Goal: Task Accomplishment & Management: Use online tool/utility

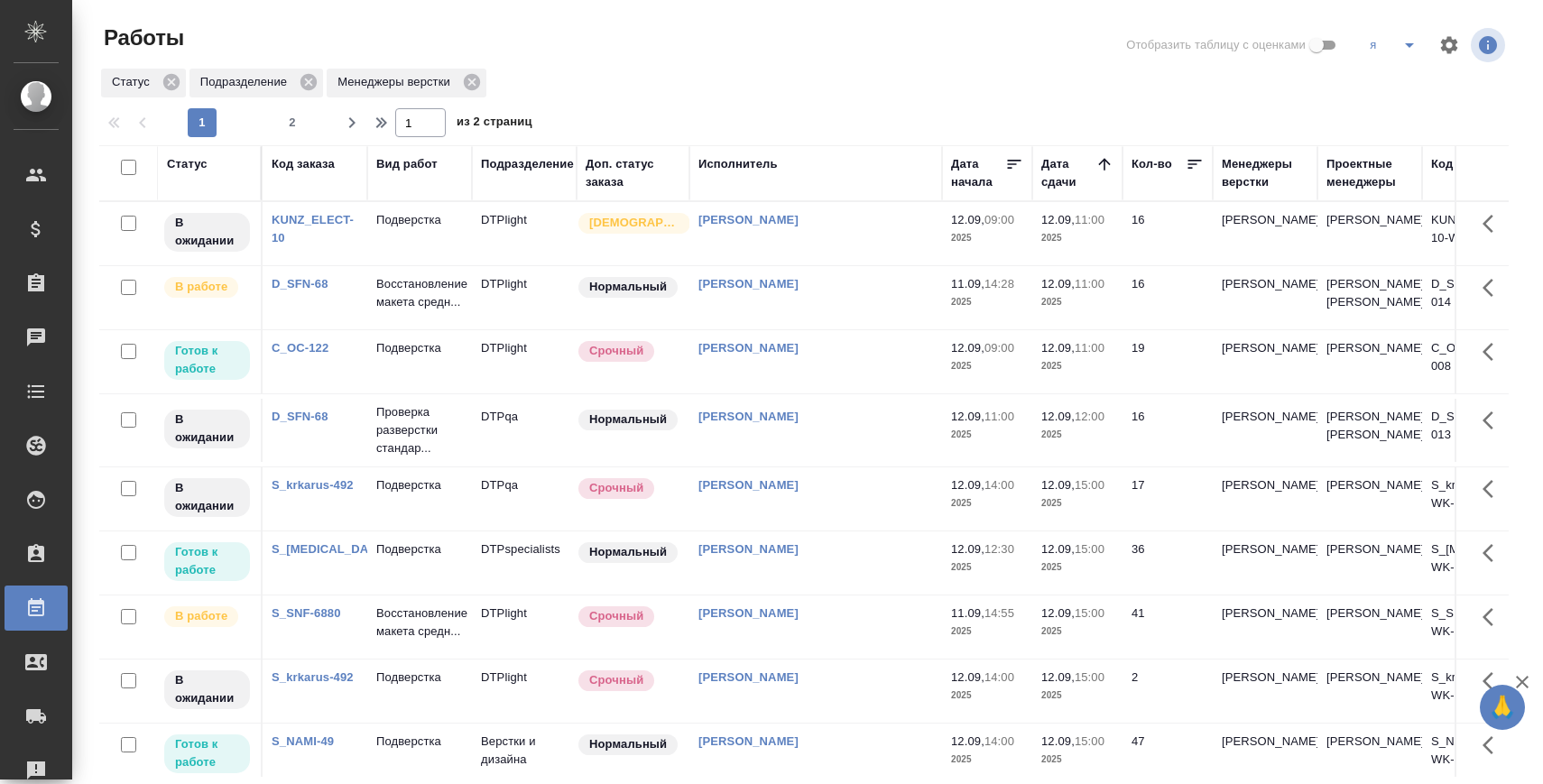
scroll to position [3, 0]
click at [586, 63] on div at bounding box center [811, 43] width 474 height 43
click at [294, 114] on span "2" at bounding box center [292, 122] width 29 height 18
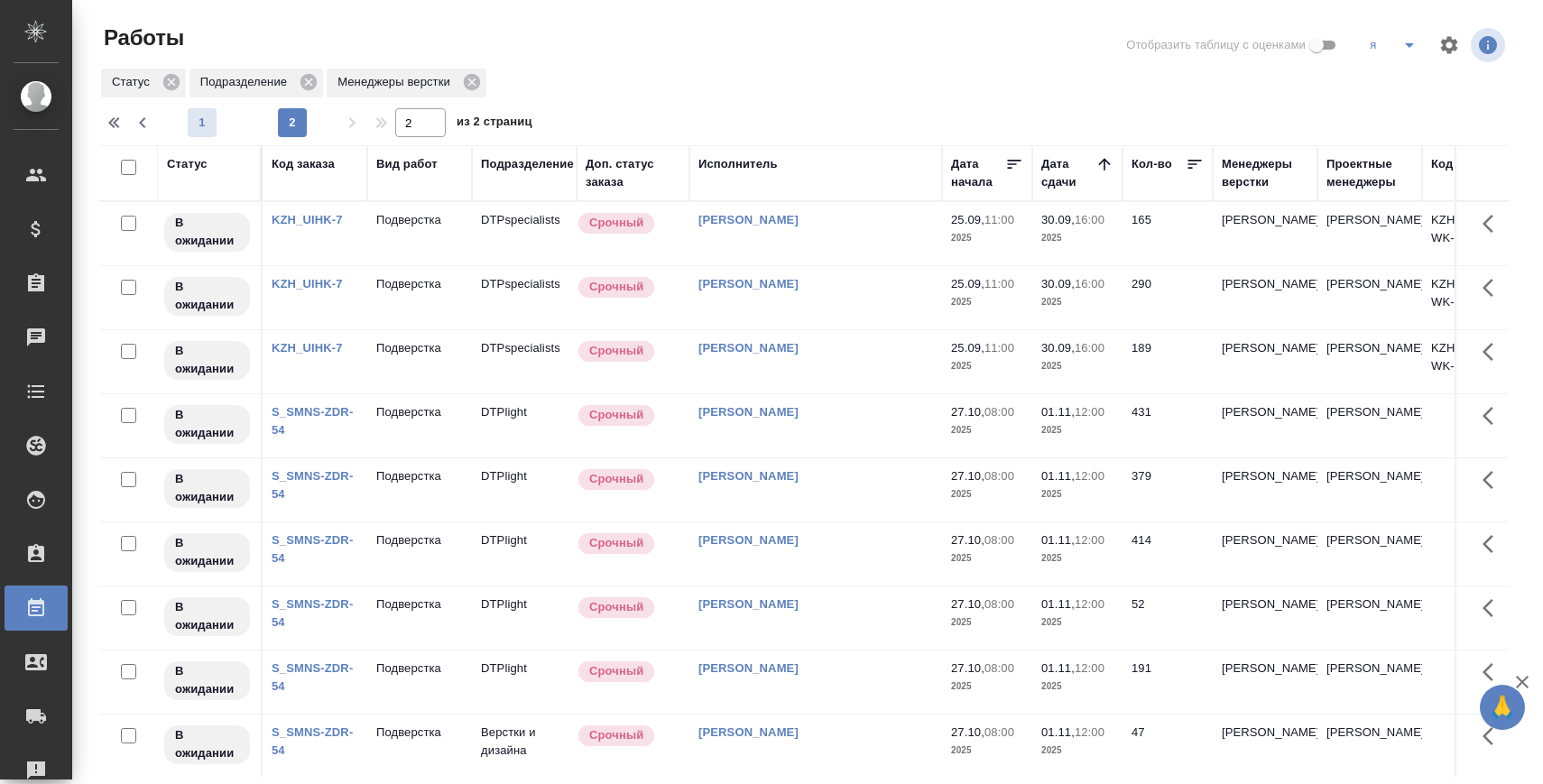
click at [200, 130] on span "1" at bounding box center [202, 122] width 29 height 18
type input "1"
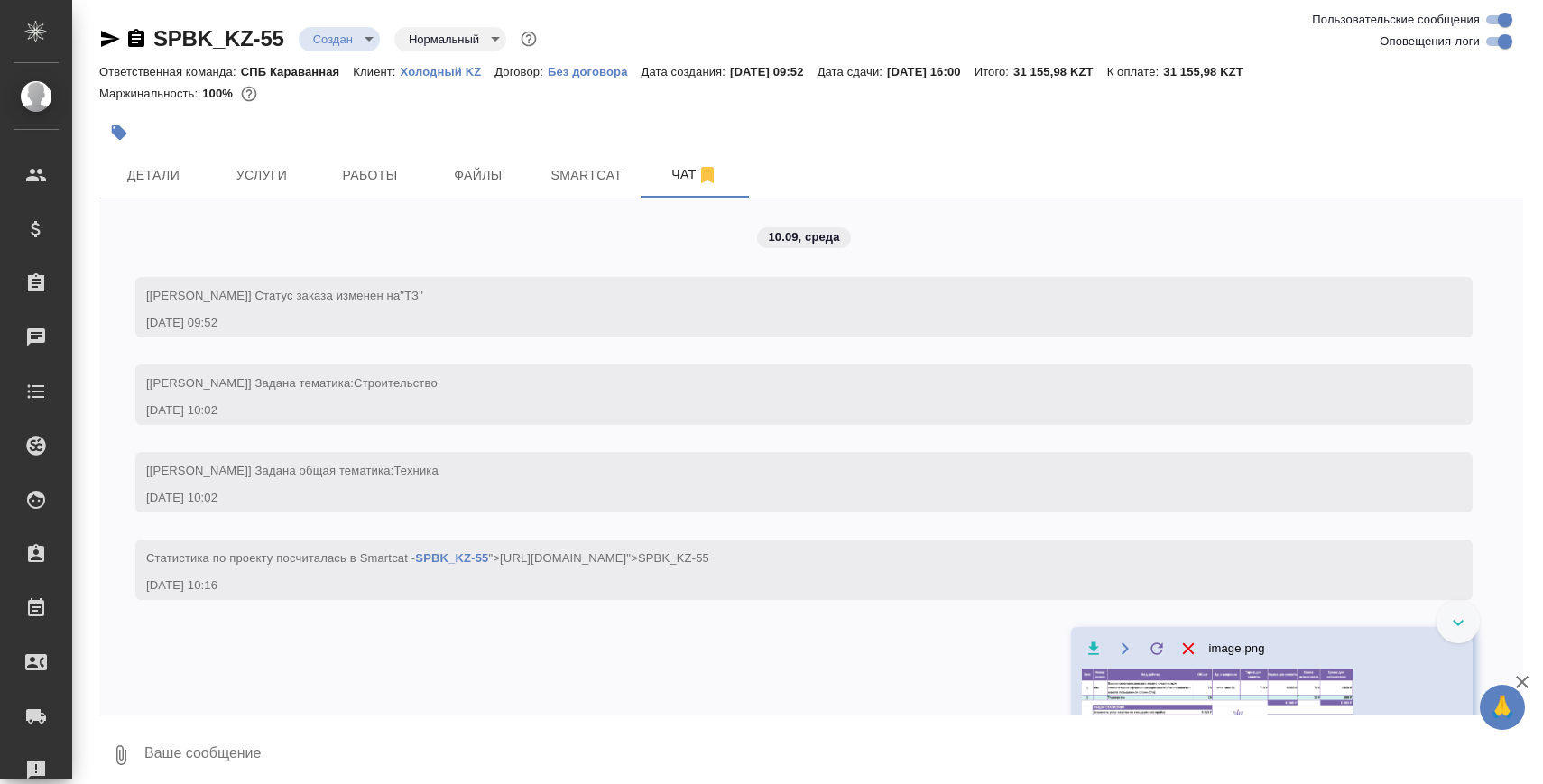
scroll to position [3431, 0]
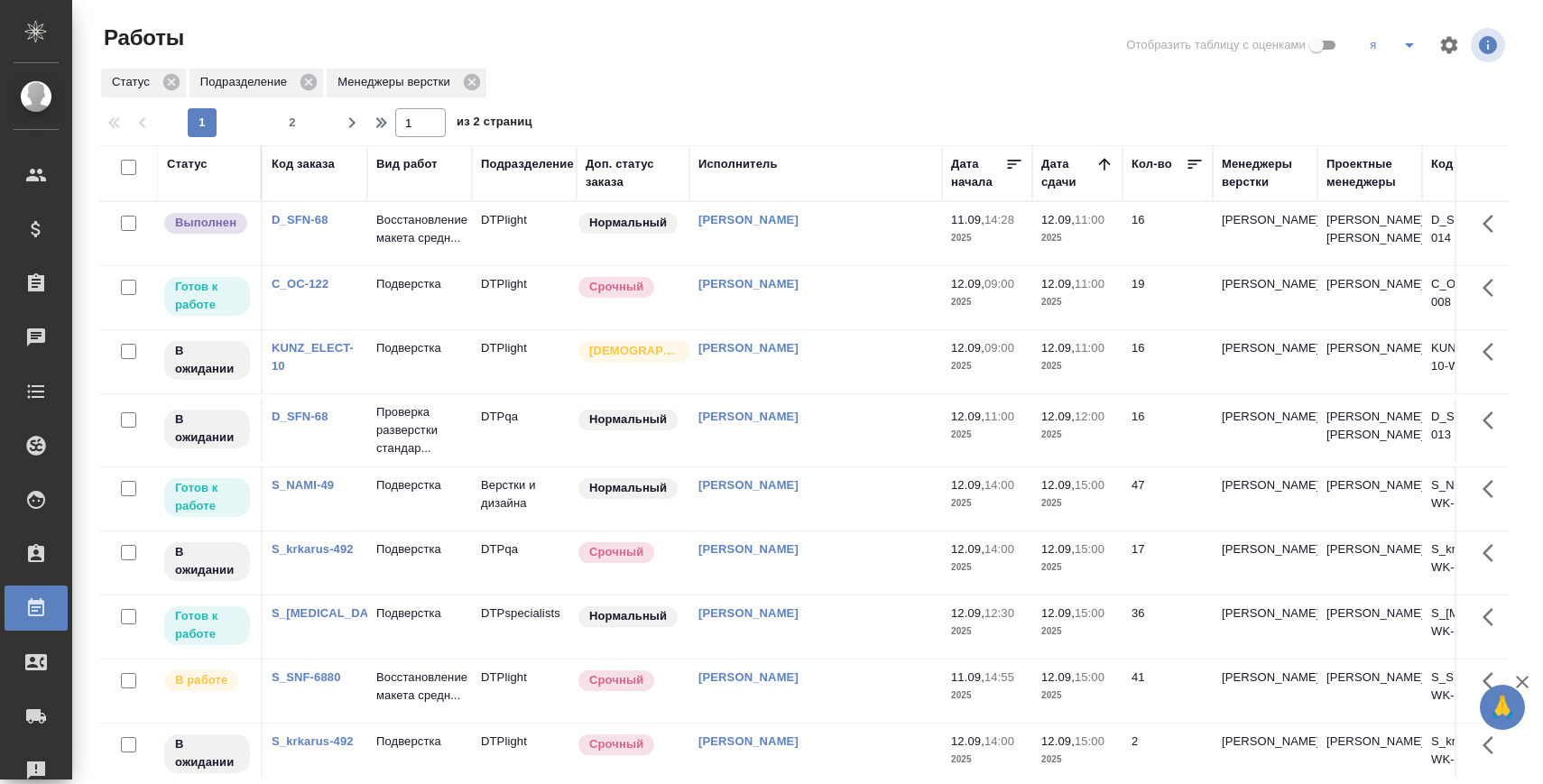
click at [403, 293] on p "Подверстка" at bounding box center [420, 283] width 87 height 18
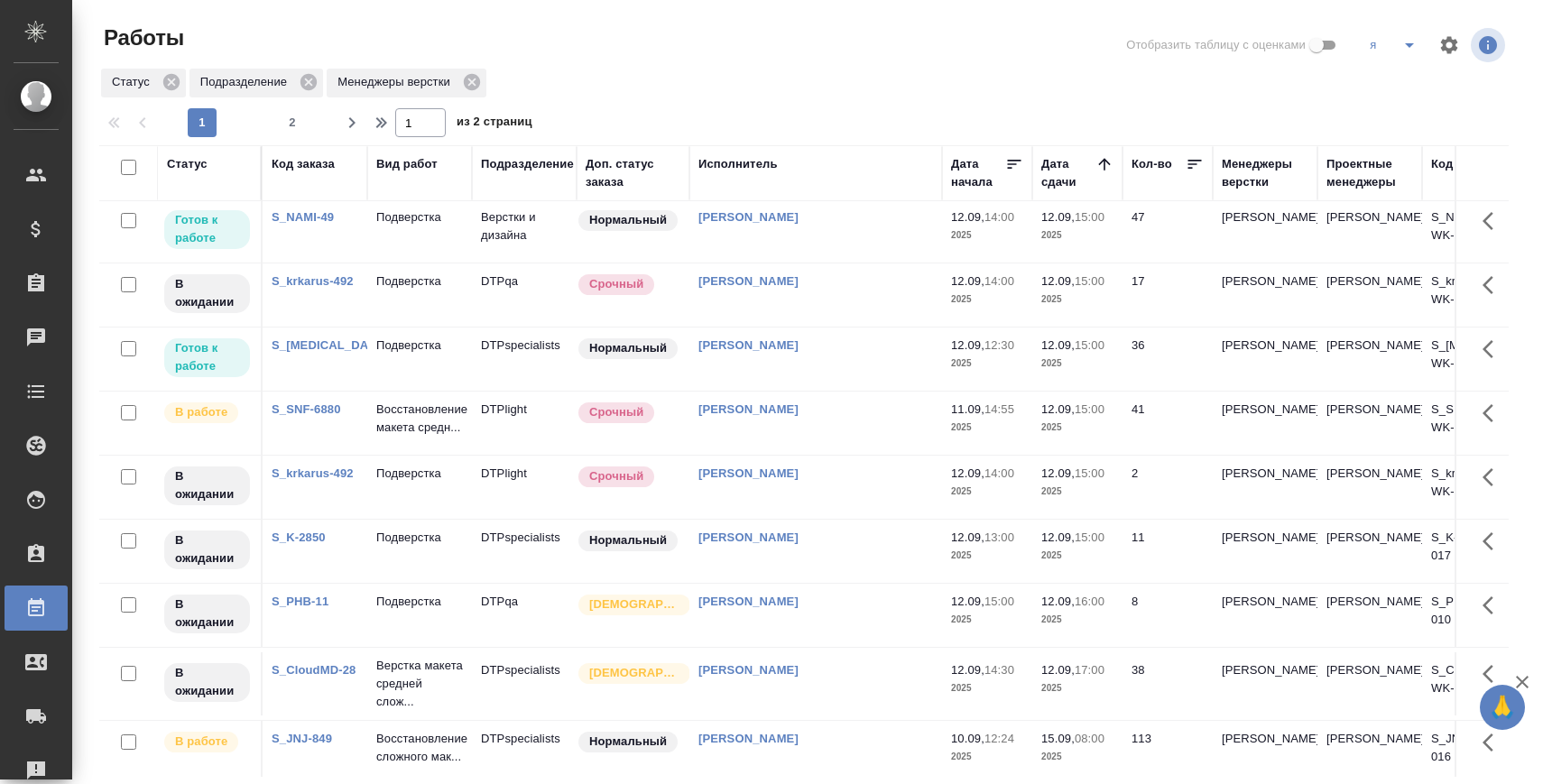
scroll to position [295, 0]
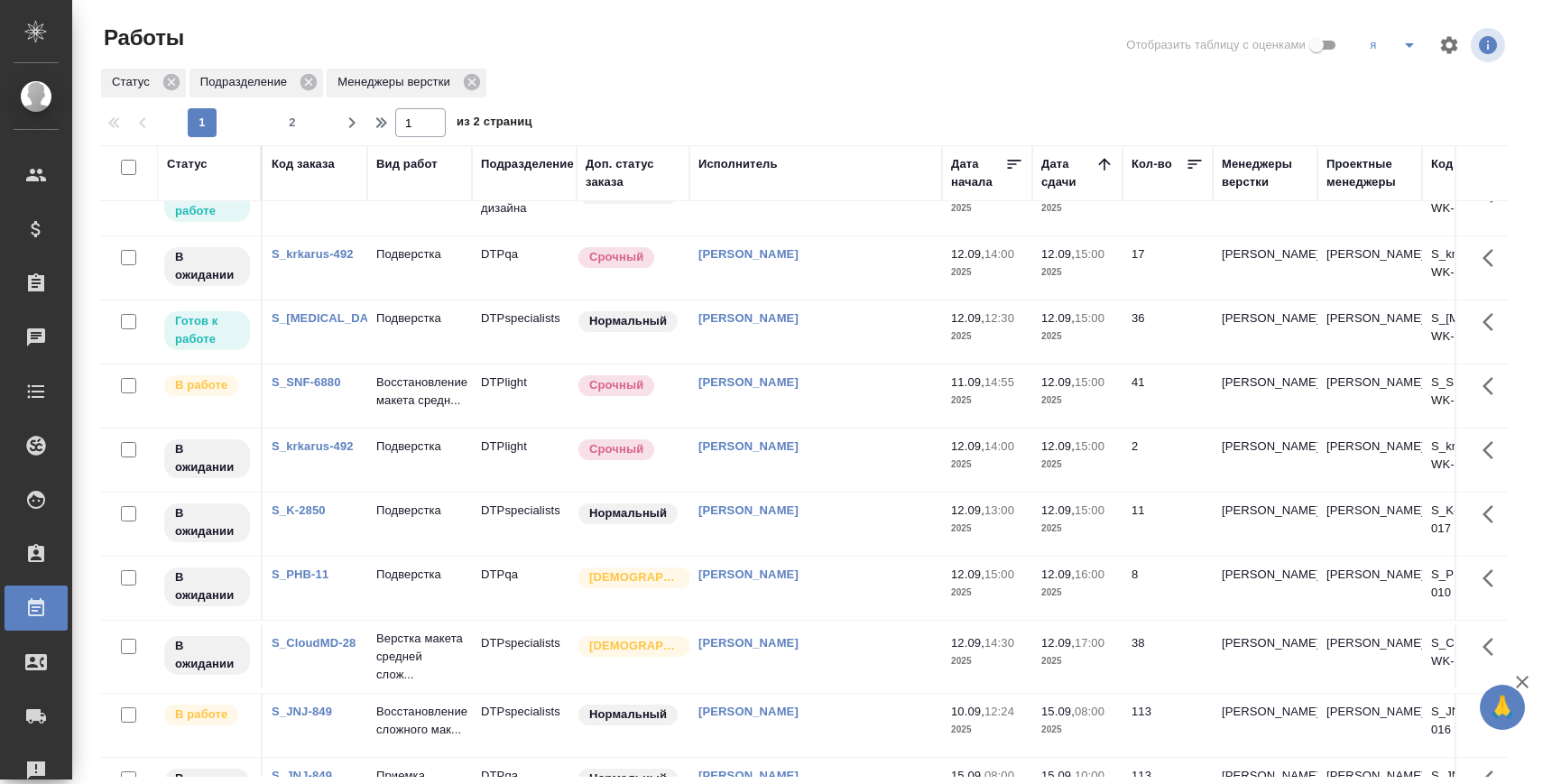
click at [430, 353] on td "Подверстка" at bounding box center [420, 332] width 105 height 63
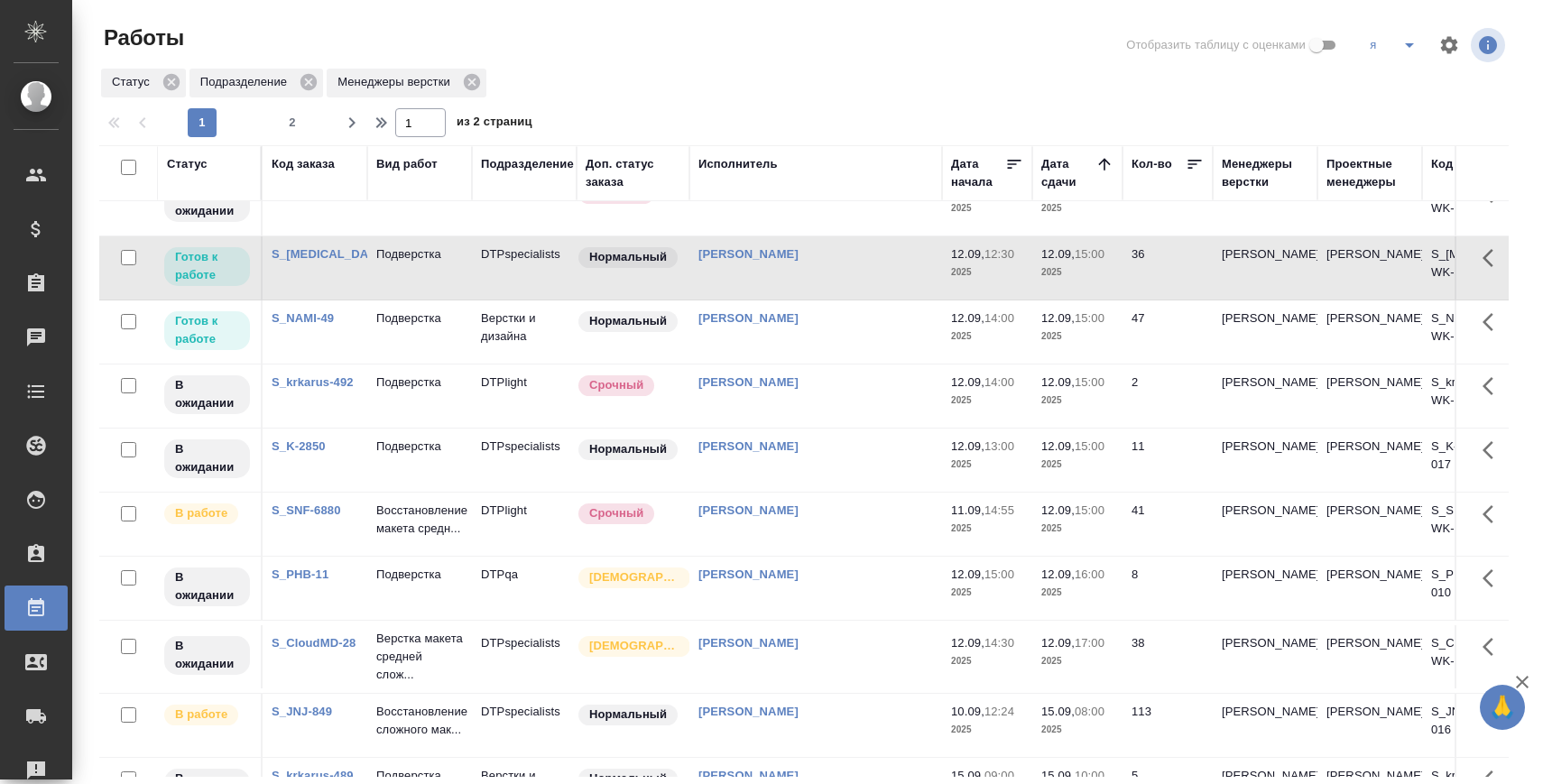
scroll to position [0, 0]
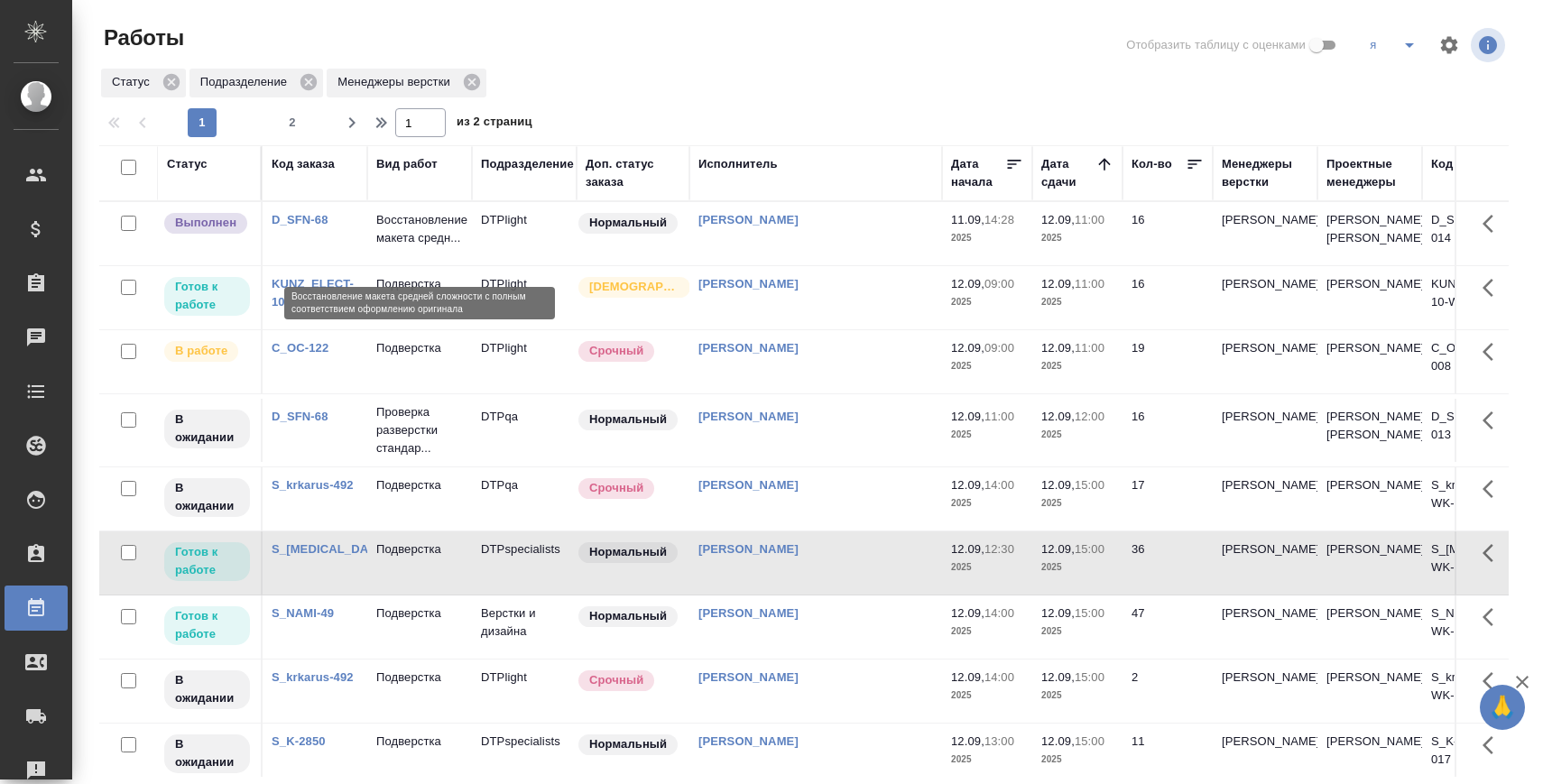
click at [410, 234] on p "Восстановление макета средн..." at bounding box center [420, 229] width 87 height 36
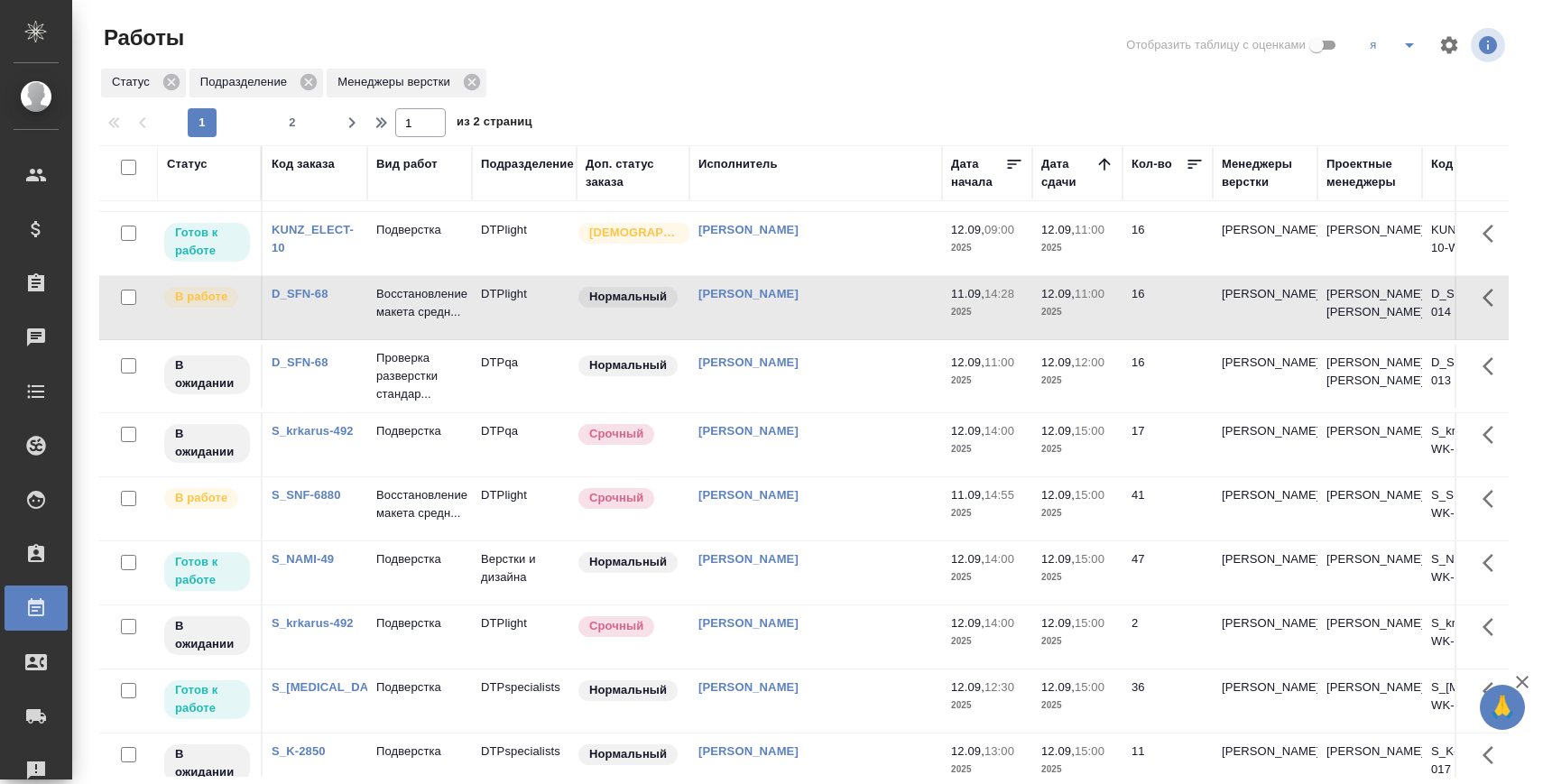
scroll to position [47, 0]
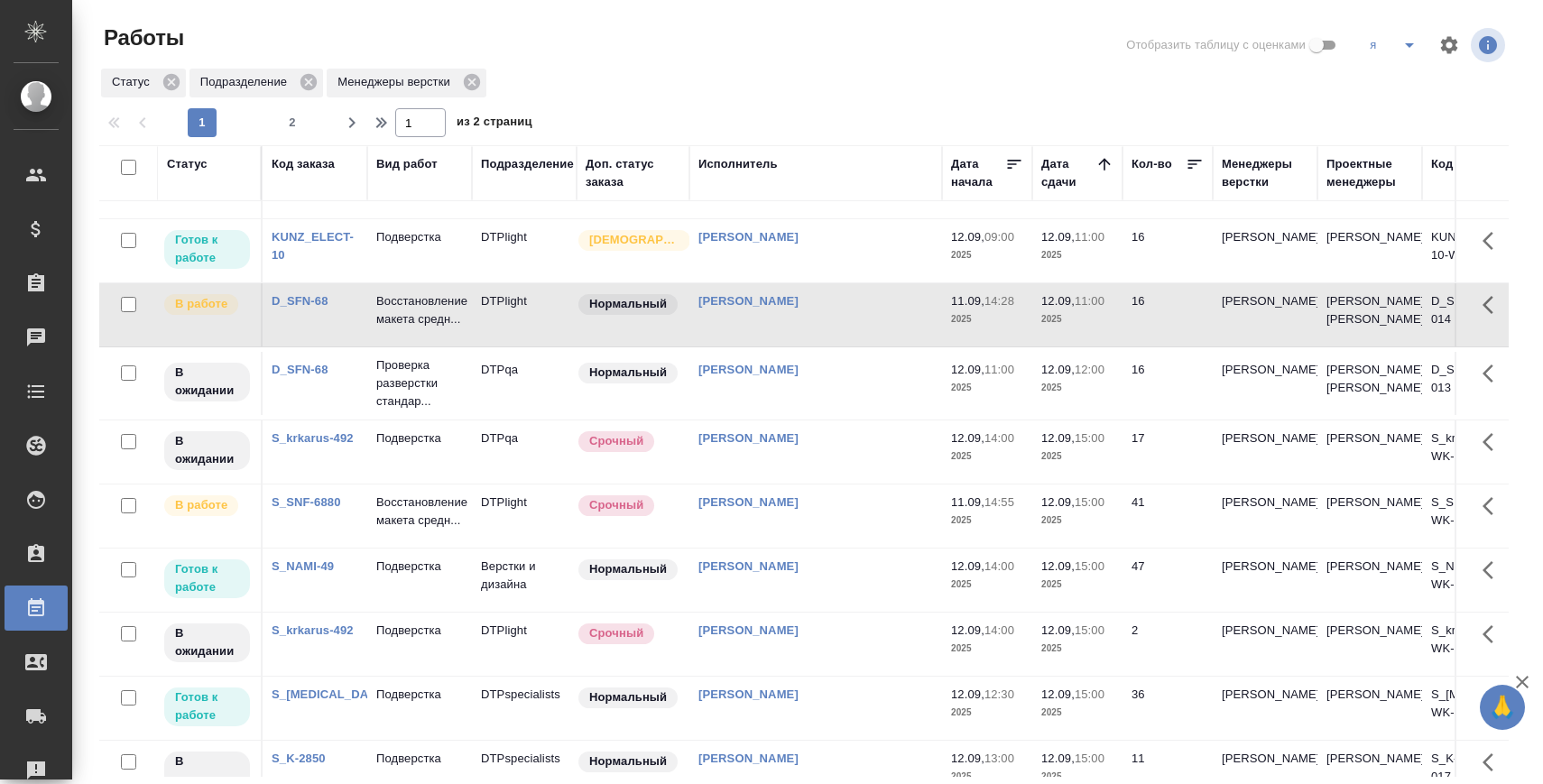
click at [435, 575] on p "Подверстка" at bounding box center [420, 566] width 87 height 18
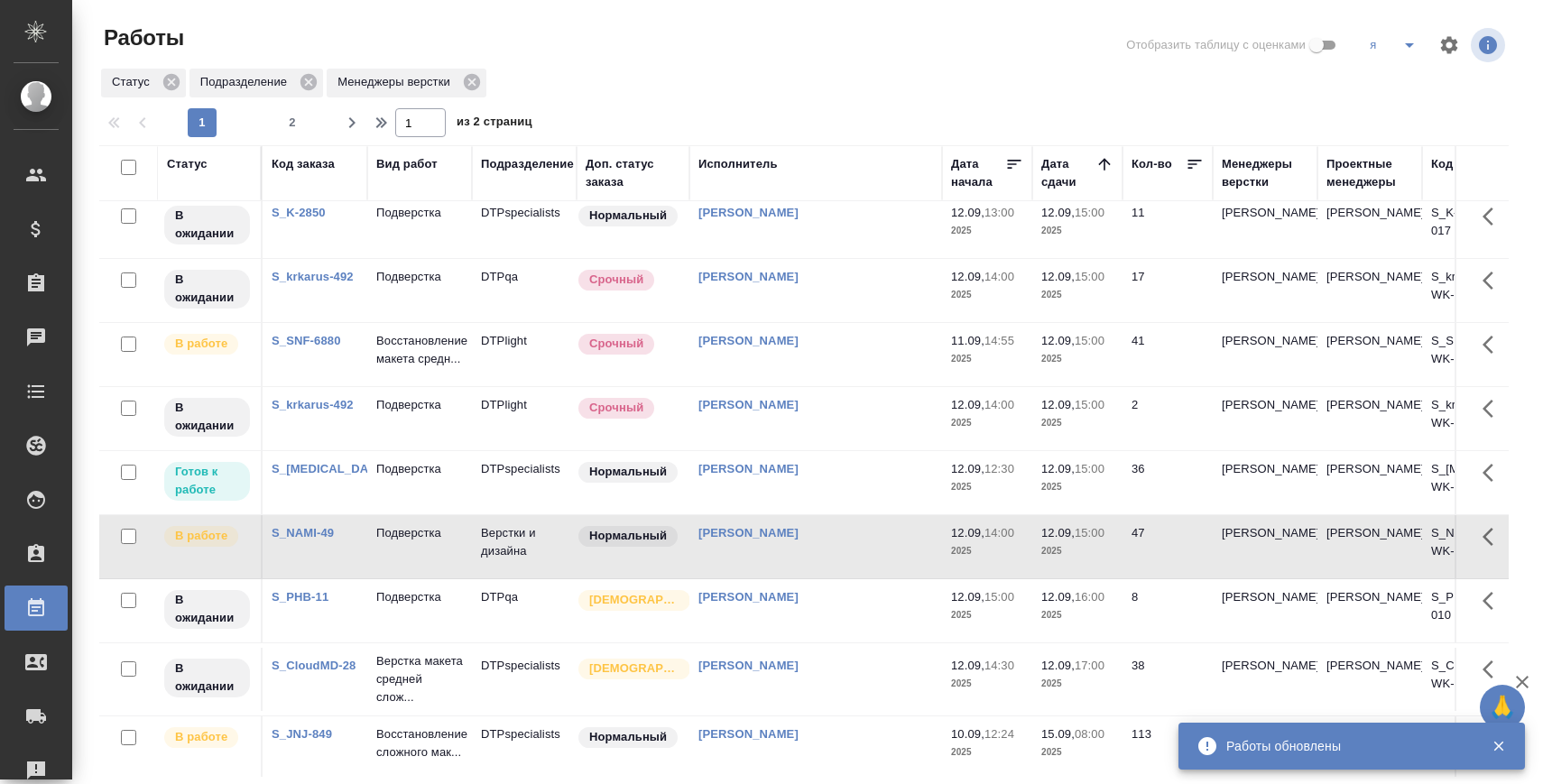
scroll to position [0, 0]
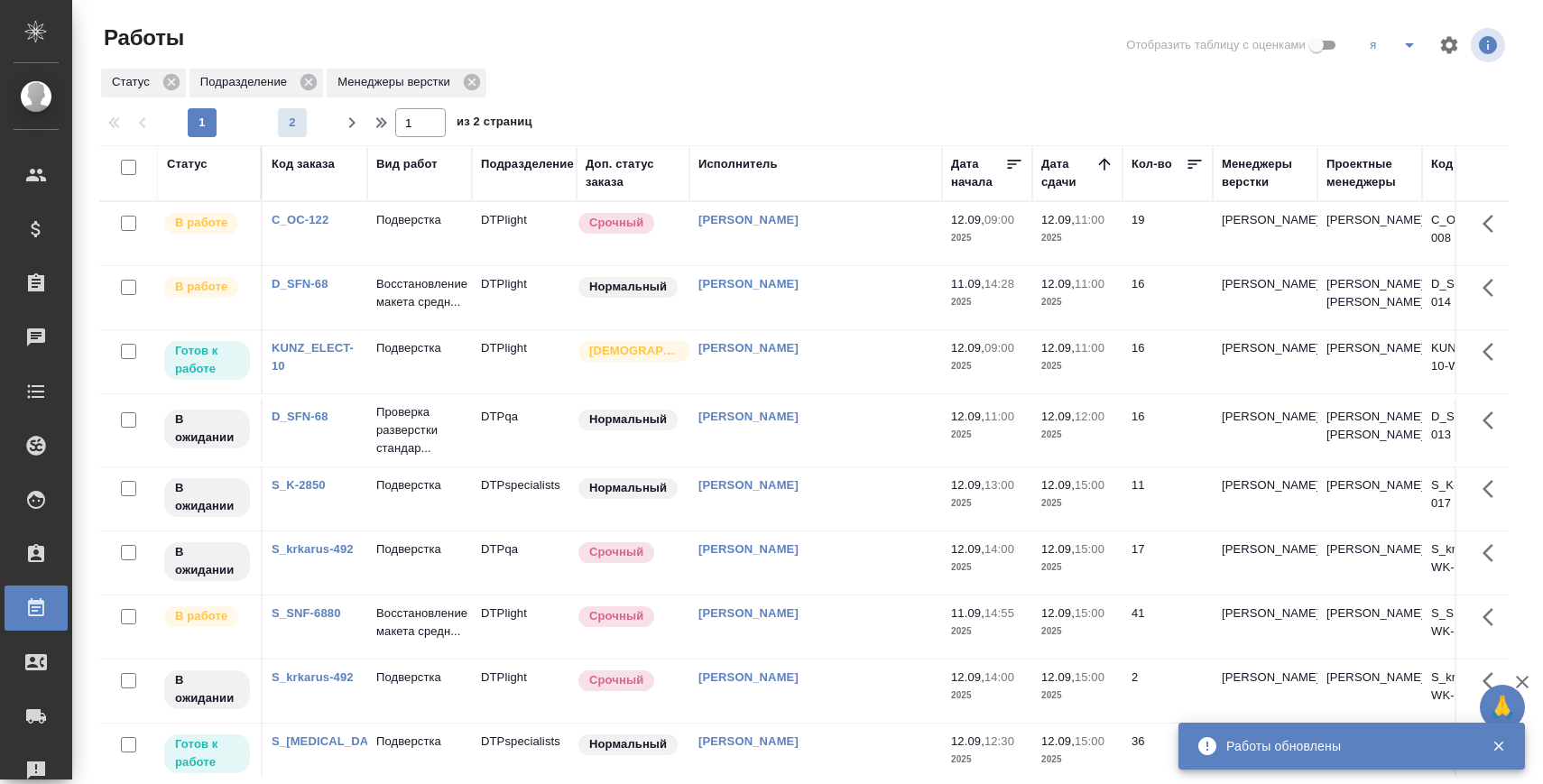
click at [292, 130] on span "2" at bounding box center [292, 122] width 29 height 18
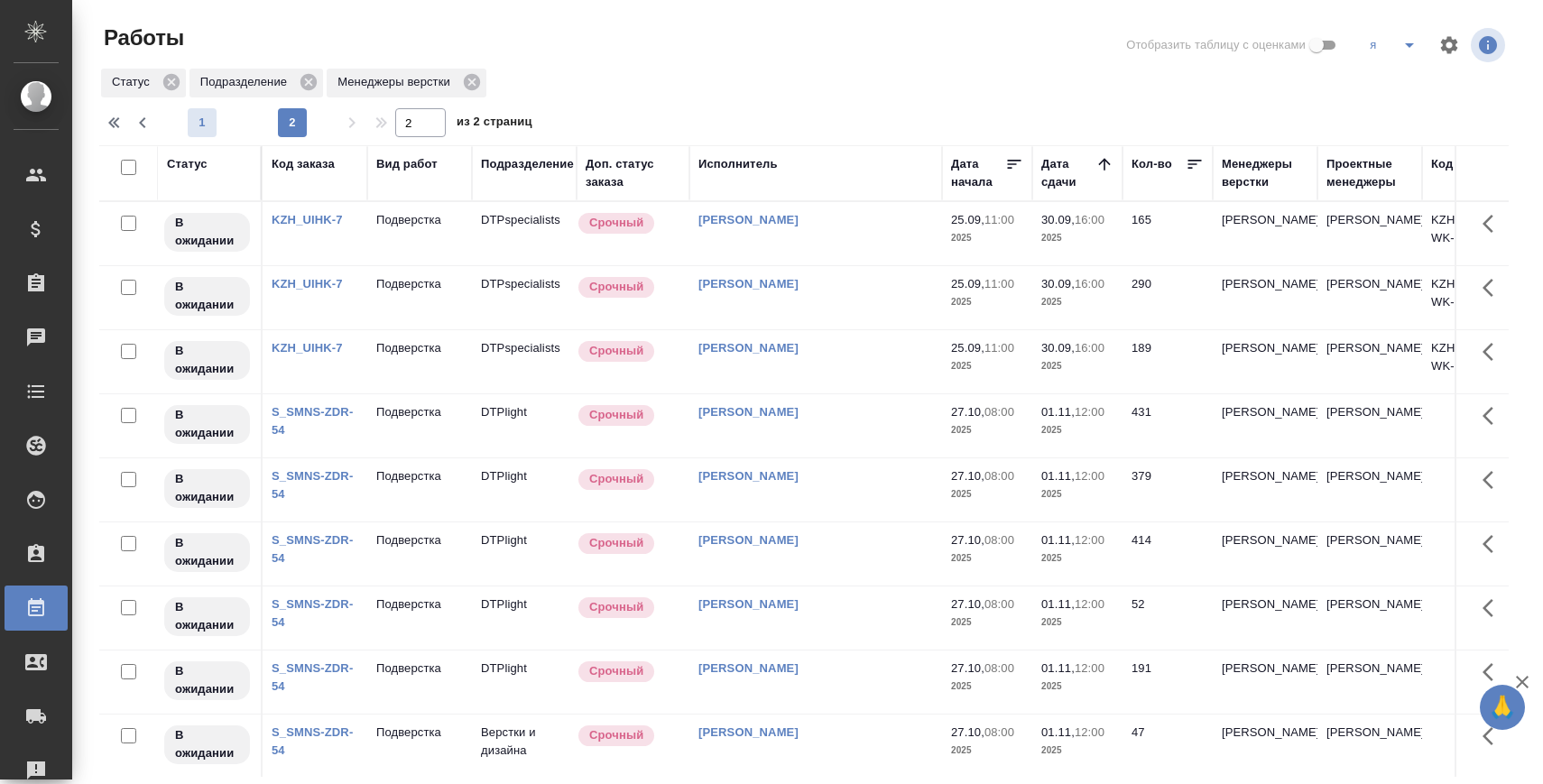
click at [206, 122] on span "1" at bounding box center [202, 122] width 29 height 18
type input "1"
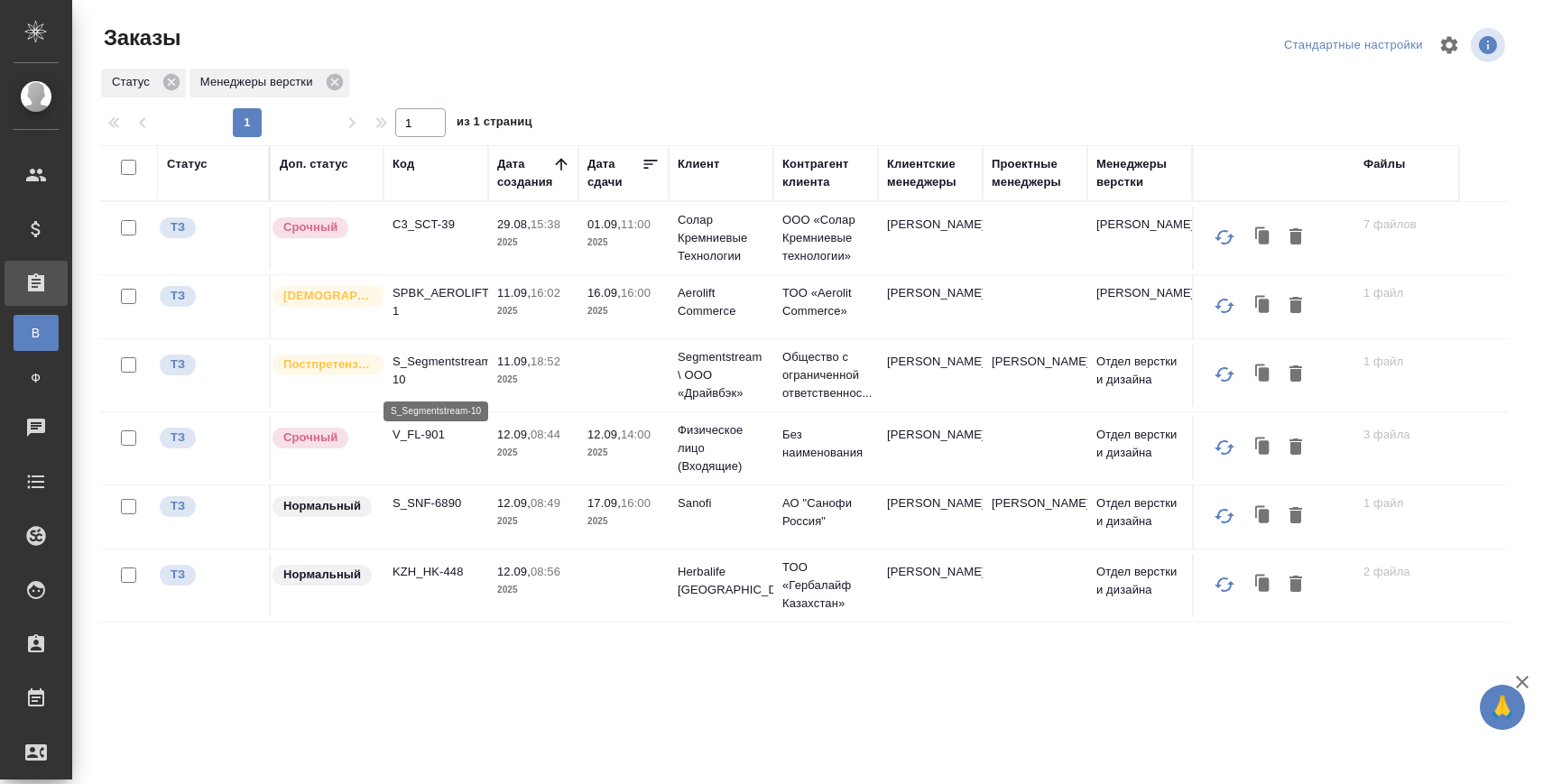
click at [472, 357] on p "S_Segmentstream-10" at bounding box center [436, 370] width 87 height 36
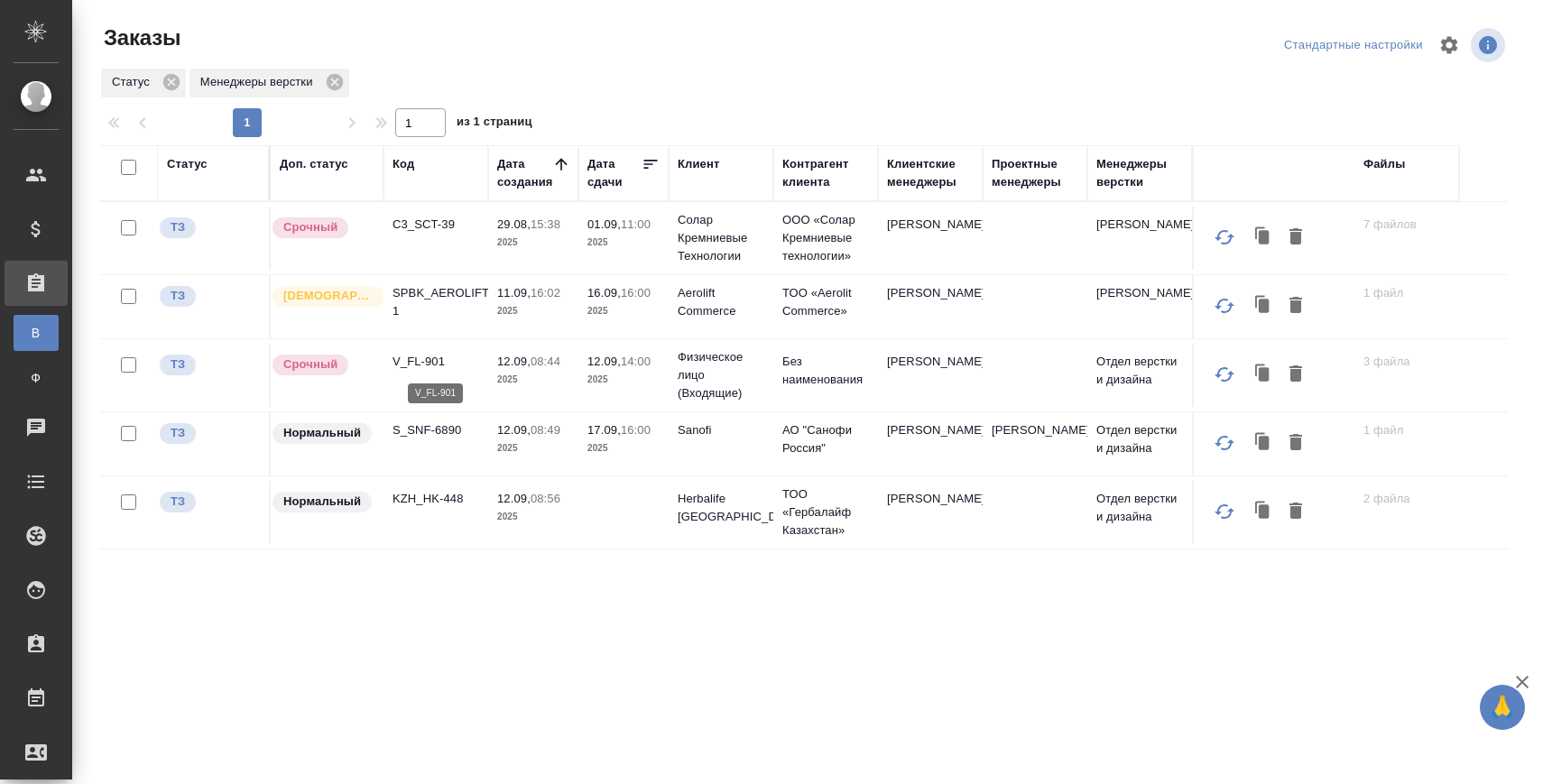
click at [423, 362] on p "V_FL-901" at bounding box center [436, 361] width 87 height 18
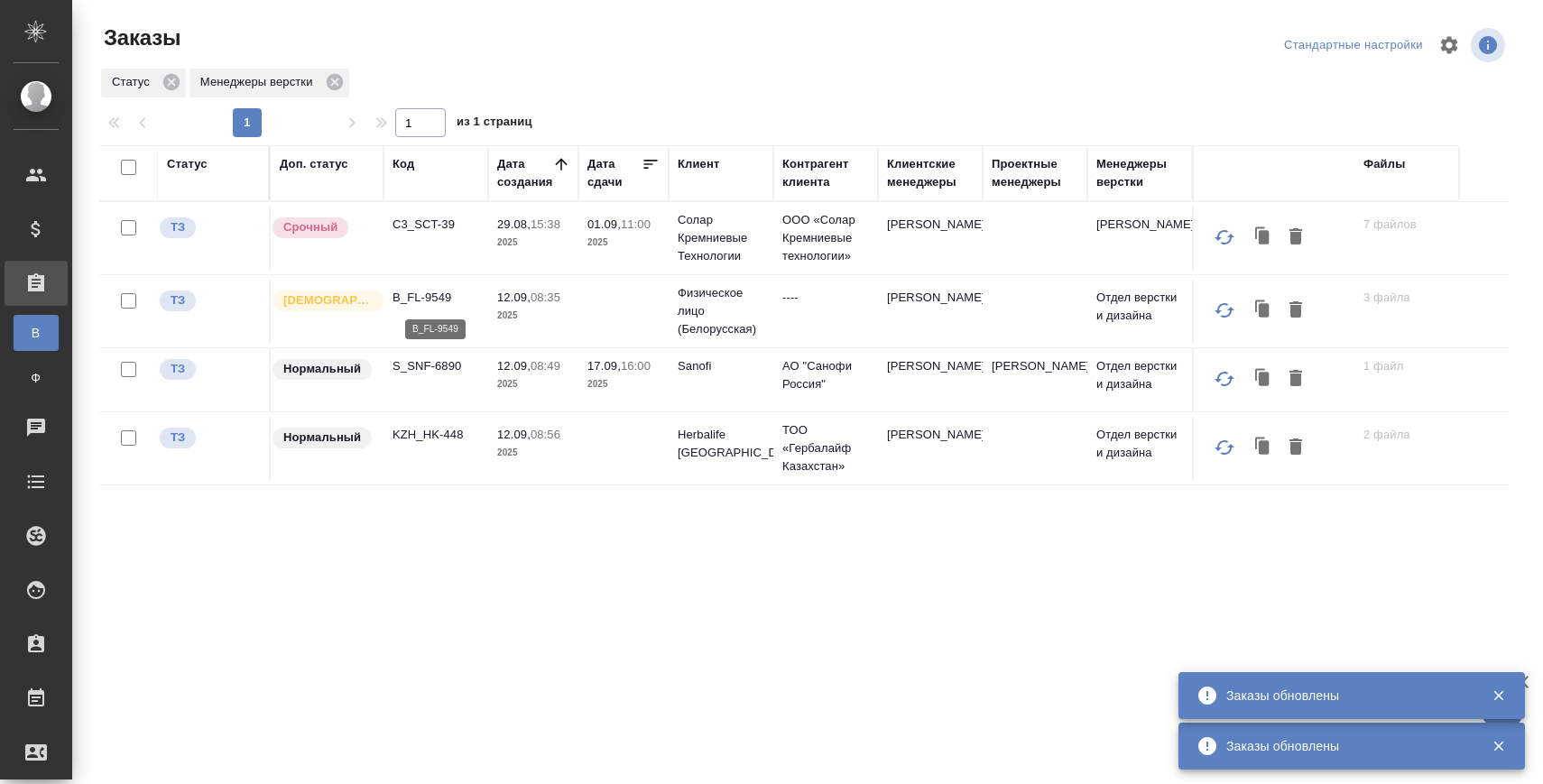
click at [433, 294] on p "B_FL-9549" at bounding box center [436, 298] width 87 height 18
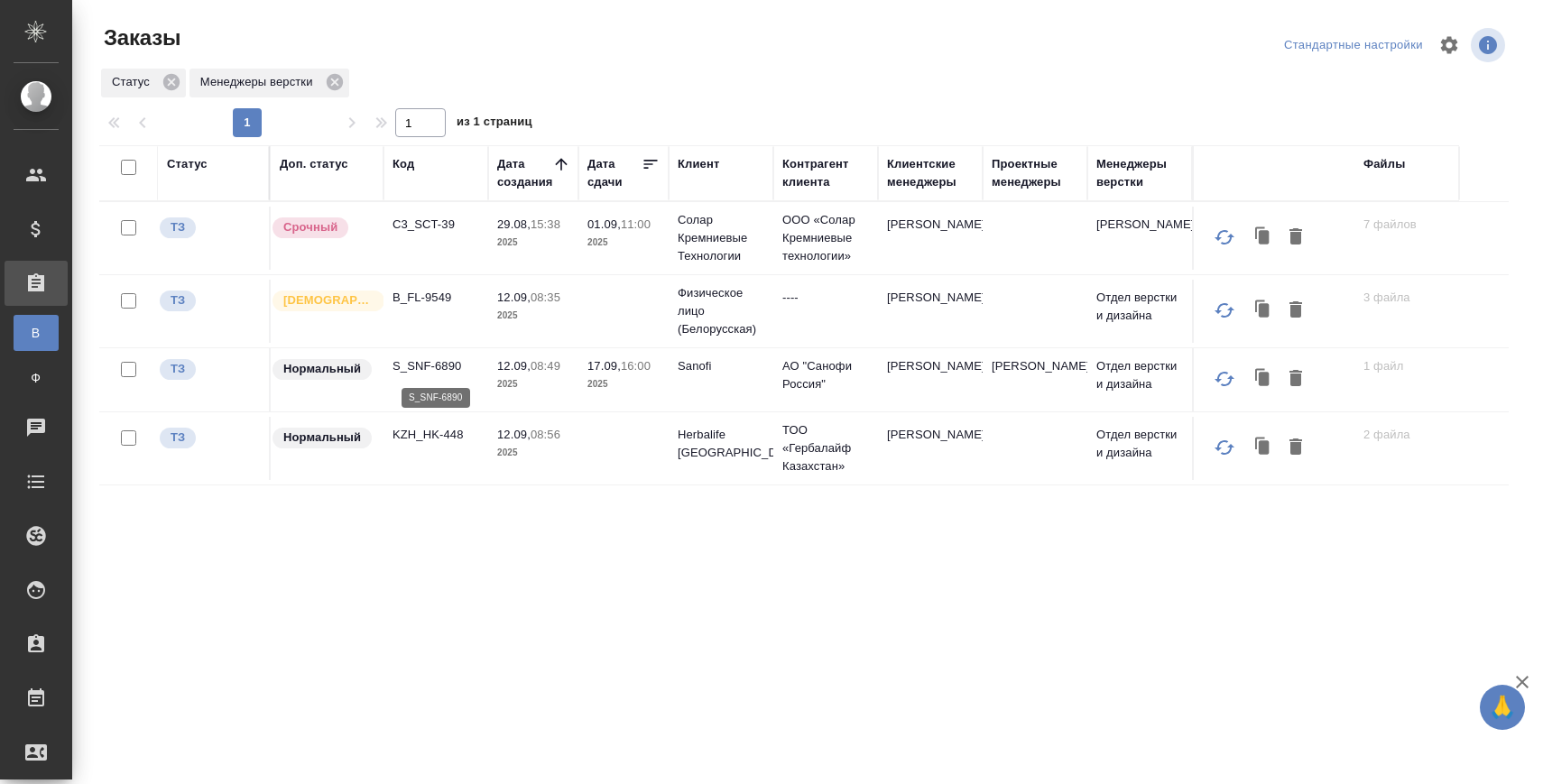
click at [444, 363] on p "S_SNF-6890" at bounding box center [436, 366] width 87 height 18
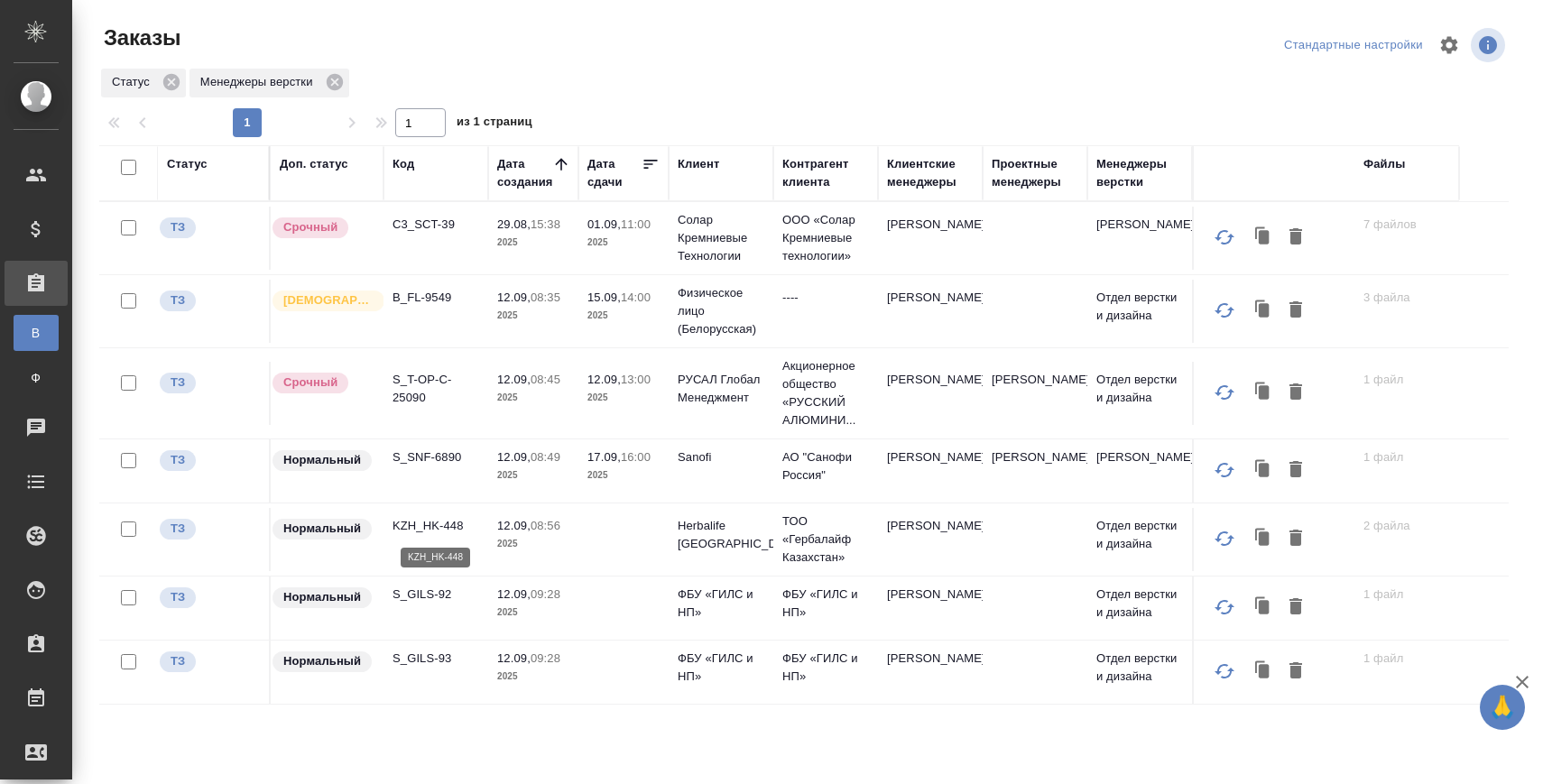
click at [434, 524] on p "KZH_HK-448" at bounding box center [436, 525] width 87 height 18
click at [442, 601] on p "S_GILS-92" at bounding box center [436, 594] width 87 height 18
click at [417, 656] on p "S_GILS-93" at bounding box center [436, 658] width 87 height 18
click at [443, 445] on td "S_SNF-6890" at bounding box center [436, 470] width 105 height 63
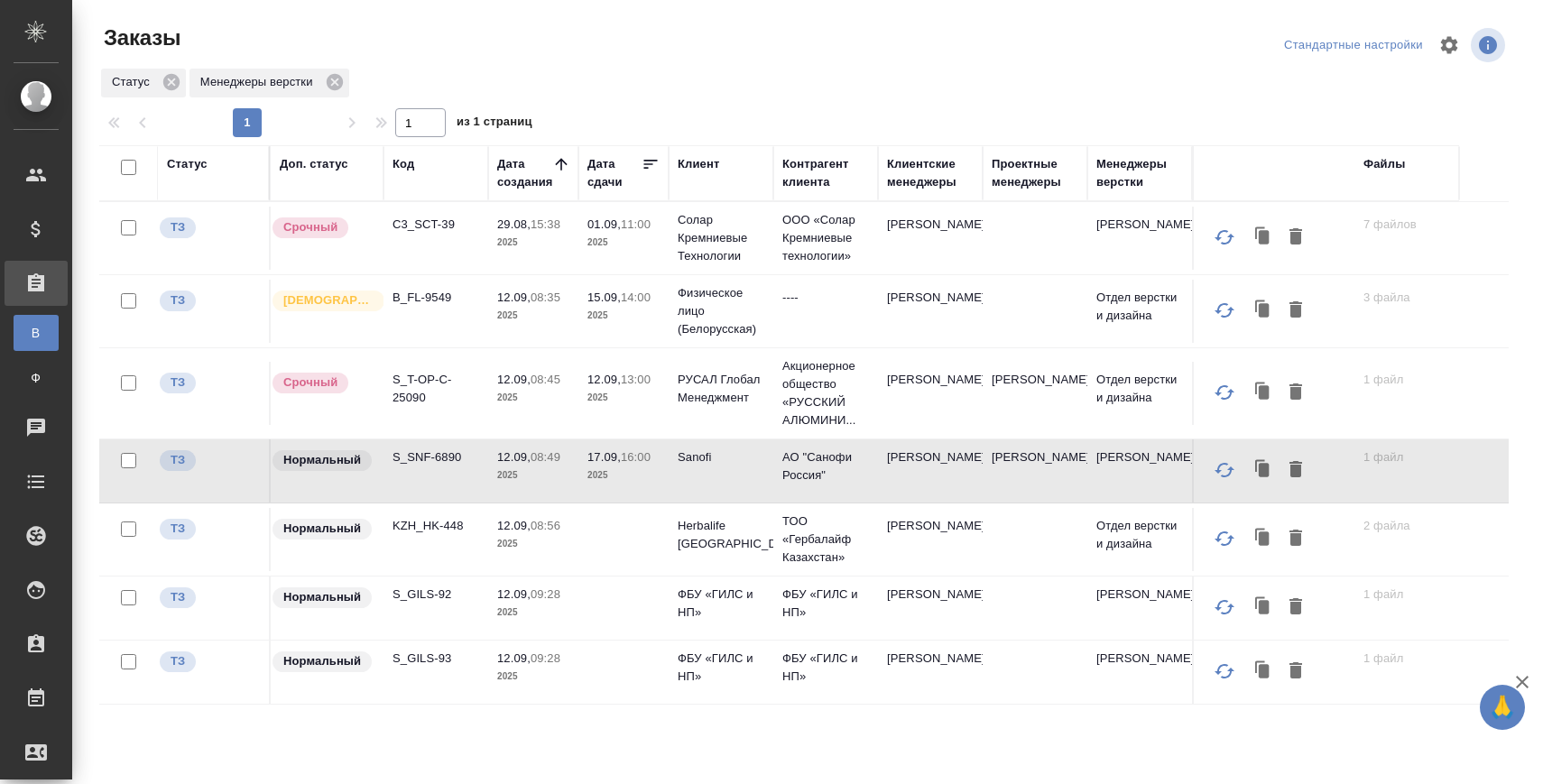
click at [443, 445] on td "S_SNF-6890" at bounding box center [436, 470] width 105 height 63
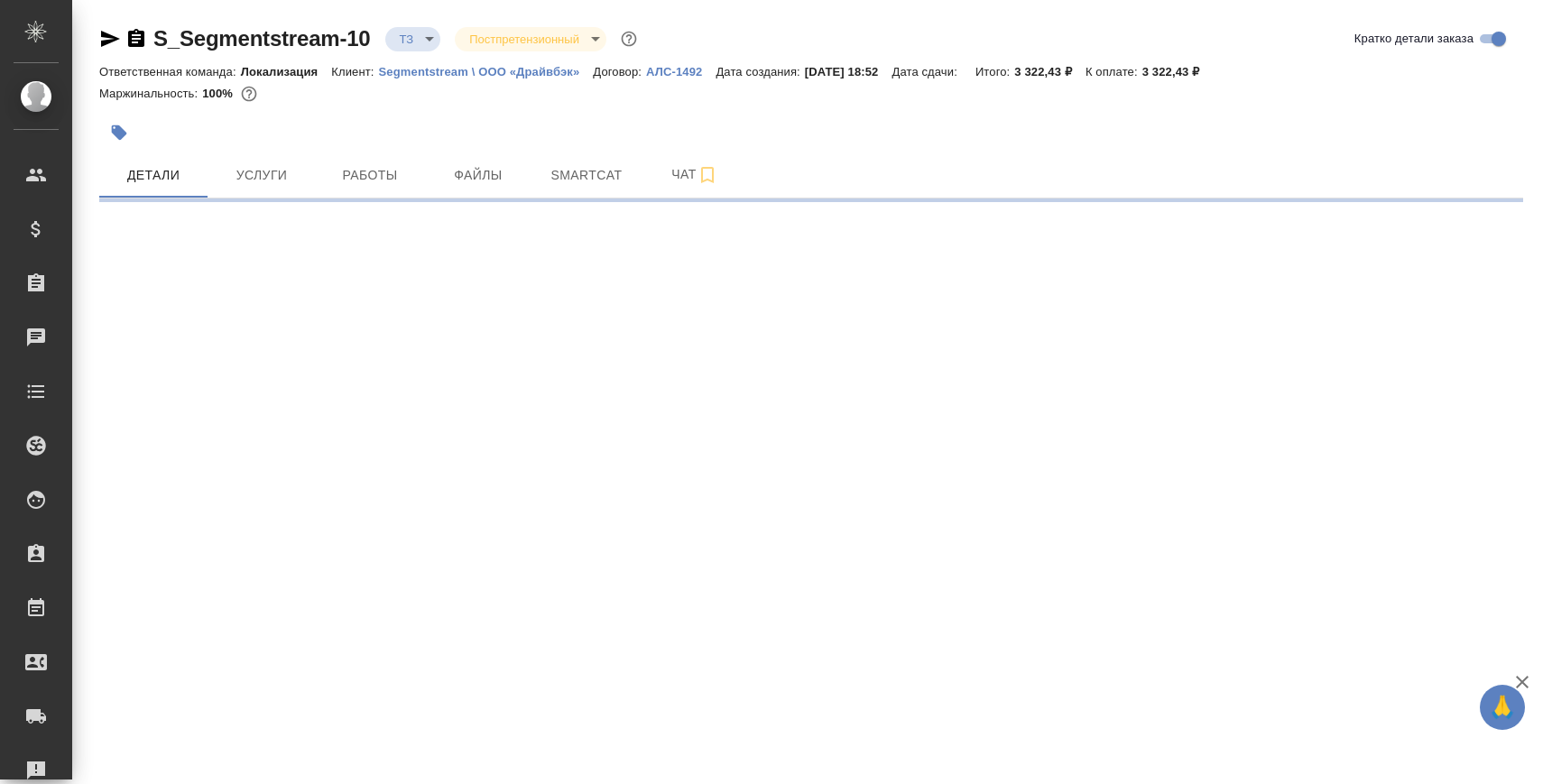
select select "RU"
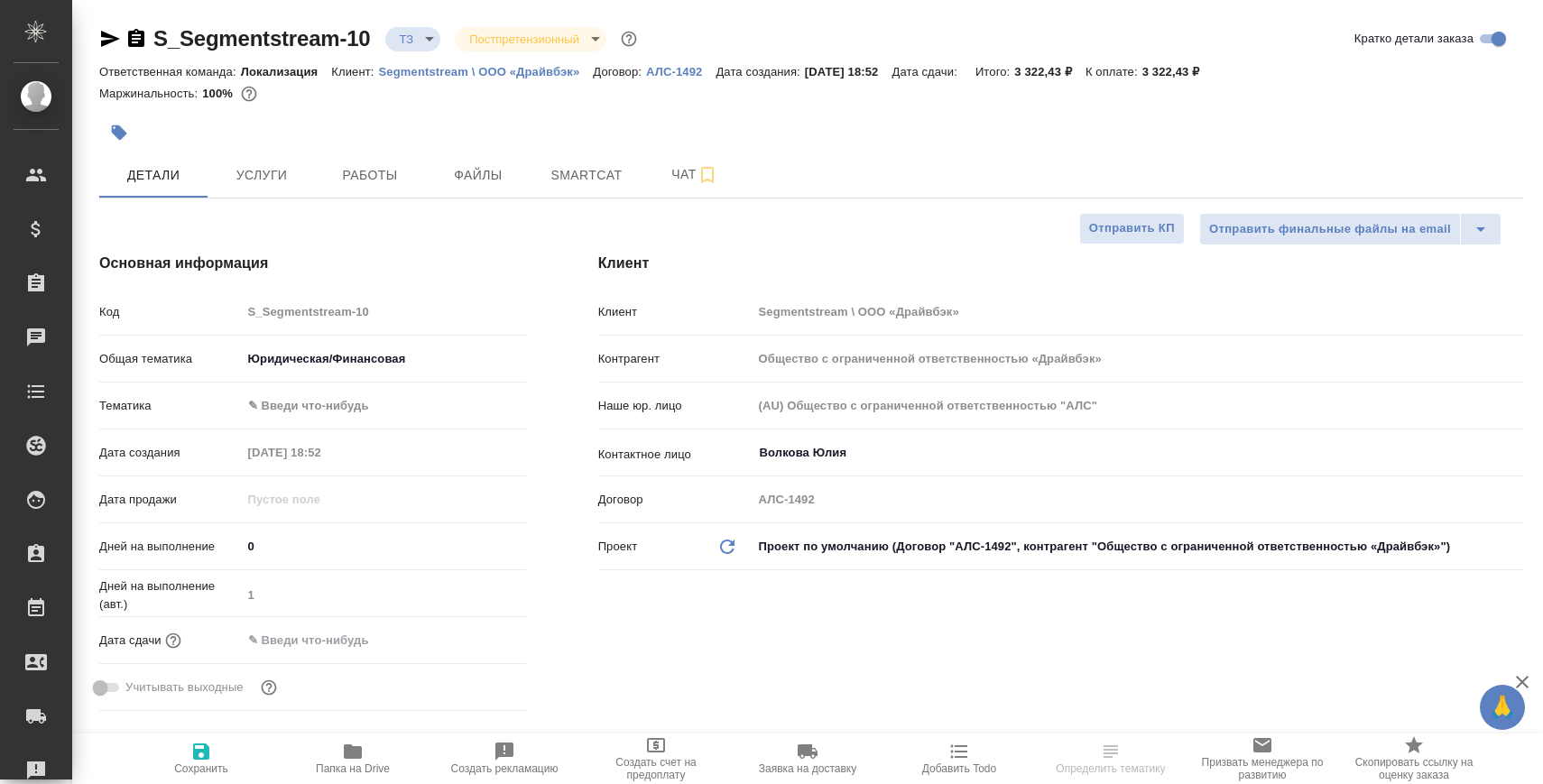
type textarea "x"
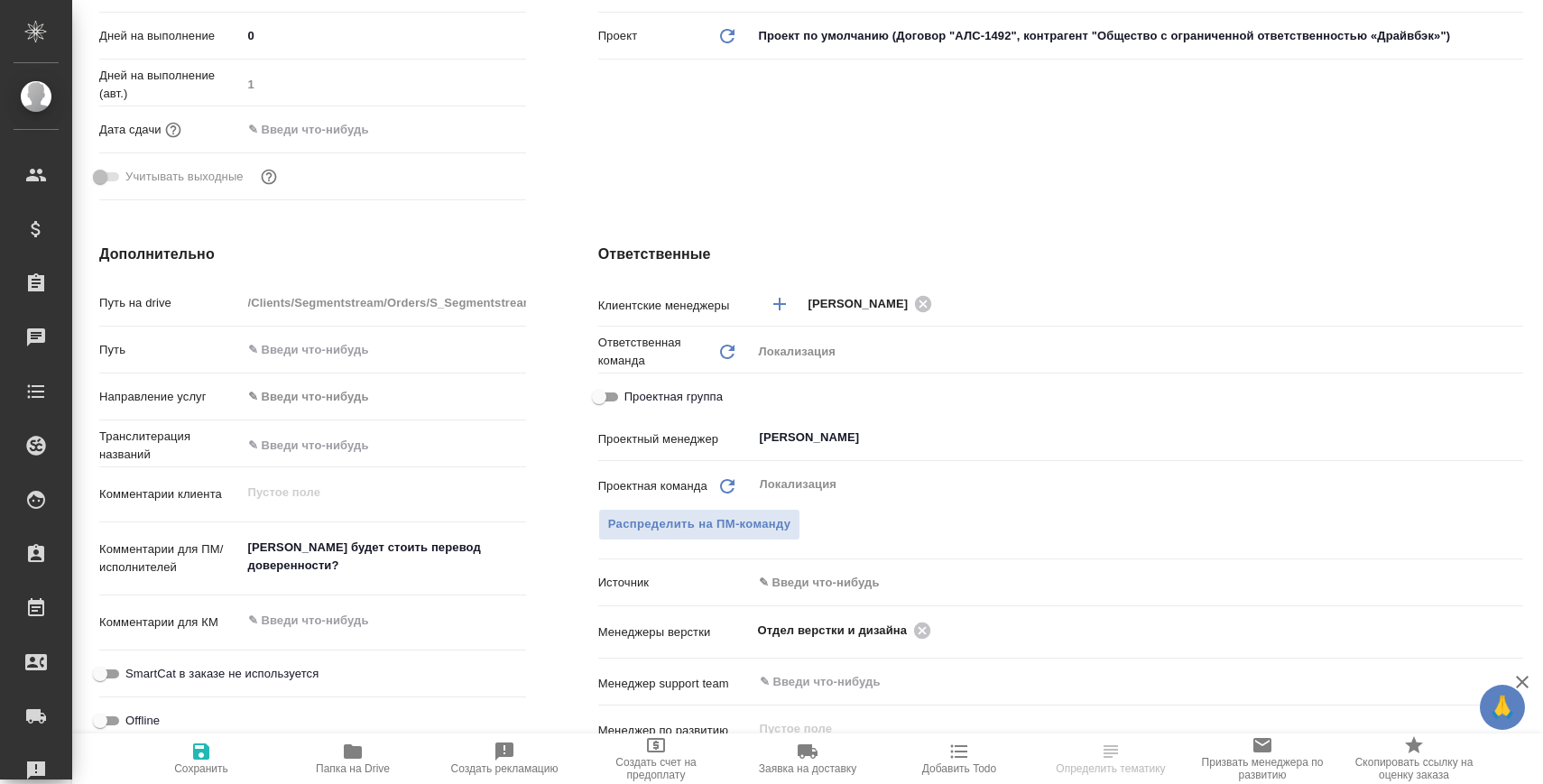
scroll to position [537, 0]
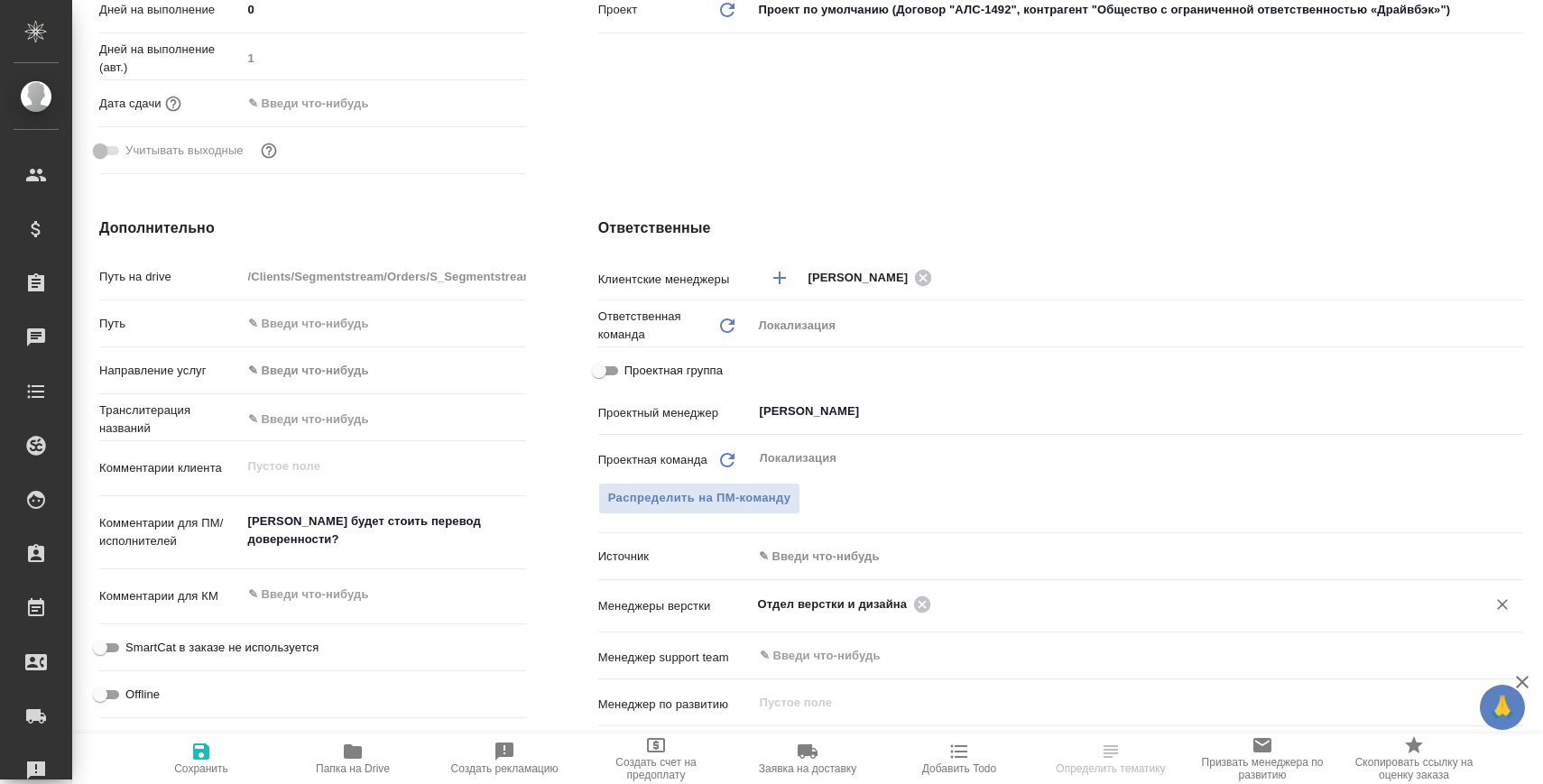
click at [919, 592] on div "Отдел верстки и дизайна" at bounding box center [848, 604] width 180 height 23
click at [919, 595] on icon at bounding box center [921, 604] width 20 height 20
type textarea "x"
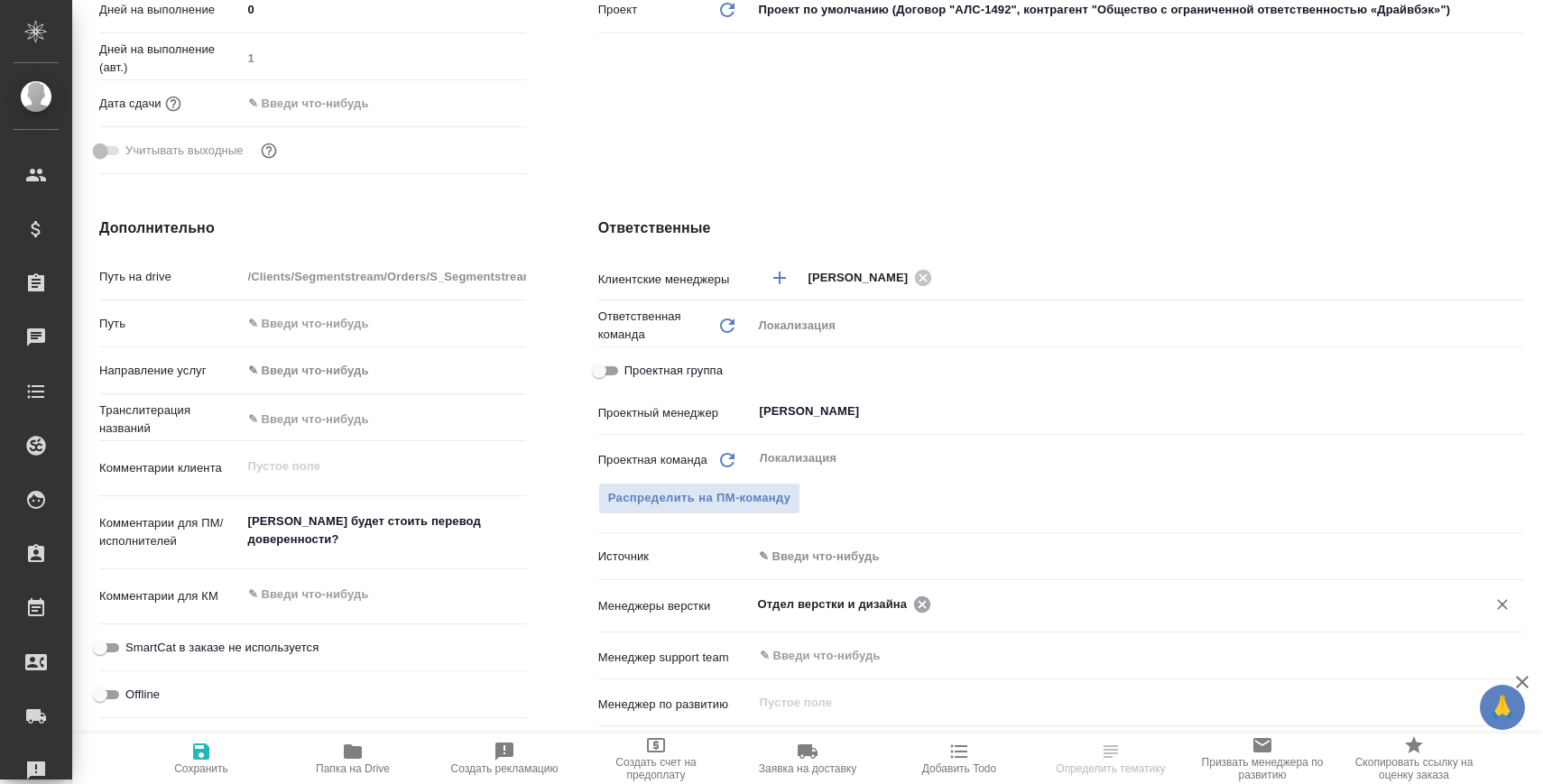
type textarea "x"
click at [919, 595] on input "text" at bounding box center [1107, 603] width 699 height 22
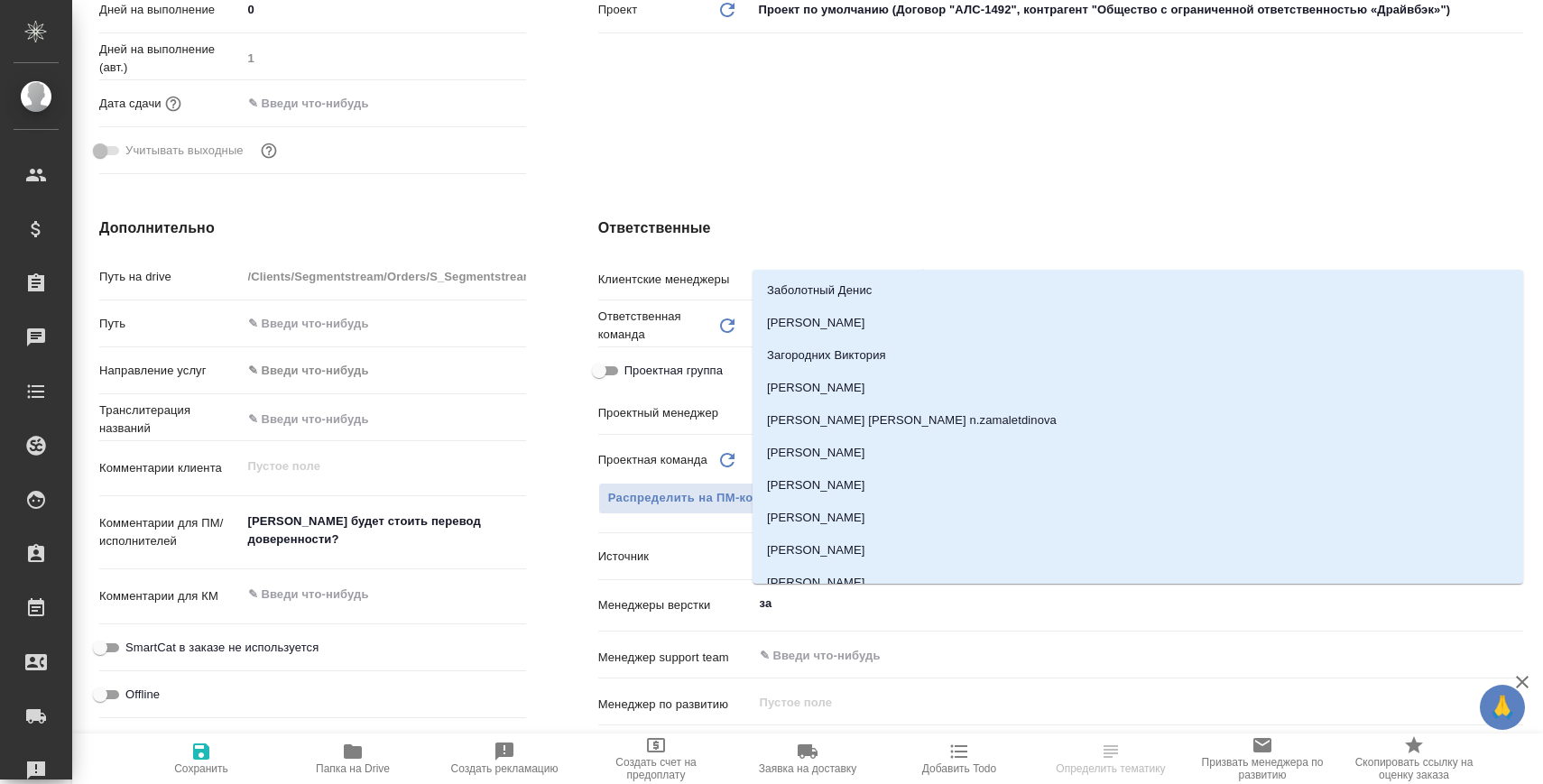
type input "заб"
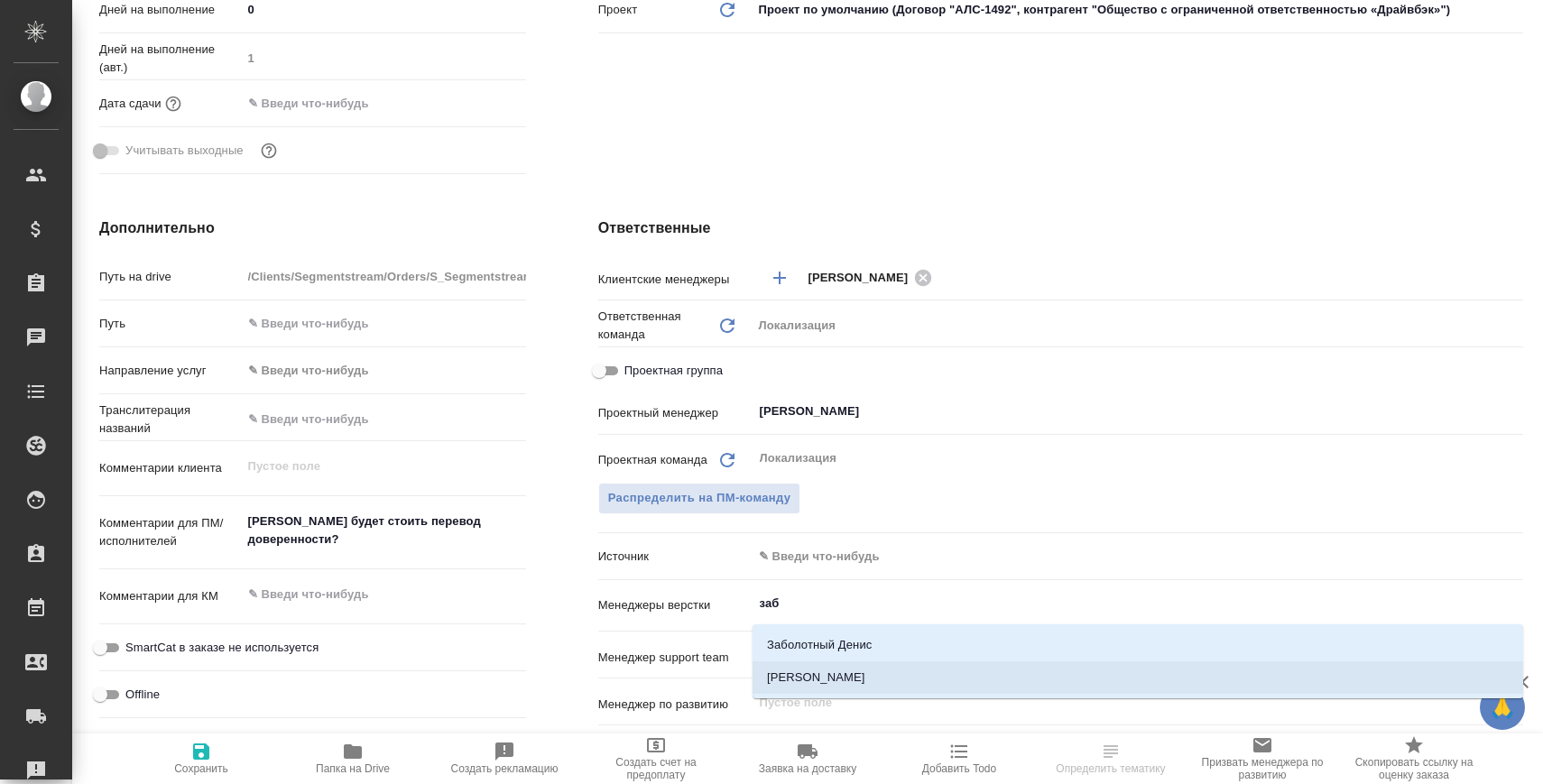
click at [900, 681] on li "[PERSON_NAME]" at bounding box center [1137, 677] width 770 height 32
type textarea "x"
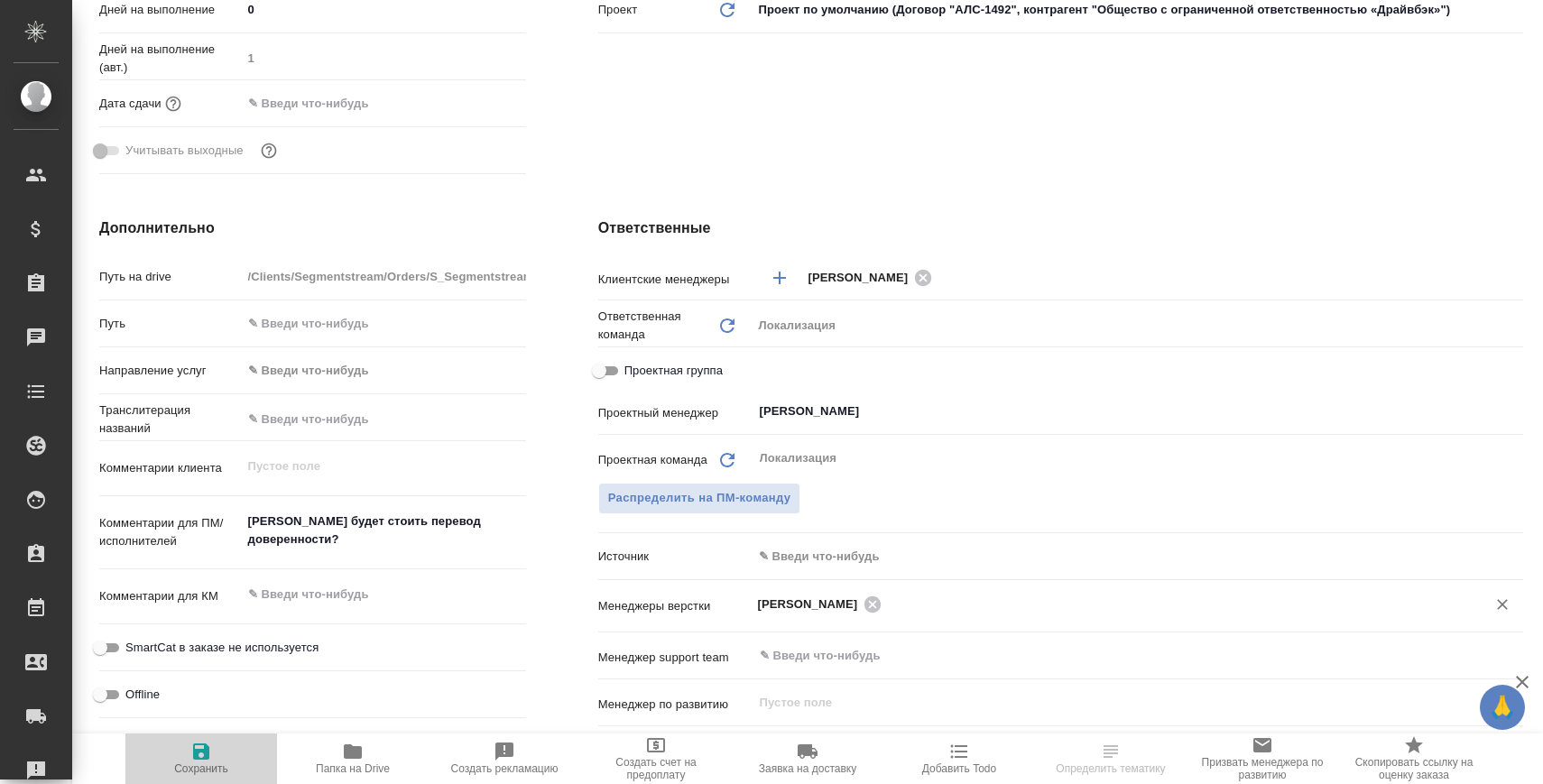
click at [220, 751] on span "Сохранить" at bounding box center [201, 758] width 130 height 34
type textarea "x"
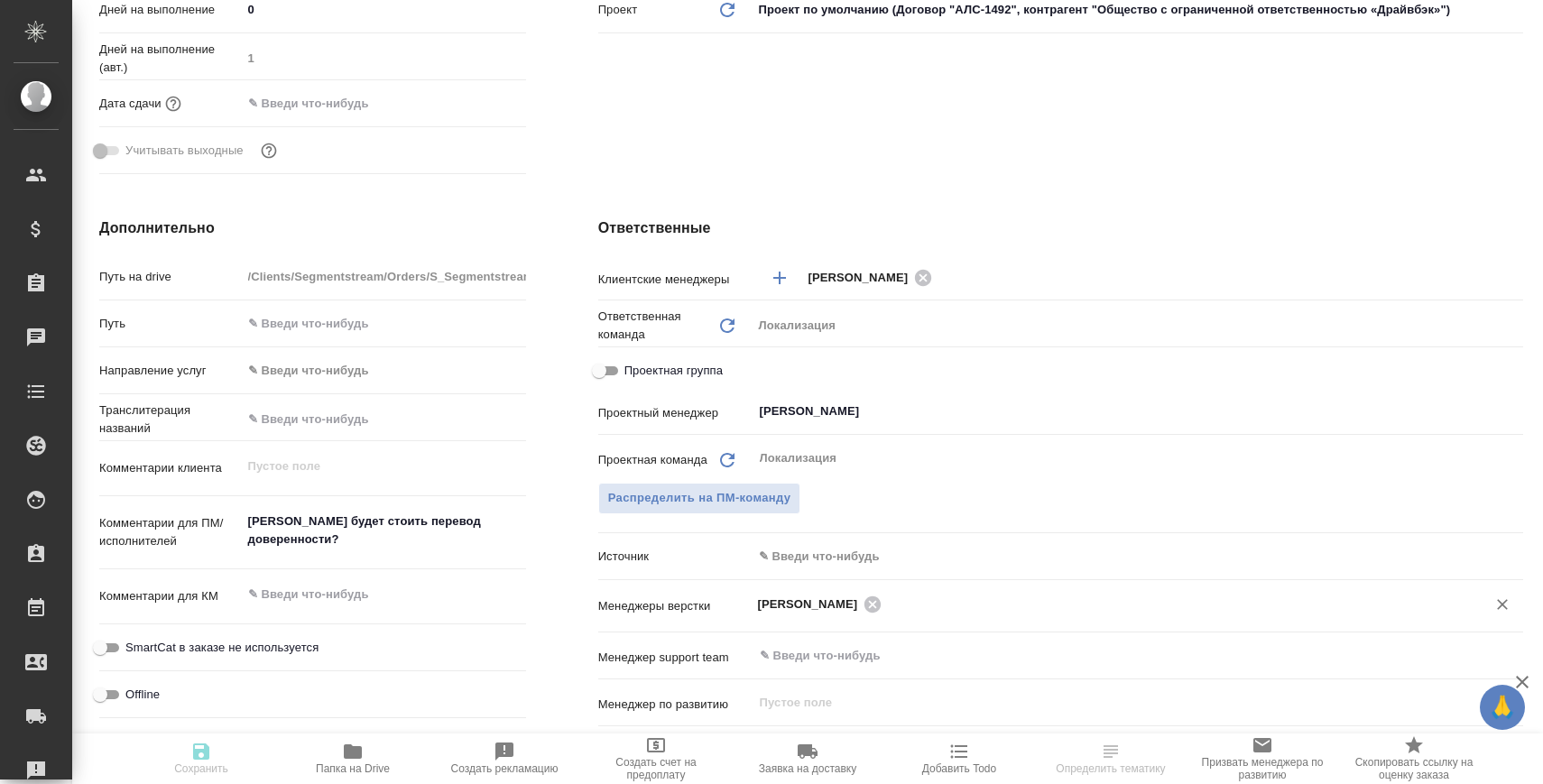
type textarea "x"
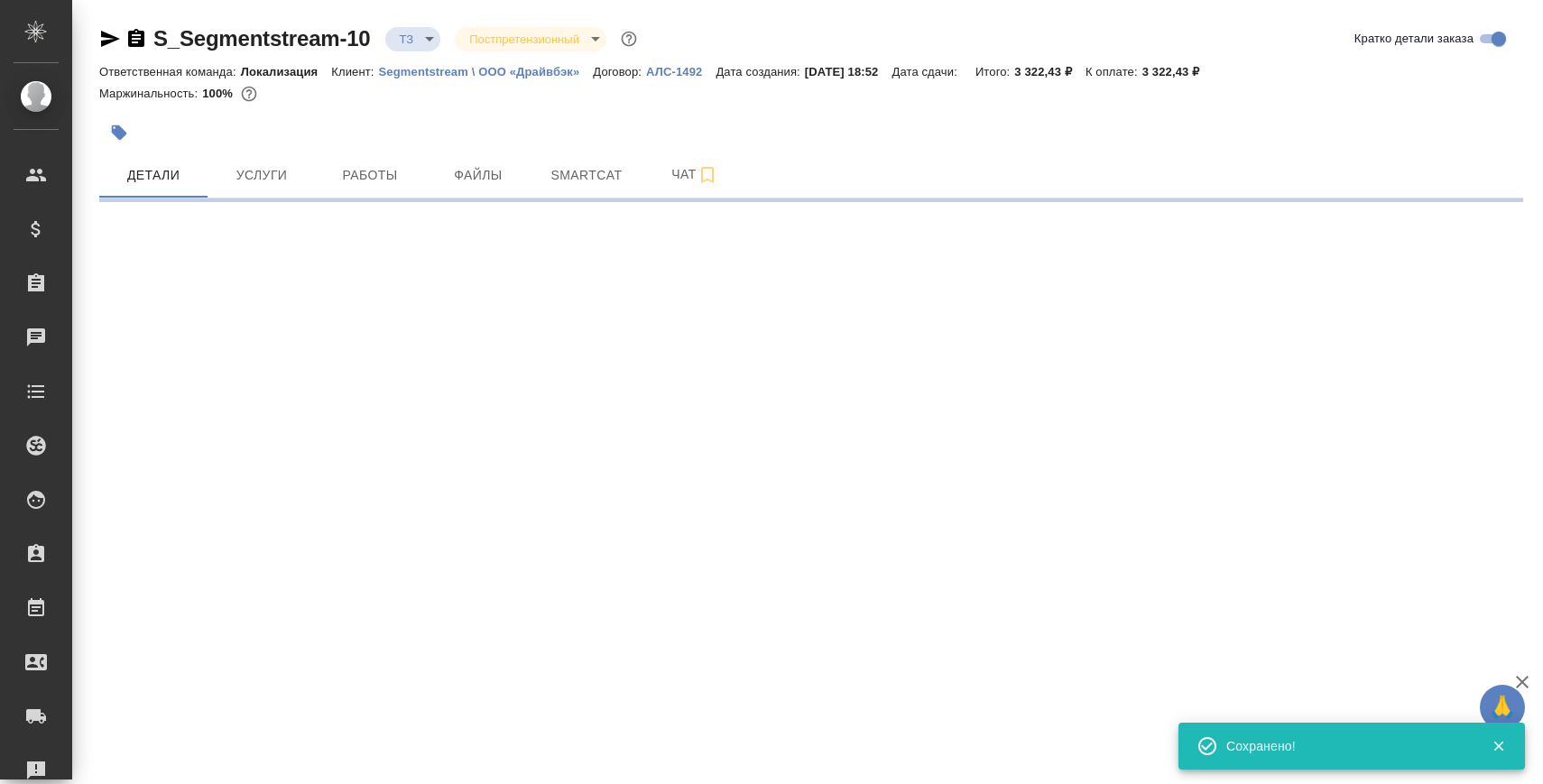
scroll to position [0, 0]
select select "RU"
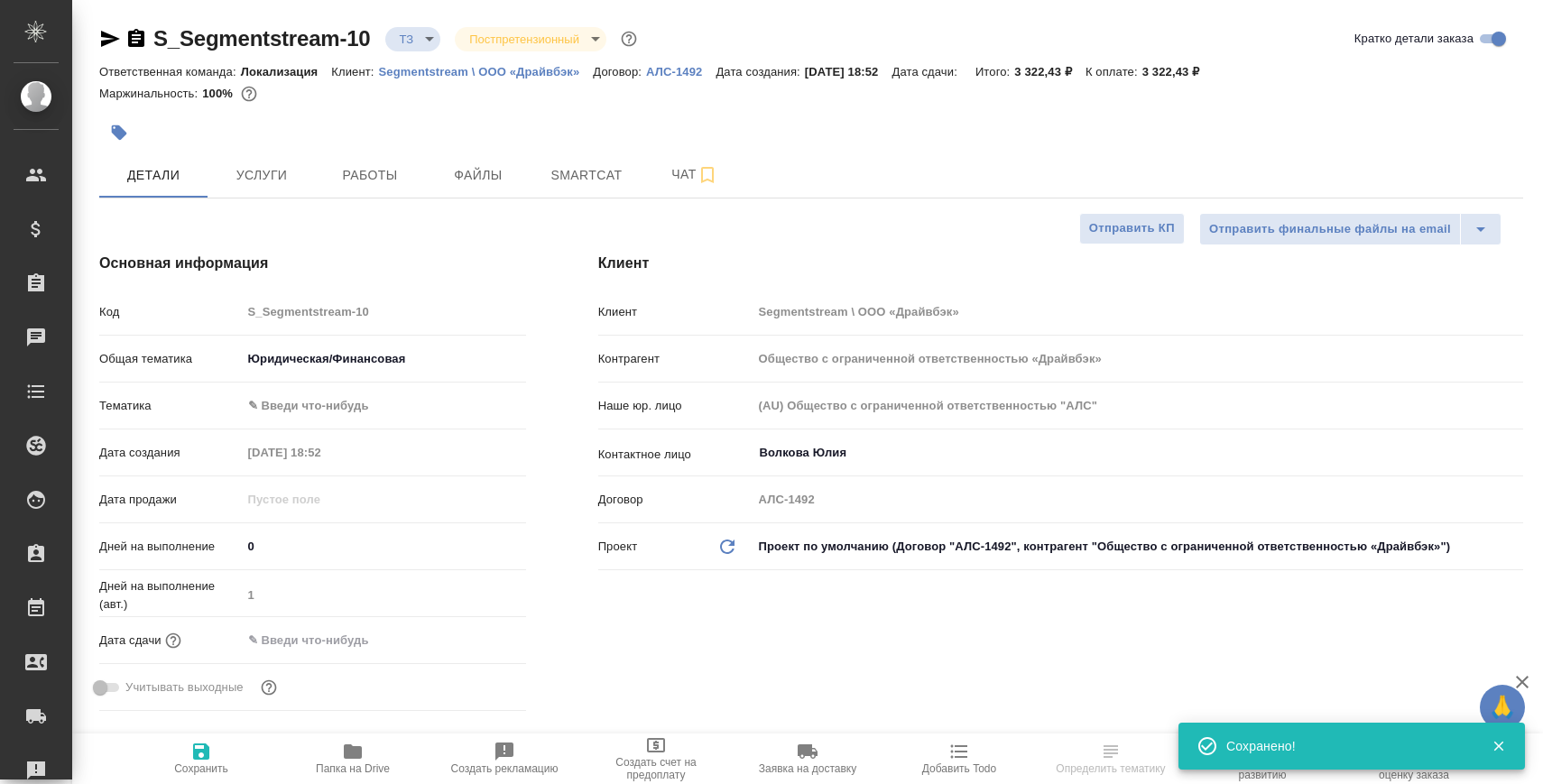
type textarea "x"
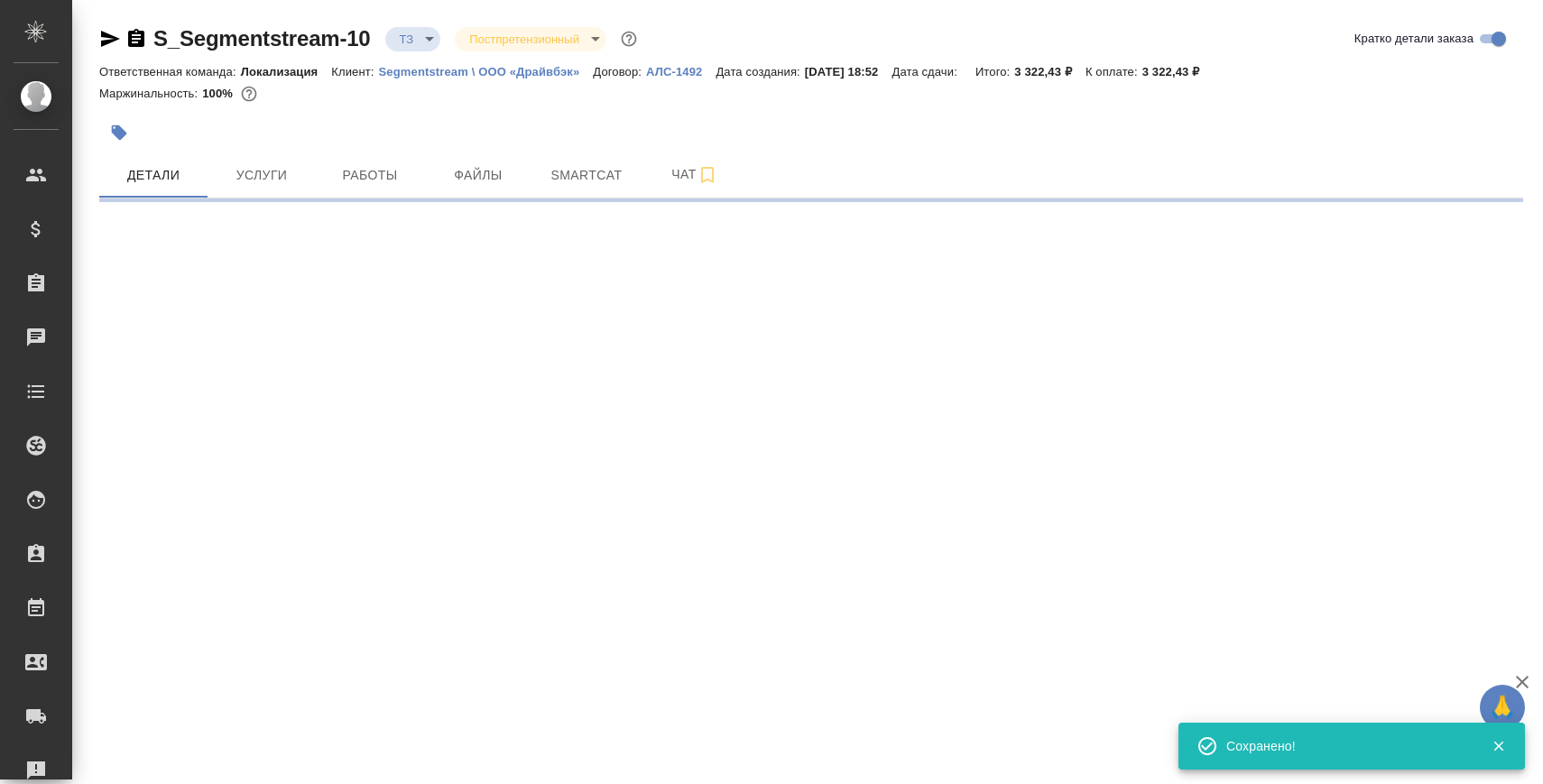
select select "RU"
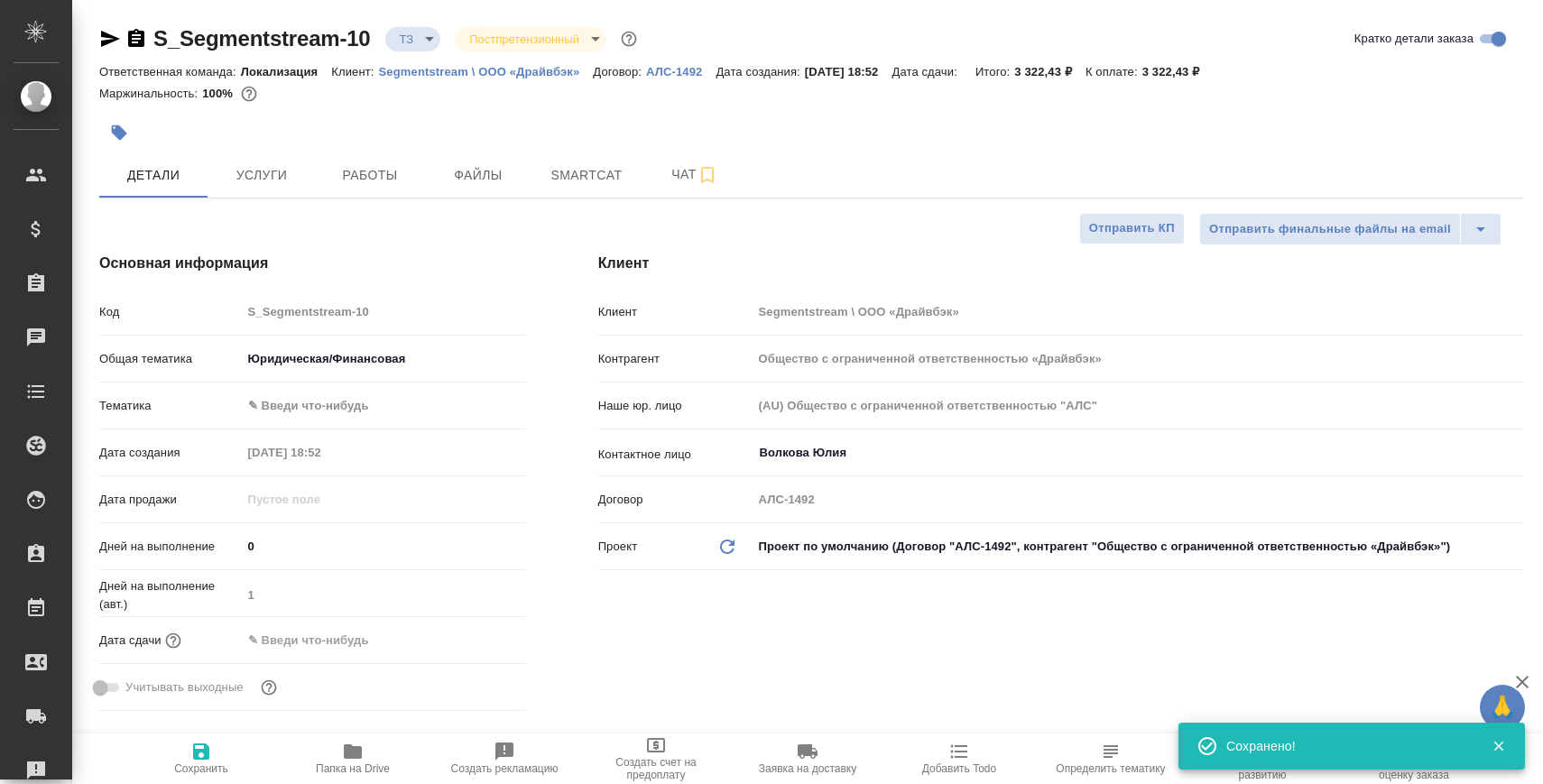
type textarea "x"
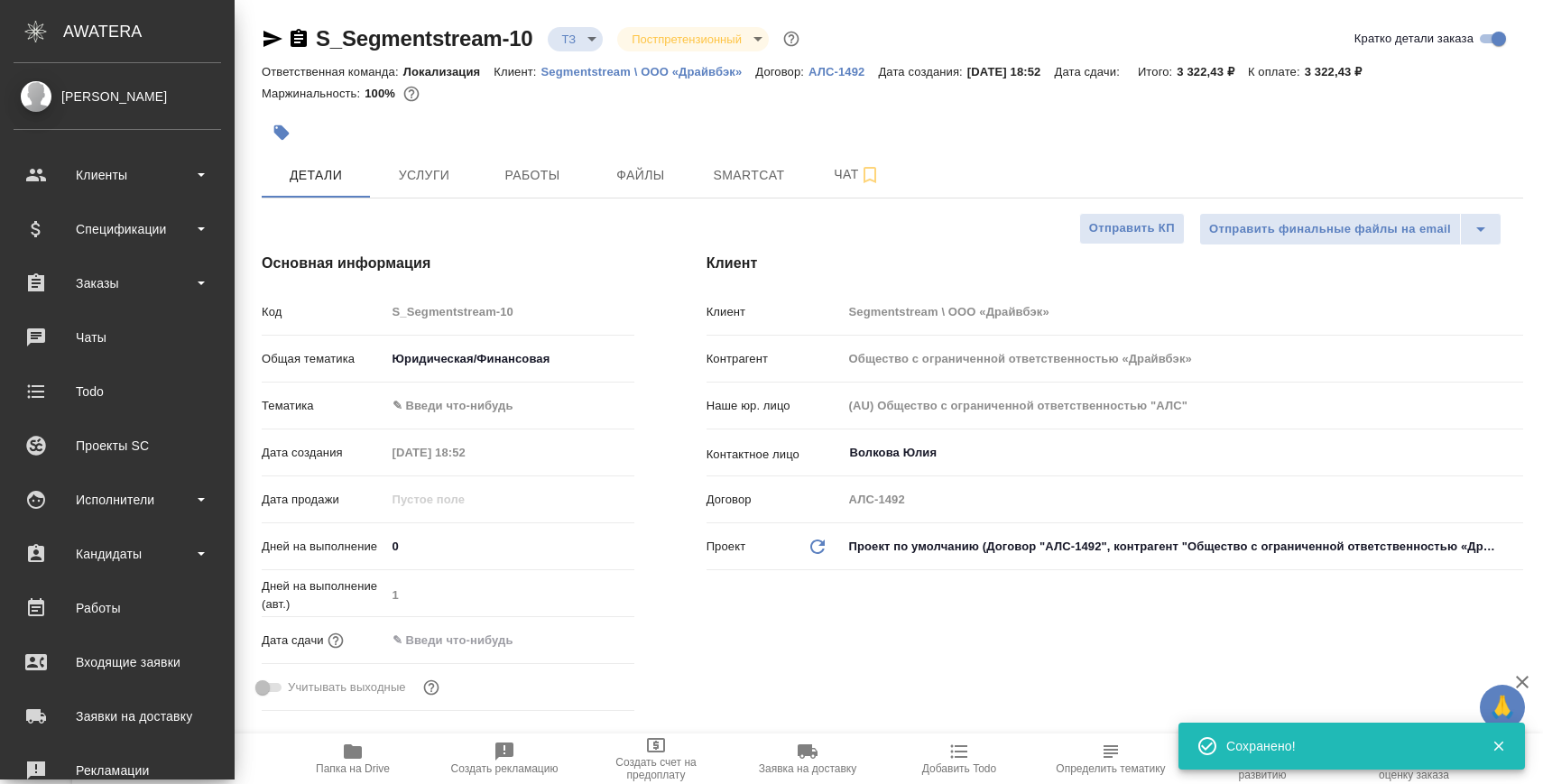
type textarea "x"
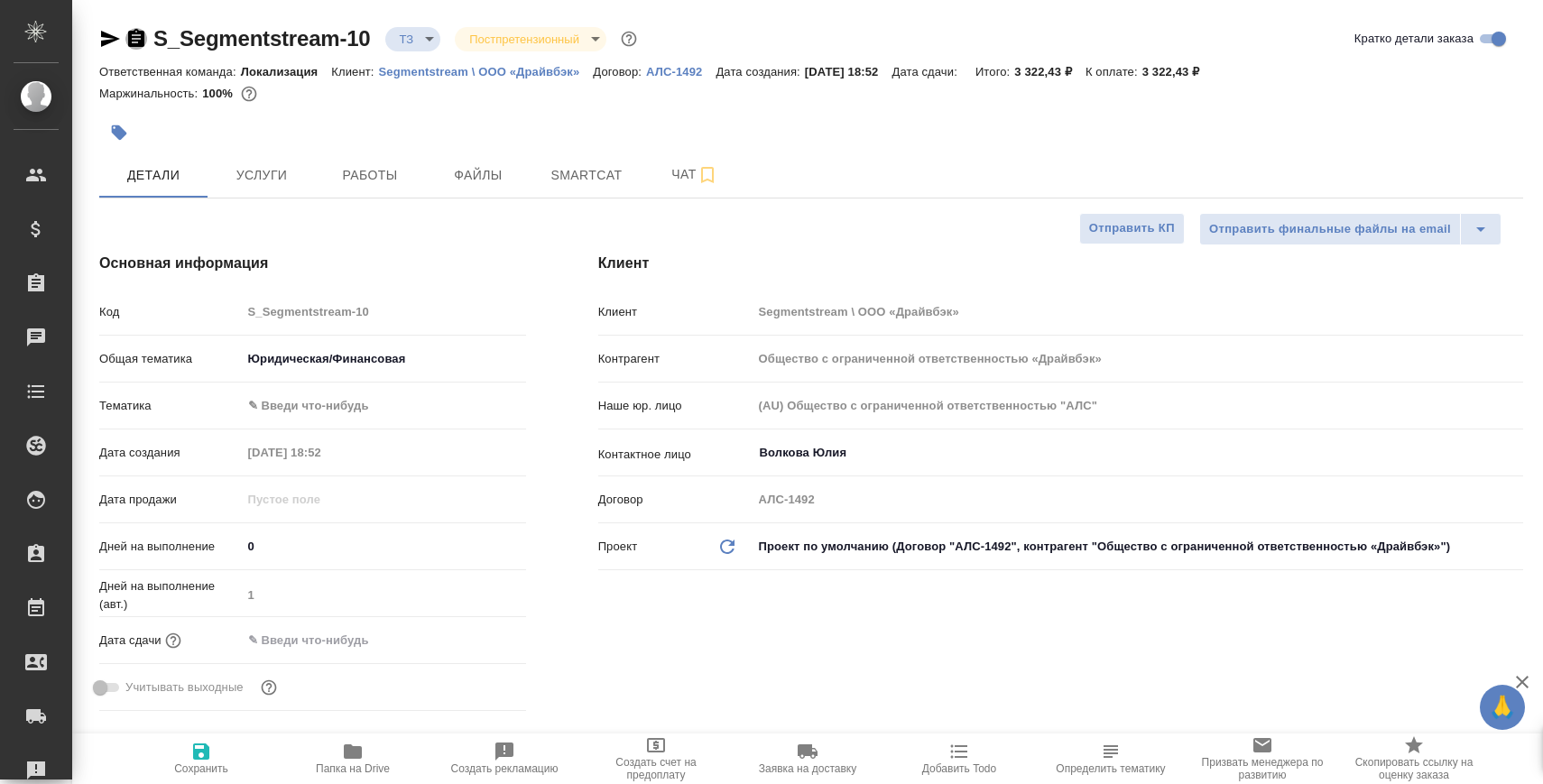
click at [143, 32] on icon "button" at bounding box center [136, 38] width 16 height 18
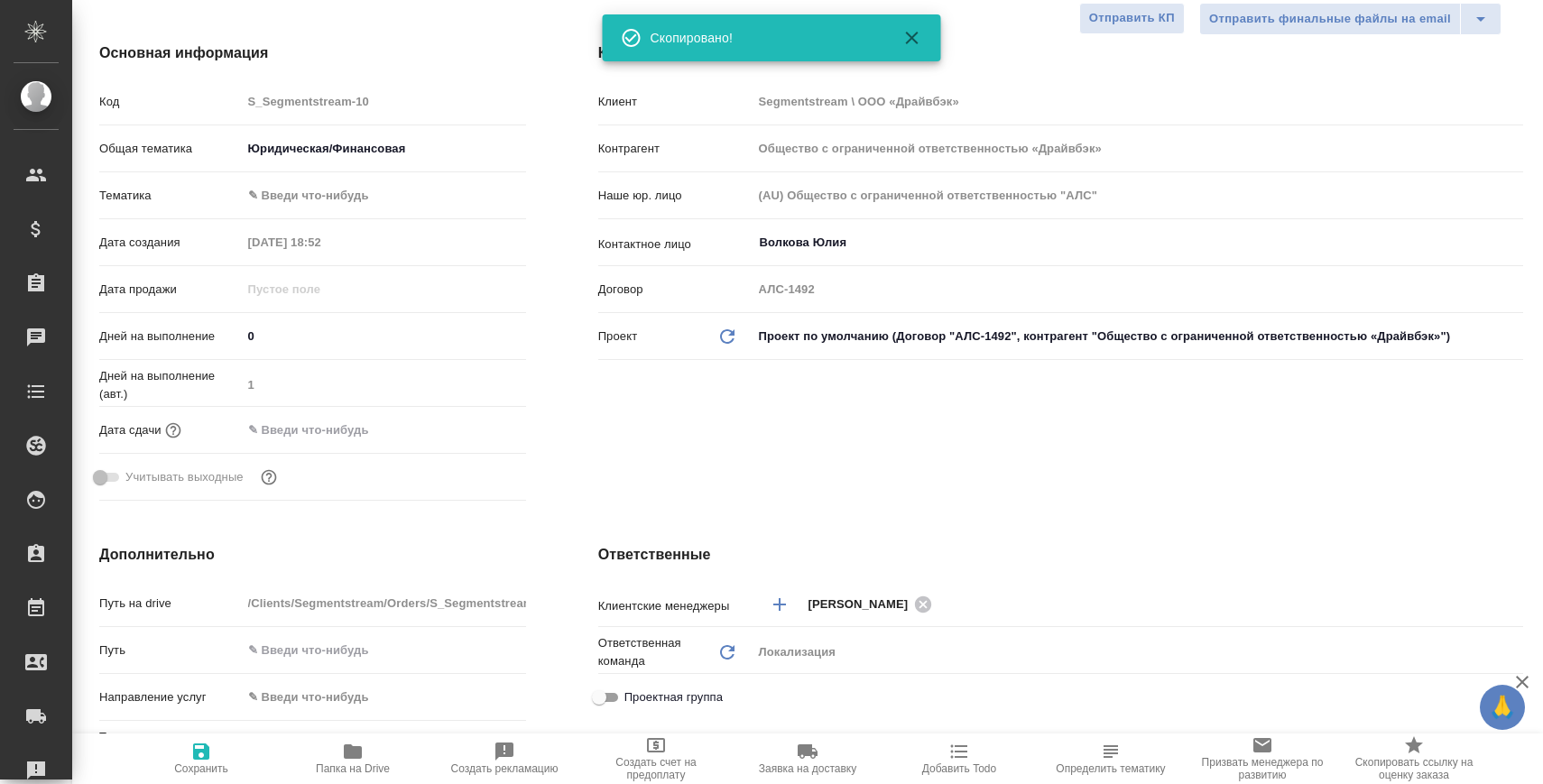
scroll to position [487, 0]
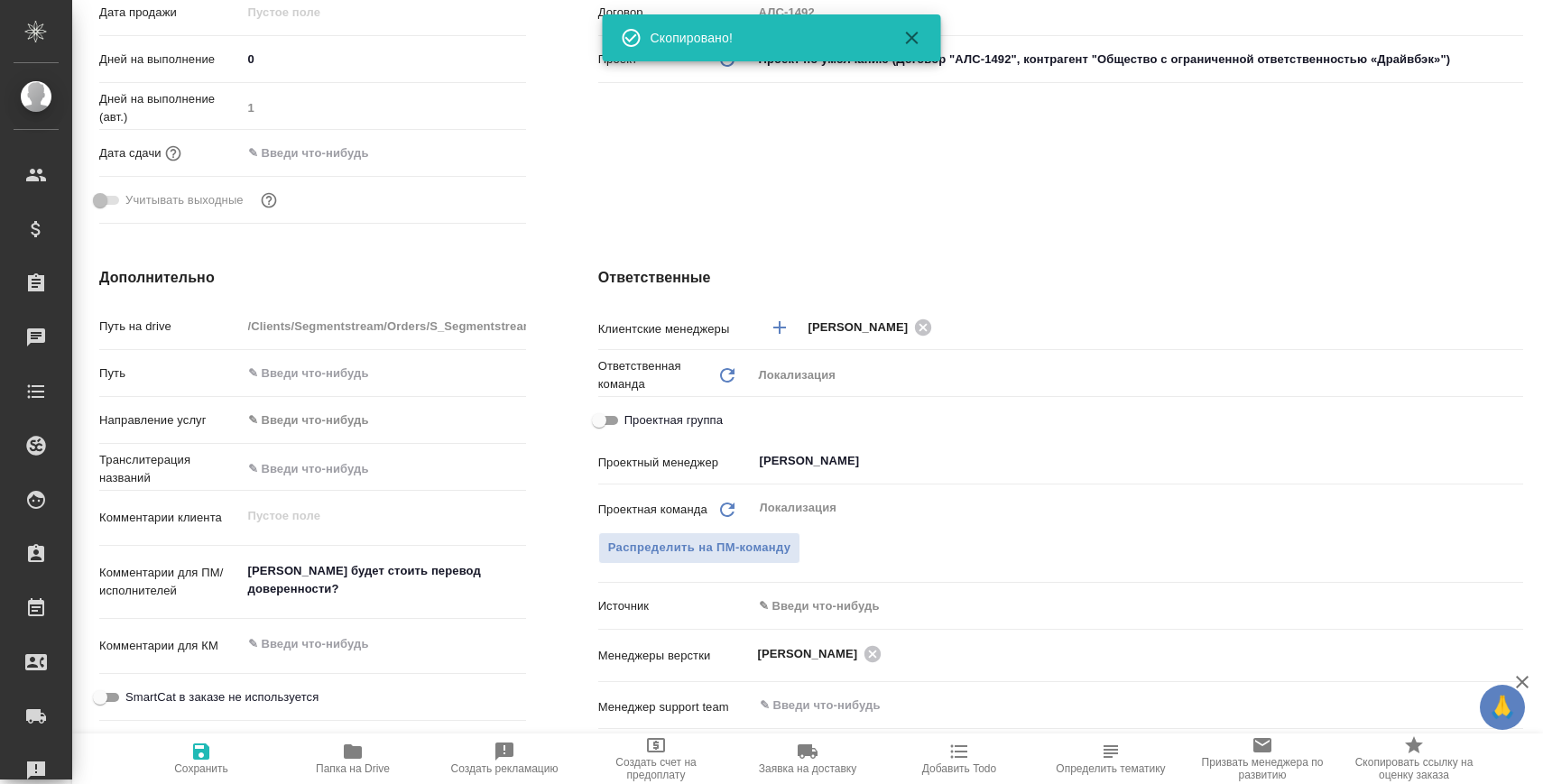
click at [389, 741] on span "Папка на Drive" at bounding box center [353, 758] width 130 height 34
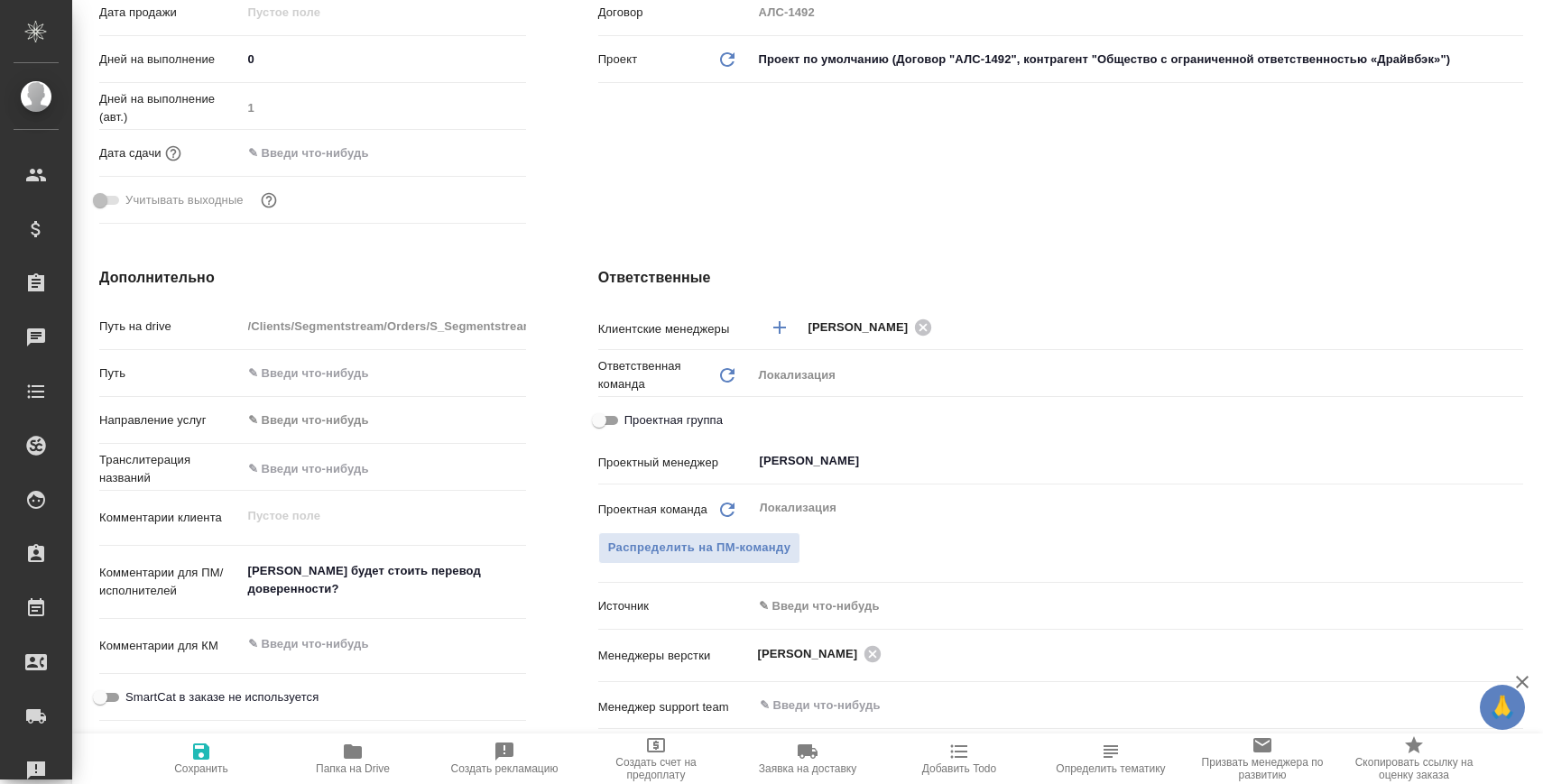
type textarea "x"
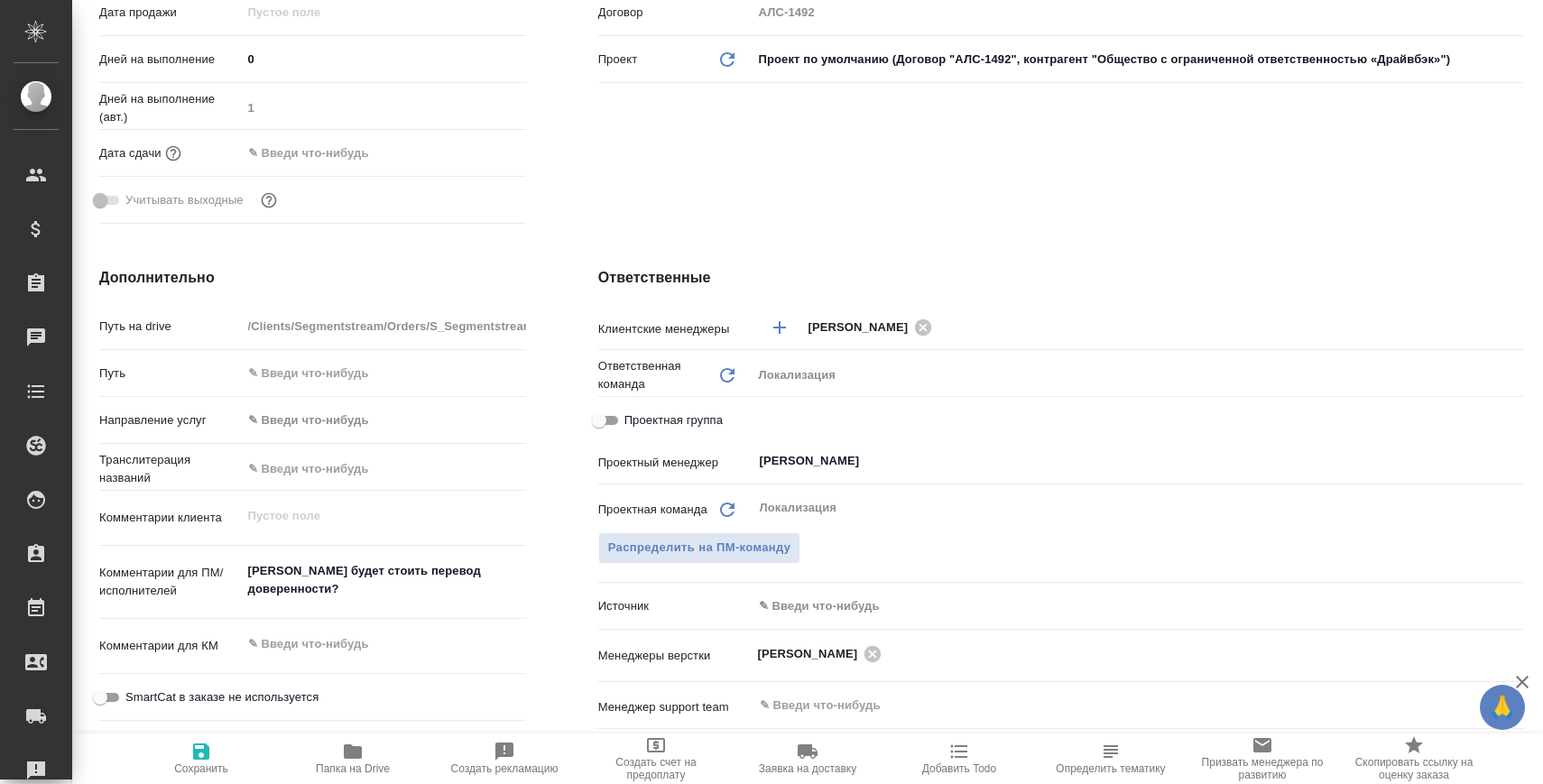
type textarea "x"
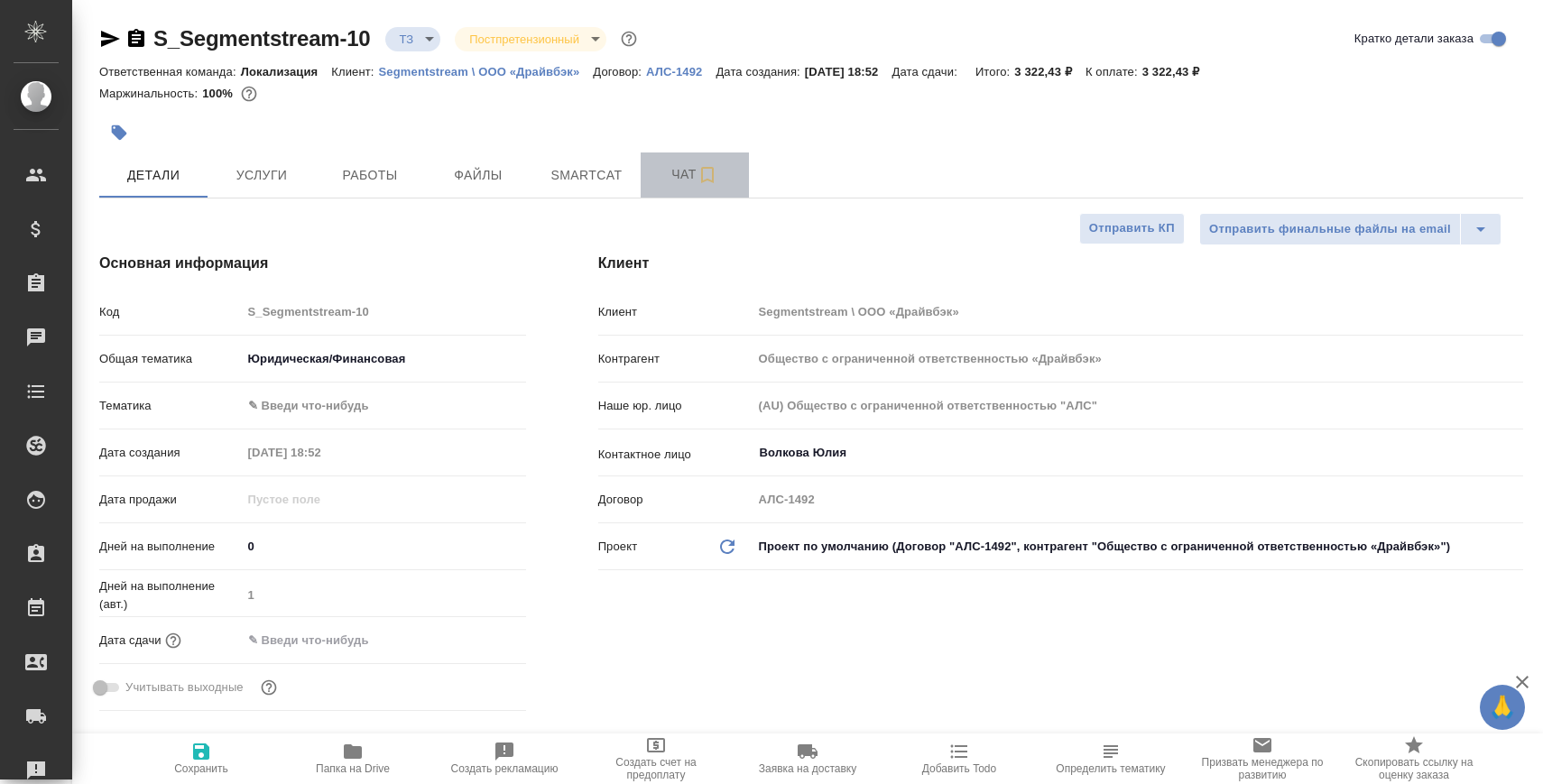
click at [657, 184] on span "Чат" at bounding box center [694, 175] width 87 height 23
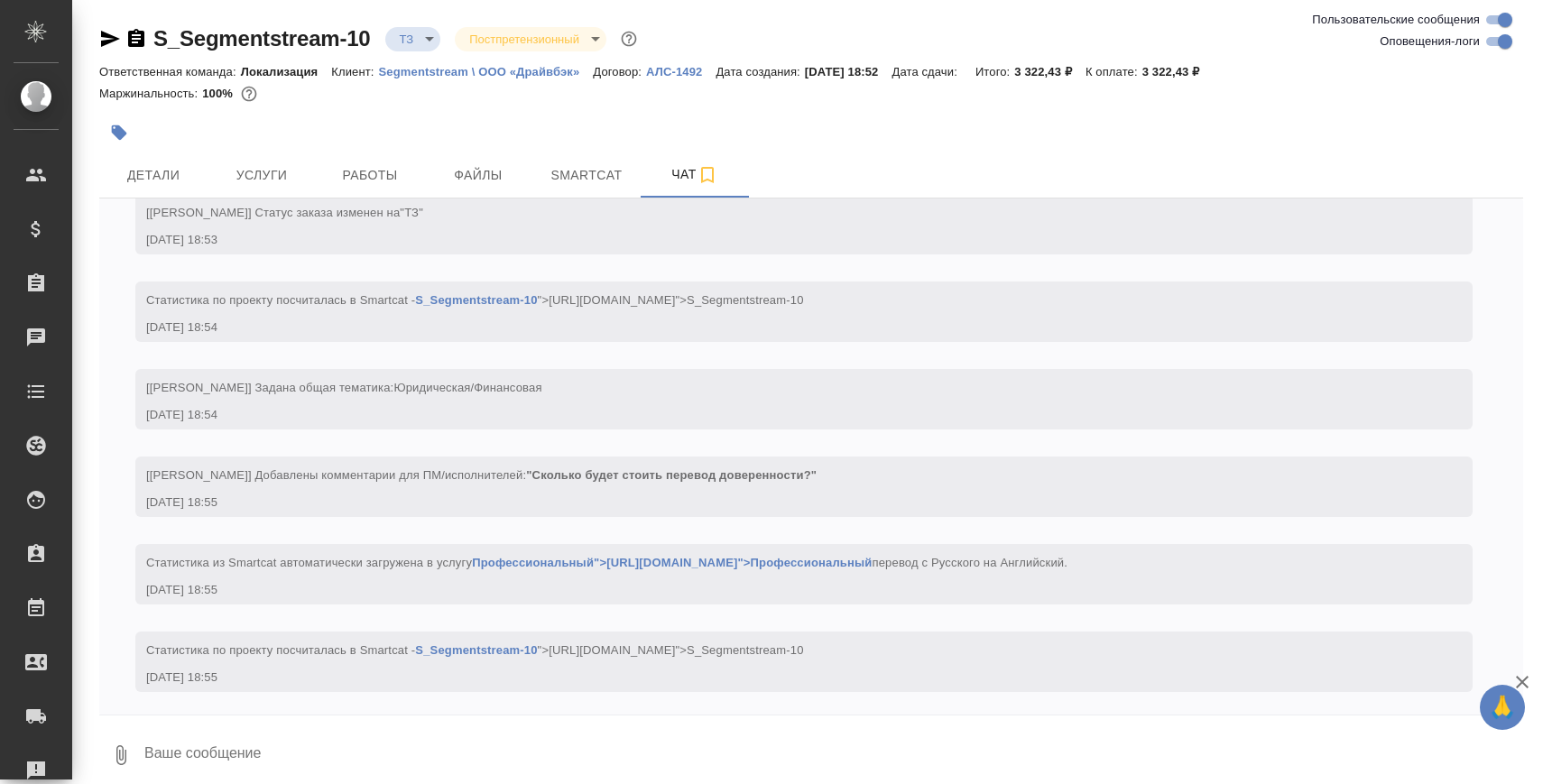
click at [427, 737] on textarea at bounding box center [832, 755] width 1380 height 61
paste textarea
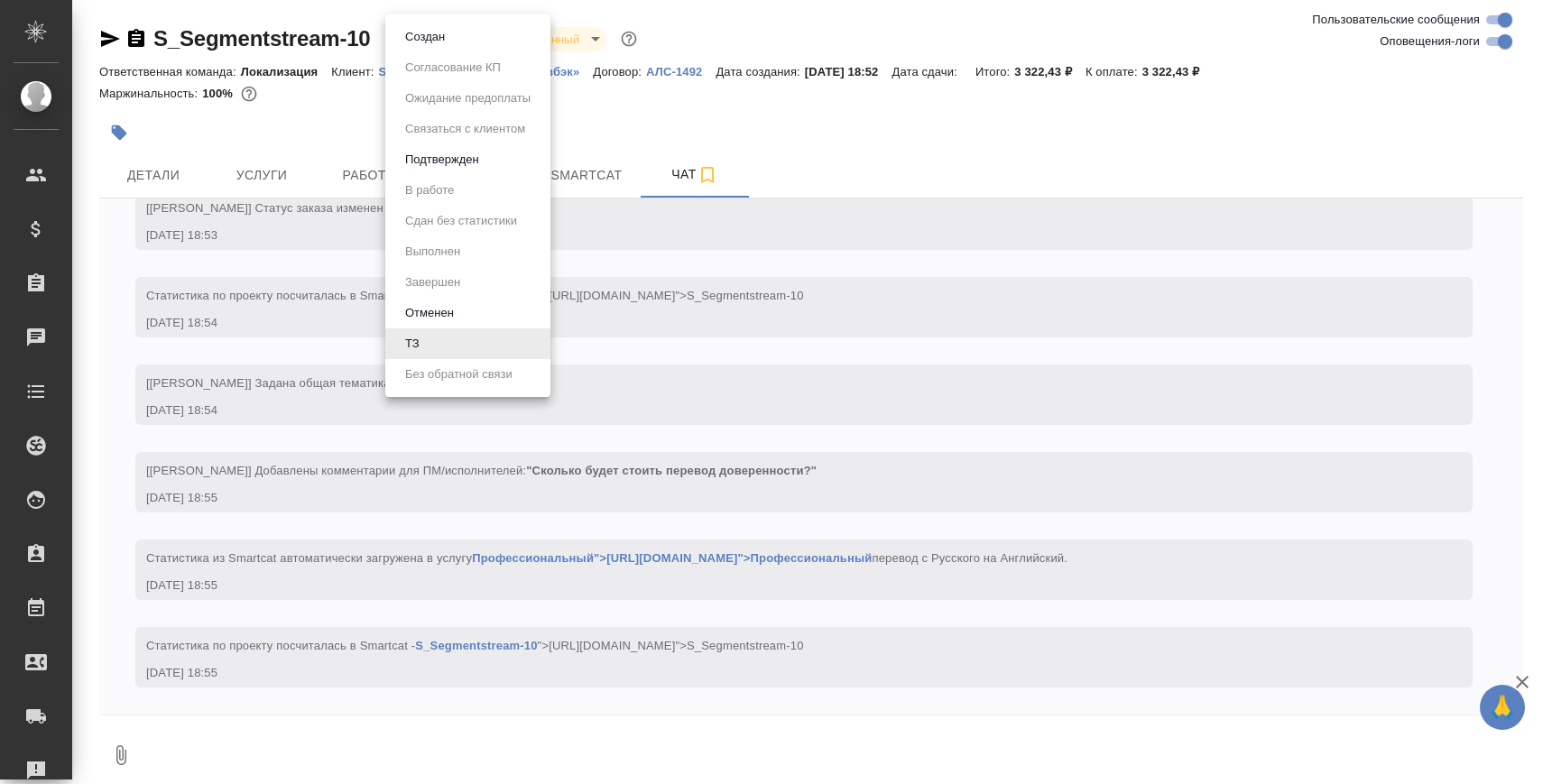
click at [427, 46] on body "🙏 .cls-1 fill:#fff; AWATERA Zaborova Aleksandra Клиенты Спецификации Заказы 0 Ч…" at bounding box center [771, 465] width 1543 height 929
click at [434, 41] on button "Создан" at bounding box center [424, 37] width 50 height 20
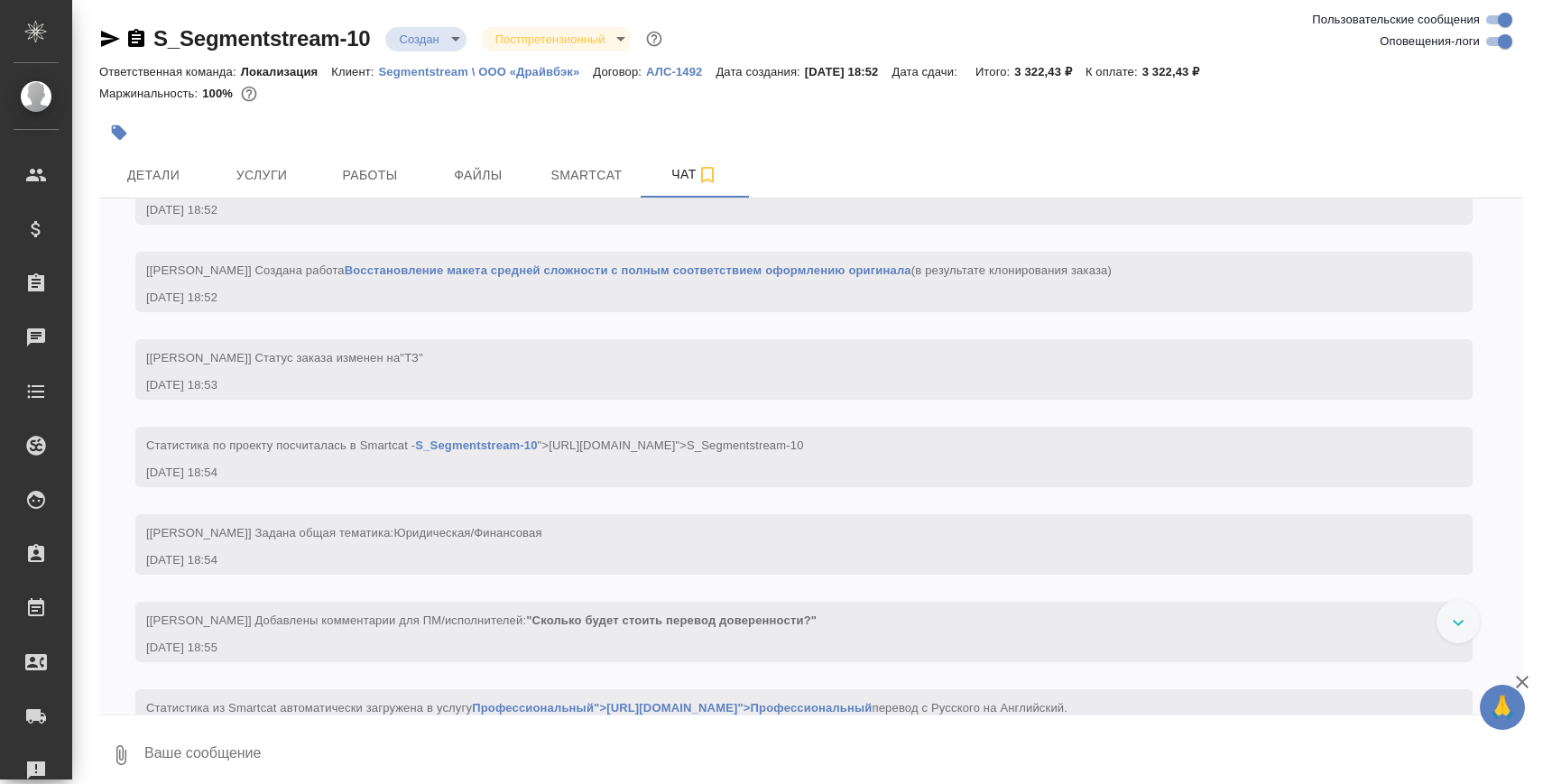
scroll to position [552, 0]
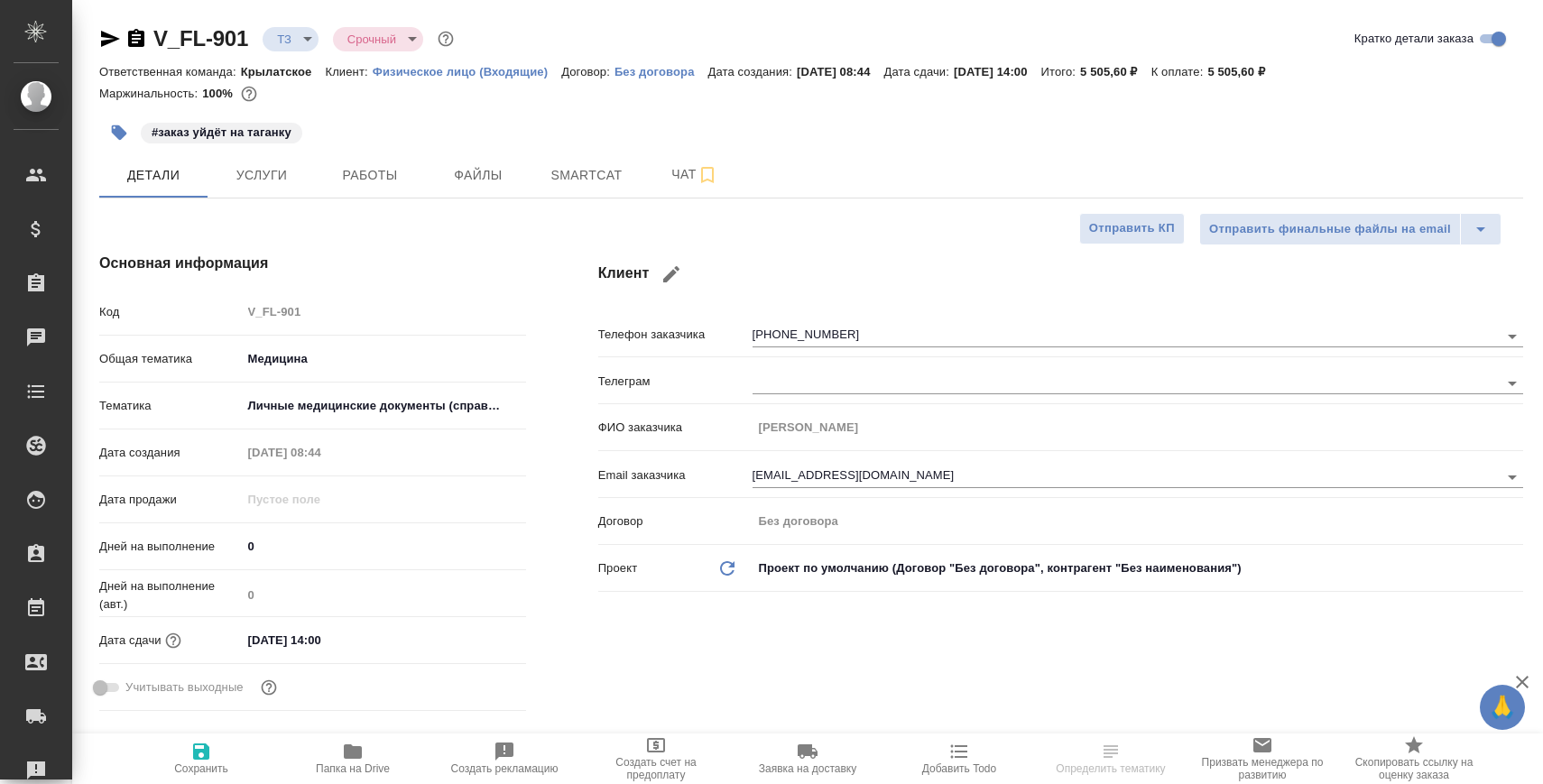
select select "RU"
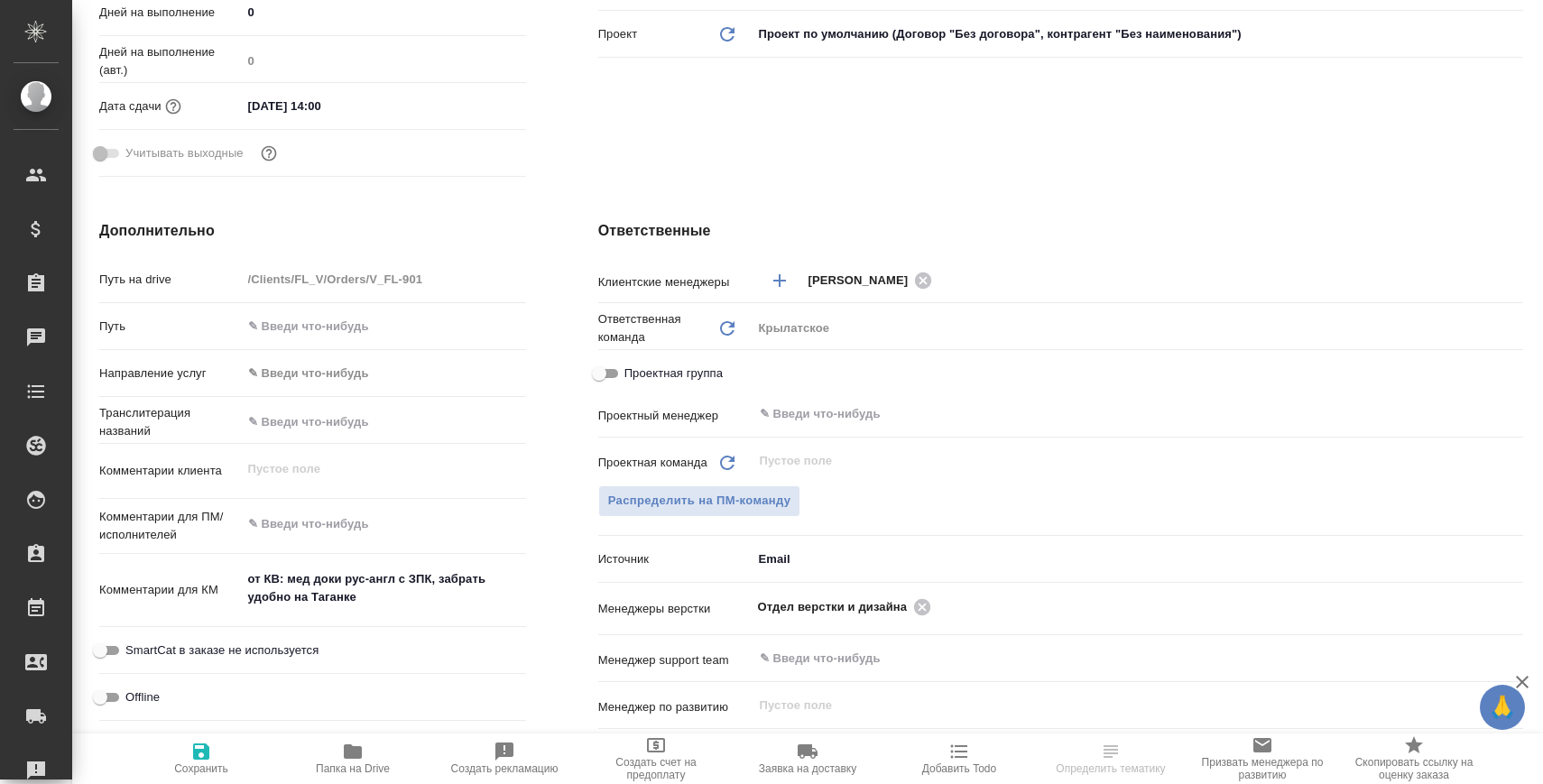
scroll to position [562, 0]
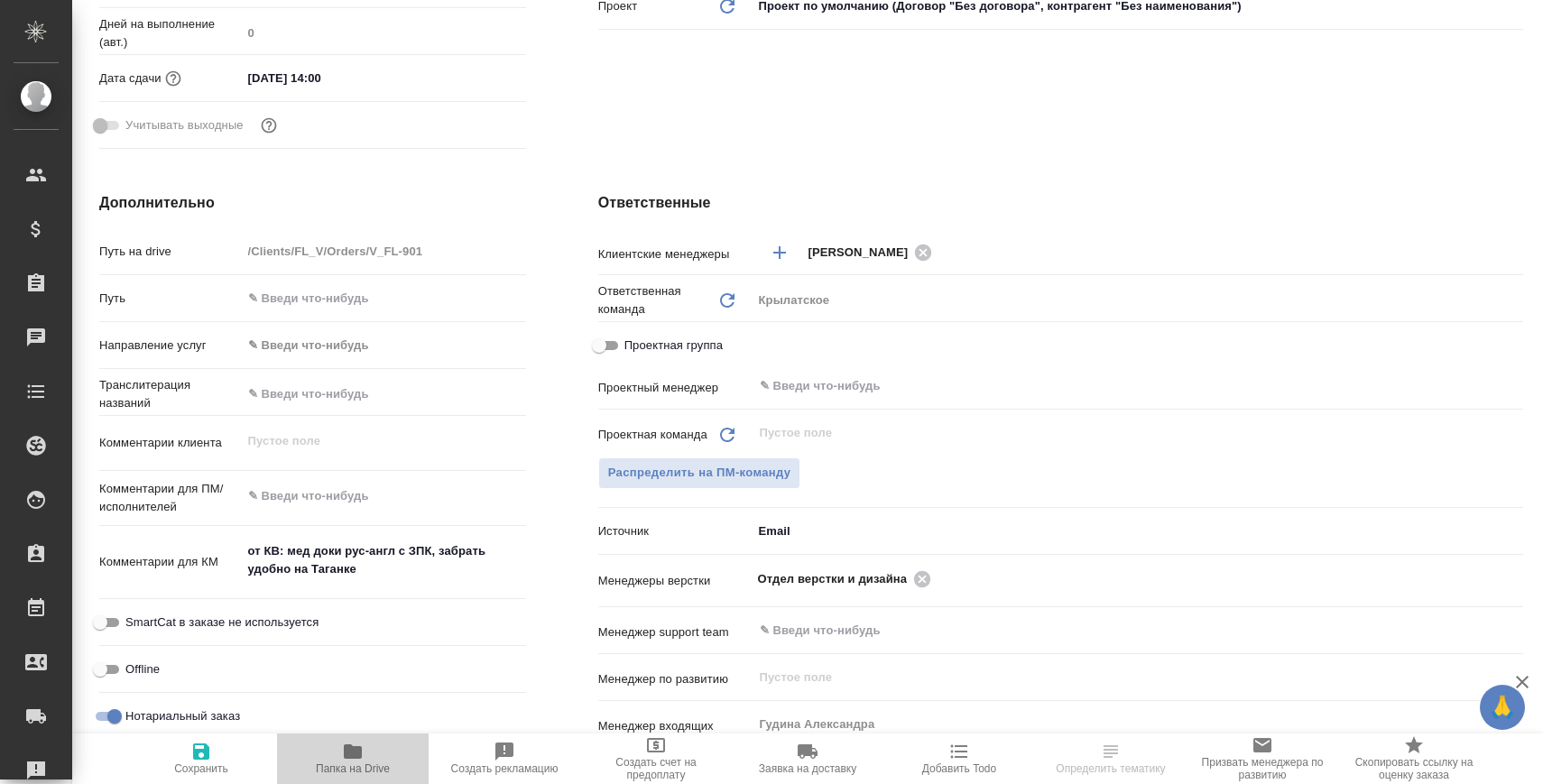
click at [362, 740] on button "Папка на Drive" at bounding box center [352, 758] width 151 height 50
select select "RU"
type textarea "x"
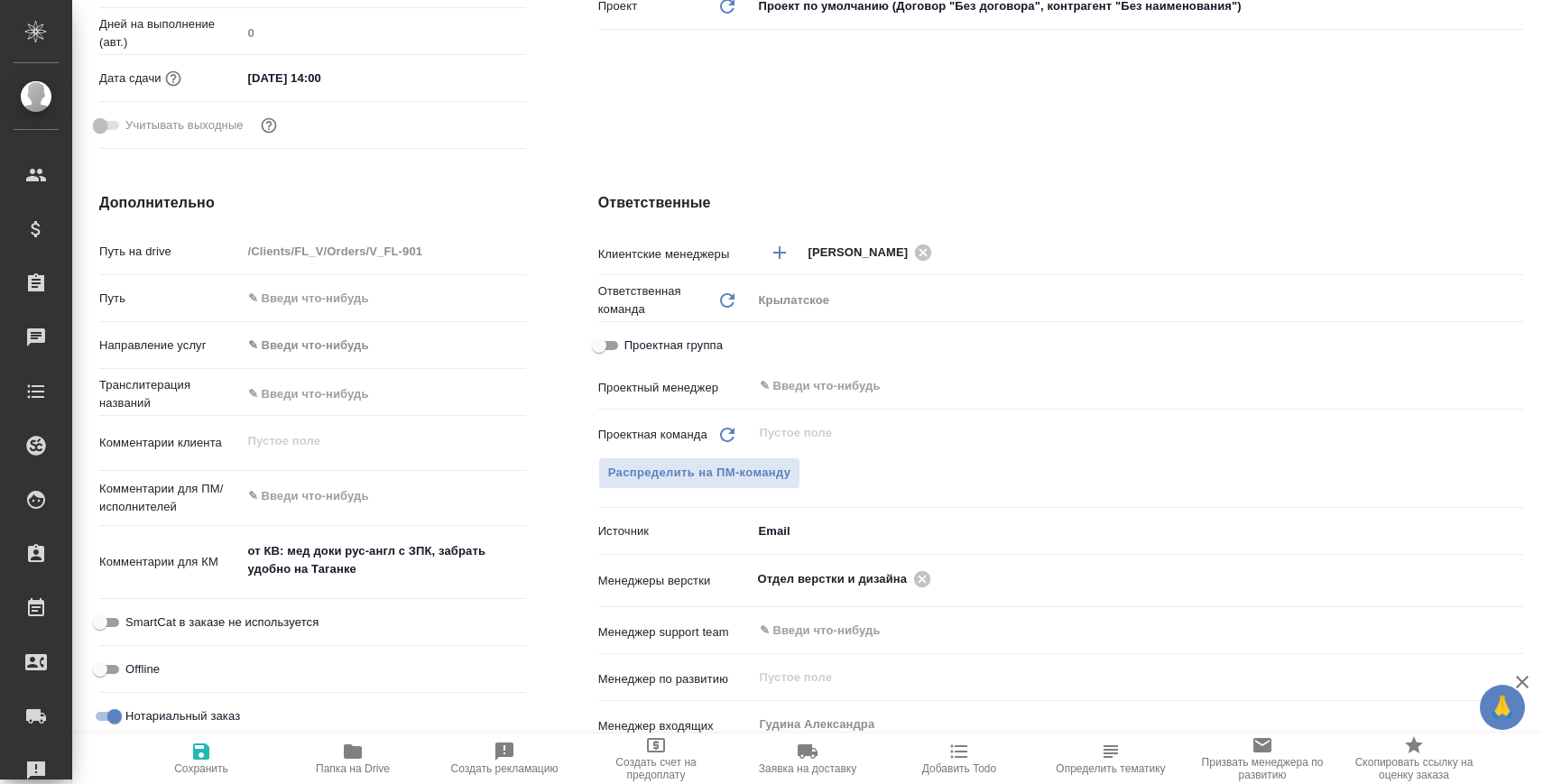
type textarea "x"
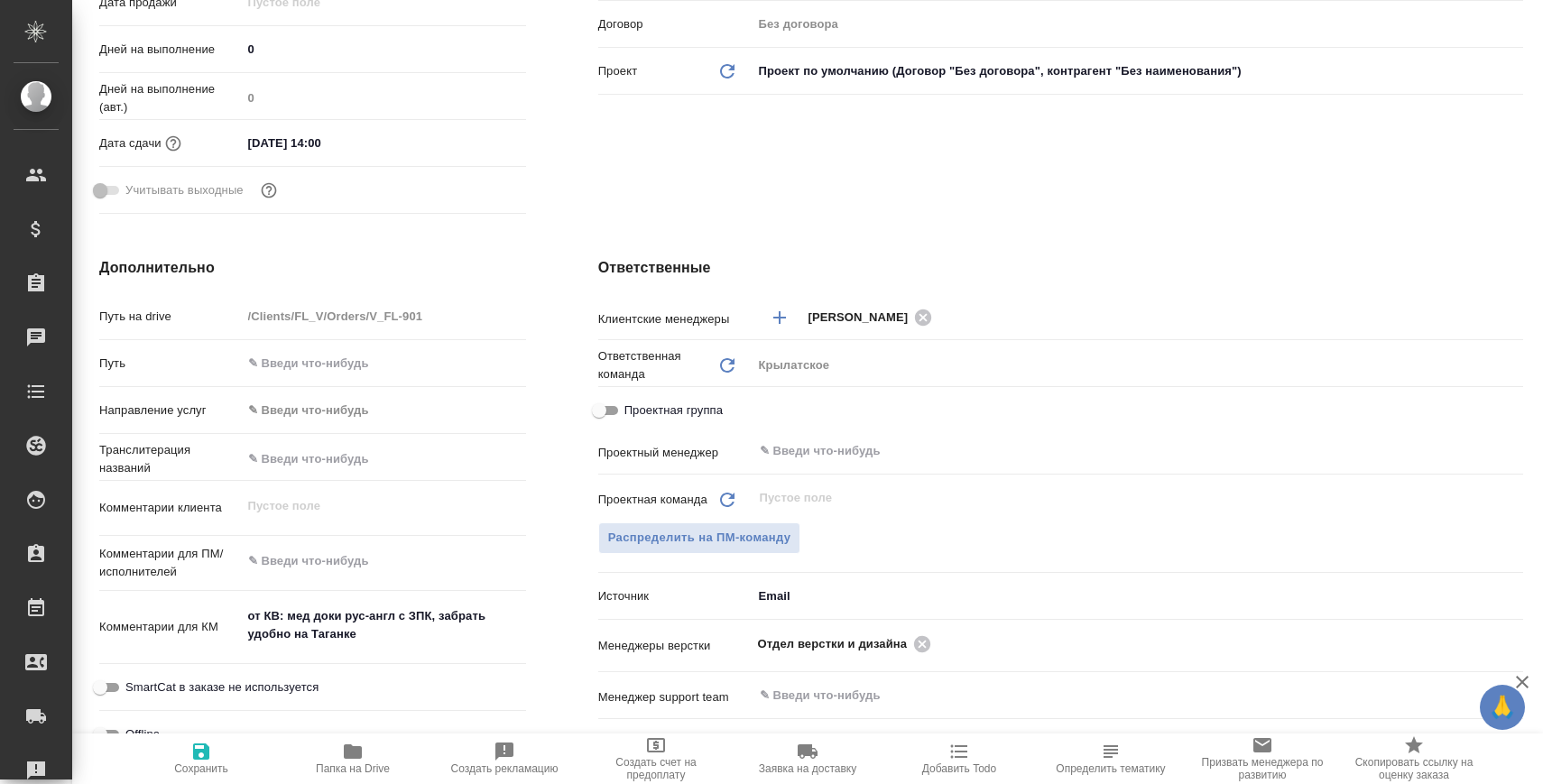
scroll to position [694, 0]
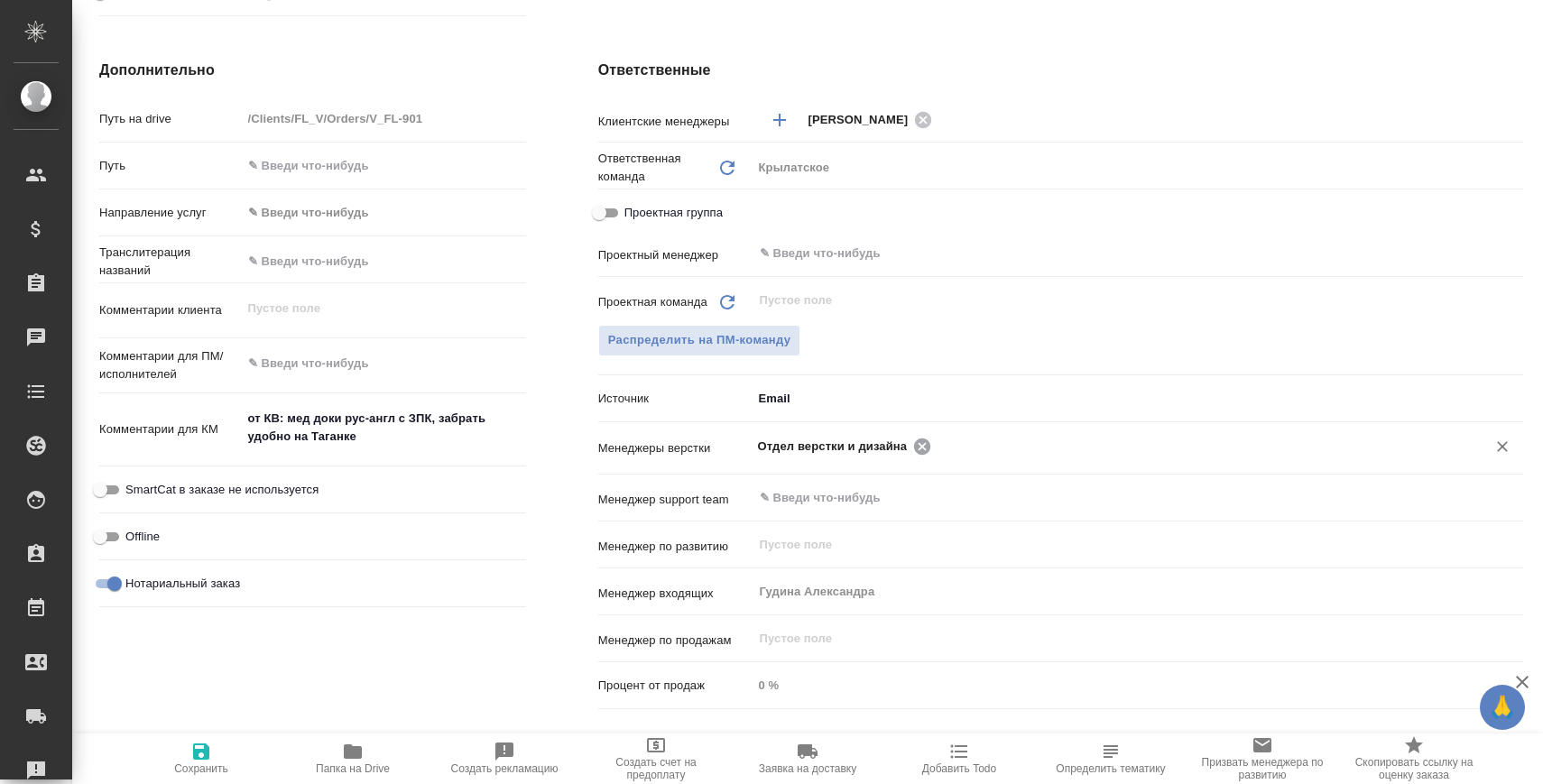
click at [927, 443] on icon at bounding box center [921, 446] width 20 height 20
type textarea "x"
click at [936, 443] on input "text" at bounding box center [1196, 445] width 521 height 22
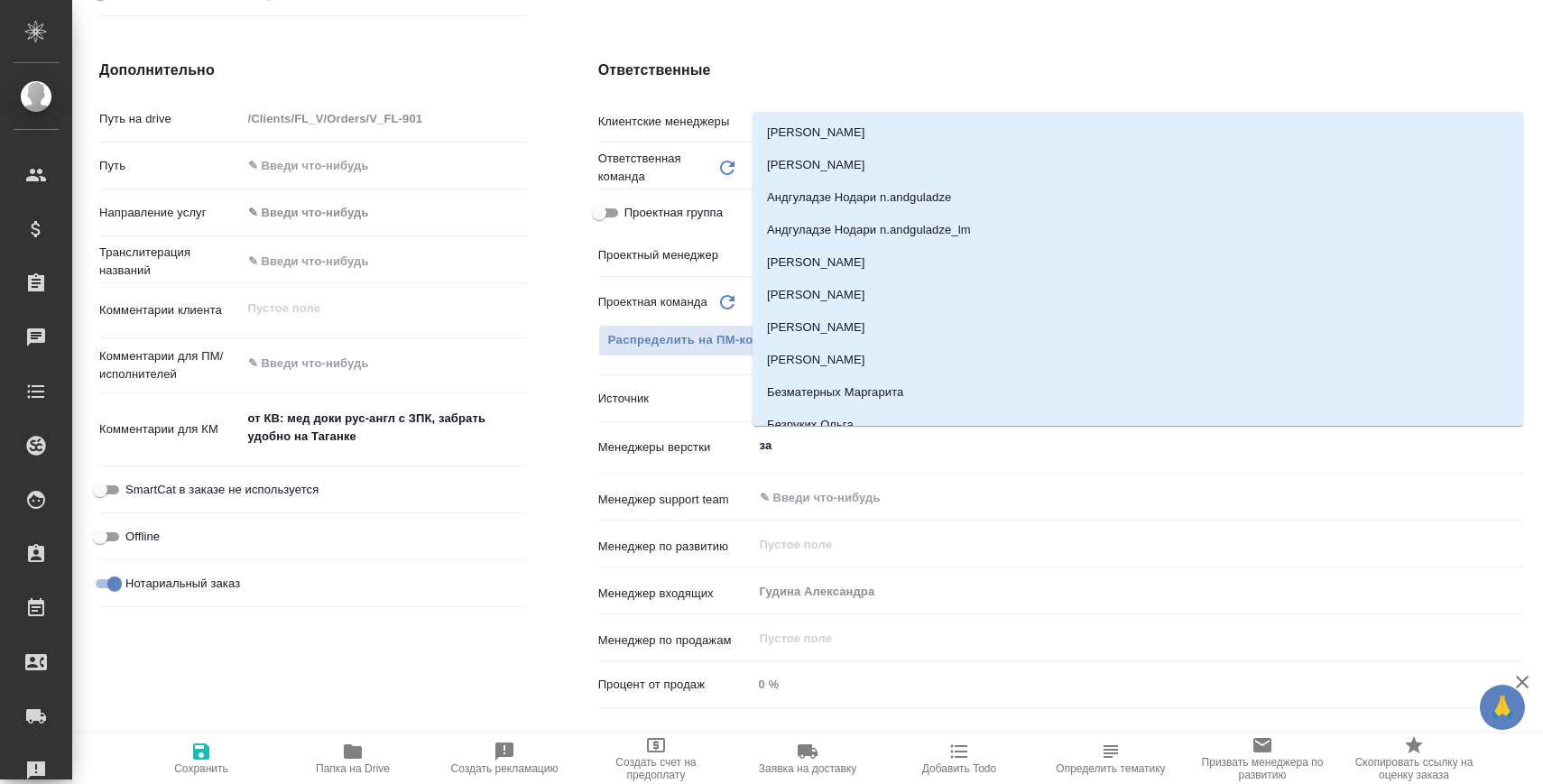
type input "заб"
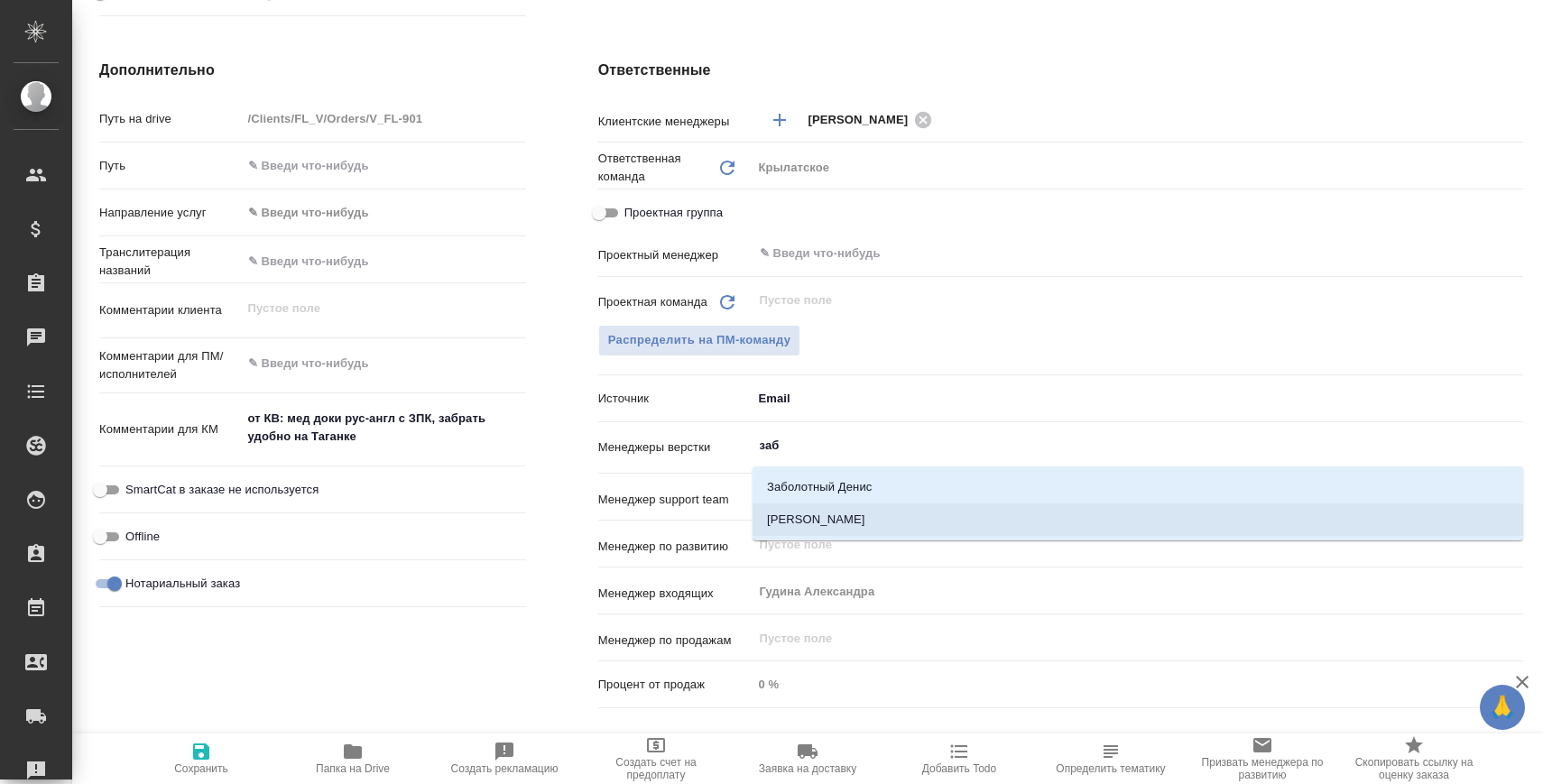
click at [884, 526] on li "[PERSON_NAME]" at bounding box center [1137, 520] width 770 height 32
type textarea "x"
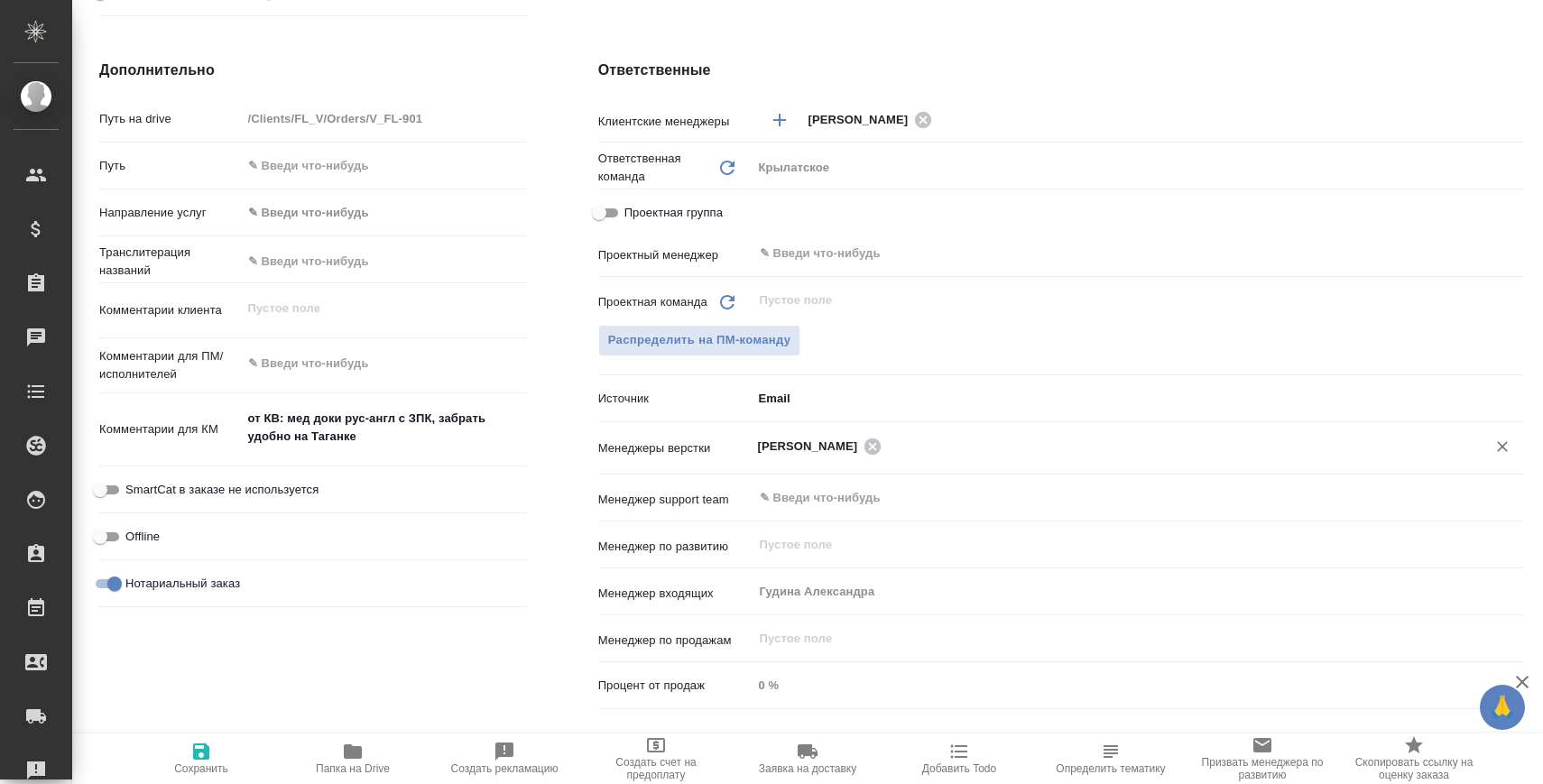
click at [243, 773] on span "Сохранить" at bounding box center [201, 758] width 130 height 34
type textarea "x"
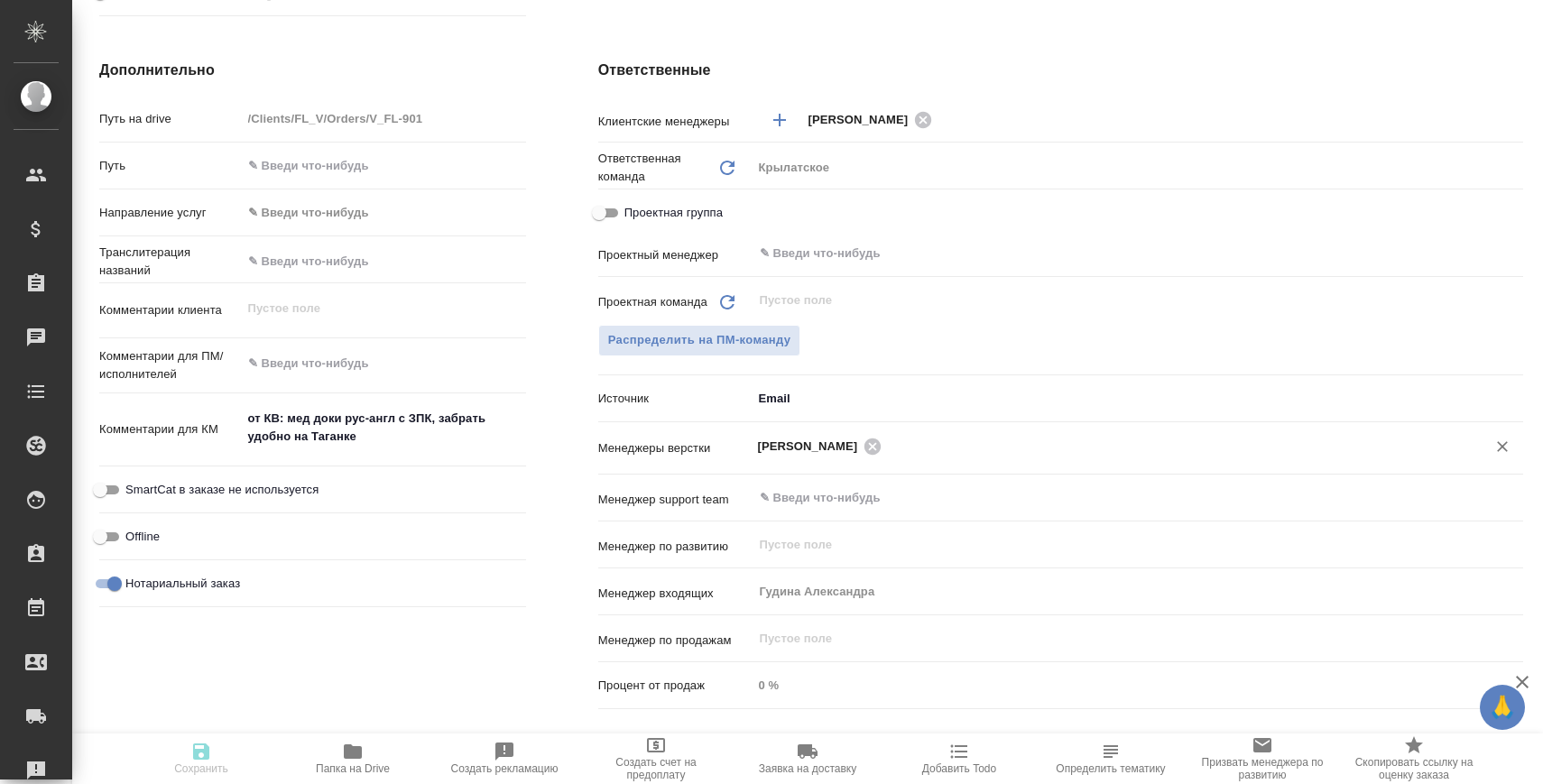
type textarea "x"
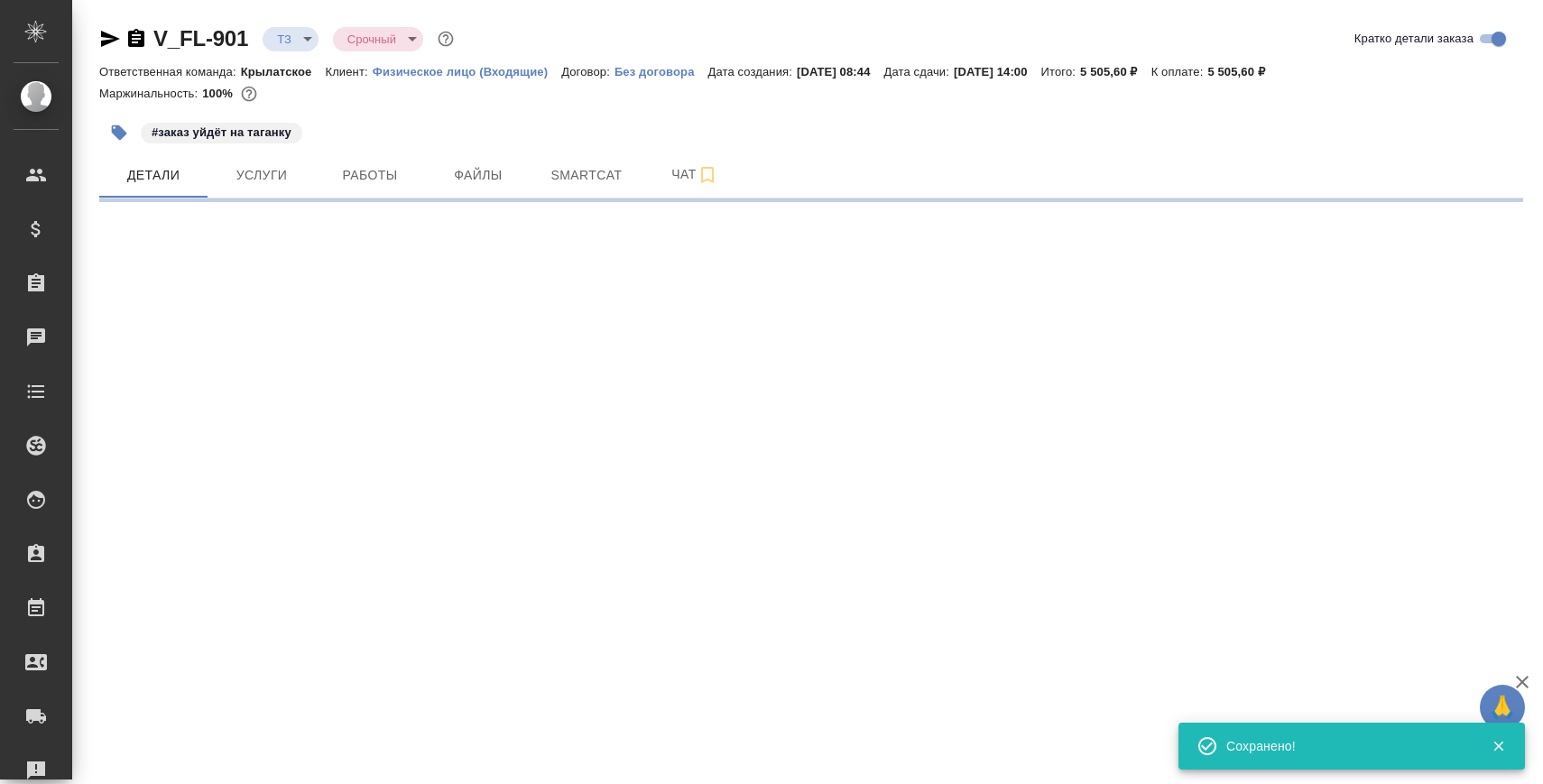
scroll to position [0, 0]
select select "RU"
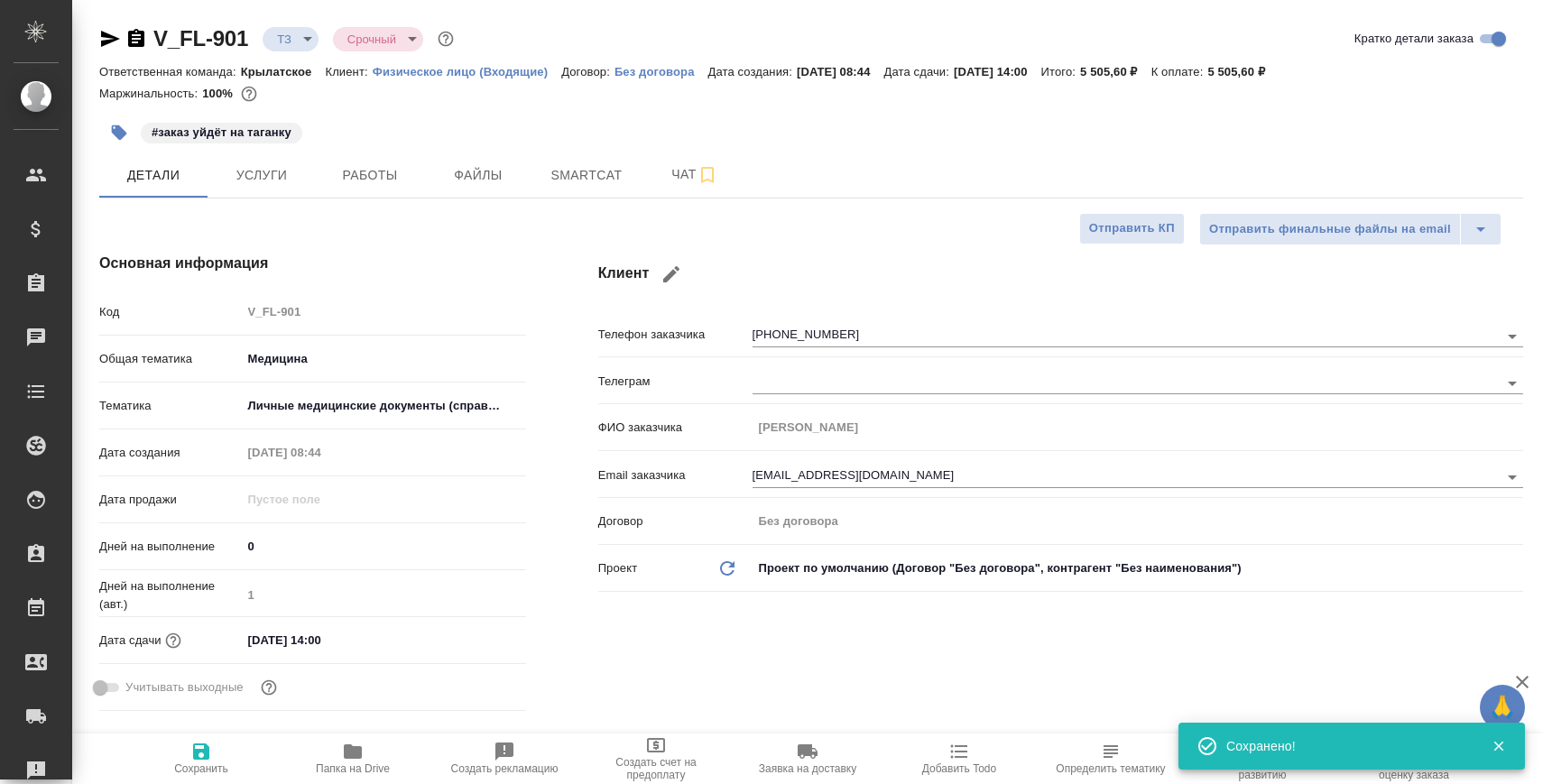
type textarea "x"
click at [134, 42] on icon "button" at bounding box center [136, 39] width 22 height 22
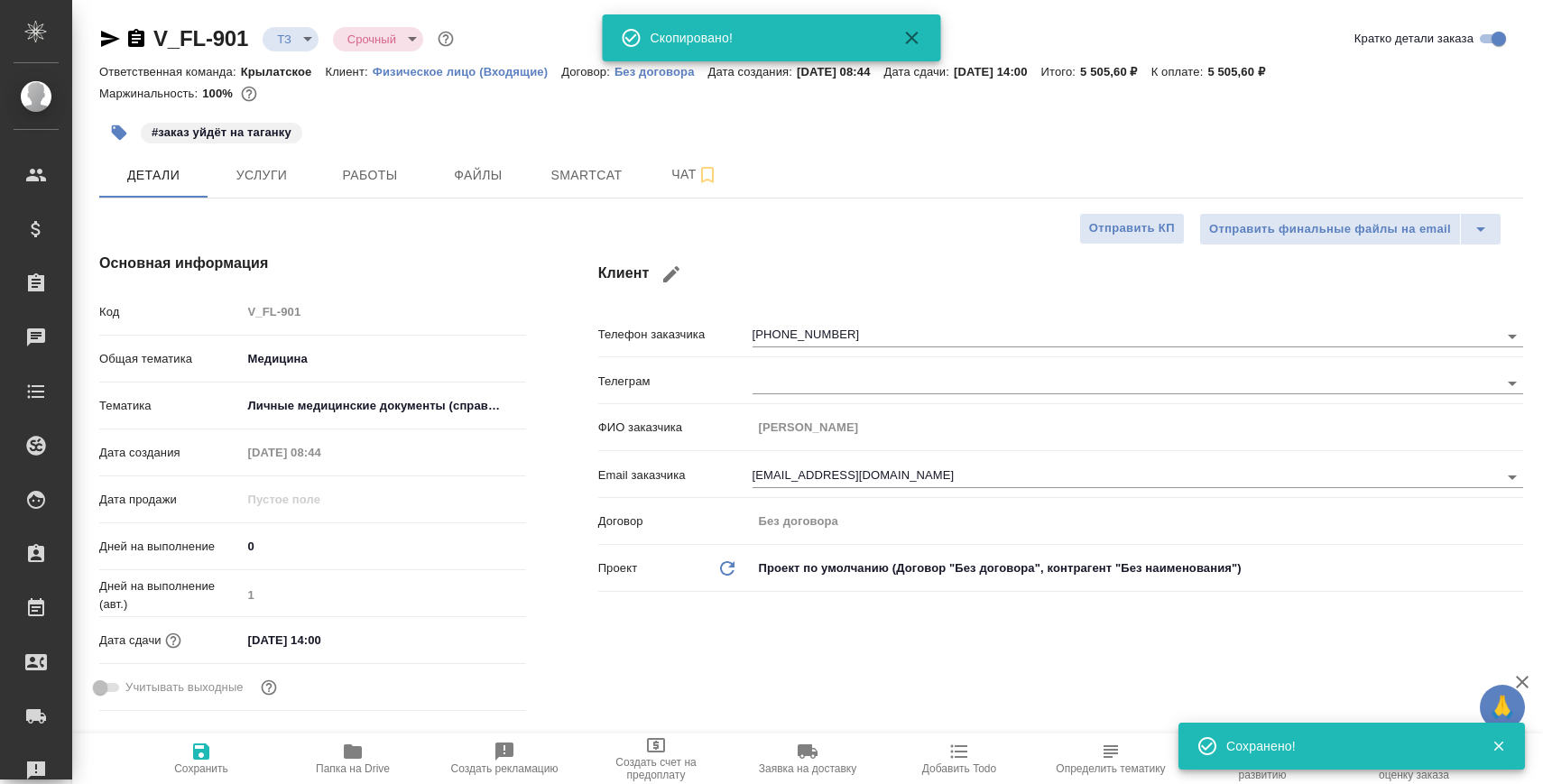
type textarea "x"
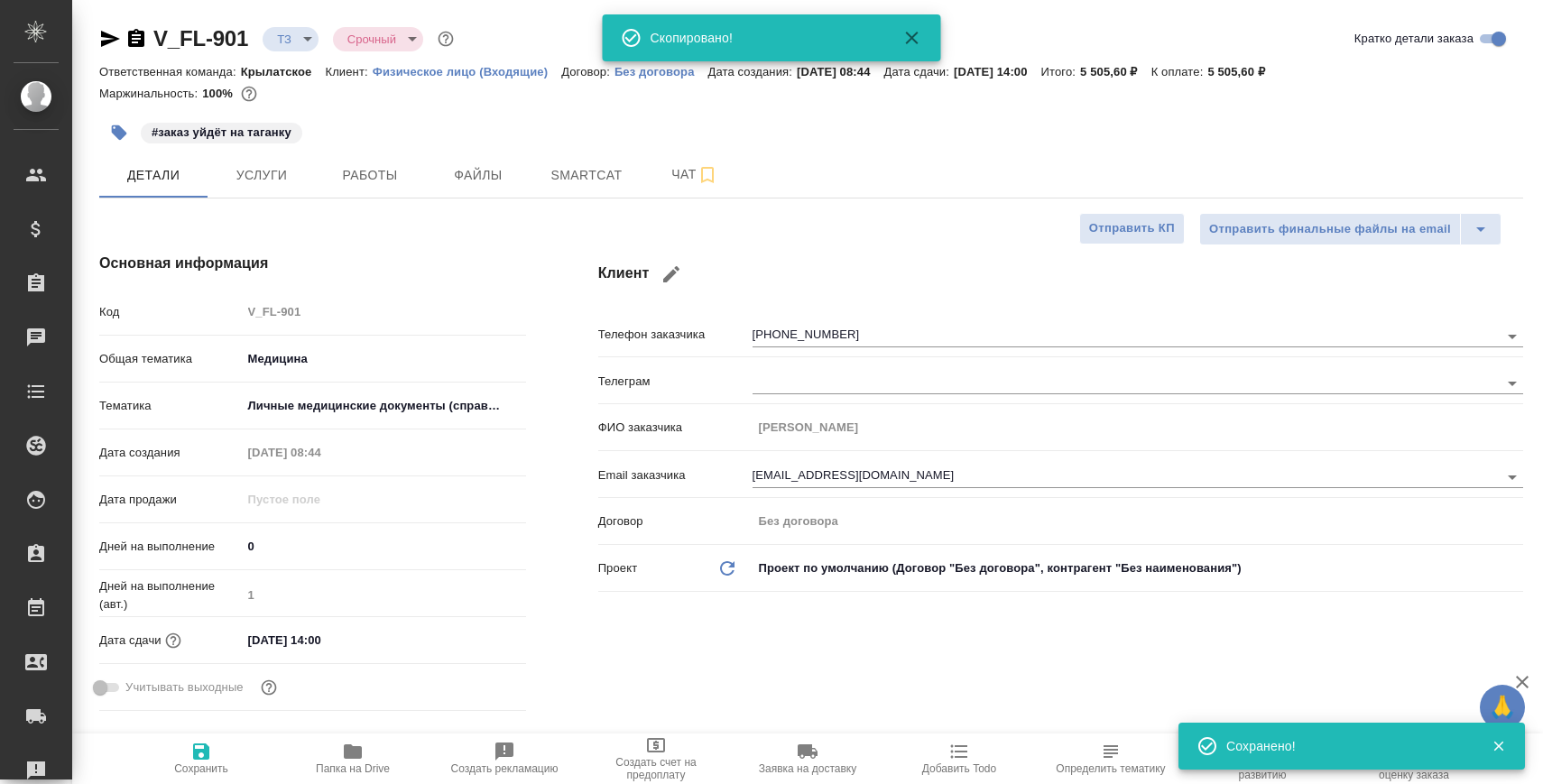
type textarea "x"
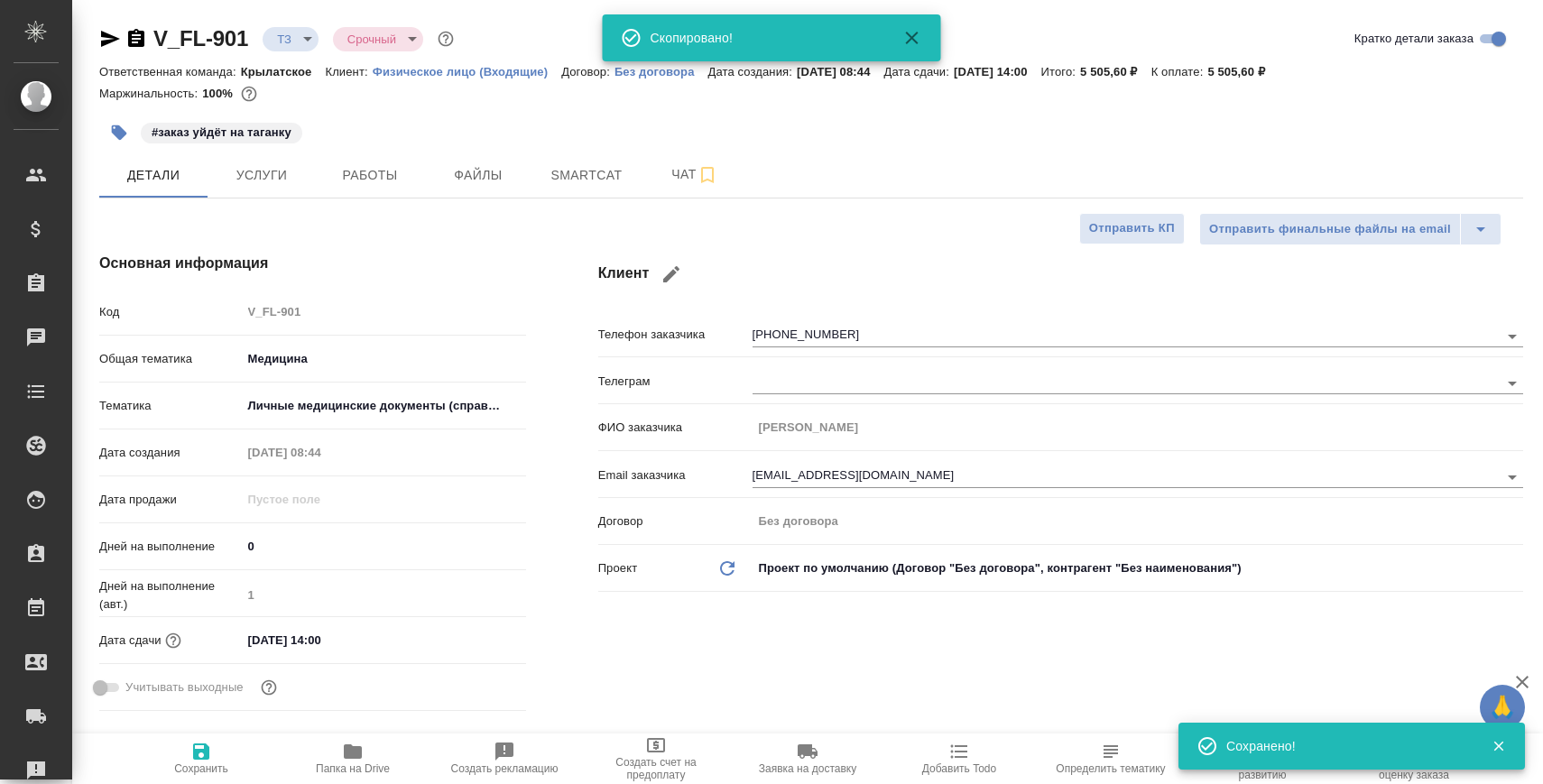
type textarea "x"
click at [658, 185] on span "Чат" at bounding box center [694, 175] width 87 height 23
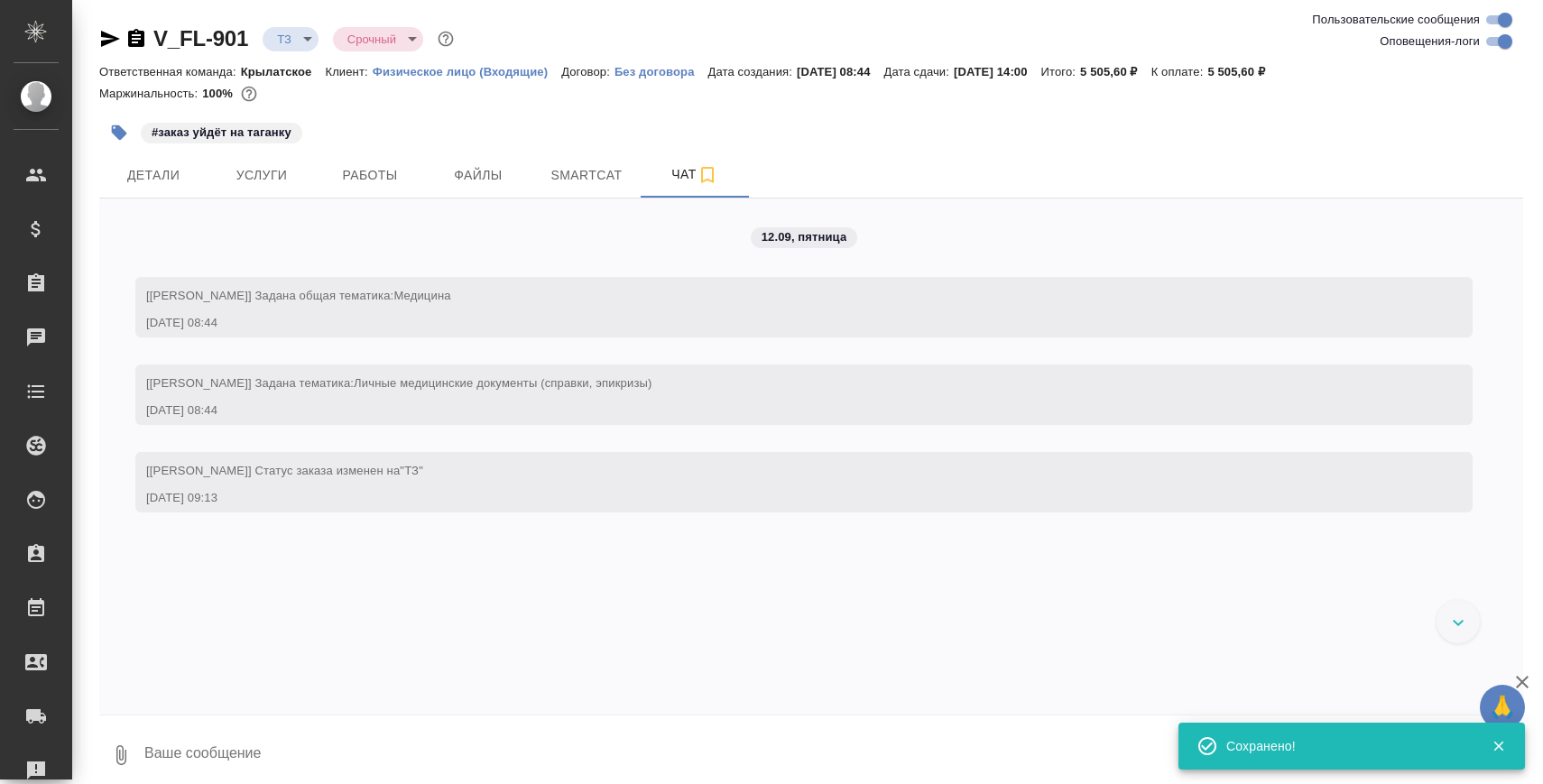
click at [280, 753] on textarea at bounding box center [832, 755] width 1380 height 61
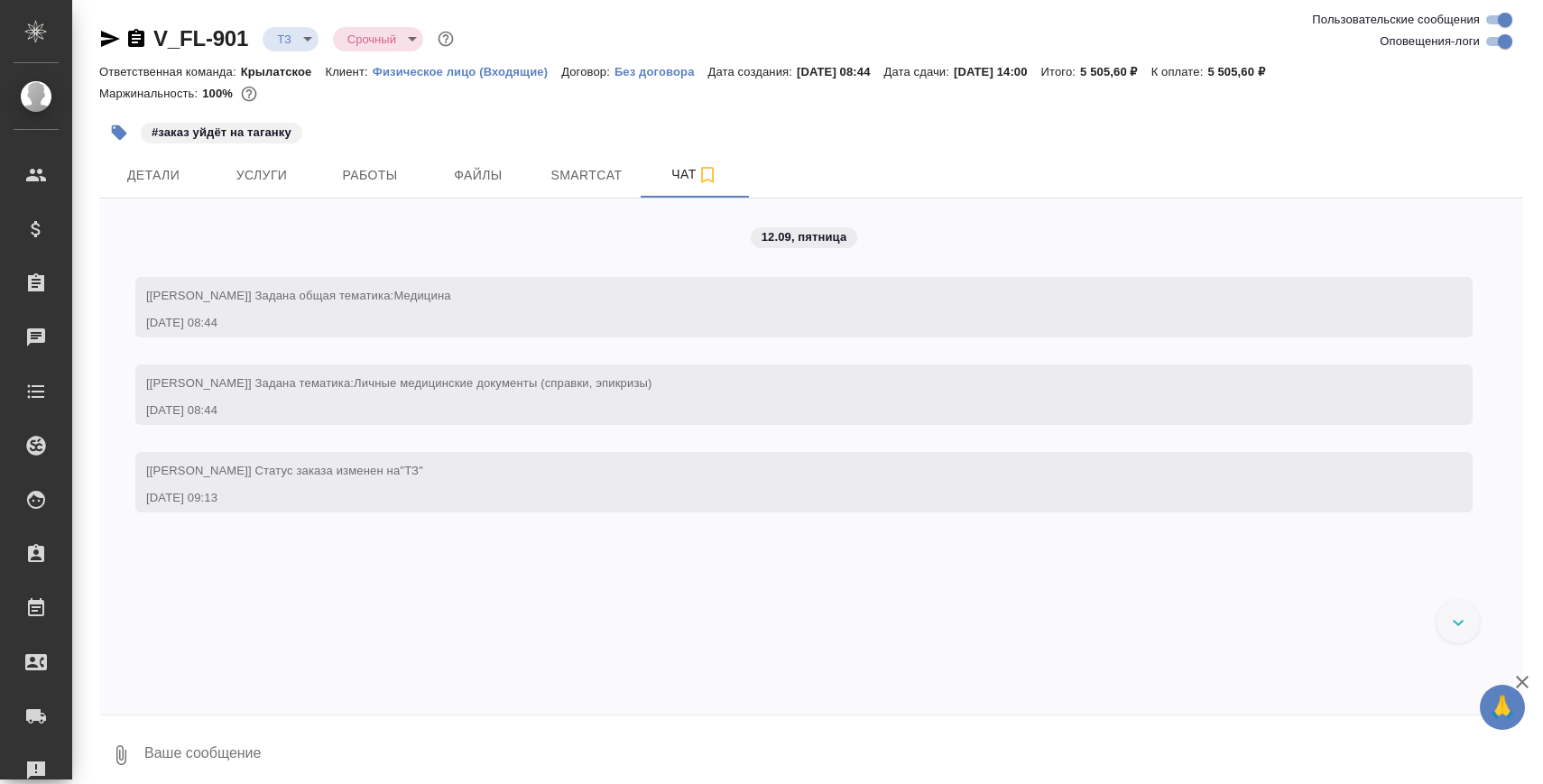
paste textarea
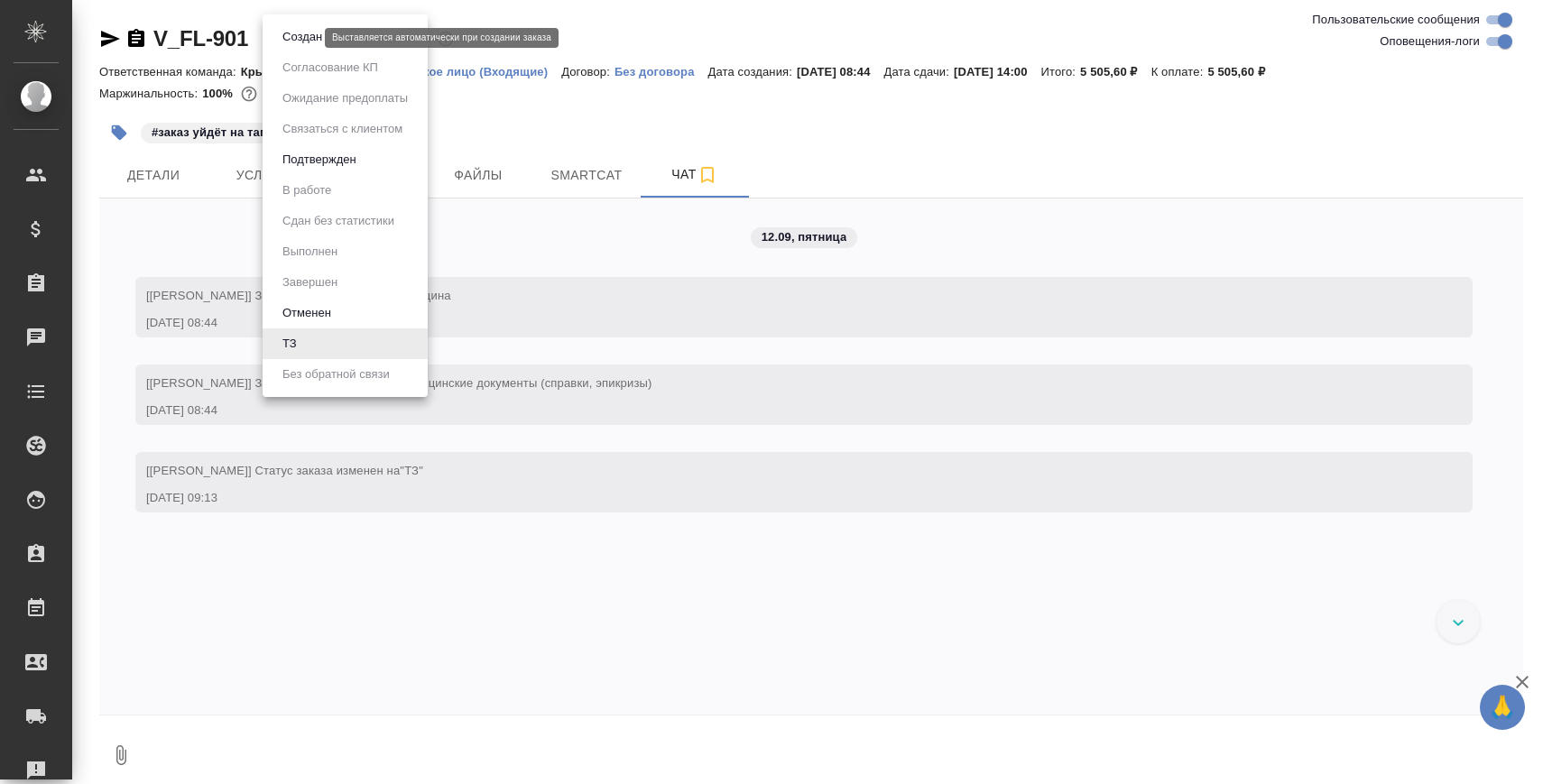
click at [292, 39] on body "🙏 .cls-1 fill:#fff; AWATERA Zaborova Aleksandra Клиенты Спецификации Заказы 0 Ч…" at bounding box center [771, 465] width 1543 height 929
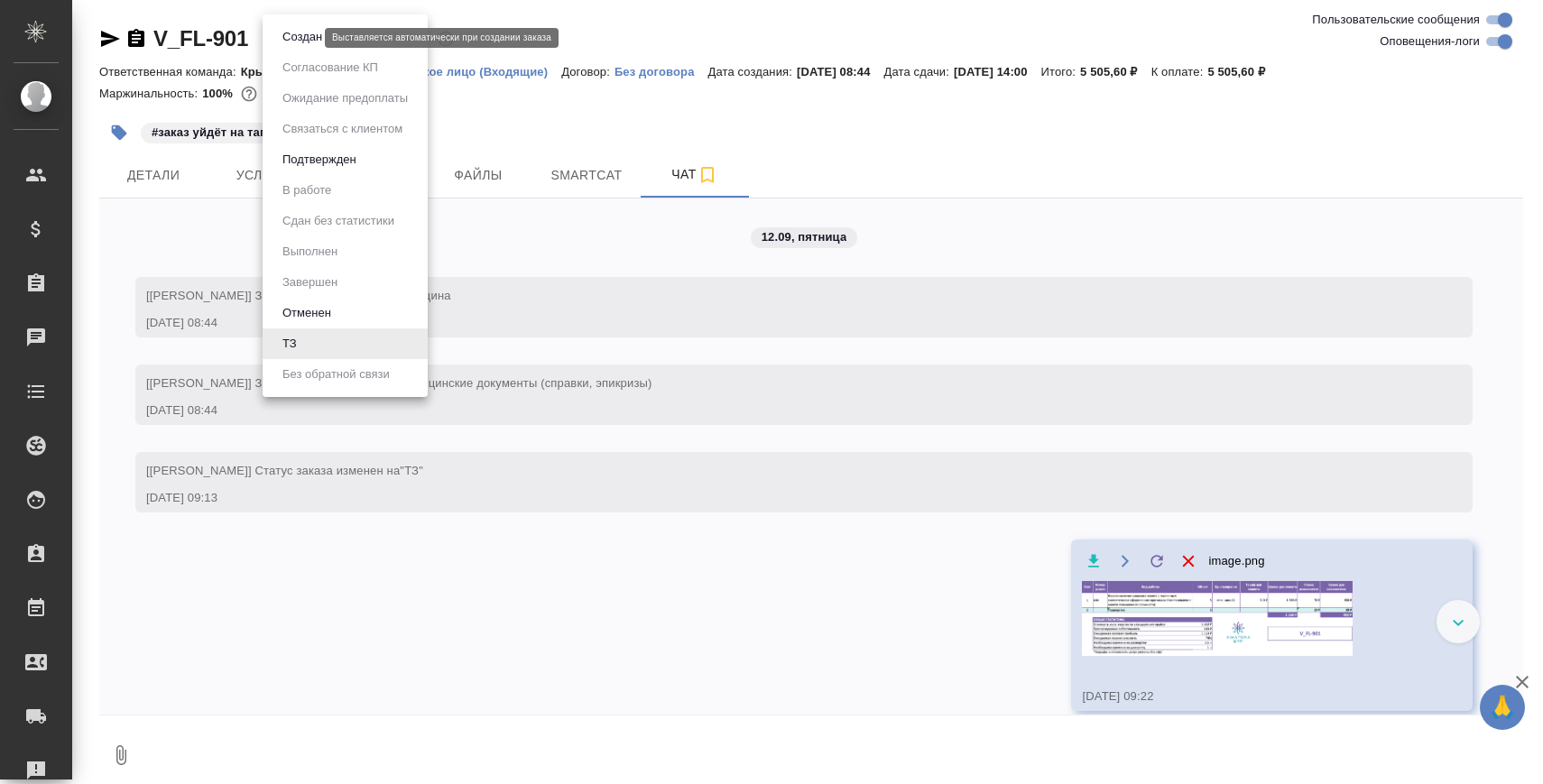
click at [310, 39] on button "Создан" at bounding box center [301, 37] width 50 height 20
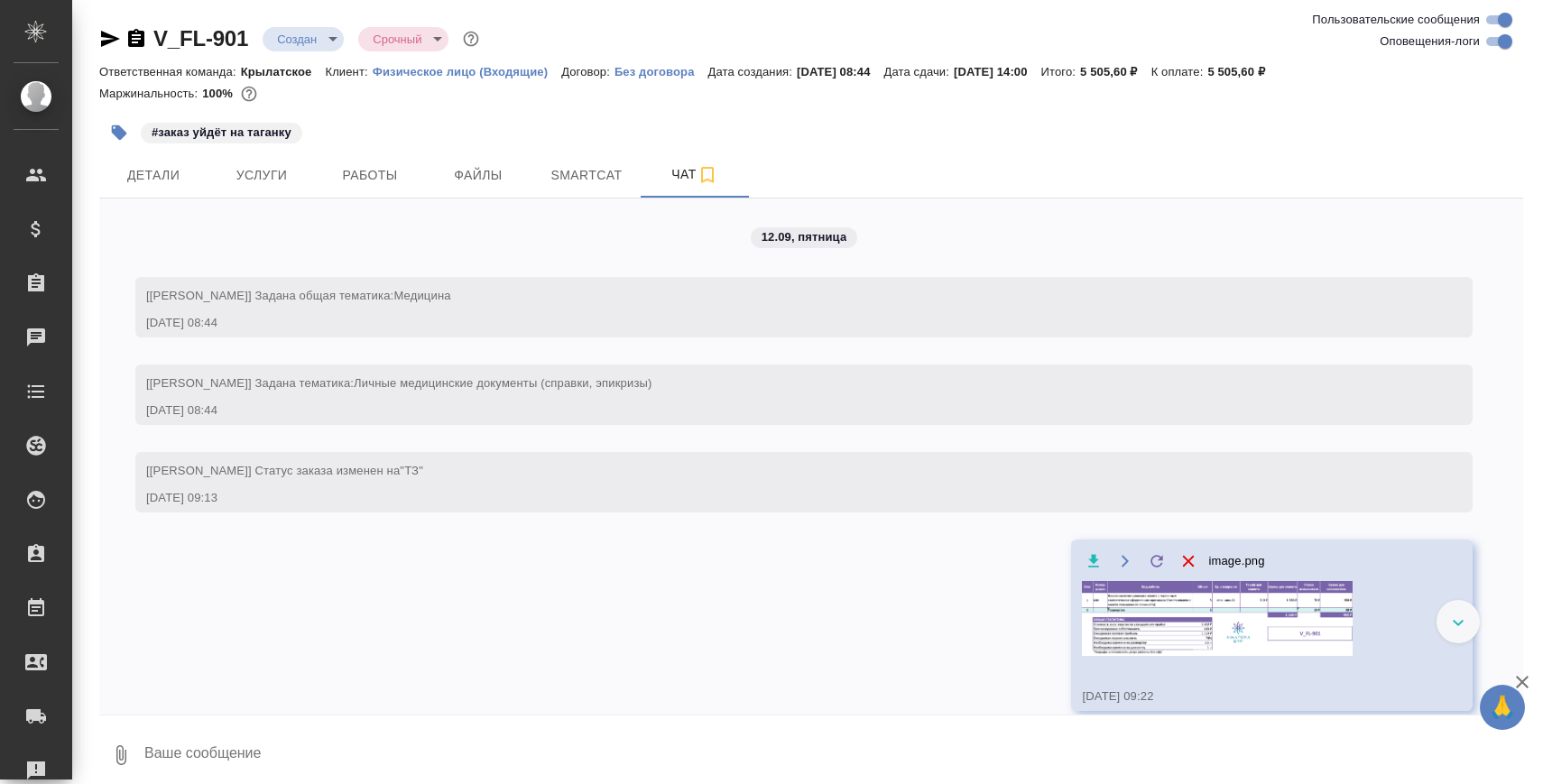
scroll to position [111, 0]
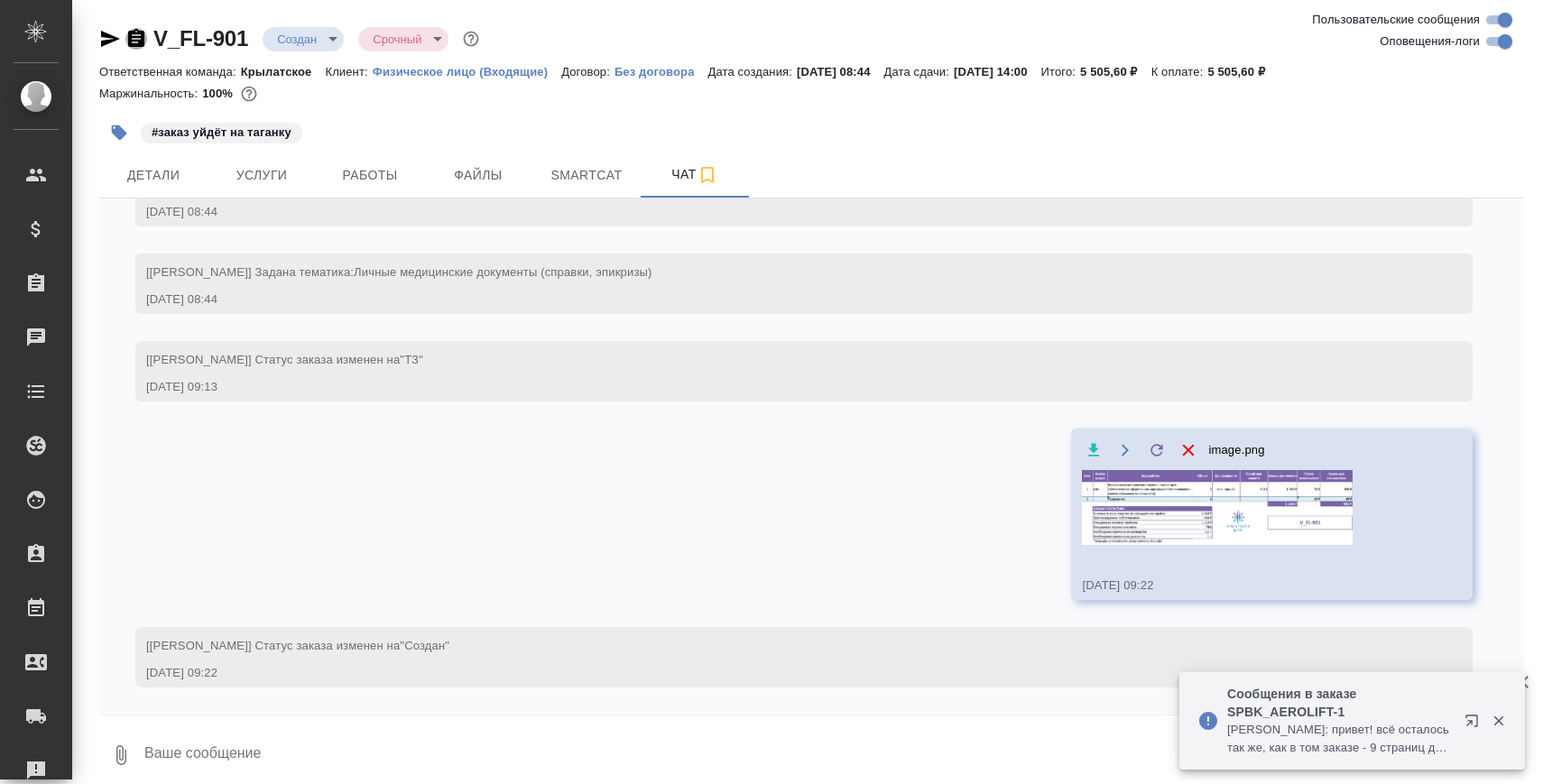
click at [129, 34] on icon "button" at bounding box center [136, 38] width 16 height 18
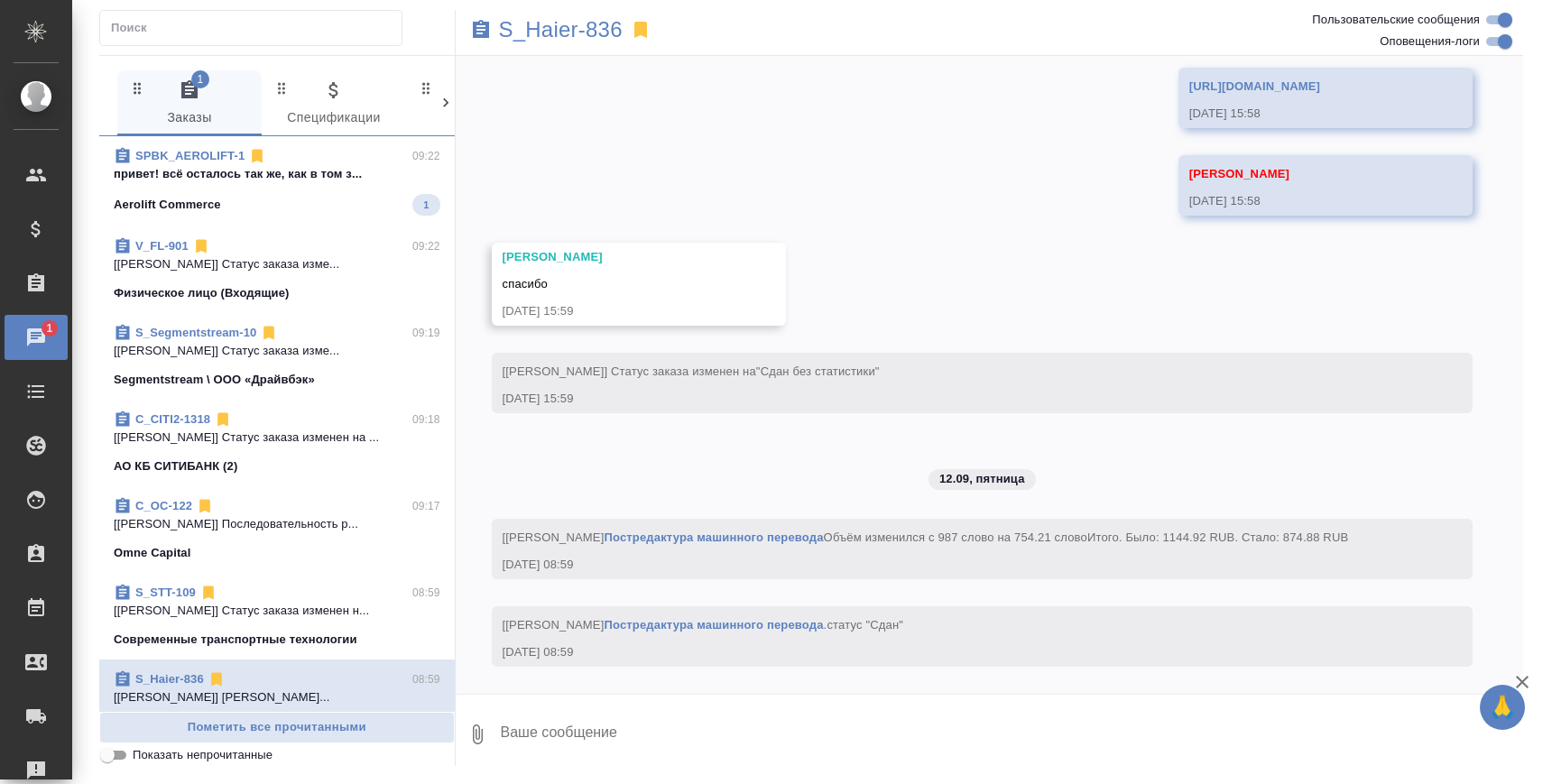
click at [324, 184] on span "SPBK_AEROLIFT-1 09:22 привет! всё осталось так же, как в том з... Aerolift Comm…" at bounding box center [277, 181] width 327 height 69
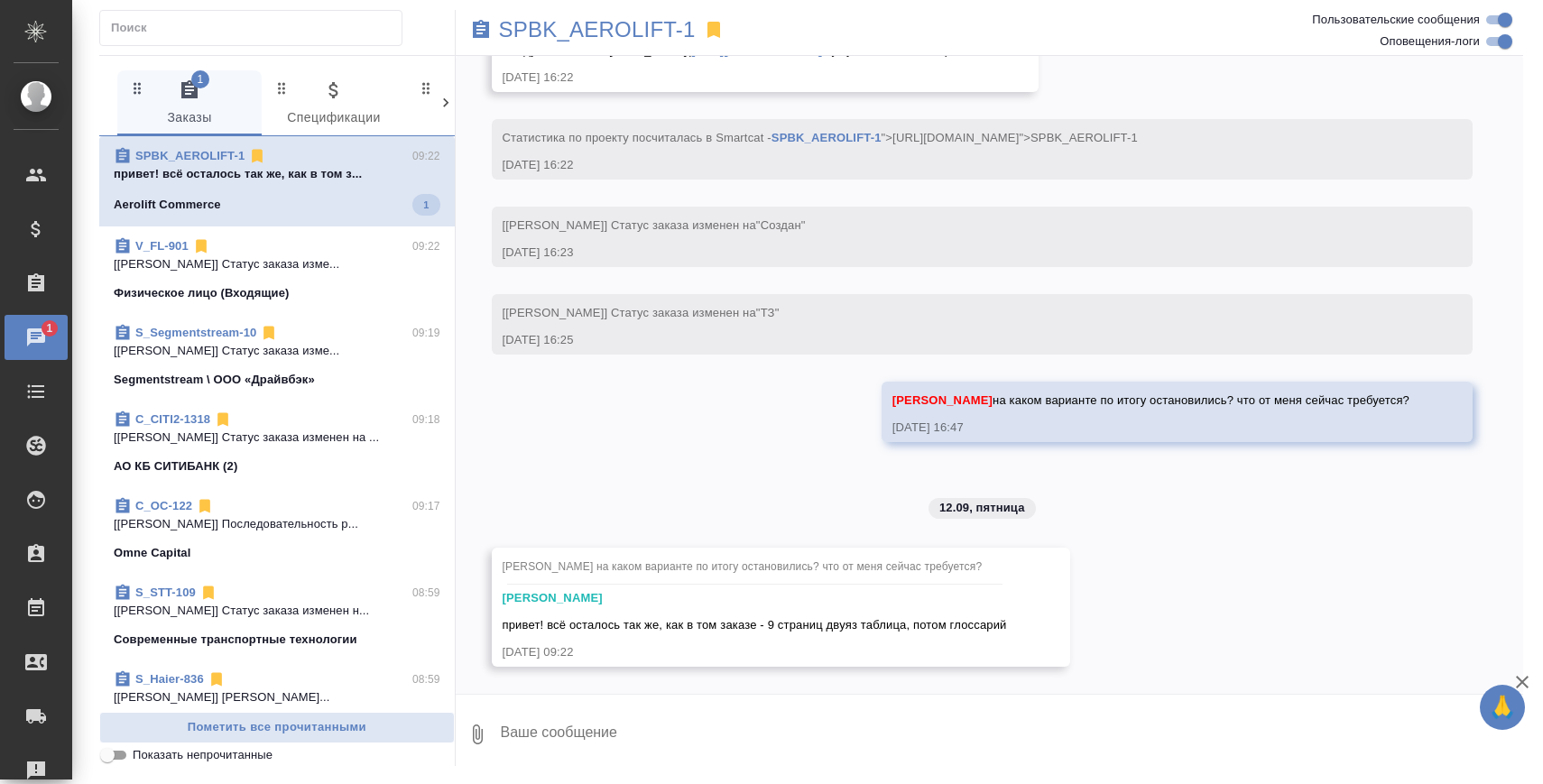
scroll to position [1911, 0]
click at [662, 32] on p "SPBK_AEROLIFT-1" at bounding box center [597, 29] width 197 height 18
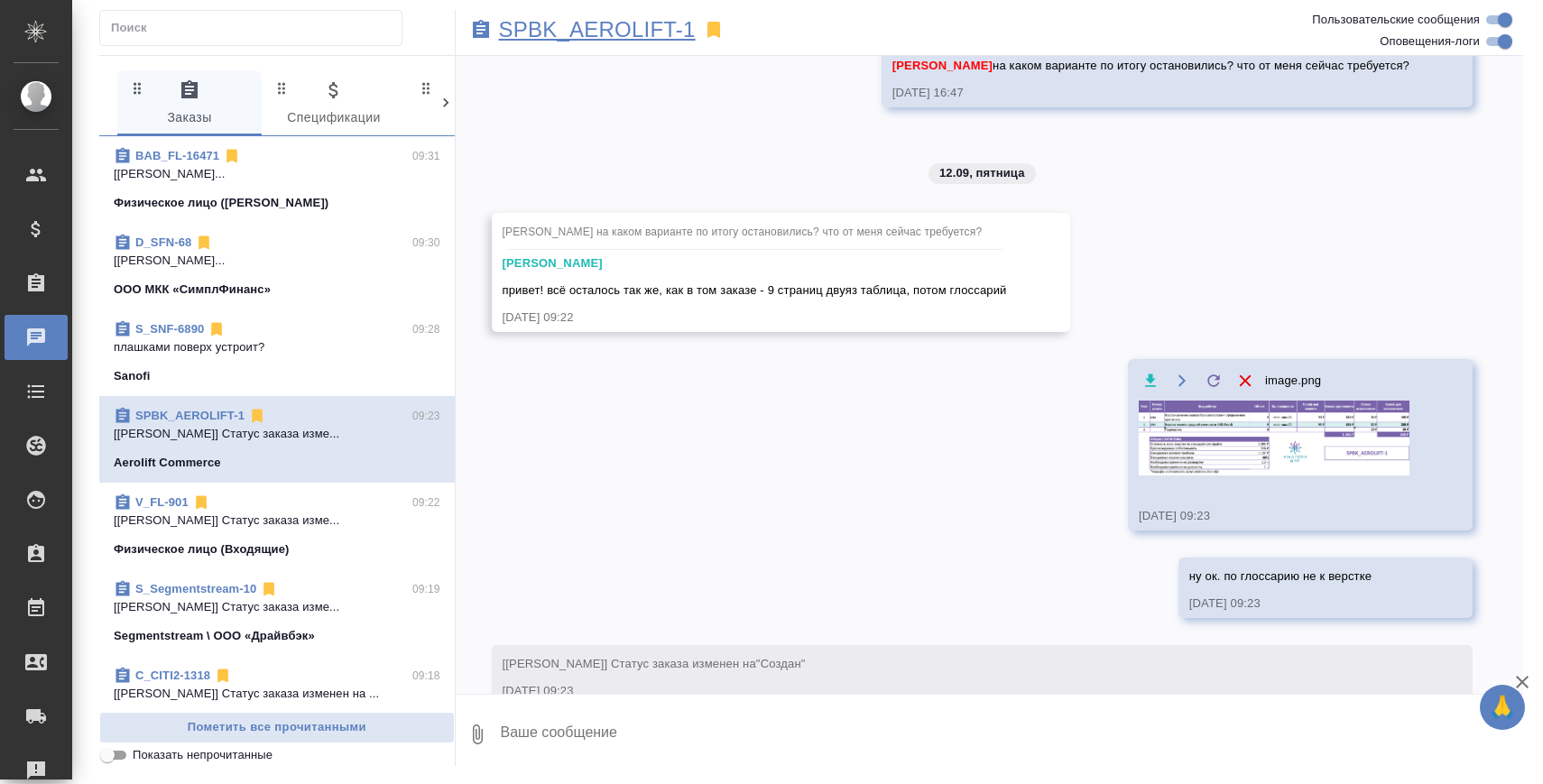
scroll to position [2209, 0]
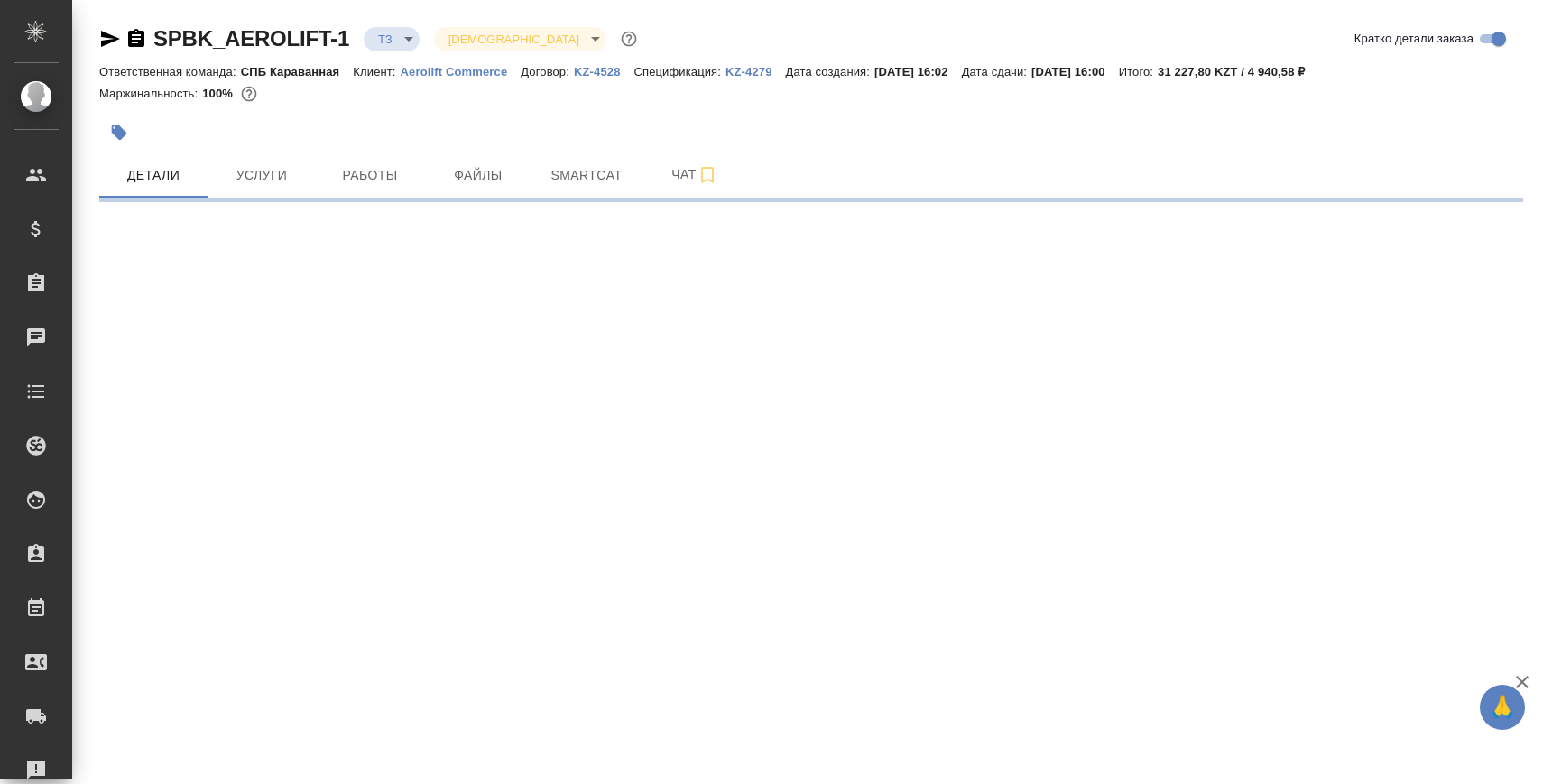
select select "RU"
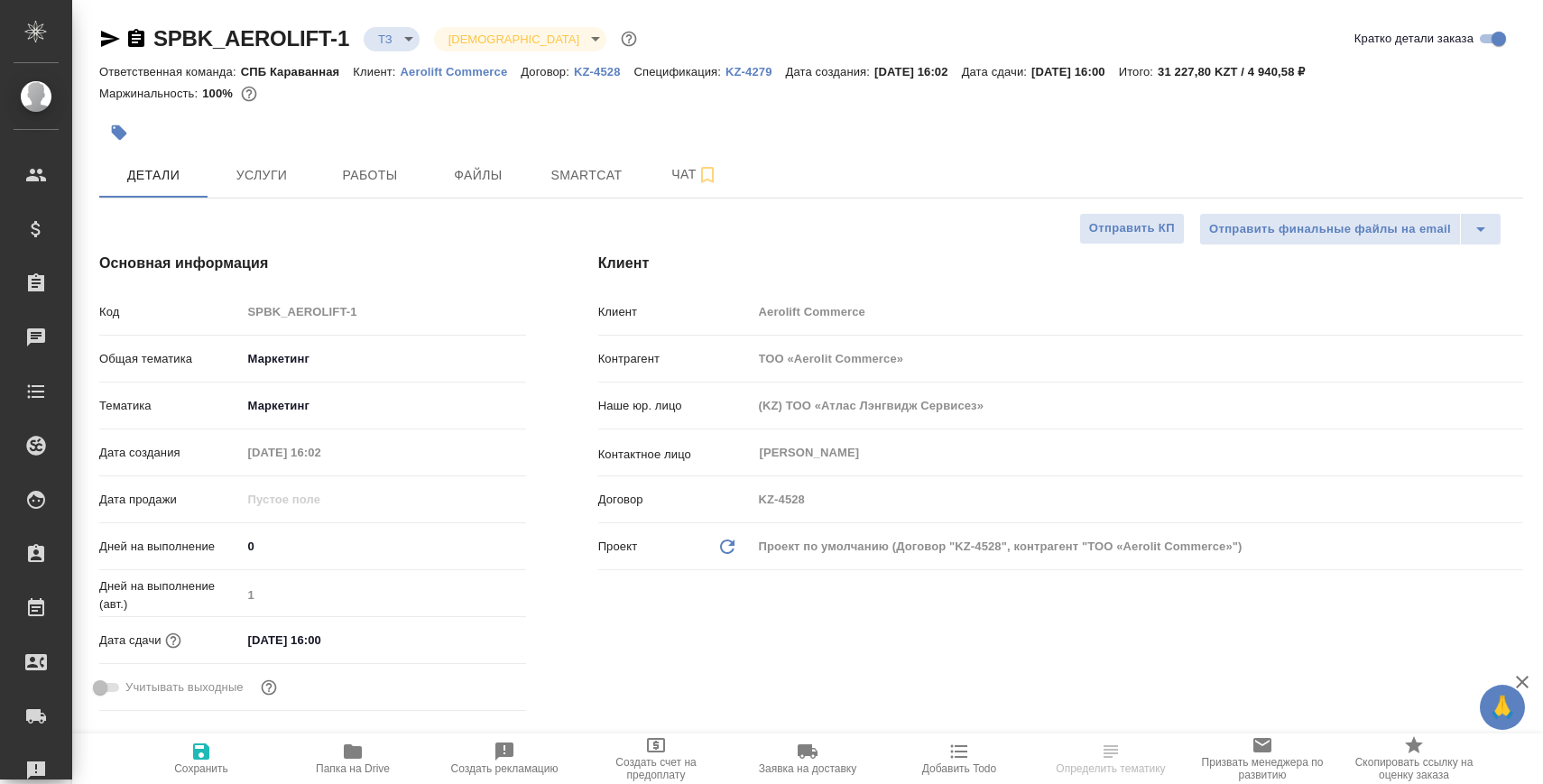
type textarea "x"
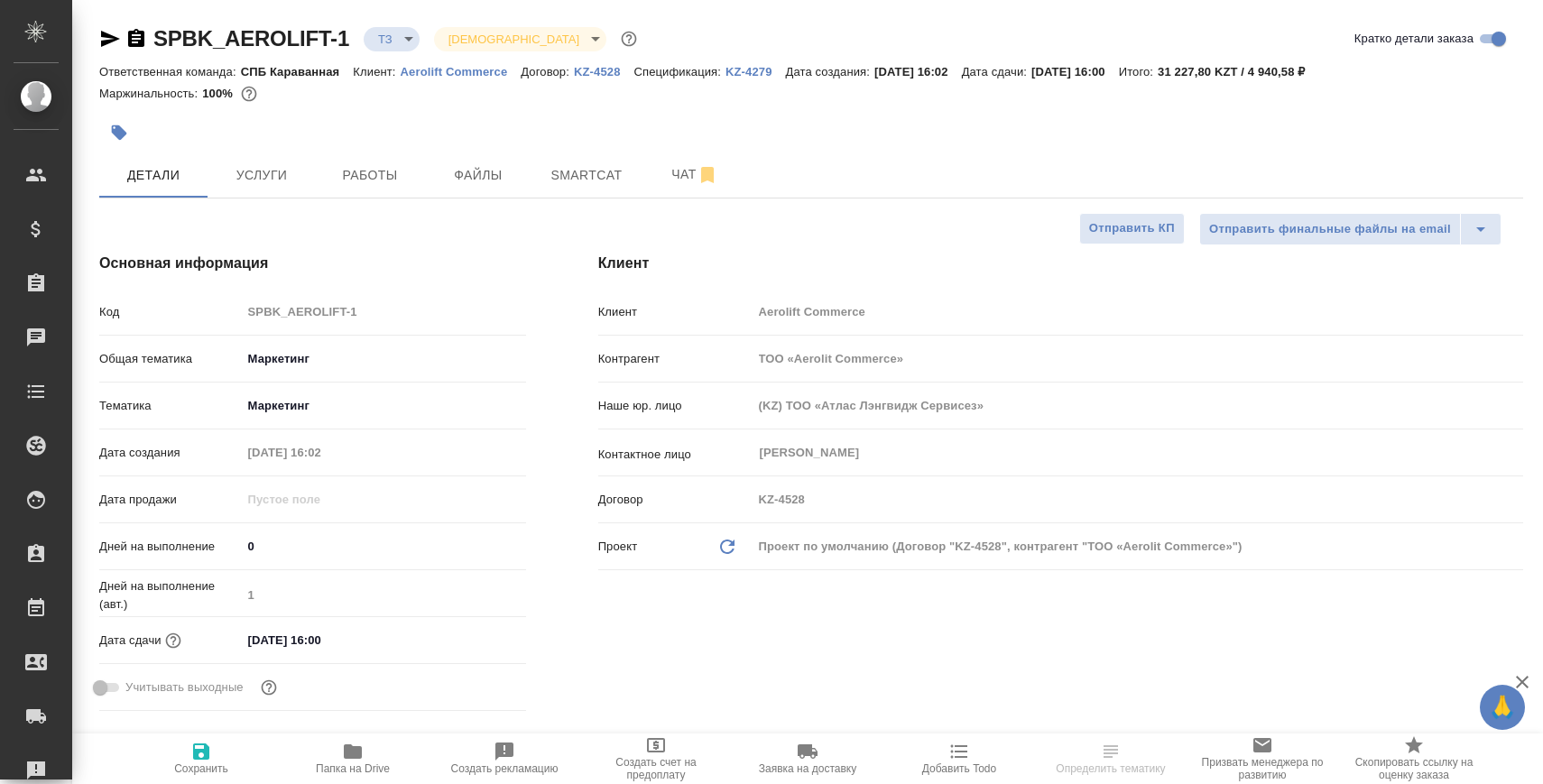
type textarea "x"
select select "RU"
type textarea "x"
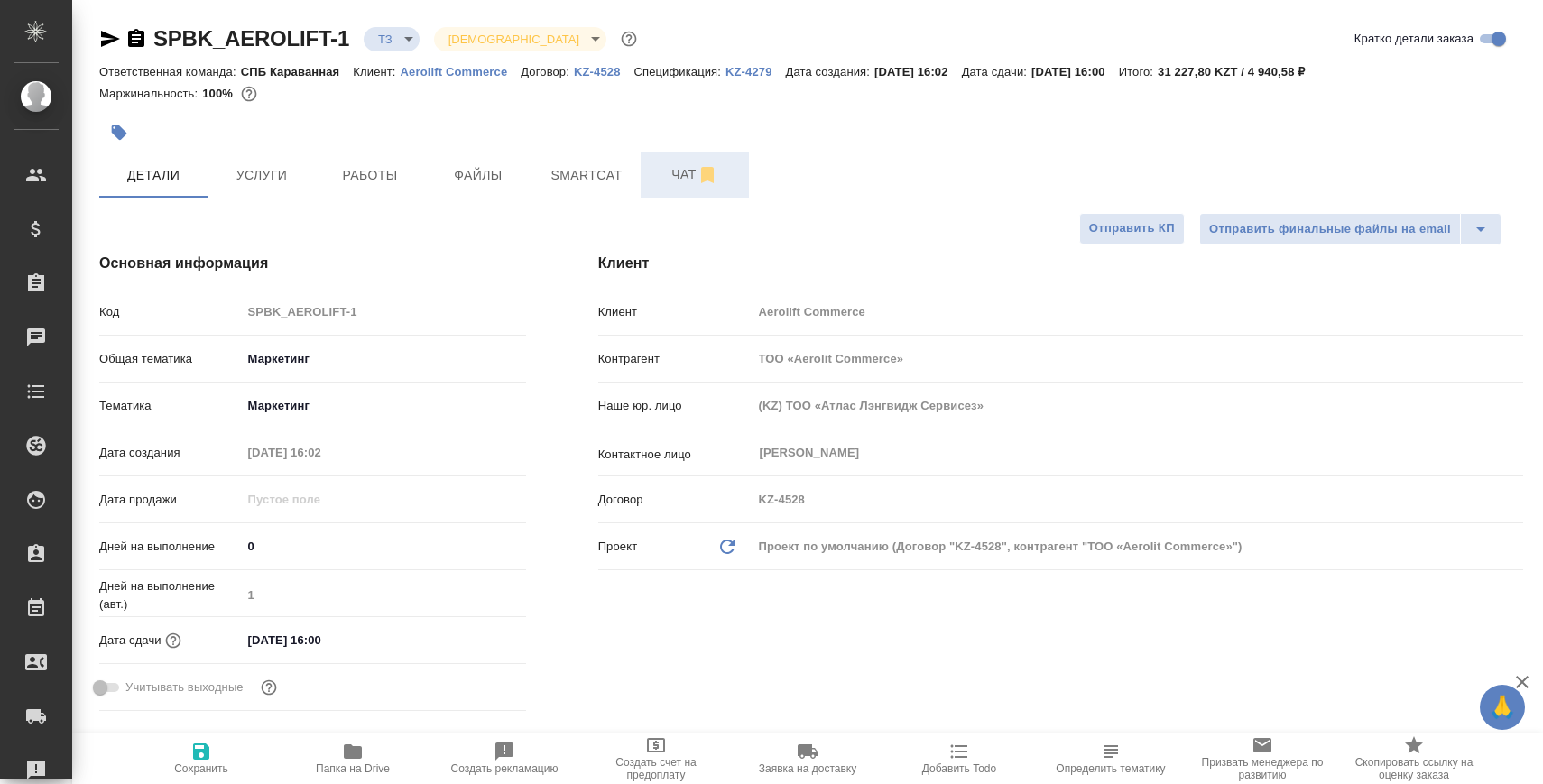
click at [656, 172] on span "Чат" at bounding box center [694, 175] width 87 height 23
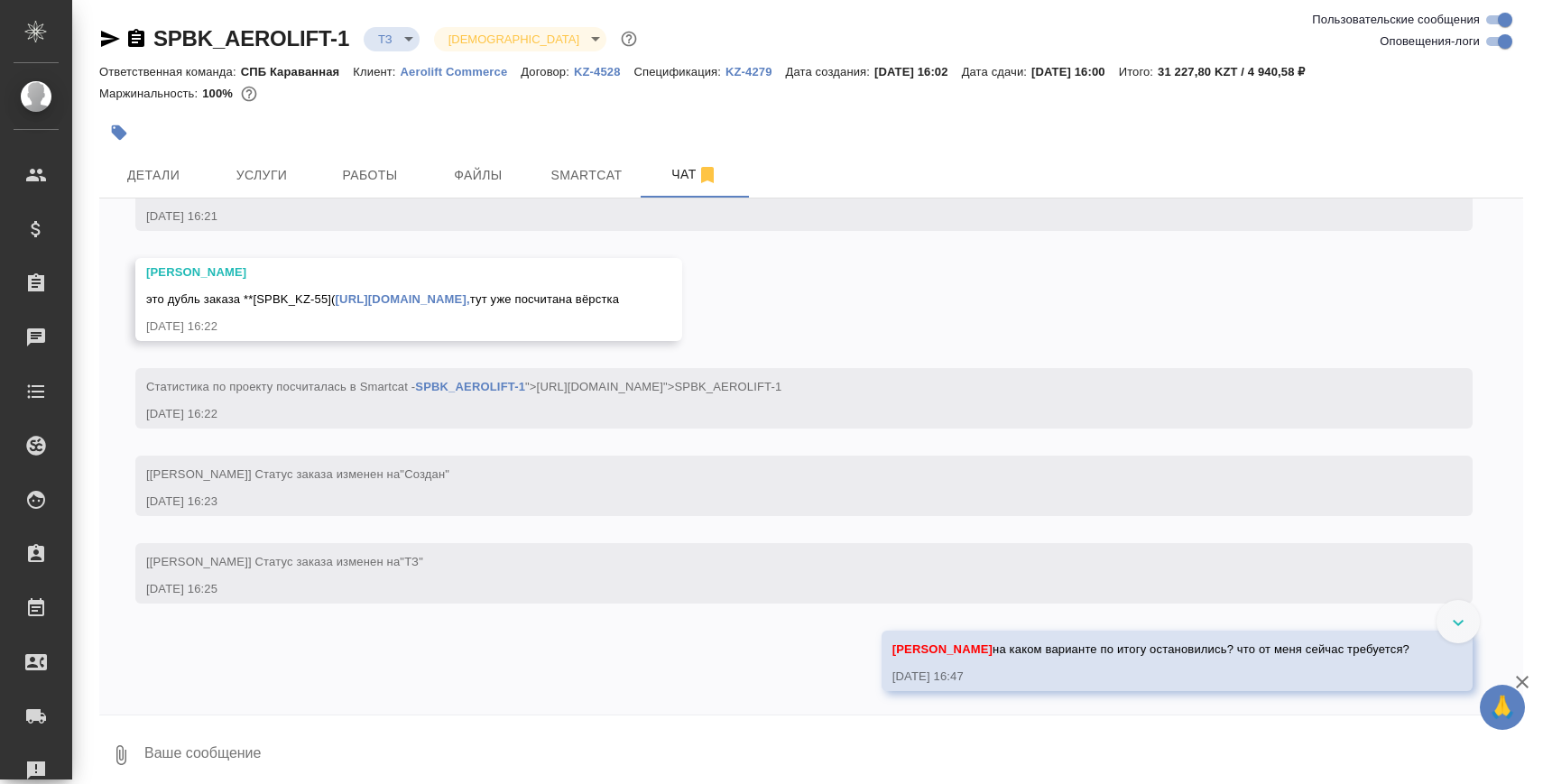
scroll to position [1757, 0]
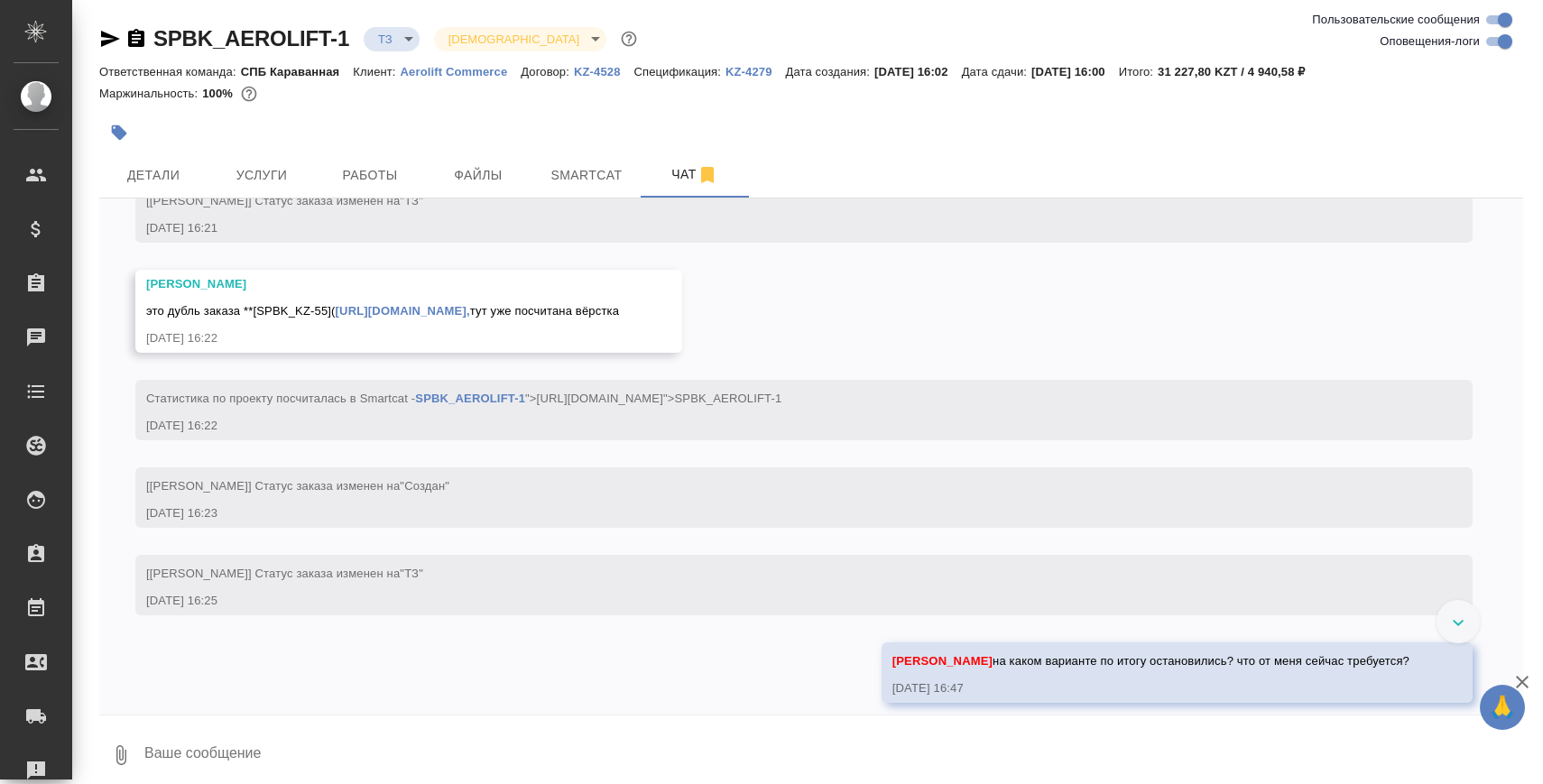
click at [470, 316] on link "[URL][DOMAIN_NAME]," at bounding box center [403, 311] width 134 height 13
click at [136, 37] on icon "button" at bounding box center [136, 38] width 16 height 18
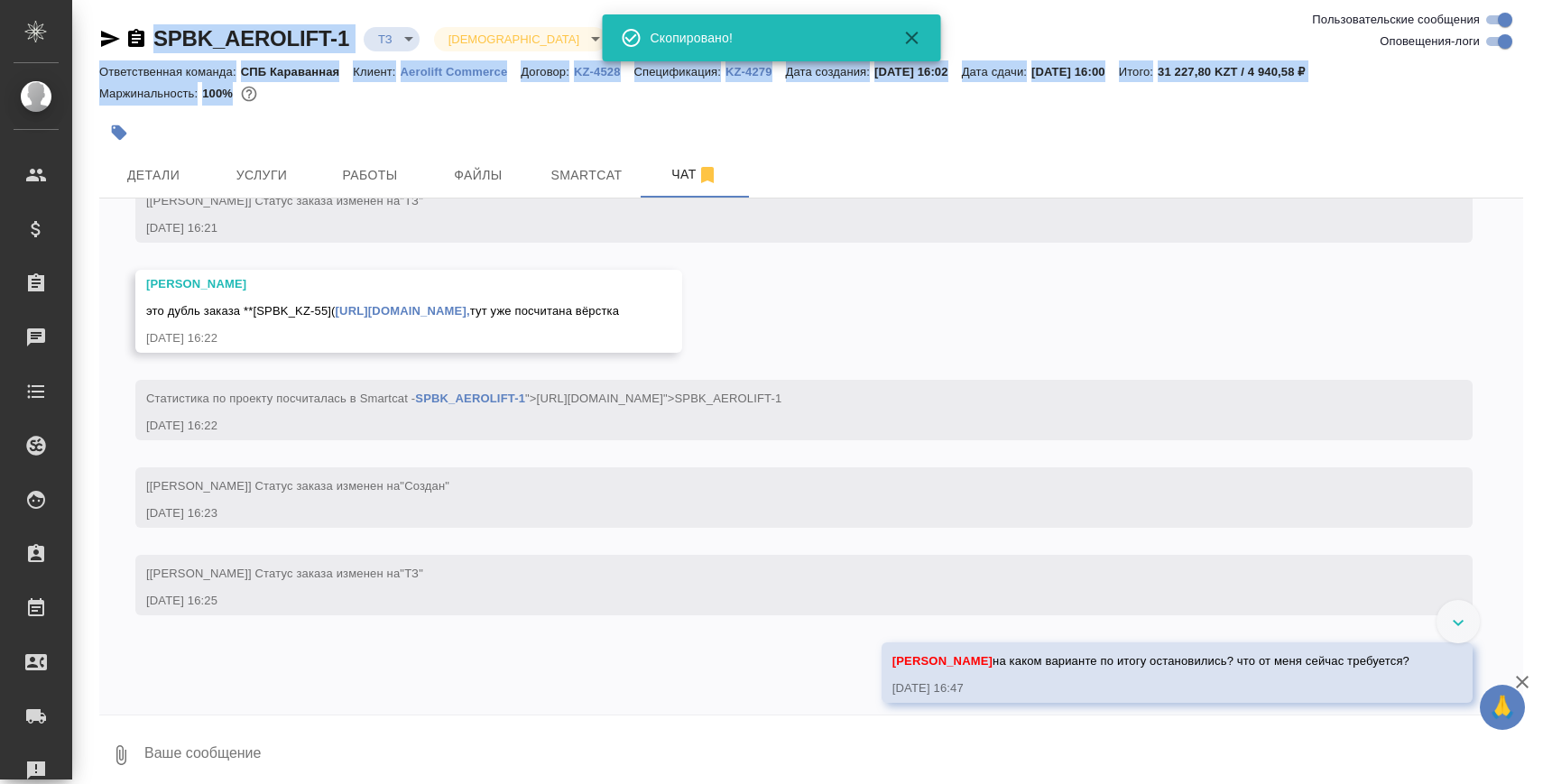
drag, startPoint x: 657, startPoint y: 125, endPoint x: 439, endPoint y: 15, distance: 244.2
click at [439, 15] on div "SPBK_AEROLIFT-1 ТЗ tz Святая троица holyTrinity Ответственная команда: СПБ Кара…" at bounding box center [812, 398] width 1444 height 796
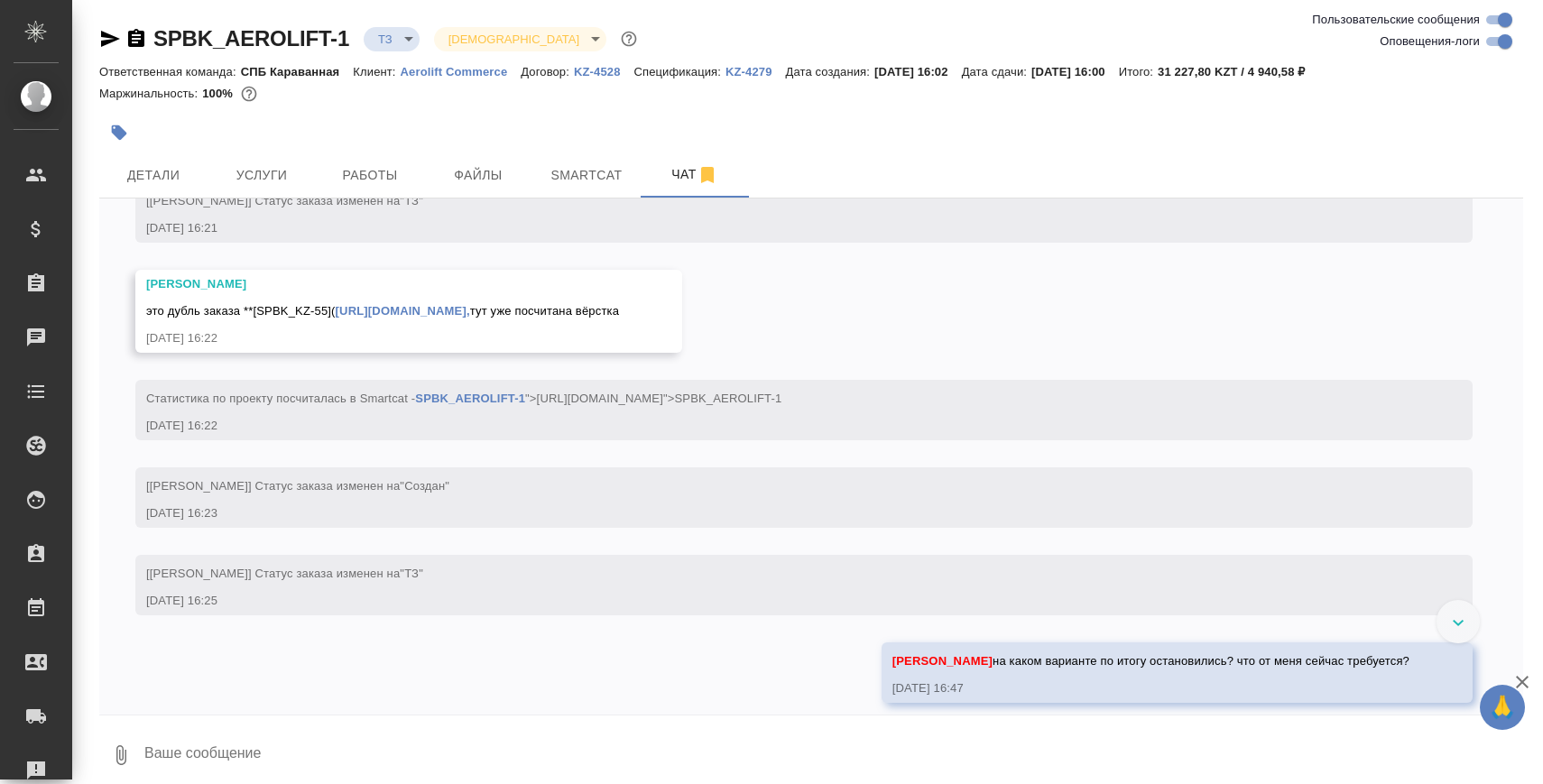
click at [805, 476] on div "[[PERSON_NAME]] Статус заказа изменен на "Создан"" at bounding box center [778, 484] width 1263 height 23
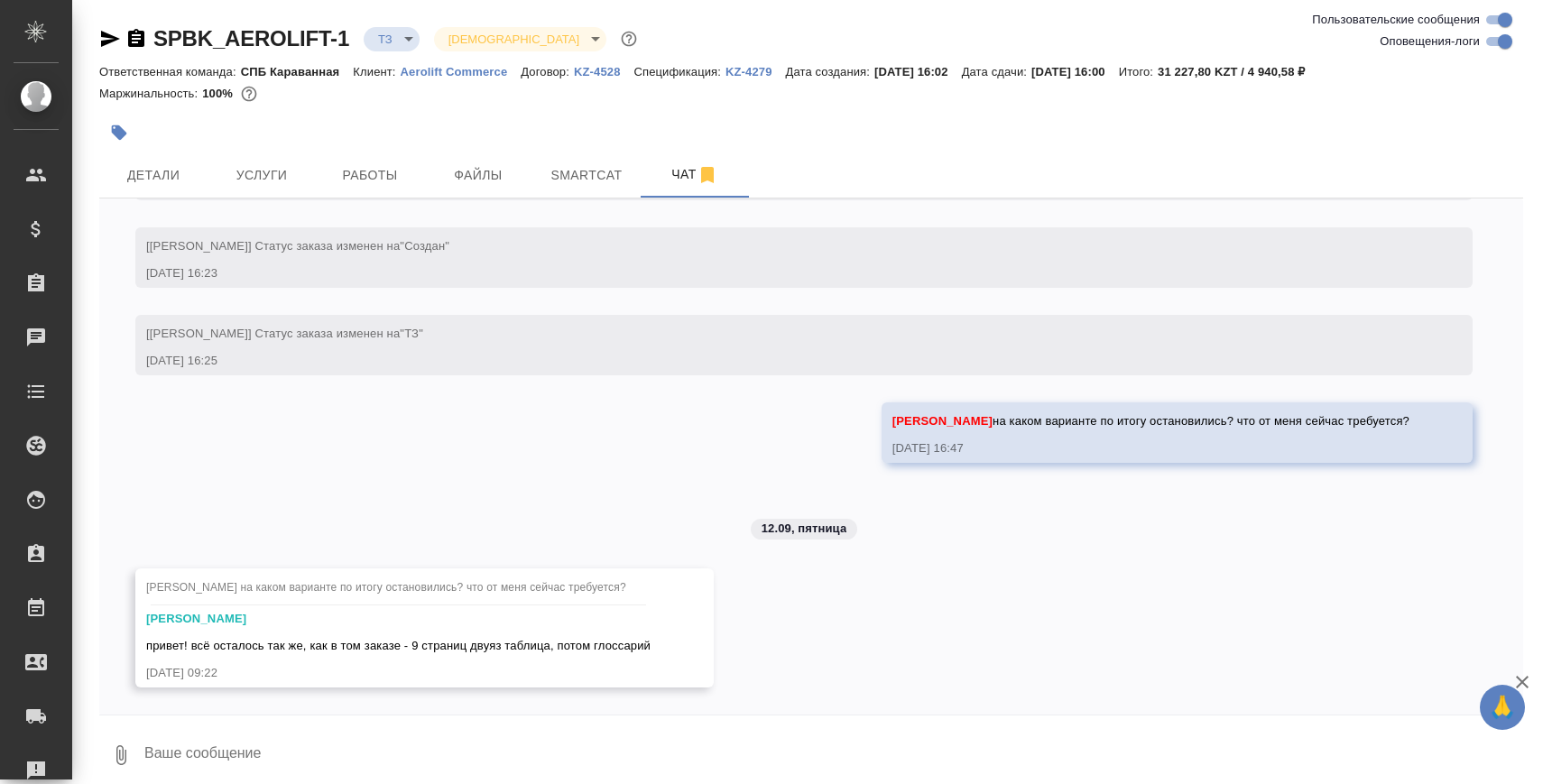
click at [448, 752] on textarea at bounding box center [832, 755] width 1380 height 61
paste textarea
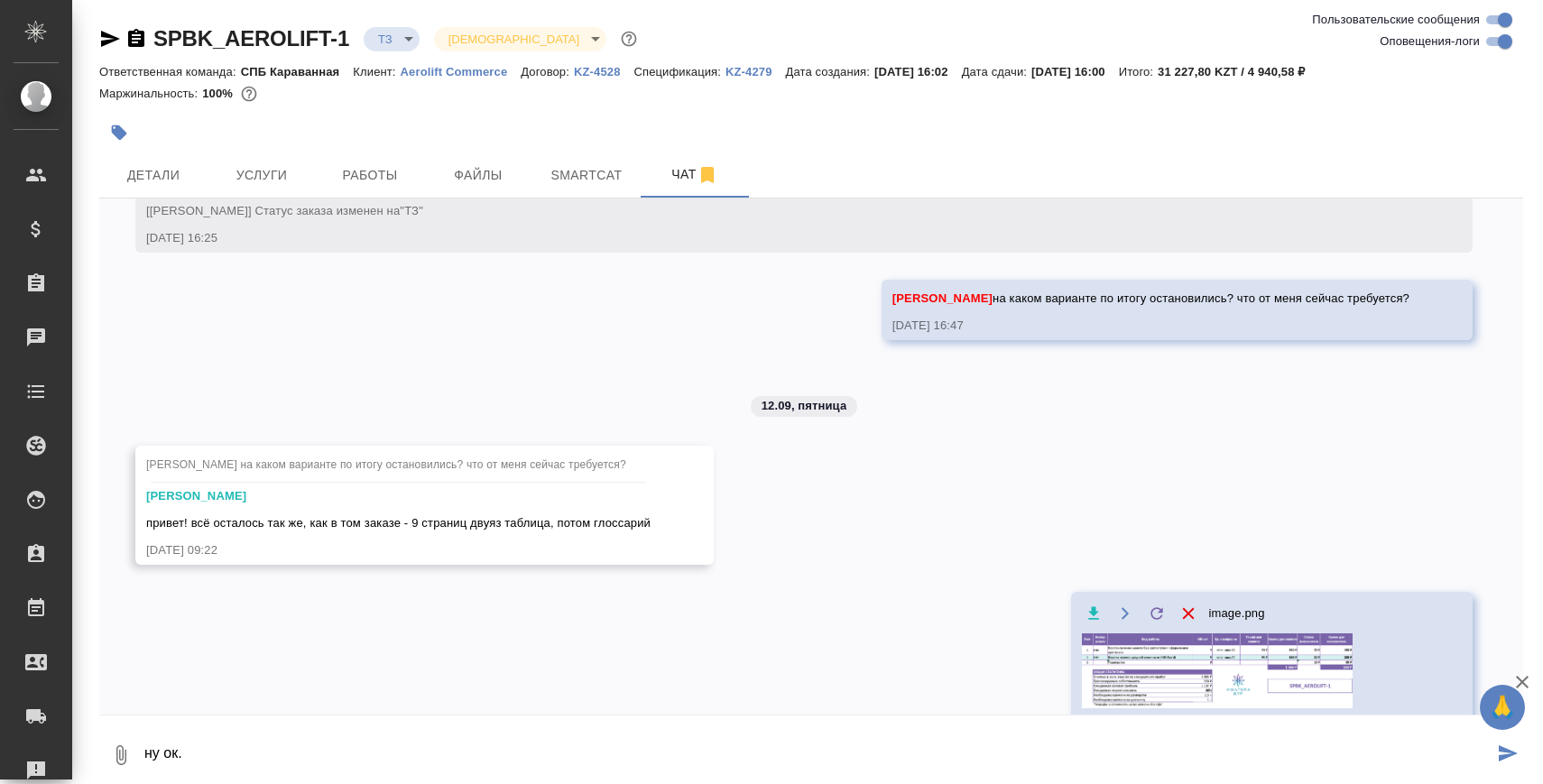
scroll to position [2121, 0]
type textarea "ну ок. по глоссарию не к верстке"
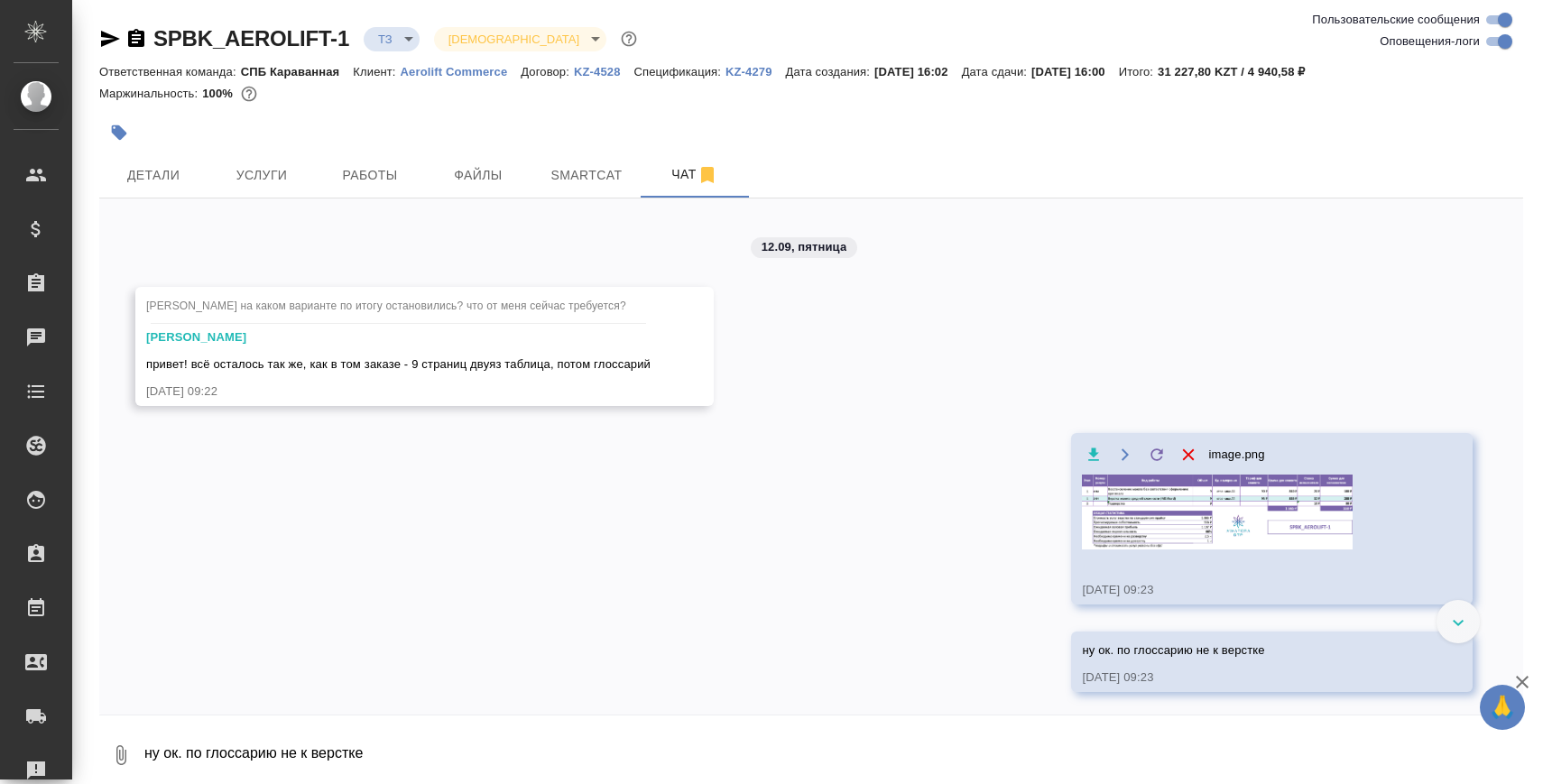
scroll to position [2283, 0]
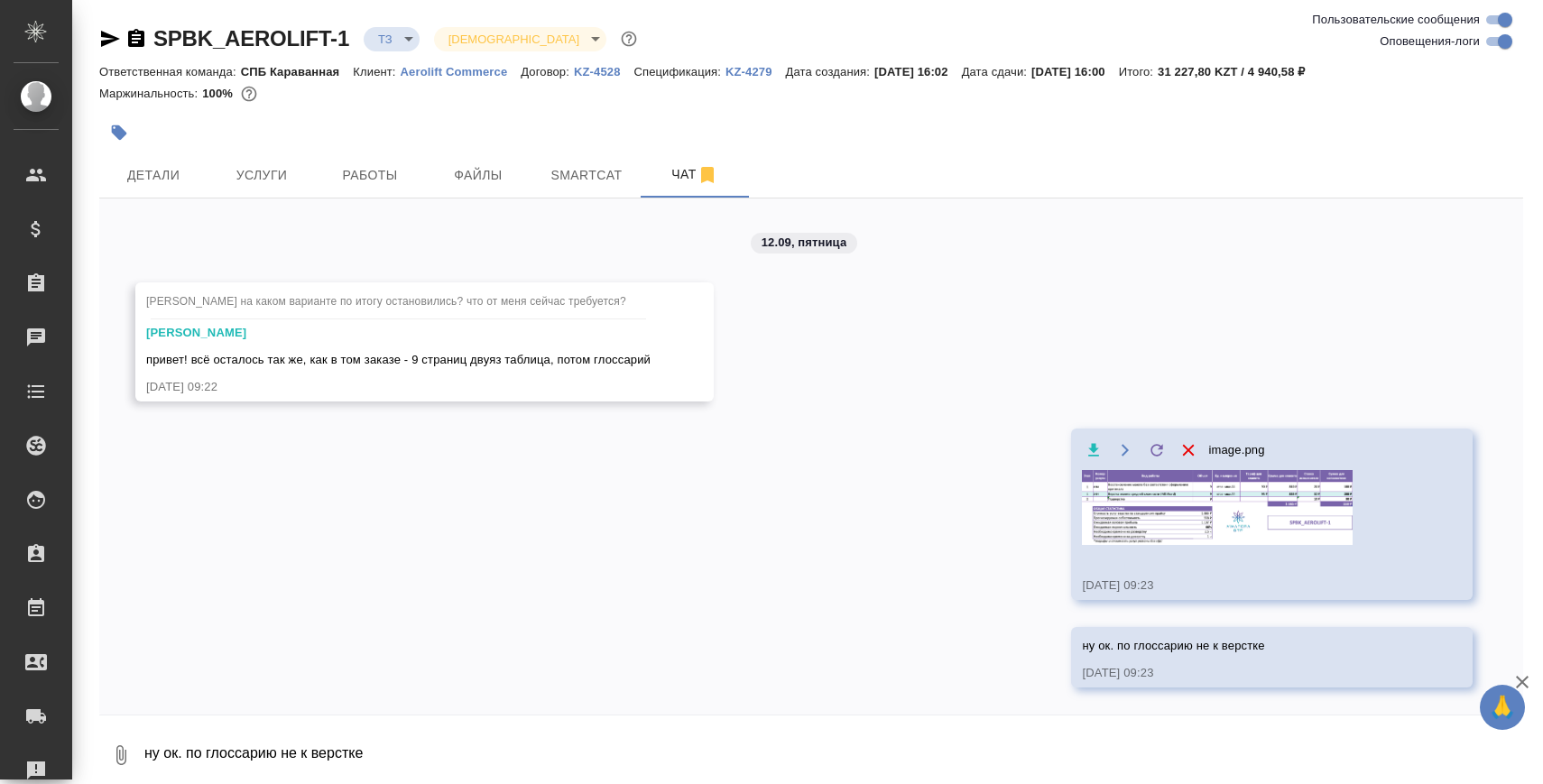
click at [407, 21] on div "SPBK_AEROLIFT-1 ТЗ tz Святая троица holyTrinity Ответственная команда: СПБ Кара…" at bounding box center [812, 398] width 1444 height 796
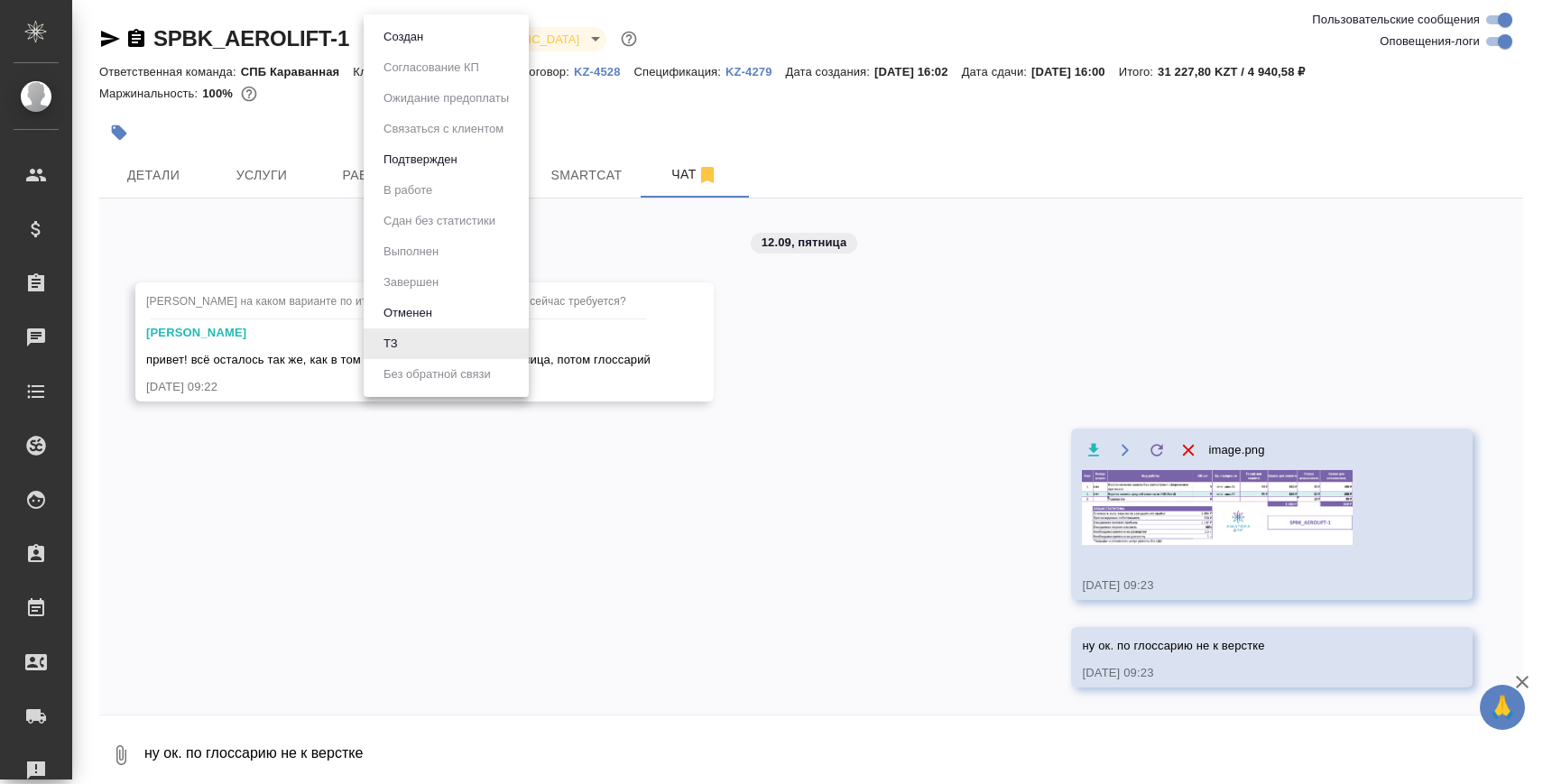
click at [405, 26] on body "🙏 .cls-1 fill:#fff; AWATERA [PERSON_NAME] Спецификации Заказы 0 Чаты Todo Проек…" at bounding box center [771, 465] width 1543 height 929
click at [407, 43] on button "Создан" at bounding box center [403, 37] width 50 height 20
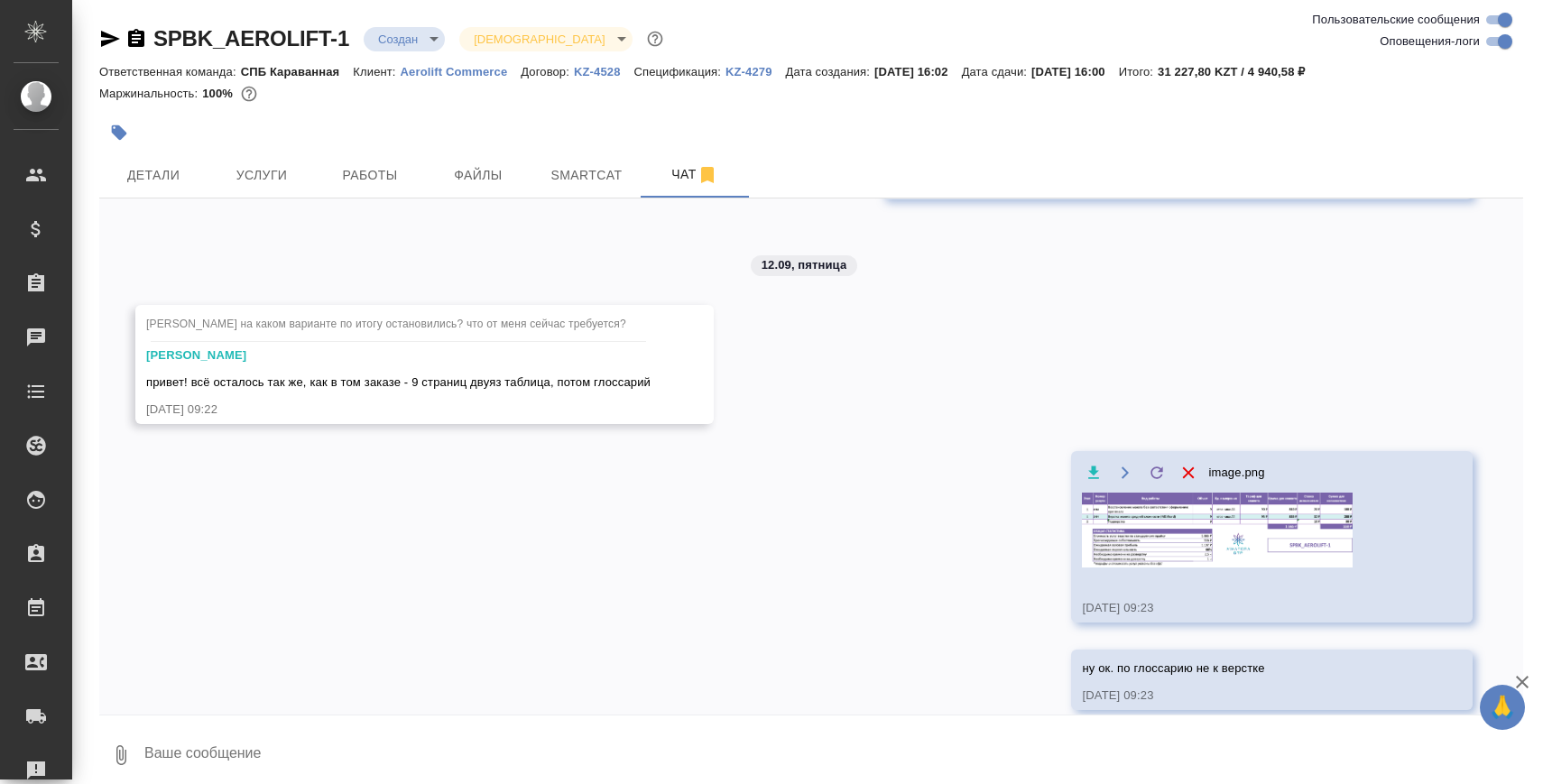
scroll to position [2370, 0]
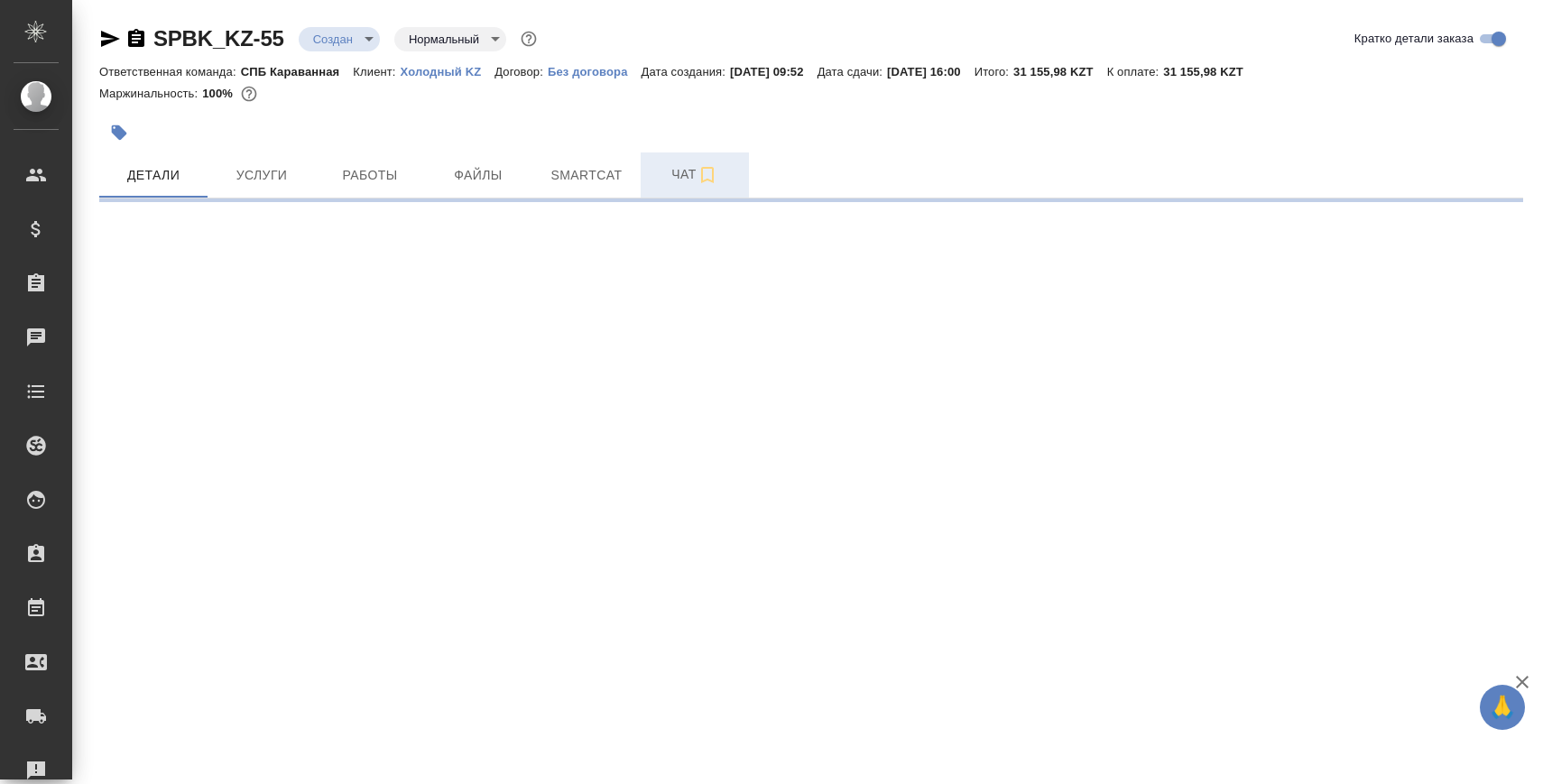
select select "RU"
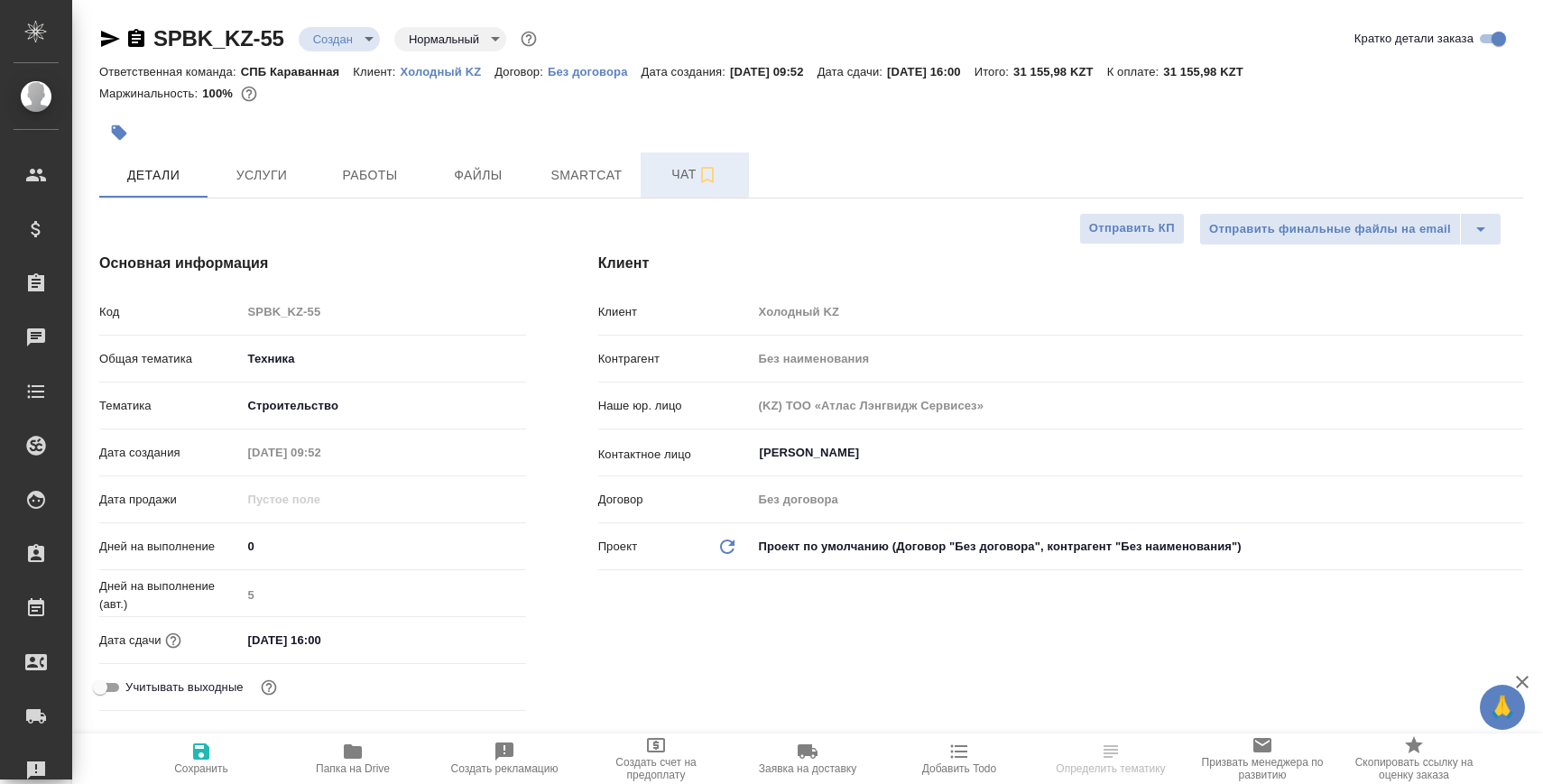
click at [662, 175] on span "Чат" at bounding box center [694, 175] width 87 height 23
type textarea "x"
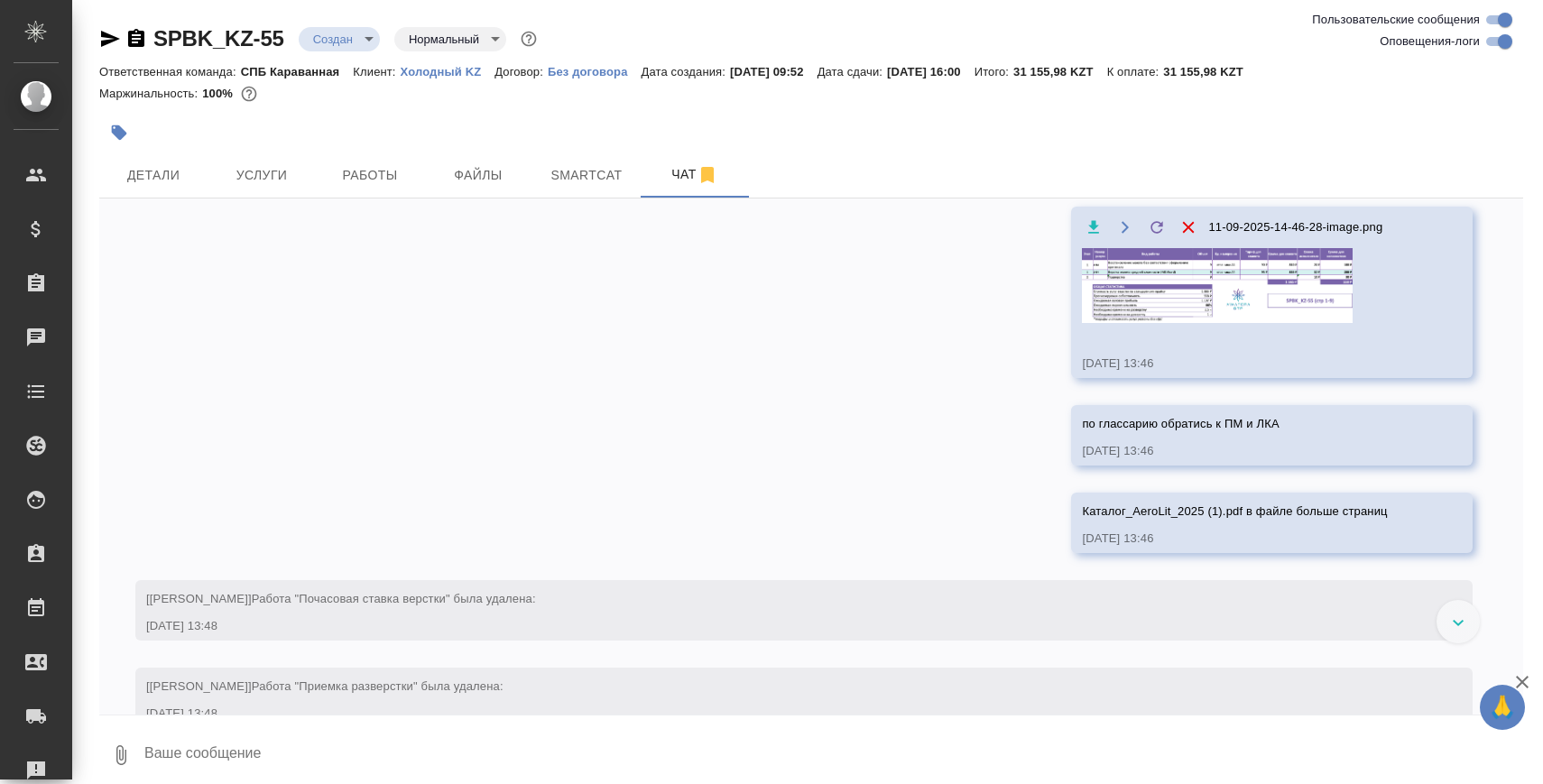
scroll to position [3460, 0]
click at [1184, 284] on img at bounding box center [1217, 281] width 270 height 75
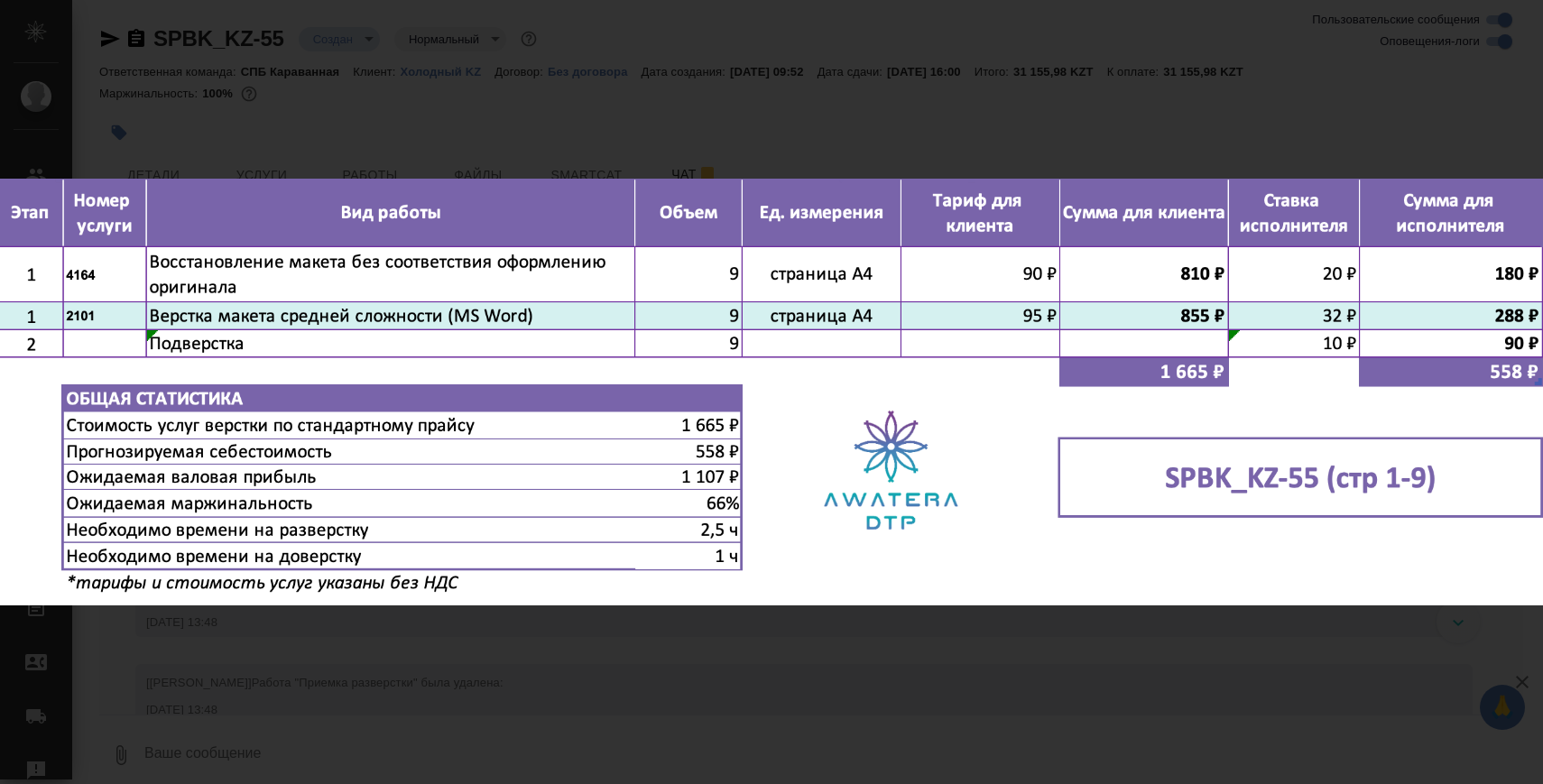
click at [837, 74] on div "11-09-2025-14-46-28-image.png 1 of 1" at bounding box center [771, 392] width 1543 height 784
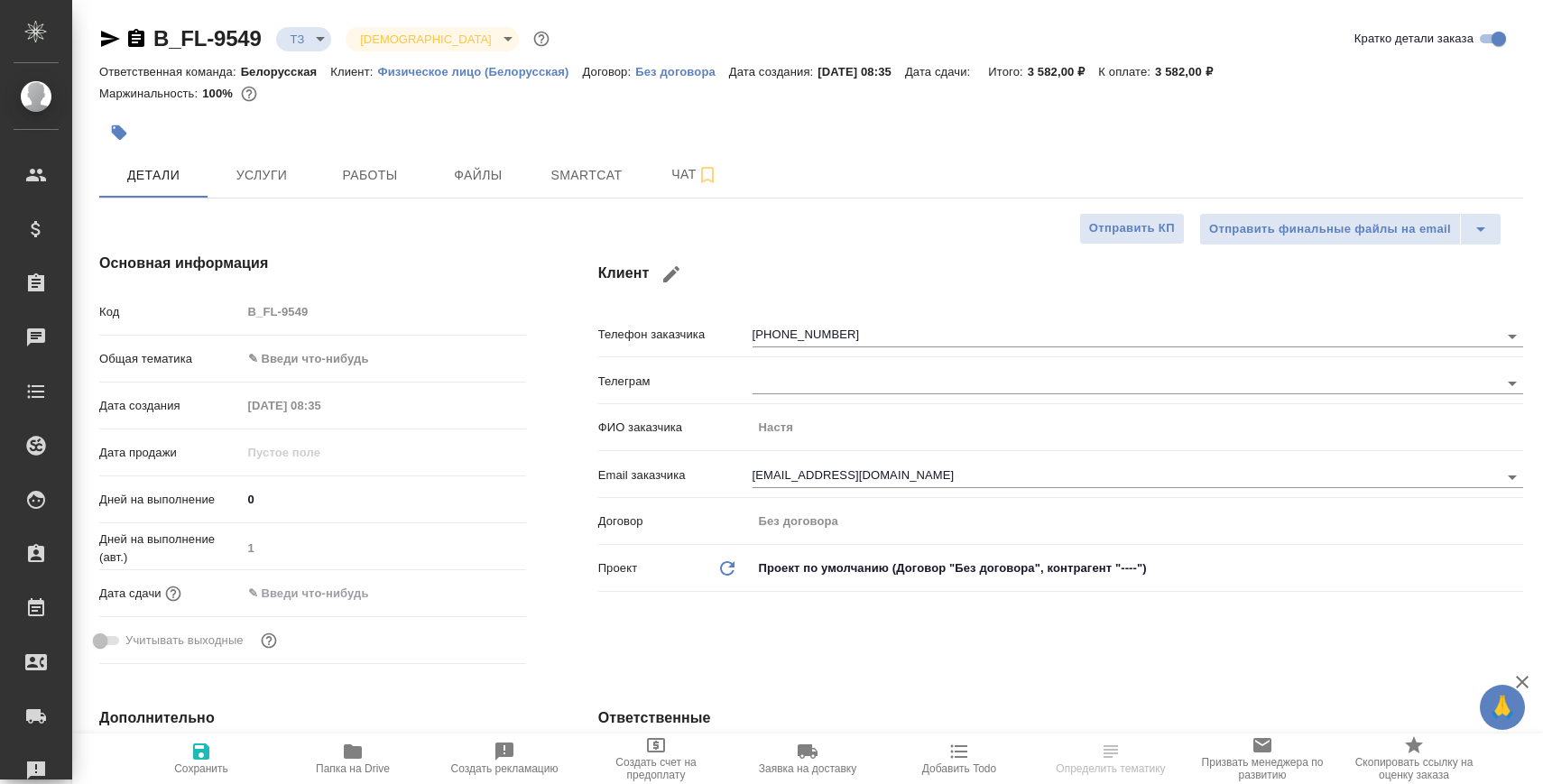
select select "RU"
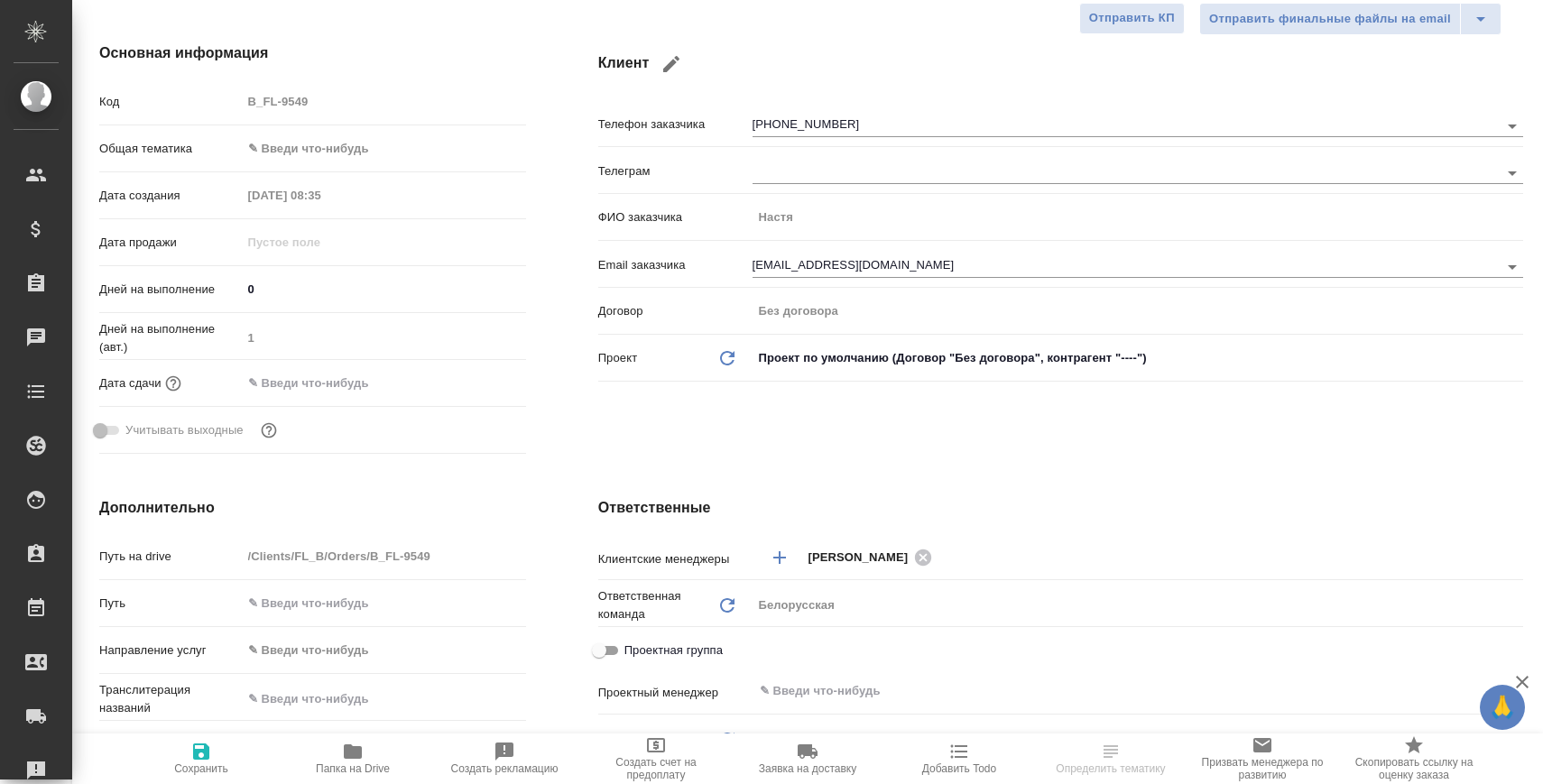
scroll to position [443, 0]
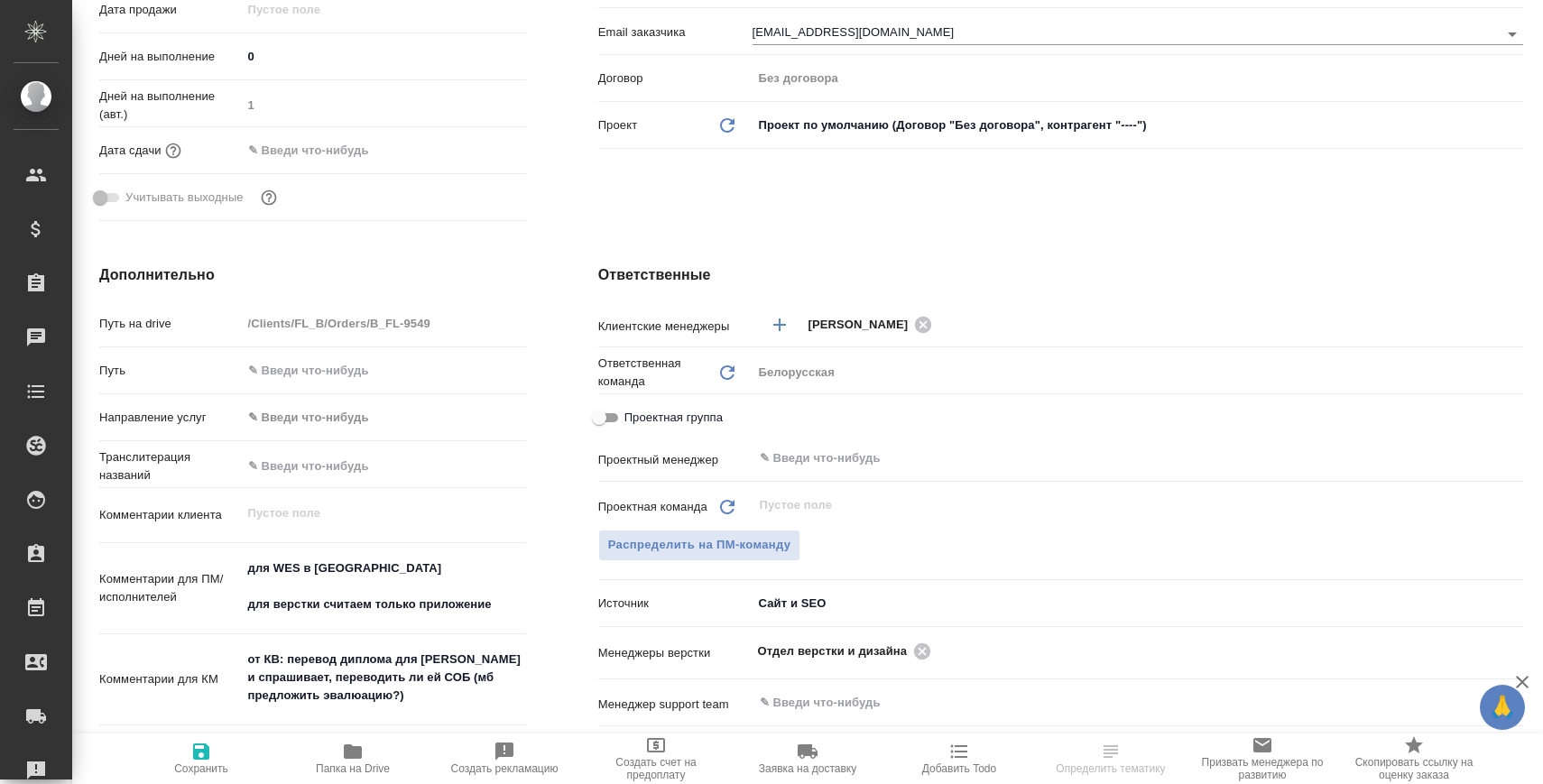
click at [381, 758] on span "Папка на Drive" at bounding box center [353, 758] width 130 height 34
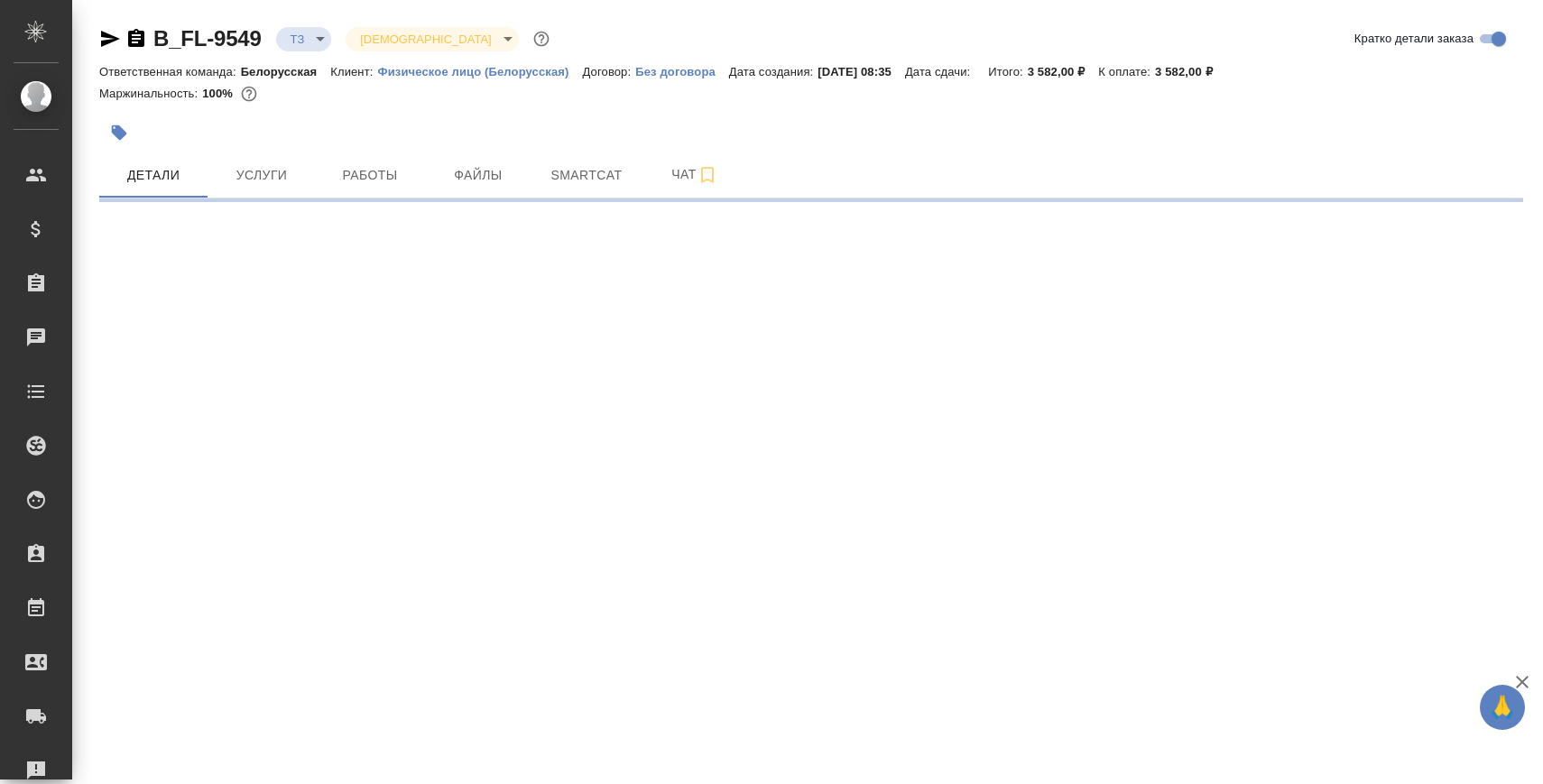
select select "RU"
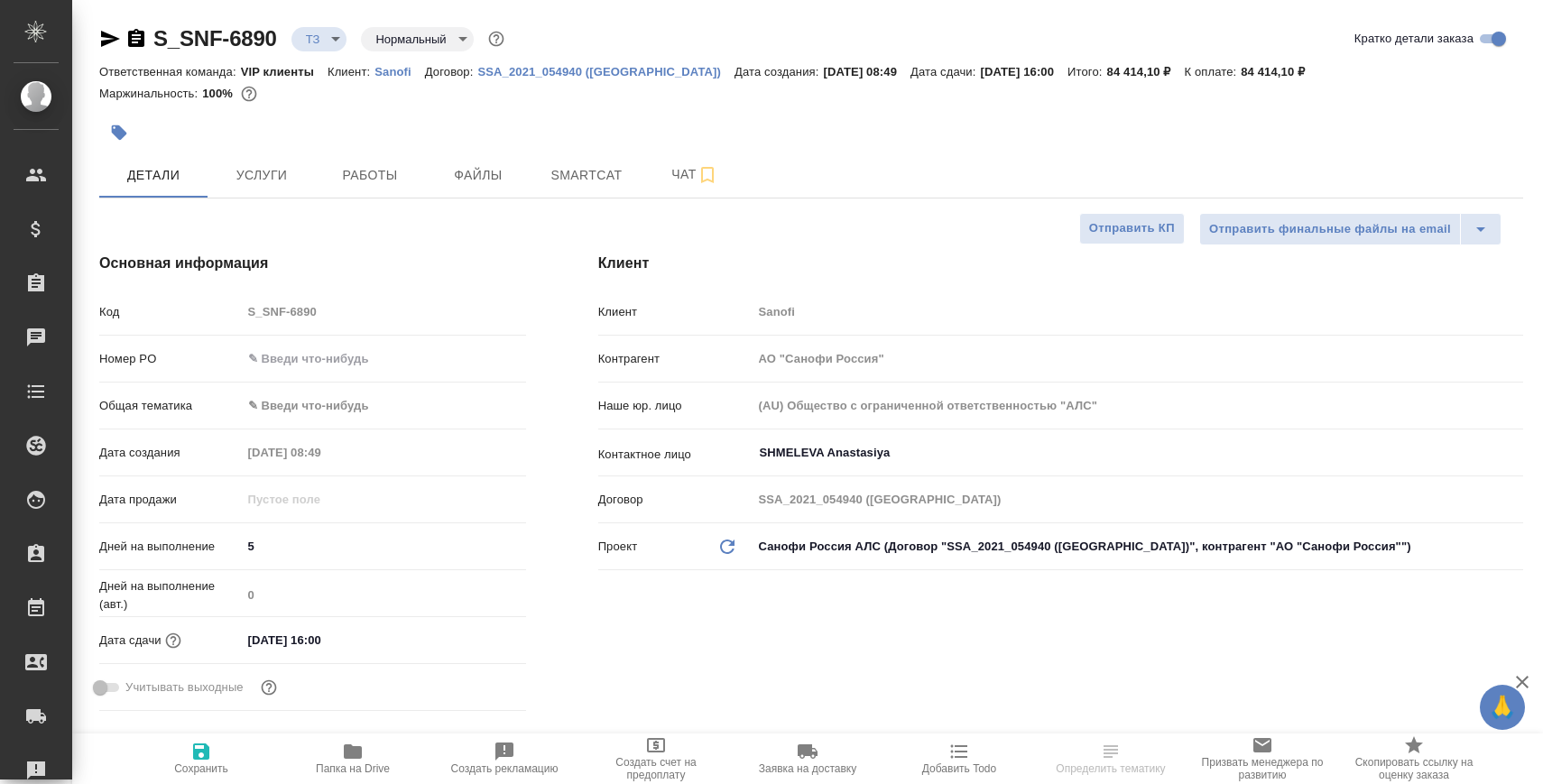
type textarea "x"
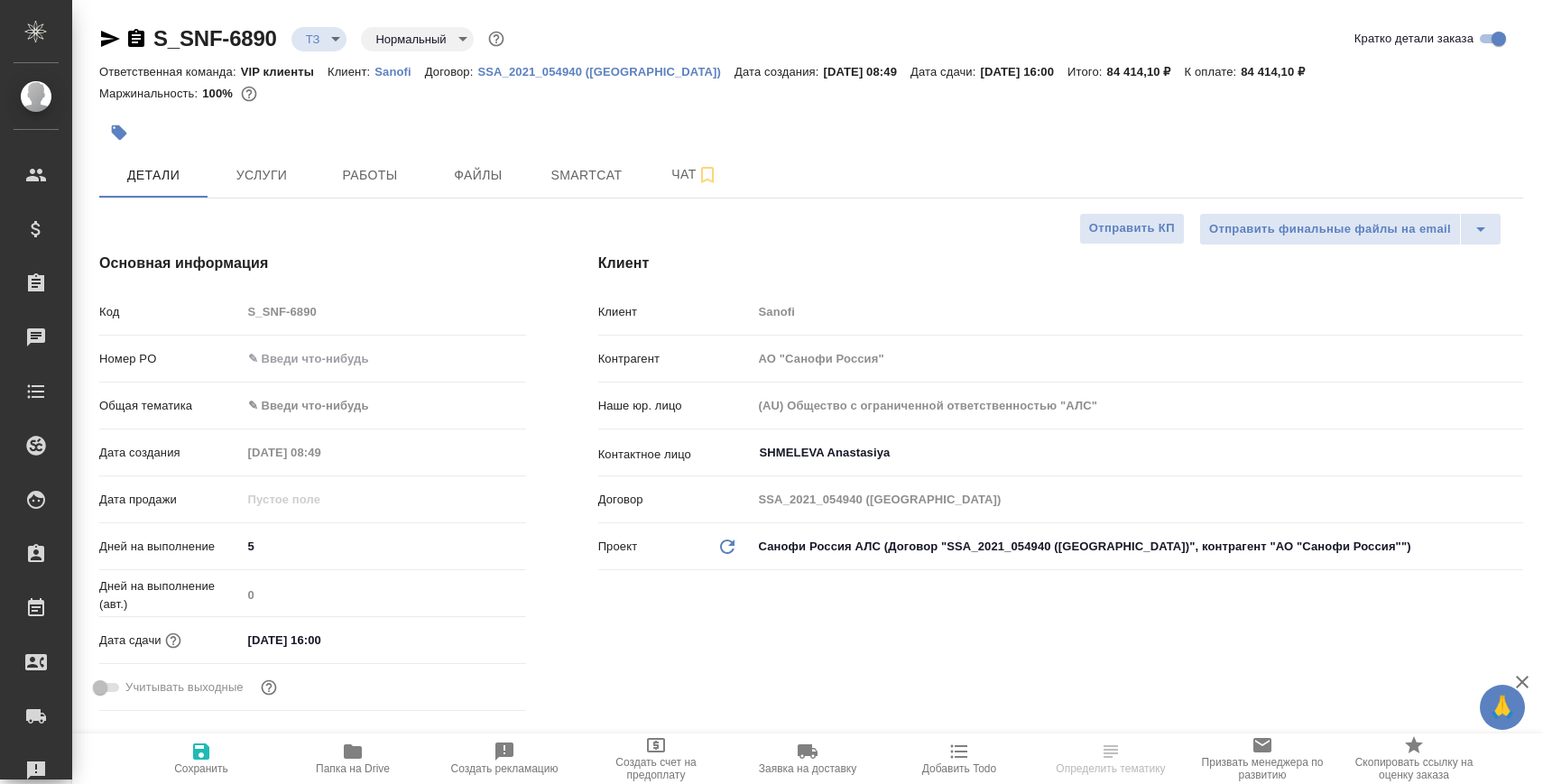
type textarea "x"
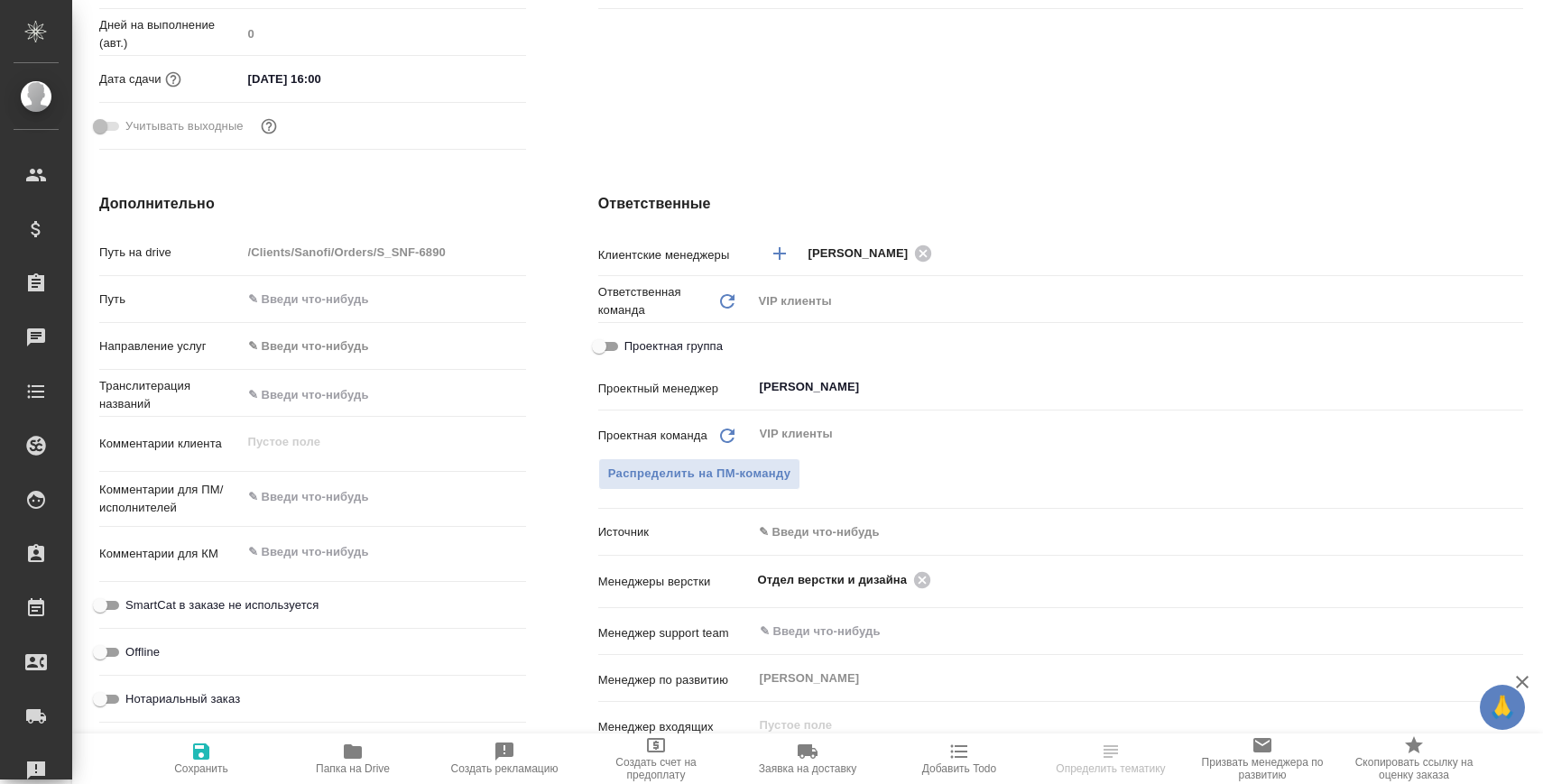
scroll to position [633, 0]
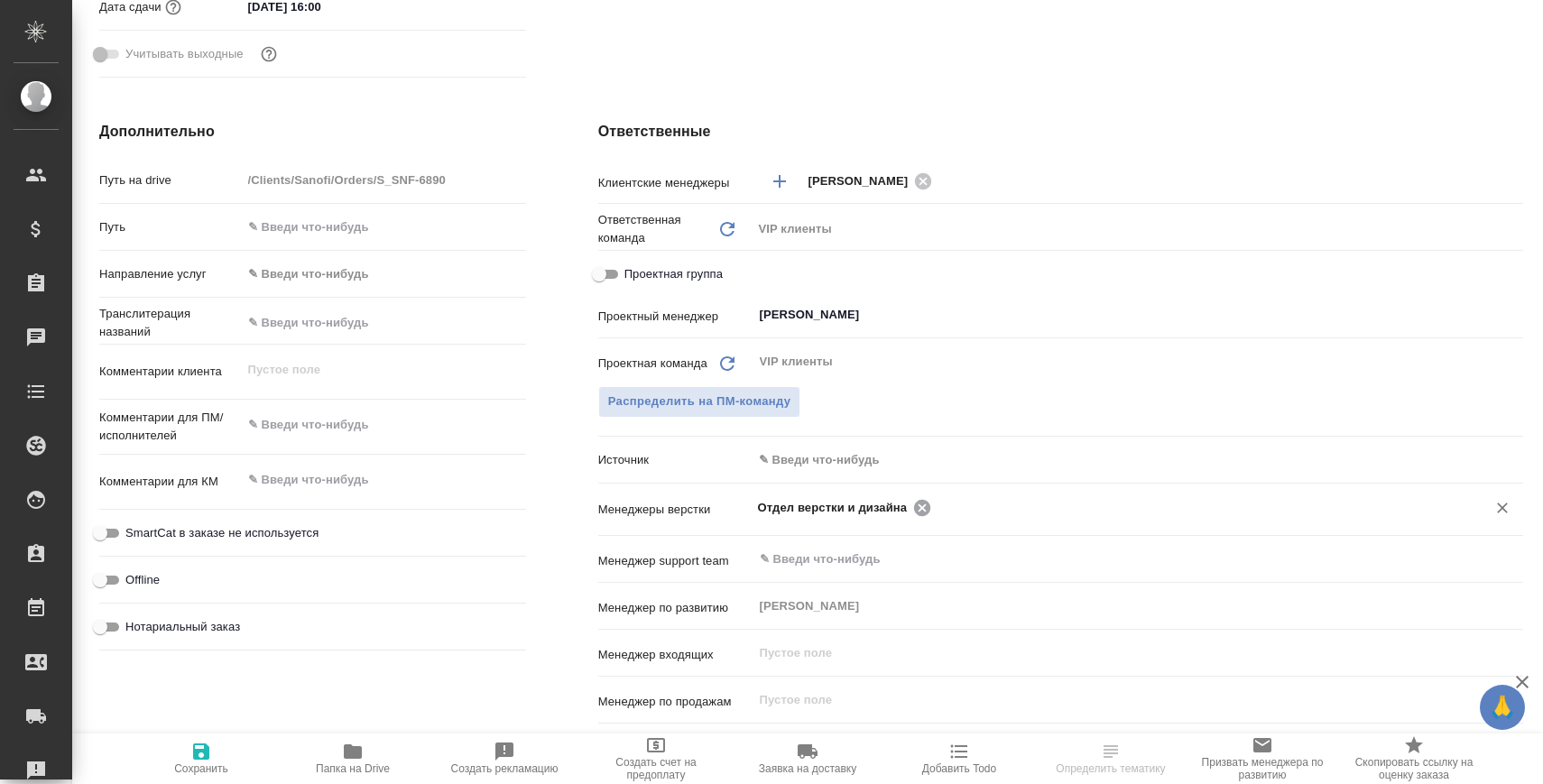
click at [926, 507] on icon at bounding box center [921, 507] width 20 height 20
type textarea "x"
click at [926, 507] on input "text" at bounding box center [1107, 506] width 699 height 22
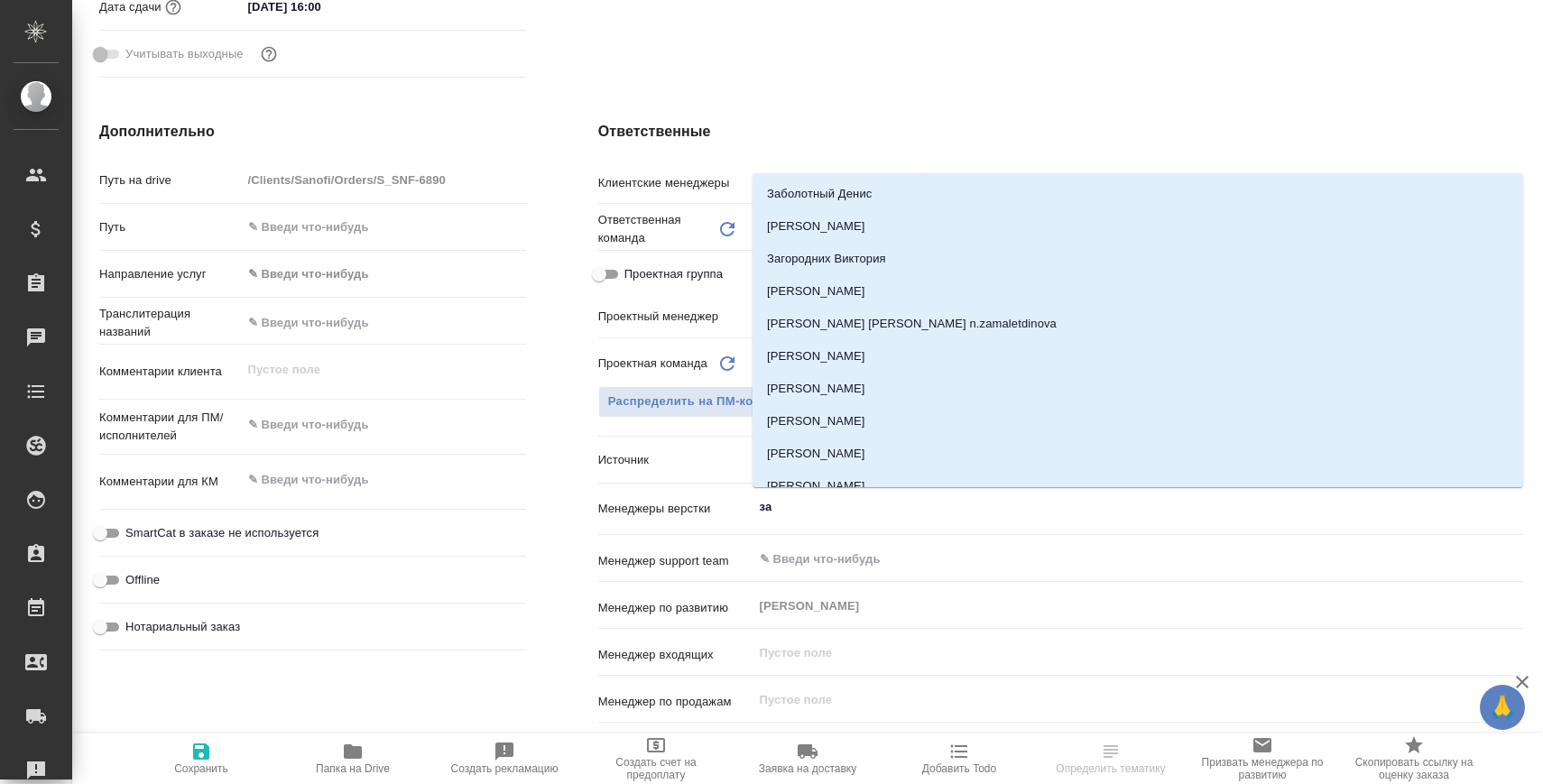
type input "заб"
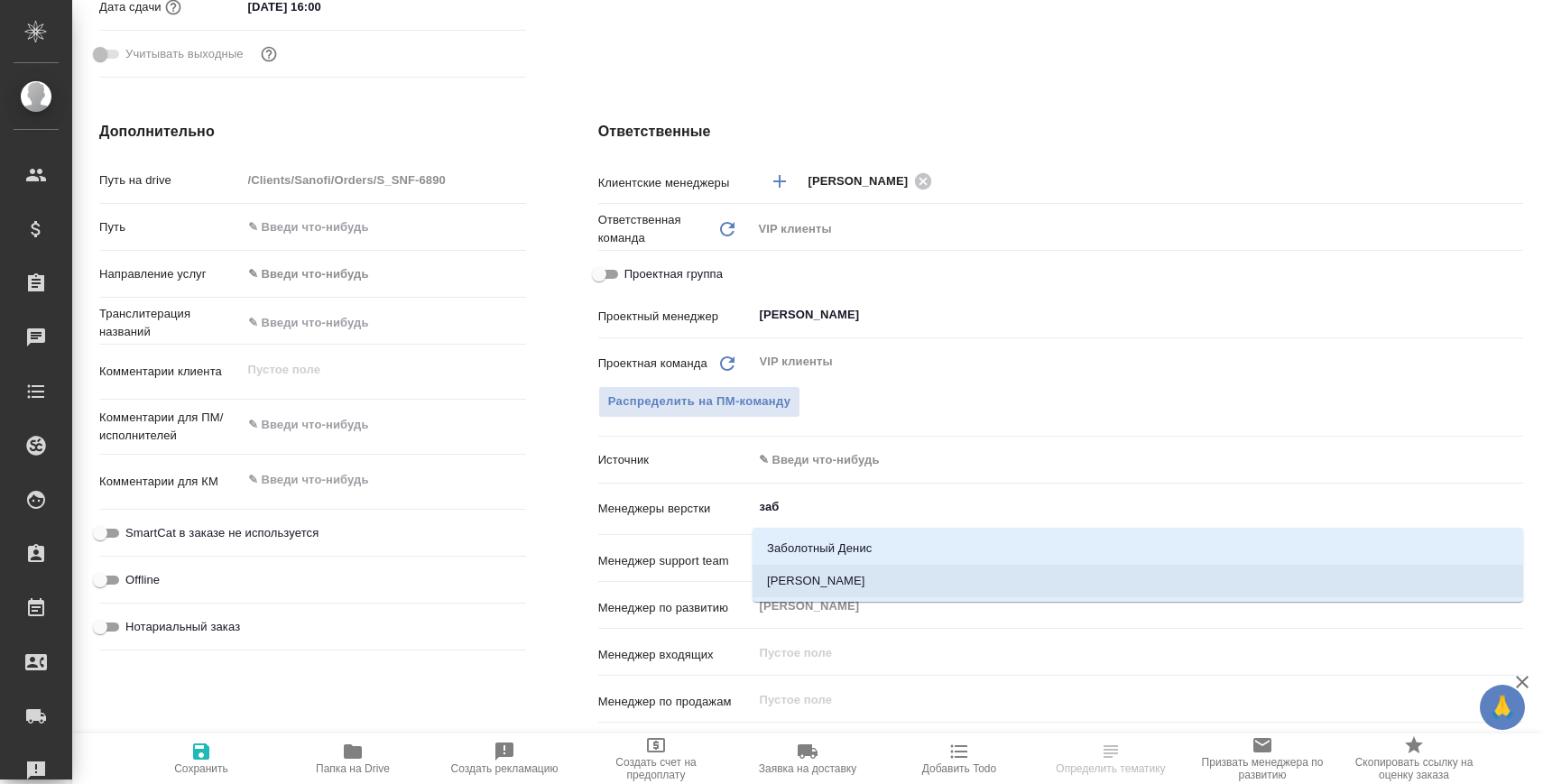
click at [918, 568] on li "[PERSON_NAME]" at bounding box center [1137, 581] width 770 height 32
type textarea "x"
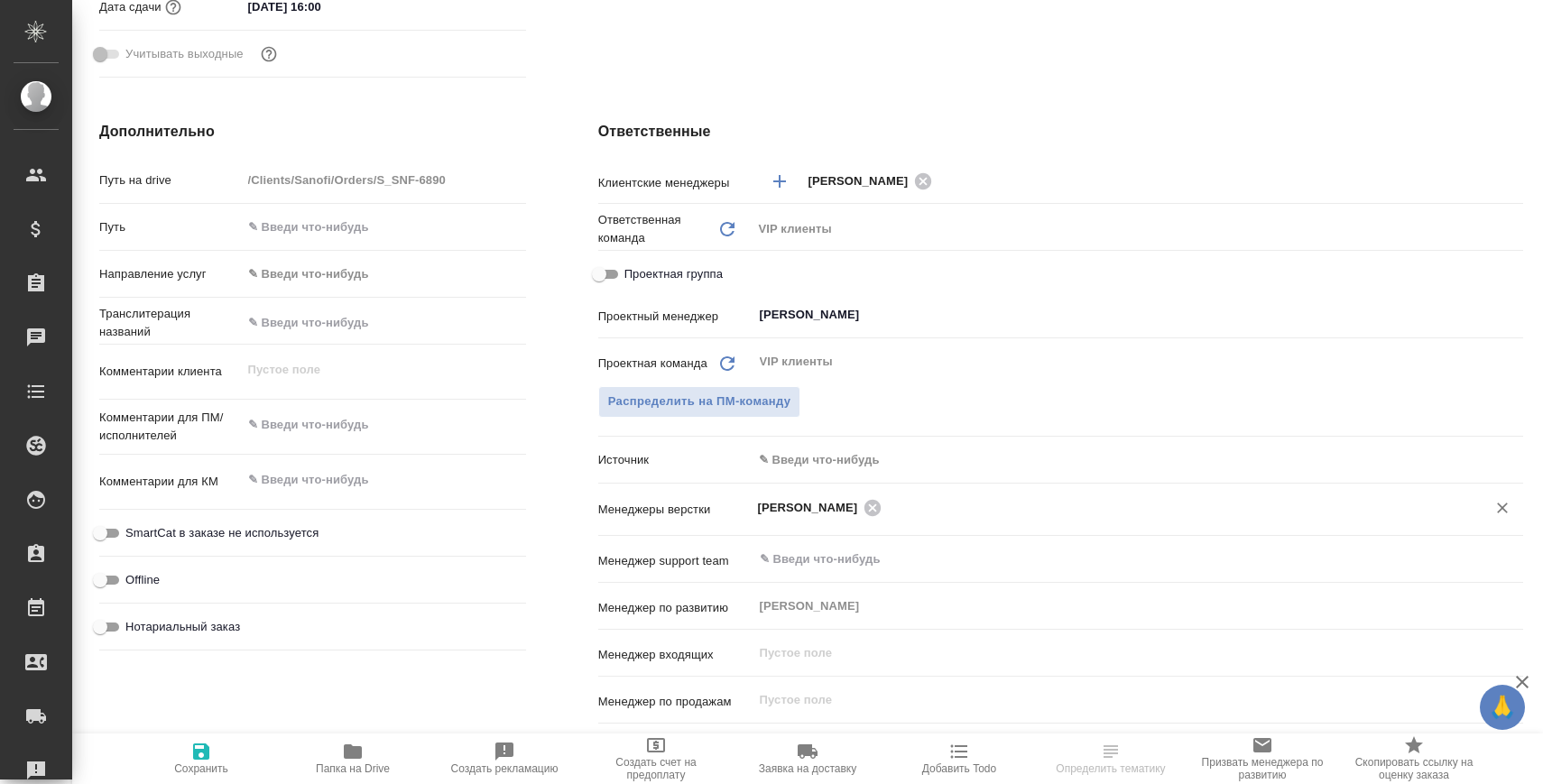
click at [207, 750] on icon "button" at bounding box center [200, 751] width 16 height 16
type textarea "x"
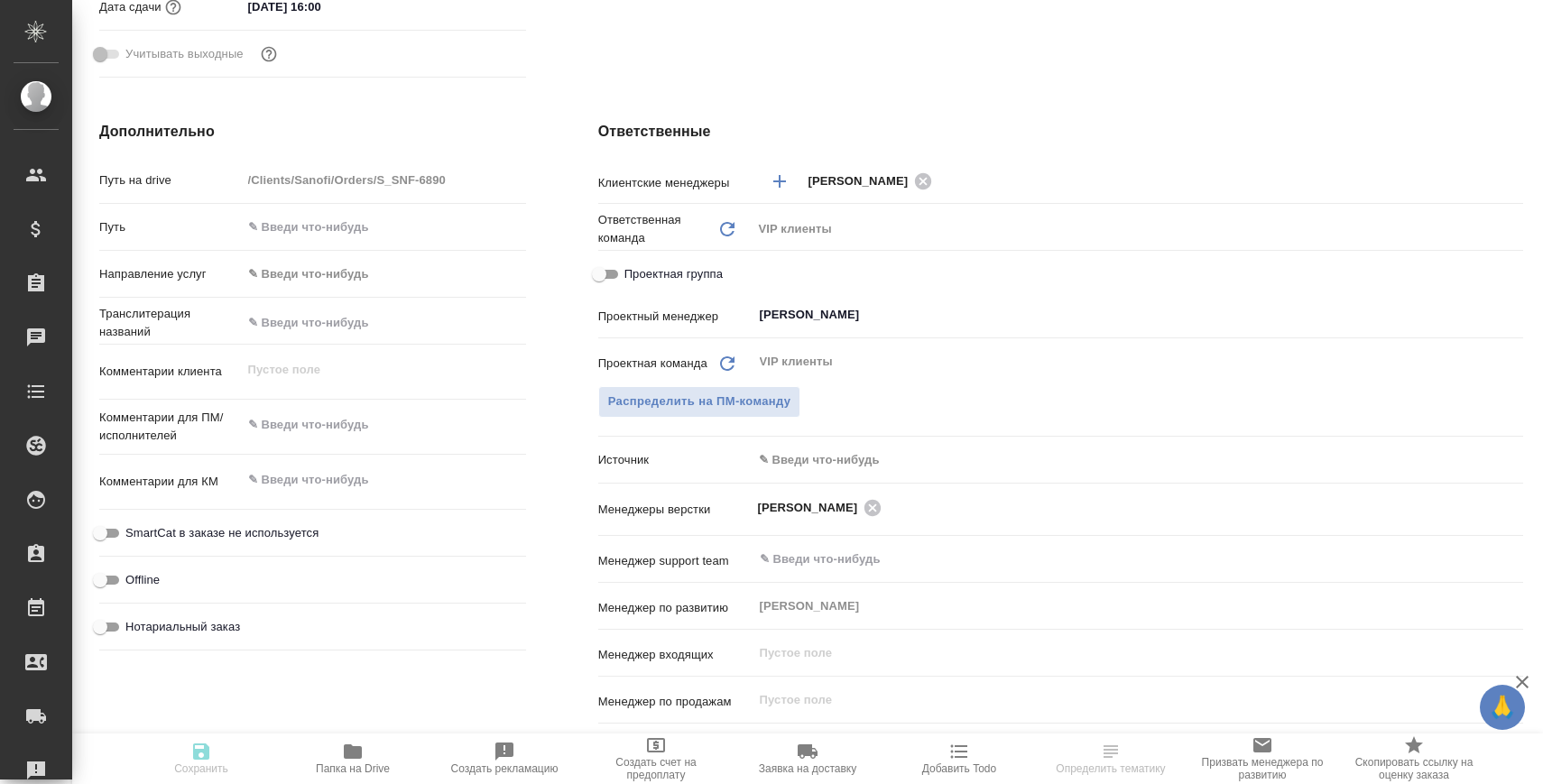
type textarea "x"
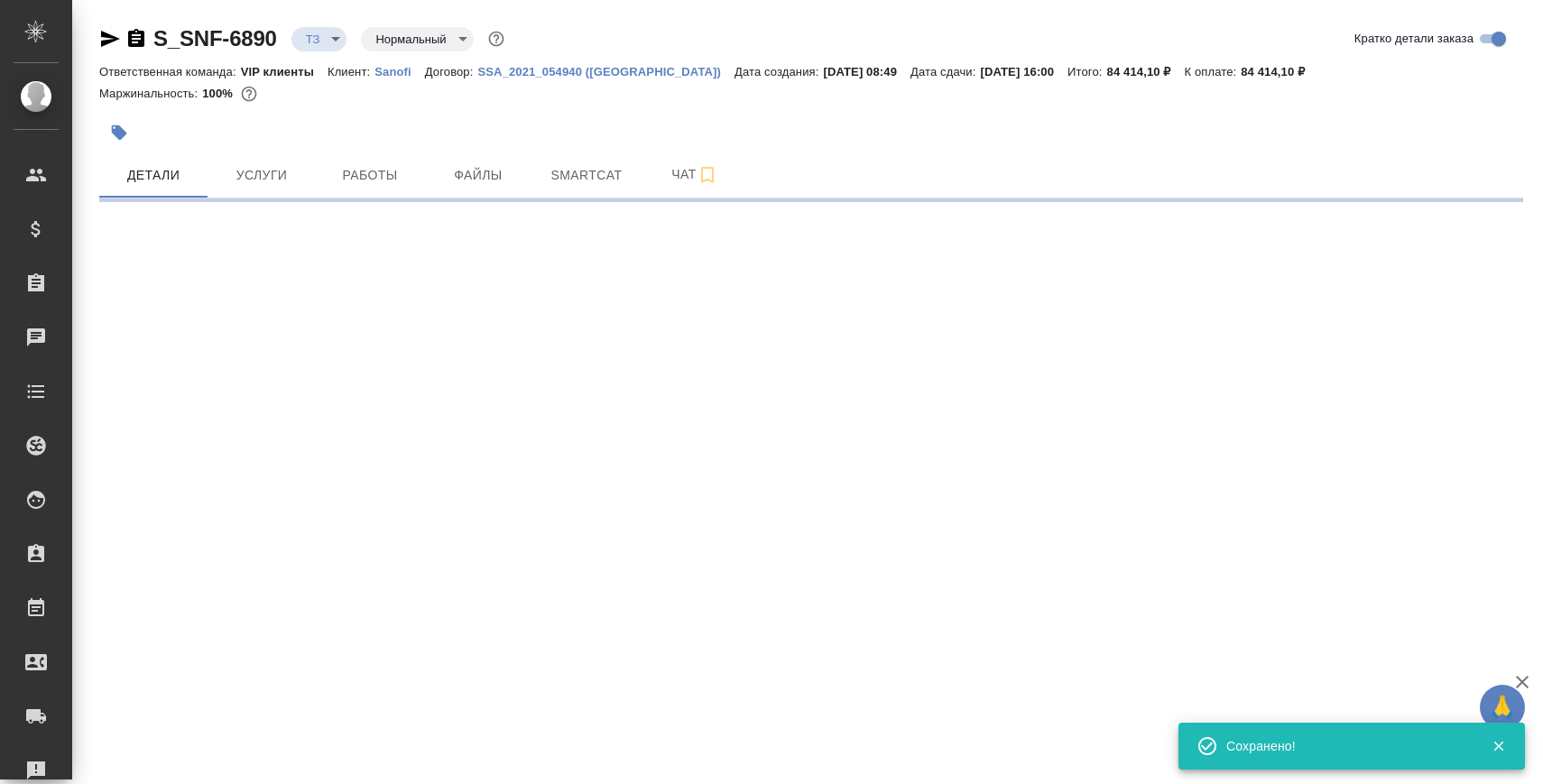
select select "RU"
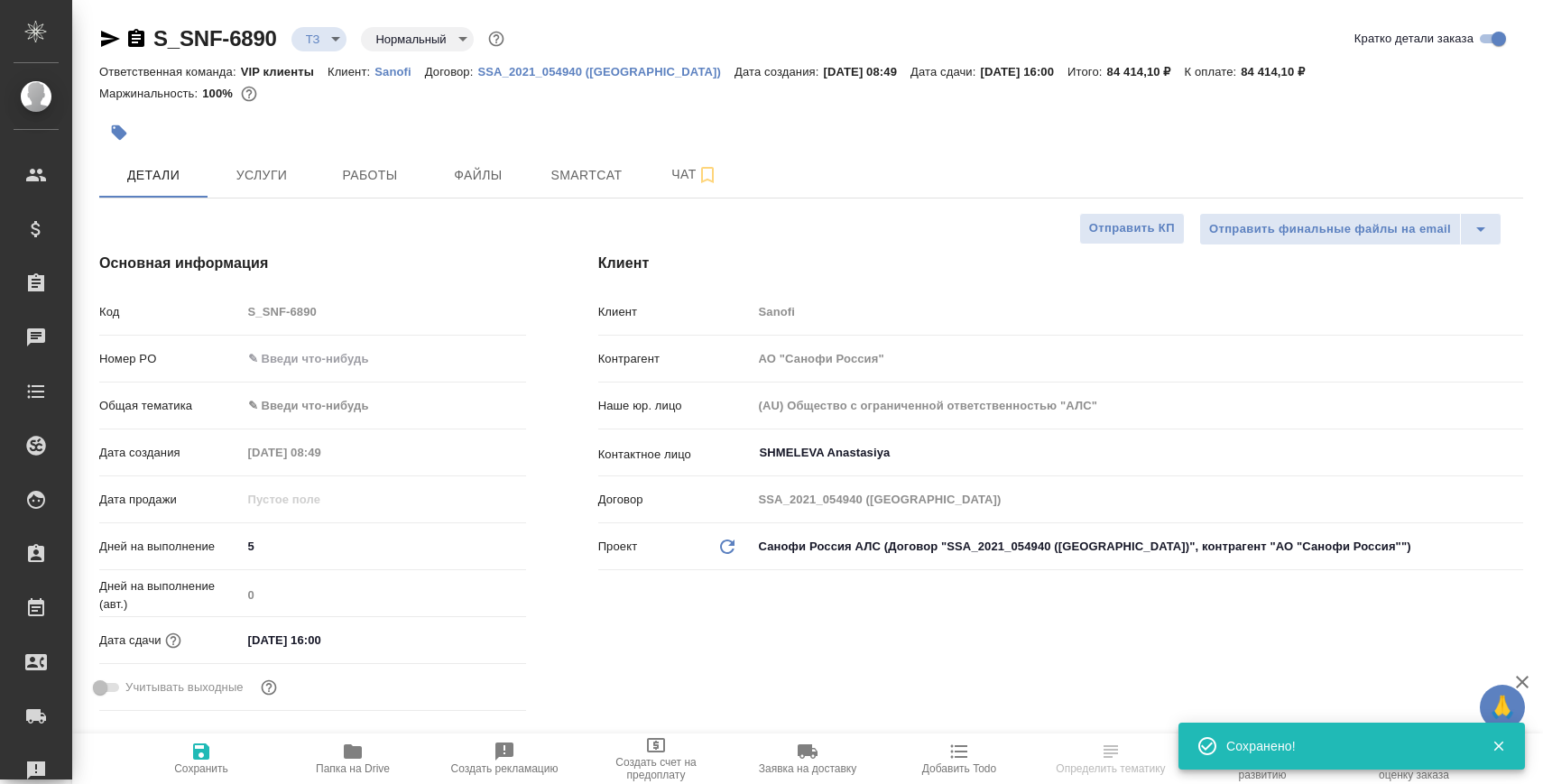
type textarea "x"
click at [143, 30] on icon "button" at bounding box center [136, 38] width 16 height 18
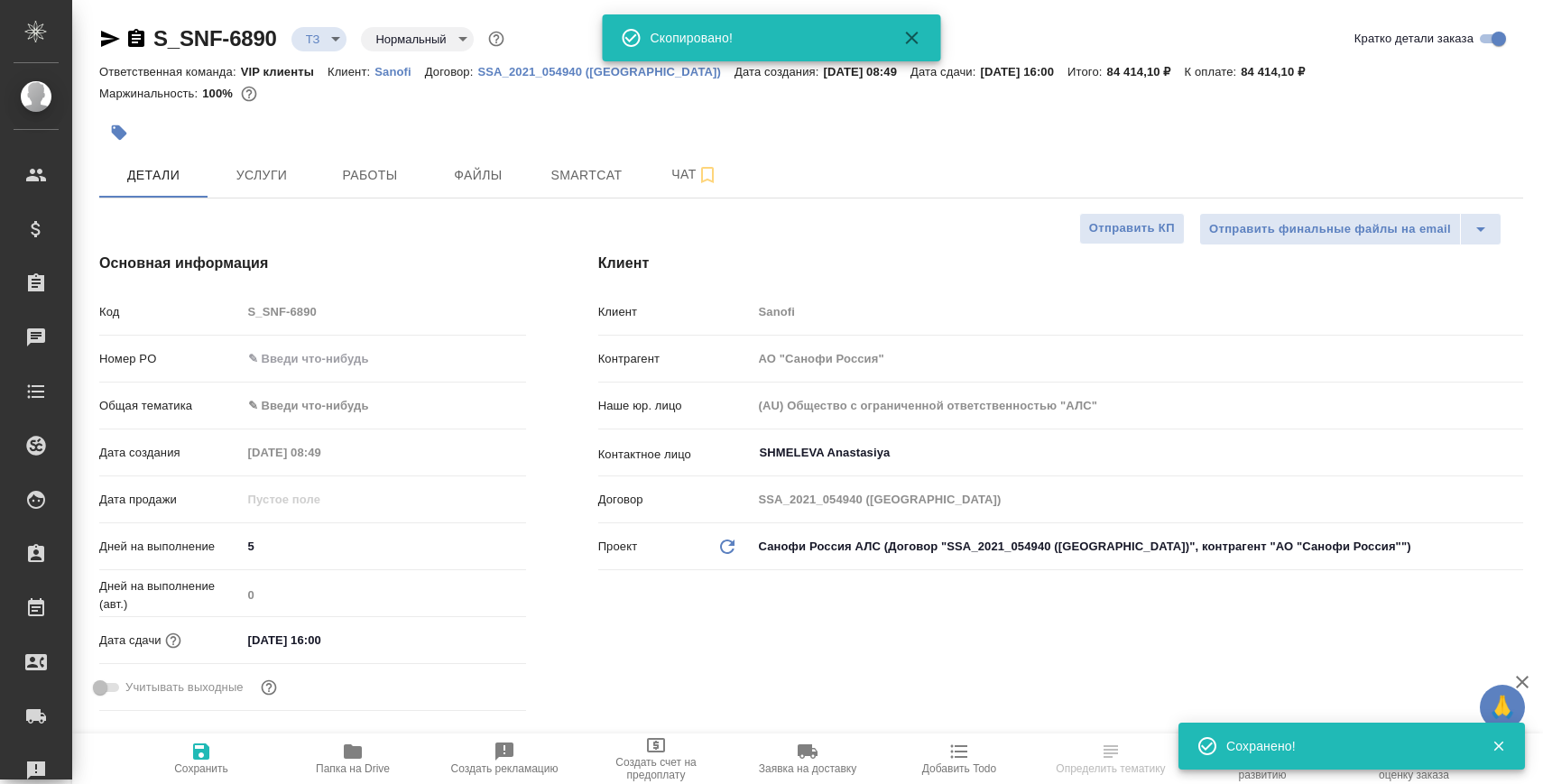
select select "RU"
type textarea "x"
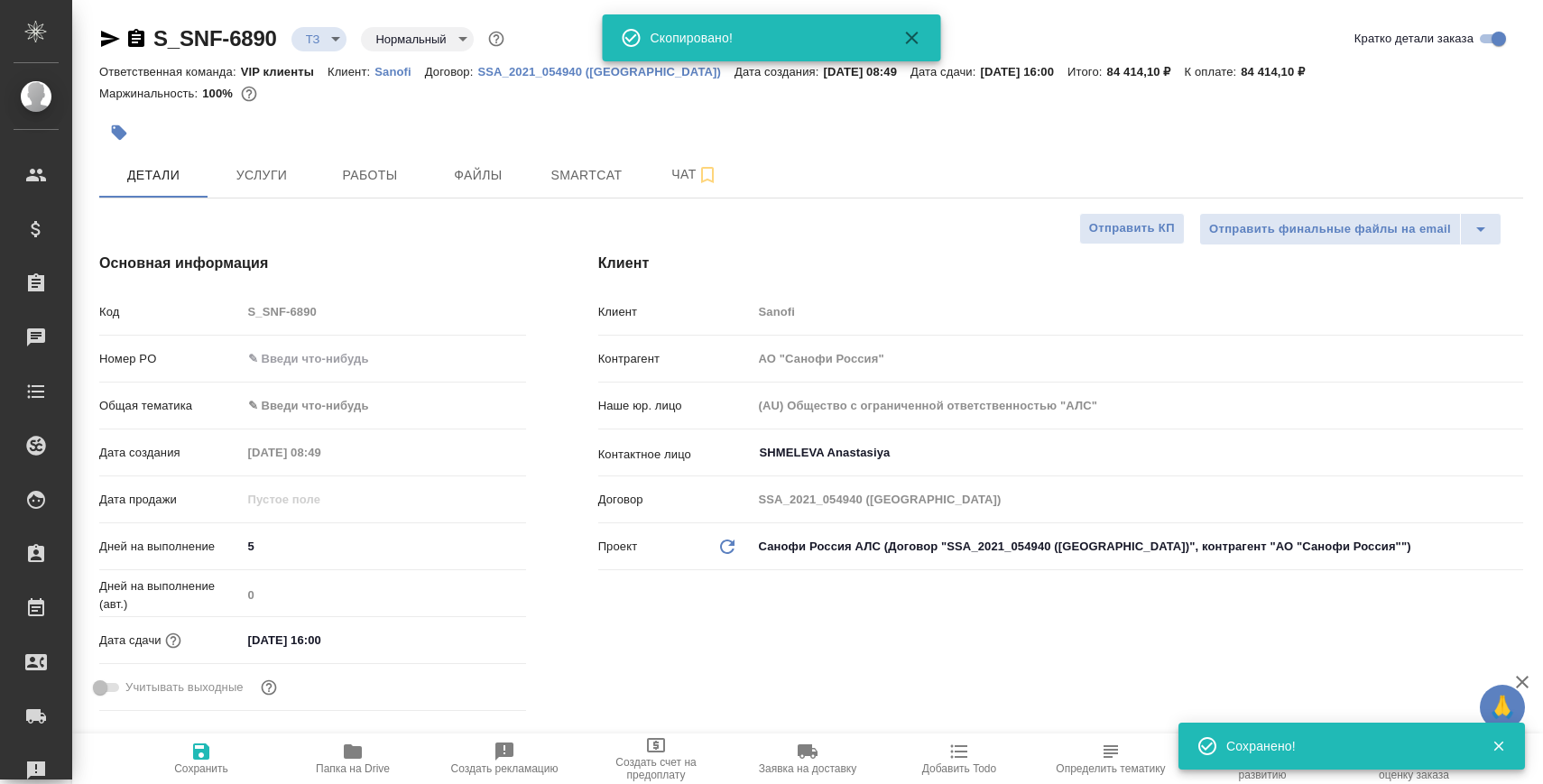
type textarea "x"
click at [321, 755] on span "Папка на Drive" at bounding box center [353, 758] width 130 height 34
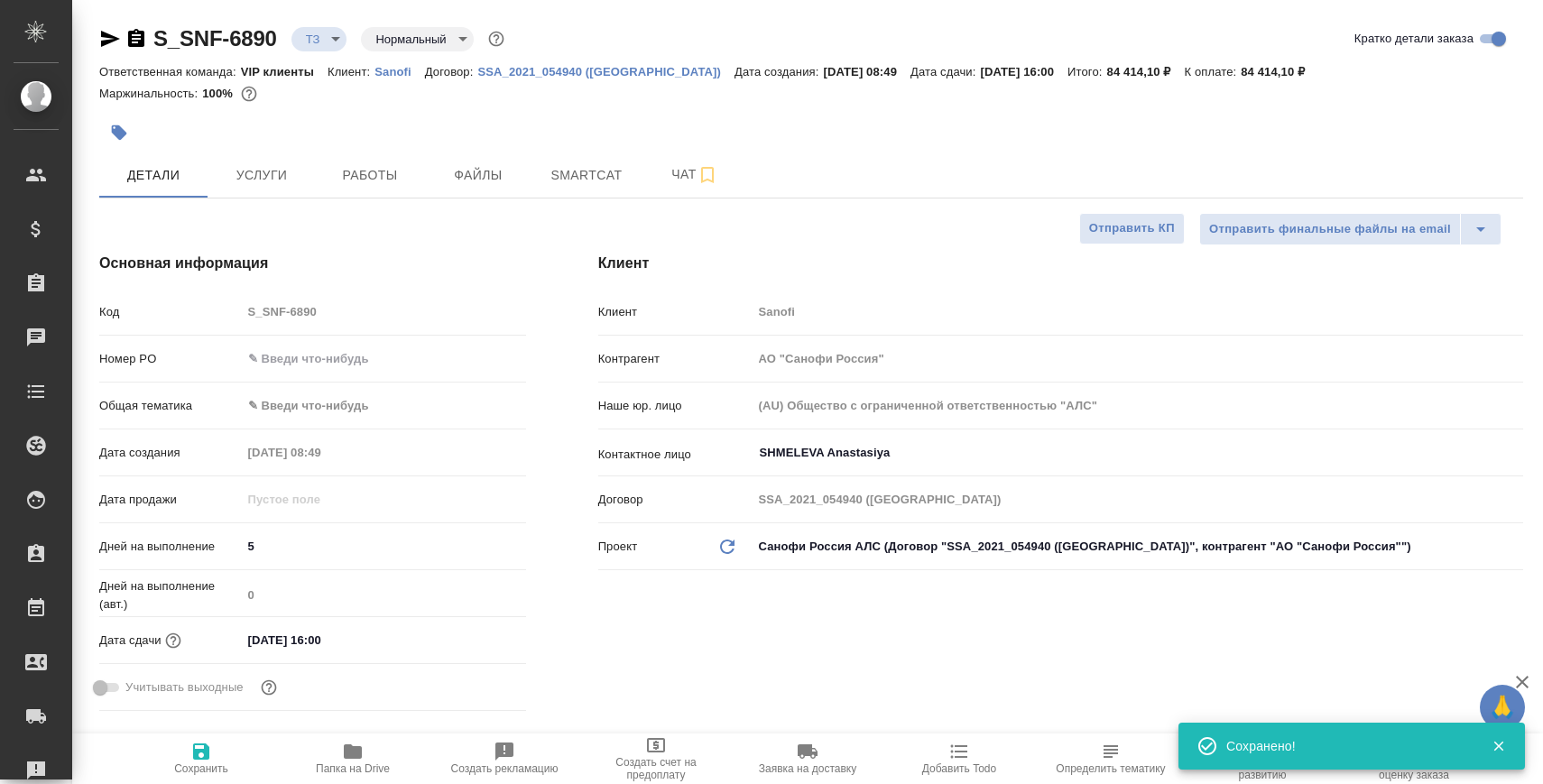
type textarea "x"
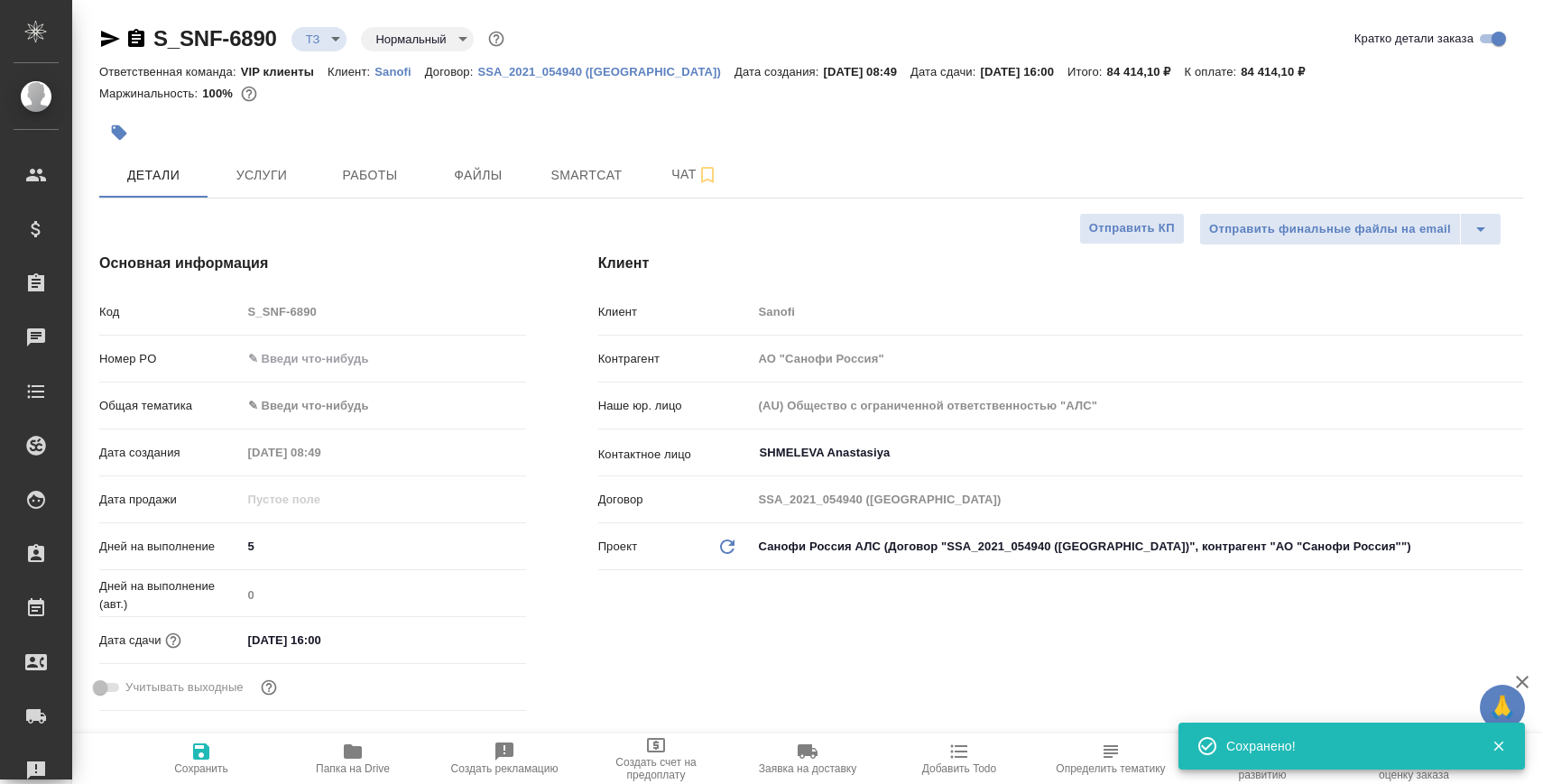
type textarea "x"
click at [261, 184] on span "Услуги" at bounding box center [262, 176] width 87 height 23
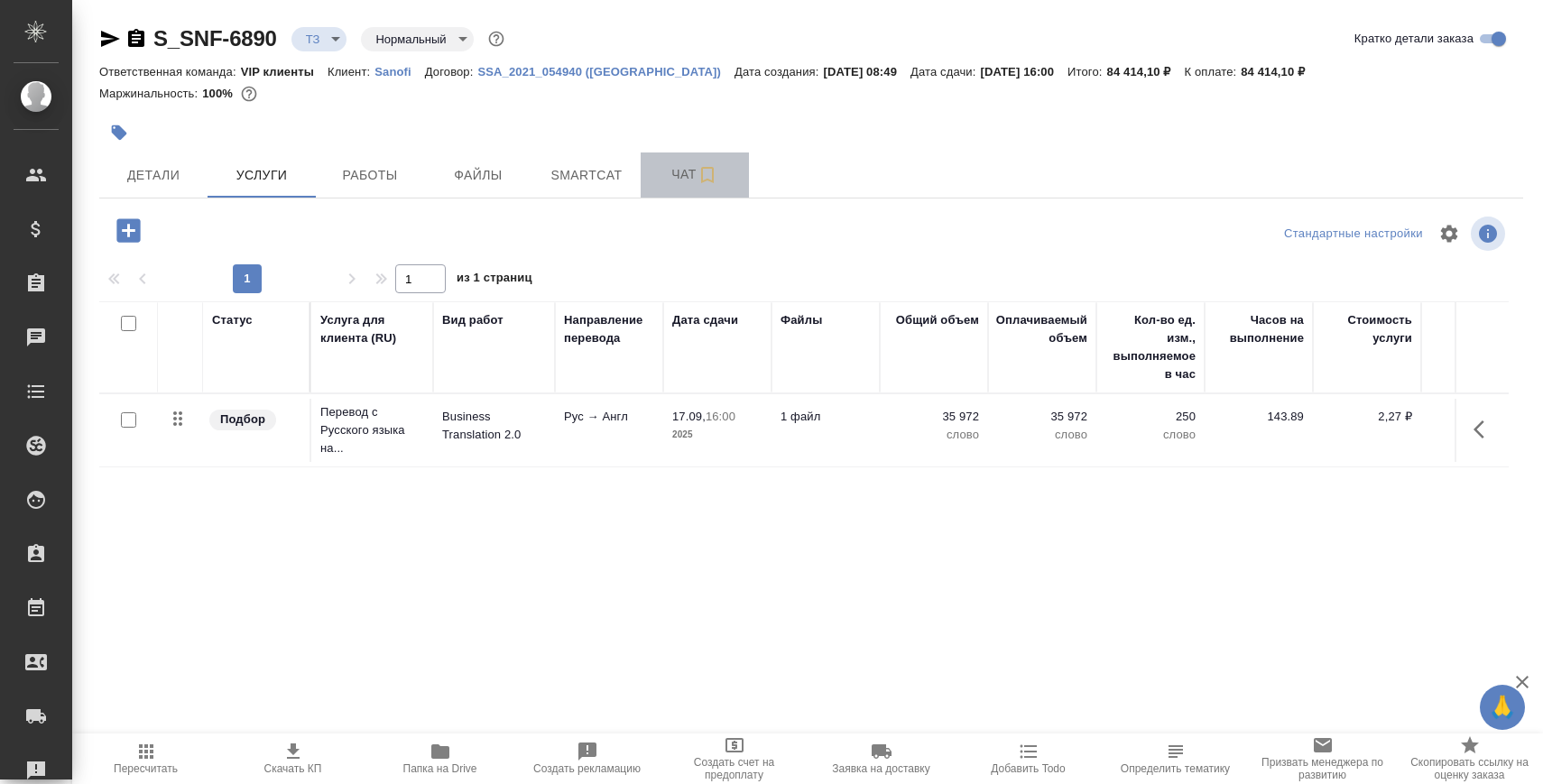
click at [681, 188] on button "Чат" at bounding box center [694, 175] width 109 height 45
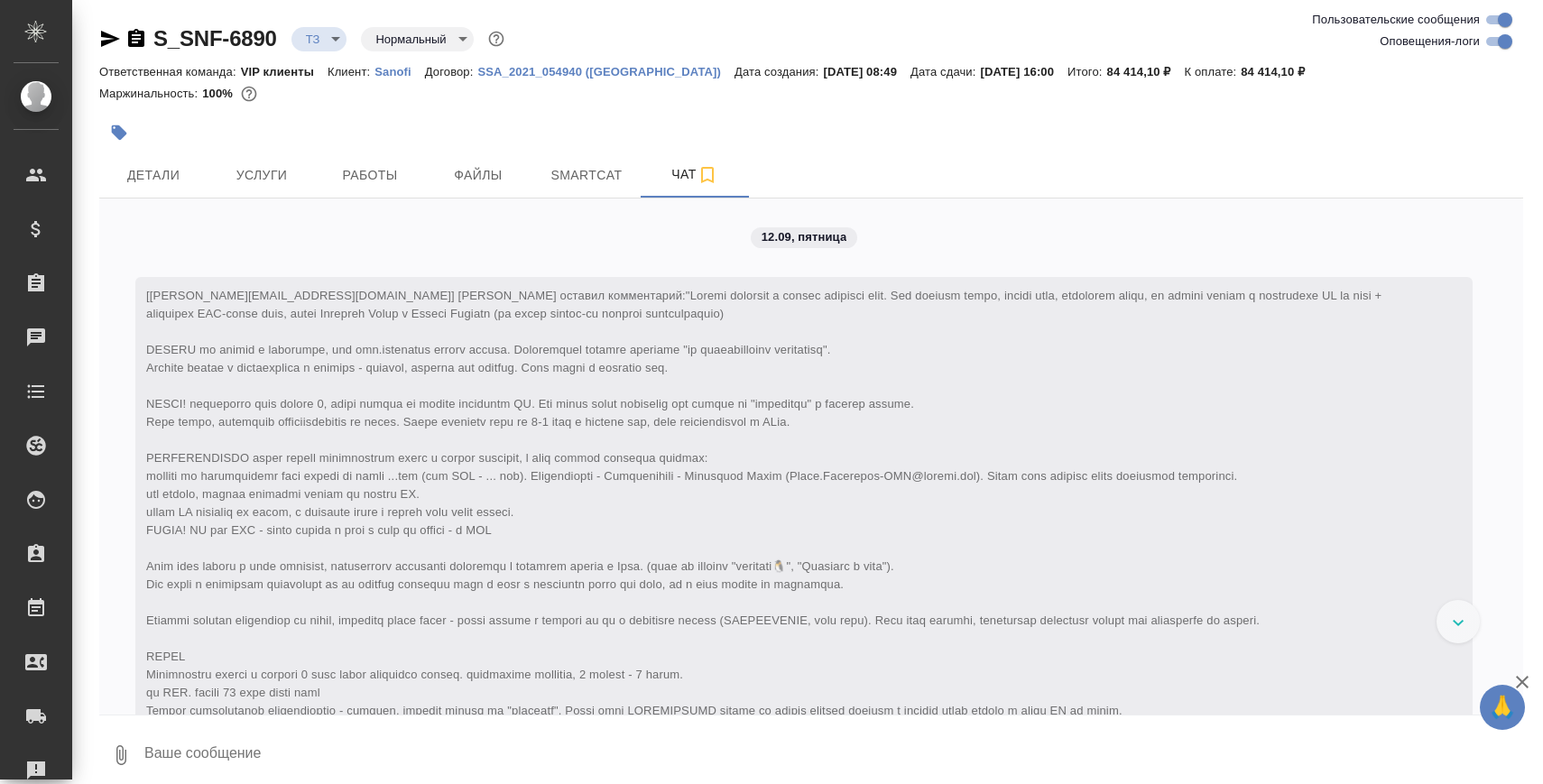
scroll to position [631, 0]
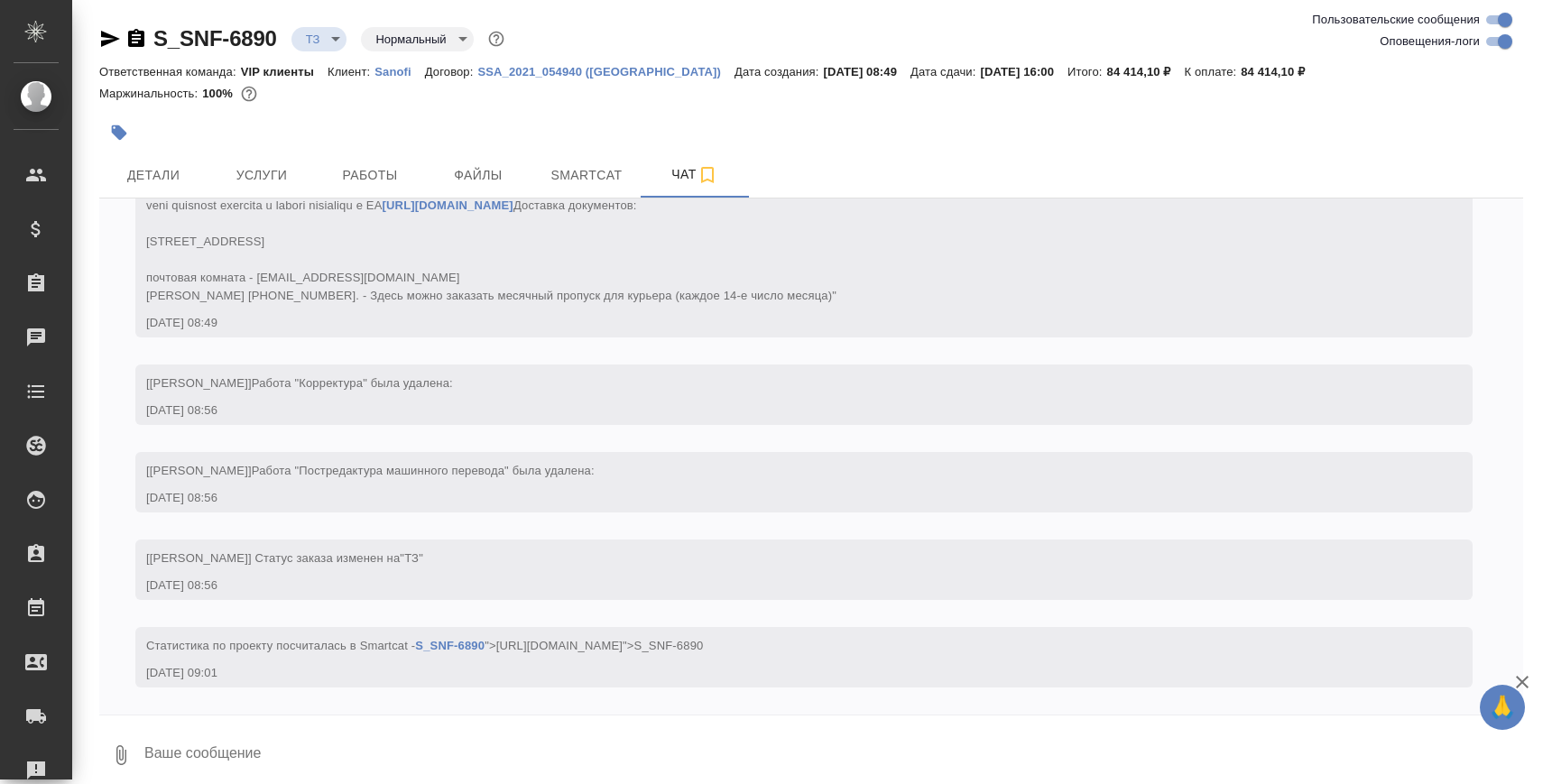
click at [521, 760] on textarea at bounding box center [832, 755] width 1380 height 61
paste textarea "н"
type textarea "на стр 51-60 представлены макеты пачек. их тоже переводим?"
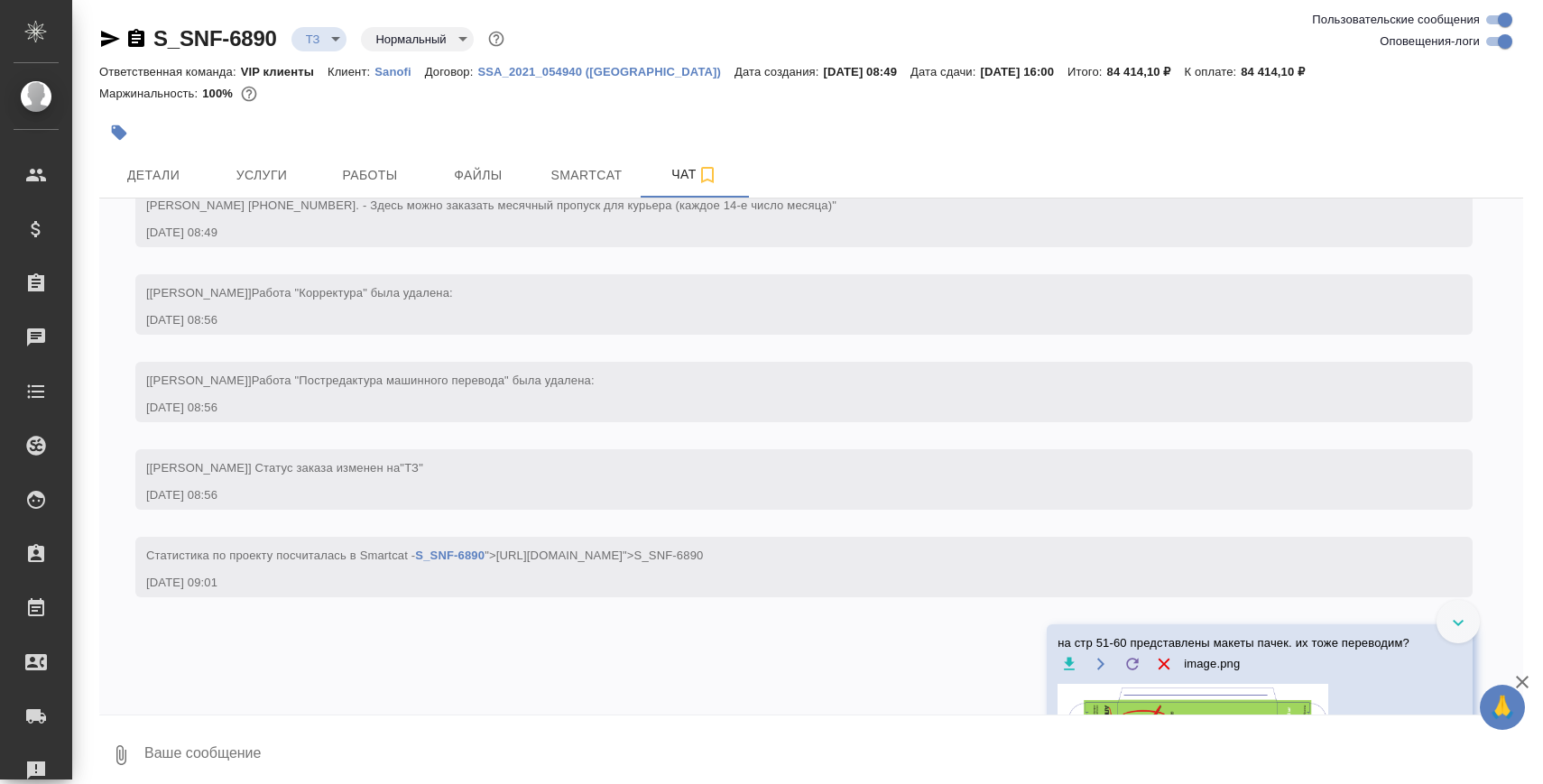
scroll to position [773, 0]
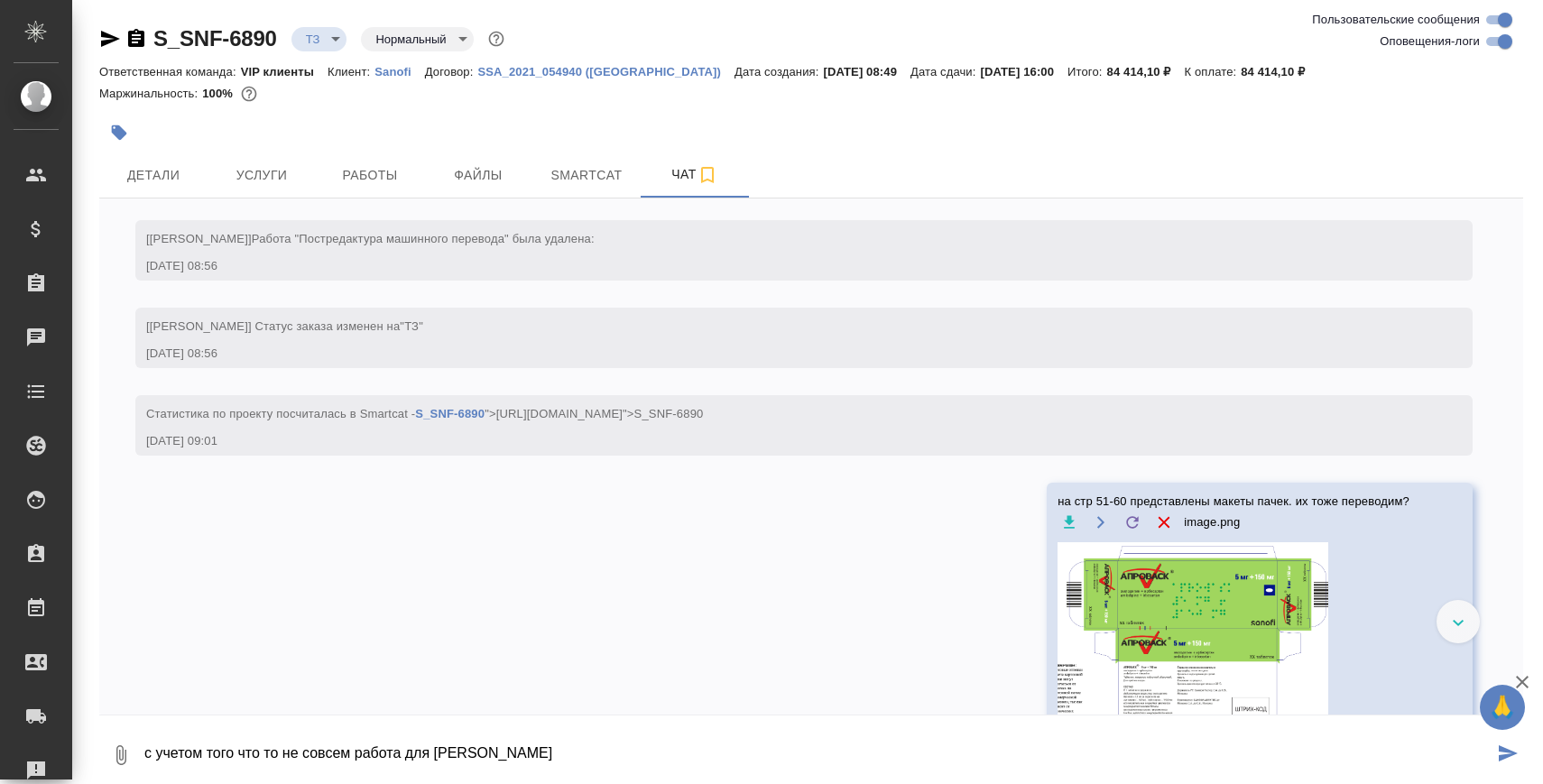
type textarea "с учетом того что то не совсем работа для [PERSON_NAME]"
type textarea "плашками поверх устроит?"
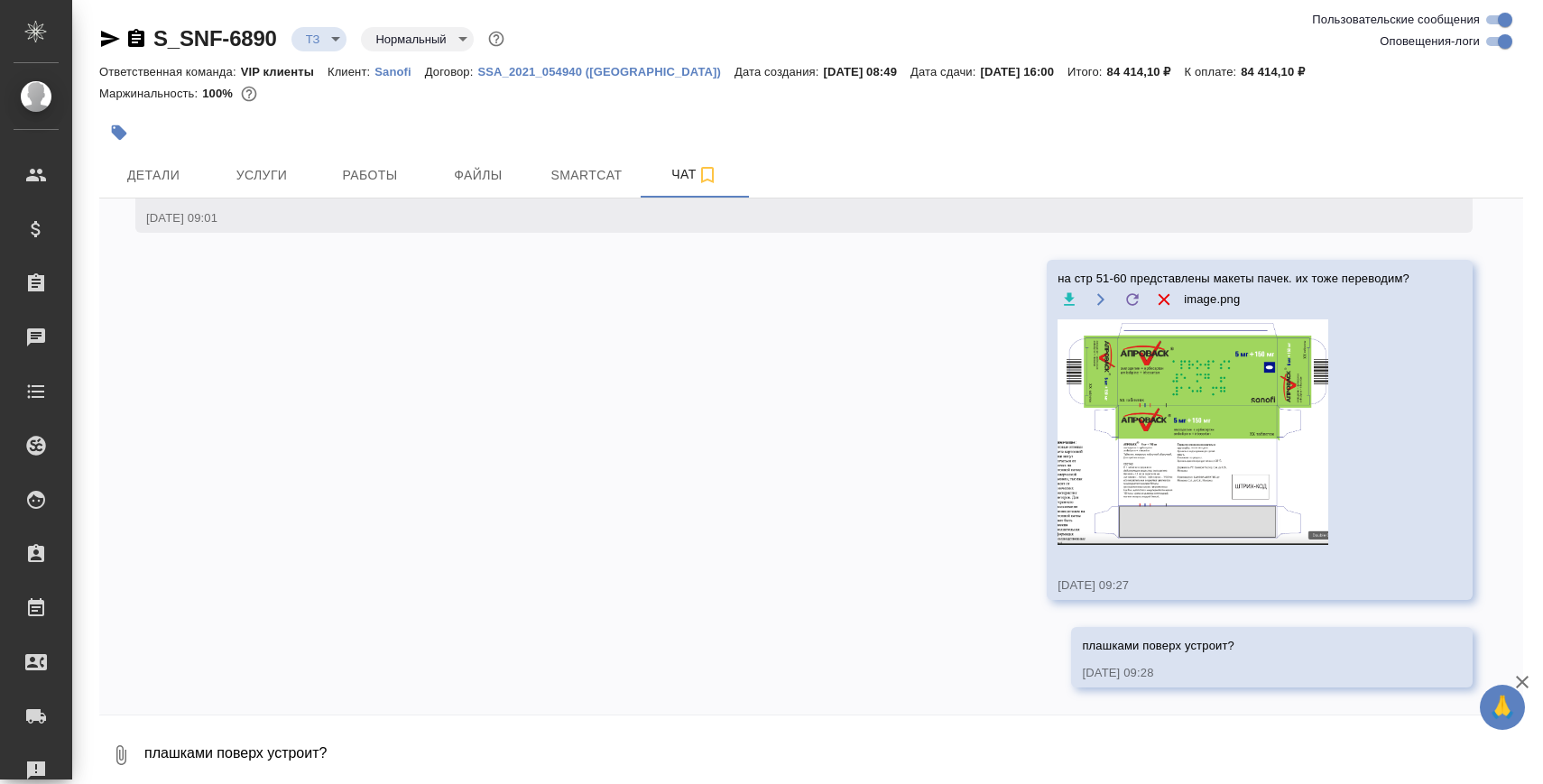
scroll to position [1086, 0]
click at [142, 41] on icon "button" at bounding box center [136, 38] width 16 height 18
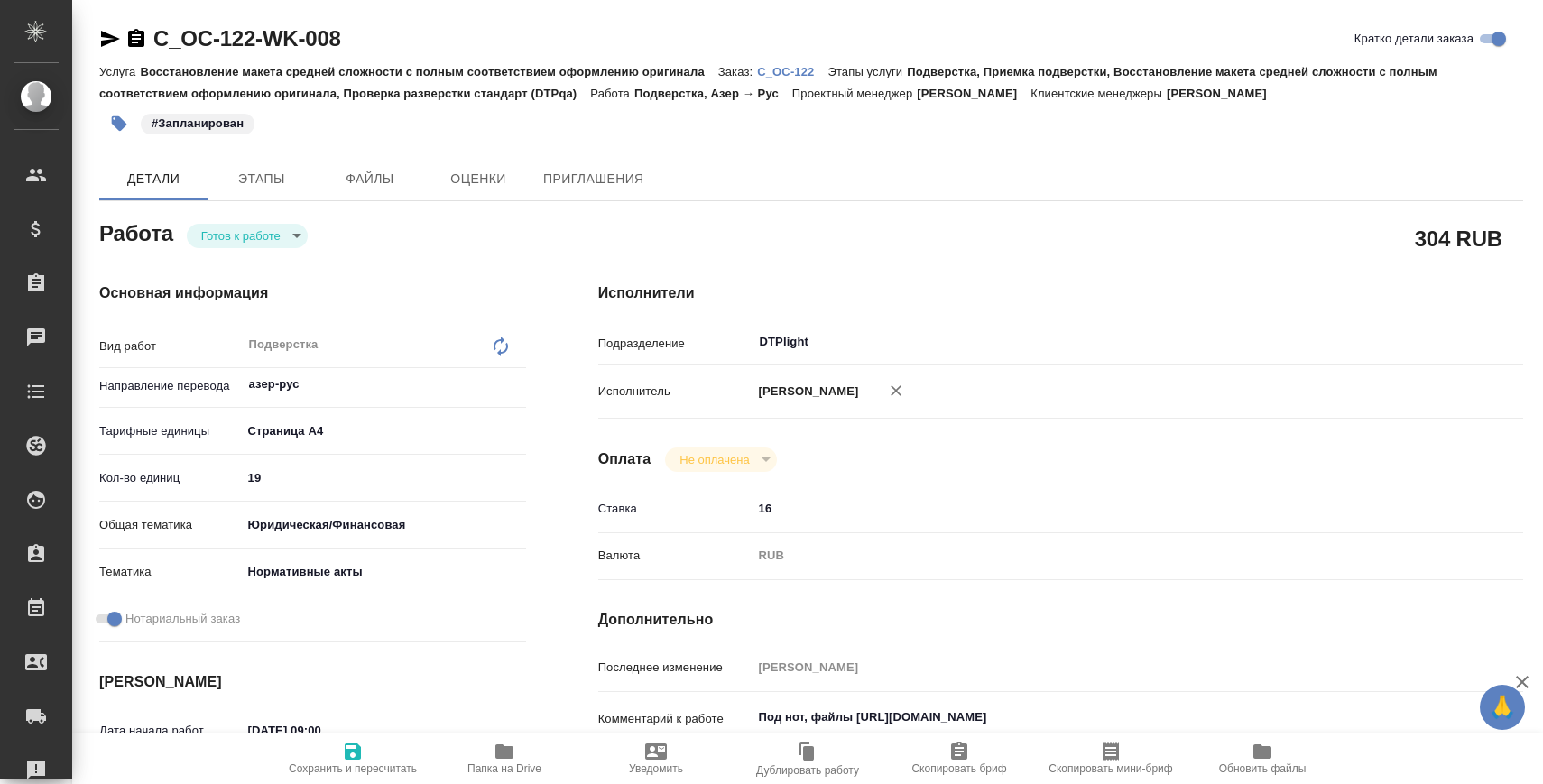
scroll to position [90, 0]
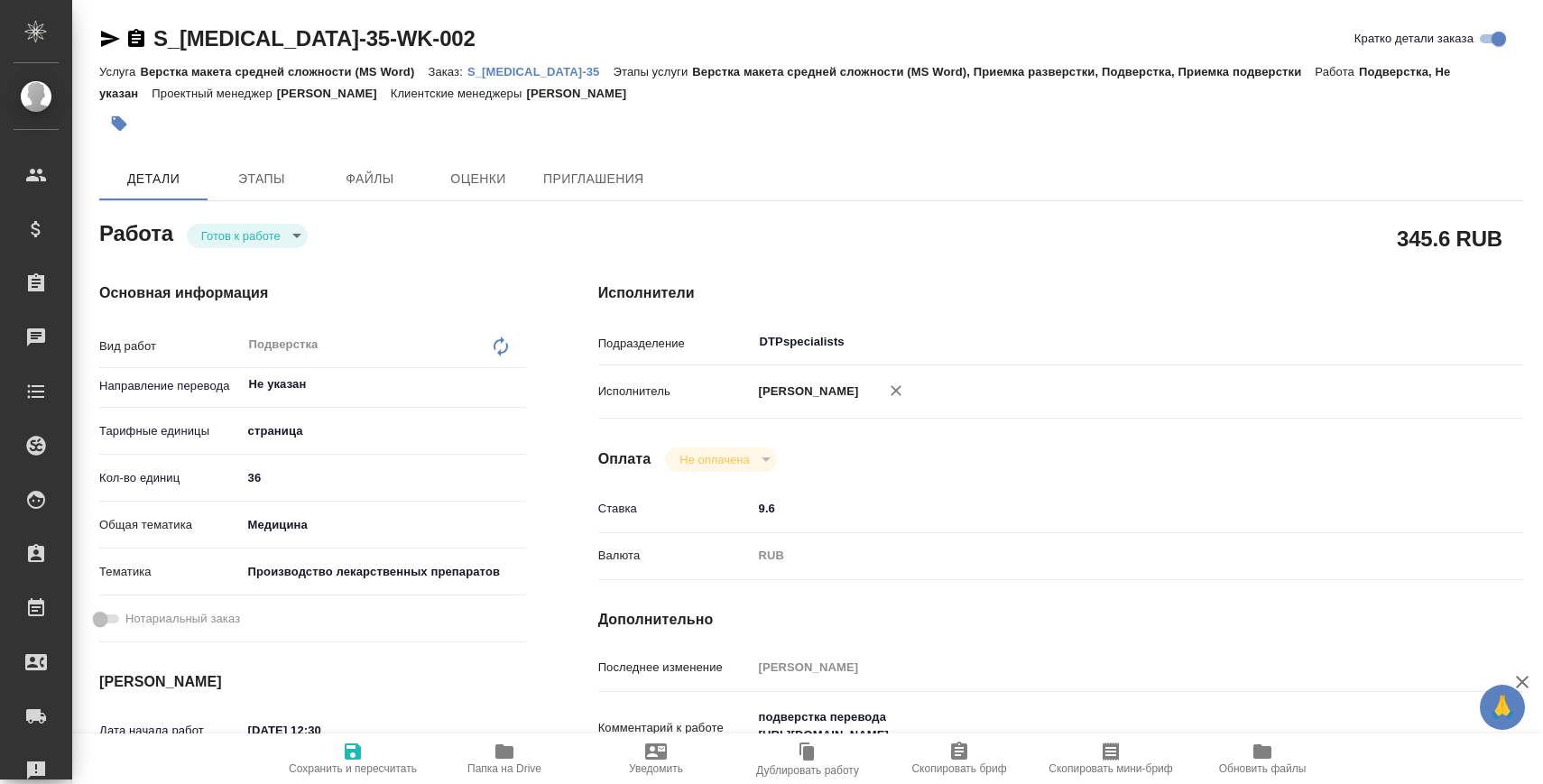
type textarea "x"
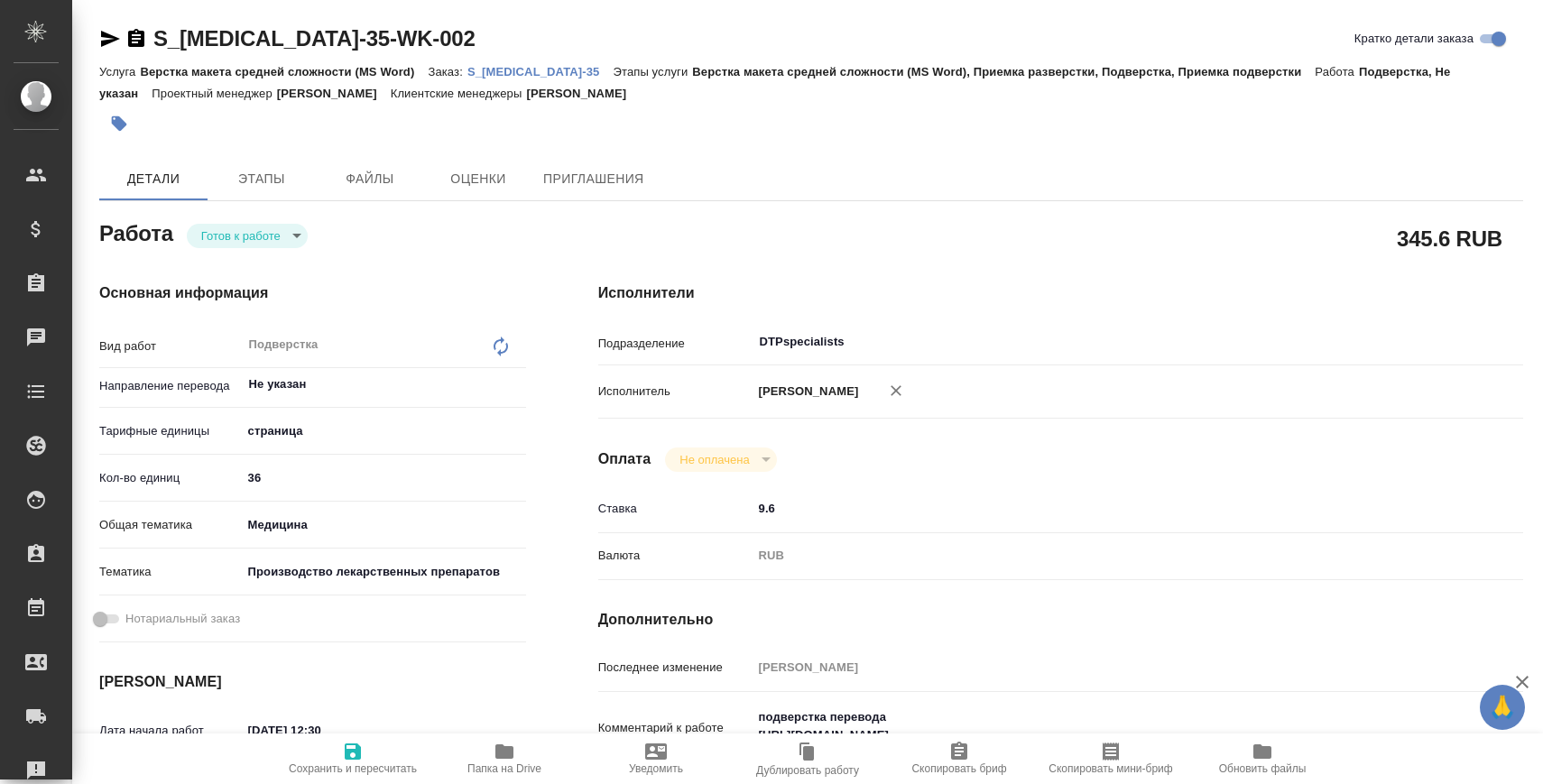
type textarea "x"
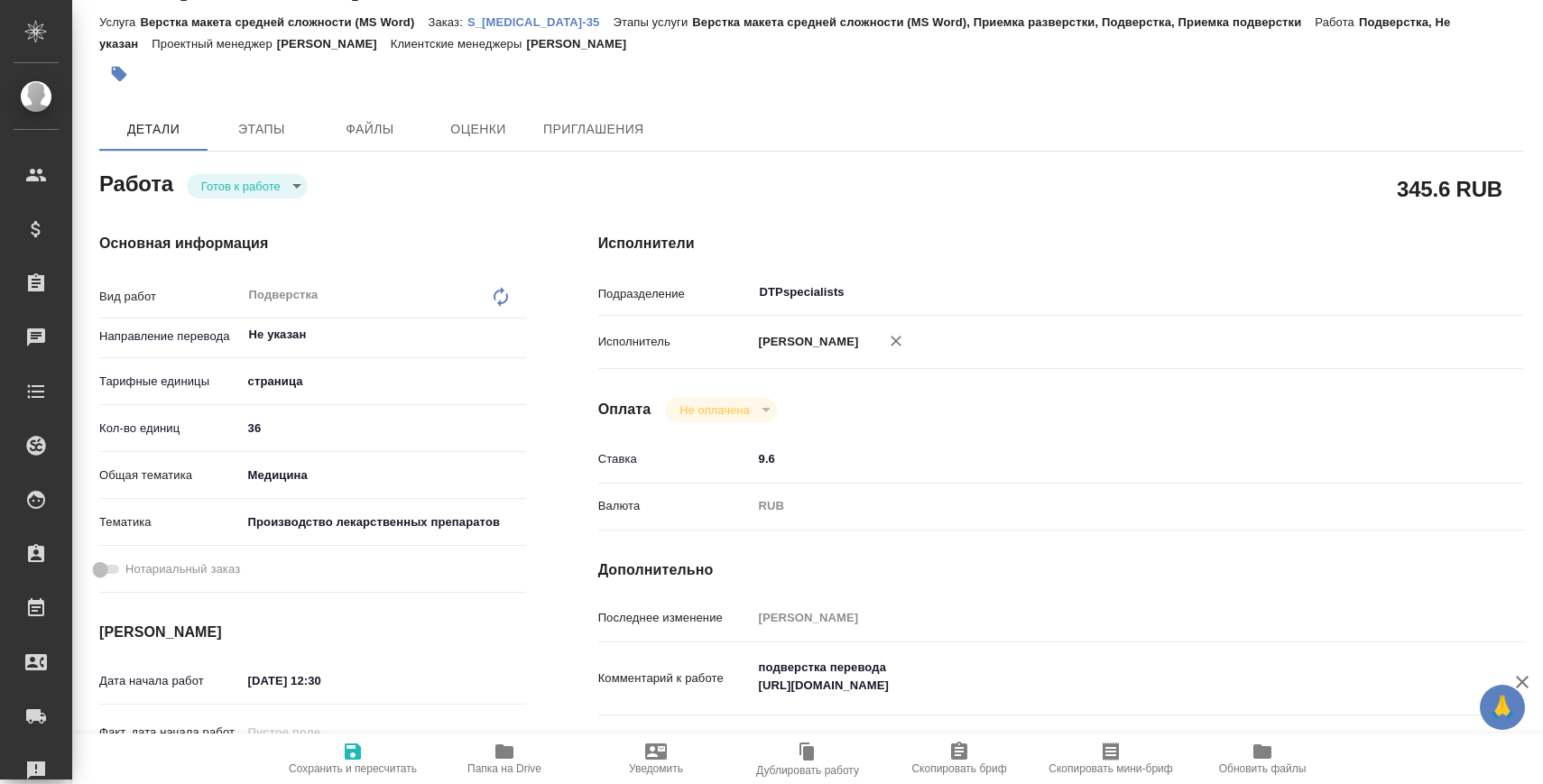
scroll to position [58, 0]
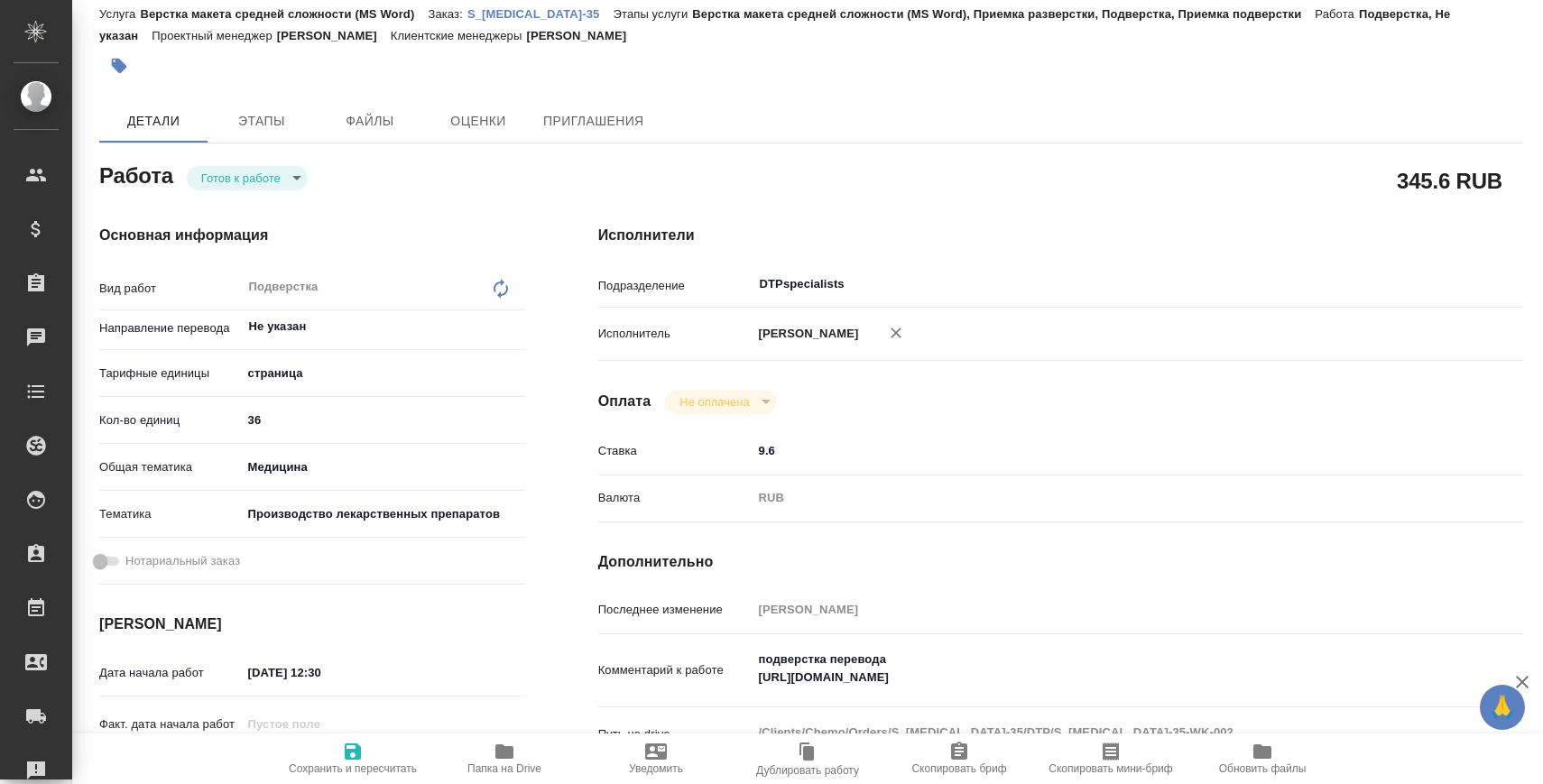
type textarea "x"
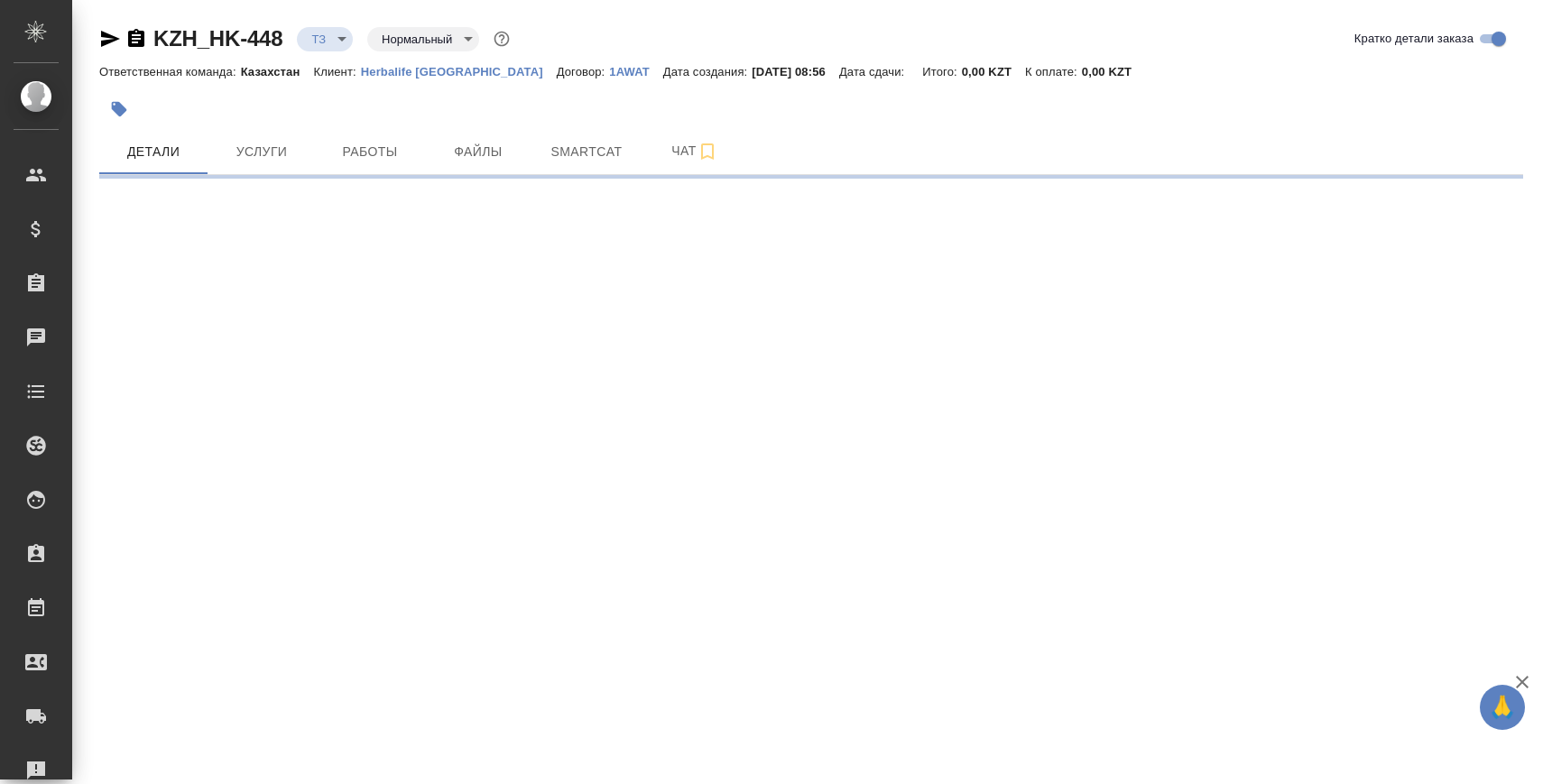
select select "RU"
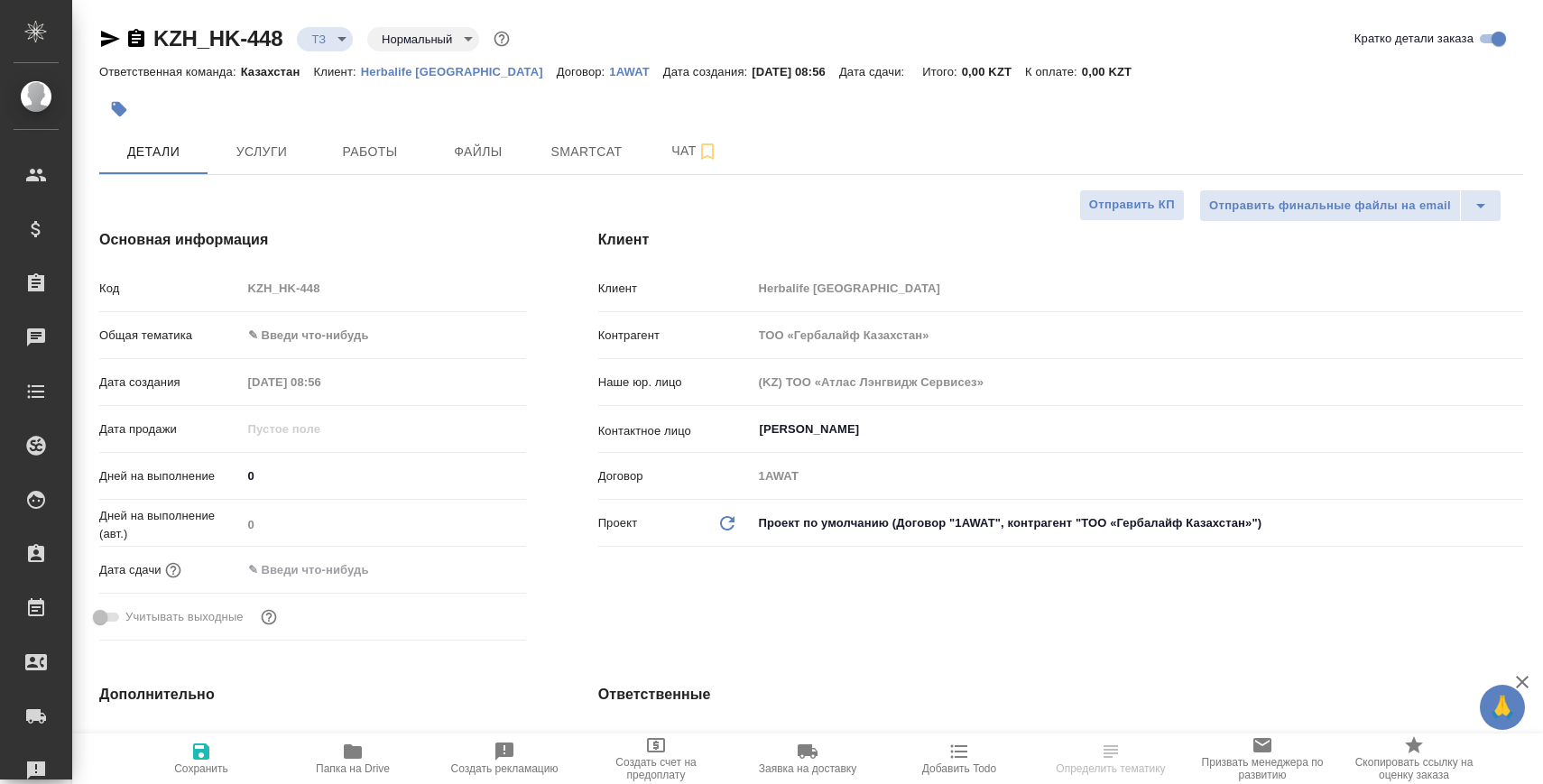
type textarea "x"
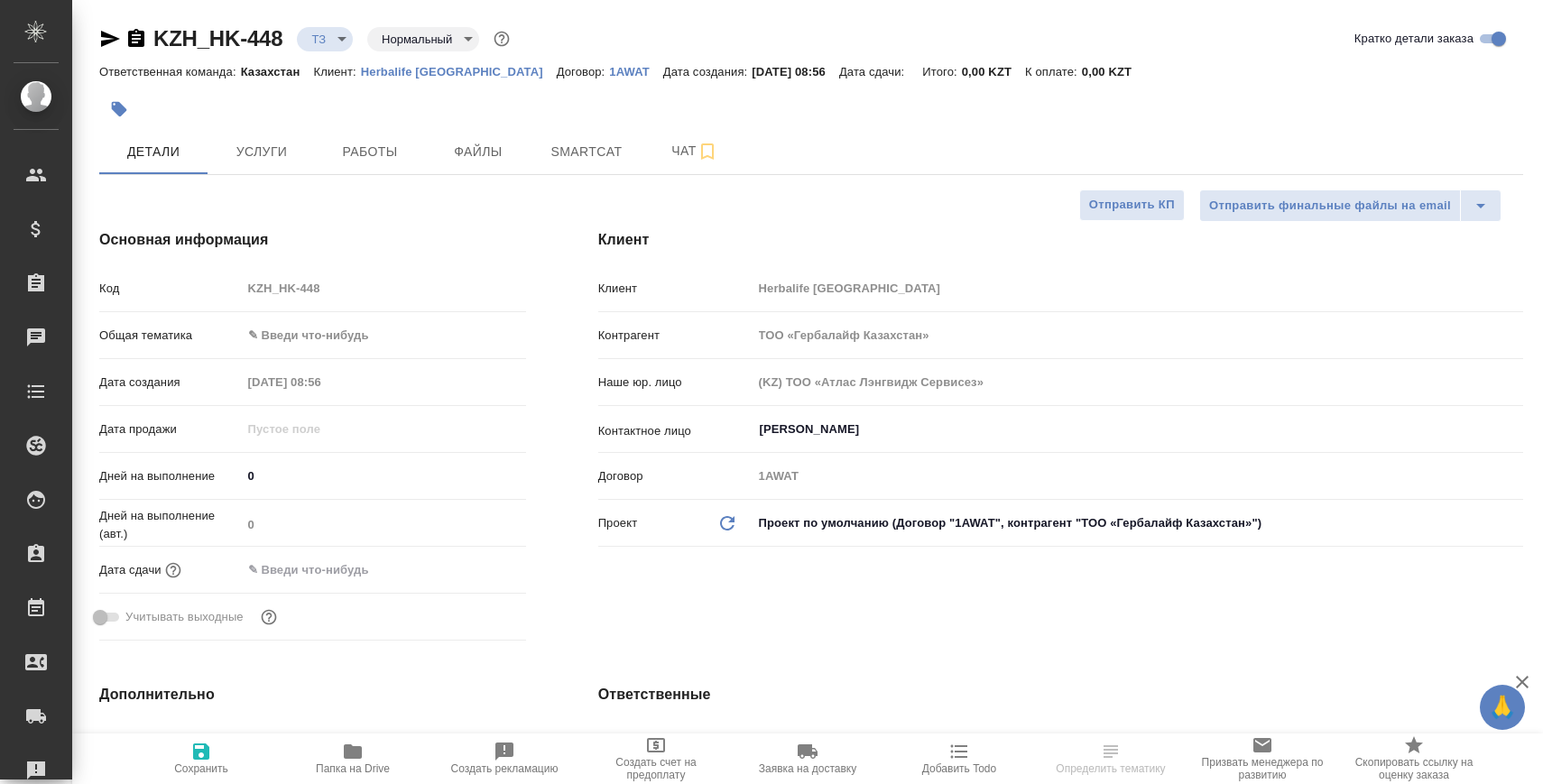
type textarea "x"
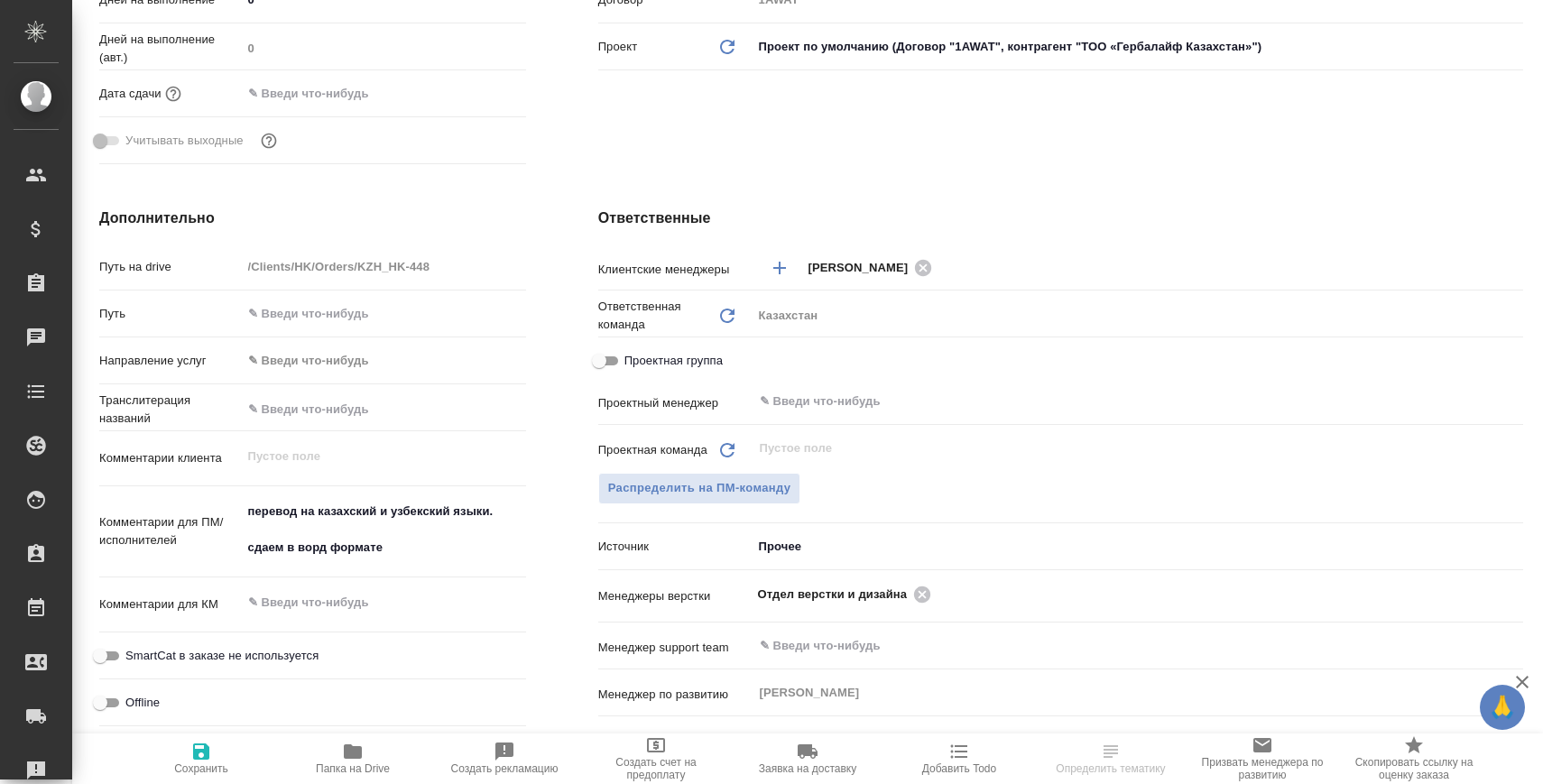
scroll to position [578, 0]
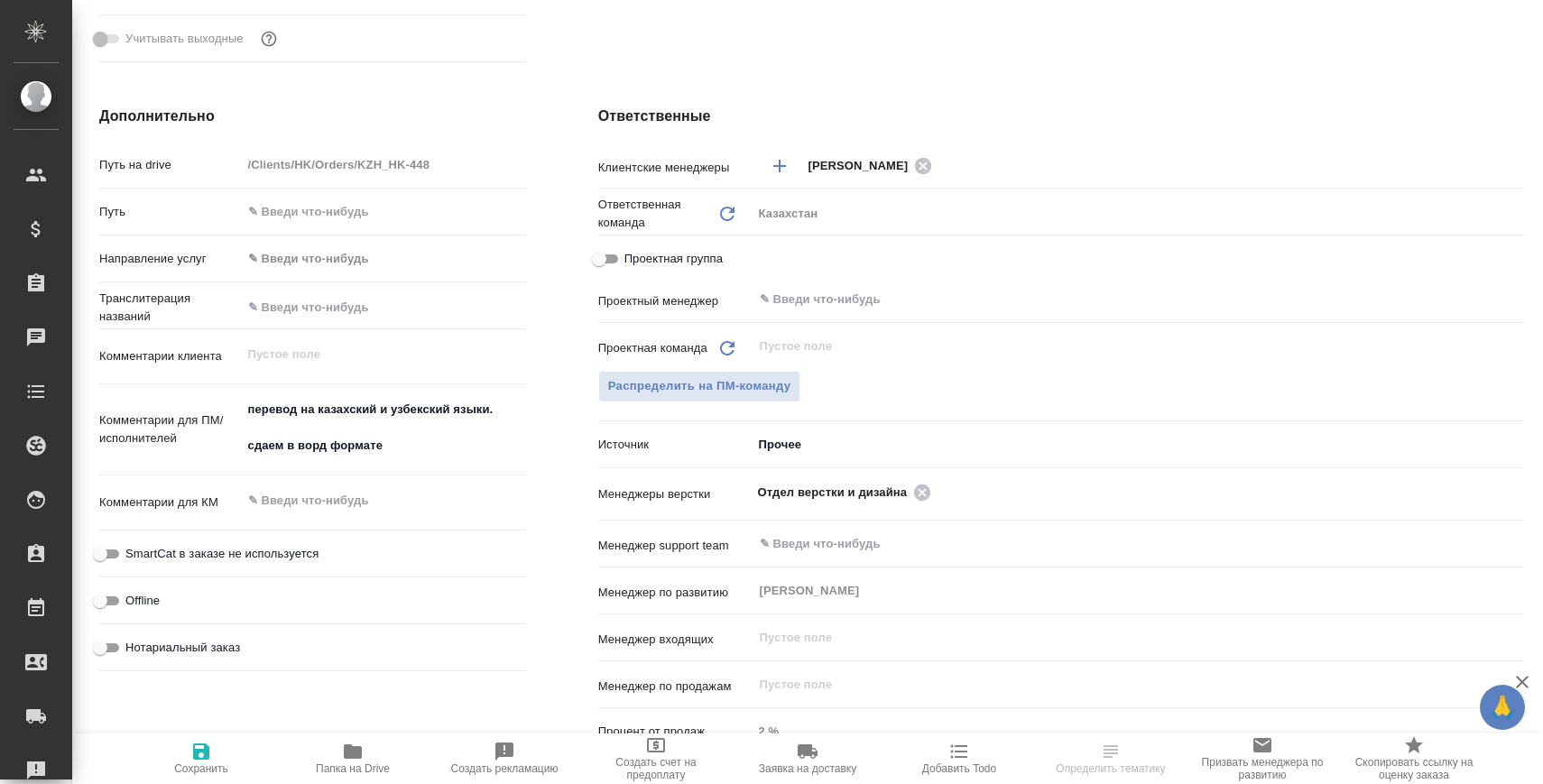
click at [350, 745] on icon "button" at bounding box center [352, 751] width 18 height 14
type textarea "x"
select select "RU"
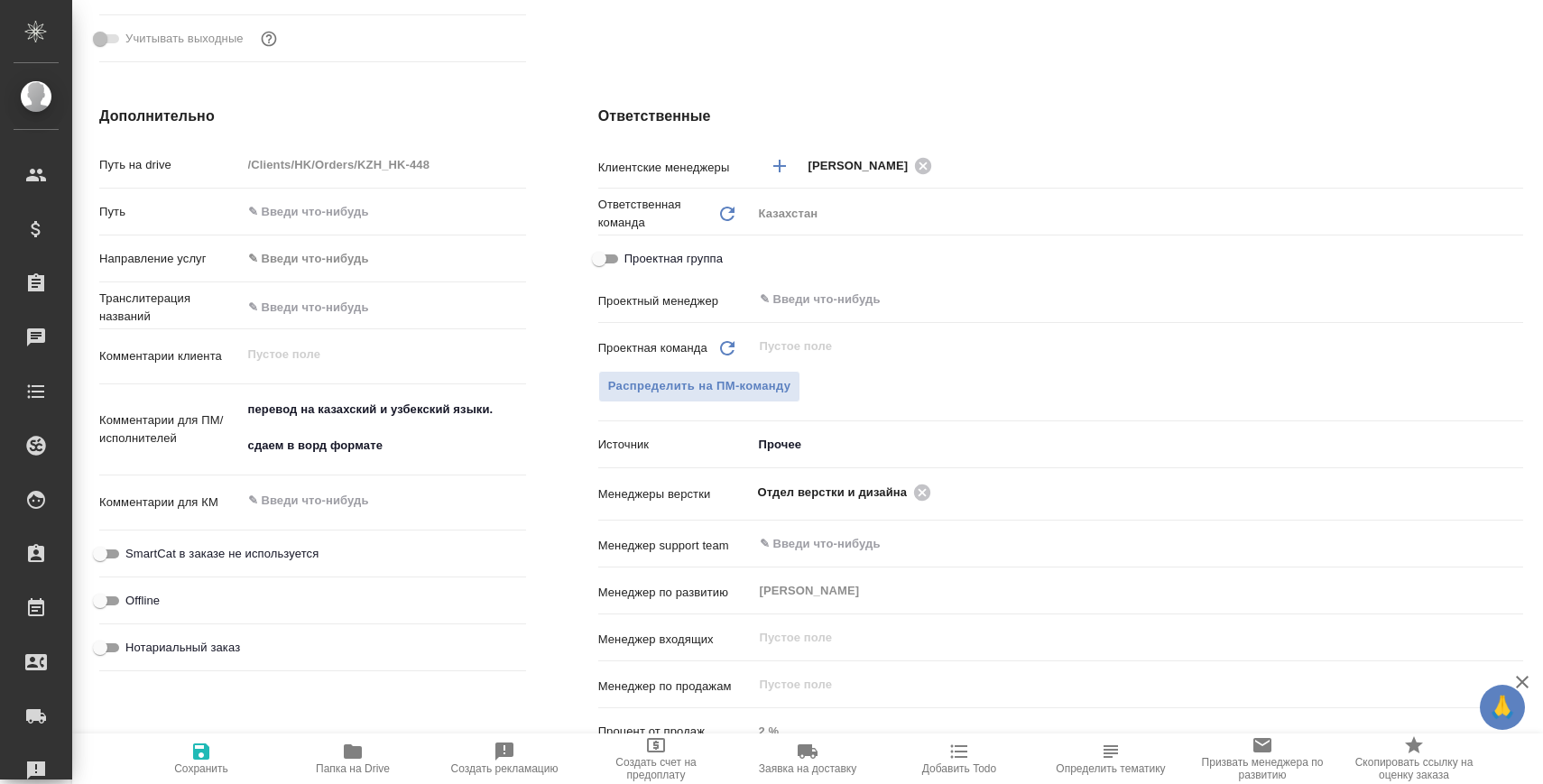
type textarea "x"
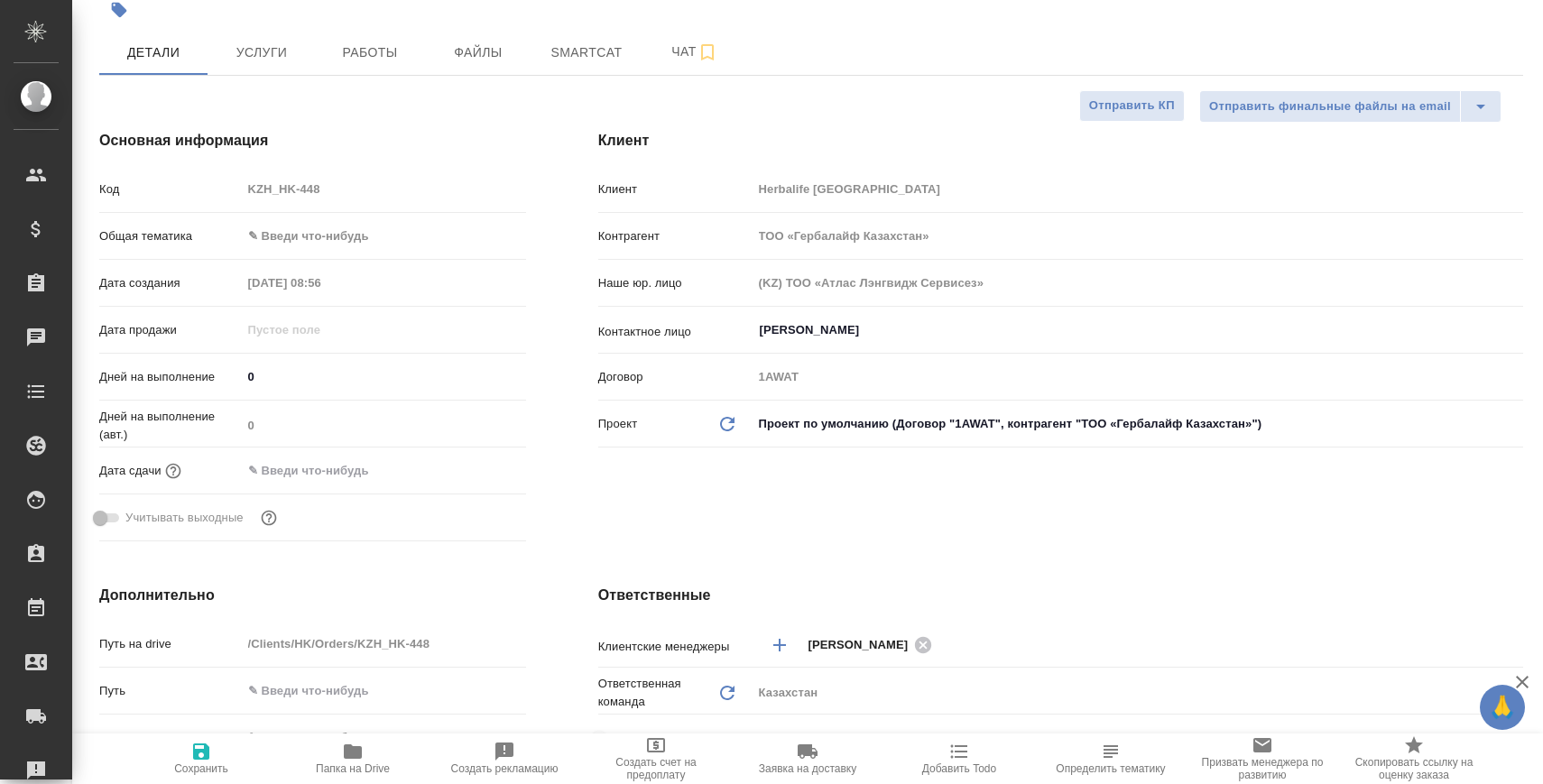
scroll to position [0, 0]
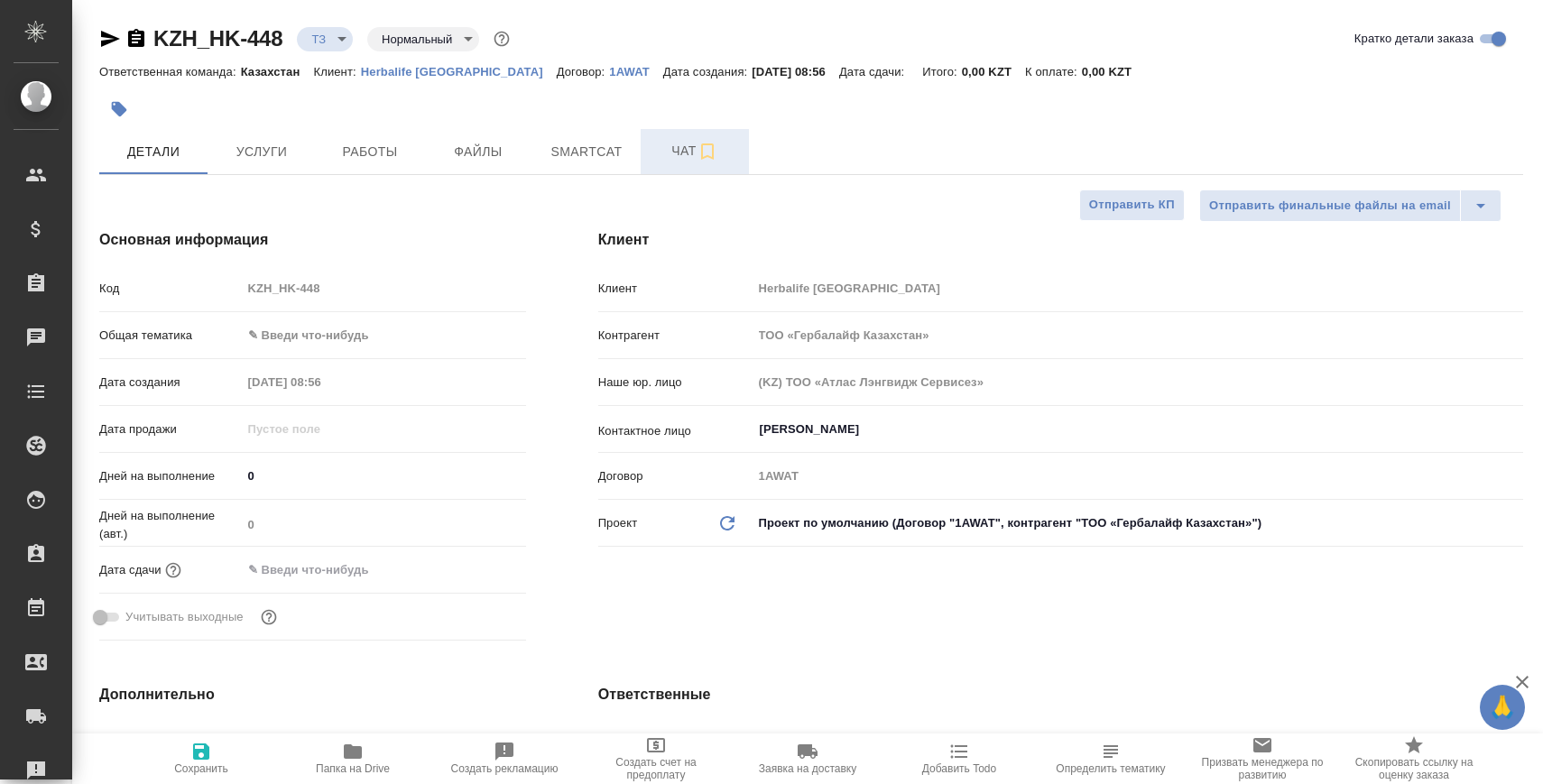
click at [688, 149] on span "Чат" at bounding box center [694, 151] width 87 height 23
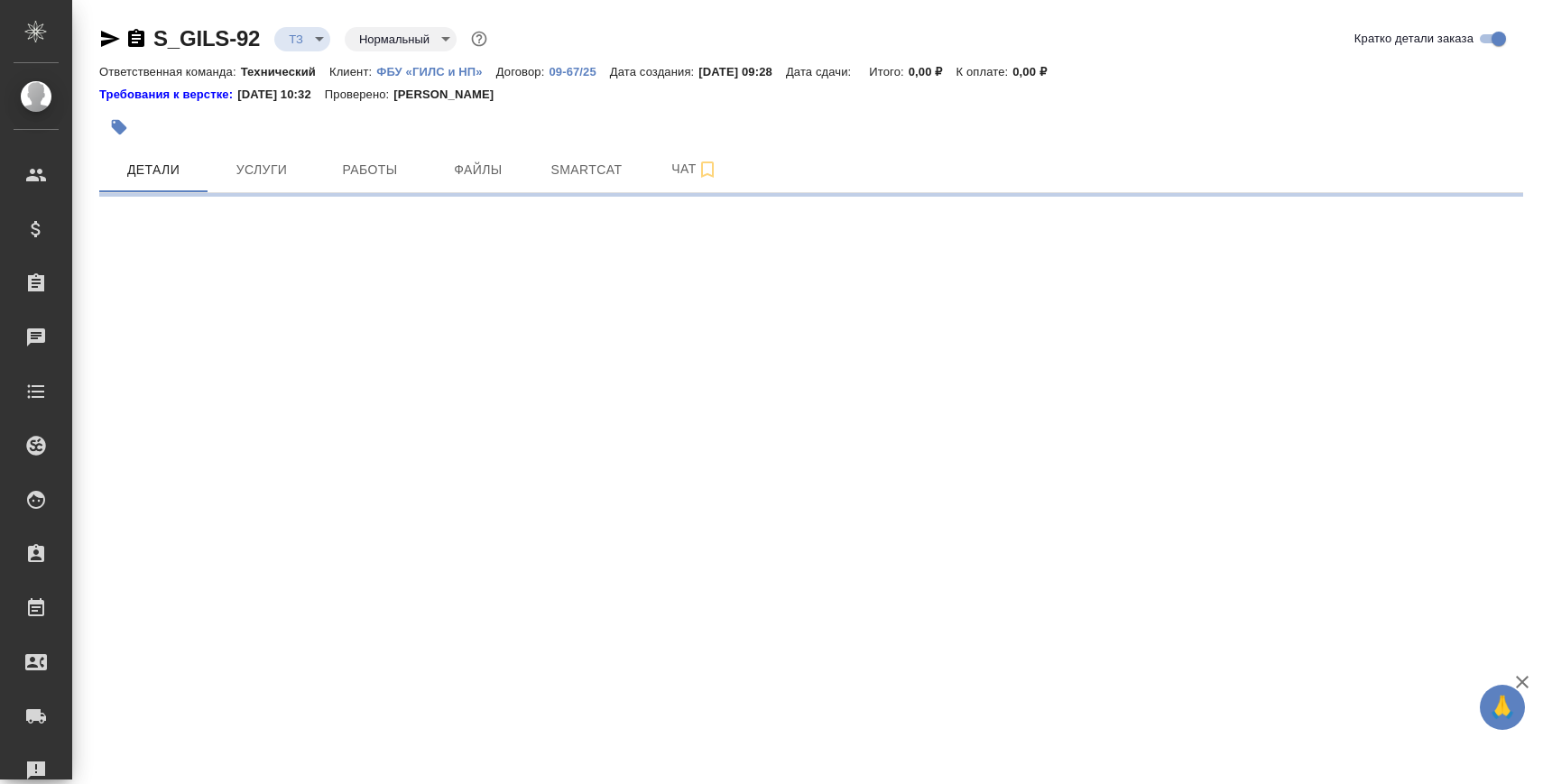
select select "RU"
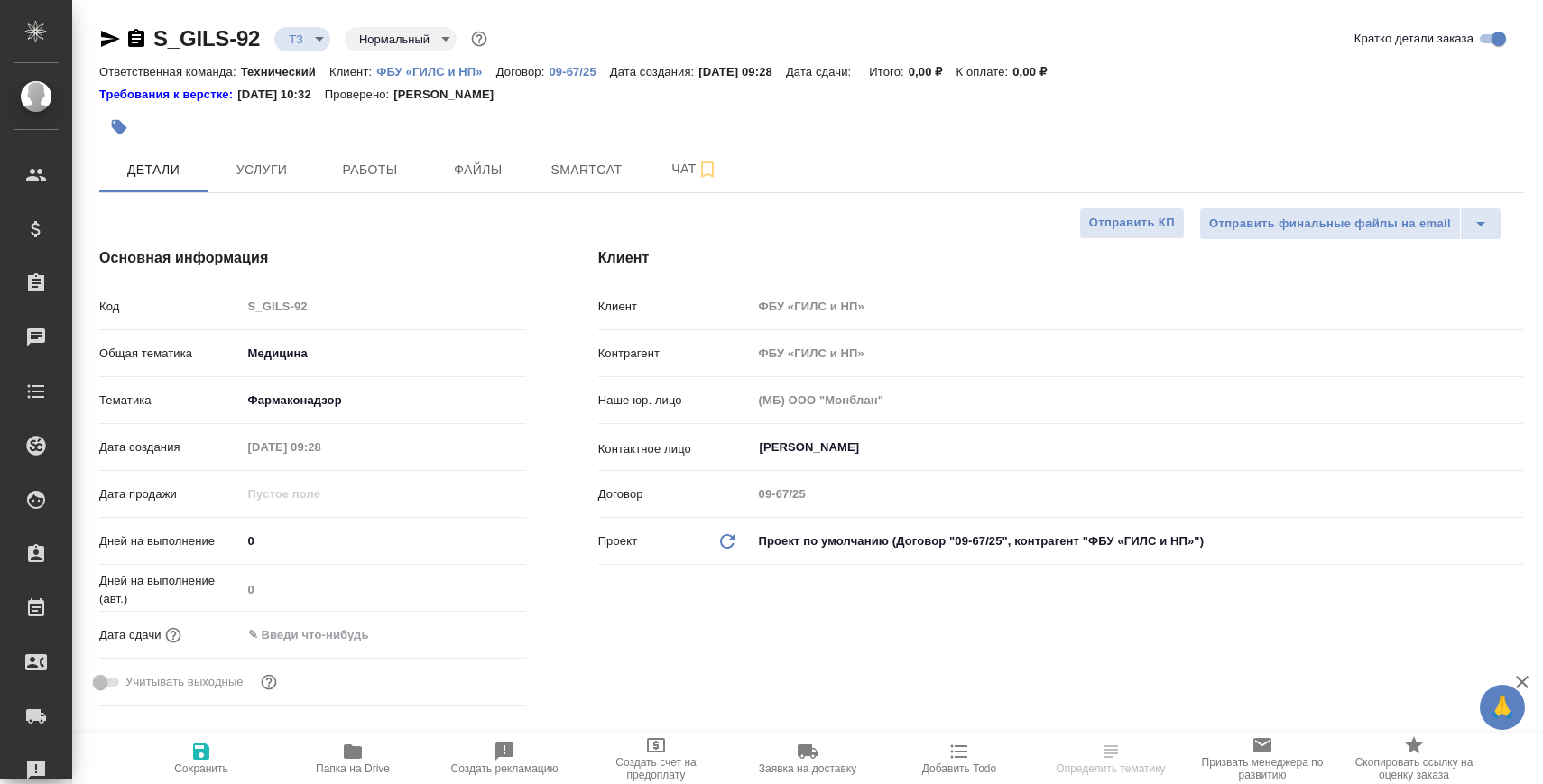
type textarea "x"
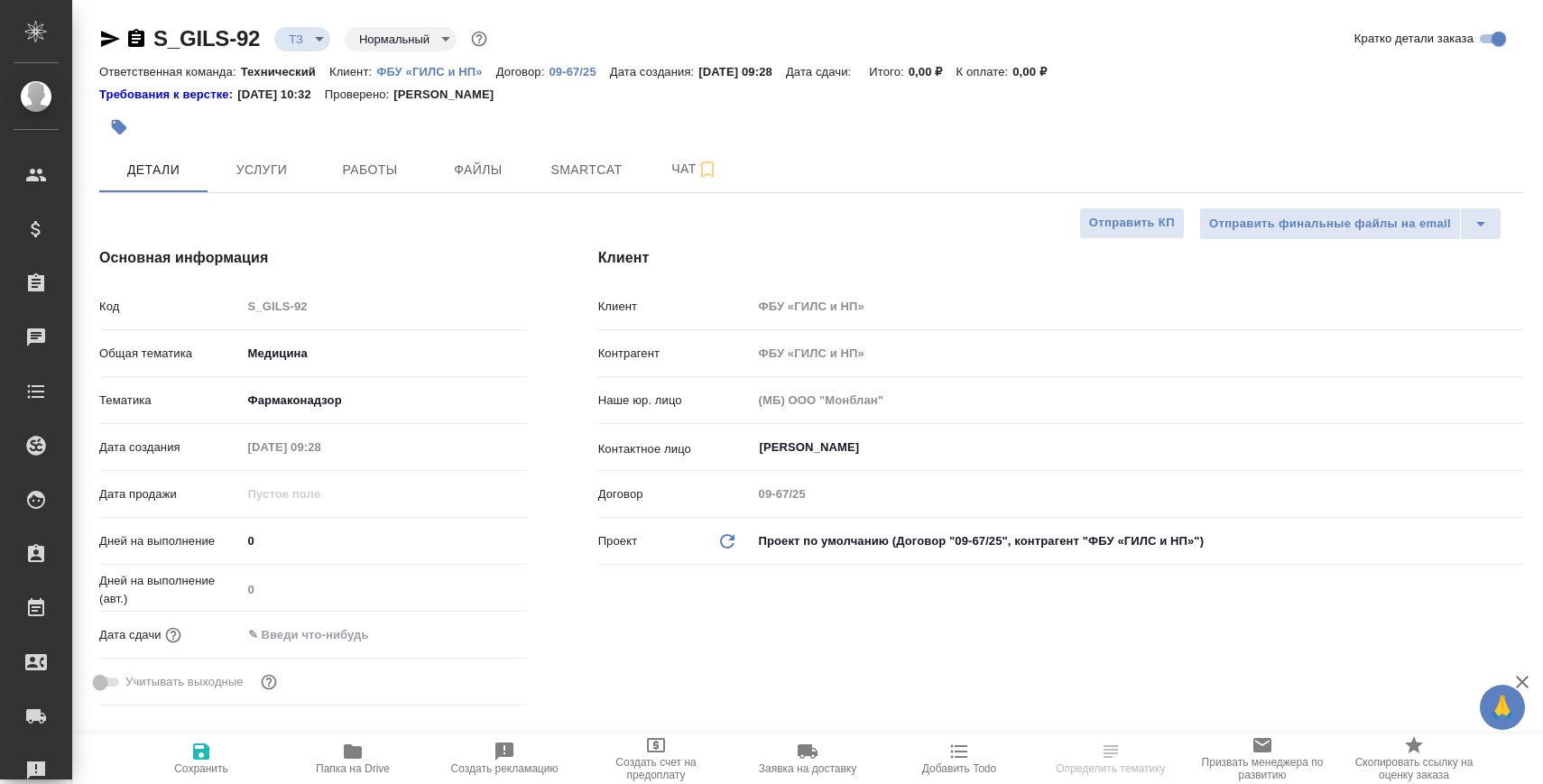
type textarea "x"
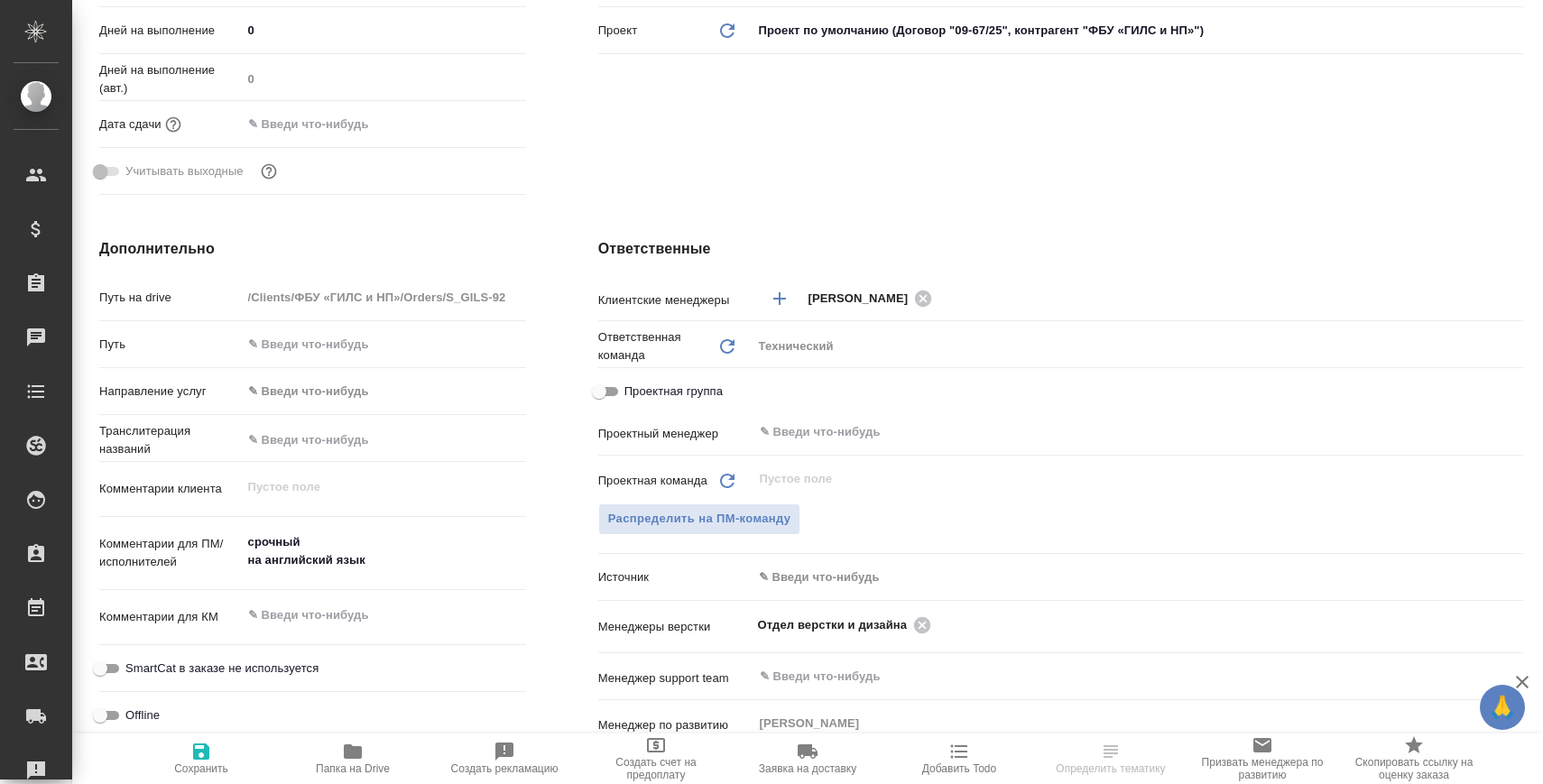
scroll to position [519, 0]
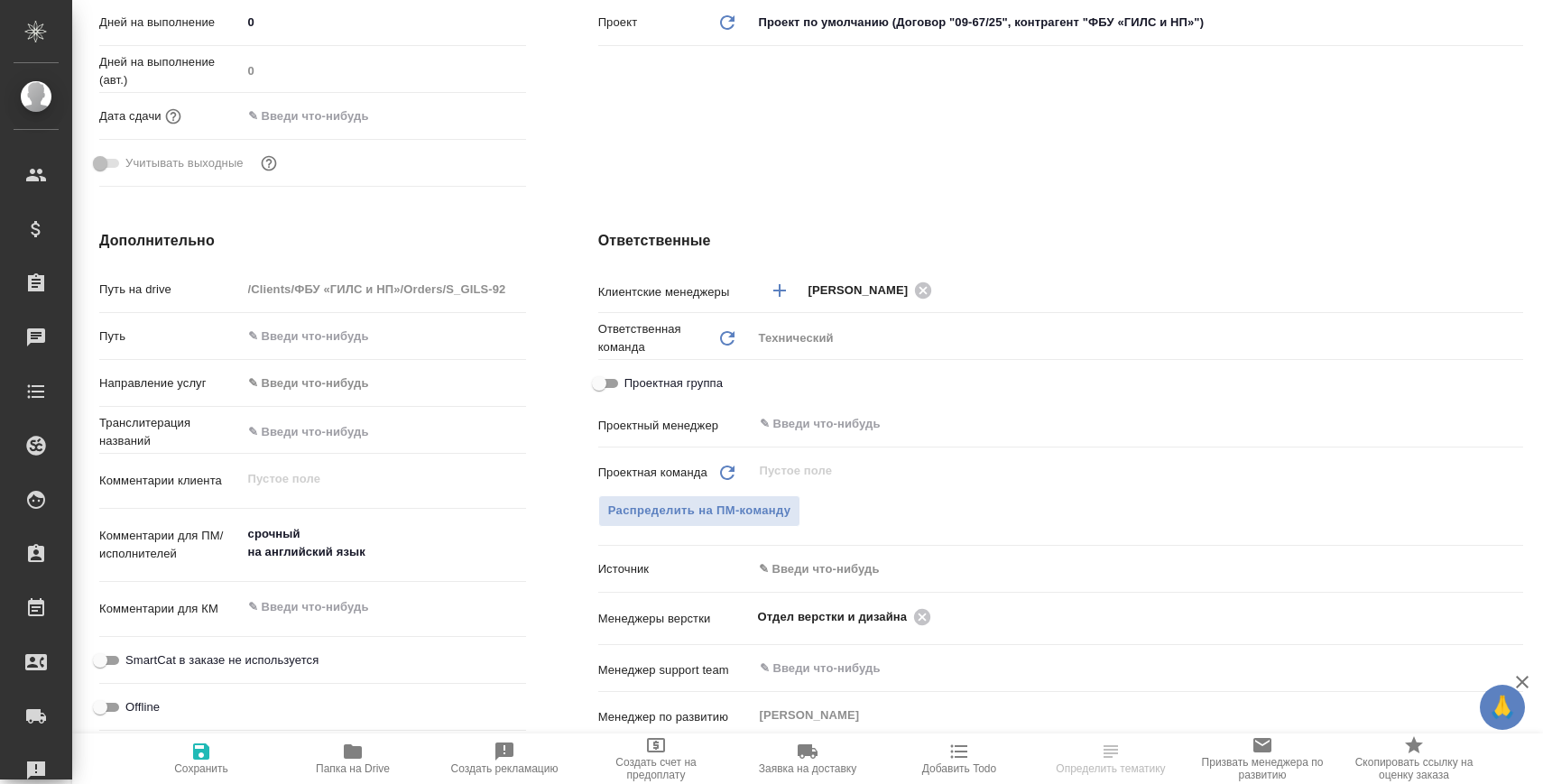
click at [478, 753] on span "Создать рекламацию" at bounding box center [505, 758] width 130 height 34
type textarea "x"
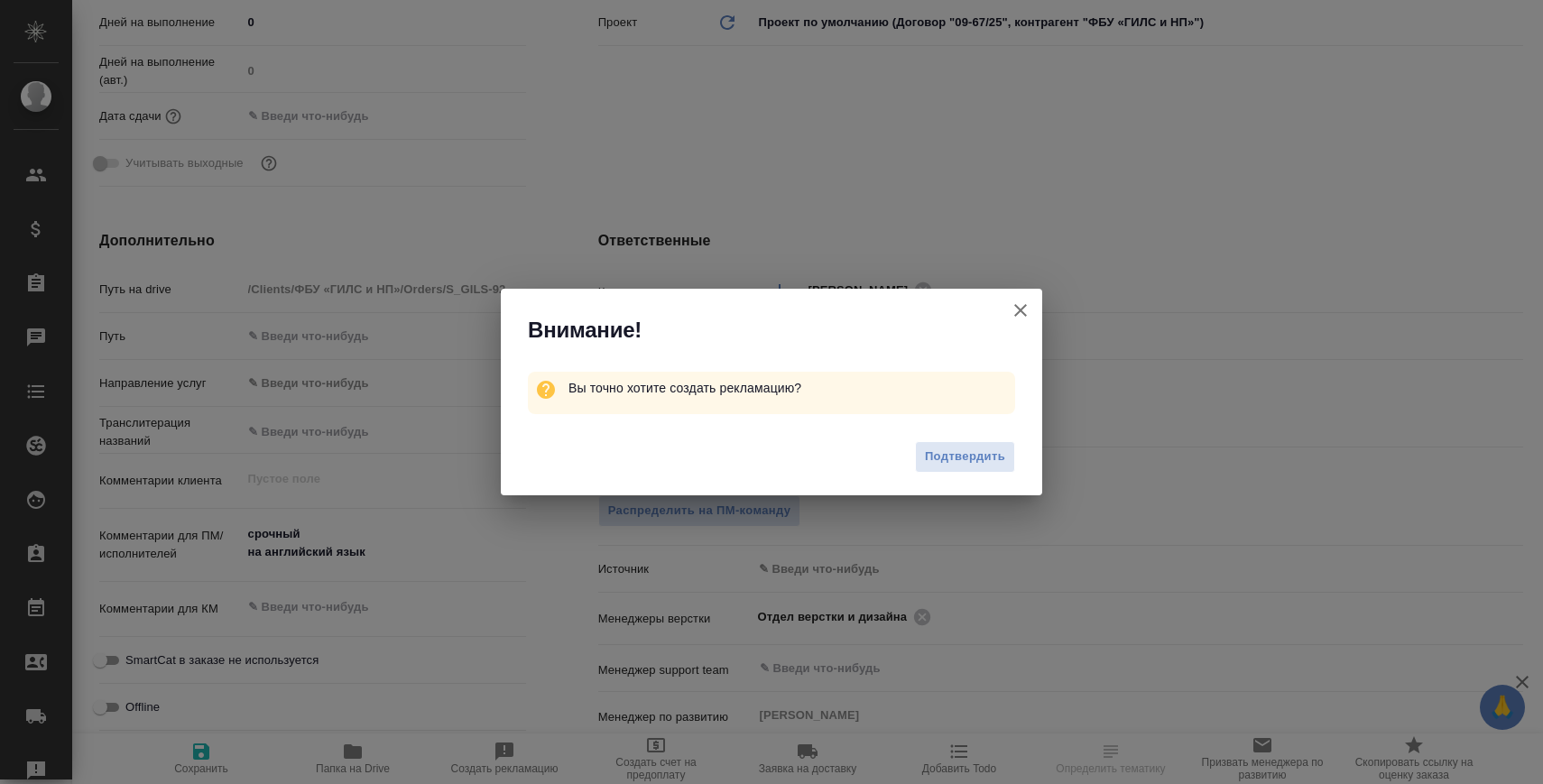
click at [1015, 312] on icon "button" at bounding box center [1020, 310] width 22 height 22
type textarea "x"
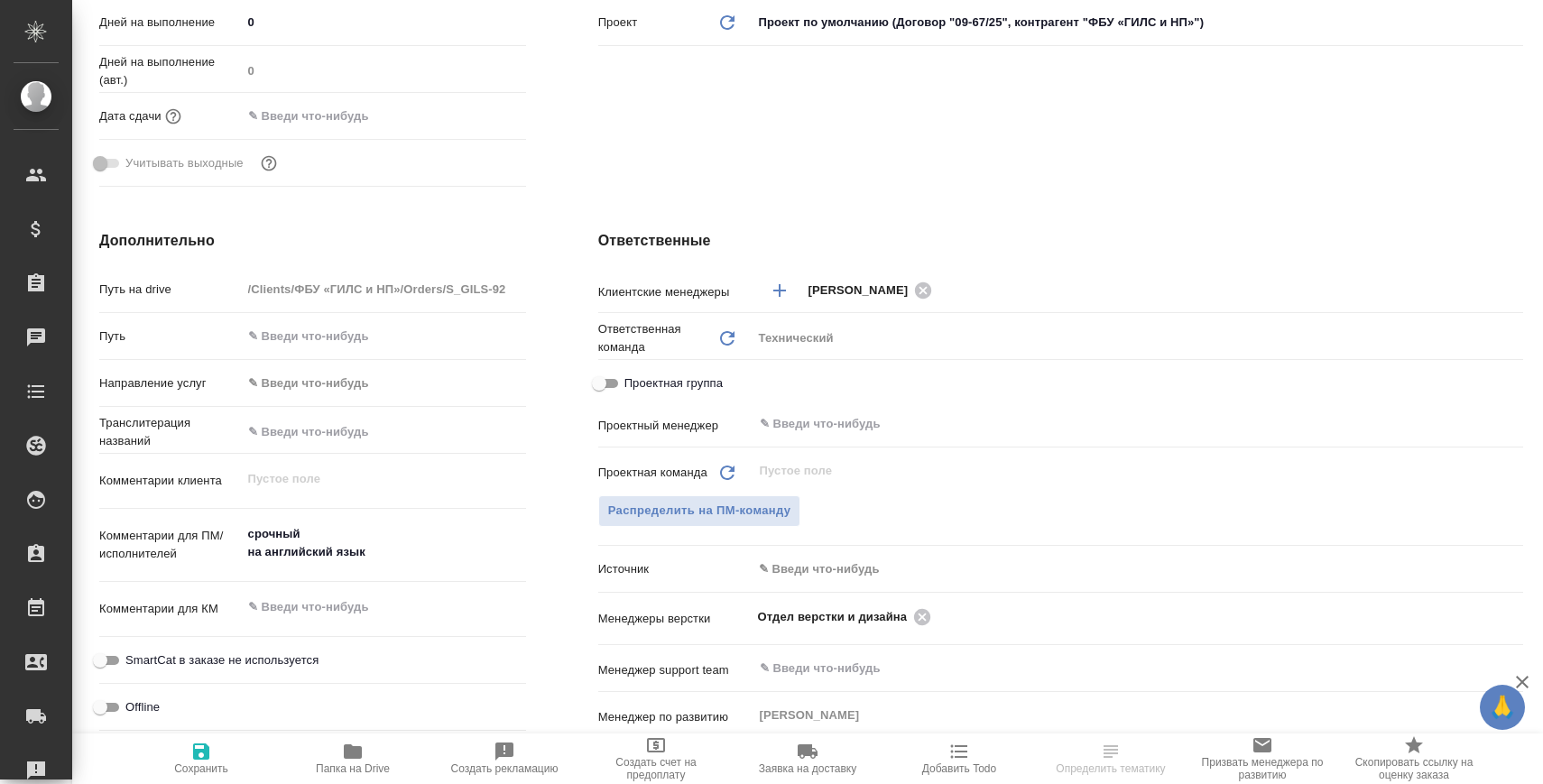
click at [367, 765] on span "Папка на Drive" at bounding box center [352, 768] width 74 height 12
select select "RU"
type textarea "x"
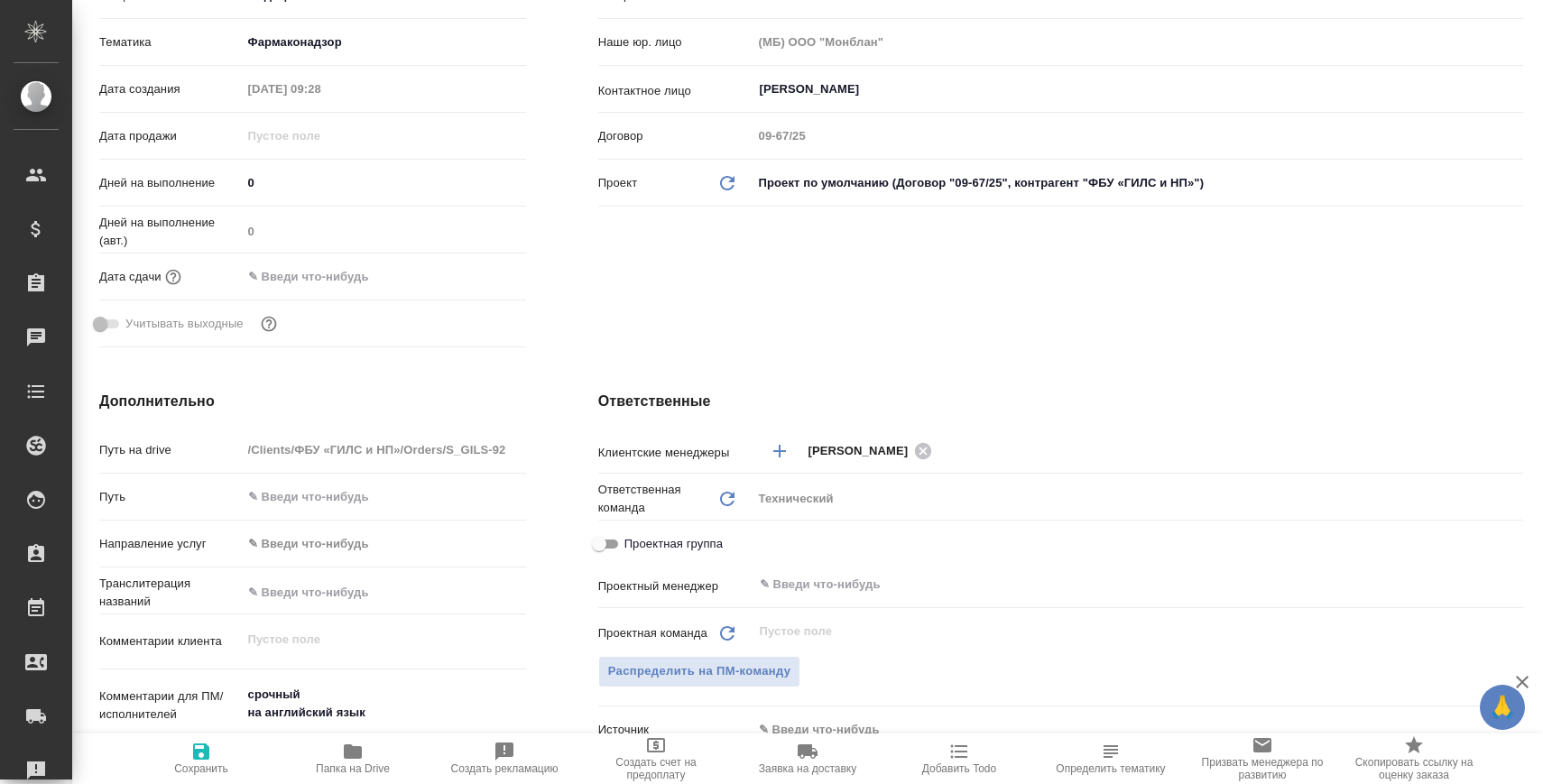
scroll to position [693, 0]
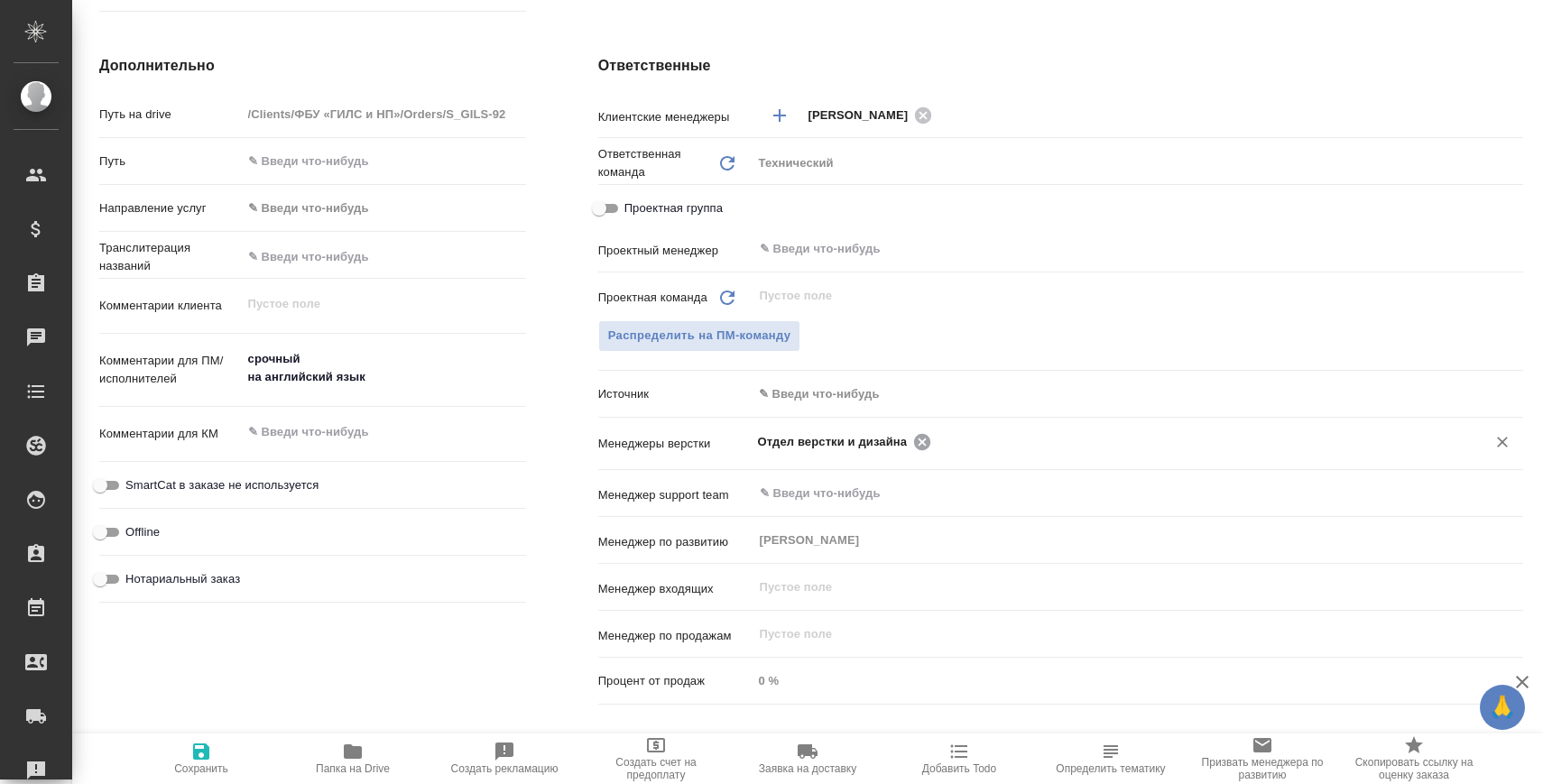
click at [919, 438] on icon at bounding box center [921, 440] width 16 height 16
type textarea "x"
click at [936, 438] on input "text" at bounding box center [1196, 440] width 521 height 22
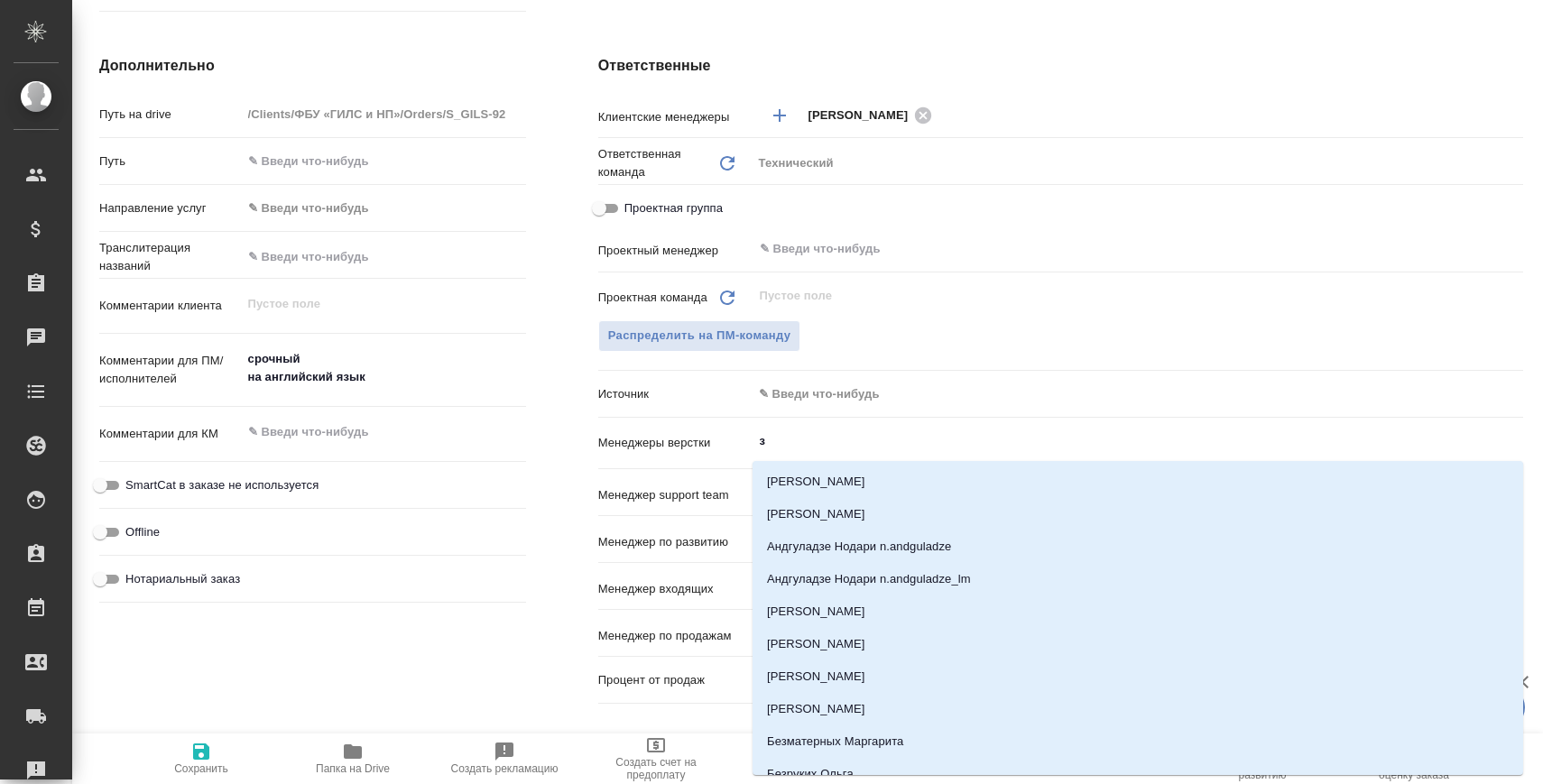
type input "за"
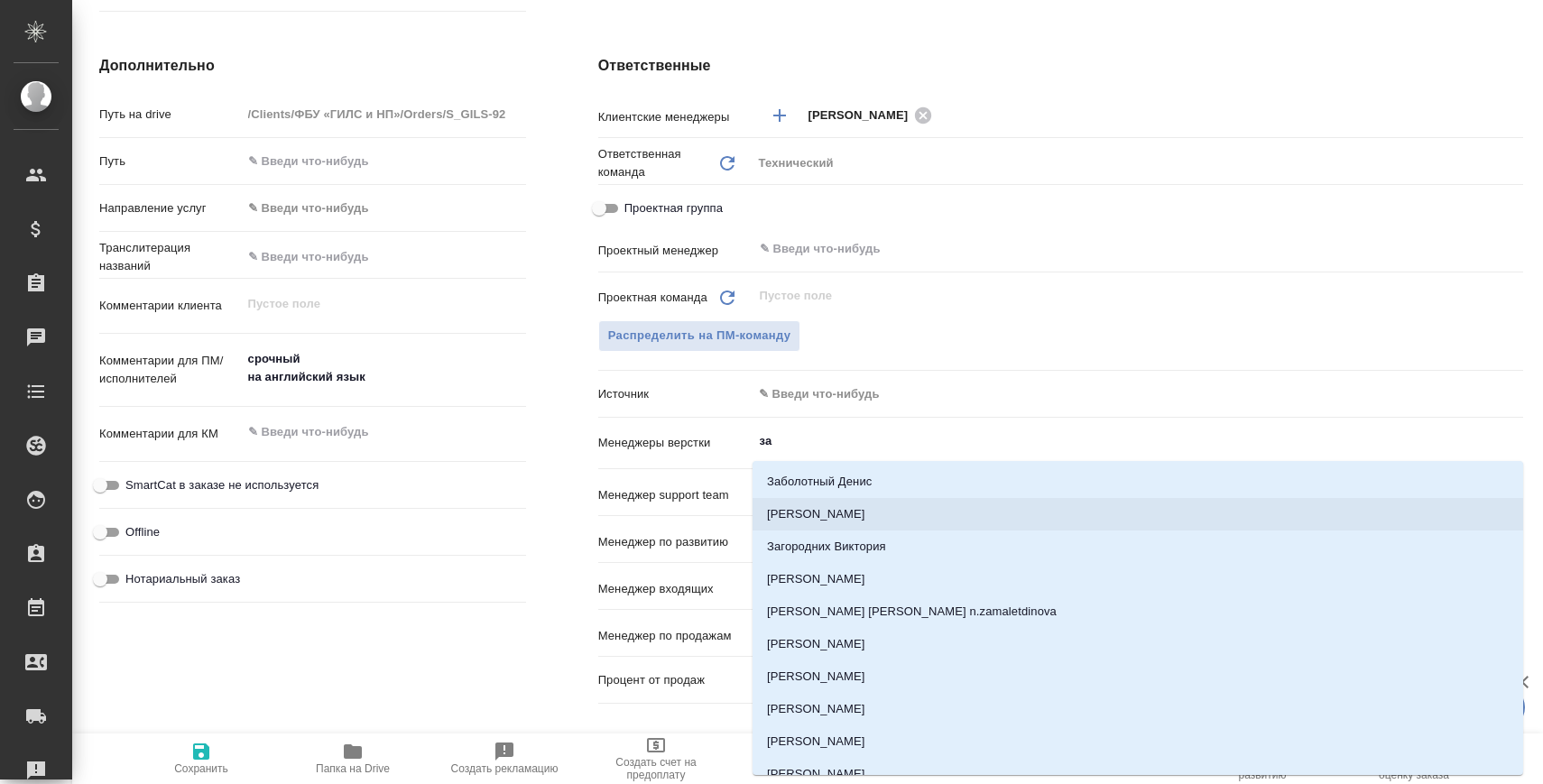
click at [868, 528] on li "[PERSON_NAME]" at bounding box center [1137, 514] width 770 height 32
type textarea "x"
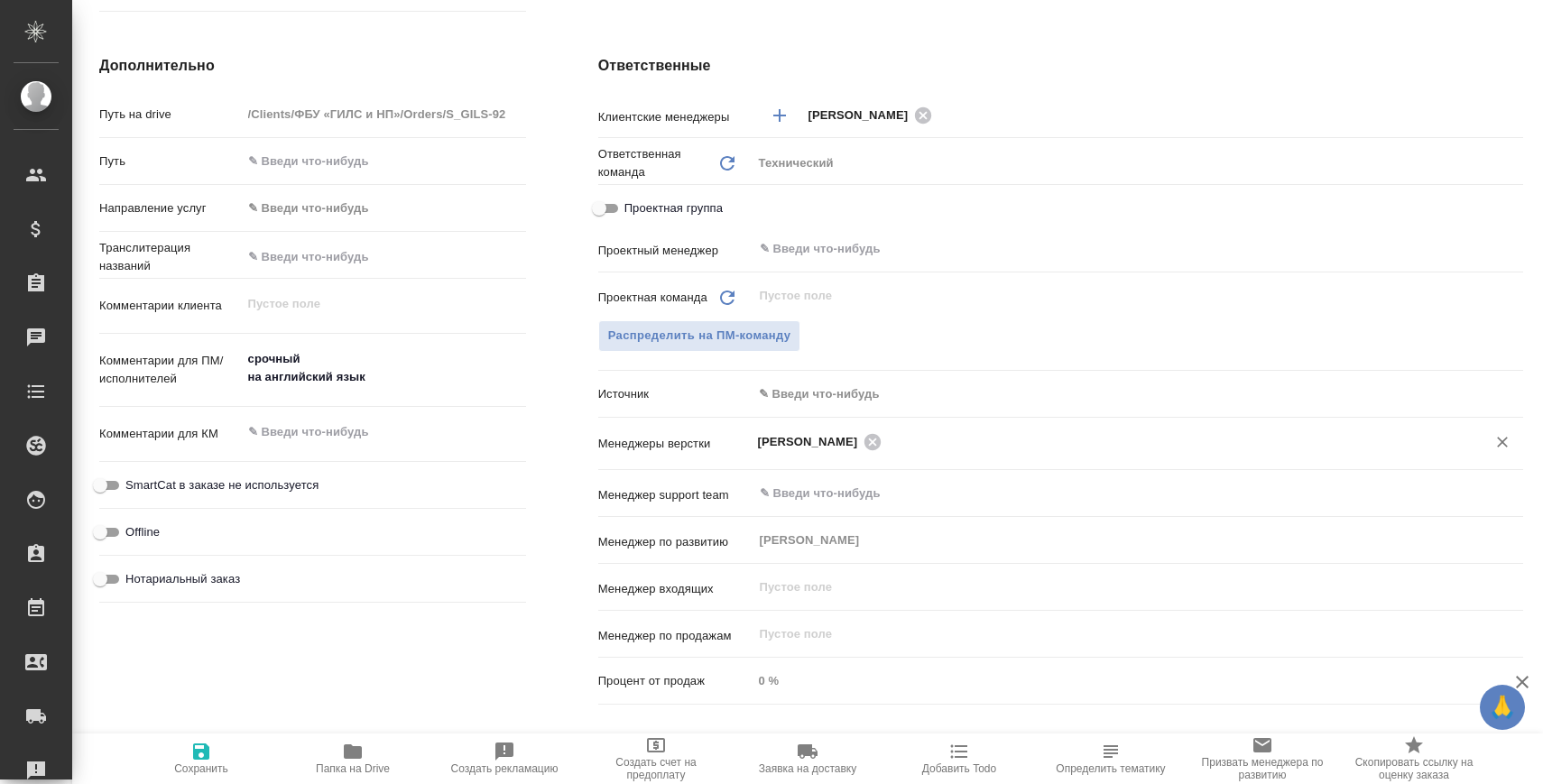
click at [246, 755] on span "Сохранить" at bounding box center [201, 758] width 130 height 34
type textarea "x"
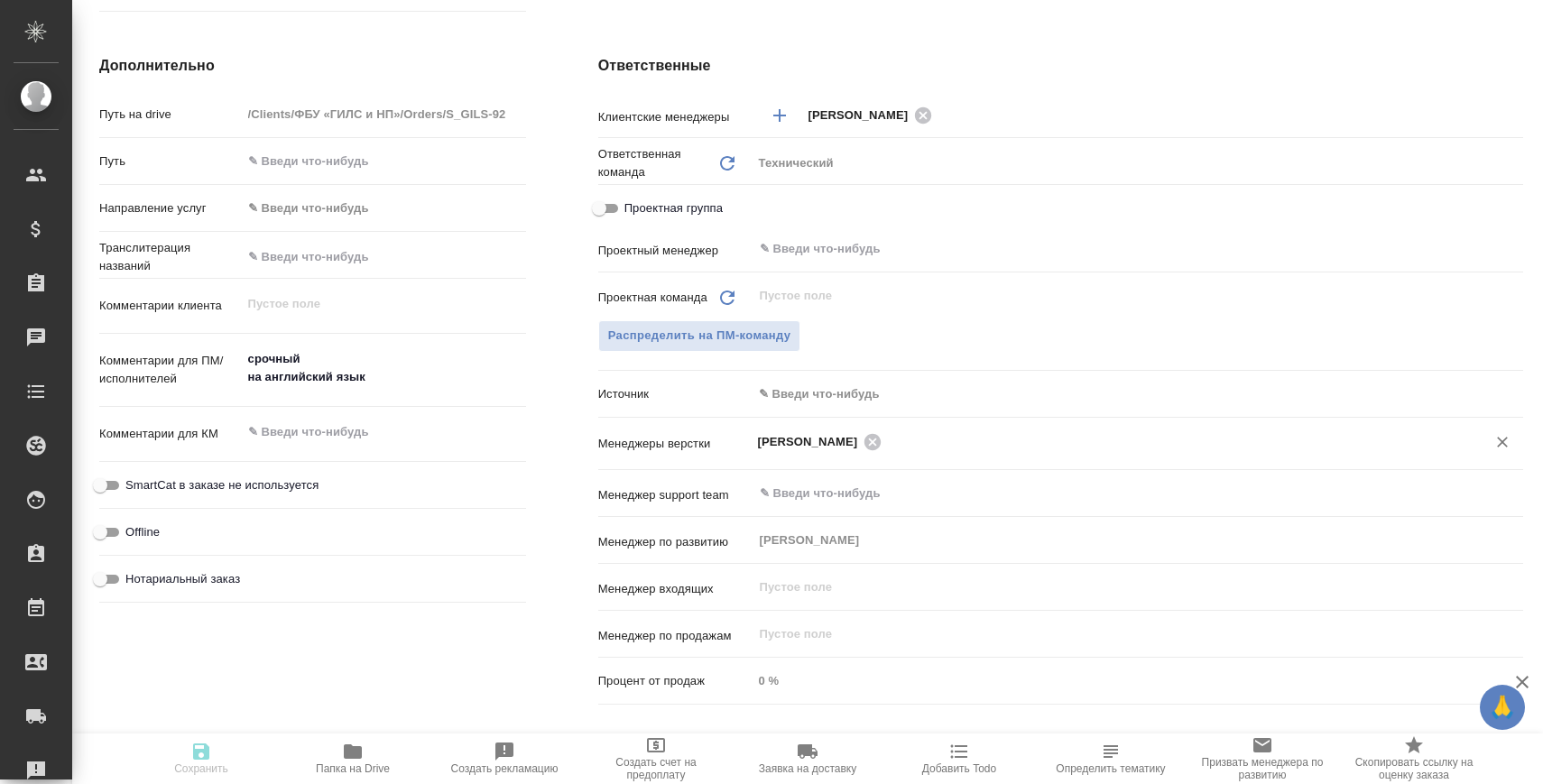
type textarea "x"
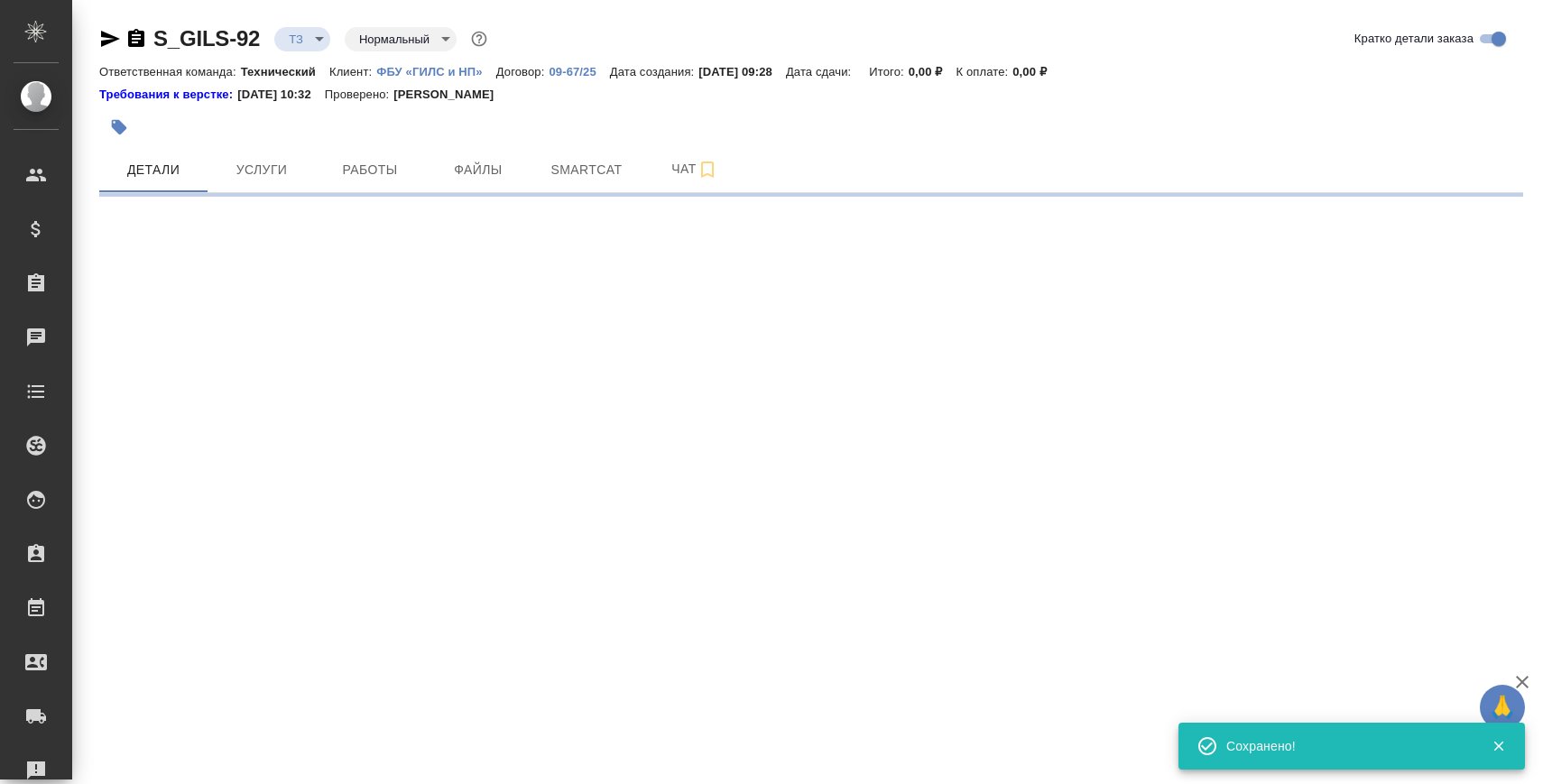
select select "RU"
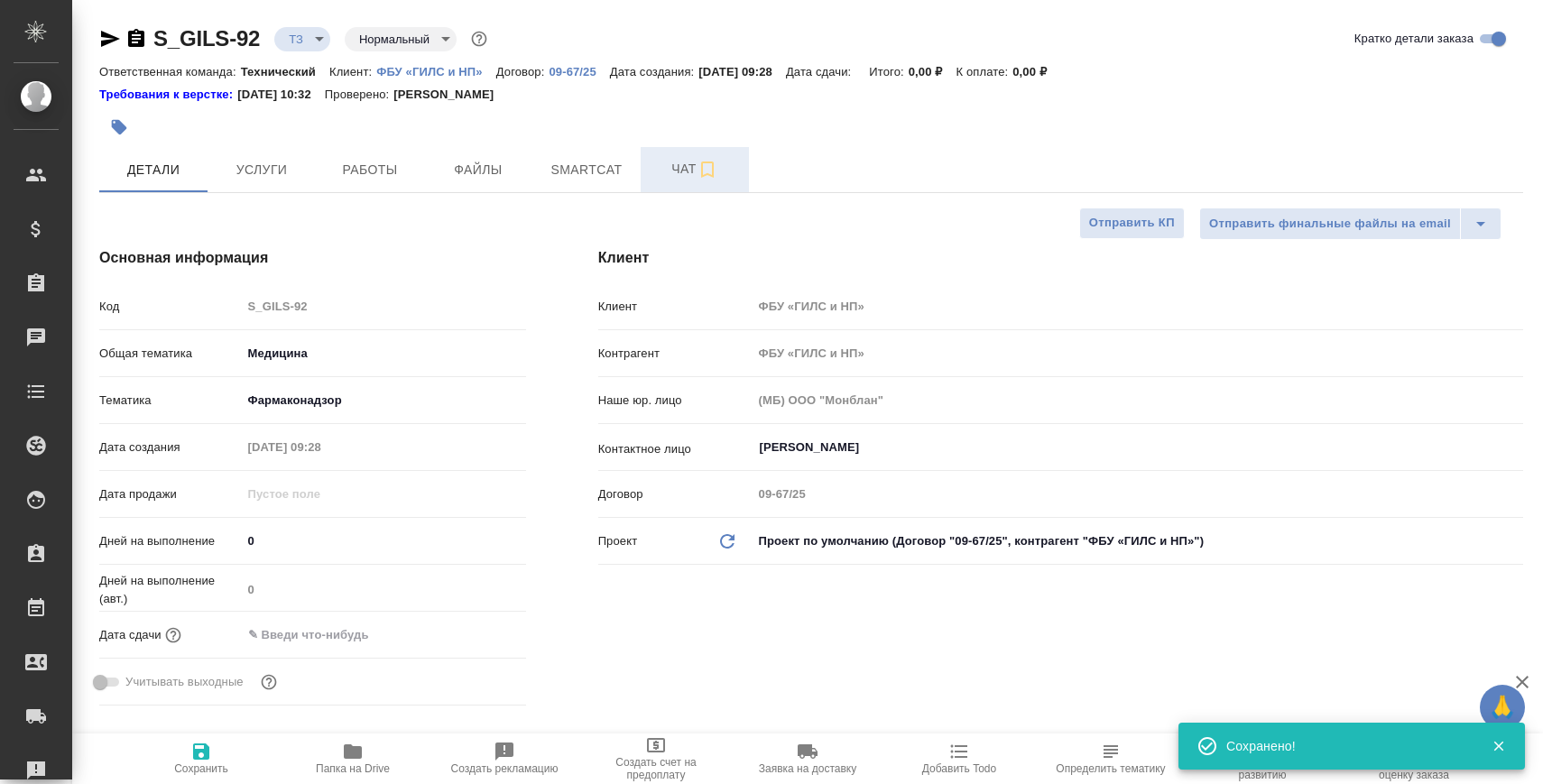
type textarea "x"
click at [671, 177] on span "Чат" at bounding box center [694, 169] width 87 height 23
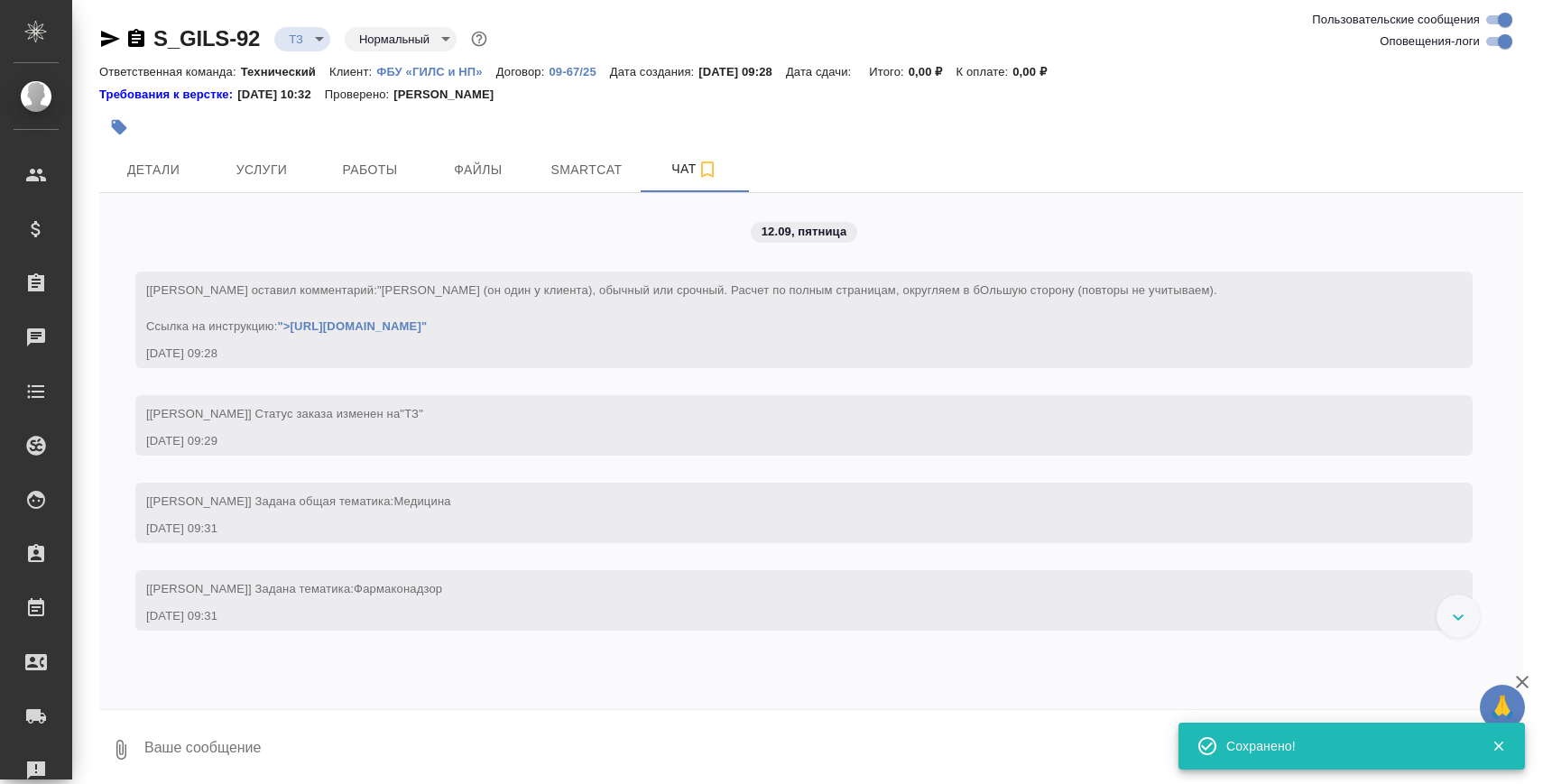
click at [131, 32] on icon "button" at bounding box center [136, 38] width 16 height 18
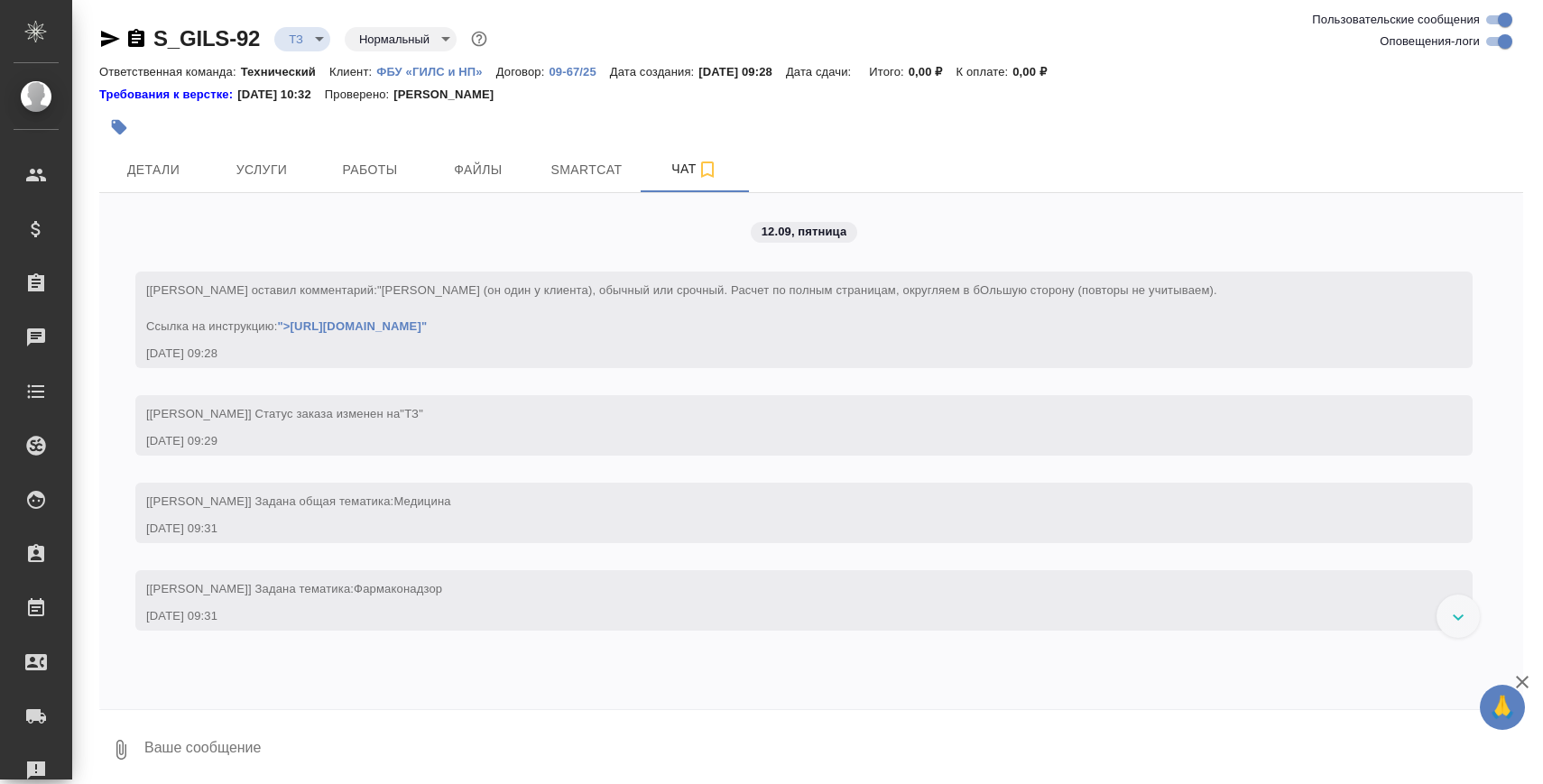
click at [369, 734] on textarea at bounding box center [832, 749] width 1380 height 61
paste textarea
click at [296, 44] on body "🙏 .cls-1 fill:#fff; AWATERA Zaborova Aleksandra Клиенты Спецификации Заказы 0 Ч…" at bounding box center [771, 465] width 1543 height 929
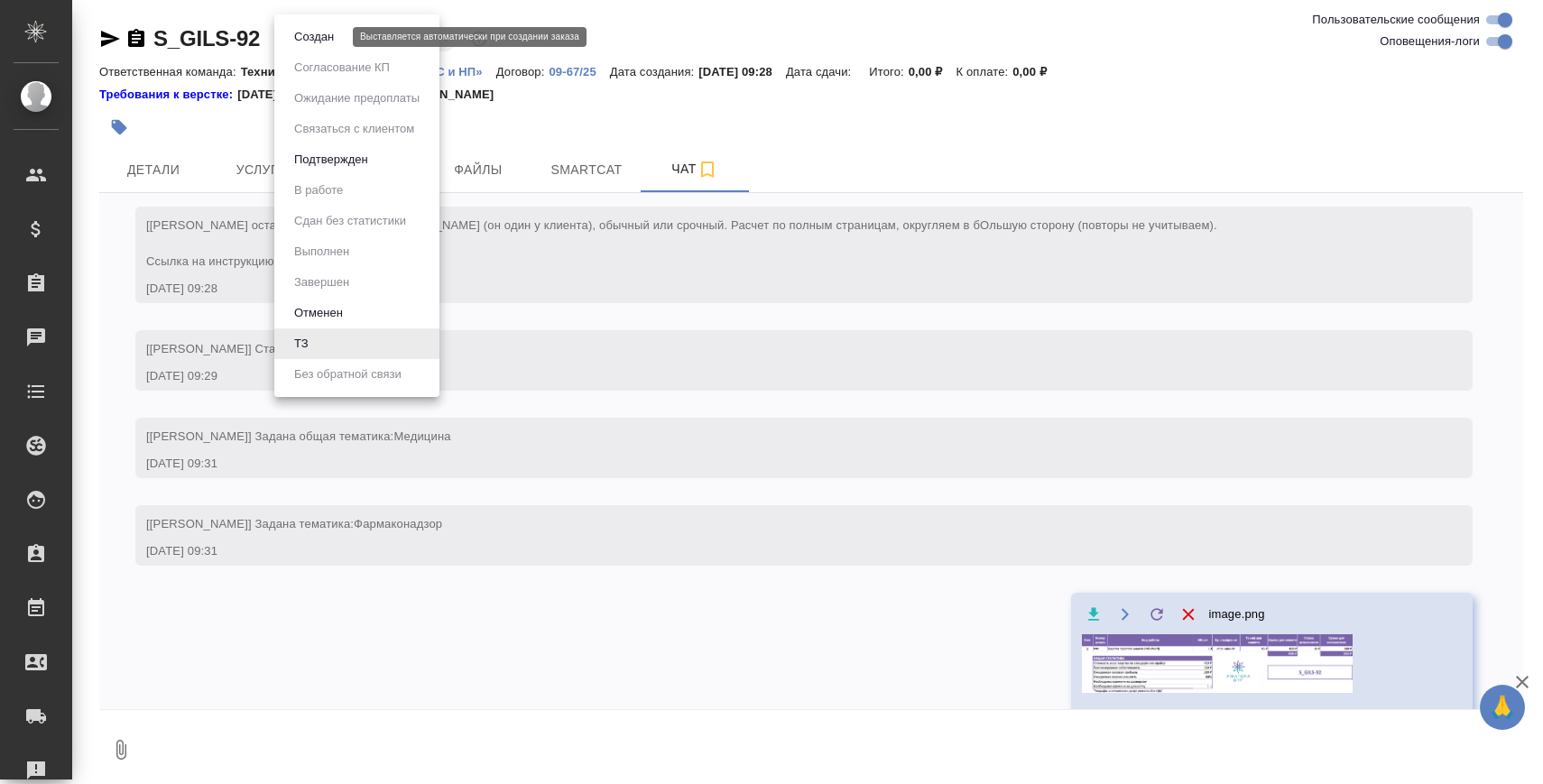
scroll to position [72, 0]
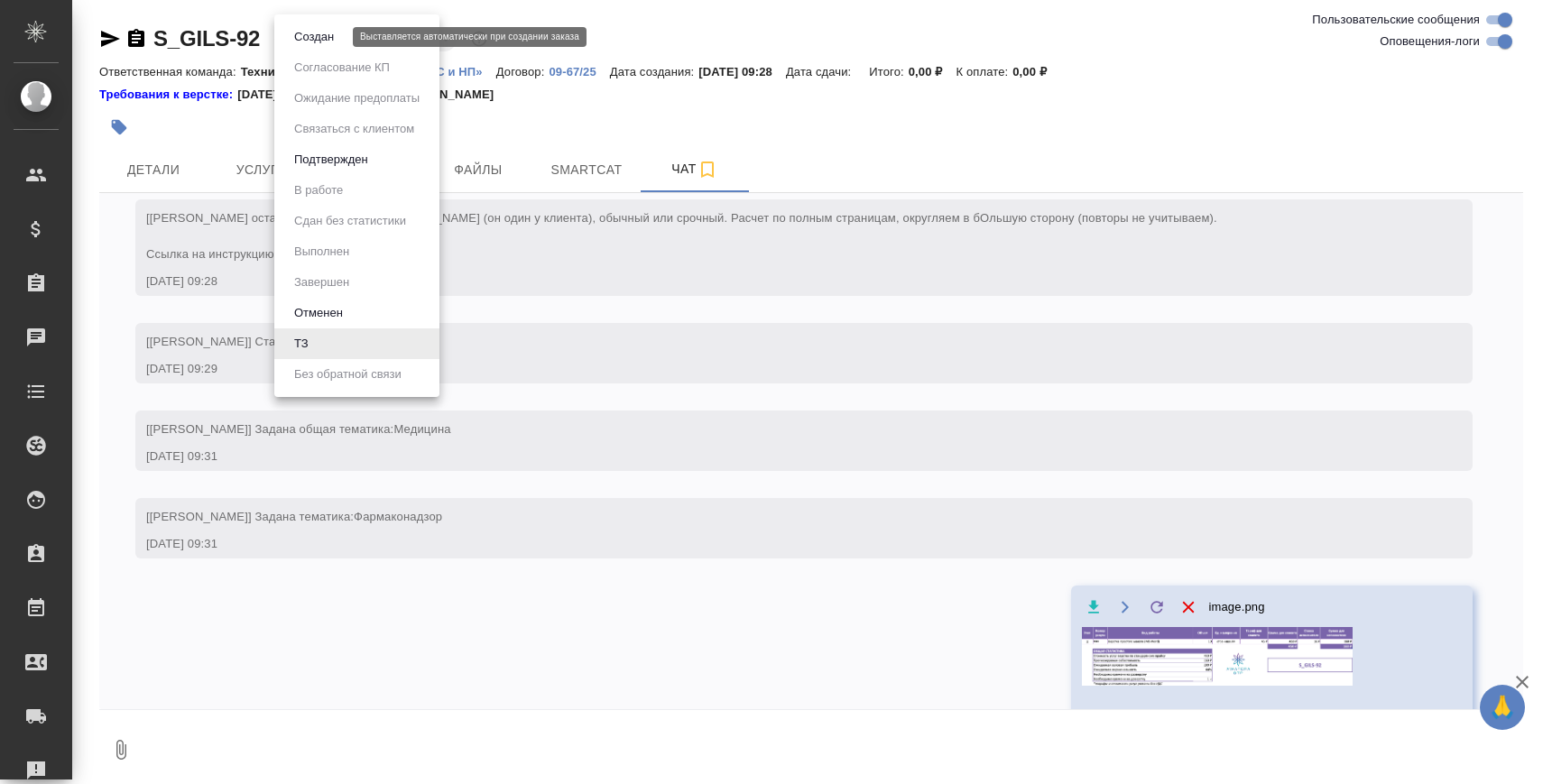
click at [315, 40] on button "Создан" at bounding box center [314, 37] width 50 height 20
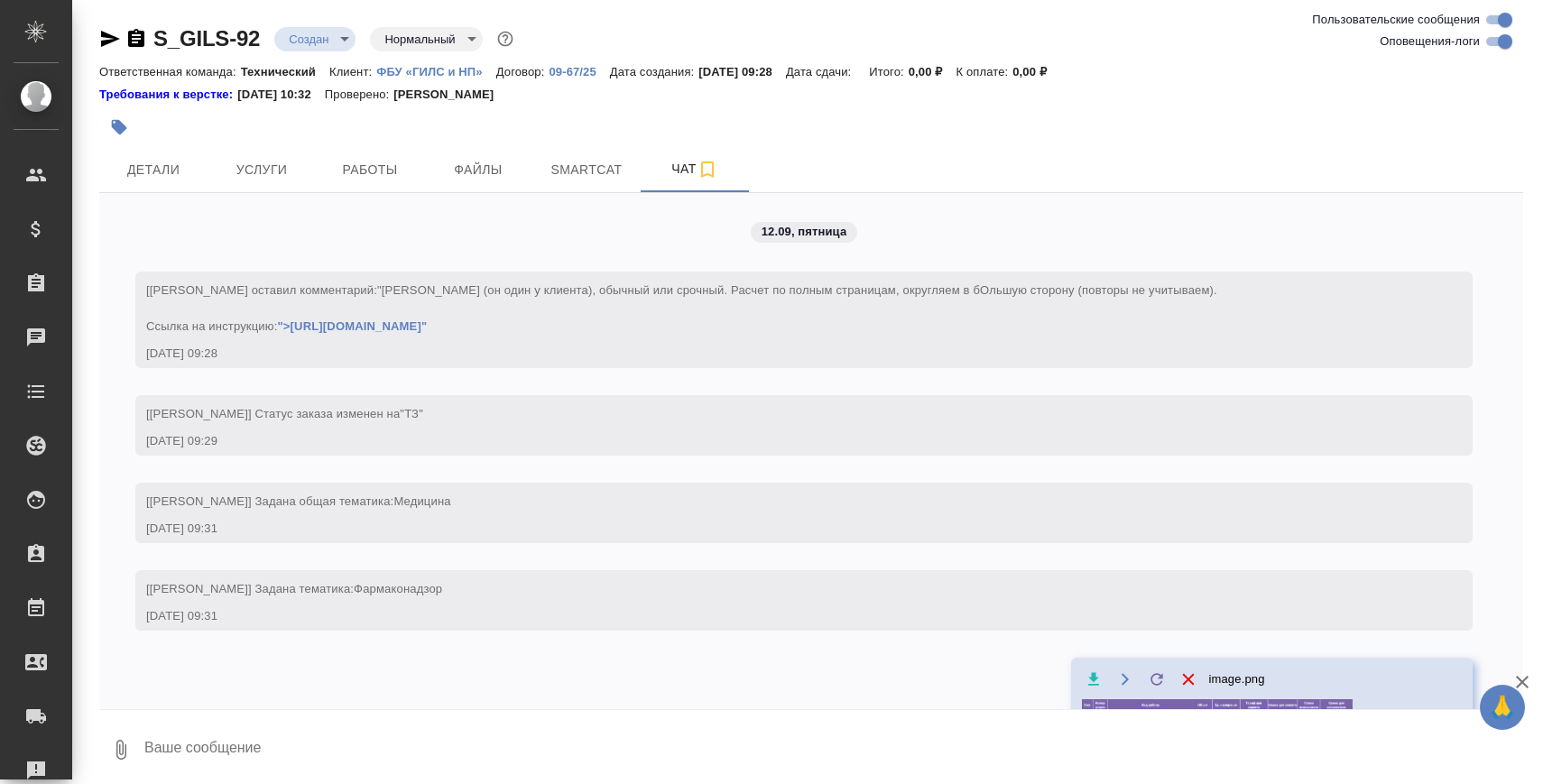
scroll to position [218, 0]
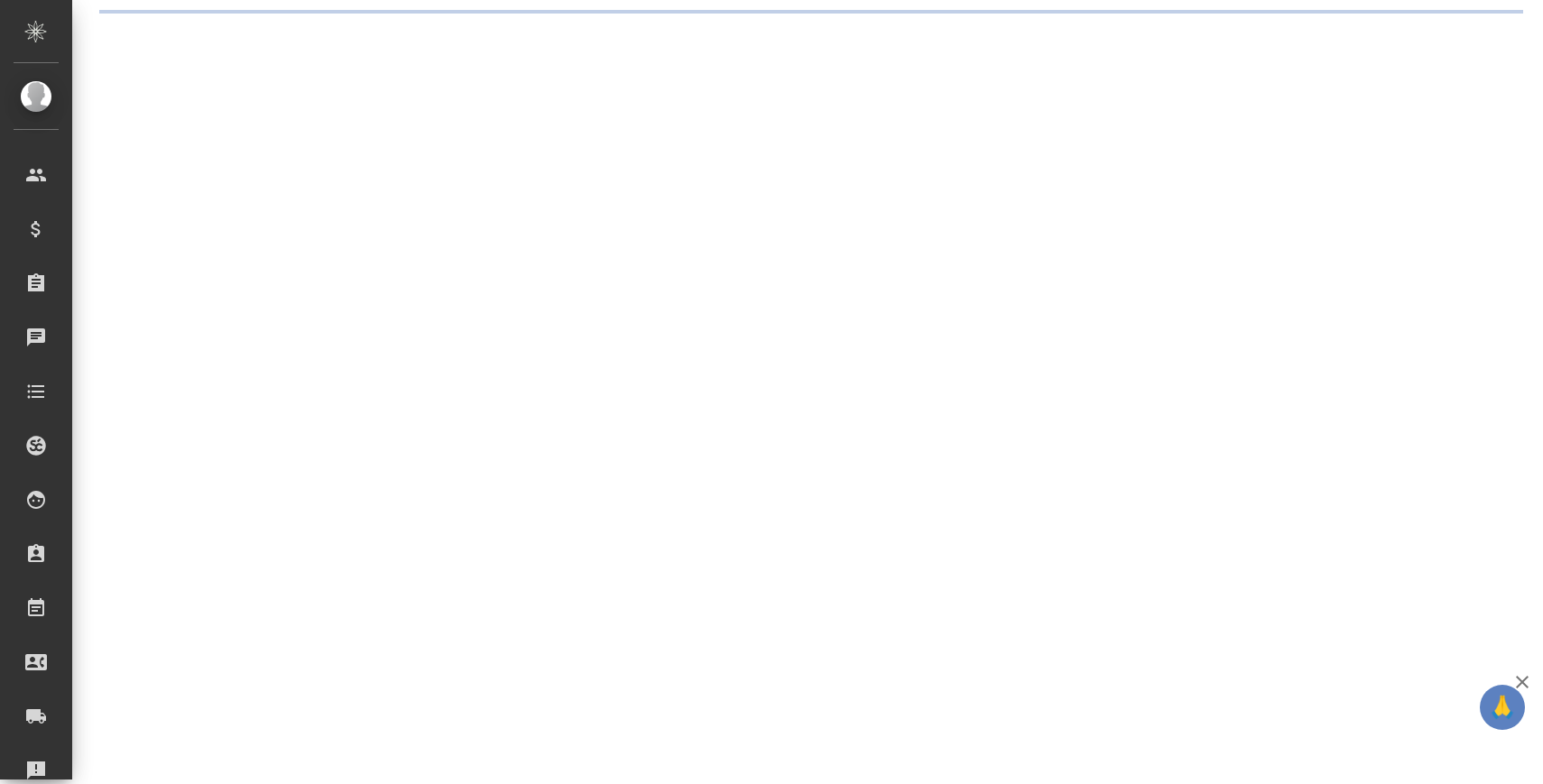
select select "RU"
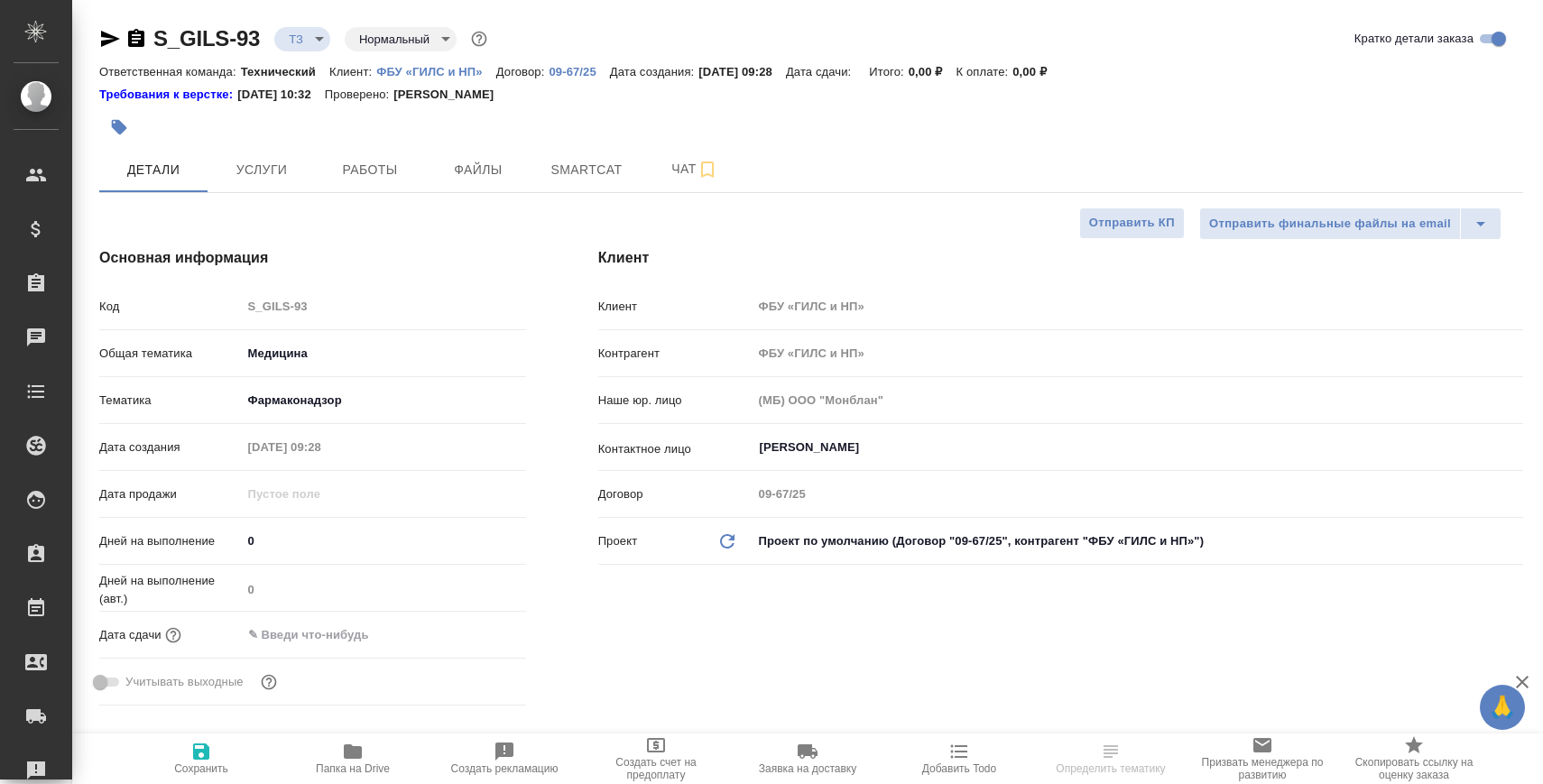
type textarea "x"
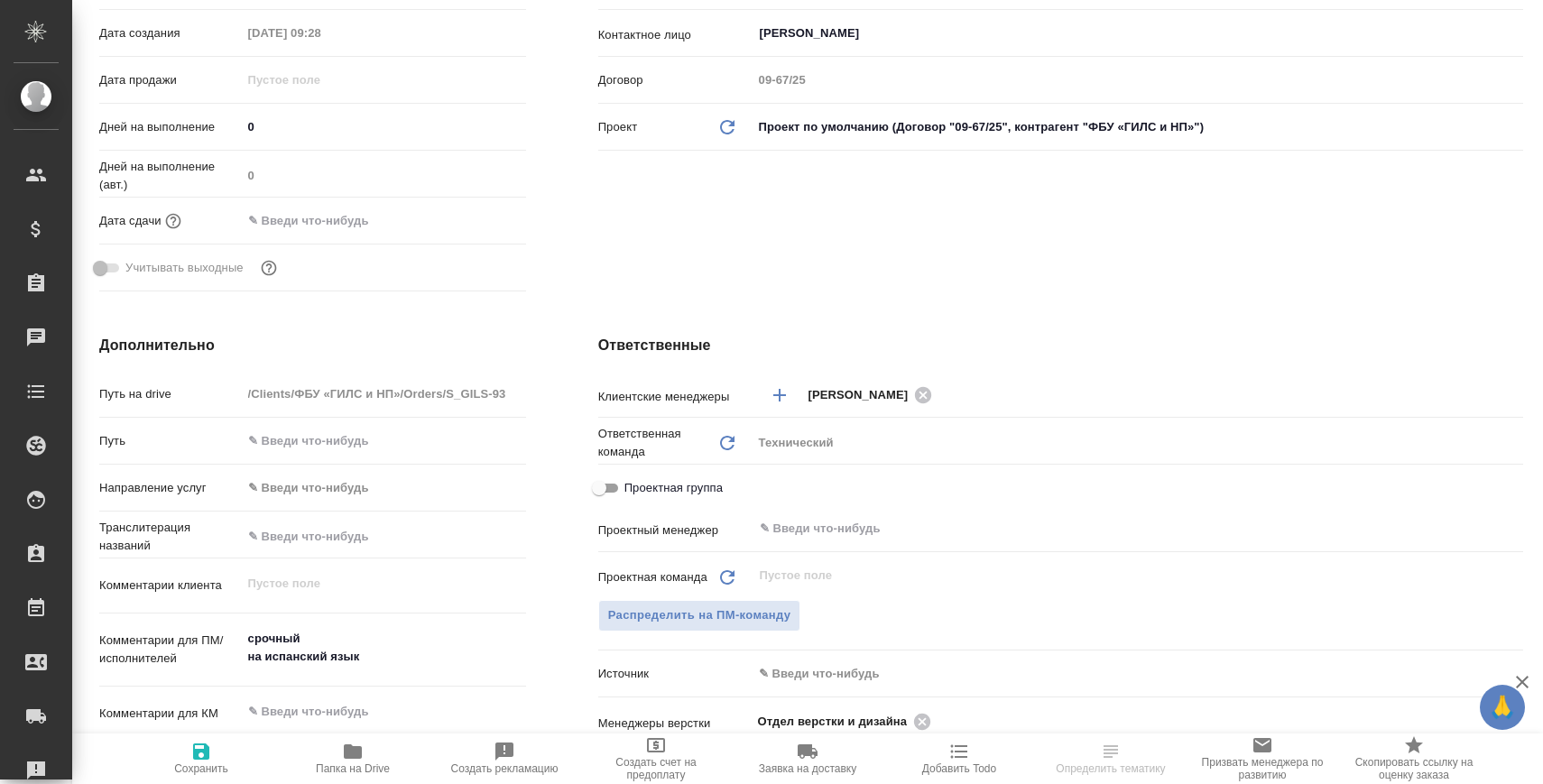
scroll to position [425, 0]
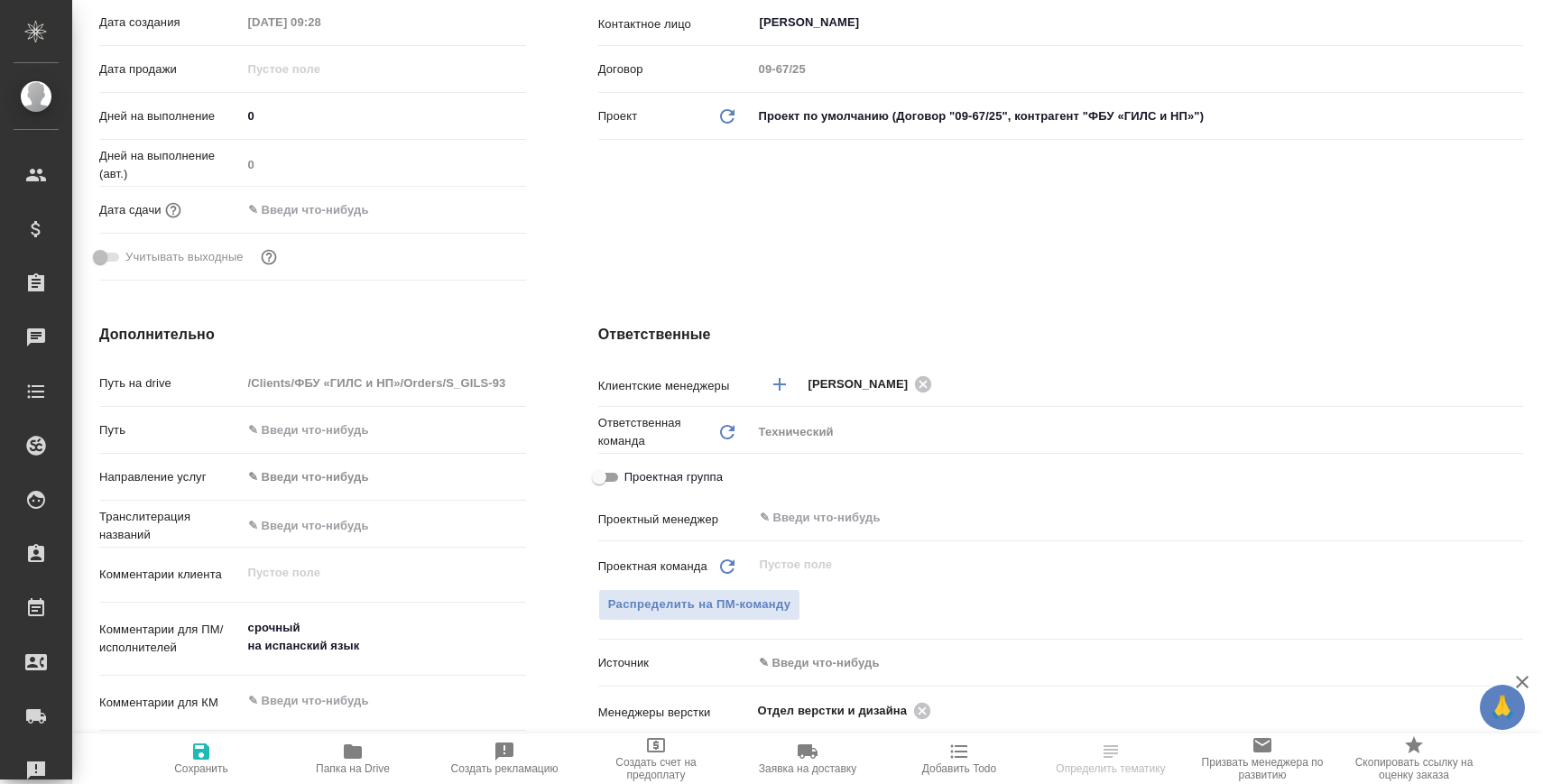
type textarea "x"
click at [921, 703] on icon at bounding box center [921, 709] width 16 height 16
type textarea "x"
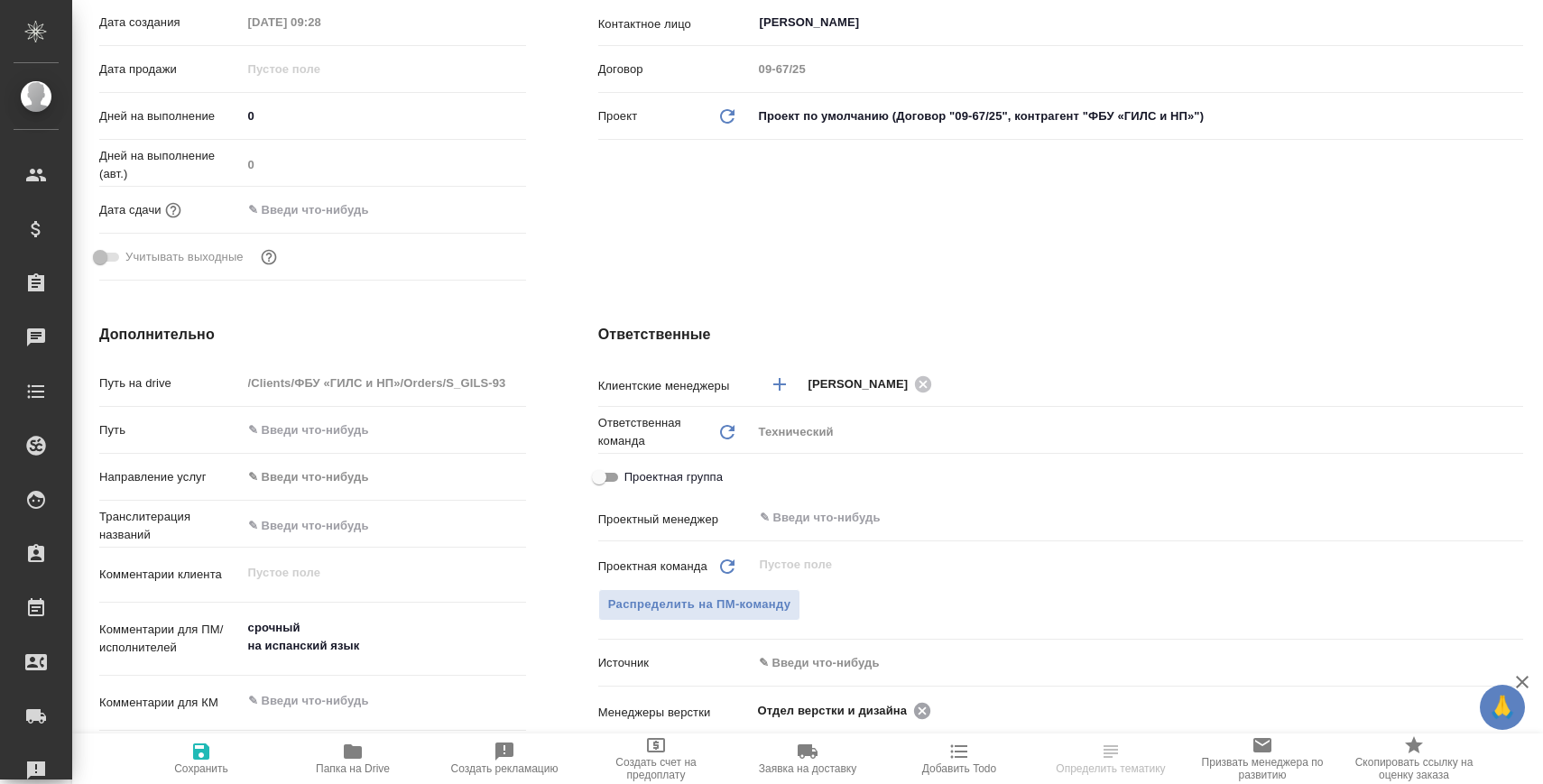
type textarea "x"
click at [921, 703] on input "text" at bounding box center [1107, 709] width 699 height 22
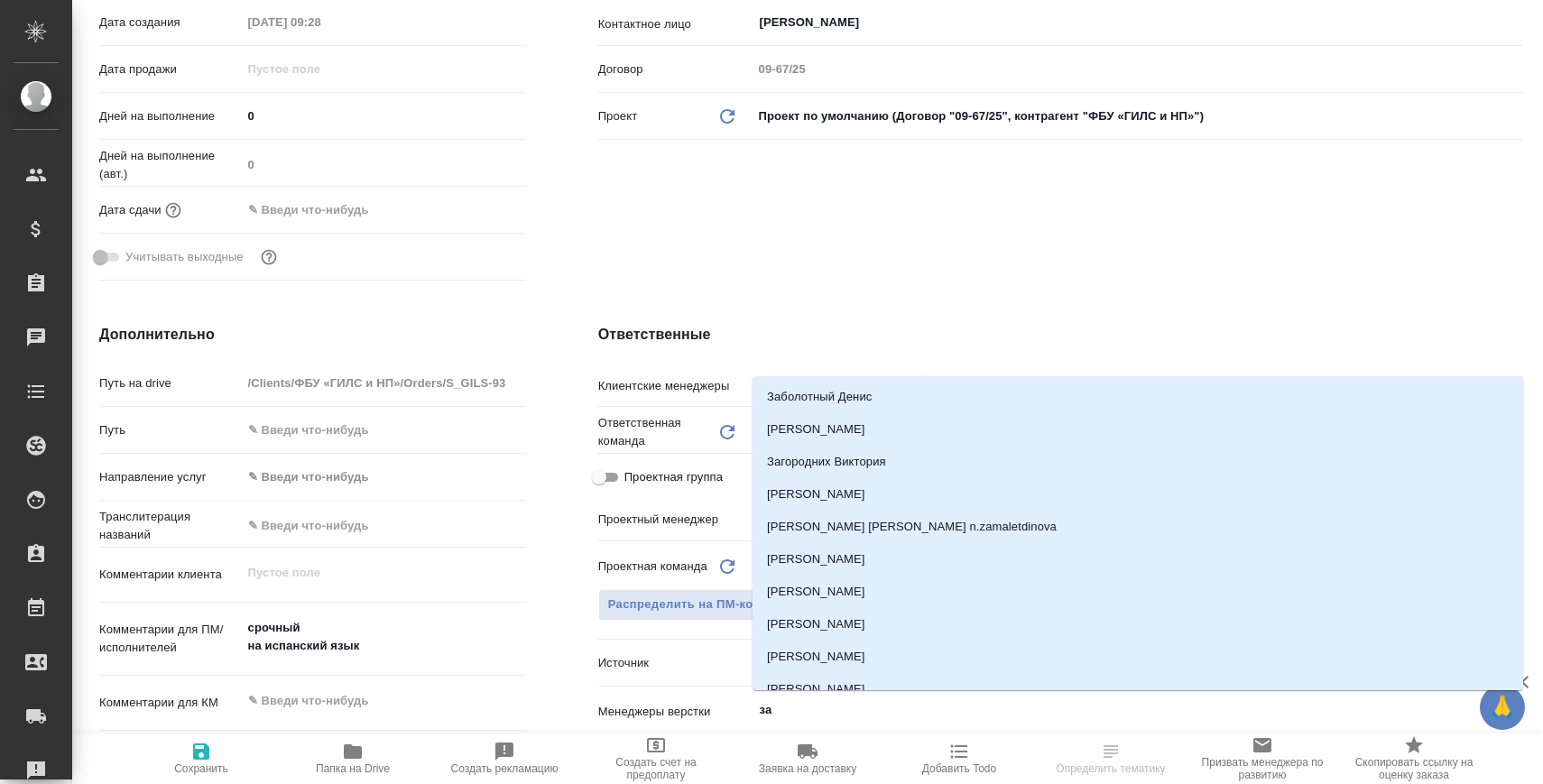
type input "заб"
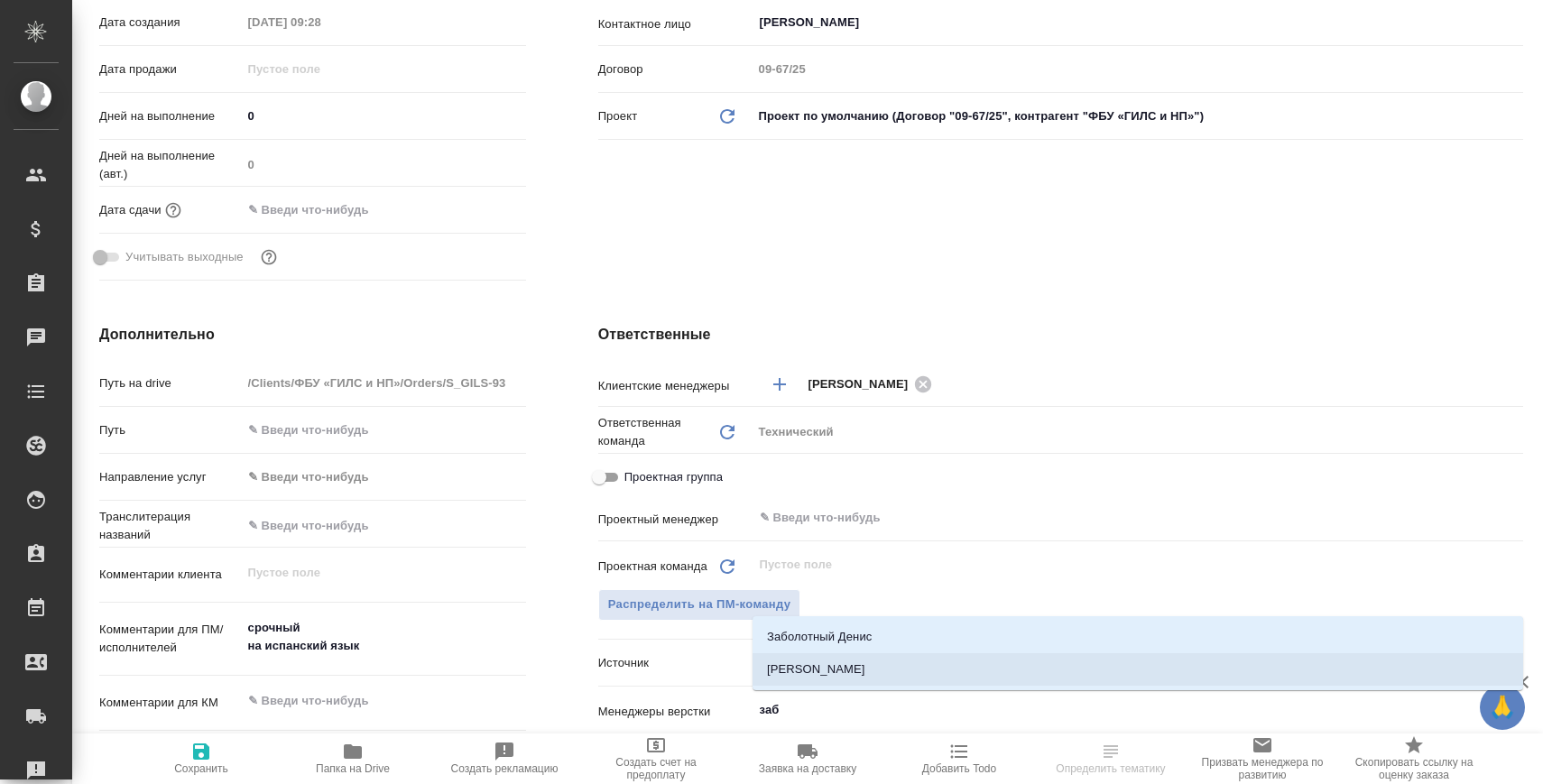
click at [883, 661] on li "[PERSON_NAME]" at bounding box center [1137, 669] width 770 height 32
type textarea "x"
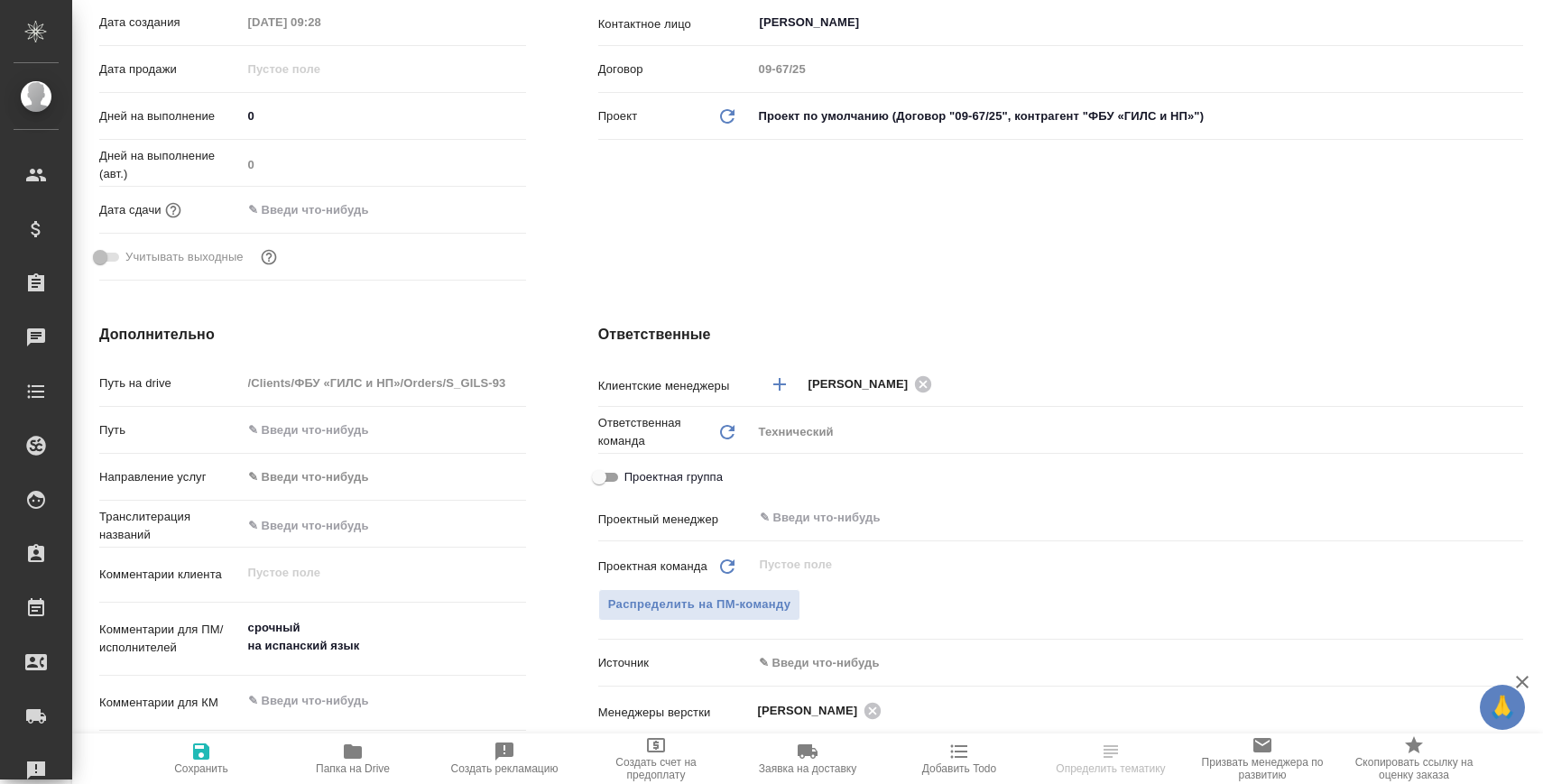
click at [235, 765] on span "Сохранить" at bounding box center [201, 758] width 130 height 34
type textarea "x"
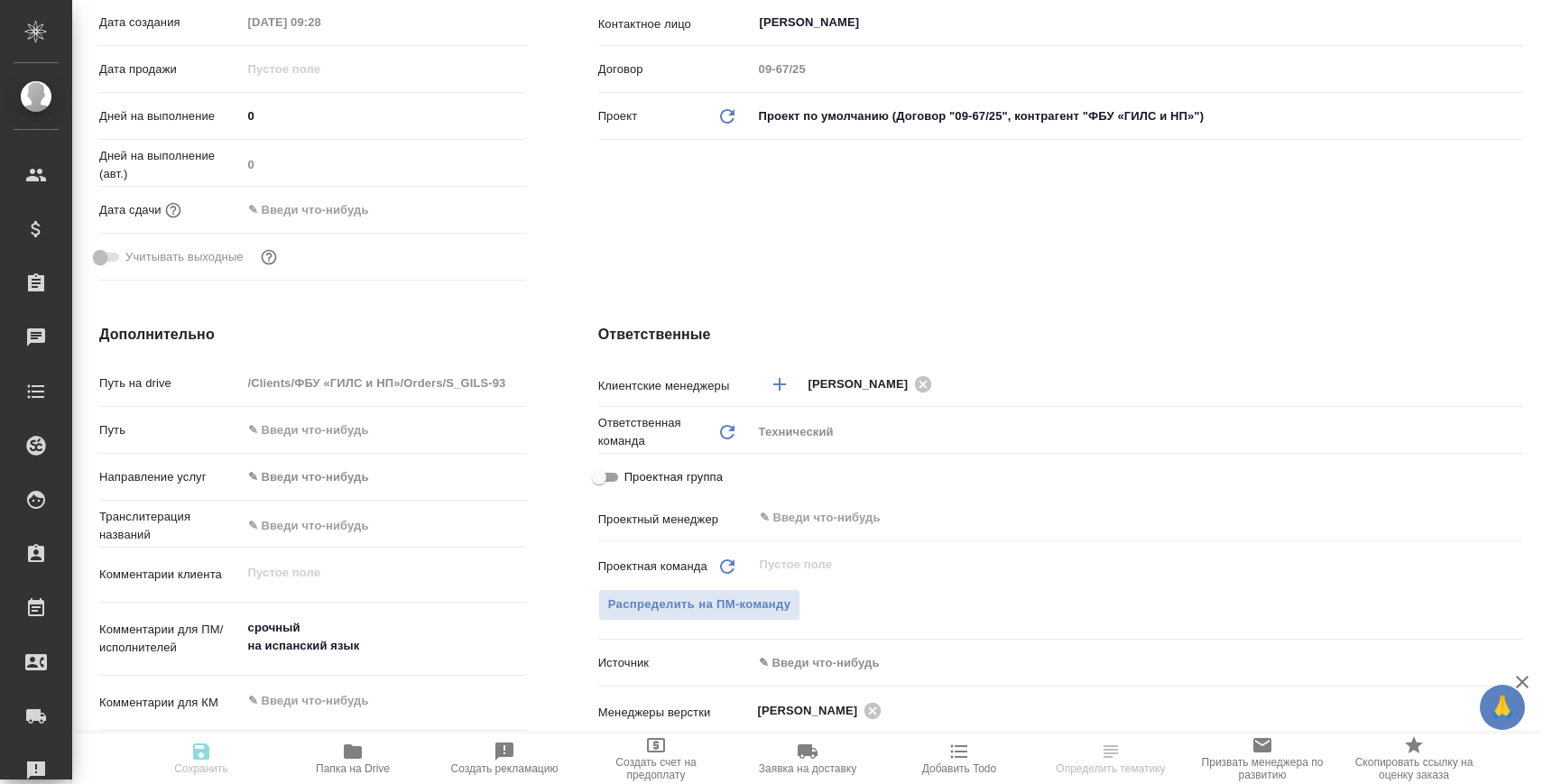
type textarea "x"
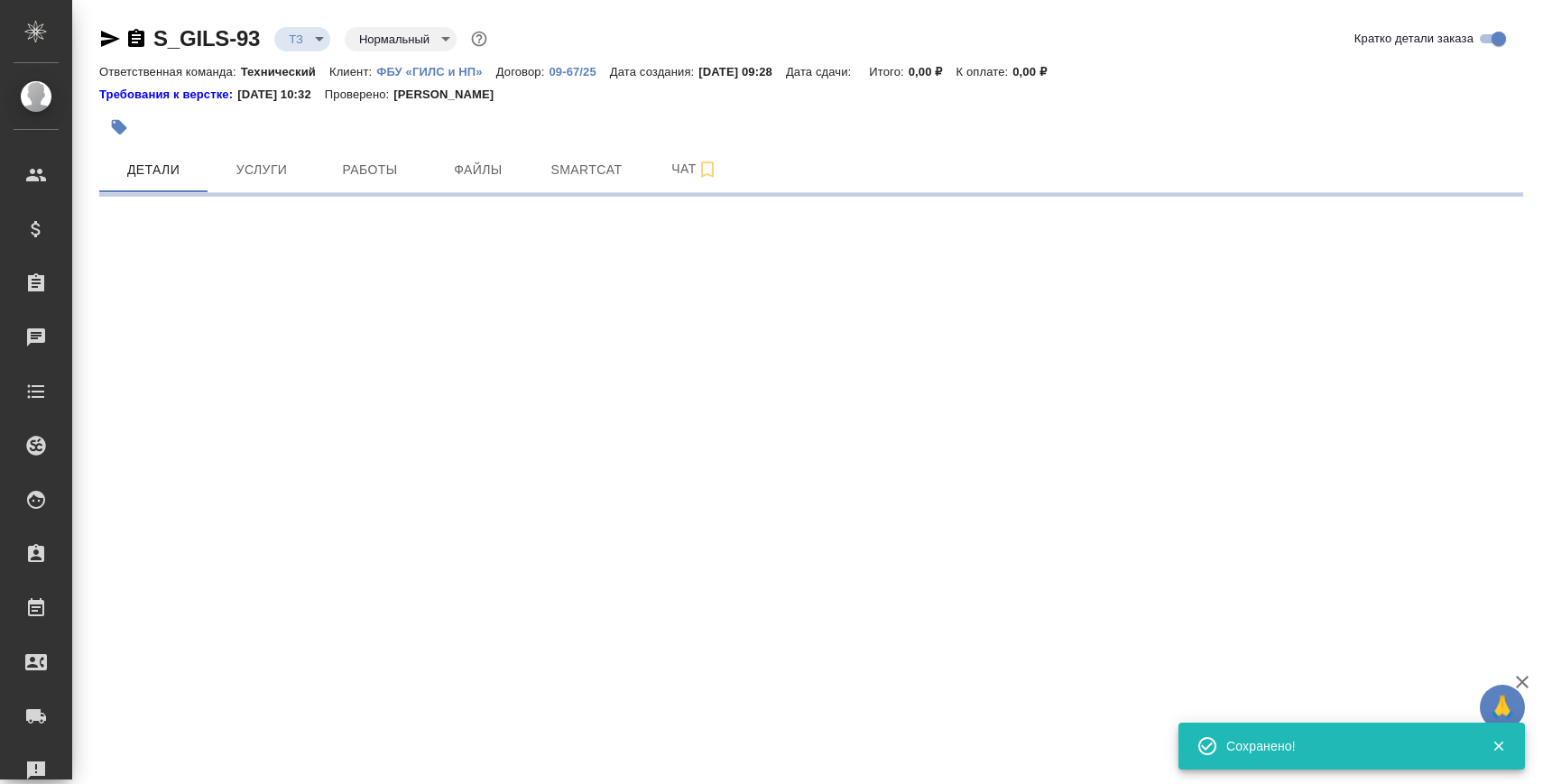
scroll to position [0, 0]
select select "RU"
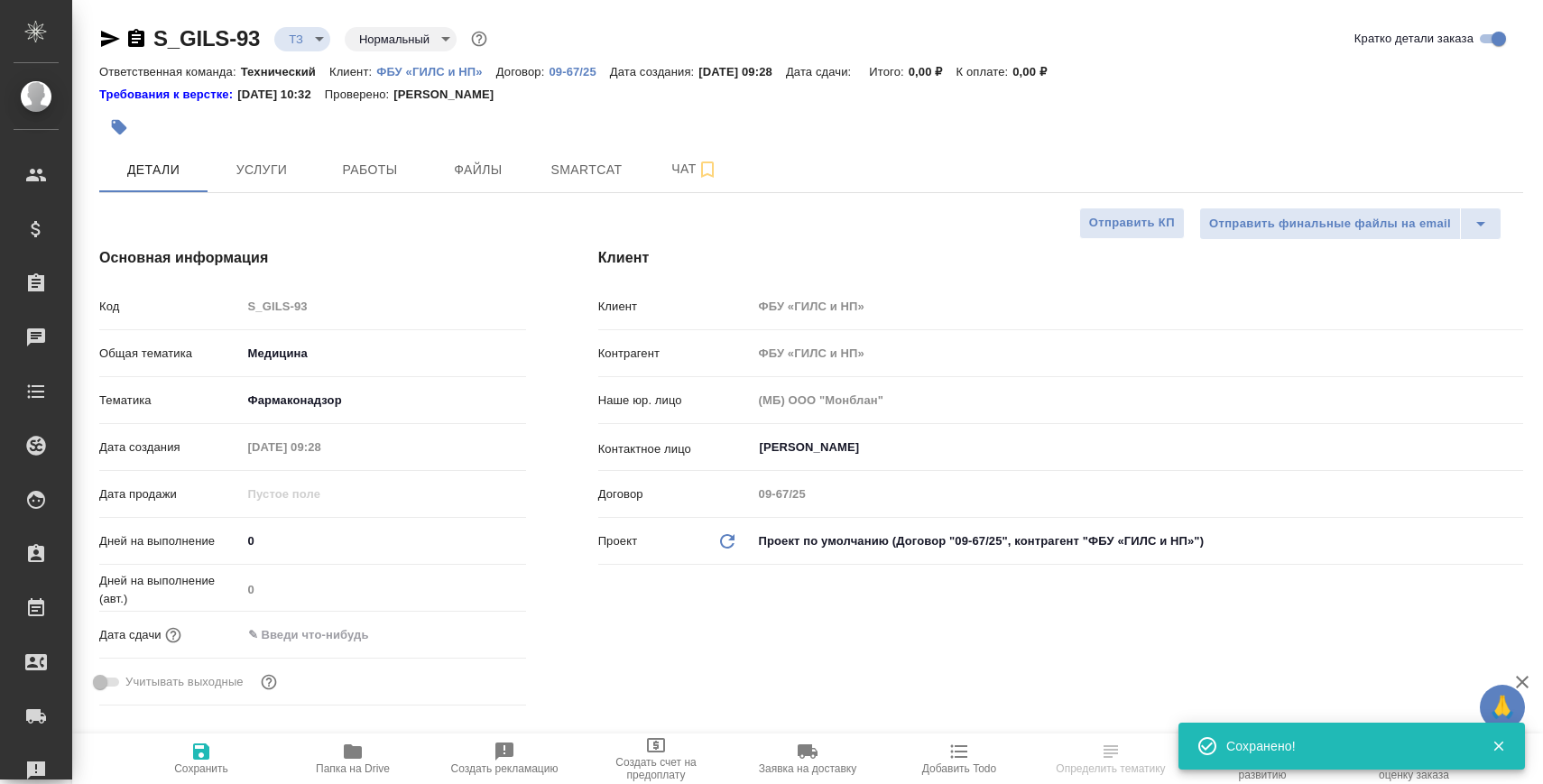
type textarea "x"
select select "RU"
type textarea "x"
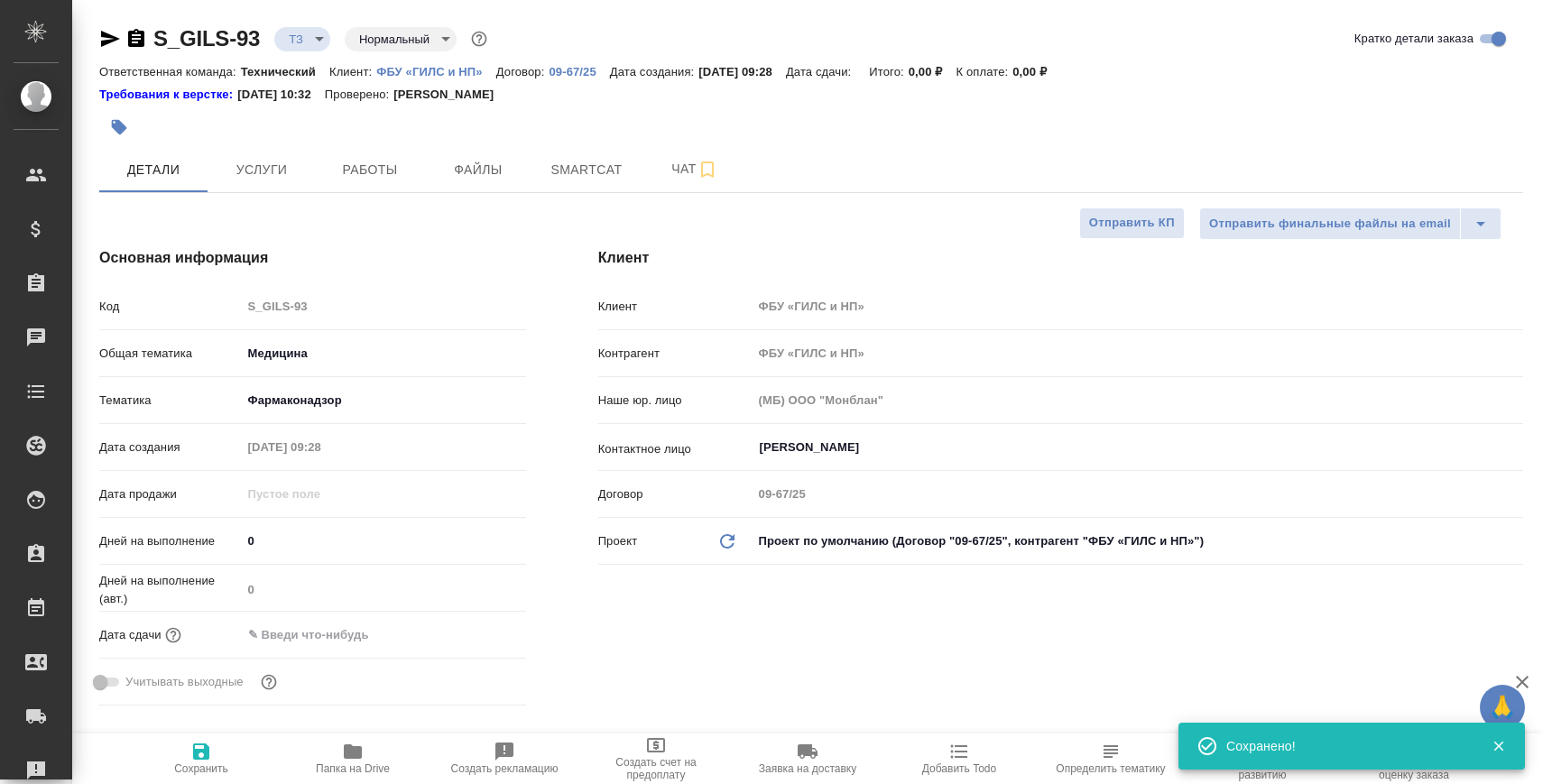
type textarea "x"
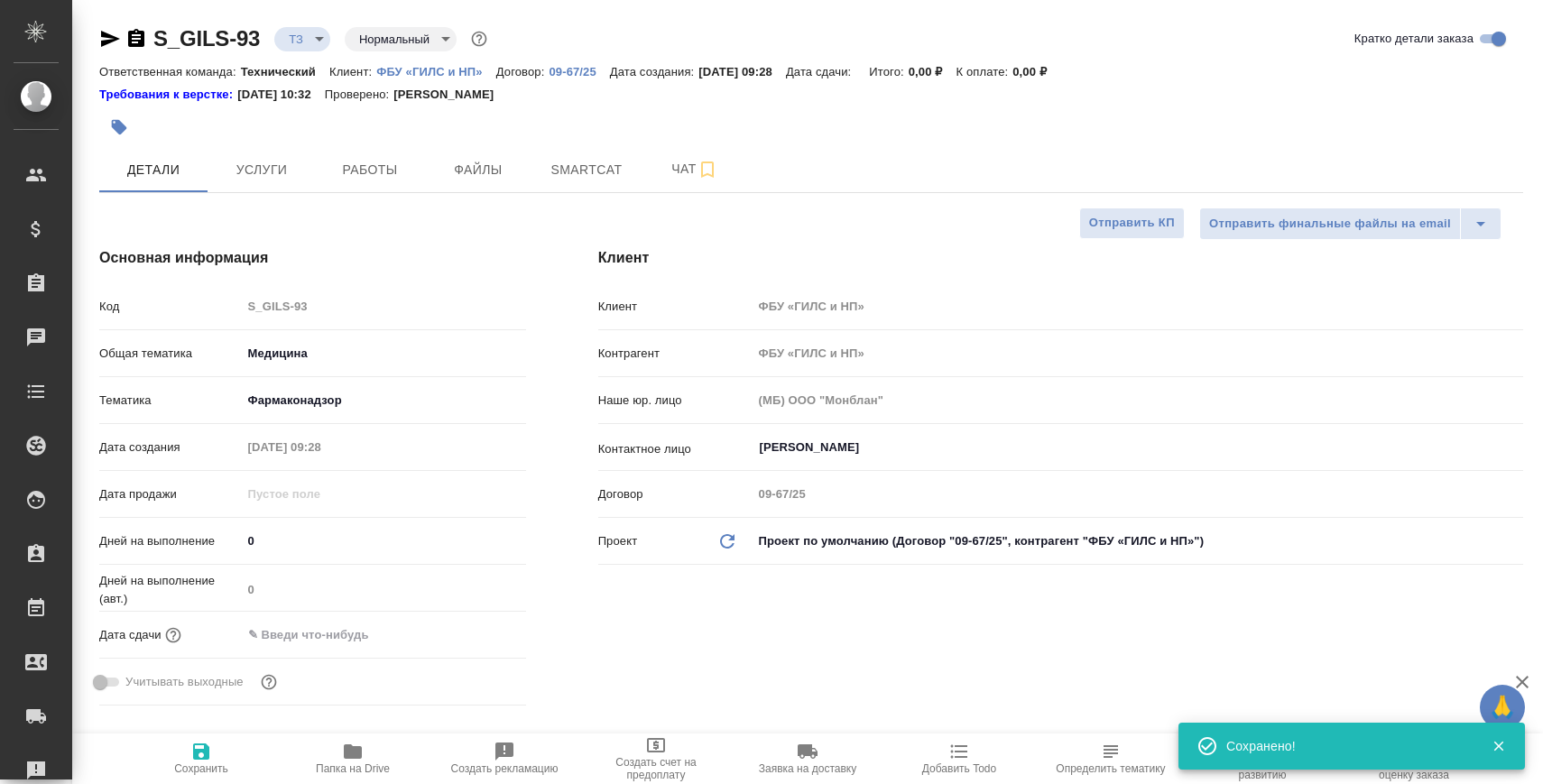
type textarea "x"
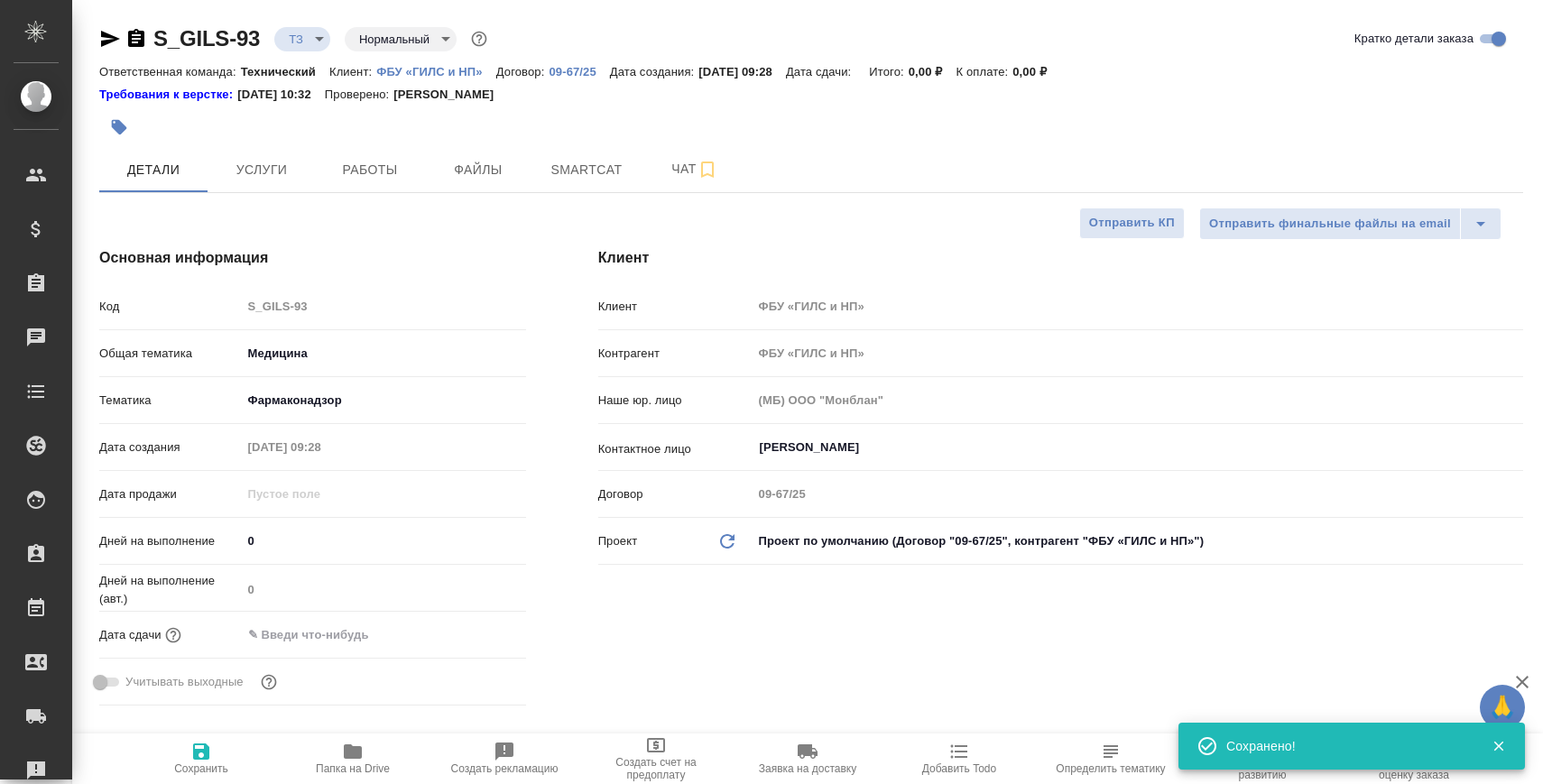
type textarea "x"
click at [384, 767] on span "Папка на Drive" at bounding box center [352, 768] width 74 height 12
type textarea "x"
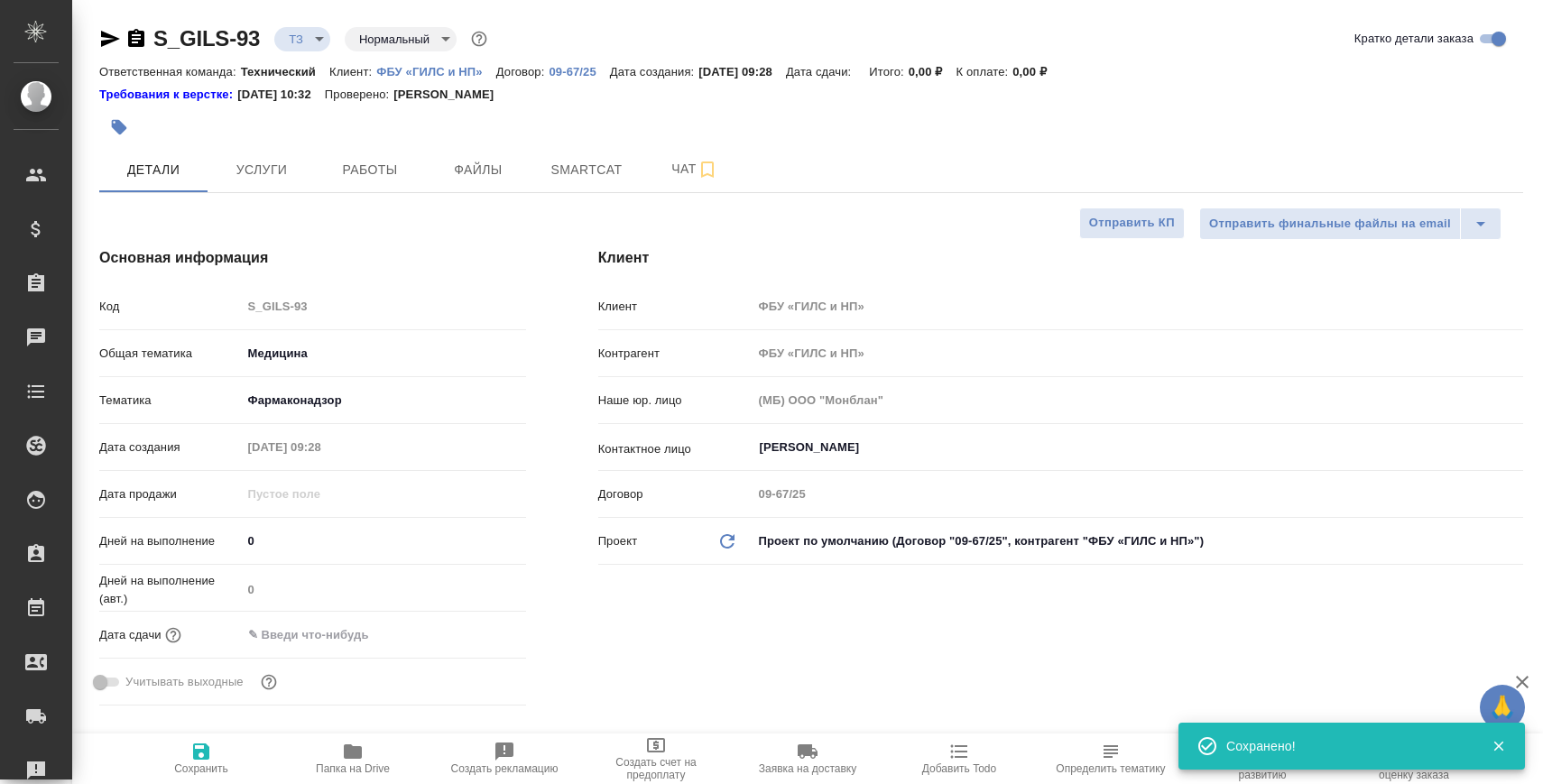
type textarea "x"
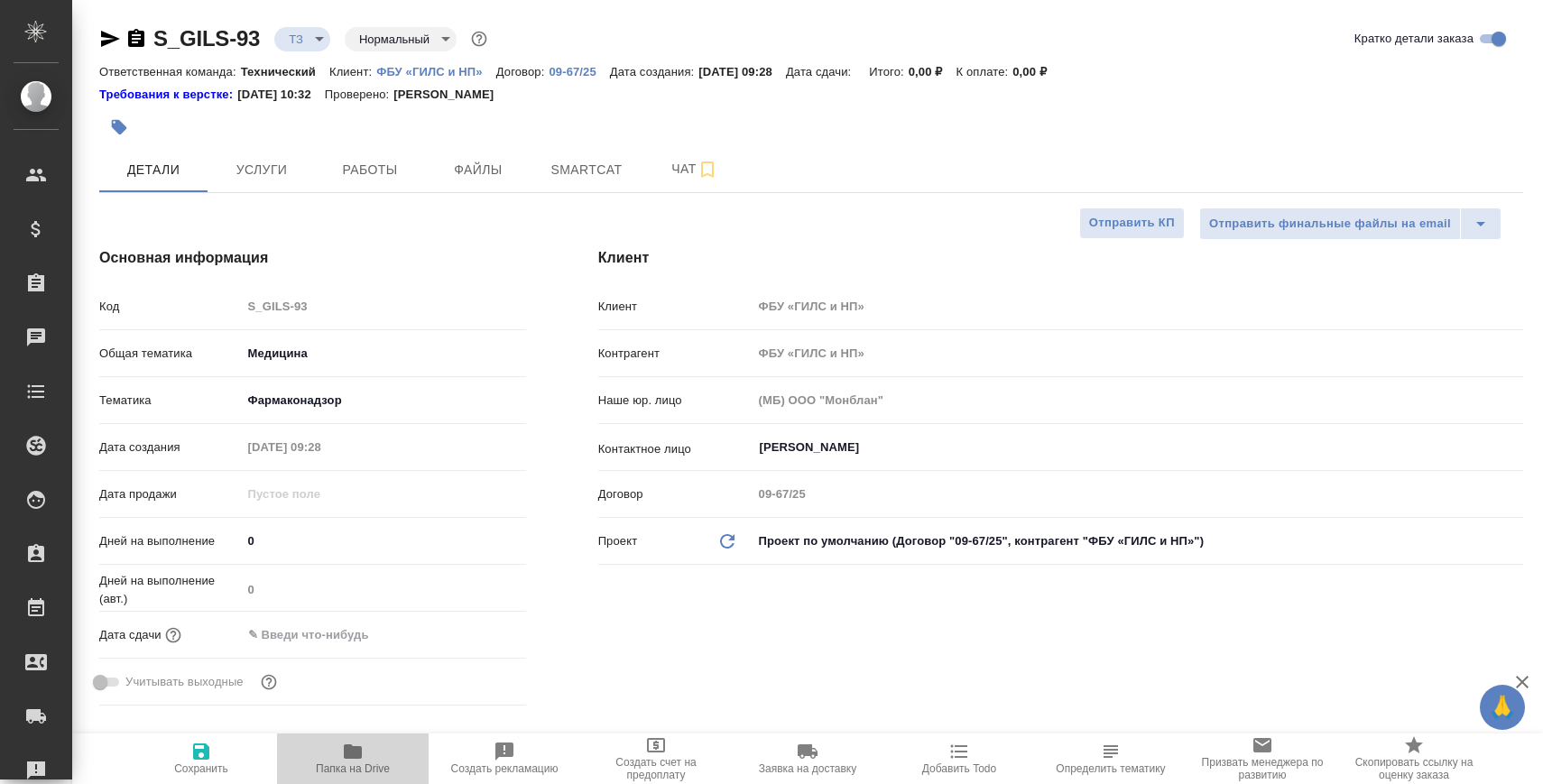
click at [349, 758] on icon "button" at bounding box center [352, 751] width 18 height 14
type textarea "x"
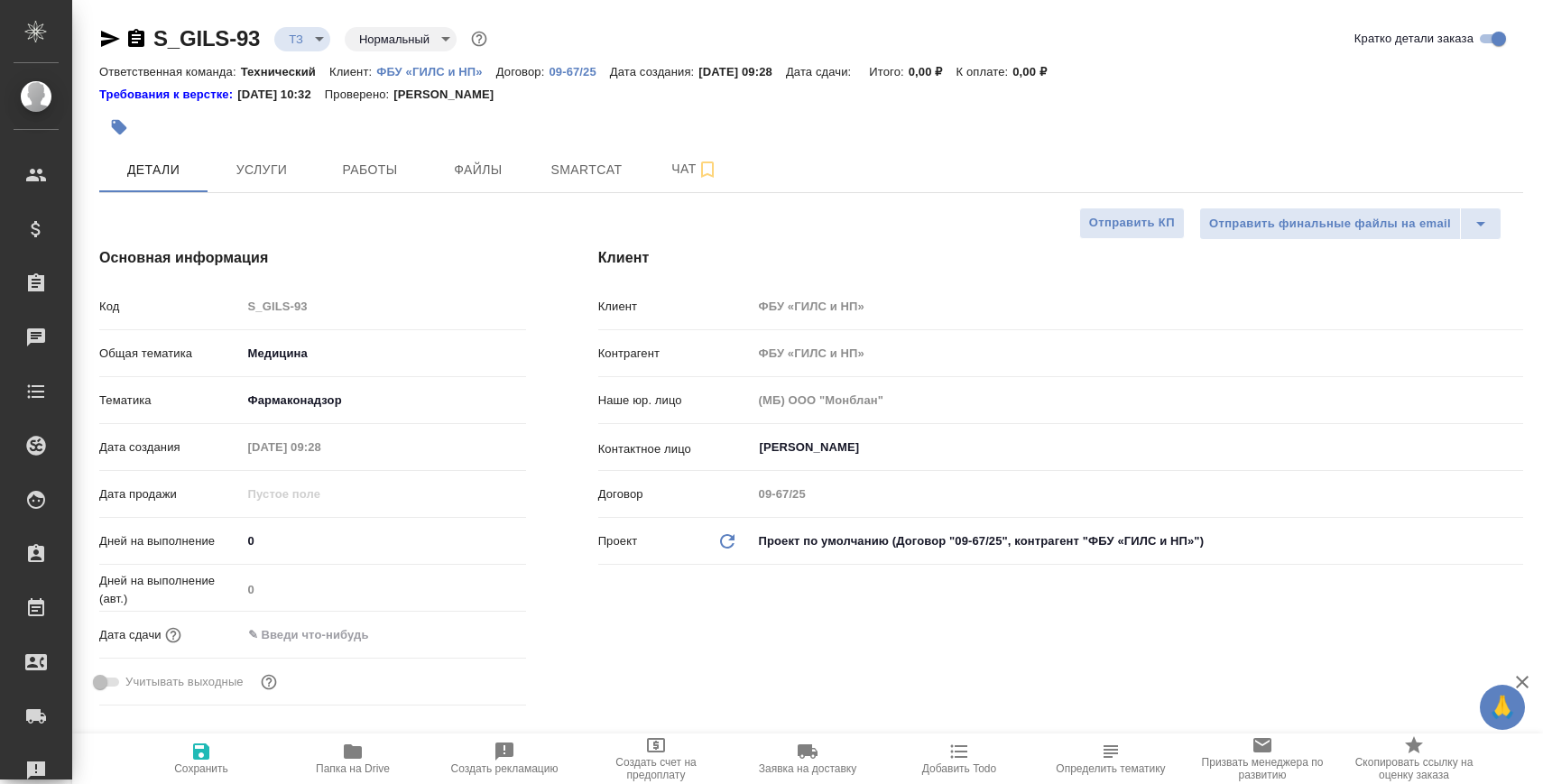
type textarea "x"
click at [355, 757] on icon "button" at bounding box center [352, 751] width 18 height 14
type textarea "x"
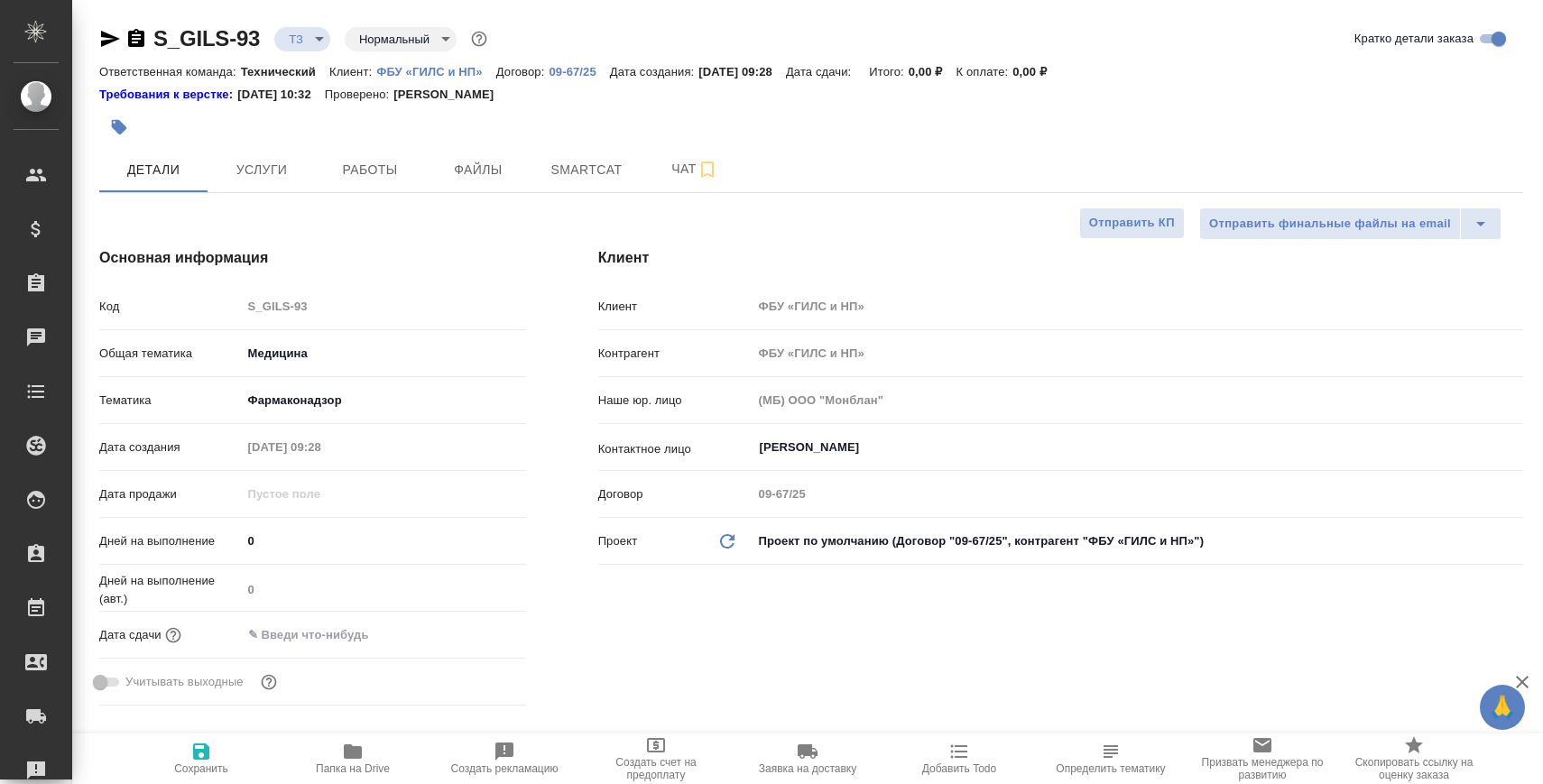
type textarea "x"
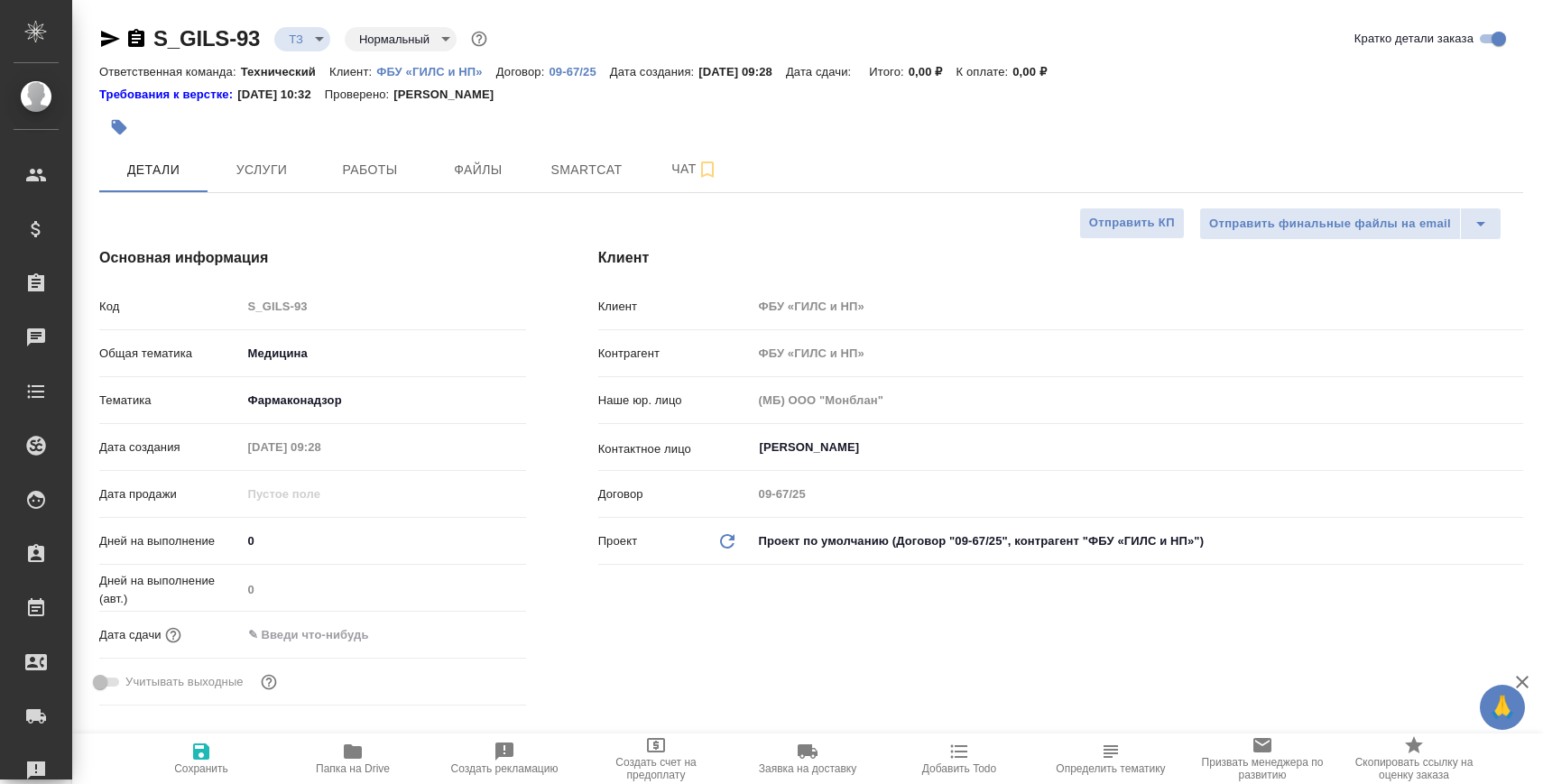
type textarea "x"
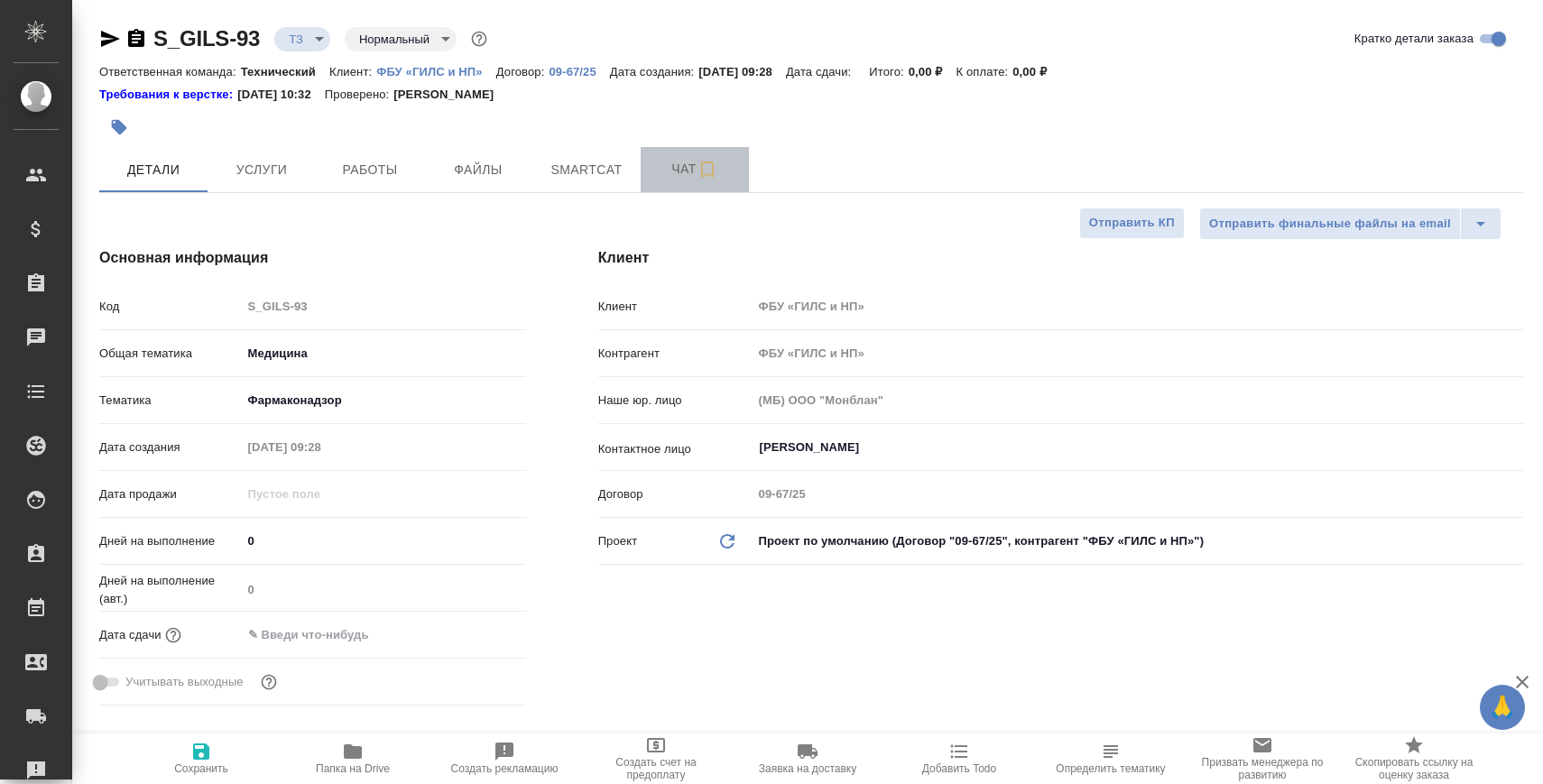
click at [671, 158] on span "Чат" at bounding box center [694, 169] width 87 height 23
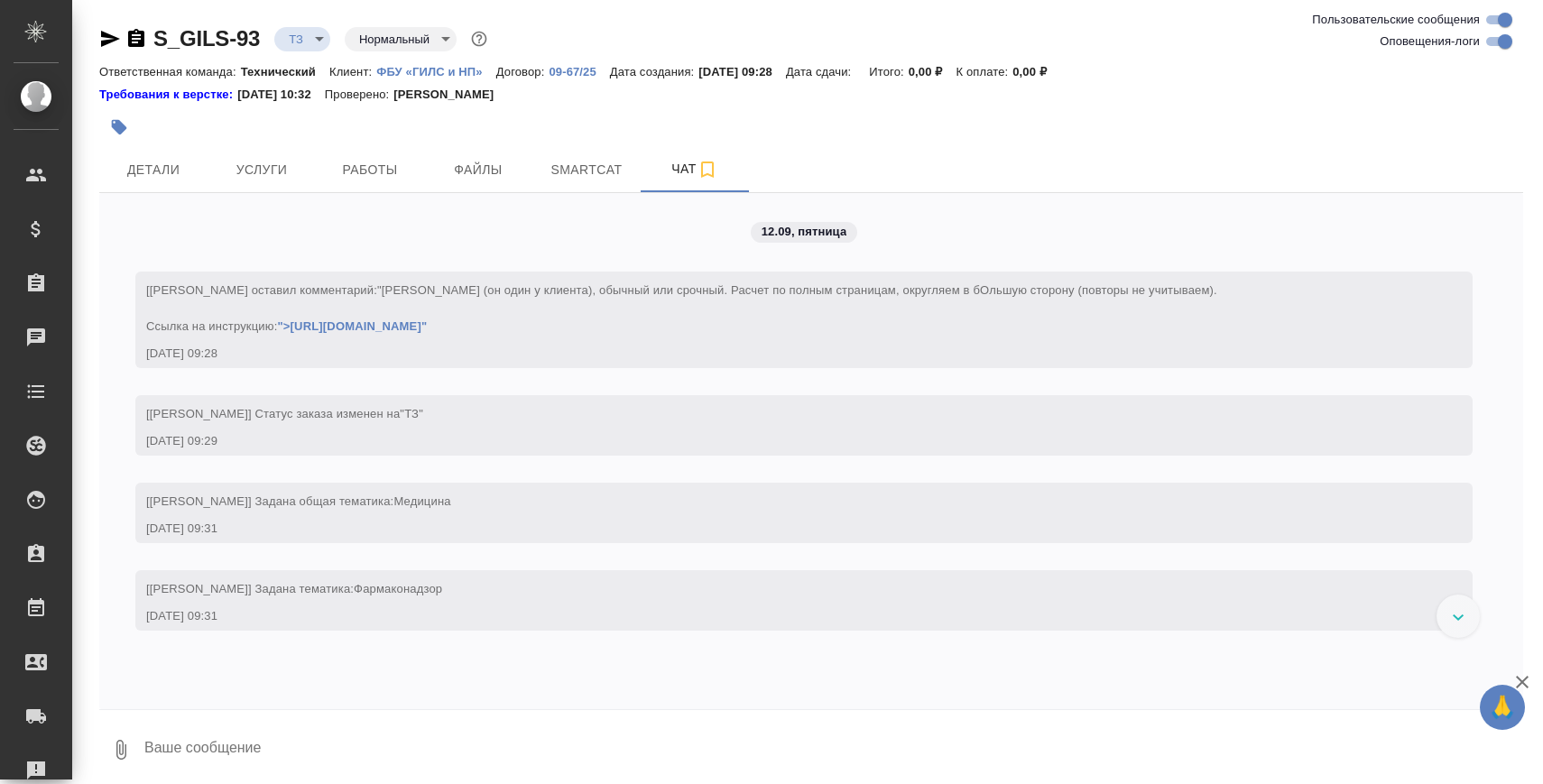
click at [283, 720] on textarea at bounding box center [832, 749] width 1380 height 61
paste textarea
click at [306, 32] on body "🙏 .cls-1 fill:#fff; AWATERA Zaborova Aleksandra Клиенты Спецификации Заказы 0 Ч…" at bounding box center [771, 465] width 1543 height 929
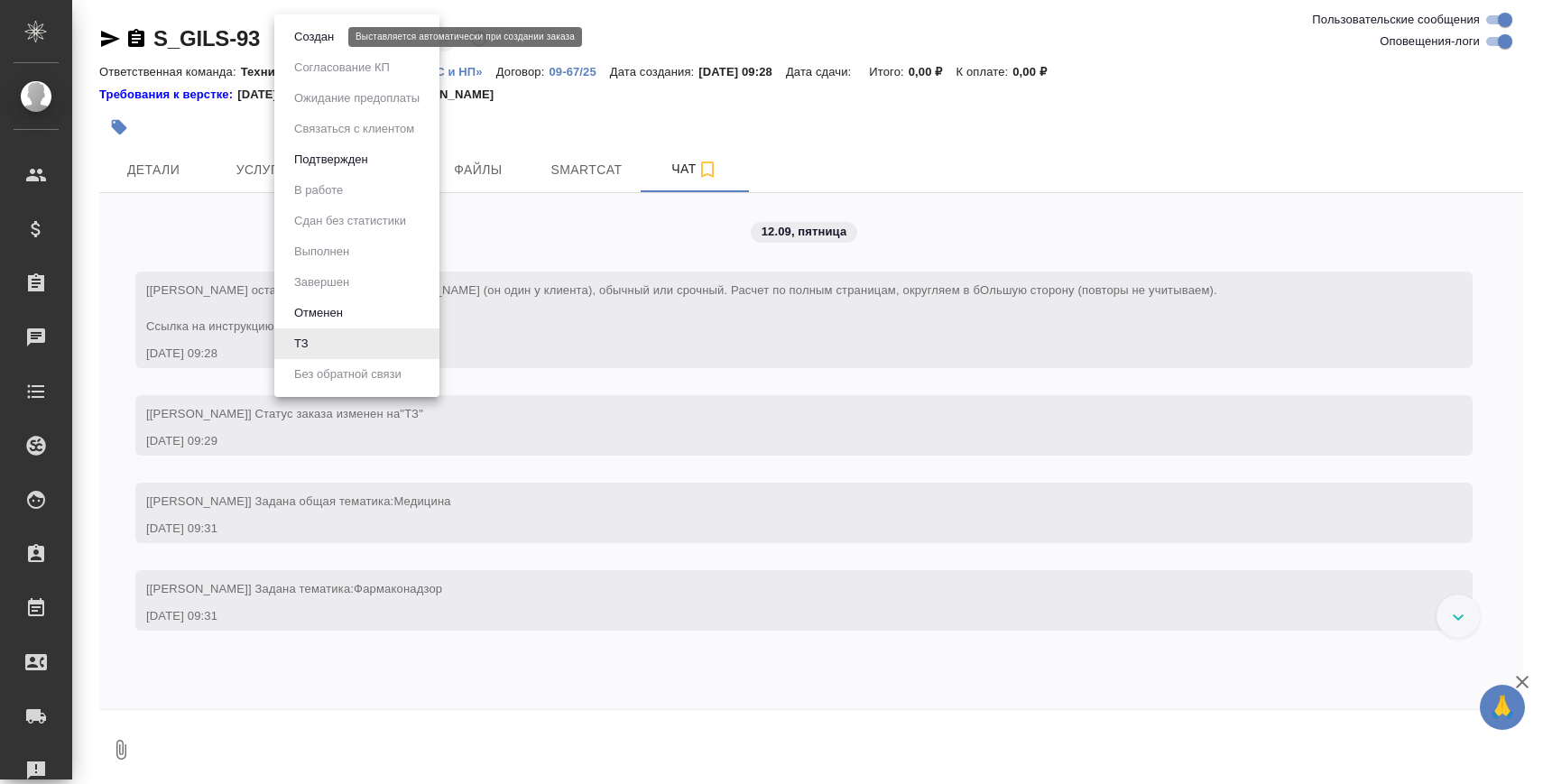
click at [320, 44] on button "Создан" at bounding box center [314, 37] width 50 height 20
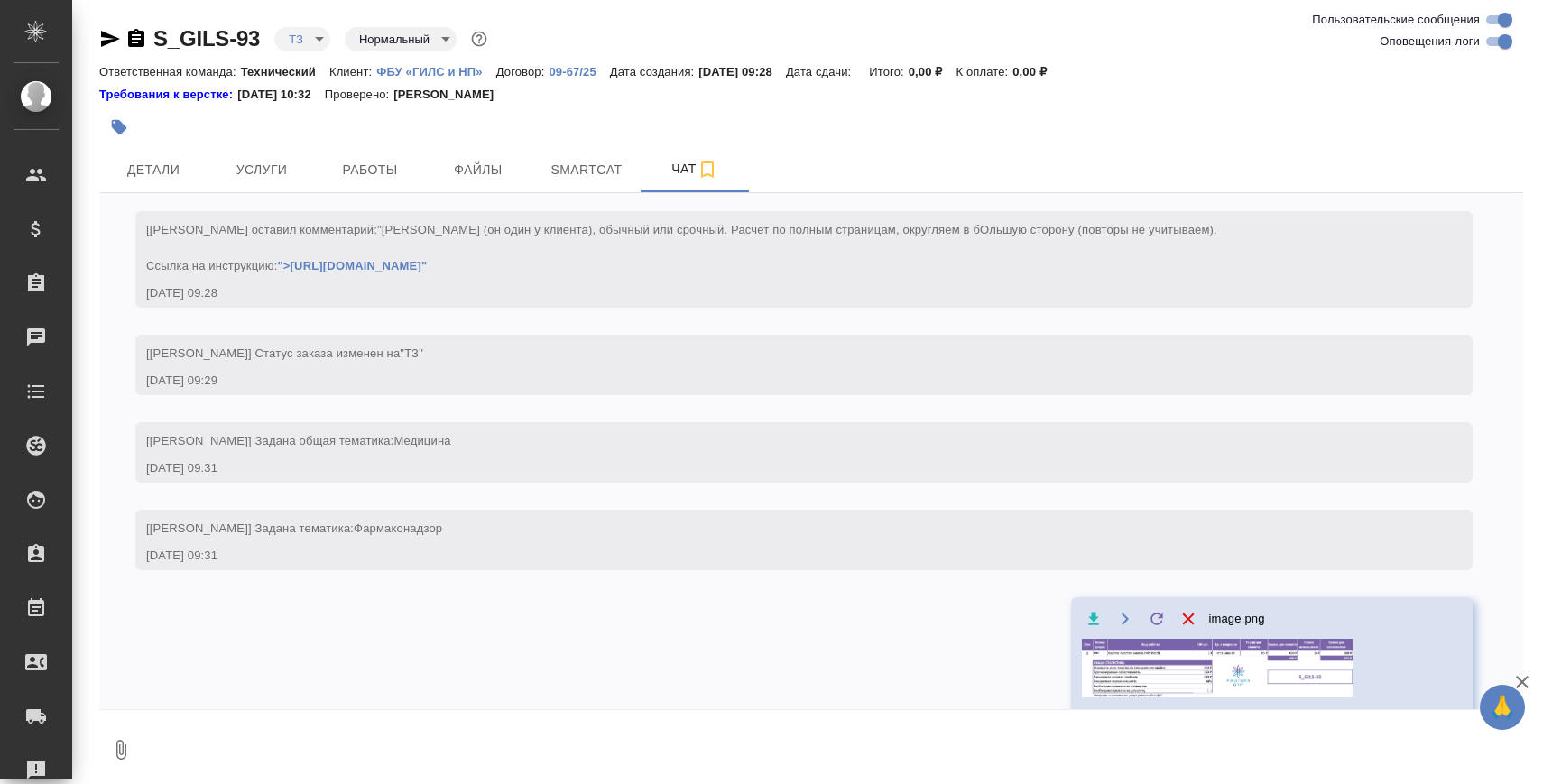
scroll to position [72, 0]
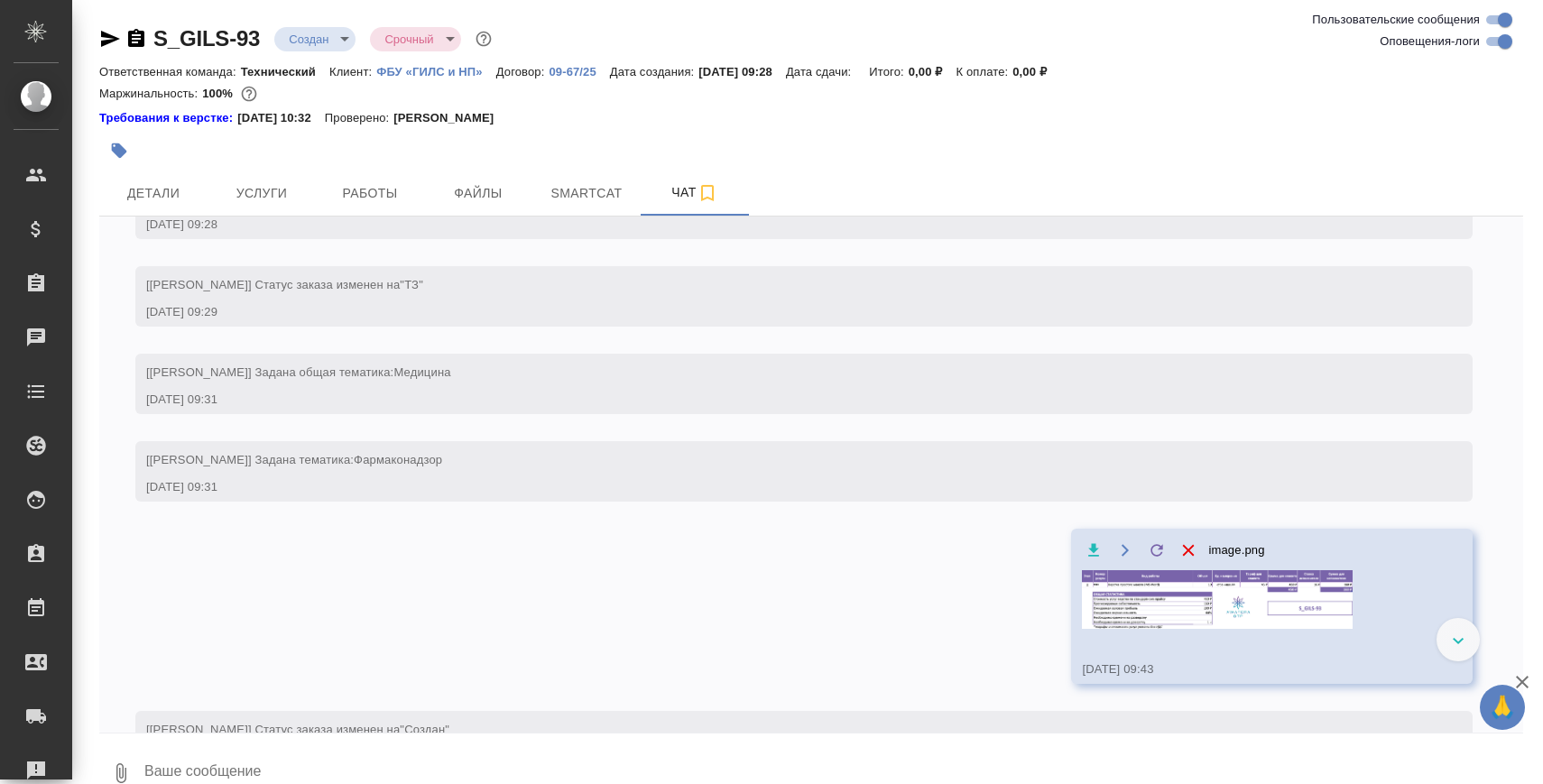
click at [142, 37] on icon "button" at bounding box center [136, 38] width 16 height 18
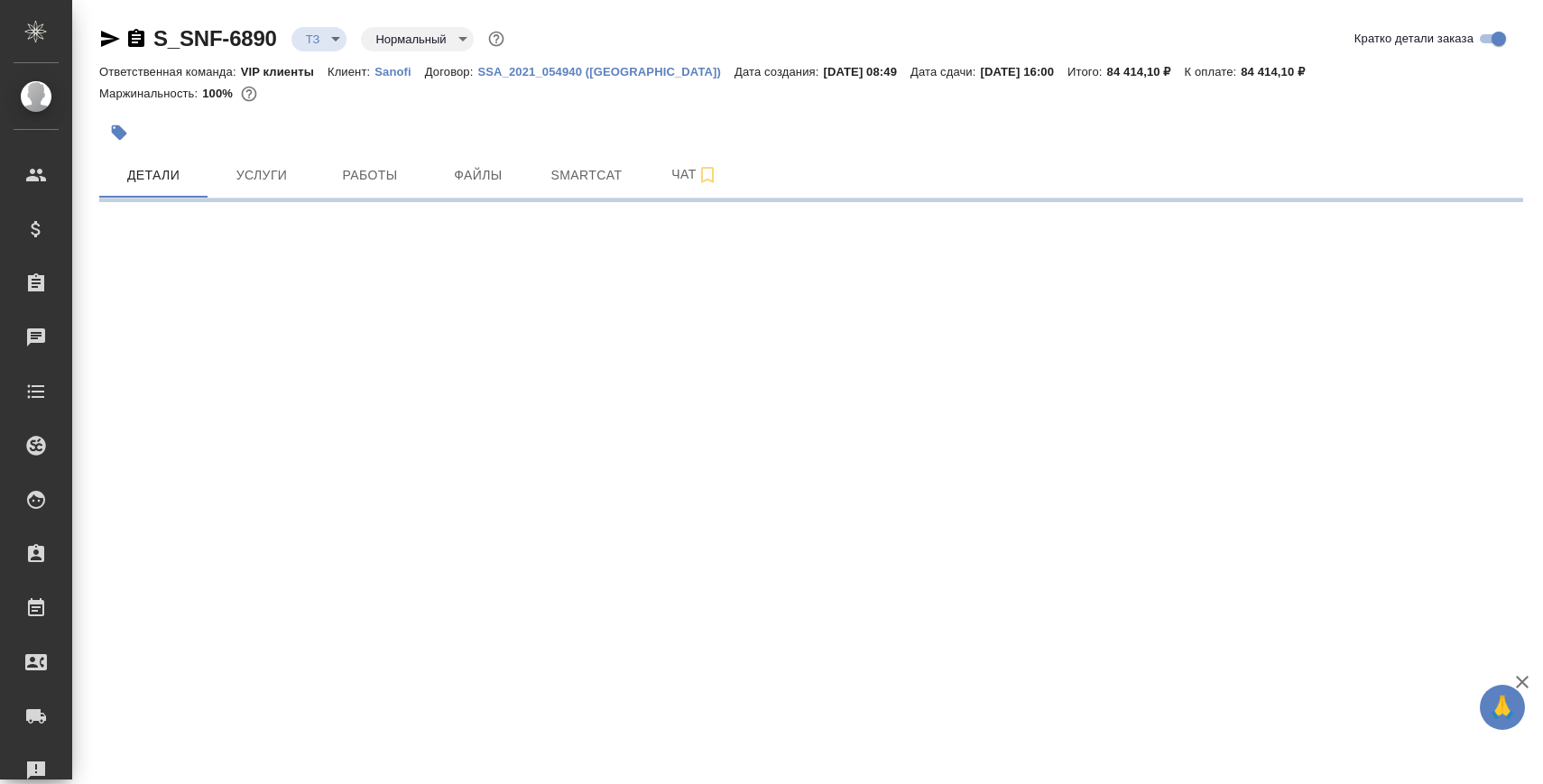
select select "RU"
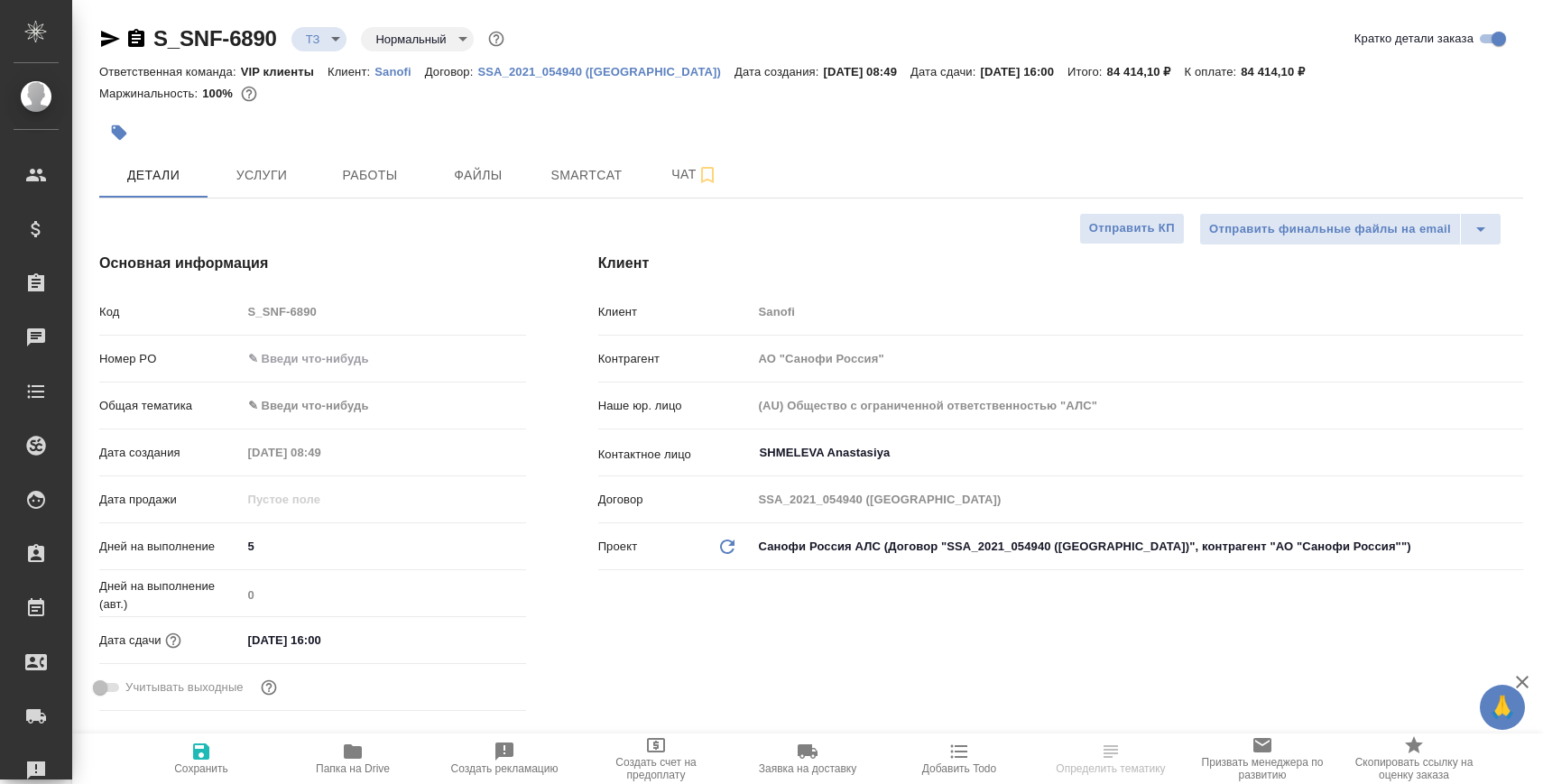
type textarea "x"
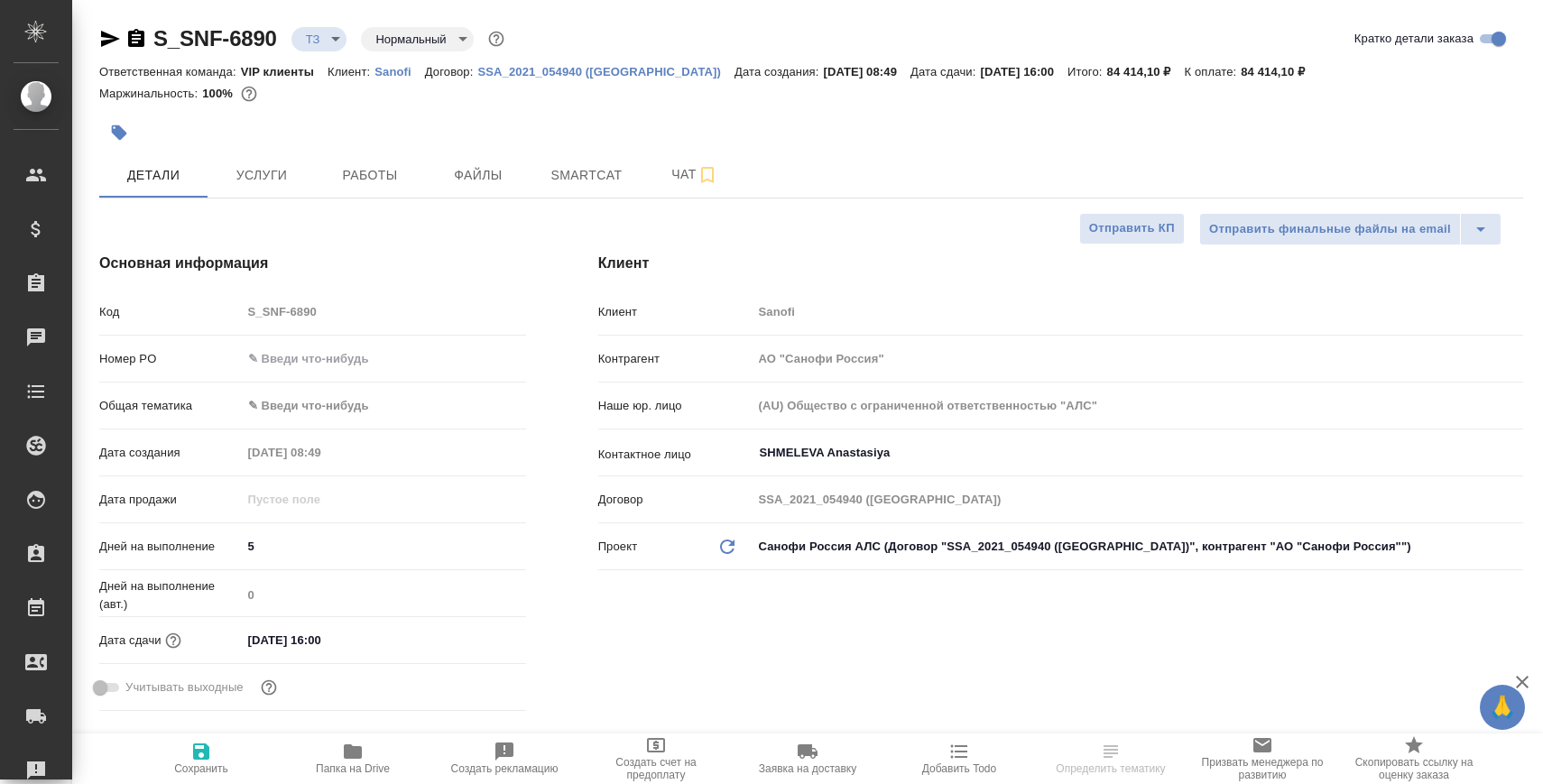
type textarea "x"
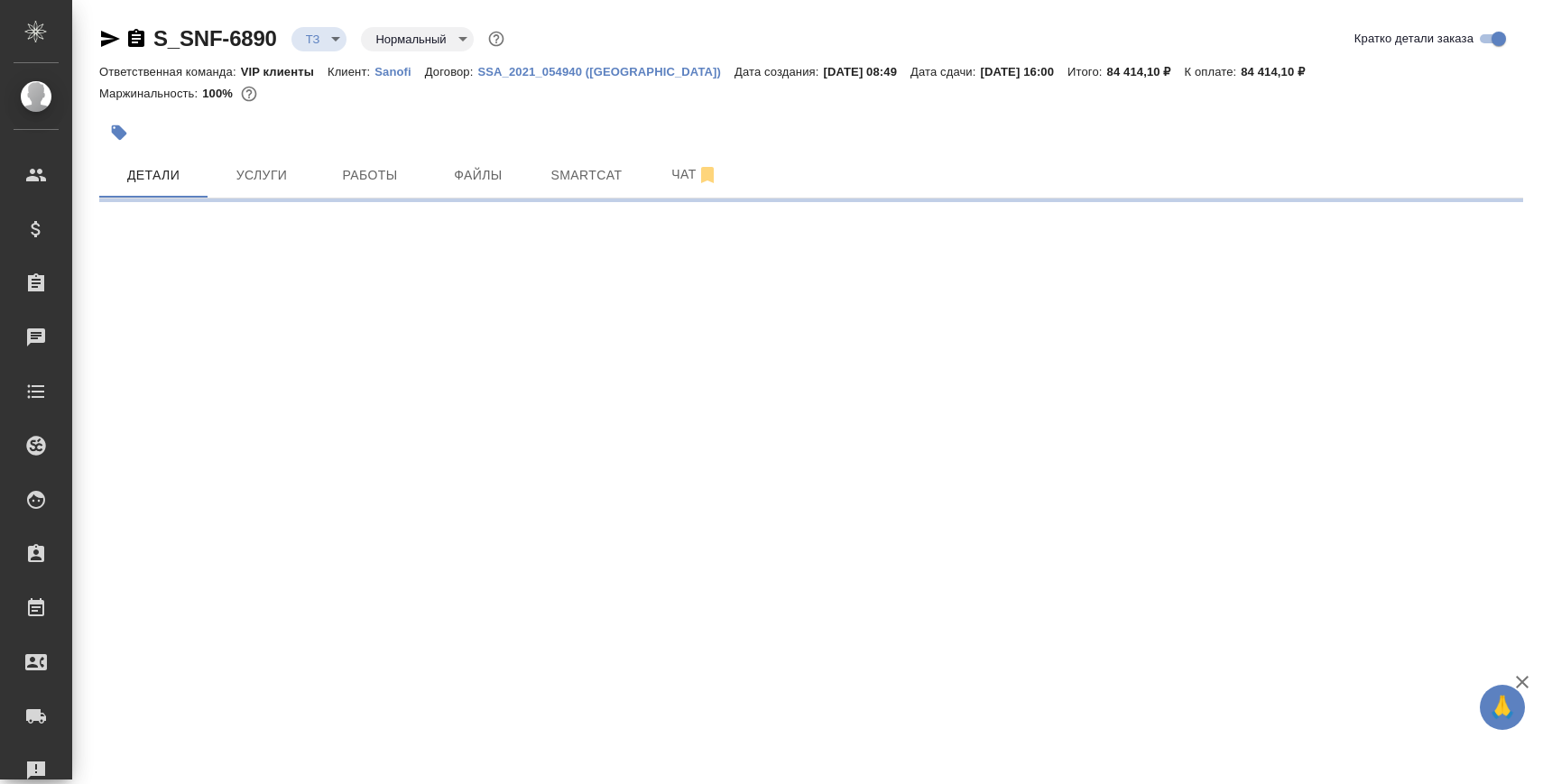
select select "RU"
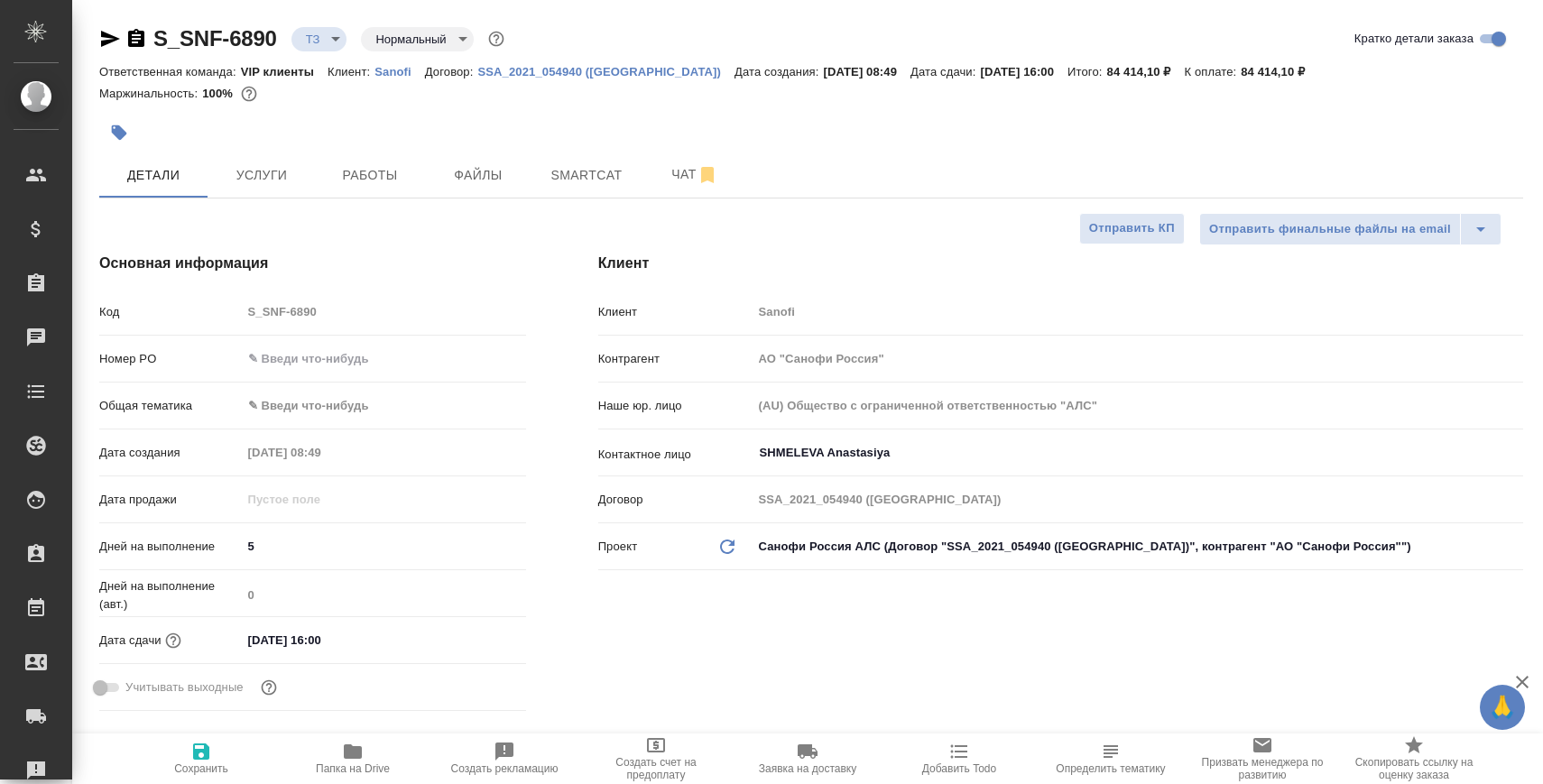
type textarea "x"
click at [647, 163] on button "Чат" at bounding box center [694, 175] width 109 height 45
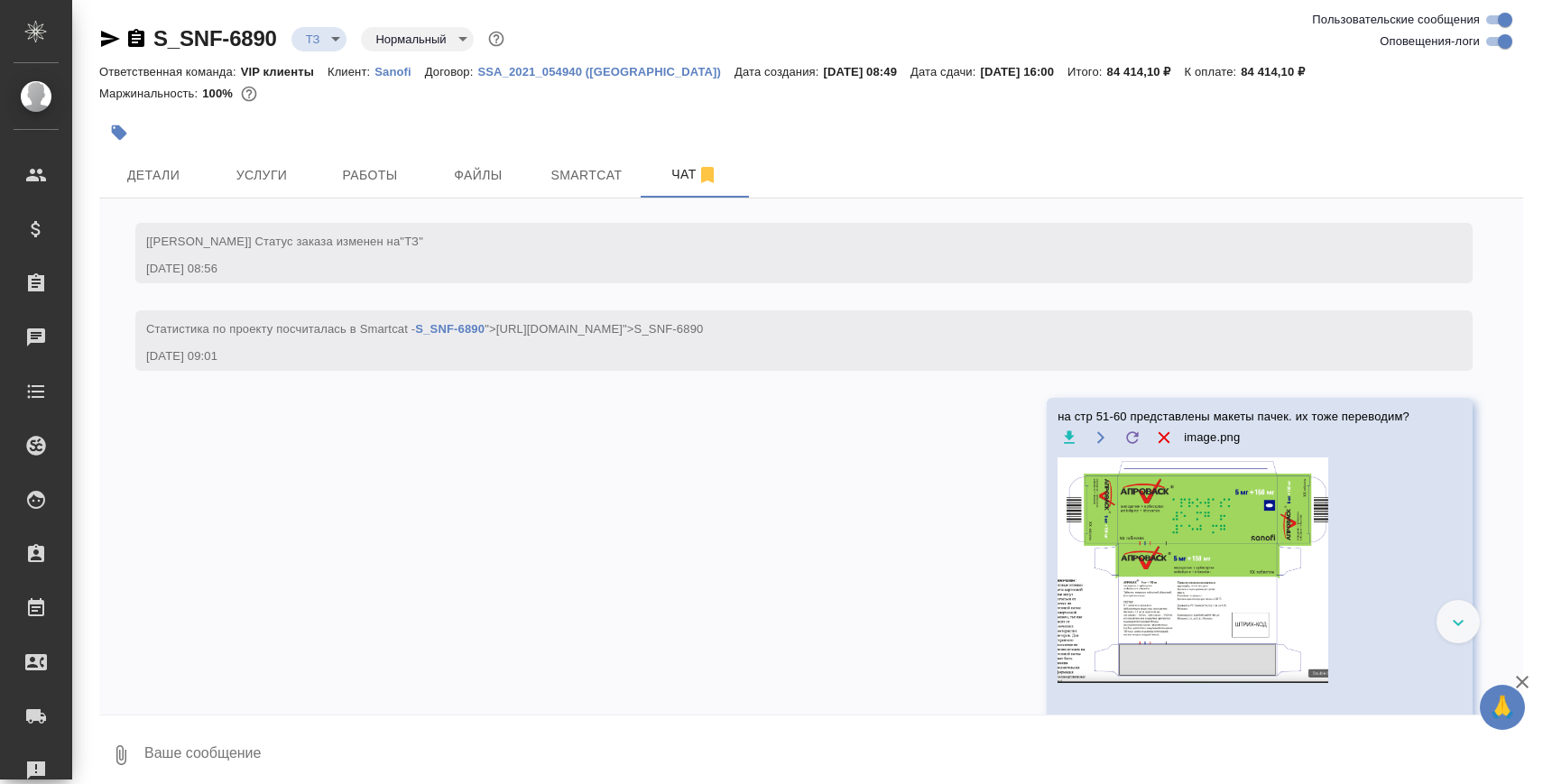
scroll to position [861, 0]
click at [386, 732] on textarea at bounding box center [832, 755] width 1380 height 61
paste textarea
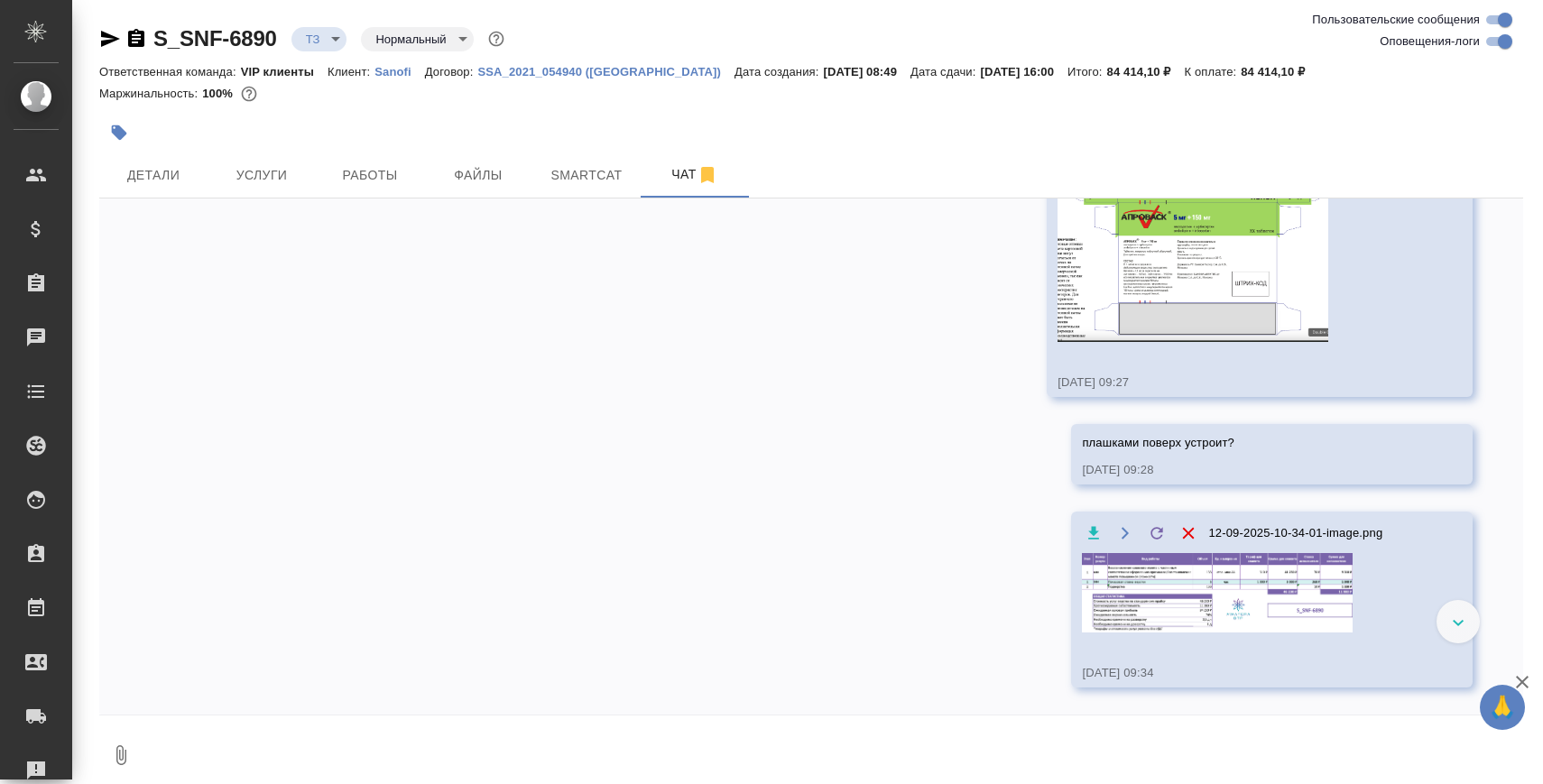
scroll to position [1289, 0]
click at [323, 43] on body "🙏 .cls-1 fill:#fff; AWATERA Zaborova Aleksandra Клиенты Спецификации Заказы 0 Ч…" at bounding box center [771, 465] width 1543 height 929
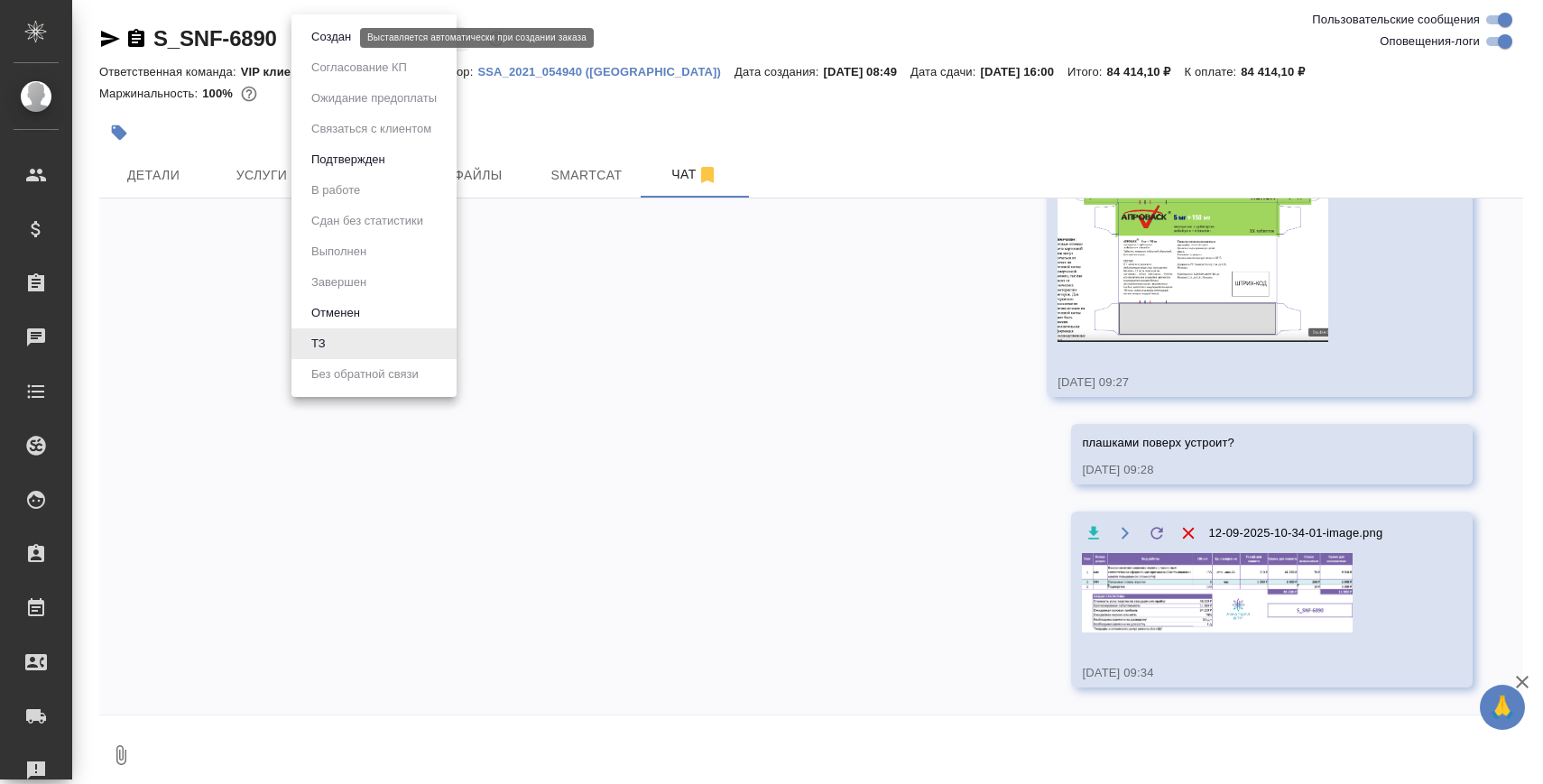
click at [333, 43] on button "Создан" at bounding box center [331, 37] width 50 height 20
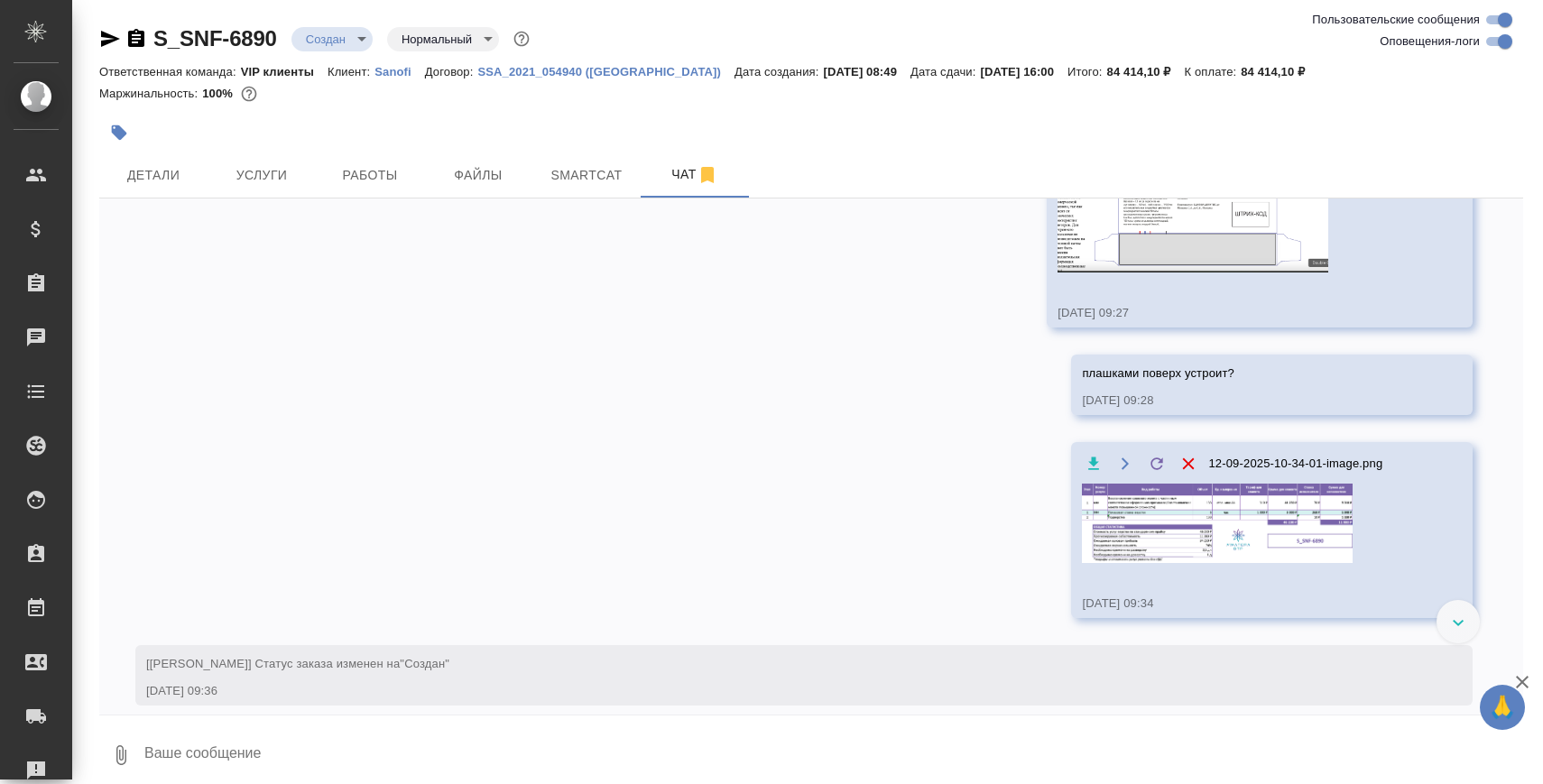
scroll to position [1358, 0]
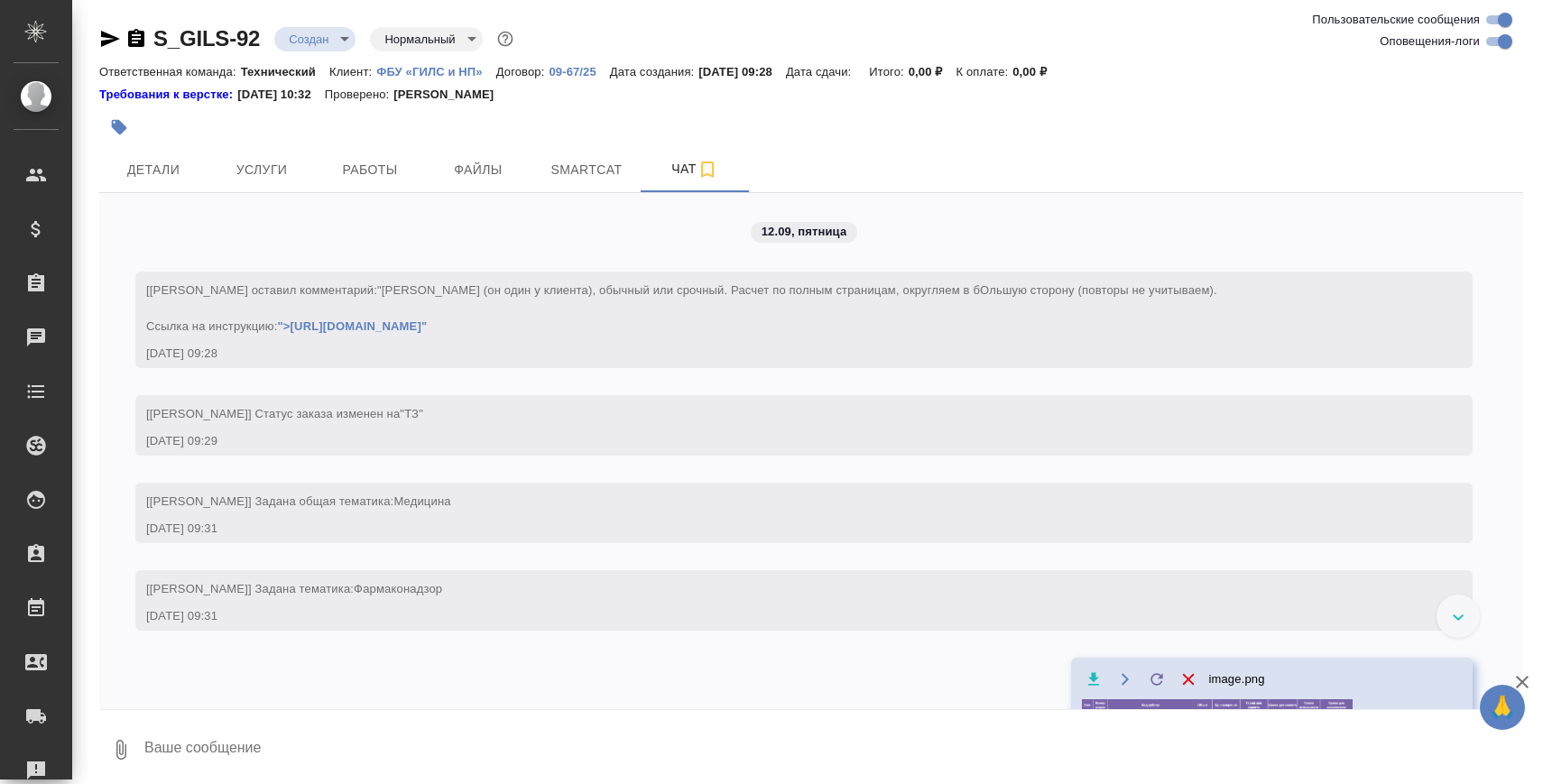
scroll to position [160, 0]
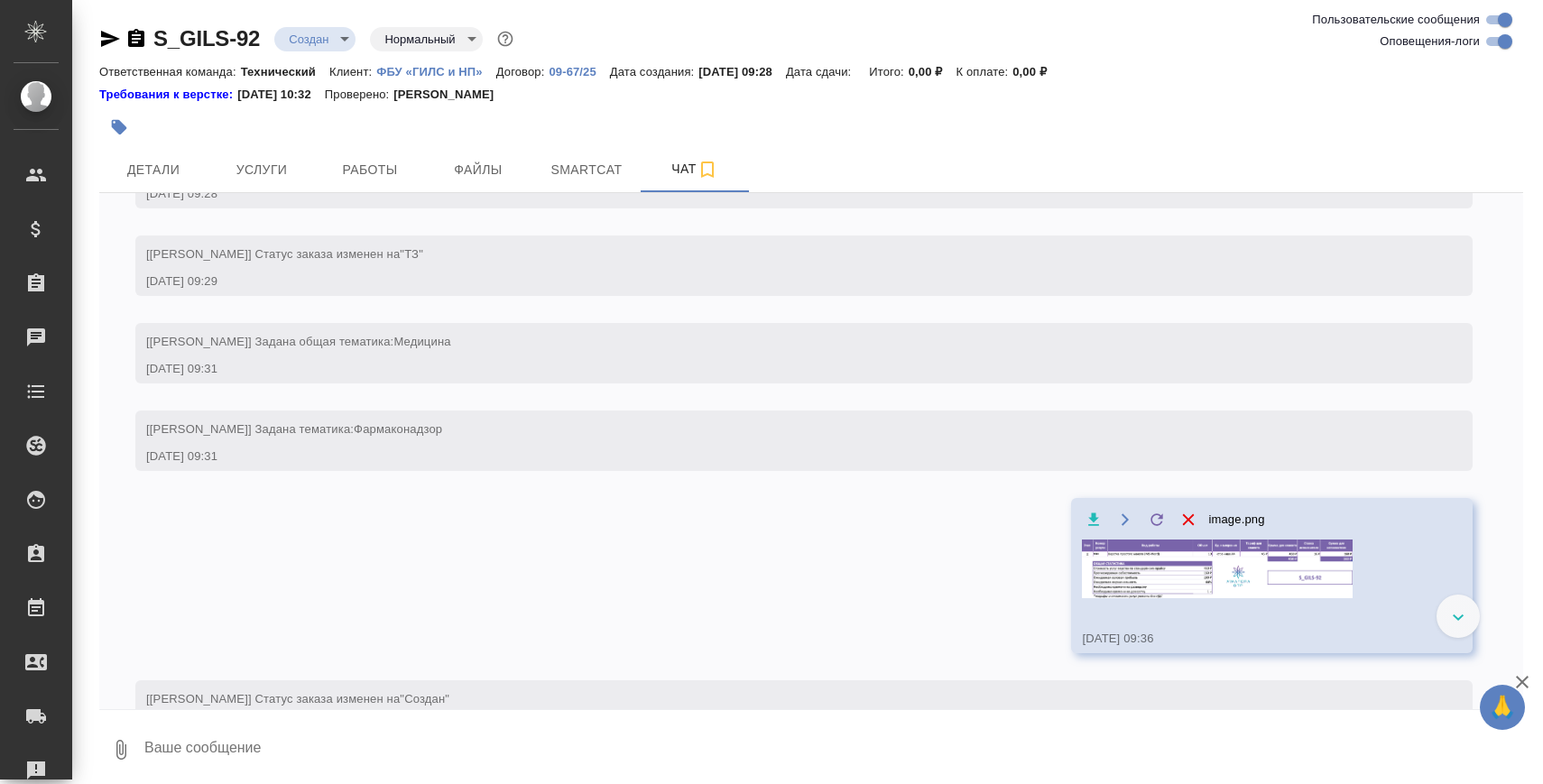
click at [139, 41] on icon "button" at bounding box center [136, 38] width 16 height 18
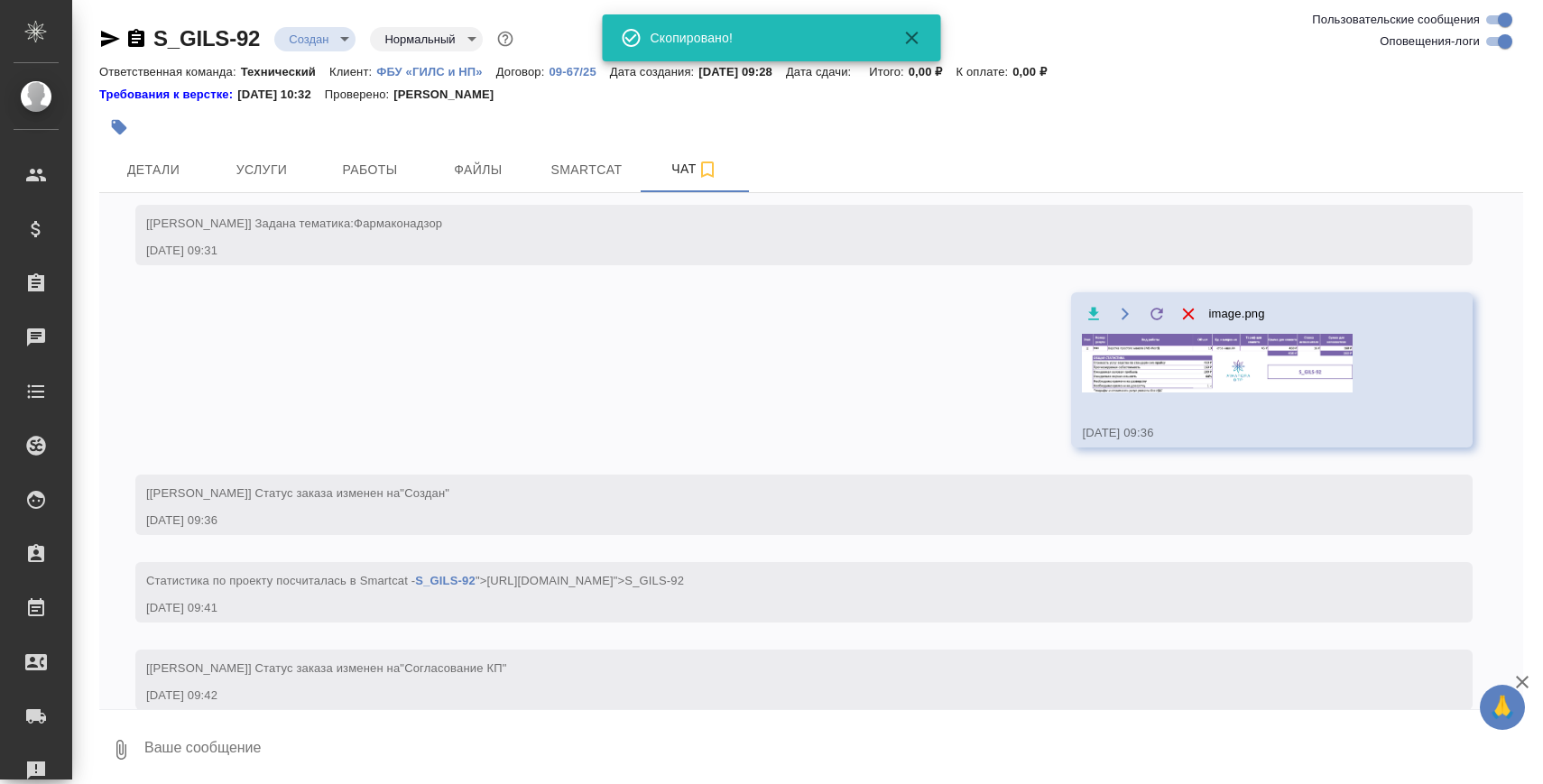
scroll to position [393, 0]
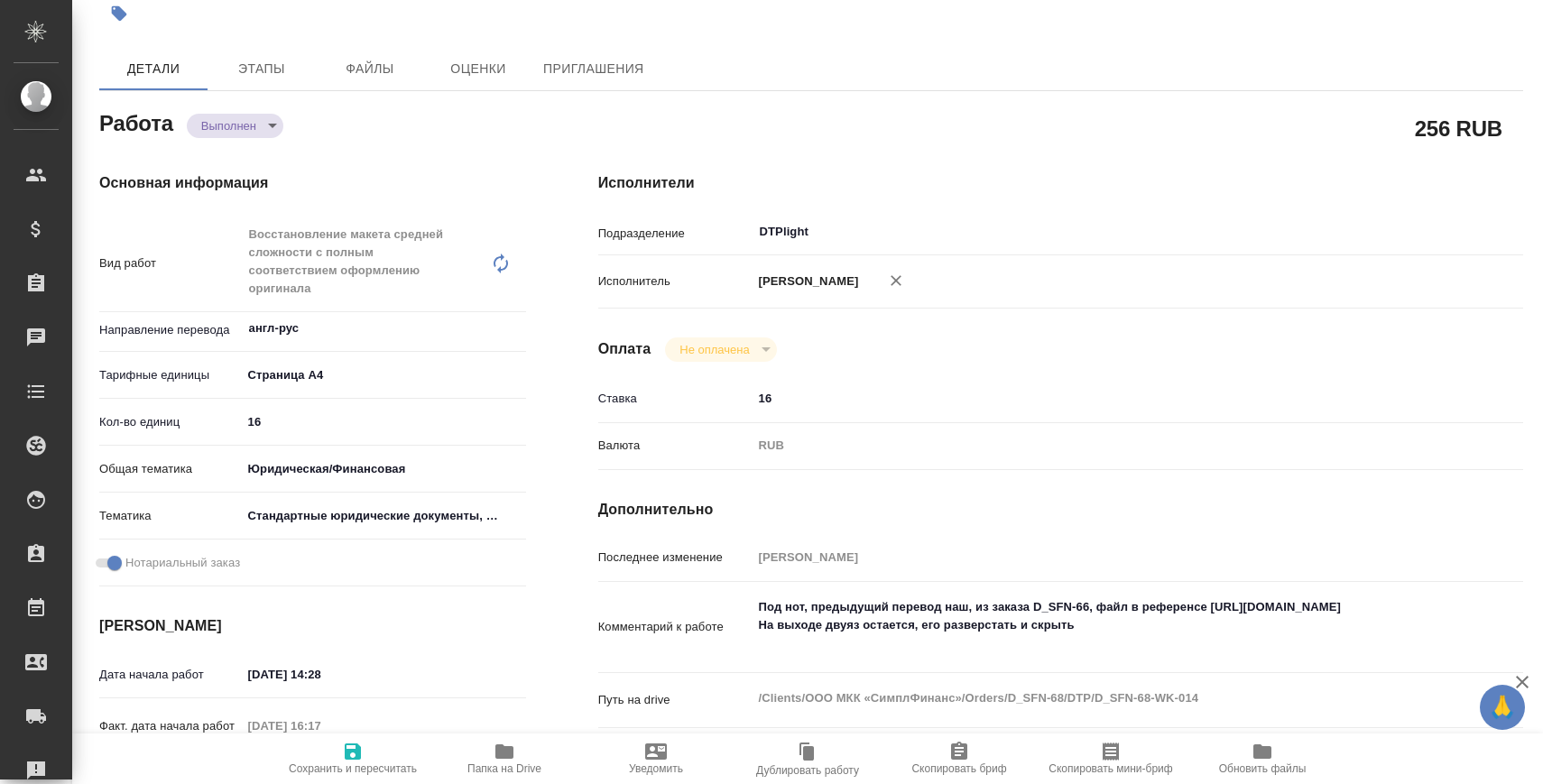
scroll to position [376, 0]
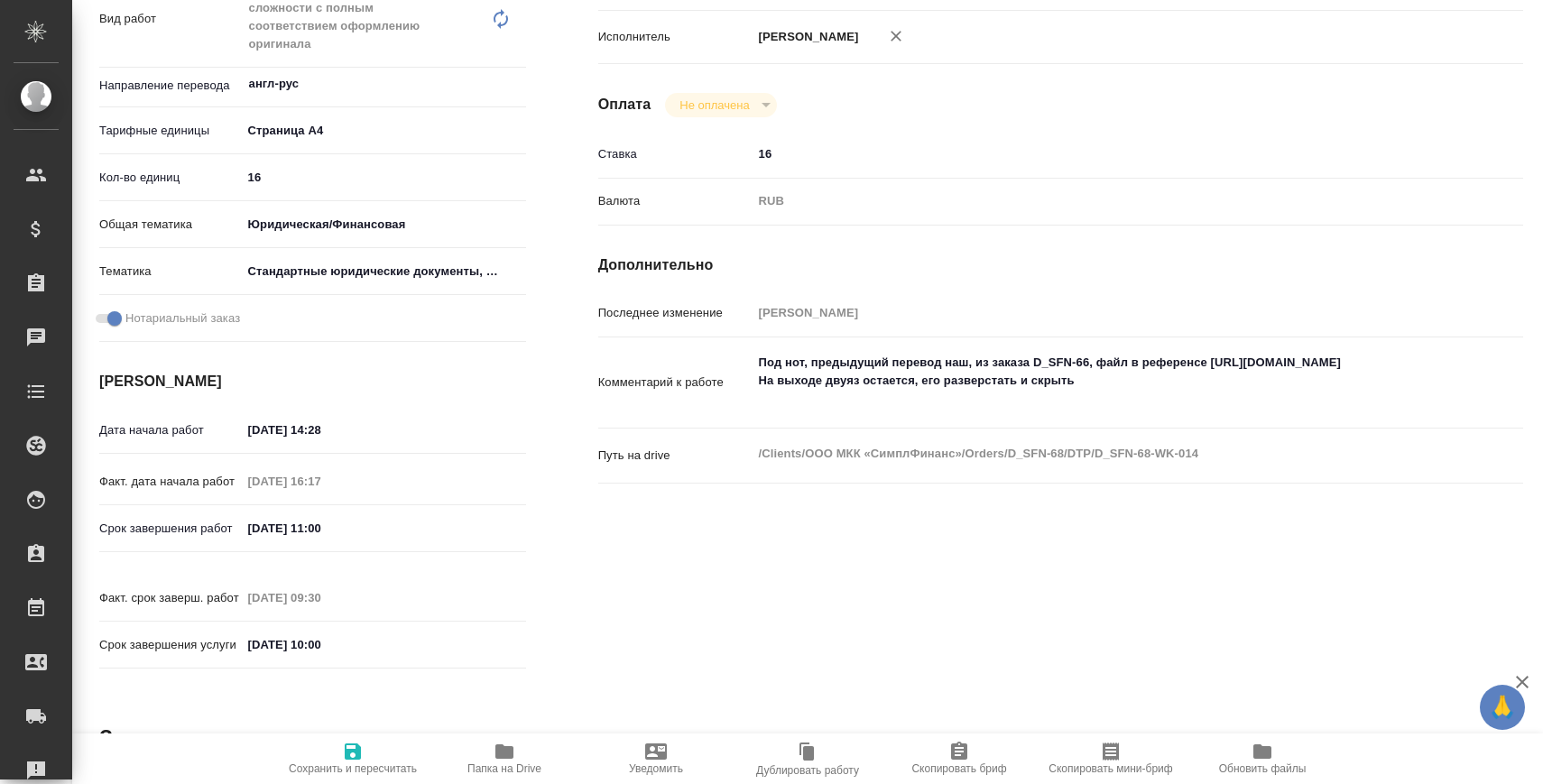
click at [482, 754] on span "Папка на Drive" at bounding box center [505, 758] width 130 height 34
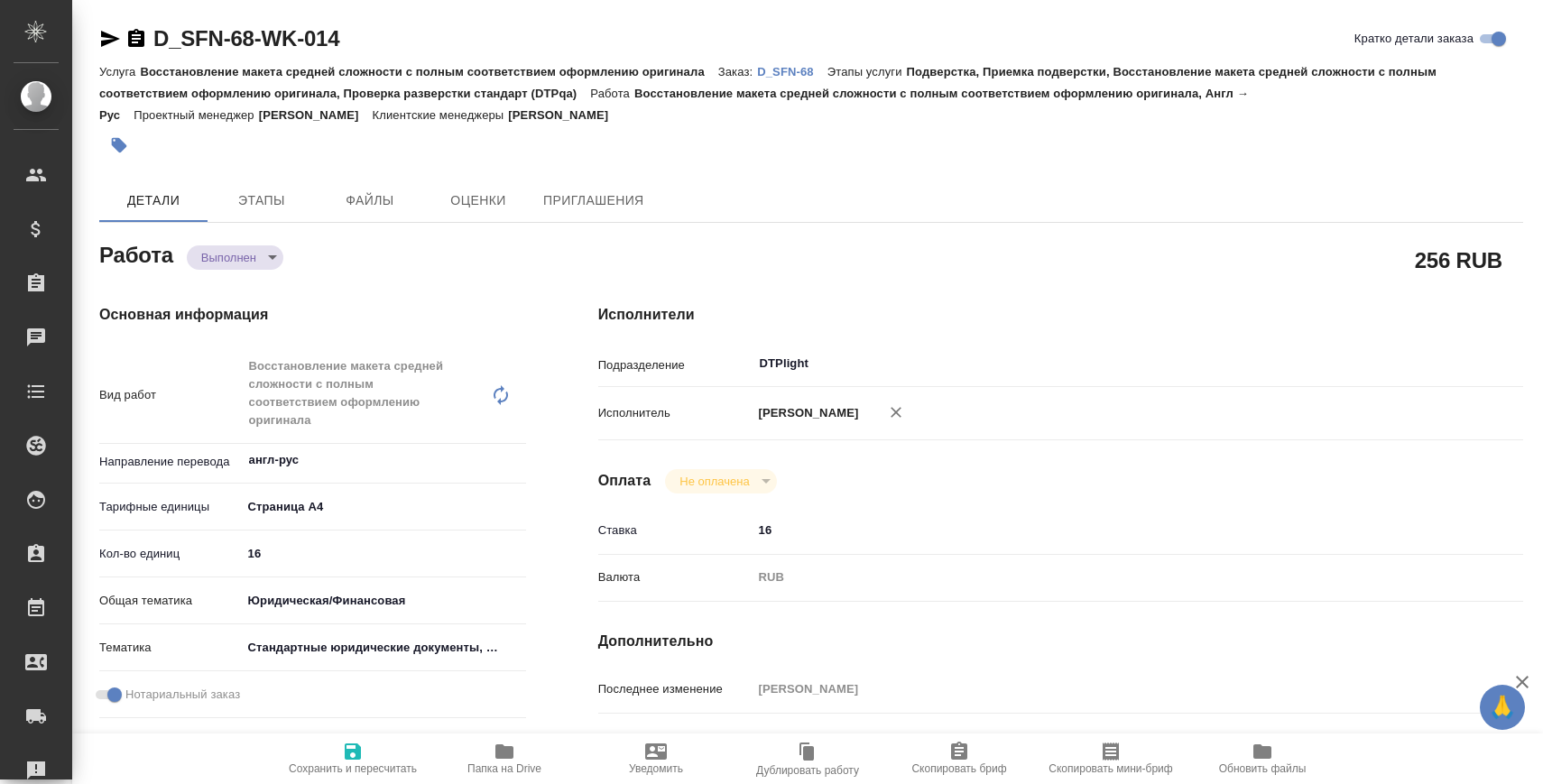
click at [111, 38] on icon "button" at bounding box center [111, 38] width 19 height 16
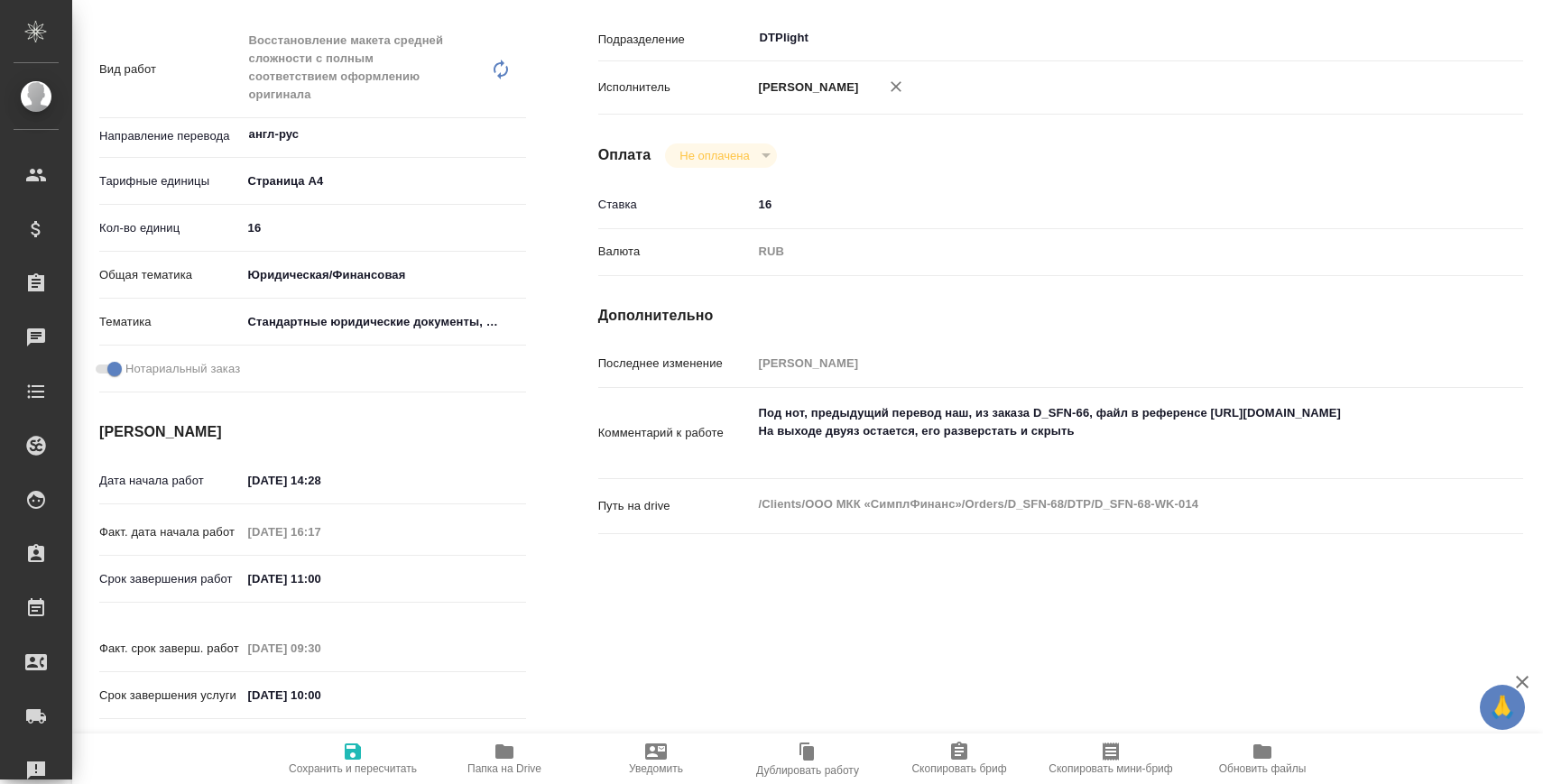
scroll to position [82, 0]
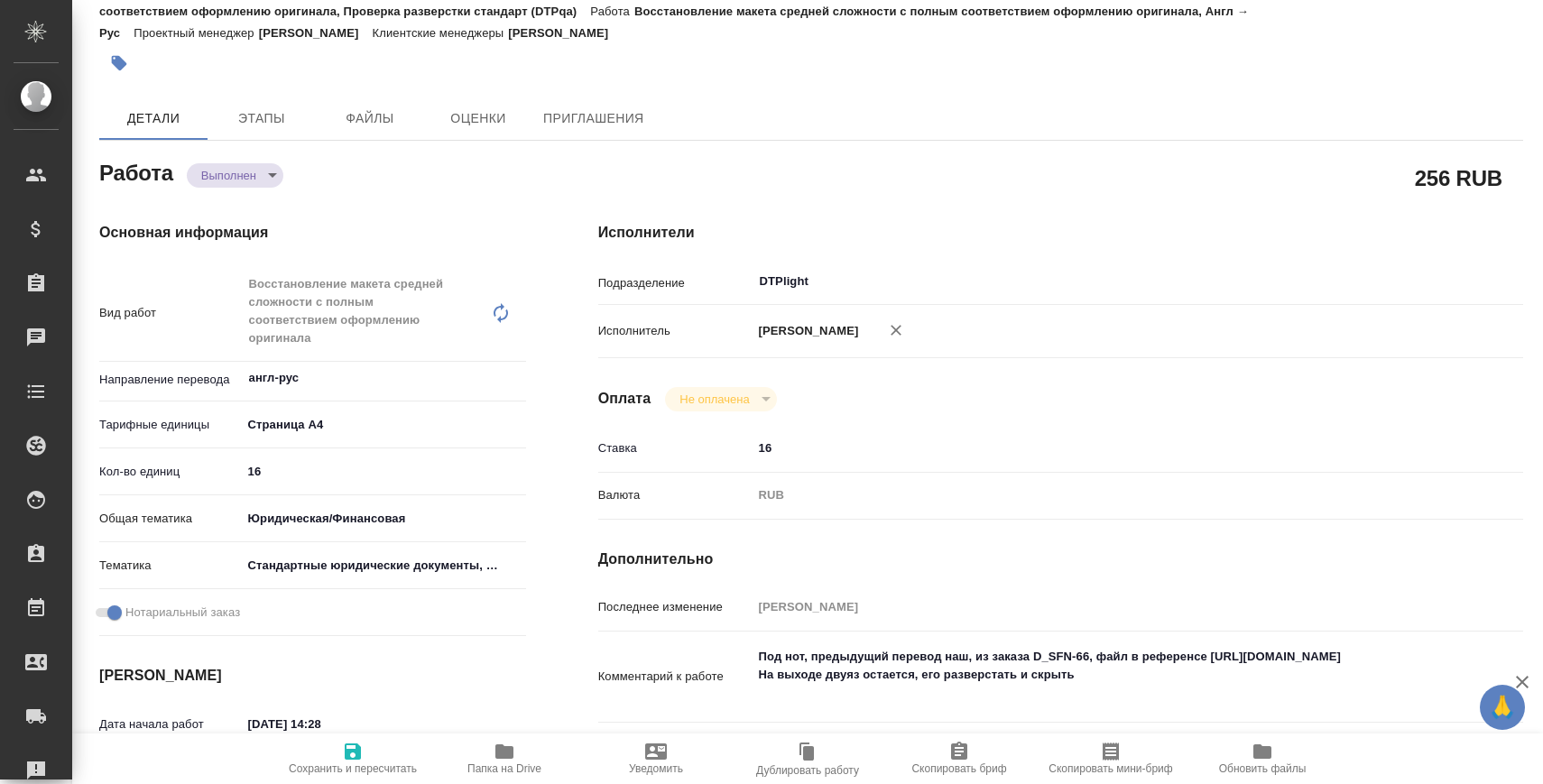
click at [242, 162] on div "Выполнен completed" at bounding box center [235, 175] width 96 height 26
click at [242, 179] on body "🙏 .cls-1 fill:#fff; AWATERA Zaborova Aleksandra Клиенты Спецификации Заказы 0 Ч…" at bounding box center [771, 465] width 1543 height 929
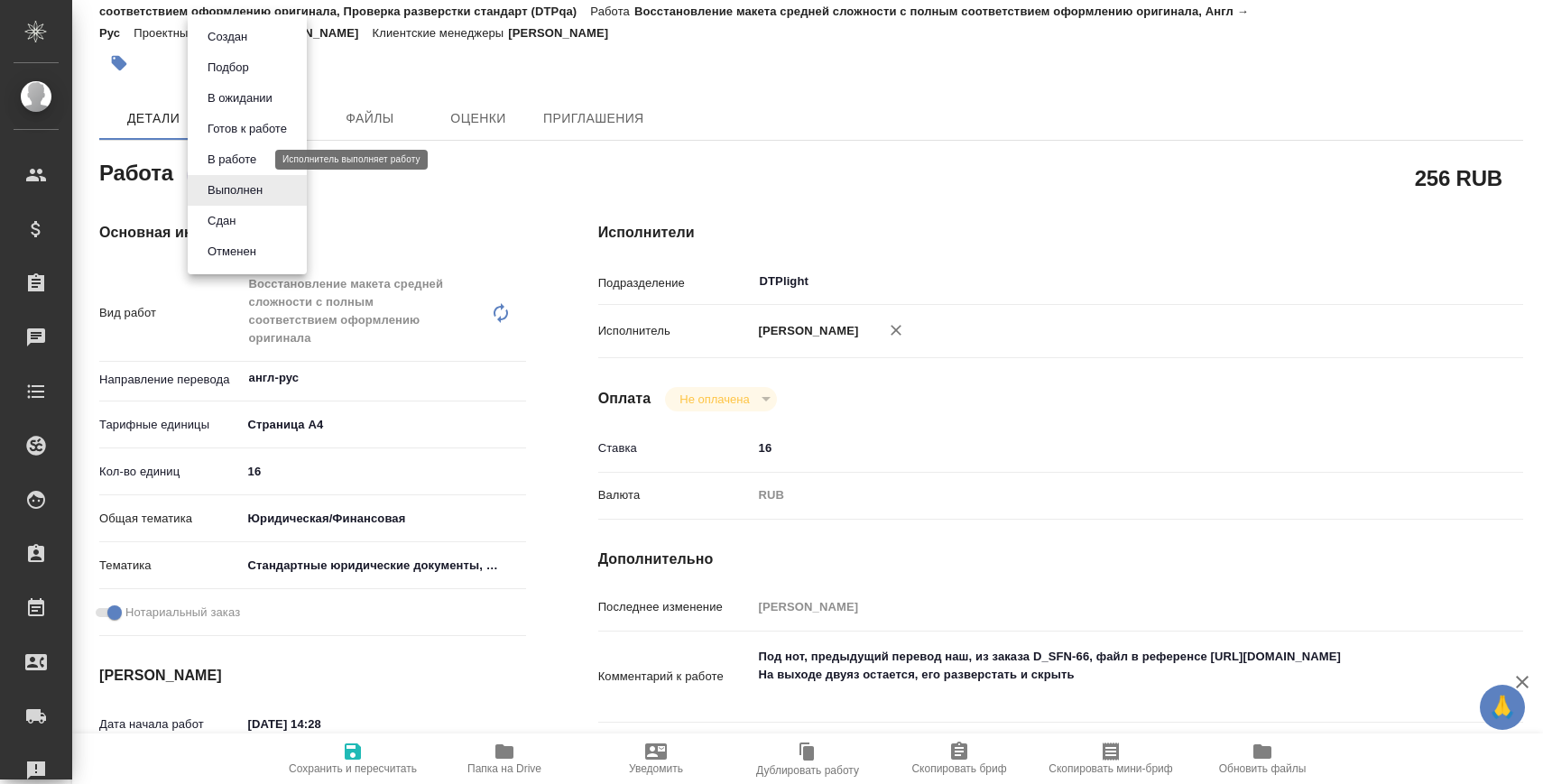
drag, startPoint x: 242, startPoint y: 195, endPoint x: 254, endPoint y: 160, distance: 37.0
click at [254, 160] on ul "Создан Подбор В ожидании Готов к работе В работе Выполнен Сдан Отменен" at bounding box center [248, 144] width 119 height 260
click at [254, 160] on button "В работе" at bounding box center [231, 160] width 60 height 20
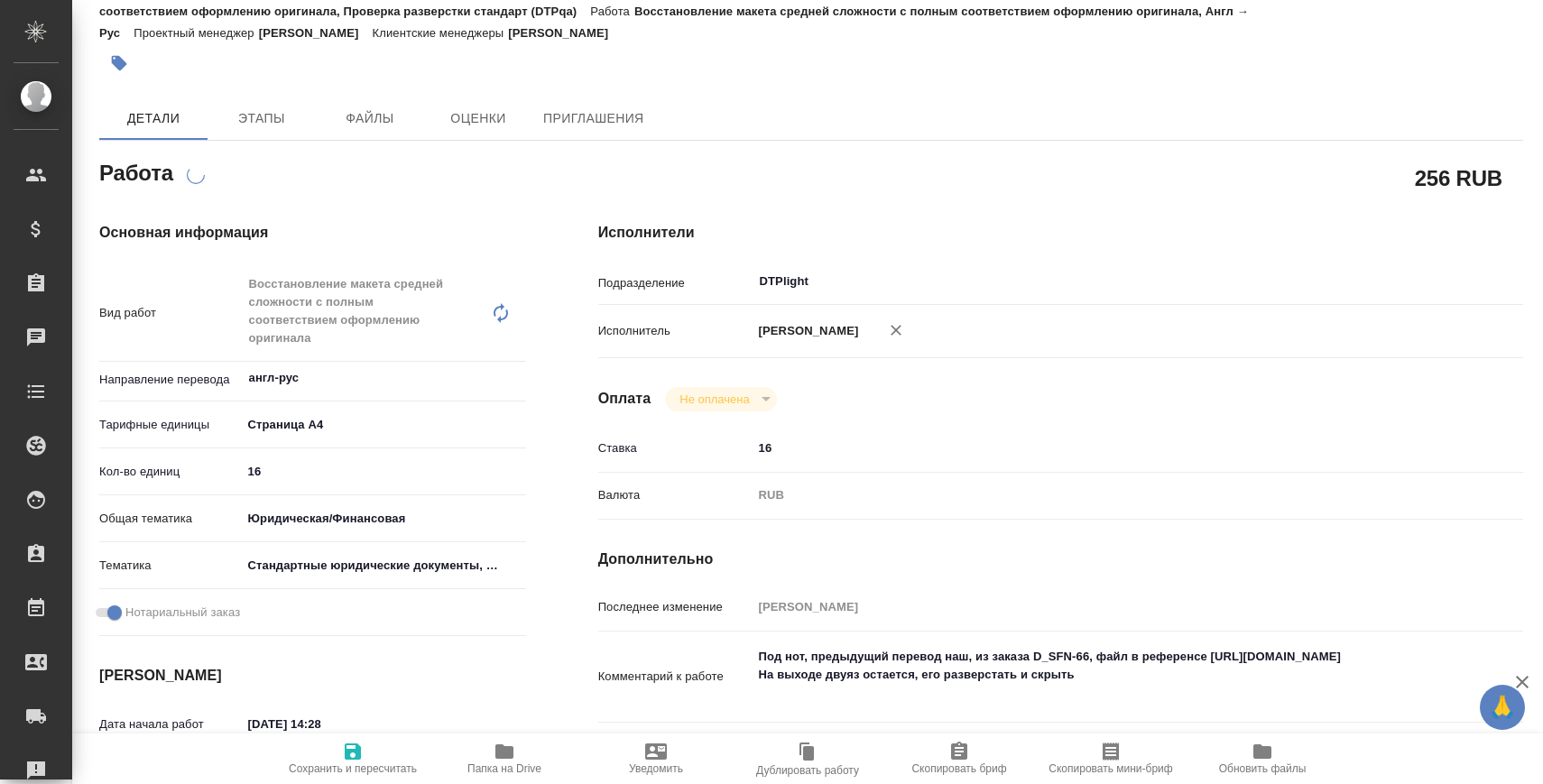
scroll to position [0, 0]
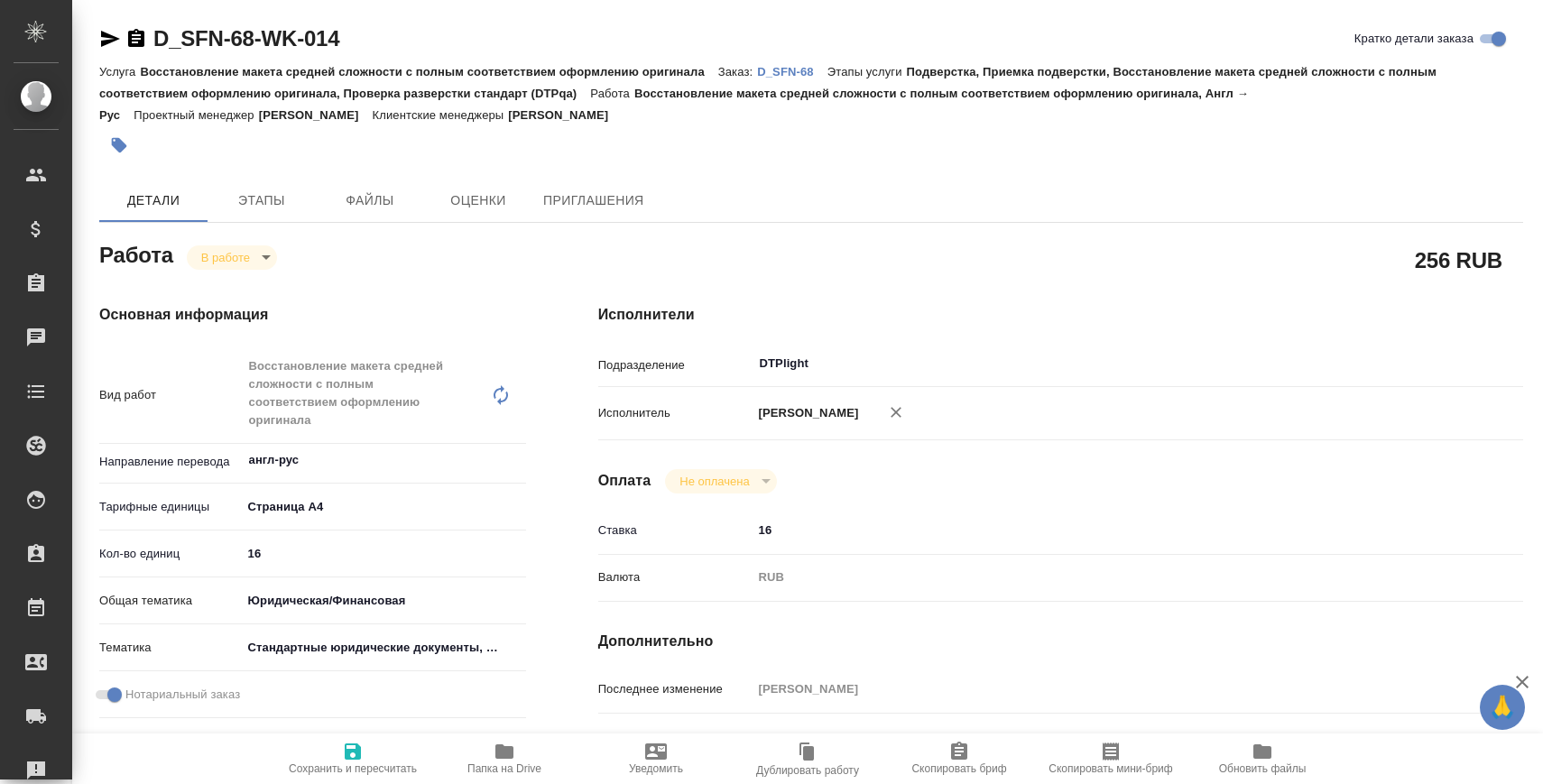
type textarea "x"
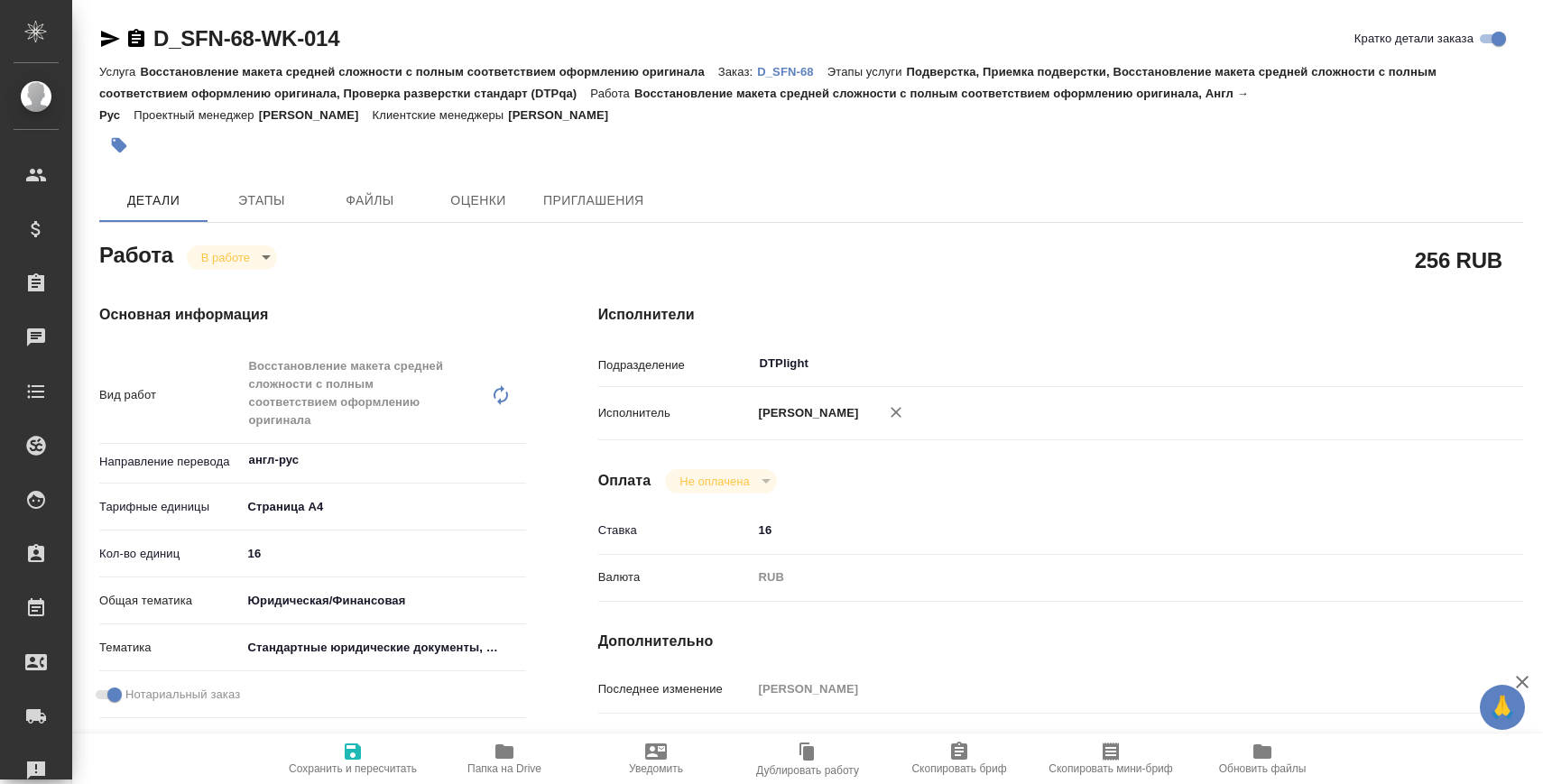
type textarea "x"
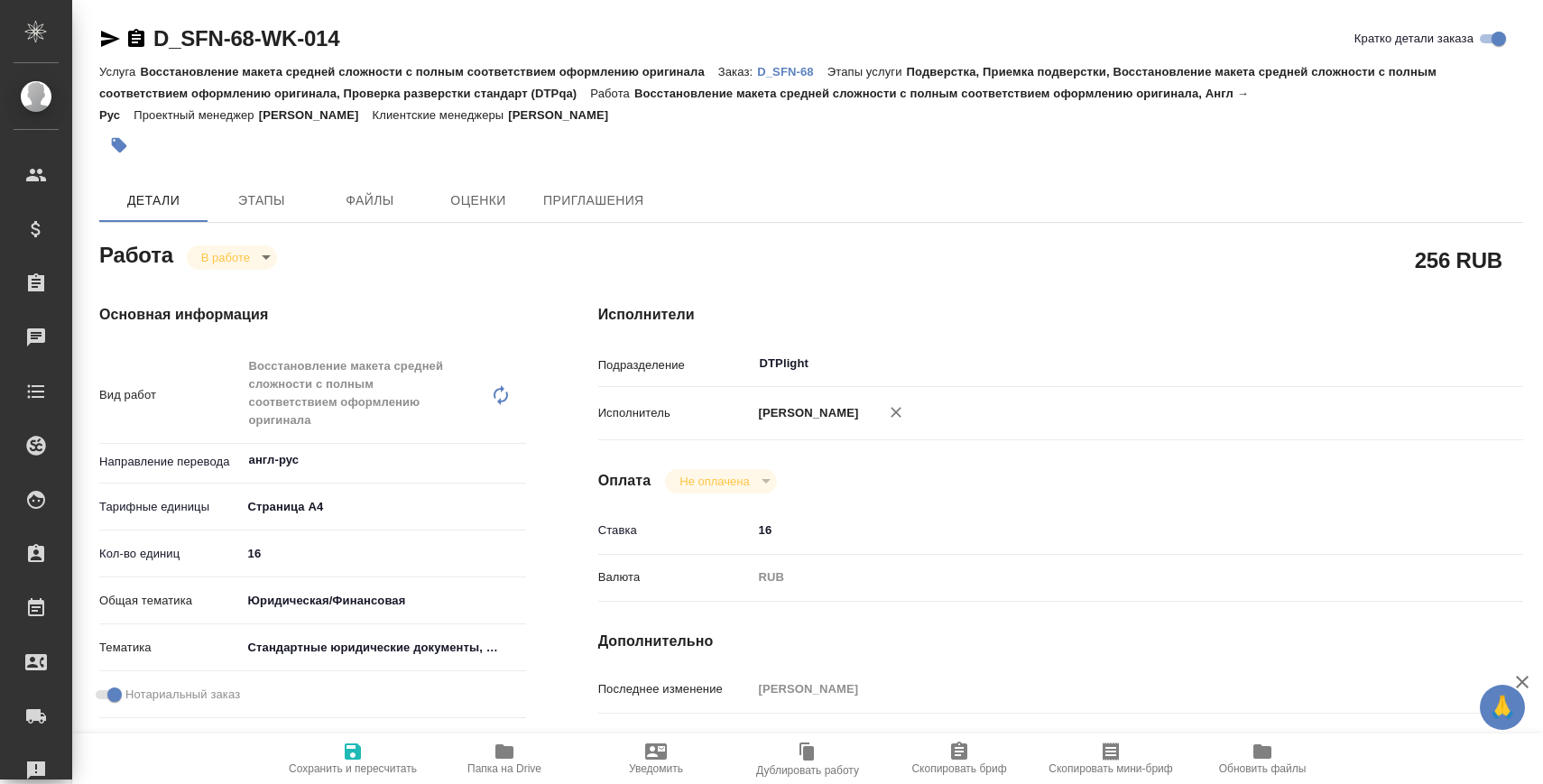
type textarea "x"
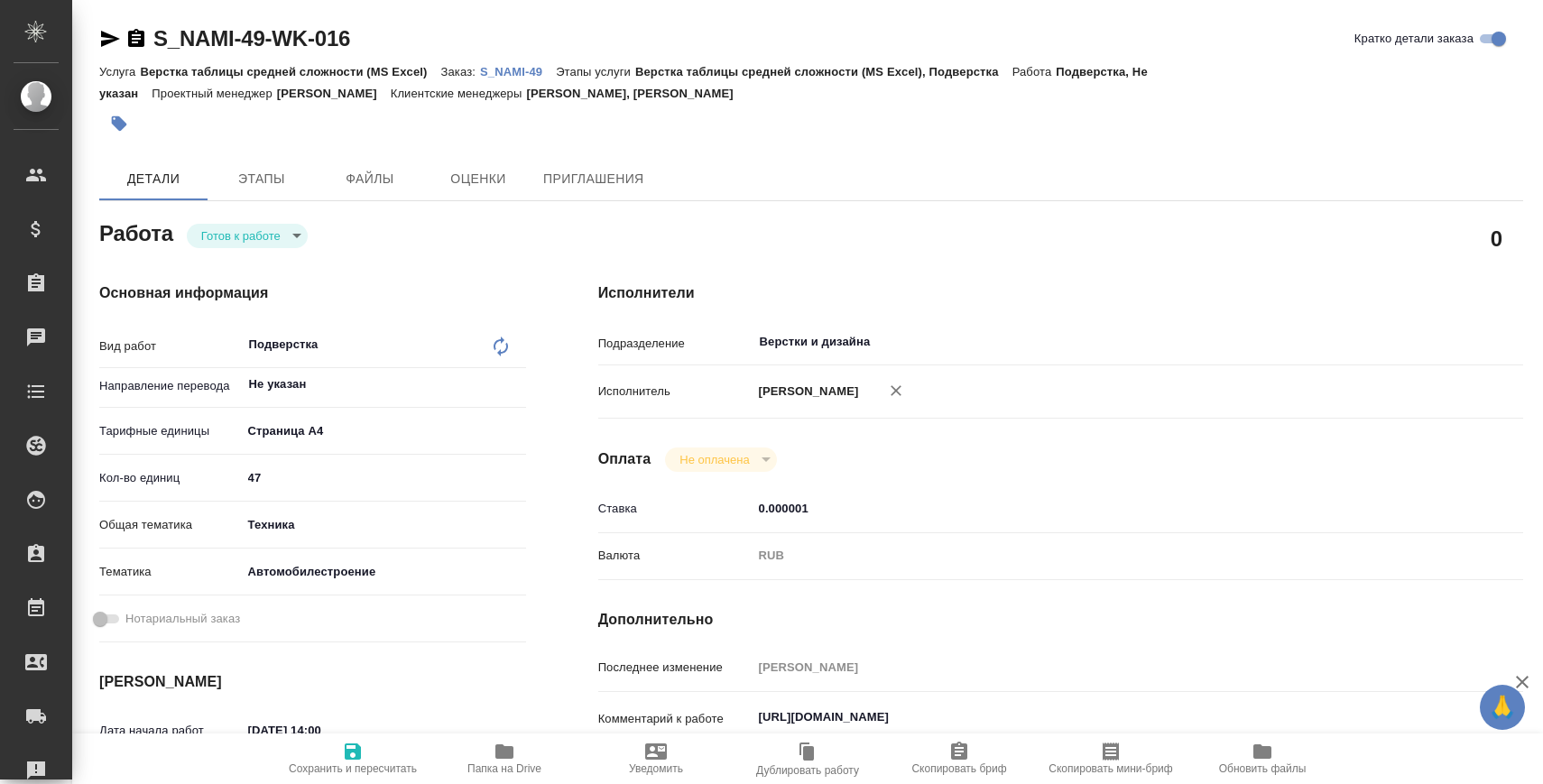
type textarea "x"
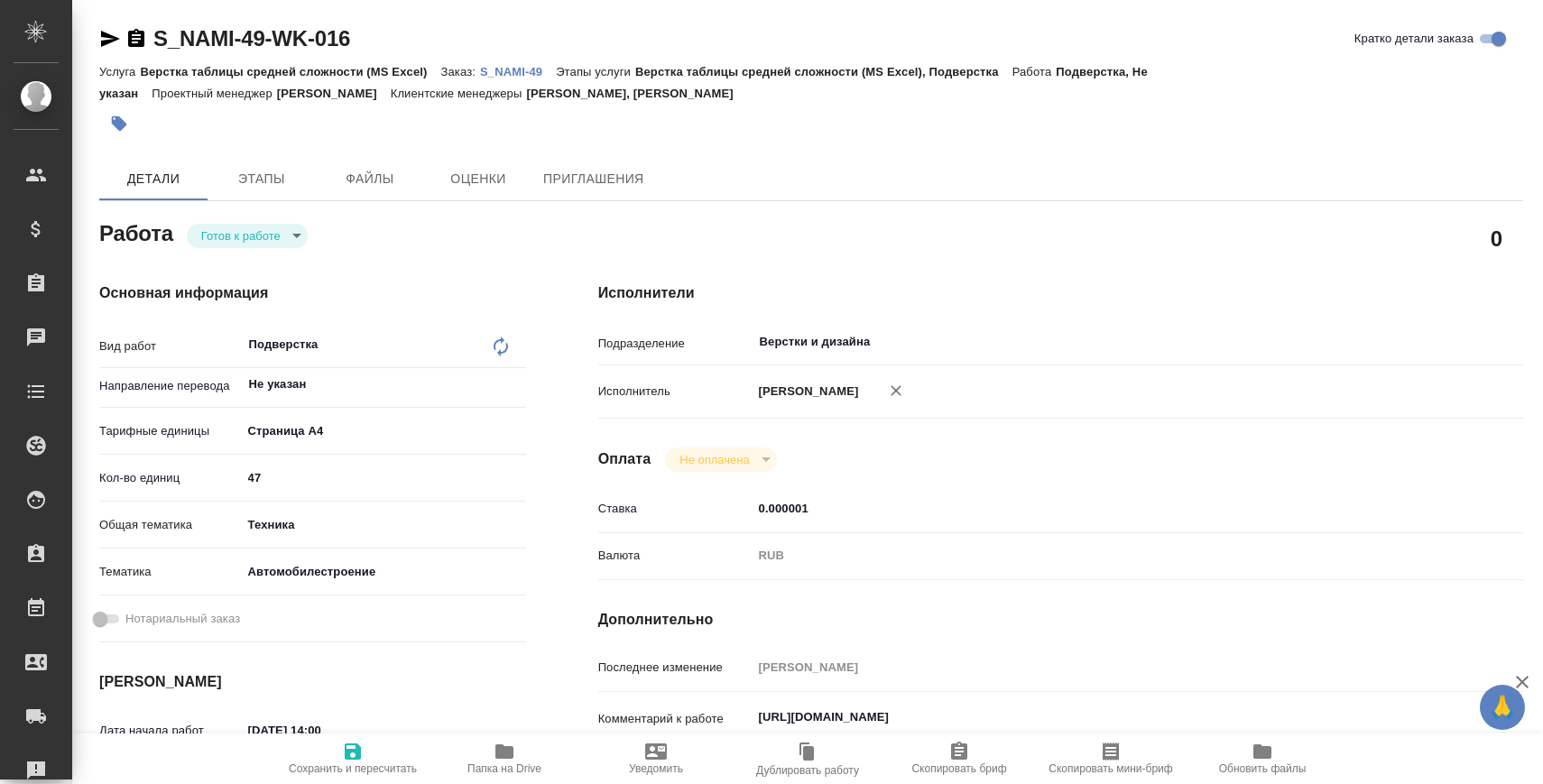
type textarea "x"
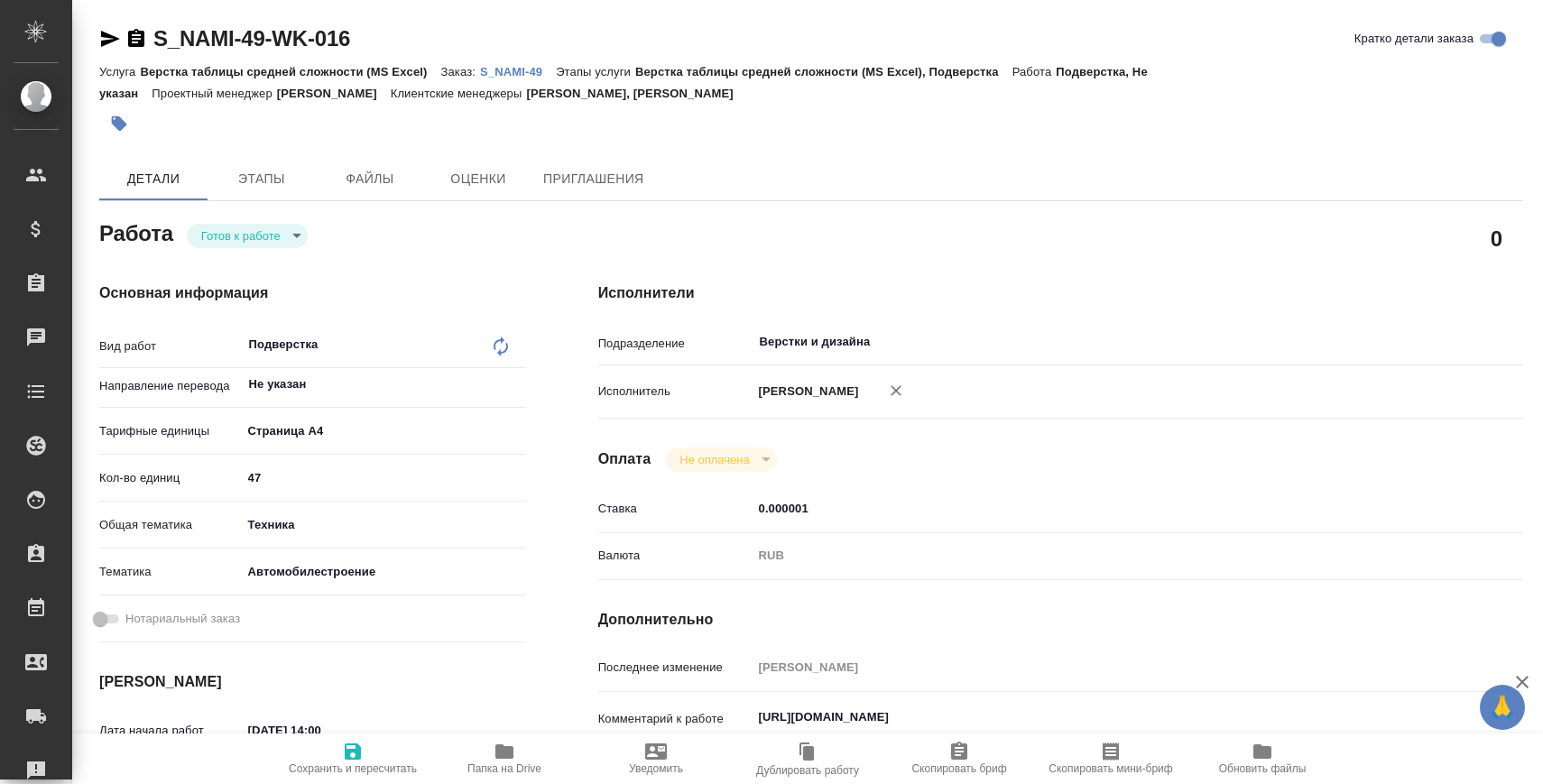
type textarea "x"
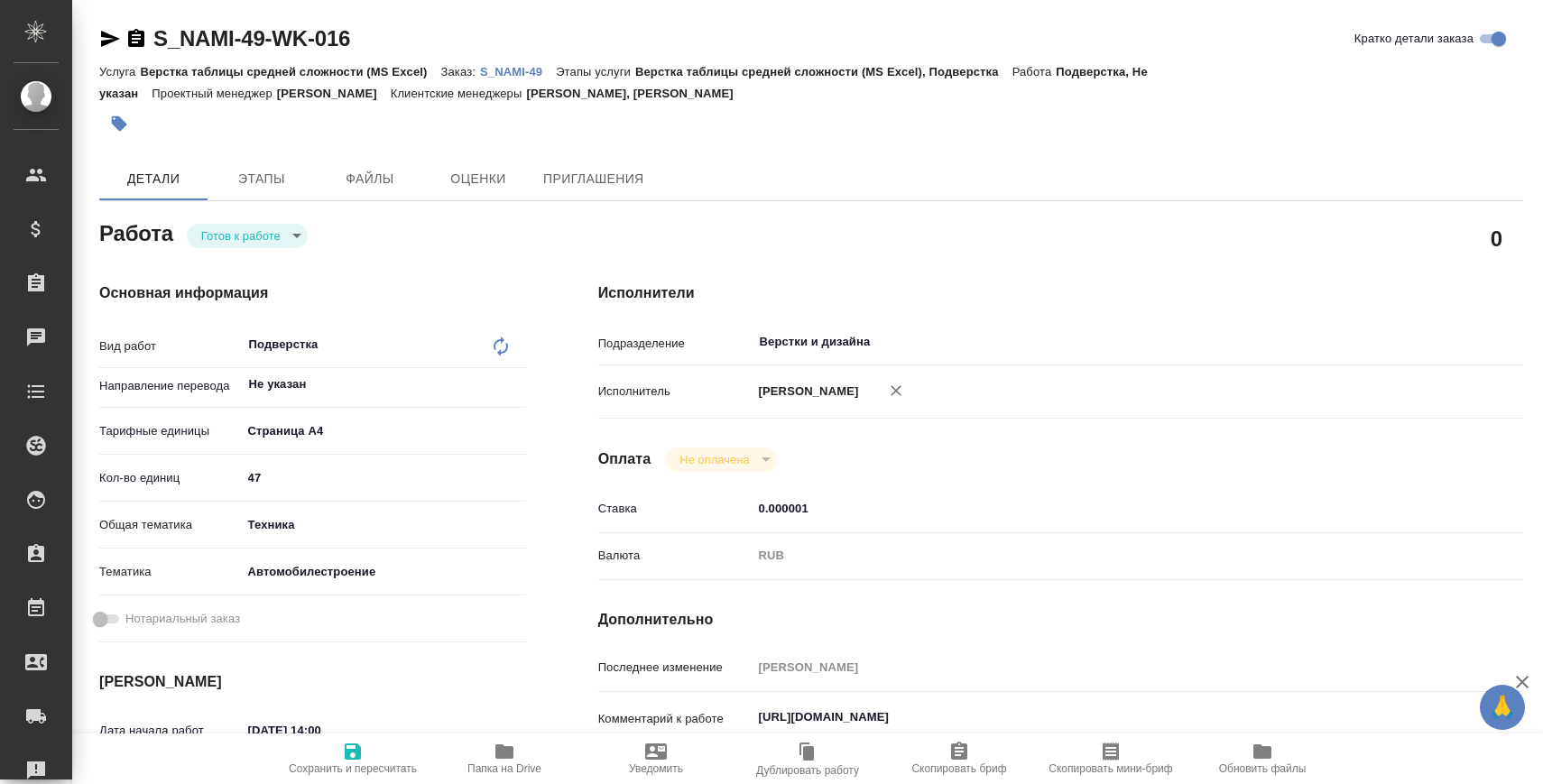
type textarea "x"
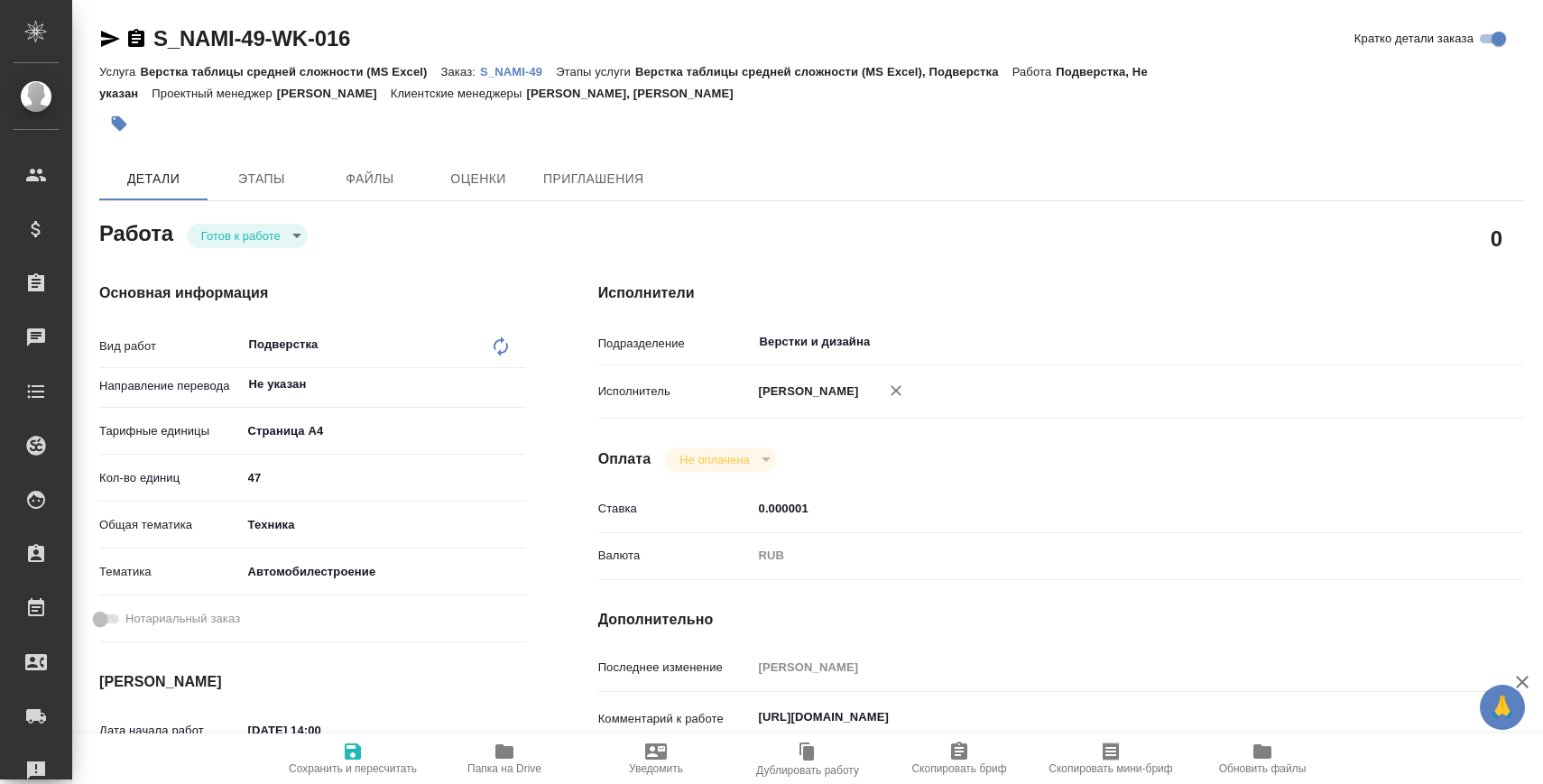
type textarea "x"
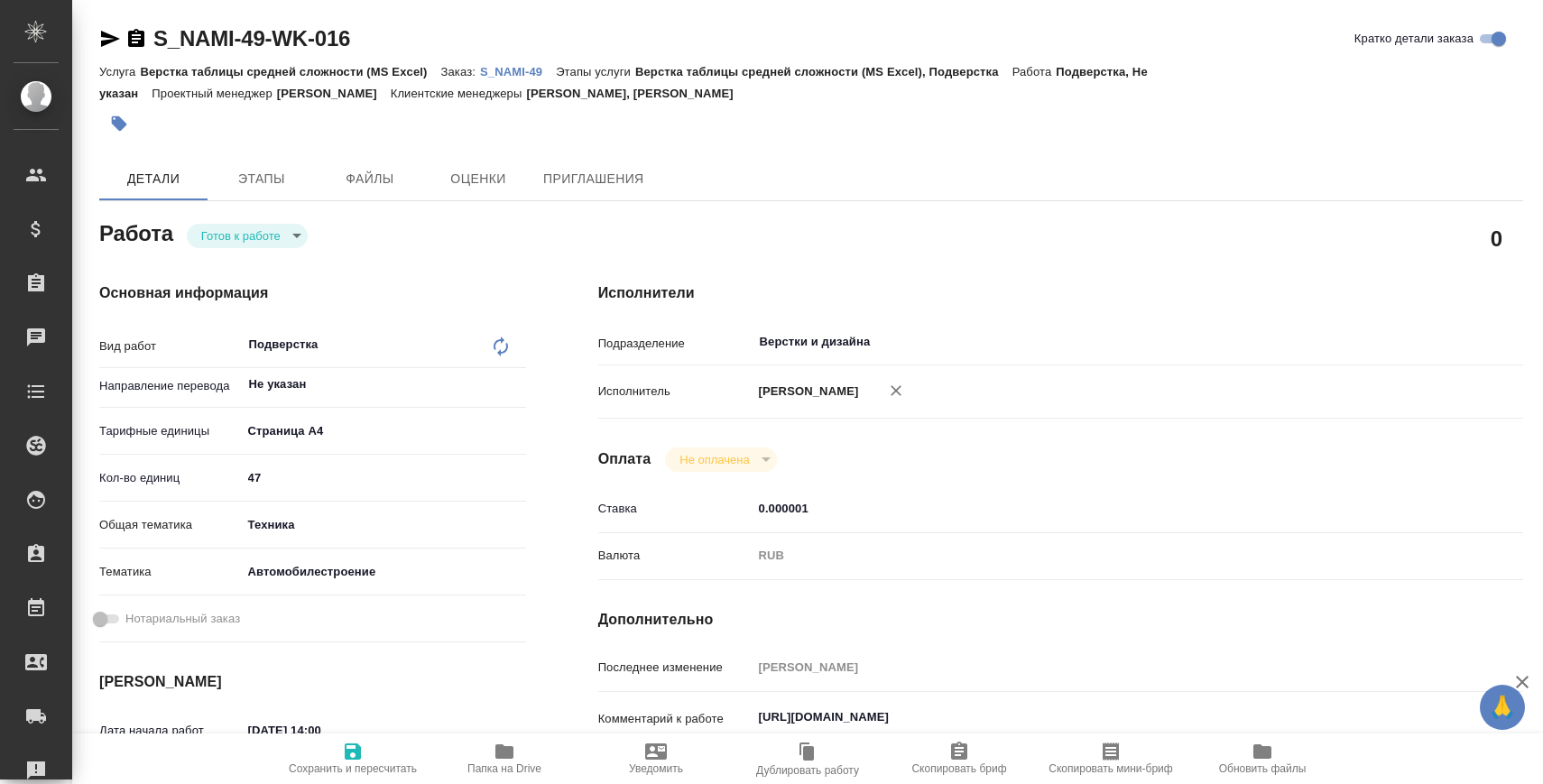
scroll to position [268, 0]
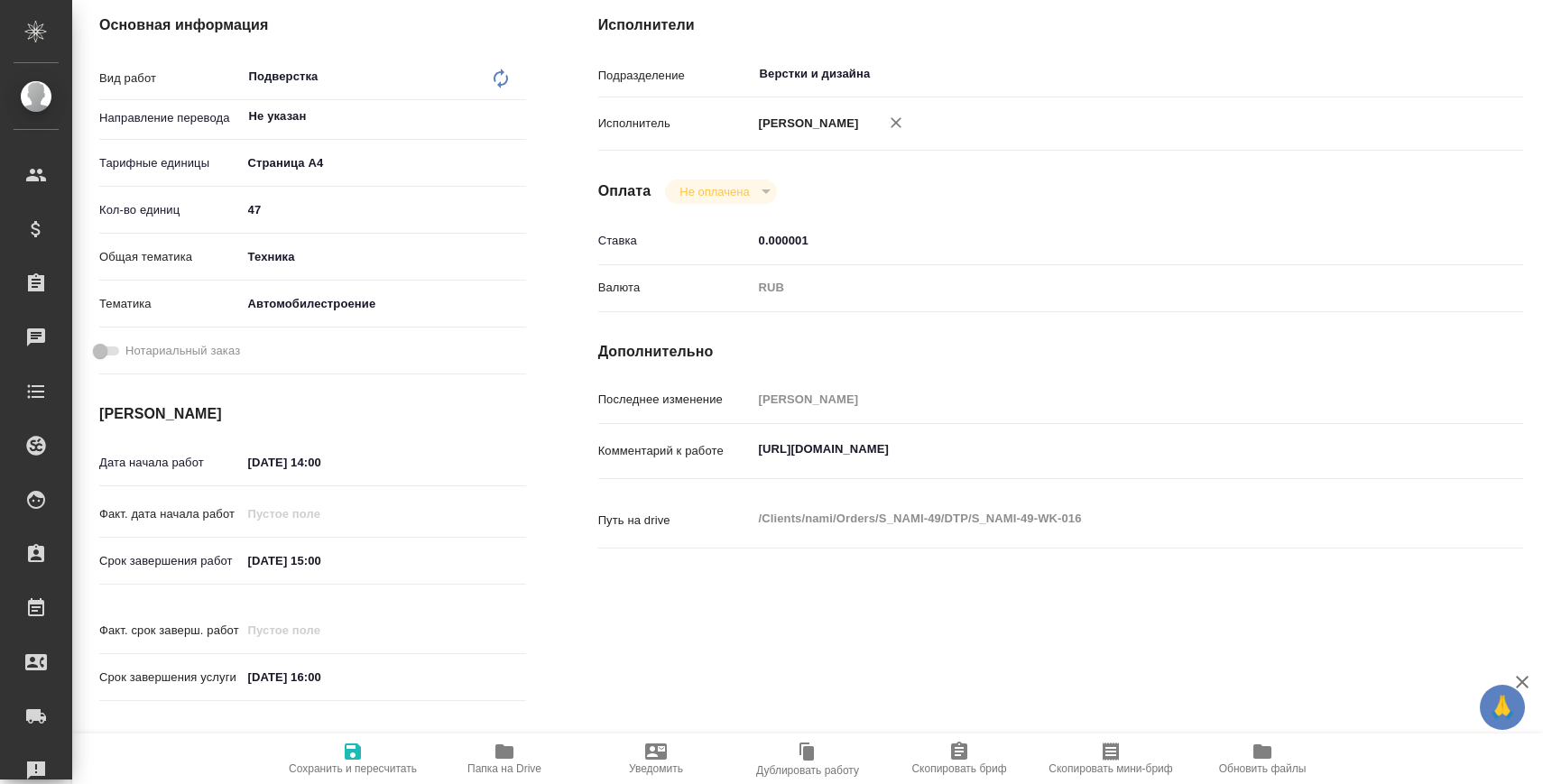
click at [780, 457] on textarea "https://drive.awatera.com/s/6rjA35xwgHExFeL" at bounding box center [1099, 449] width 694 height 30
click at [780, 457] on textarea "https://drive.awatera.com/s/6rjA35xwgHExFeL" at bounding box center [1099, 450] width 692 height 30
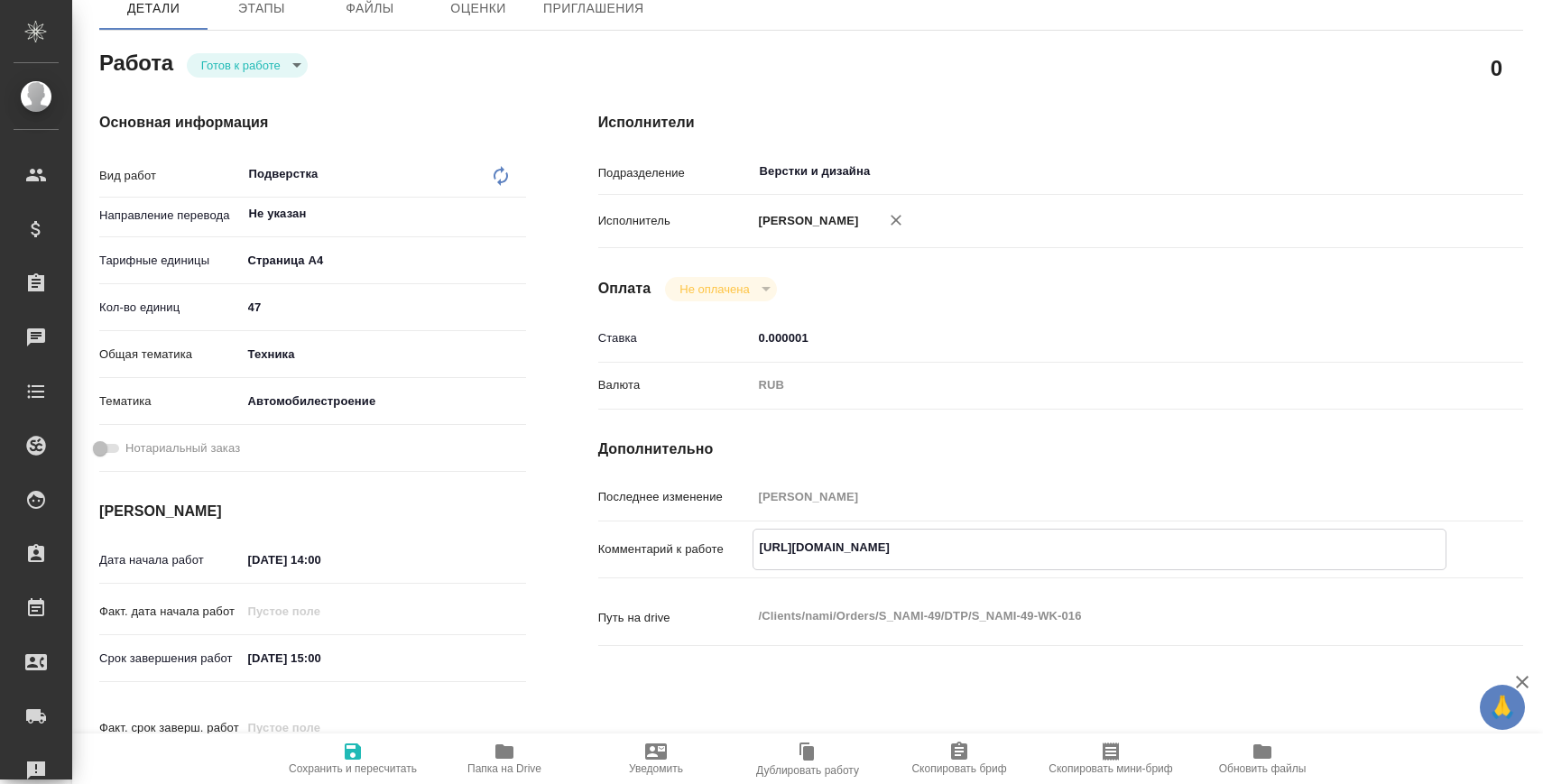
scroll to position [0, 0]
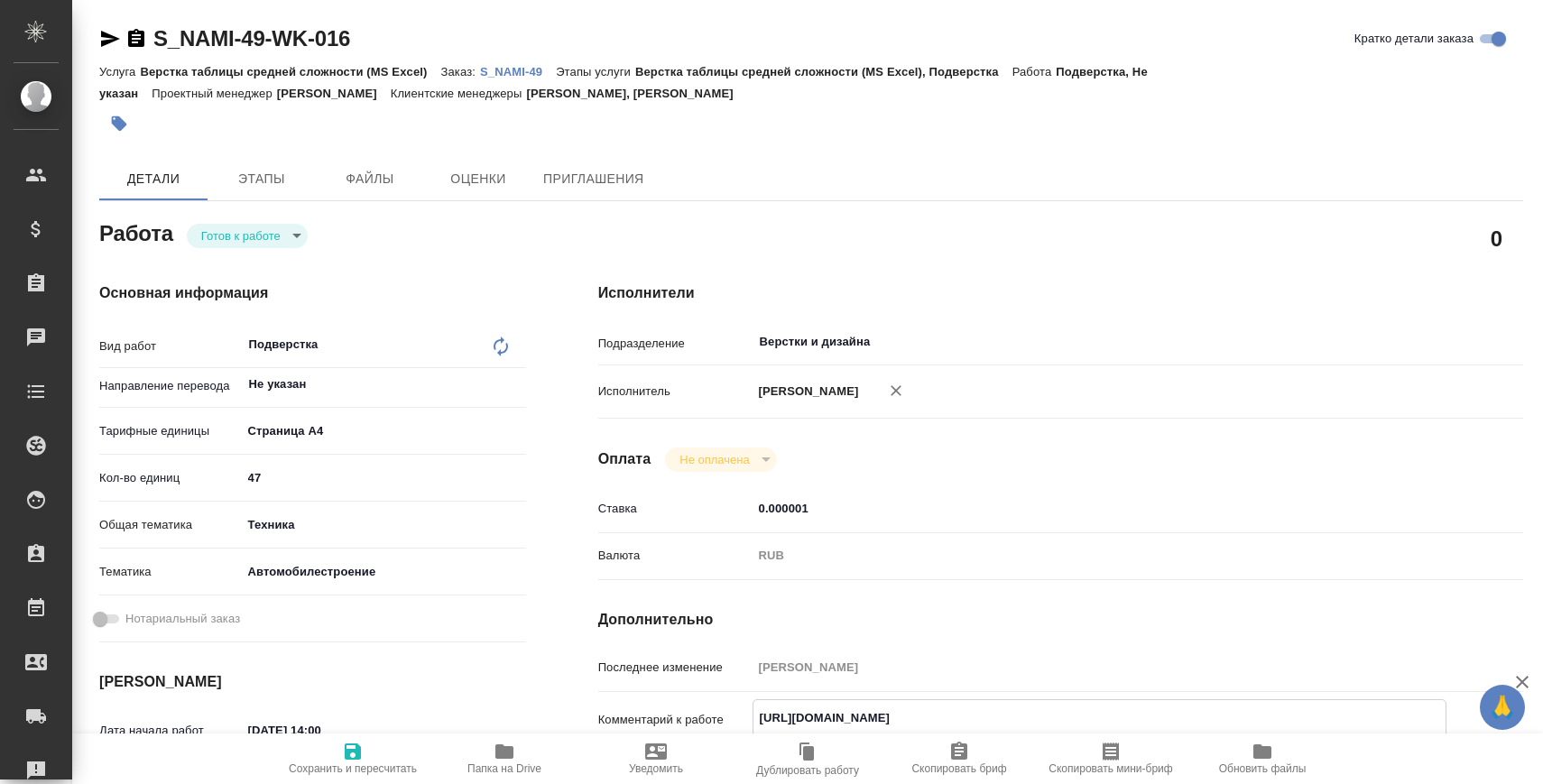
type textarea "x"
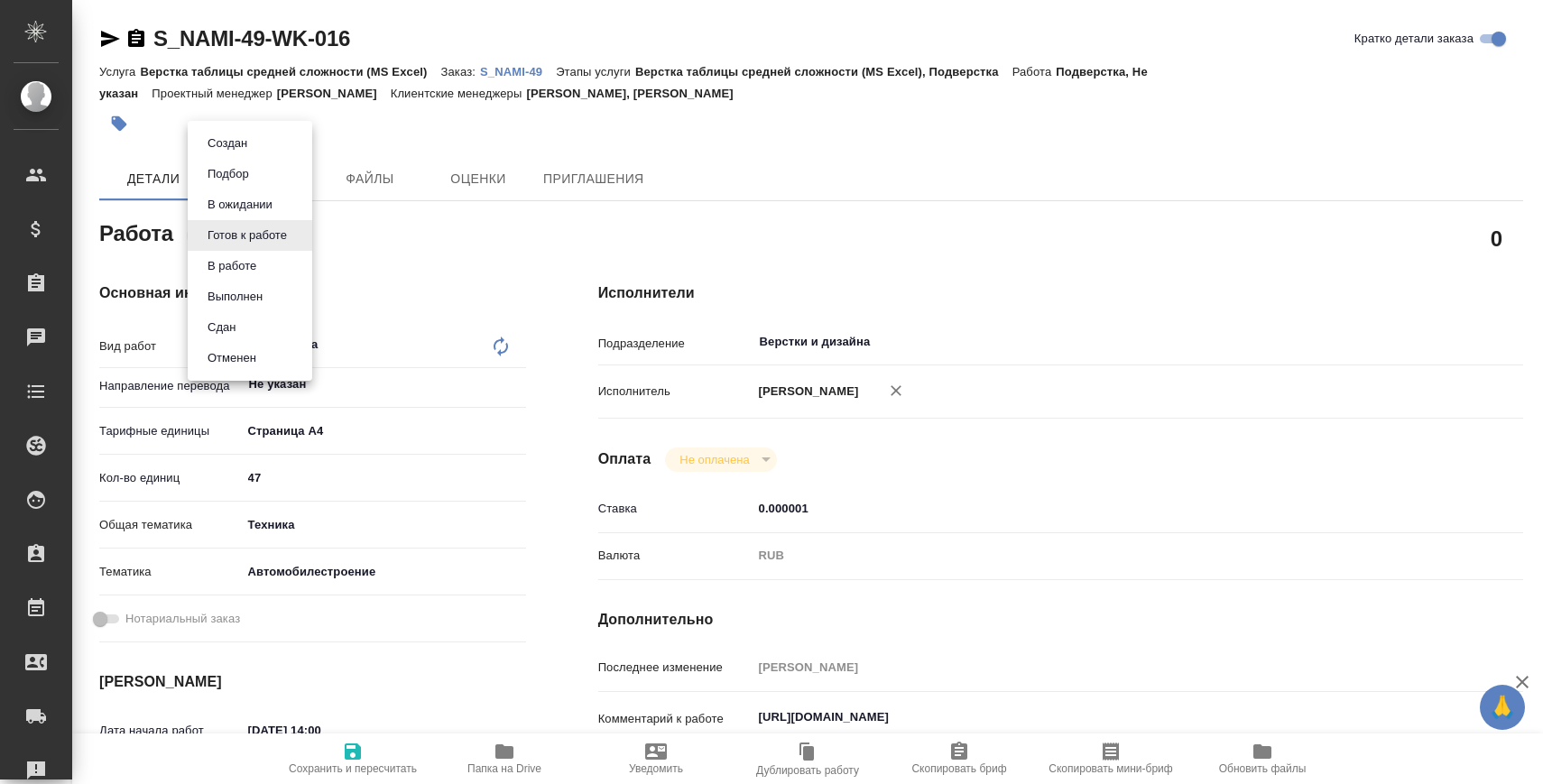
click at [300, 233] on body "🙏 .cls-1 fill:#fff; AWATERA Zaborova Aleksandra Клиенты Спецификации Заказы 0 Ч…" at bounding box center [771, 465] width 1543 height 929
click at [288, 255] on li "В работе" at bounding box center [250, 265] width 125 height 30
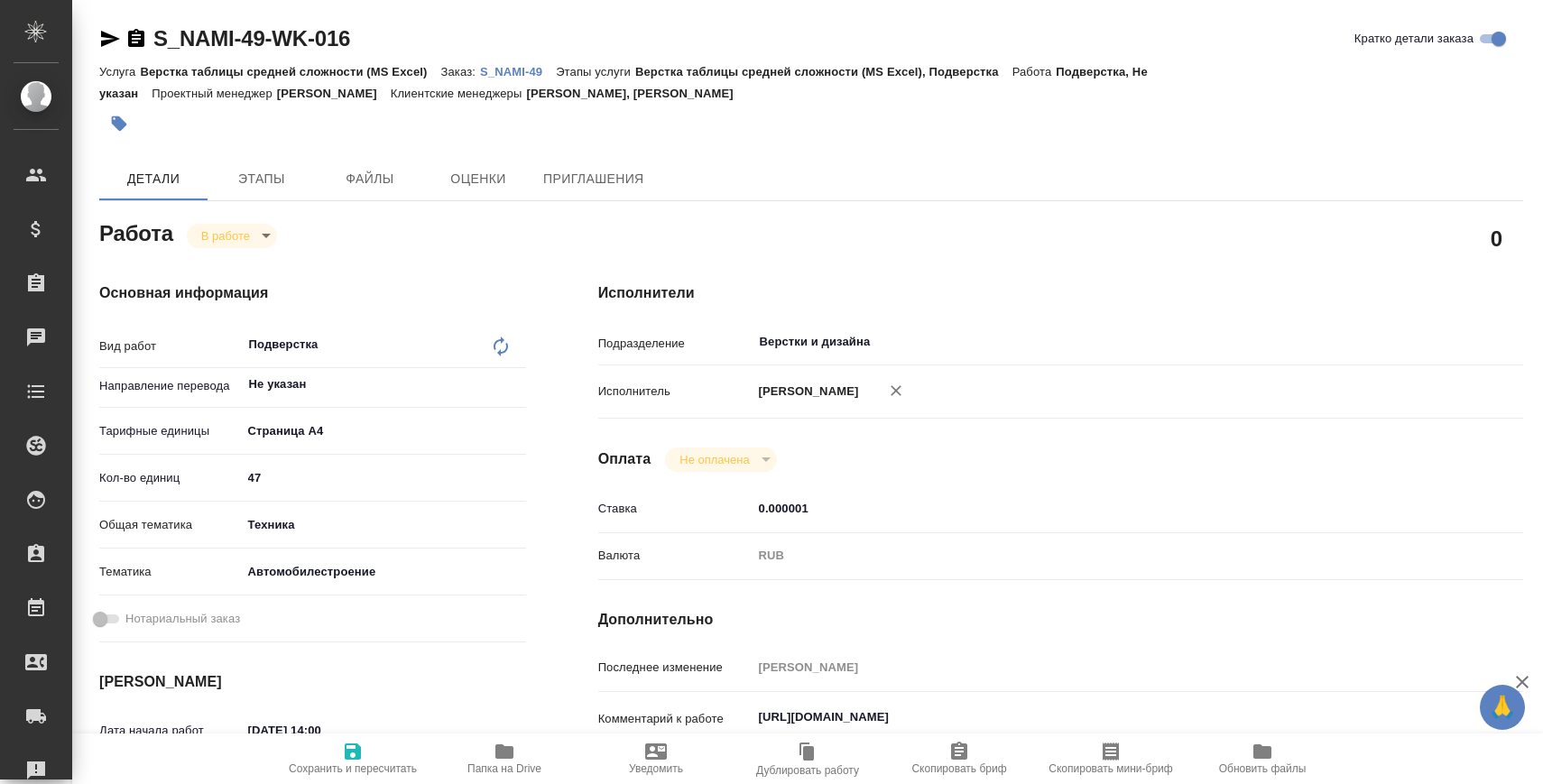
type textarea "x"
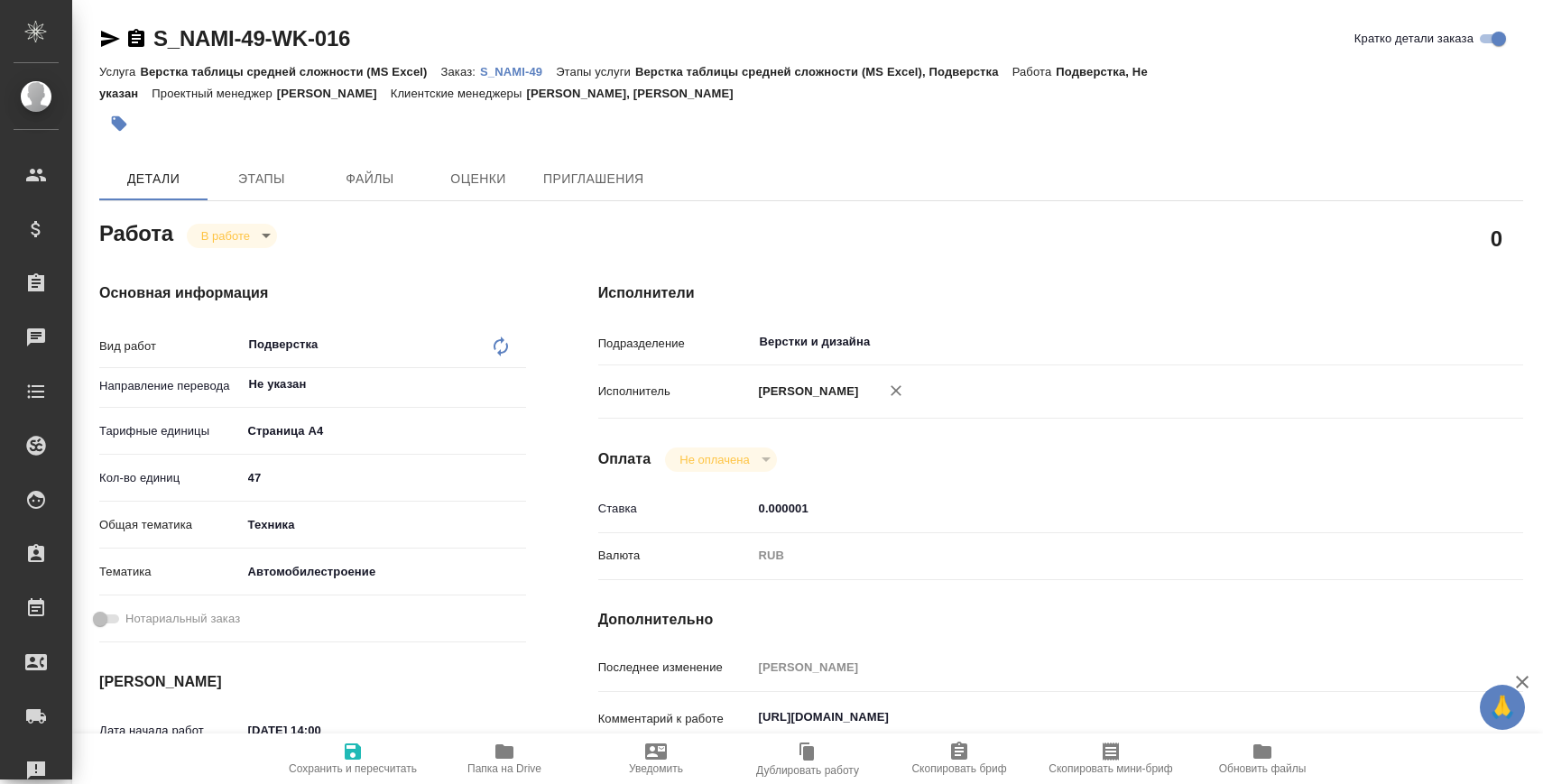
type textarea "x"
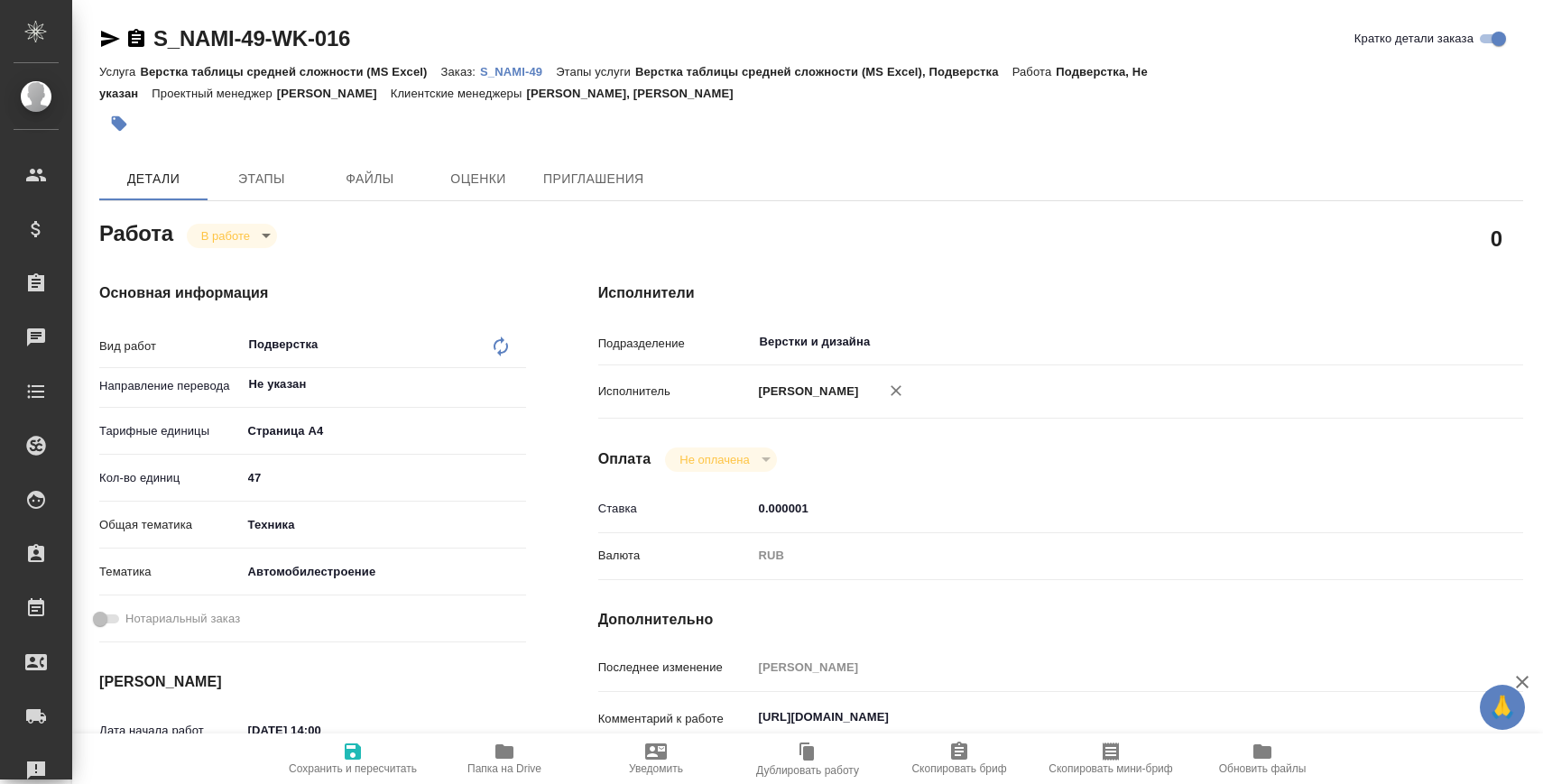
click at [517, 70] on p "S_NAMI-49" at bounding box center [518, 72] width 76 height 13
click at [506, 763] on span "Папка на Drive" at bounding box center [505, 768] width 74 height 12
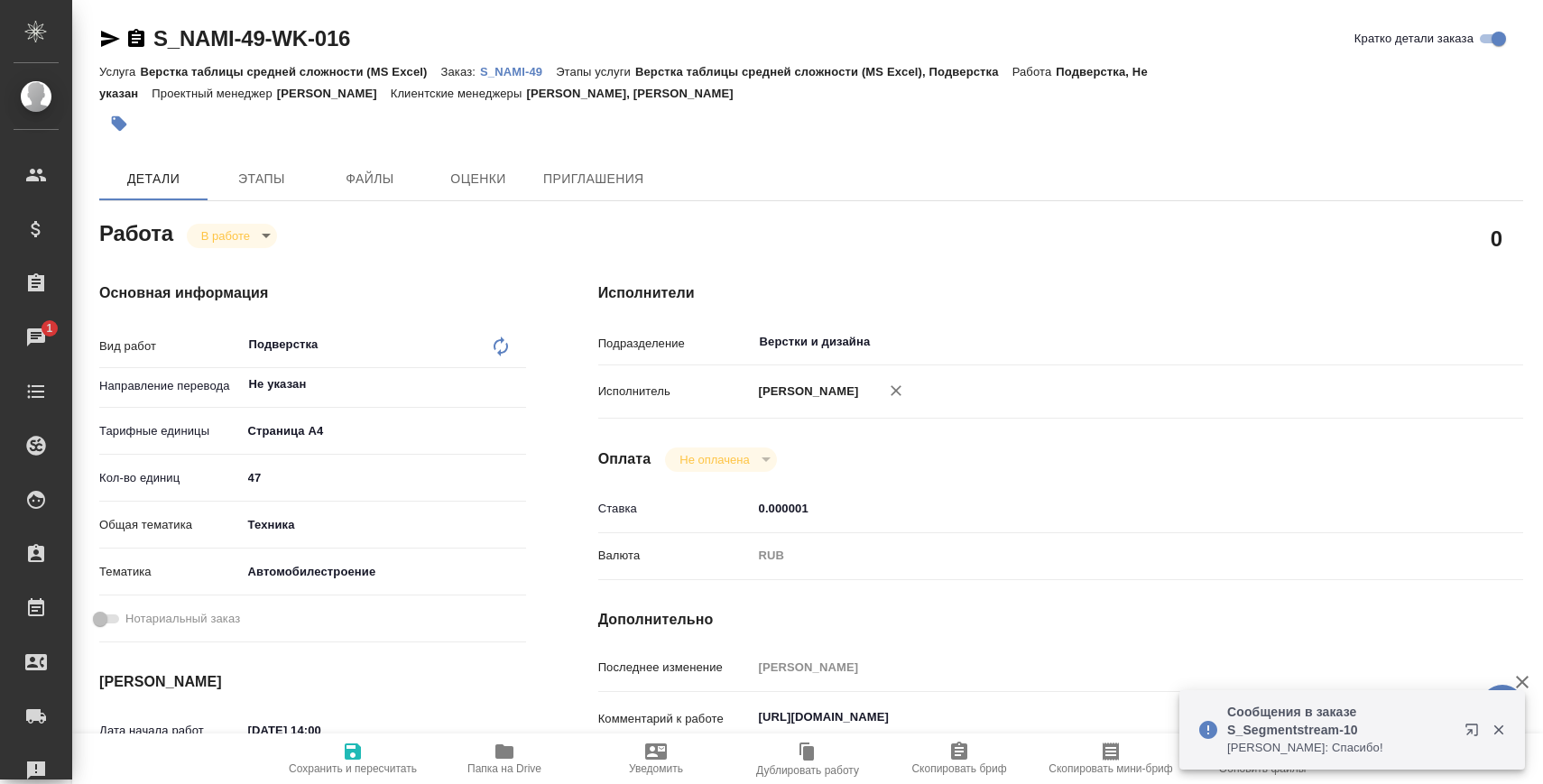
click at [539, 76] on p "S_NAMI-49" at bounding box center [518, 72] width 76 height 13
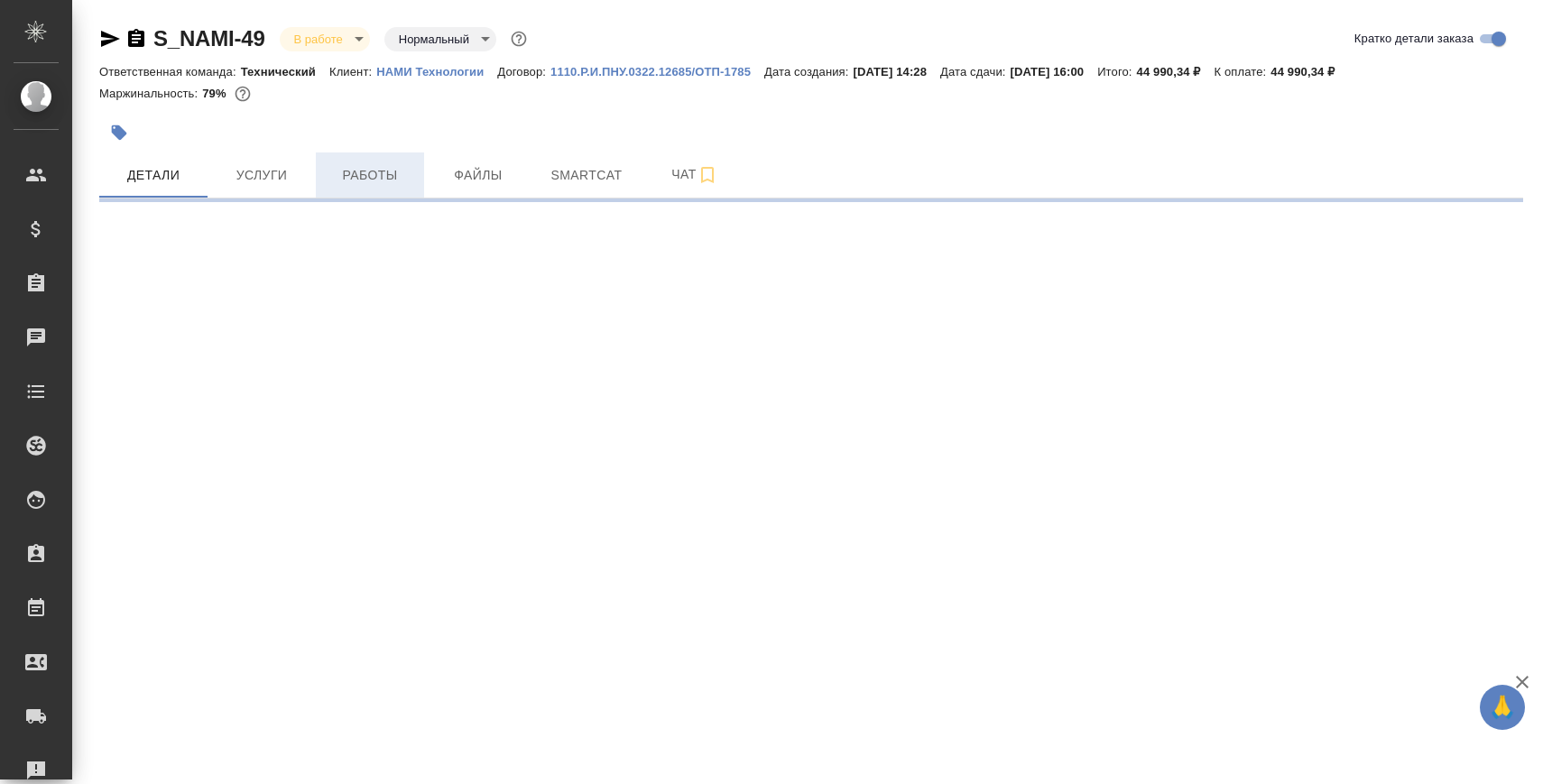
click at [395, 170] on span "Работы" at bounding box center [370, 176] width 87 height 23
select select "RU"
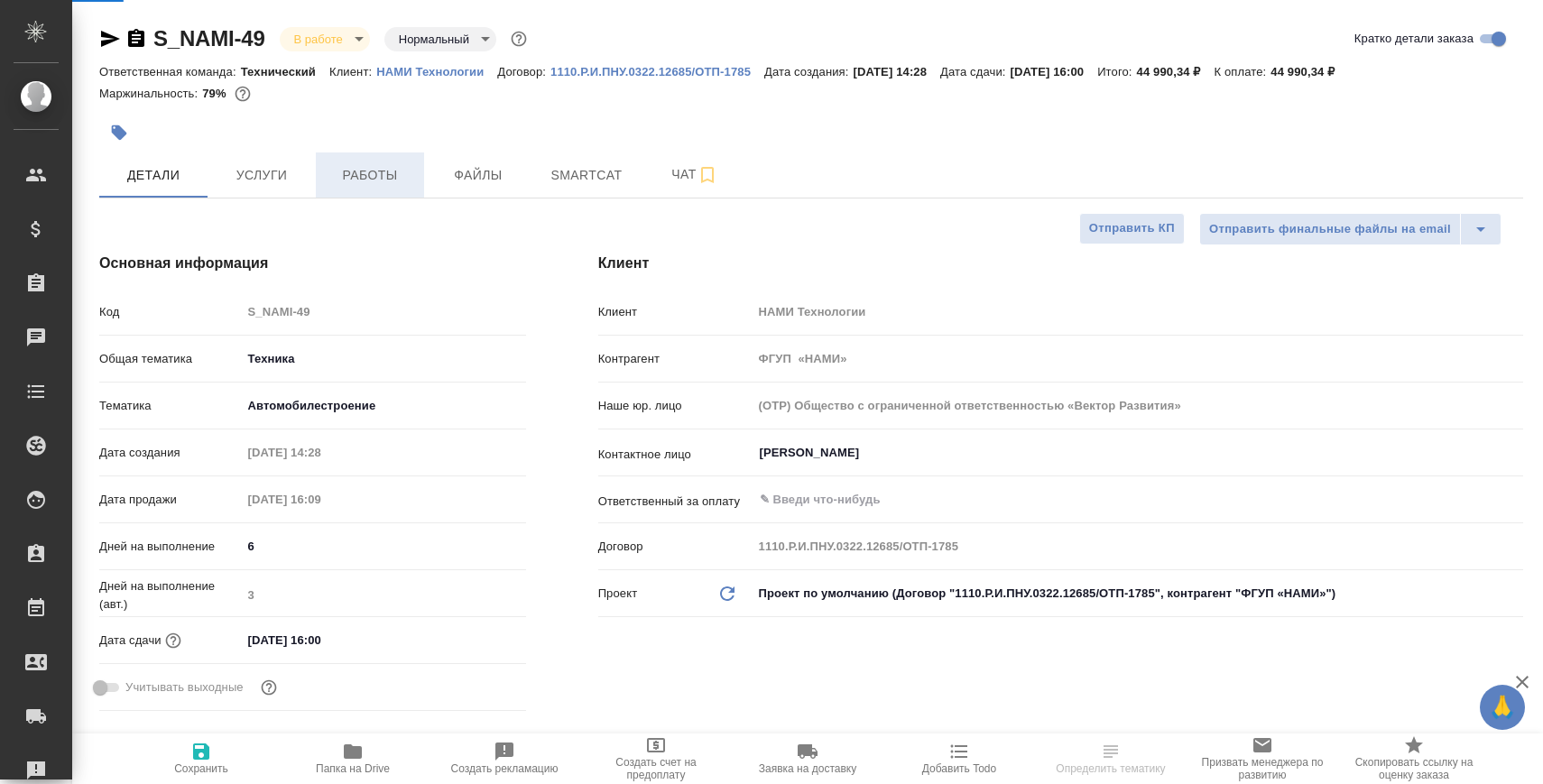
type textarea "x"
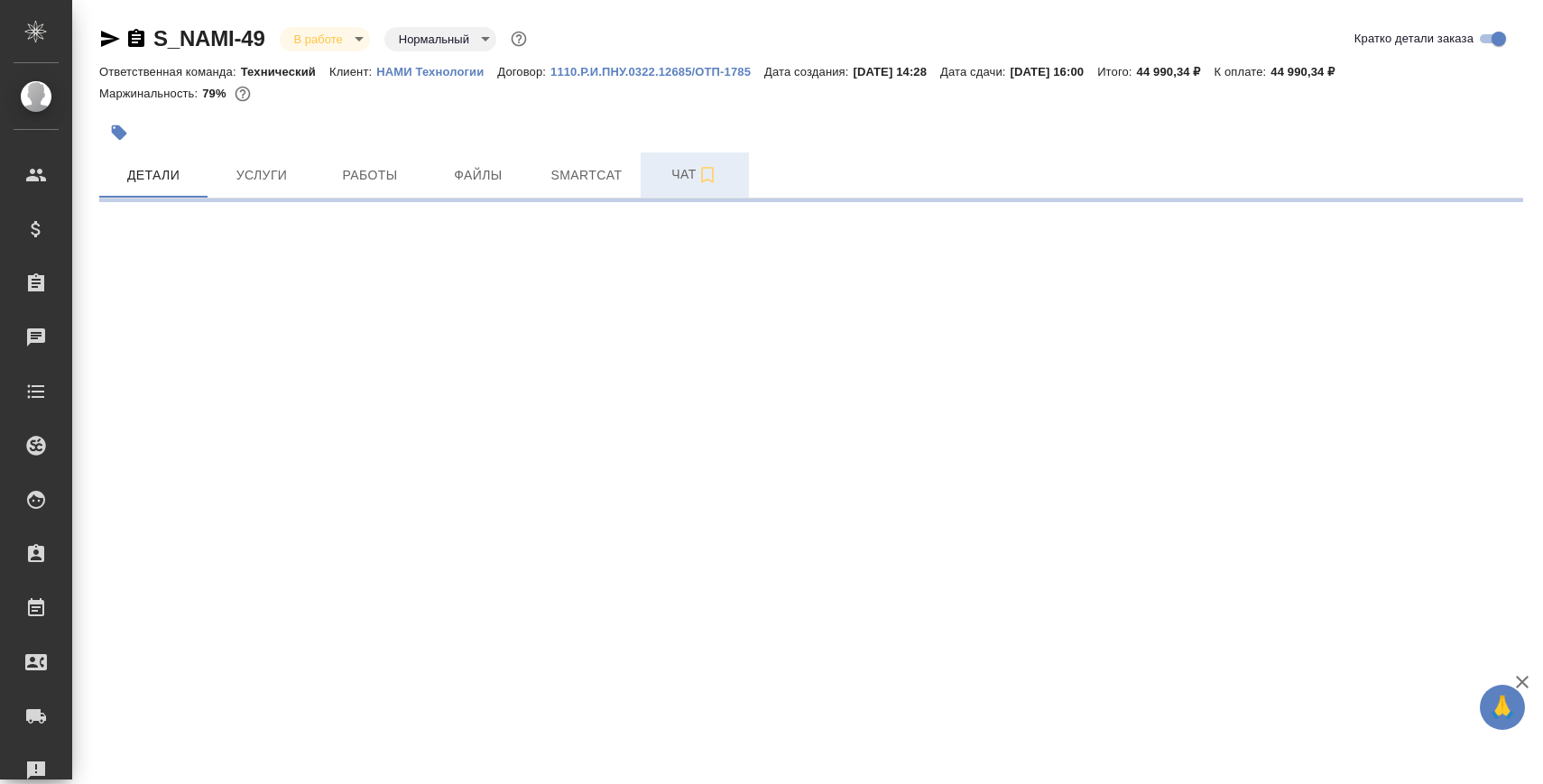
select select "RU"
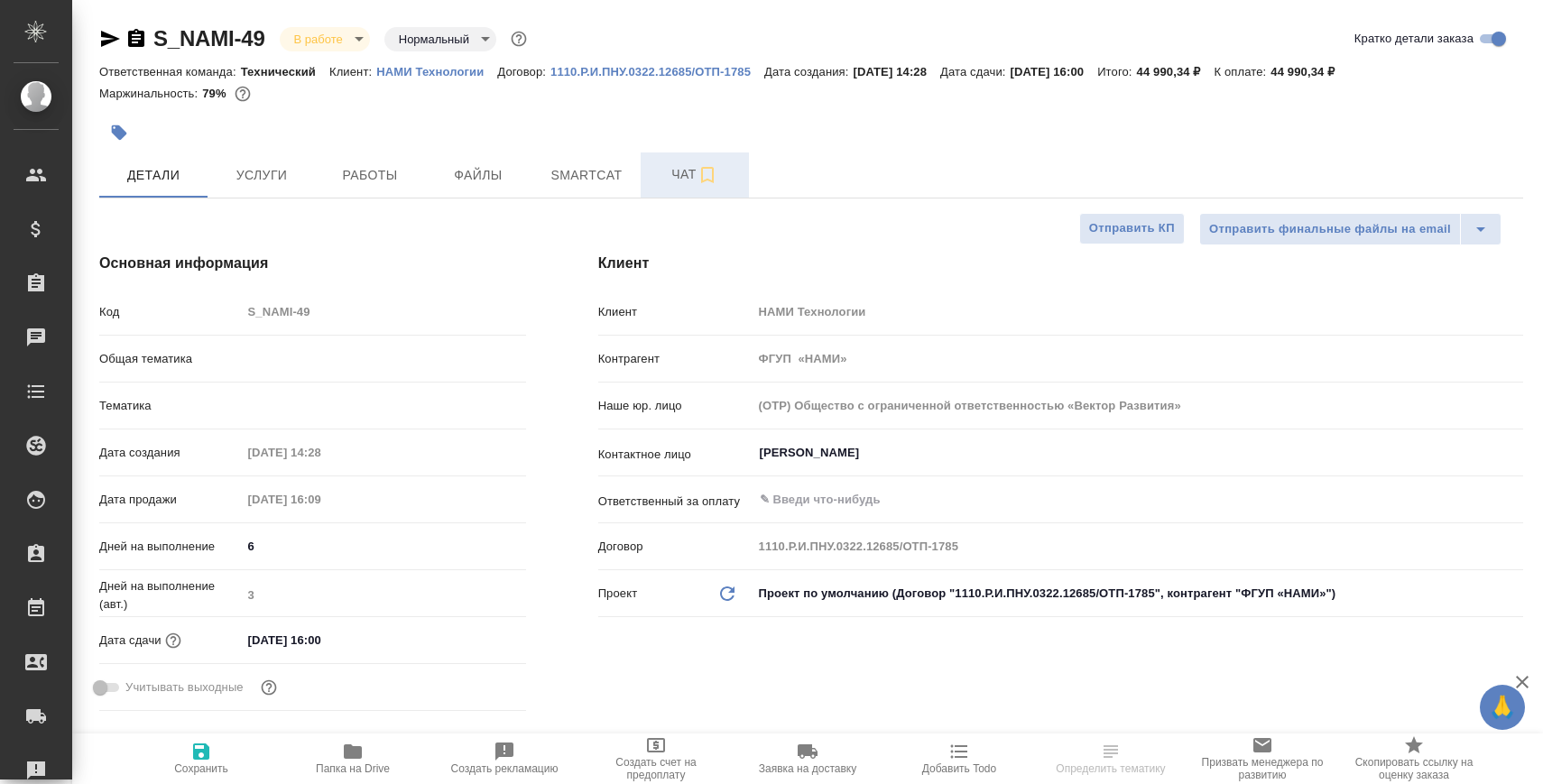
click at [673, 170] on span "Чат" at bounding box center [694, 175] width 87 height 23
type textarea "x"
type input "Технический"
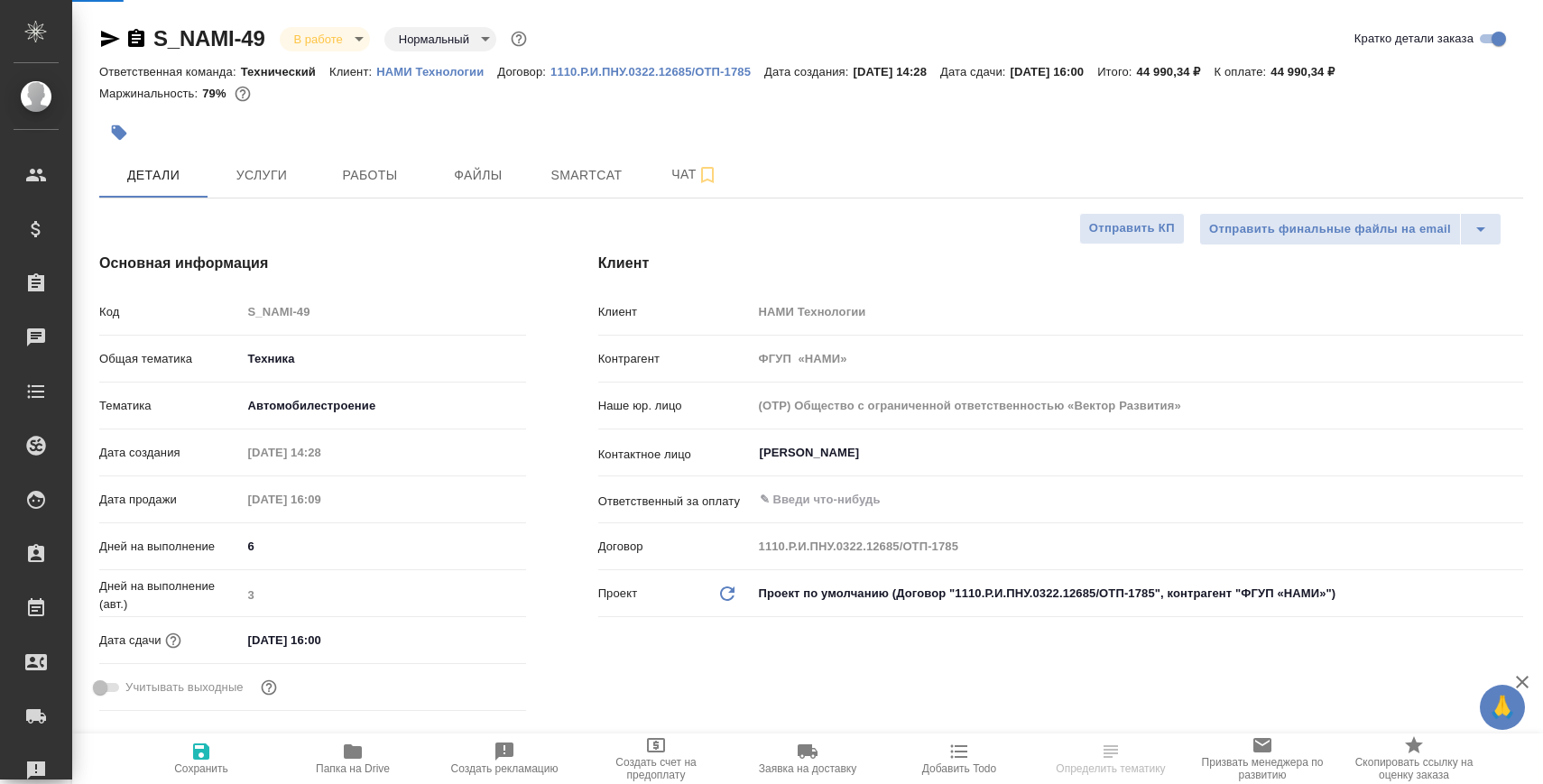
type textarea "x"
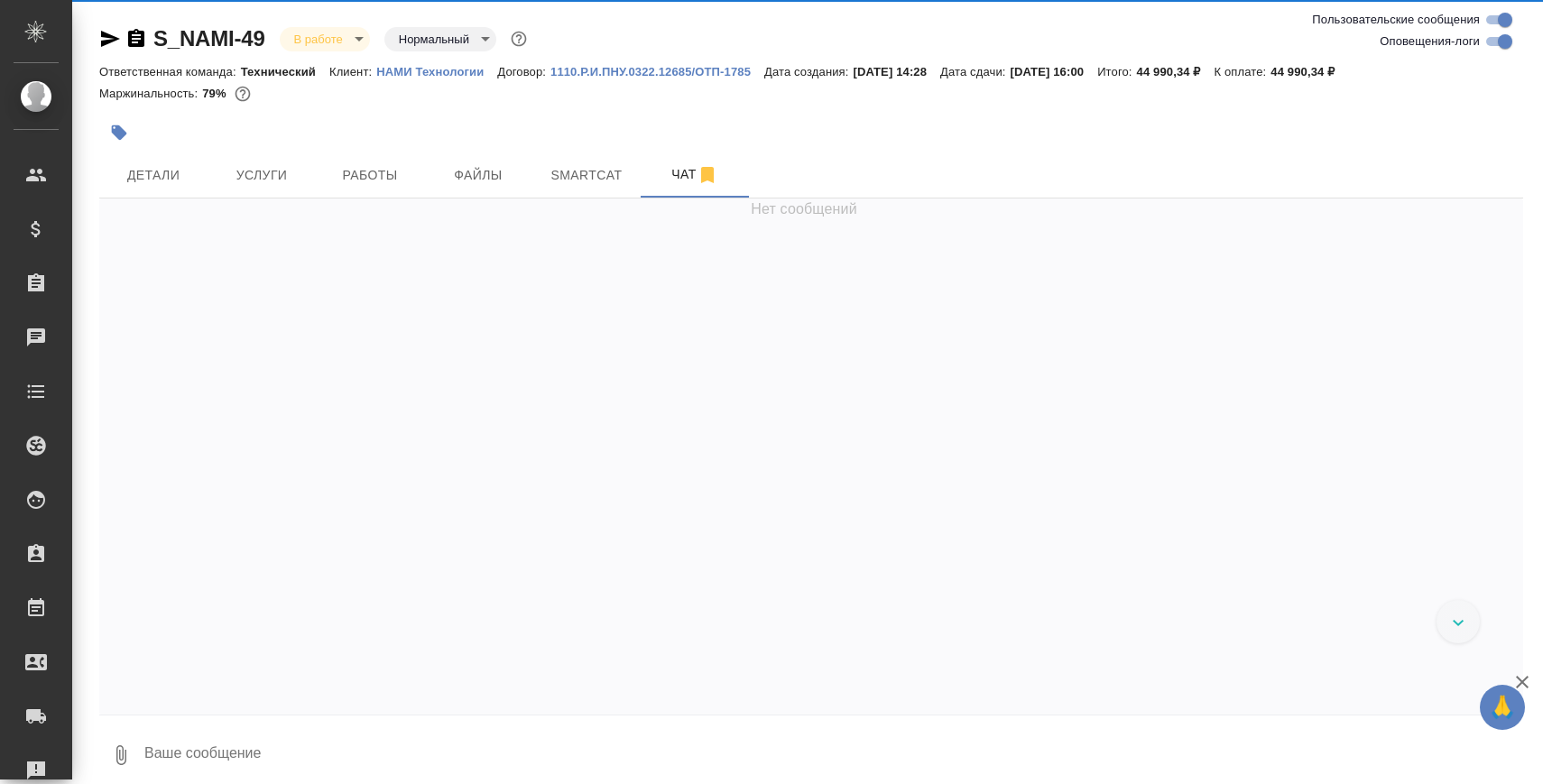
click at [459, 758] on textarea at bounding box center [832, 755] width 1380 height 61
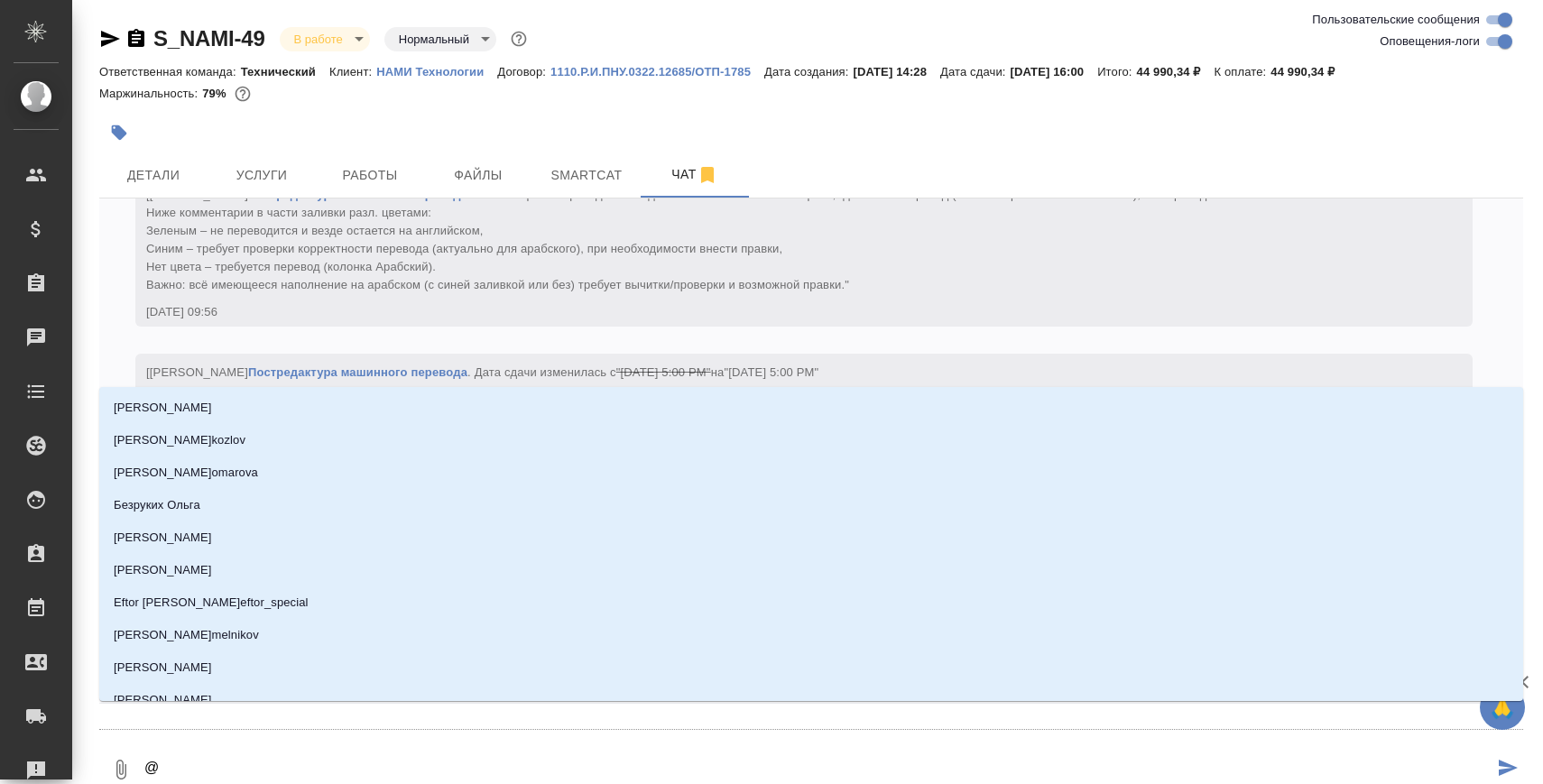
type textarea "@С"
type input "С"
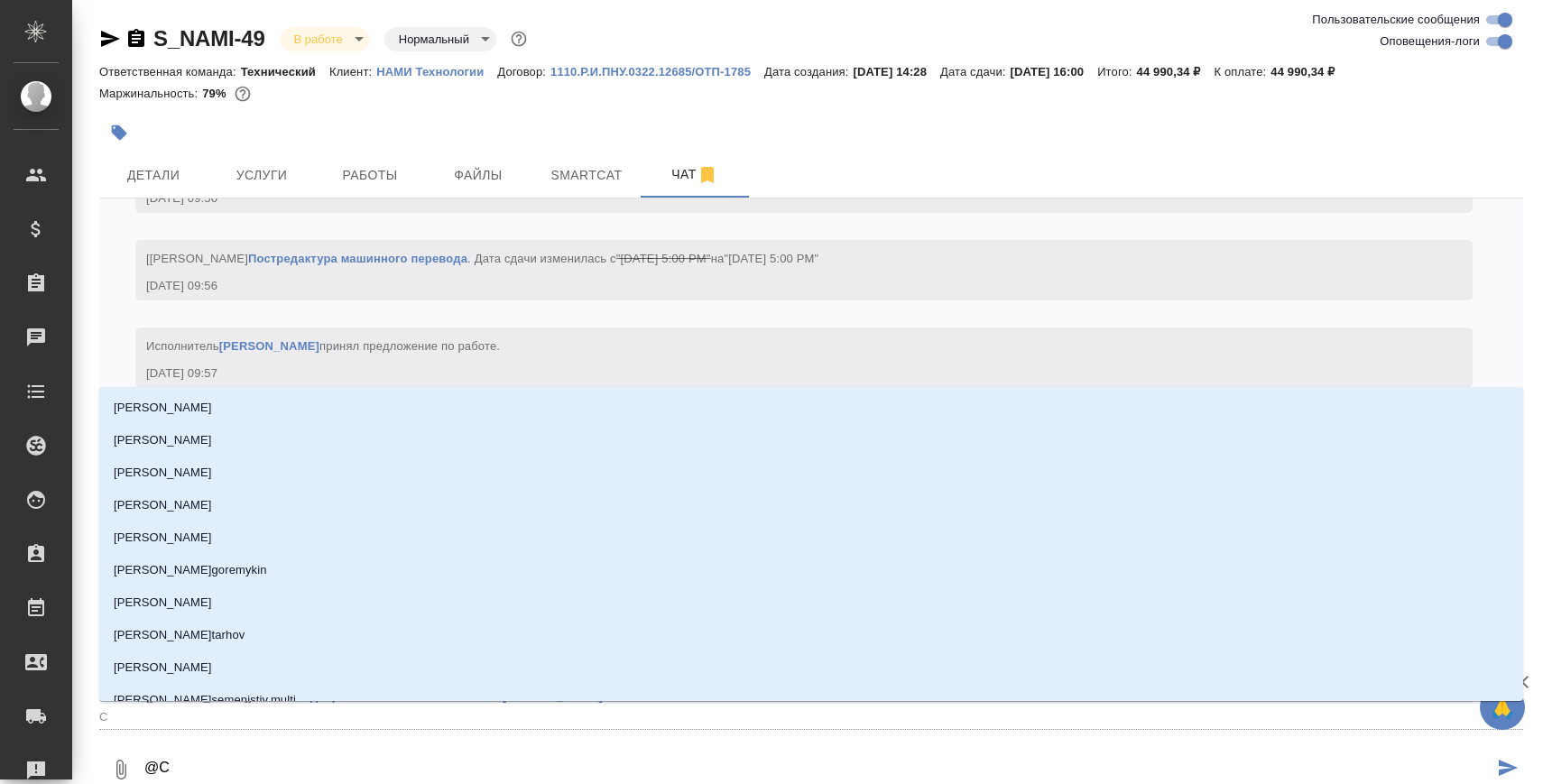
type textarea "@Се"
type input "Се"
type textarea "@Сер"
type input "Сер"
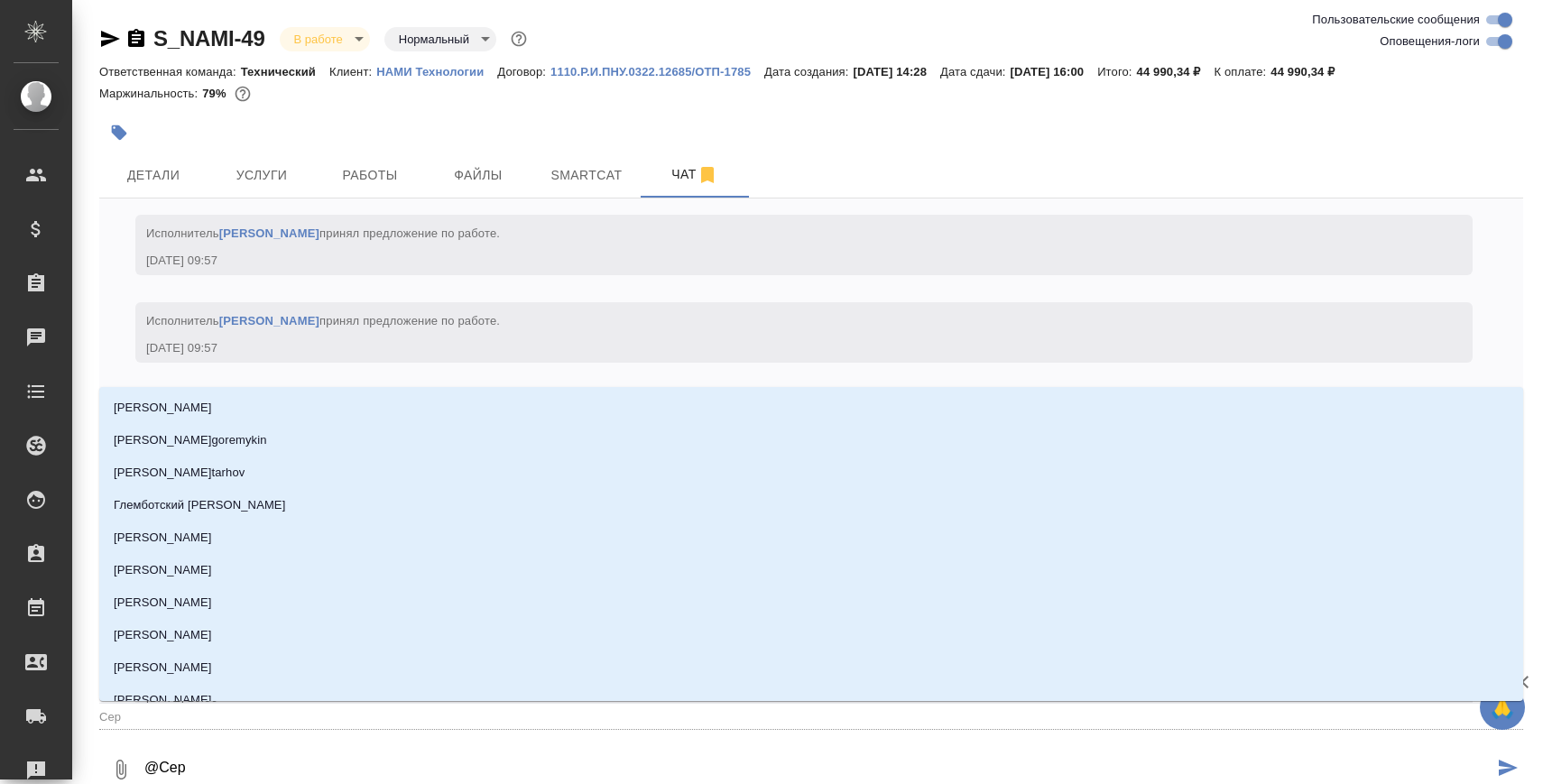
type textarea "@Серг"
type input "Серг"
type textarea "@Серге"
type input "Серге"
type textarea "@Сергее"
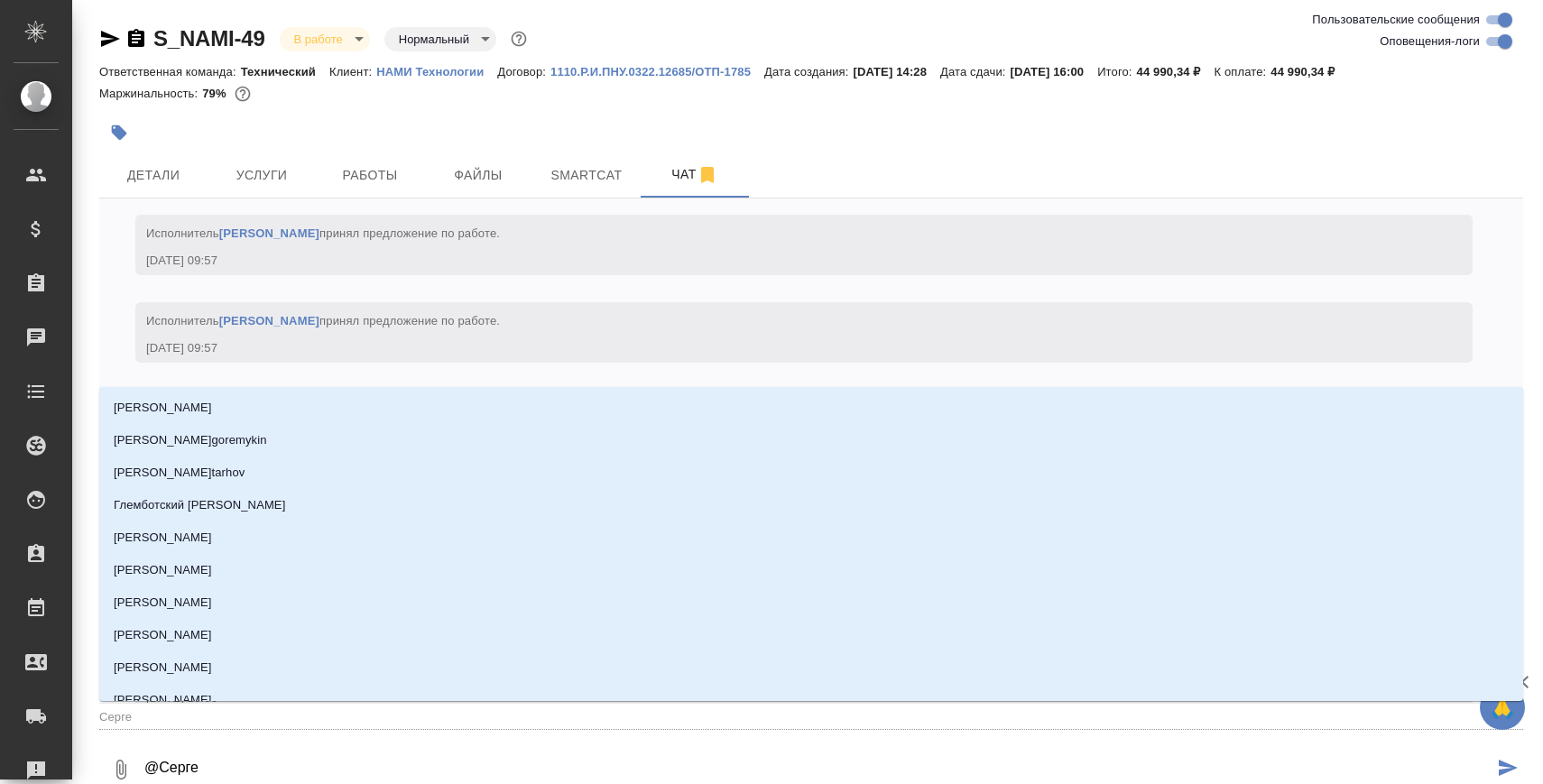
type input "Сергее"
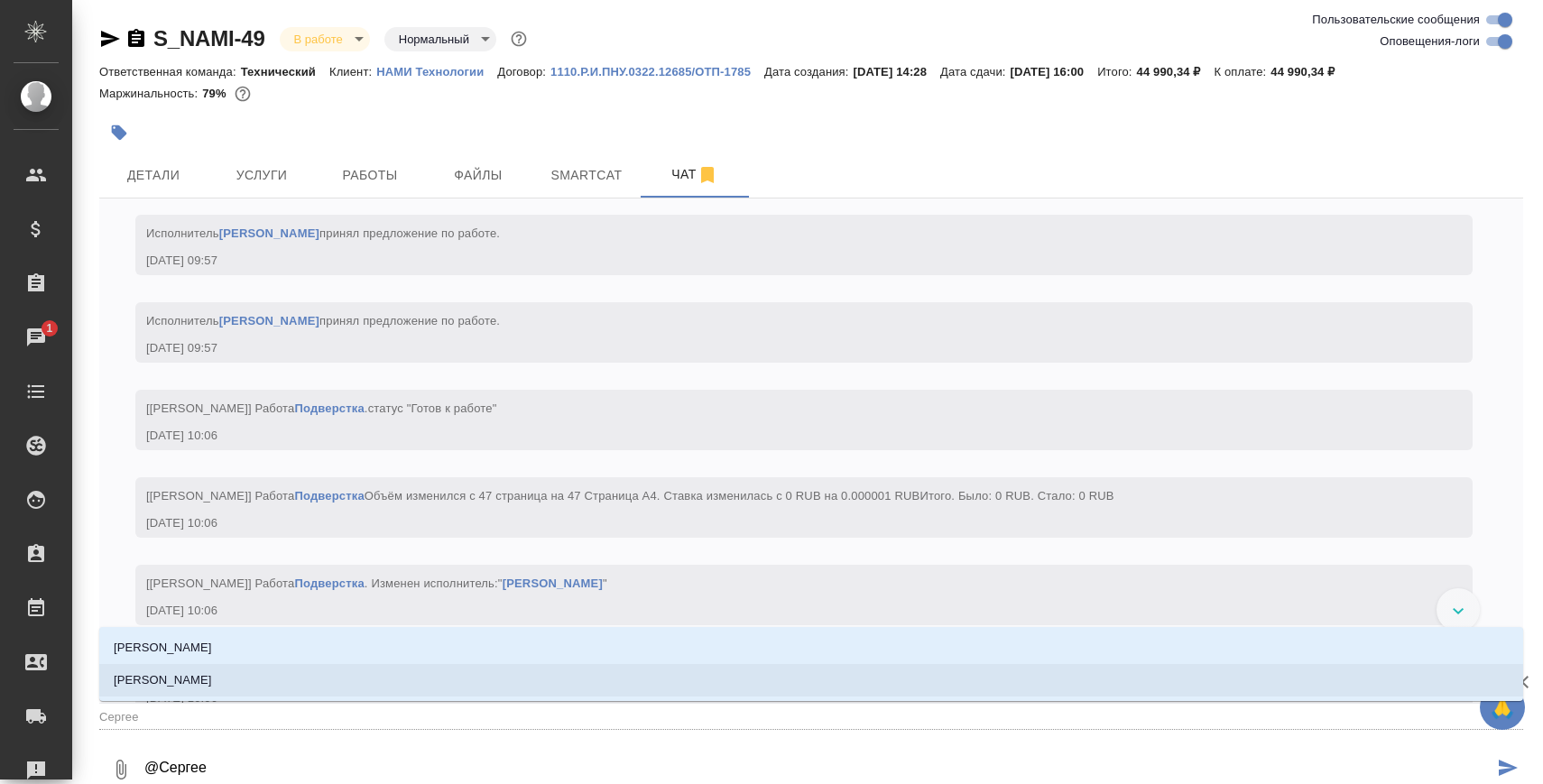
click at [355, 690] on li "[PERSON_NAME]" at bounding box center [811, 680] width 1424 height 32
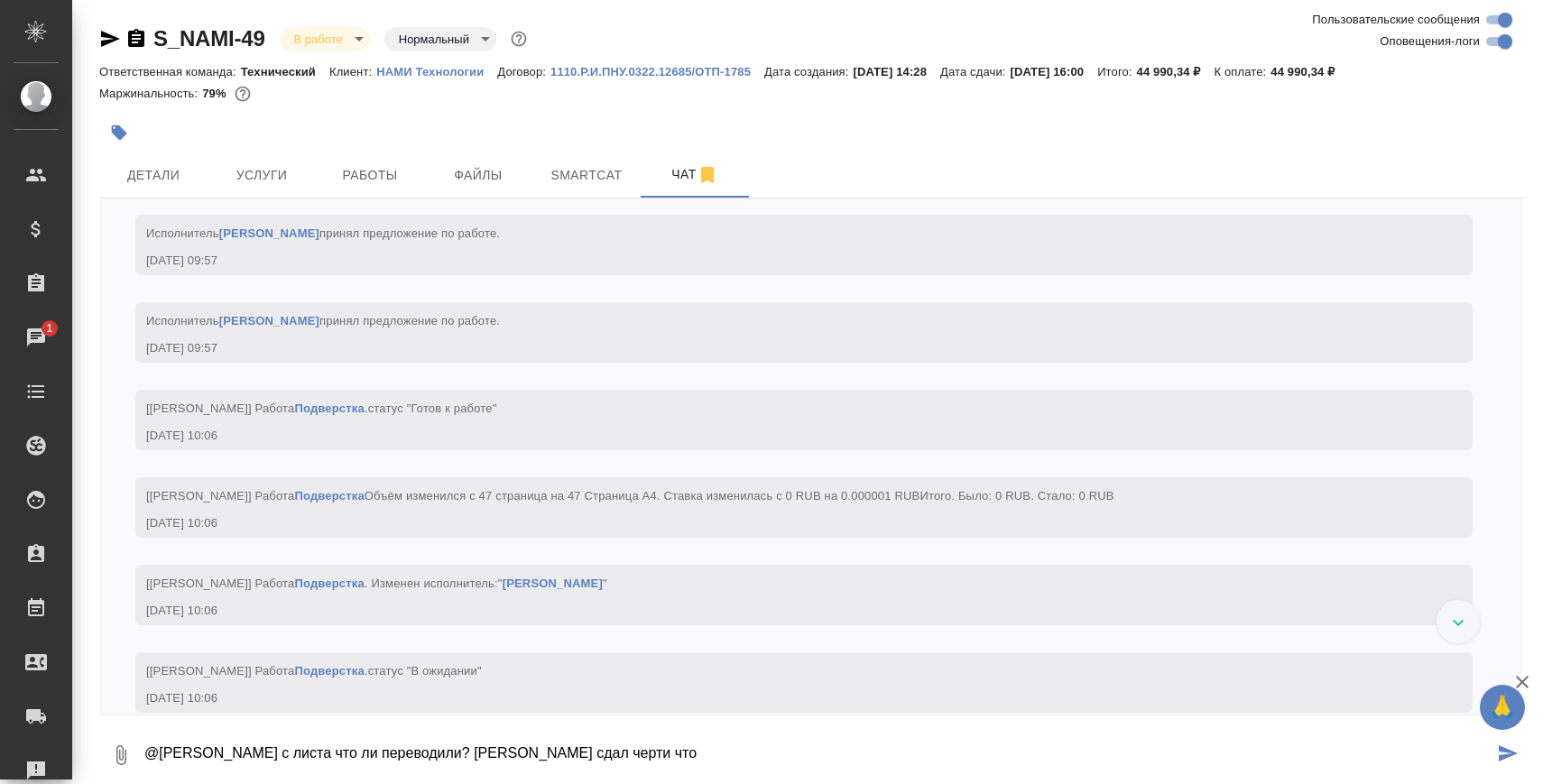
type textarea "@Сергеева Анастасия с листа что ли переводили? перк сдал черти что"
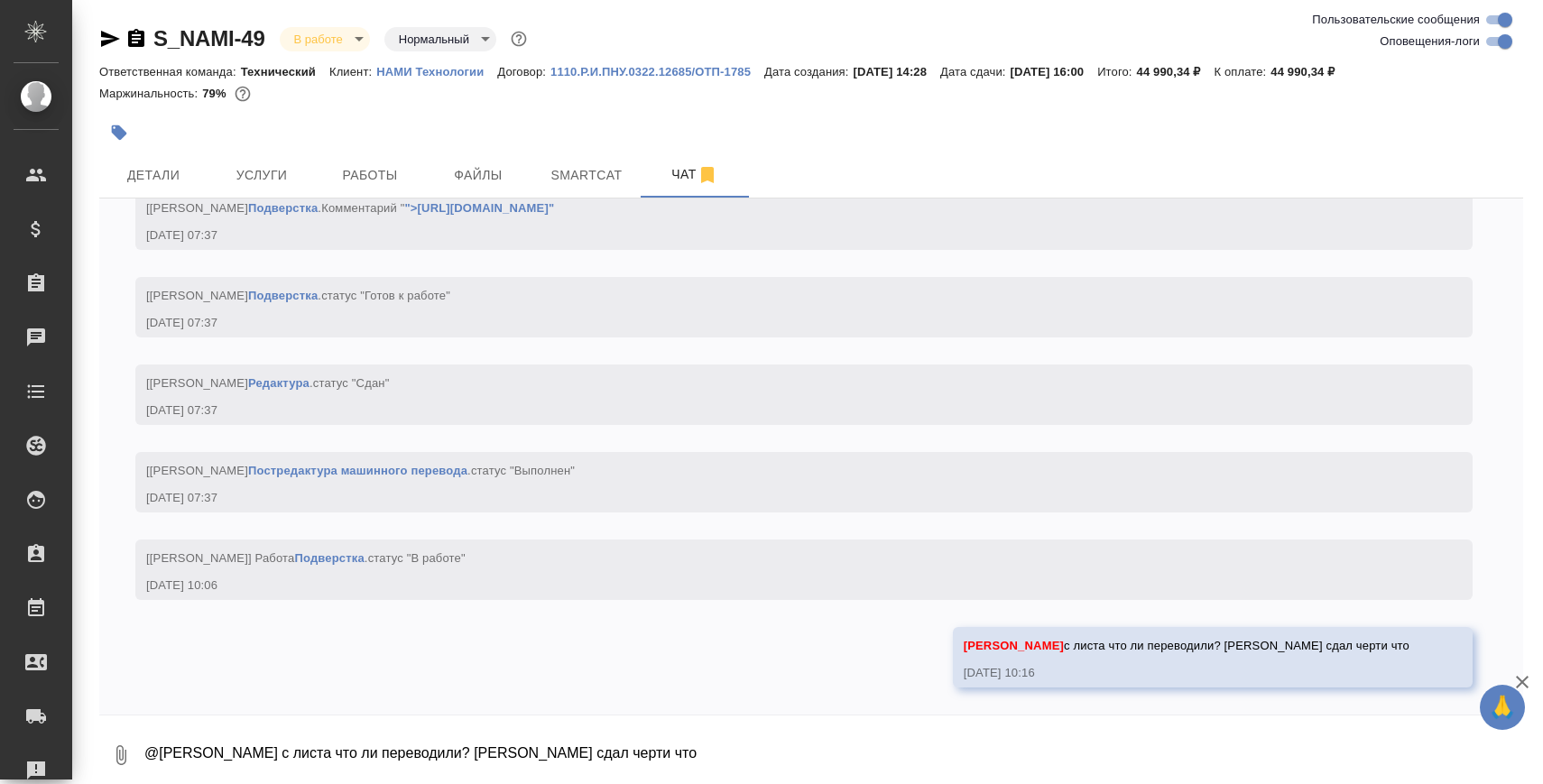
scroll to position [13335, 0]
type textarea "в файле на перевод было скрыто все, что не нужно. оставалось"
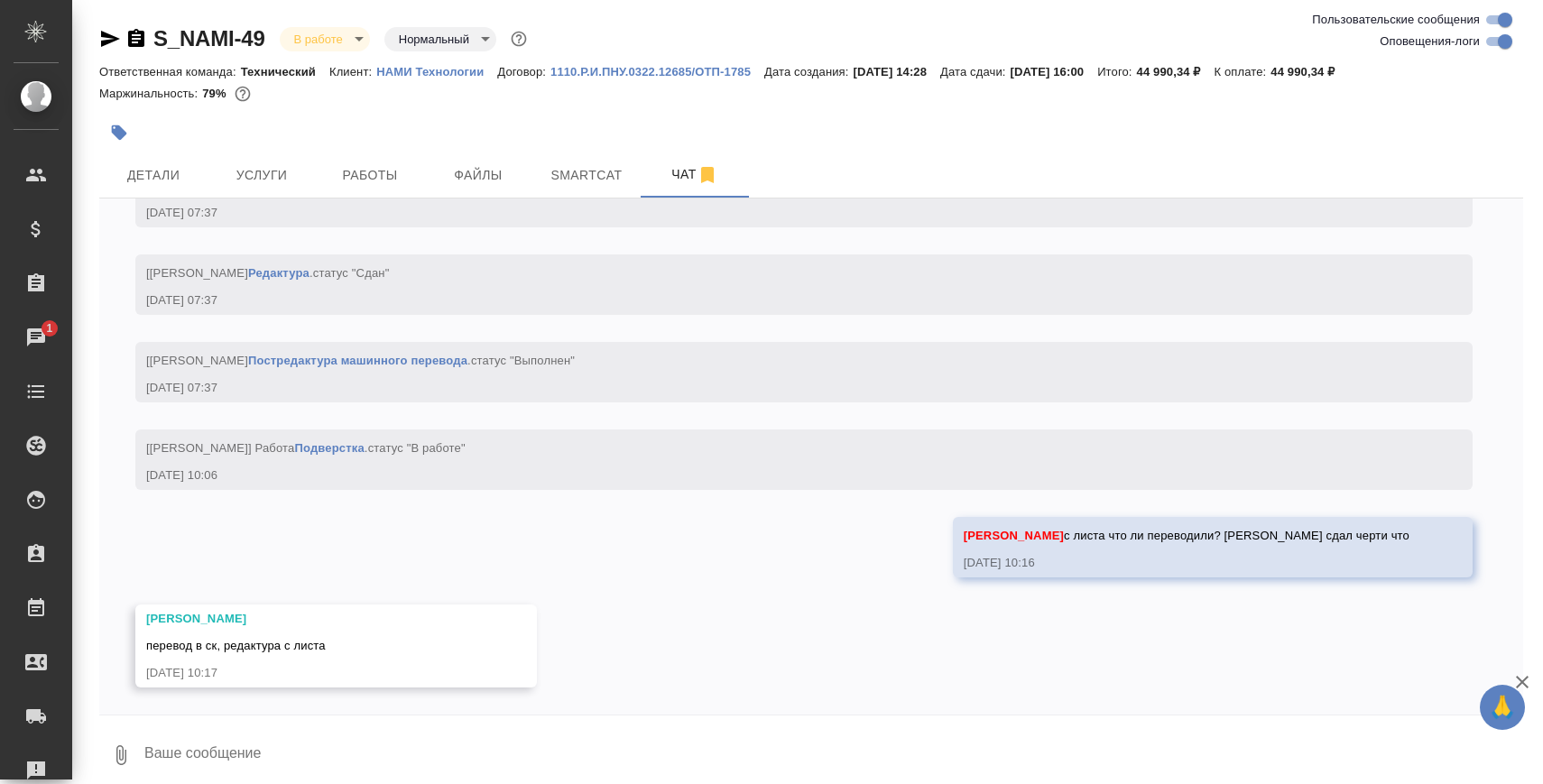
scroll to position [13444, 0]
click at [610, 733] on textarea at bounding box center [832, 755] width 1380 height 61
paste textarea "IC_Translation_table_v1.1_10 (1) редактура .xlsm англ-араб(ar).xlsm"
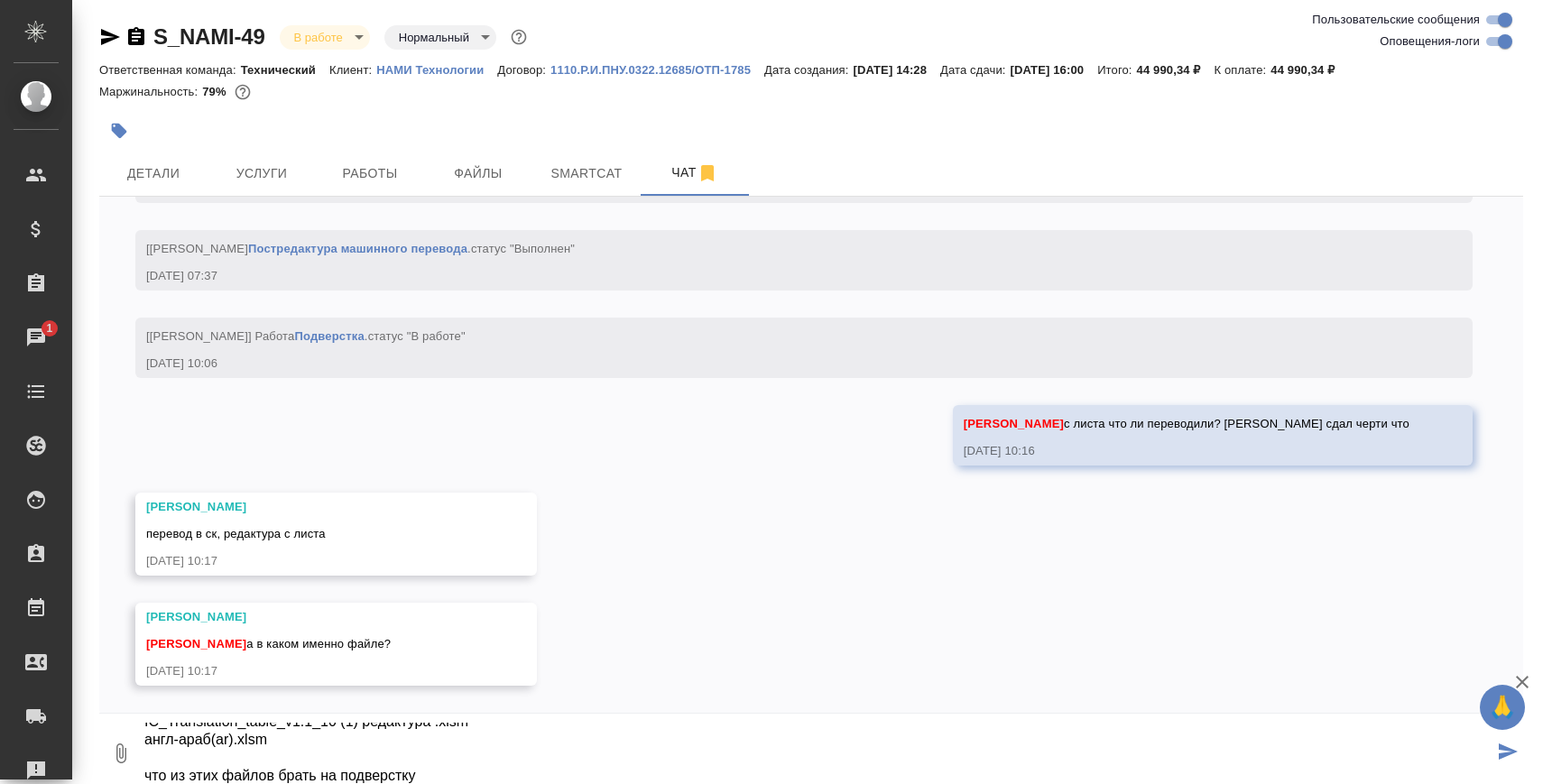
scroll to position [13555, 0]
type textarea "IC_Translation_table_v1.1_10 (1) редактура .xlsm англ-араб(ar).xlsm что из этих…"
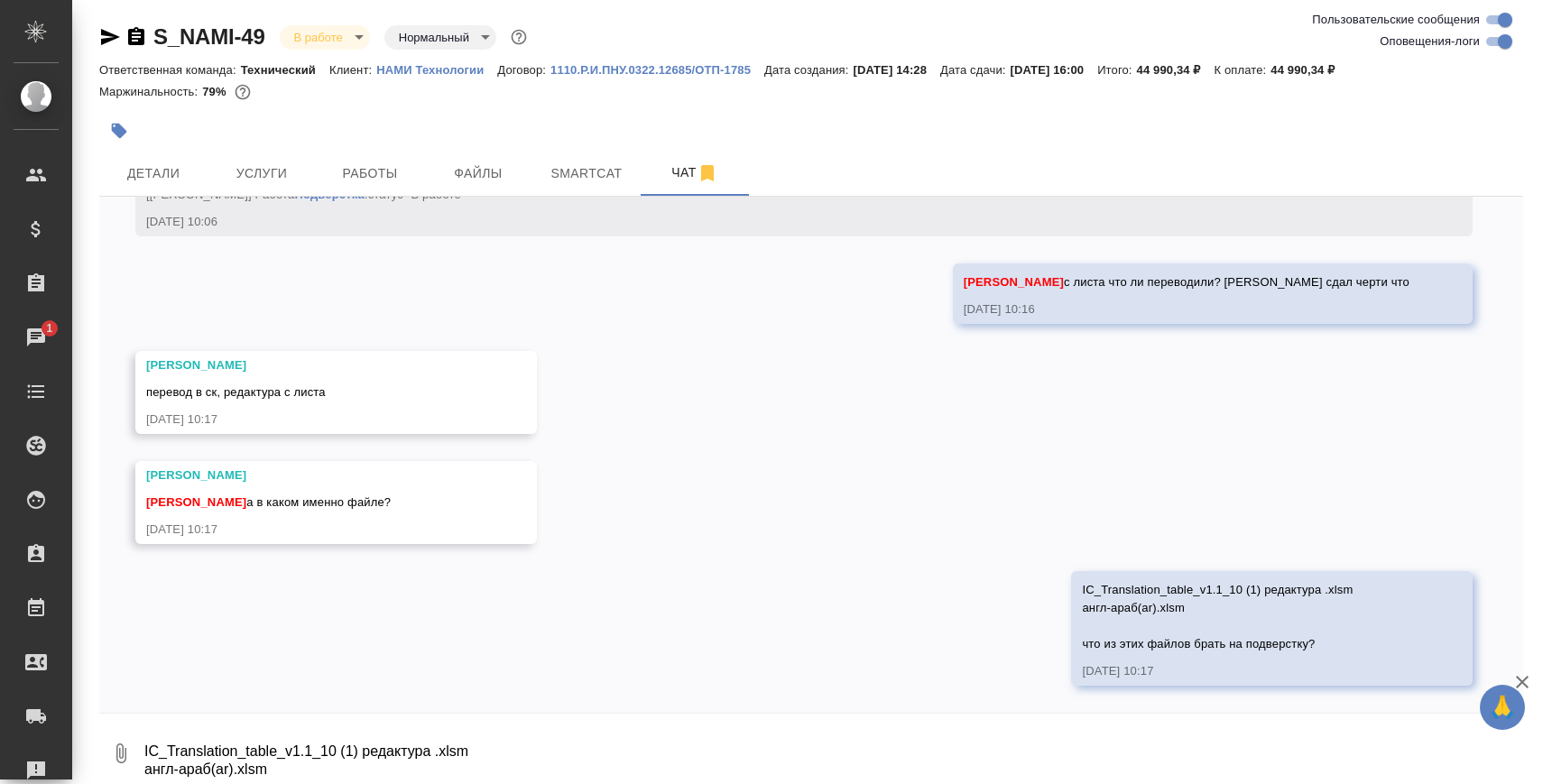
scroll to position [13696, 0]
type textarea "да во всех. перевод оказался не в той колонке"
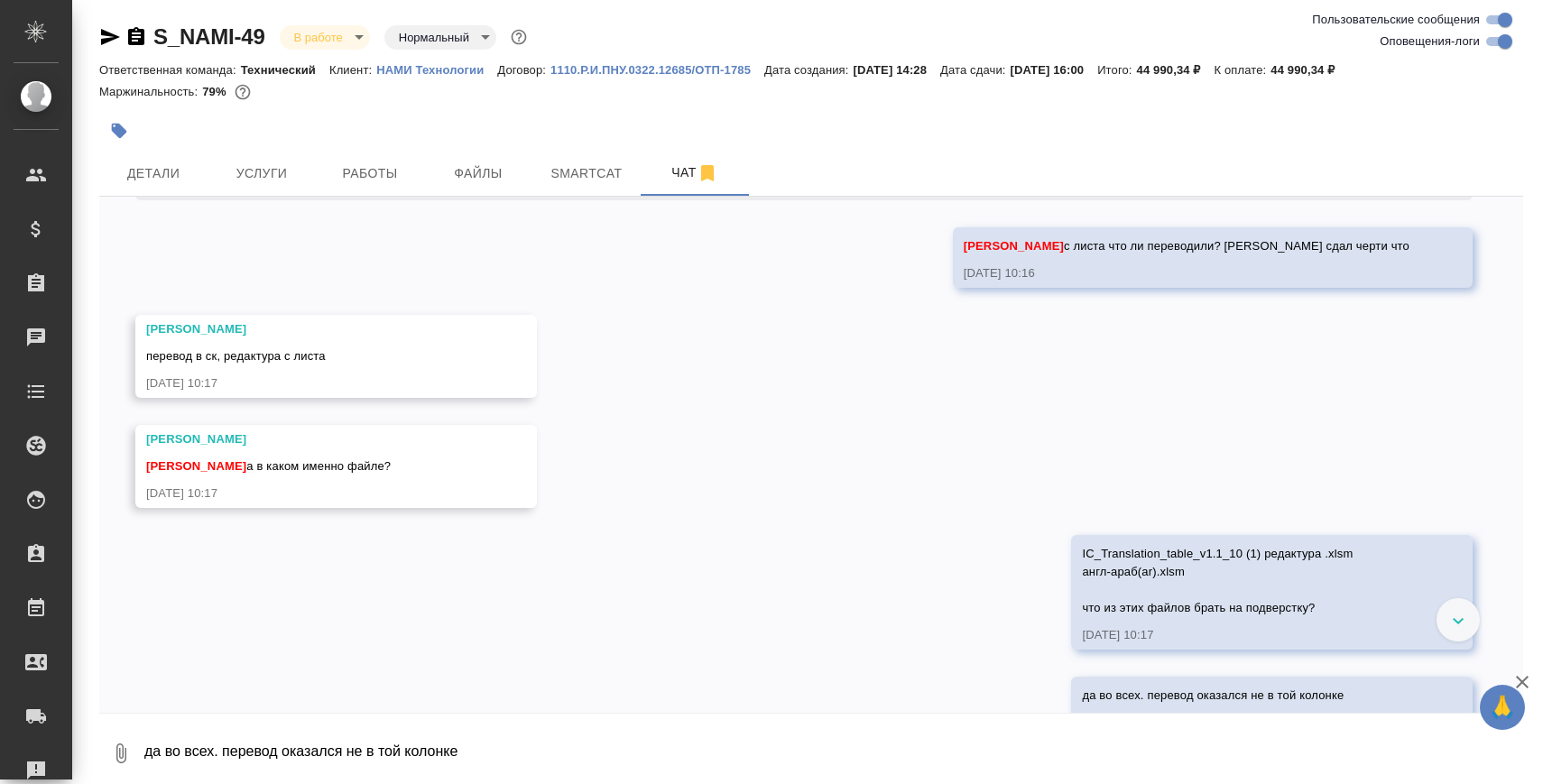
scroll to position [13783, 0]
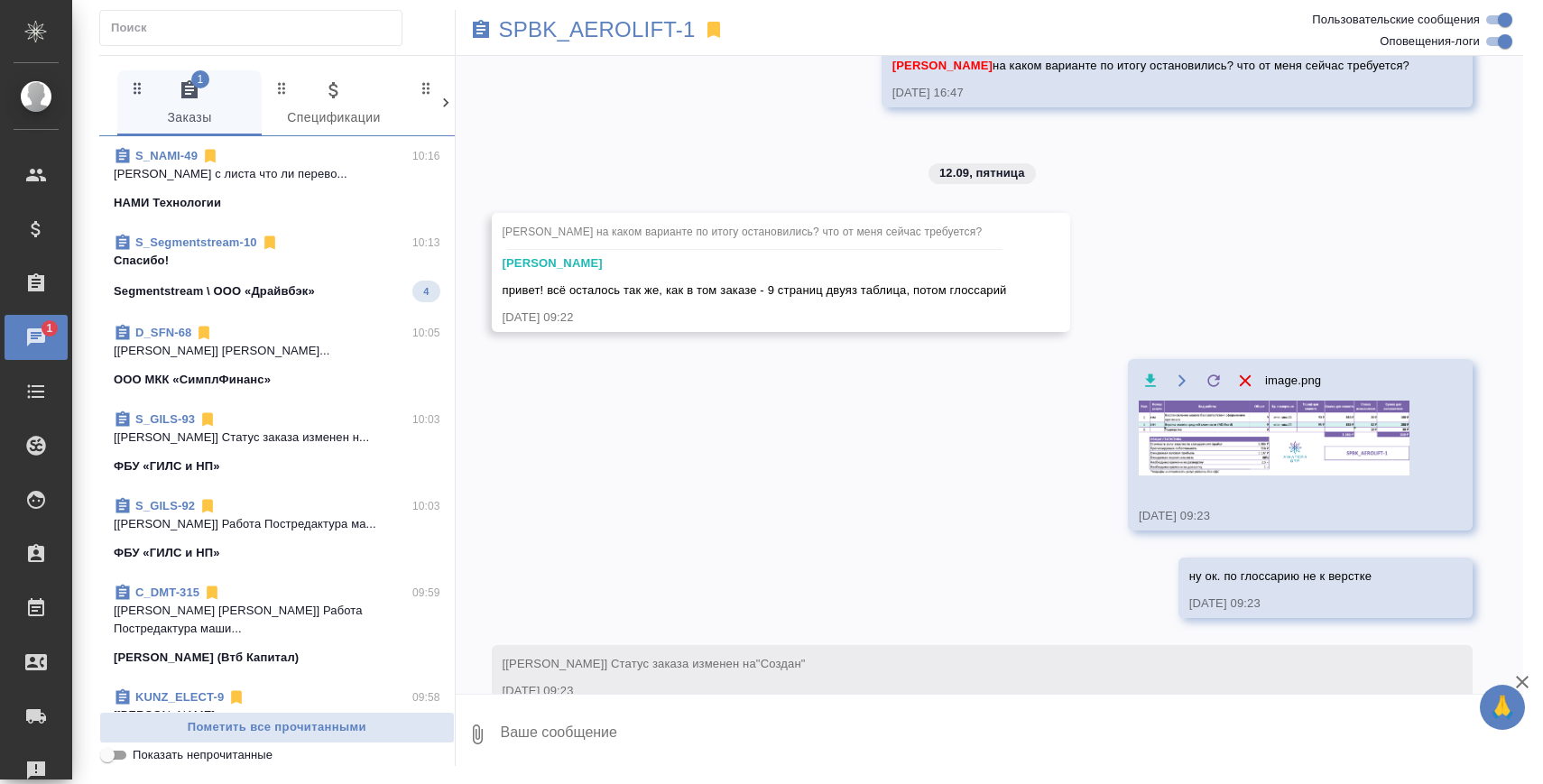
click at [385, 272] on span "S_Segmentstream-10 10:13 Спасибо! Segmentstream \ ООО «Драйвбэк» 4" at bounding box center [277, 267] width 327 height 69
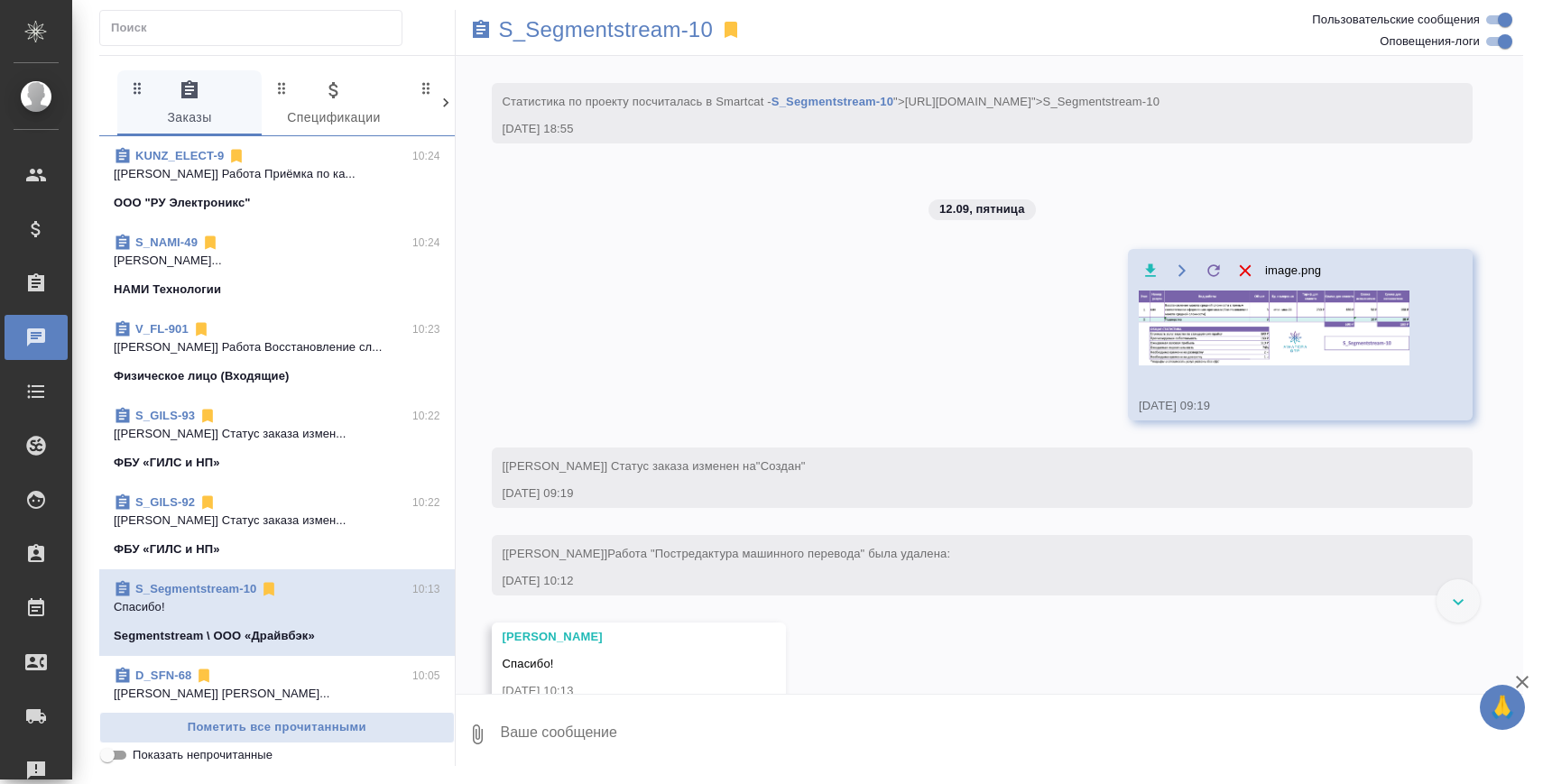
scroll to position [736, 0]
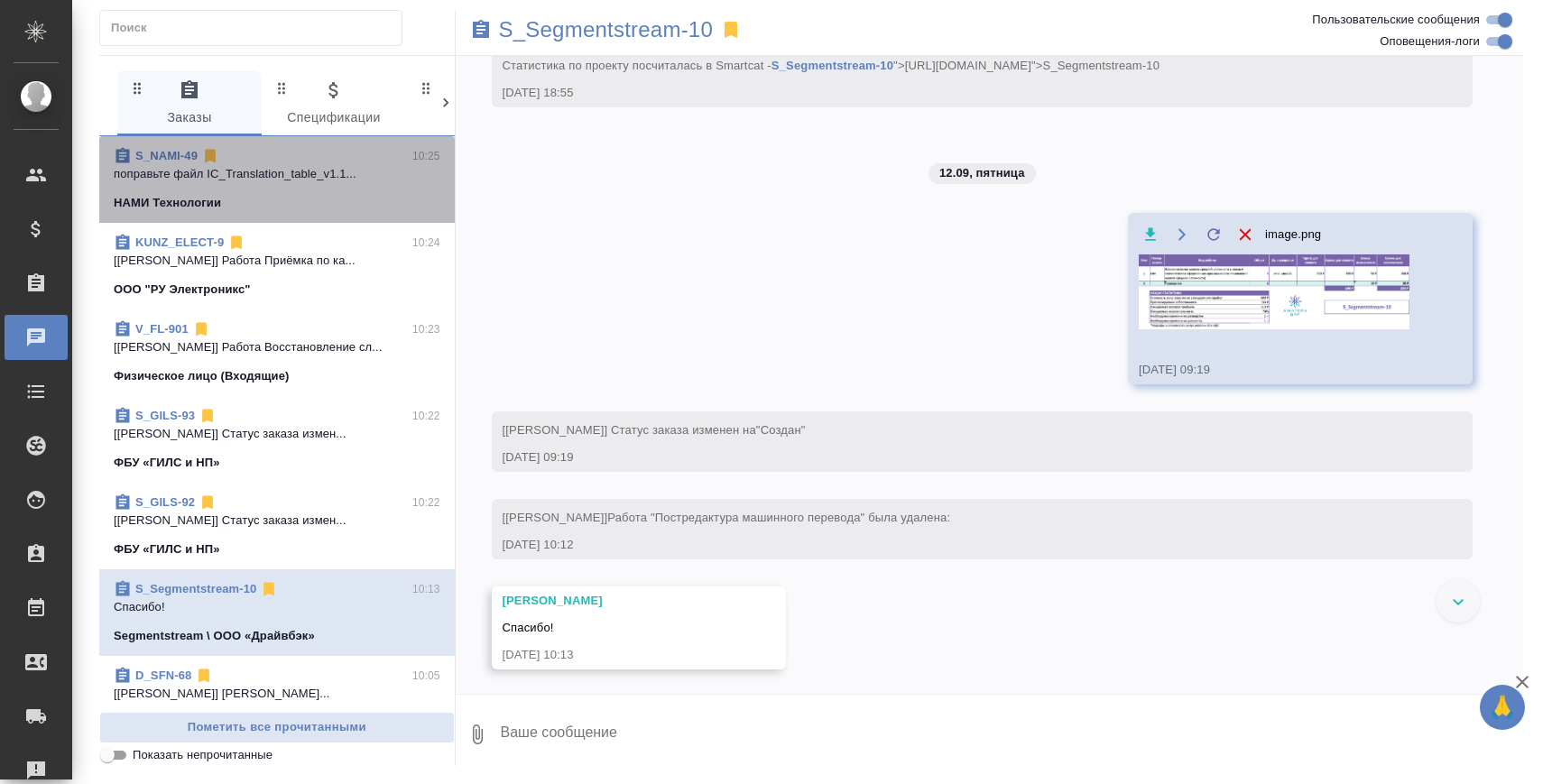
click at [291, 179] on p "поправьте файл IC_Translation_table_v1.1..." at bounding box center [277, 174] width 327 height 18
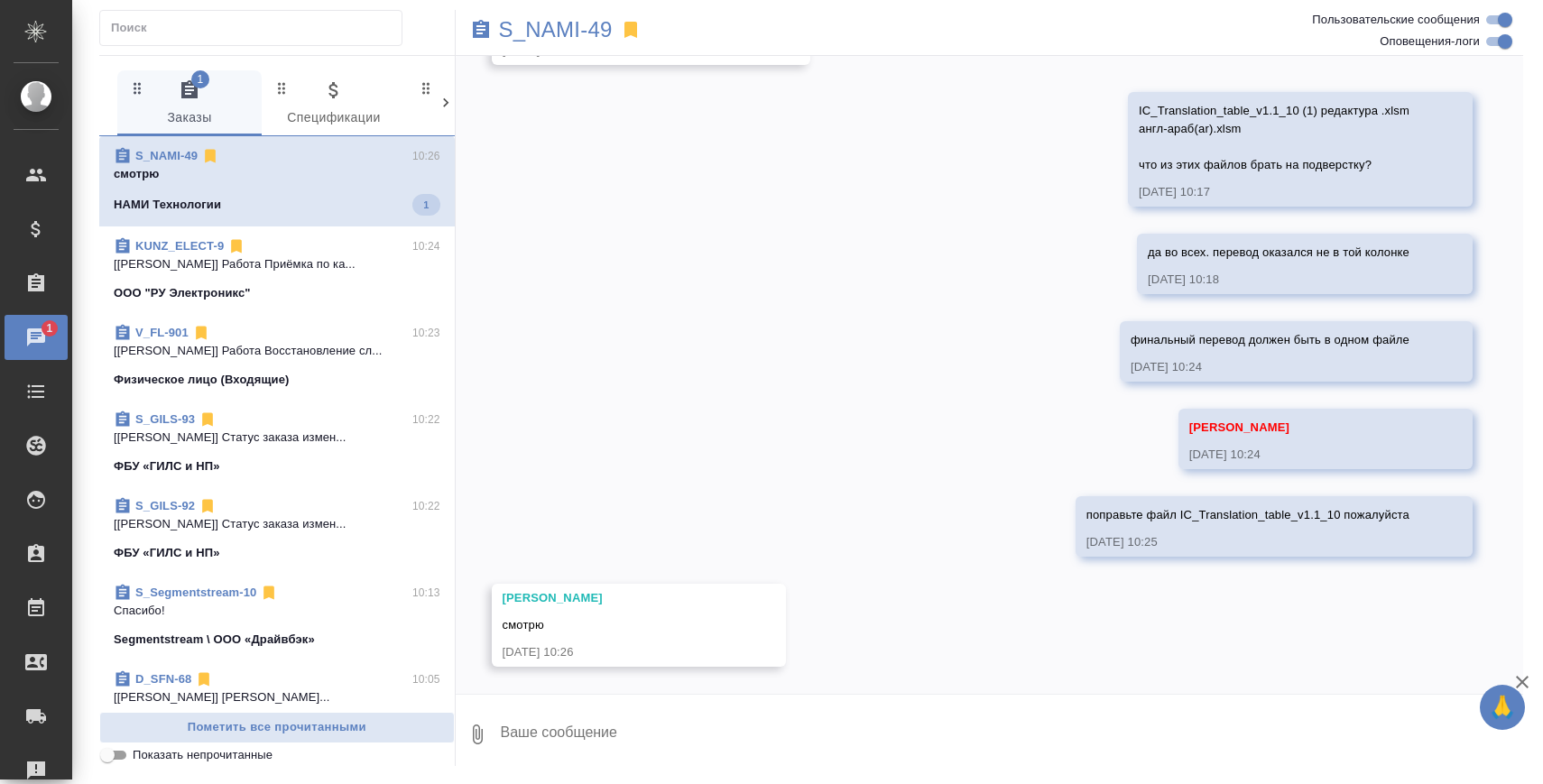
scroll to position [14305, 0]
click at [878, 704] on textarea at bounding box center [1011, 734] width 1025 height 61
type textarea "я"
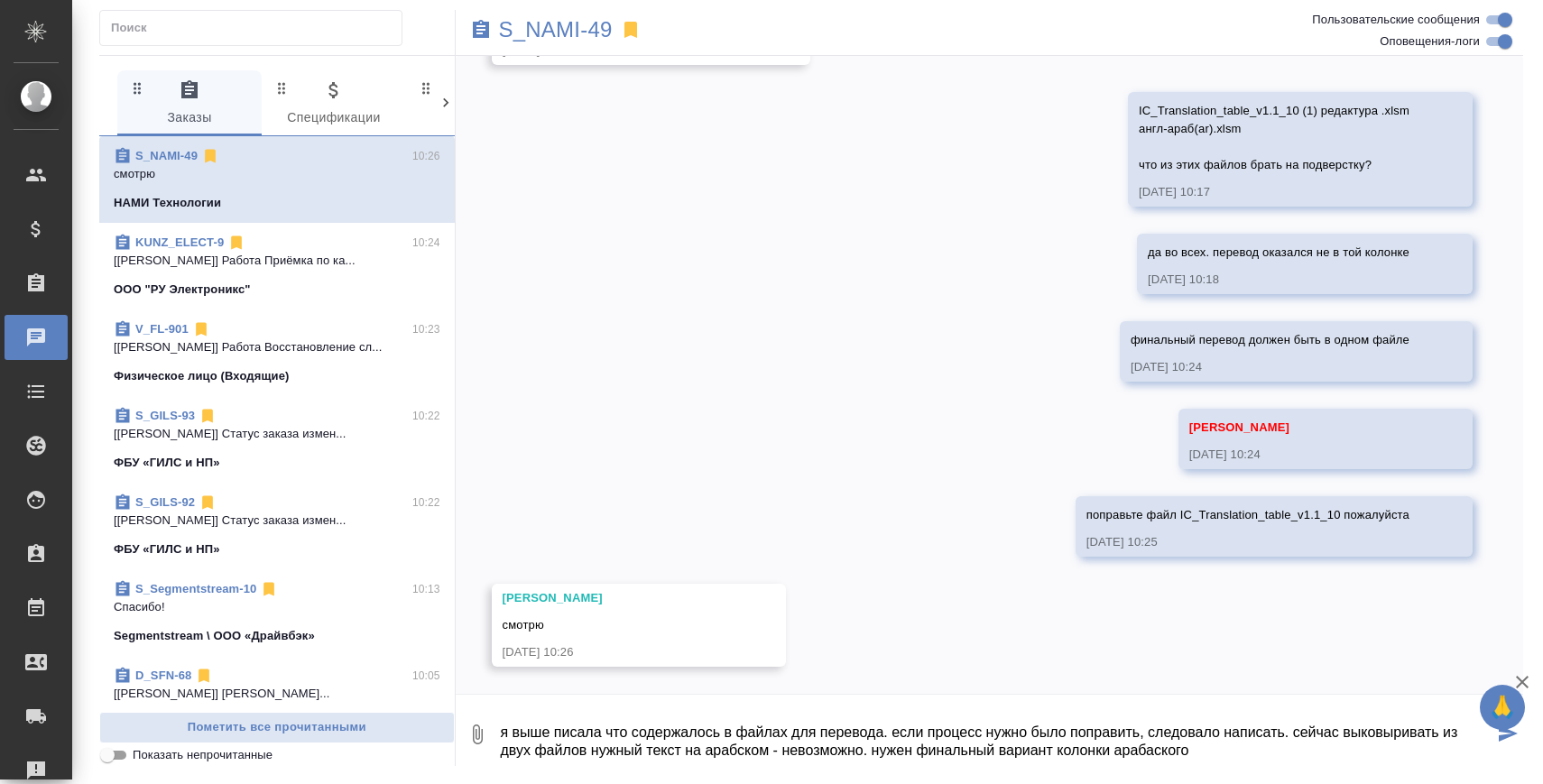
type textarea "я выше писала что содержалось в файлах для перевода. если процесс нужно было по…"
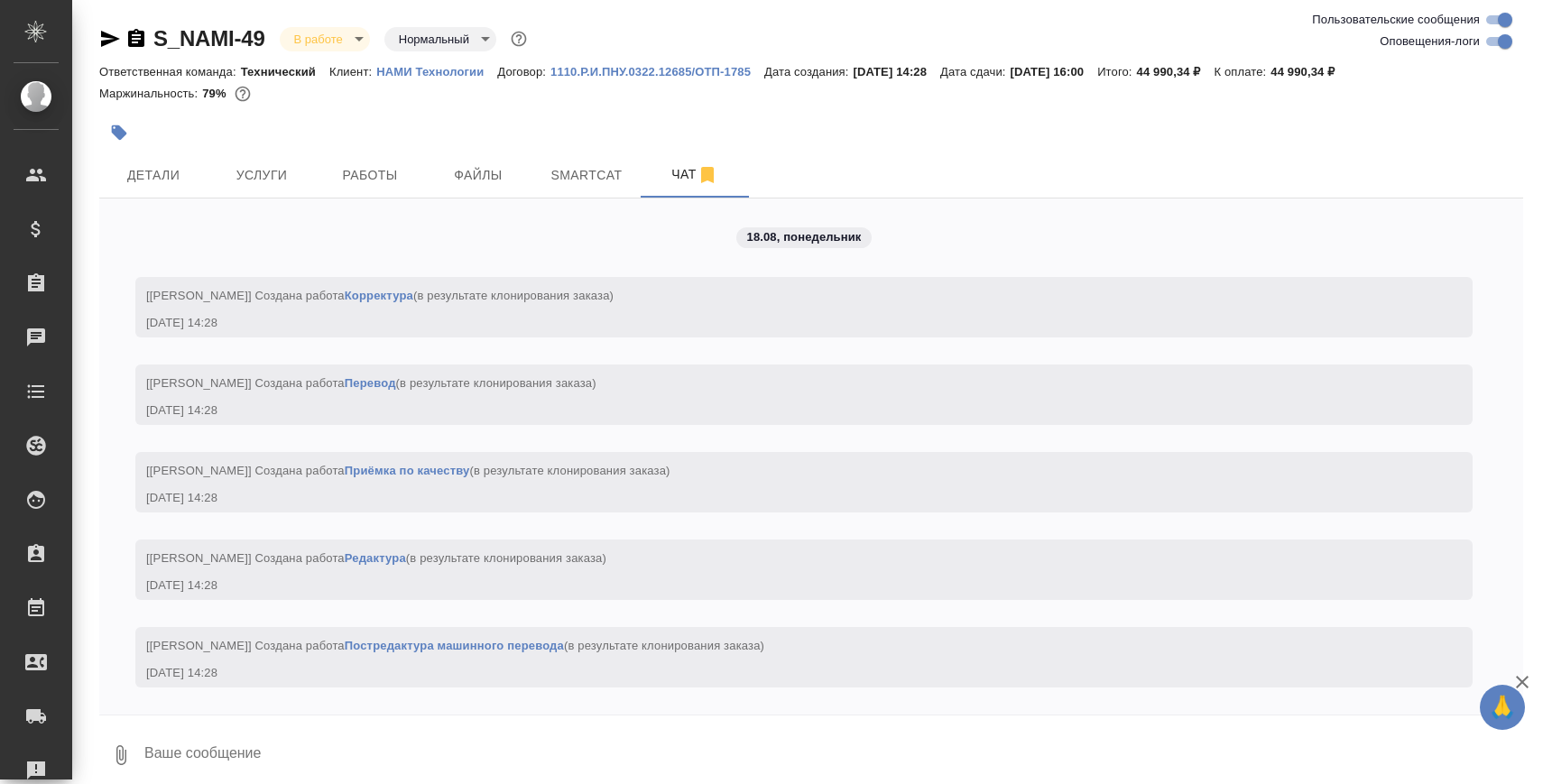
scroll to position [13783, 0]
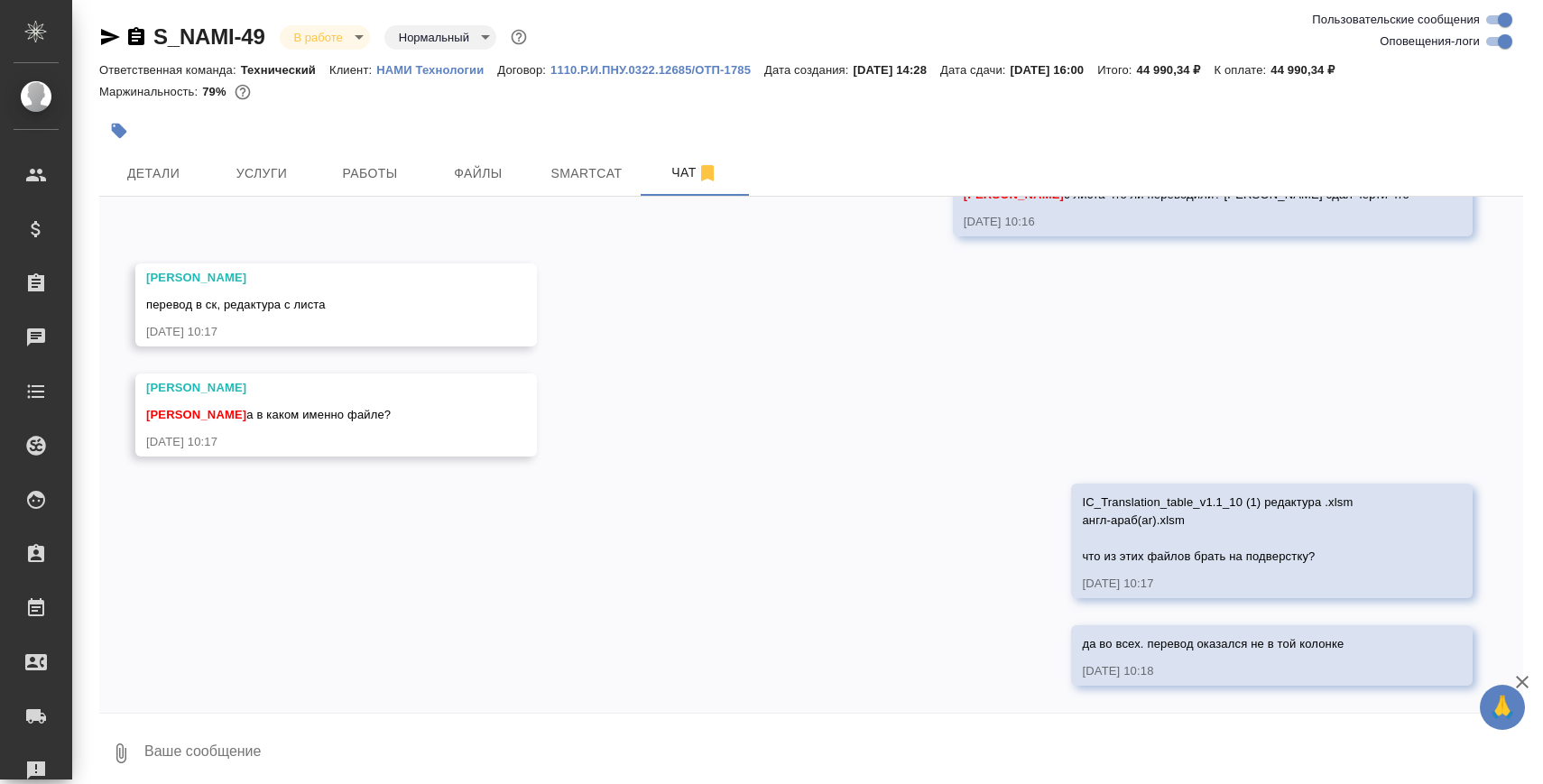
click at [660, 755] on textarea at bounding box center [832, 753] width 1380 height 61
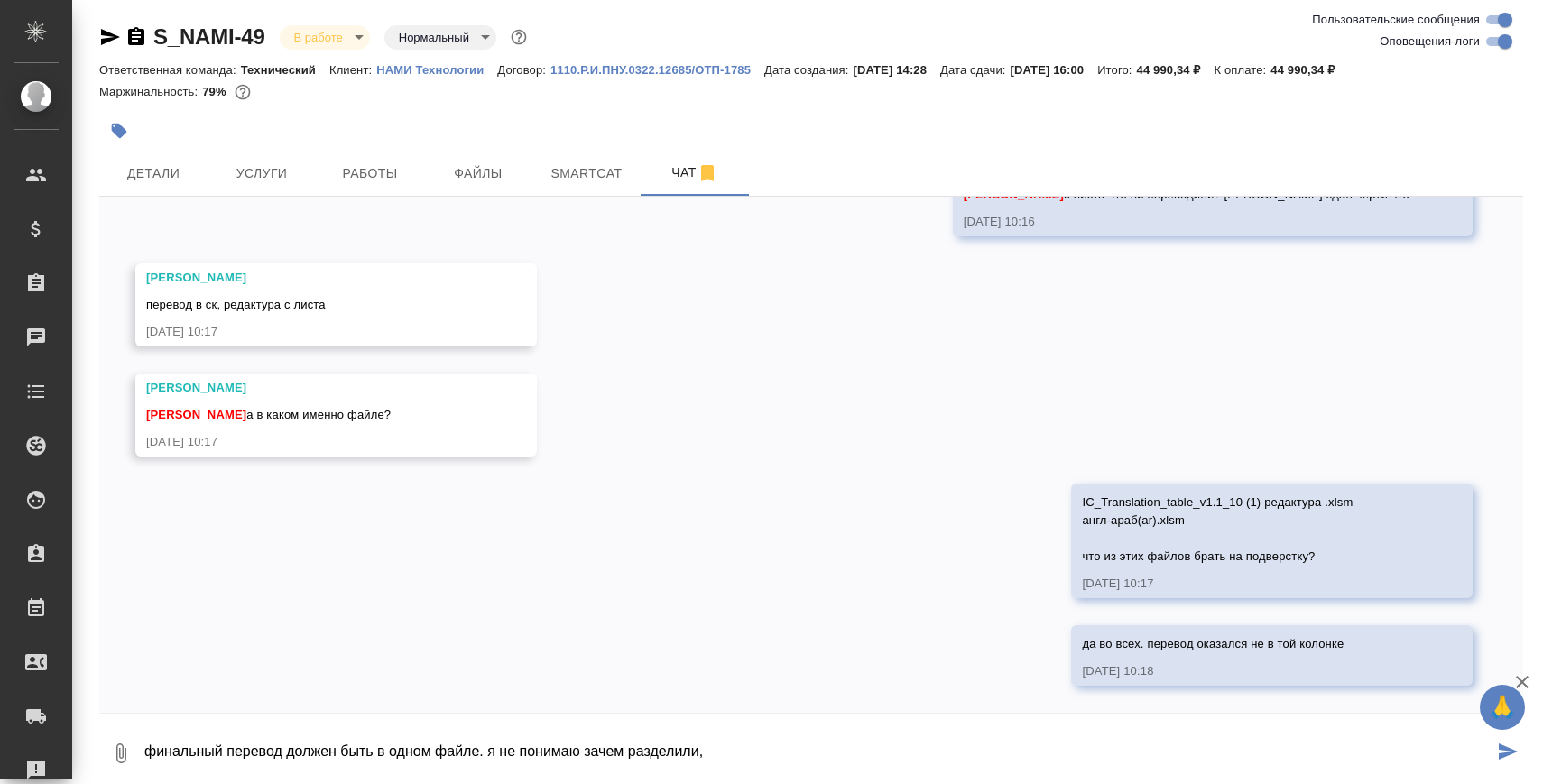
drag, startPoint x: 487, startPoint y: 751, endPoint x: 874, endPoint y: 751, distance: 387.0
click at [874, 751] on textarea "финальный перевод должен быть в одном файле. я не понимаю зачем разделили," at bounding box center [817, 753] width 1350 height 61
type textarea "финальный перевод должен быть в одном файле"
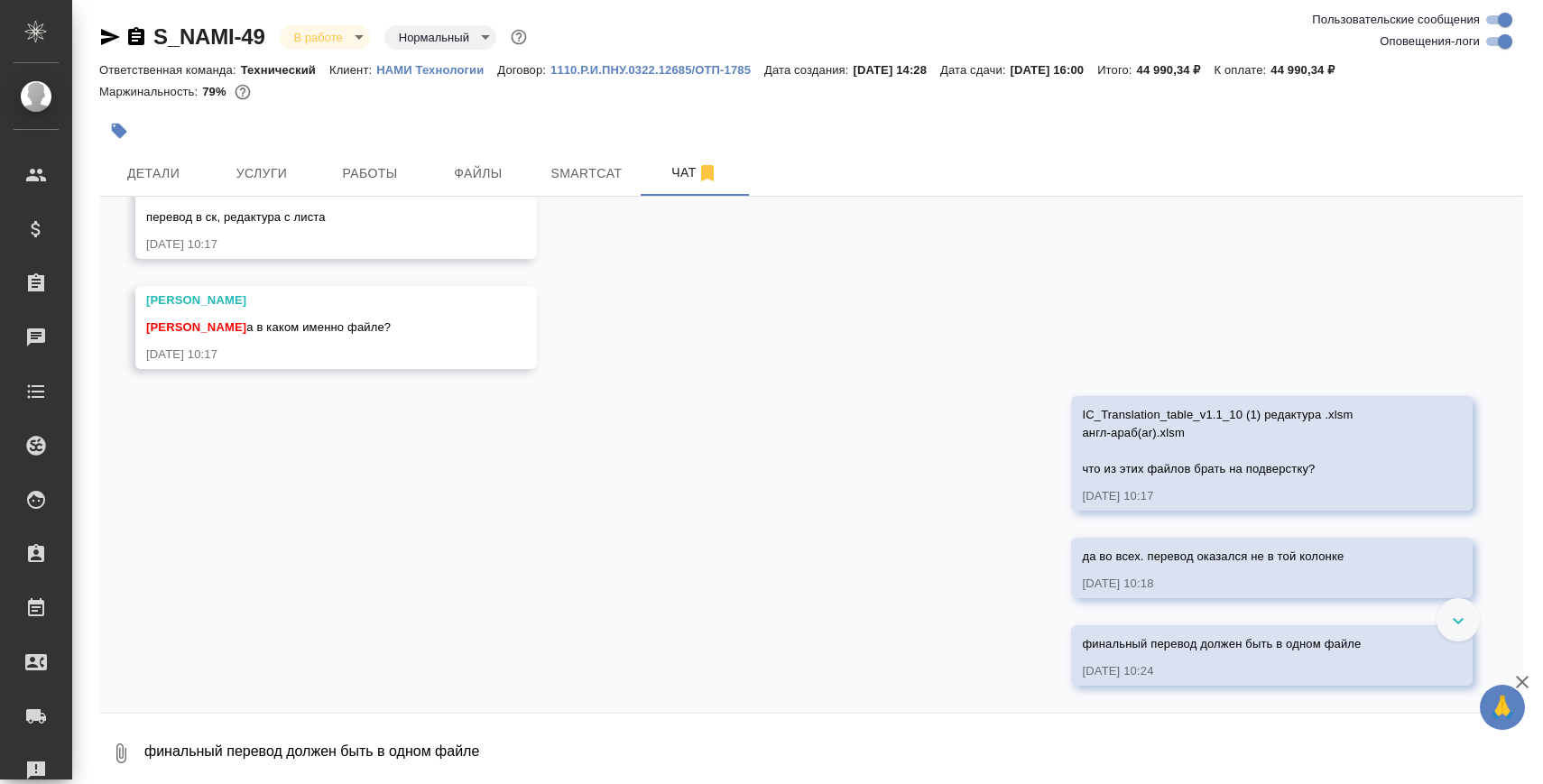
scroll to position [13871, 0]
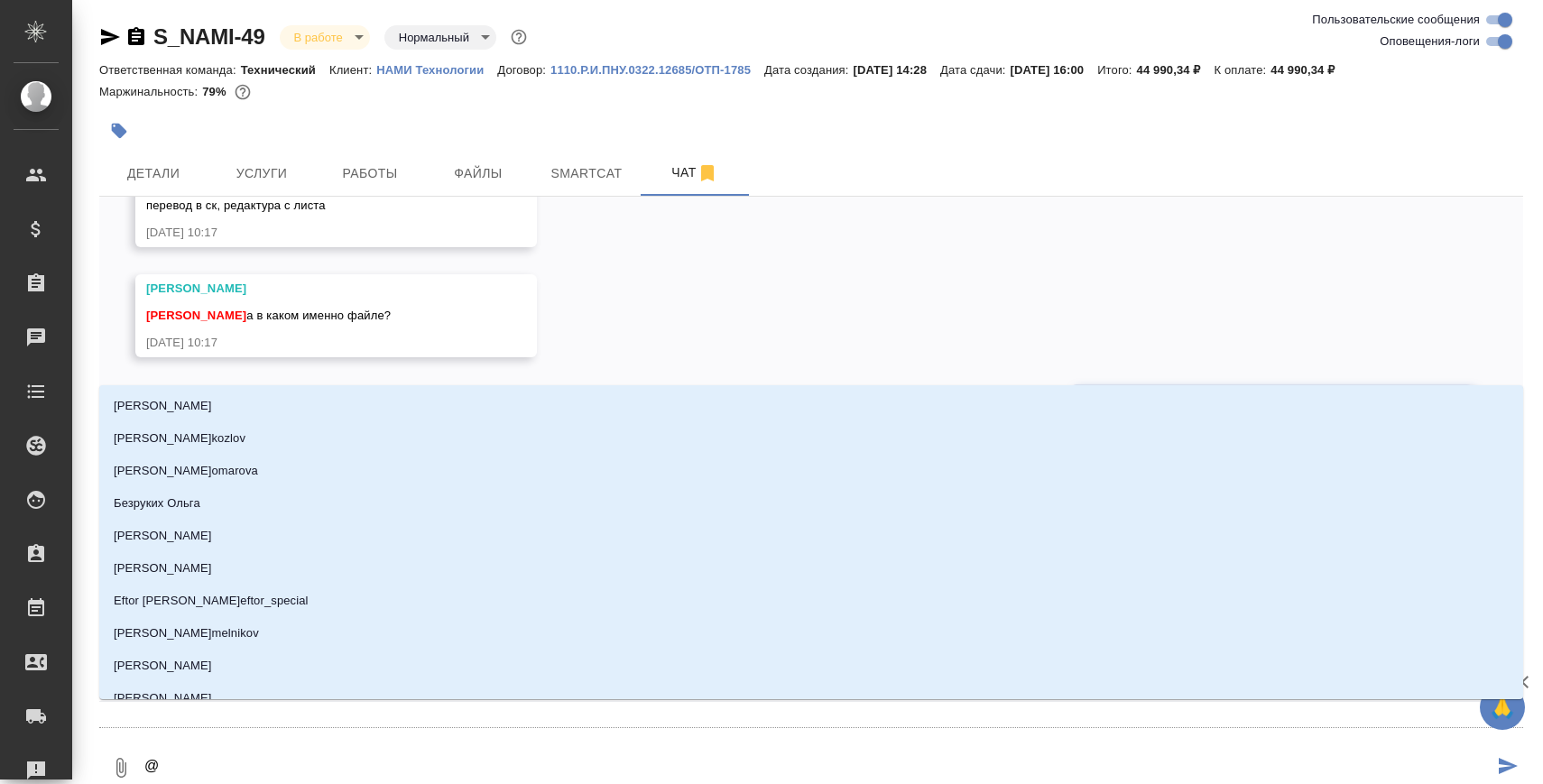
type textarea "@С"
type input "С"
type textarea "@Се"
type input "Се"
type textarea "@Сер"
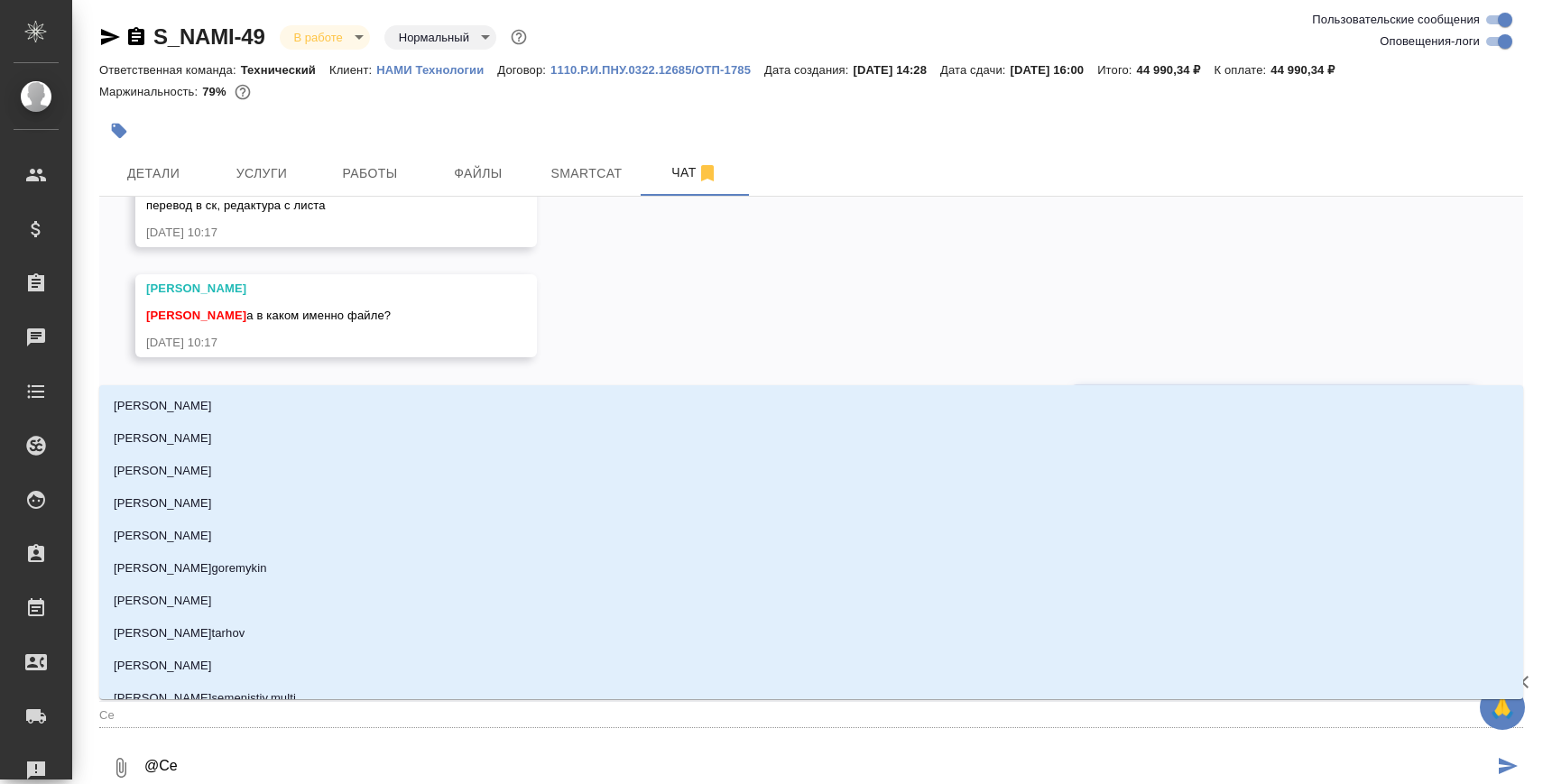
type input "Сер"
type textarea "@Серг"
type input "Серг"
type textarea "@Серге"
type input "Серге"
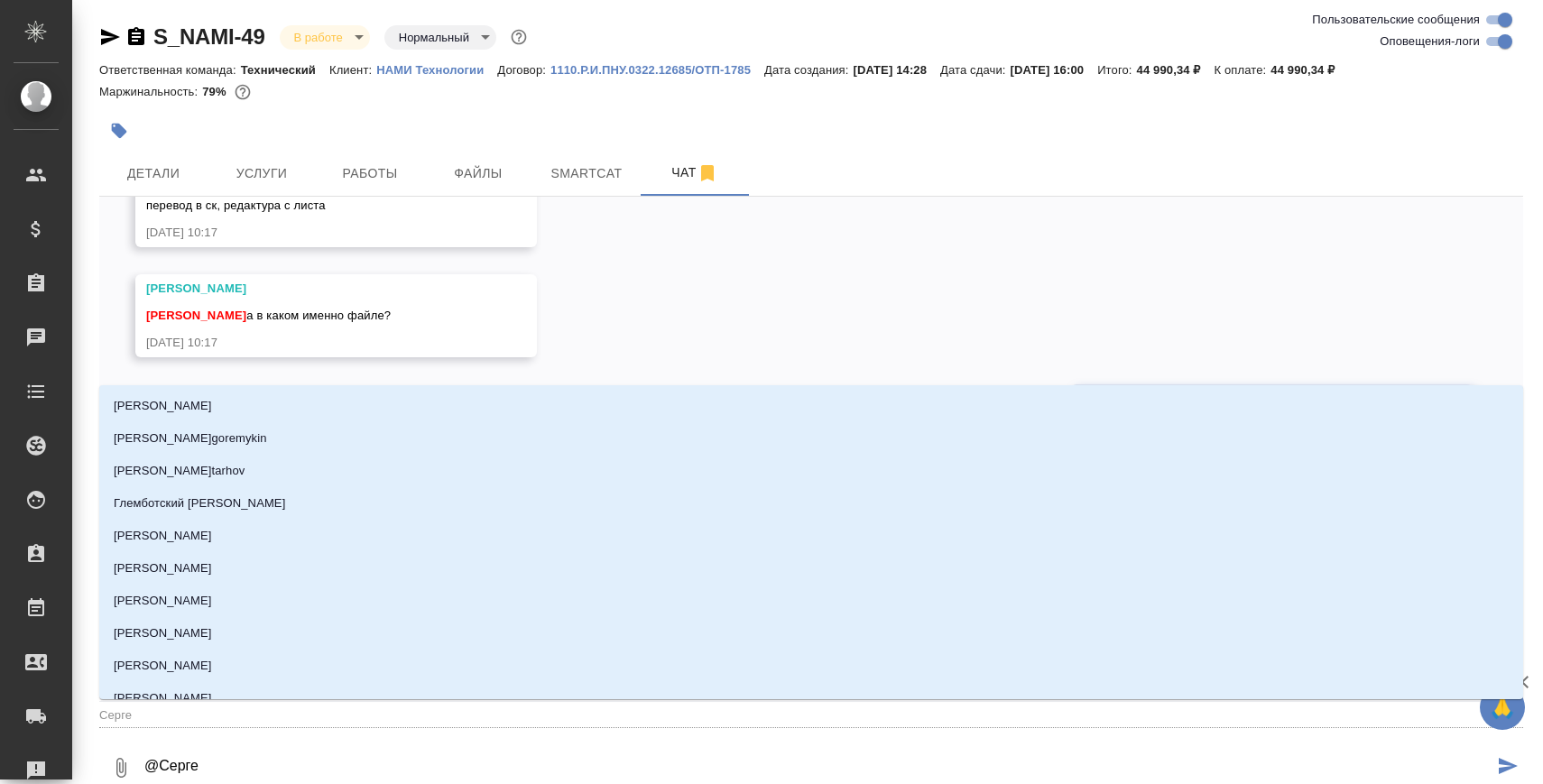
type textarea "@Сергее"
type input "Сергее"
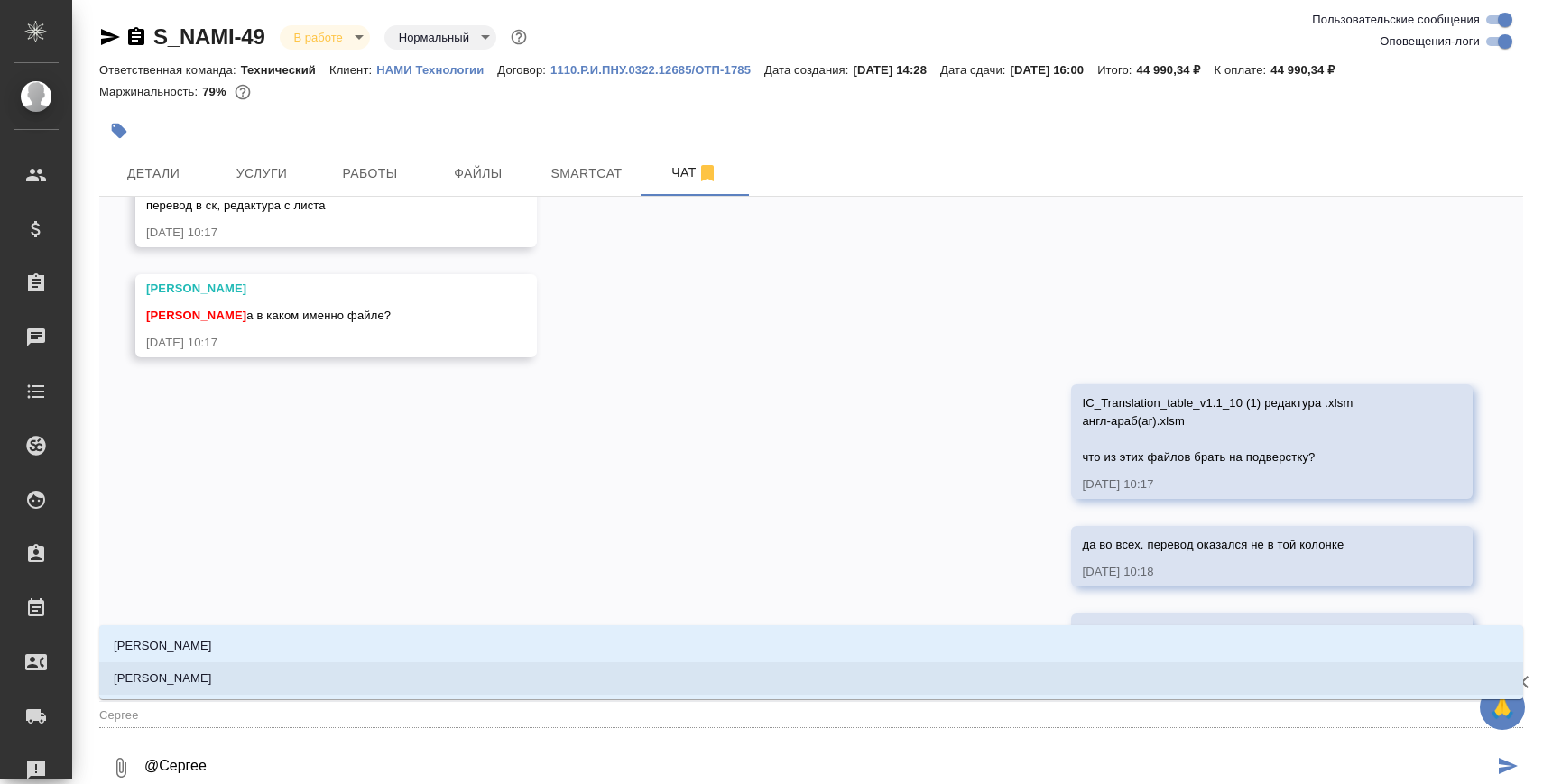
click at [540, 673] on li "[PERSON_NAME]" at bounding box center [811, 678] width 1424 height 32
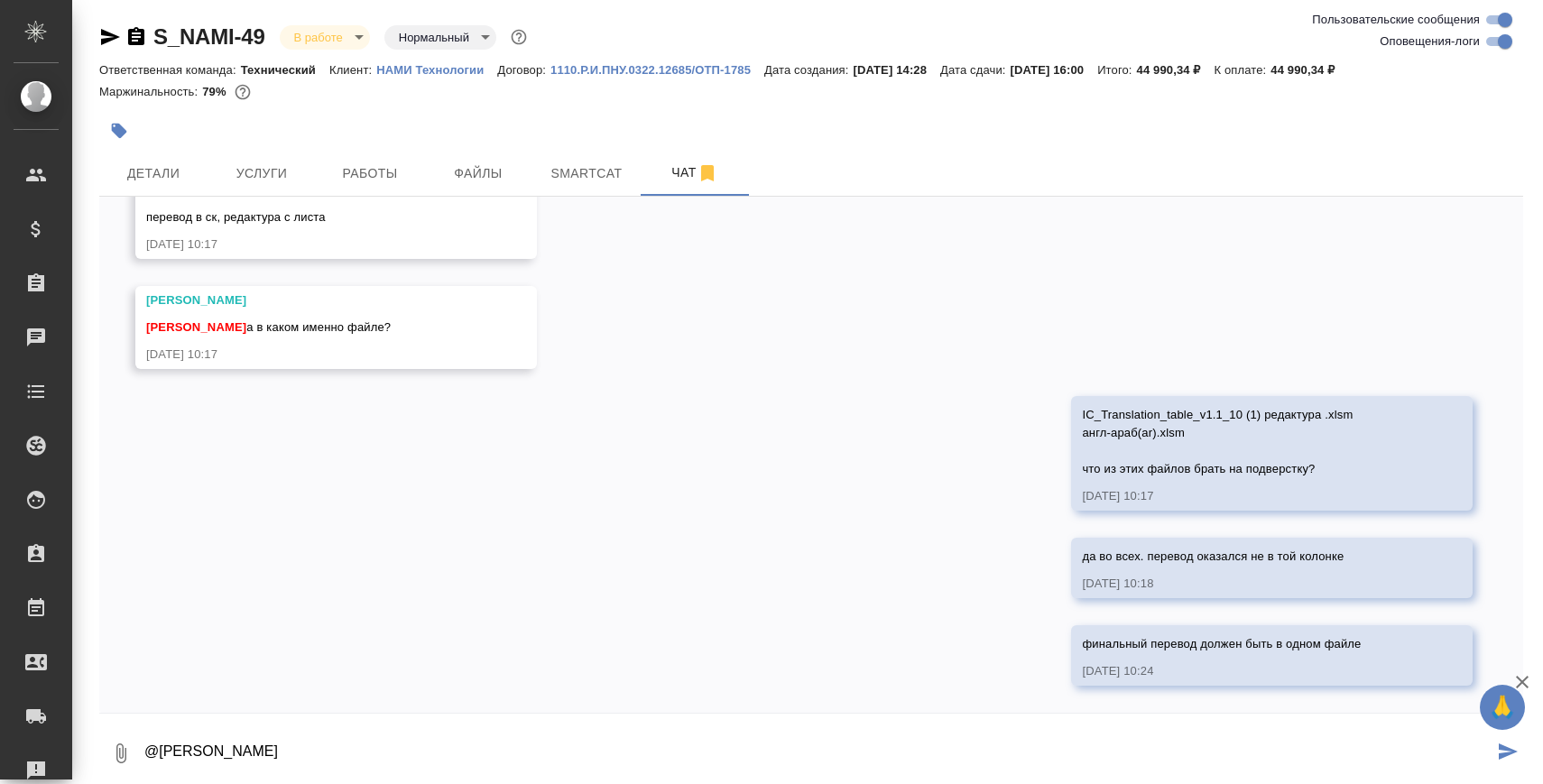
type textarea "@Сергеева Анастасия"
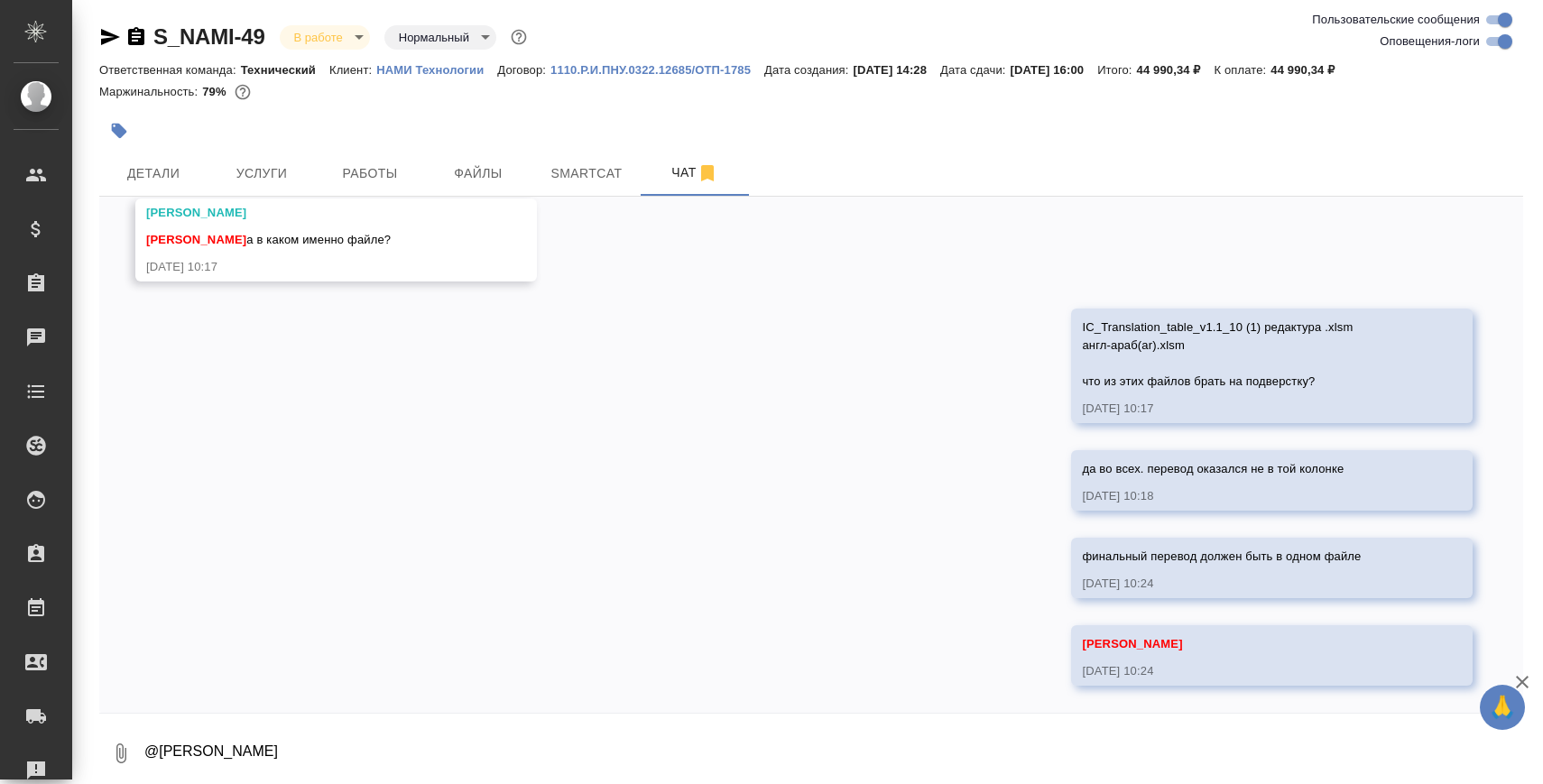
scroll to position [13959, 0]
click at [243, 757] on textarea "@Сергеева Анастасия" at bounding box center [832, 753] width 1380 height 61
type textarea "д"
paste textarea "IC_Translation_table_v1.1_10"
type textarea "поправьте файл IC_Translation_table_v1.1_10 пожалуйста"
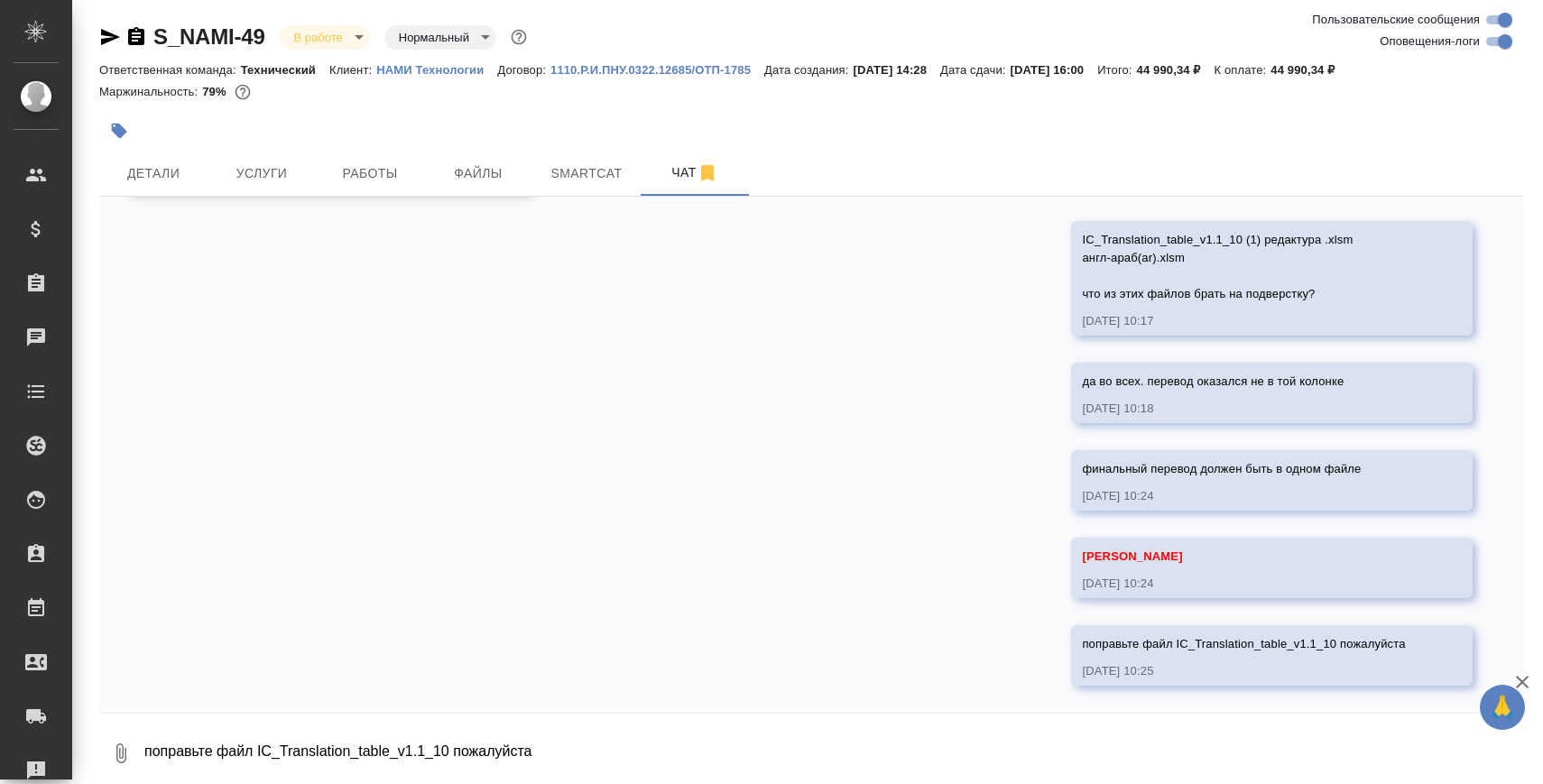
scroll to position [14046, 0]
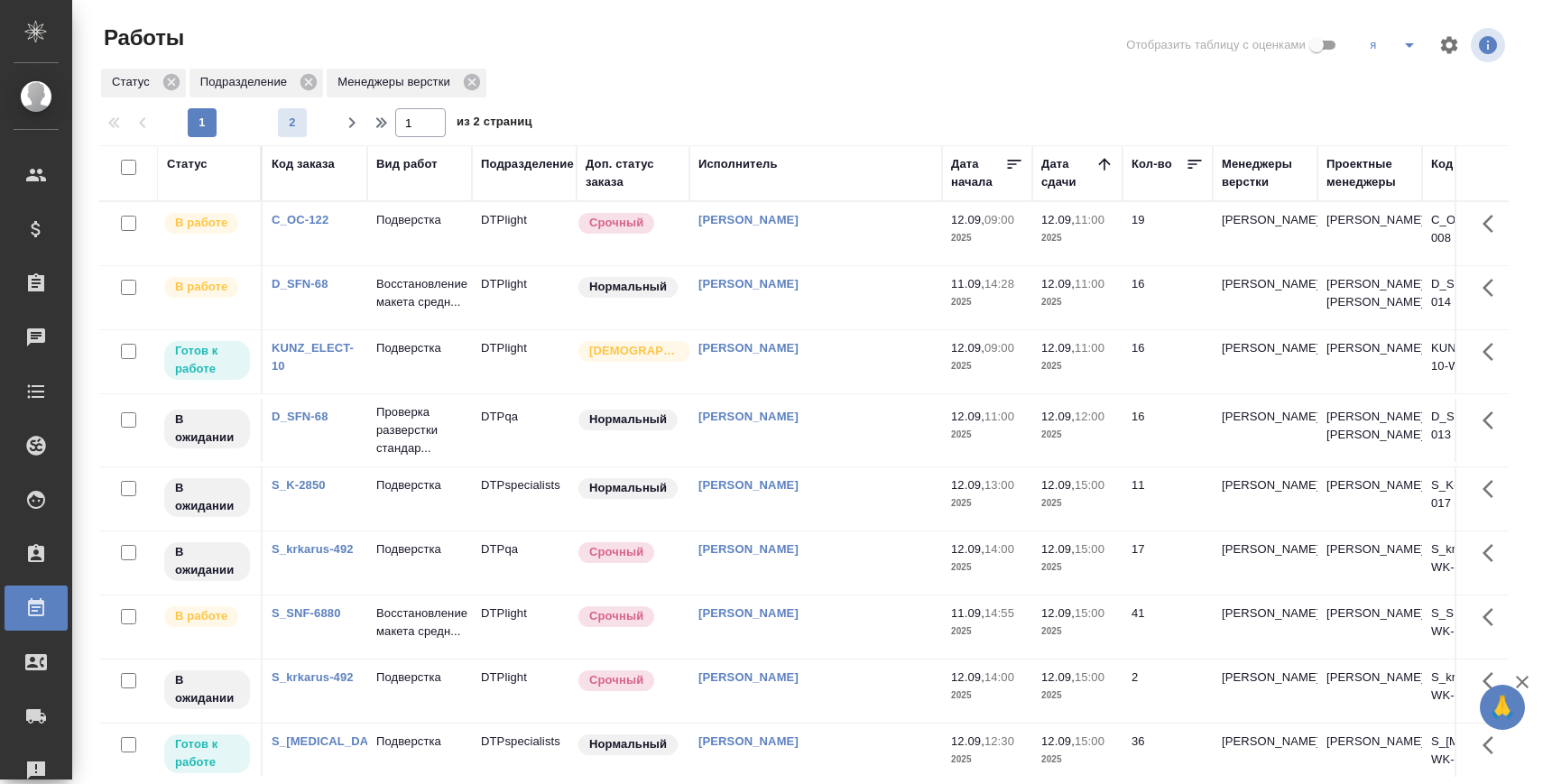
click at [290, 112] on button "2" at bounding box center [292, 123] width 29 height 29
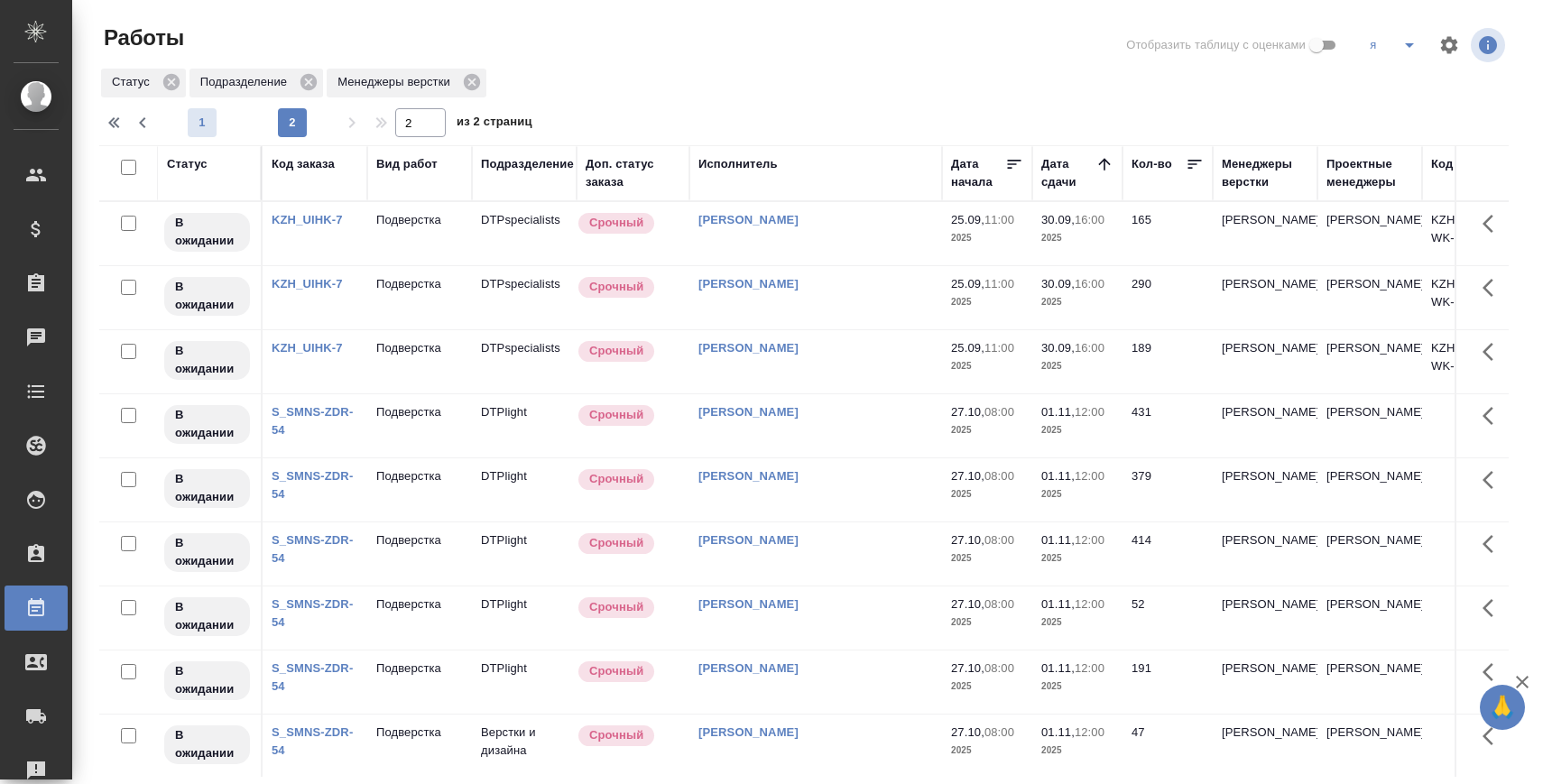
click at [188, 125] on span "1" at bounding box center [202, 122] width 29 height 18
type input "1"
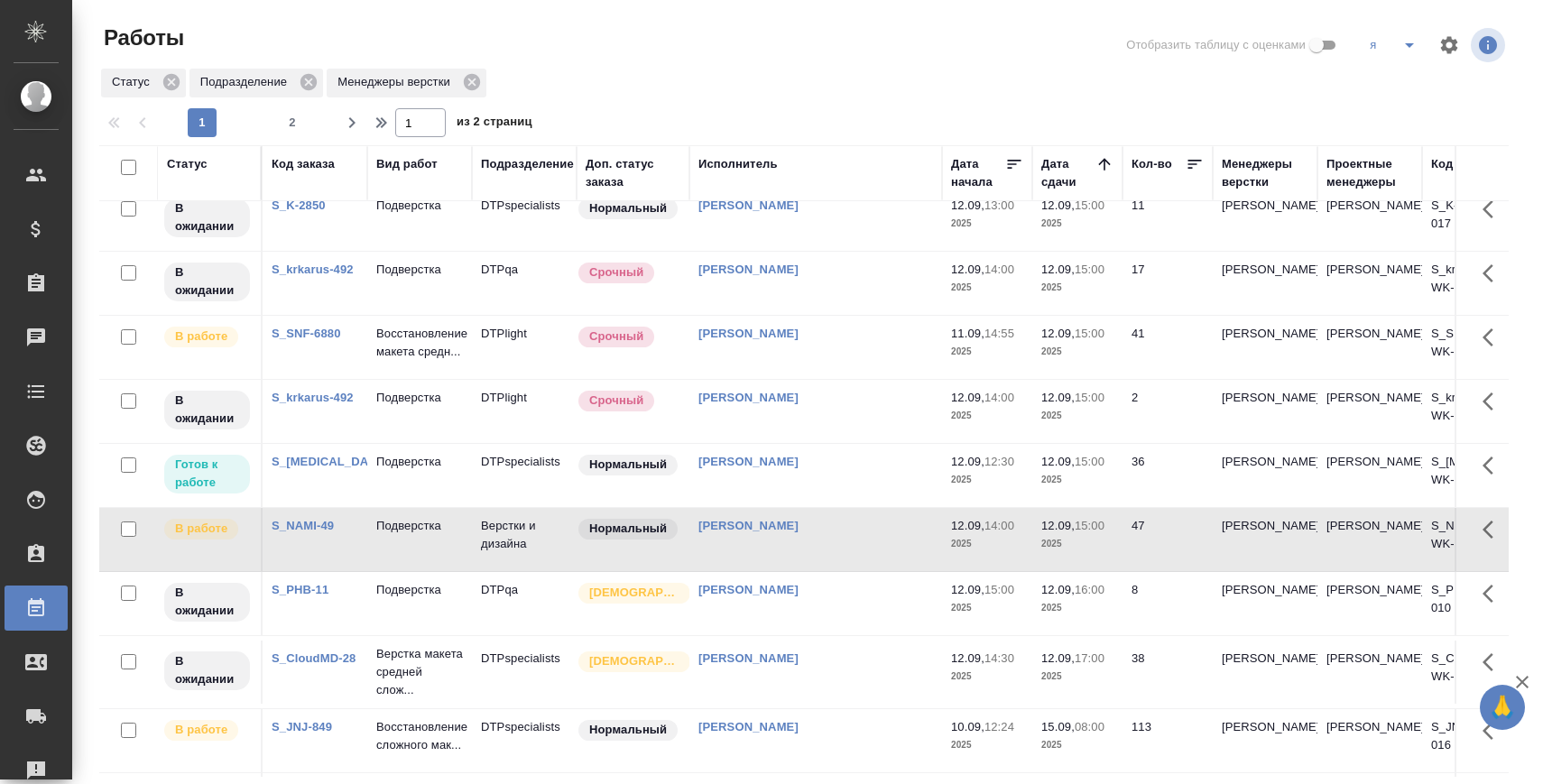
scroll to position [287, 0]
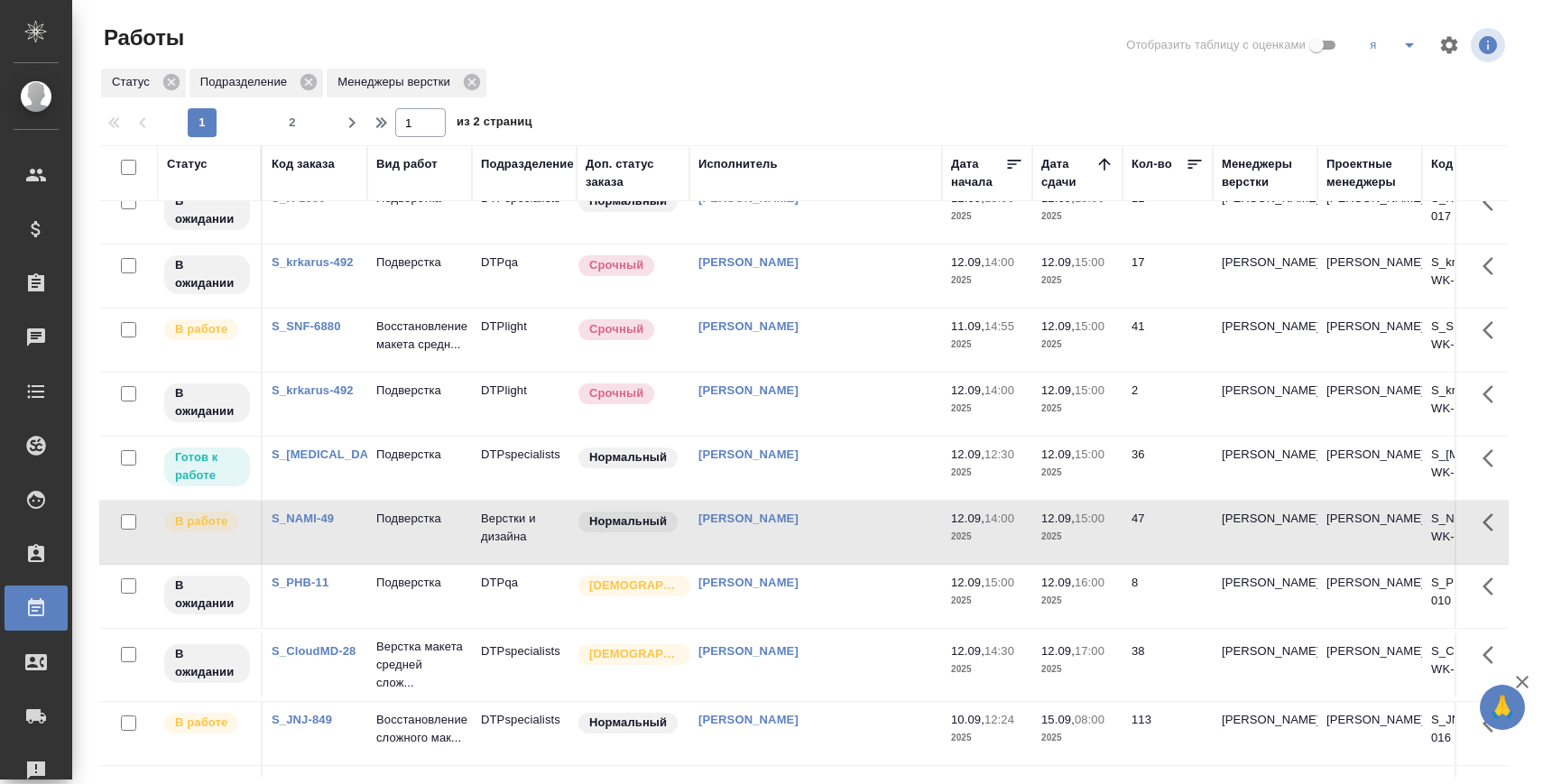
click at [298, 525] on link "S_NAMI-49" at bounding box center [302, 518] width 62 height 13
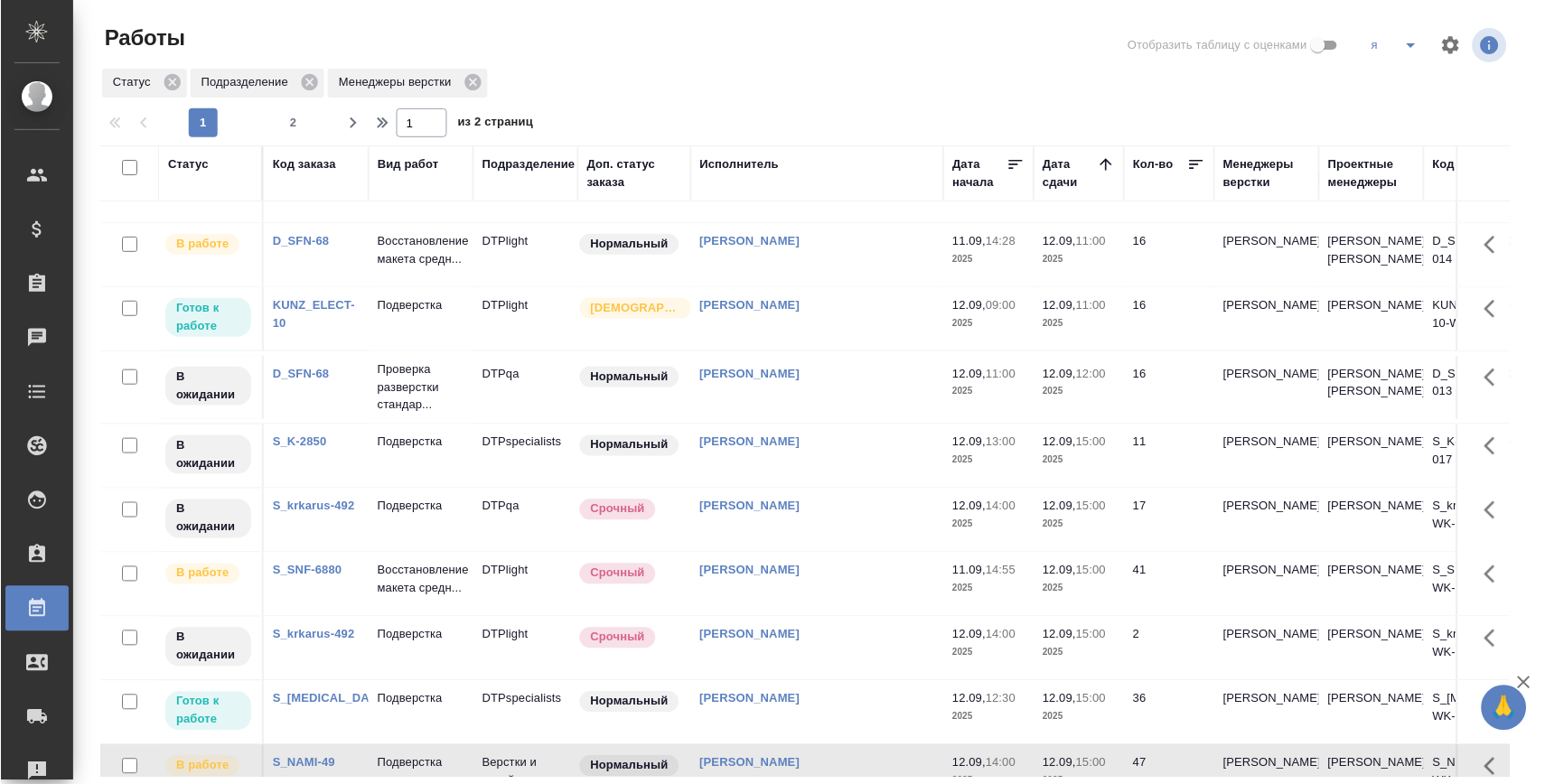
scroll to position [0, 0]
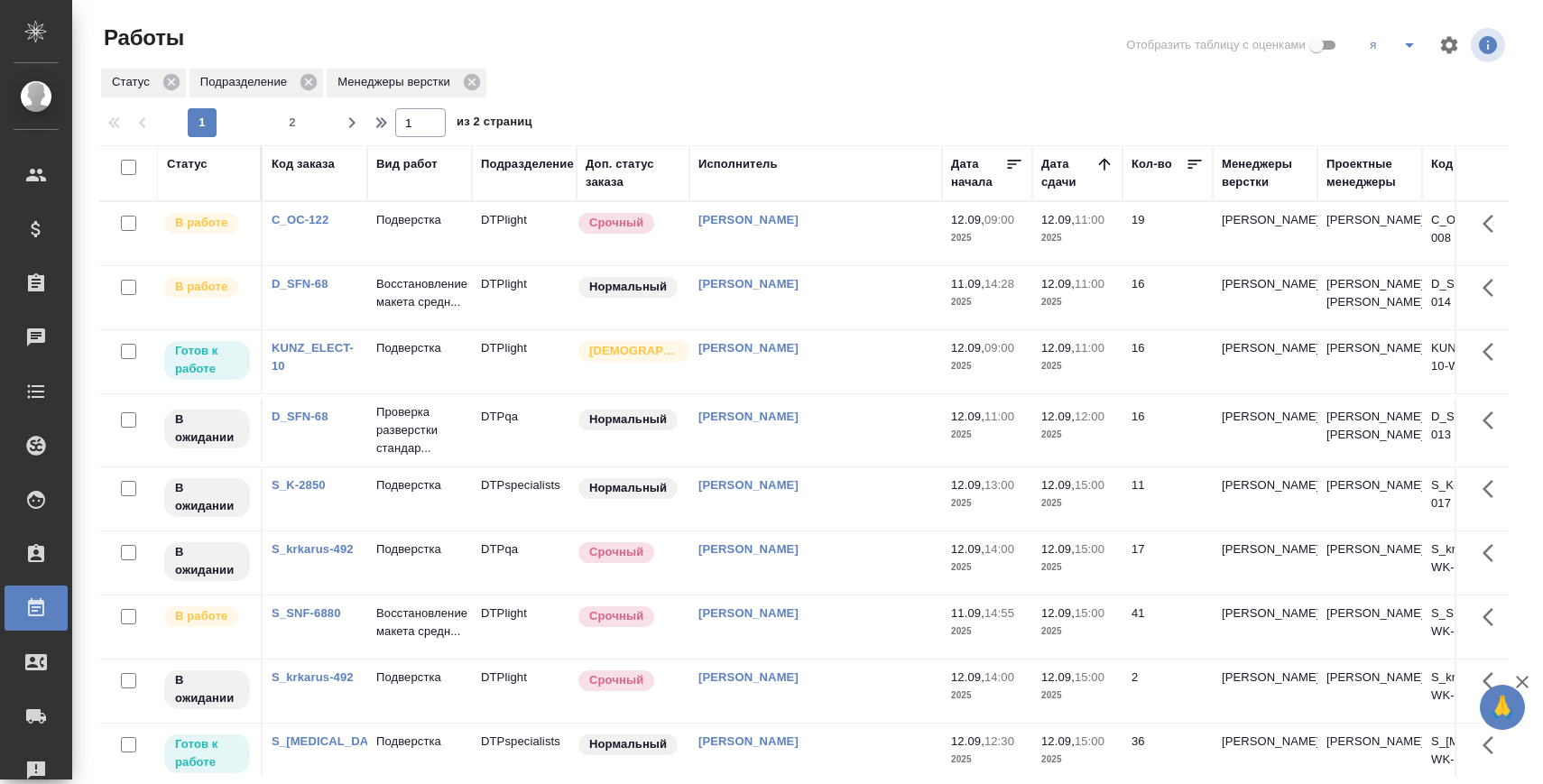
click at [371, 375] on td "Подверстка" at bounding box center [420, 361] width 105 height 63
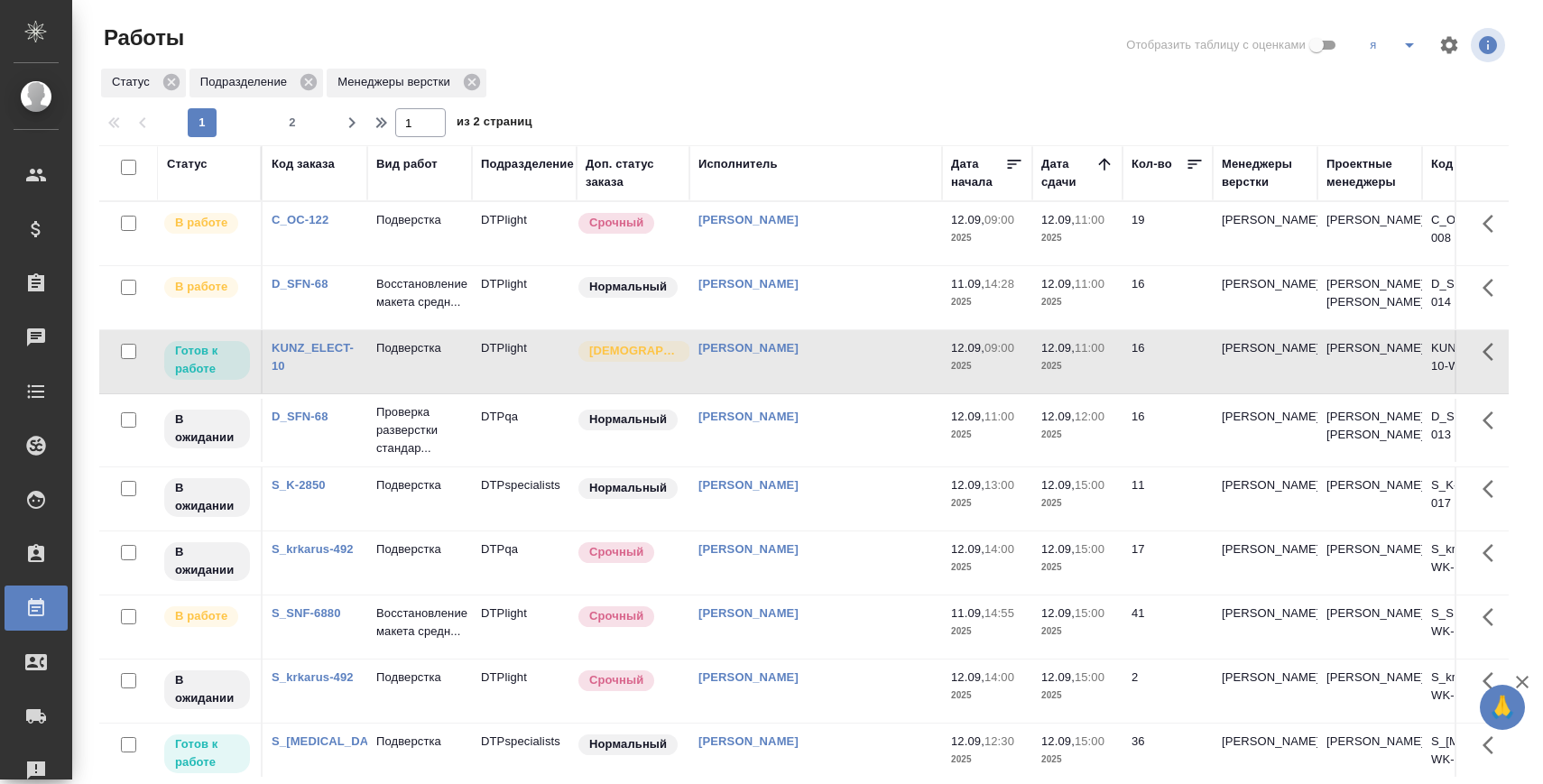
click at [371, 375] on td "Подверстка" at bounding box center [420, 361] width 105 height 63
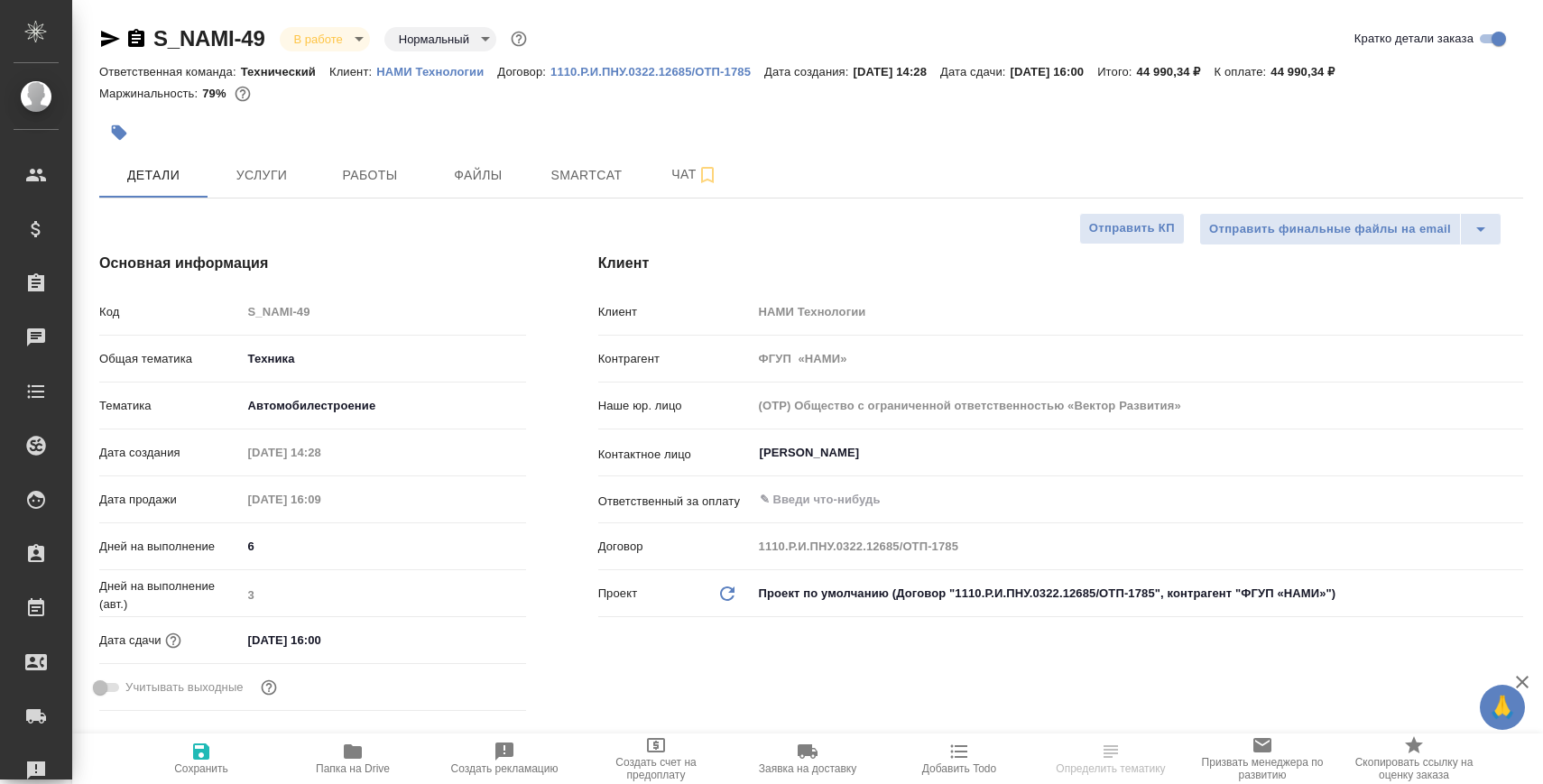
select select "RU"
type textarea "x"
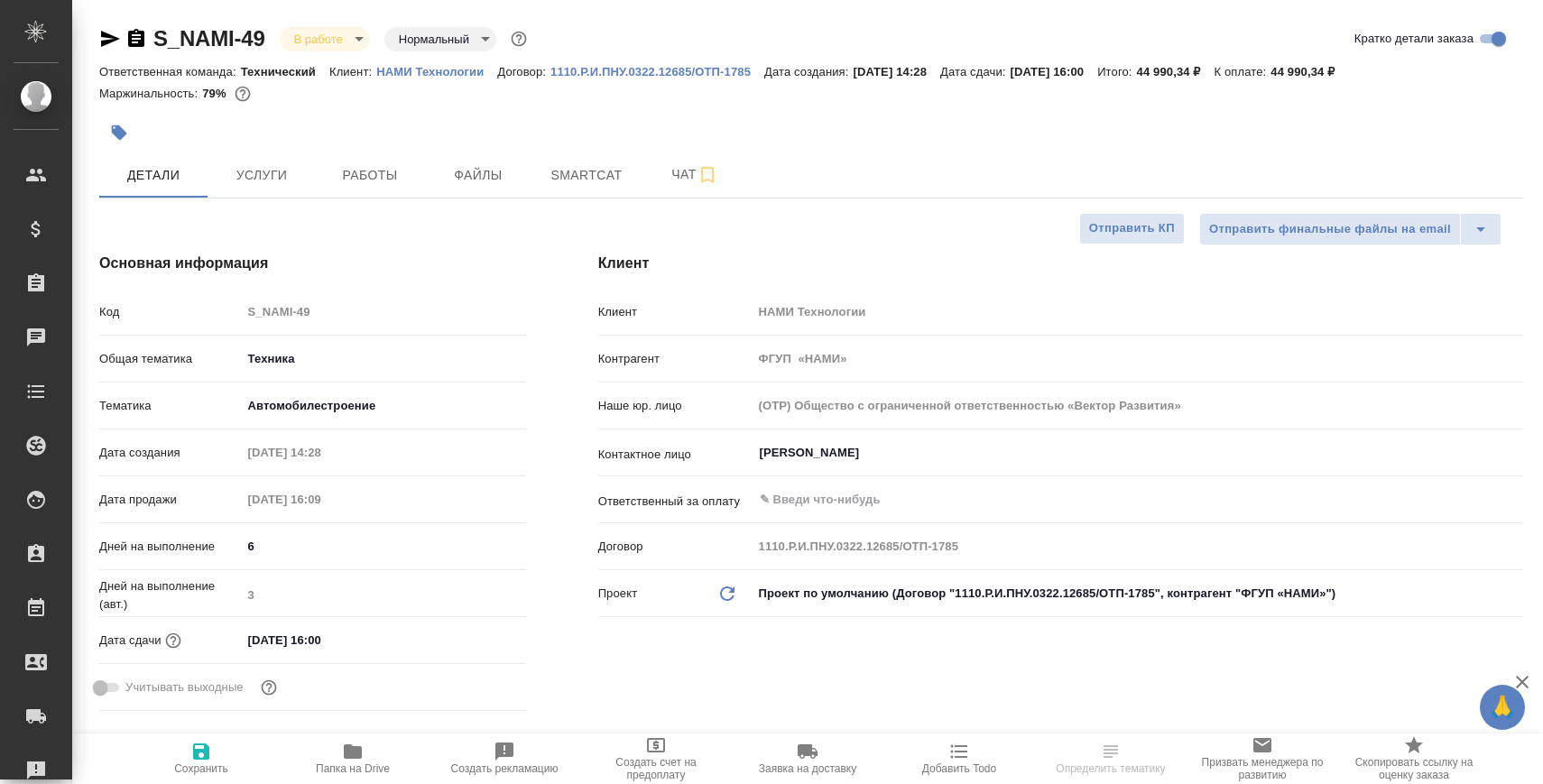
type textarea "x"
click at [386, 779] on button "Папка на Drive" at bounding box center [352, 758] width 151 height 50
type textarea "x"
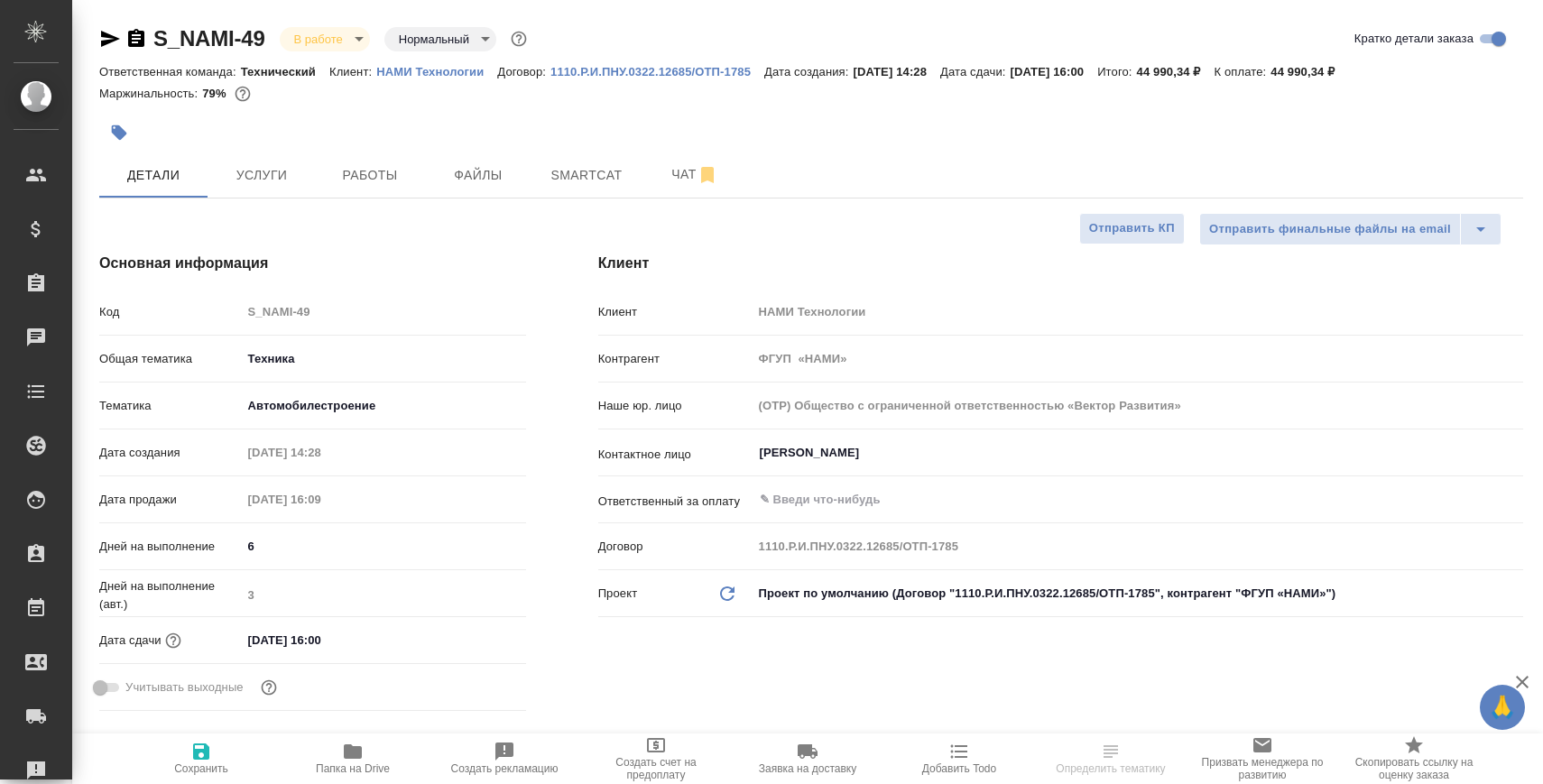
type textarea "x"
select select "RU"
type textarea "x"
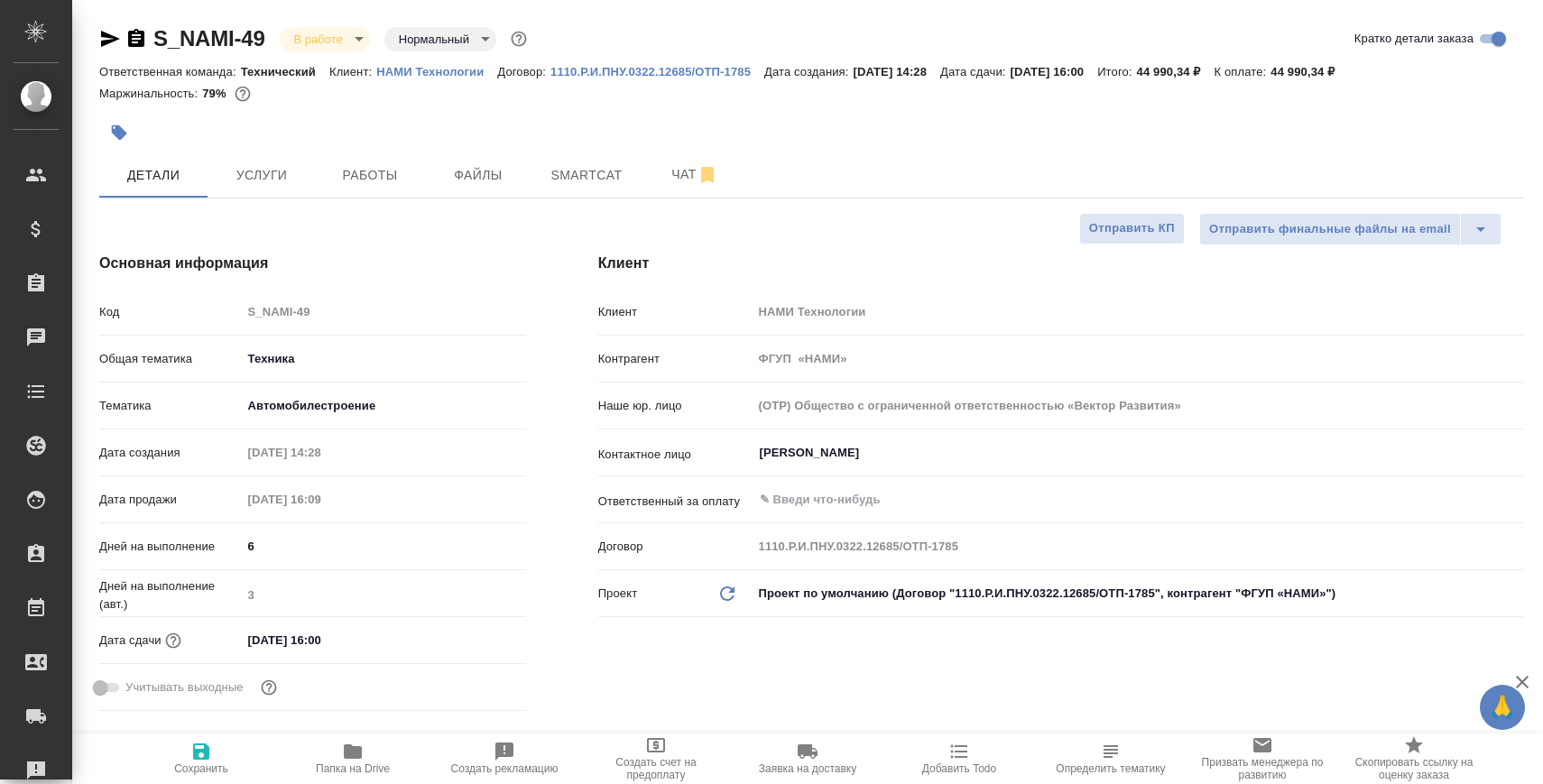
type textarea "x"
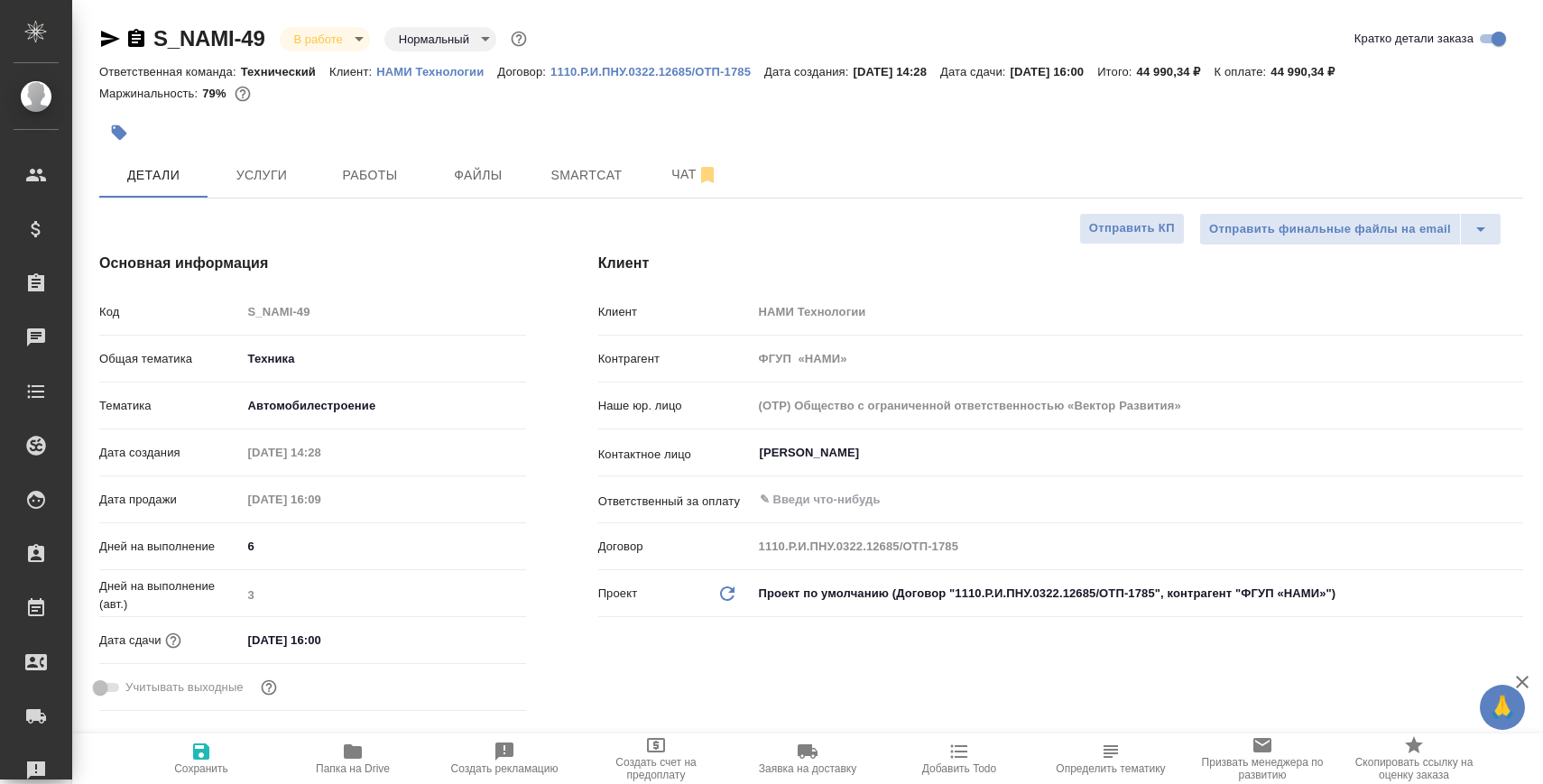
type textarea "x"
click at [682, 179] on span "Чат" at bounding box center [694, 175] width 87 height 23
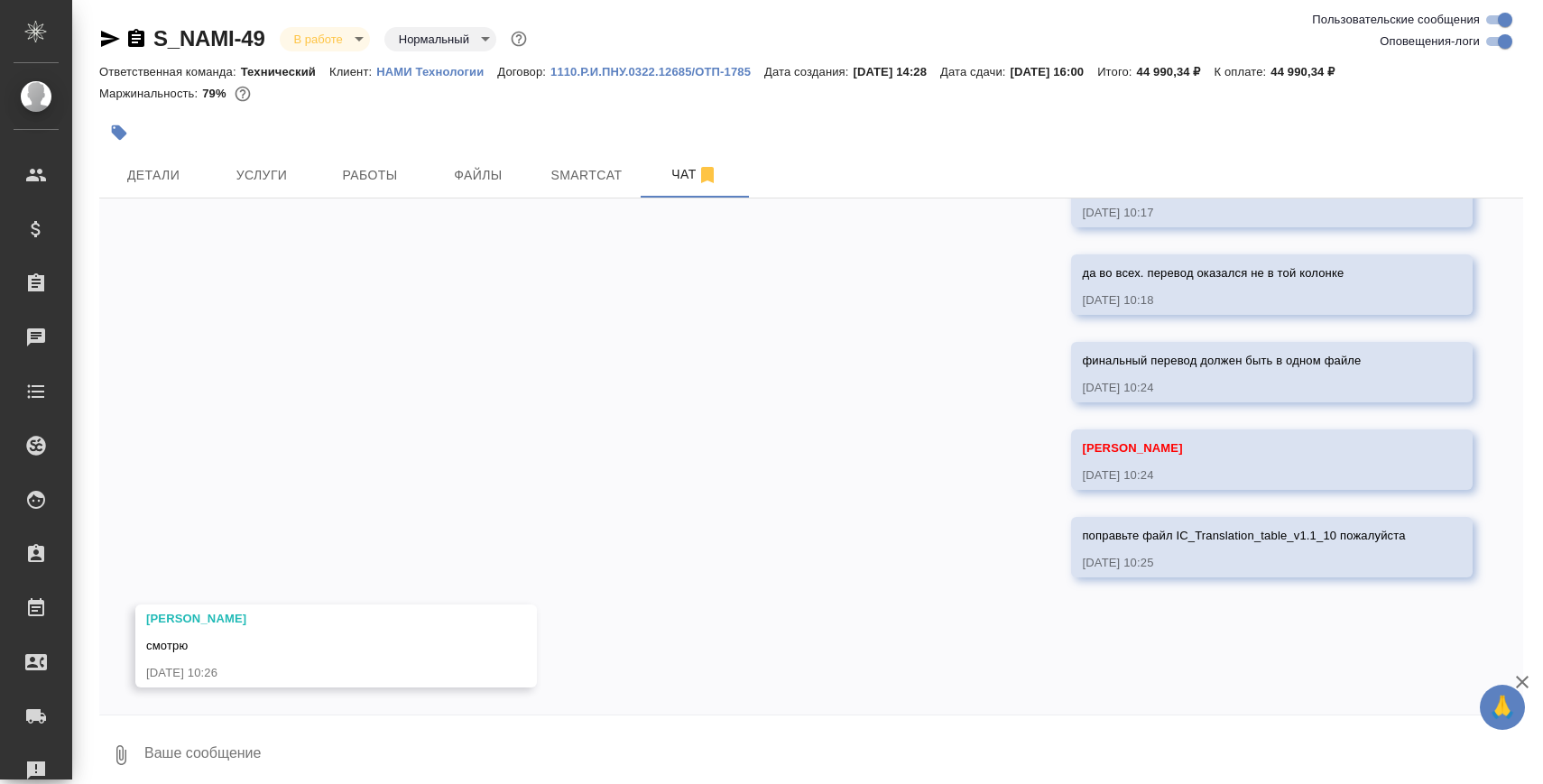
scroll to position [12, 0]
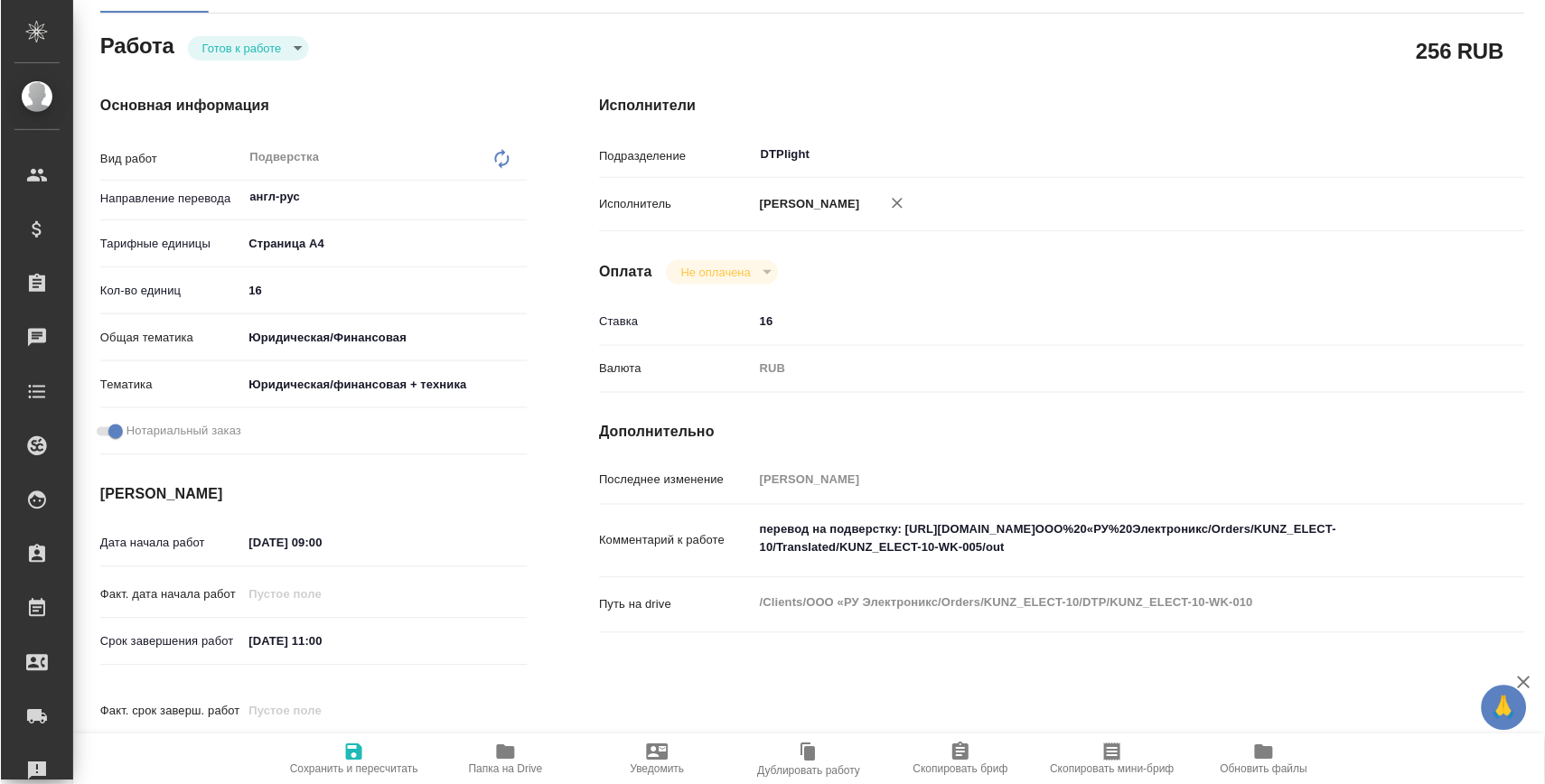
scroll to position [399, 0]
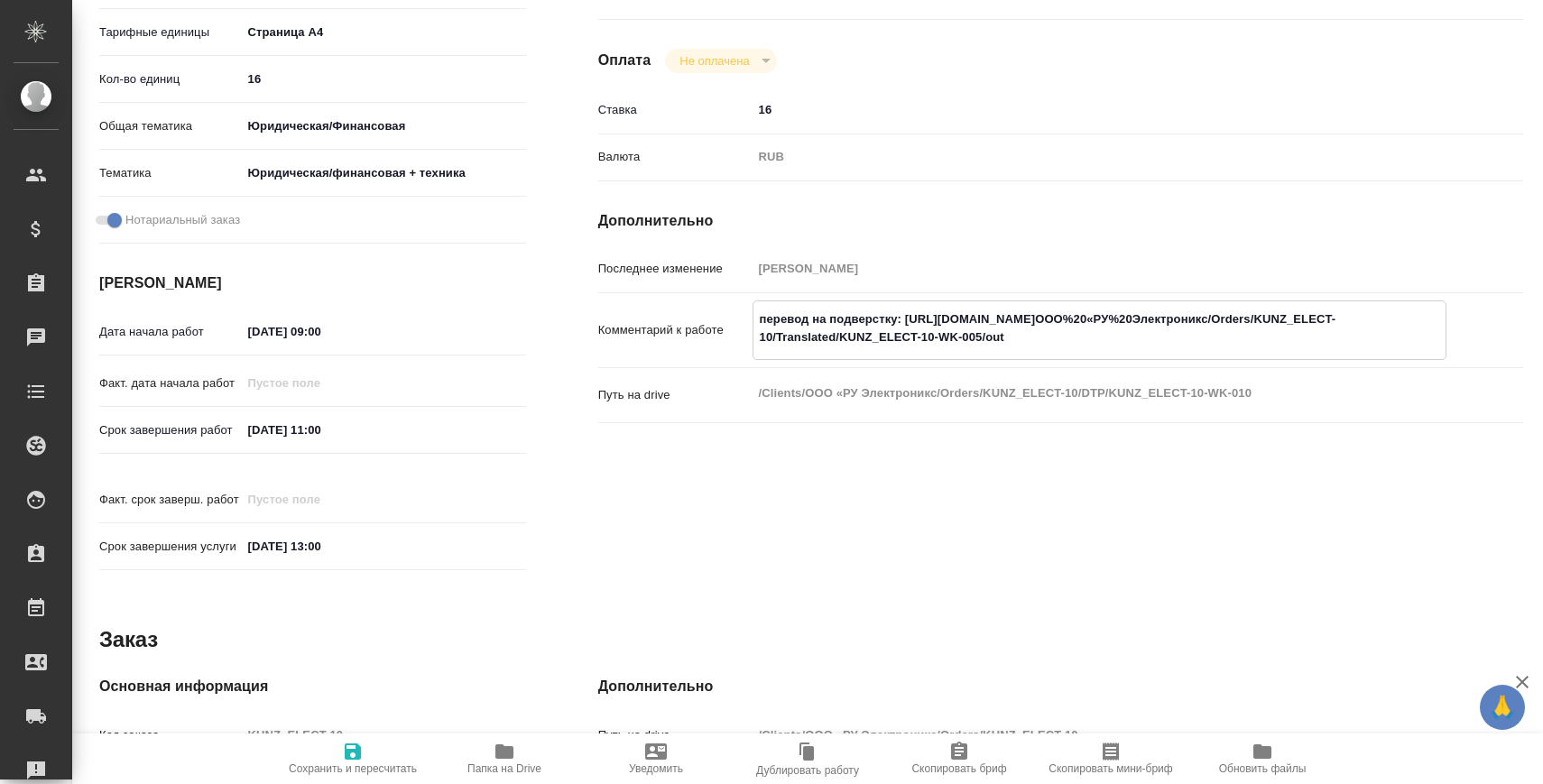
click at [1413, 408] on div "Последнее изменение [PERSON_NAME] к работе перевод на подверстку: [URL][DOMAIN_…" at bounding box center [1060, 349] width 925 height 191
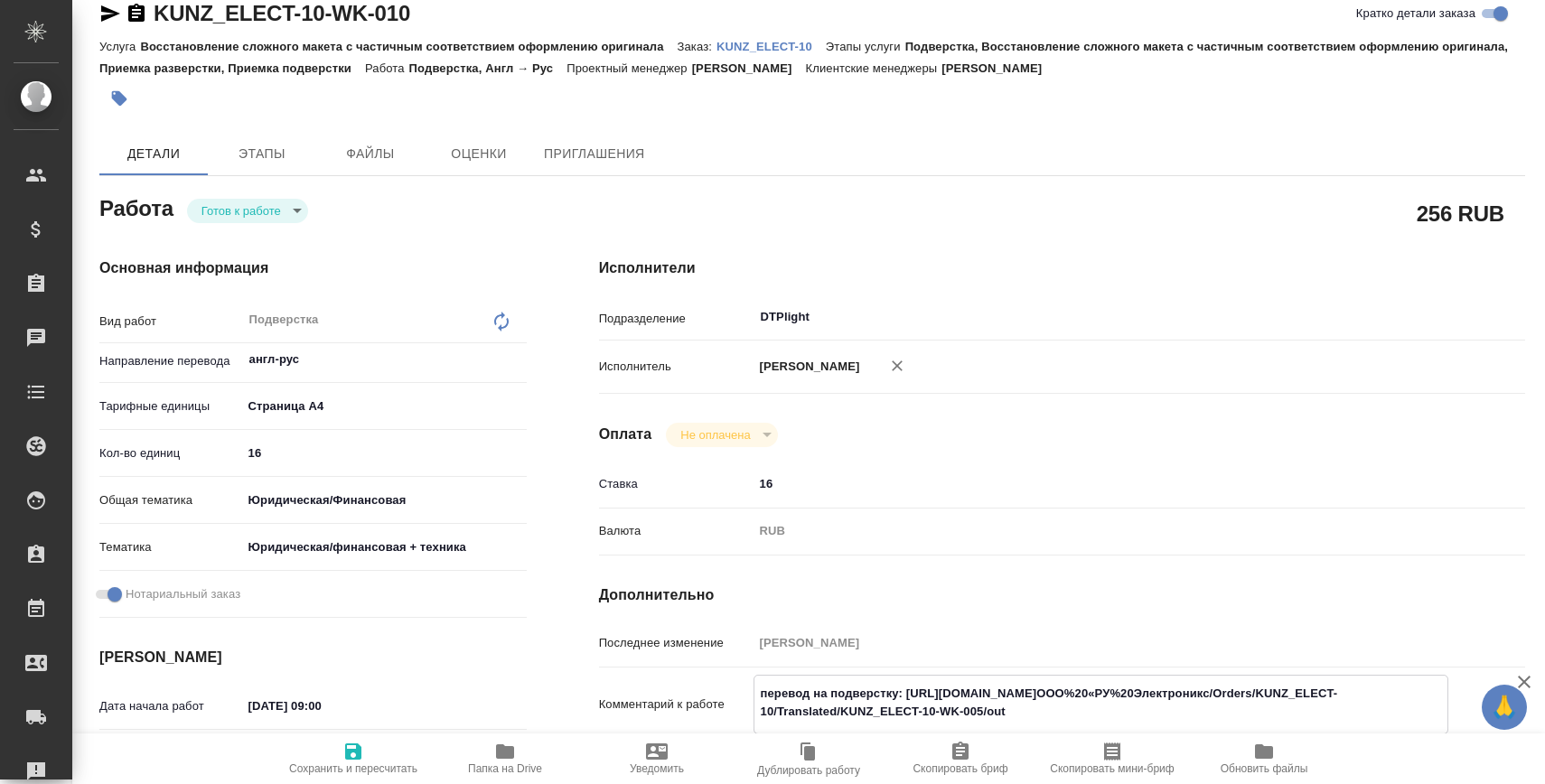
scroll to position [0, 0]
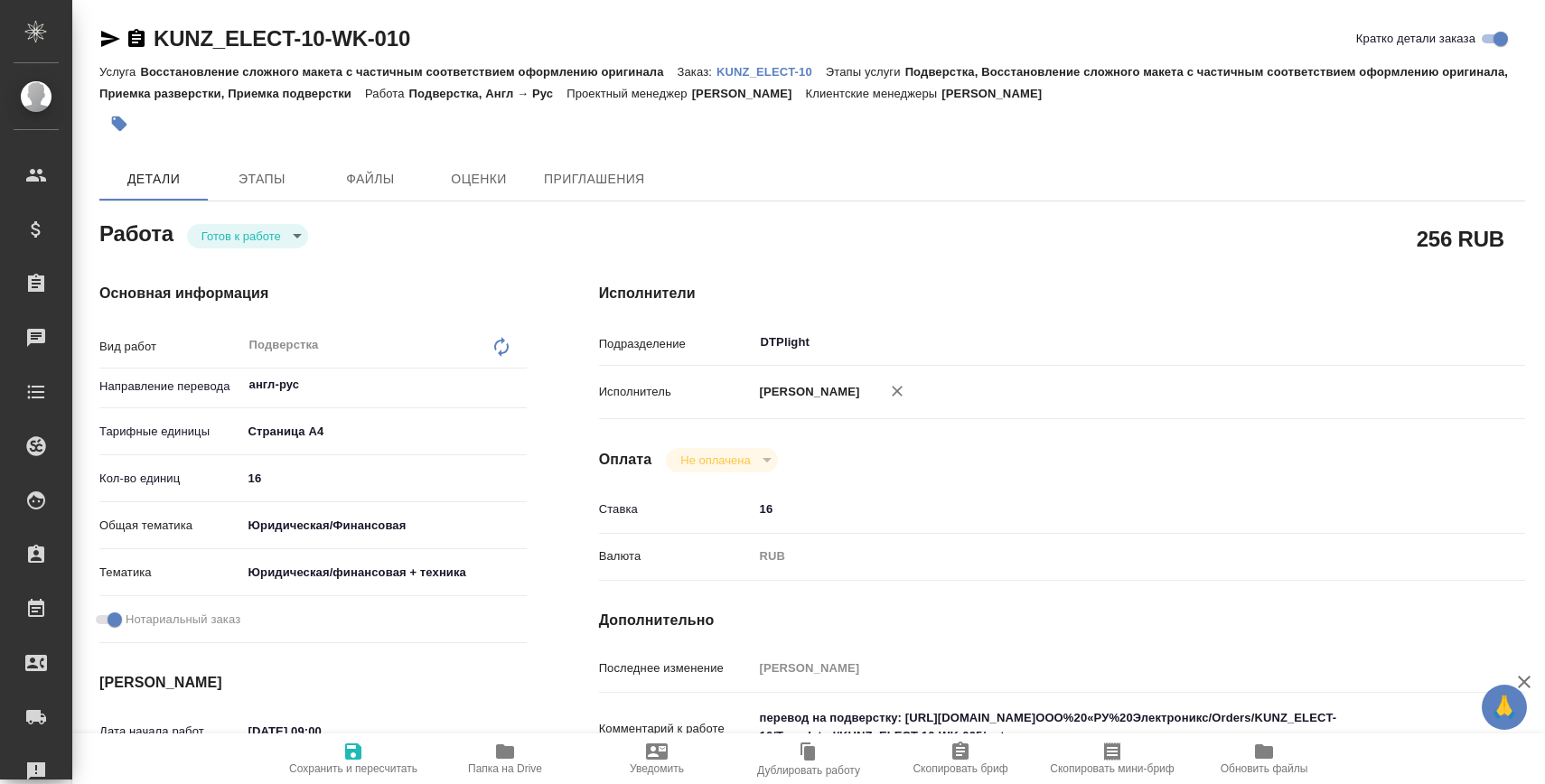
click at [749, 70] on p "KUNZ_ELECT-10" at bounding box center [771, 72] width 110 height 13
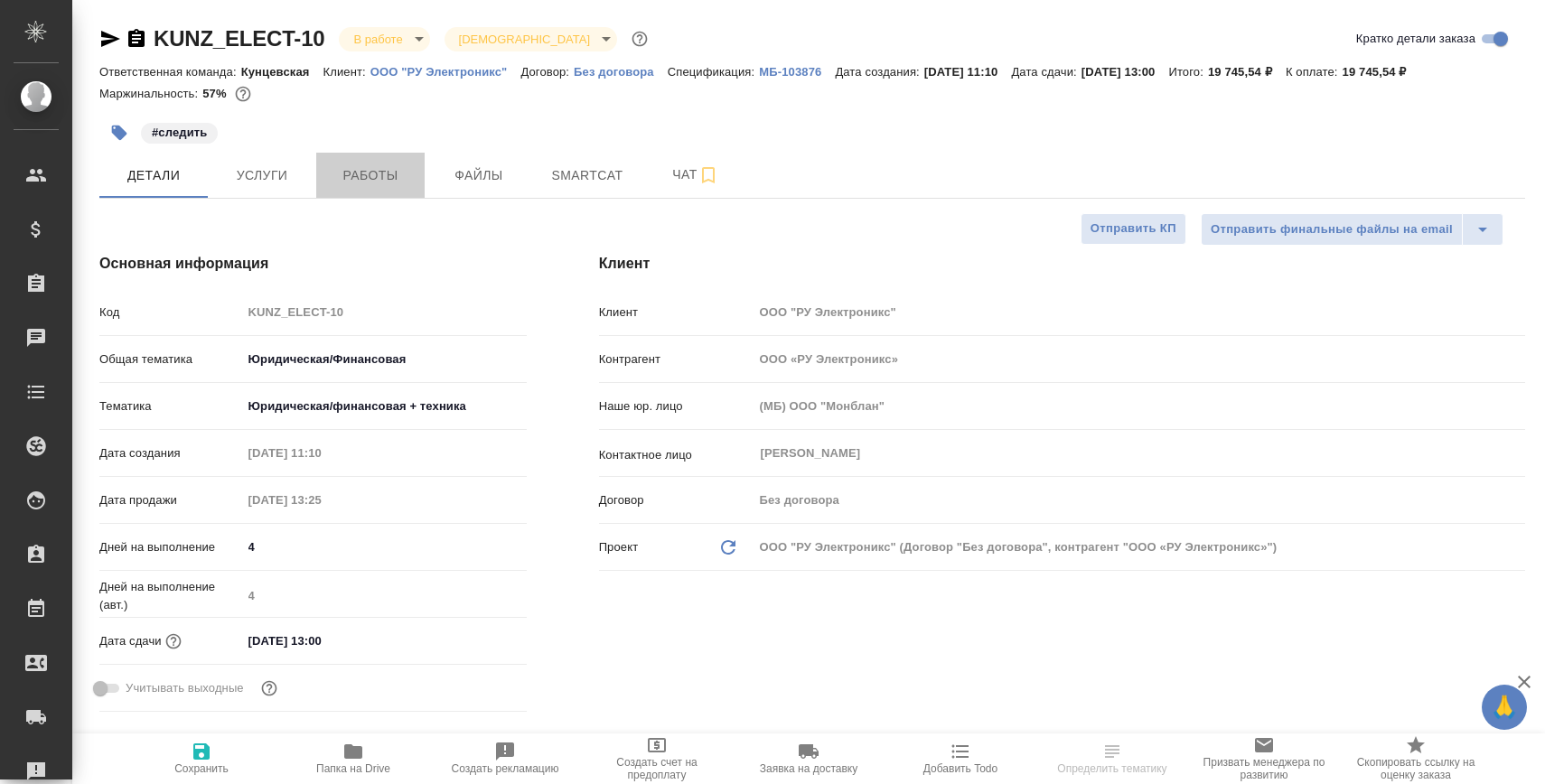
select select "RU"
click at [353, 170] on span "Работы" at bounding box center [371, 176] width 87 height 23
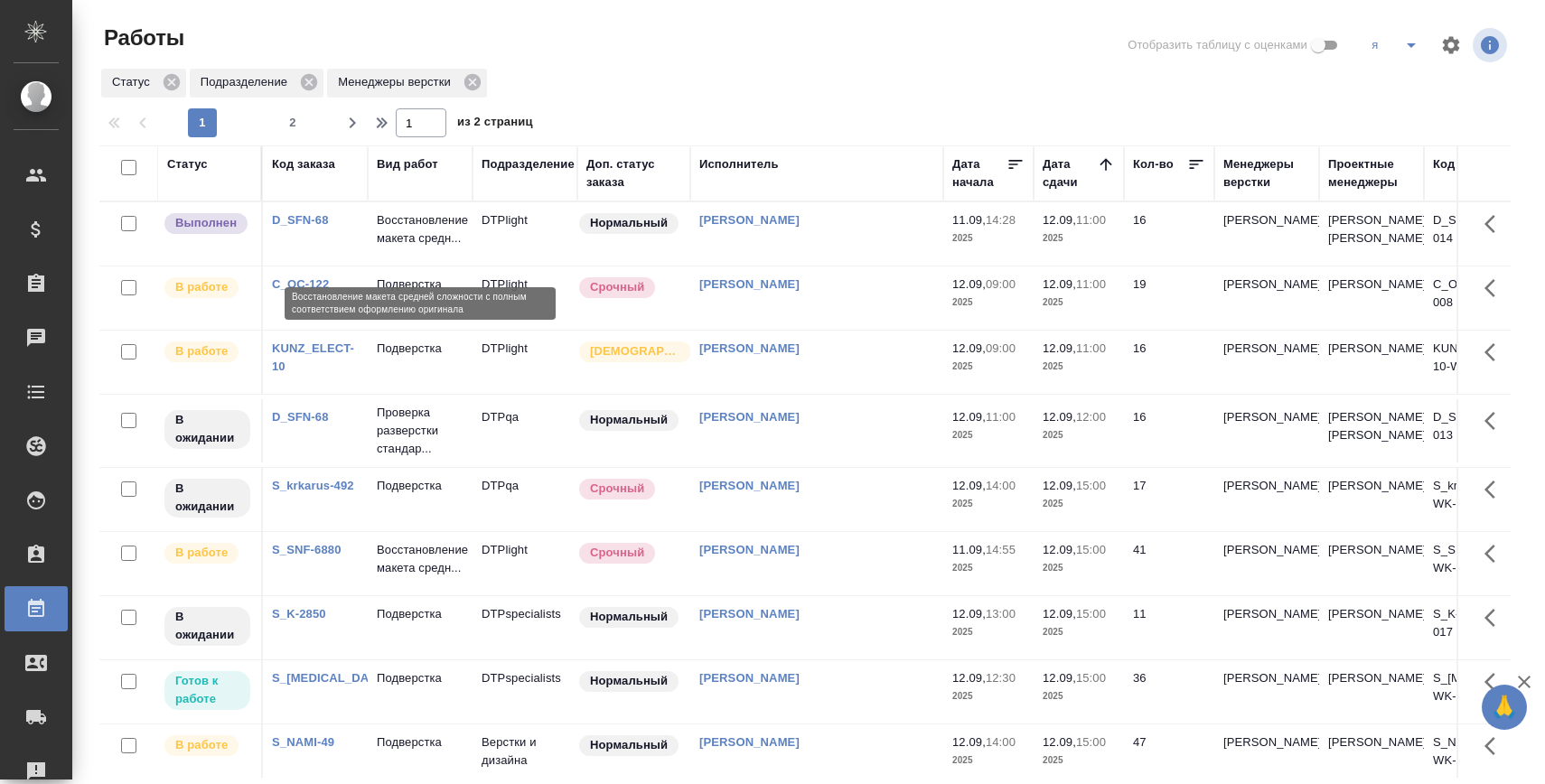
click at [411, 231] on p "Восстановление макета средн..." at bounding box center [420, 243] width 87 height 36
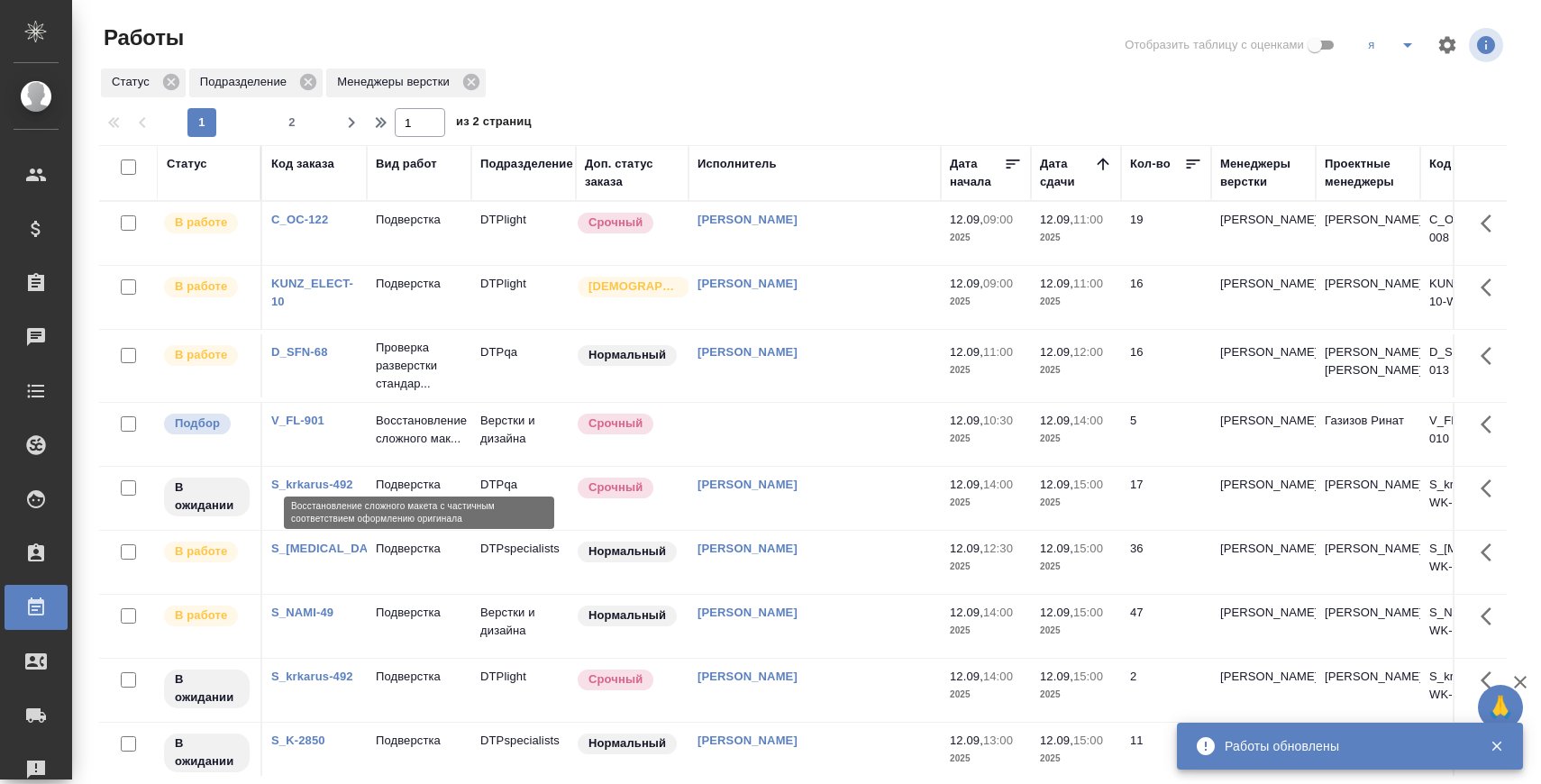
click at [423, 448] on p "Восстановление сложного мак..." at bounding box center [419, 447] width 87 height 36
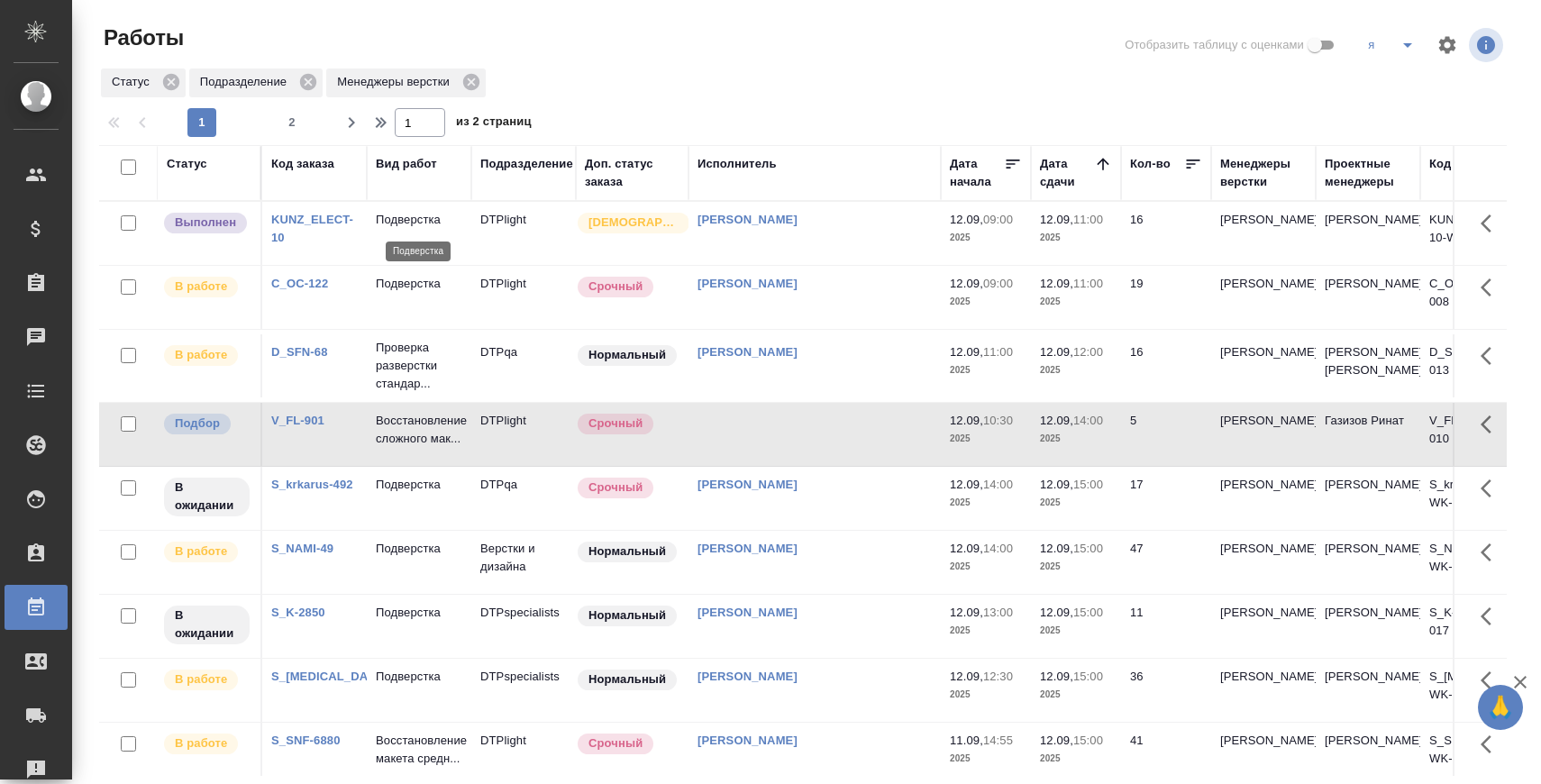
click at [416, 227] on p "Подверстка" at bounding box center [419, 219] width 87 height 18
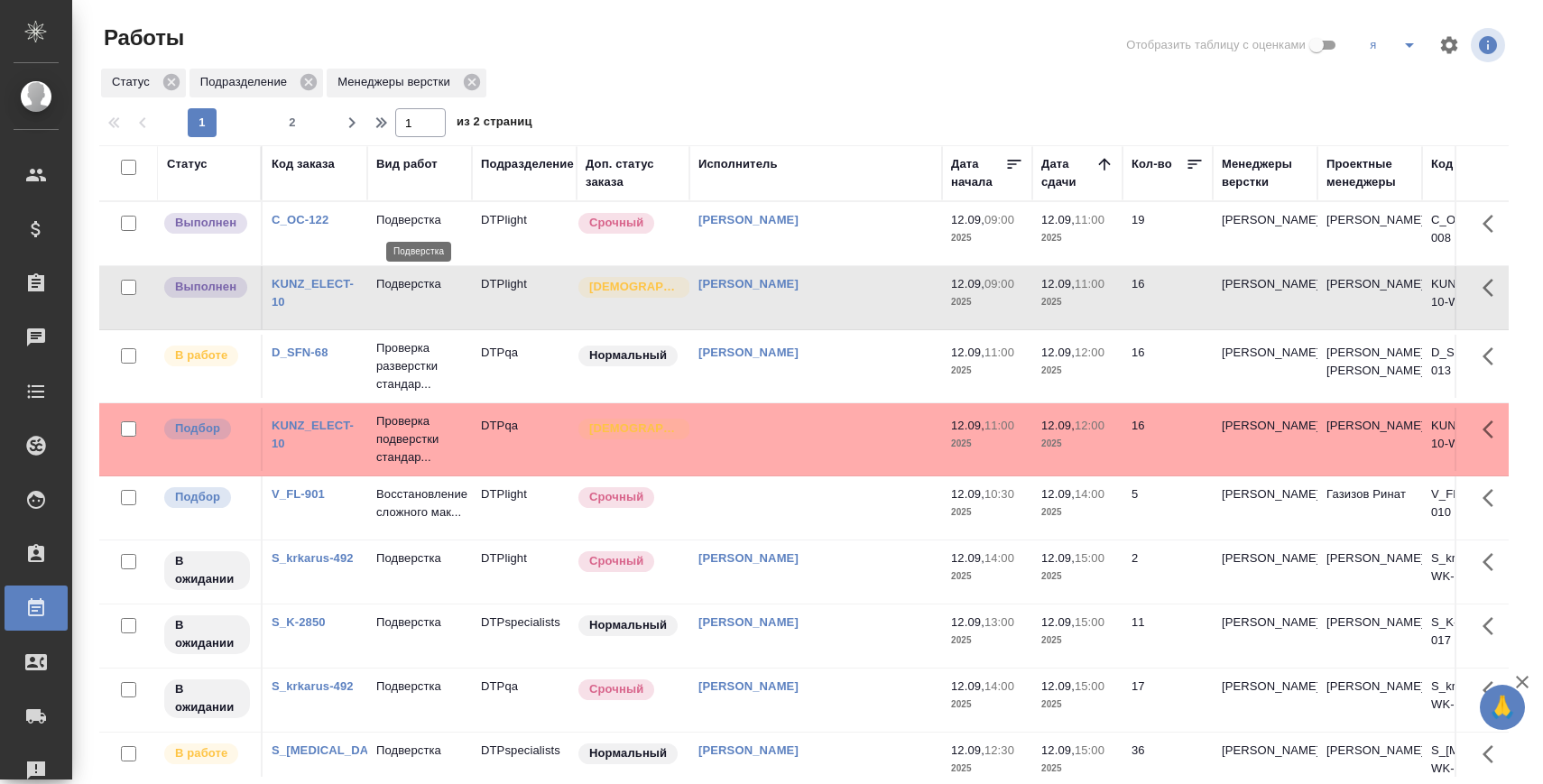
click at [416, 224] on p "Подверстка" at bounding box center [420, 219] width 87 height 18
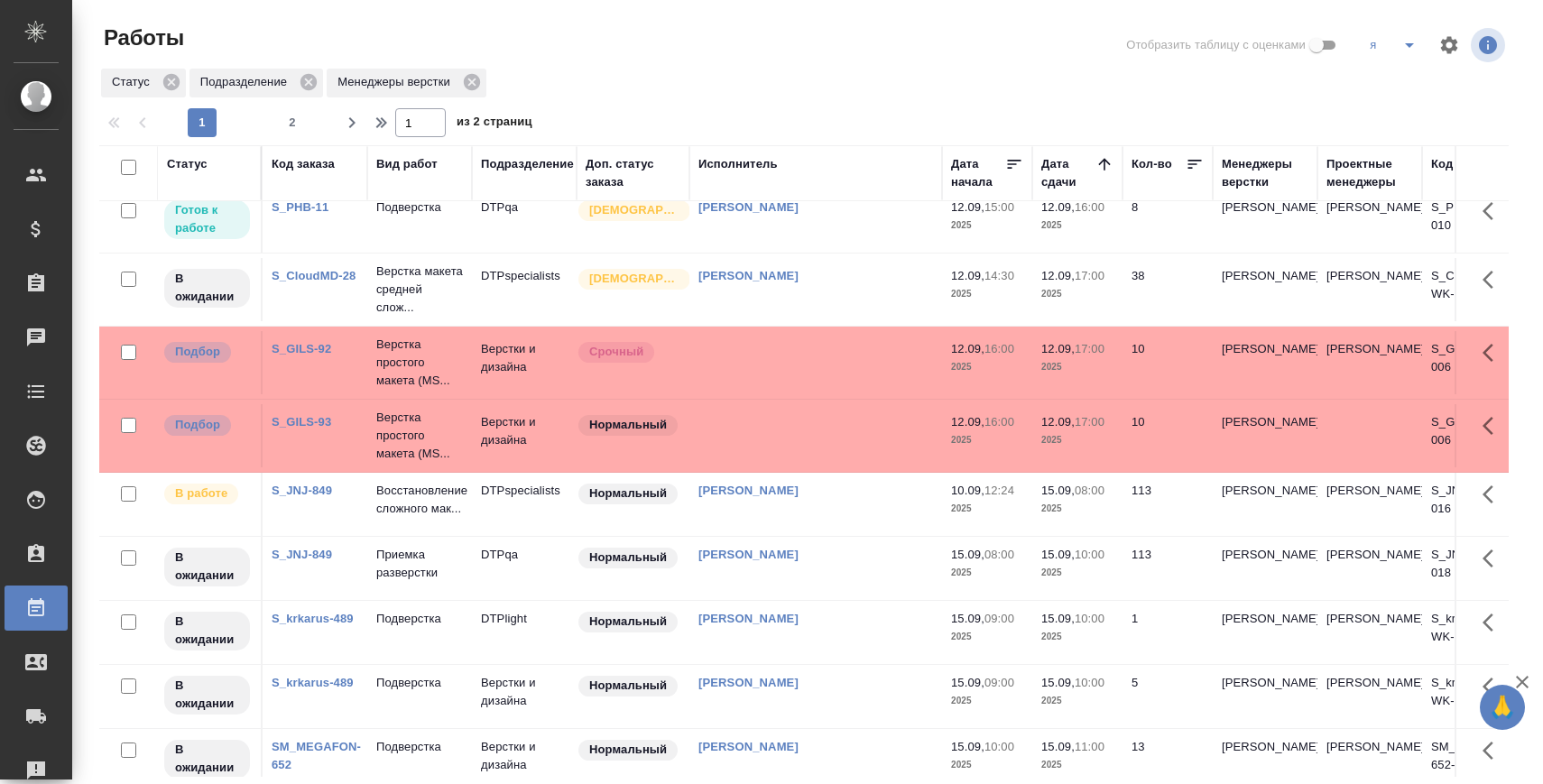
scroll to position [685, 0]
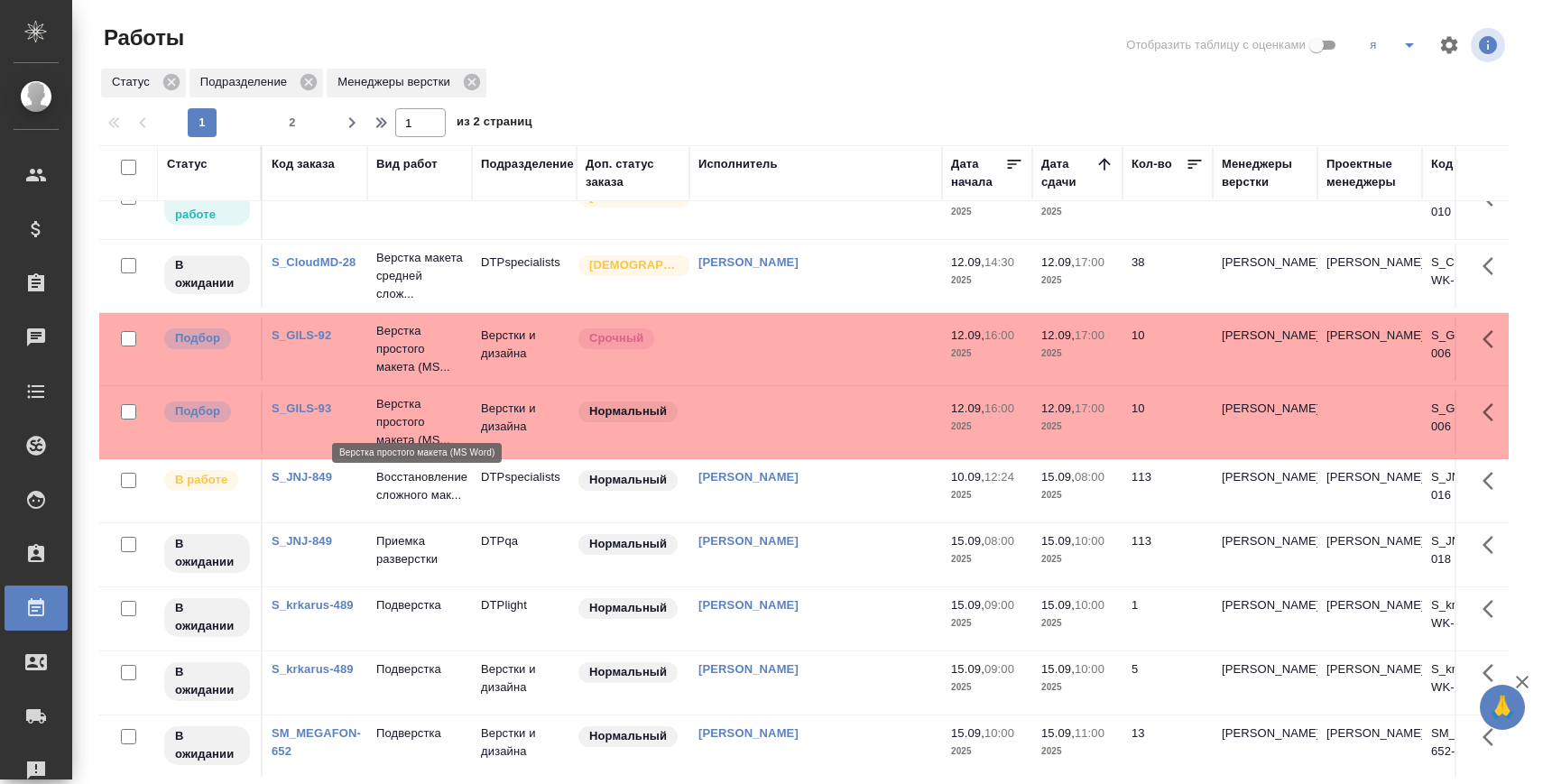
click at [417, 394] on p "Верстка простого макета (MS..." at bounding box center [420, 366] width 87 height 54
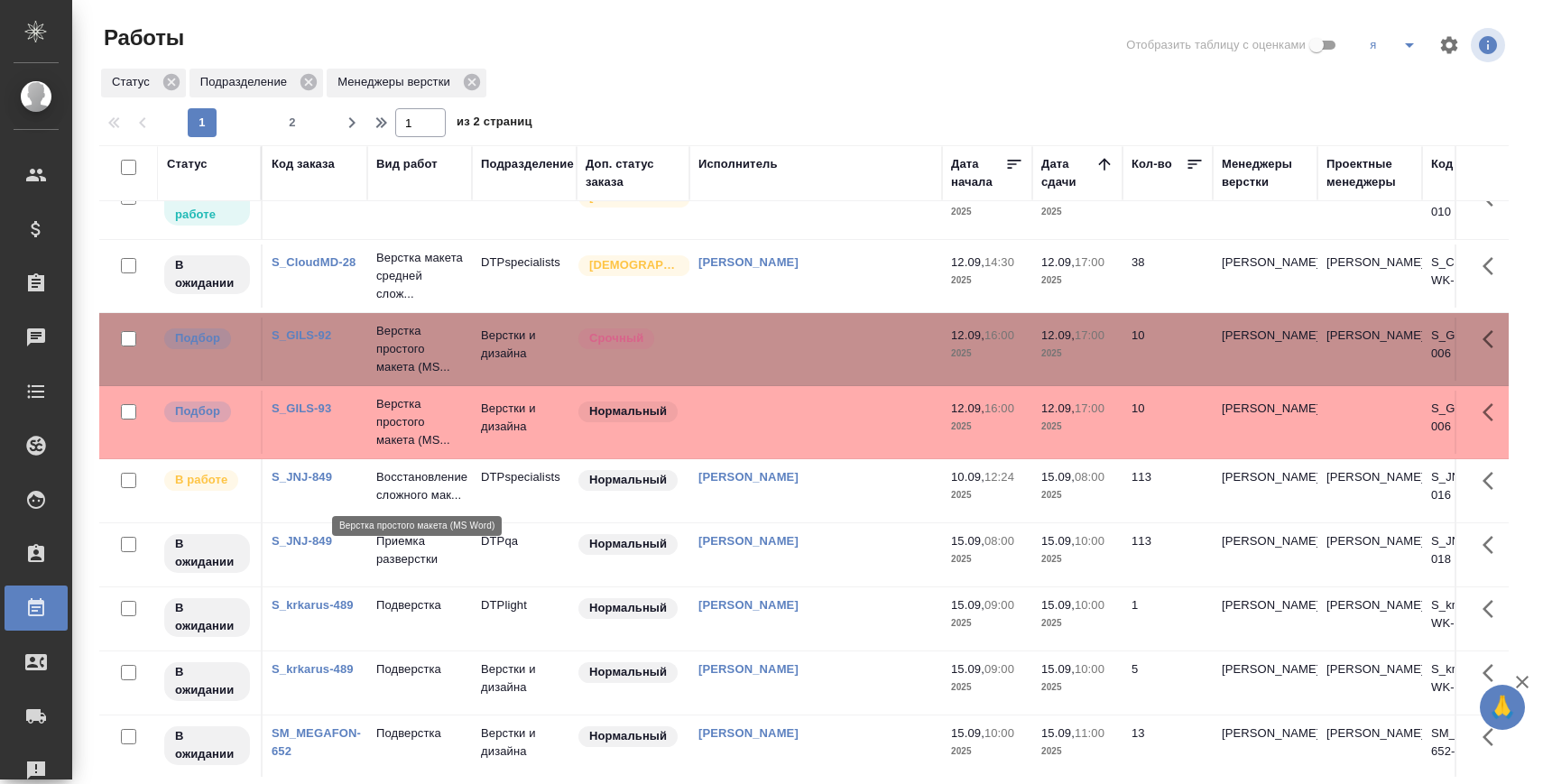
drag, startPoint x: 410, startPoint y: 469, endPoint x: 669, endPoint y: 22, distance: 516.6
click at [410, 468] on p "Верстка простого макета (MS..." at bounding box center [420, 439] width 87 height 54
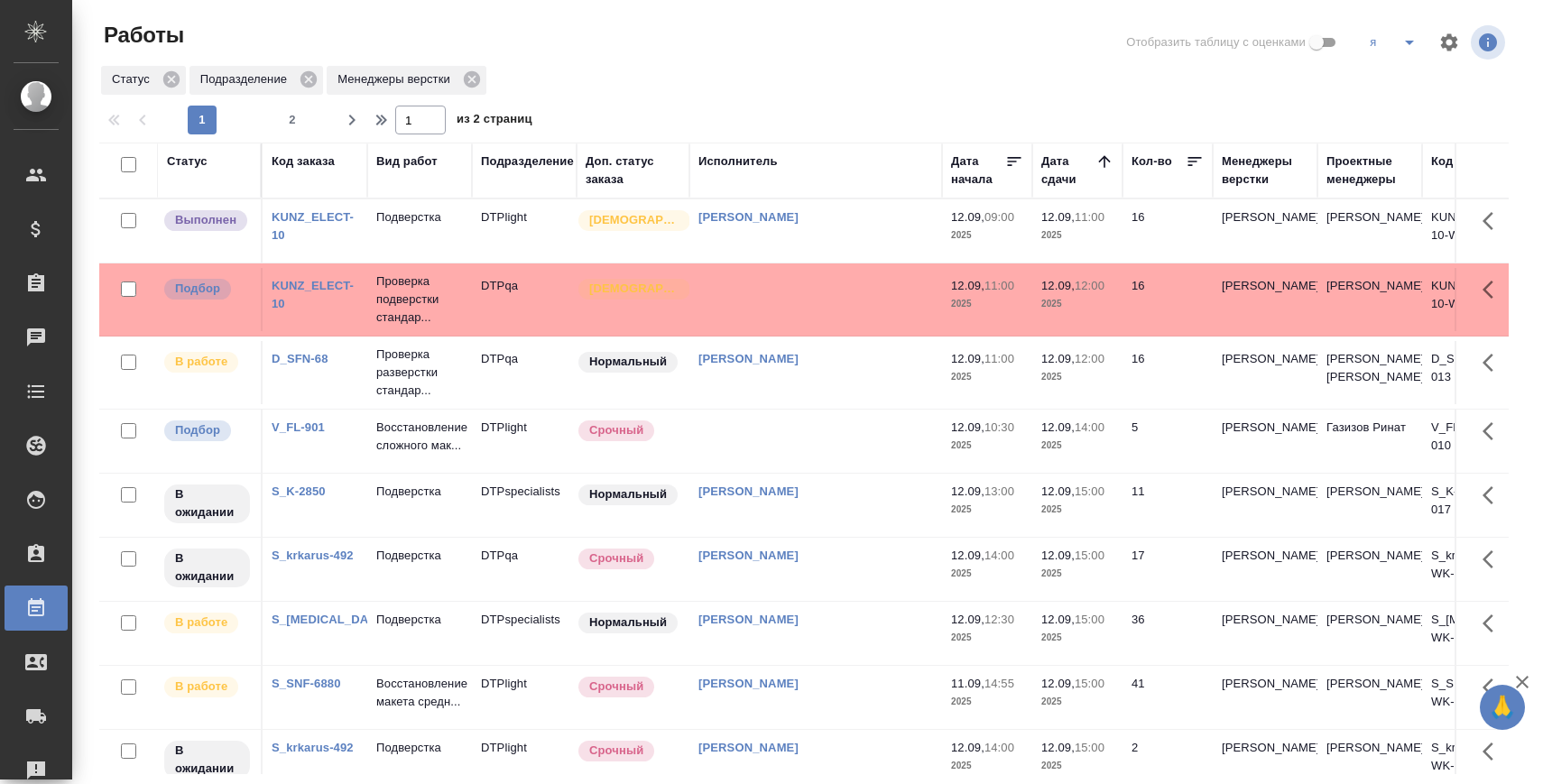
scroll to position [0, 0]
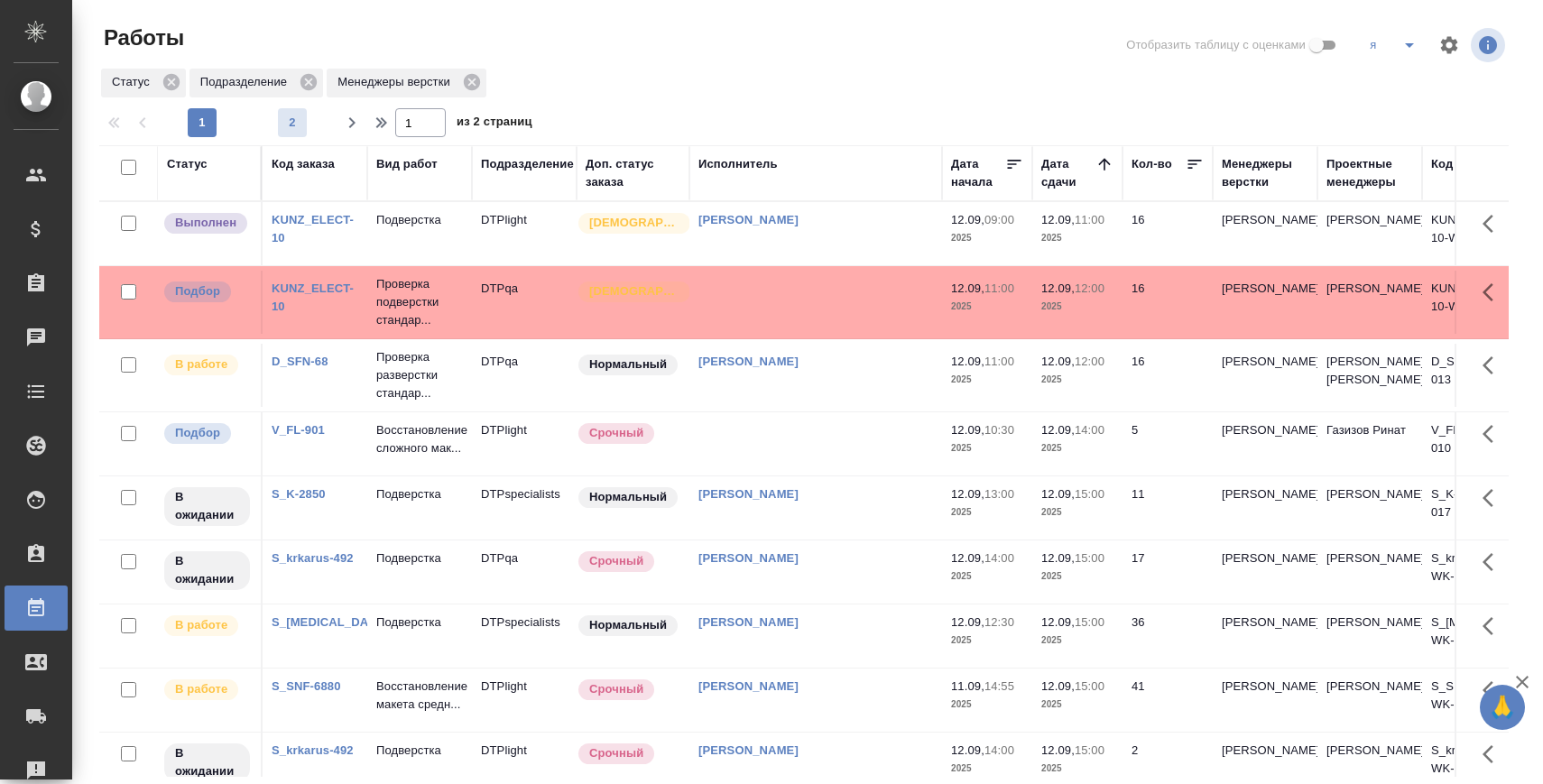
click at [288, 128] on span "2" at bounding box center [292, 122] width 29 height 18
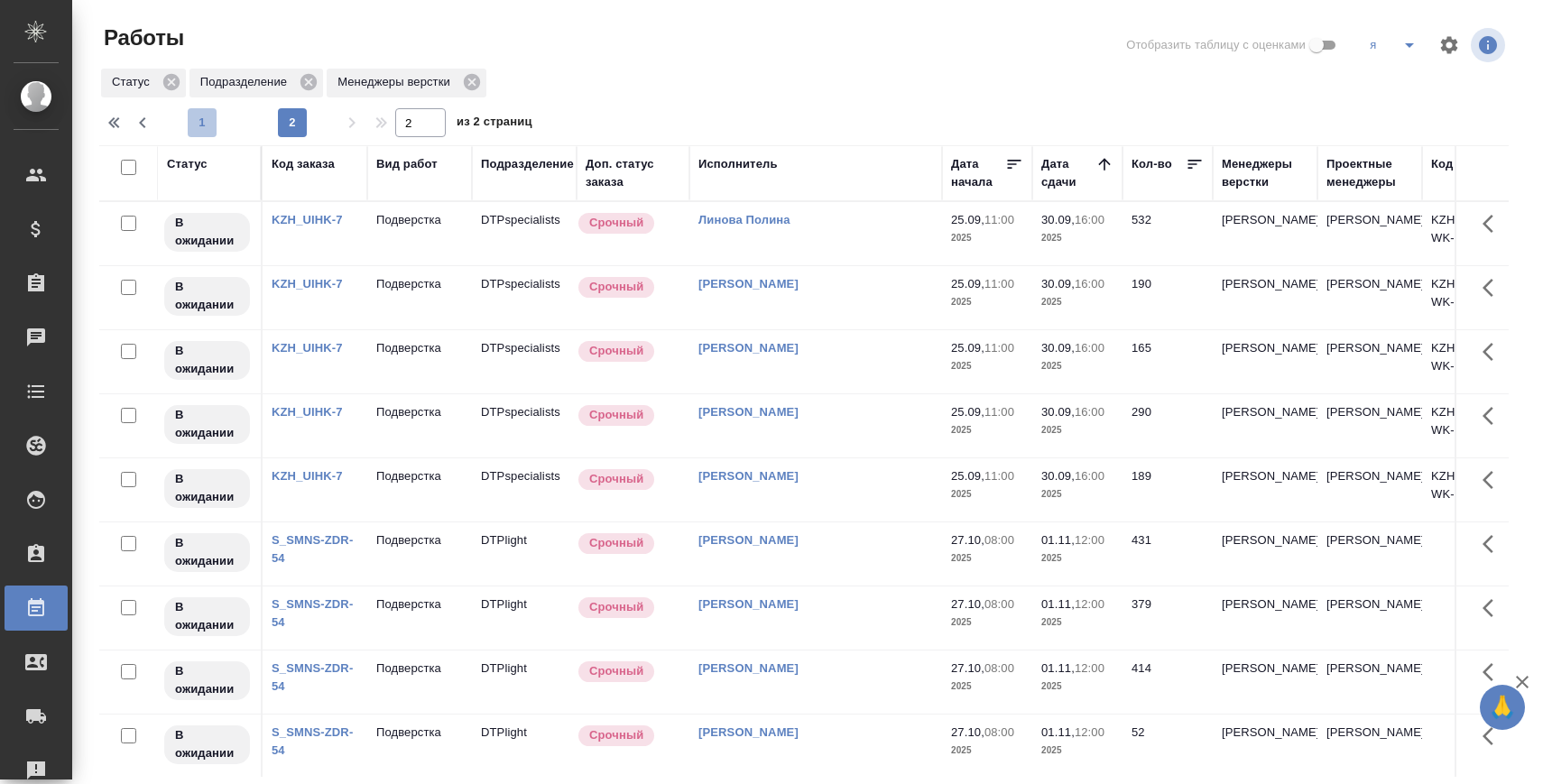
click at [207, 127] on span "1" at bounding box center [202, 122] width 29 height 18
type input "1"
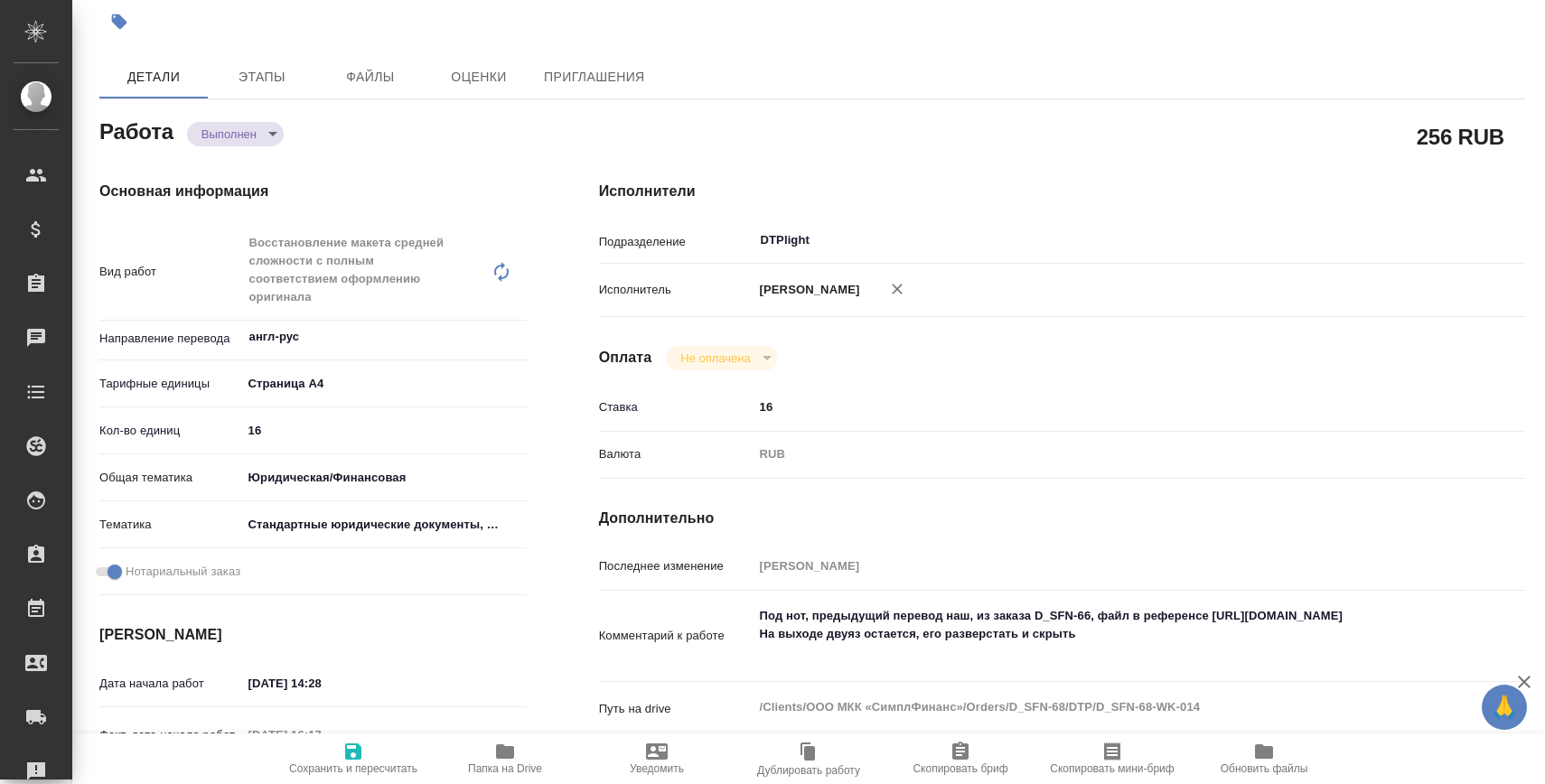
type textarea "x"
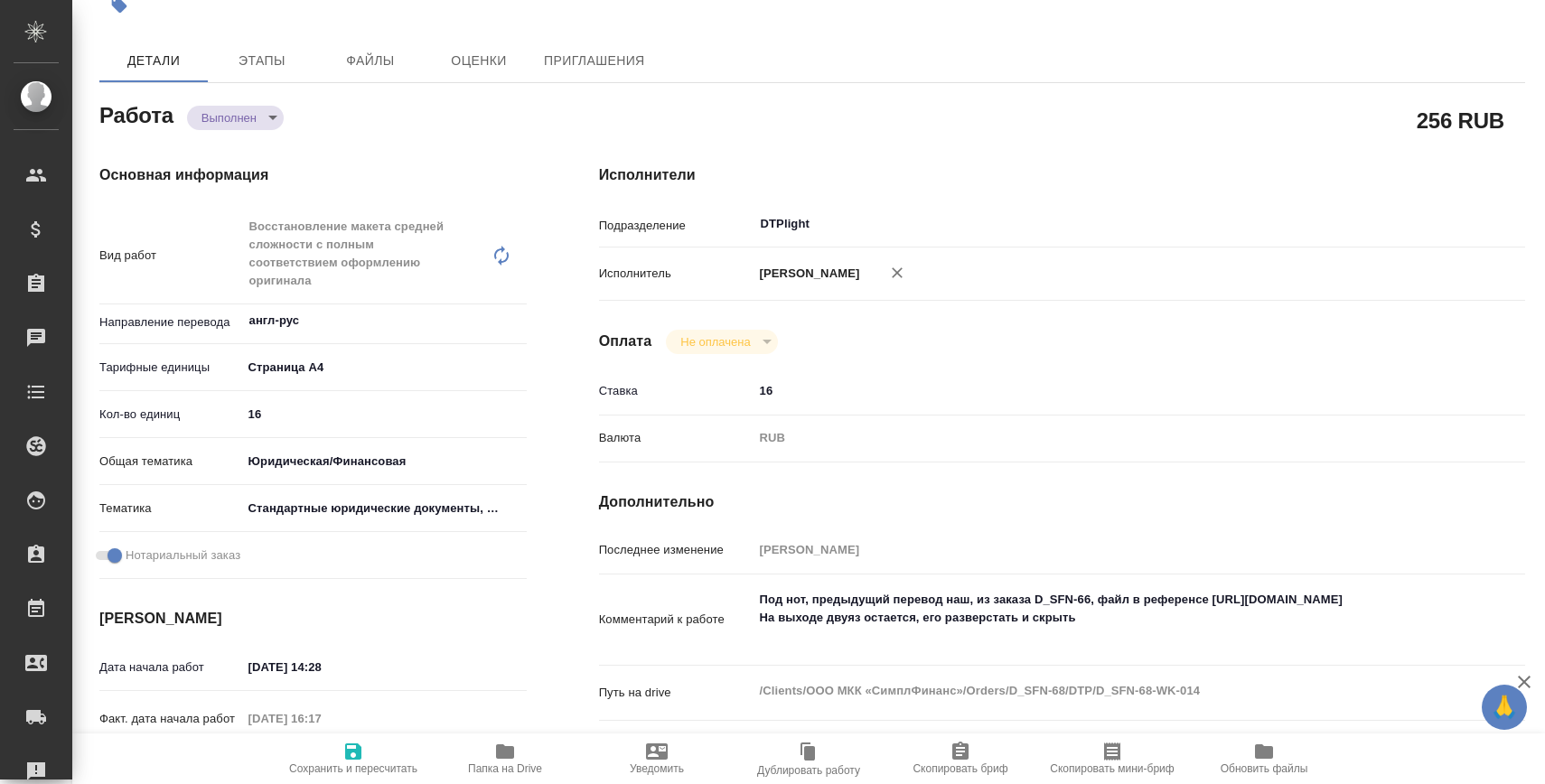
type textarea "x"
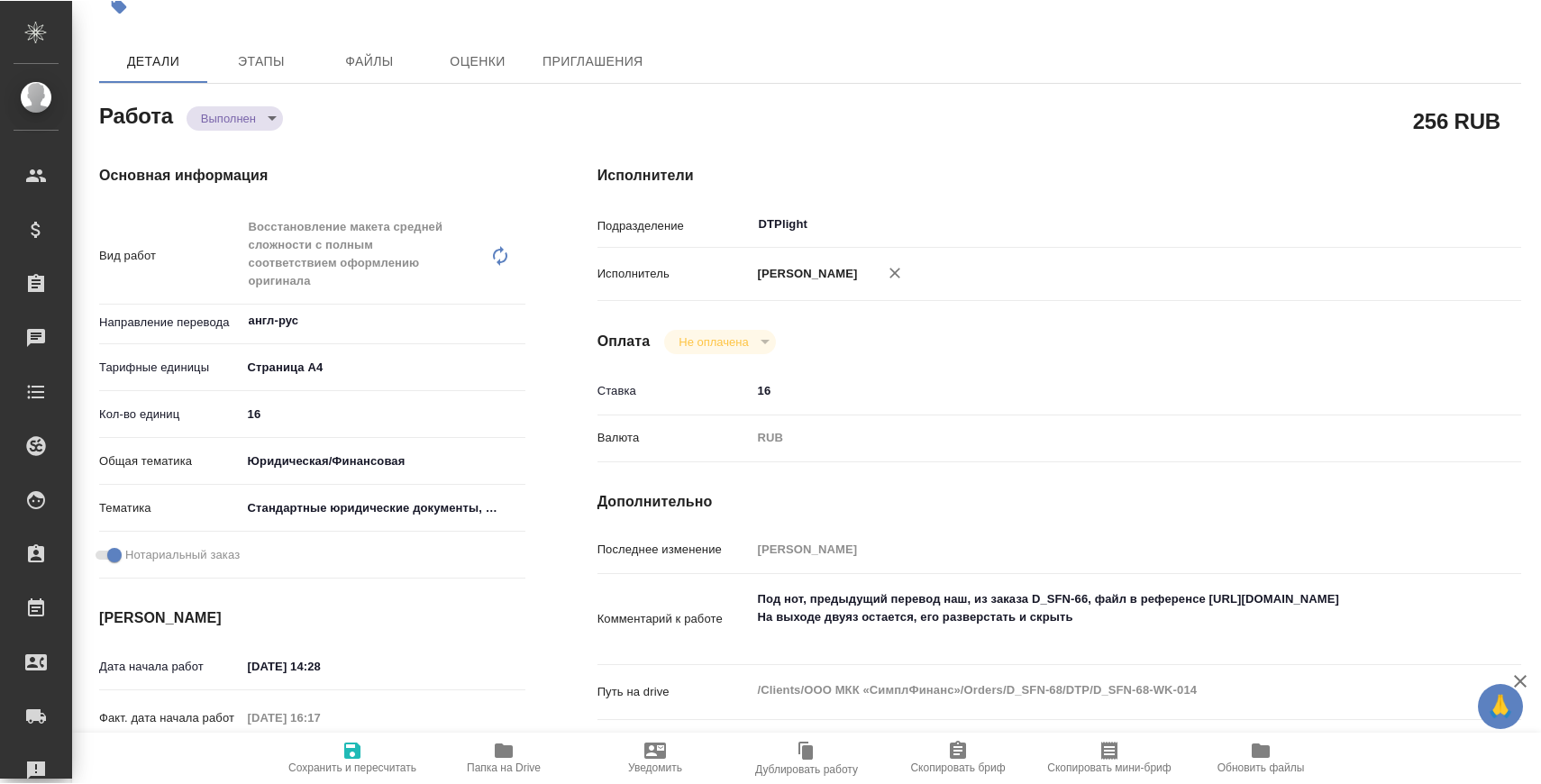
scroll to position [142, 0]
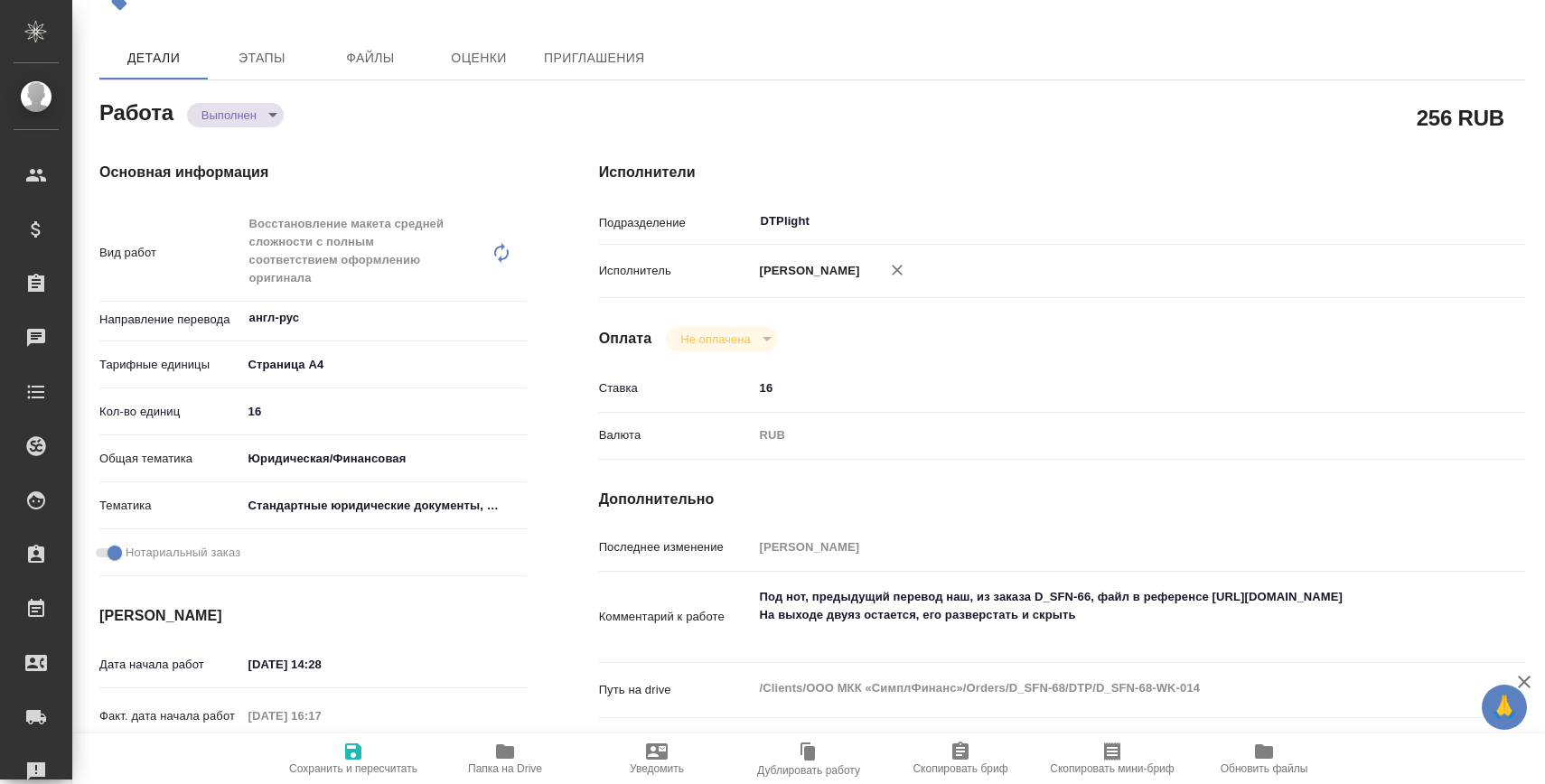
click at [487, 754] on span "Папка на Drive" at bounding box center [505, 758] width 131 height 34
type textarea "x"
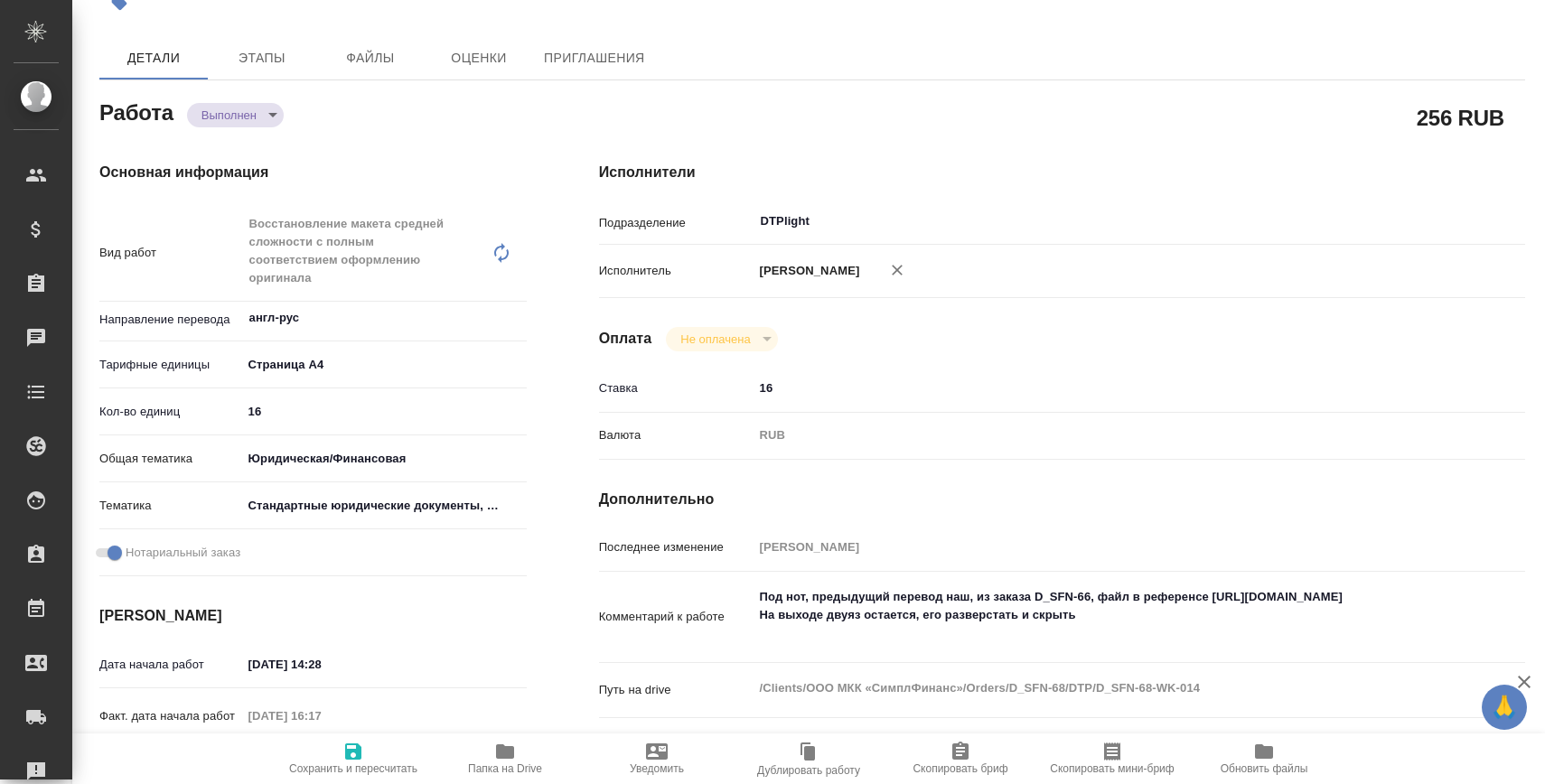
type textarea "x"
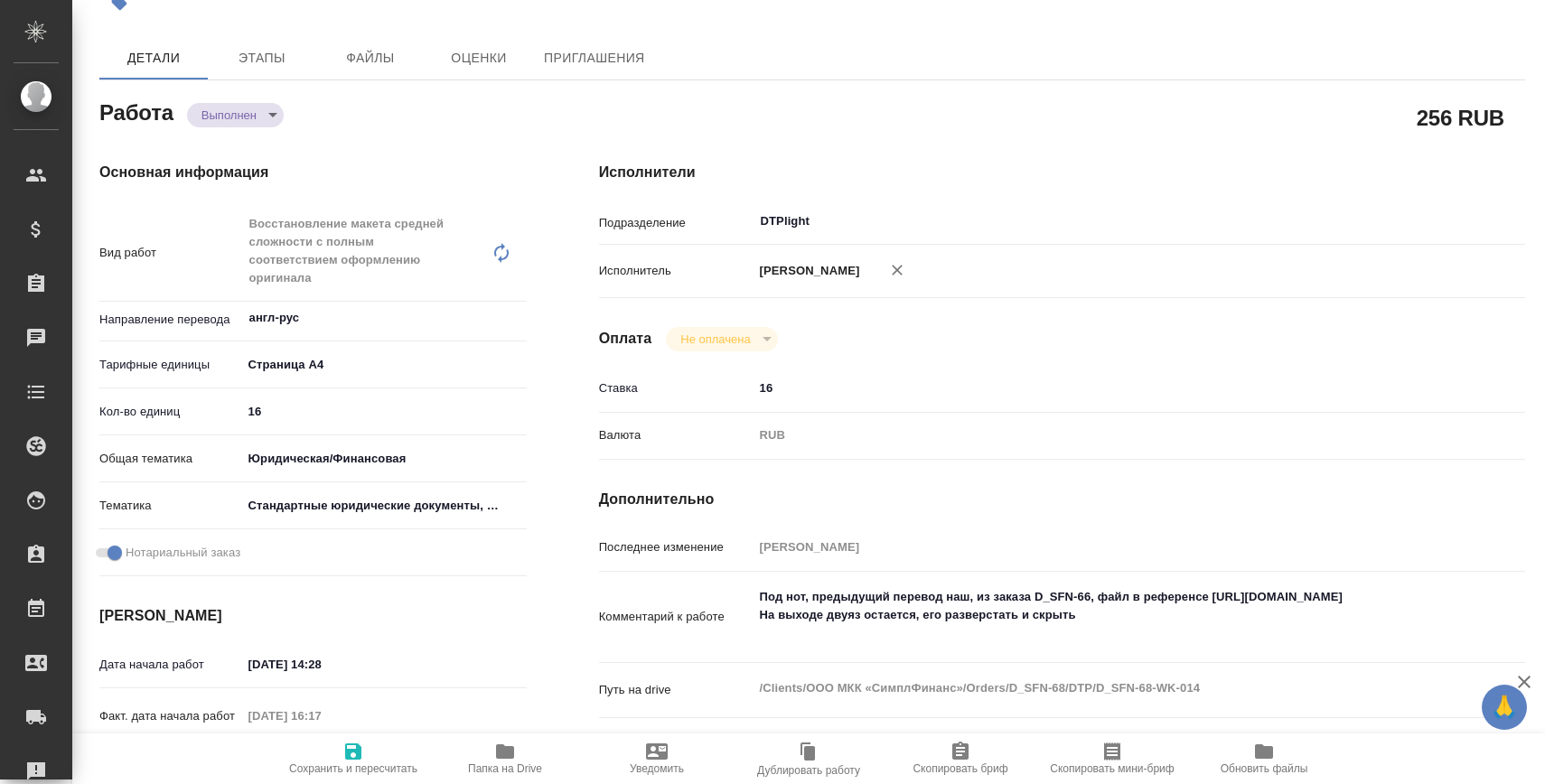
type textarea "x"
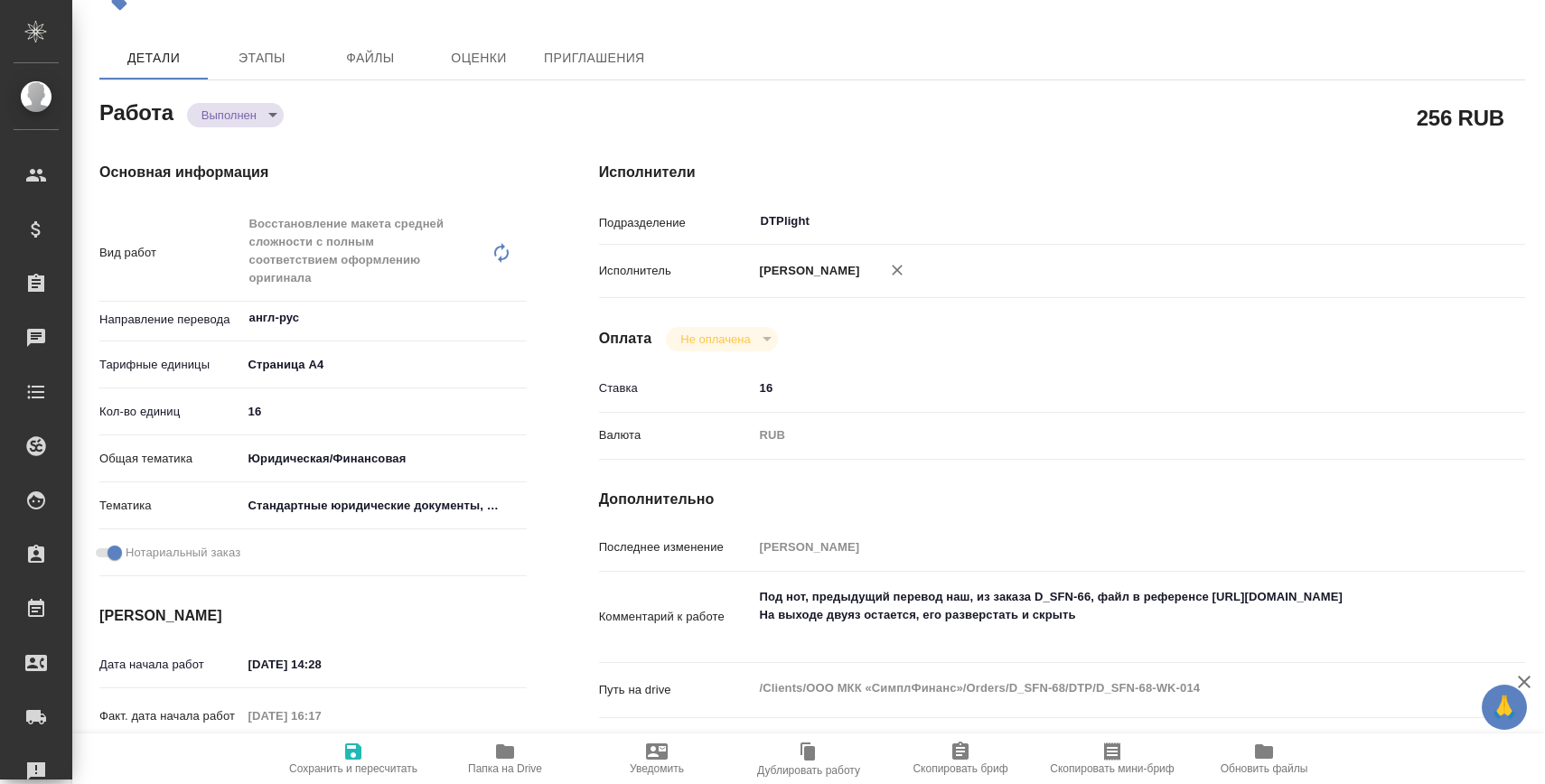
type textarea "x"
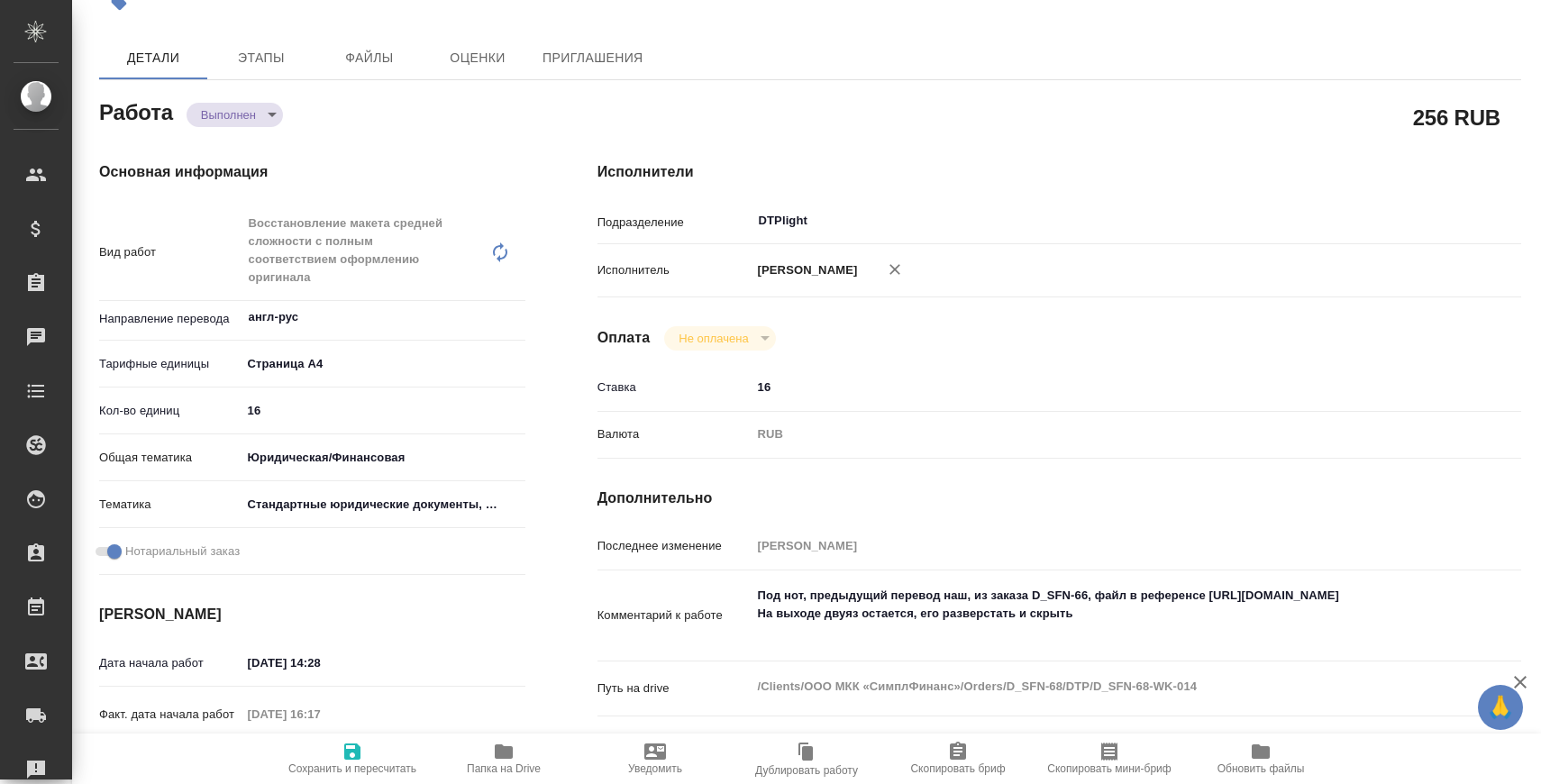
type textarea "x"
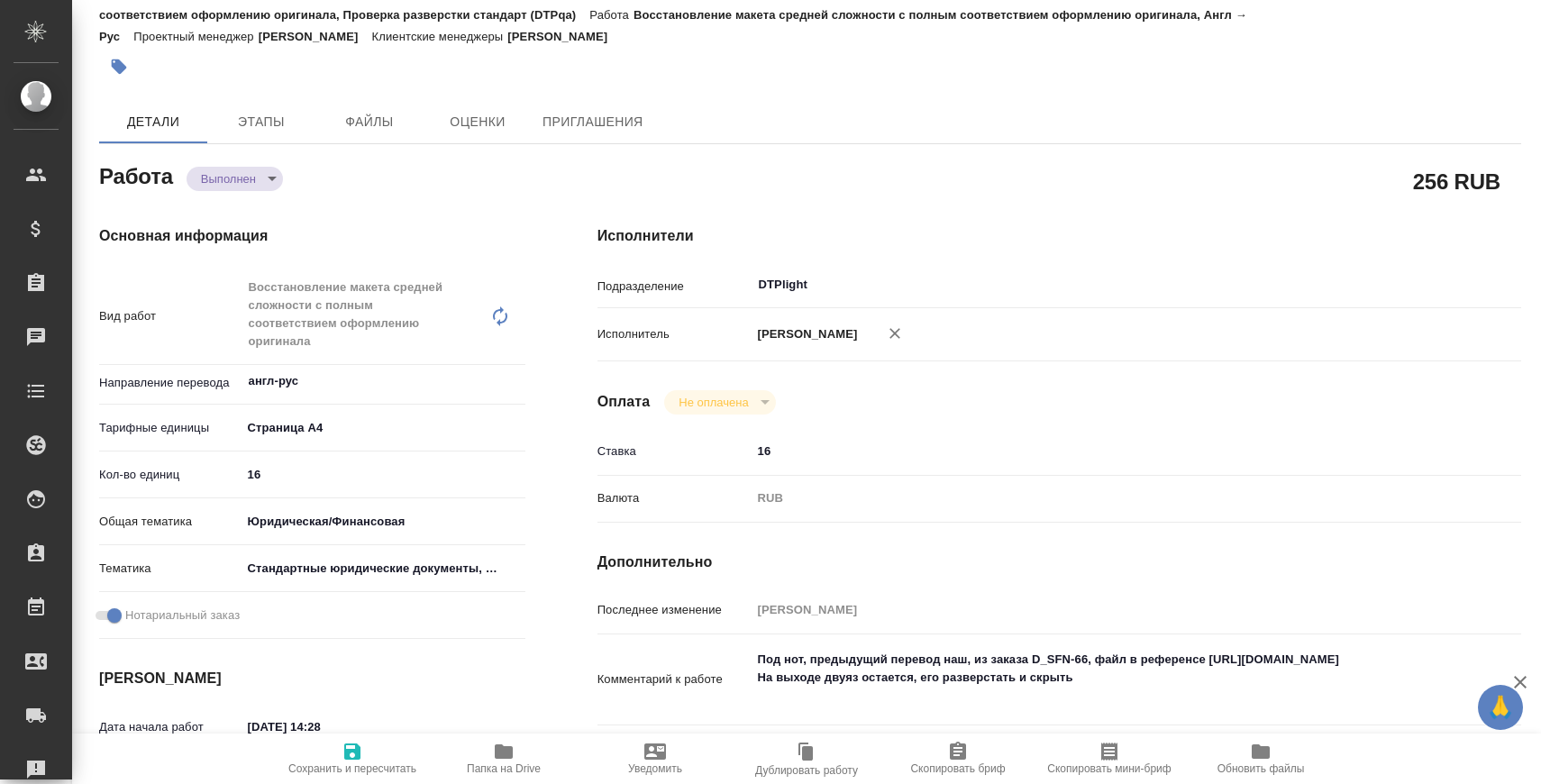
scroll to position [0, 0]
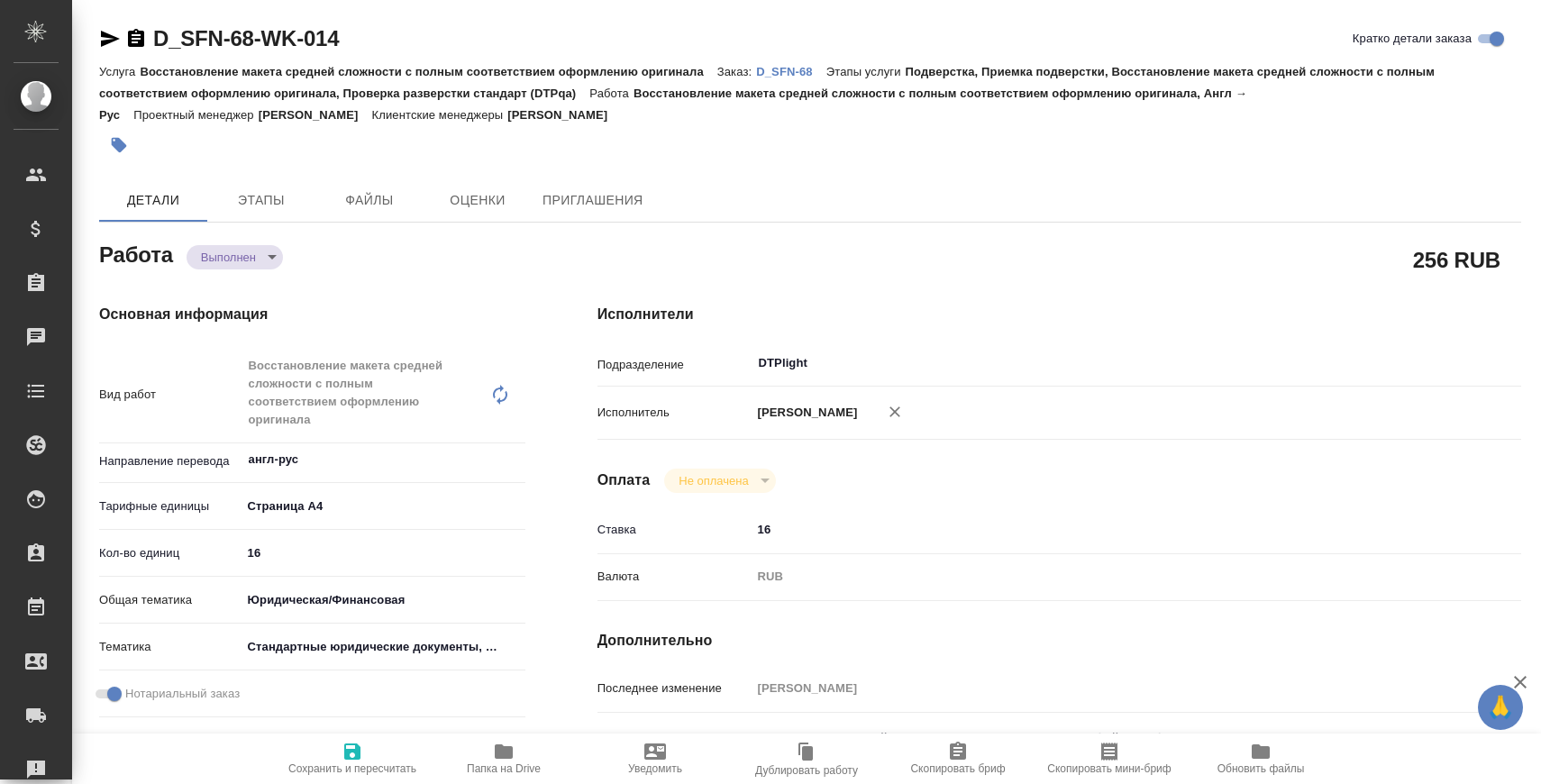
click at [792, 66] on p "D_SFN-68" at bounding box center [791, 72] width 70 height 13
click at [229, 257] on body "🙏 .cls-1 fill:#fff; AWATERA Zaborova Aleksandra Клиенты Спецификации Заказы 0 Ч…" at bounding box center [770, 464] width 1541 height 928
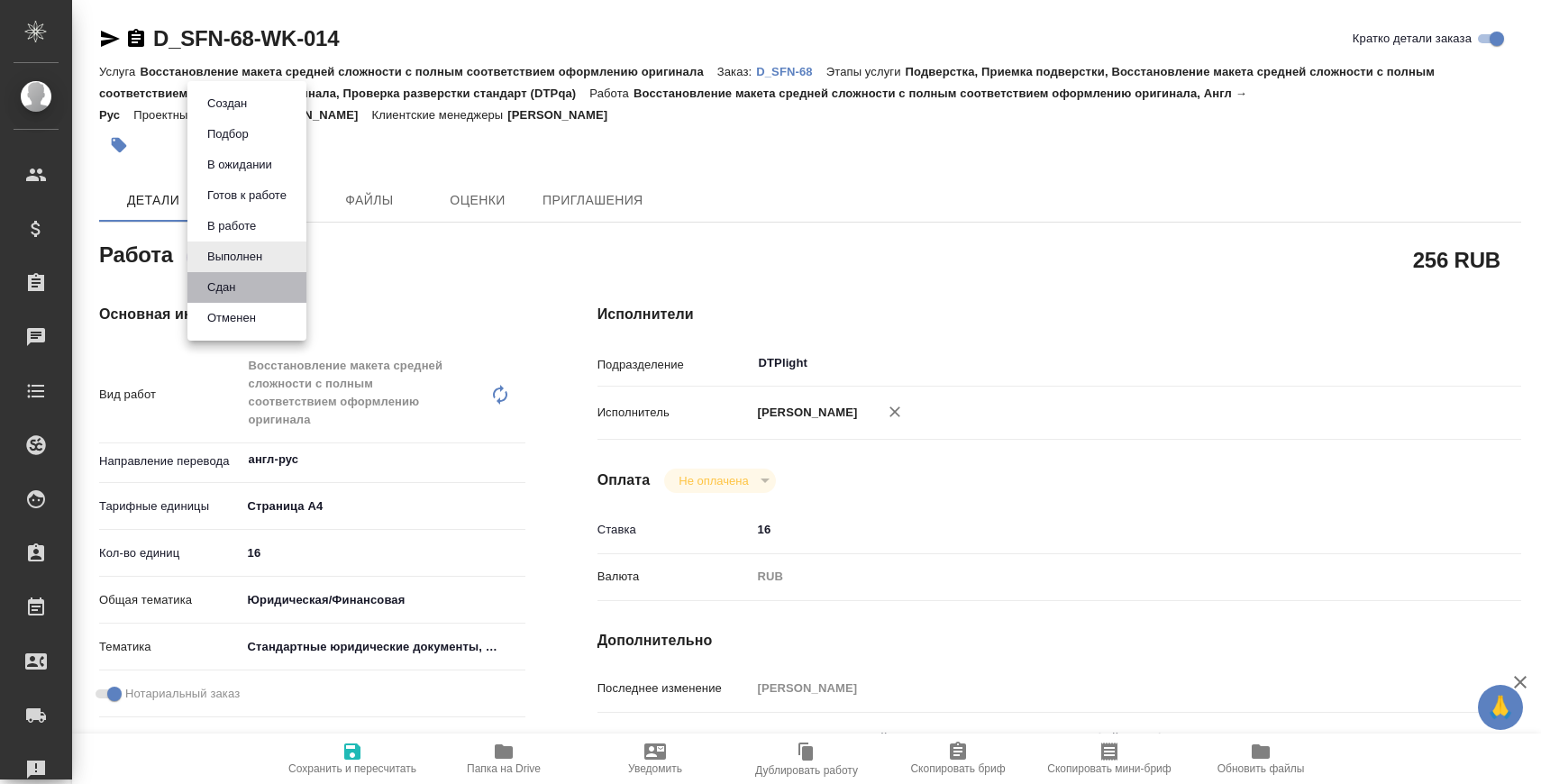
click at [244, 289] on li "Сдан" at bounding box center [247, 287] width 119 height 30
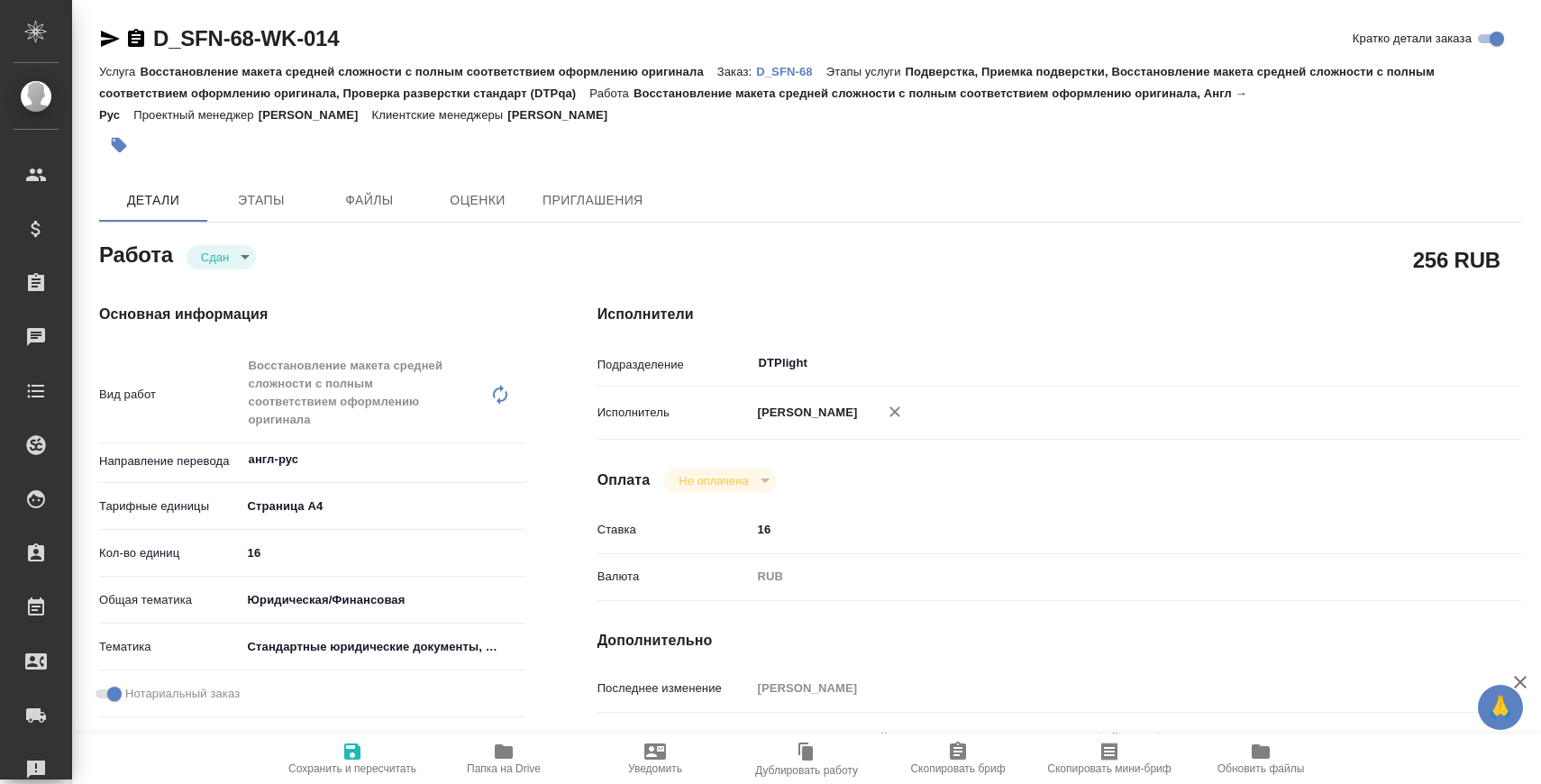
type textarea "x"
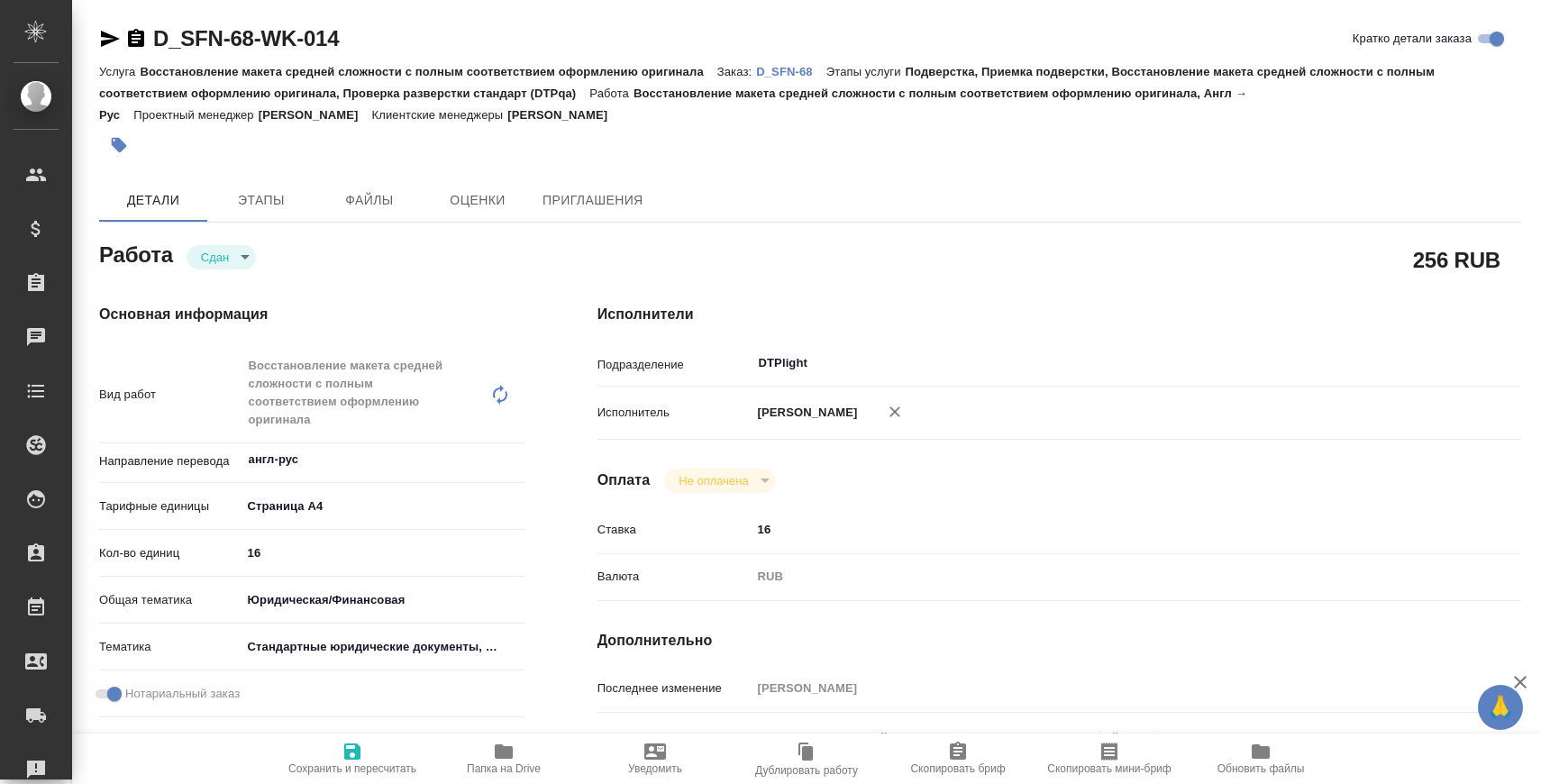
type textarea "x"
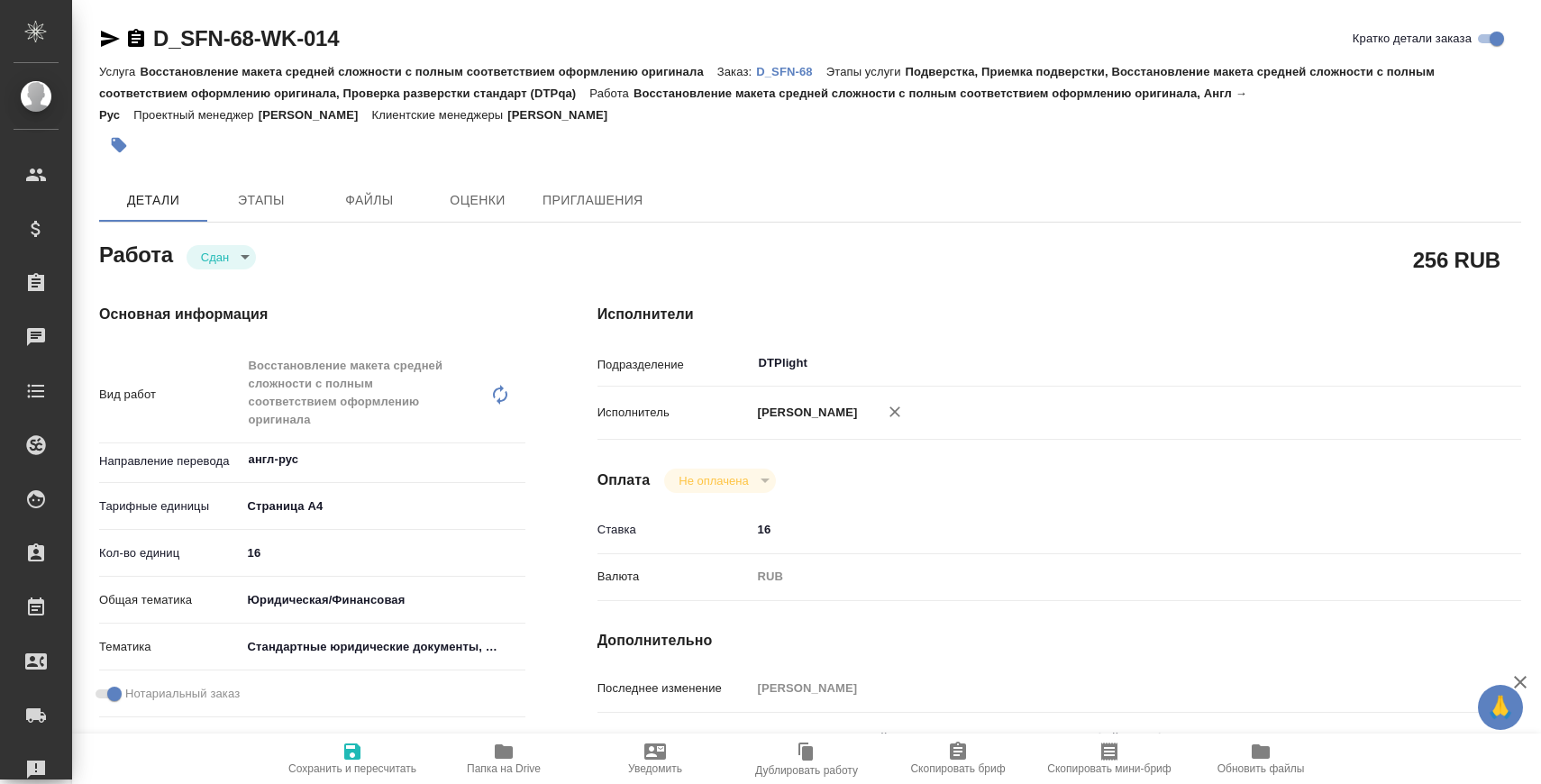
type textarea "x"
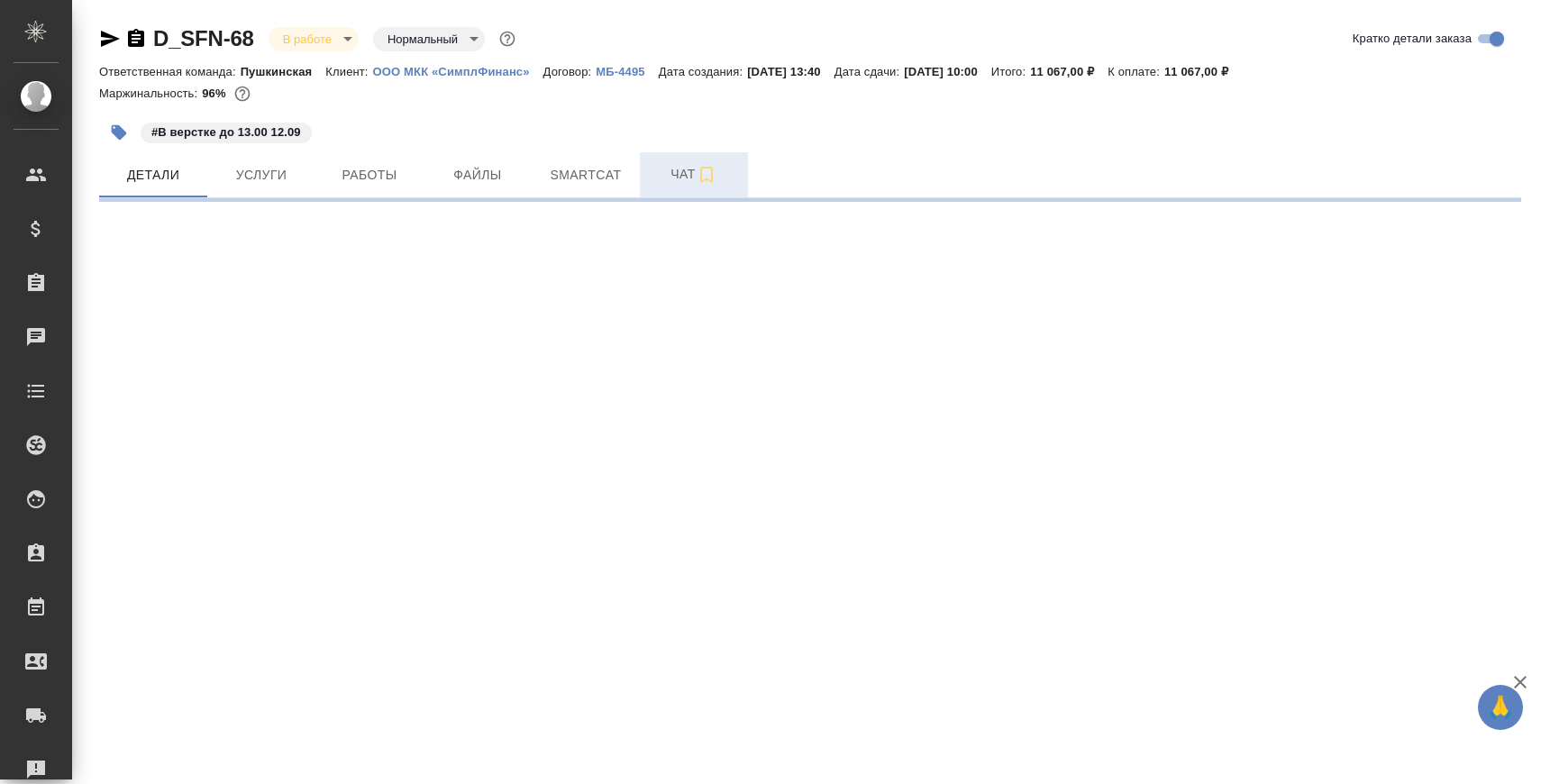
click at [656, 174] on span "Чат" at bounding box center [694, 175] width 87 height 23
select select "RU"
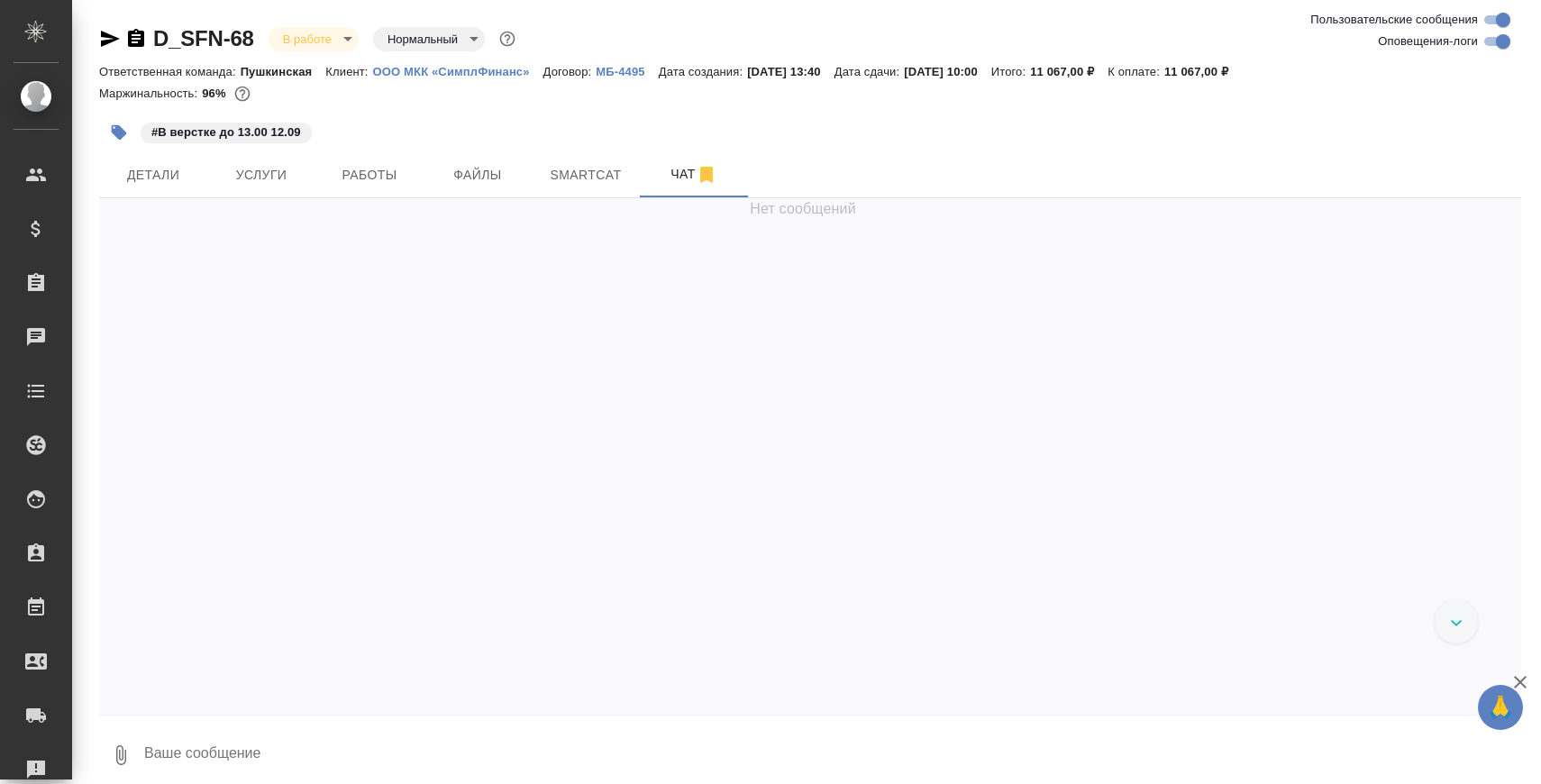
click at [360, 748] on textarea at bounding box center [831, 755] width 1379 height 61
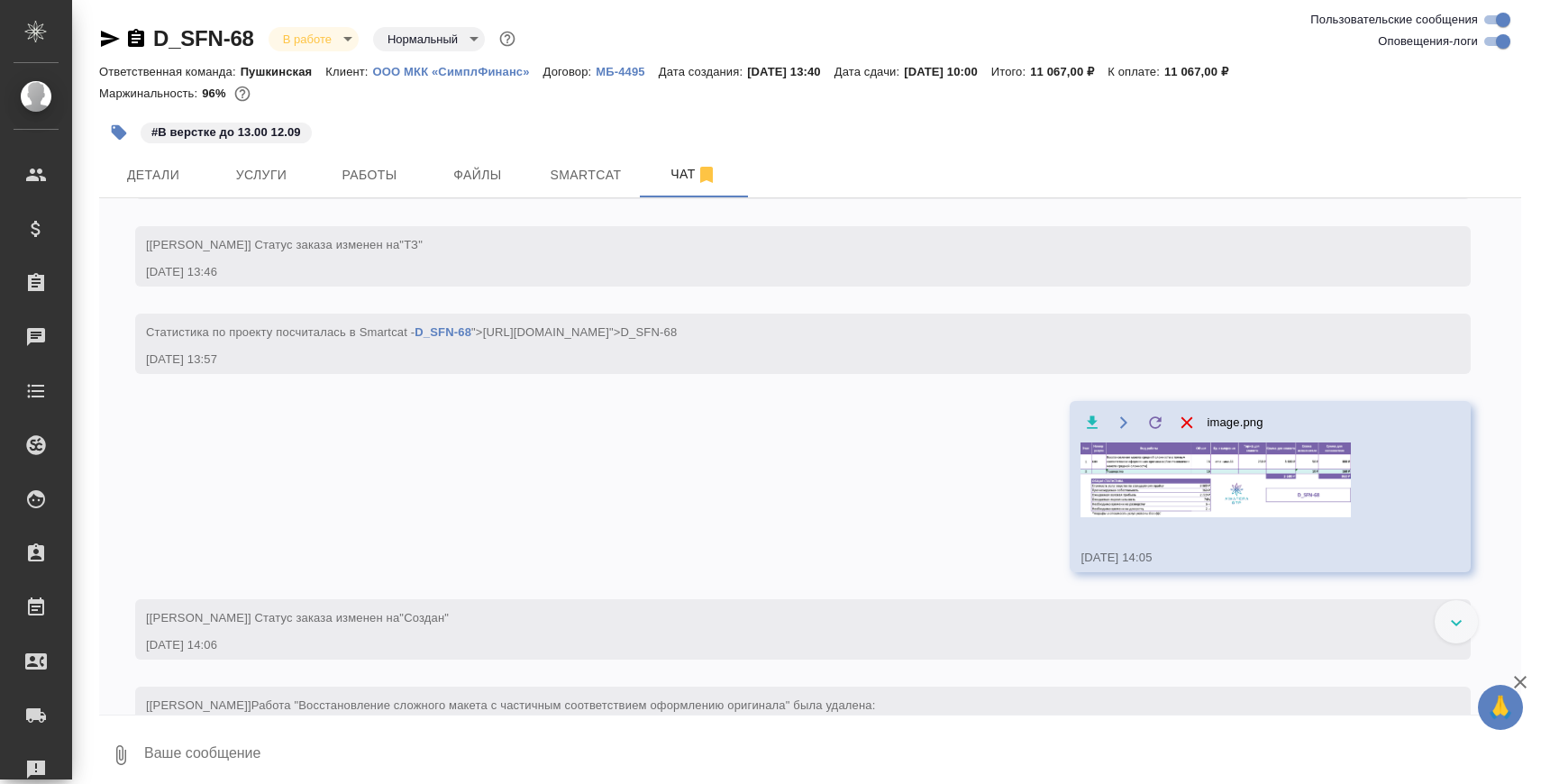
scroll to position [2495, 0]
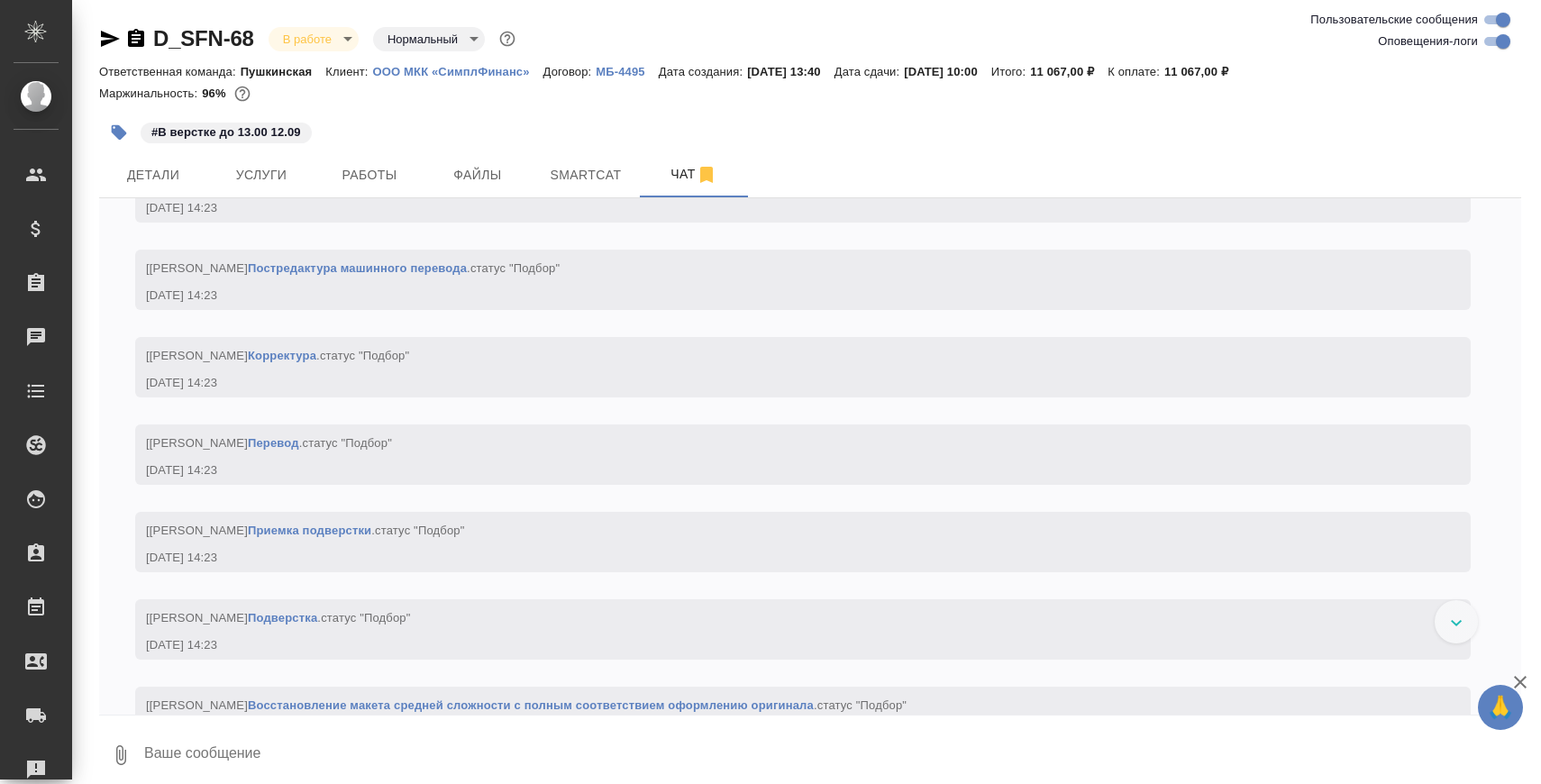
paste textarea "https://drive.awatera.com/apps/files/files/10346560?dir=/Shares/%D0%9E%D0%9E%D0…"
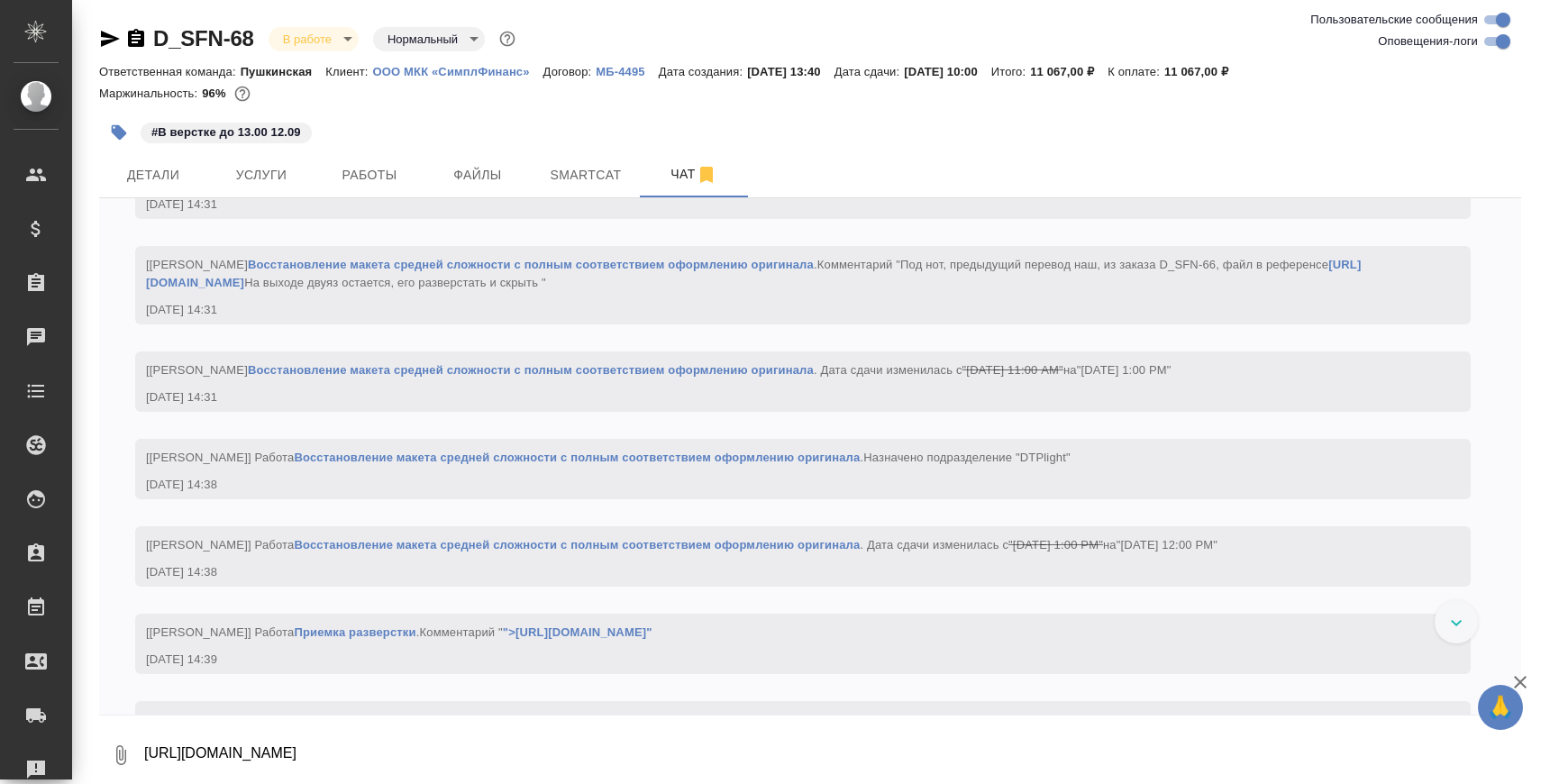
scroll to position [2, 0]
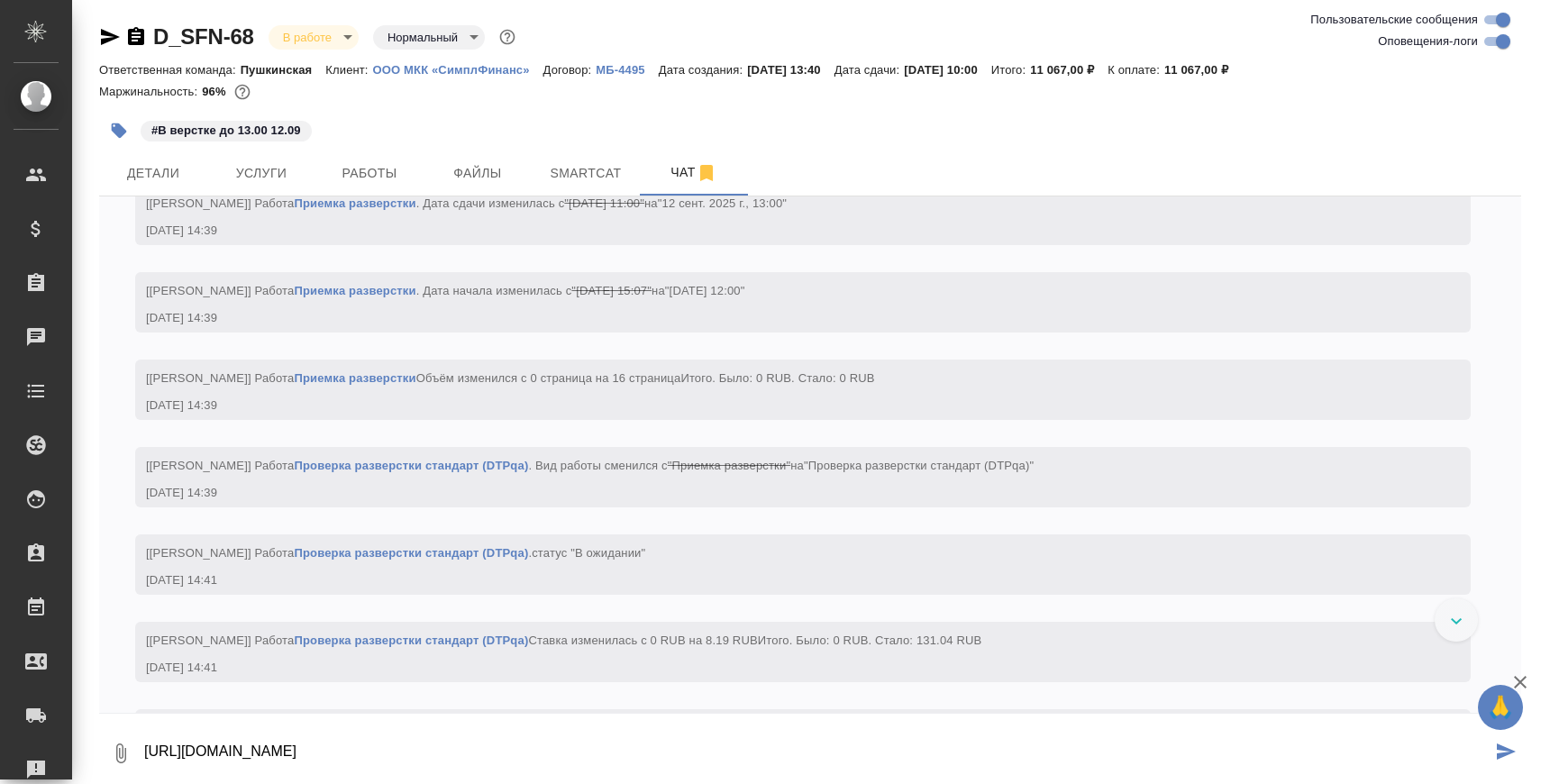
type textarea "https://drive.awatera.com/apps/files/files/10346560?dir=/Shares/%D0%9E%D0%9E%D0…"
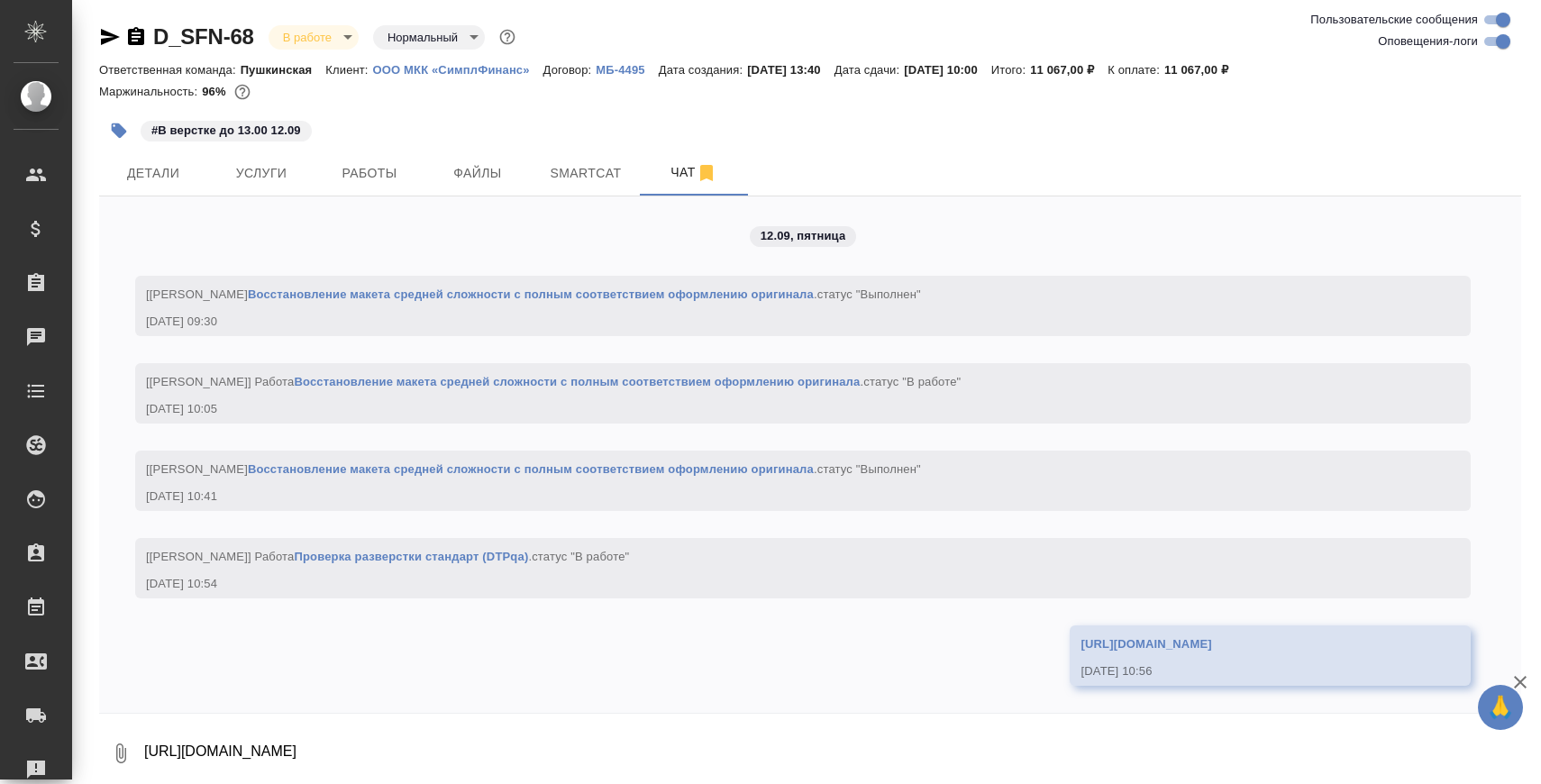
scroll to position [4337, 0]
click at [477, 749] on textarea "https://drive.awatera.com/apps/files/files/10346560?dir=/Shares/%D0%9E%D0%9E%D0…" at bounding box center [831, 753] width 1379 height 61
paste textarea "d"
type textarea "d"
paste textarea "responsility"
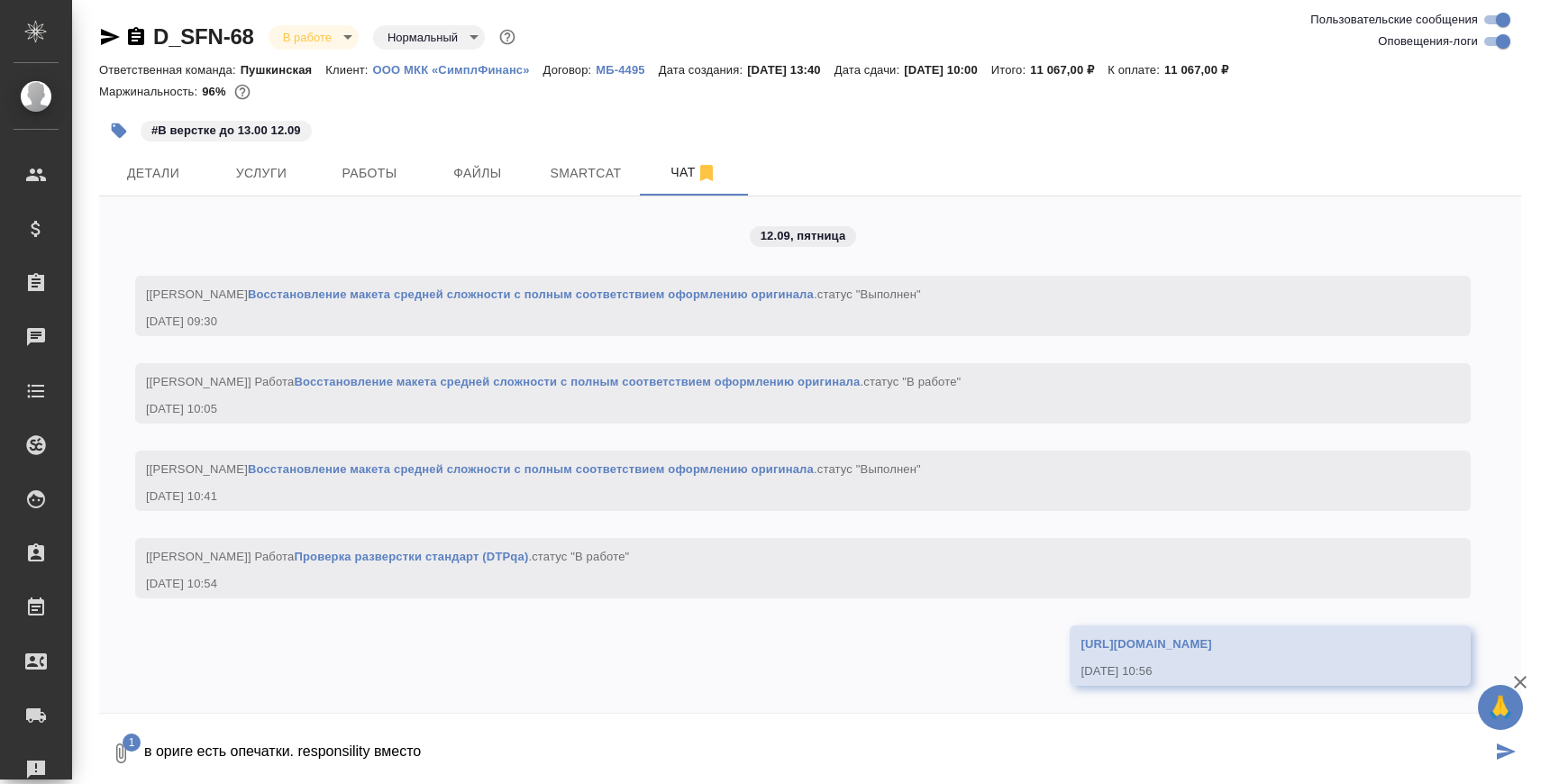
paste textarea "responsibility"
type textarea "в ориге есть опечатки. responsility вместо responsibility. поправили. после пер…"
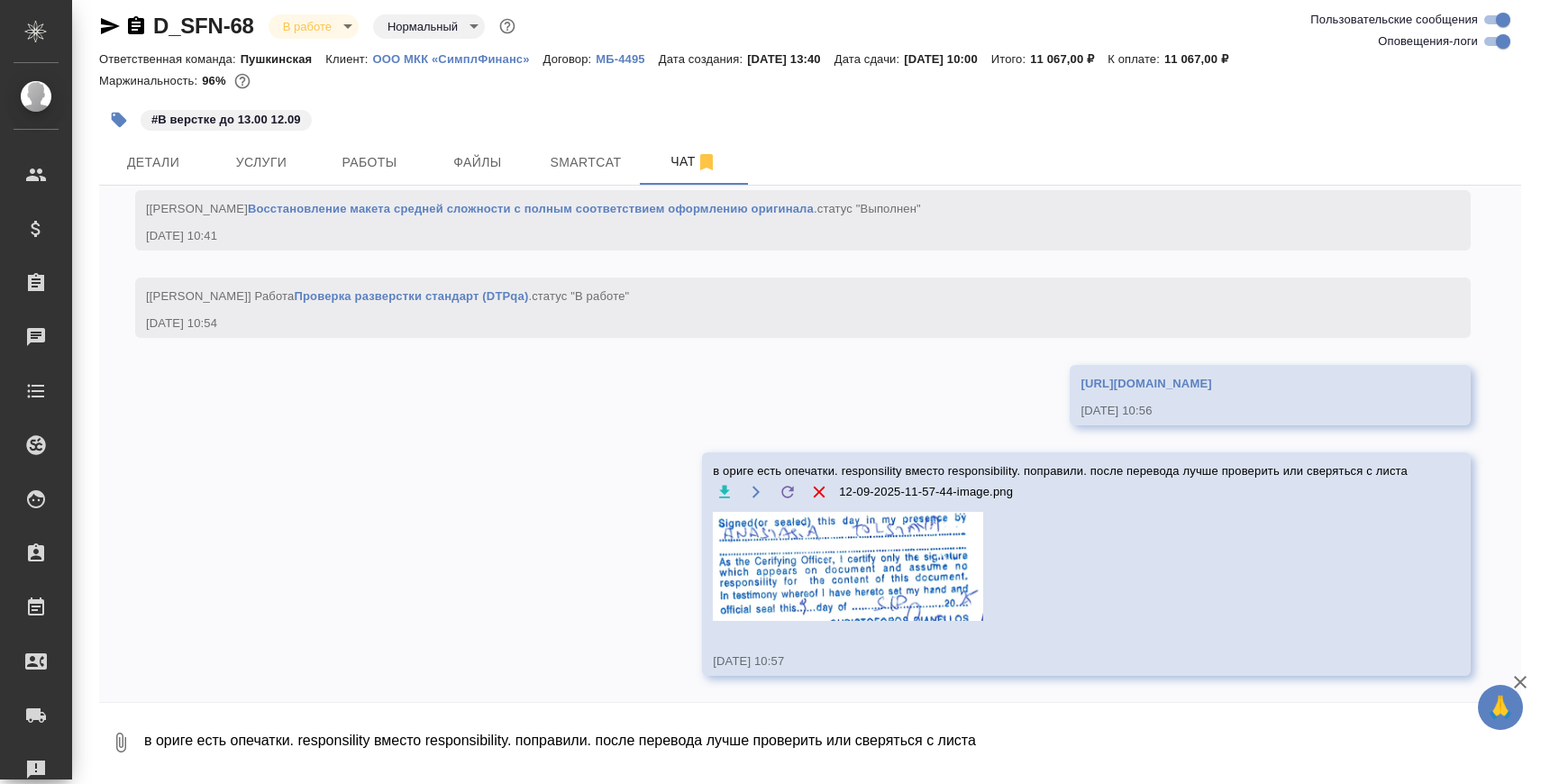
scroll to position [4587, 0]
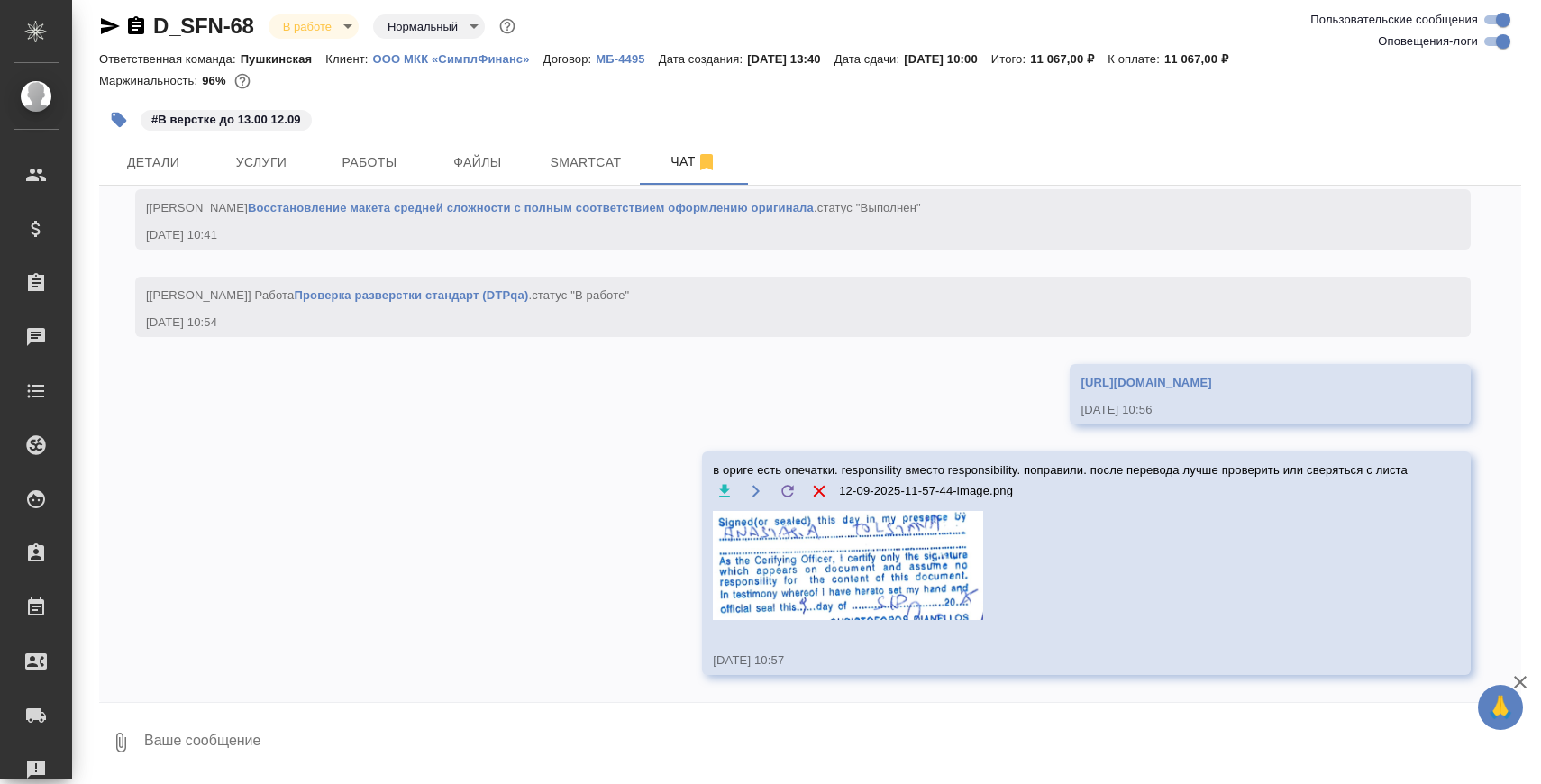
click at [822, 608] on img at bounding box center [847, 565] width 270 height 109
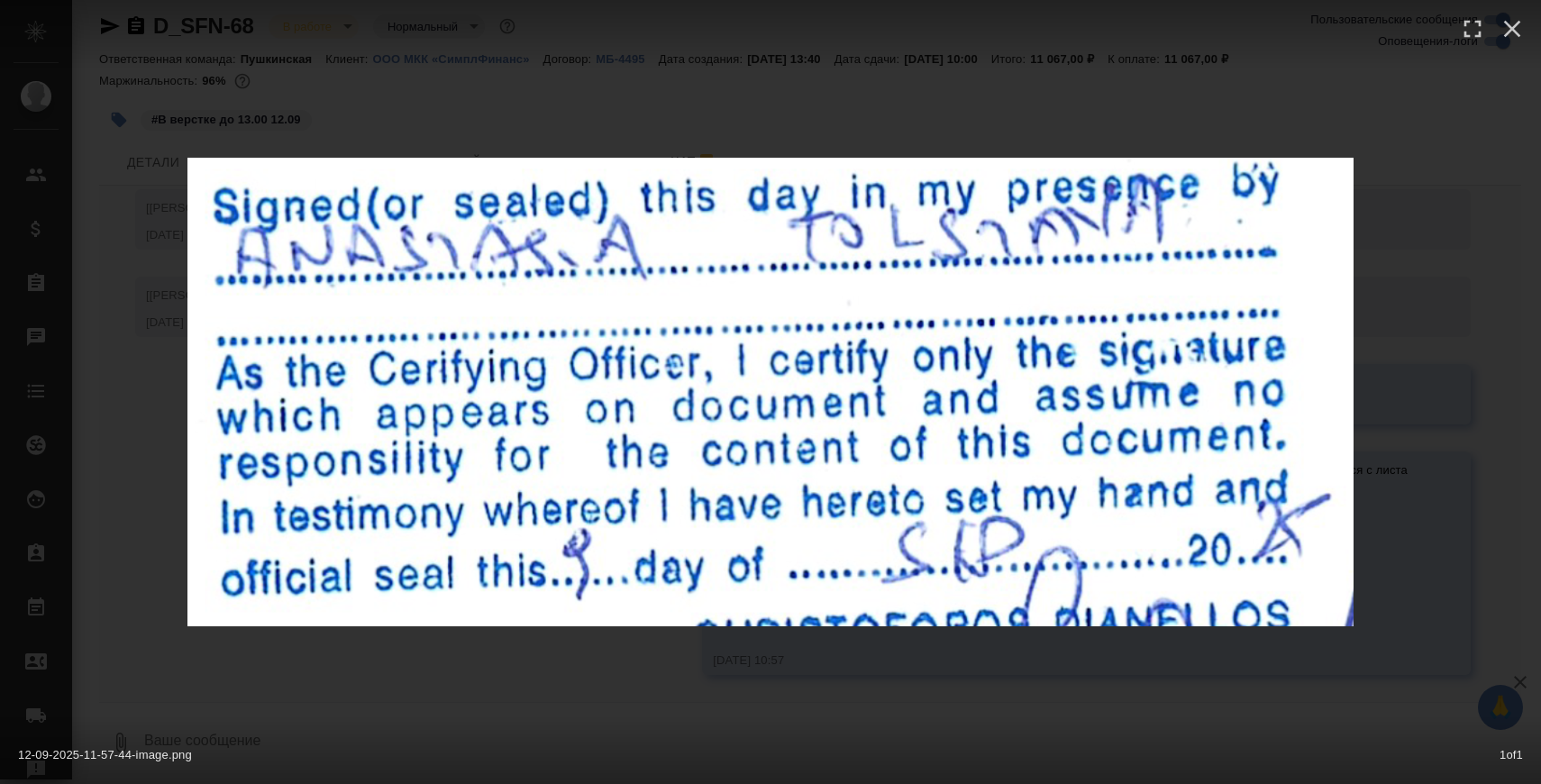
click at [827, 707] on div "12-09-2025-11-57-44-image.png 1 of 1" at bounding box center [770, 392] width 1541 height 784
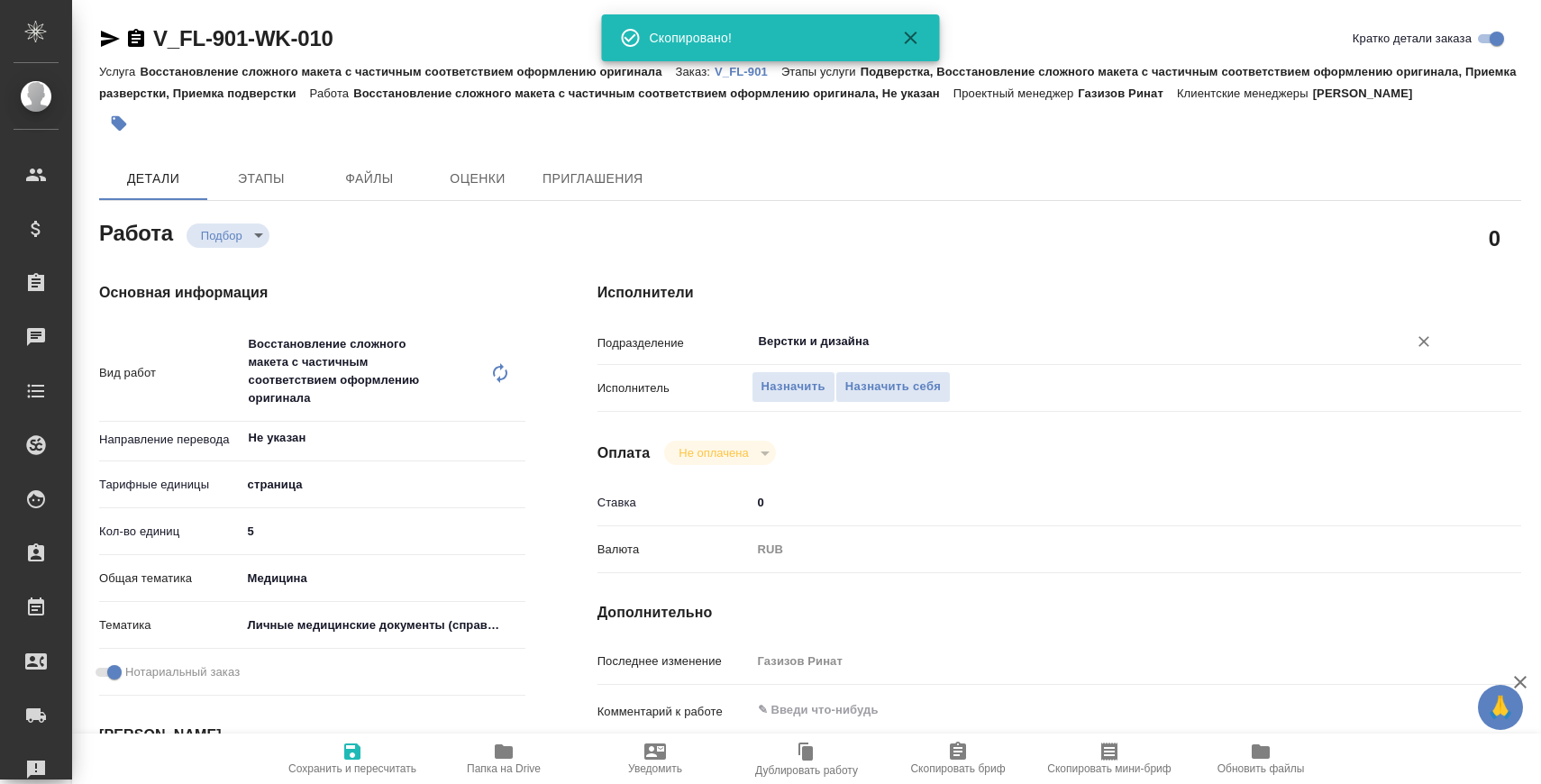
click at [815, 333] on input "Верстки и дизайна" at bounding box center [1067, 341] width 622 height 22
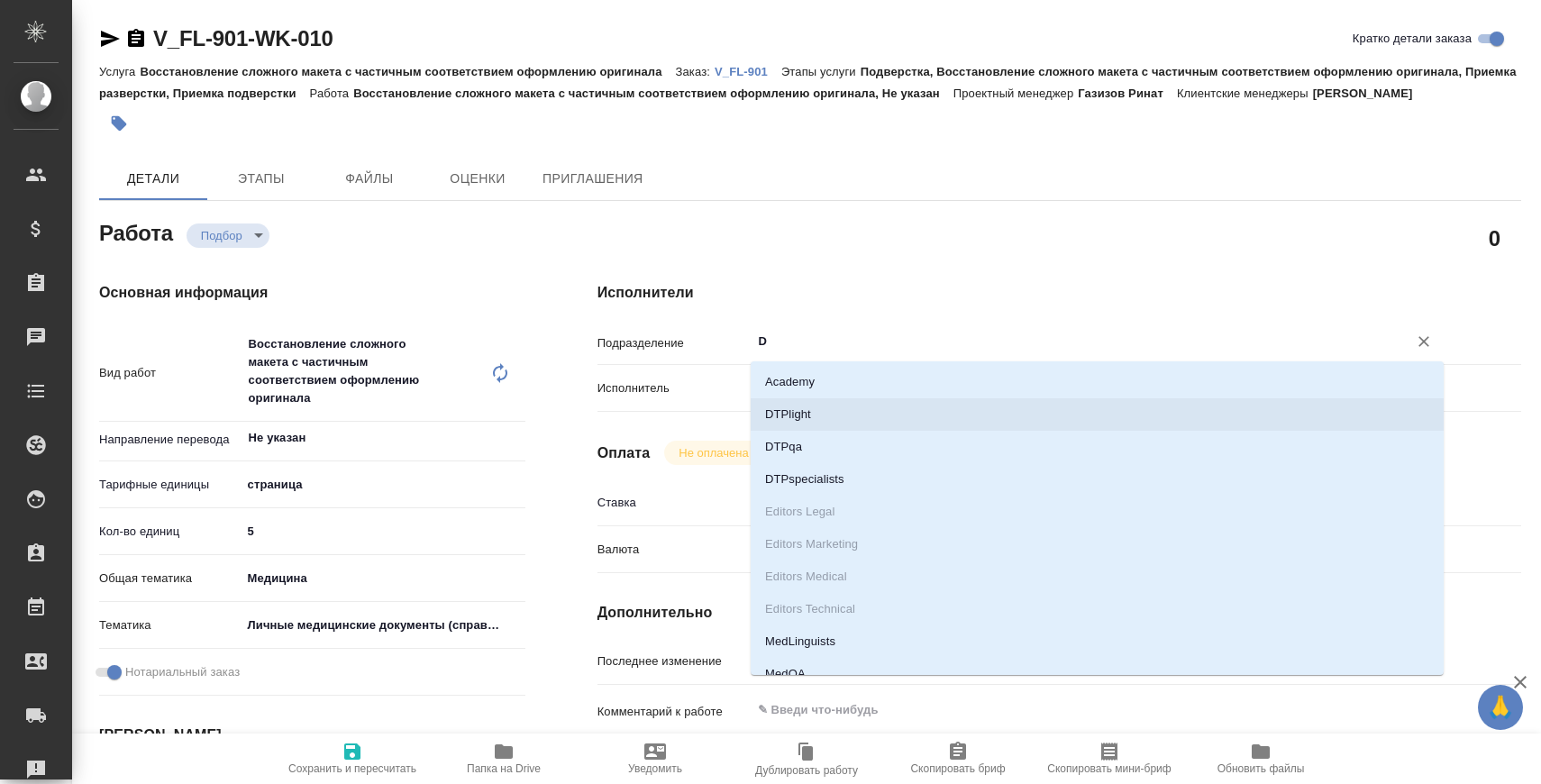
click at [808, 416] on li "DTPlight" at bounding box center [1097, 414] width 693 height 32
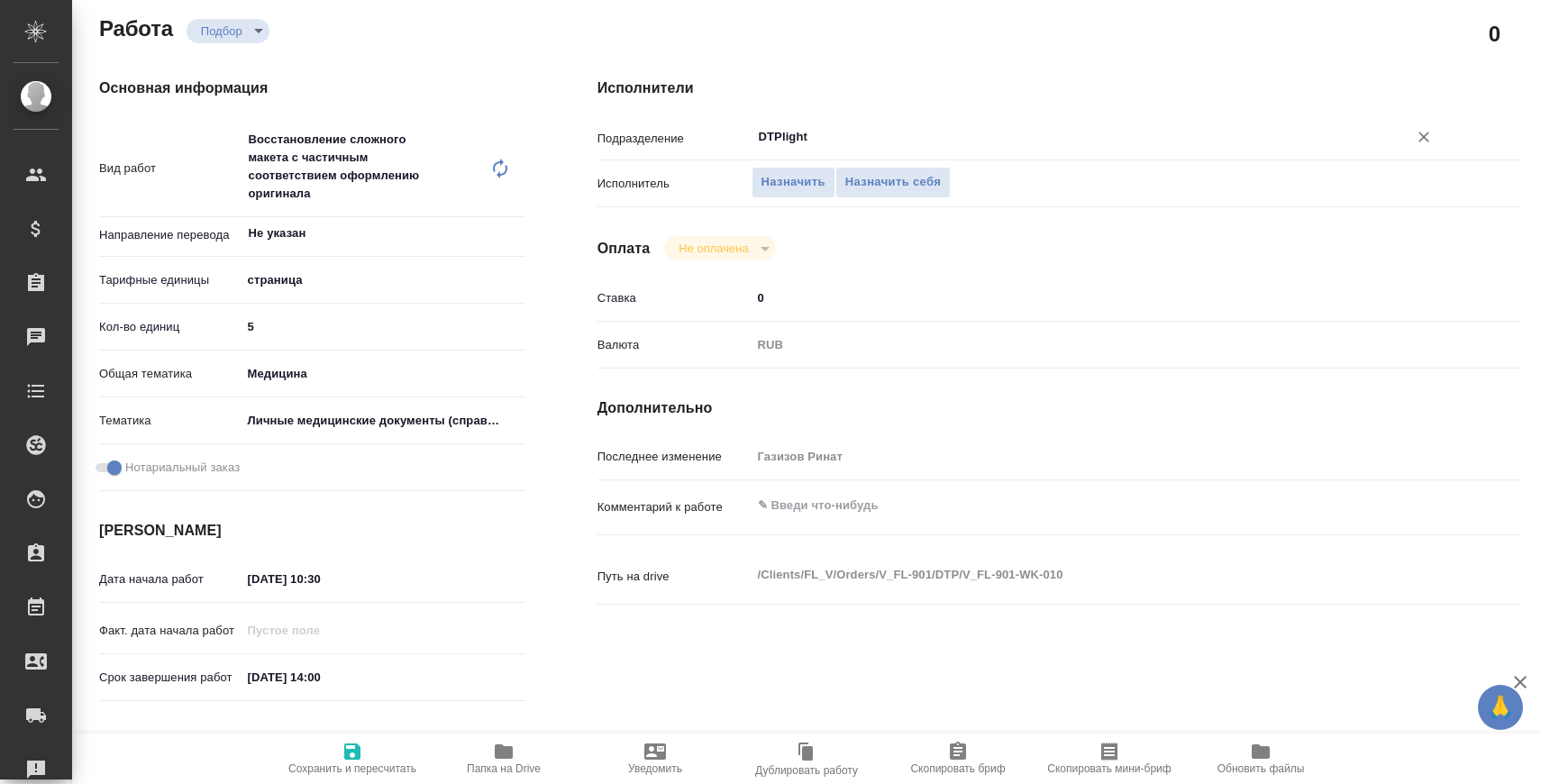
scroll to position [229, 0]
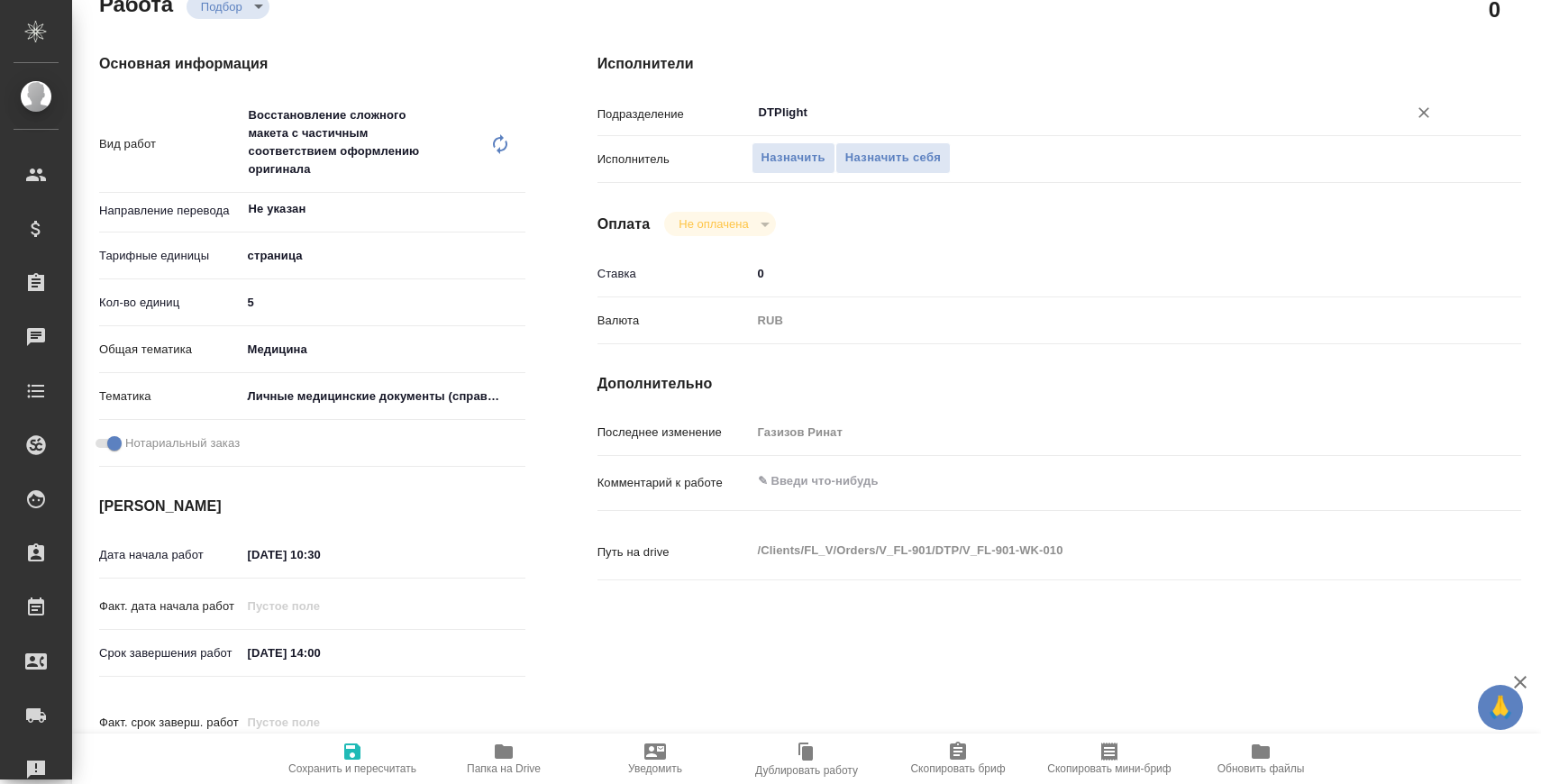
type input "DTPlight"
click at [849, 509] on hr at bounding box center [1059, 509] width 924 height 1
click at [858, 495] on textarea at bounding box center [1097, 481] width 693 height 30
type textarea "нот"
click at [323, 745] on span "Сохранить и пересчитать" at bounding box center [353, 758] width 130 height 34
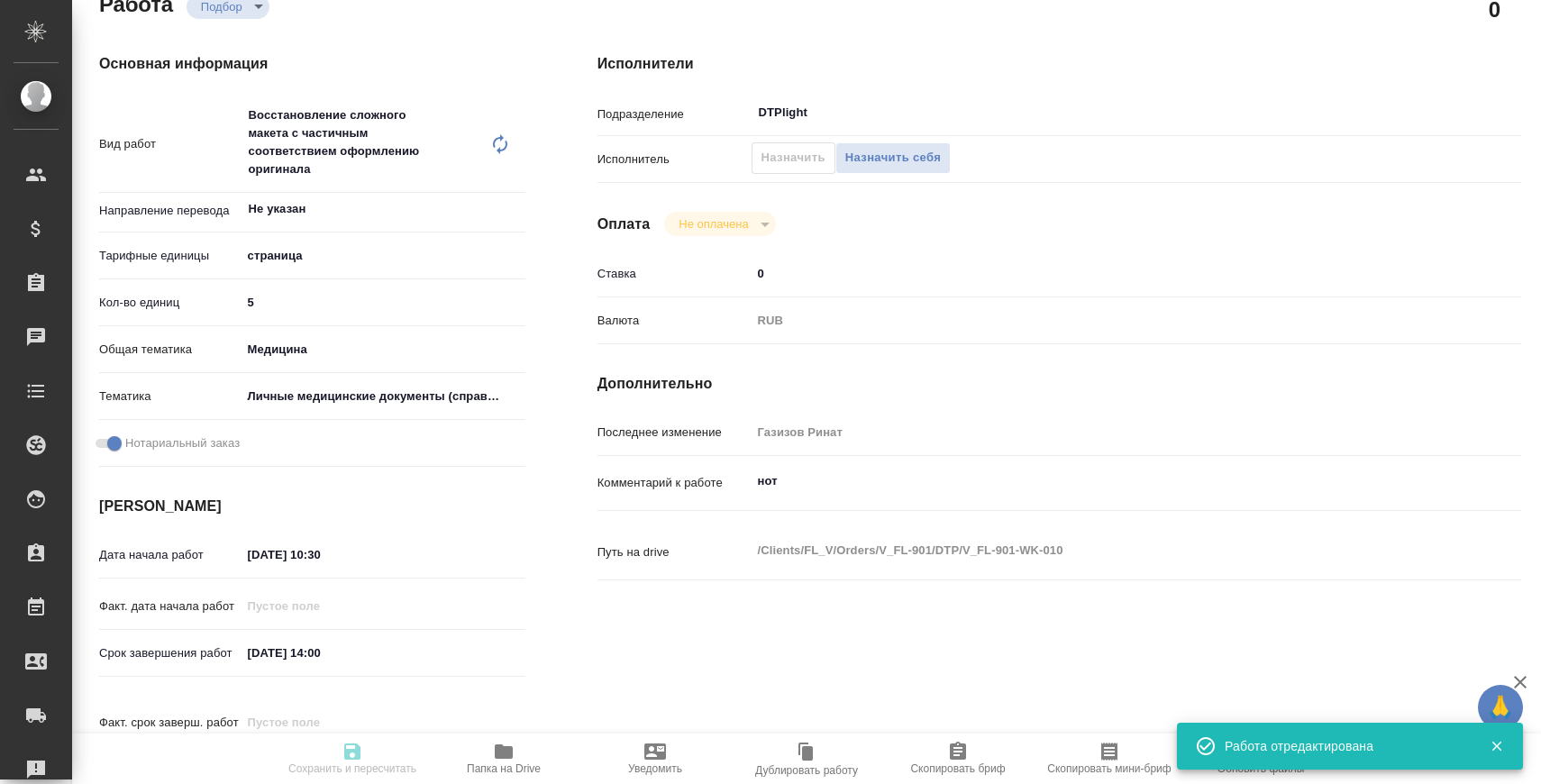
type input "recruiting"
type input "Не указан"
type input "5a8b1489cc6b4906c91bfdb2"
type input "5"
type input "med"
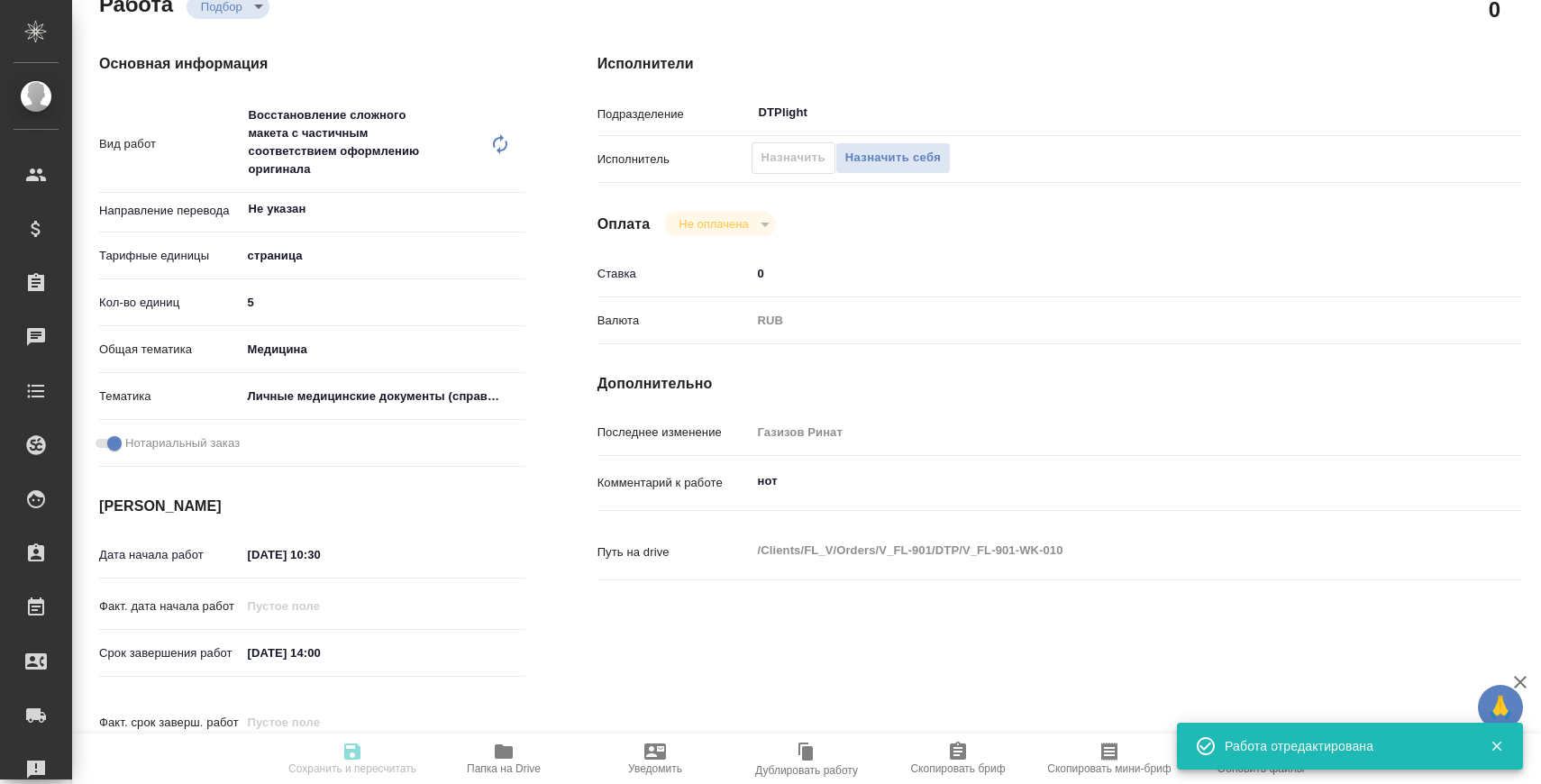
type input "5a8b8b956a9677013d343e74"
checkbox input "true"
type input "12.09.2025 10:30"
type input "12.09.2025 14:00"
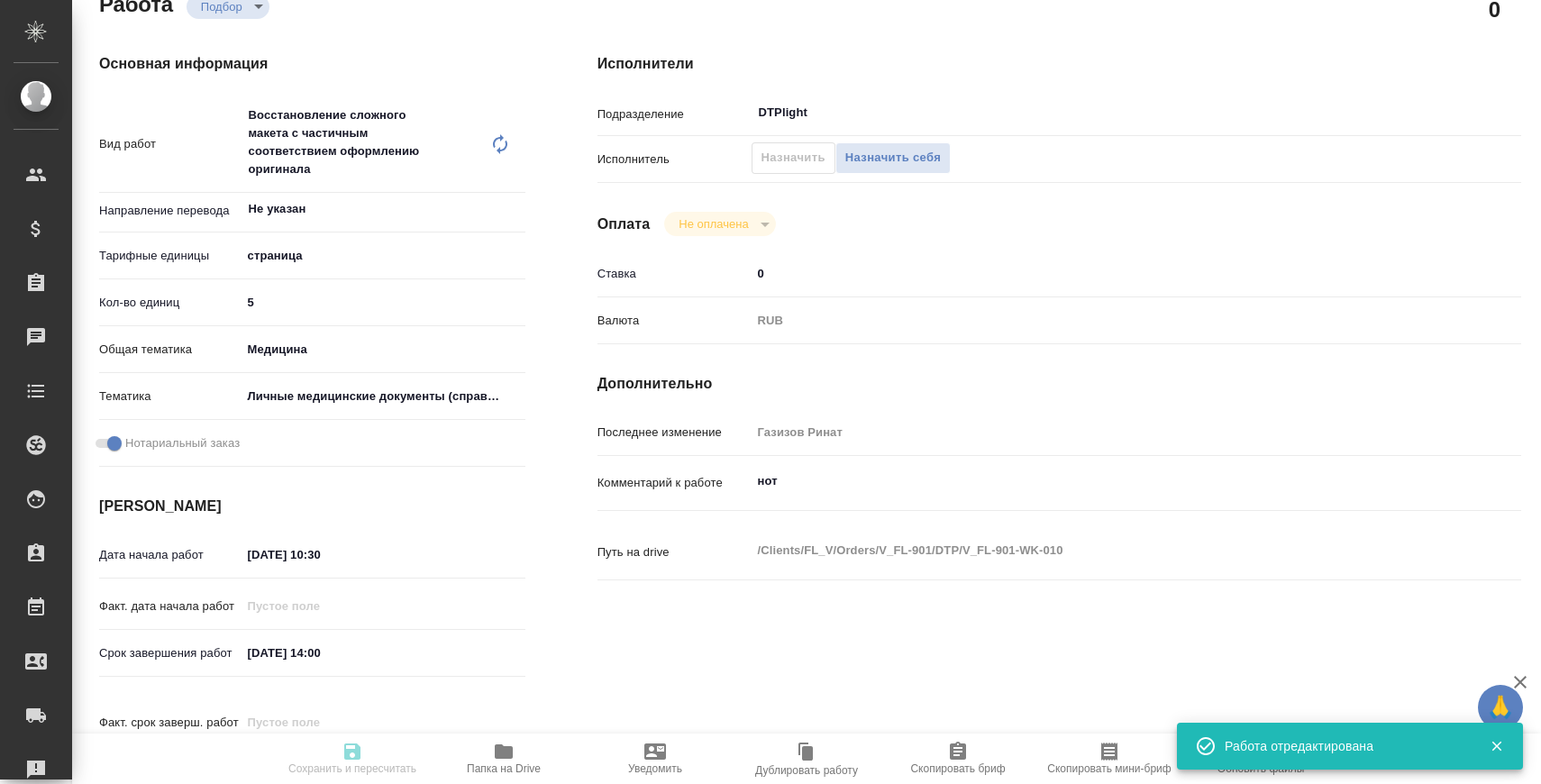
type input "DTPlight"
type input "notPayed"
type input "0"
type input "RUB"
type input "Газизов Ринат"
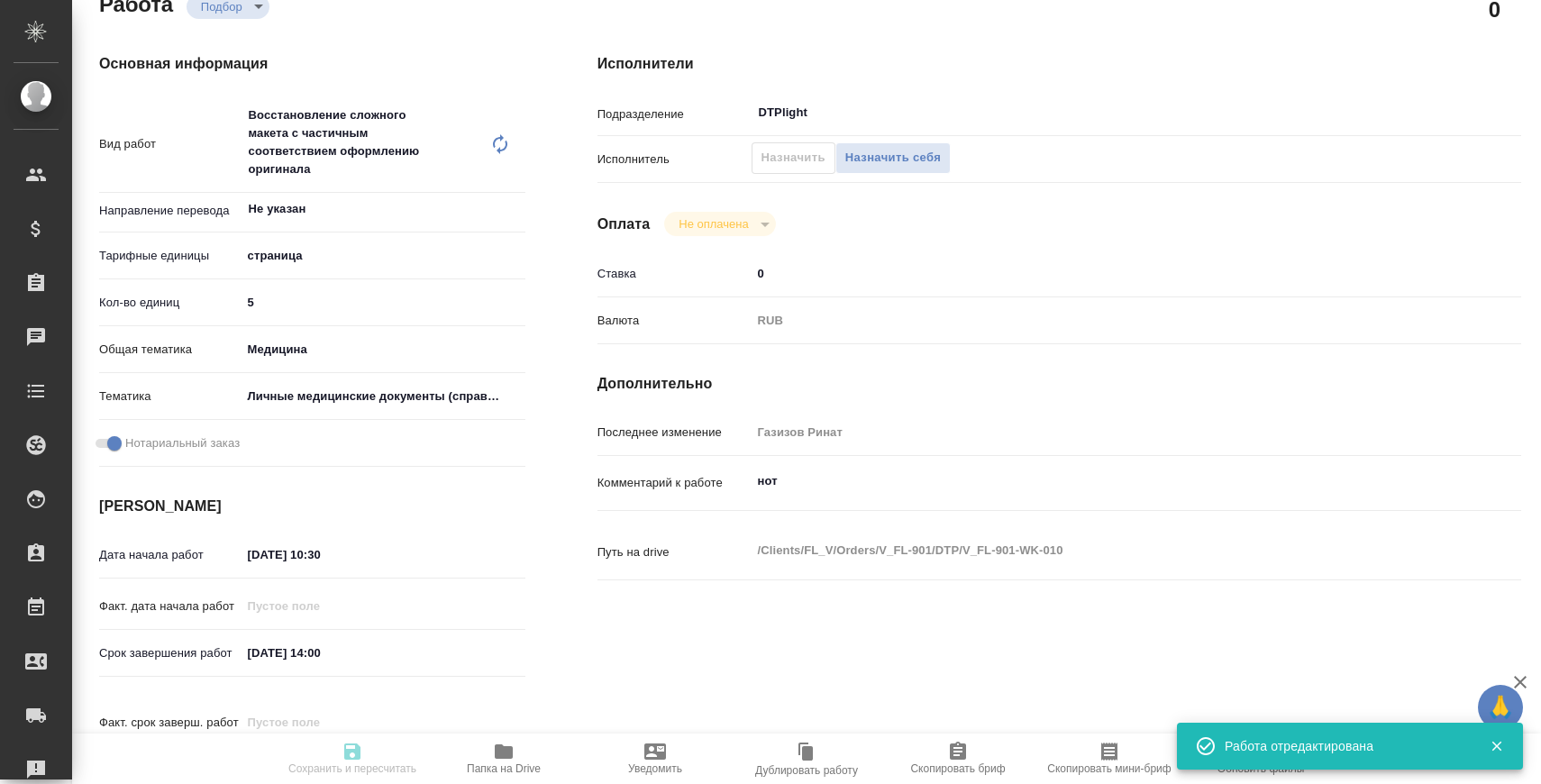
type input "V_FL-901"
type input "Восстановление сложного макета с частичным соответствием оформлению оригинала"
type input "Подверстка, Восстановление сложного макета с частичным соответствием оформлению…"
type input "Касымов Тимур"
type input "Заборова [PERSON_NAME]"
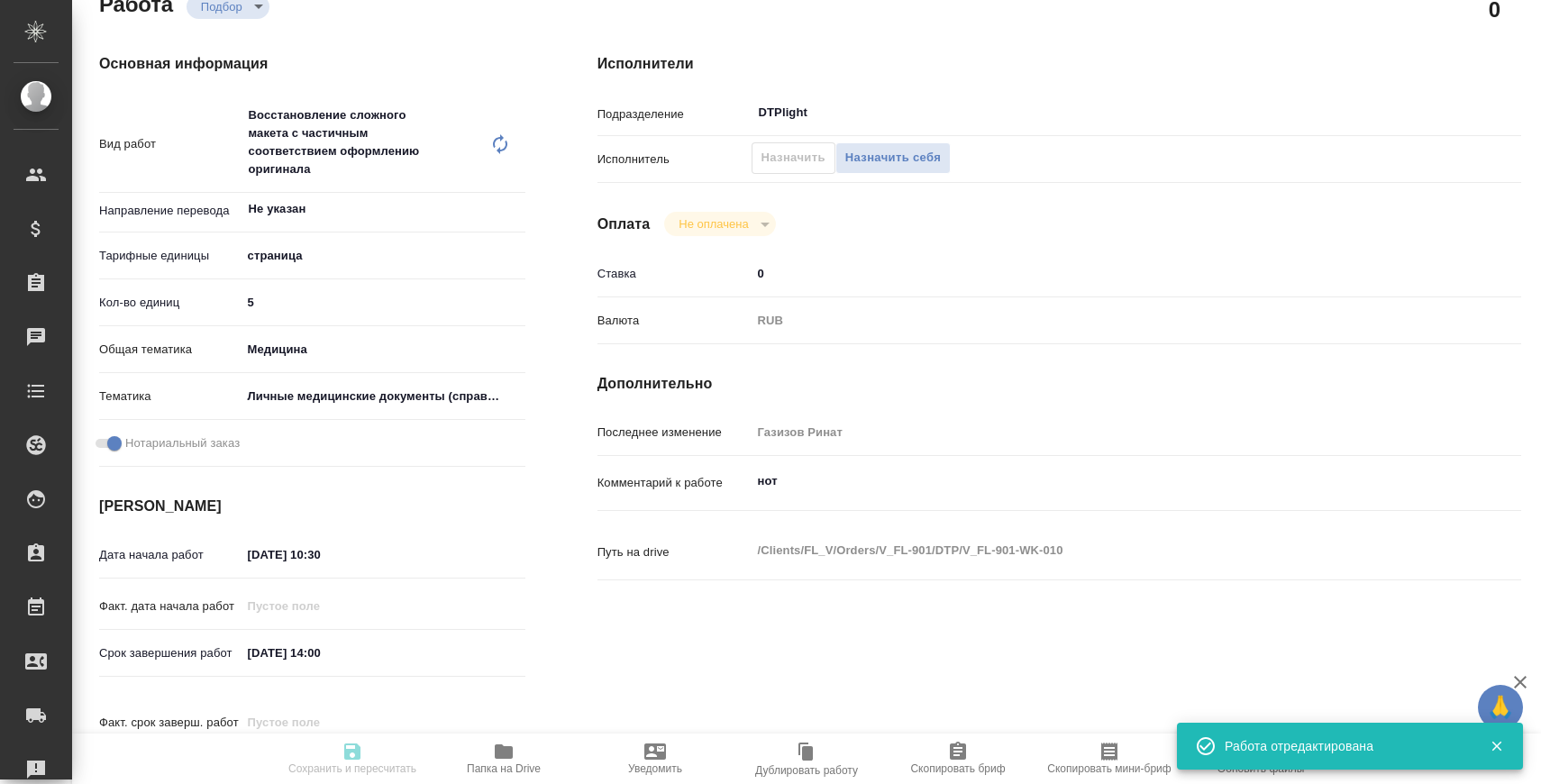
type input "/Clients/FL_V/Orders/V_FL-901"
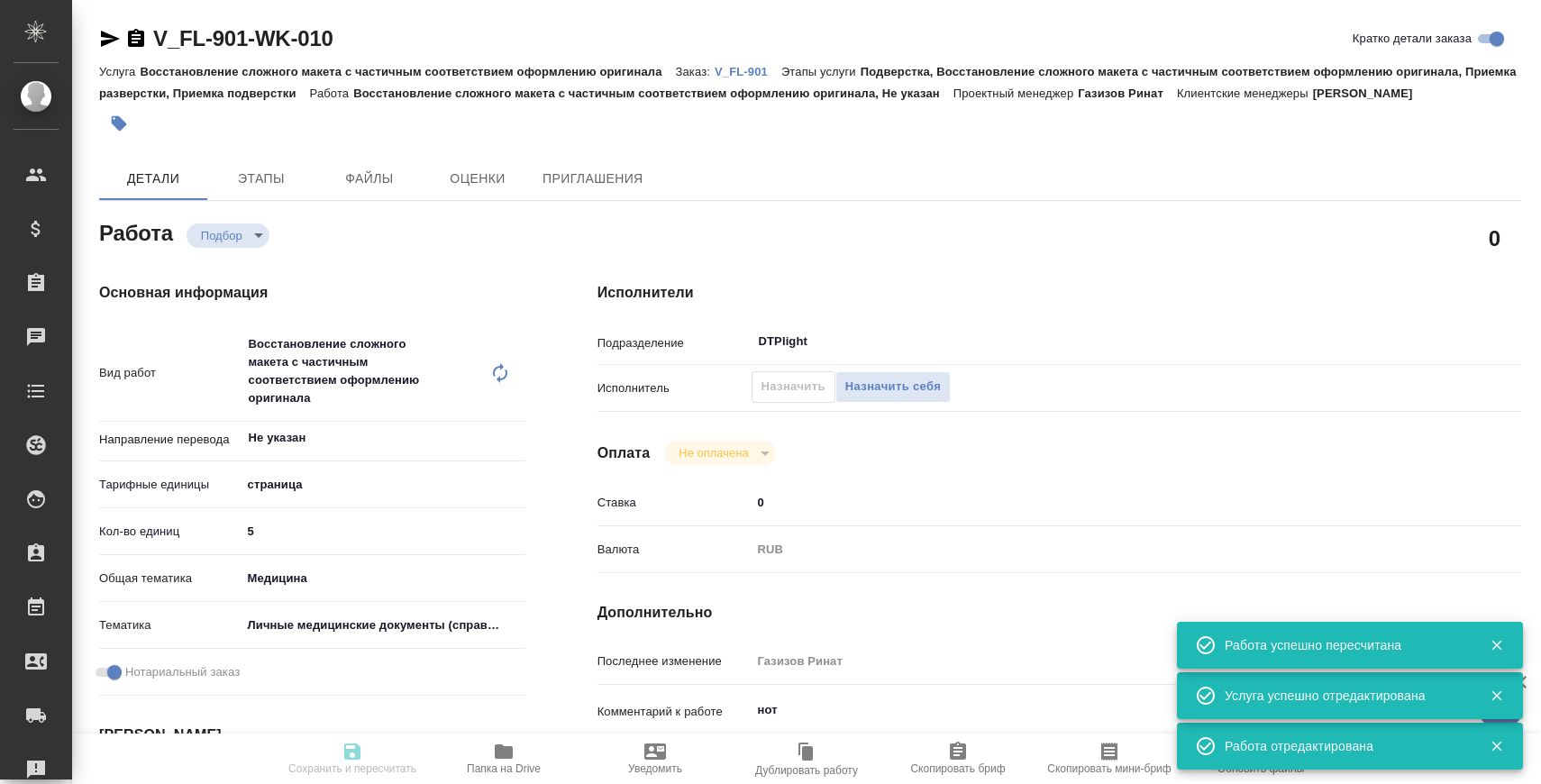
type input "recruiting"
type input "Не указан"
type input "5a8b1489cc6b4906c91bfdb2"
type input "5"
type input "med"
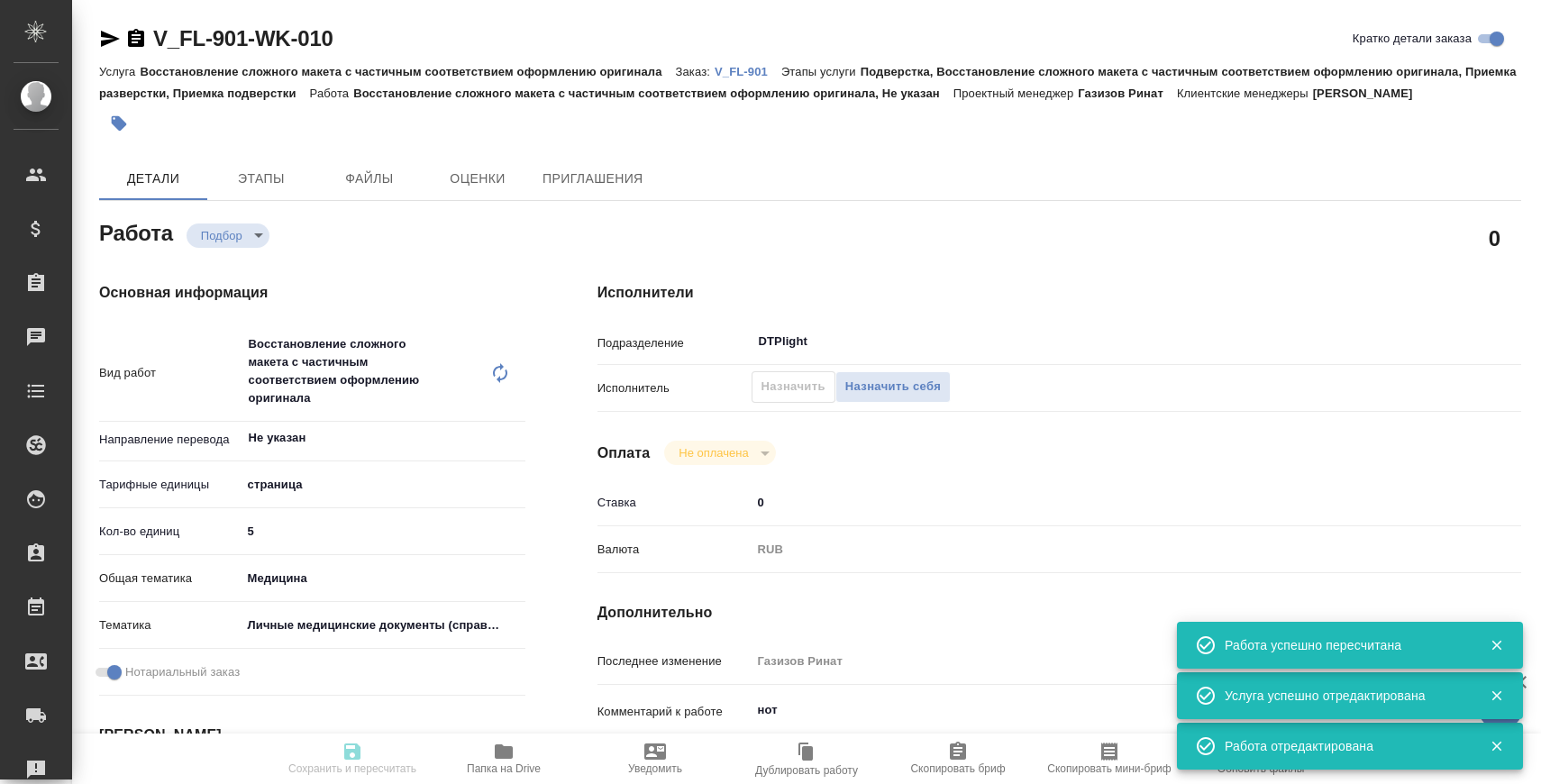
type input "5a8b8b956a9677013d343e74"
checkbox input "true"
type input "12.09.2025 10:30"
type input "12.09.2025 14:00"
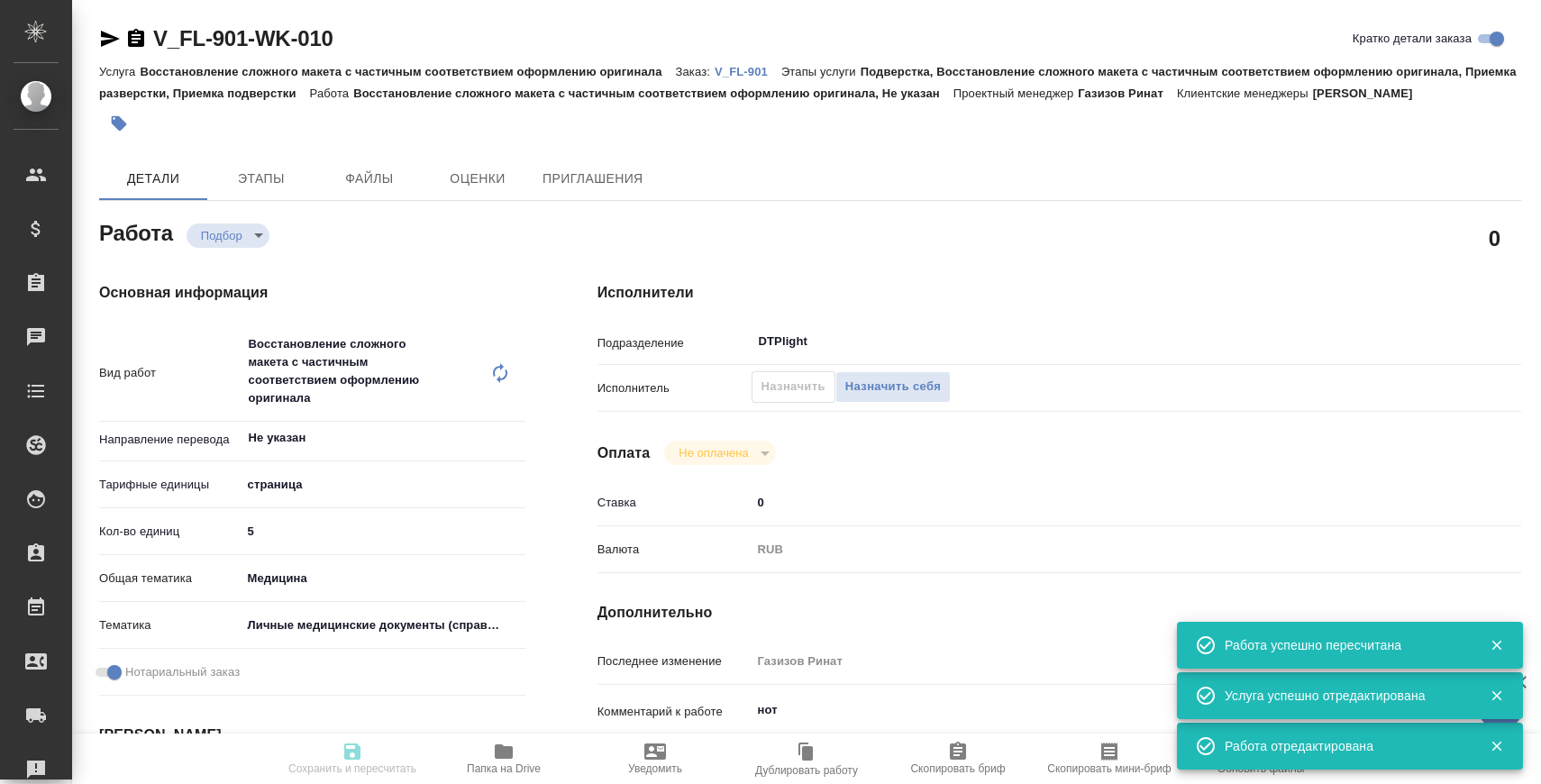
type input "DTPlight"
type input "notPayed"
type input "0"
type input "RUB"
type input "Газизов Ринат"
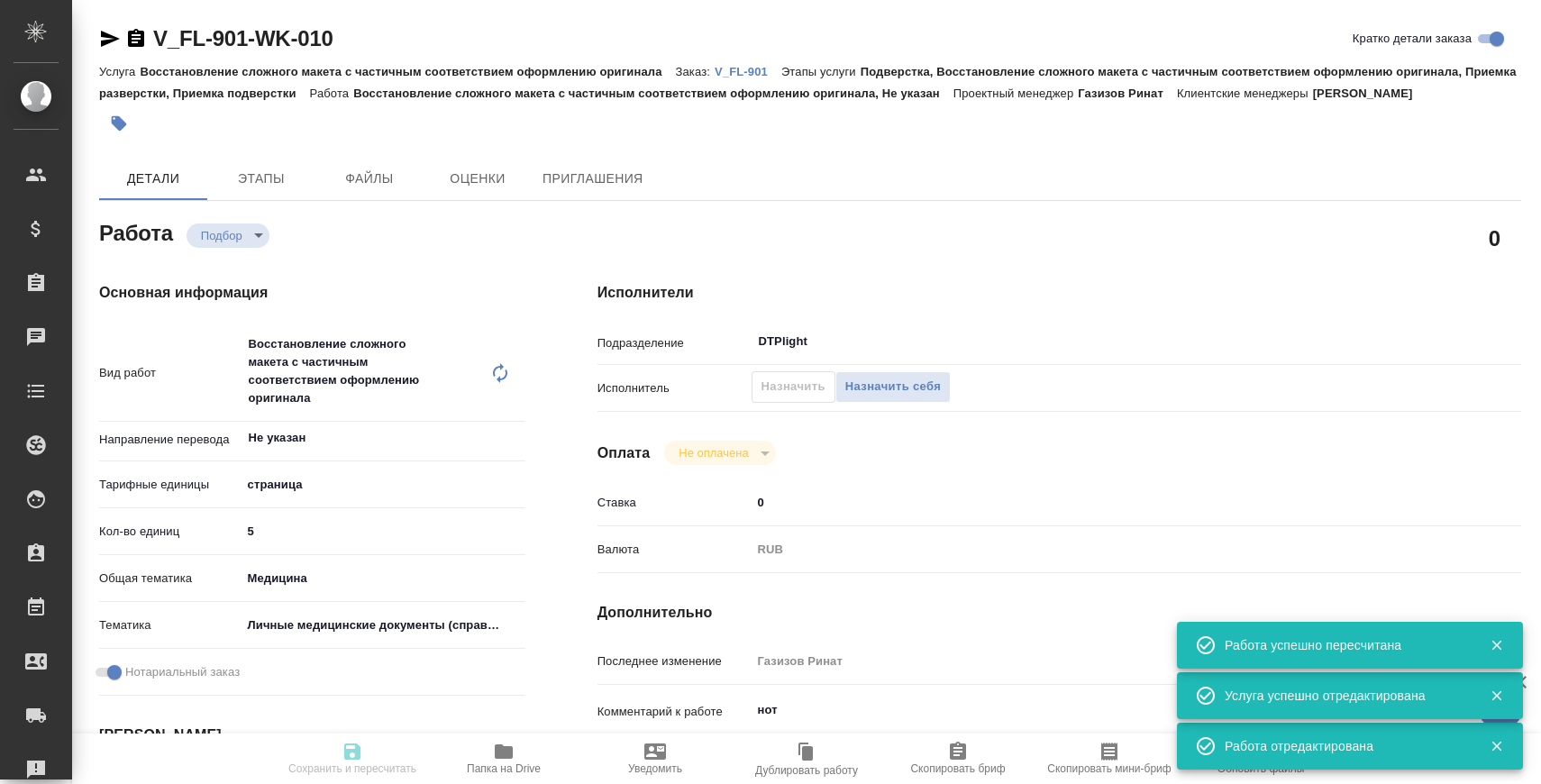
type input "V_FL-901"
type input "Восстановление сложного макета с частичным соответствием оформлению оригинала"
type input "Подверстка, Восстановление сложного макета с частичным соответствием оформлению…"
type input "Касымов Тимур"
type input "Заборова [PERSON_NAME]"
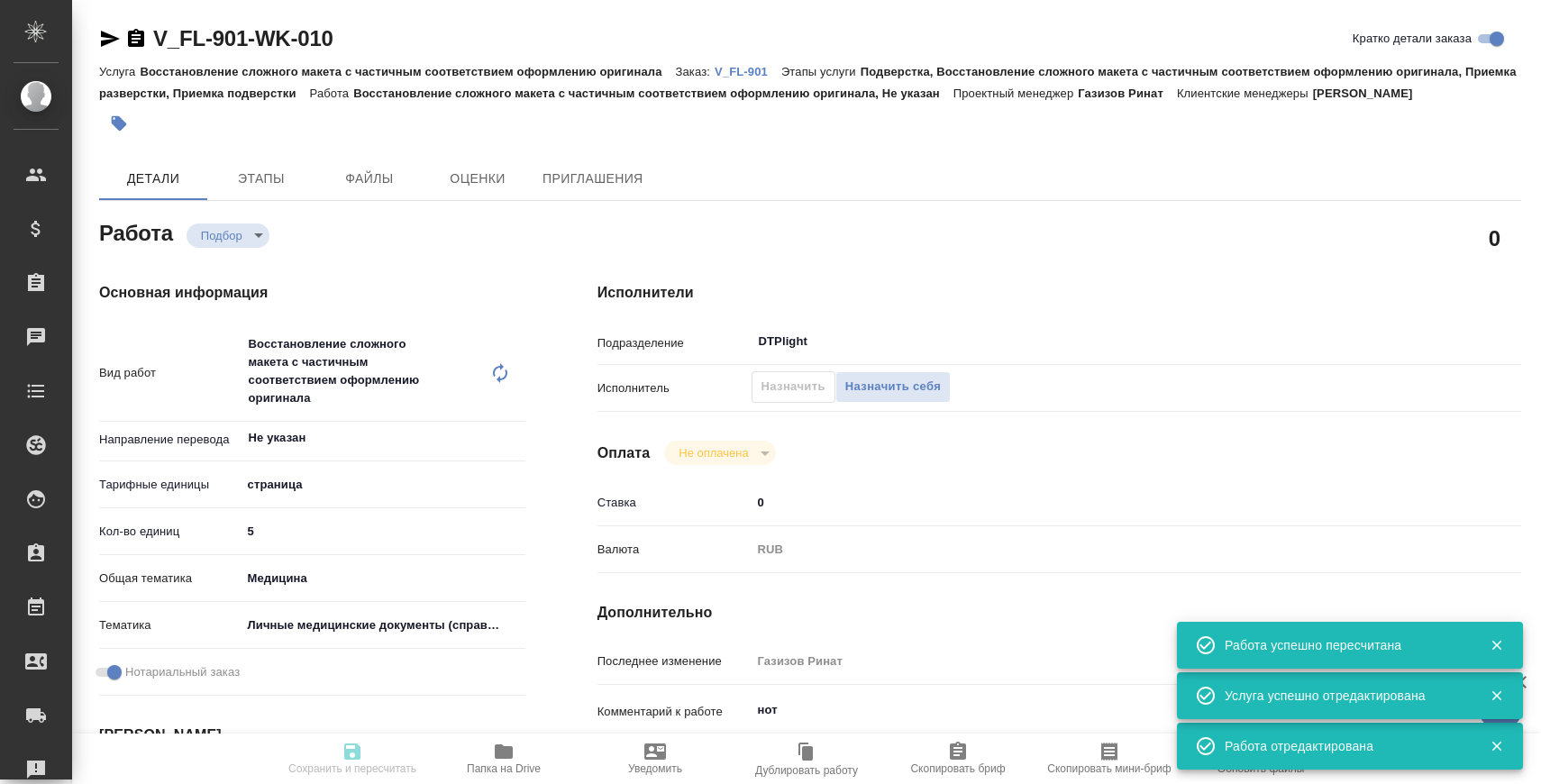
type input "/Clients/FL_V/Orders/V_FL-901"
click at [746, 70] on p "V_FL-901" at bounding box center [747, 72] width 67 height 13
click at [362, 432] on input "Не указан" at bounding box center [353, 438] width 212 height 22
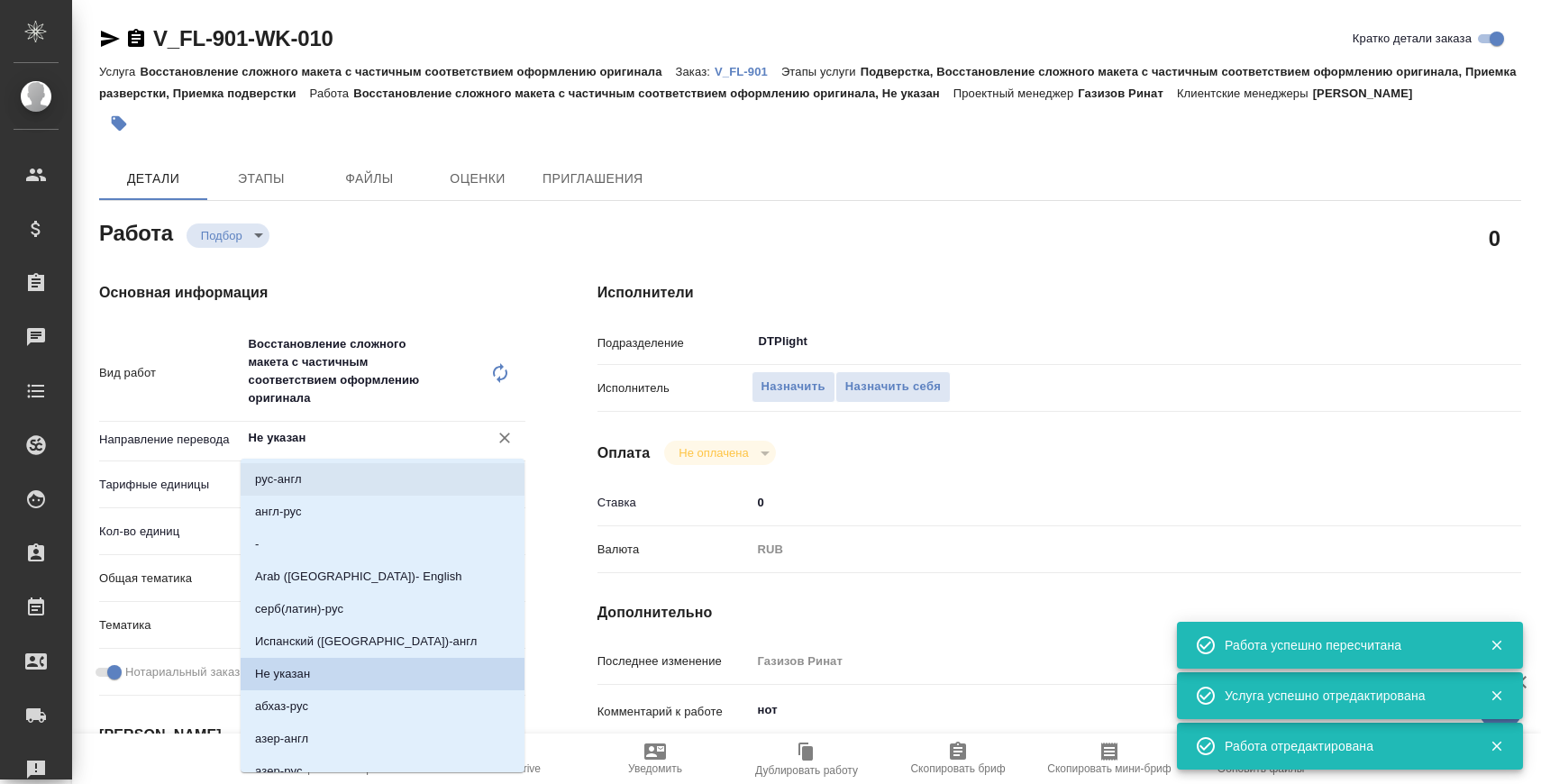
click at [347, 476] on li "рус-англ" at bounding box center [382, 479] width 284 height 32
type input "рус-англ"
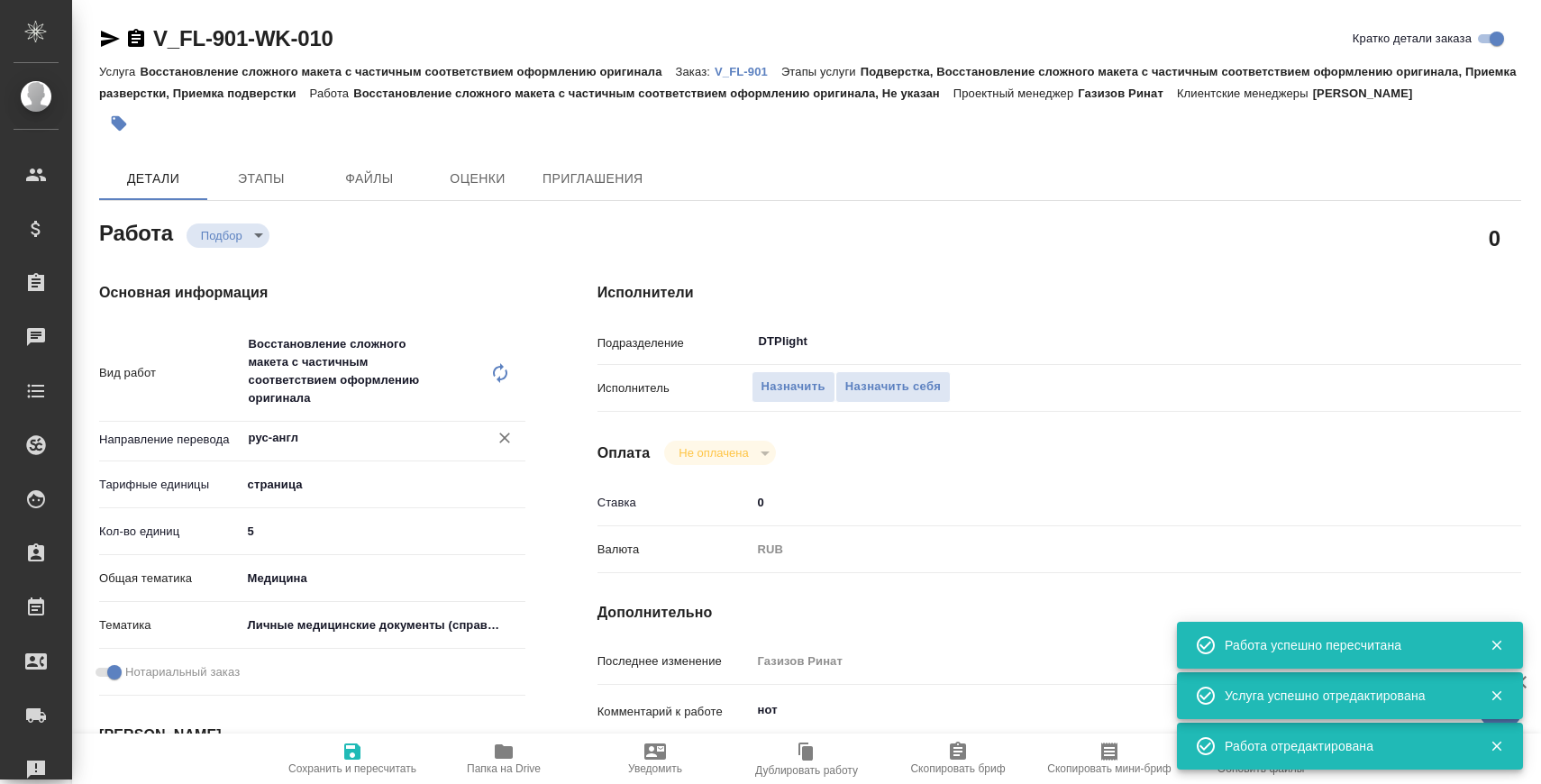
click at [380, 746] on span "Сохранить и пересчитать" at bounding box center [353, 758] width 130 height 34
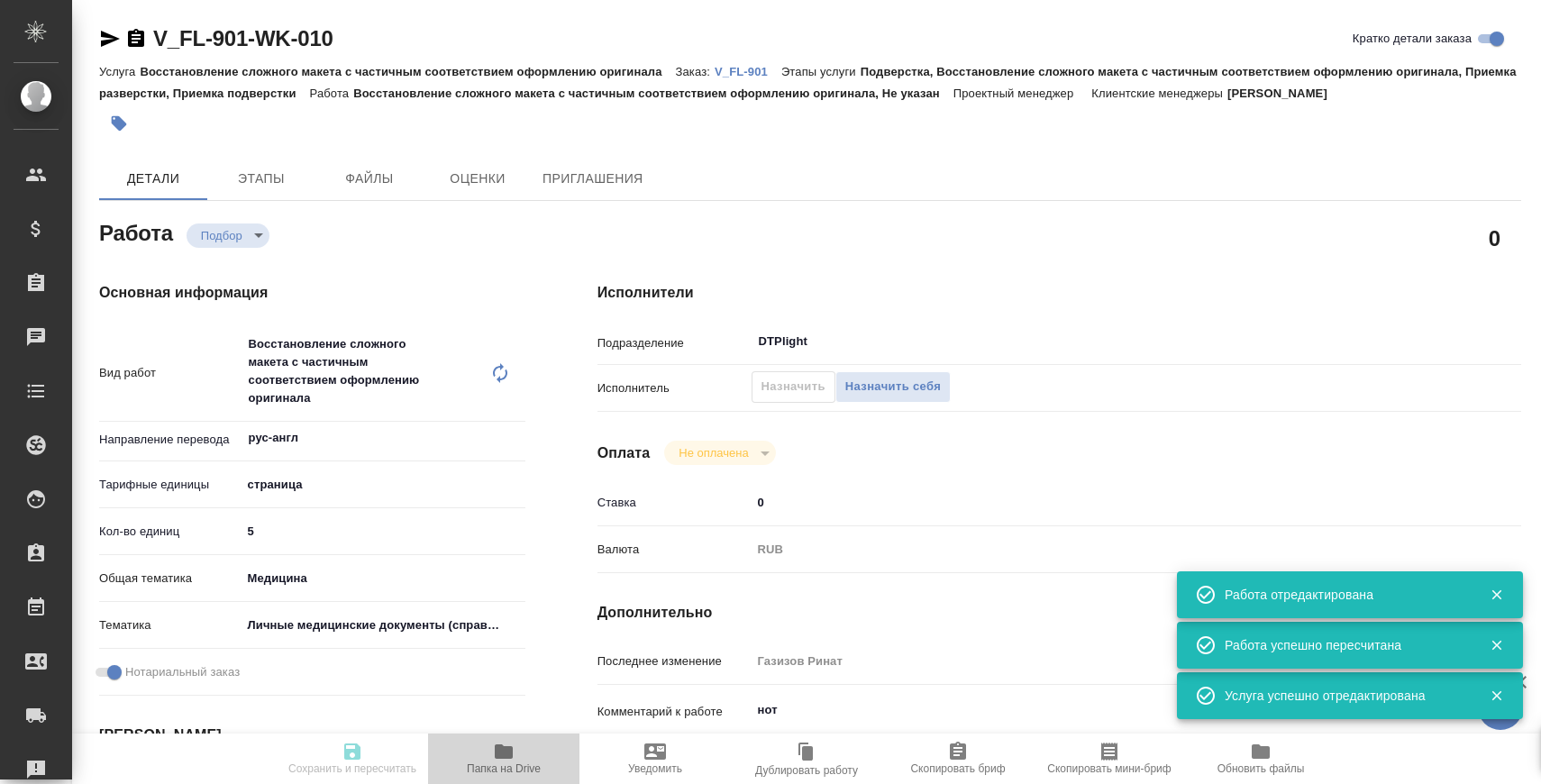
click at [511, 747] on icon "button" at bounding box center [503, 751] width 18 height 14
type input "recruiting"
type input "рус-англ"
type input "5a8b1489cc6b4906c91bfdb2"
type input "5"
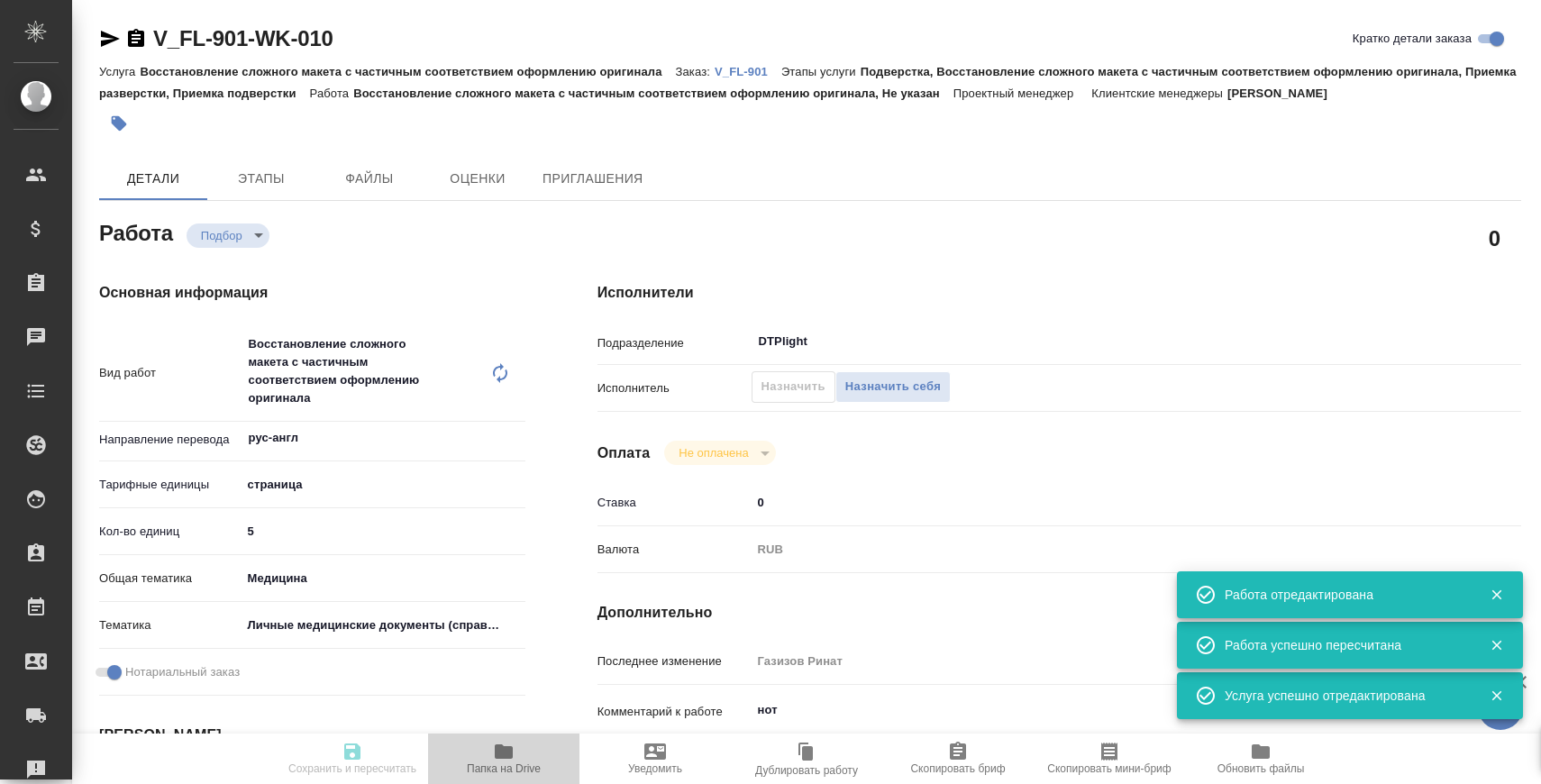
type input "med"
type input "5a8b8b956a9677013d343e74"
checkbox input "true"
type input "12.09.2025 10:30"
type input "12.09.2025 14:00"
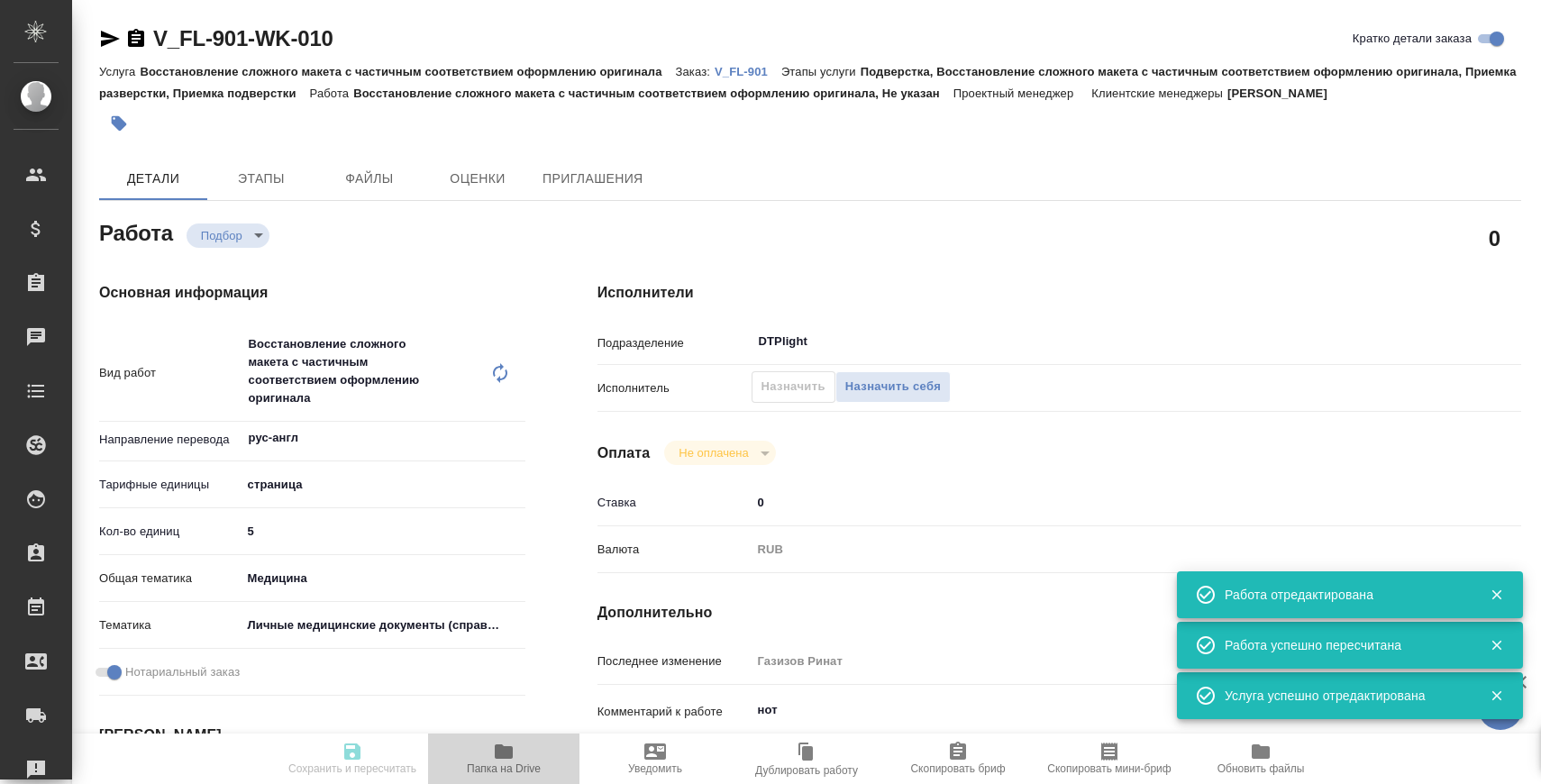
type input "12.09.2025 14:00"
type input "DTPlight"
type input "notPayed"
type input "0"
type input "RUB"
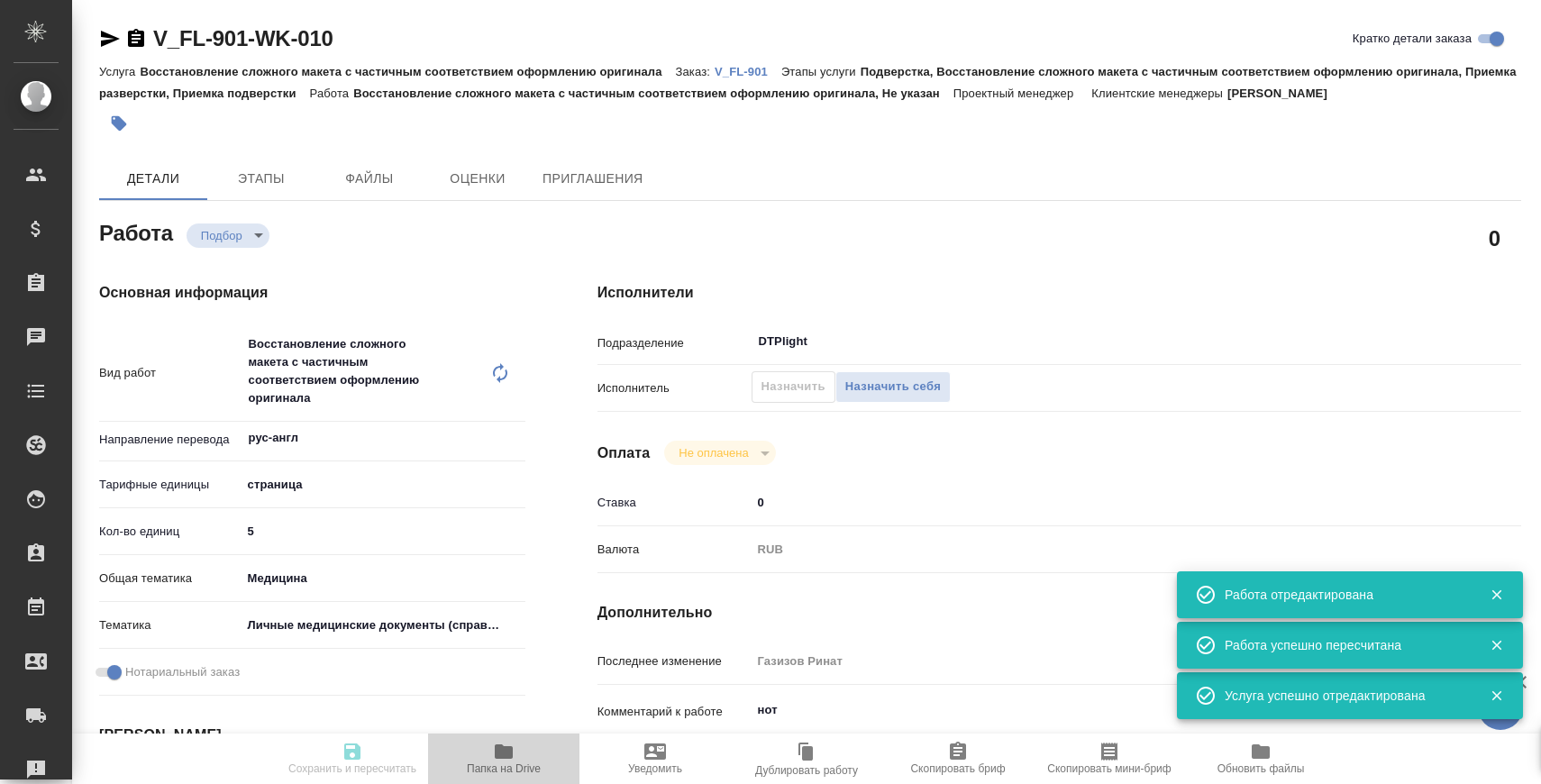
type input "Газизов Ринат"
type input "V_FL-901"
type input "Восстановление сложного макета с частичным соответствием оформлению оригинала"
type input "Подверстка, Восстановление сложного макета с частичным соответствием оформлению…"
type input "Касымов Тимур"
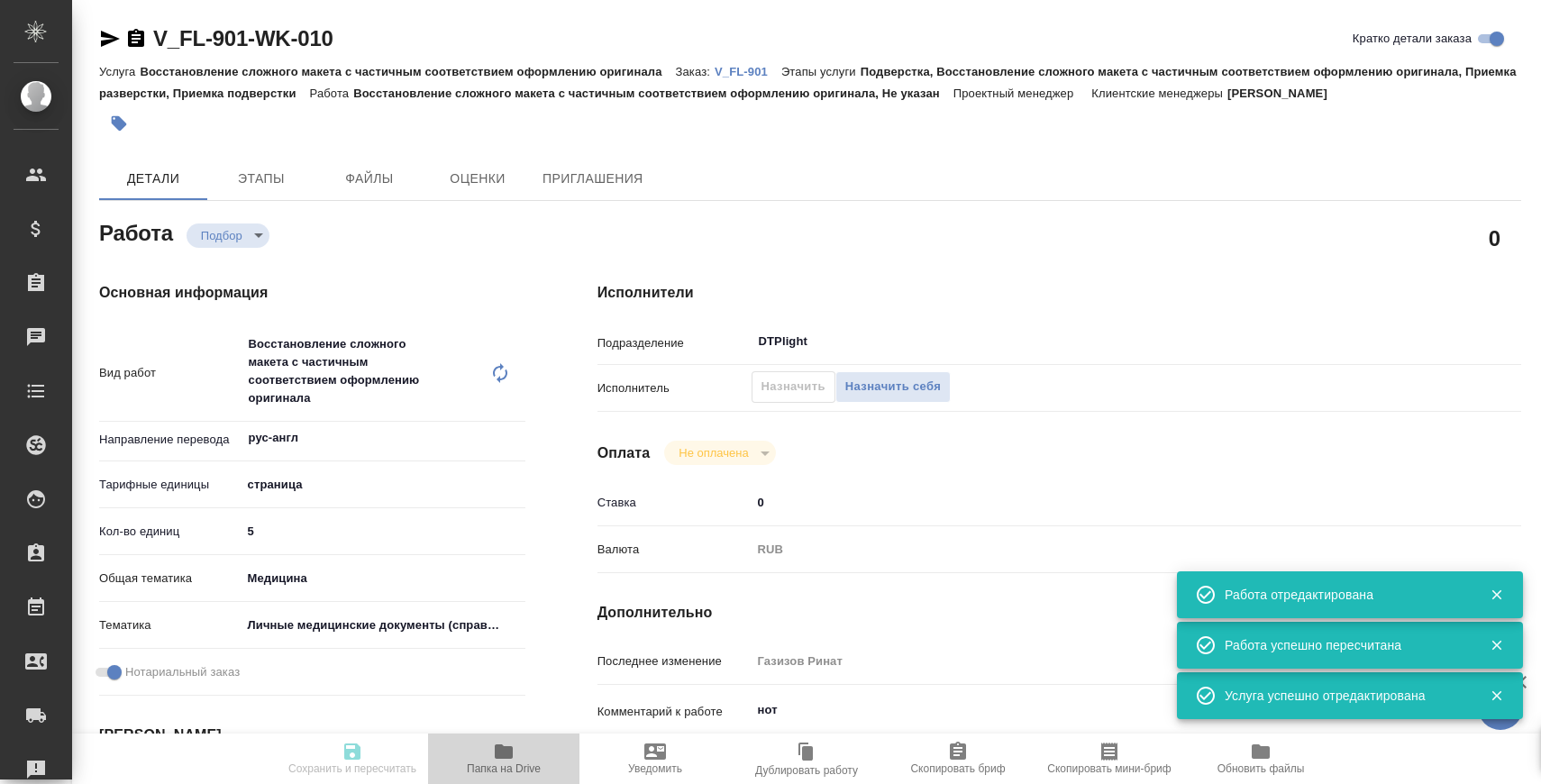
type input "Заборова [PERSON_NAME]"
type input "/Clients/FL_V/Orders/V_FL-901"
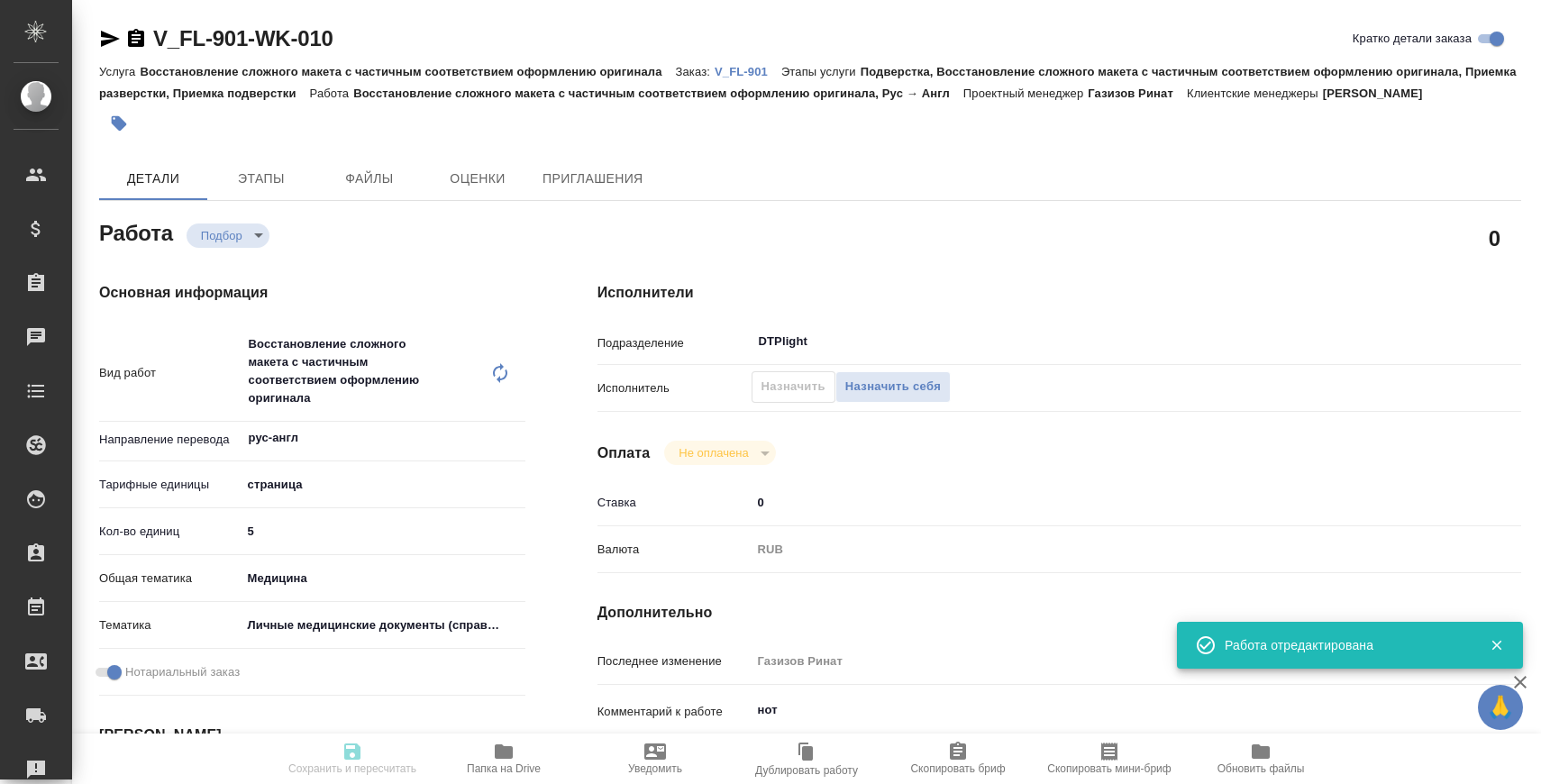
type input "recruiting"
type input "рус-англ"
type input "5a8b1489cc6b4906c91bfdb2"
type input "5"
type input "med"
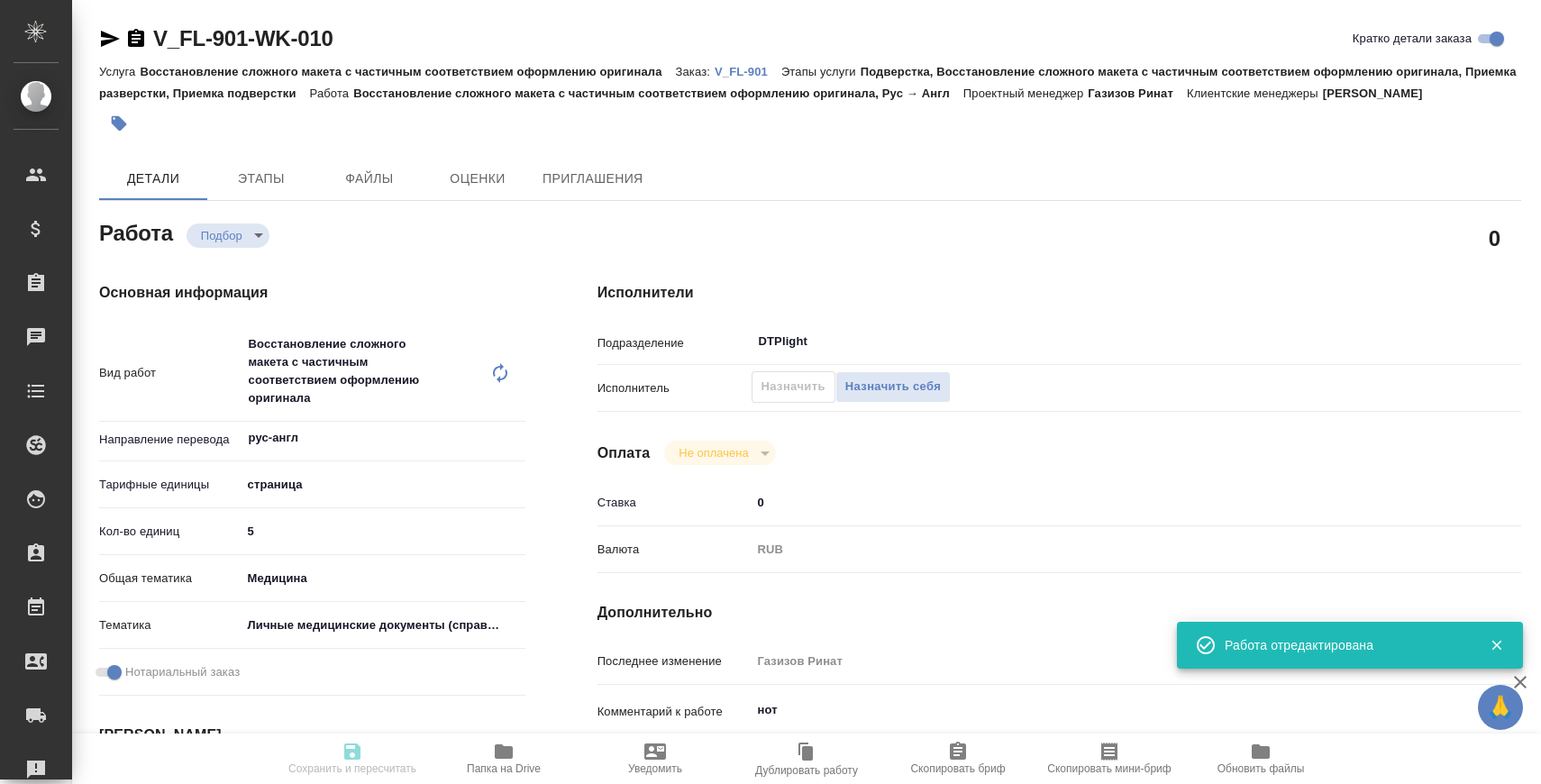
type input "5a8b8b956a9677013d343e74"
checkbox input "true"
type input "12.09.2025 10:30"
type input "12.09.2025 14:00"
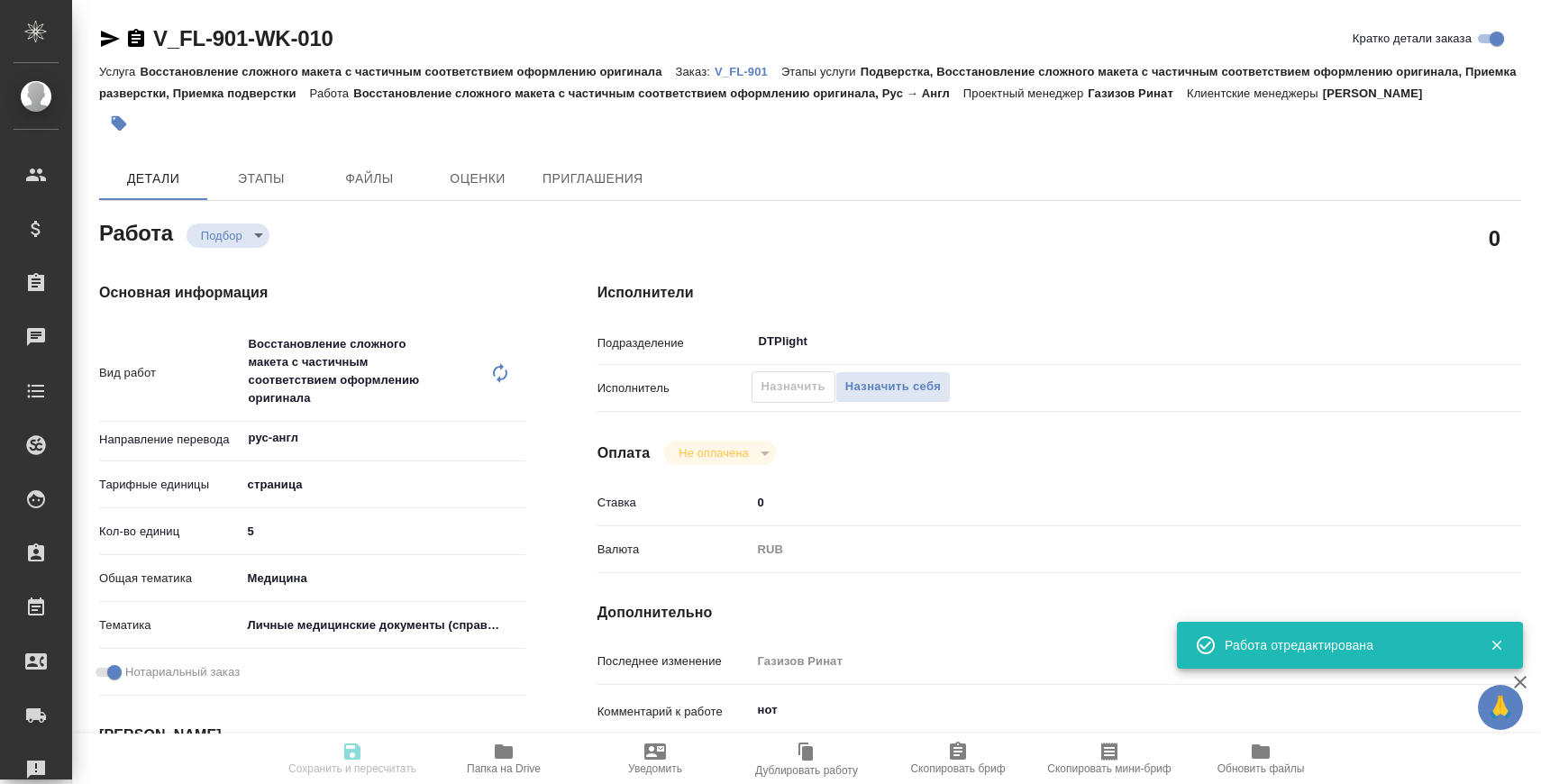
type input "DTPlight"
type input "notPayed"
type input "0"
type input "RUB"
type input "Газизов Ринат"
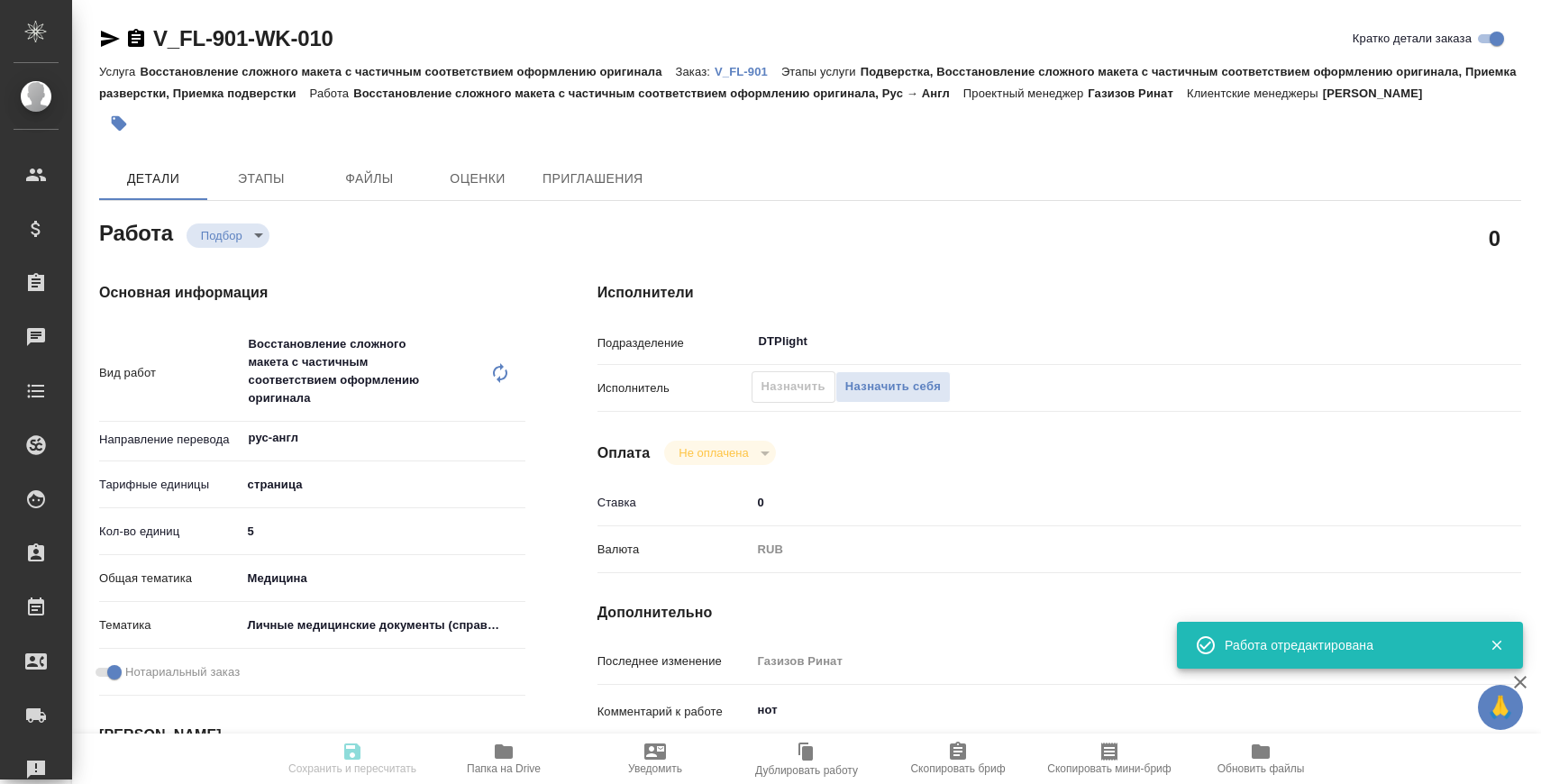
type input "V_FL-901"
type input "Восстановление сложного макета с частичным соответствием оформлению оригинала"
type input "Подверстка, Восстановление сложного макета с частичным соответствием оформлению…"
type input "Касымов Тимур"
type input "Заборова [PERSON_NAME]"
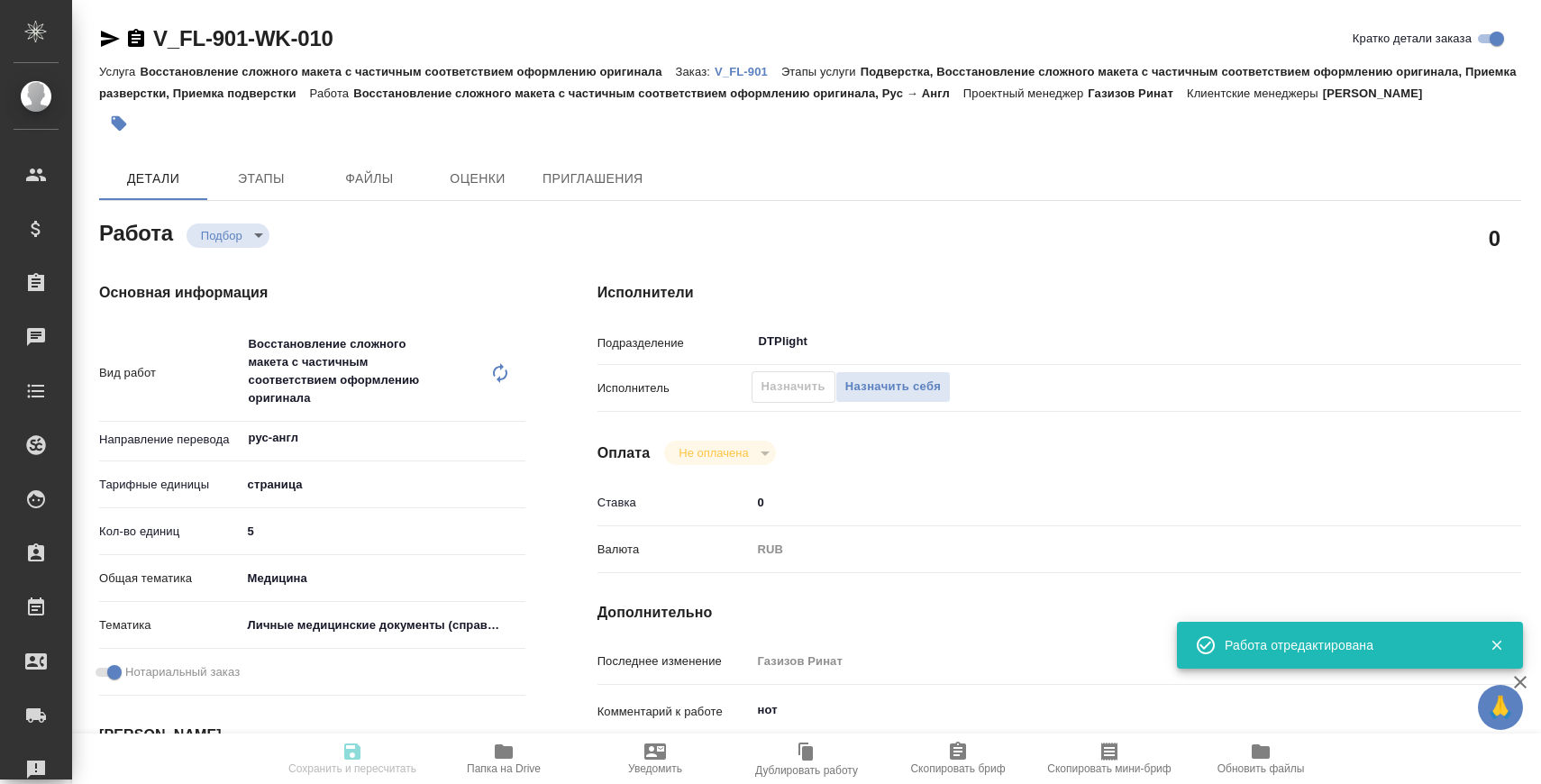
type input "/Clients/FL_V/Orders/V_FL-901"
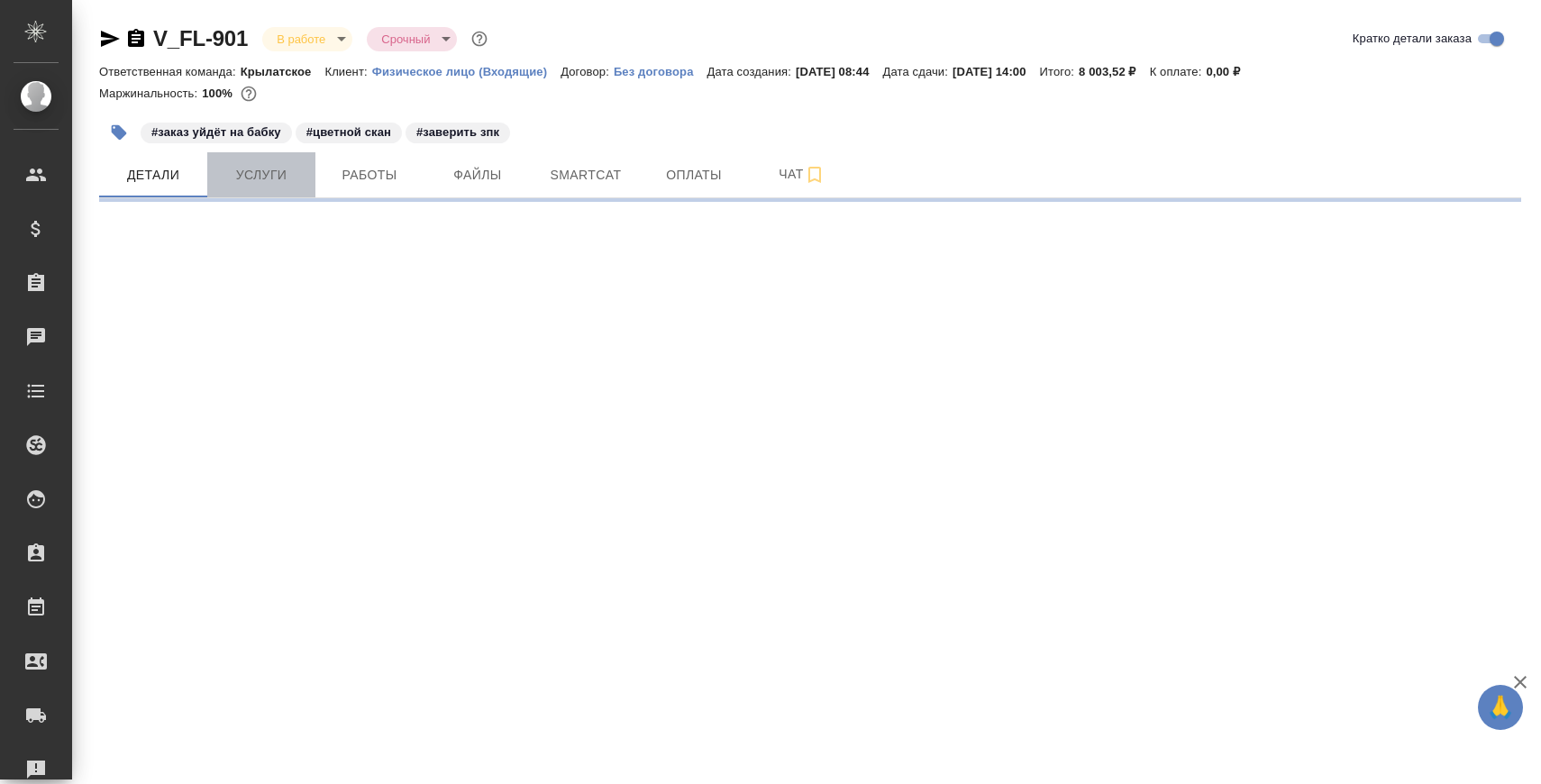
click at [256, 180] on span "Услуги" at bounding box center [261, 175] width 87 height 23
select select "RU"
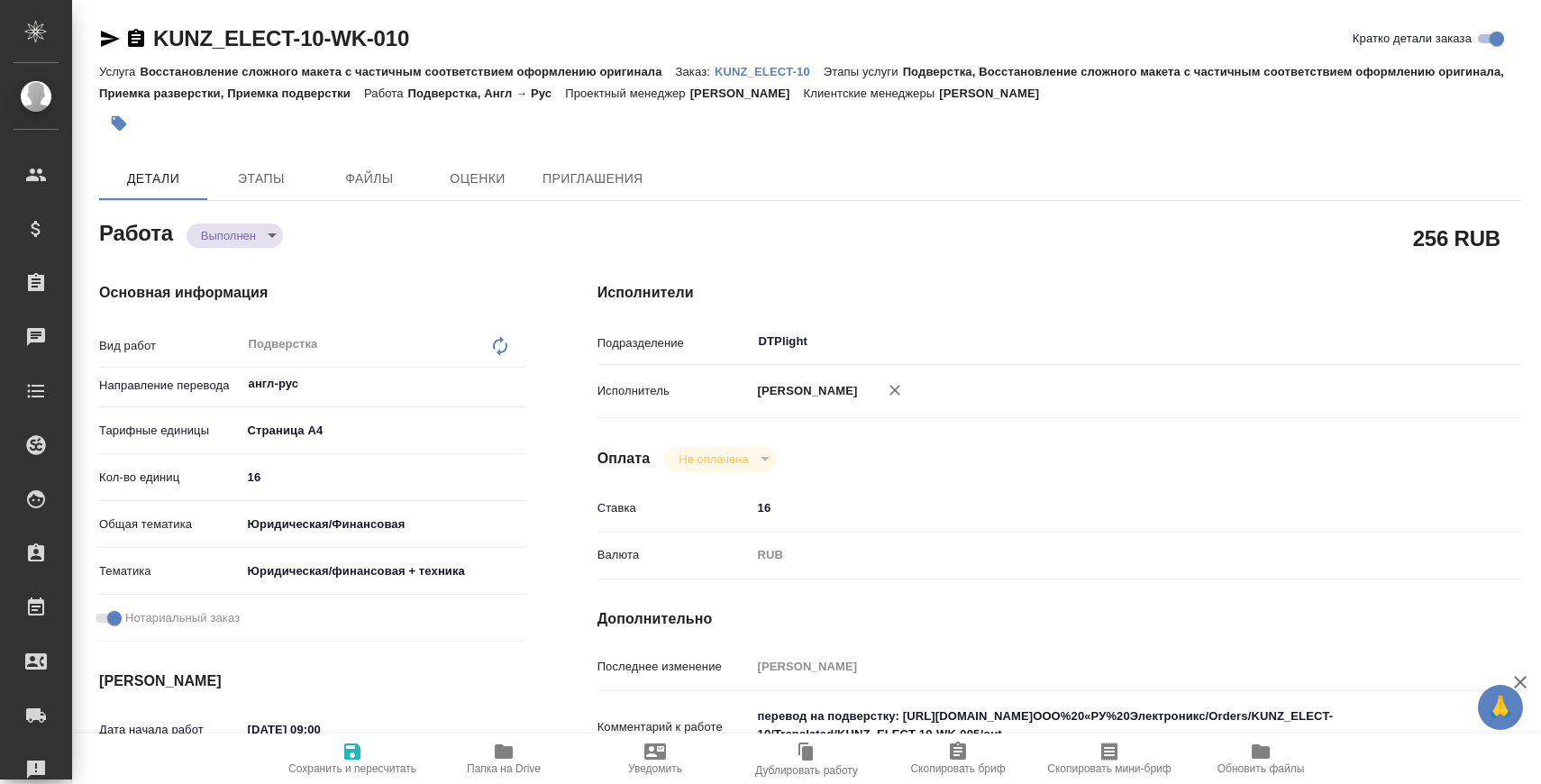
scroll to position [323, 0]
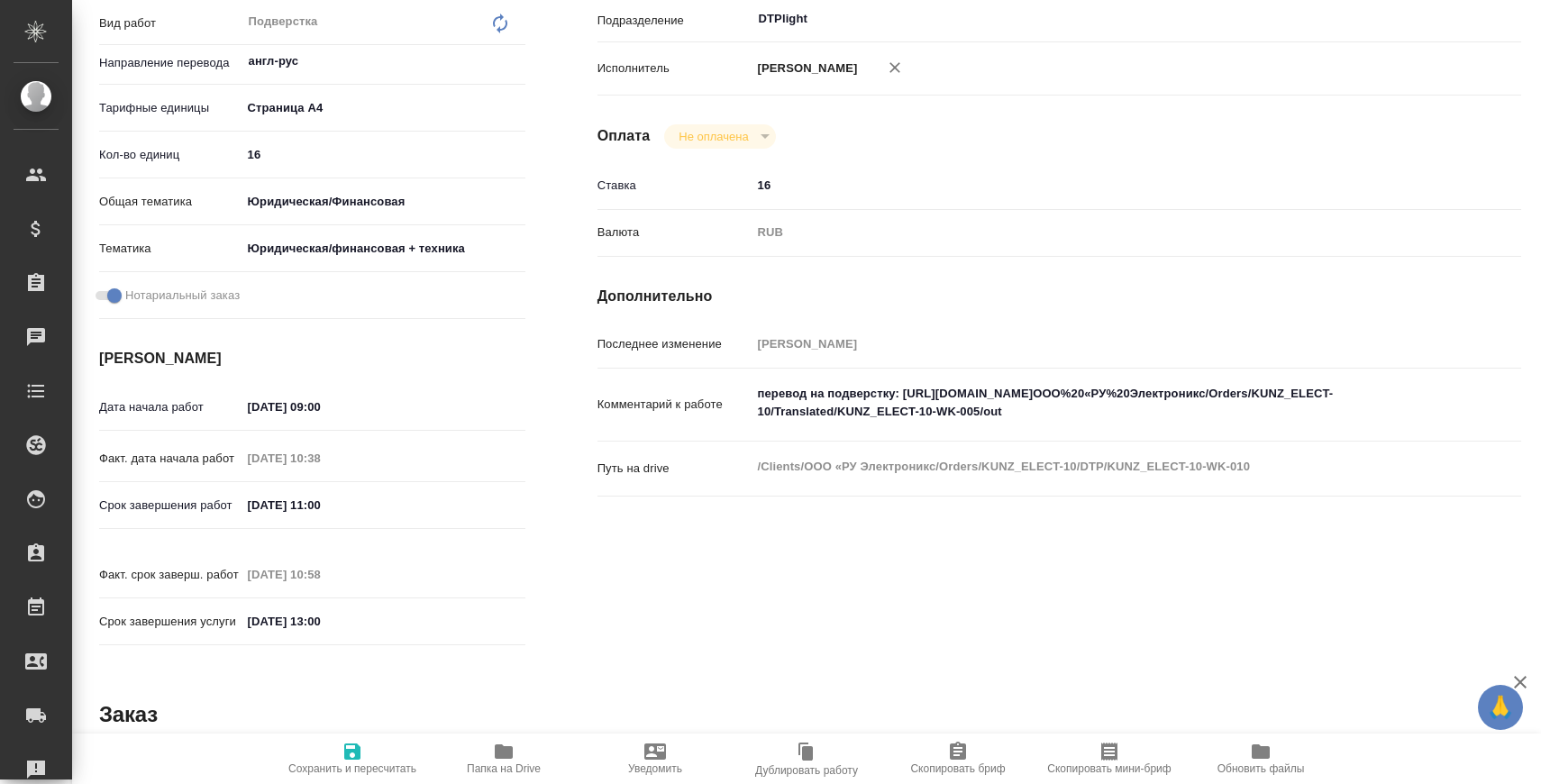
click at [460, 754] on span "Папка на Drive" at bounding box center [504, 758] width 130 height 34
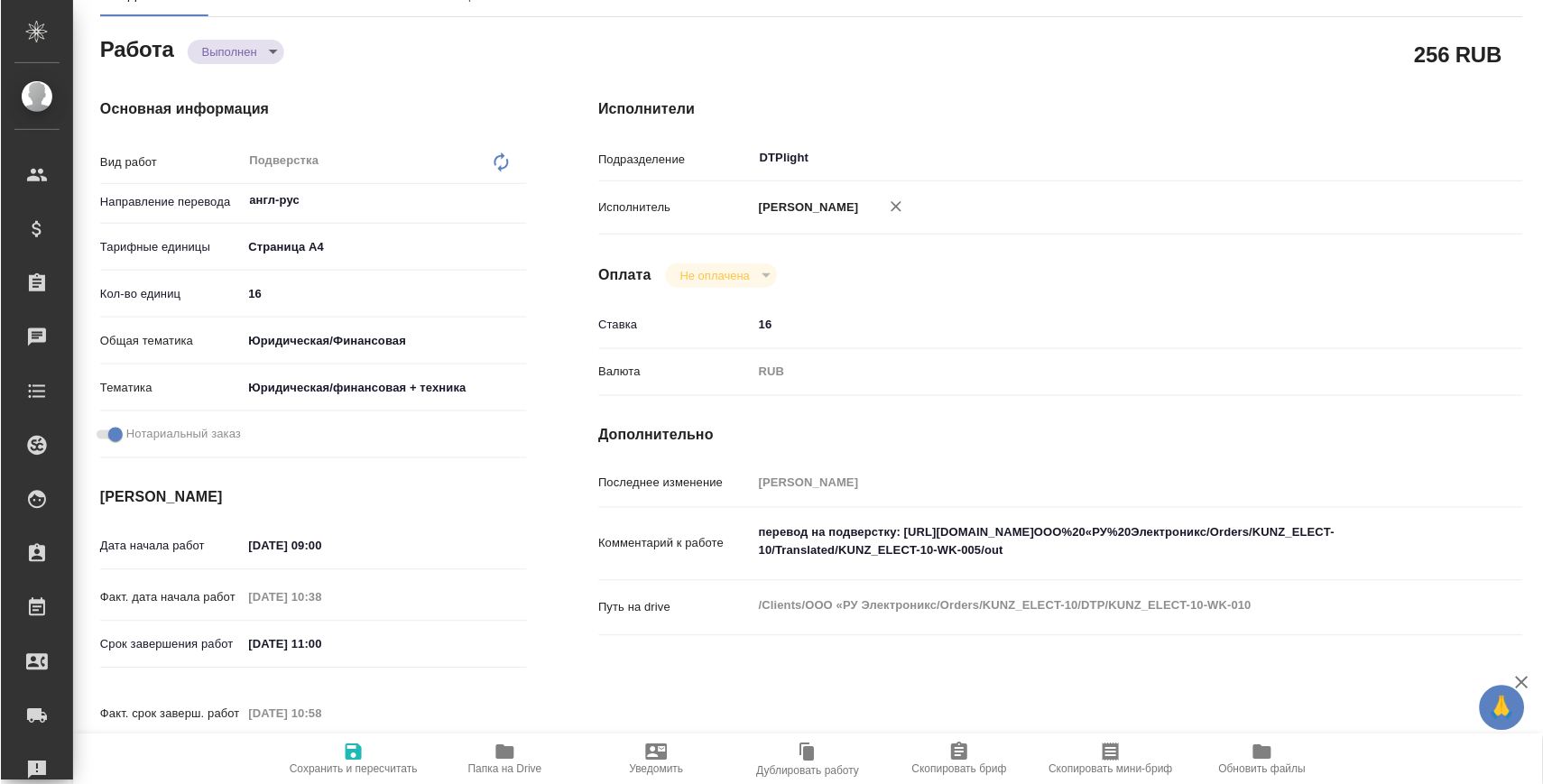
scroll to position [0, 0]
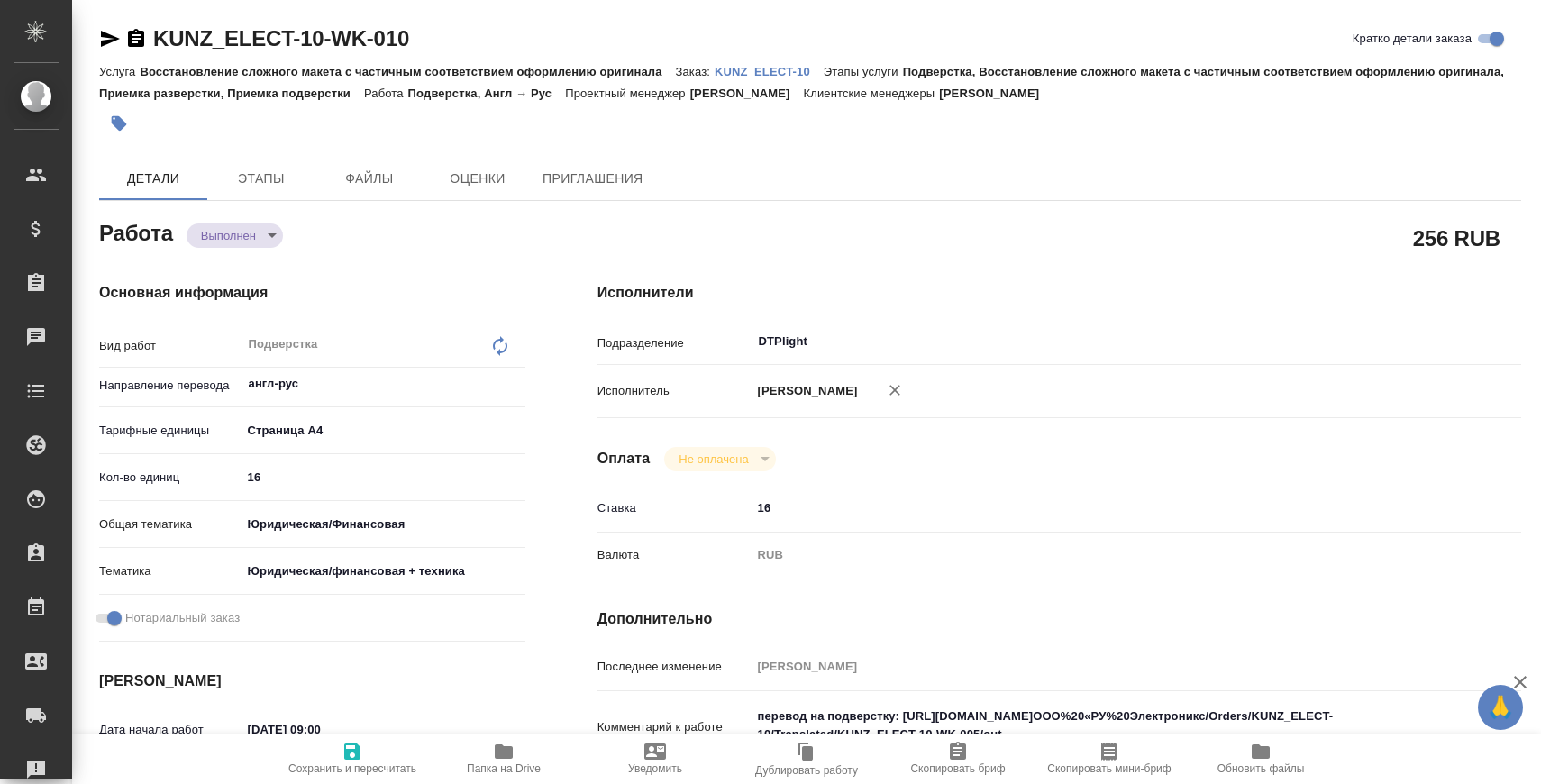
click at [745, 74] on p "KUNZ_ELECT-10" at bounding box center [769, 72] width 109 height 13
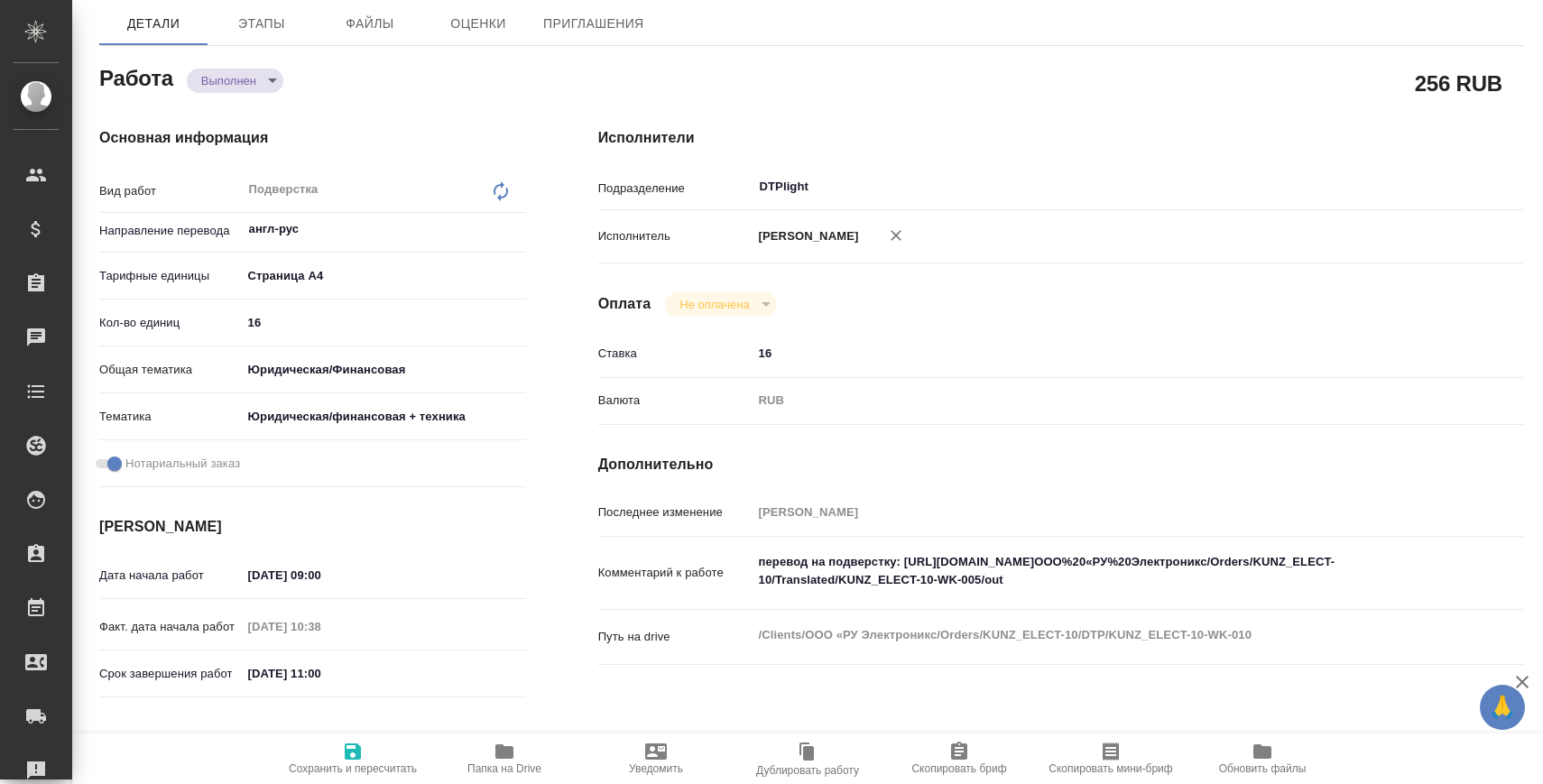
click at [351, 669] on input "[DATE] 11:00" at bounding box center [320, 673] width 158 height 26
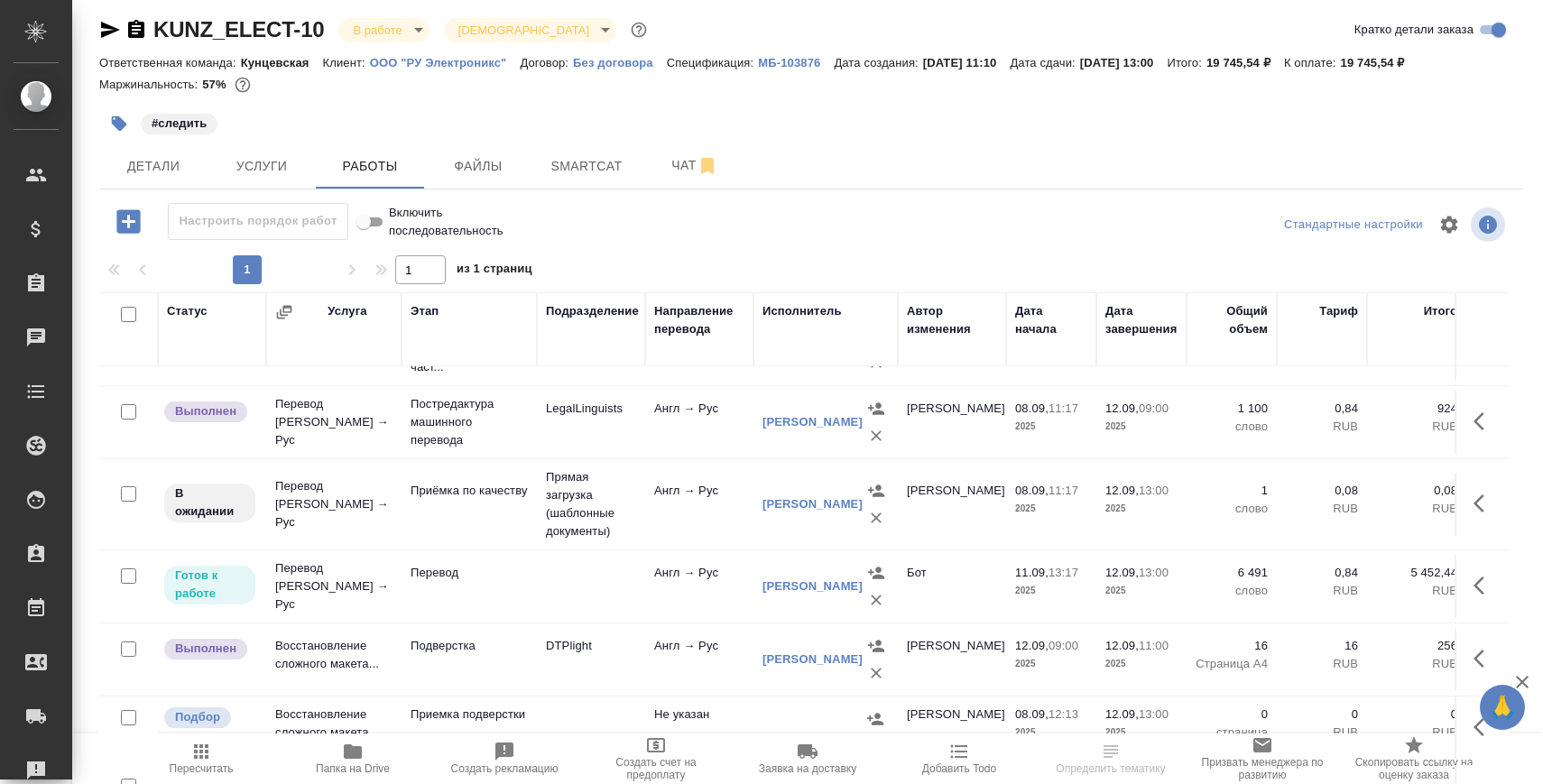
scroll to position [105, 0]
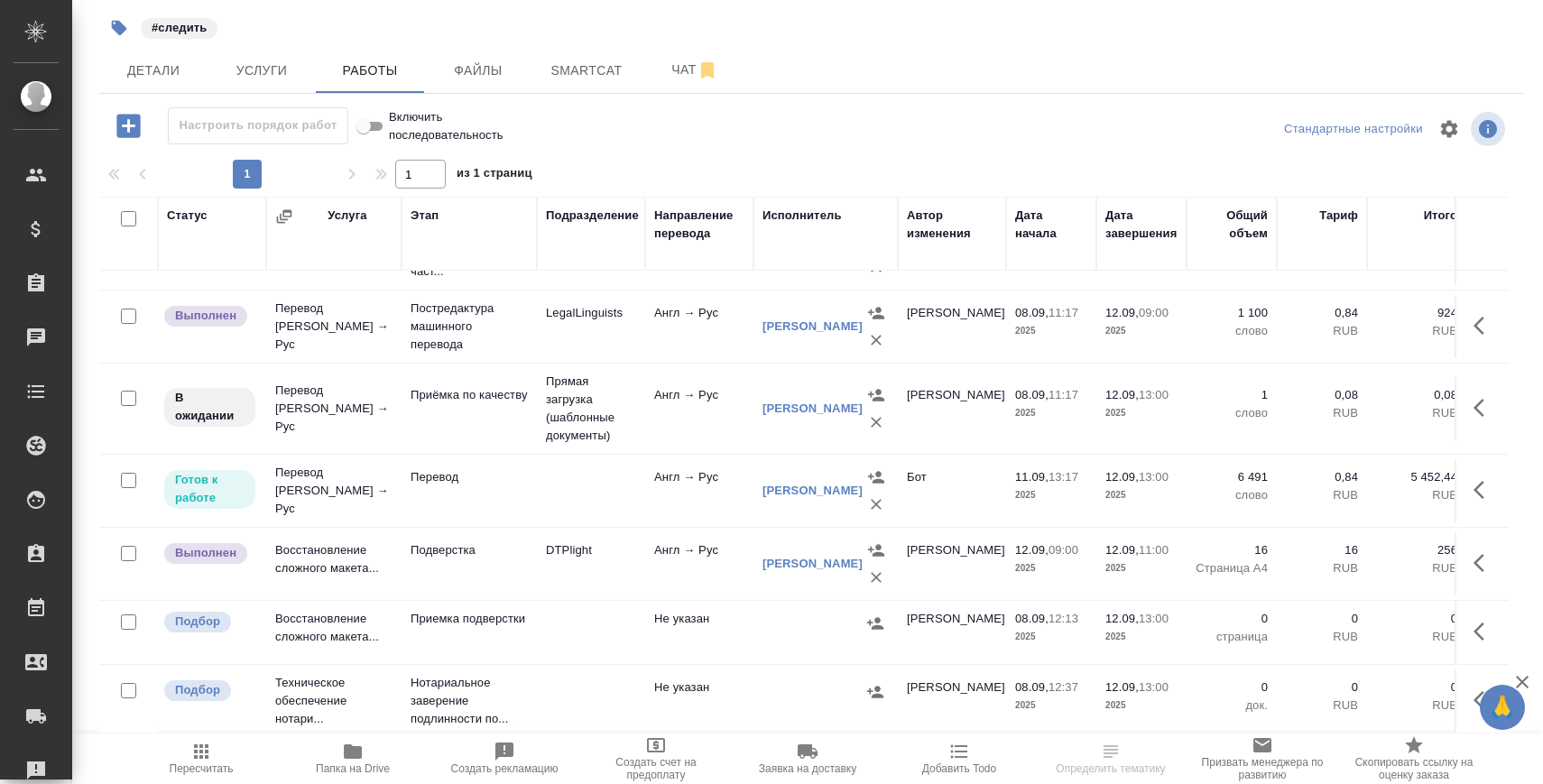
click at [442, 628] on p "Приемка подверстки" at bounding box center [469, 618] width 117 height 18
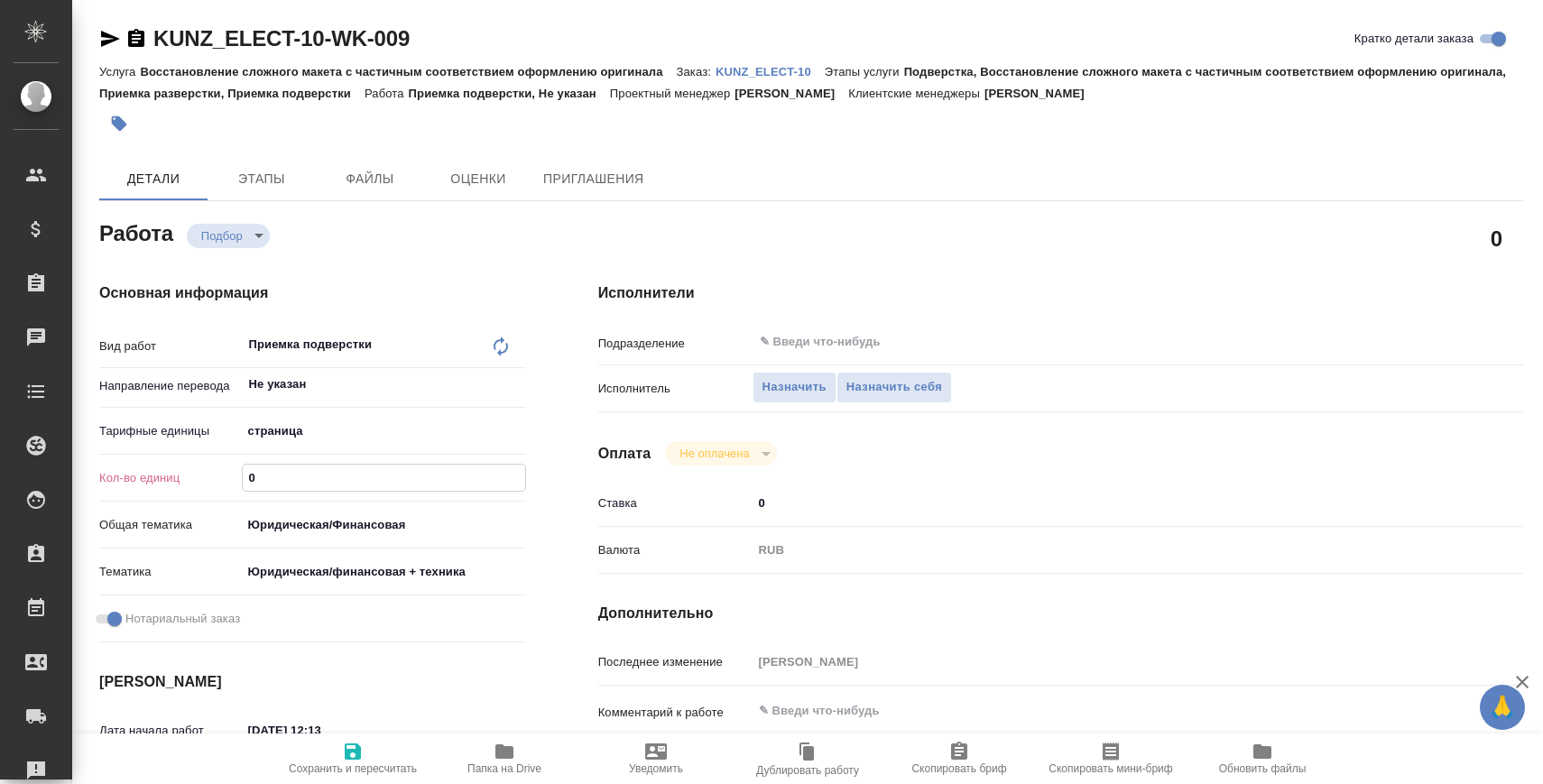
click at [335, 469] on input "0" at bounding box center [384, 478] width 283 height 26
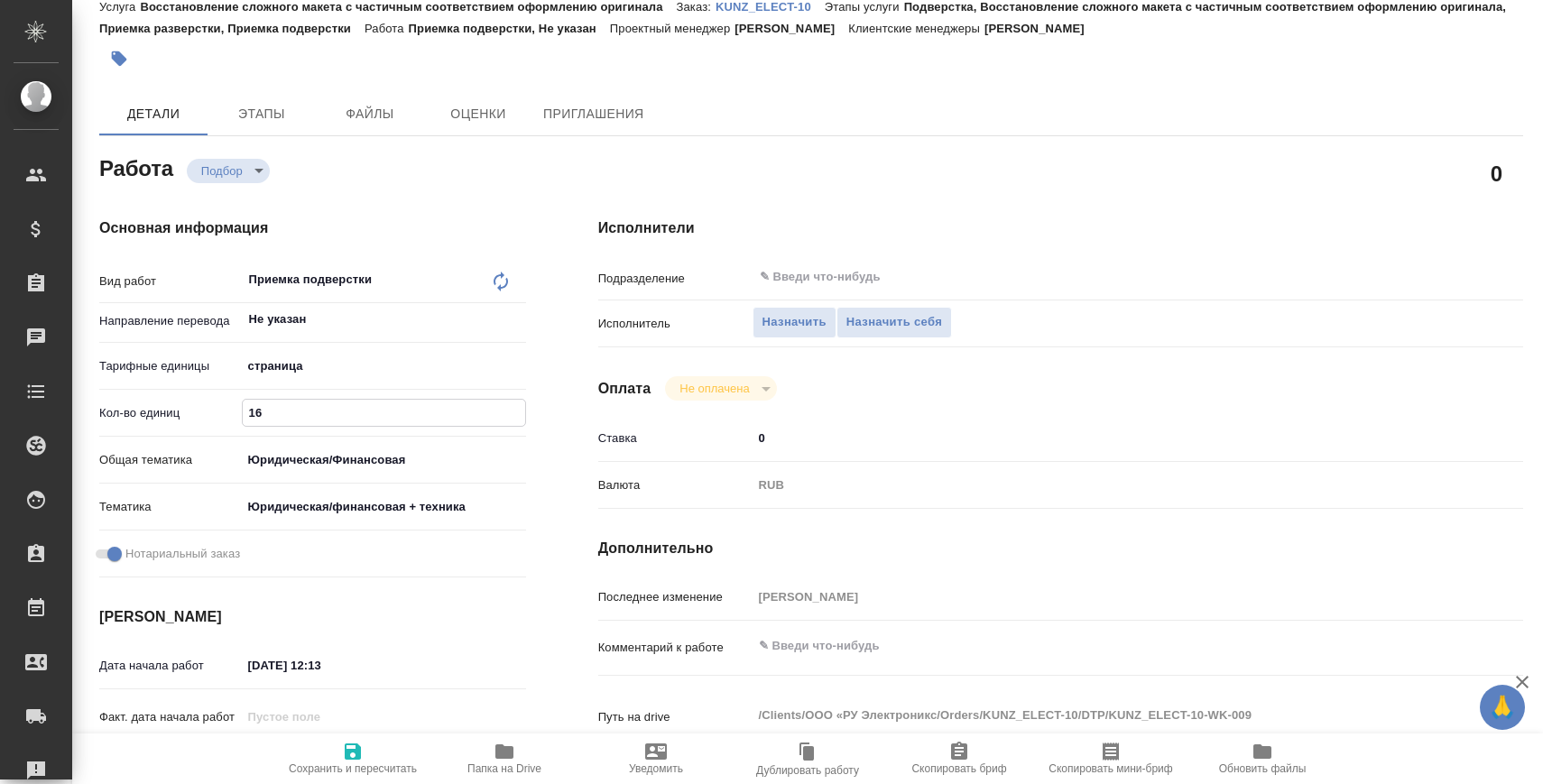
scroll to position [82, 0]
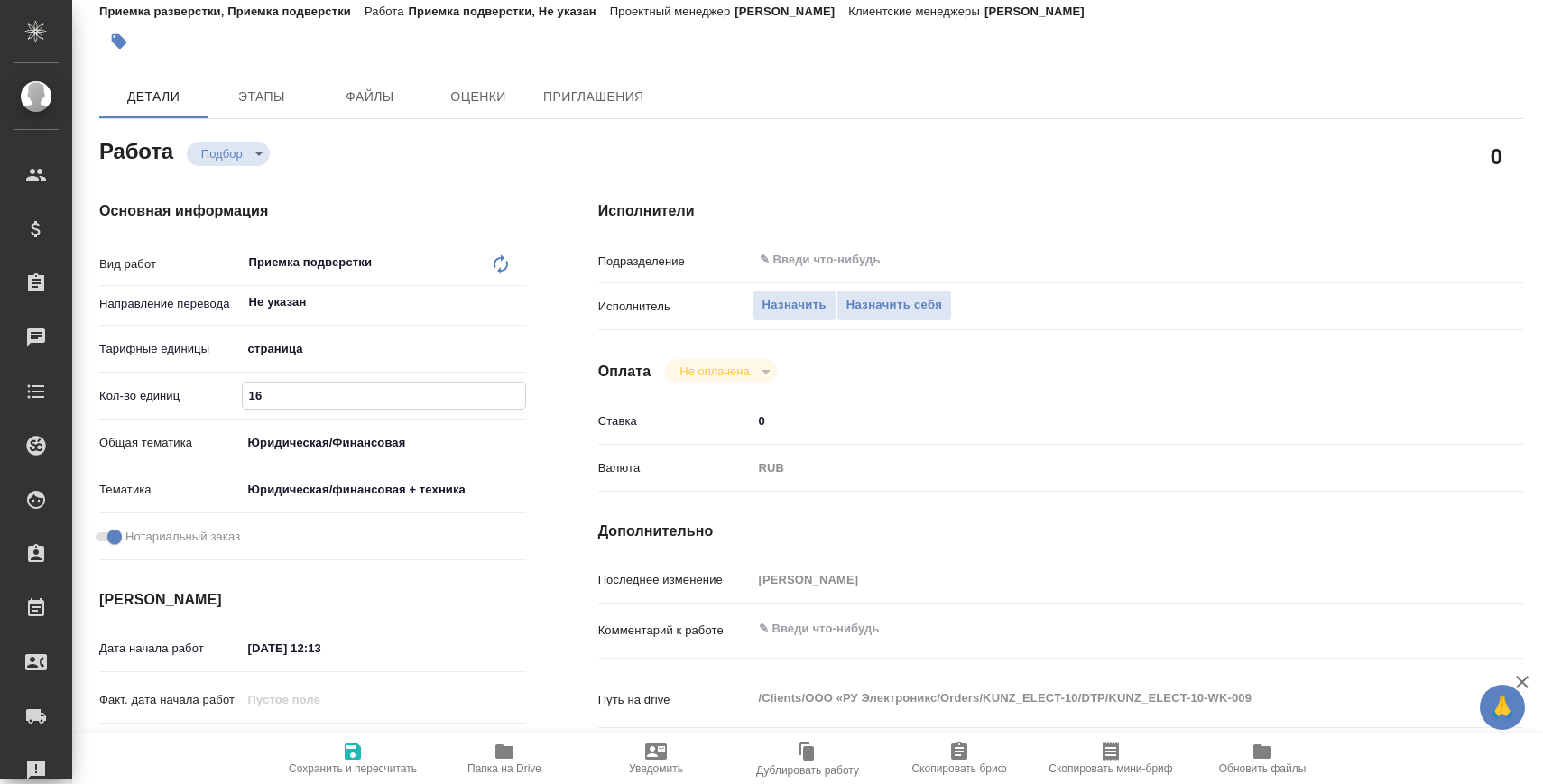
type input "16"
click at [880, 628] on textarea at bounding box center [1099, 628] width 694 height 30
paste textarea "[URL][DOMAIN_NAME]"
type textarea "[URL][DOMAIN_NAME]"
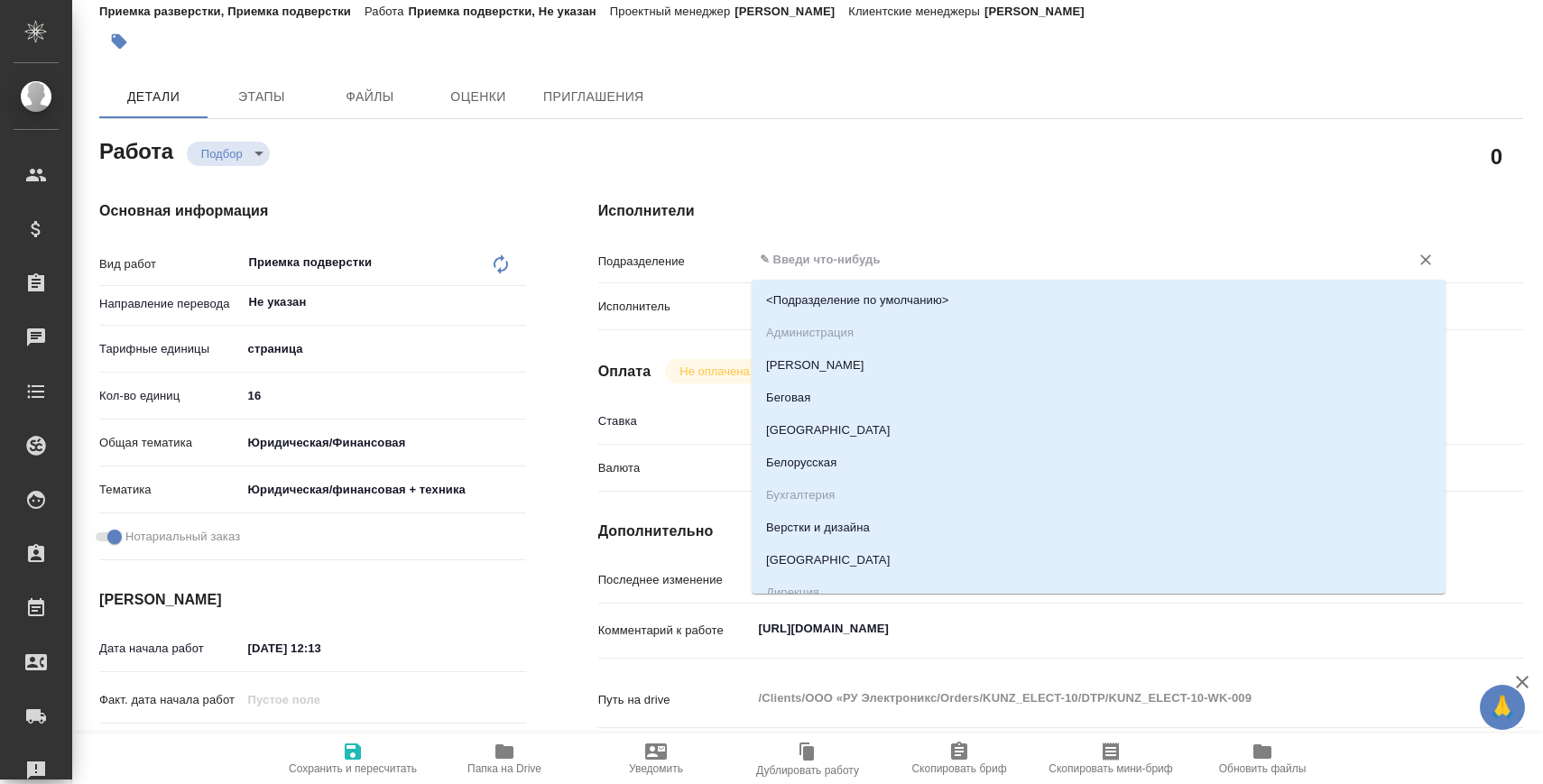
click at [782, 257] on input "text" at bounding box center [1069, 260] width 623 height 22
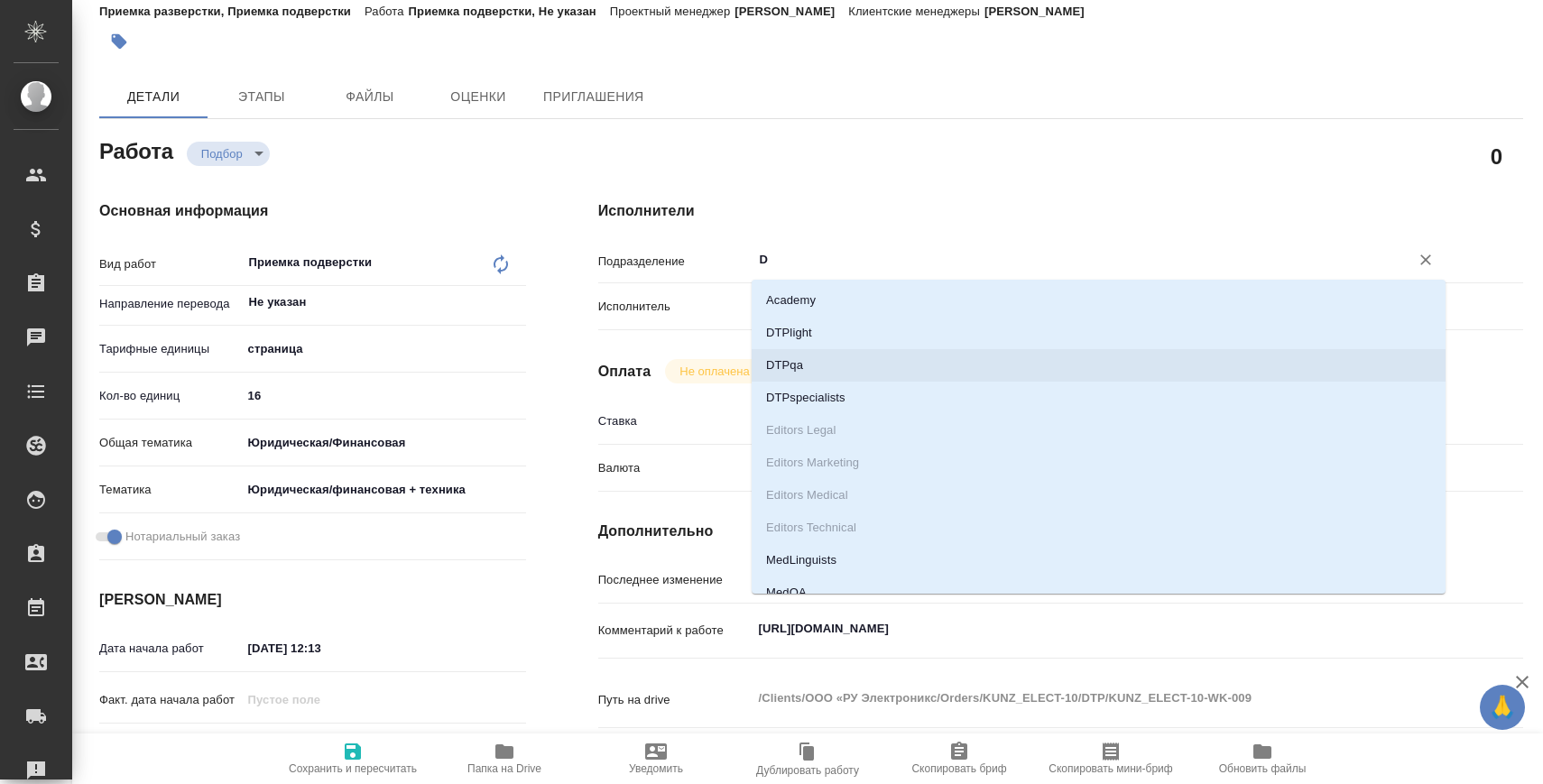
click at [791, 355] on li "DTPqa" at bounding box center [1098, 366] width 694 height 32
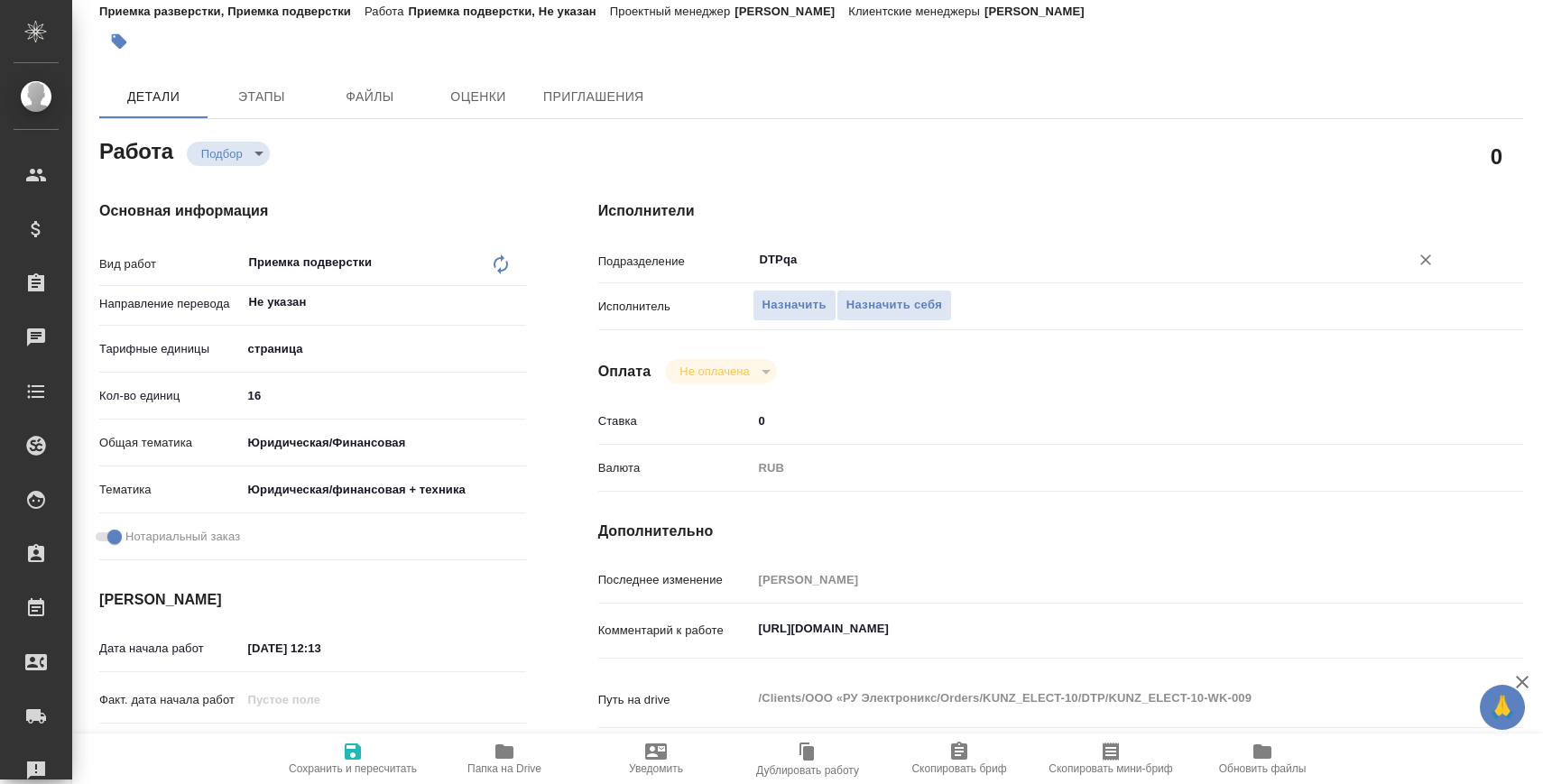
type input "DTPqa"
click at [303, 650] on input "[DATE] 12:13" at bounding box center [321, 648] width 158 height 26
paste input "[DATE] 11:00"
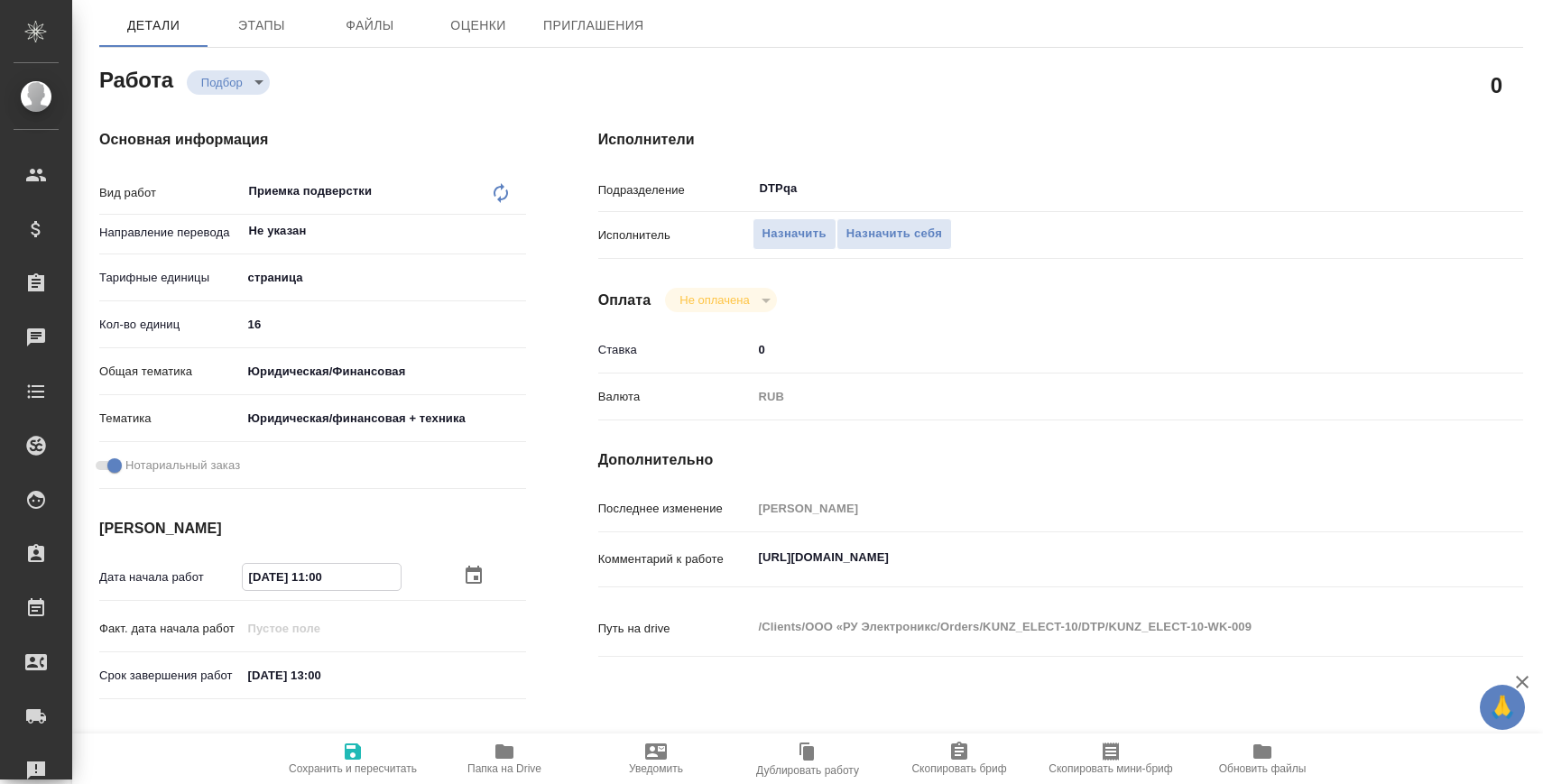
scroll to position [236, 0]
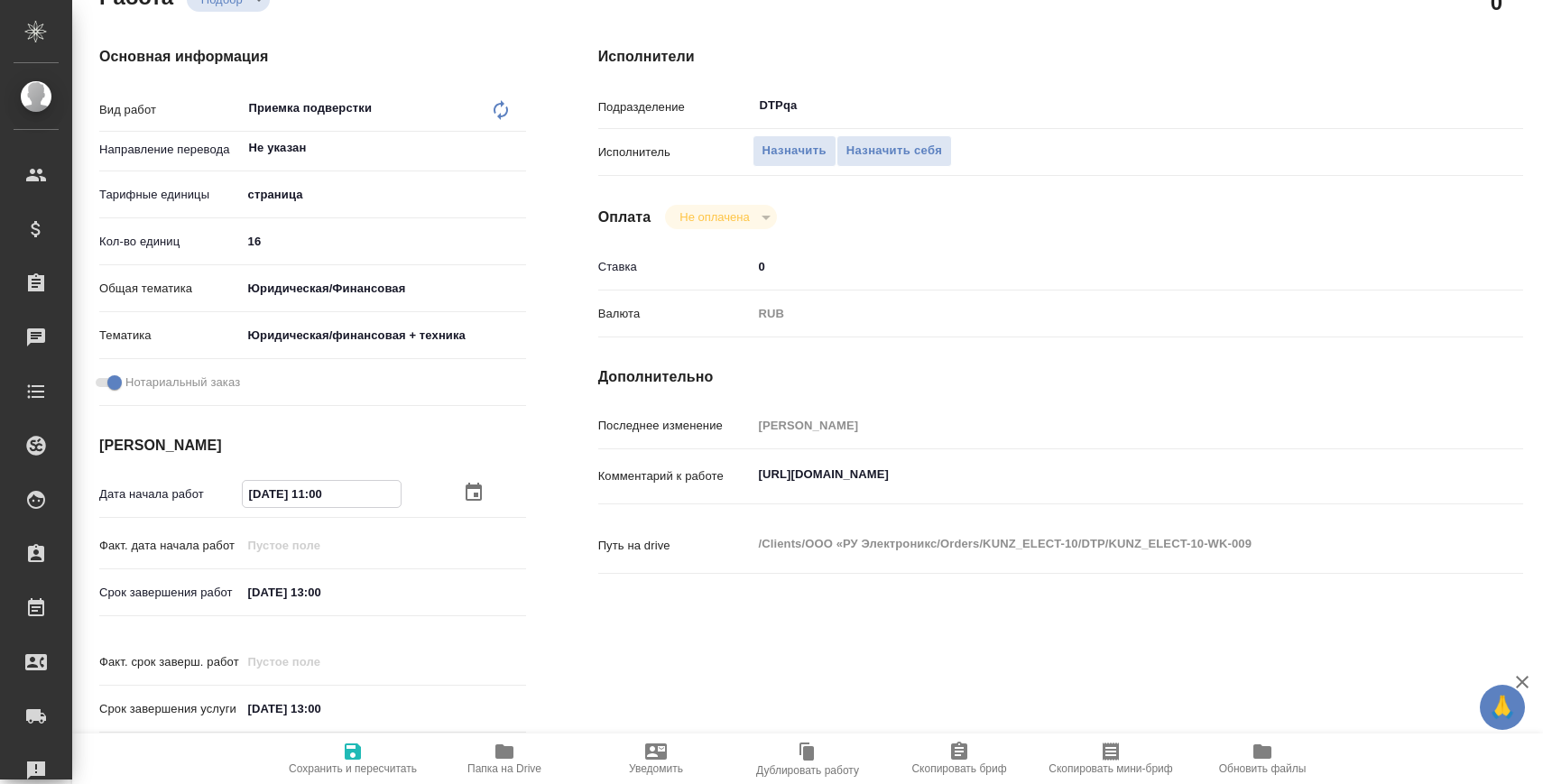
type input "[DATE] 11:00"
click at [349, 593] on input "[DATE] 13:00" at bounding box center [320, 592] width 158 height 26
paste input "1"
drag, startPoint x: 317, startPoint y: 586, endPoint x: 404, endPoint y: 586, distance: 87.0
click at [402, 586] on div "[DATE] 11:00" at bounding box center [384, 592] width 284 height 28
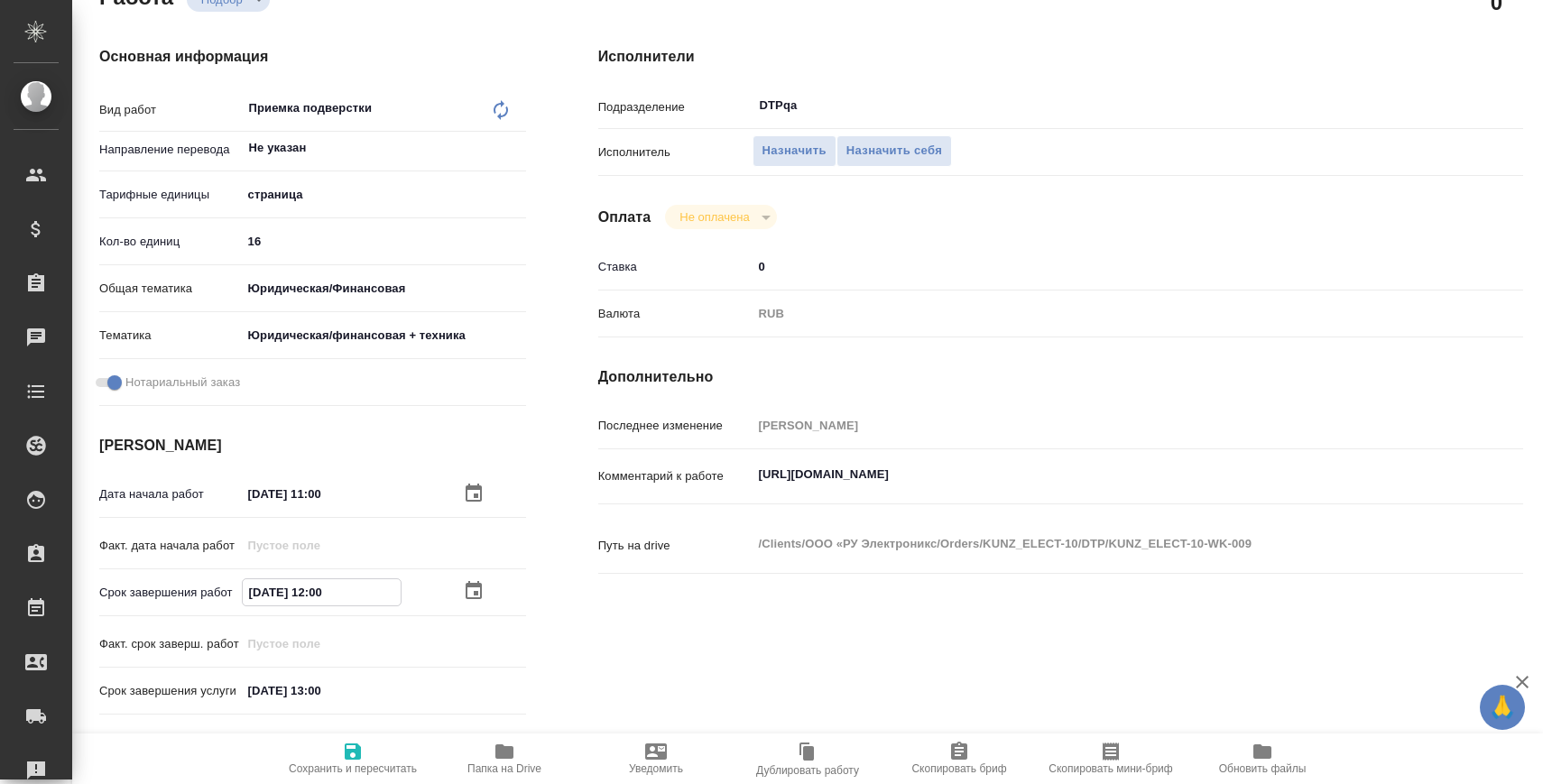
type input "[DATE] 12:00"
click at [339, 726] on div "Срок завершения услуги [DATE] 13:00" at bounding box center [313, 700] width 427 height 51
click at [348, 752] on icon "button" at bounding box center [352, 751] width 16 height 16
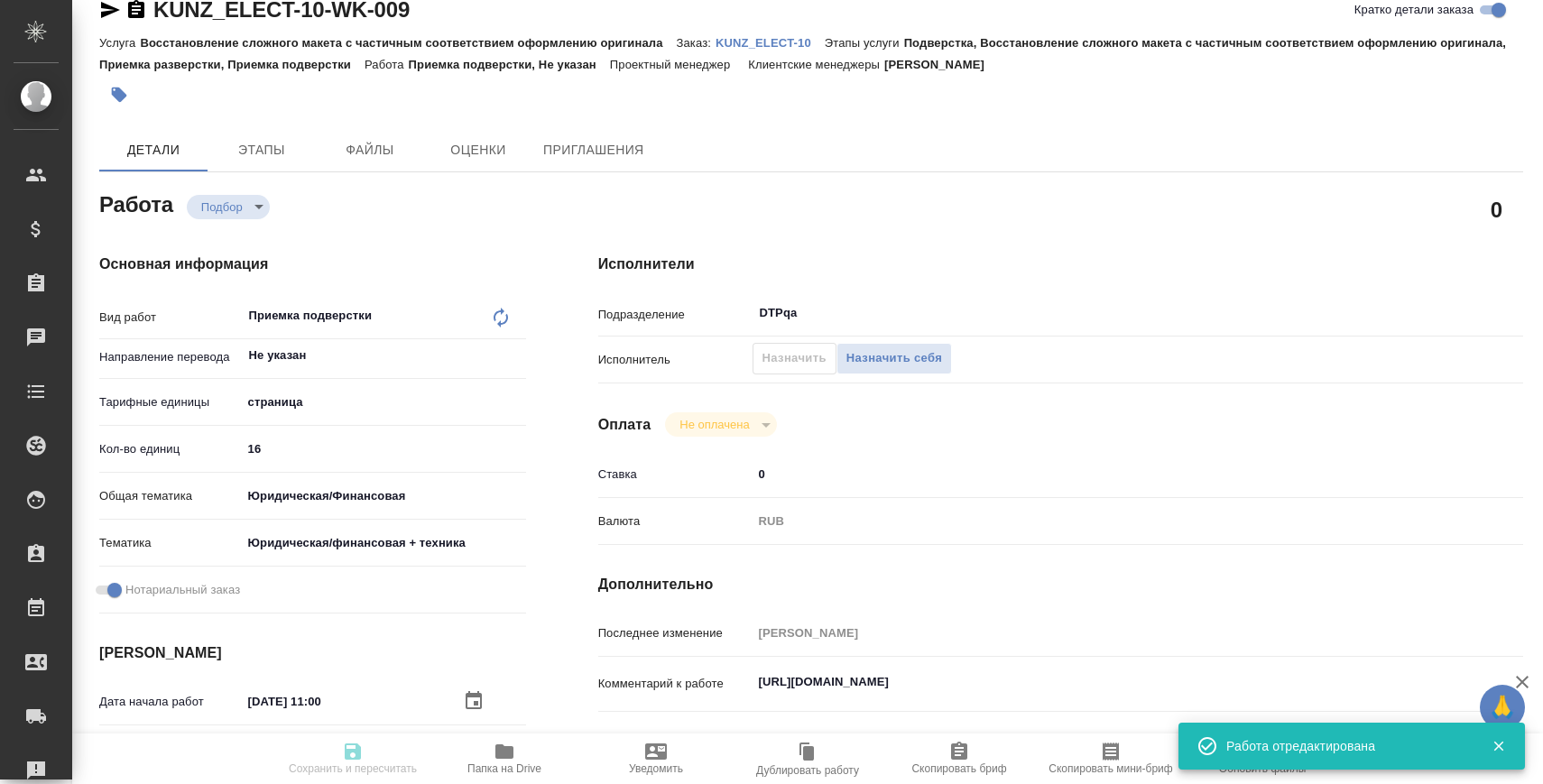
type input "recruiting"
type input "Не указан"
type input "5a8b1489cc6b4906c91bfdb2"
type input "16"
type input "yr-fn"
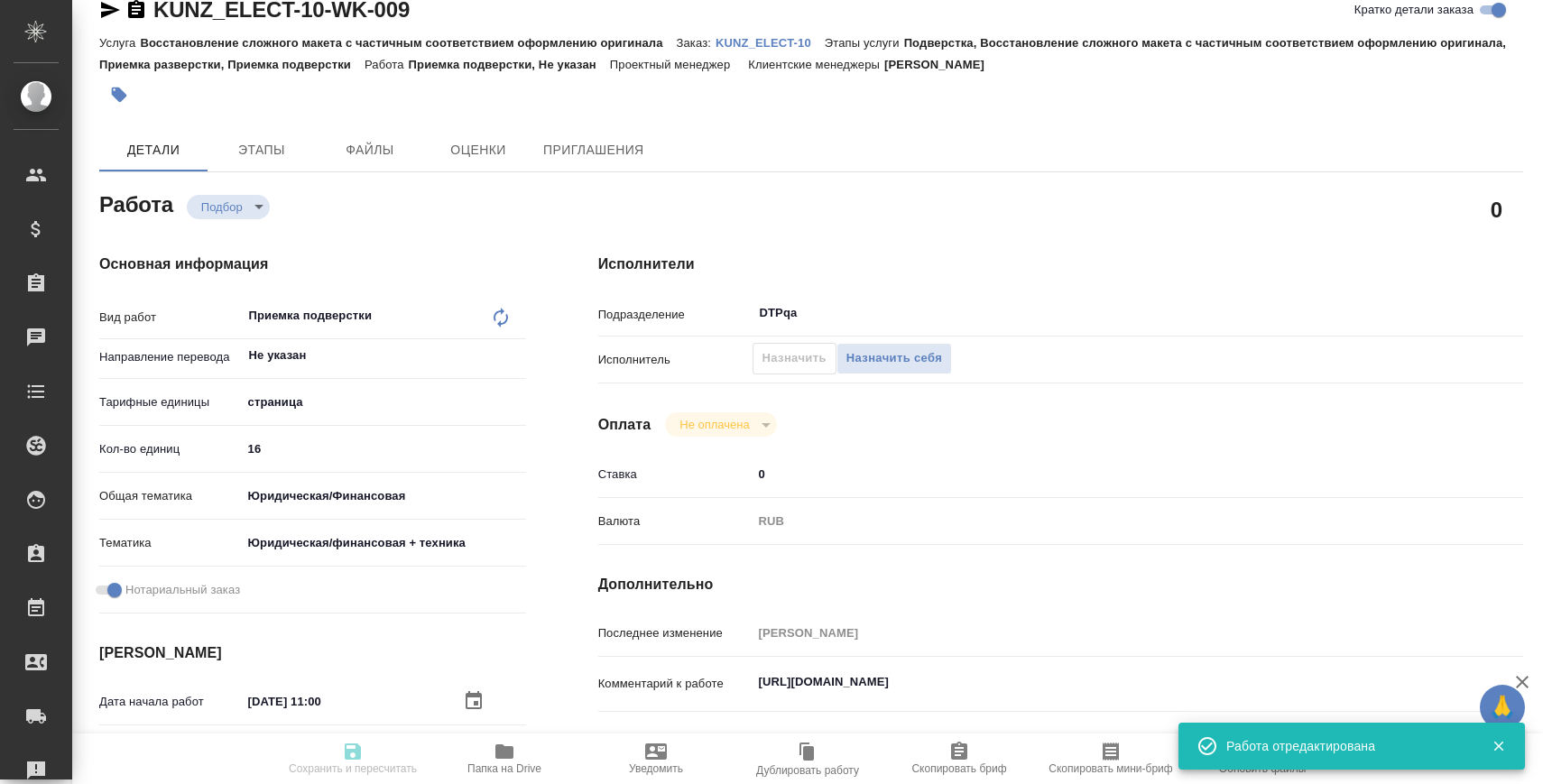
type input "5a8b8b956a9677013d343e73"
checkbox input "true"
type input "[DATE] 11:00"
type input "[DATE] 12:00"
type input "[DATE] 13:00"
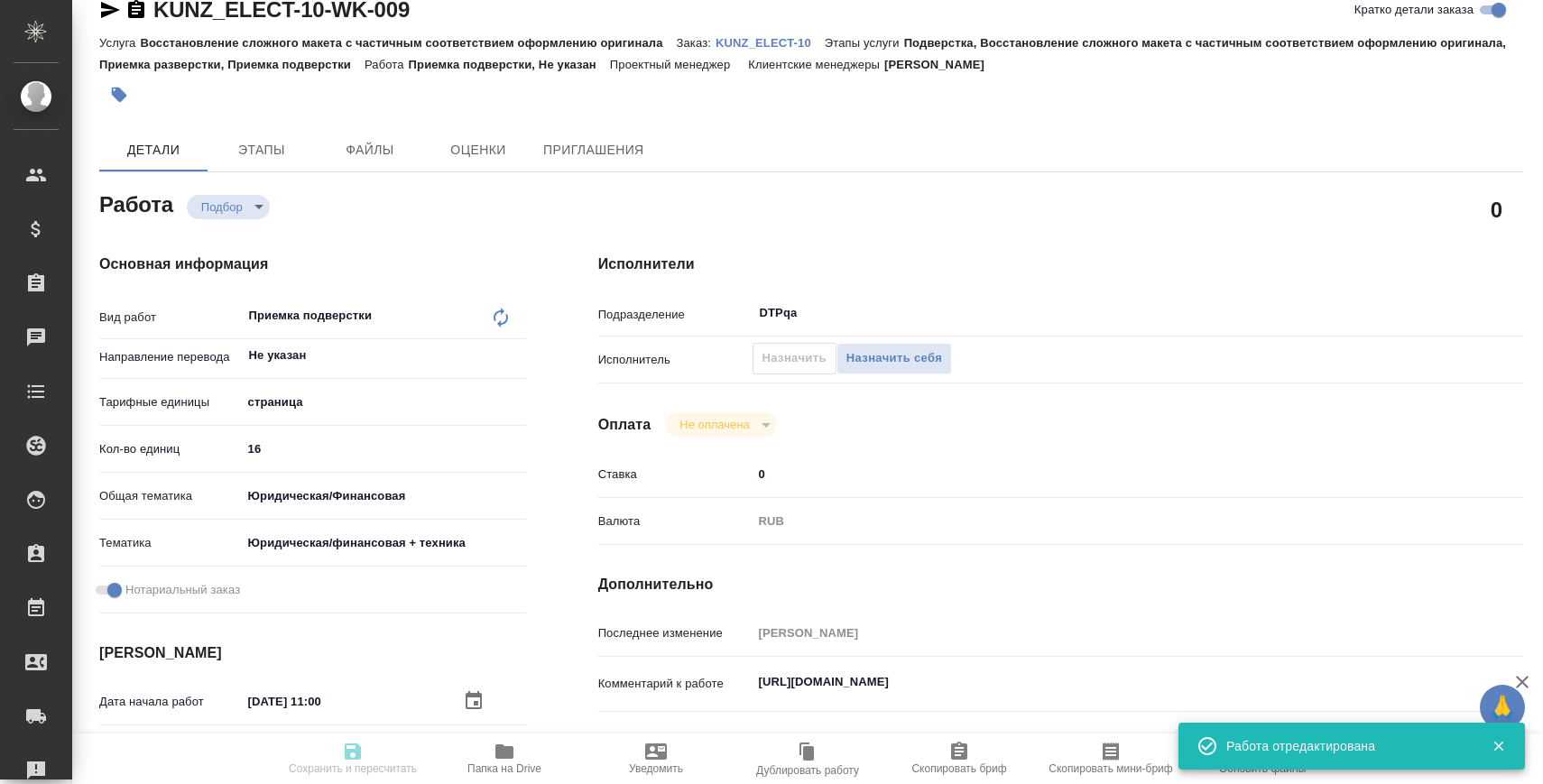
type input "DTPqa"
type input "notPayed"
type input "0"
type input "RUB"
type input "[PERSON_NAME]"
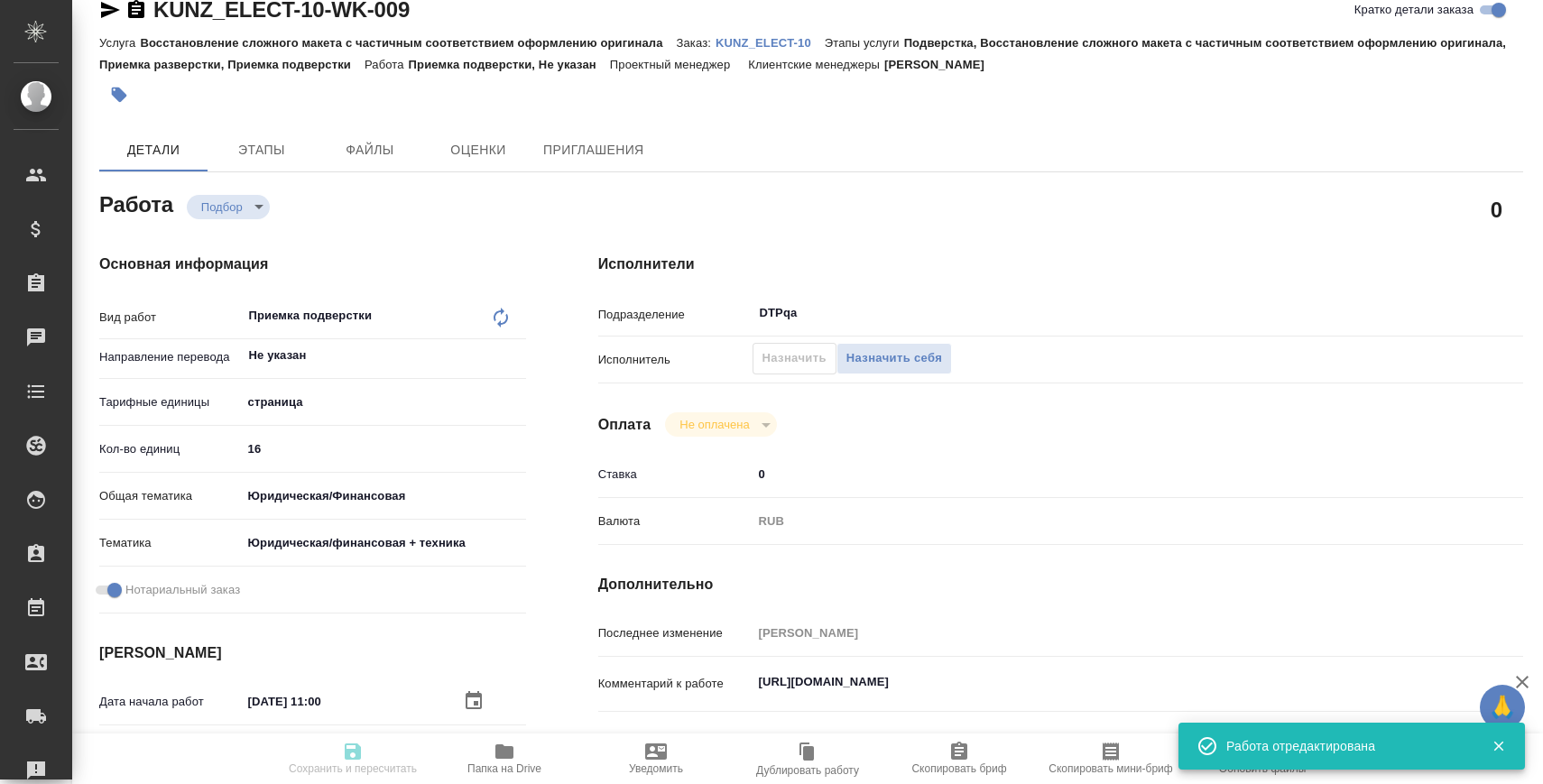
type input "KUNZ_ELECT-10"
type input "Восстановление сложного макета с частичным соответствием оформлению оригинала"
type input "Подверстка, Восстановление сложного макета с частичным соответствием оформлению…"
type input "Веселова Юлия"
type input "[PERSON_NAME]"
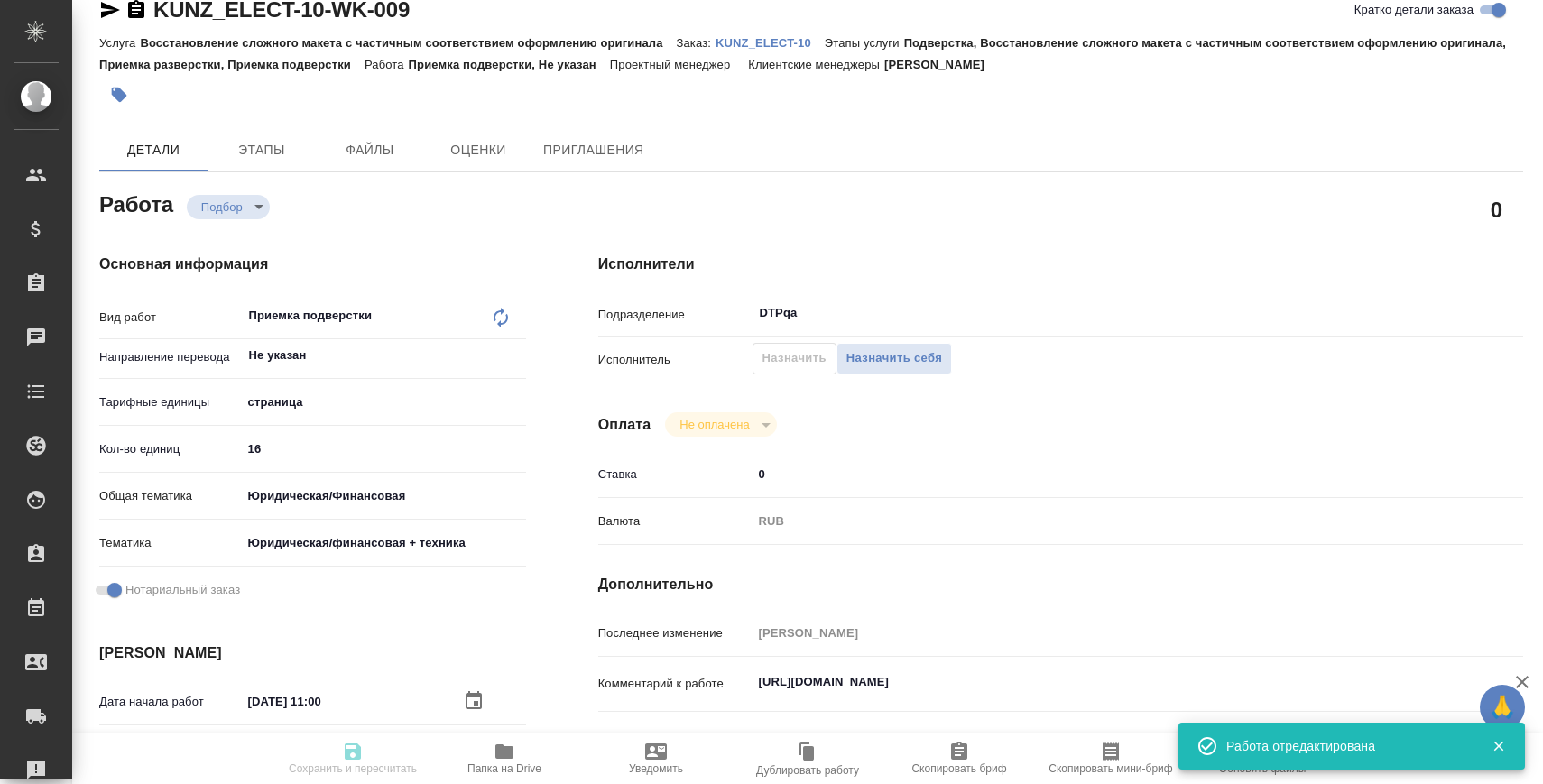
type input "/Clients/ООО «РУ Электроникс/Orders/KUNZ_ELECT-10"
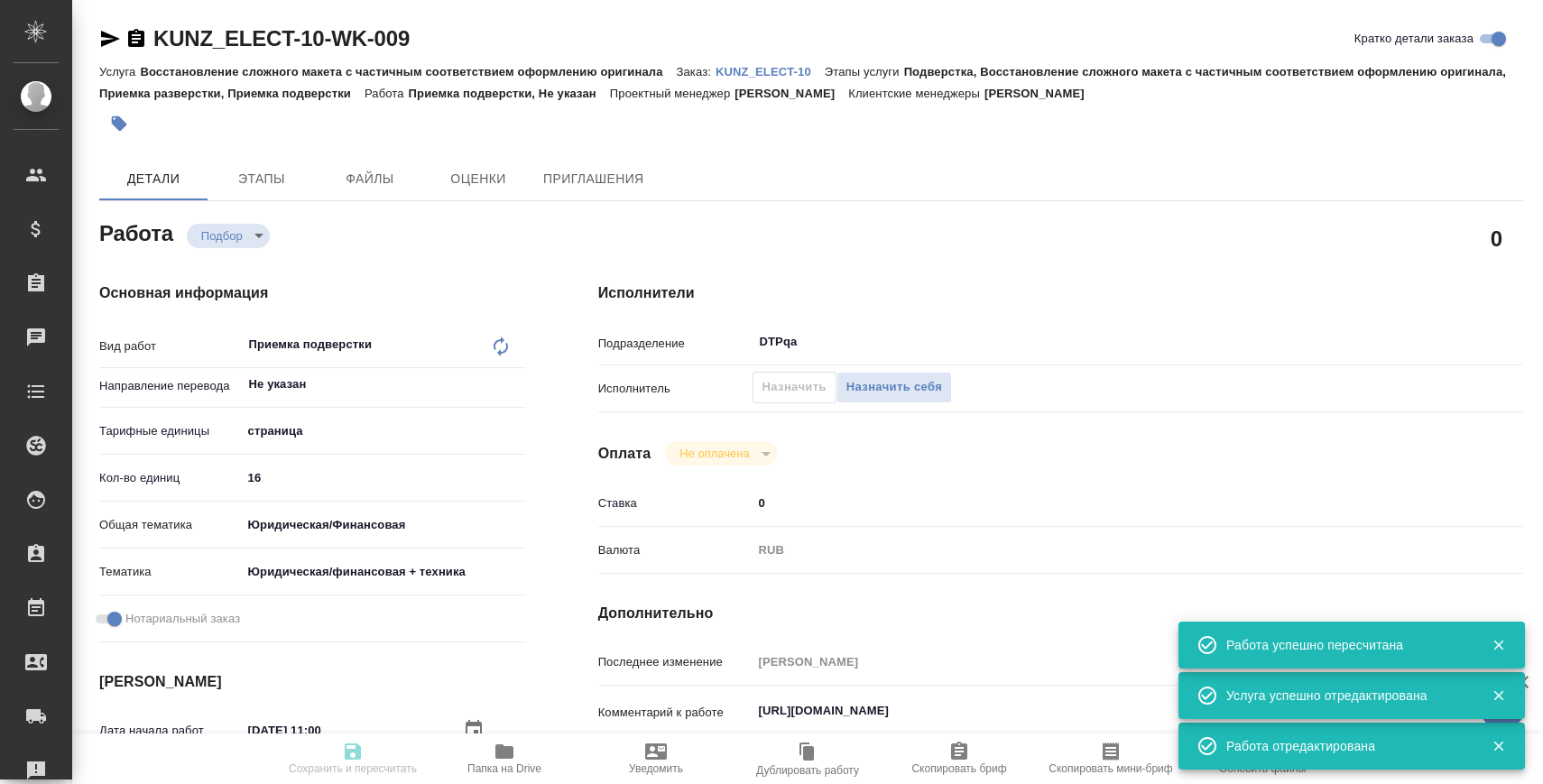
click at [495, 342] on icon at bounding box center [500, 346] width 14 height 20
type input "recruiting"
type input "Не указан"
type input "5a8b1489cc6b4906c91bfdb2"
type input "16"
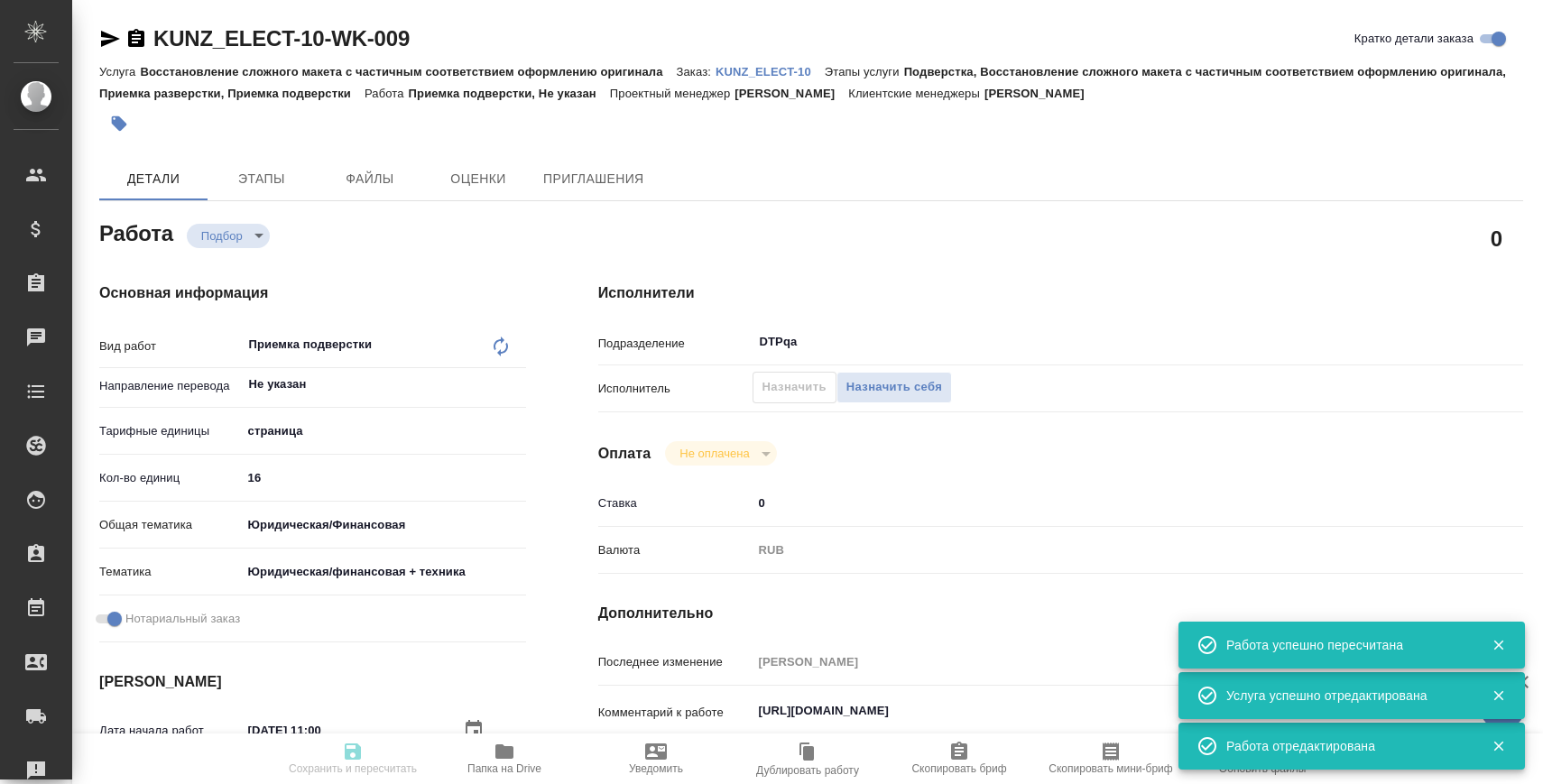
type input "yr-fn"
type input "5a8b8b956a9677013d343e73"
checkbox input "true"
type input "[DATE] 11:00"
type input "12.09.2025 12:00"
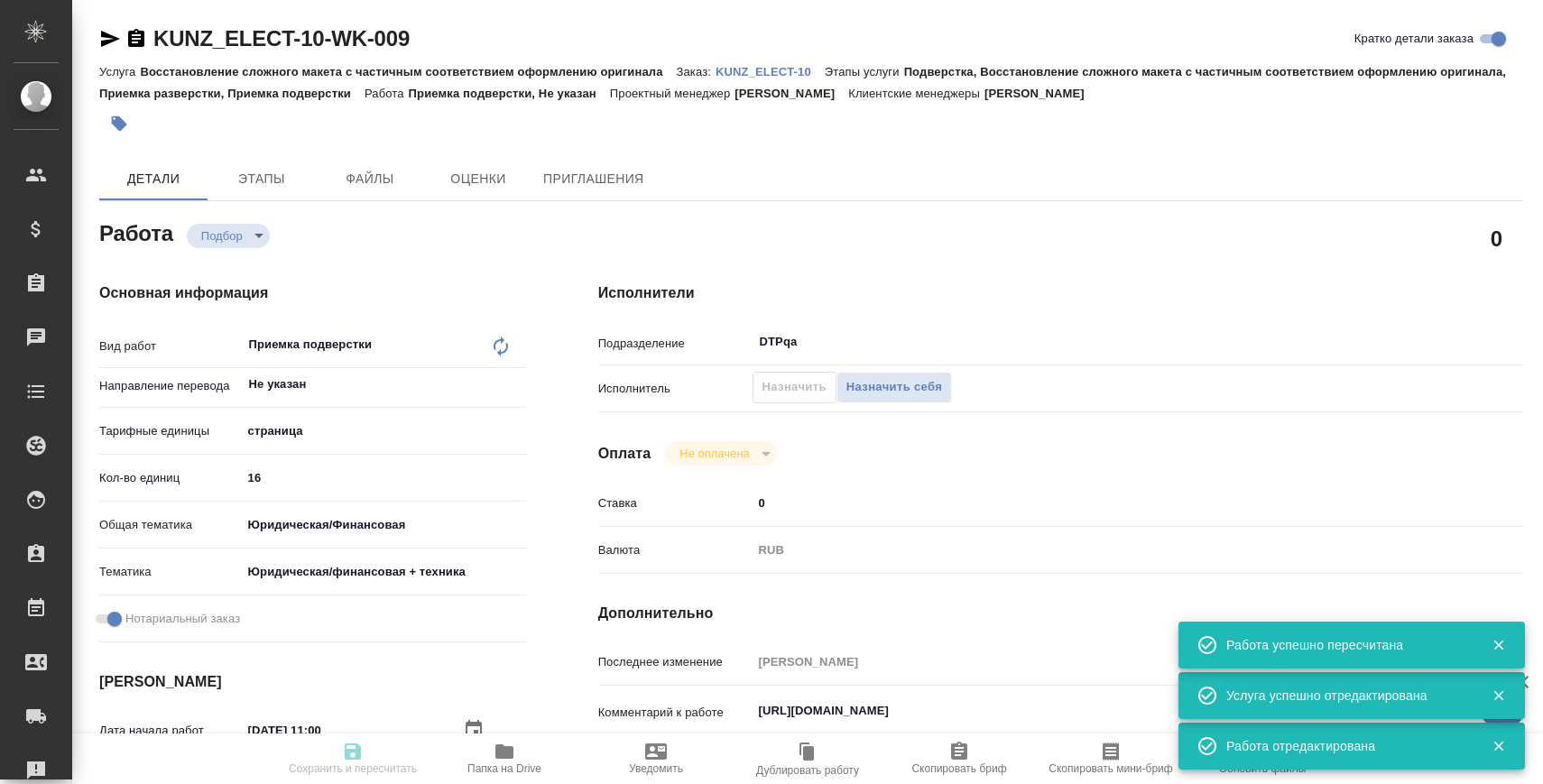
type input "12.09.2025 13:00"
type input "DTPqa"
type input "notPayed"
type input "0"
type input "RUB"
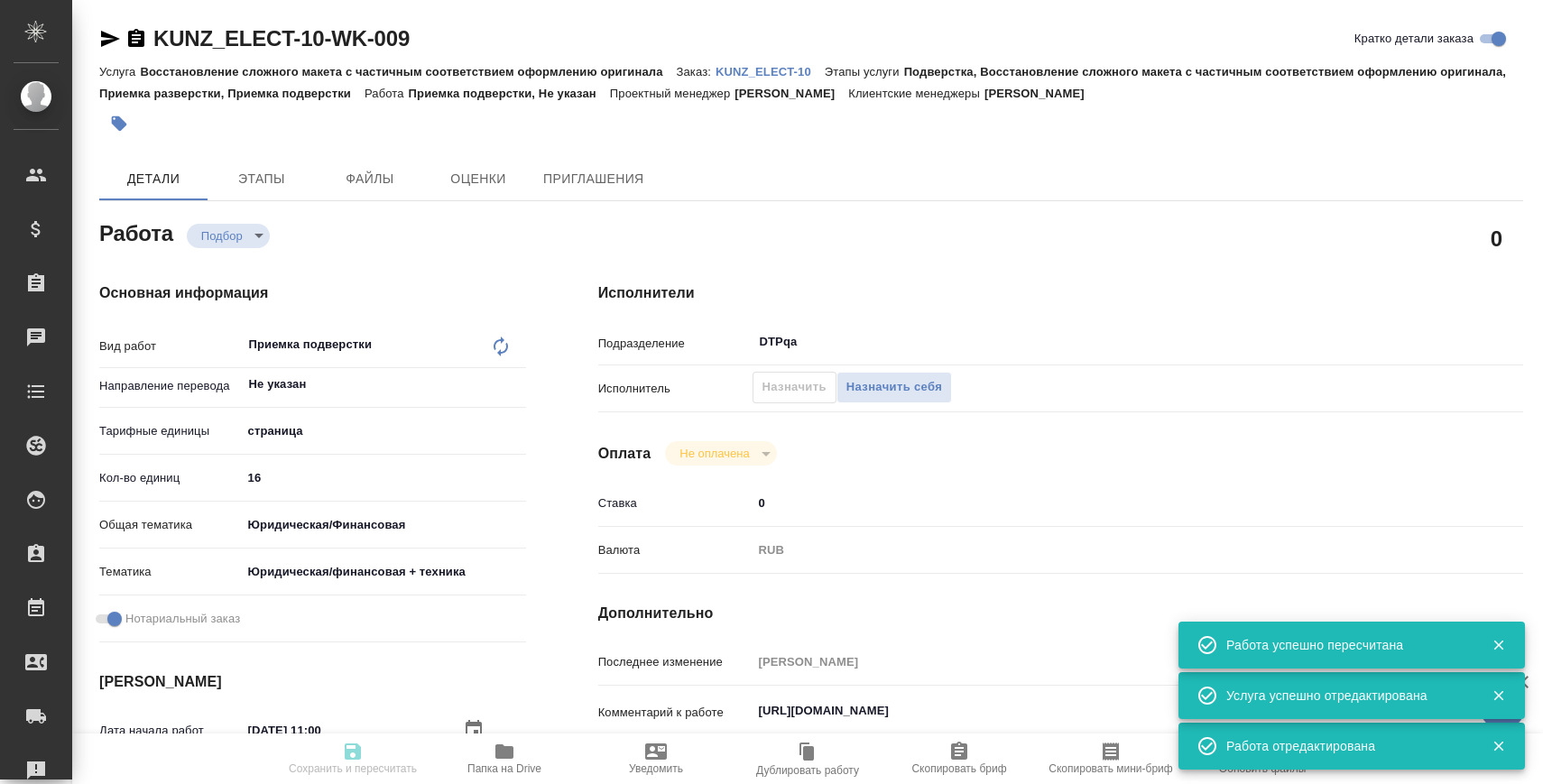
type input "[PERSON_NAME]"
type input "KUNZ_ELECT-10"
type input "Восстановление сложного макета с частичным соответствием оформлению оригинала"
type input "Подверстка, Восстановление сложного макета с частичным соответствием оформлению…"
type input "Веселова Юлия"
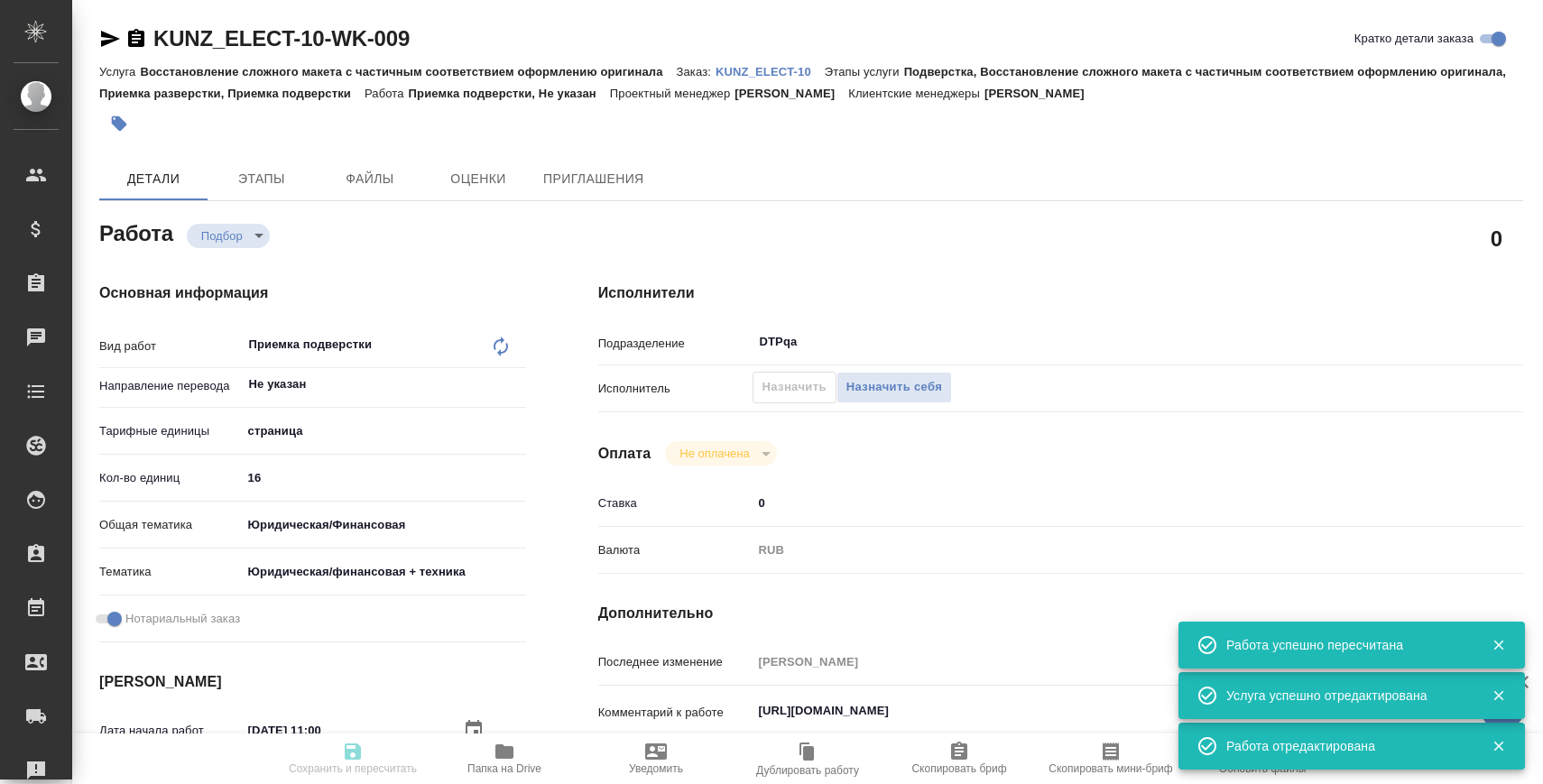
type input "[PERSON_NAME]"
type input "/Clients/ООО «РУ Электроникс/Orders/KUNZ_ELECT-10"
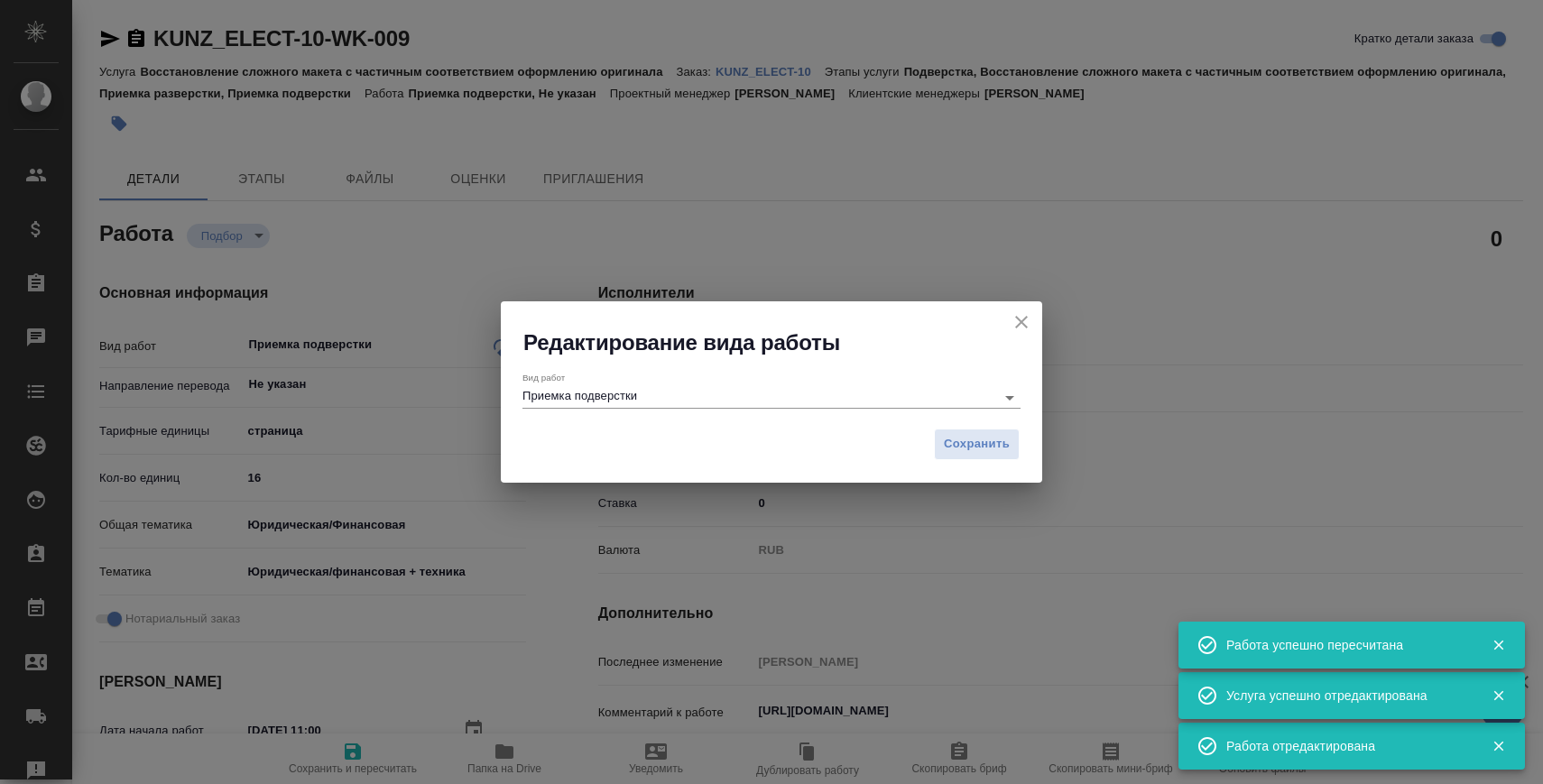
click at [562, 384] on div "Вид работ Приемка подверстки" at bounding box center [771, 389] width 498 height 37
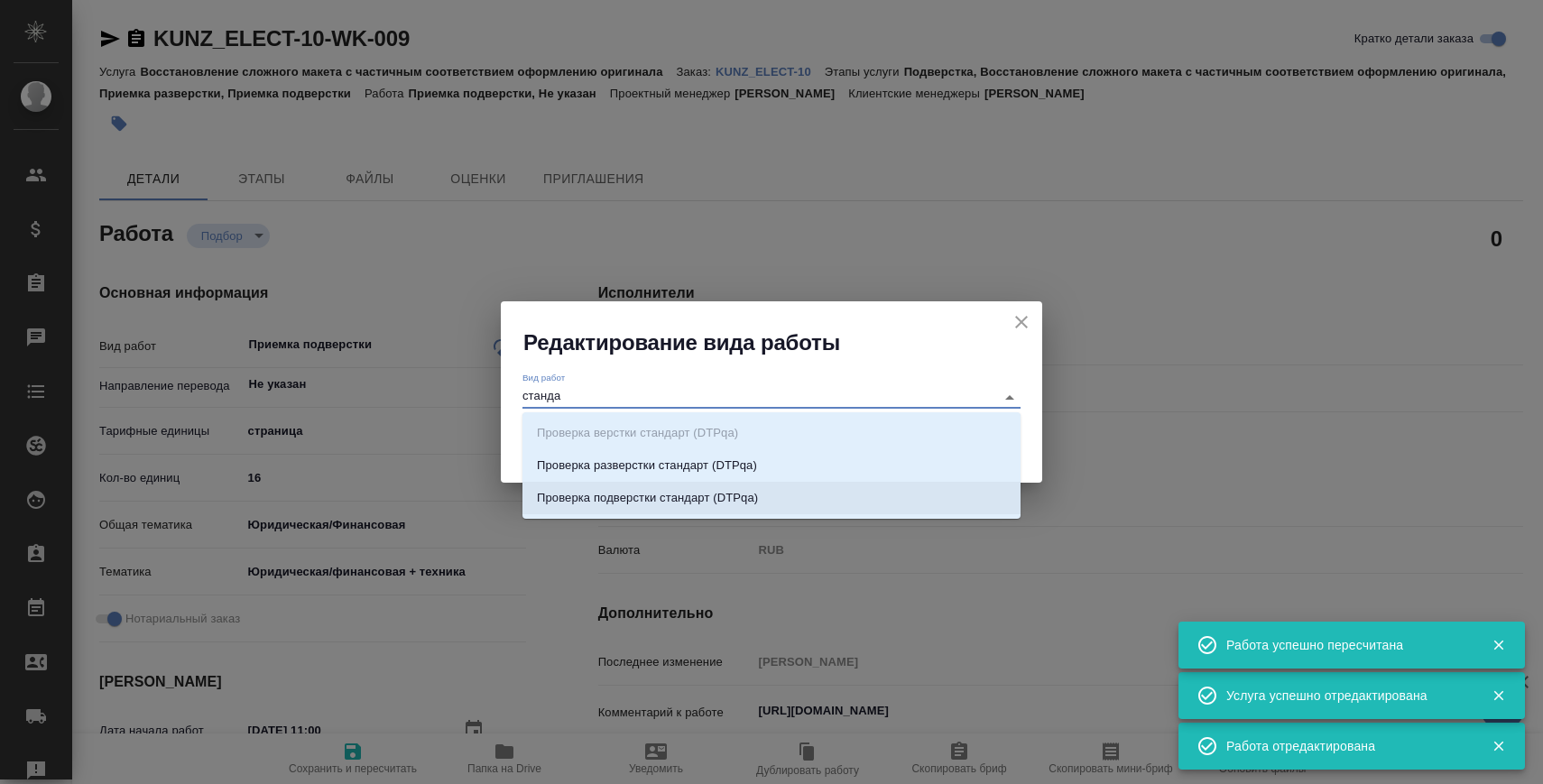
click at [615, 495] on p "Проверка подверстки стандарт (DTPqa)" at bounding box center [647, 498] width 221 height 18
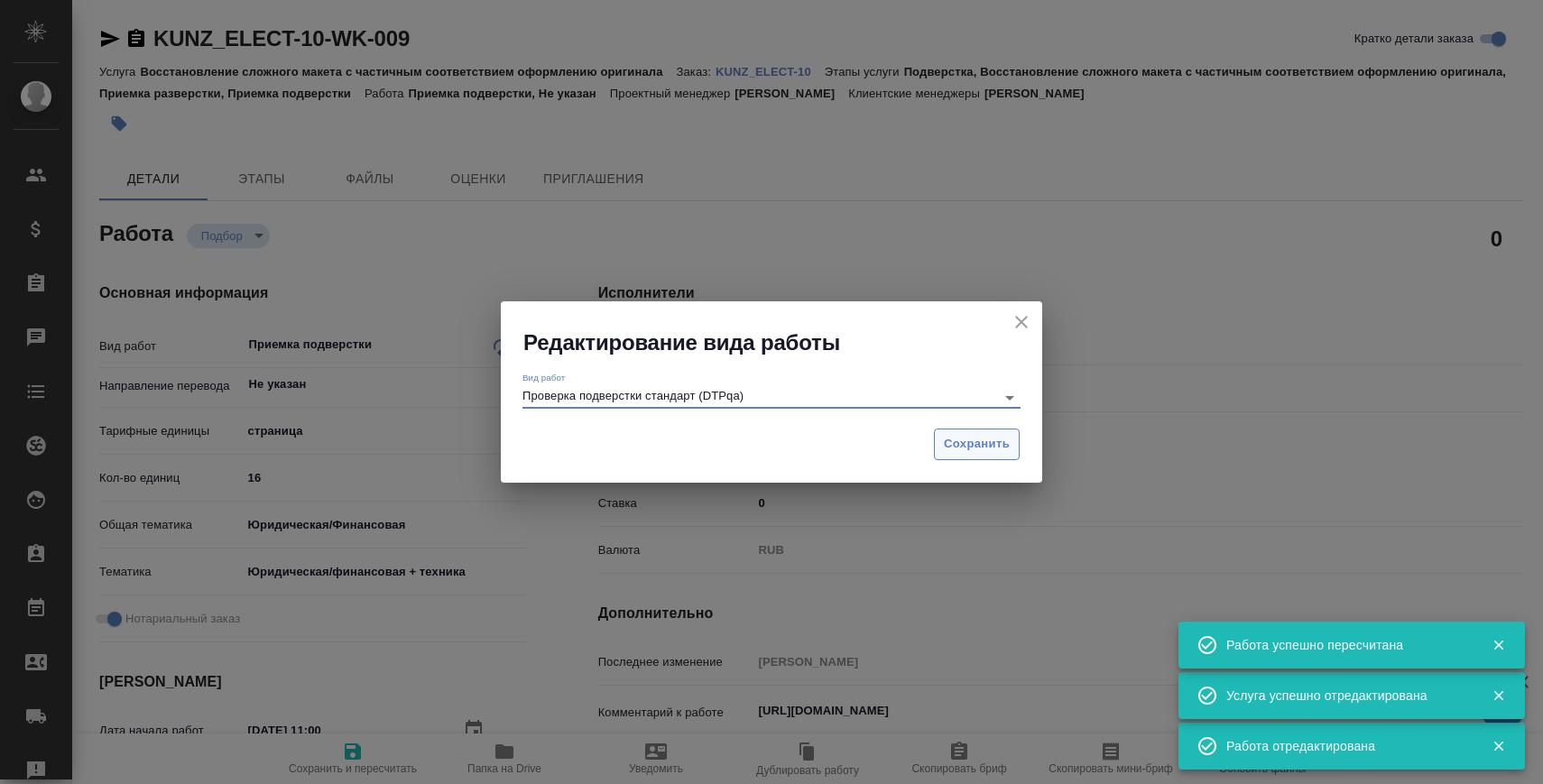
type input "Проверка подверстки стандарт (DTPqa)"
click at [986, 452] on span "Сохранить" at bounding box center [977, 444] width 66 height 21
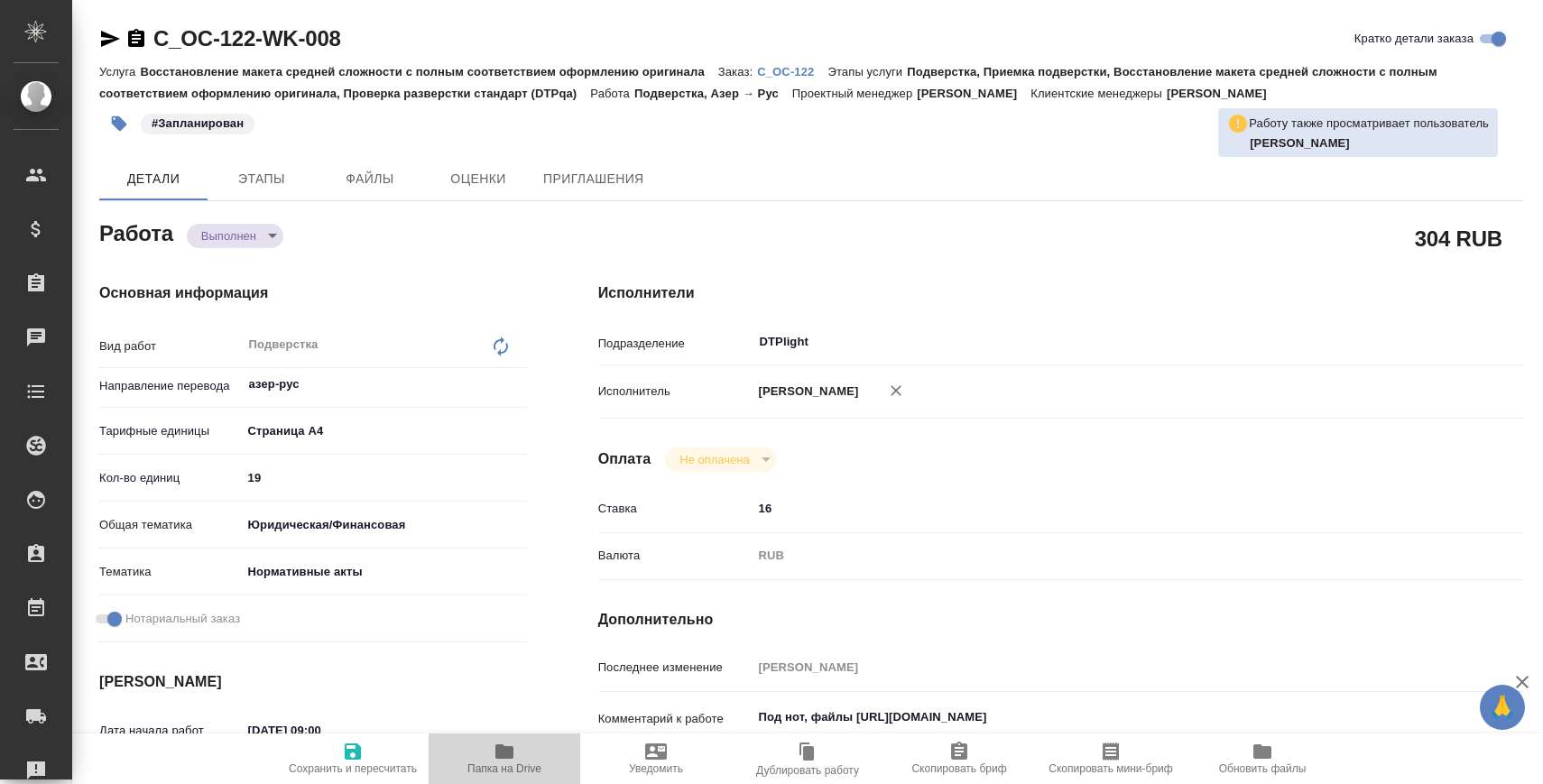
click at [489, 768] on span "Папка на Drive" at bounding box center [505, 768] width 74 height 12
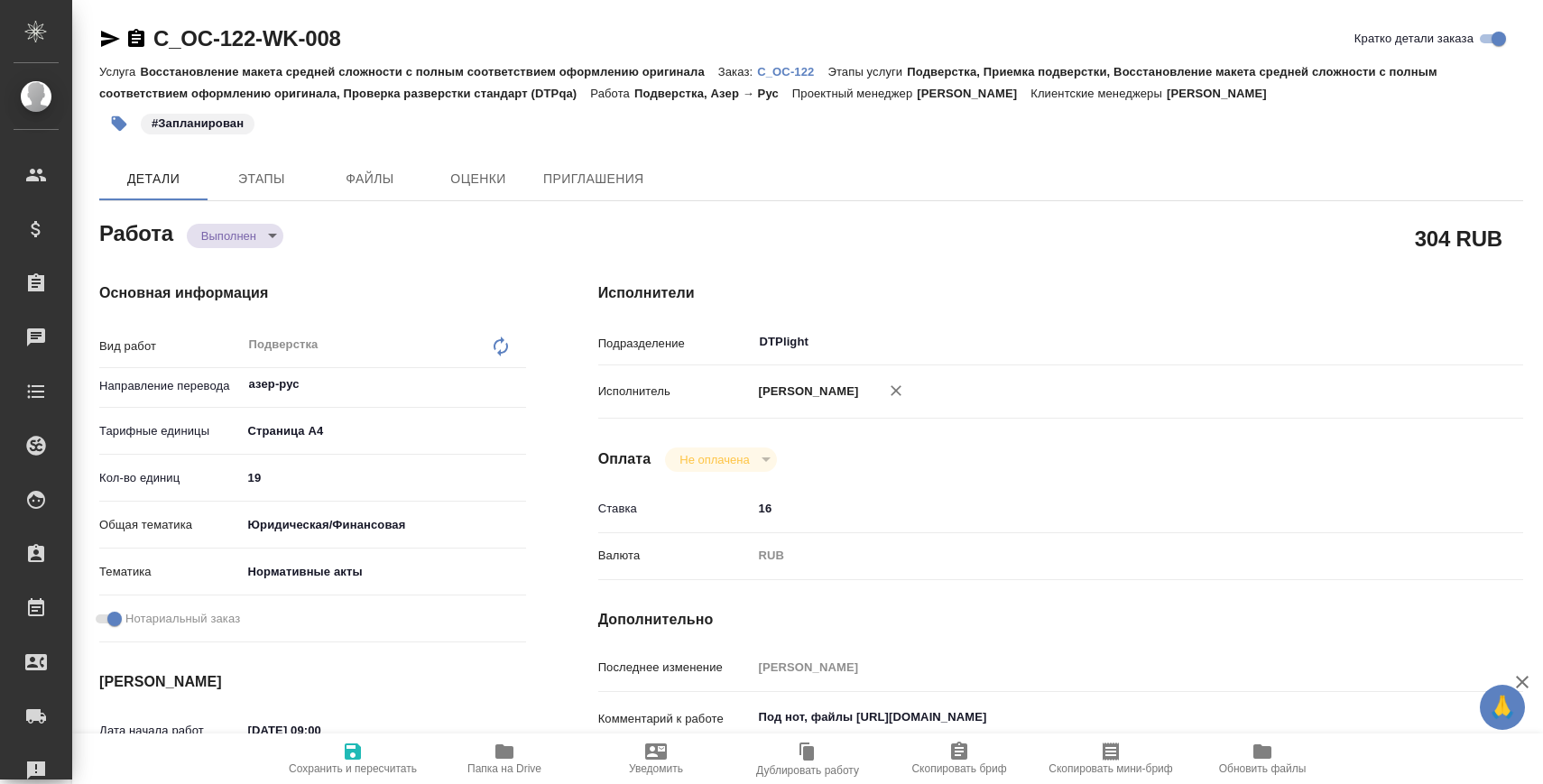
click at [252, 241] on body "🙏 .cls-1 fill:#fff; AWATERA [PERSON_NAME] Спецификации Заказы 0 Чаты Todo Проек…" at bounding box center [771, 465] width 1543 height 929
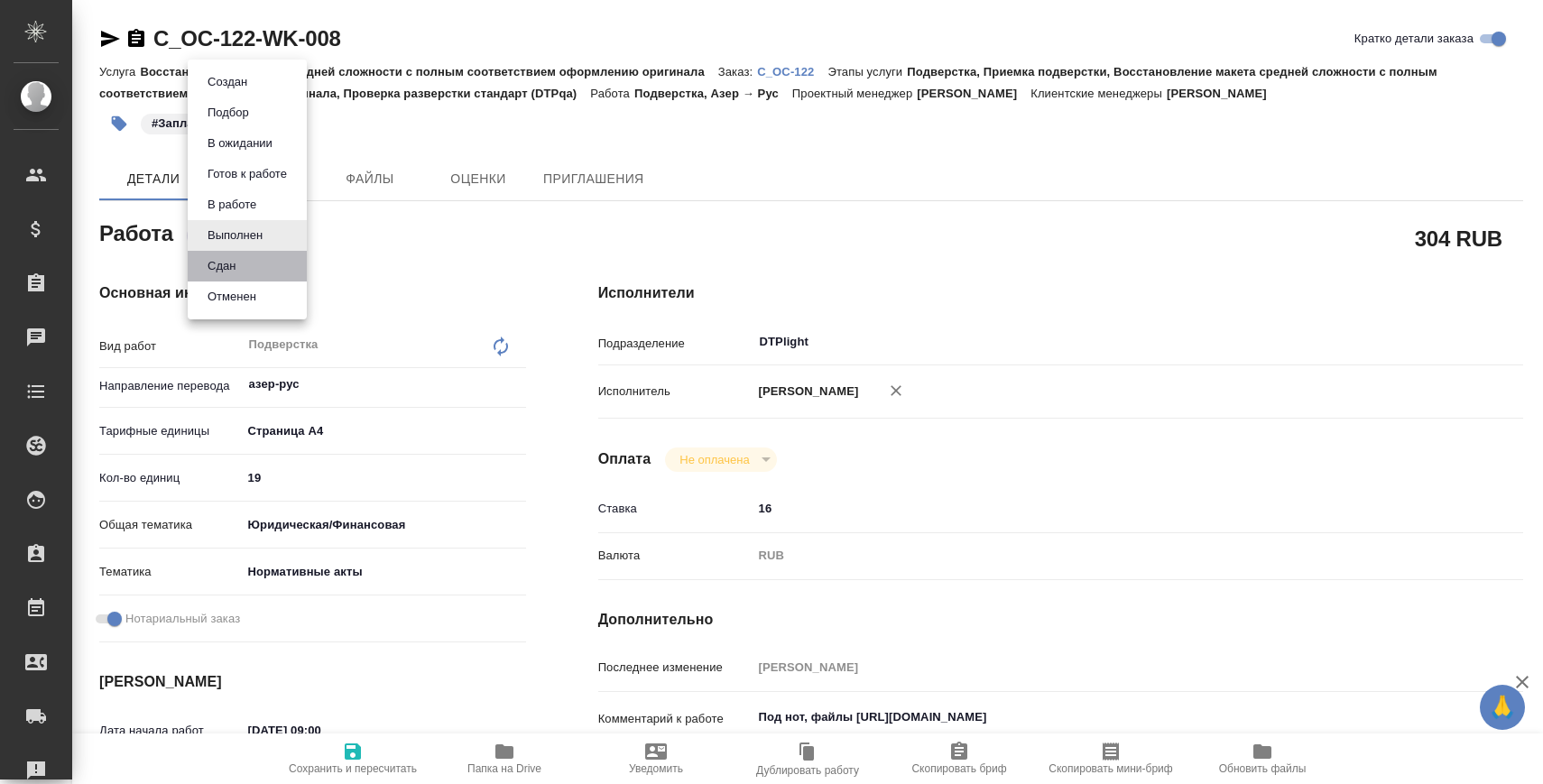
click at [252, 268] on li "Сдан" at bounding box center [248, 265] width 119 height 30
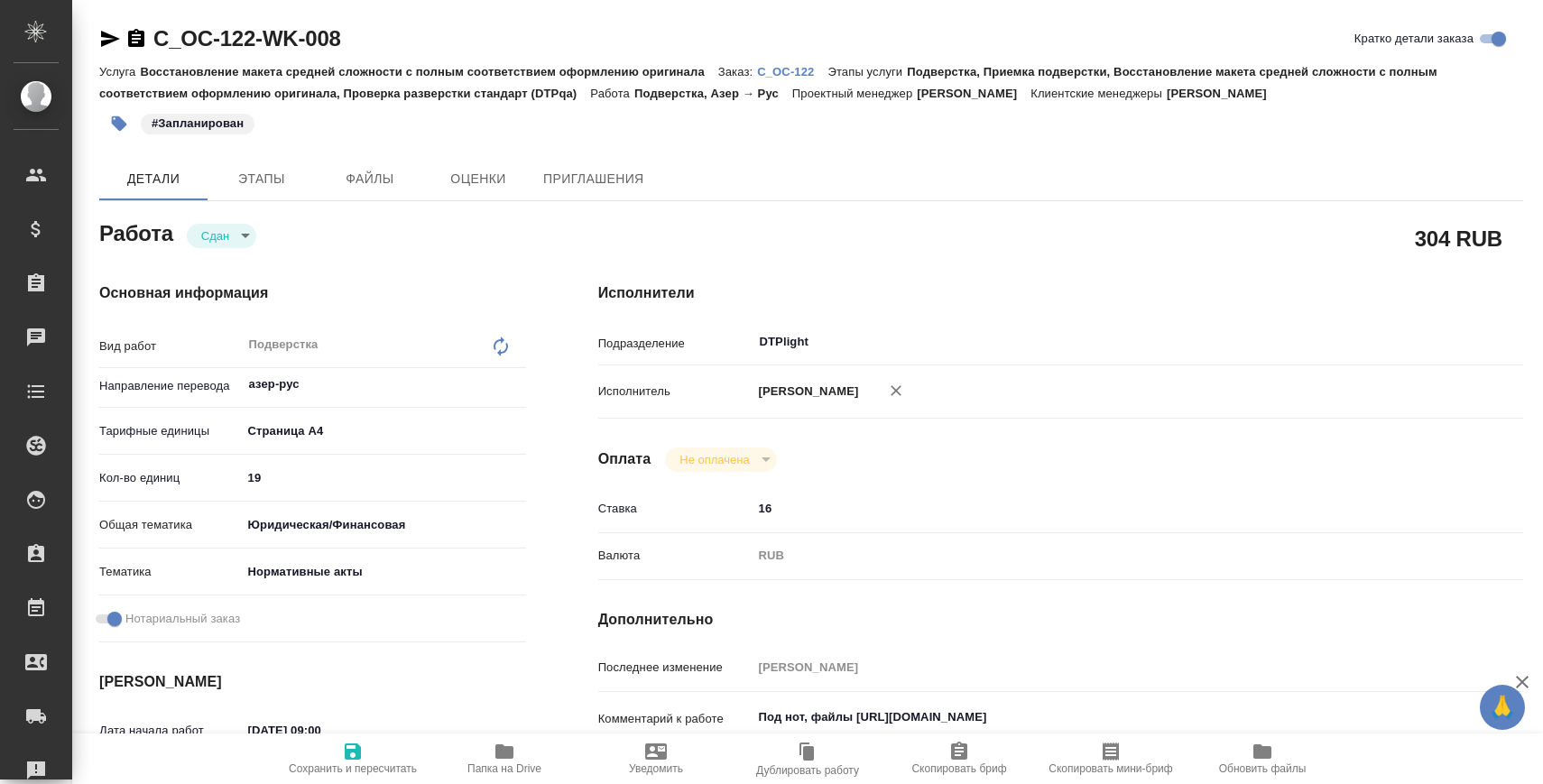
click at [815, 69] on p "C_OC-122" at bounding box center [792, 72] width 70 height 13
type textarea "x"
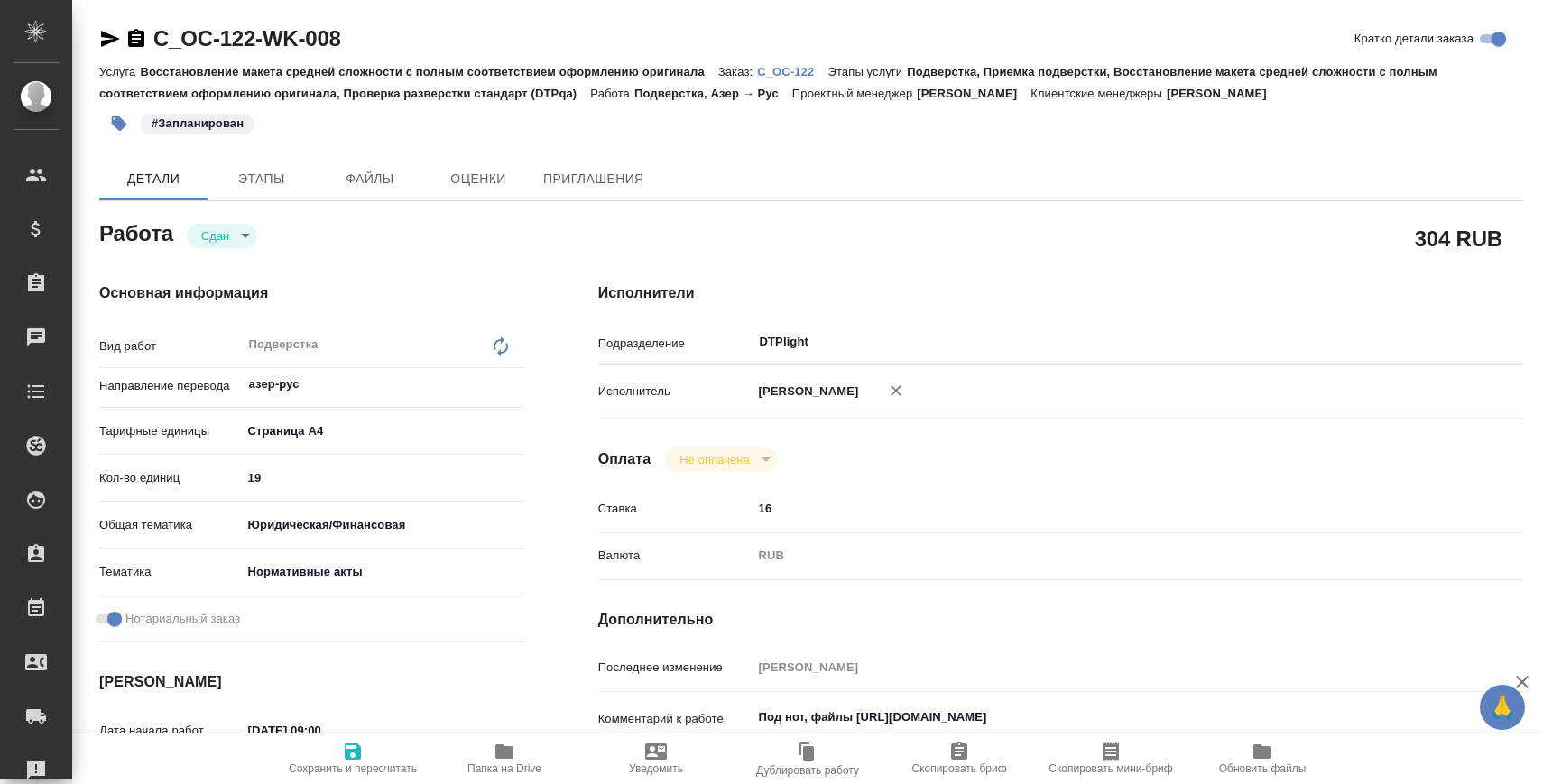
type textarea "x"
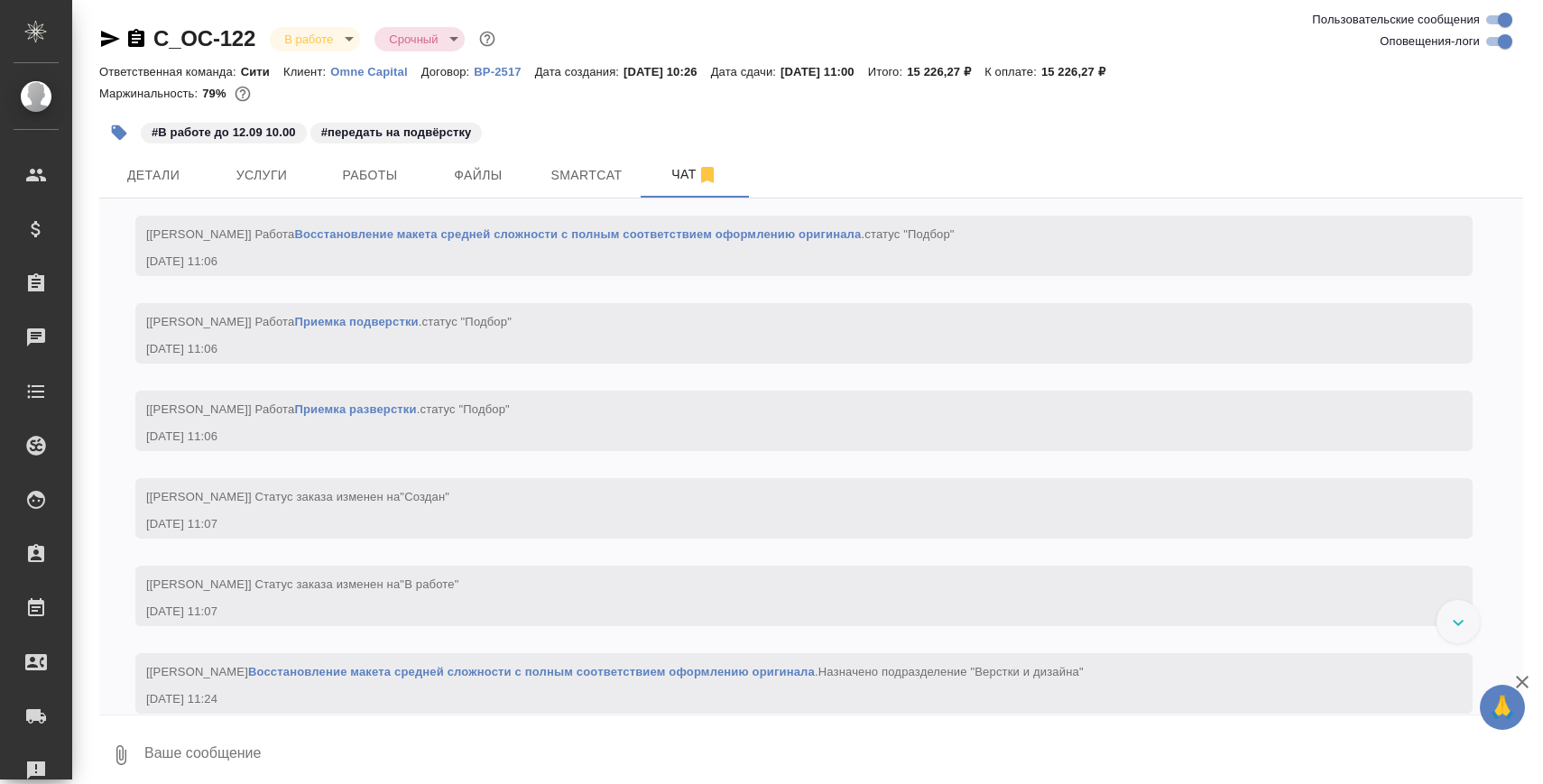
click at [491, 738] on textarea at bounding box center [832, 755] width 1380 height 61
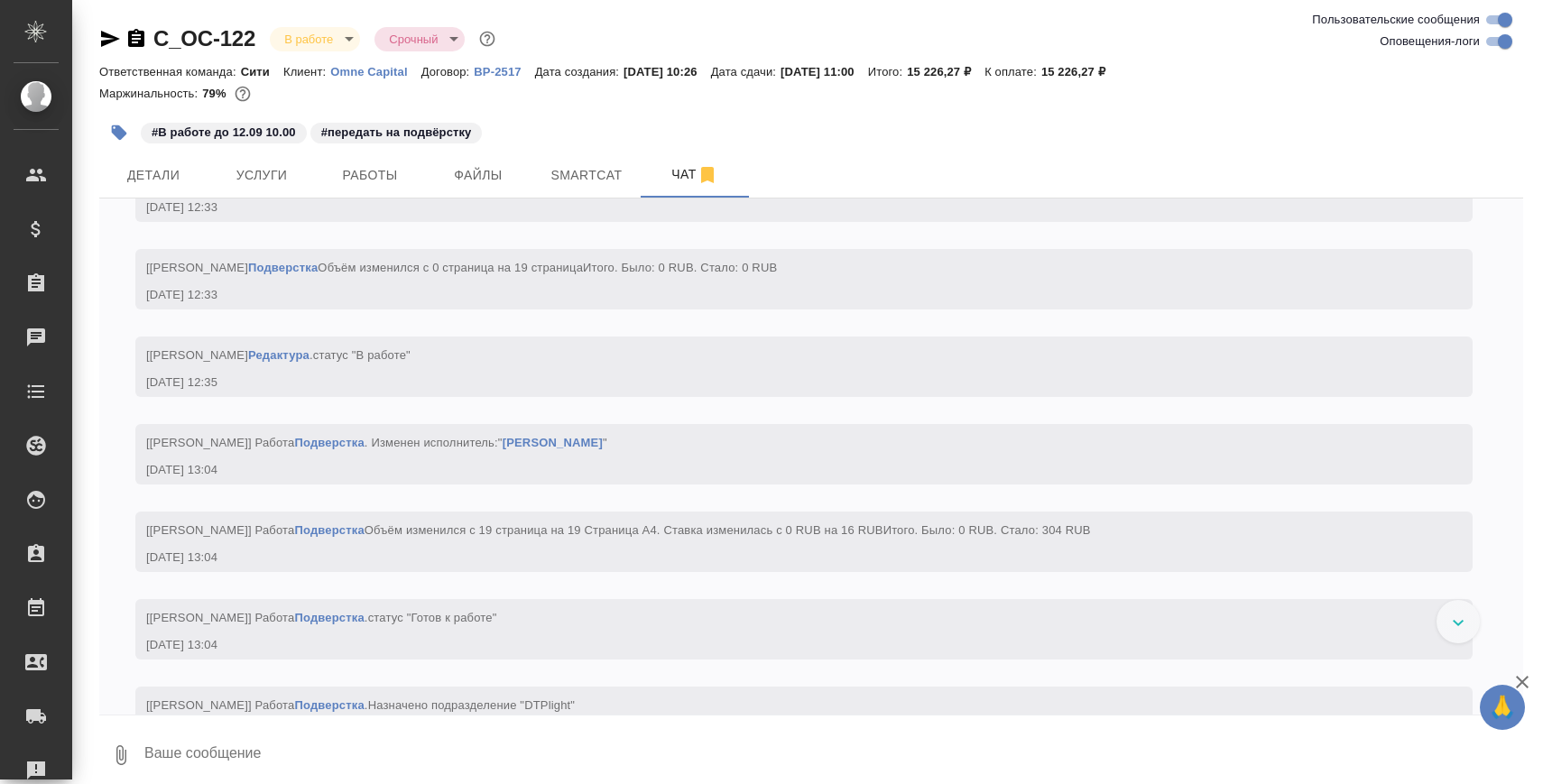
paste textarea "https://drive.awatera.com/apps/files/files/10333471?dir=/Shares/Omne%20Capital/…"
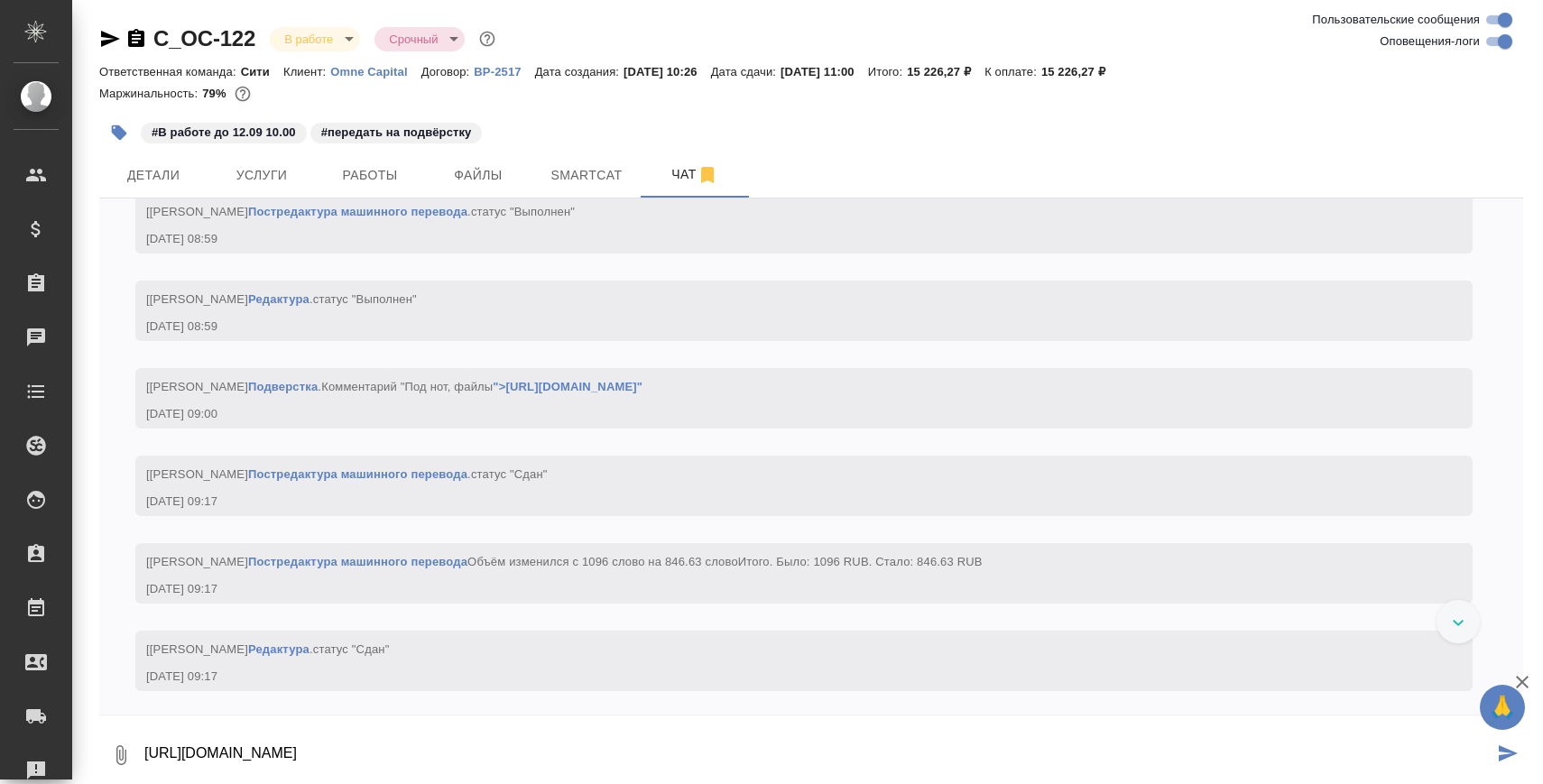
type textarea "https://drive.awatera.com/apps/files/files/10333471?dir=/Shares/Omne%20Capital/…"
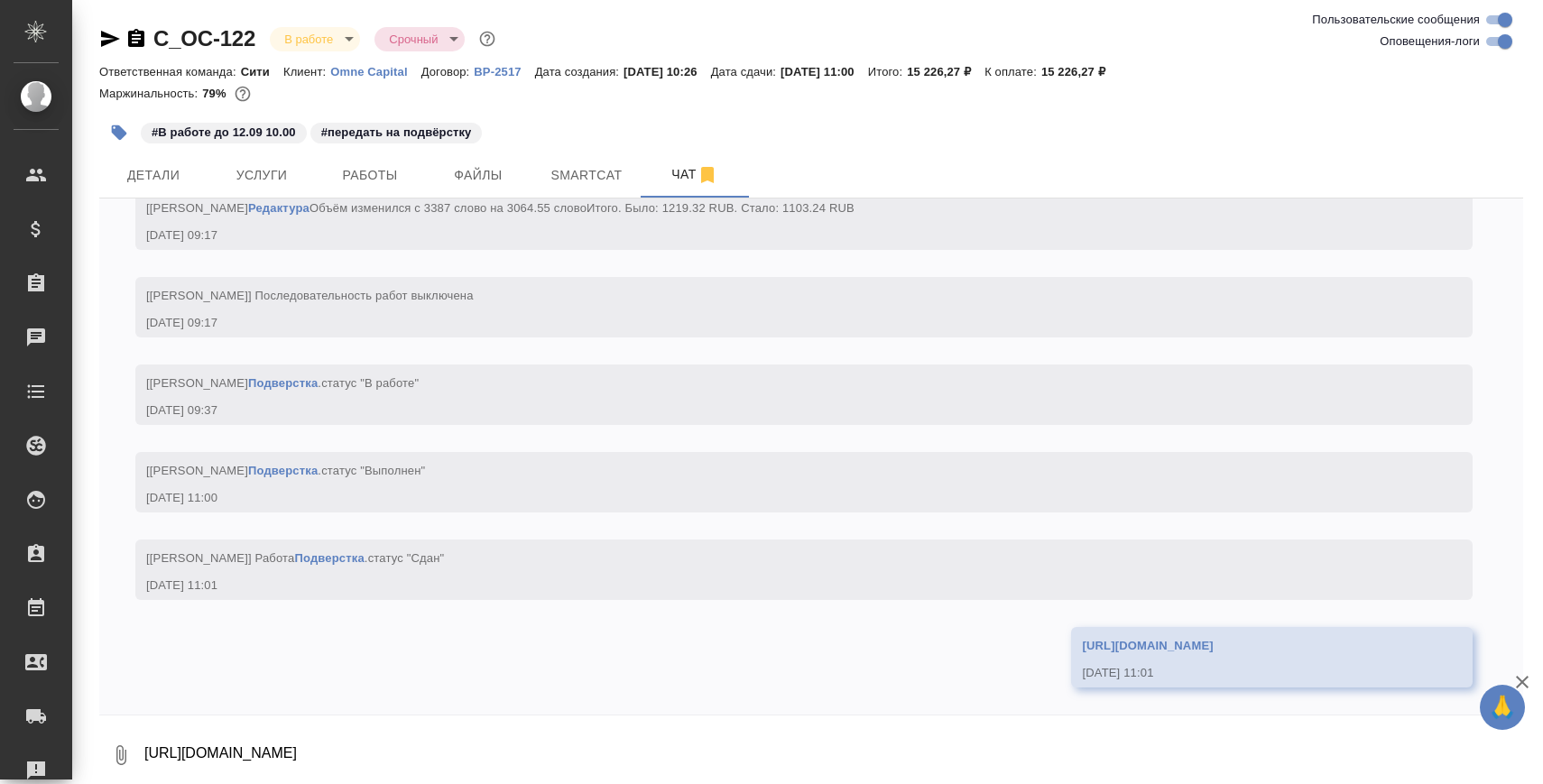
scroll to position [7700, 0]
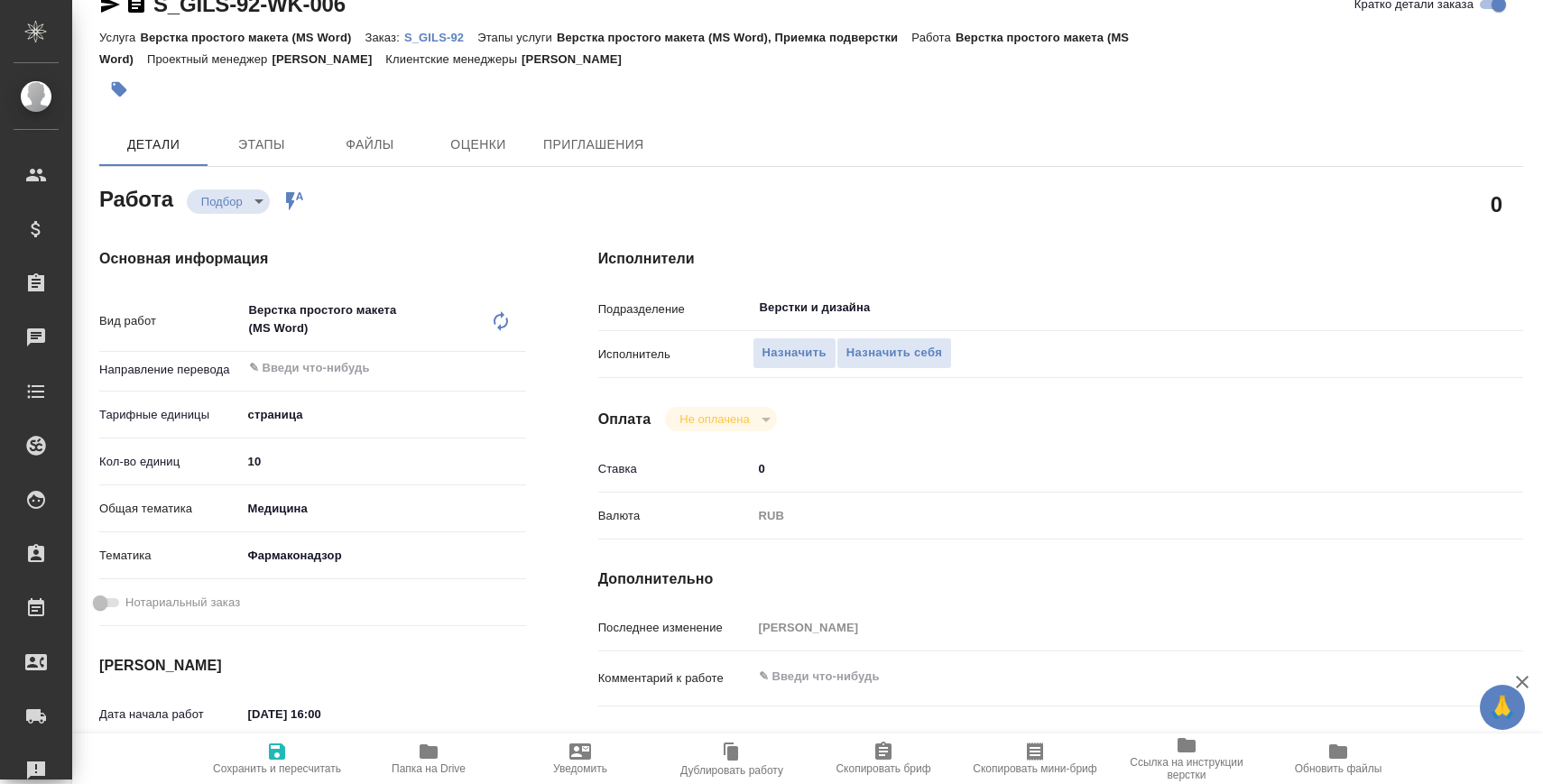
scroll to position [8, 0]
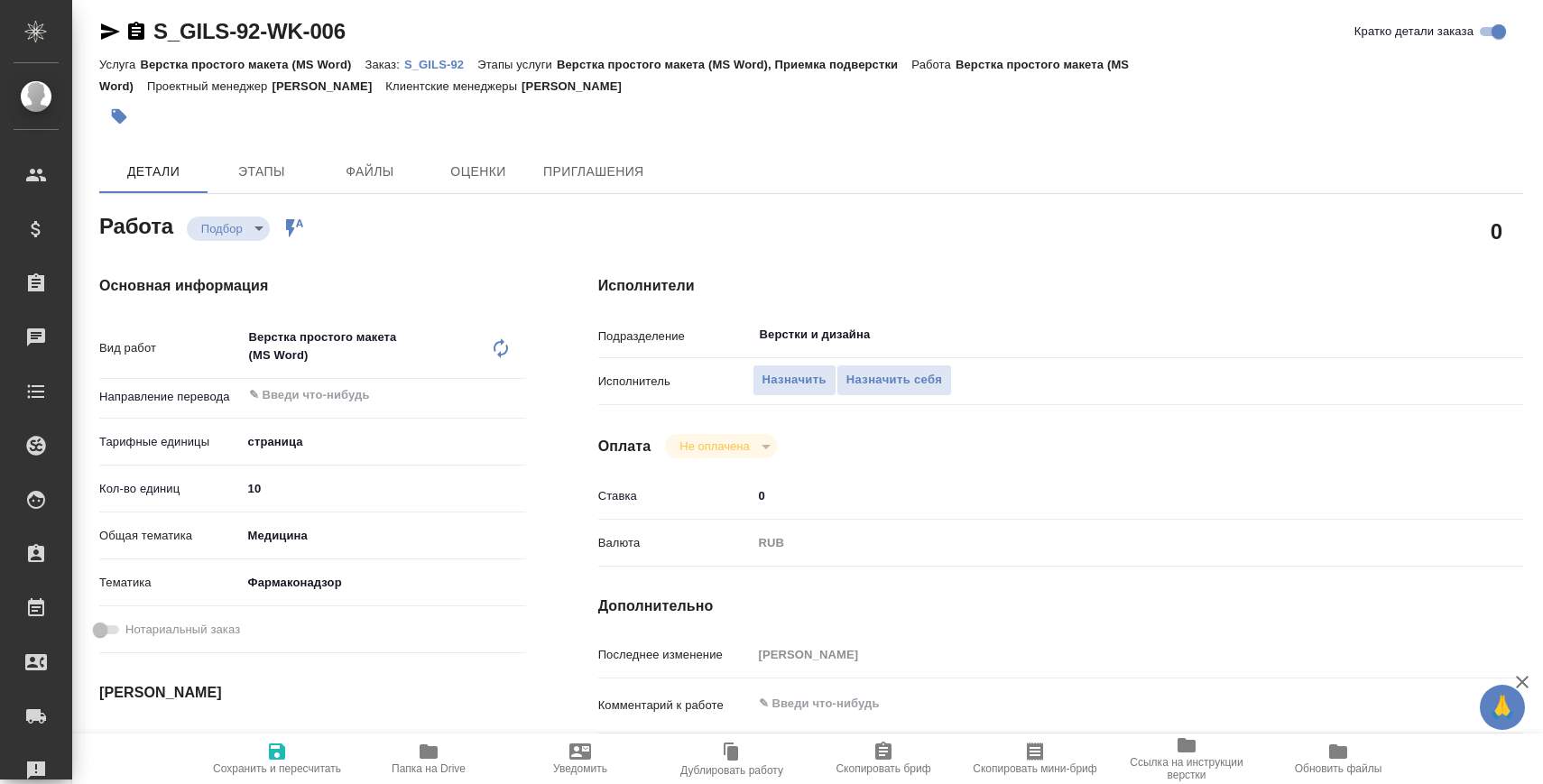
click at [781, 315] on div "Исполнители Подразделение Верстки и дизайна ​ Исполнитель Назначить Назначить с…" at bounding box center [1060, 633] width 997 height 789
click at [781, 330] on input "Верстки и дизайна" at bounding box center [1069, 334] width 623 height 22
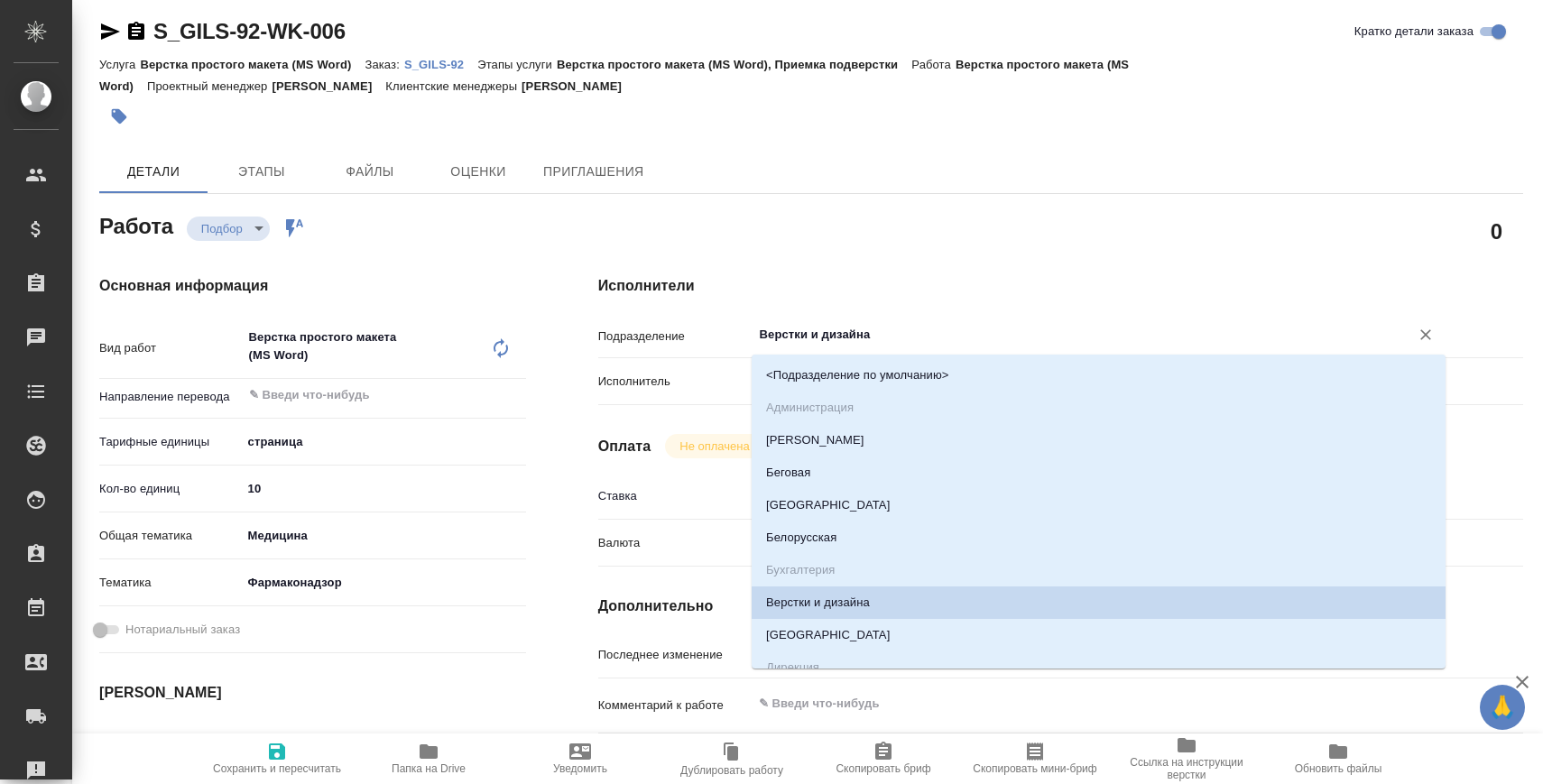
type input "В"
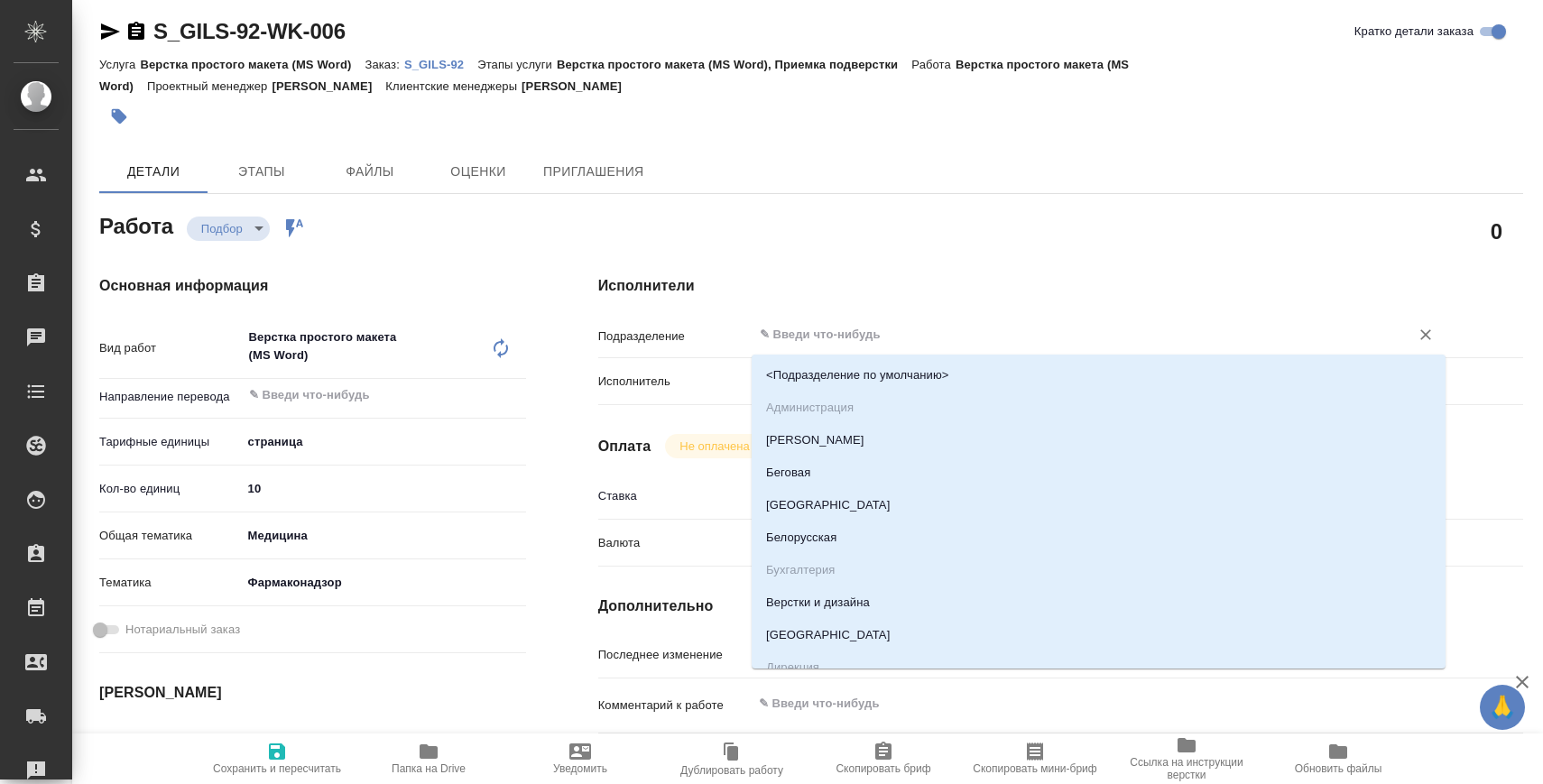
type input "В"
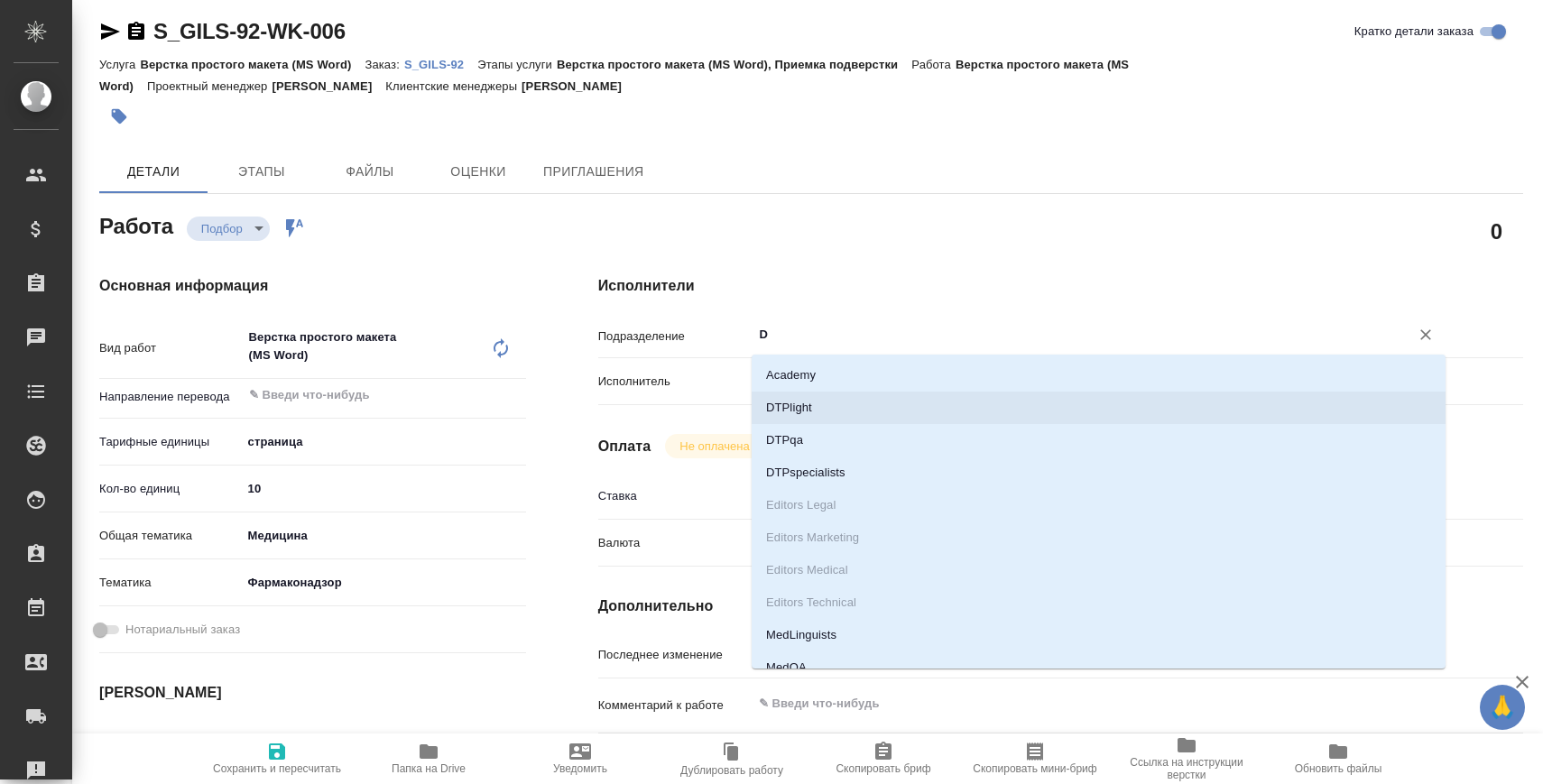
click at [866, 435] on li "DTPqa" at bounding box center [1098, 440] width 694 height 32
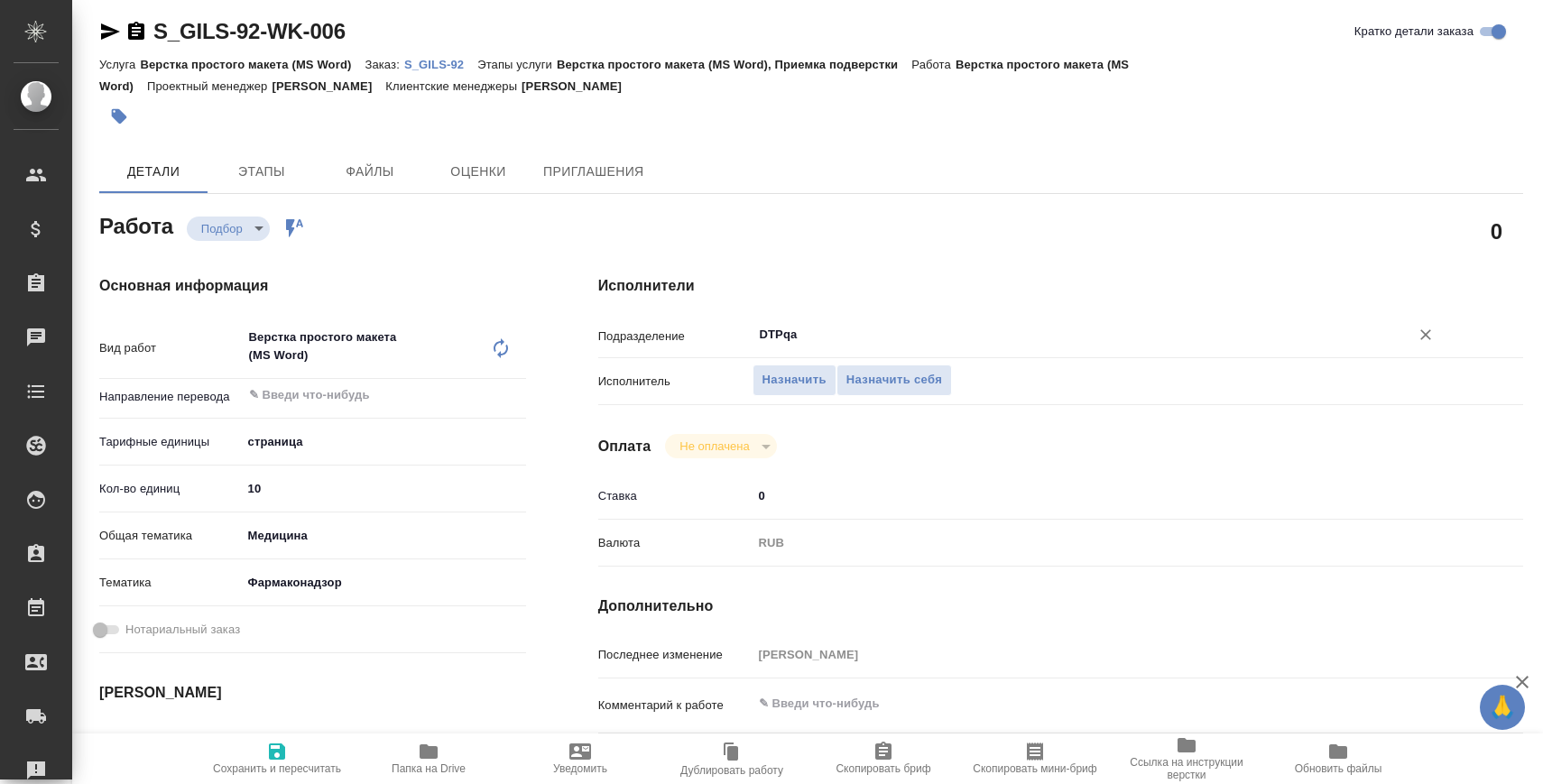
type input "DTPqa"
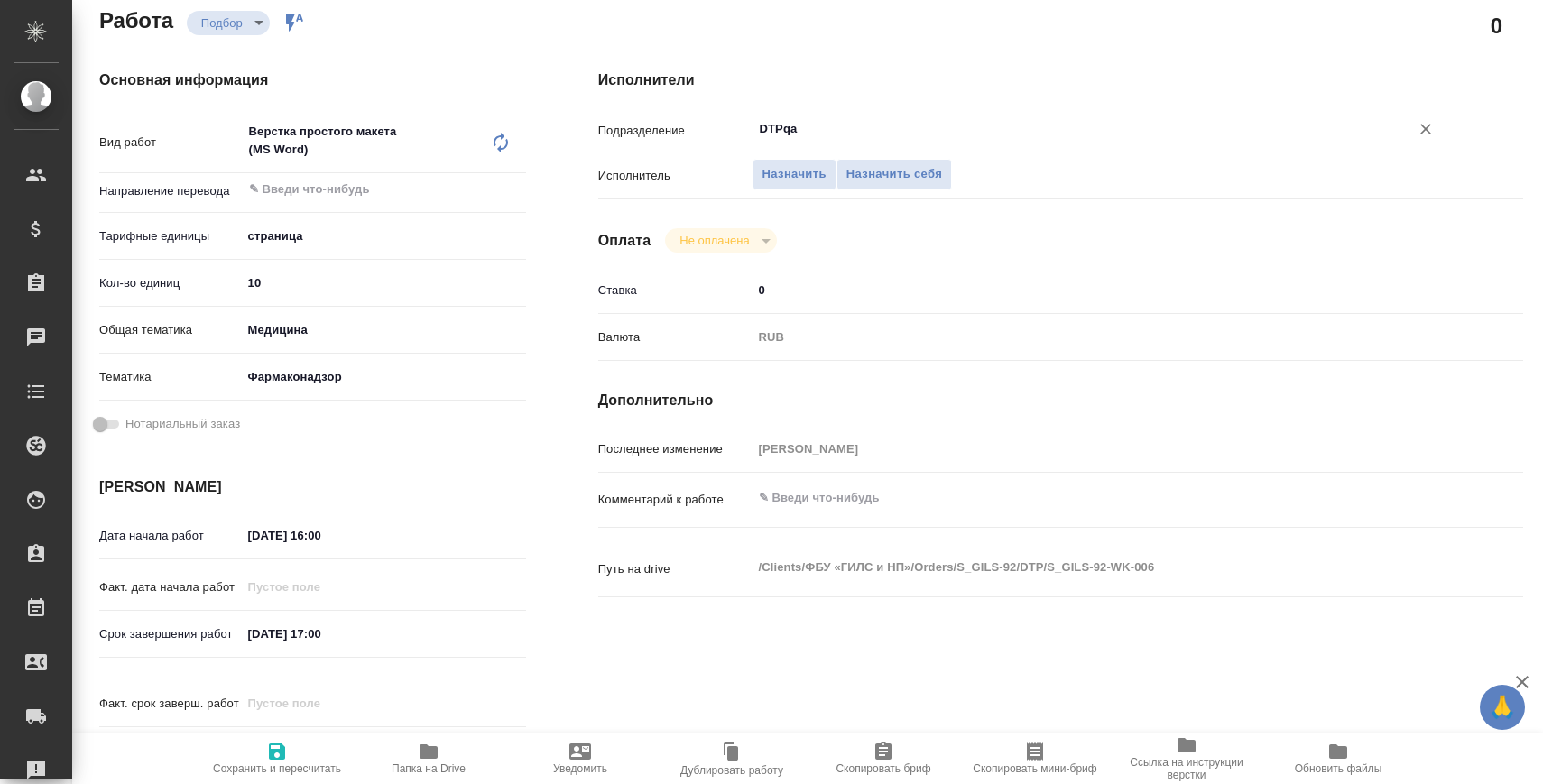
click at [860, 490] on textarea at bounding box center [1099, 498] width 694 height 30
paste textarea "подверстка перевода"
type textarea "подверстка перевода"
click at [303, 762] on span "Сохранить и пересчитать" at bounding box center [277, 768] width 129 height 12
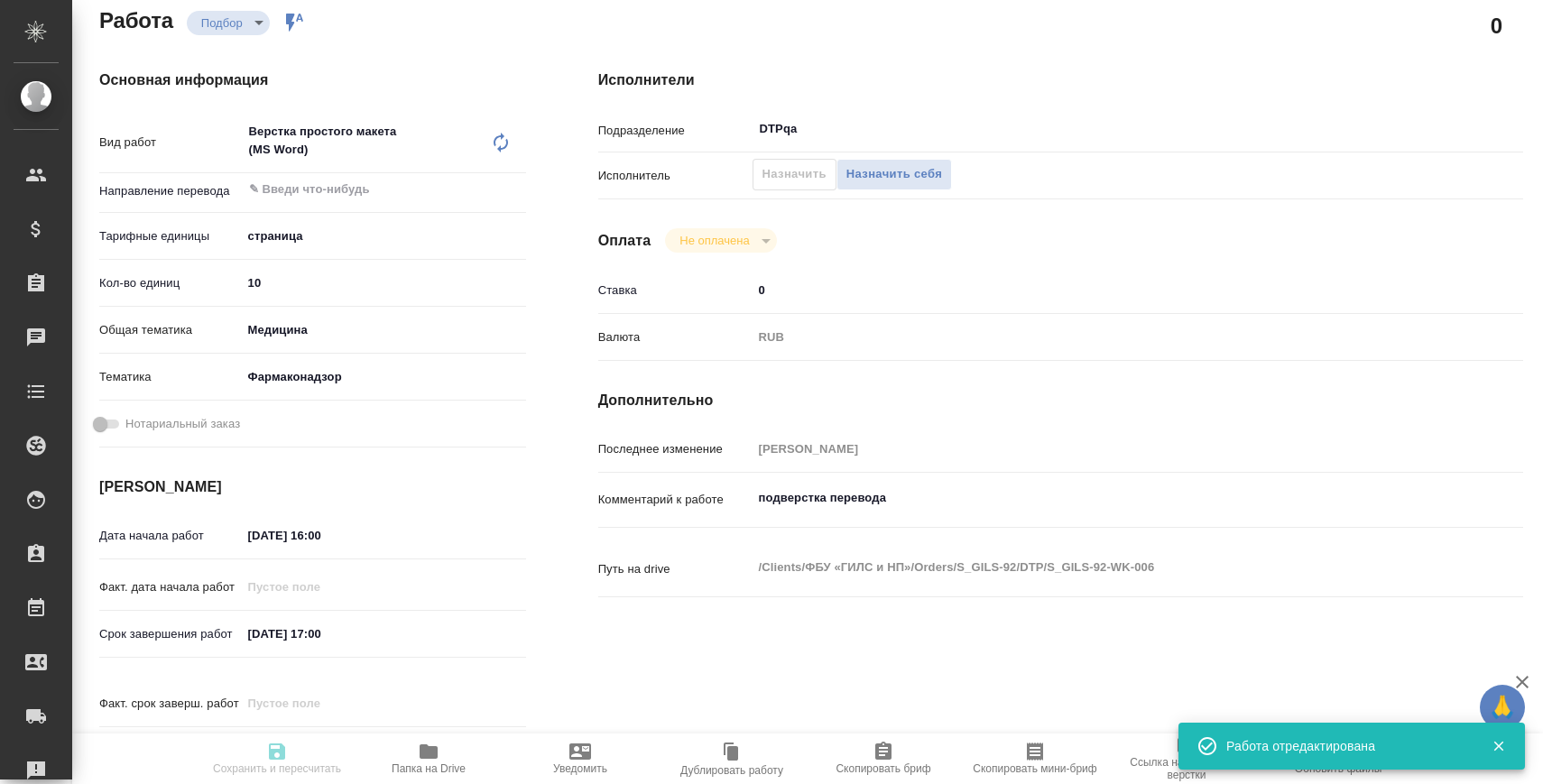
type input "recruiting"
type input "5a8b1489cc6b4906c91bfdb2"
type input "10"
type input "med"
type input "66b350e715fdbd933886e8f8"
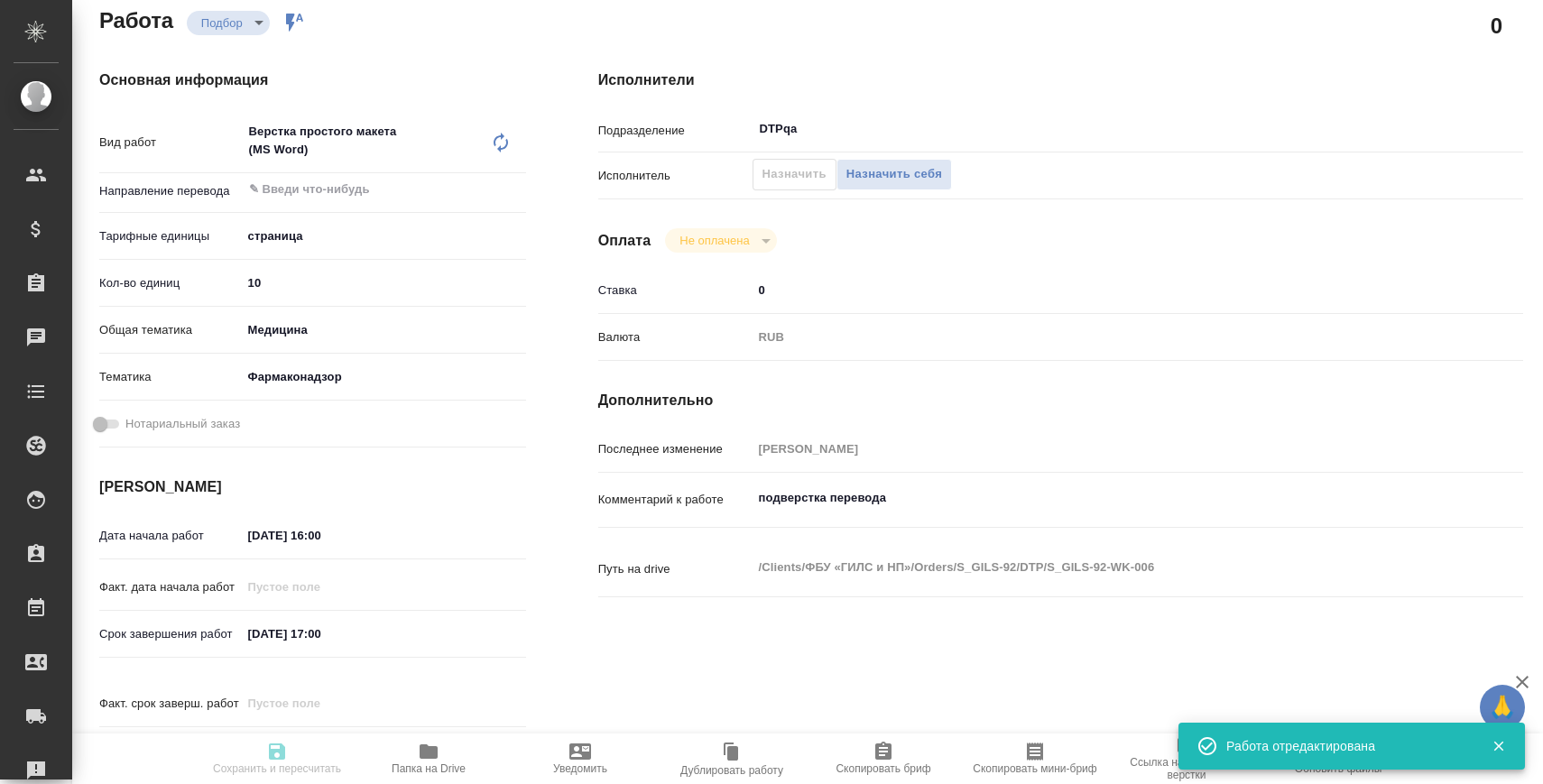
type input "12.09.2025 16:00"
type input "12.09.2025 17:00"
type input "DTPqa"
type input "notPayed"
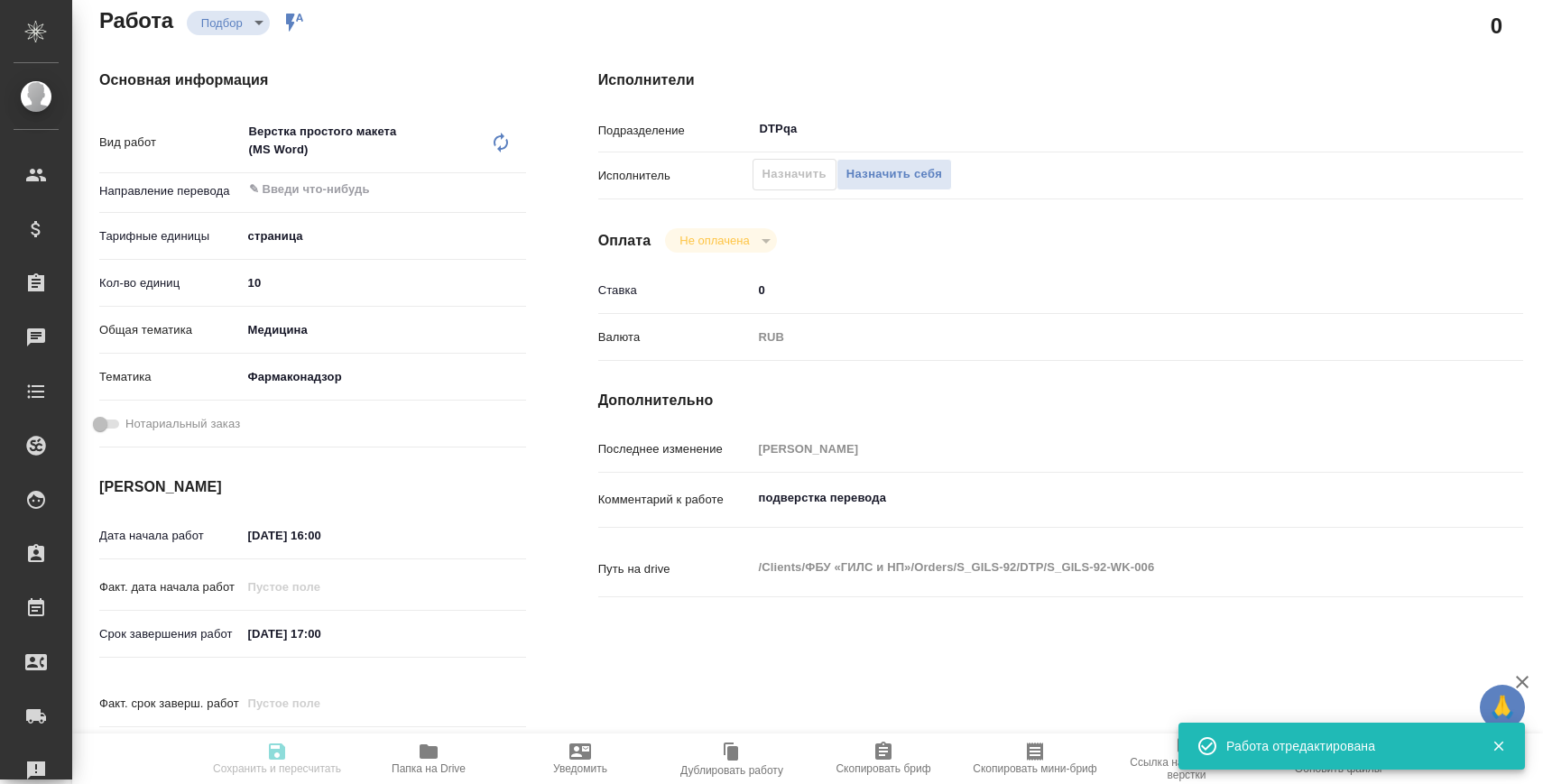
type input "0"
type input "RUB"
type input "Сергеева Анастасия"
type input "S_GILS-92"
type input "Верстка простого макета (MS Word)"
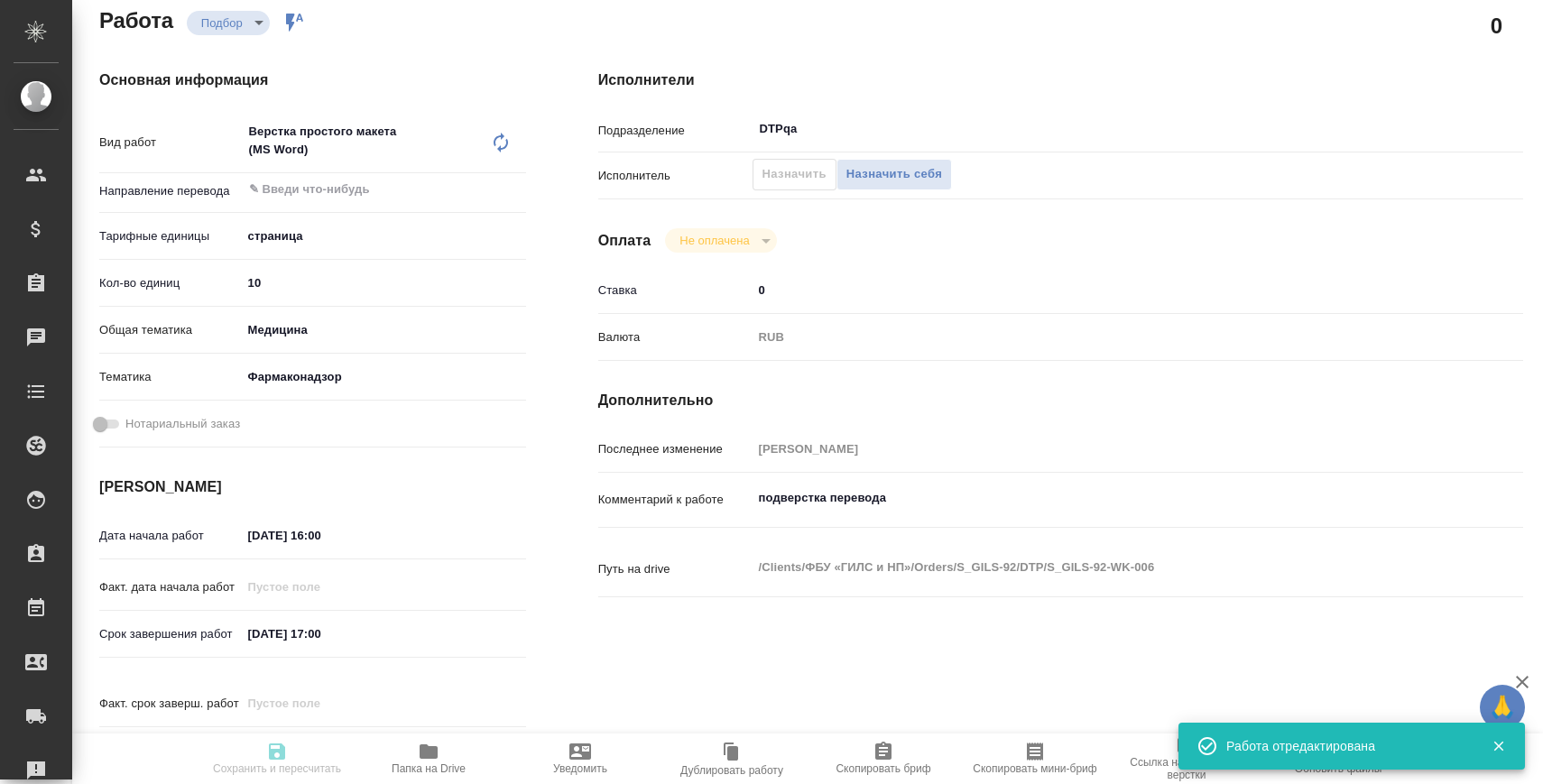
type input "Верстка простого макета (MS Word), Приемка подверстки"
type input "Усманова Ольга"
type input "[PERSON_NAME]"
type input "/Clients/ФБУ «ГИЛС и НП»/Orders/S_GILS-92"
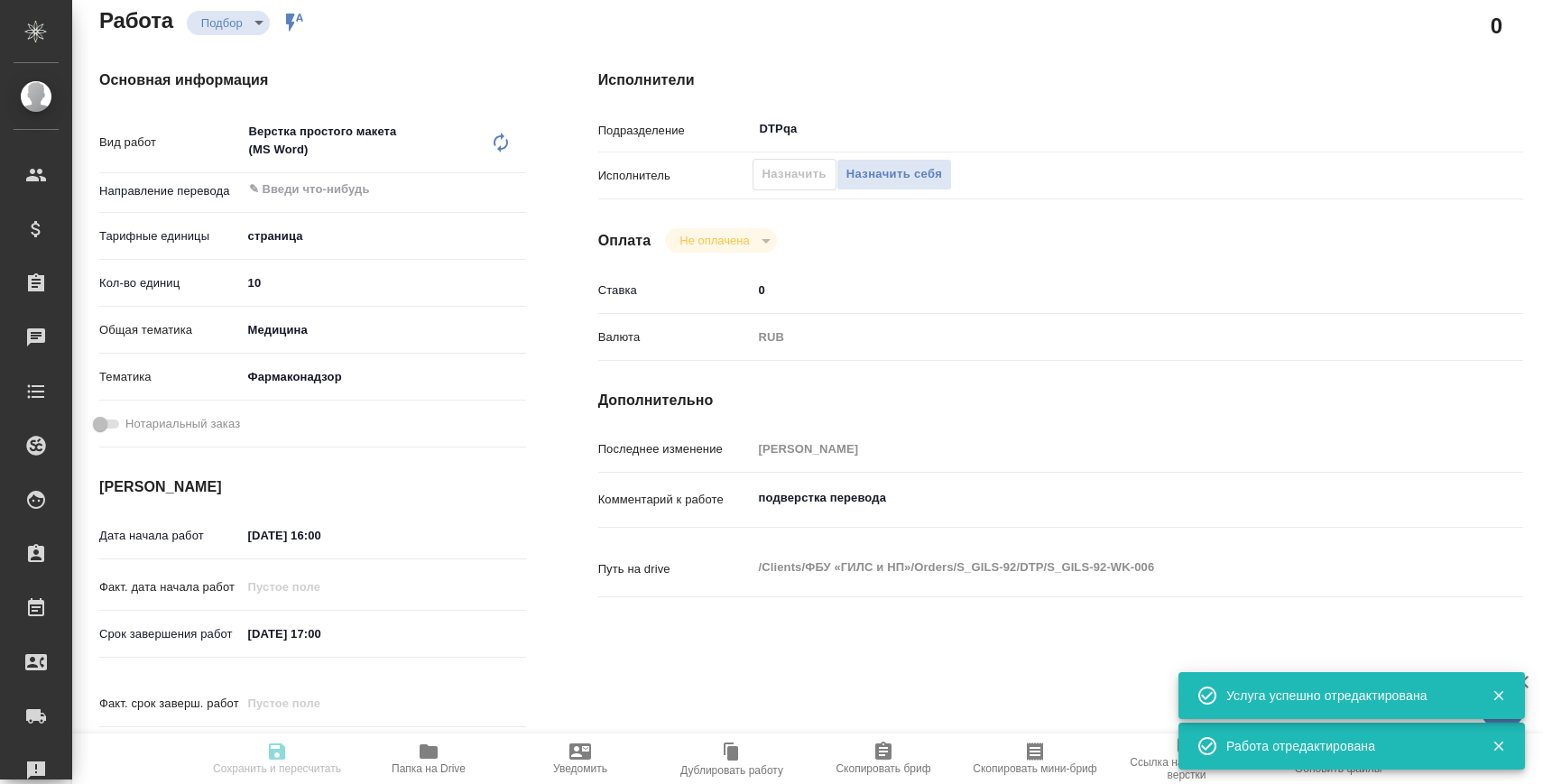
type input "recruiting"
type input "5a8b1489cc6b4906c91bfdb2"
type input "10"
type input "med"
type input "66b350e715fdbd933886e8f8"
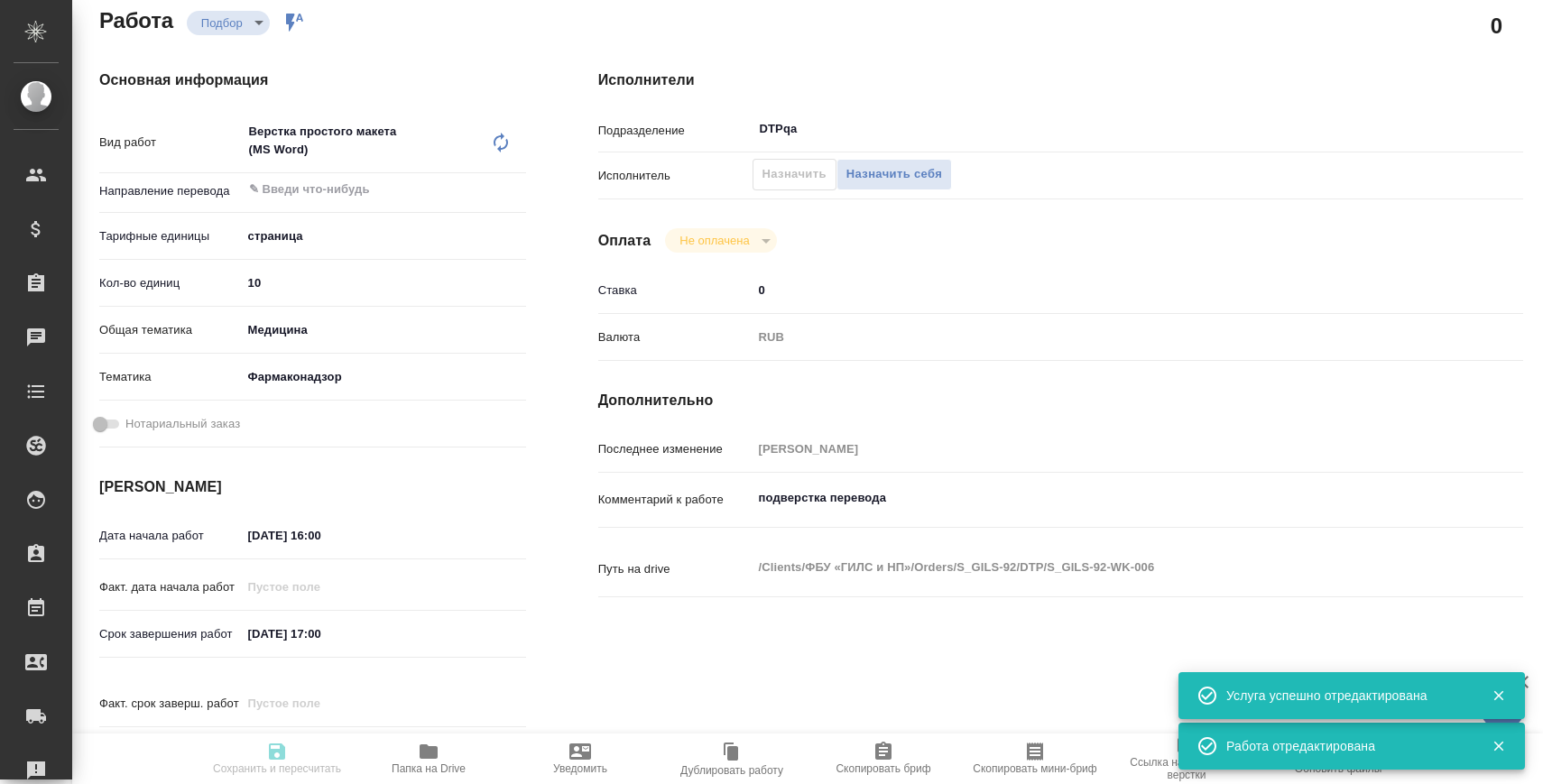
type input "12.09.2025 16:00"
type input "12.09.2025 17:00"
type input "DTPqa"
type input "notPayed"
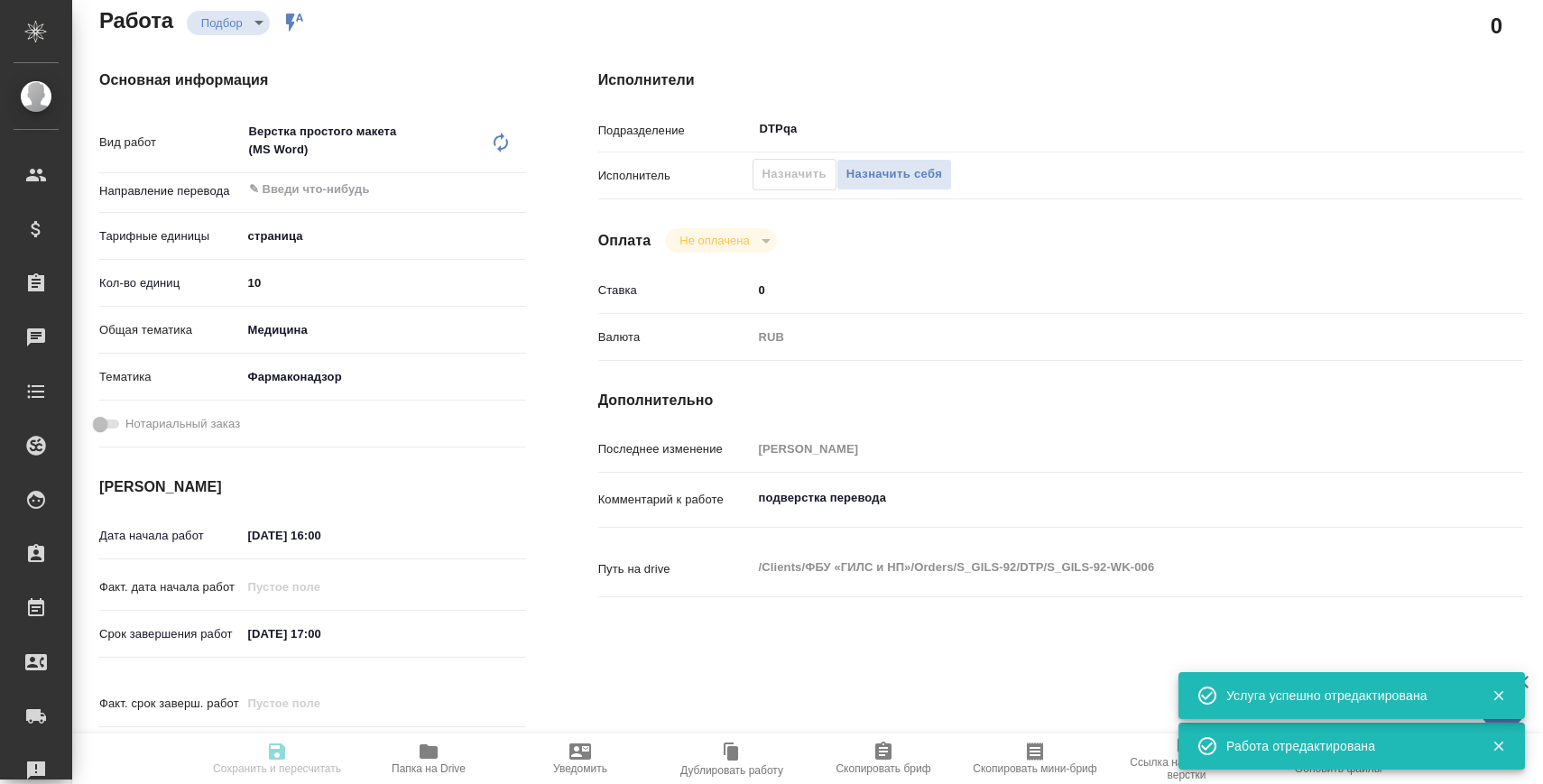
type input "0"
type input "RUB"
type input "Сергеева Анастасия"
type input "S_GILS-92"
type input "Верстка простого макета (MS Word)"
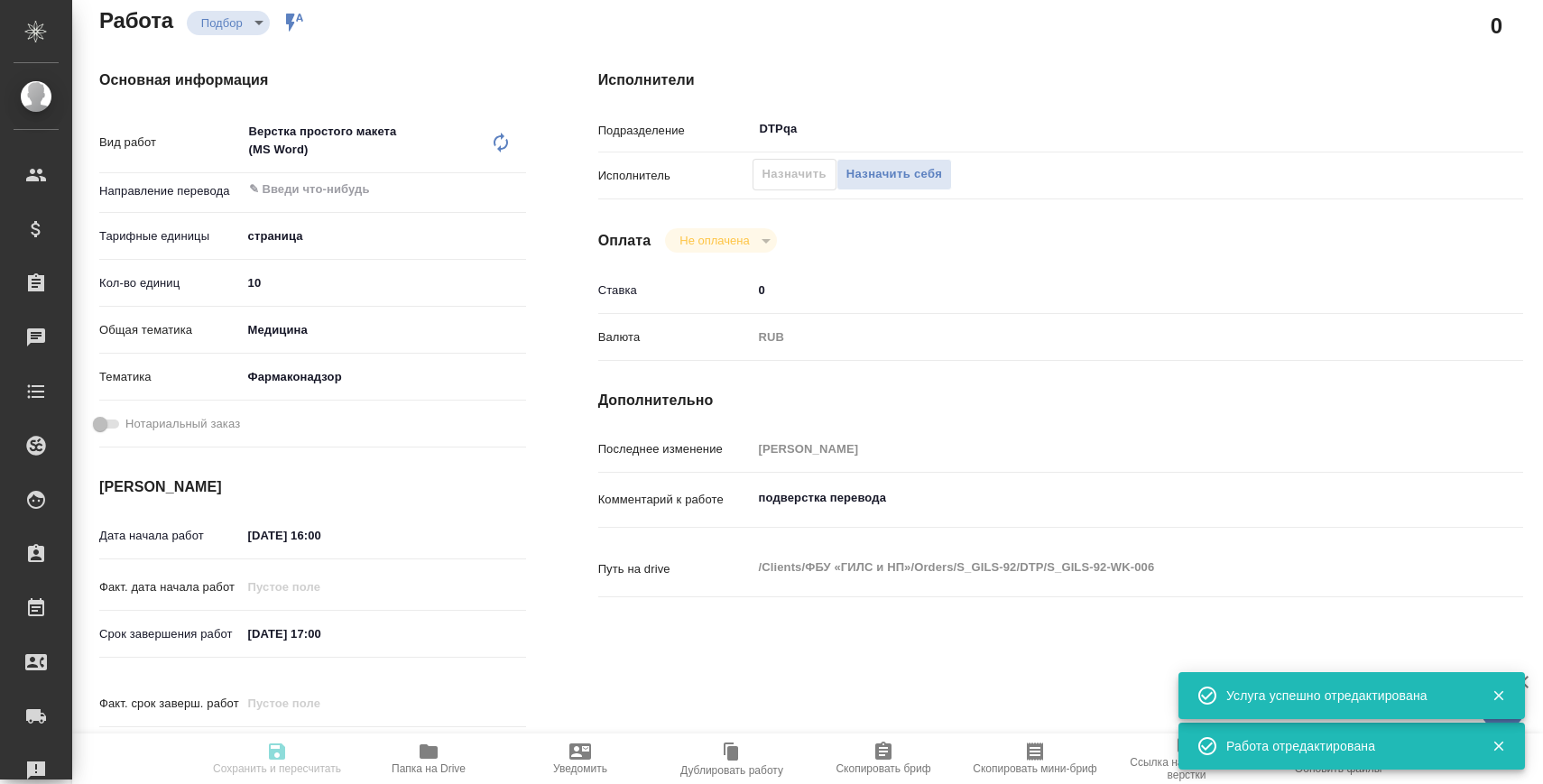
type input "Верстка простого макета (MS Word), Приемка подверстки"
type input "Усманова Ольга"
type input "[PERSON_NAME]"
type input "/Clients/ФБУ «ГИЛС и НП»/Orders/S_GILS-92"
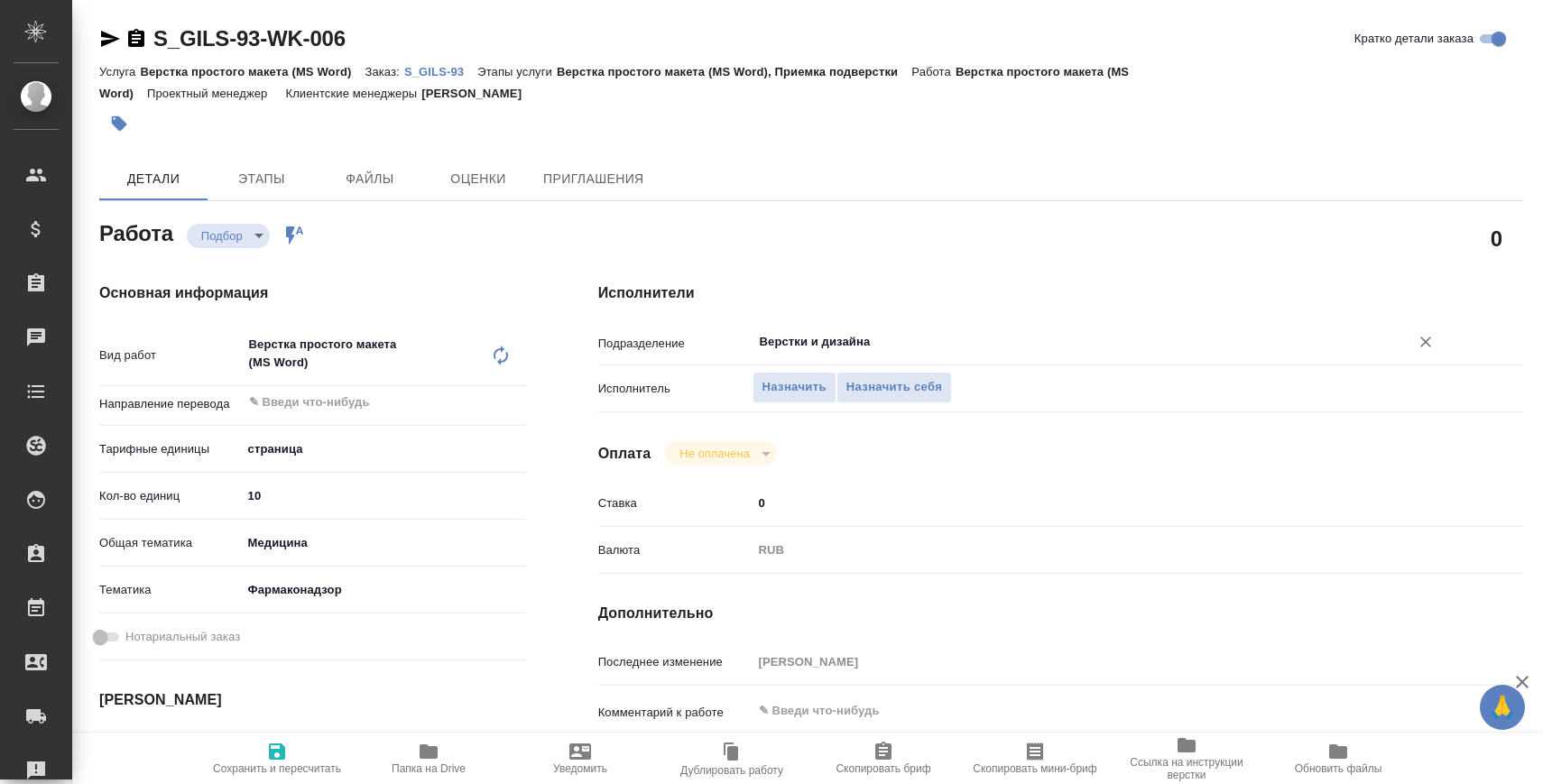
click at [795, 356] on div "Верстки и дизайна ​" at bounding box center [1099, 342] width 694 height 32
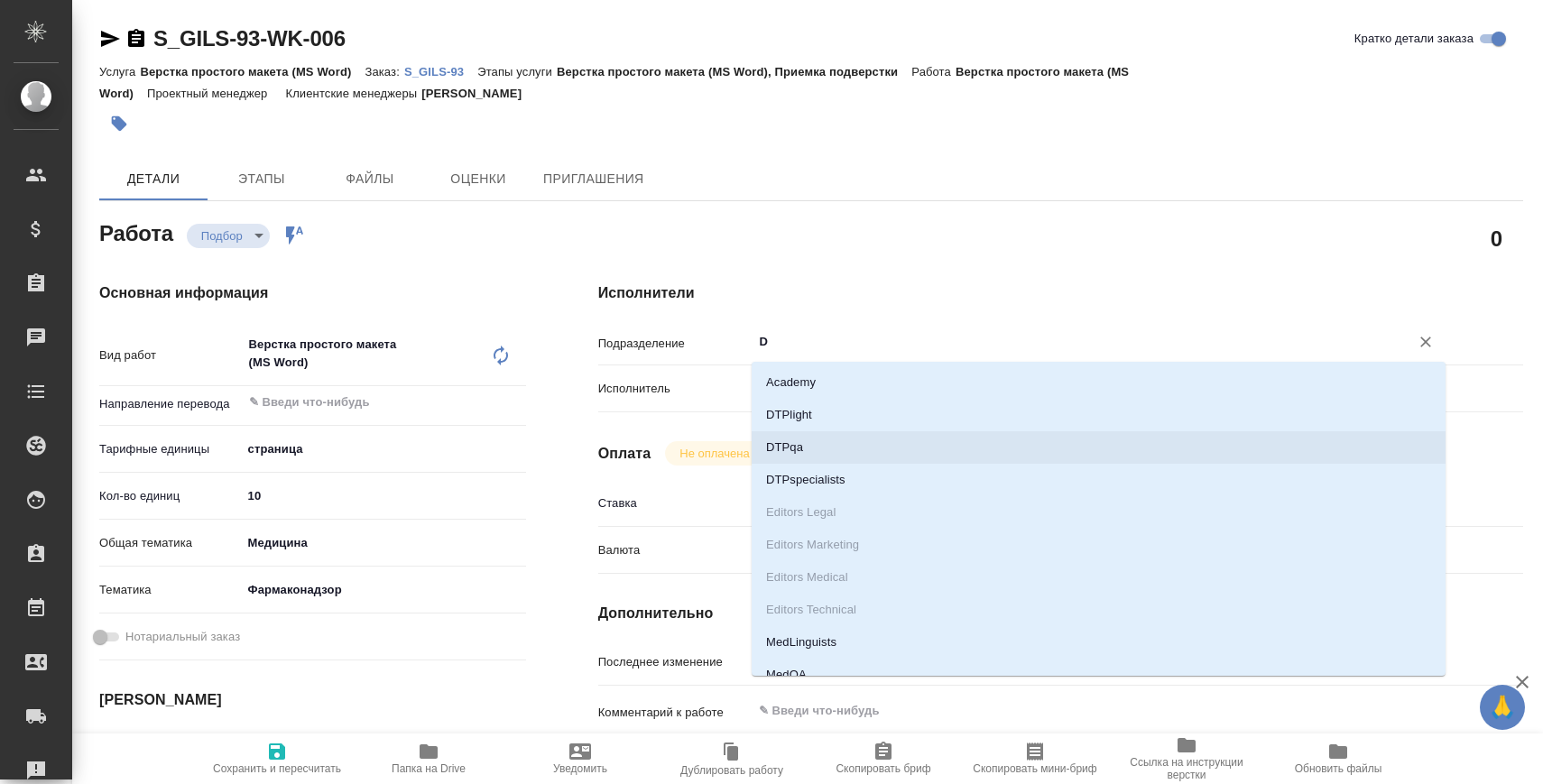
click at [804, 457] on li "DTPqa" at bounding box center [1098, 447] width 694 height 32
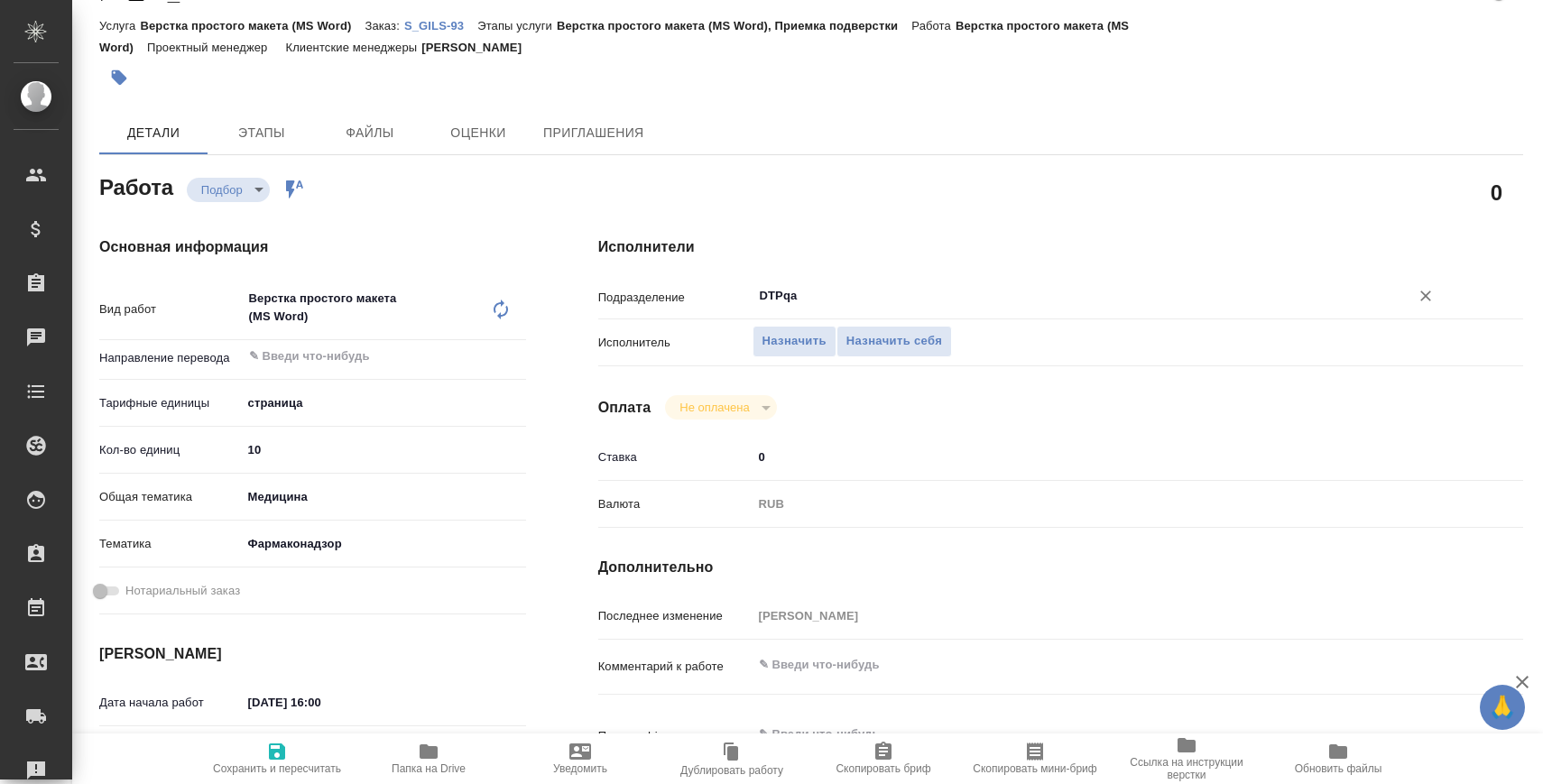
scroll to position [68, 0]
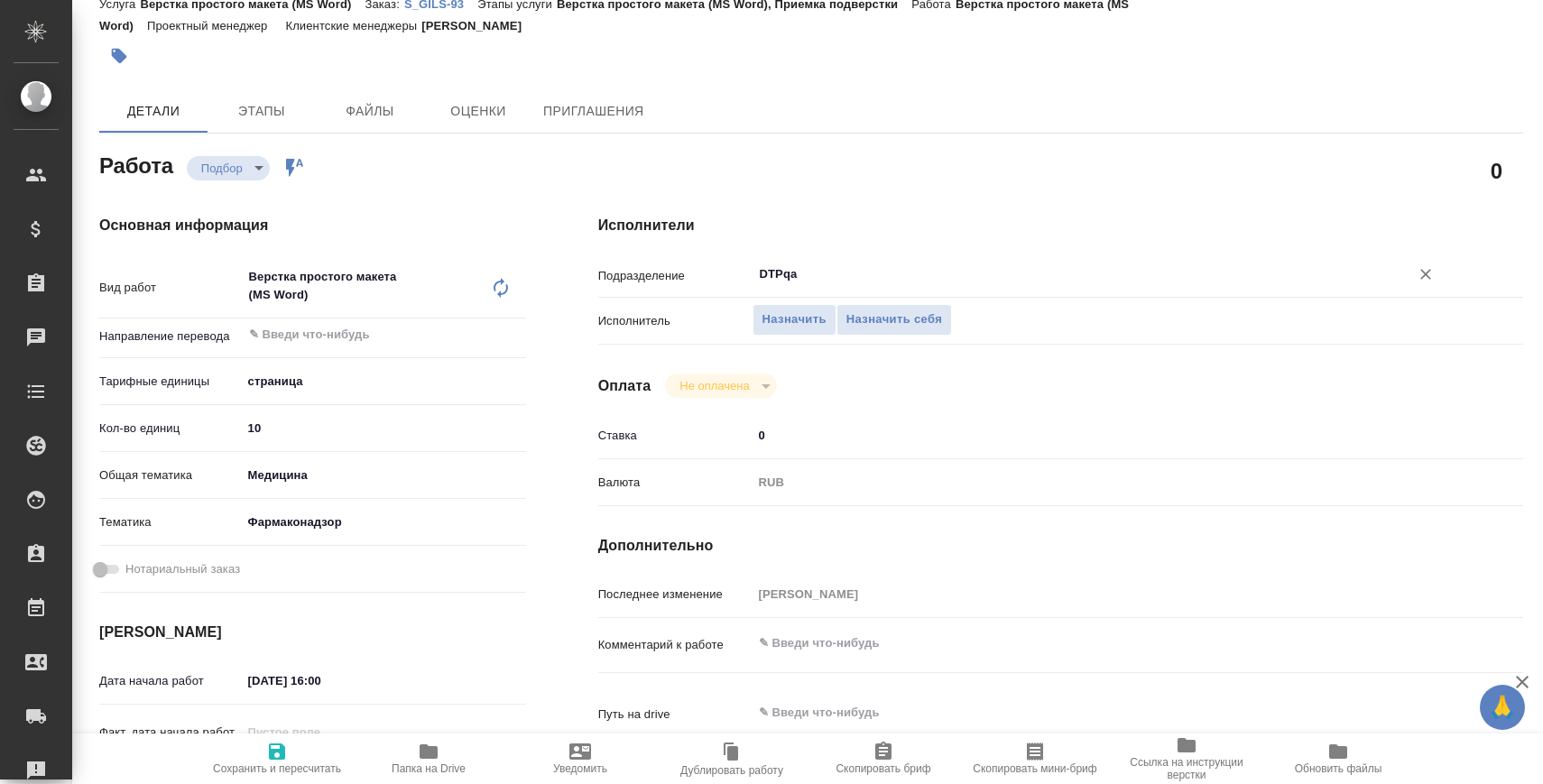
type input "DTPqa"
click at [827, 646] on textarea at bounding box center [1099, 643] width 694 height 30
paste textarea "подверстка перевода"
type textarea "подверстка перевода"
click at [317, 762] on span "Сохранить и пересчитать" at bounding box center [277, 768] width 129 height 12
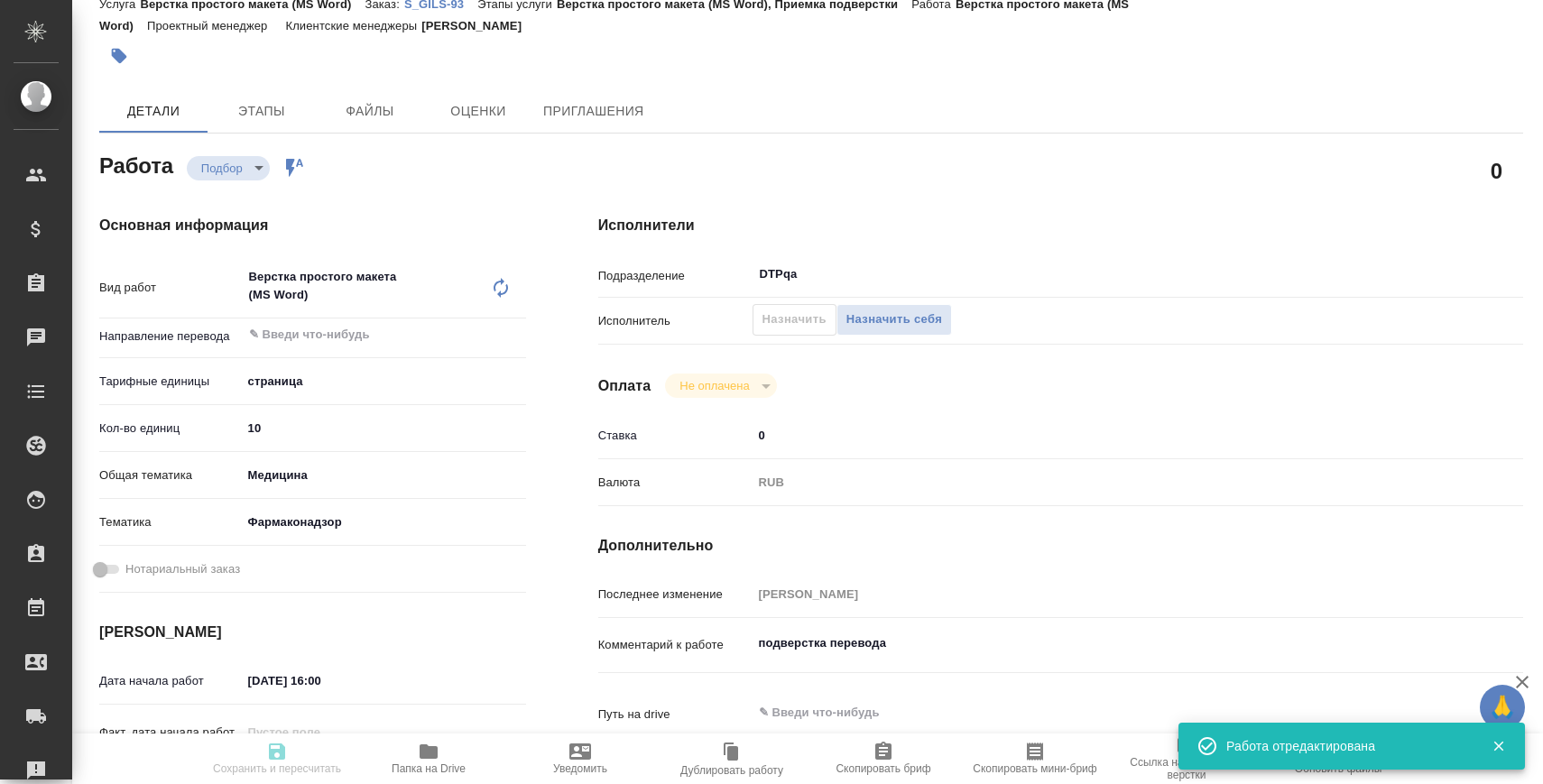
type input "recruiting"
type input "5a8b1489cc6b4906c91bfdb2"
type input "10"
type input "med"
type input "66b350e715fdbd933886e8f8"
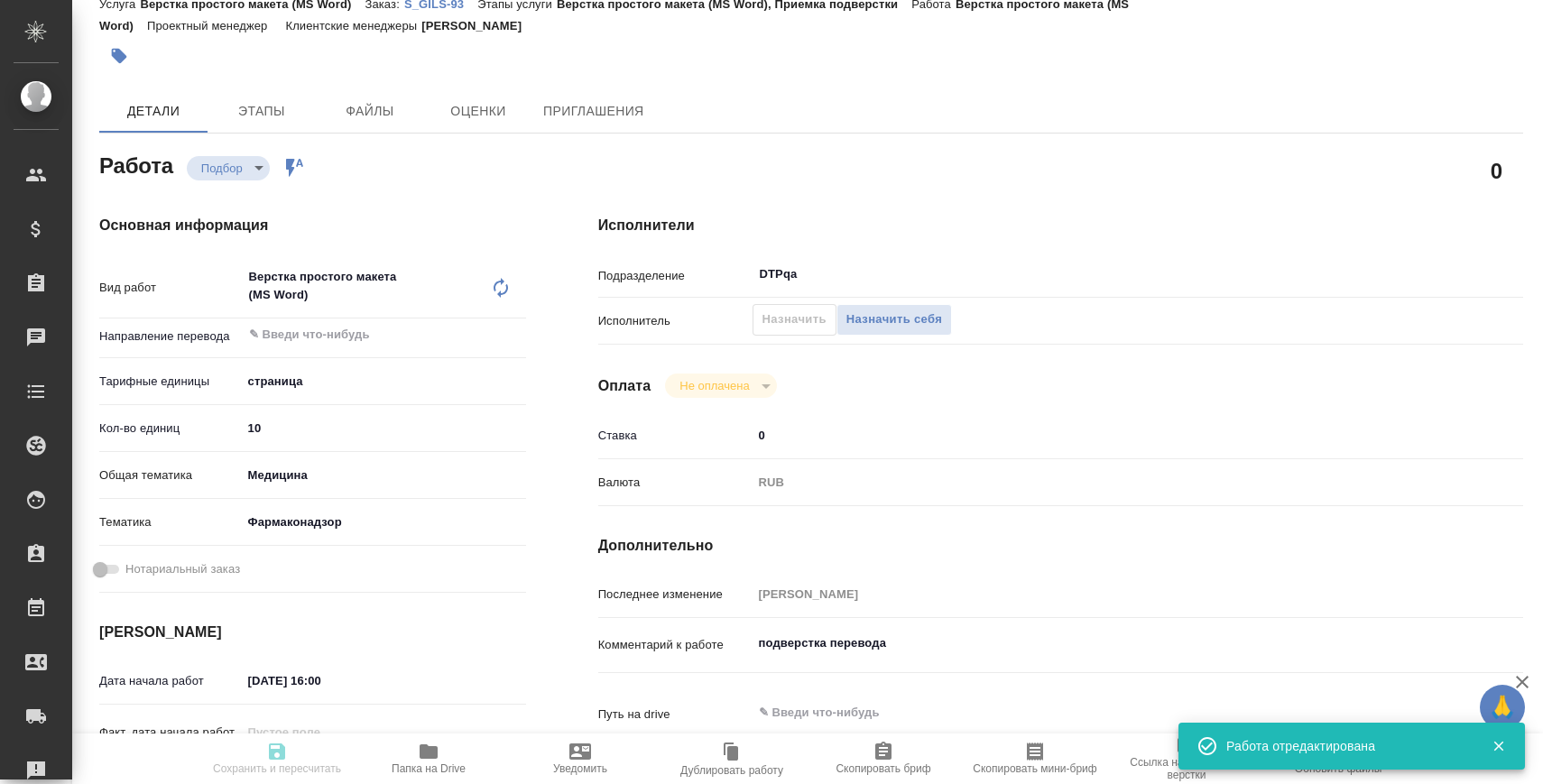
type input "12.09.2025 16:00"
type input "12.09.2025 17:00"
type input "DTPqa"
type input "notPayed"
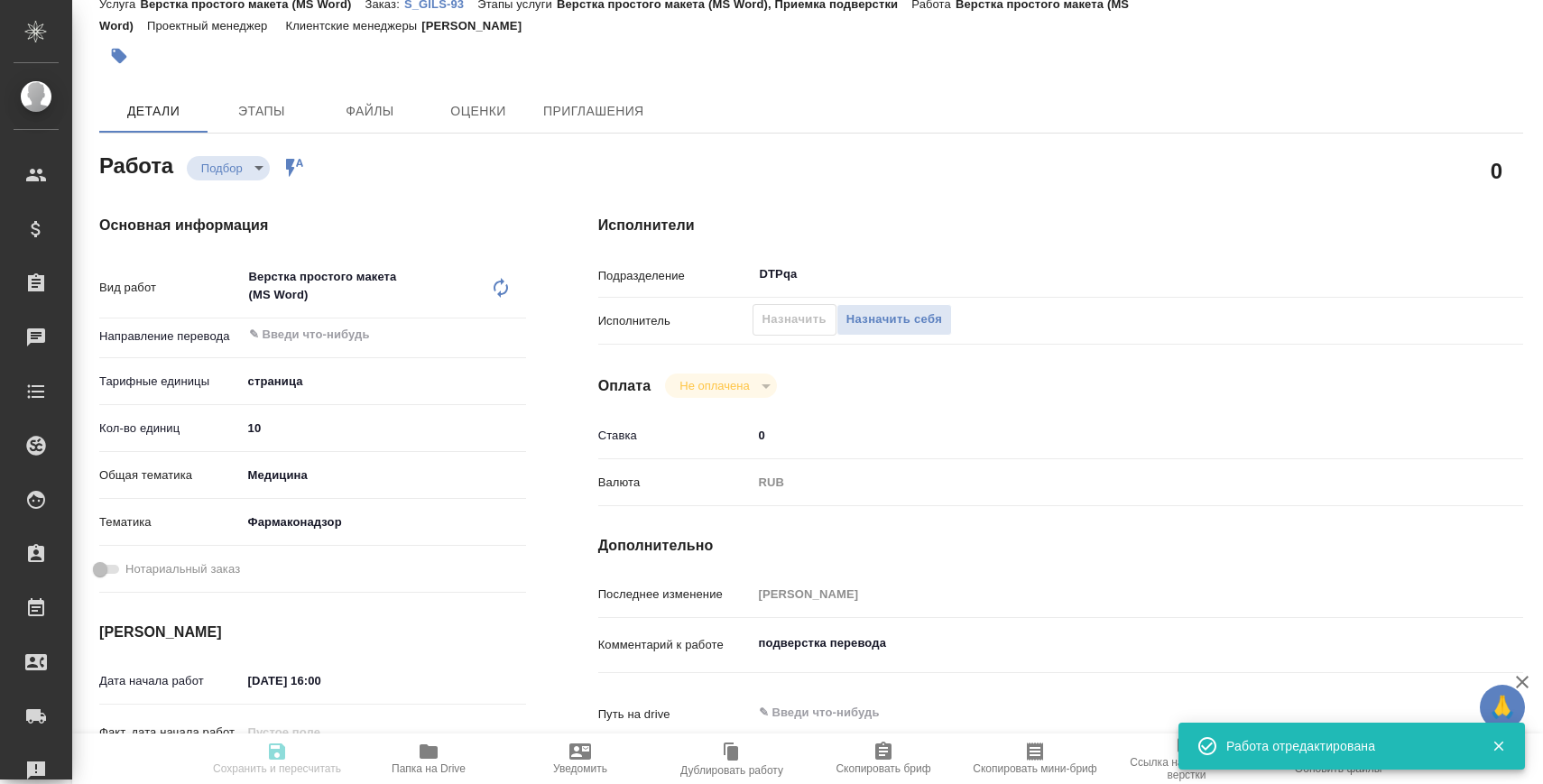
type input "0"
type input "RUB"
type input "Сергеева Анастасия"
type input "S_GILS-93"
type input "Верстка простого макета (MS Word)"
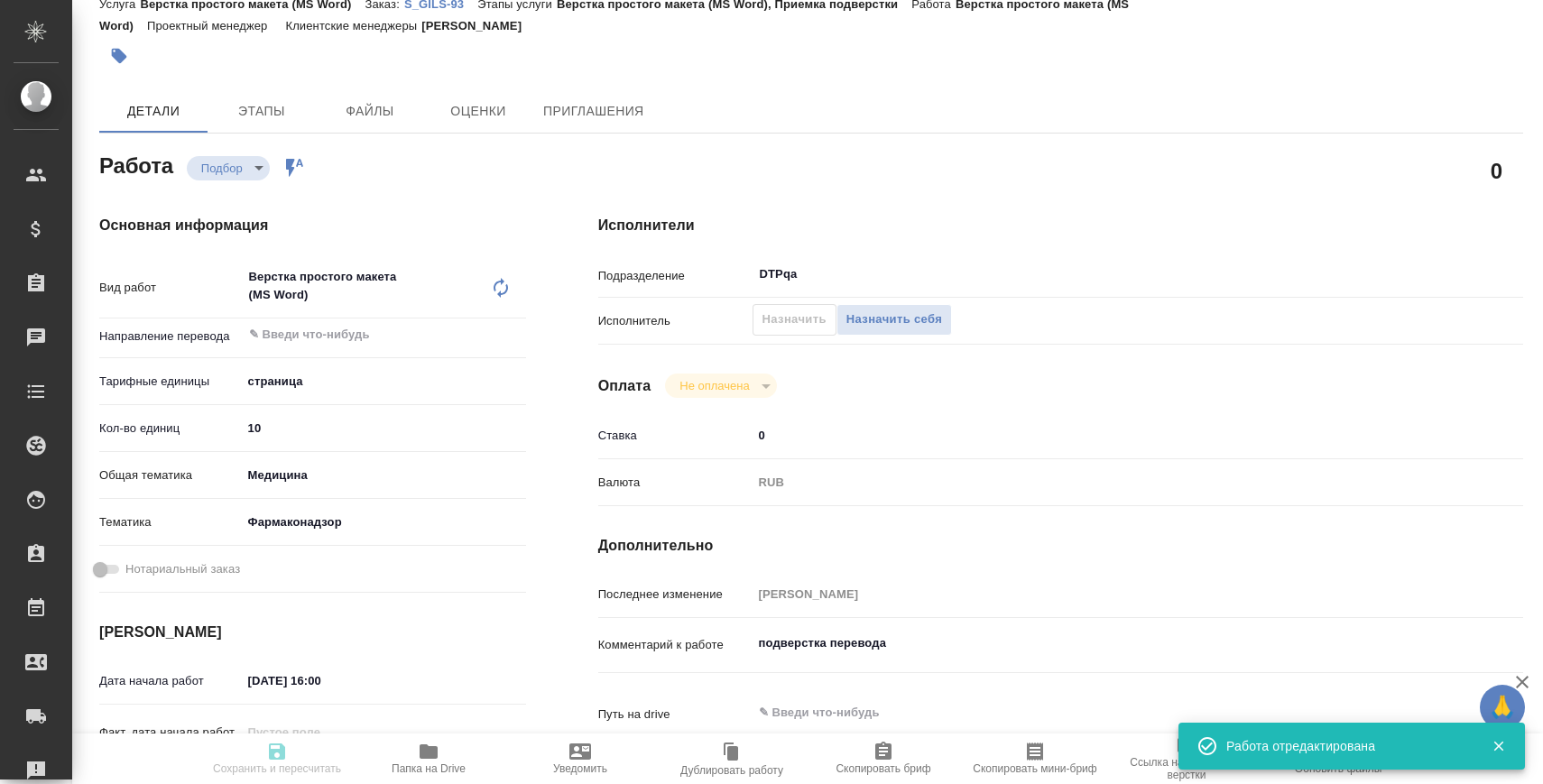
type input "Верстка простого макета (MS Word), Приемка подверстки"
type input "Усманова Ольга"
type input "[PERSON_NAME]"
type input "/Clients/ФБУ «ГИЛС и НП»/Orders/S_GILS-93"
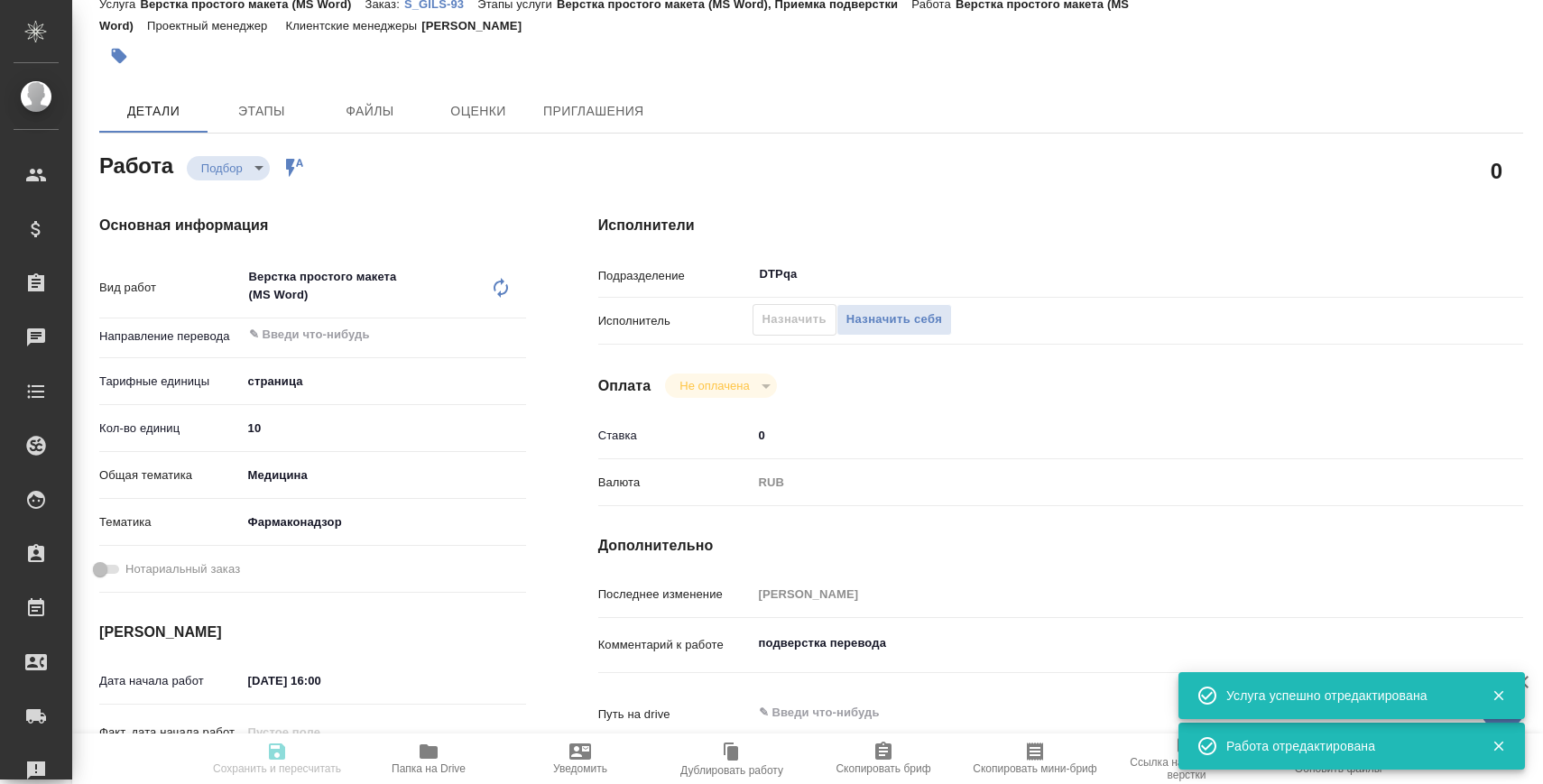
type input "recruiting"
type input "5a8b1489cc6b4906c91bfdb2"
type input "10"
type input "med"
type input "66b350e715fdbd933886e8f8"
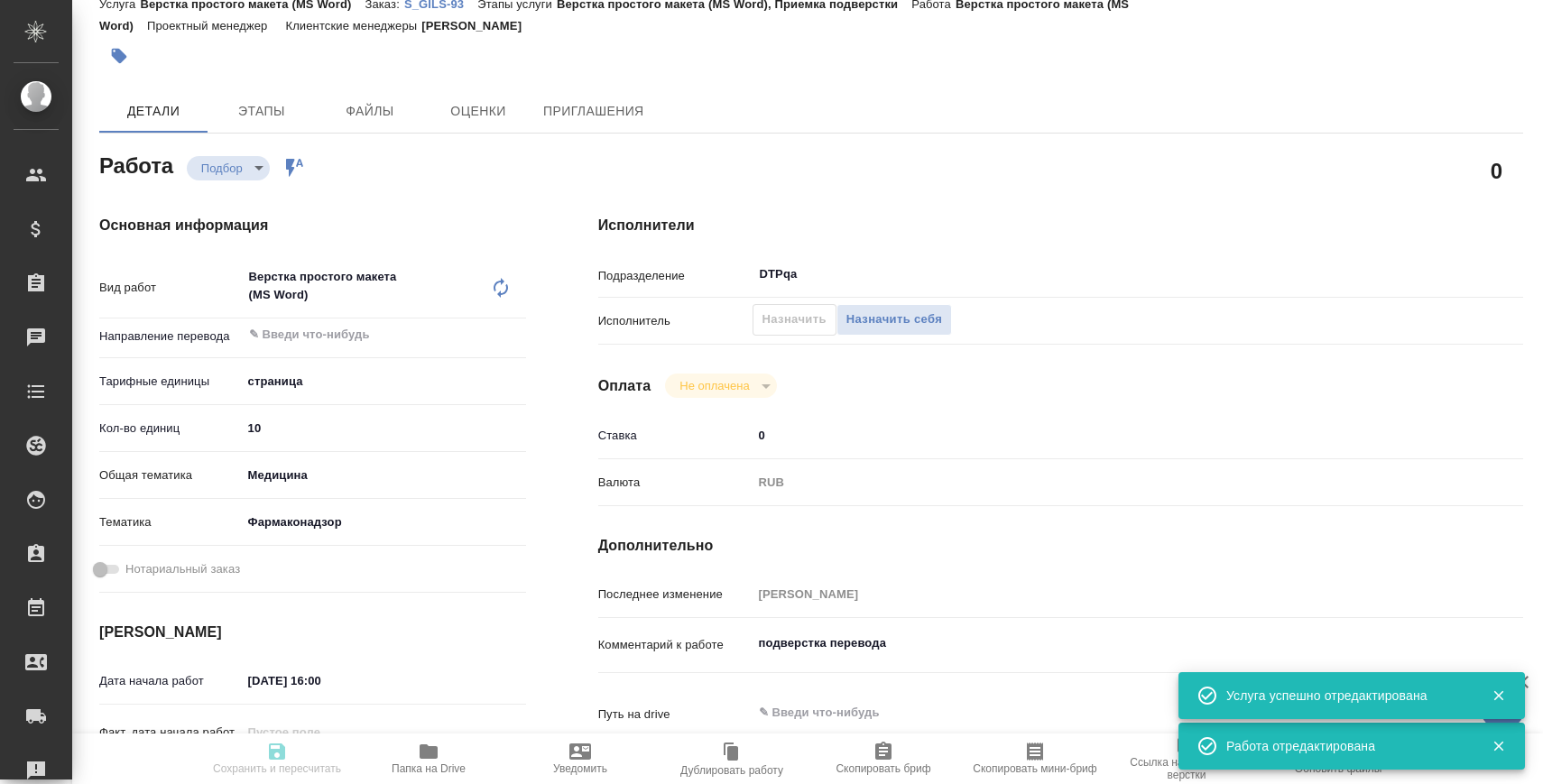
type input "12.09.2025 16:00"
type input "[DATE] 17:00"
type input "DTPqa"
type input "notPayed"
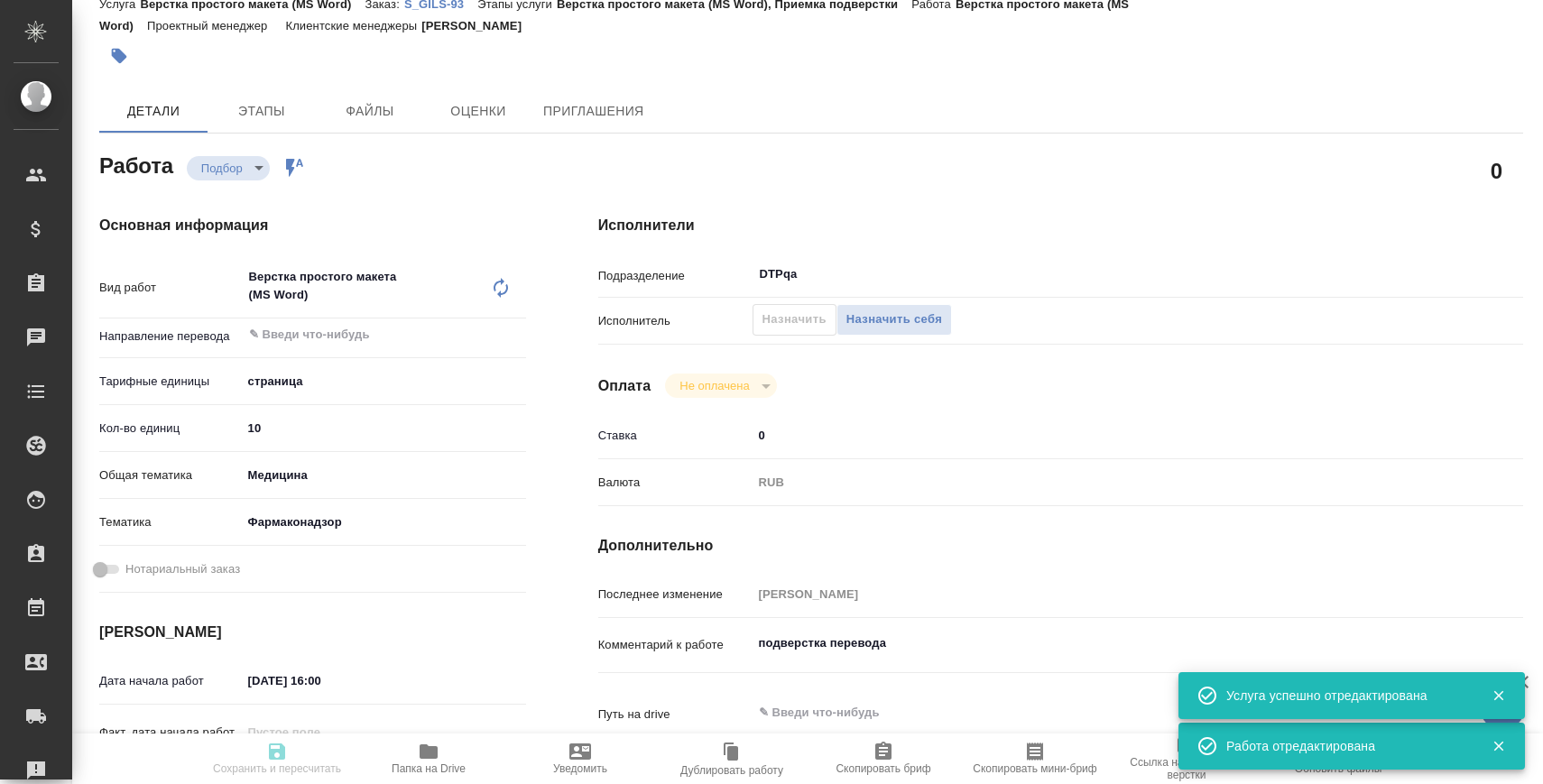
type input "0"
type input "RUB"
type input "Сергеева Анастасия"
type input "S_GILS-93"
type input "Верстка простого макета (MS Word)"
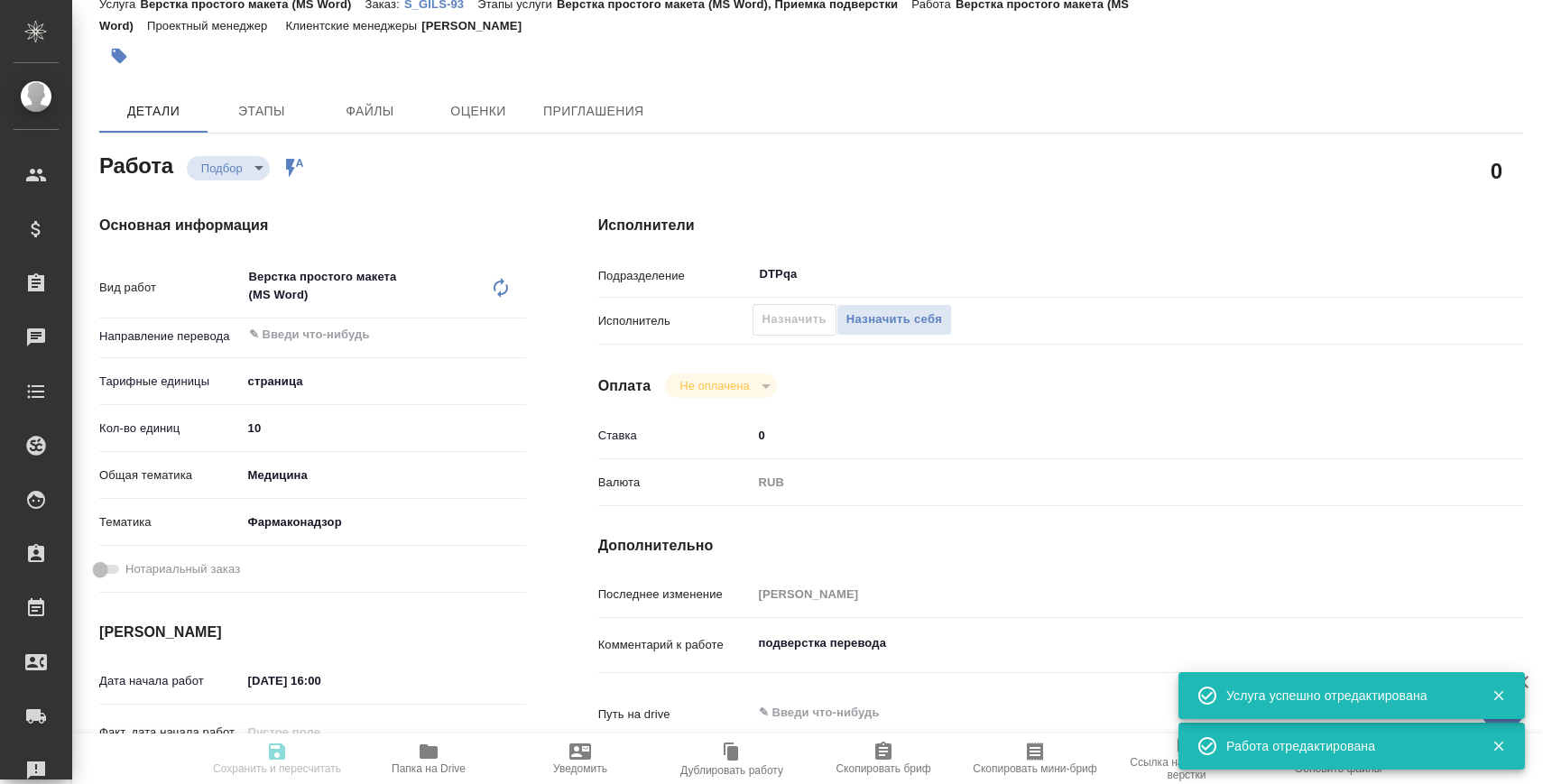
type input "Верстка простого макета (MS Word), Приемка подверстки"
type input "[PERSON_NAME]"
type input "/Clients/ФБУ «ГИЛС и НП»/Orders/S_GILS-93"
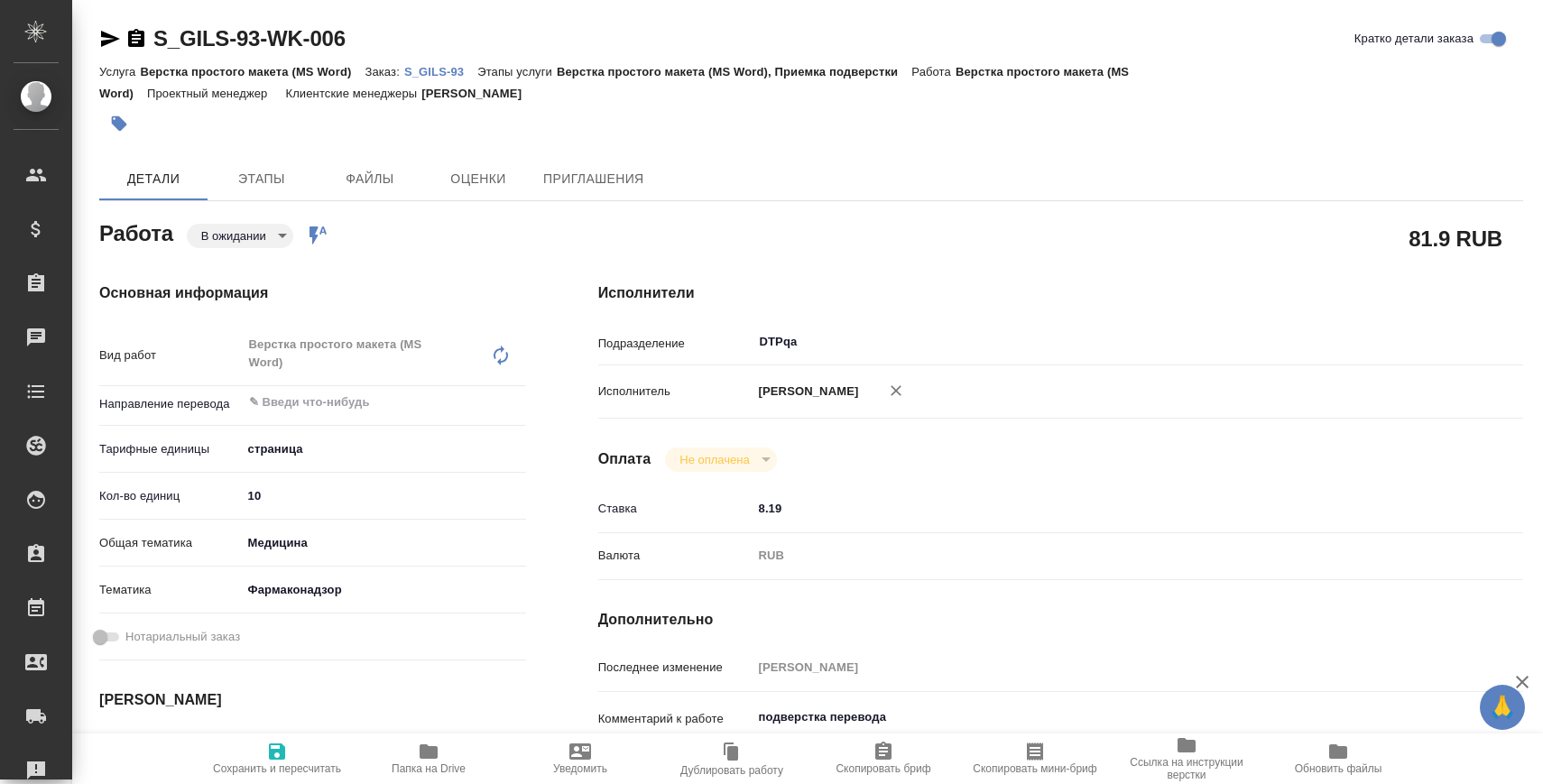
type textarea "x"
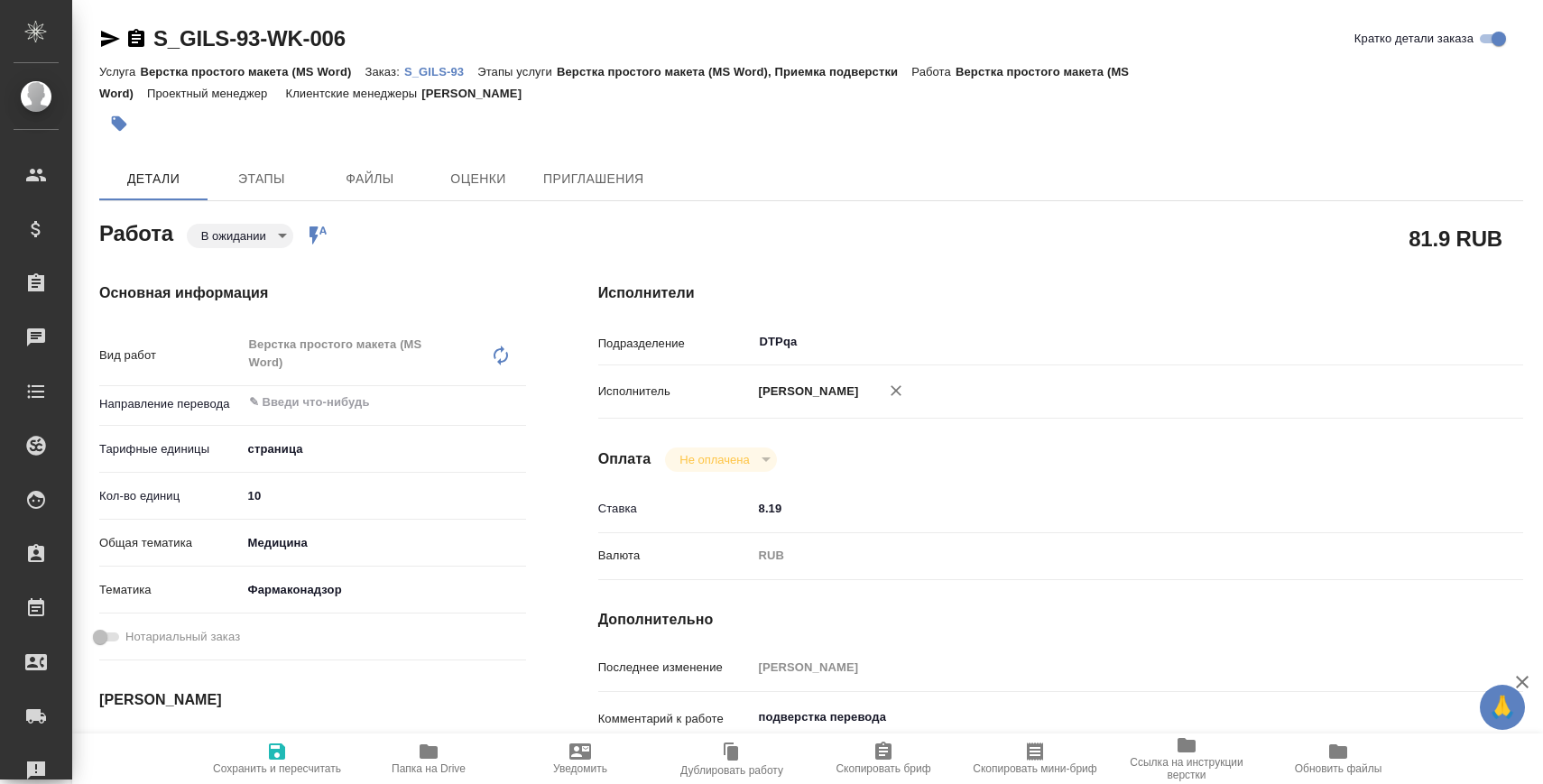
type textarea "x"
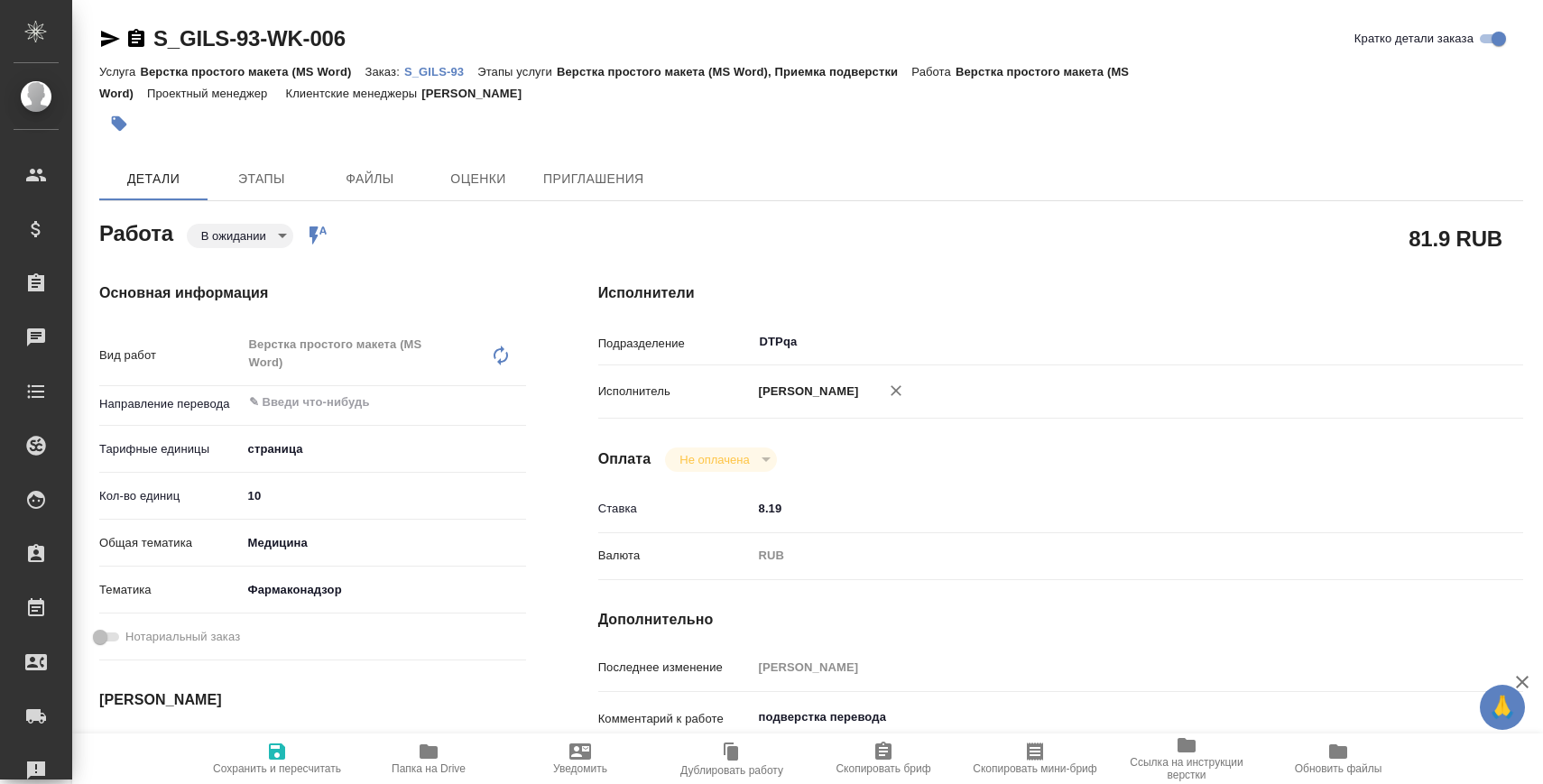
type textarea "x"
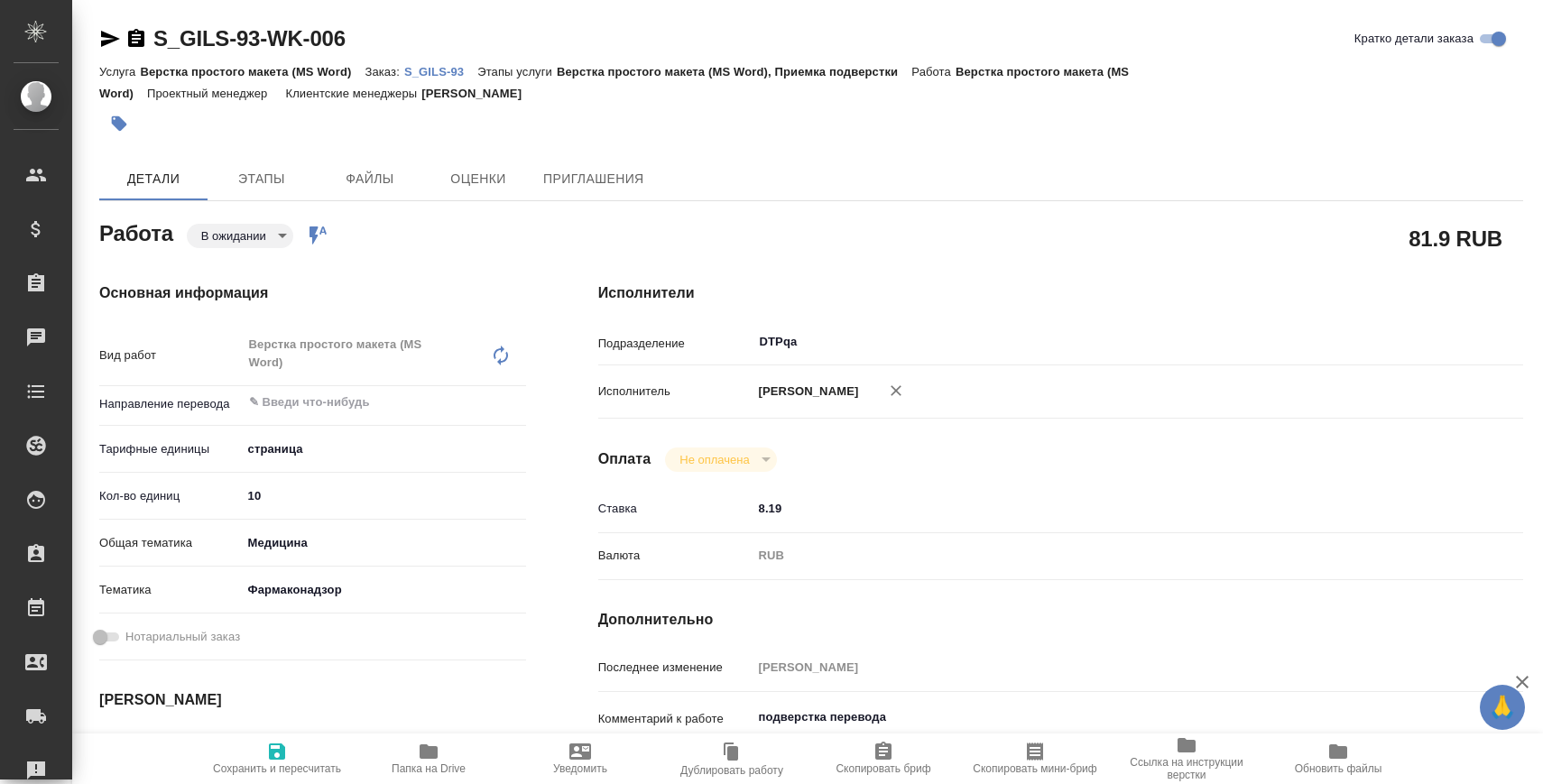
type textarea "x"
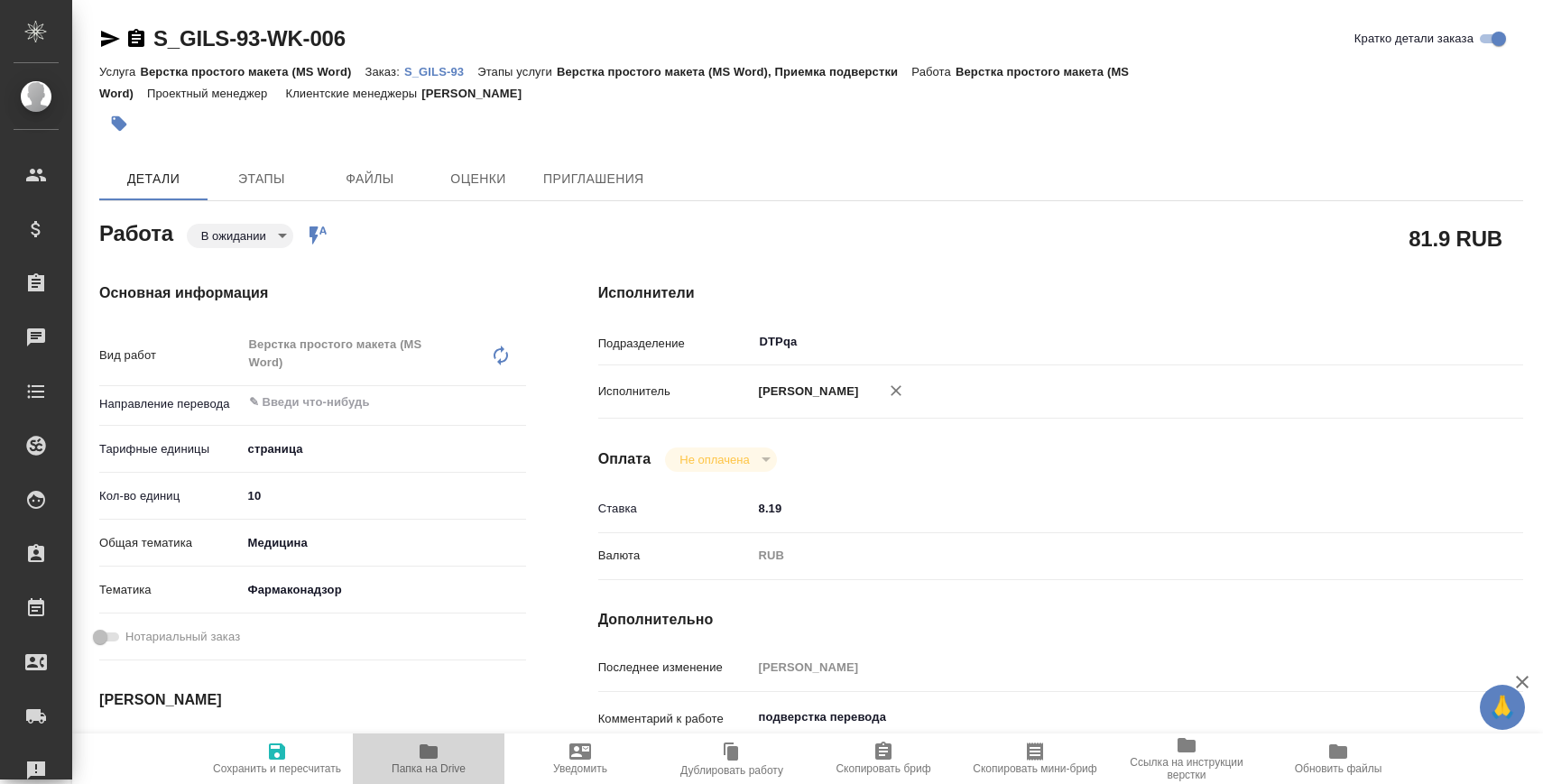
click at [457, 755] on span "Папка на Drive" at bounding box center [429, 758] width 130 height 34
type textarea "x"
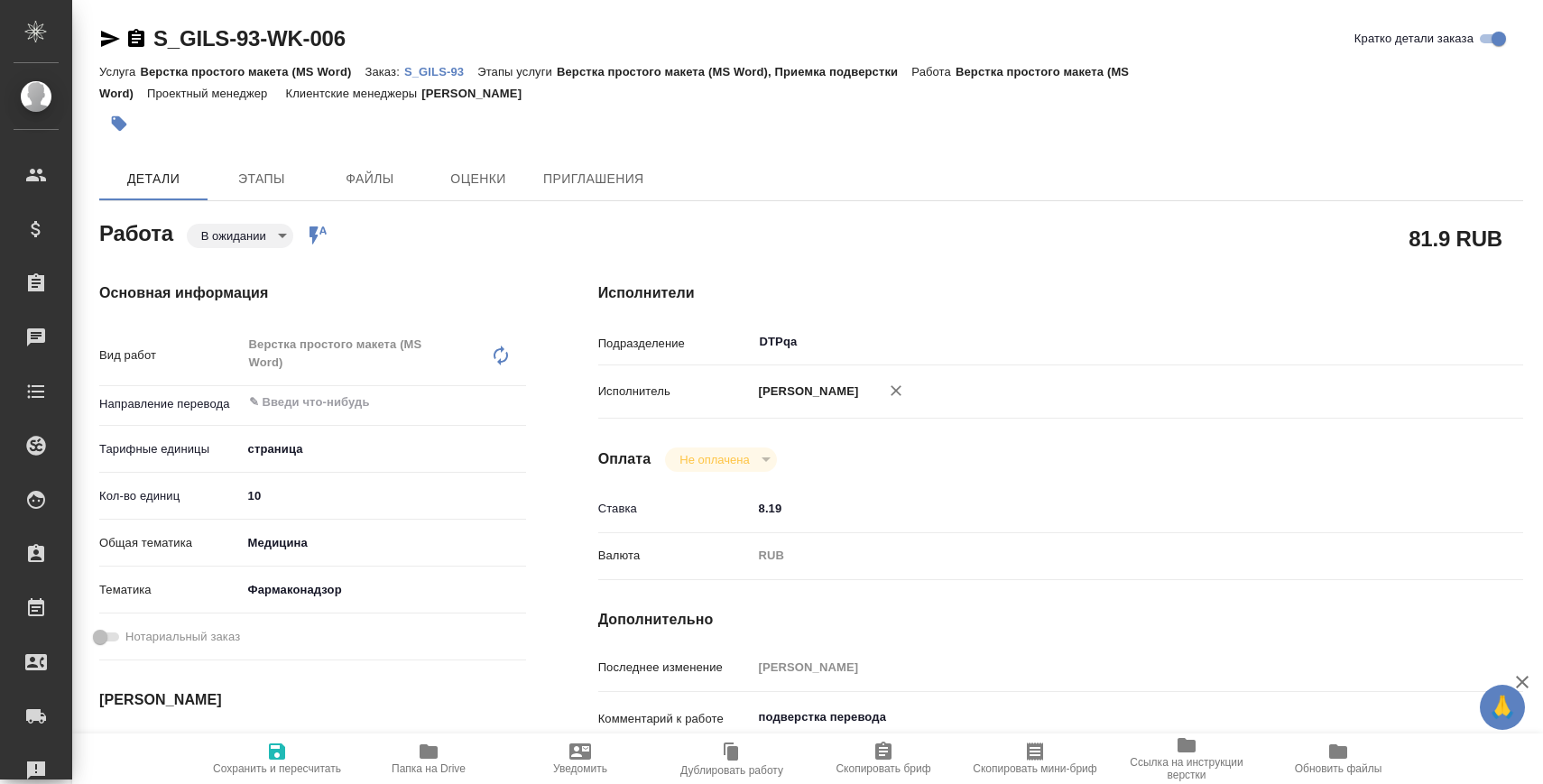
type textarea "x"
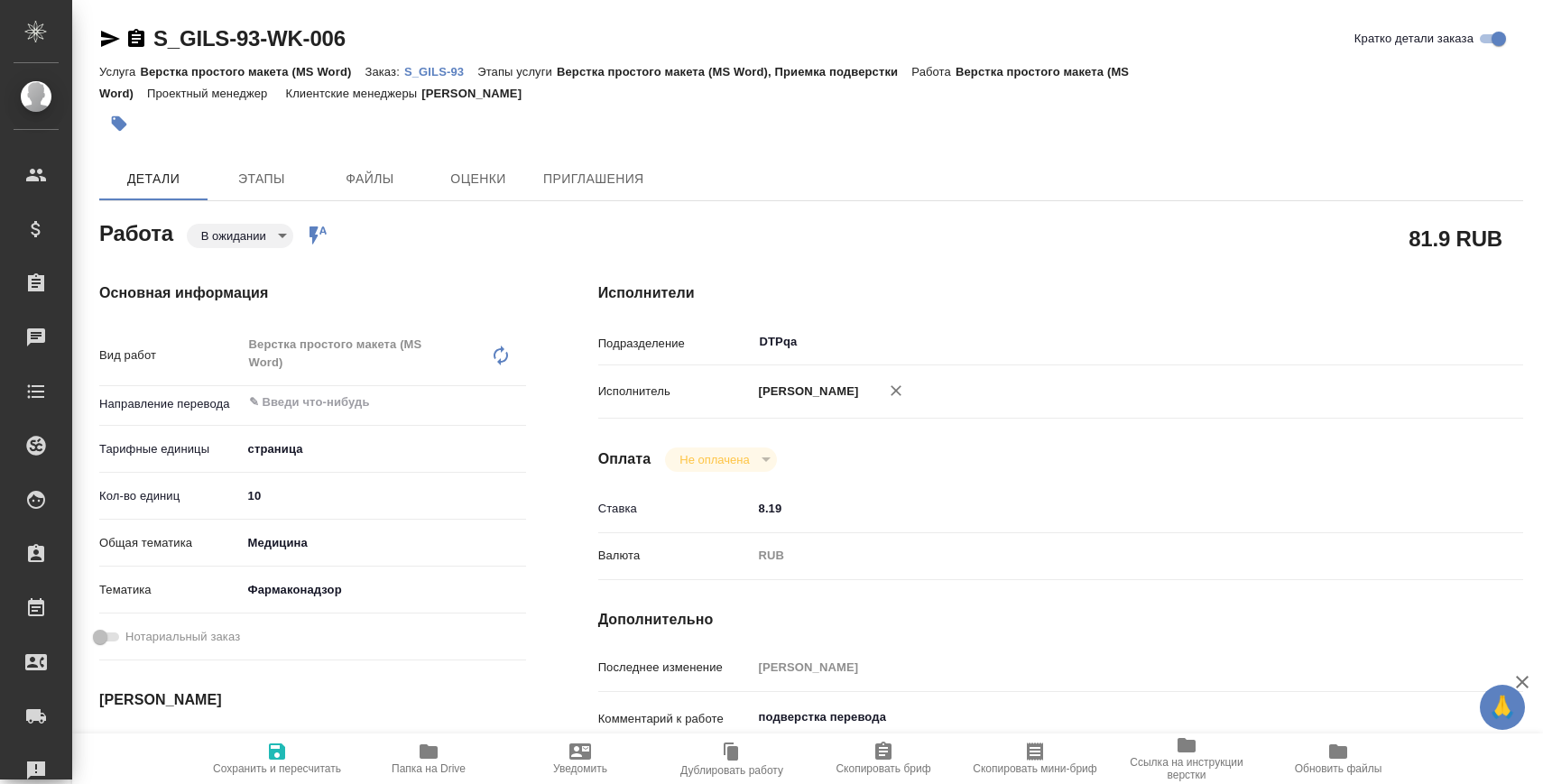
type textarea "x"
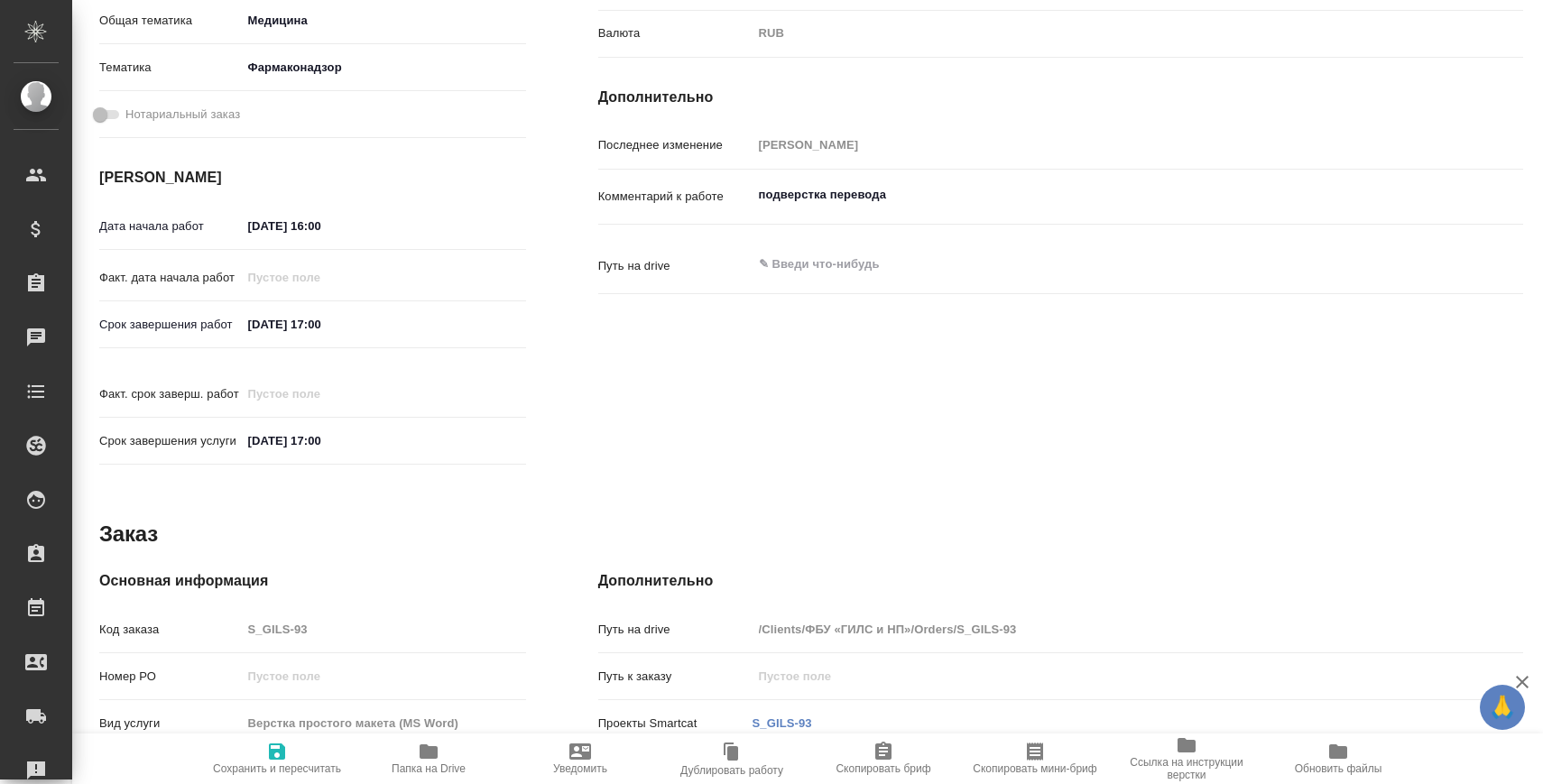
scroll to position [810, 0]
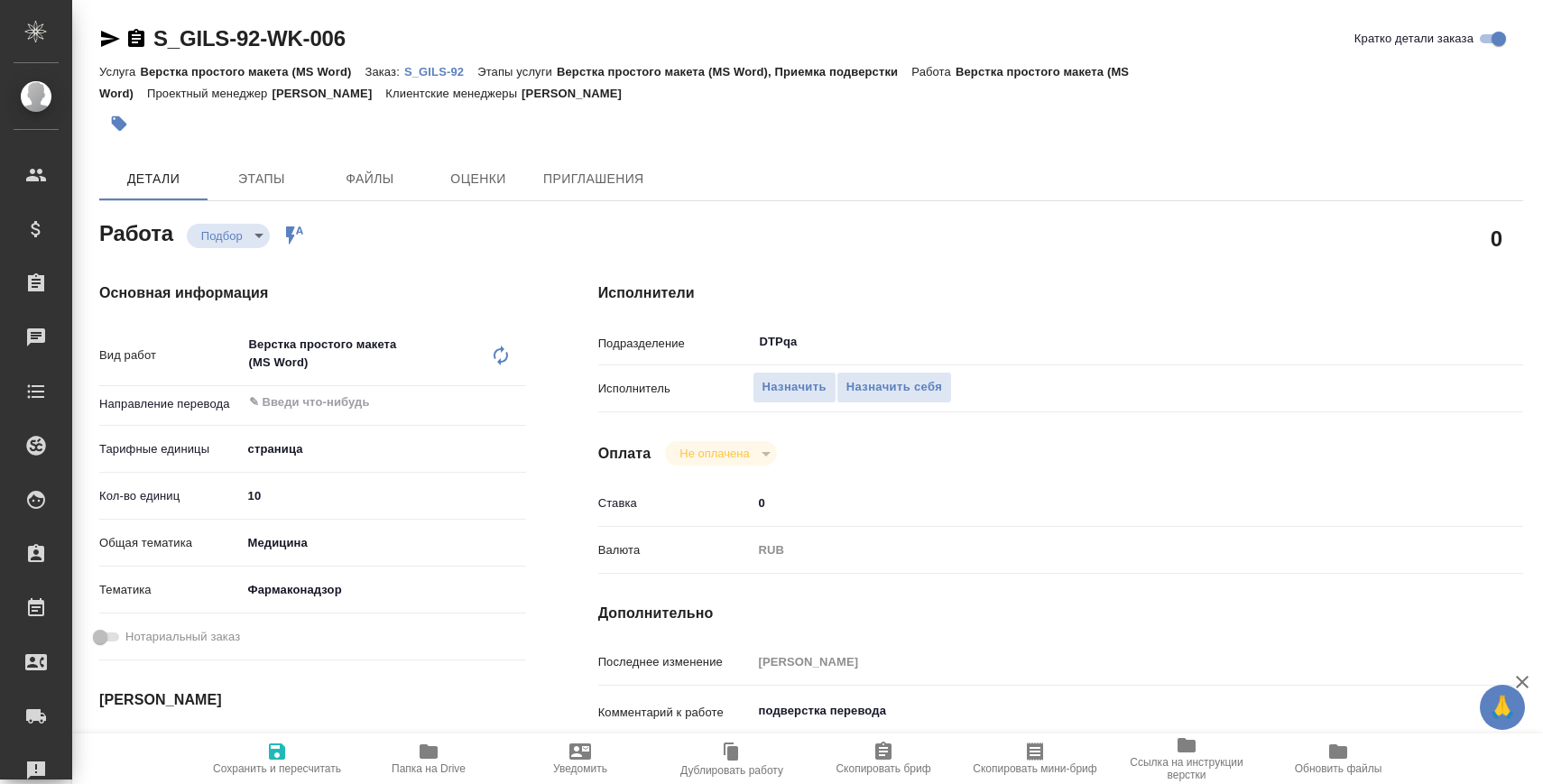
click at [384, 758] on span "Папка на Drive" at bounding box center [429, 758] width 130 height 34
type textarea "x"
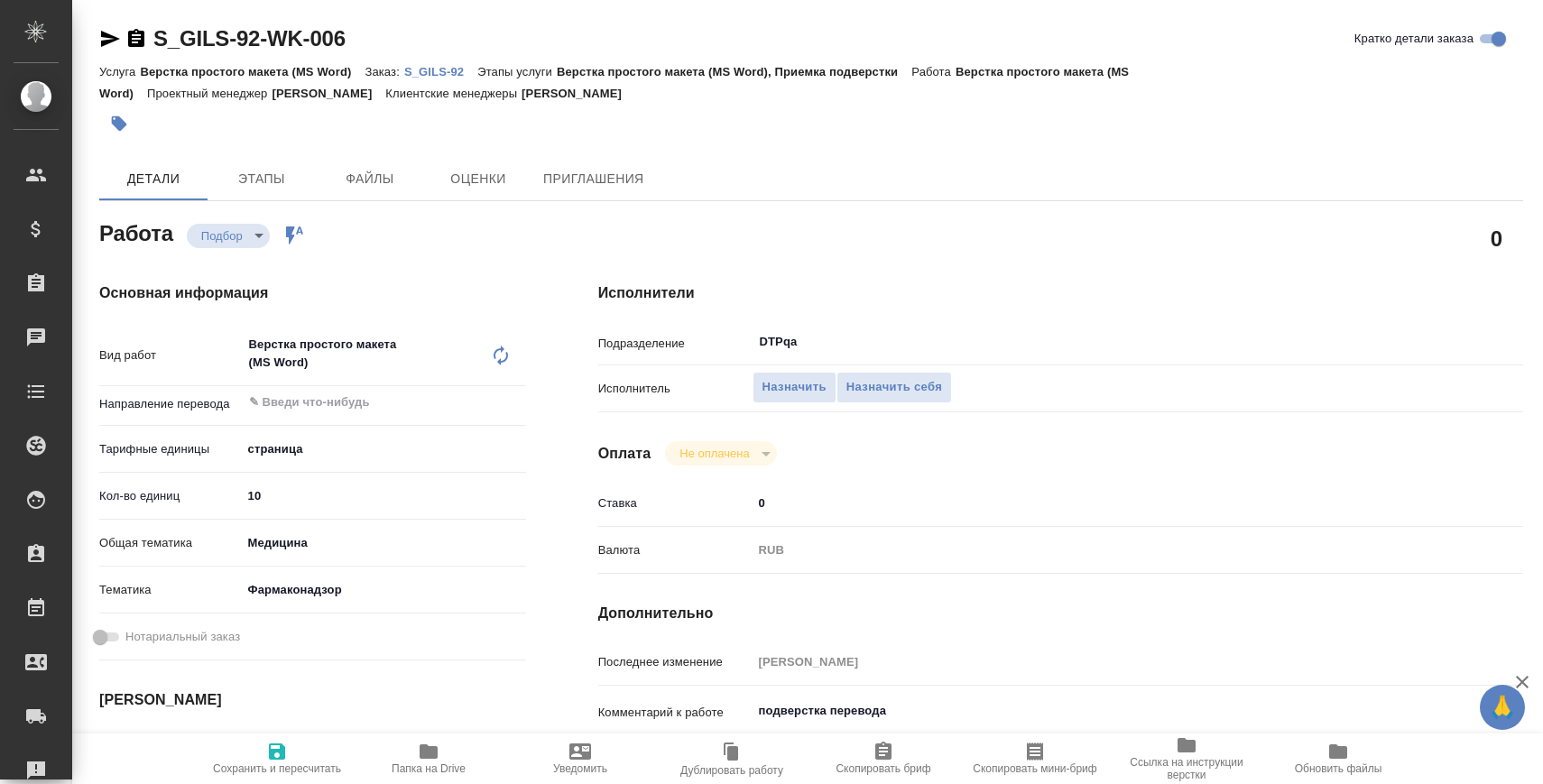
type textarea "x"
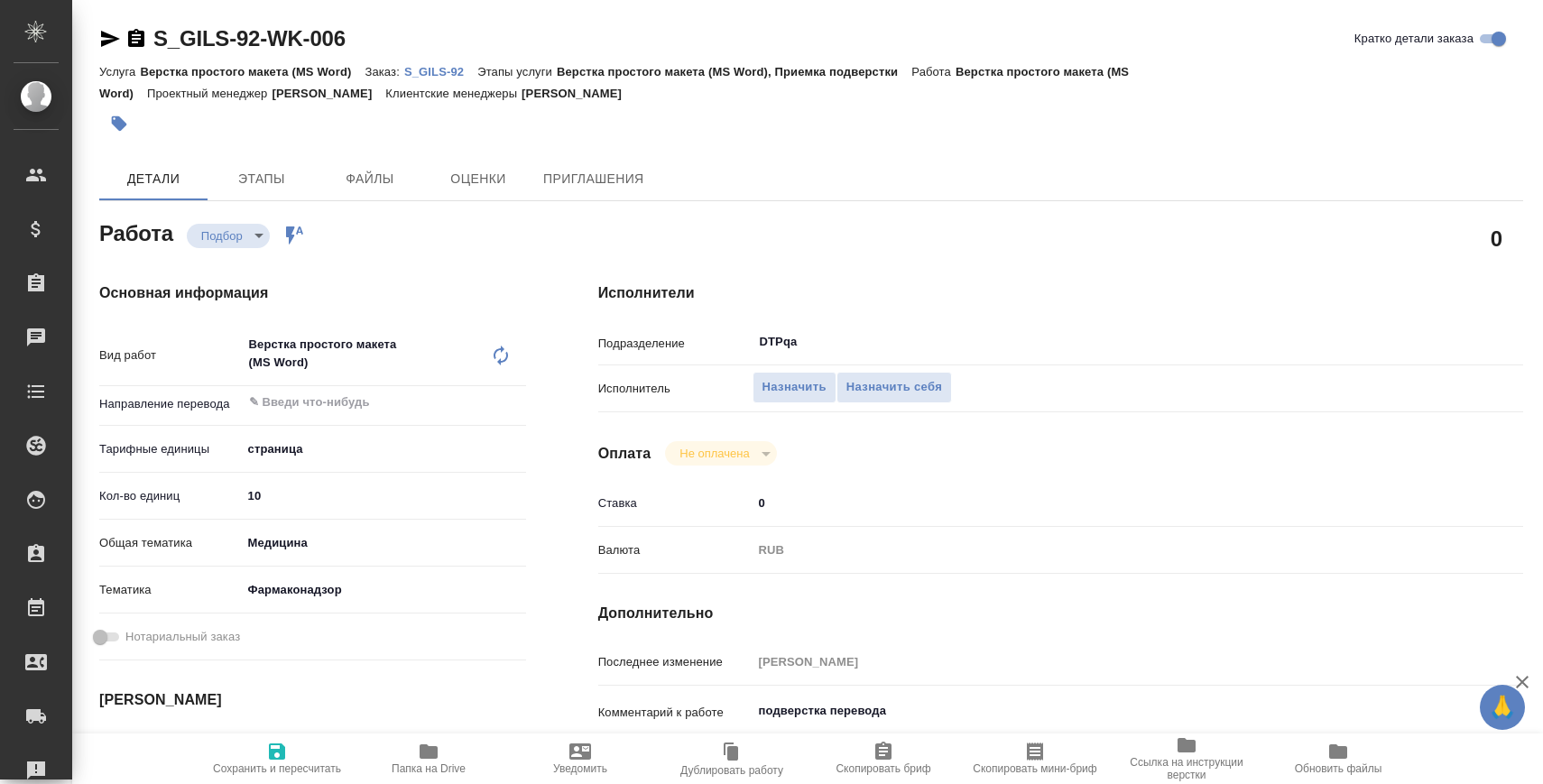
type textarea "x"
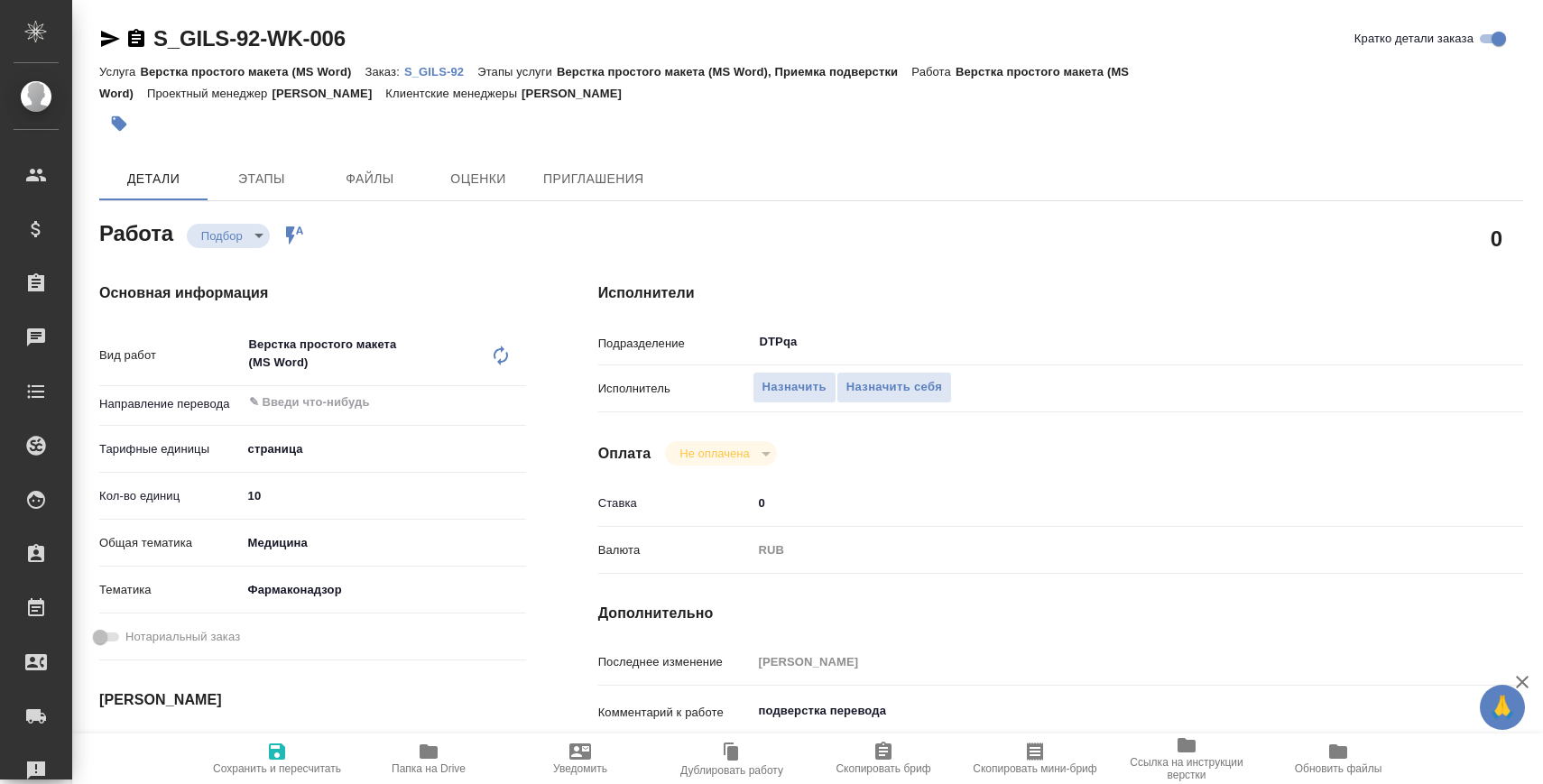
type textarea "x"
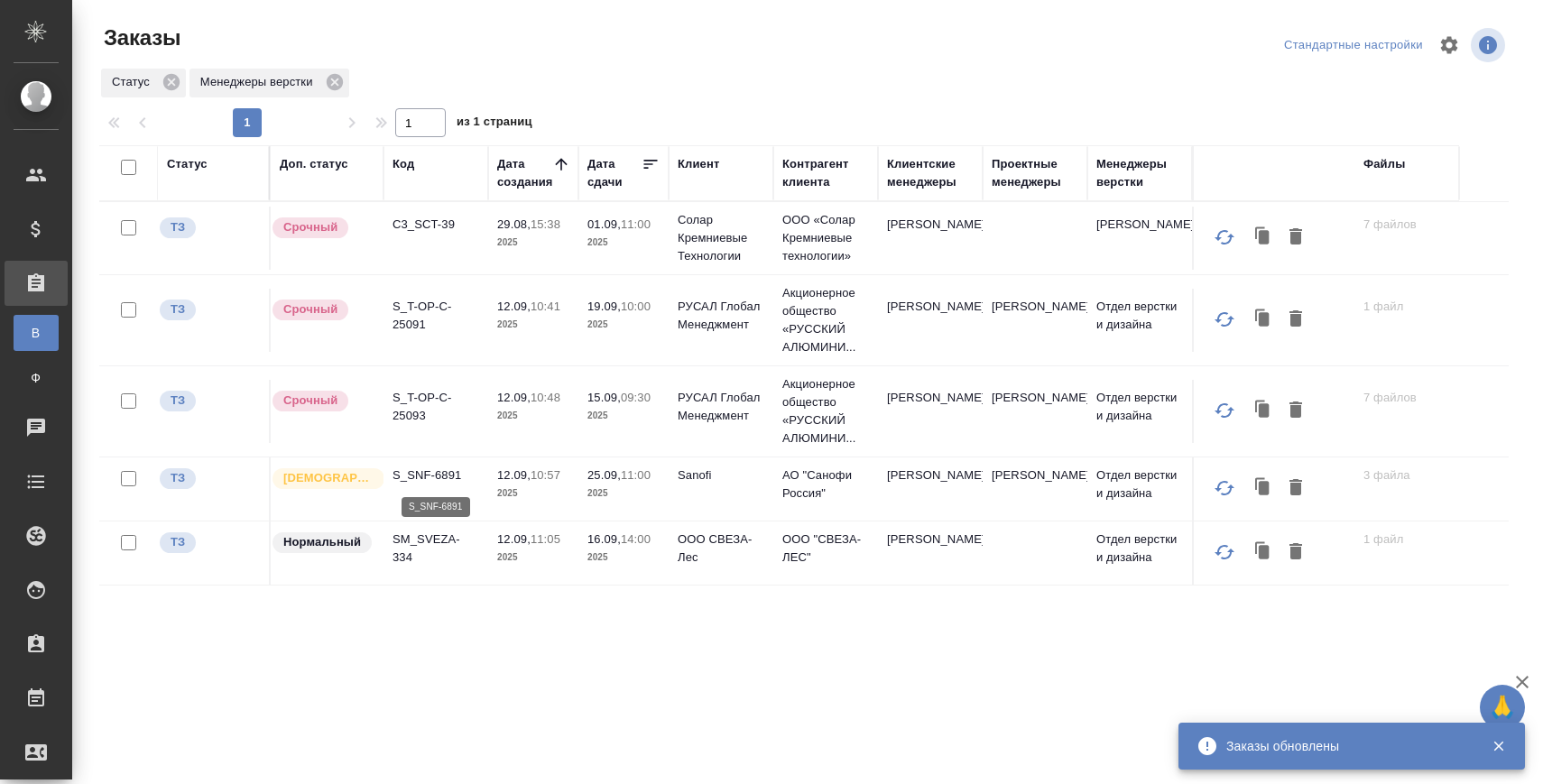
click at [430, 473] on p "S_SNF-6891" at bounding box center [436, 475] width 87 height 18
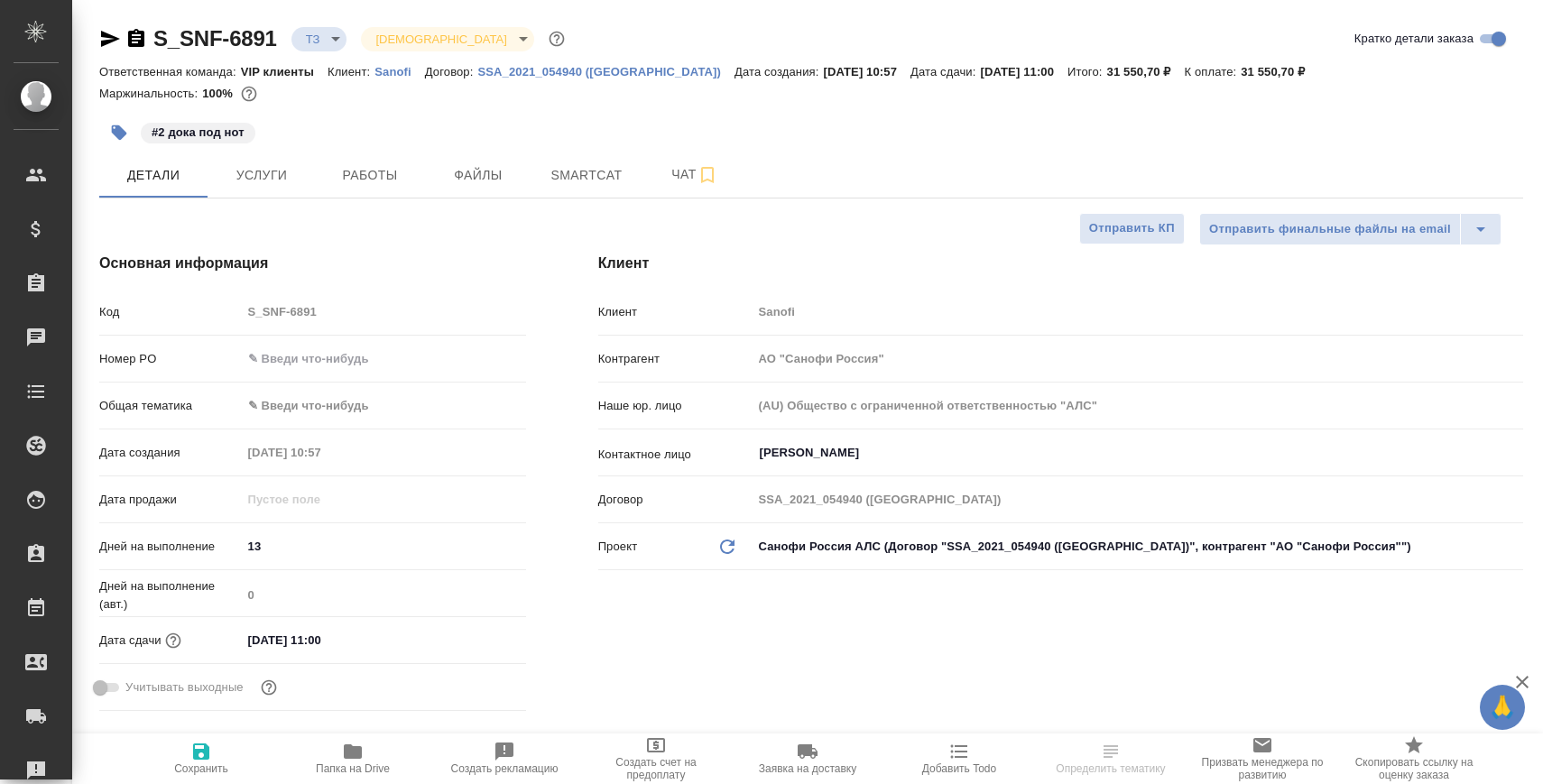
select select "RU"
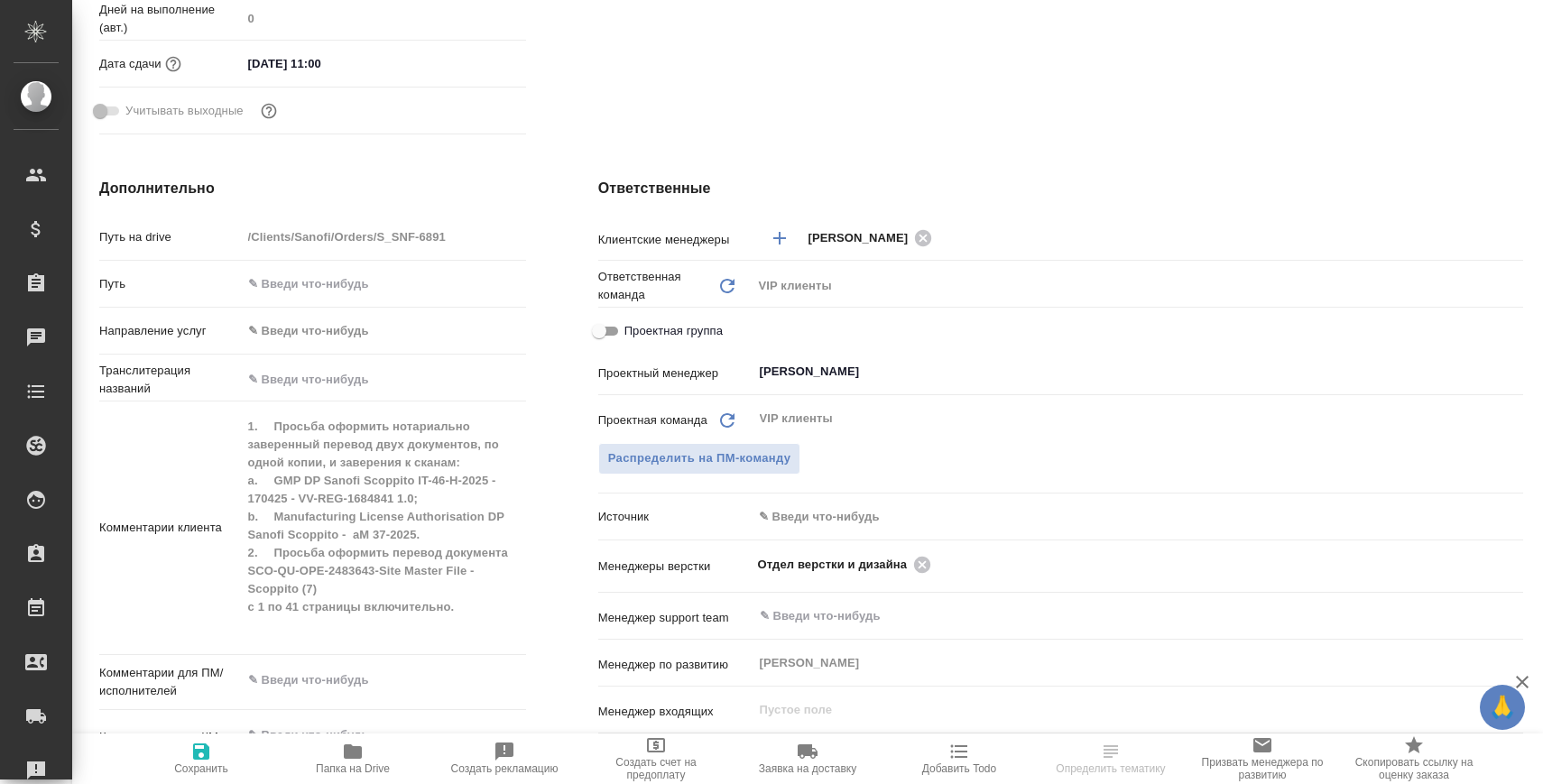
scroll to position [627, 0]
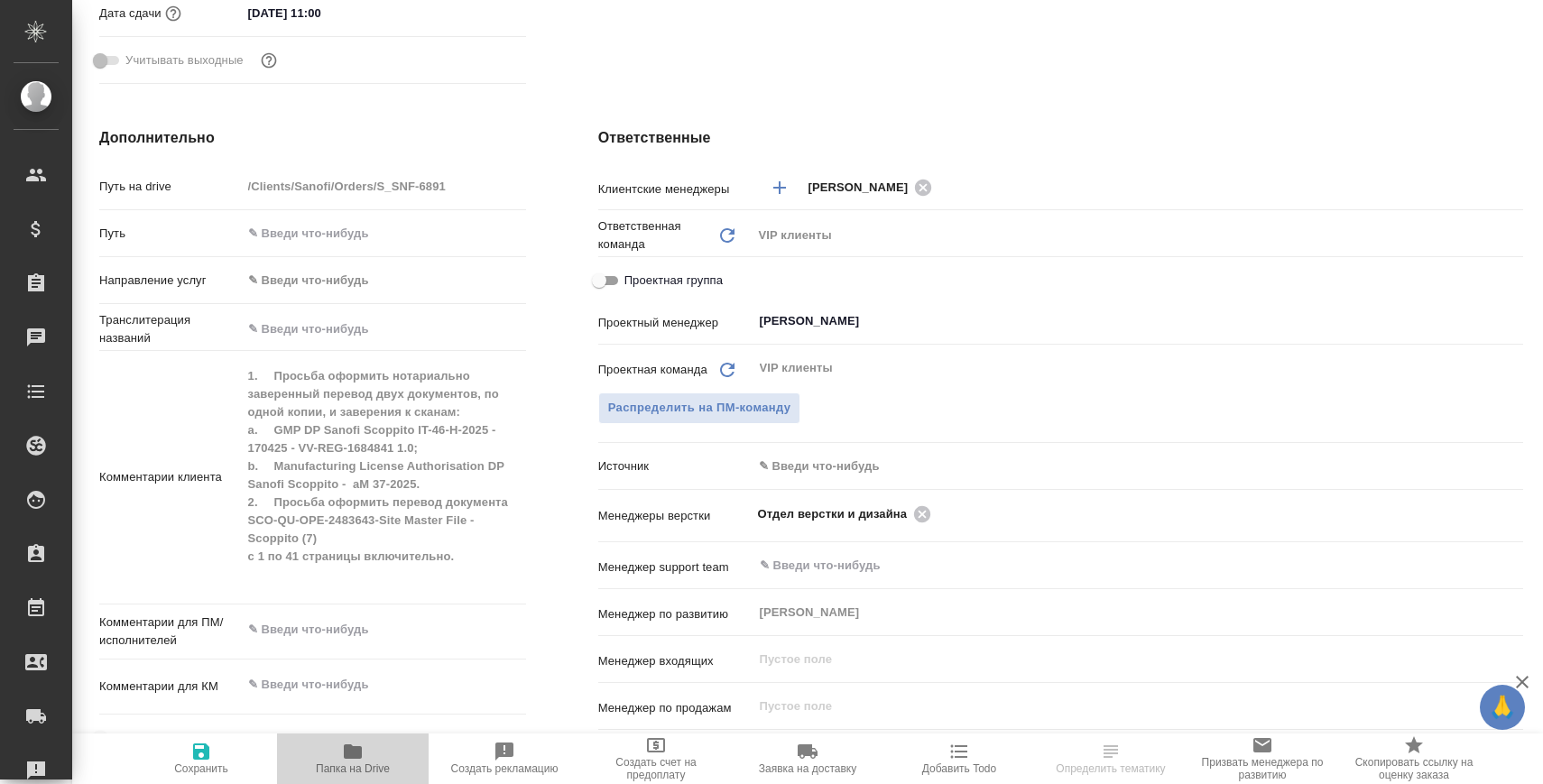
click at [349, 752] on icon "button" at bounding box center [352, 751] width 18 height 14
select select "RU"
type textarea "x"
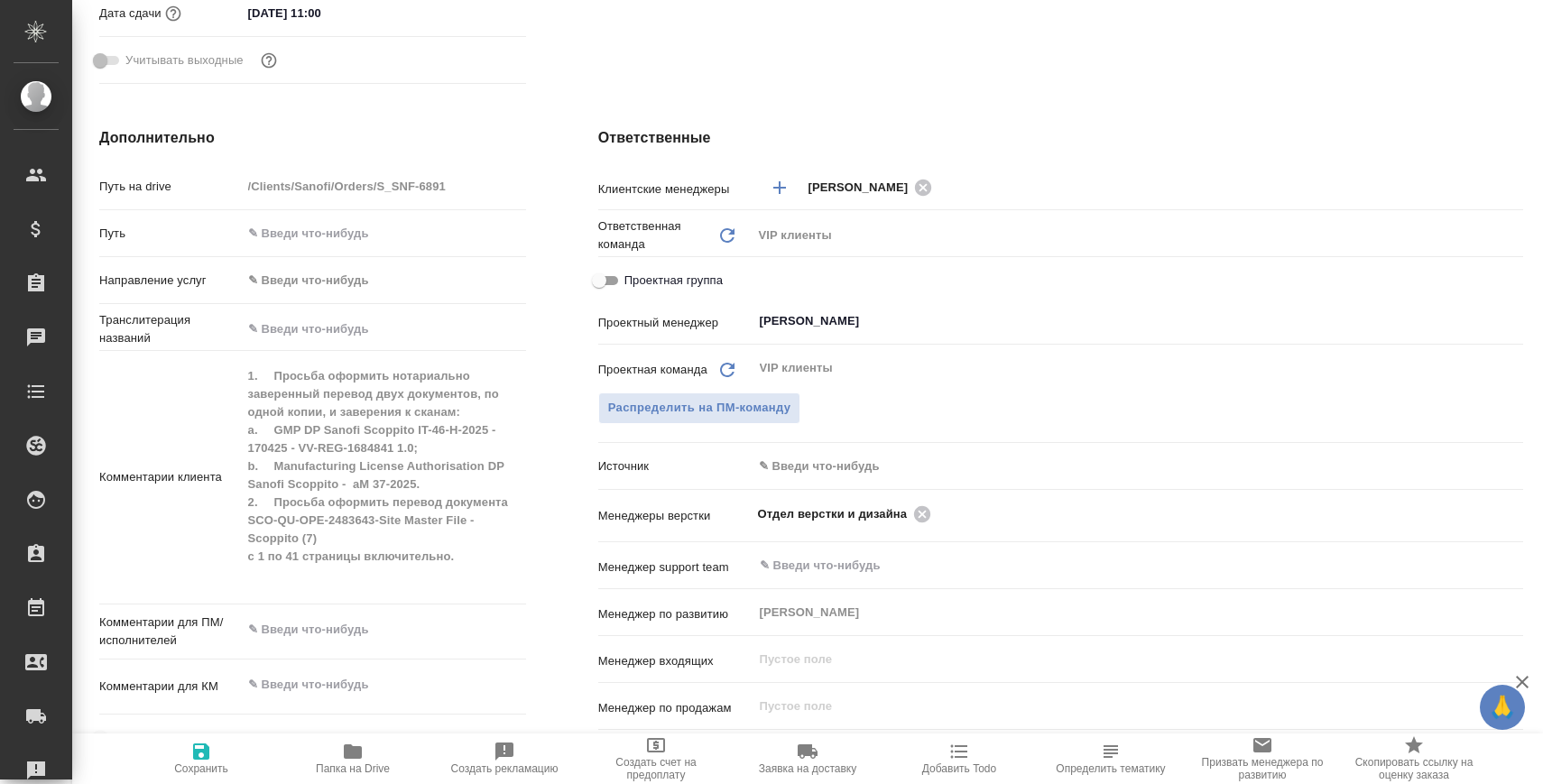
type textarea "x"
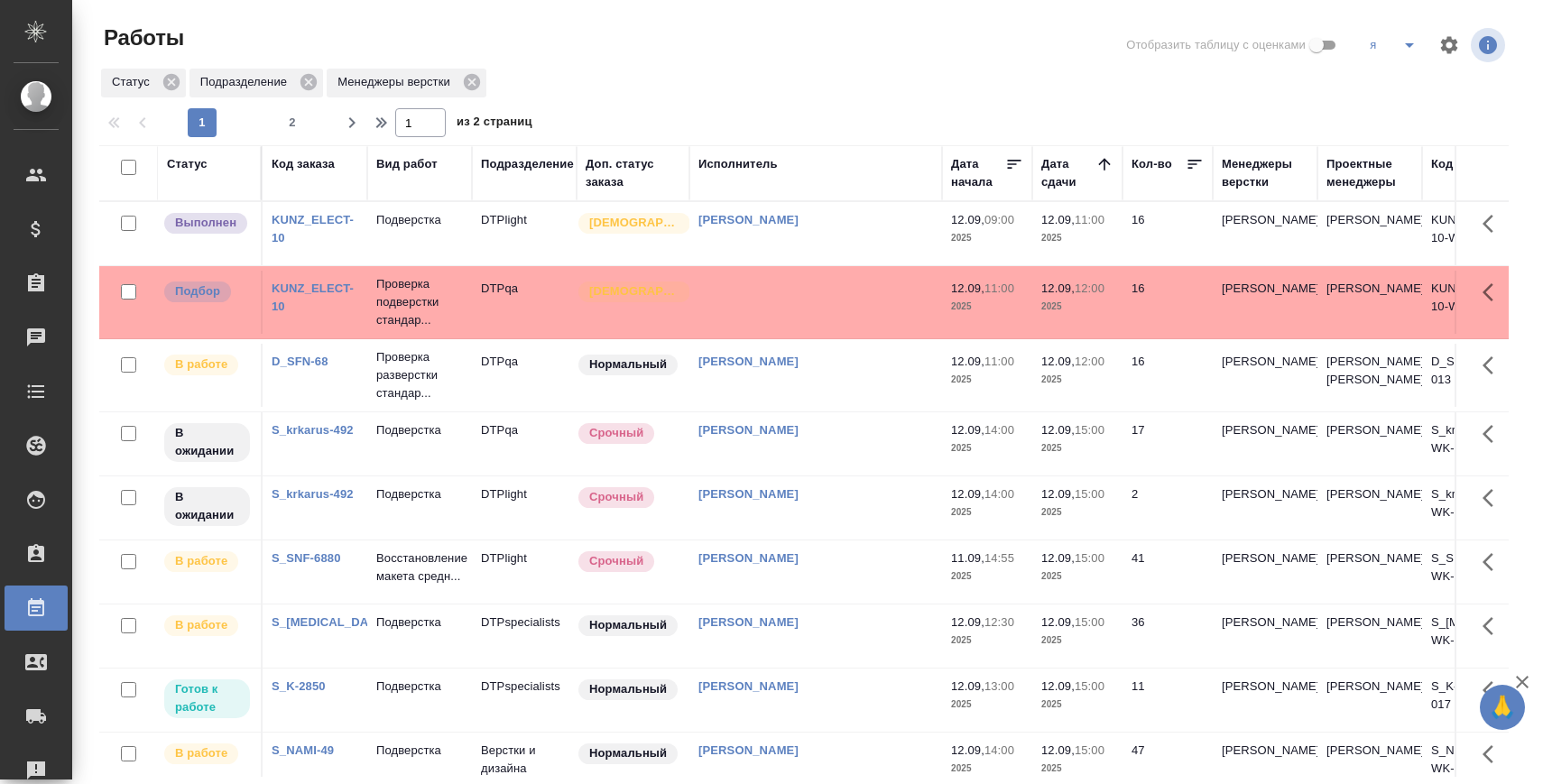
click at [404, 230] on td "Подверстка" at bounding box center [420, 233] width 105 height 63
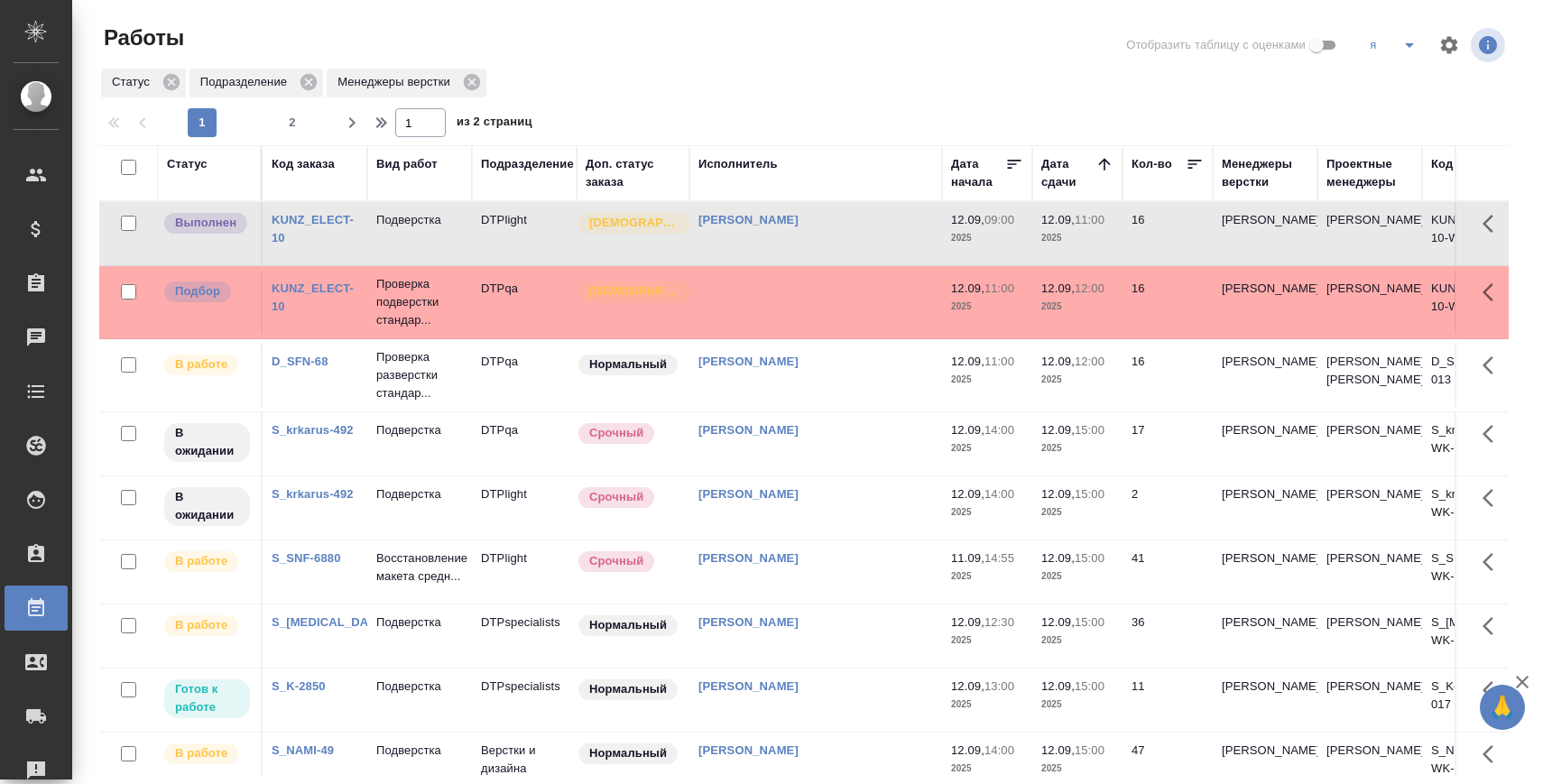
click at [1394, 37] on button "split button" at bounding box center [1409, 44] width 36 height 29
click at [1384, 170] on li "куа" at bounding box center [1426, 167] width 143 height 29
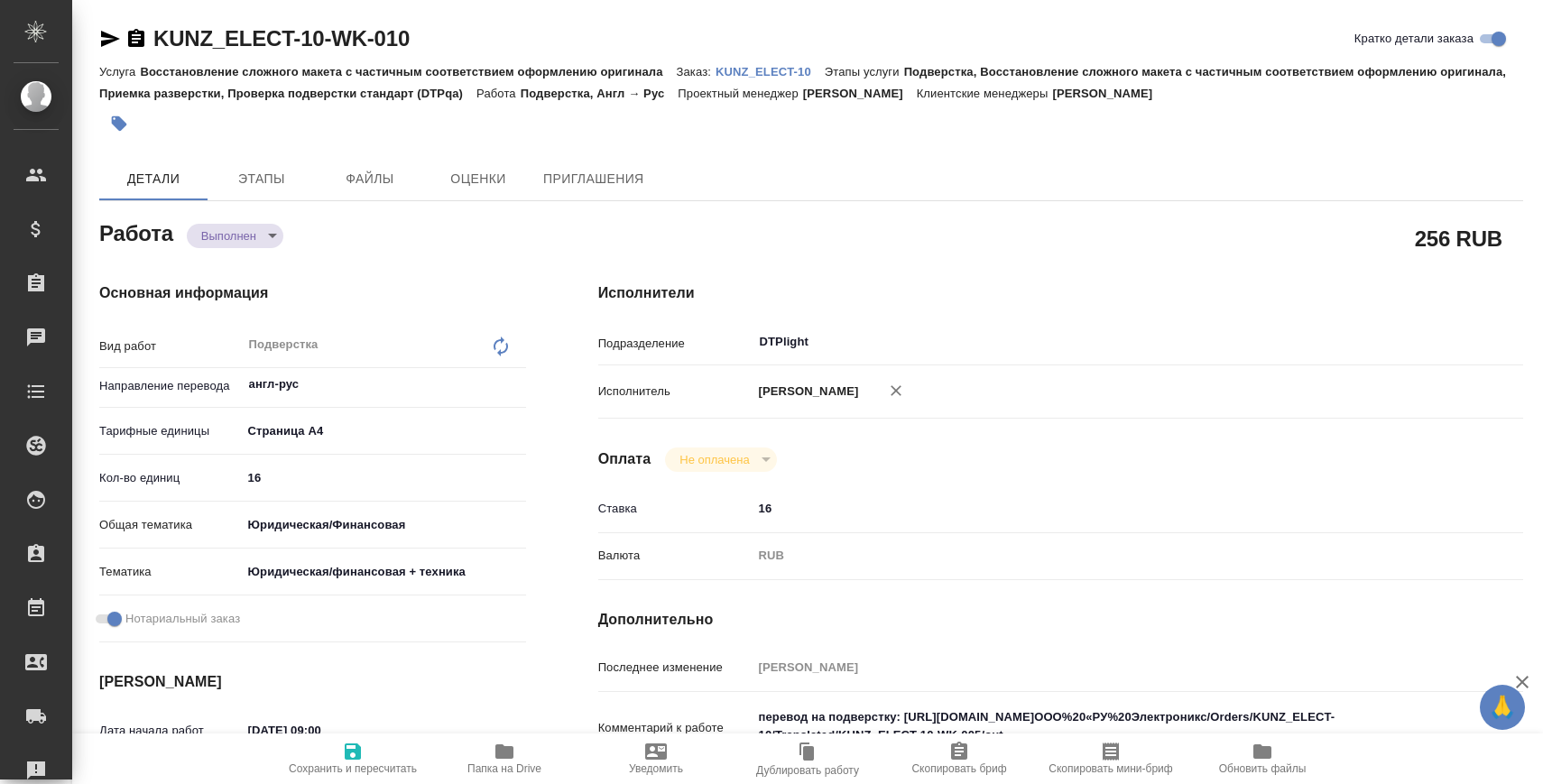
type textarea "x"
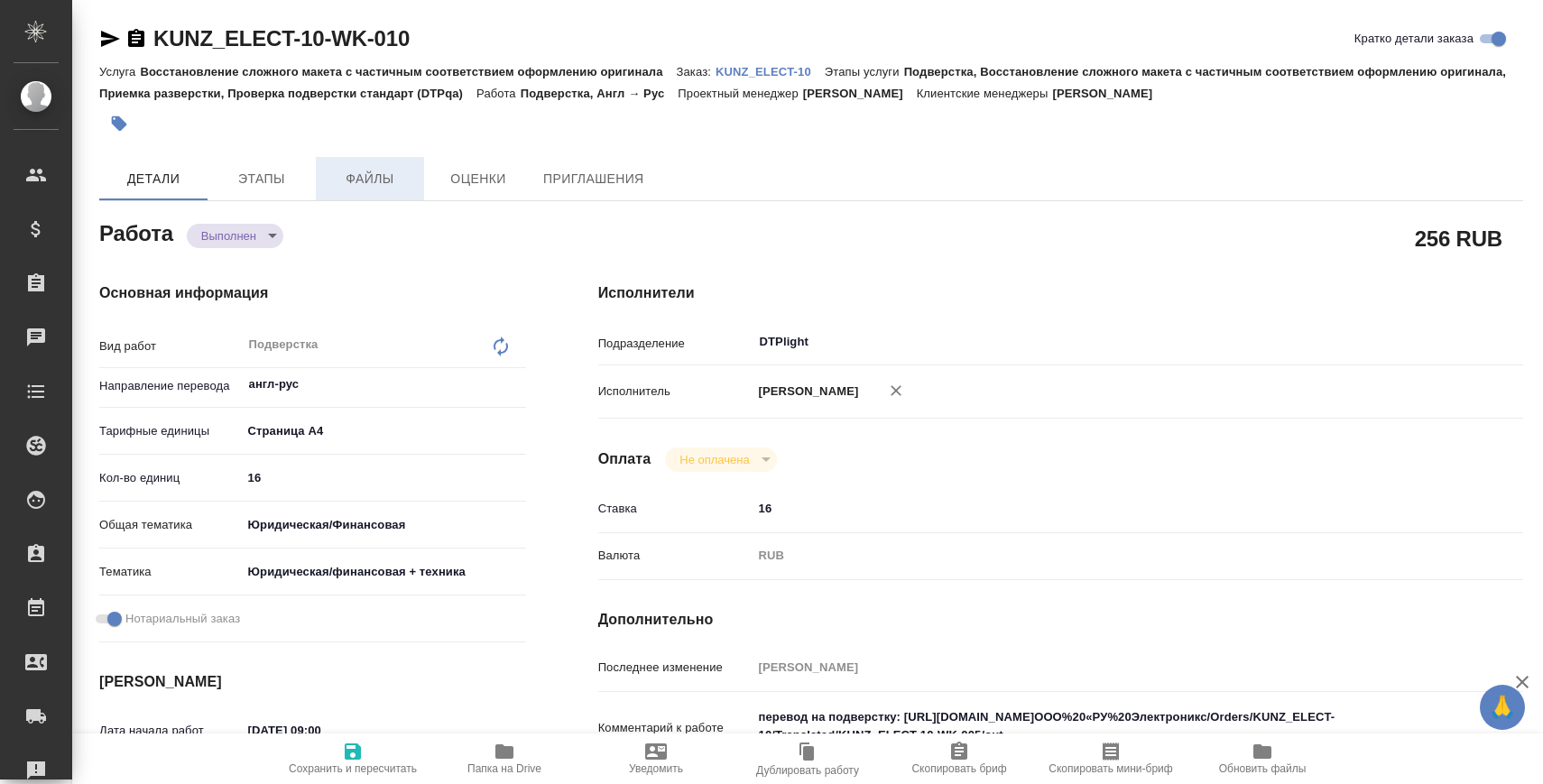
type textarea "x"
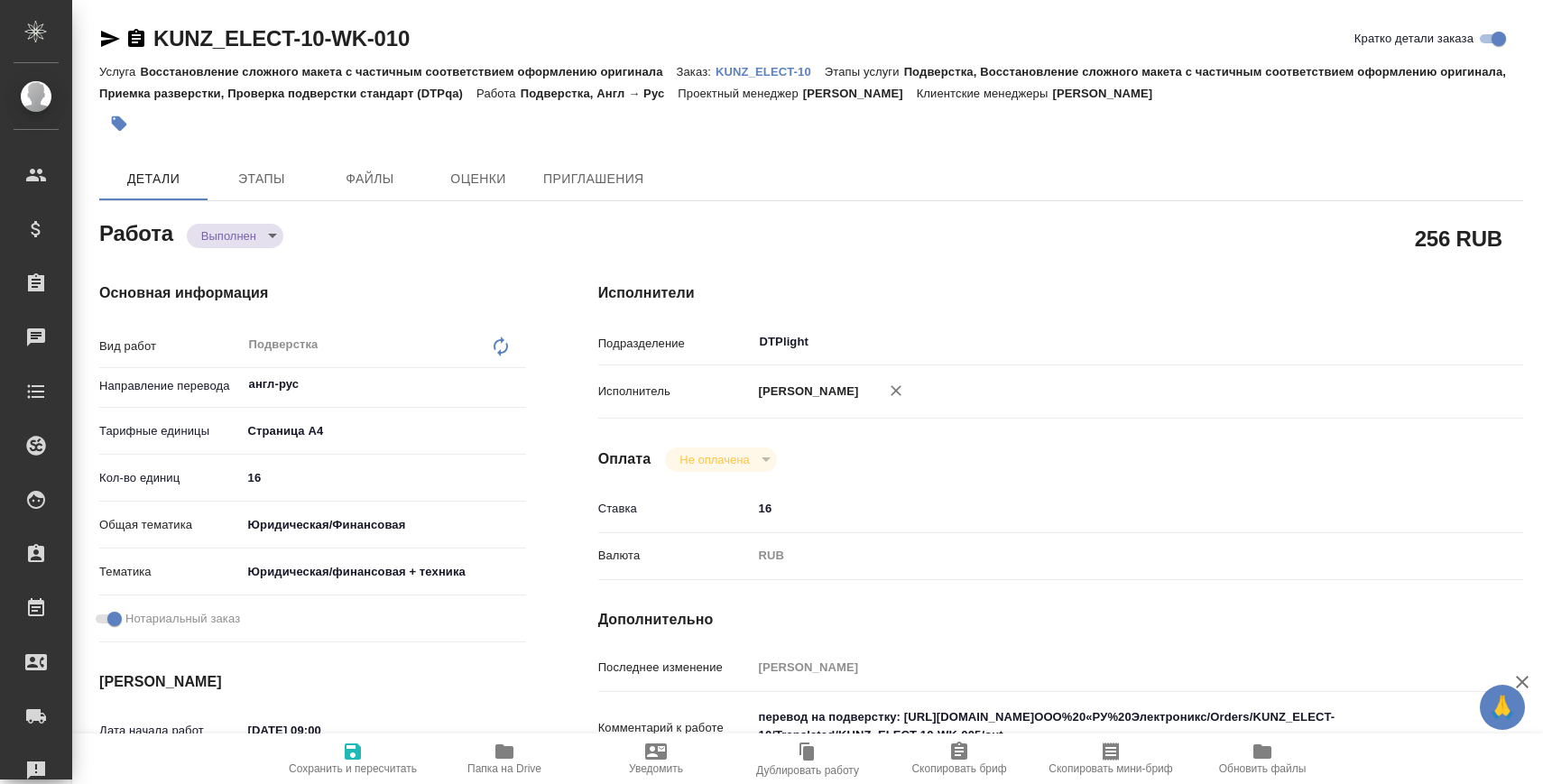
type textarea "x"
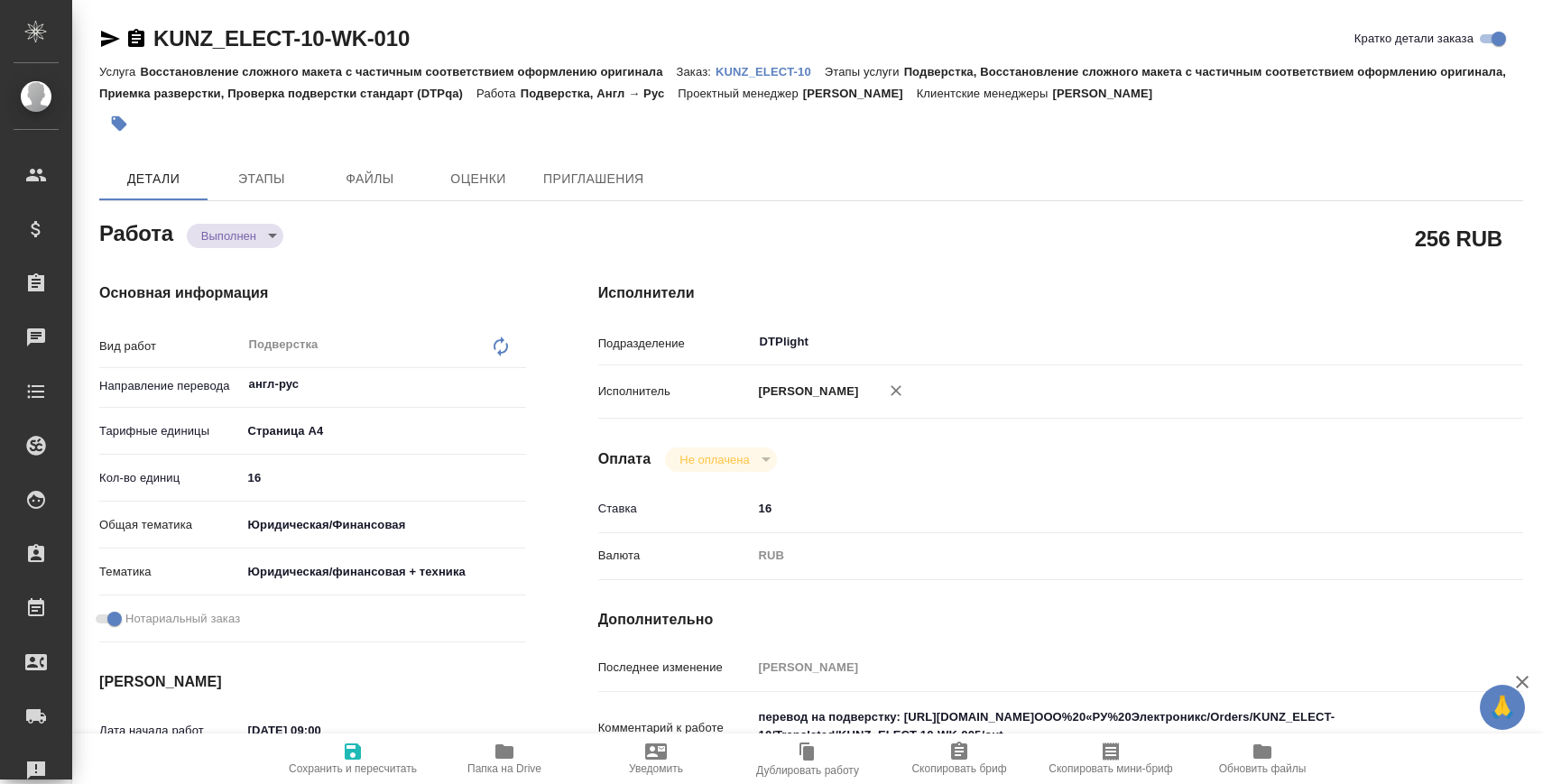
type textarea "x"
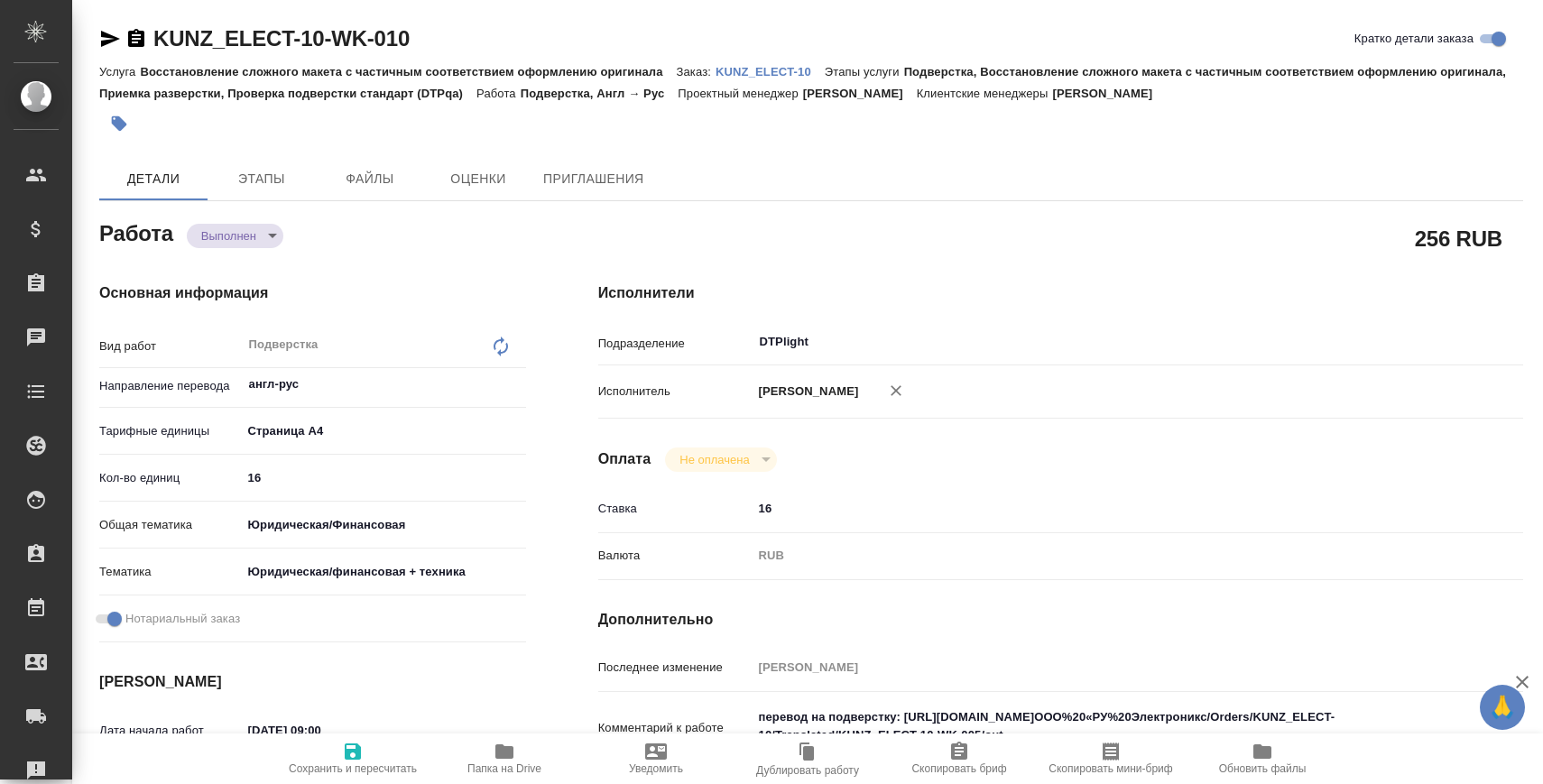
type textarea "x"
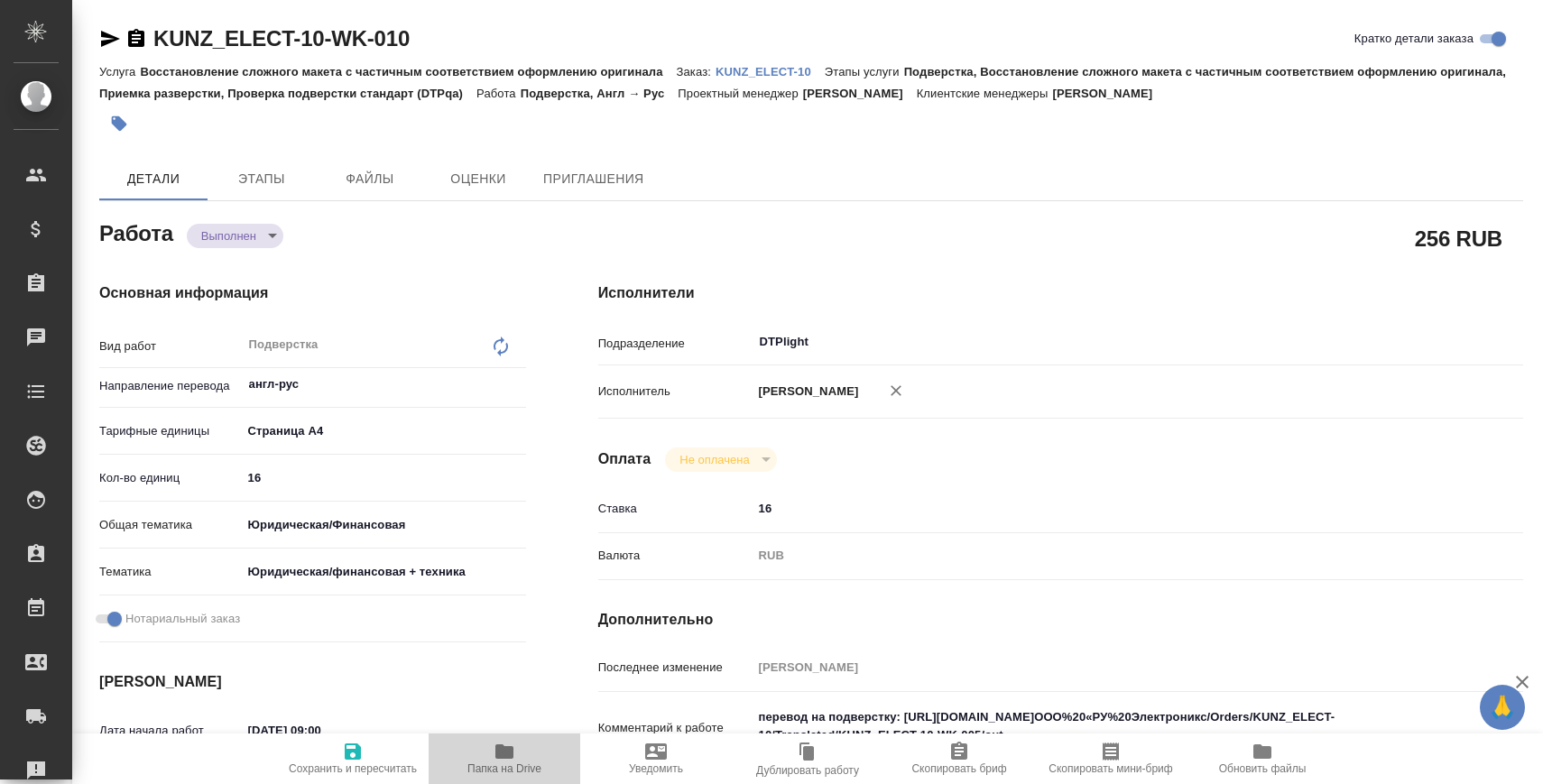
click at [485, 738] on button "Папка на Drive" at bounding box center [505, 758] width 151 height 50
click at [241, 233] on body "🙏 .cls-1 fill:#fff; AWATERA Zaborova Aleksandra Клиенты Спецификации Заказы 0 Ч…" at bounding box center [771, 465] width 1543 height 929
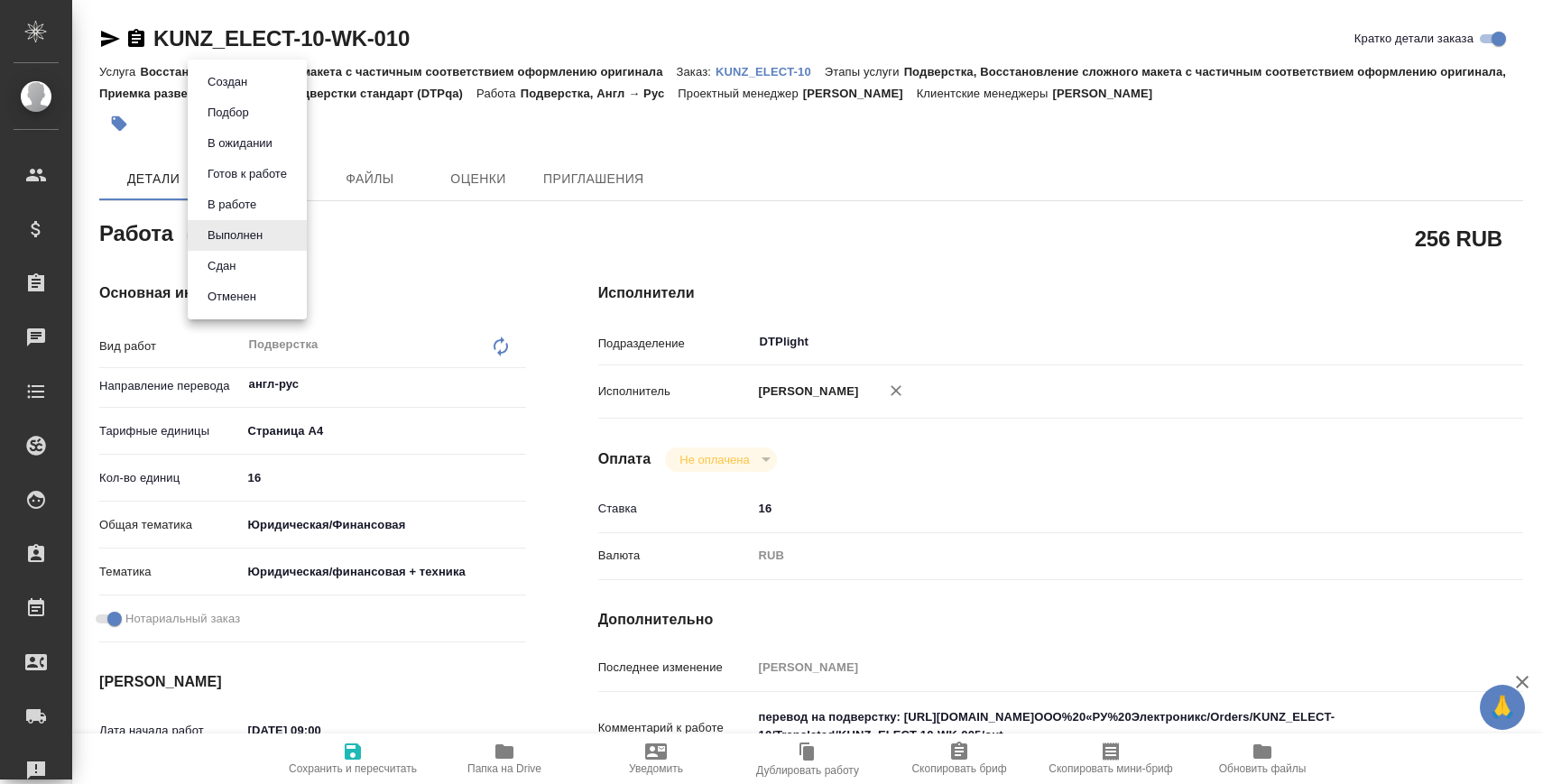
click at [241, 260] on li "Сдан" at bounding box center [248, 265] width 119 height 30
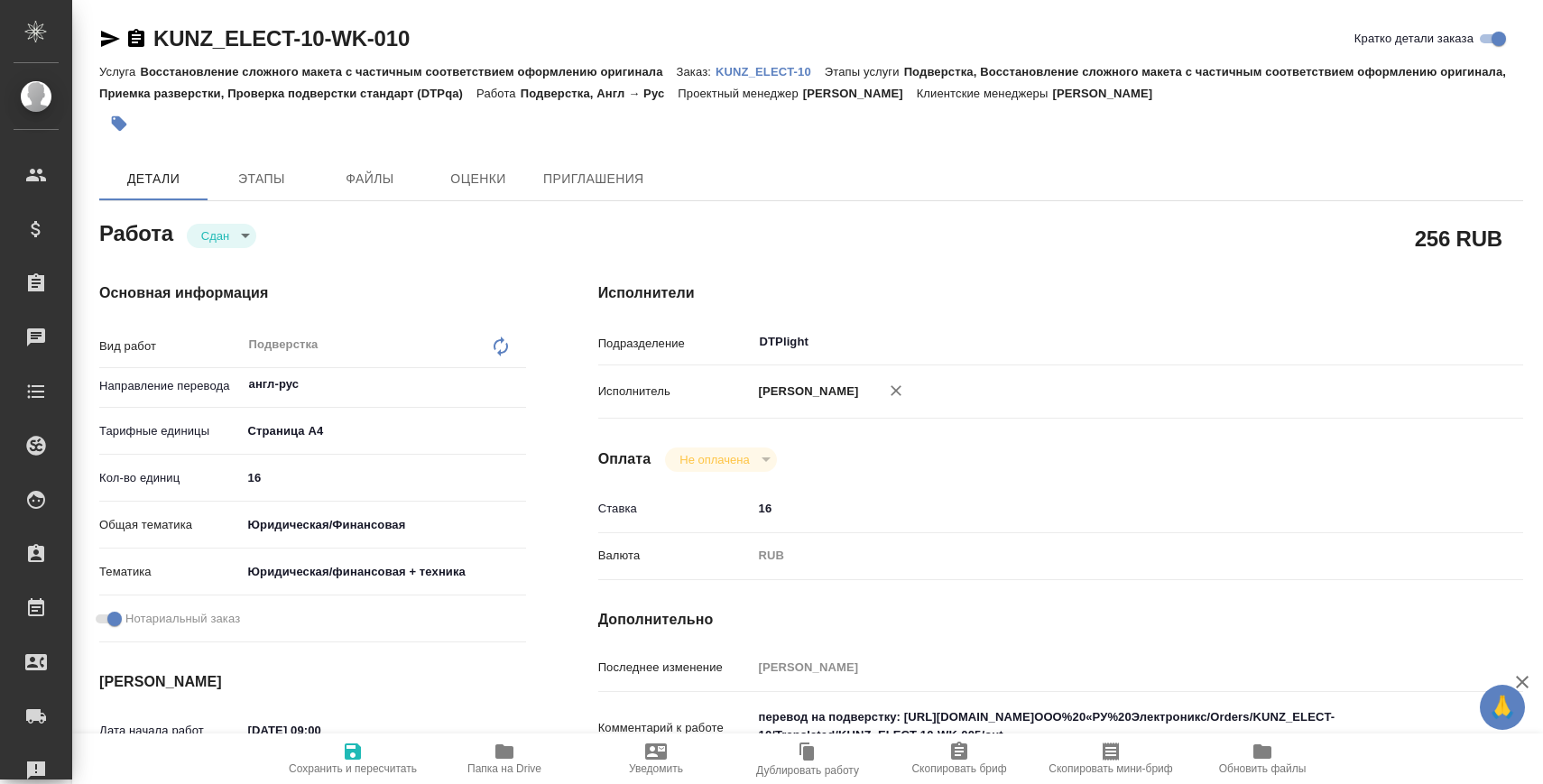
type textarea "x"
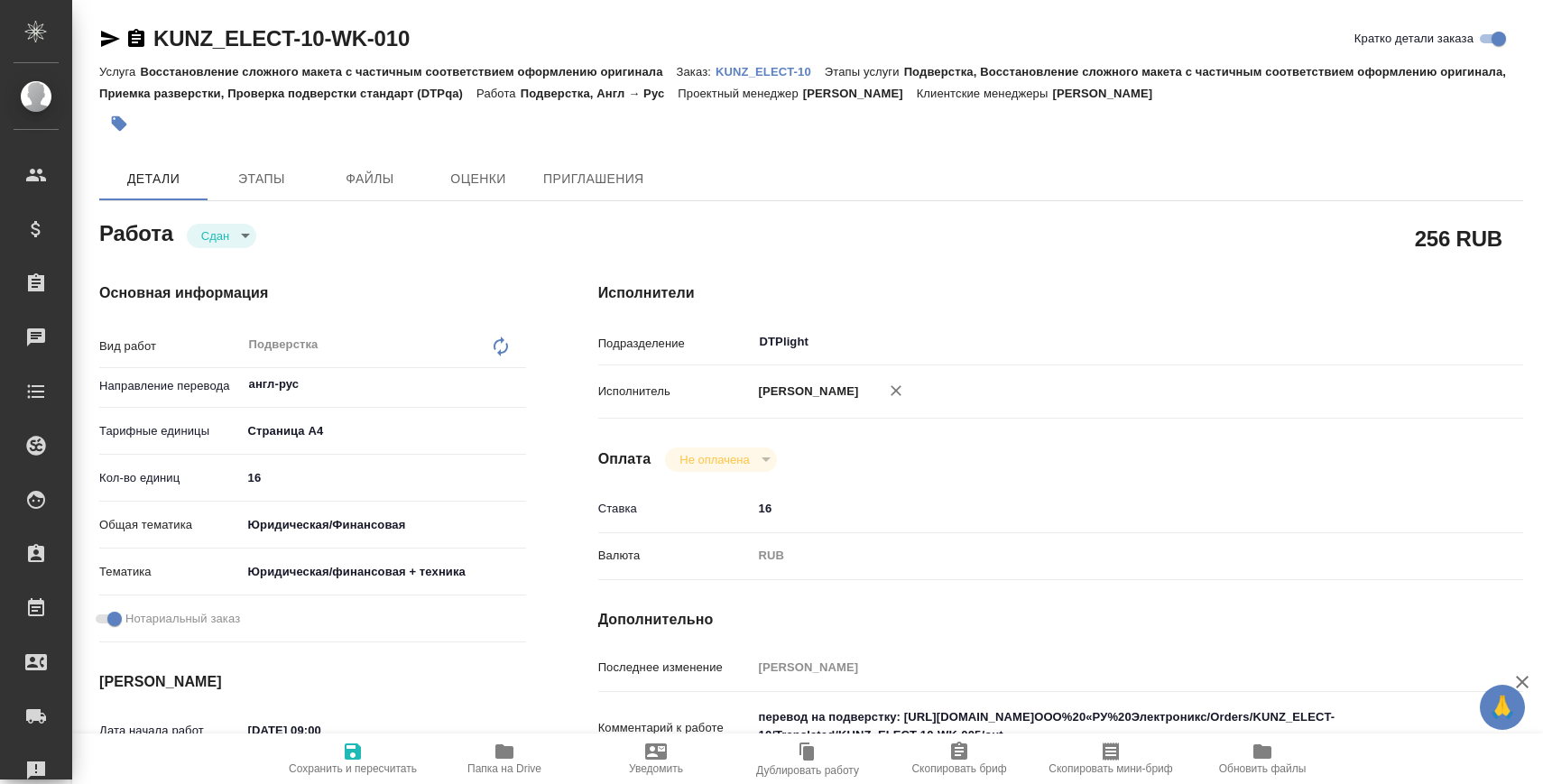
click at [784, 72] on p "KUNZ_ELECT-10" at bounding box center [770, 72] width 110 height 13
type textarea "x"
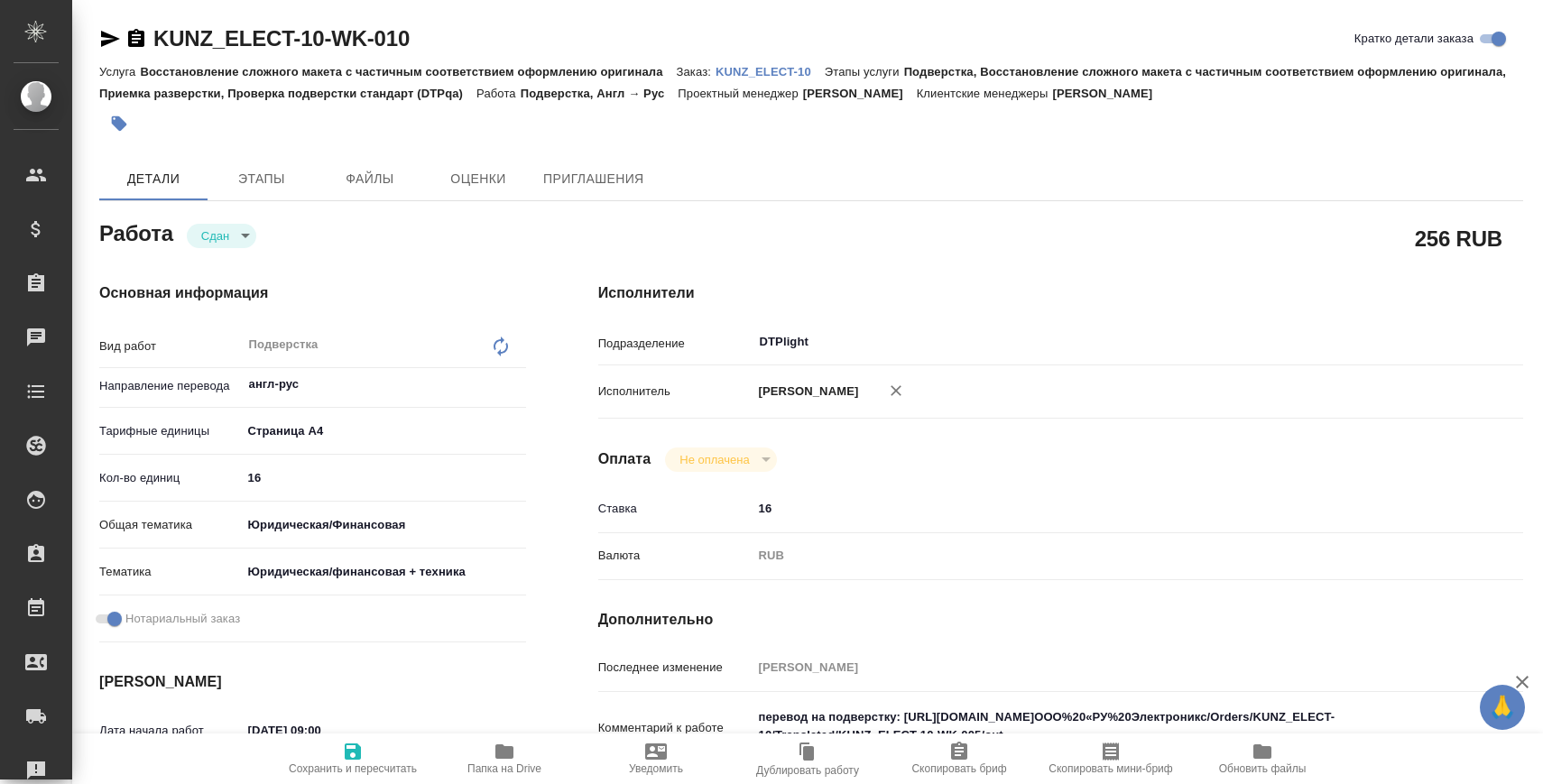
type textarea "x"
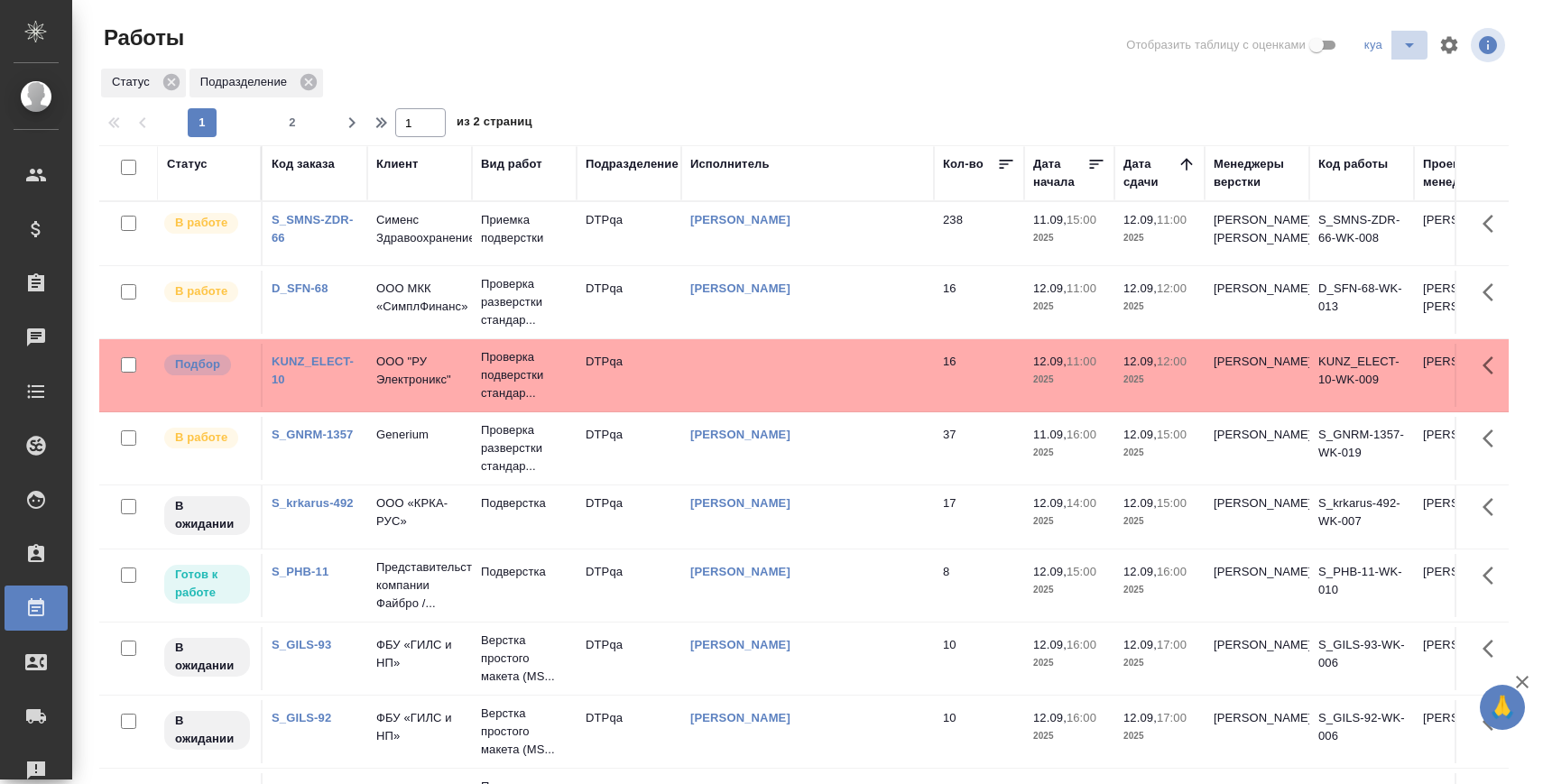
click at [1396, 47] on span "split button" at bounding box center [1409, 44] width 27 height 22
click at [1389, 111] on li "я" at bounding box center [1426, 110] width 143 height 29
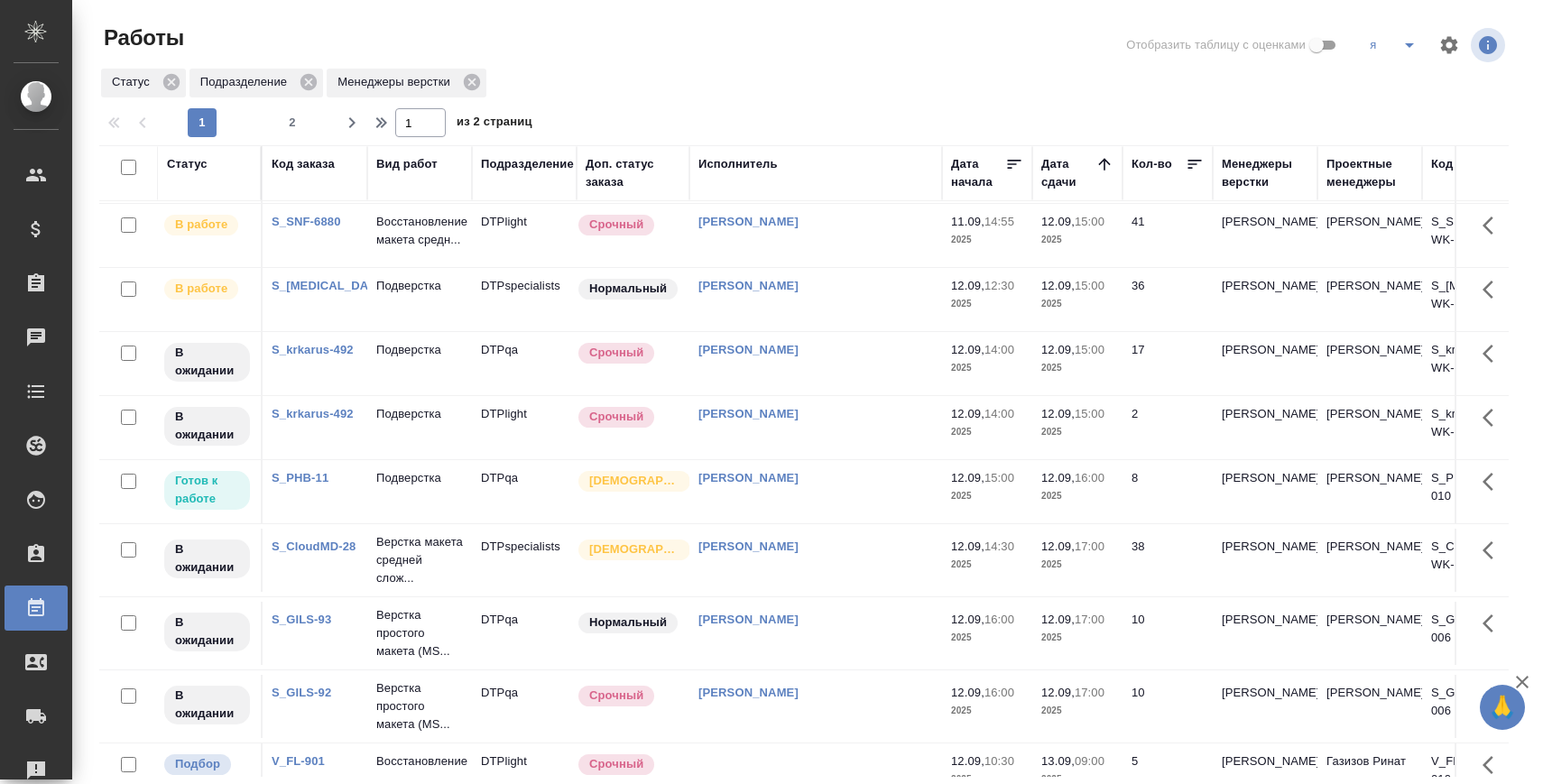
scroll to position [488, 0]
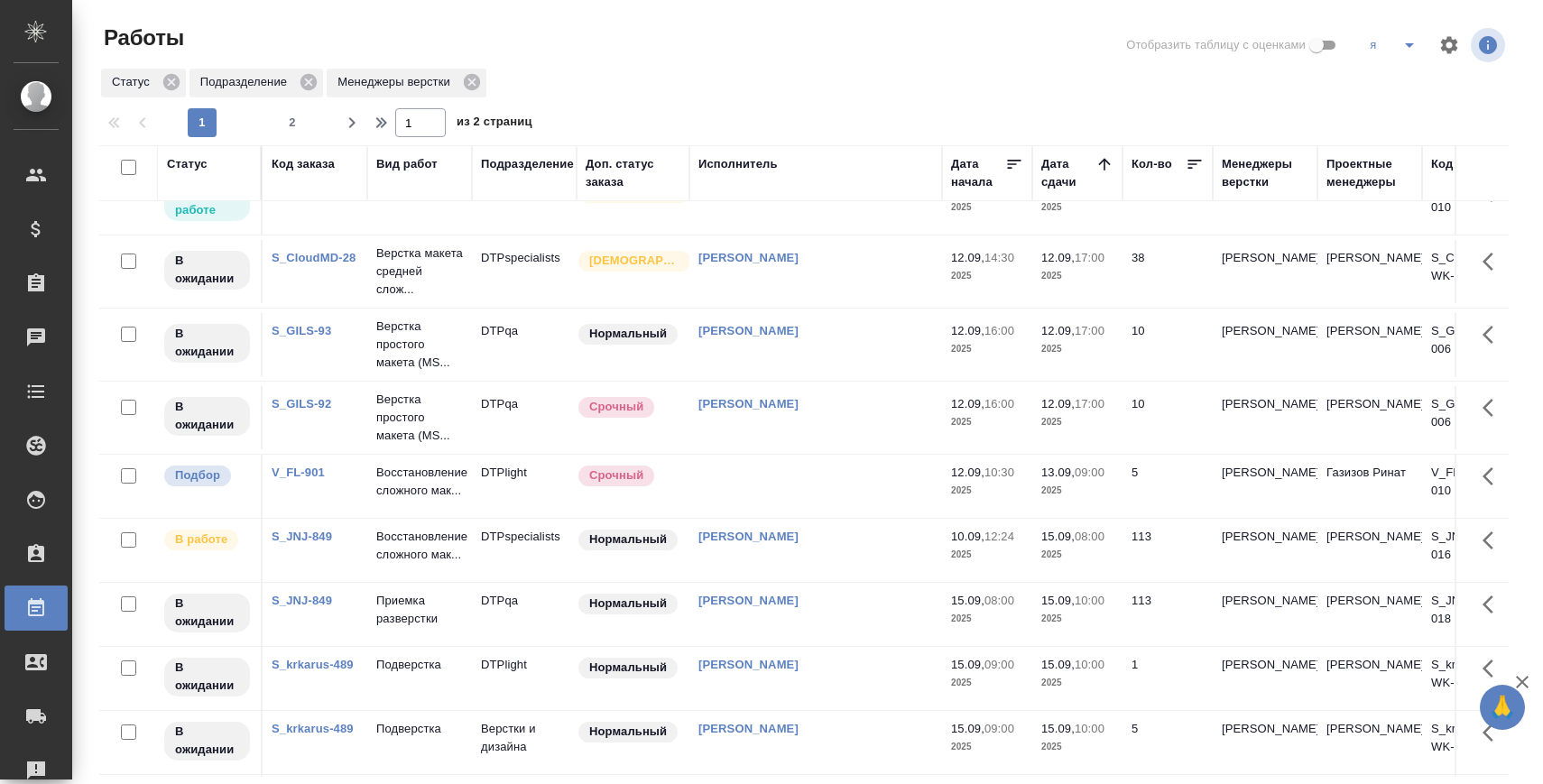
click at [304, 479] on link "V_FL-901" at bounding box center [298, 472] width 53 height 13
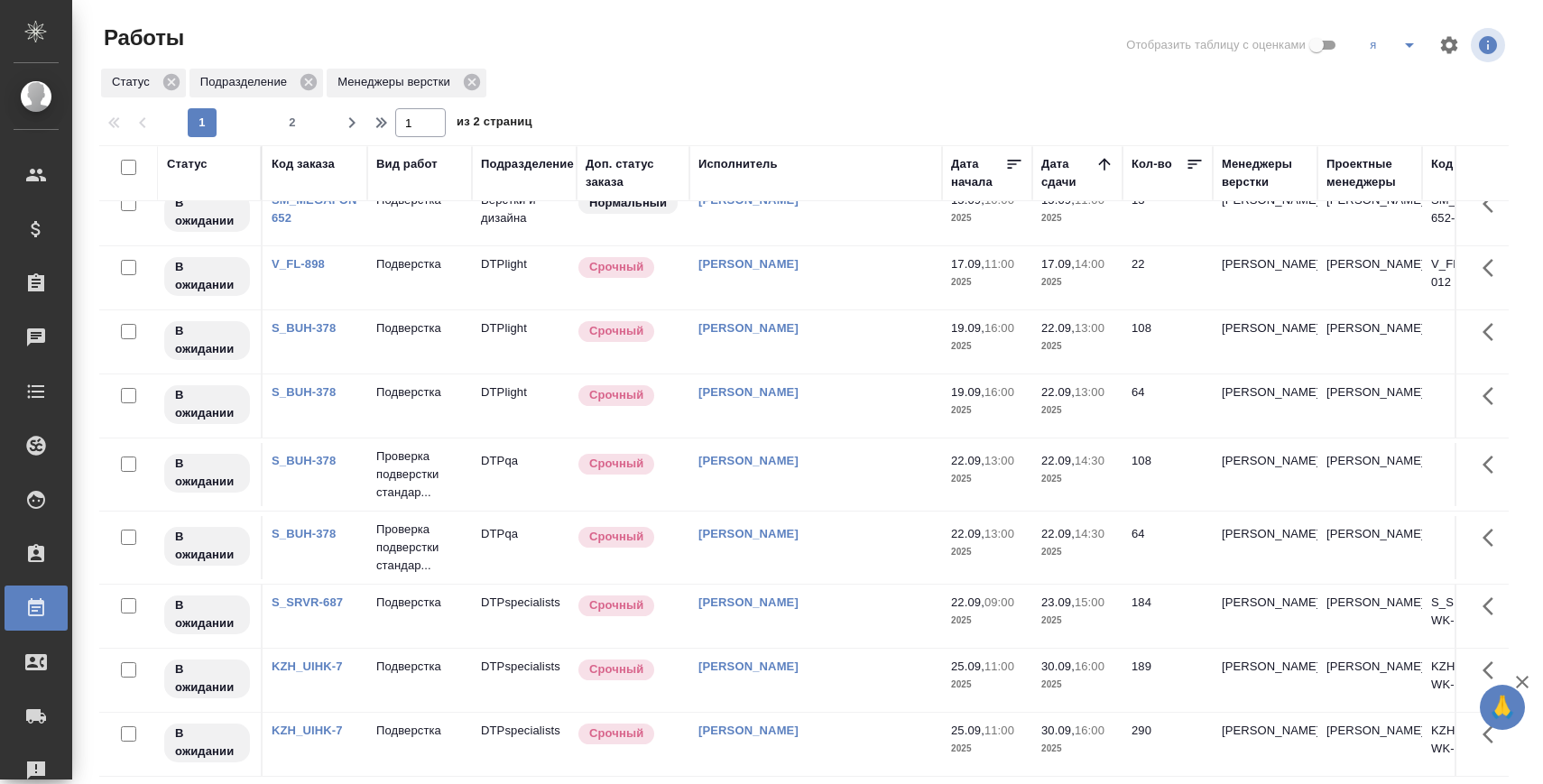
scroll to position [0, 0]
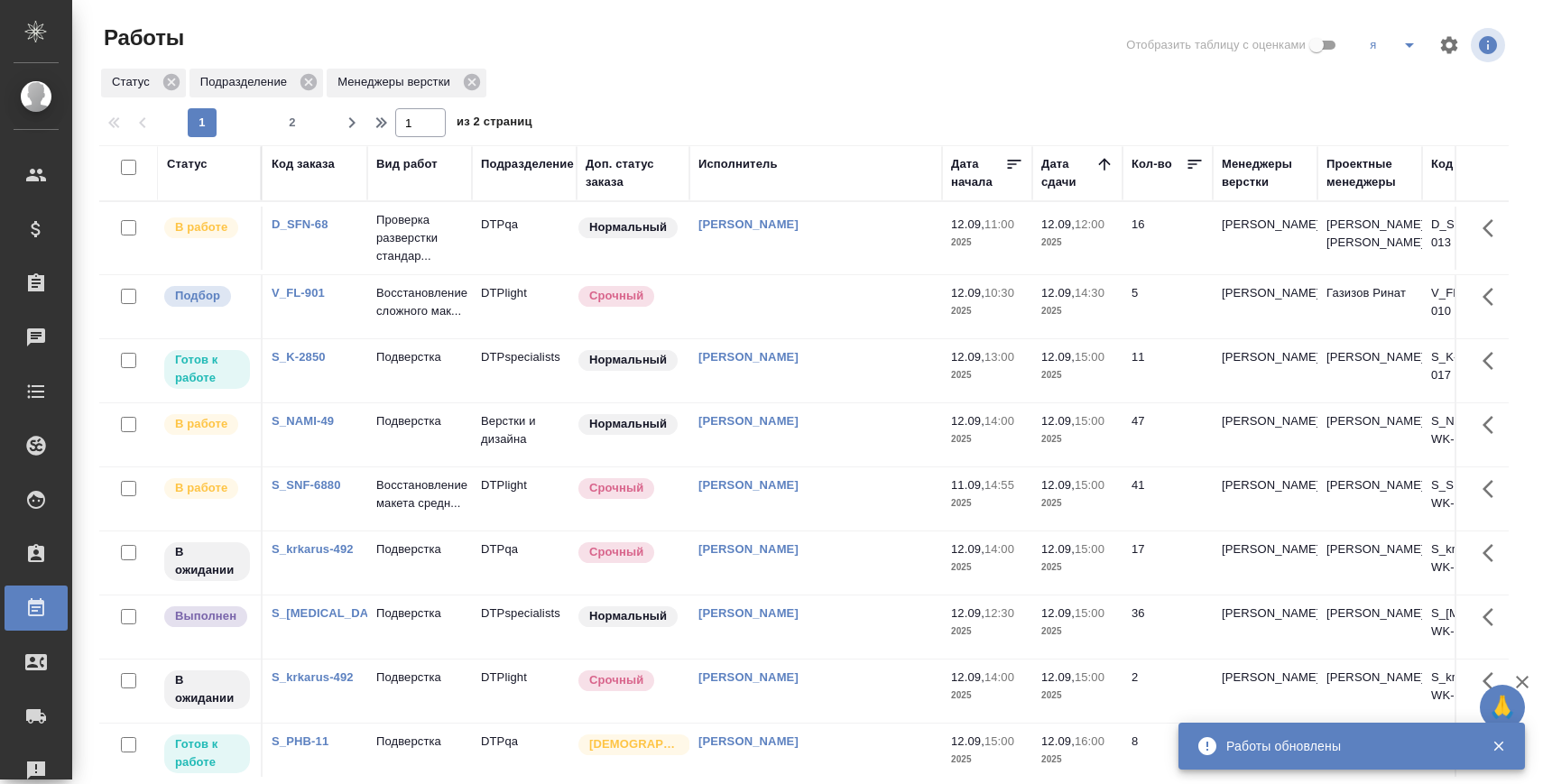
click at [447, 297] on td "Восстановление сложного мак..." at bounding box center [420, 306] width 105 height 63
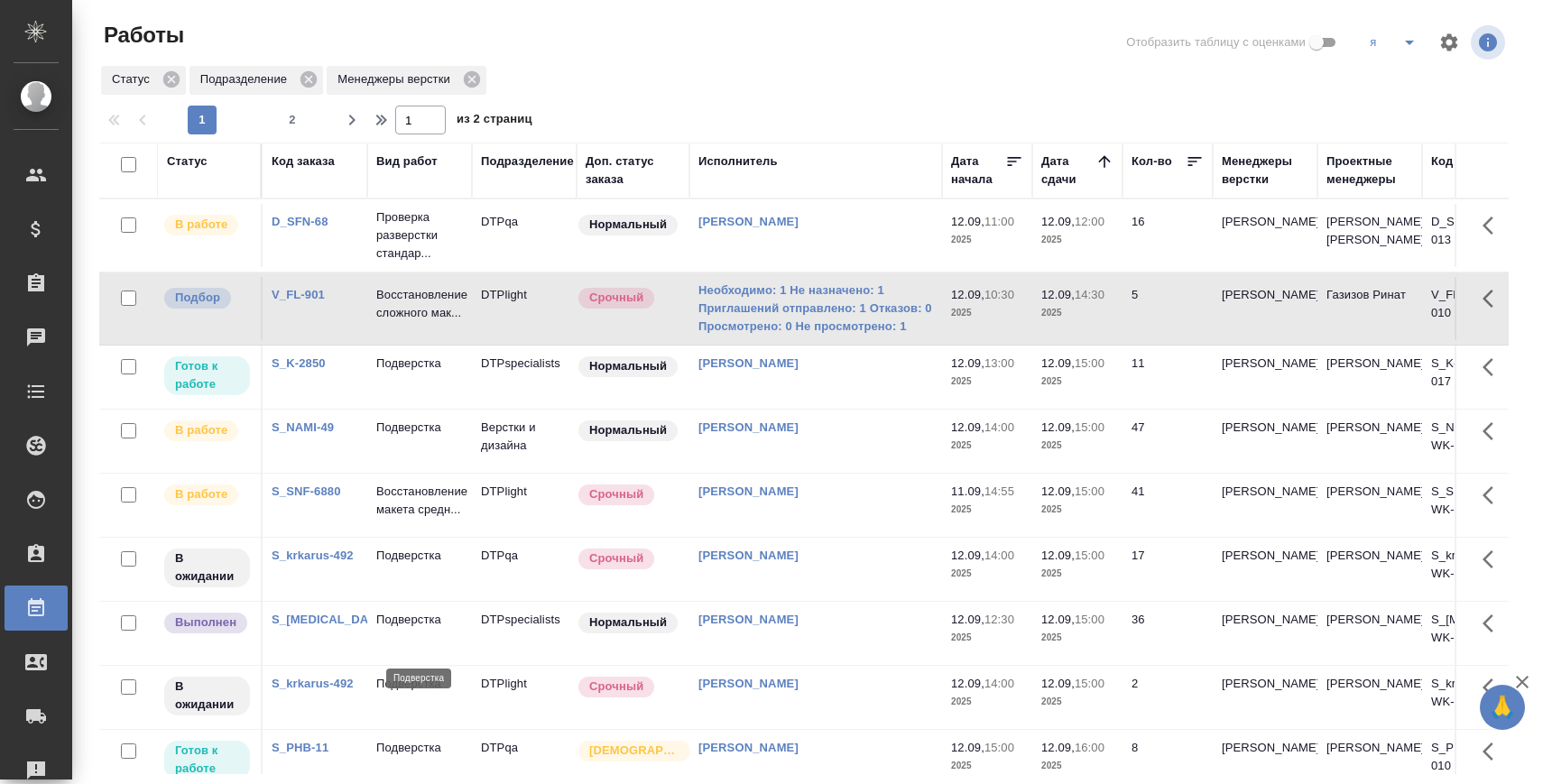
click at [427, 629] on p "Подверстка" at bounding box center [420, 619] width 87 height 18
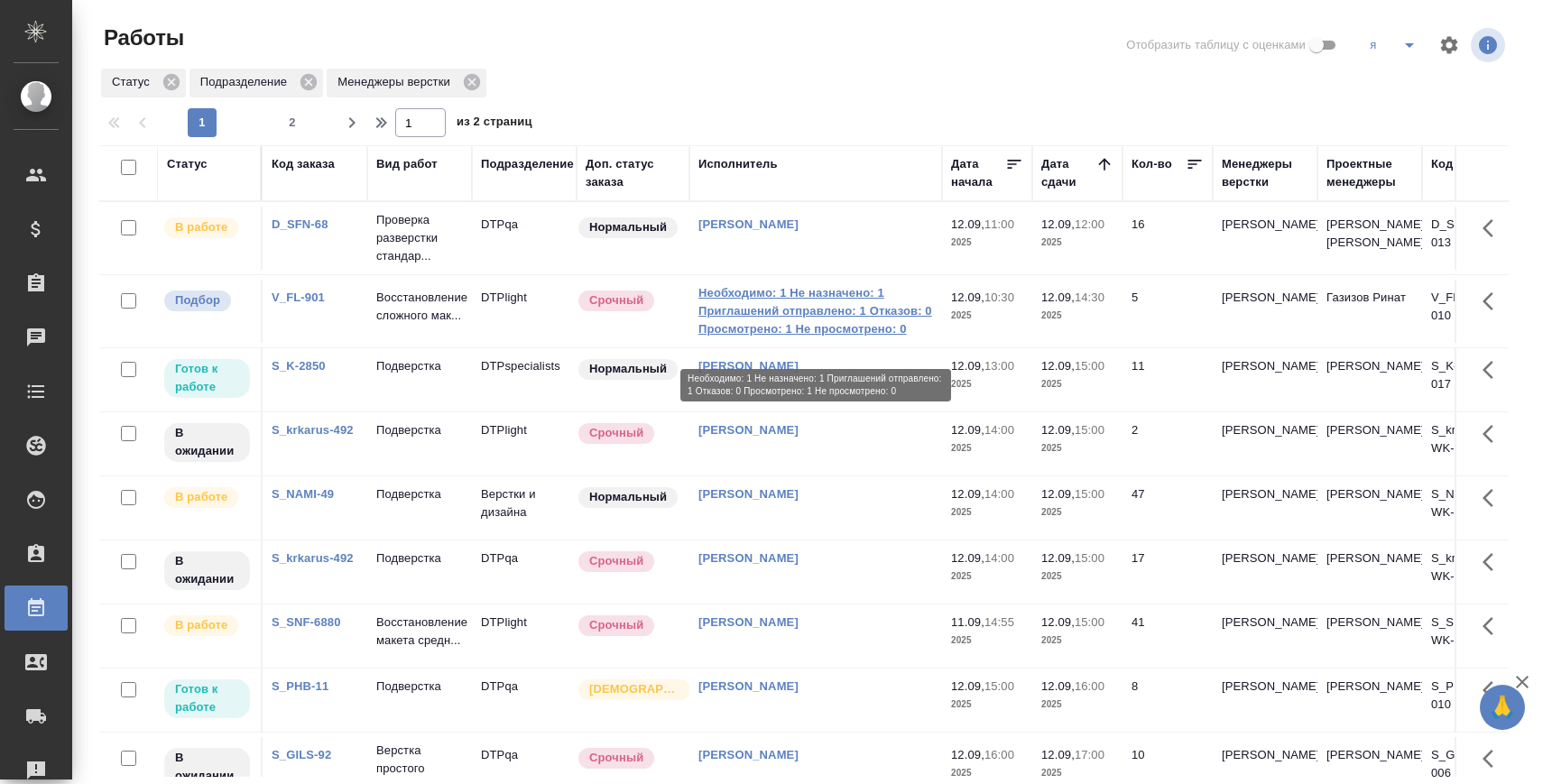
click at [738, 338] on link "Необходимо: 1 Не назначено: 1 Приглашений отправлено: 1 Отказов: 0 Просмотрено:…" at bounding box center [815, 311] width 234 height 54
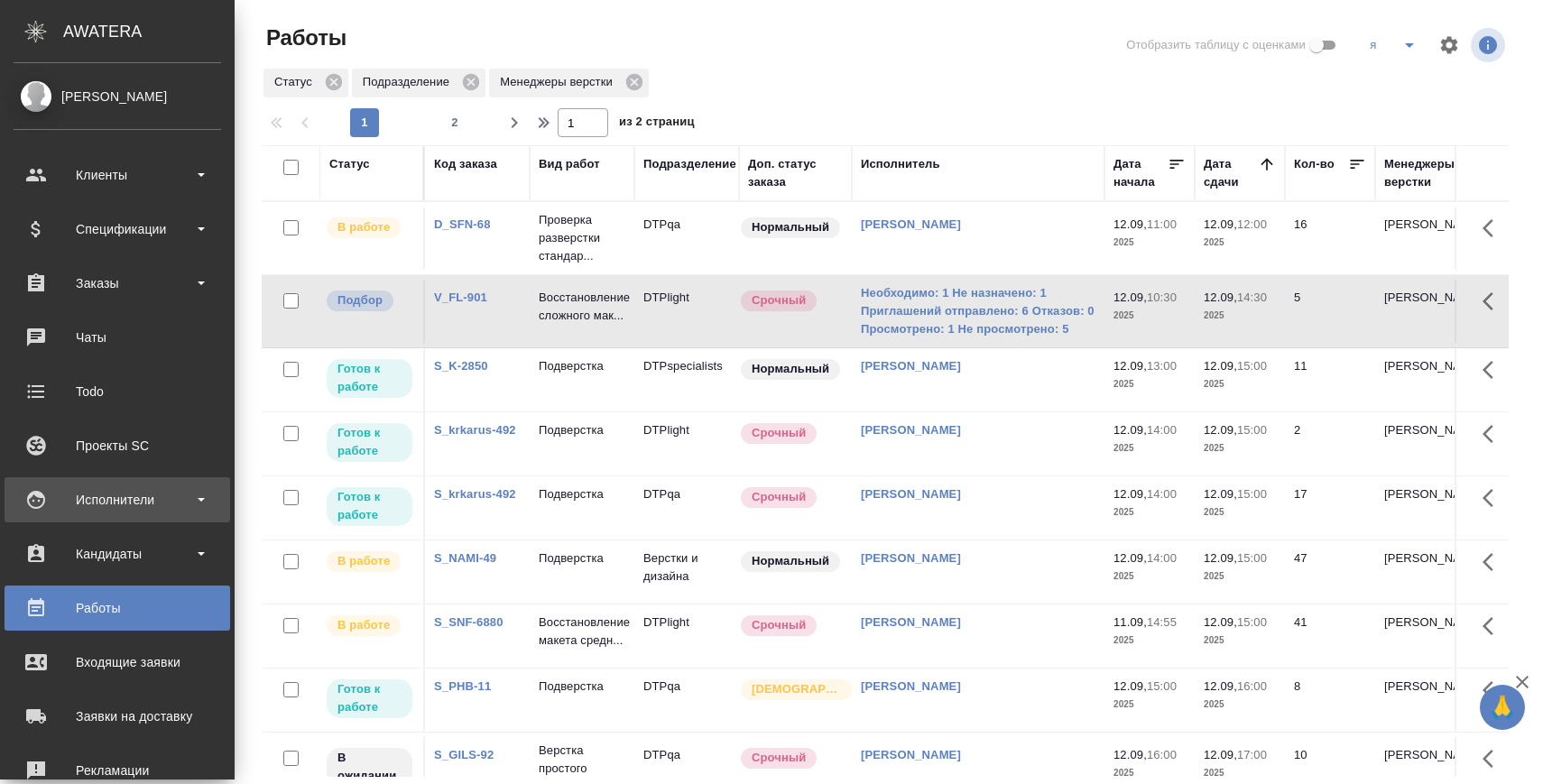
click at [100, 493] on div "Исполнители" at bounding box center [117, 500] width 208 height 27
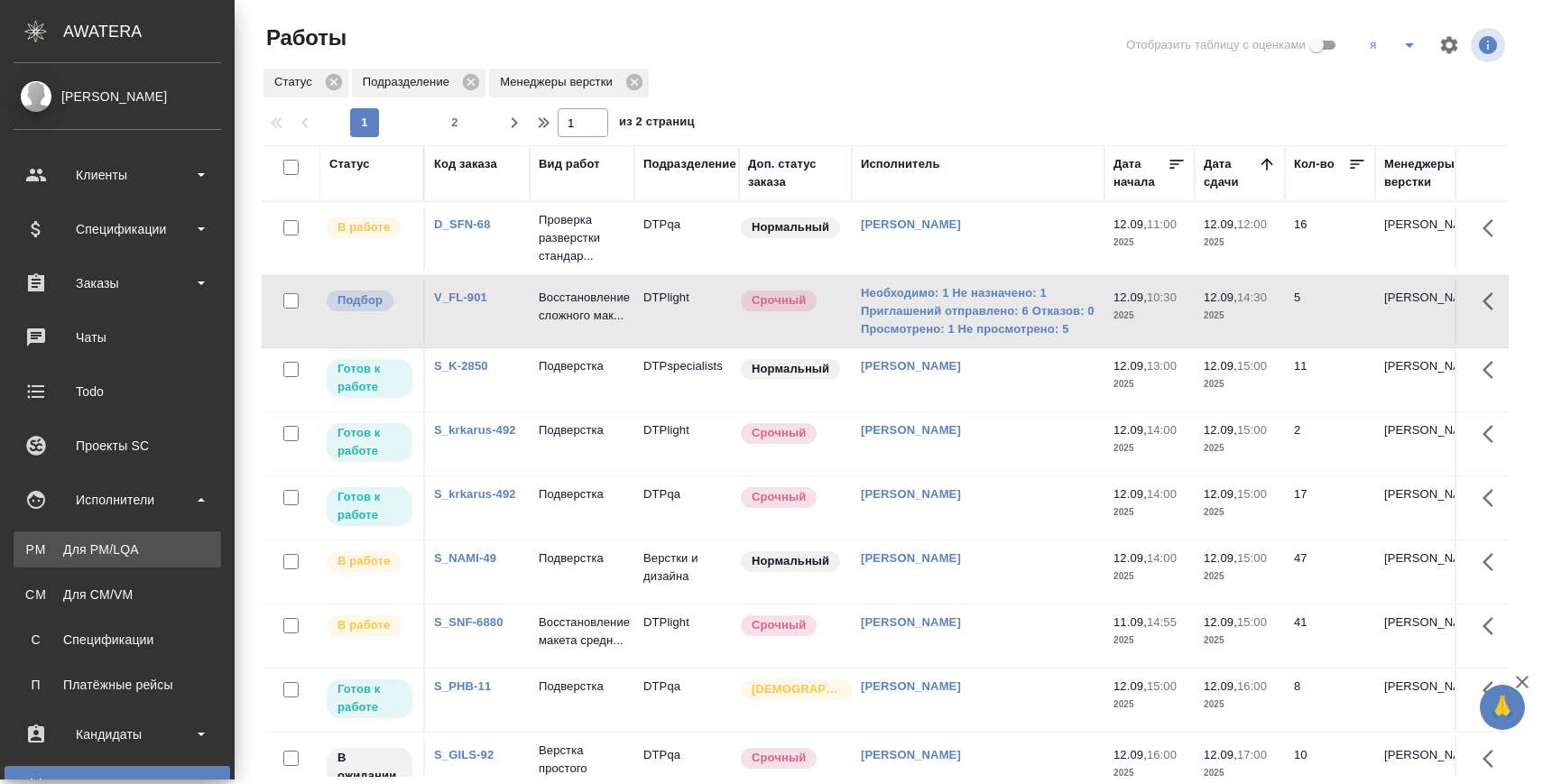
click at [126, 555] on div "Для PM/LQA" at bounding box center [117, 549] width 190 height 18
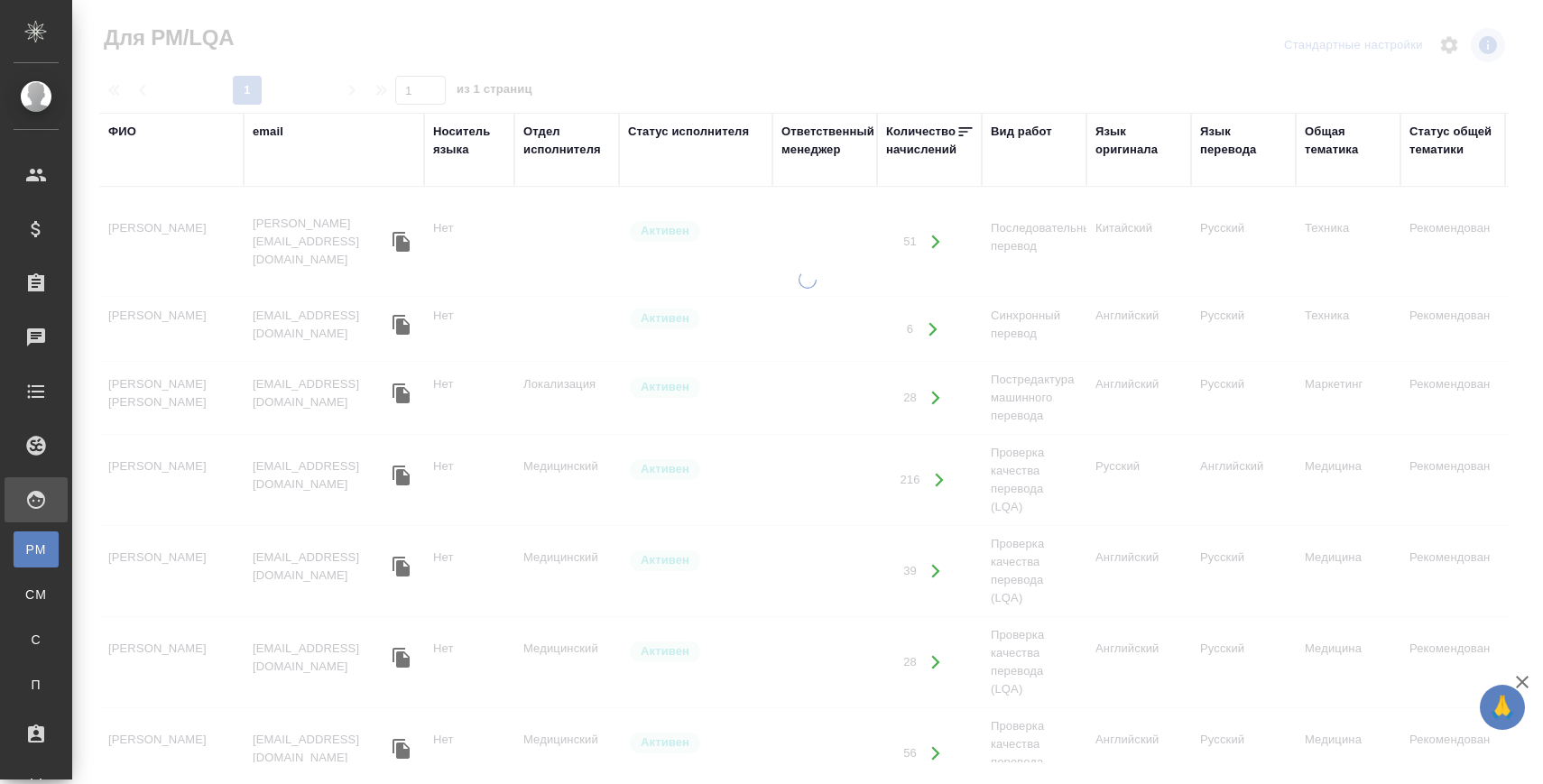
click at [127, 133] on div "ФИО" at bounding box center [123, 131] width 28 height 18
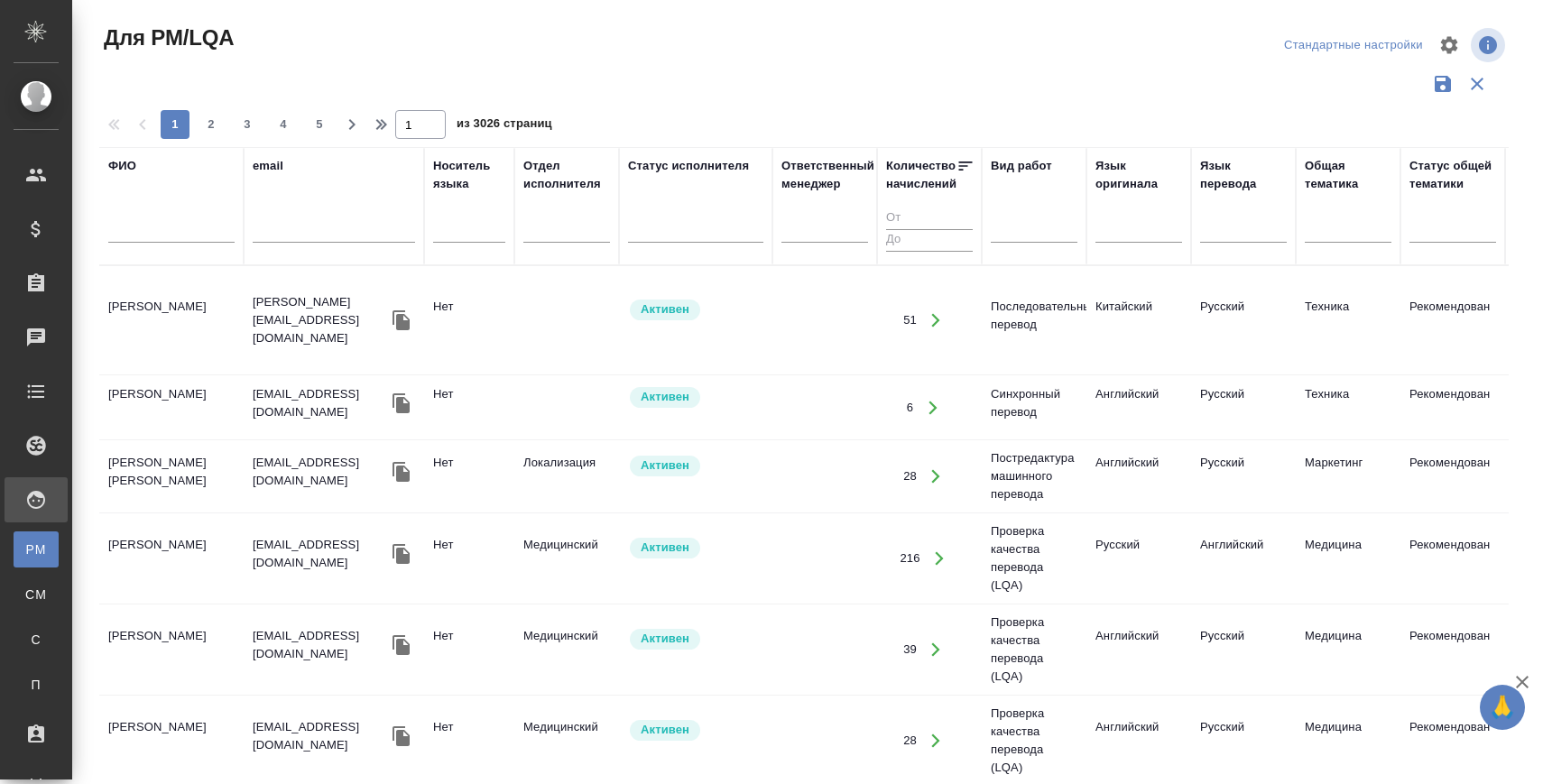
click at [138, 233] on input "text" at bounding box center [172, 231] width 127 height 23
type input "ломакин"
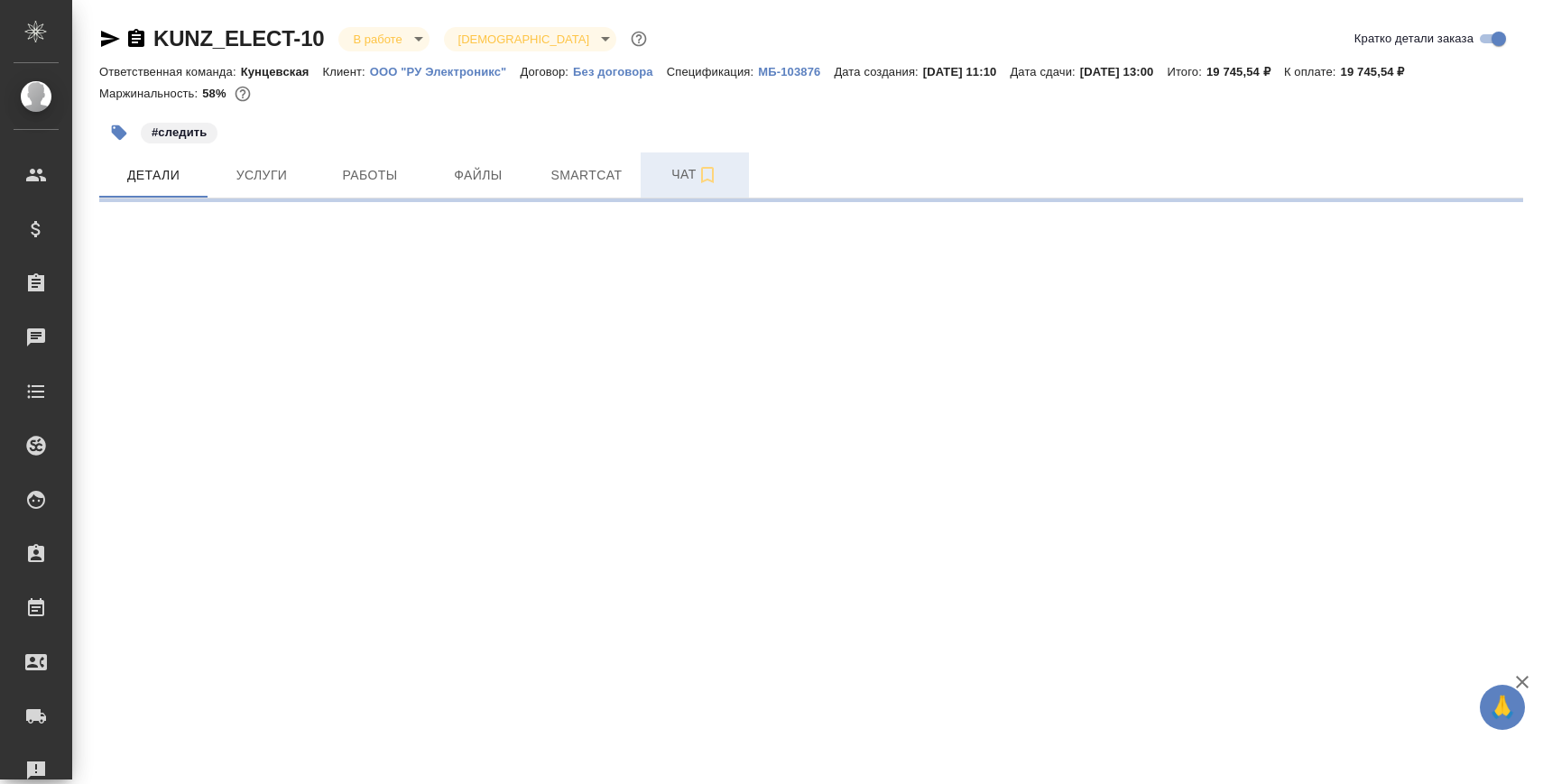
click at [665, 170] on span "Чат" at bounding box center [694, 175] width 87 height 23
select select "RU"
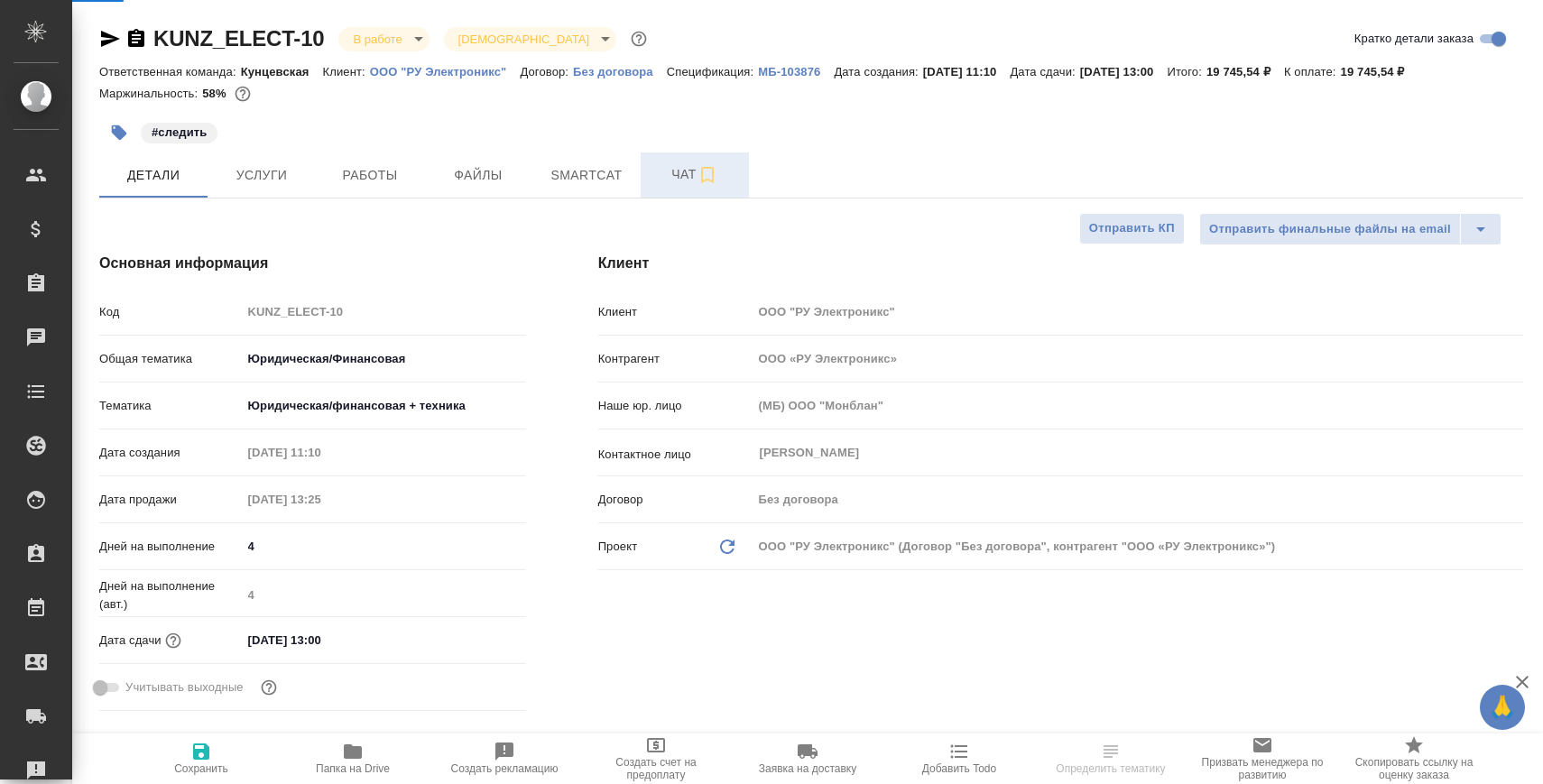
type textarea "x"
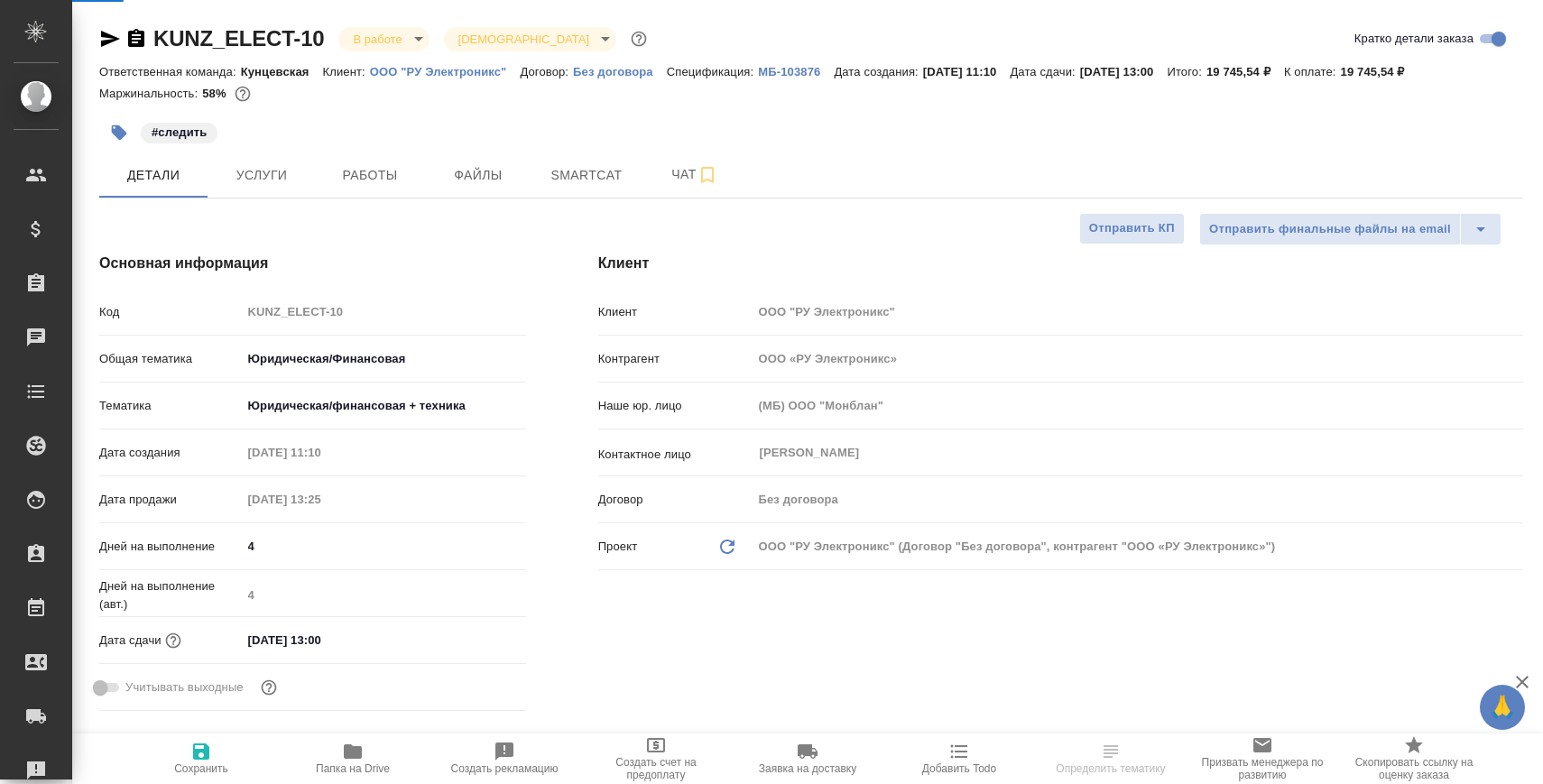
type textarea "x"
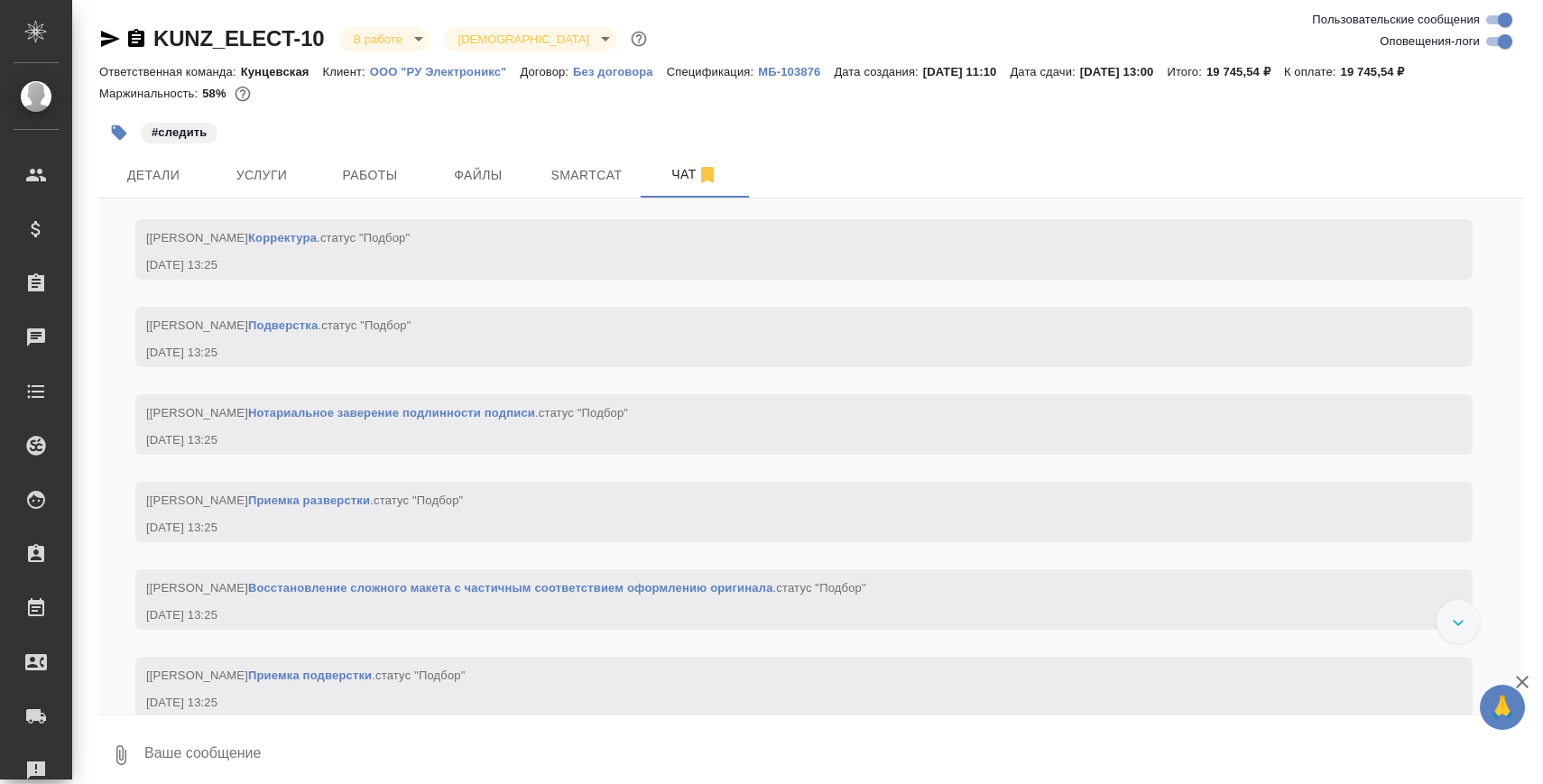
click at [485, 727] on textarea at bounding box center [832, 755] width 1380 height 61
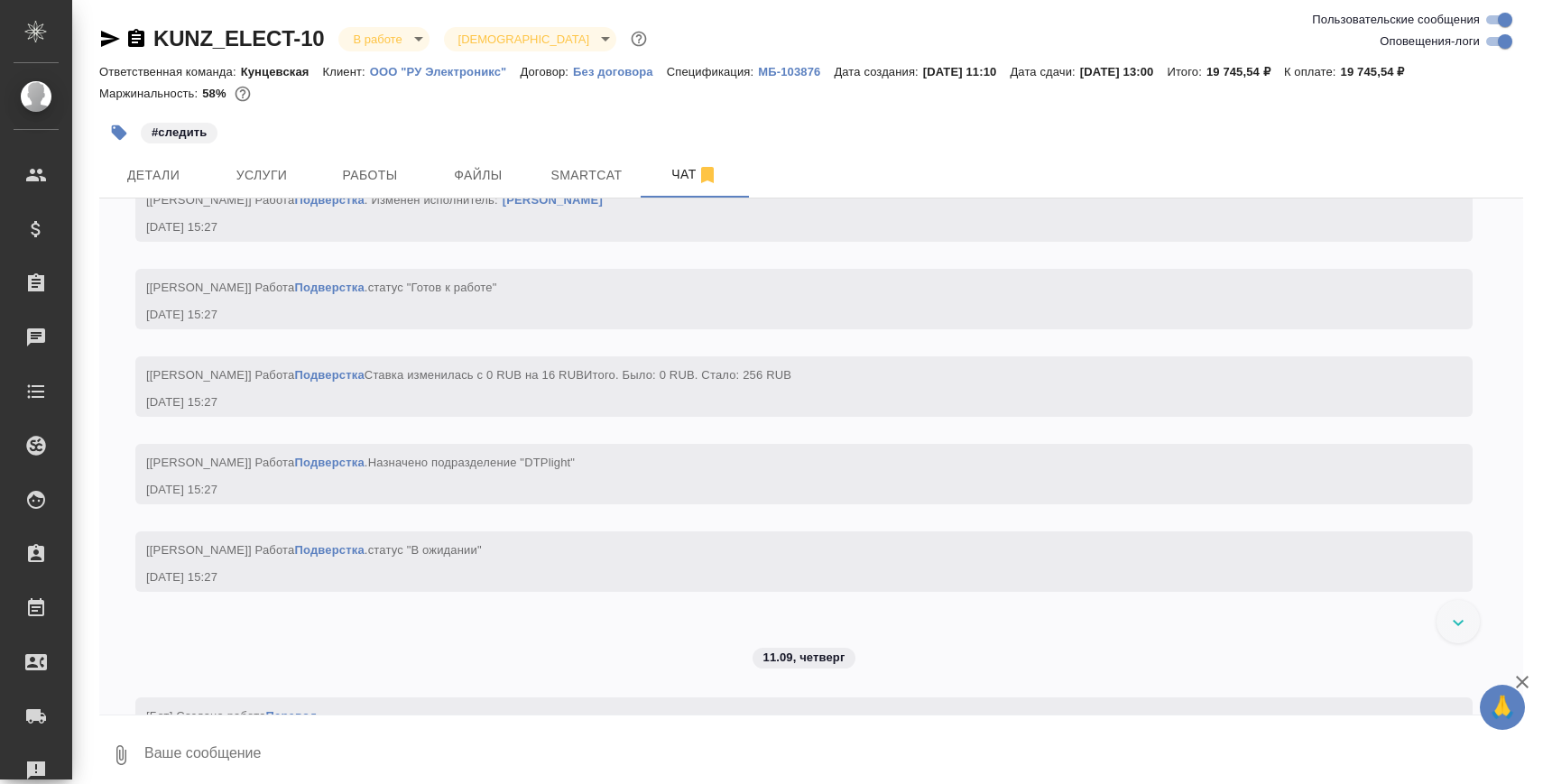
paste textarea "https://drive.awatera.com/apps/files/files/10314934?dir=/Shares/%D0%9E%D0%9E%D0…"
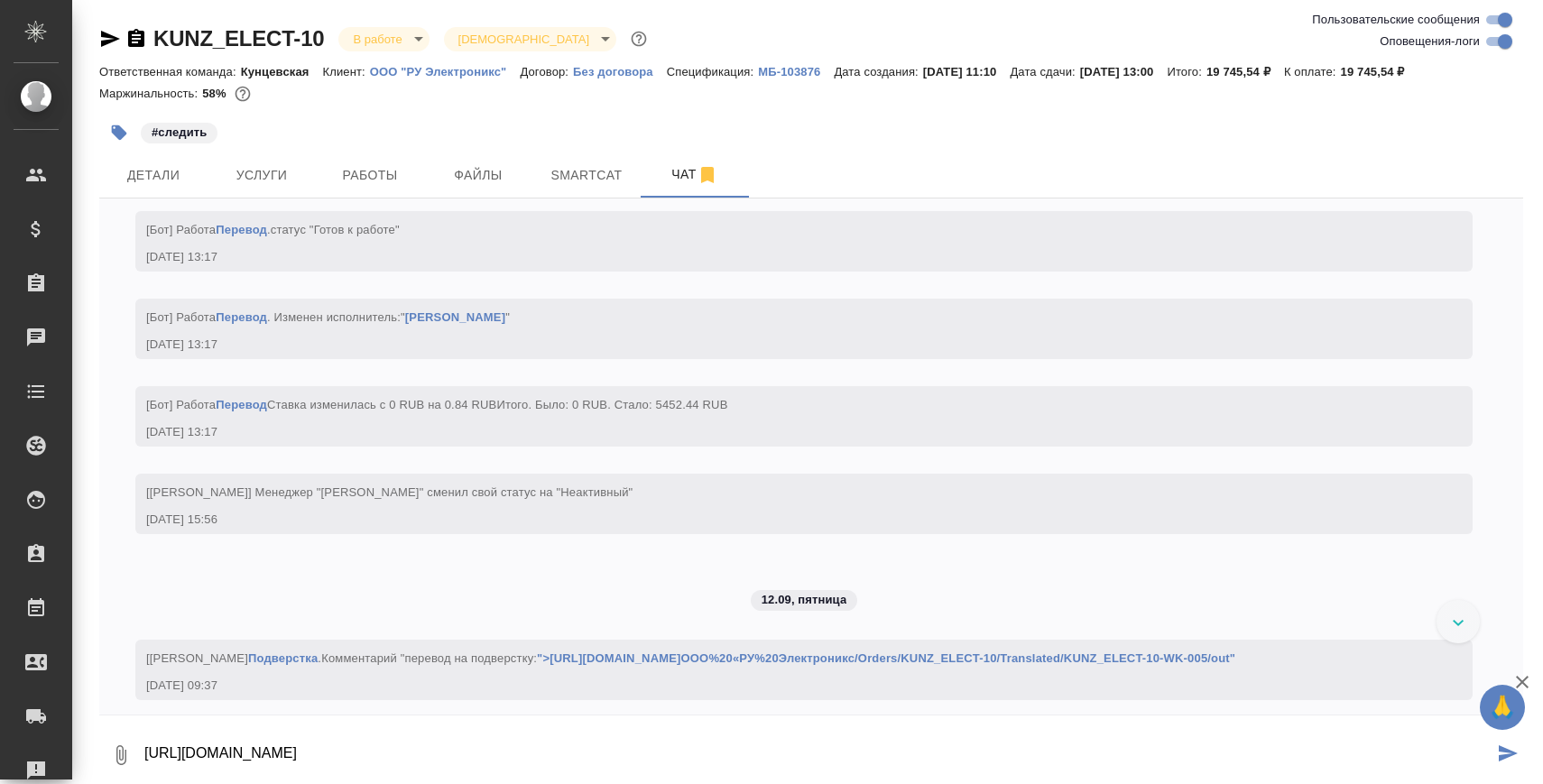
scroll to position [2, 0]
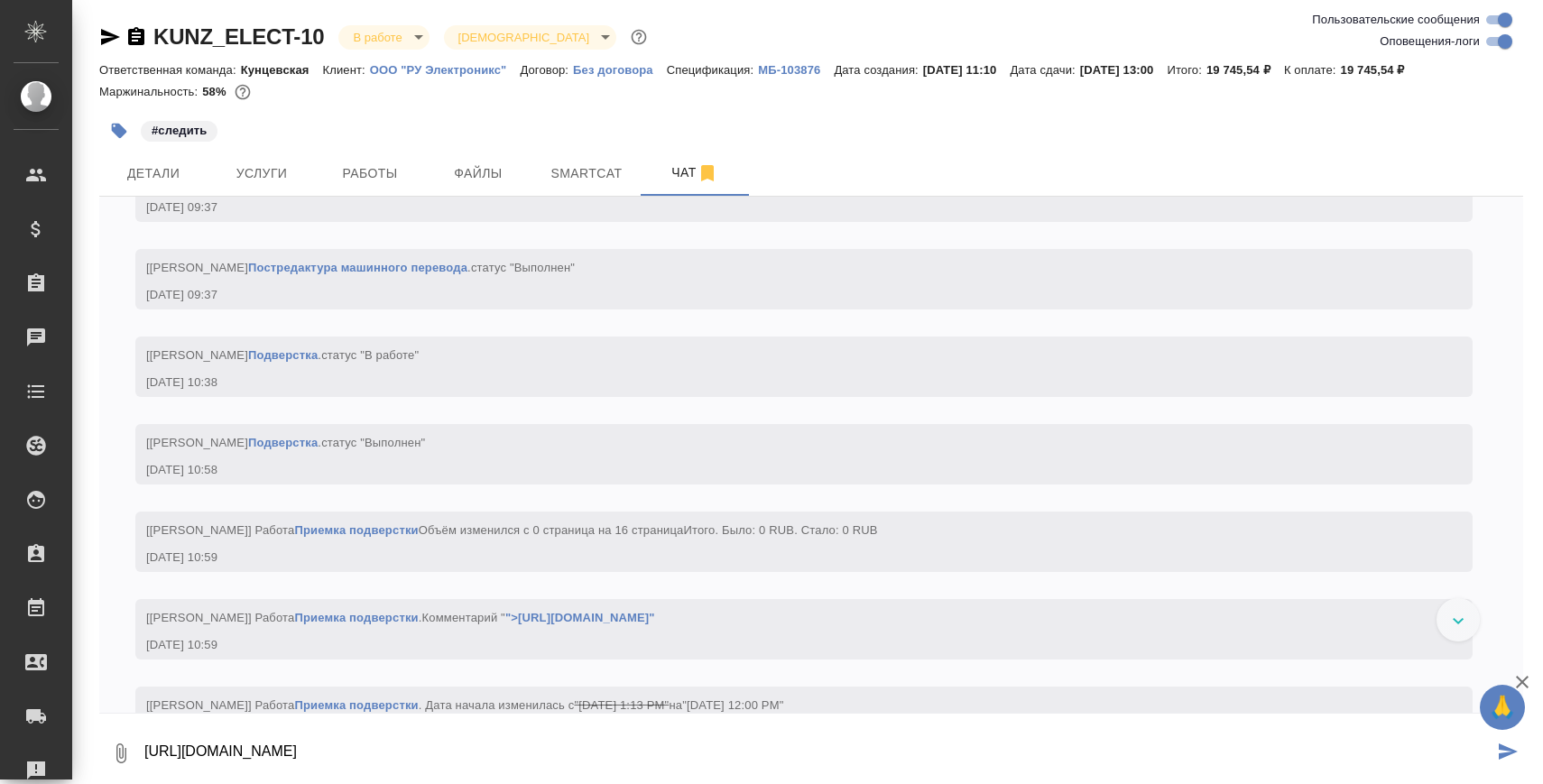
type textarea "https://drive.awatera.com/apps/files/files/10314934?dir=/Shares/%D0%9E%D0%9E%D0…"
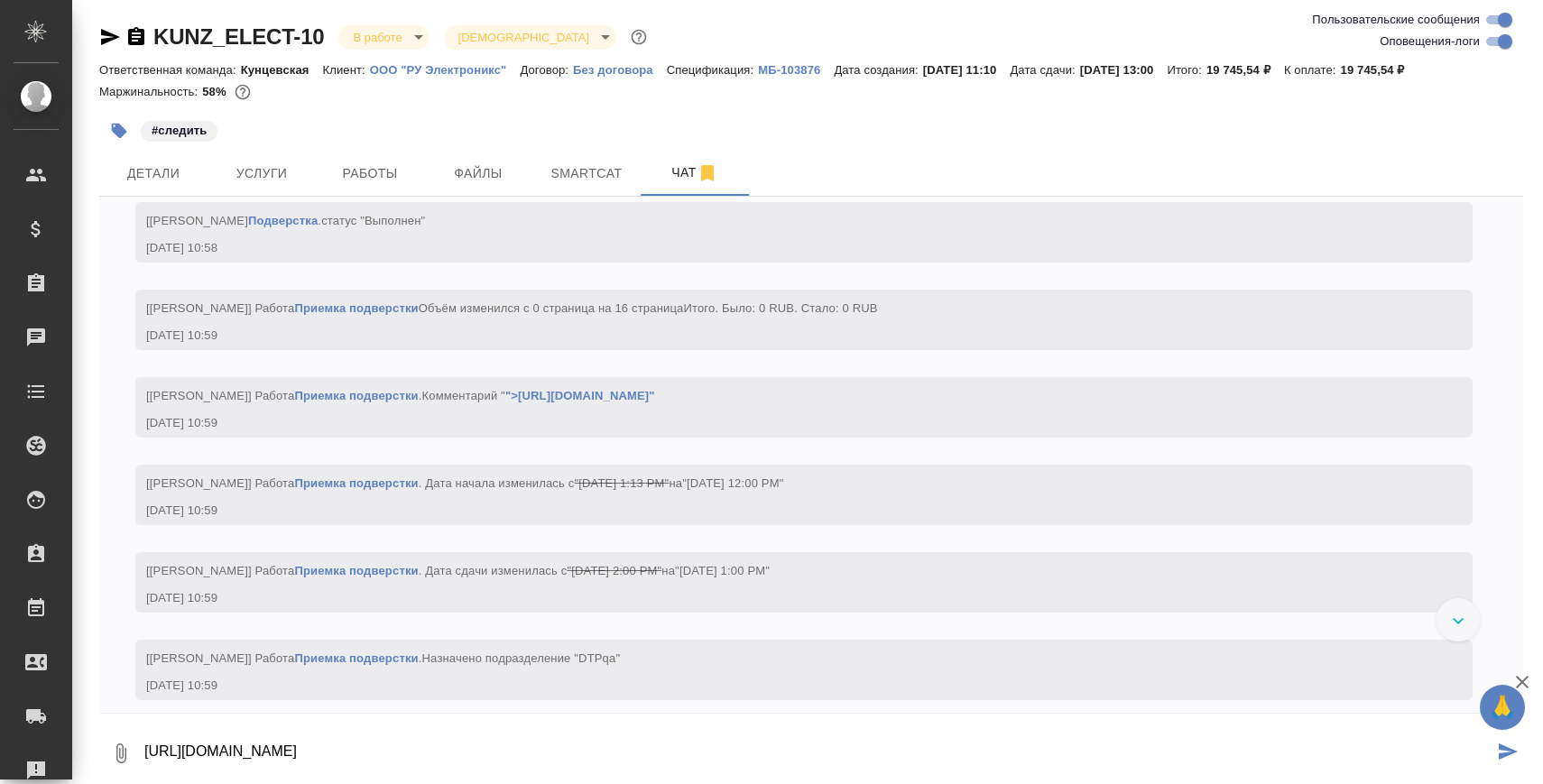
scroll to position [0, 0]
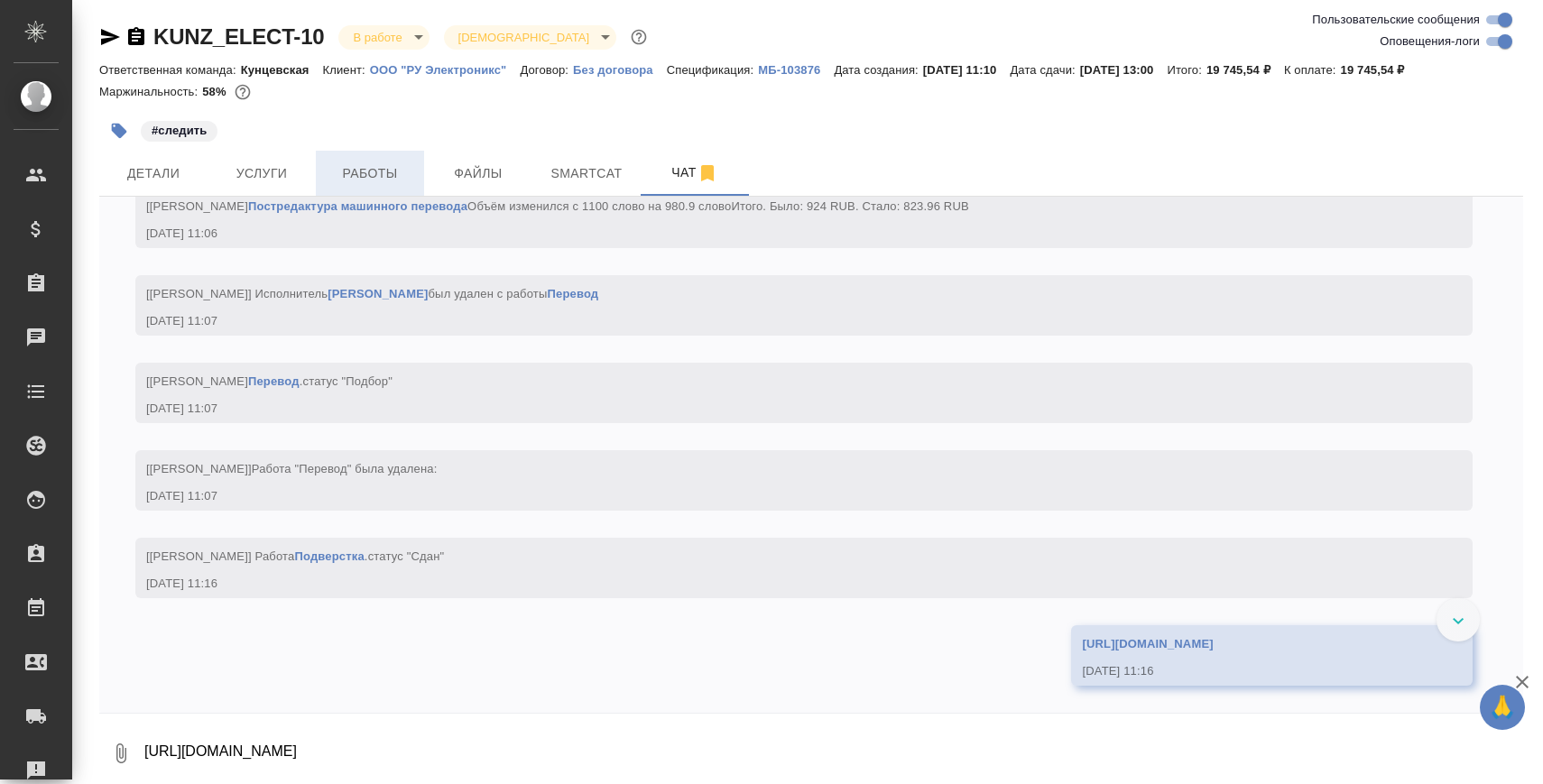
click at [372, 170] on span "Работы" at bounding box center [370, 174] width 87 height 23
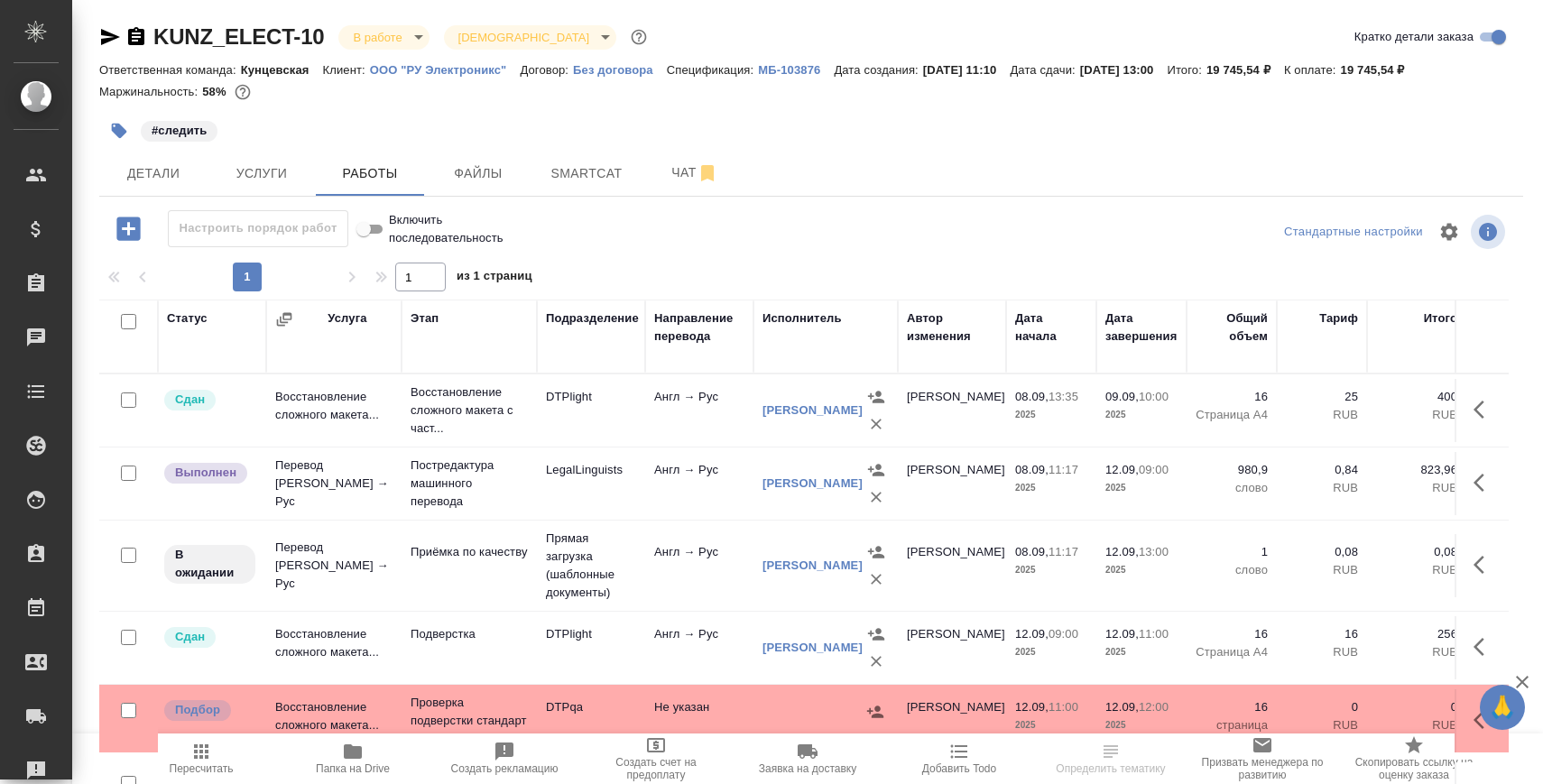
scroll to position [105, 0]
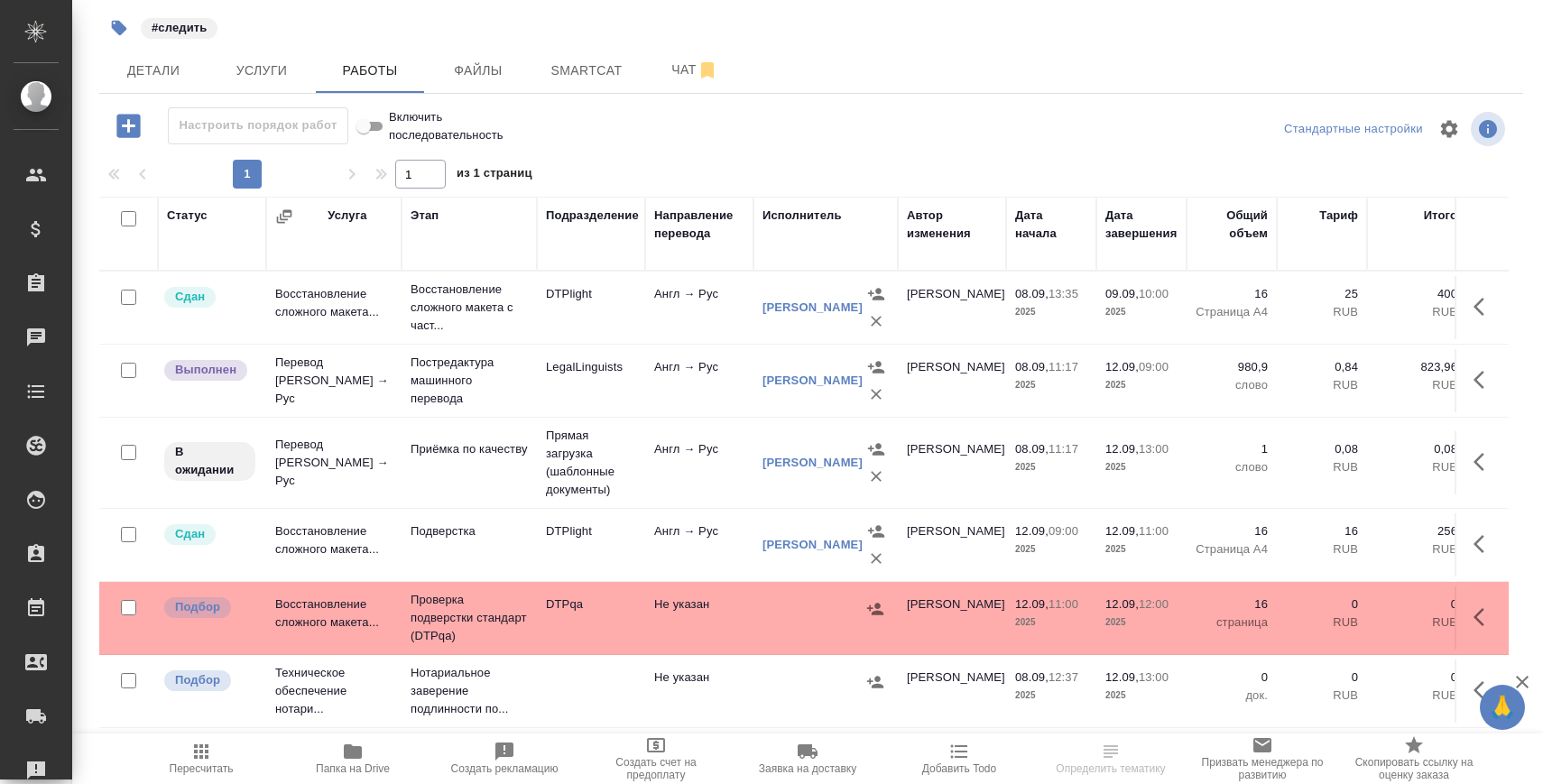
click at [1482, 609] on icon "button" at bounding box center [1478, 617] width 10 height 18
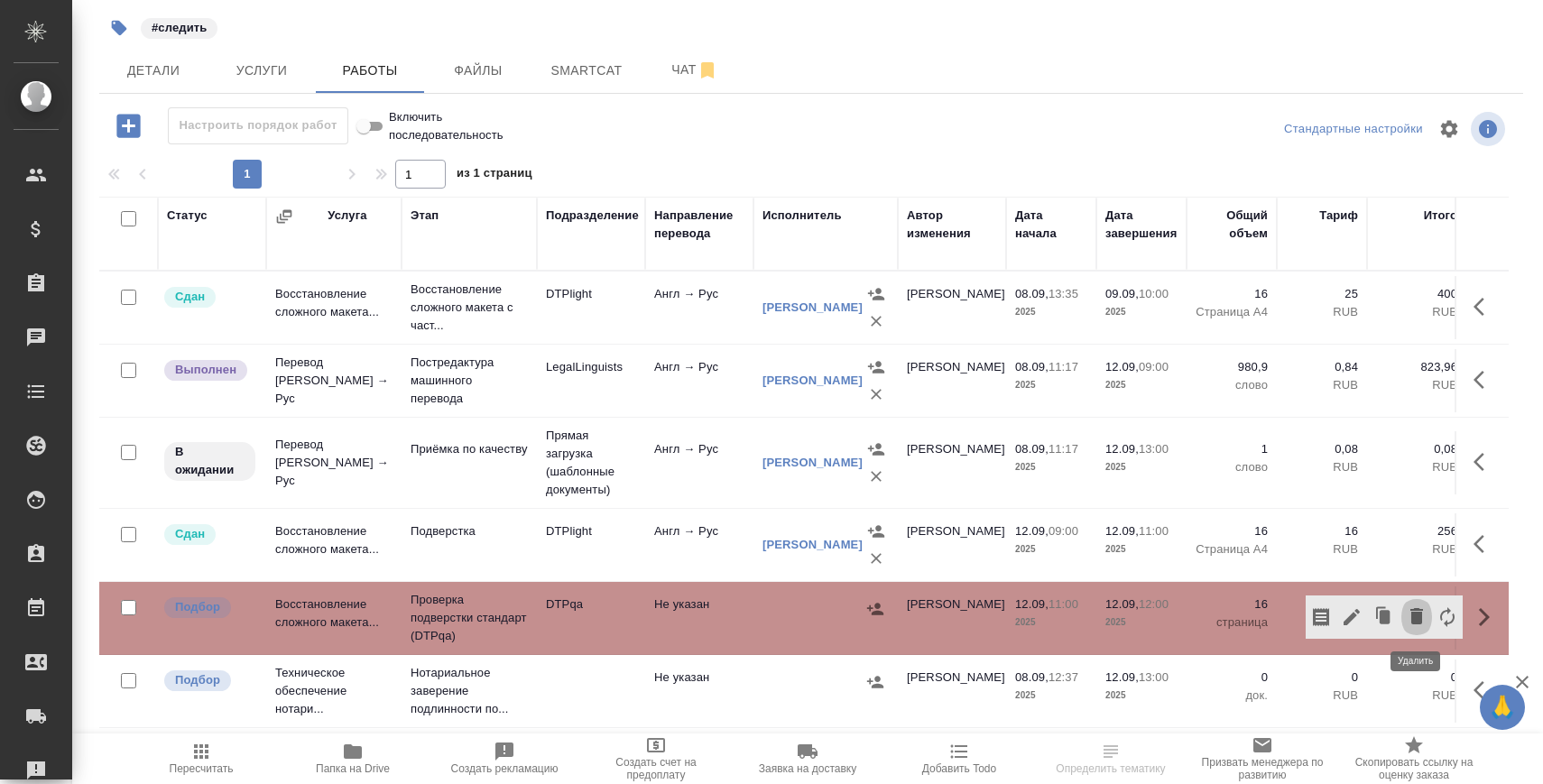
click at [1417, 619] on icon "button" at bounding box center [1415, 616] width 12 height 16
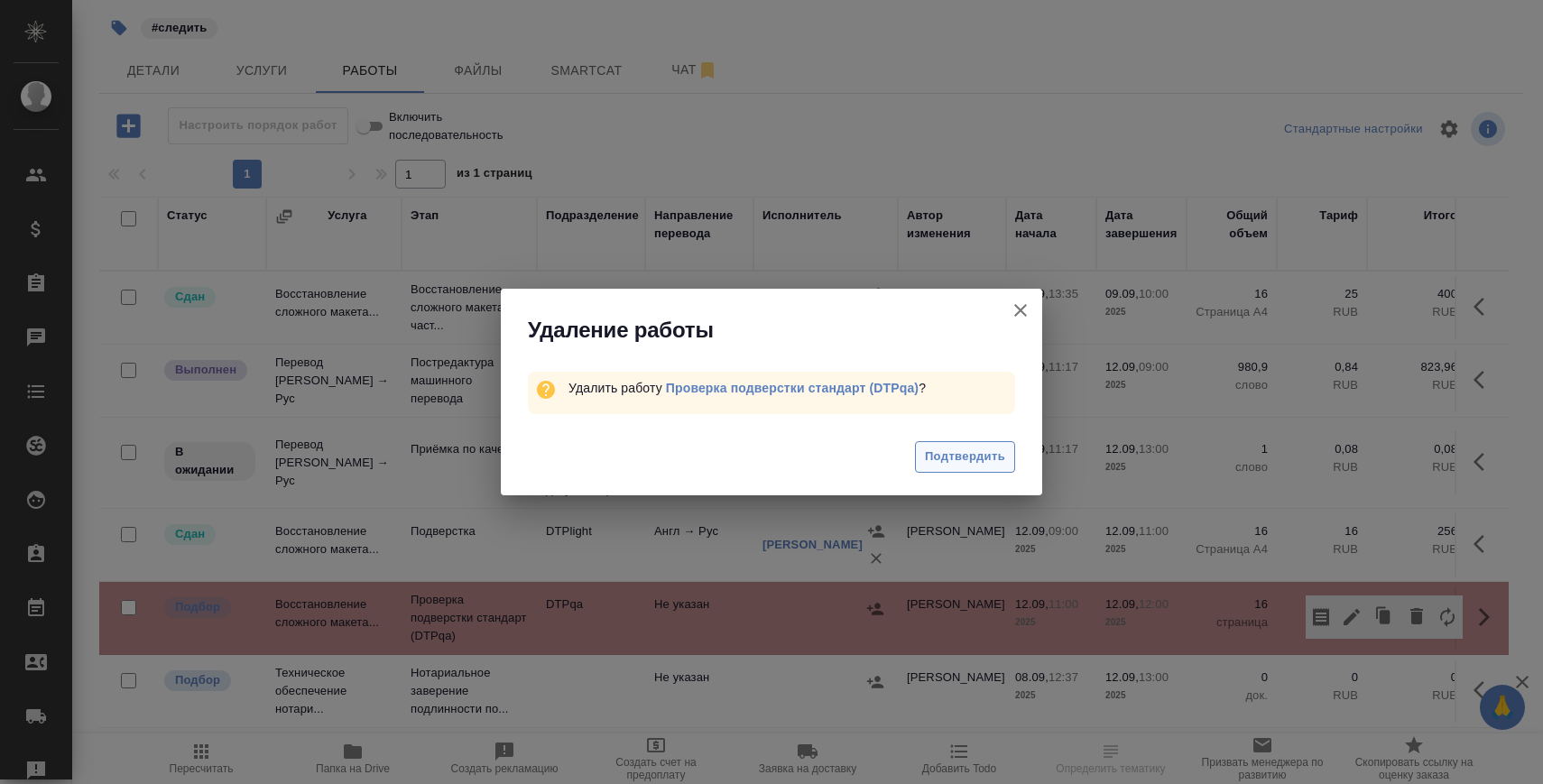
click at [979, 450] on span "Подтвердить" at bounding box center [965, 457] width 80 height 21
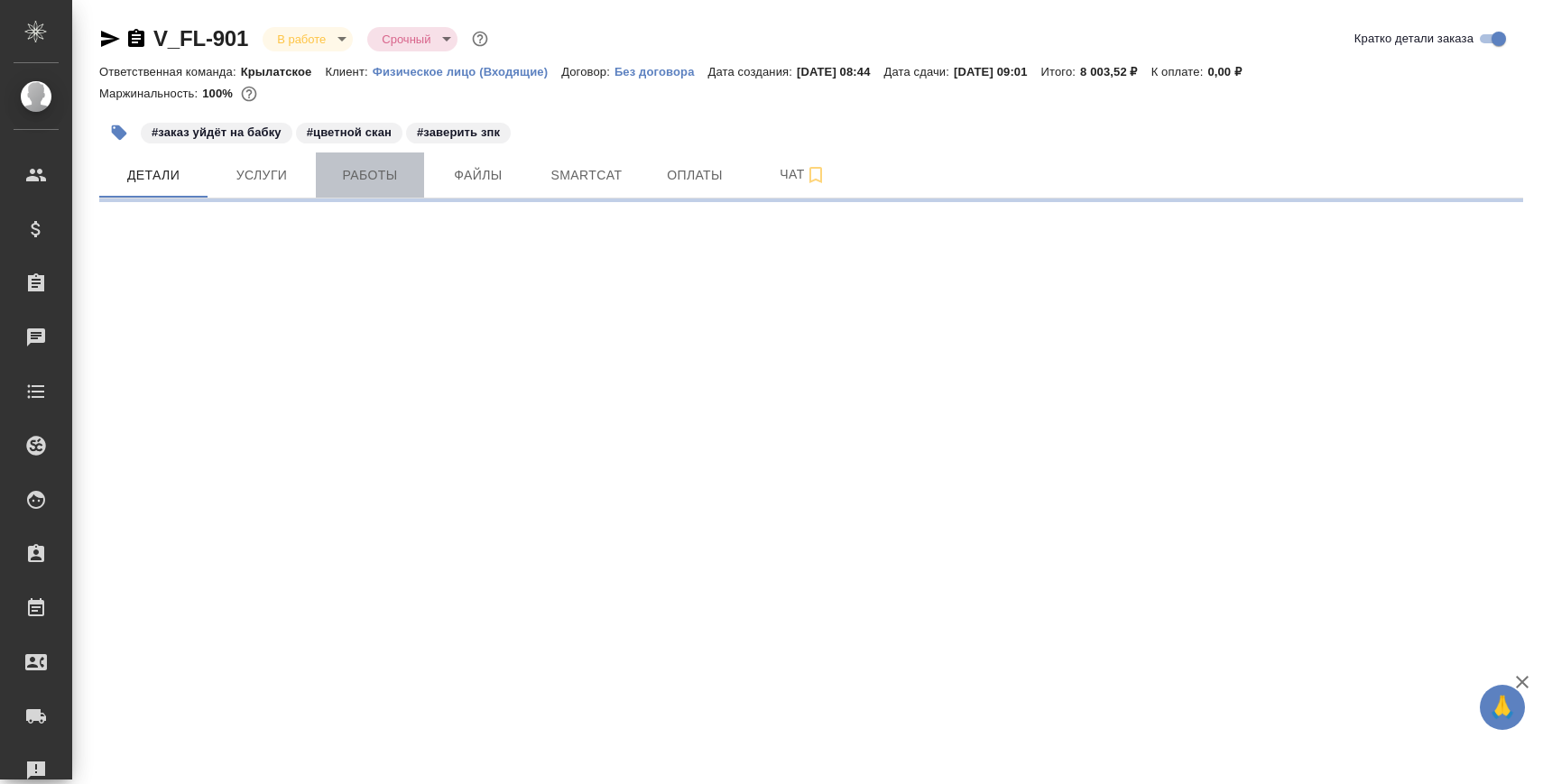
click at [403, 179] on span "Работы" at bounding box center [370, 176] width 87 height 23
select select "RU"
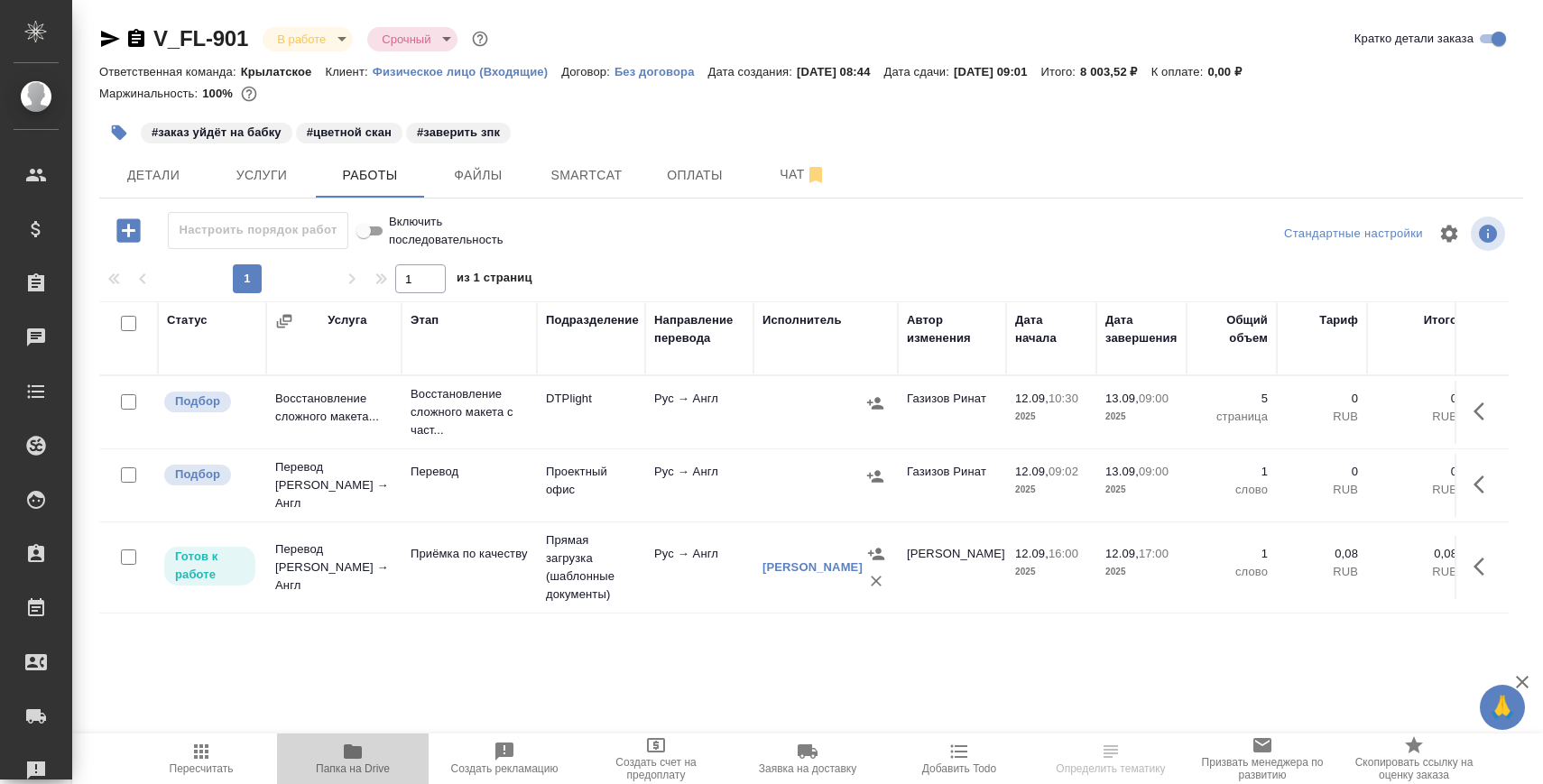
click at [372, 751] on span "Папка на Drive" at bounding box center [353, 758] width 130 height 34
click at [176, 189] on button "Детали" at bounding box center [153, 175] width 109 height 45
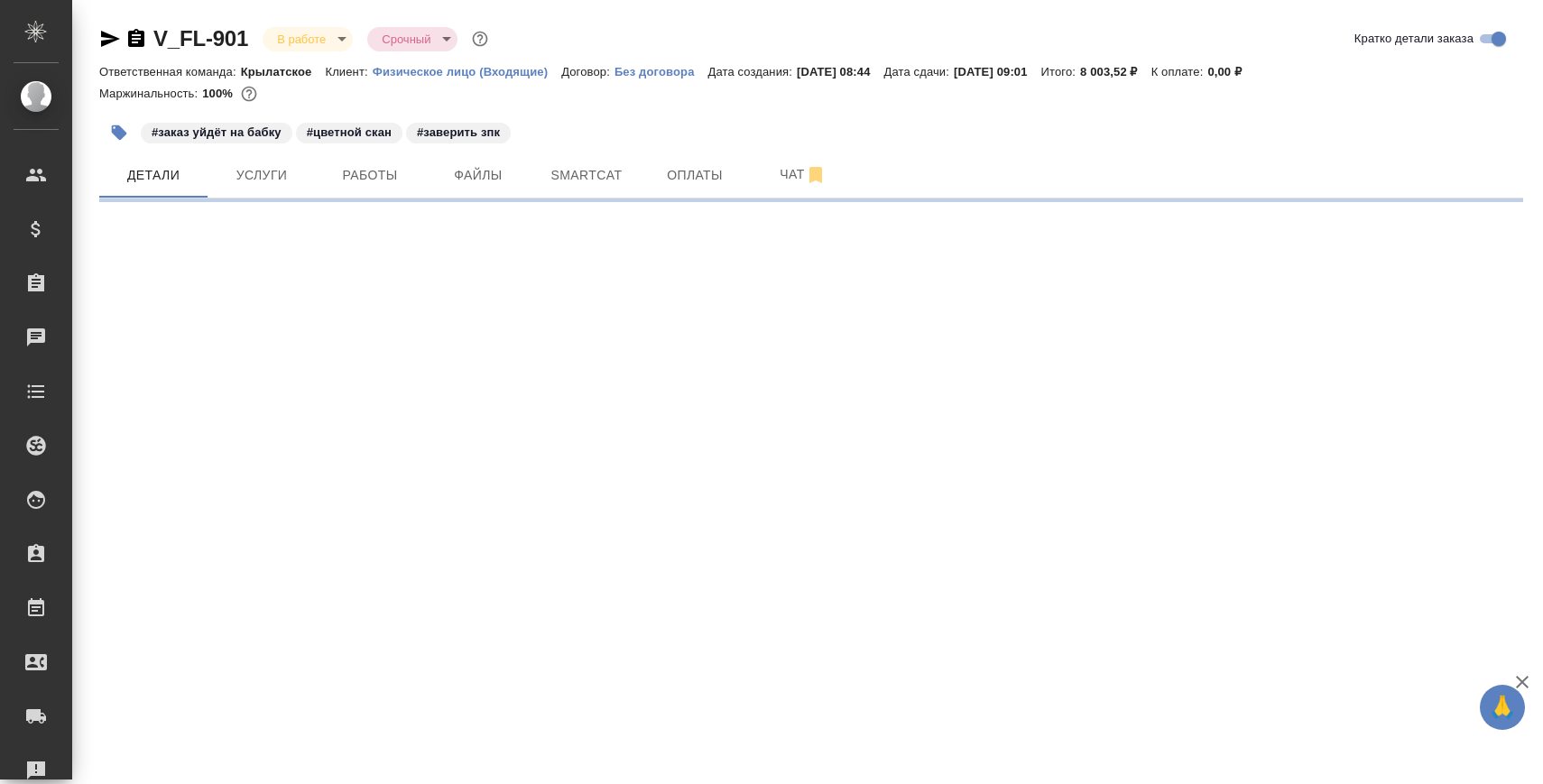
select select "RU"
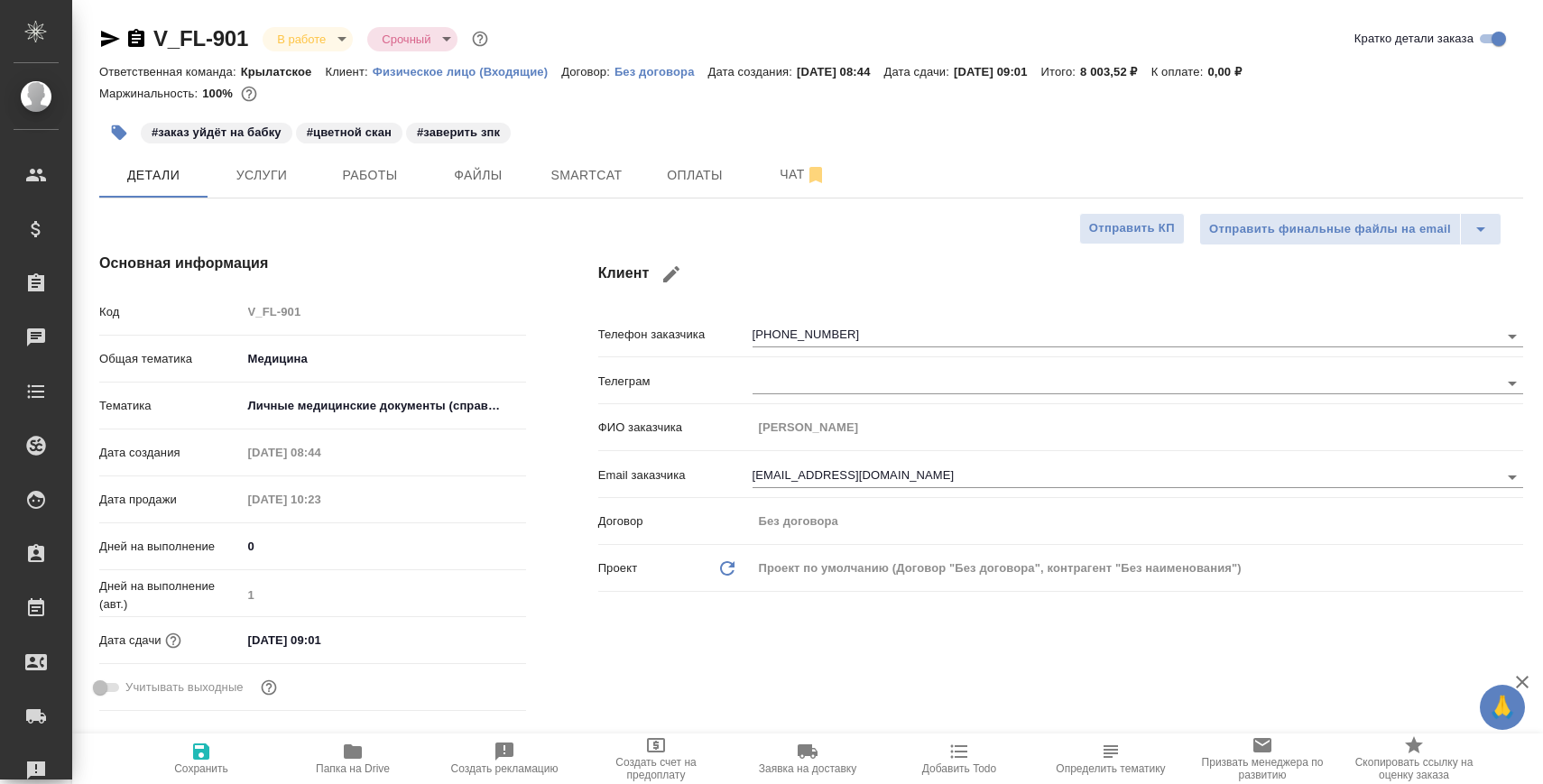
type textarea "x"
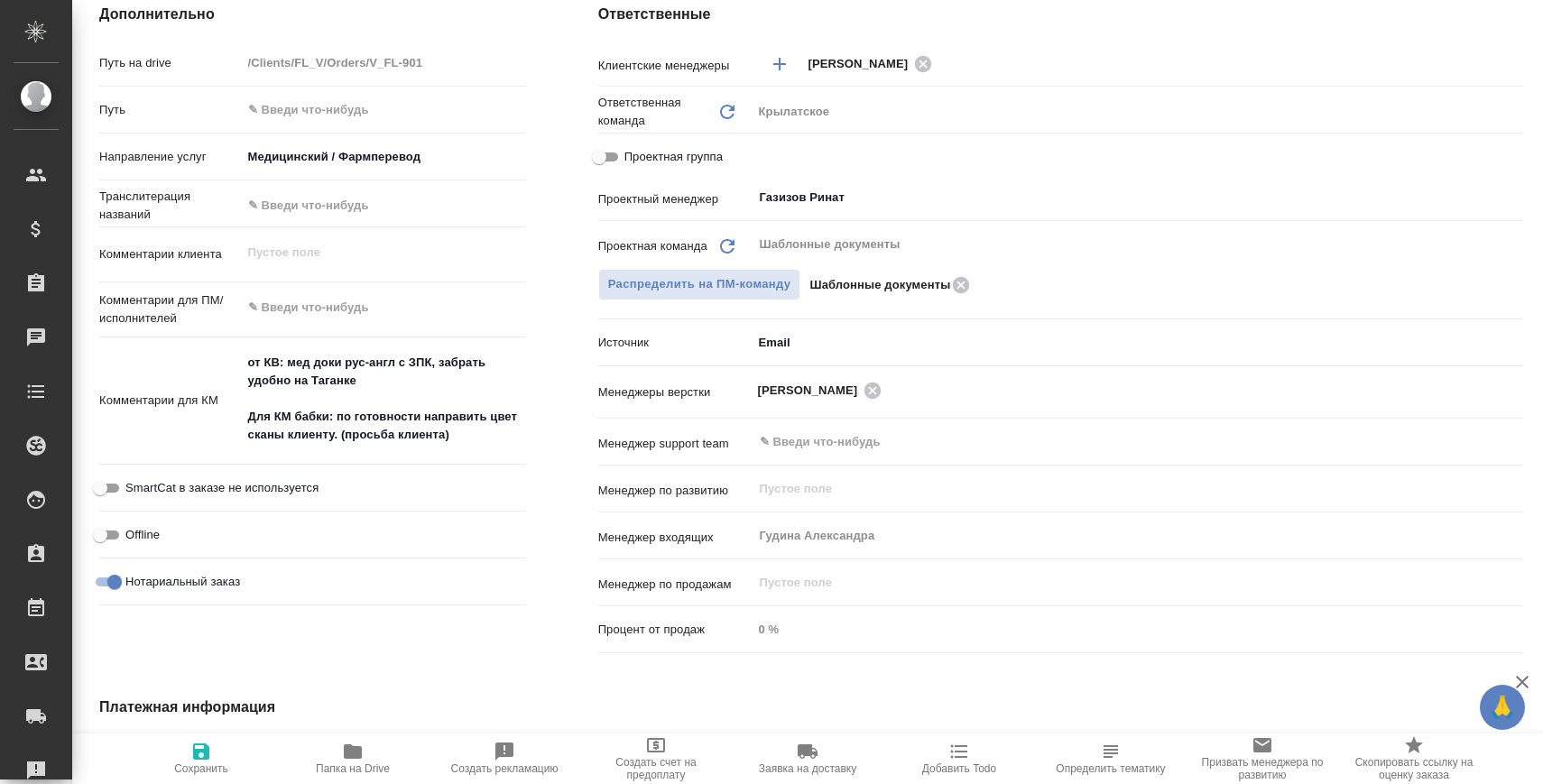
scroll to position [65, 0]
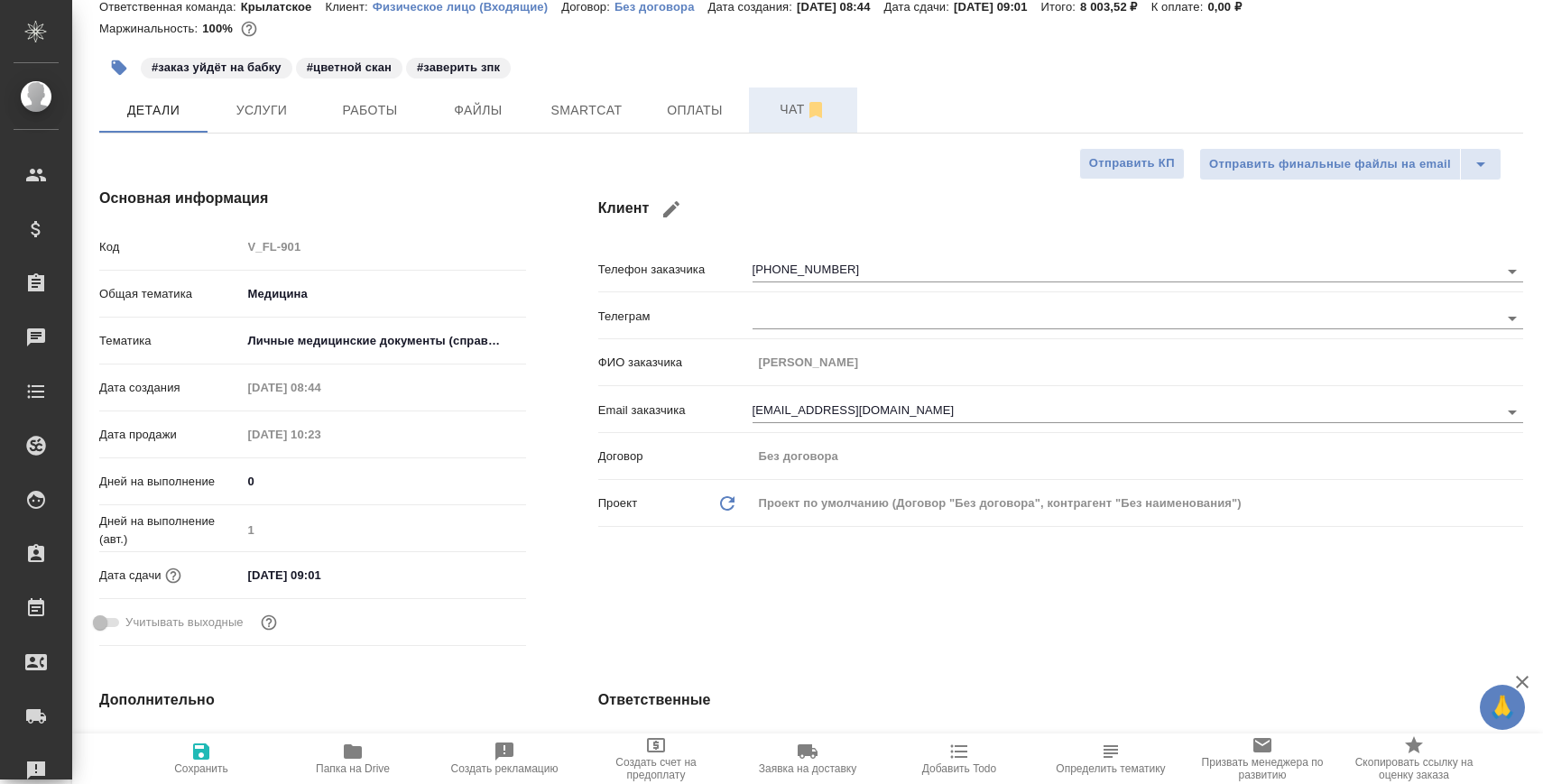
click at [773, 89] on button "Чат" at bounding box center [803, 111] width 109 height 45
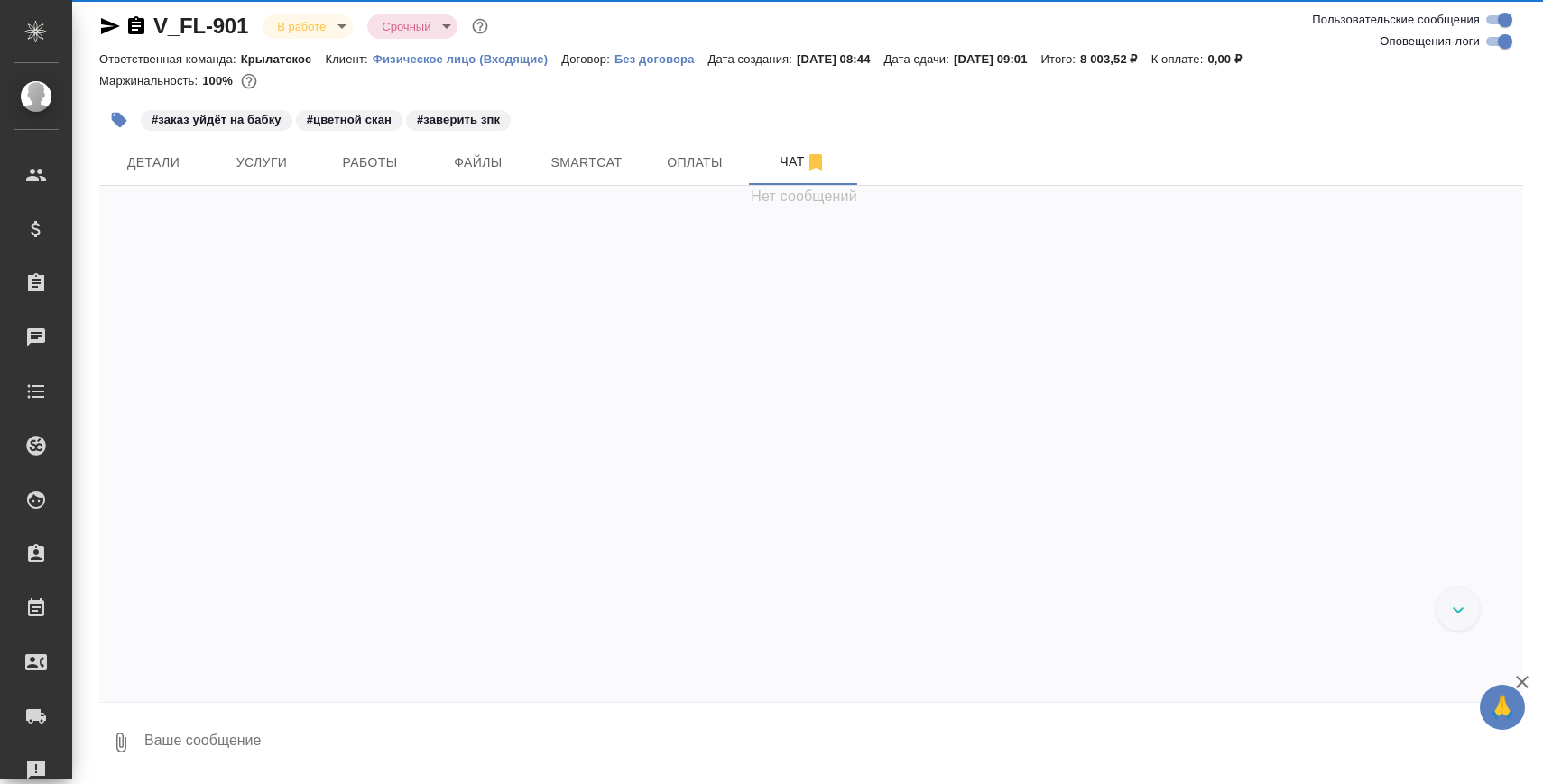
scroll to position [12, 0]
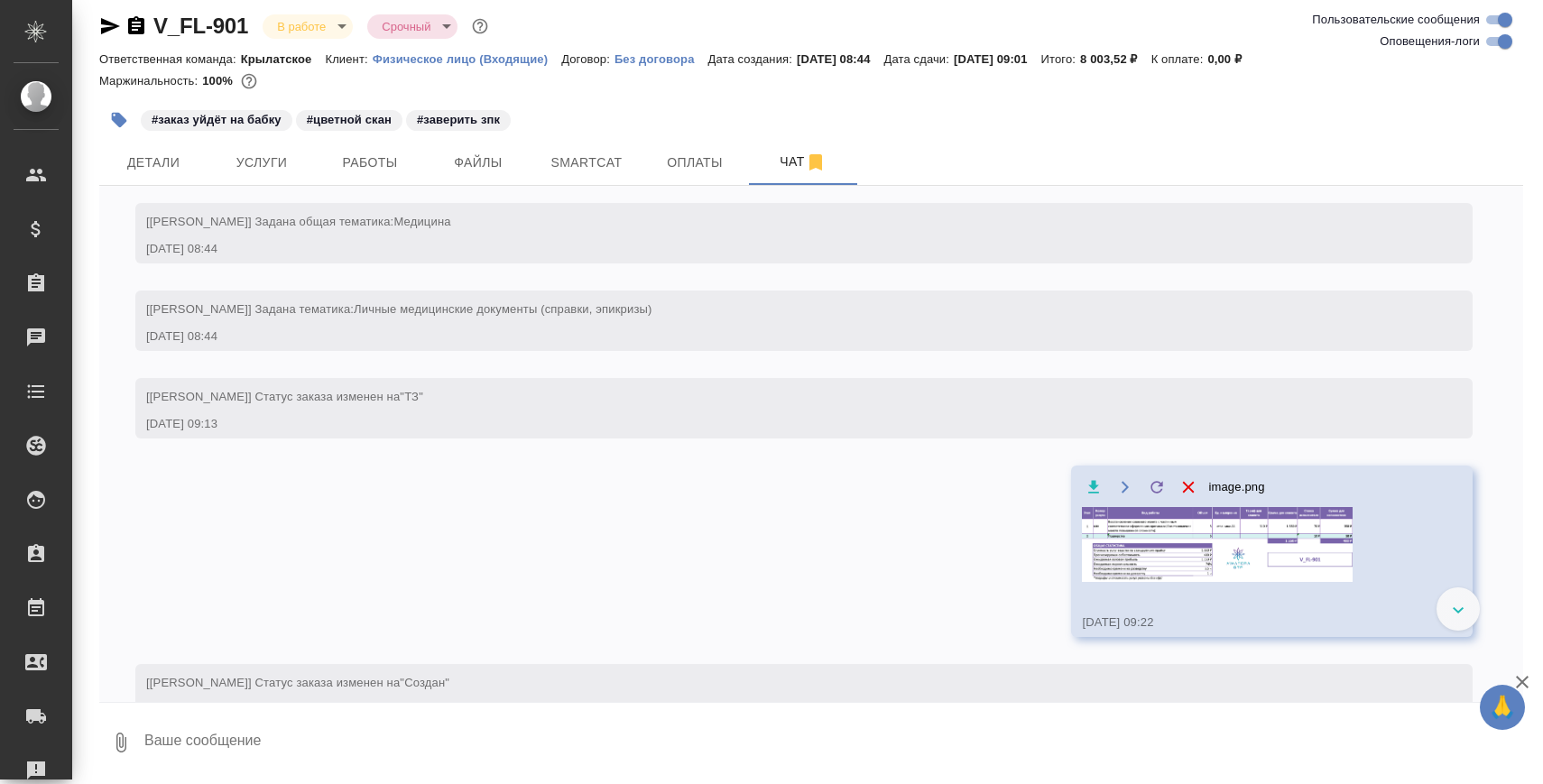
click at [400, 724] on textarea at bounding box center [832, 741] width 1380 height 61
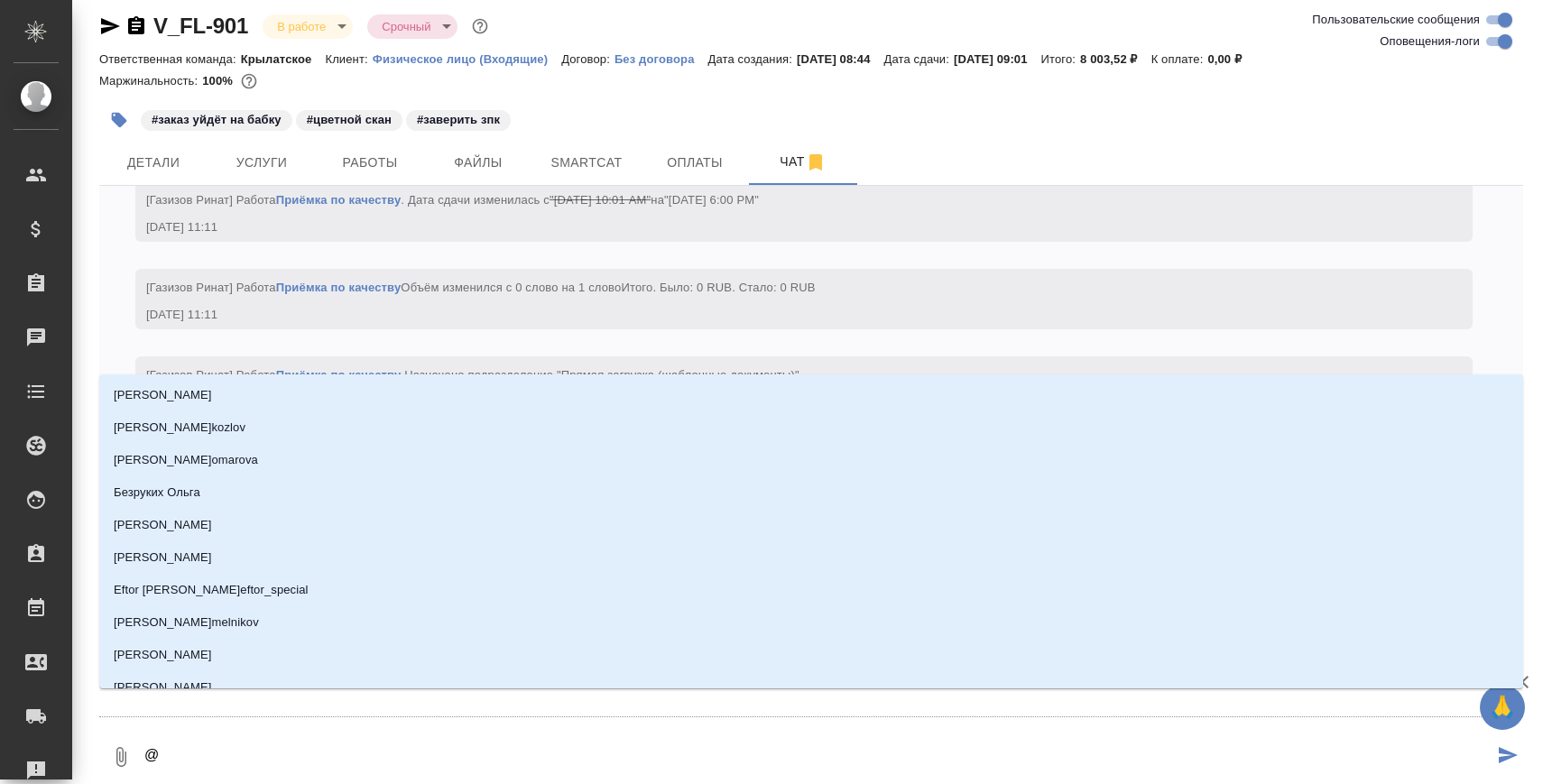
scroll to position [2769, 0]
type textarea "@К"
type input "[PERSON_NAME]"
type textarea "@Ка"
type input "Ка"
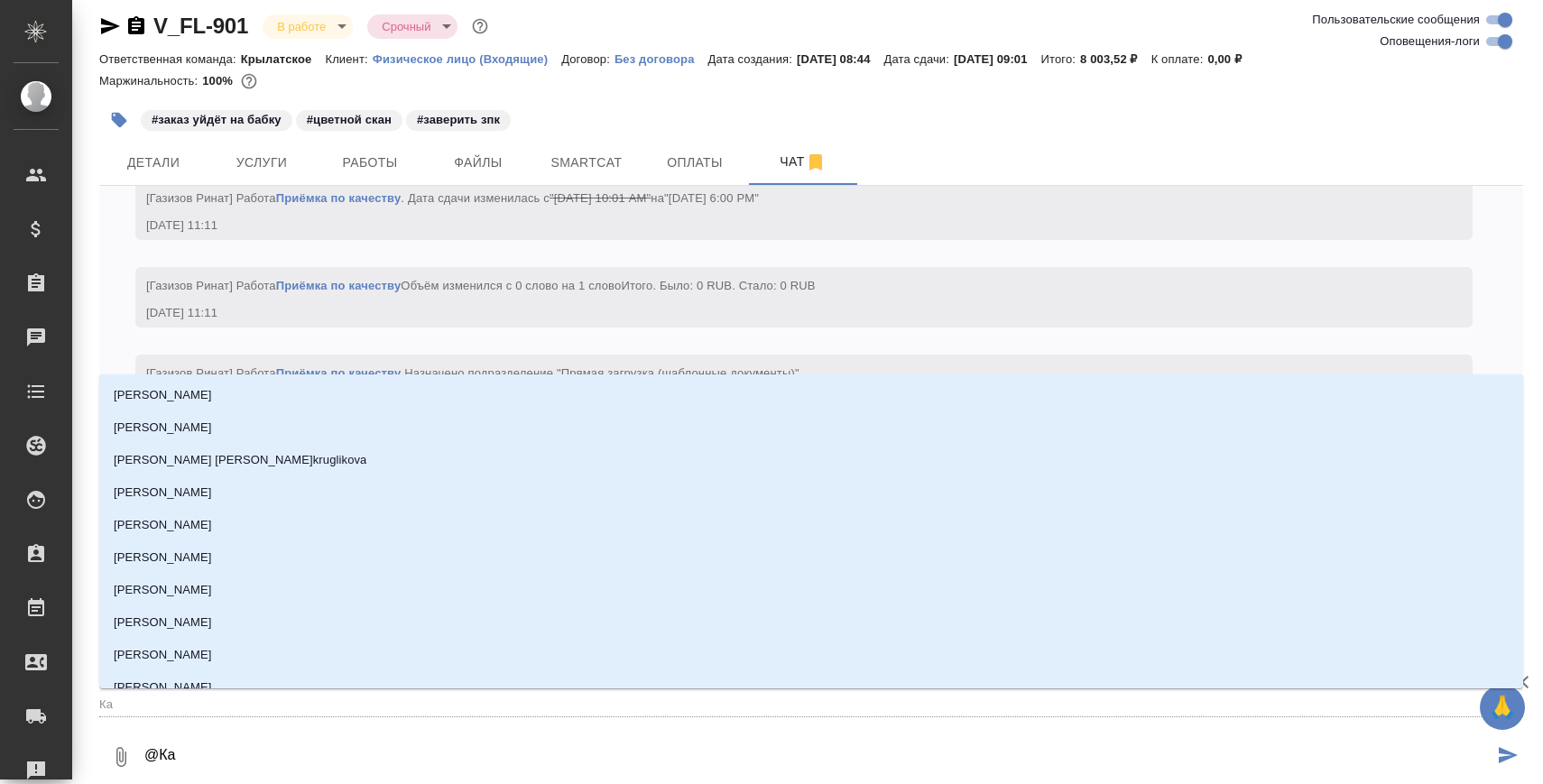
type textarea "@Кас"
type input "Кас"
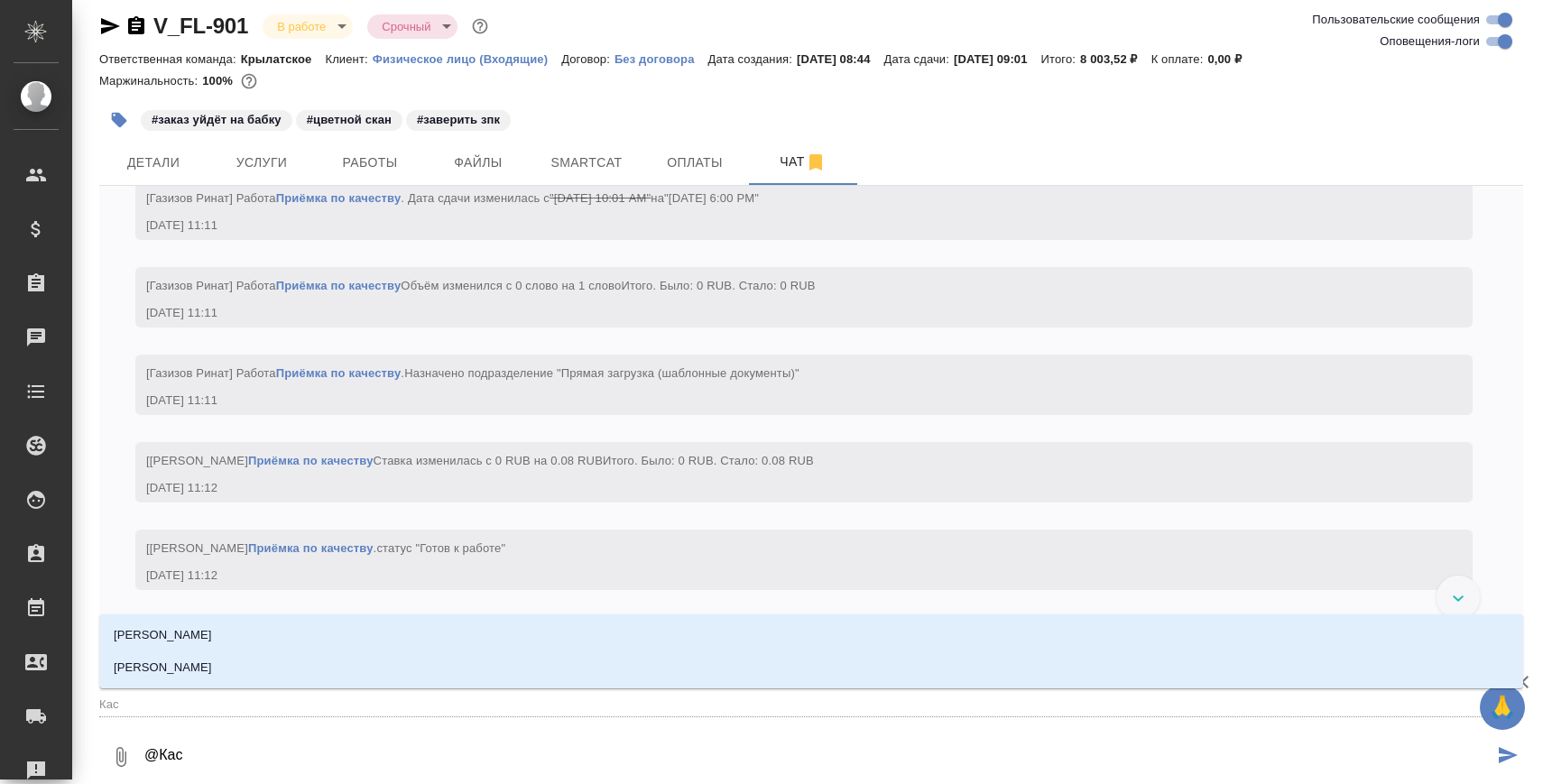
type textarea "@Касм"
type input "Касм"
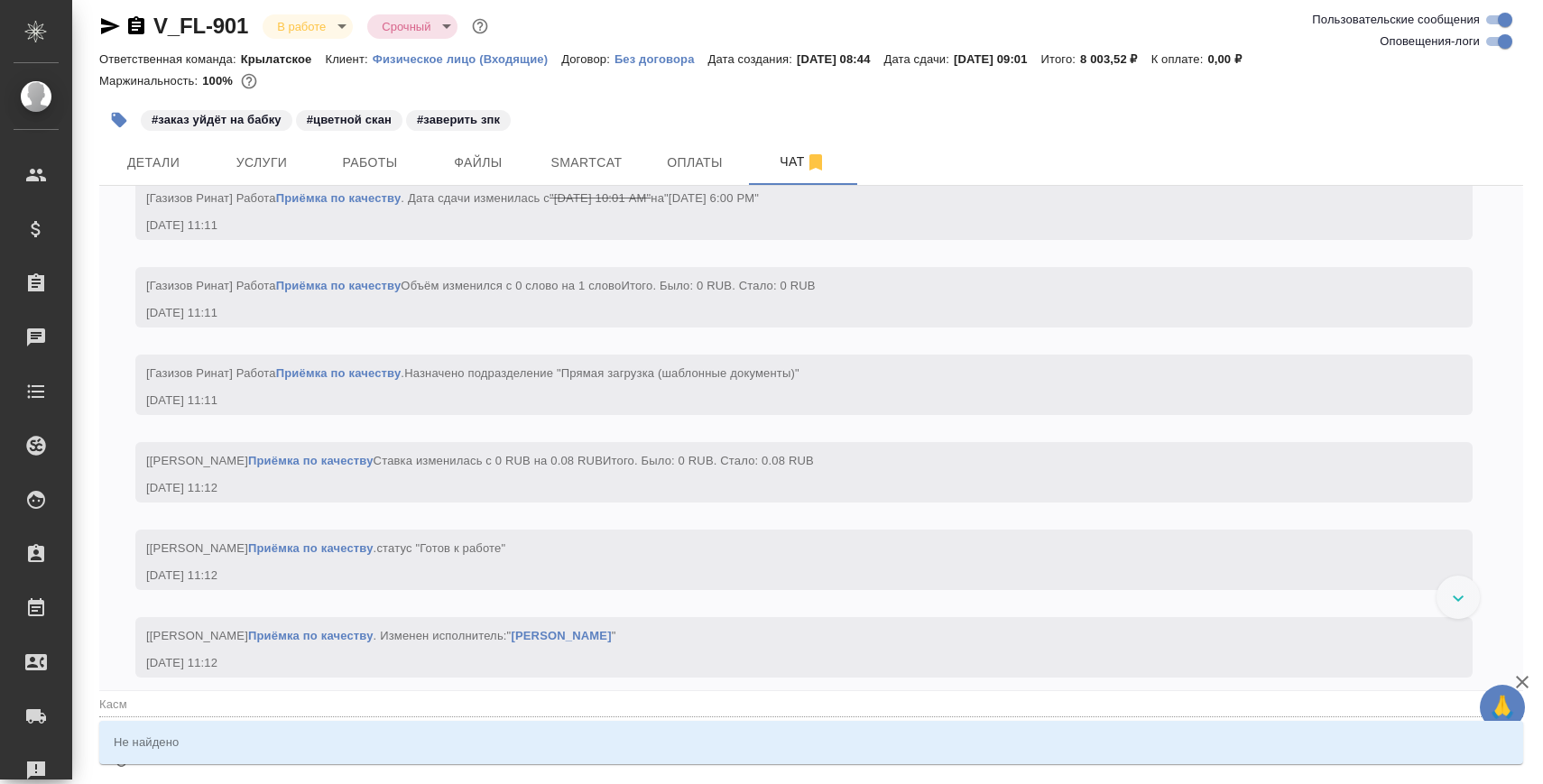
type textarea "@Кас"
type input "Кас"
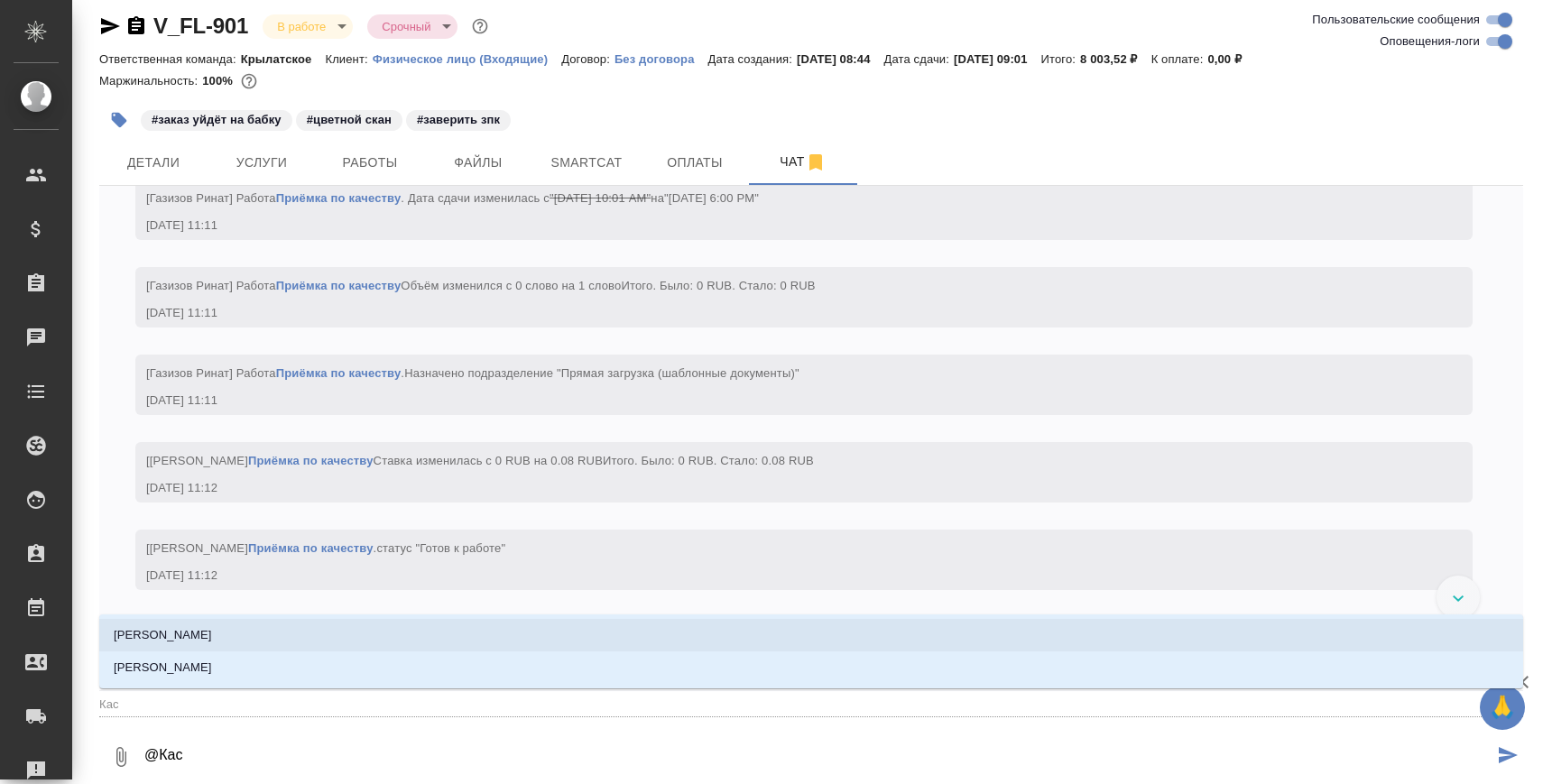
click at [309, 634] on li "[PERSON_NAME]" at bounding box center [811, 635] width 1424 height 32
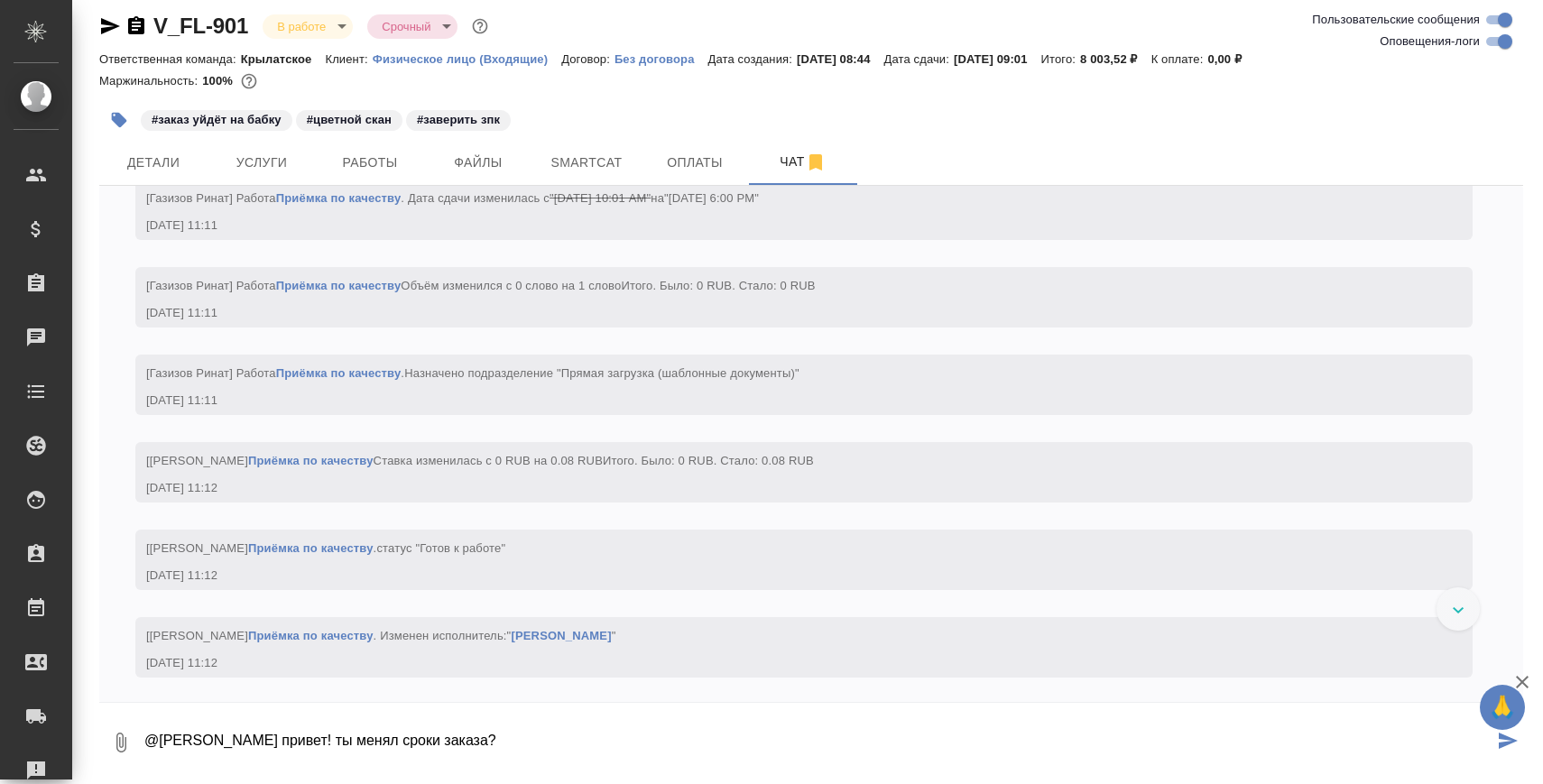
type textarea "@Касымов Тимур привет! ты менял сроки заказа?"
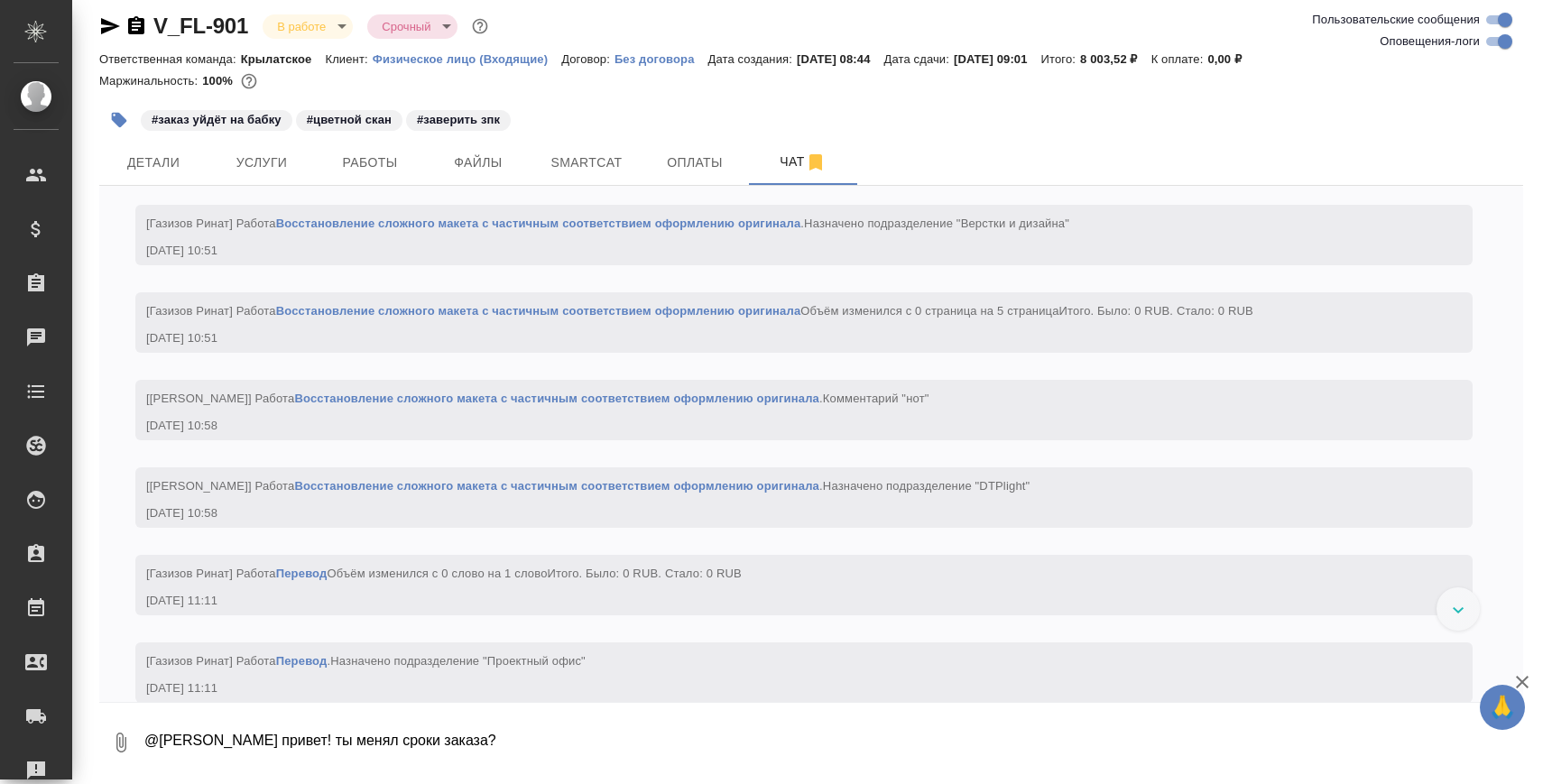
scroll to position [1996, 0]
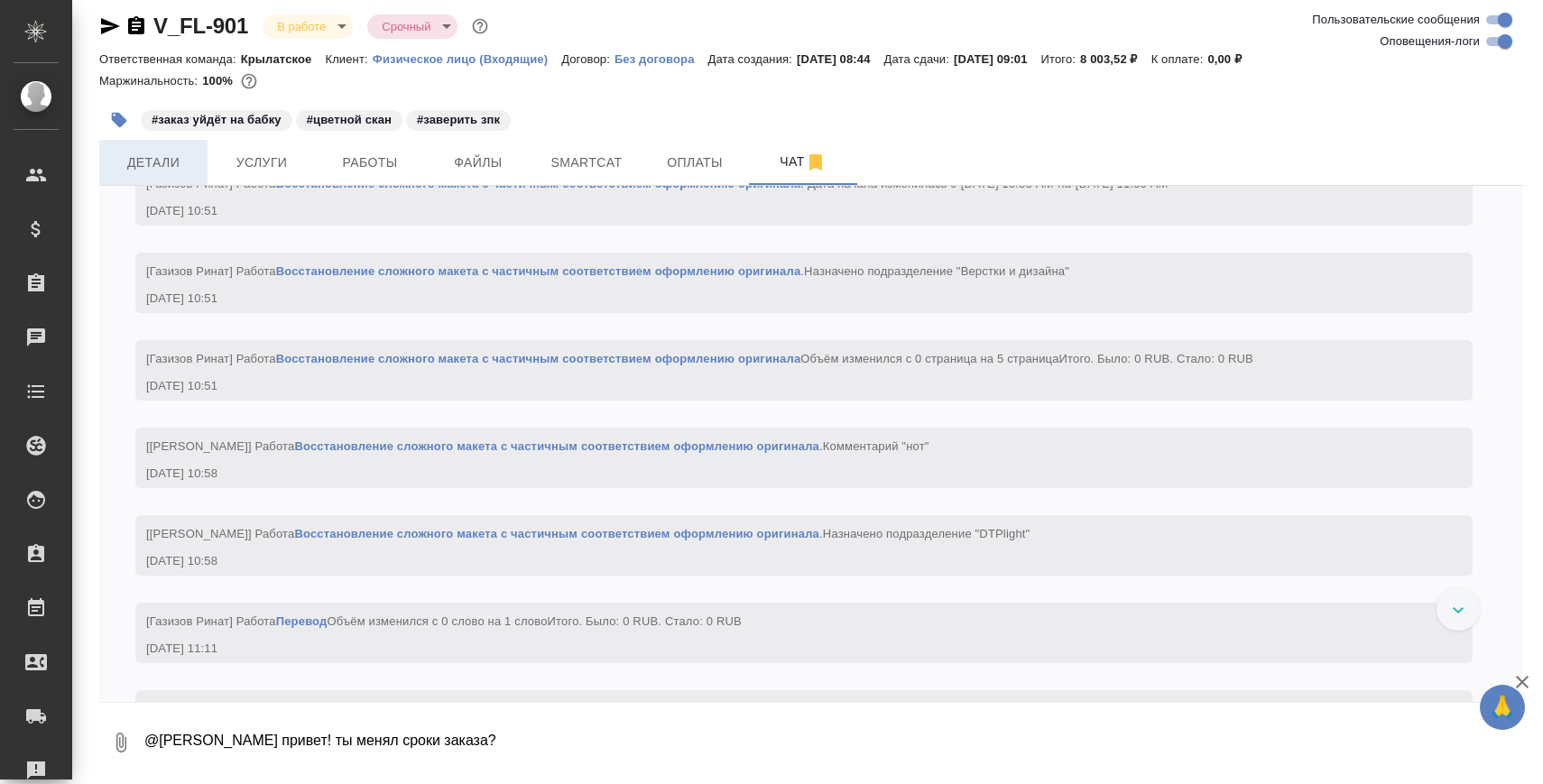
click at [163, 171] on span "Детали" at bounding box center [153, 162] width 87 height 23
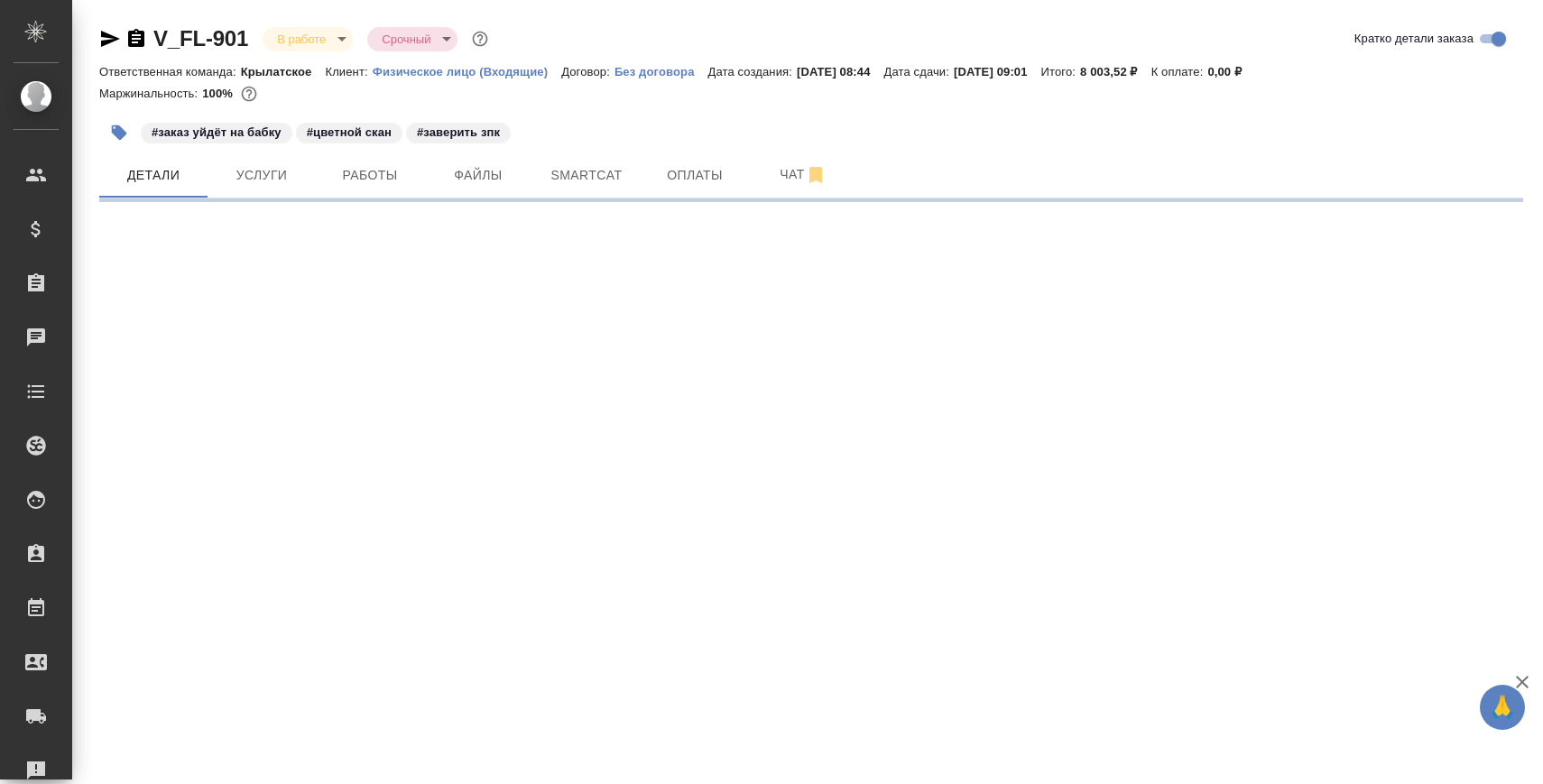
select select "RU"
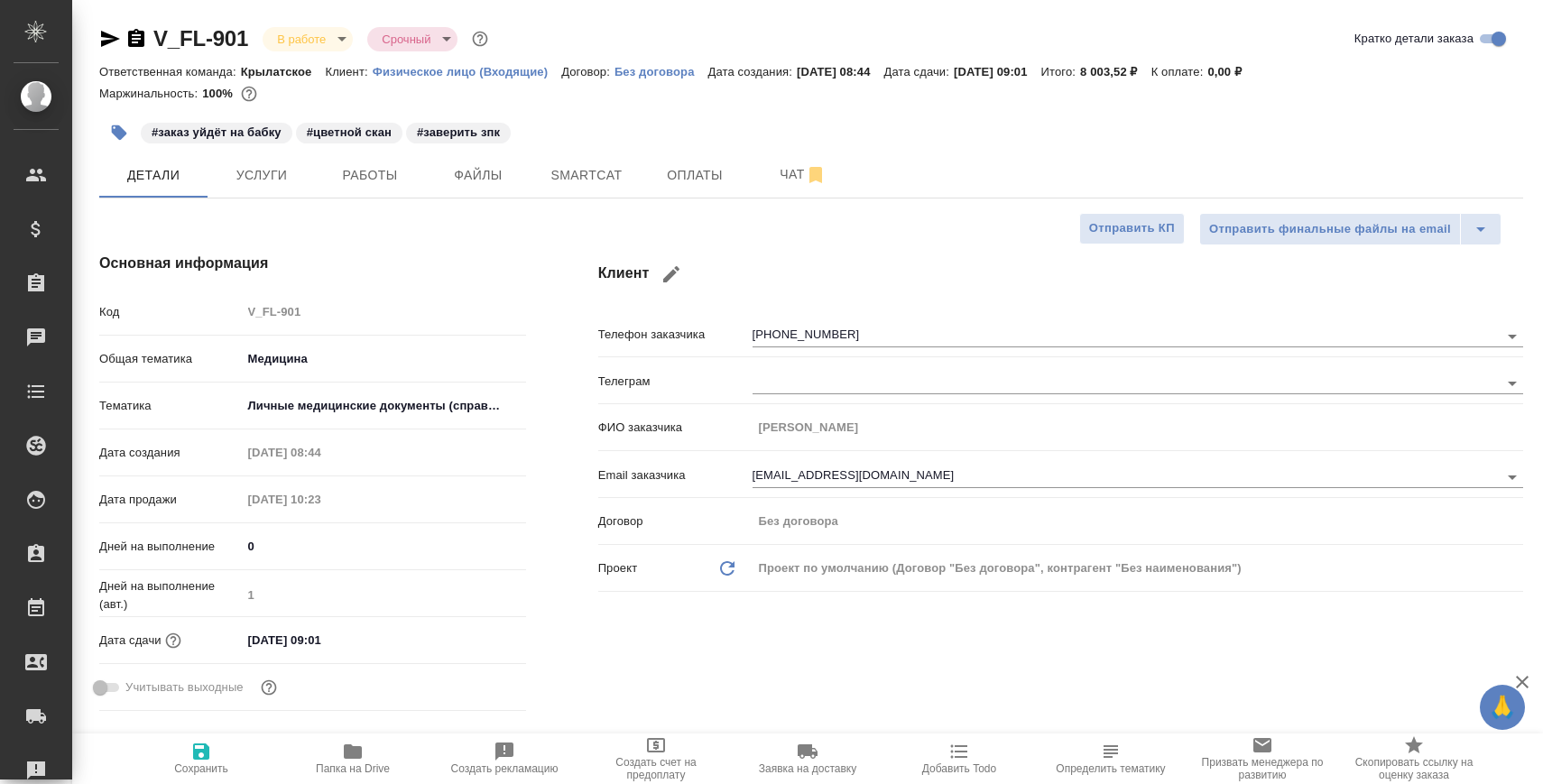
type textarea "x"
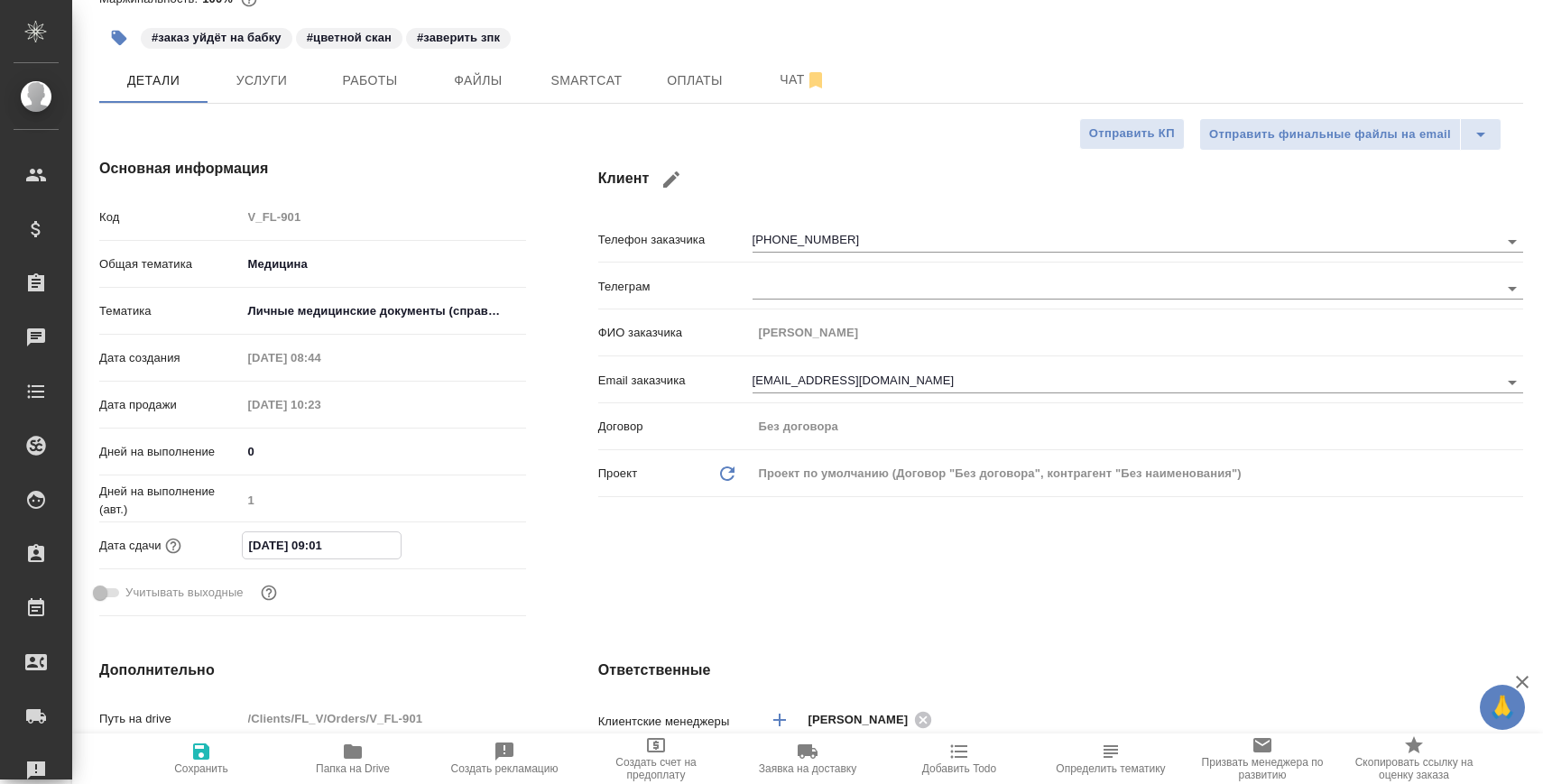
click at [371, 546] on input "13.09.2025 09:01" at bounding box center [321, 545] width 158 height 26
type input "13.09.2025 09:0_"
type textarea "x"
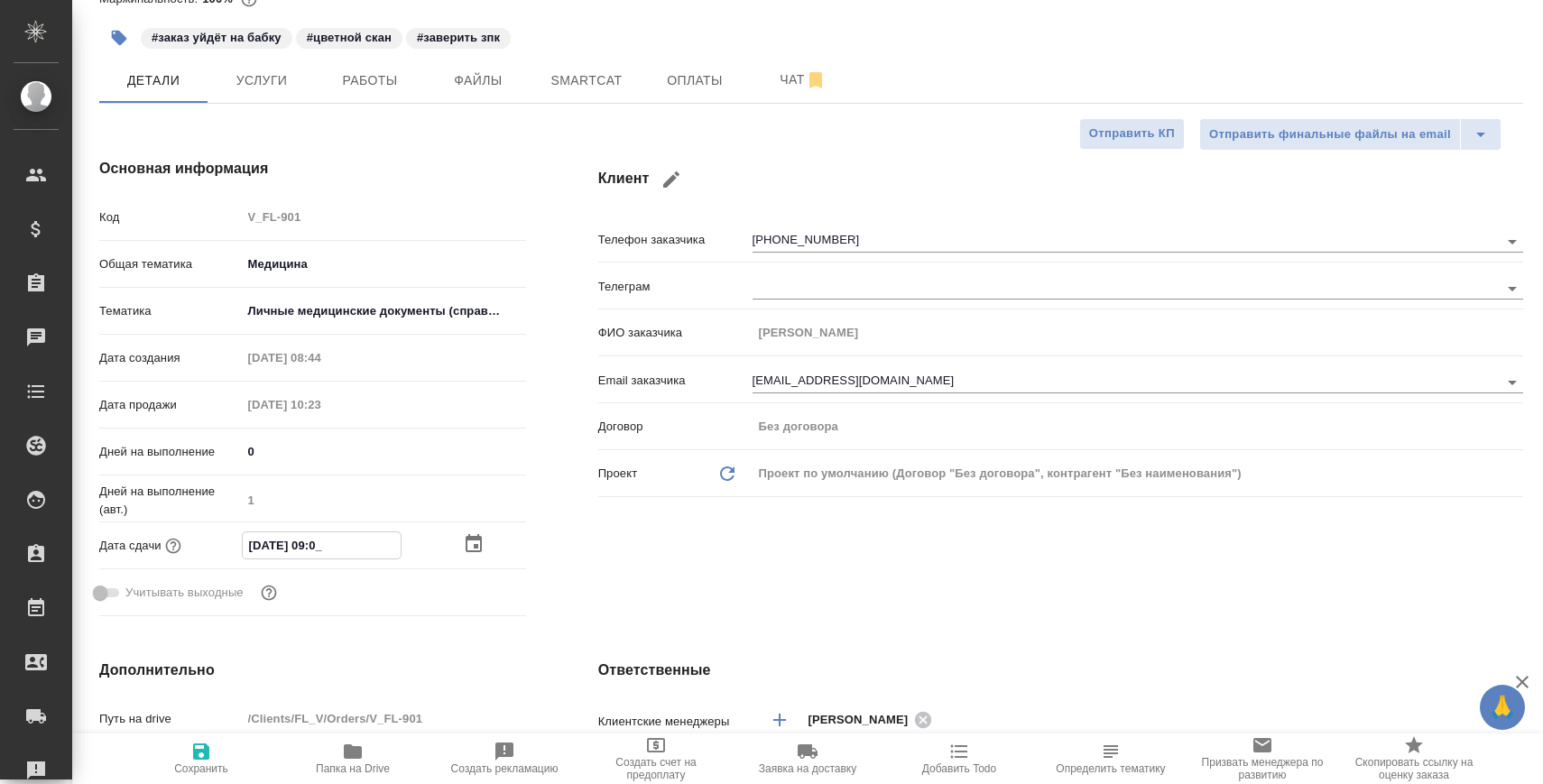
type input "[DATE] 09:00"
type textarea "x"
type input "[DATE] 09:00"
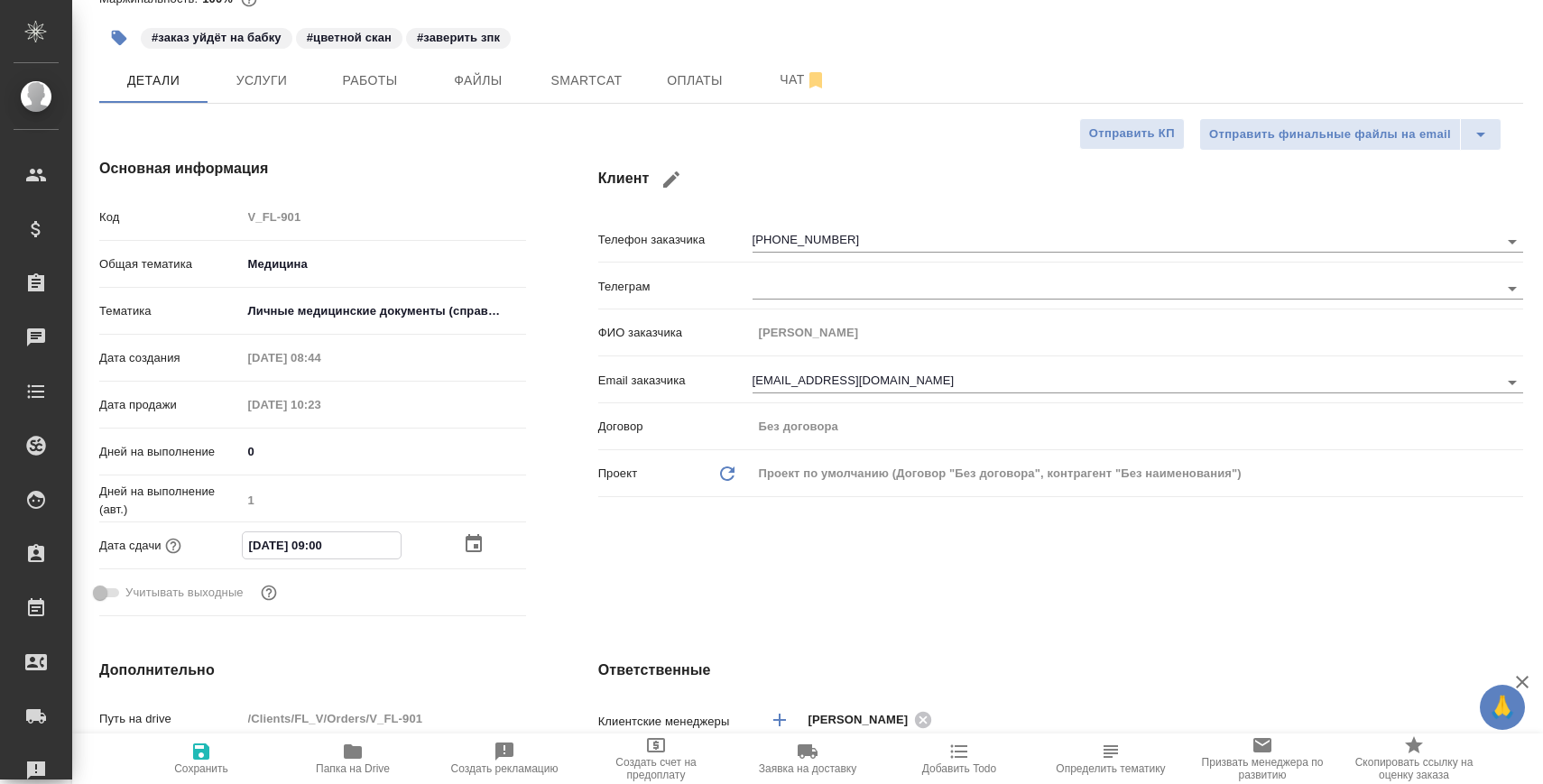
click at [202, 753] on icon "button" at bounding box center [200, 751] width 22 height 22
type textarea "x"
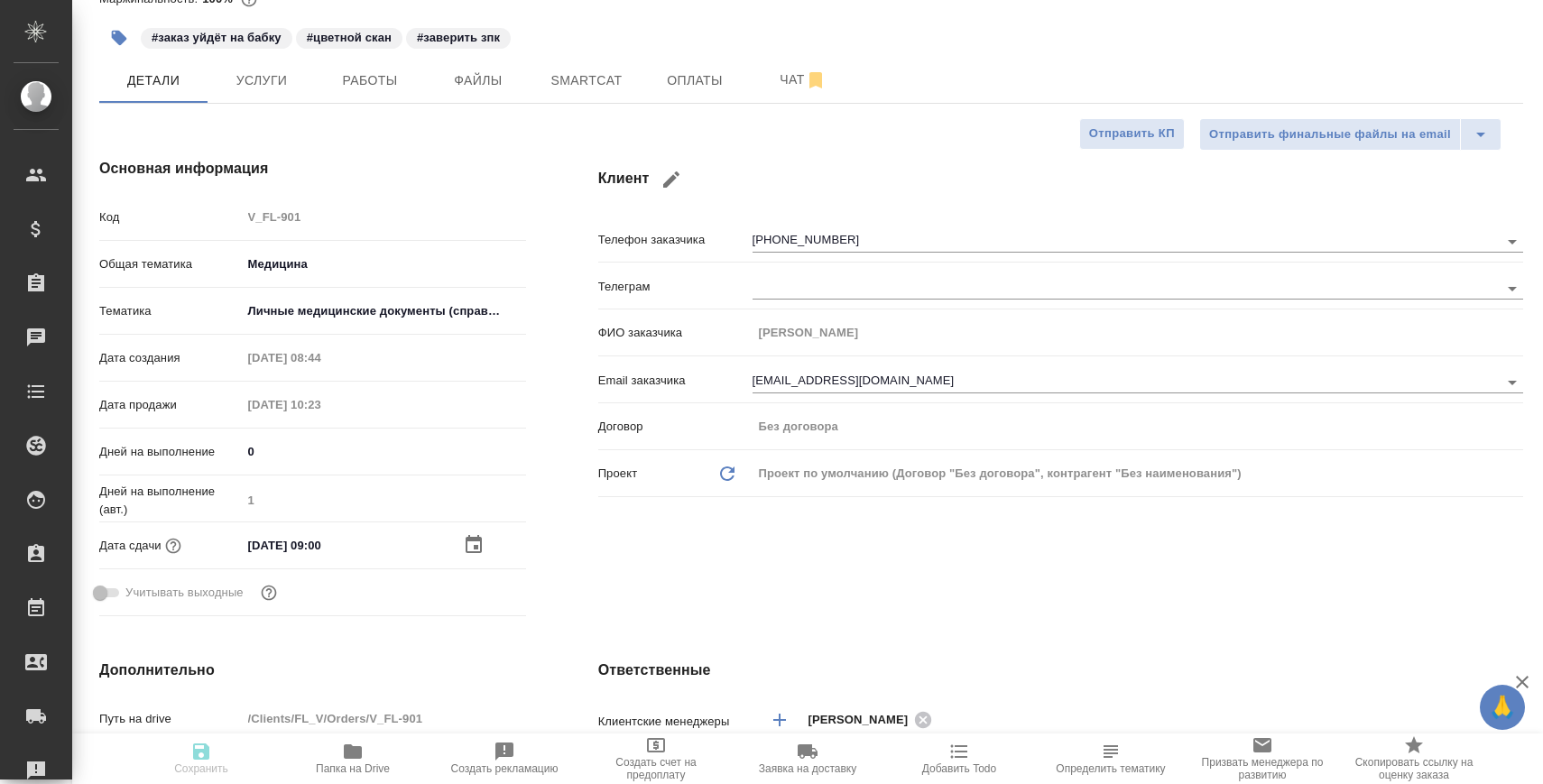
type textarea "x"
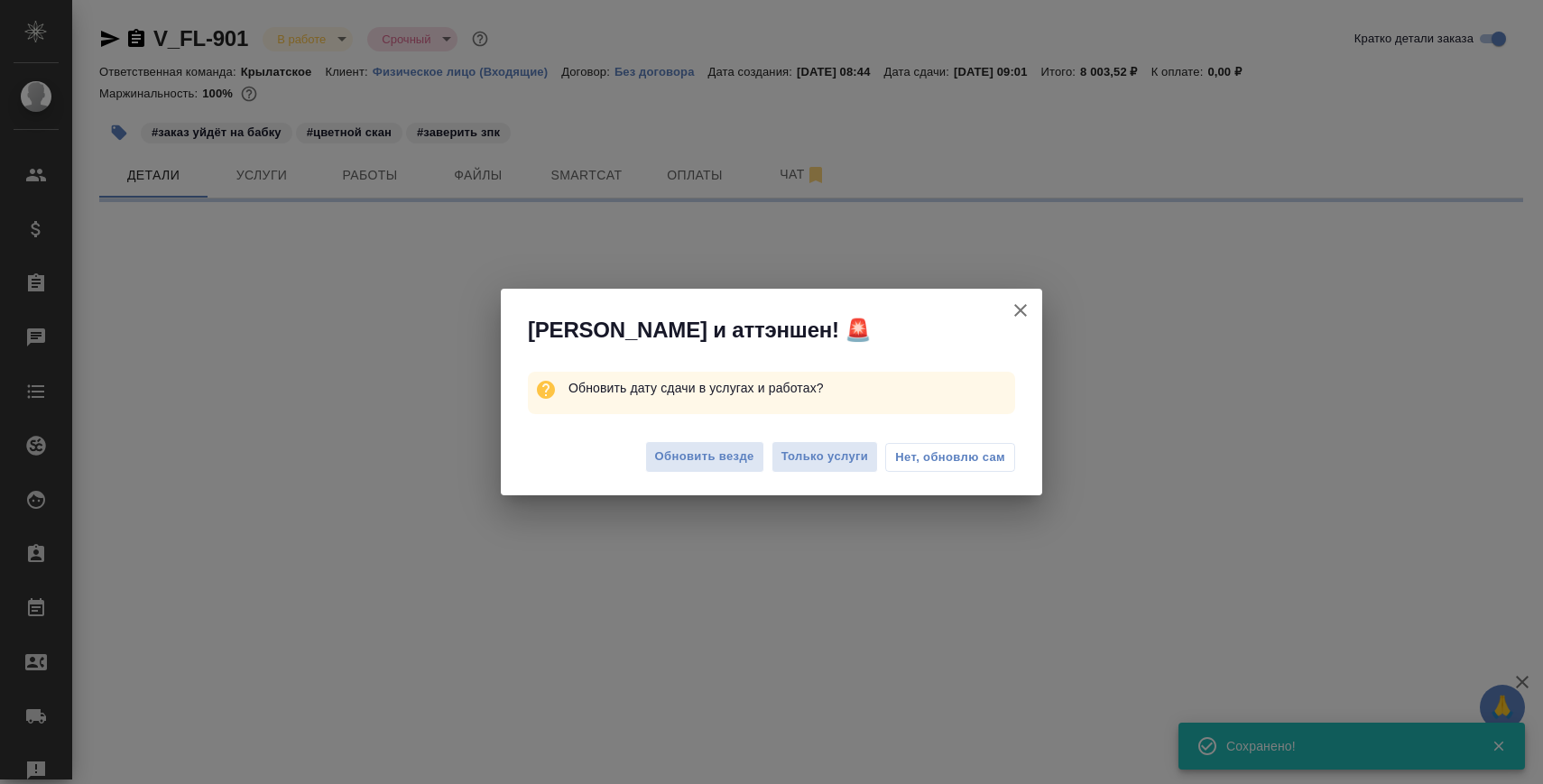
scroll to position [0, 0]
select select "RU"
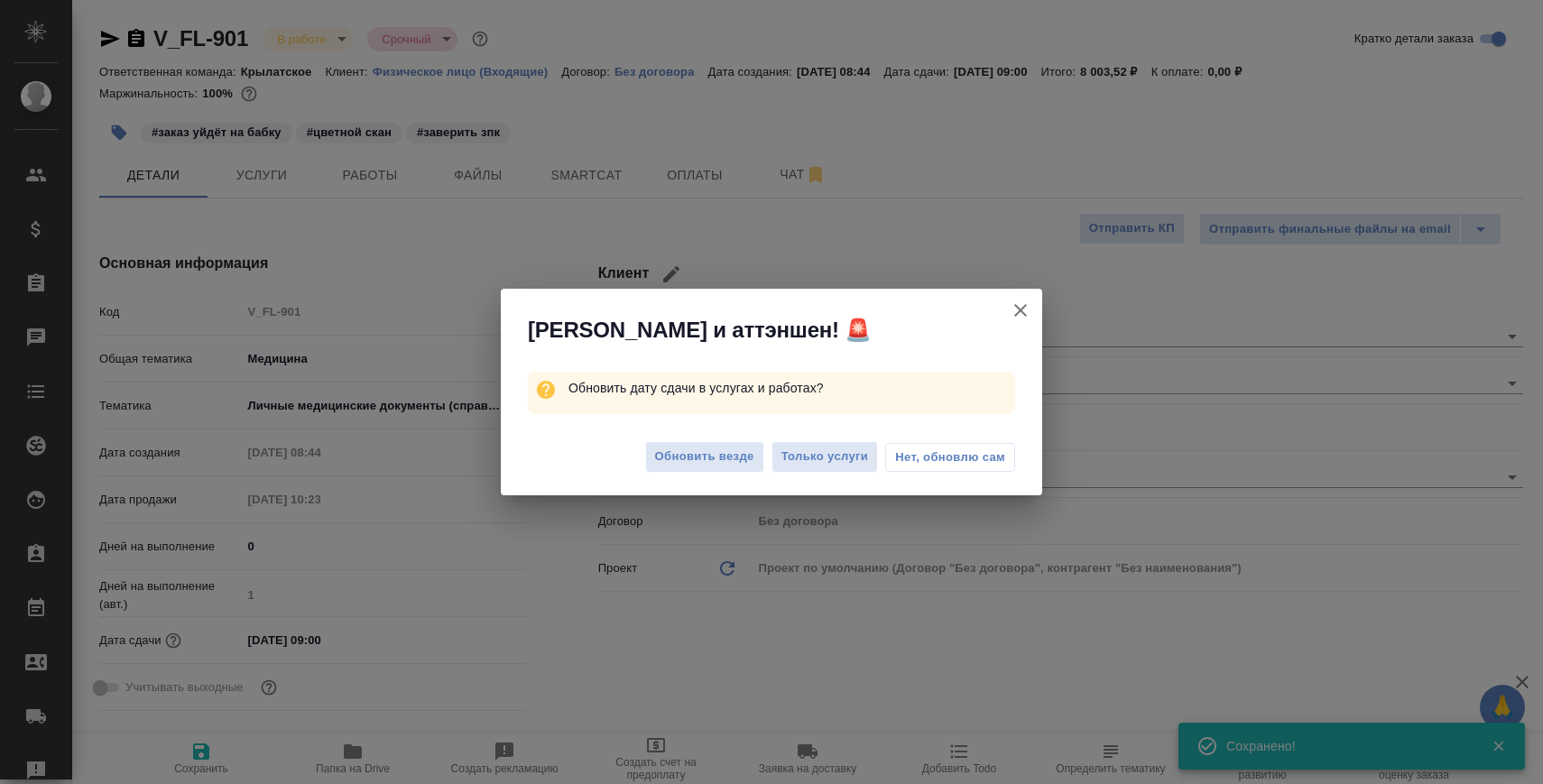
type textarea "x"
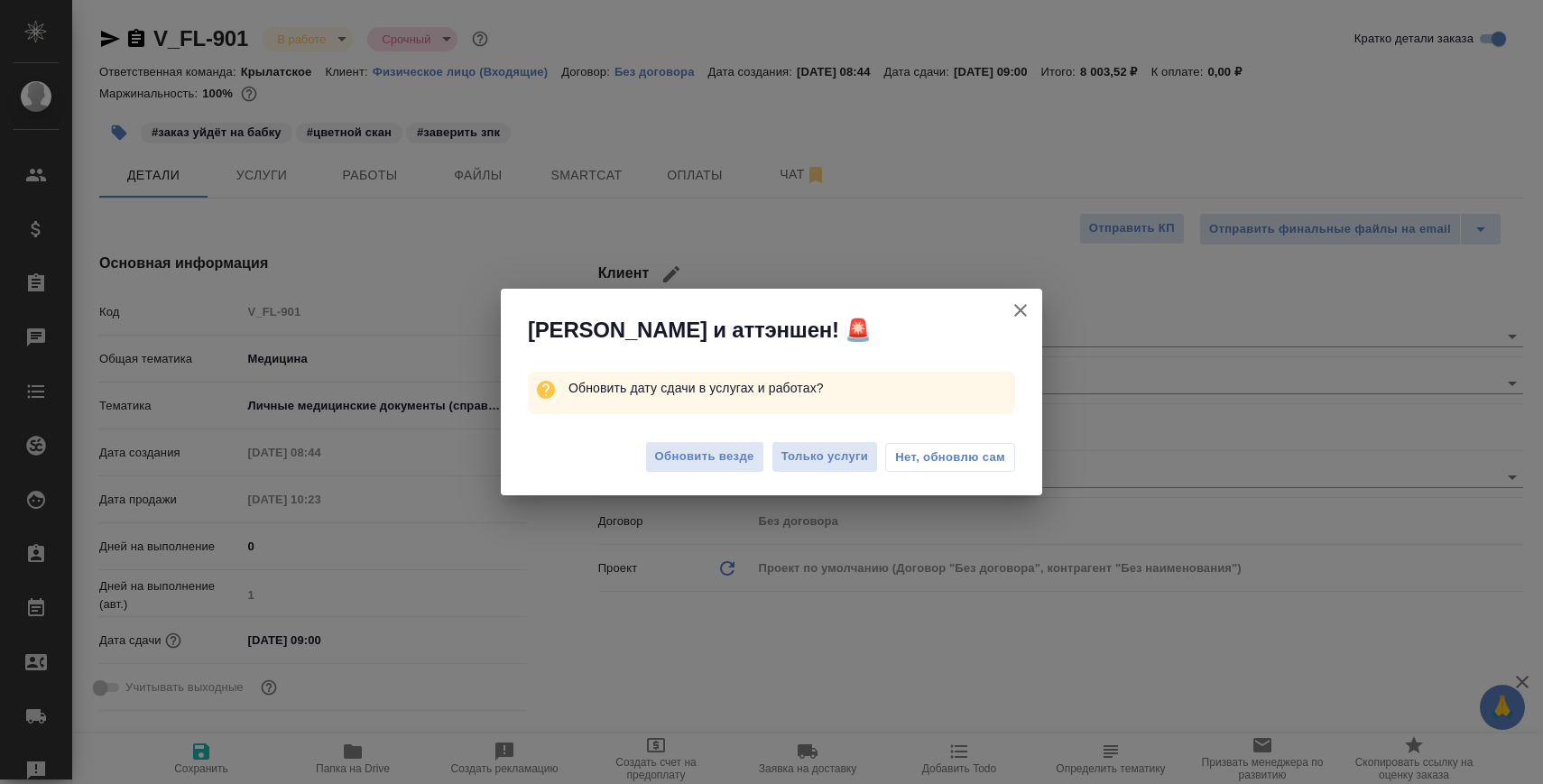
type textarea "x"
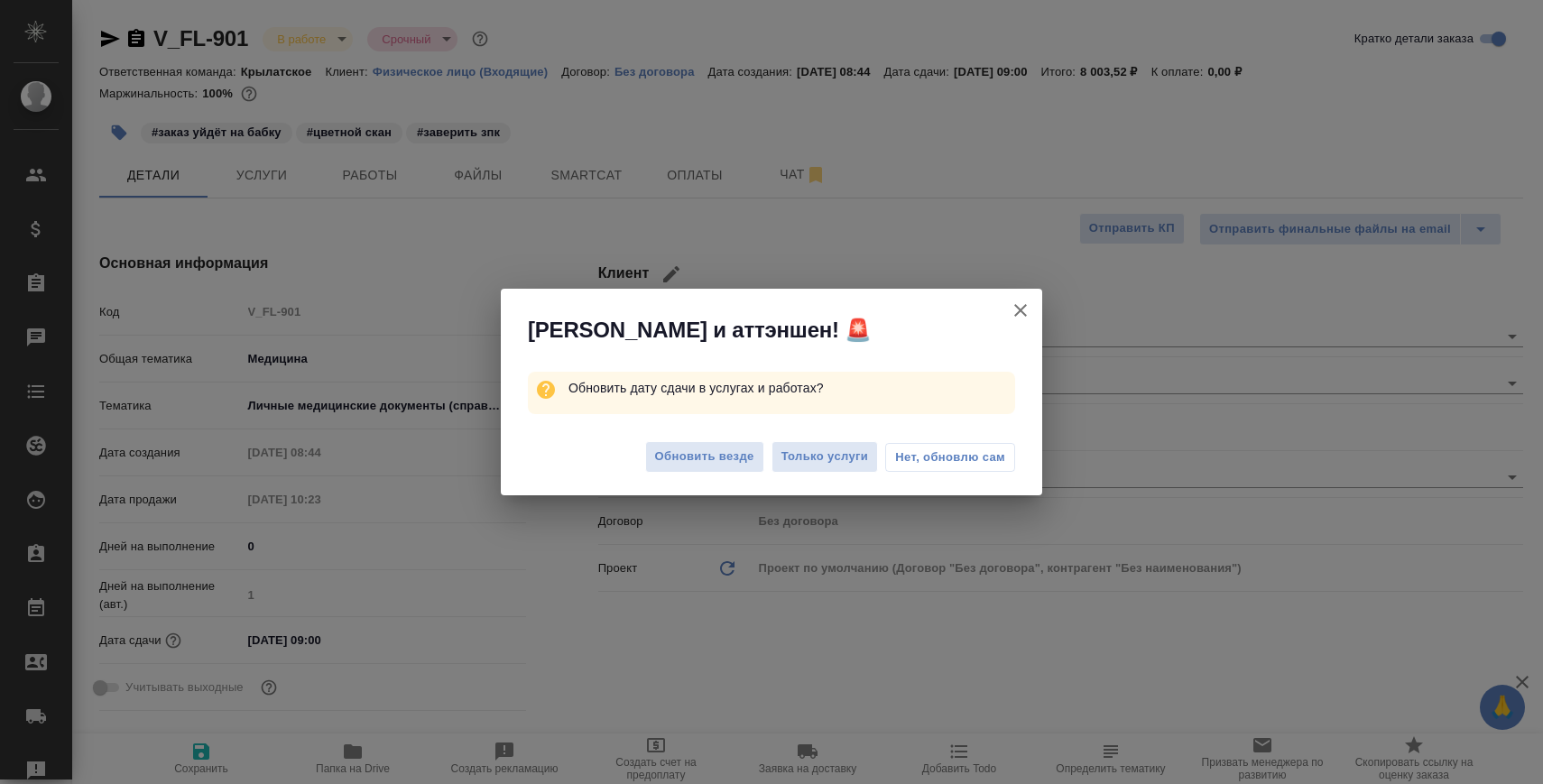
type textarea "x"
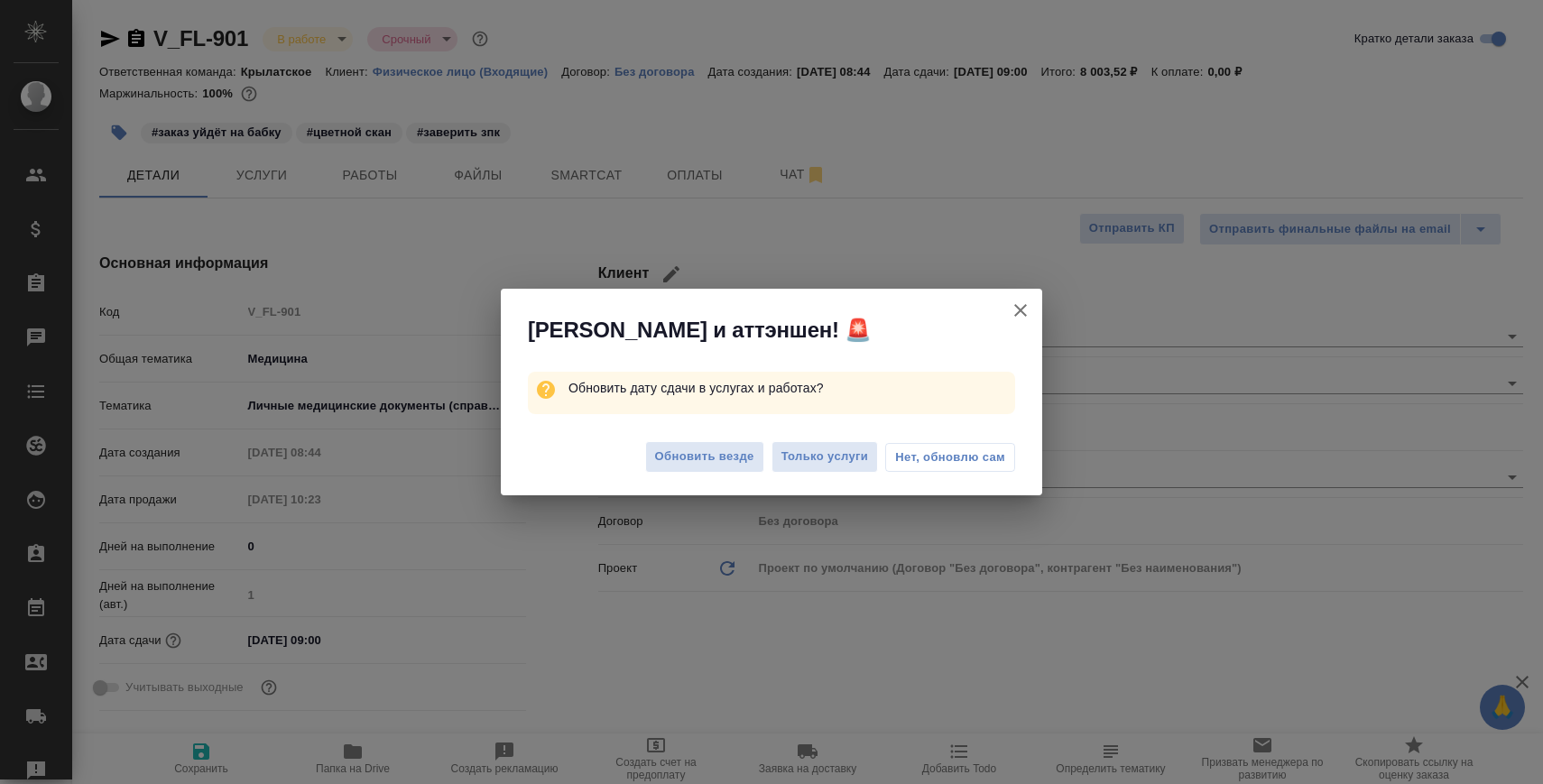
type textarea "x"
click at [1021, 309] on icon "button" at bounding box center [1020, 310] width 12 height 12
type textarea "x"
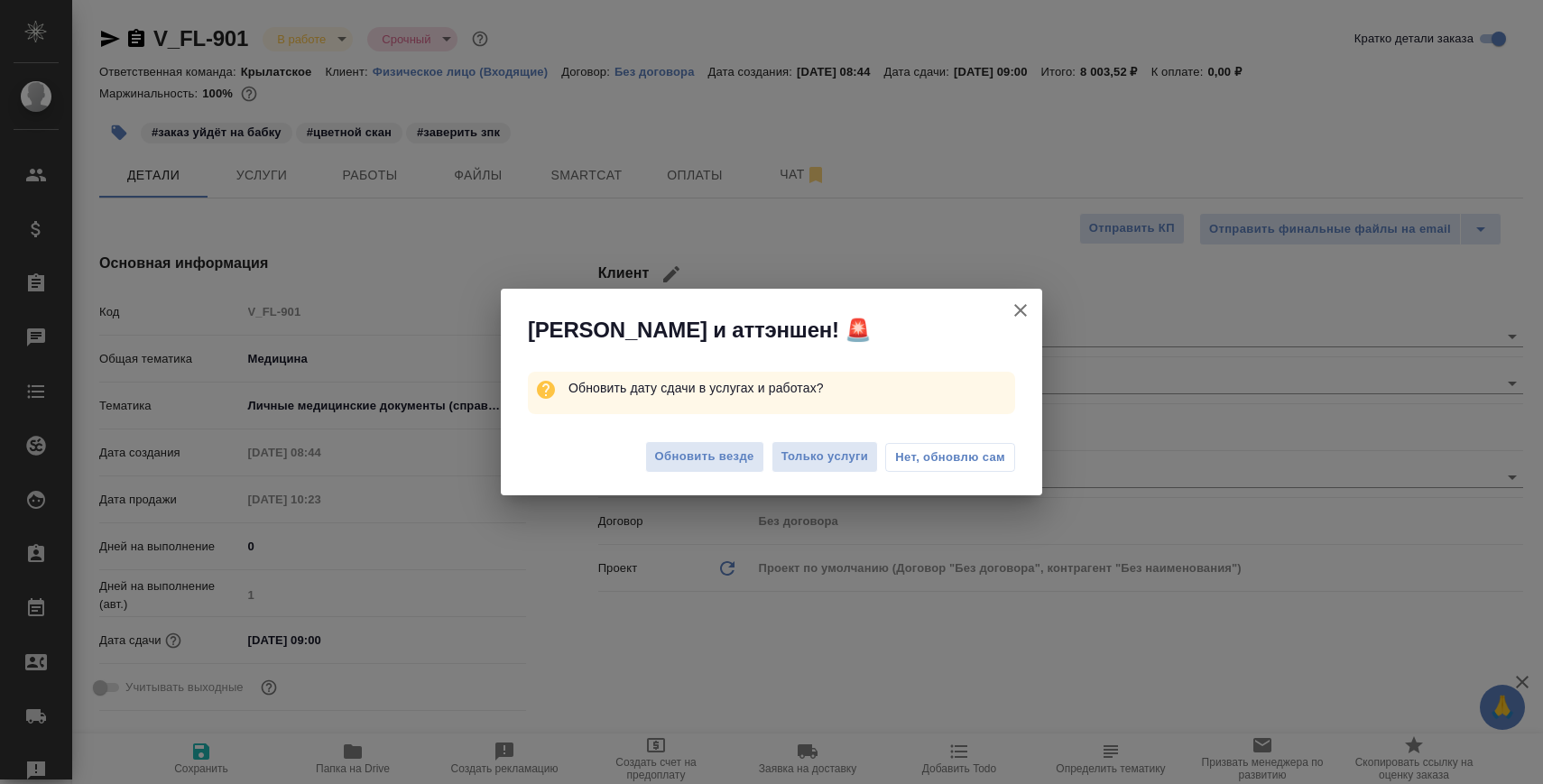
type textarea "x"
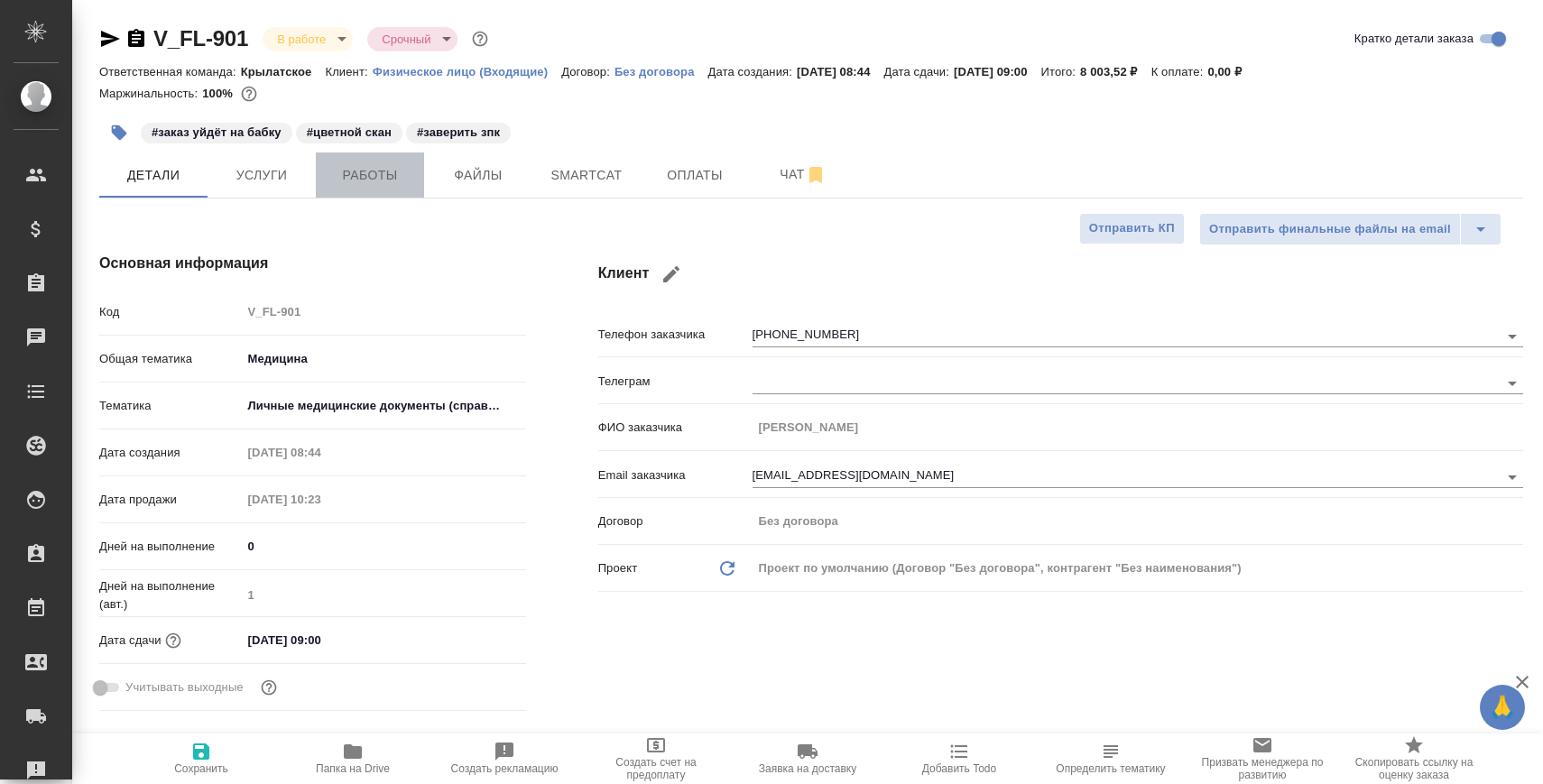
click at [390, 170] on span "Работы" at bounding box center [370, 176] width 87 height 23
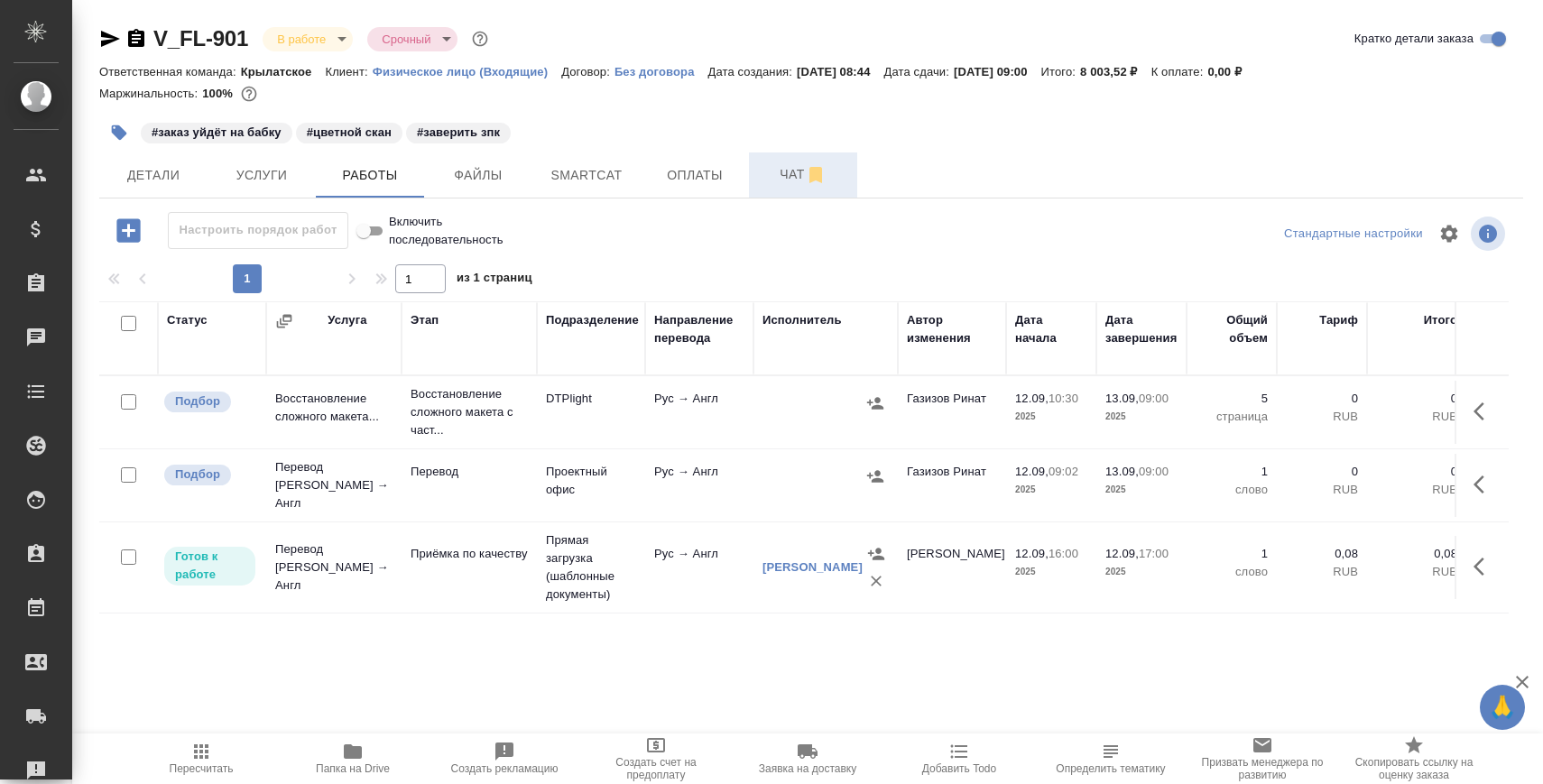
click at [763, 171] on span "Чат" at bounding box center [803, 175] width 87 height 23
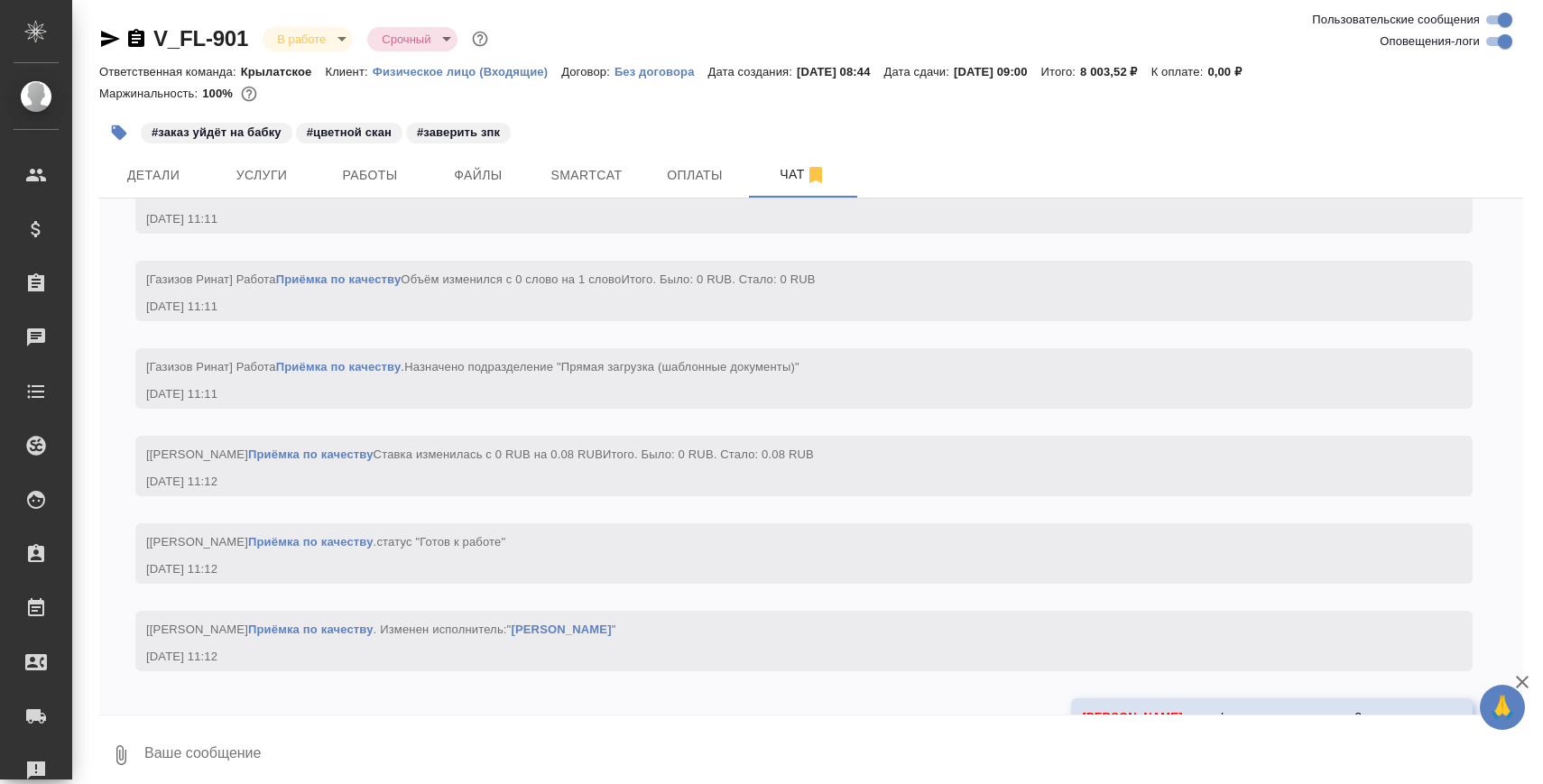
scroll to position [2931, 0]
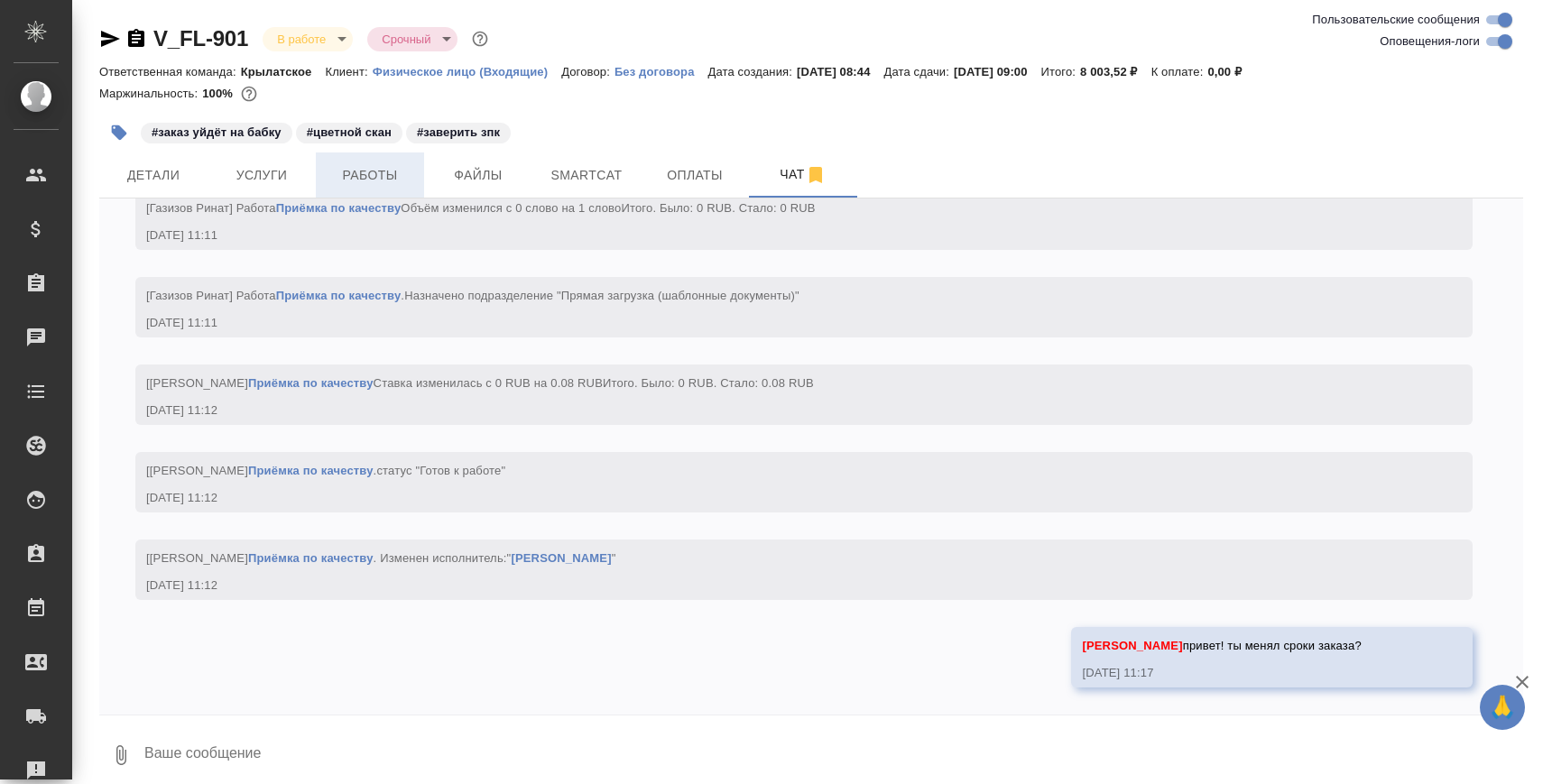
click at [385, 171] on span "Работы" at bounding box center [370, 176] width 87 height 23
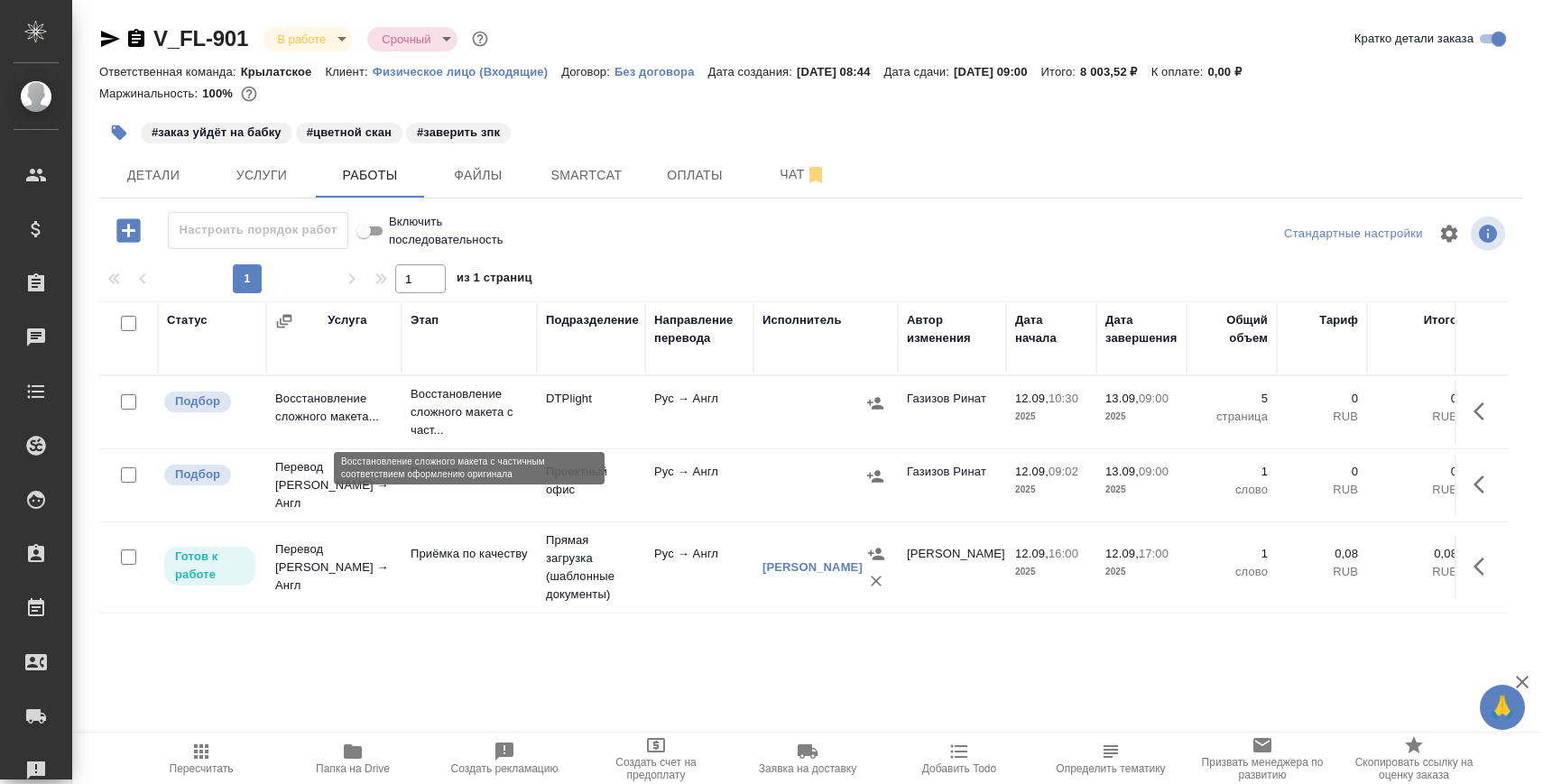
click at [457, 396] on p "Восстановление сложного макета с част..." at bounding box center [469, 412] width 117 height 54
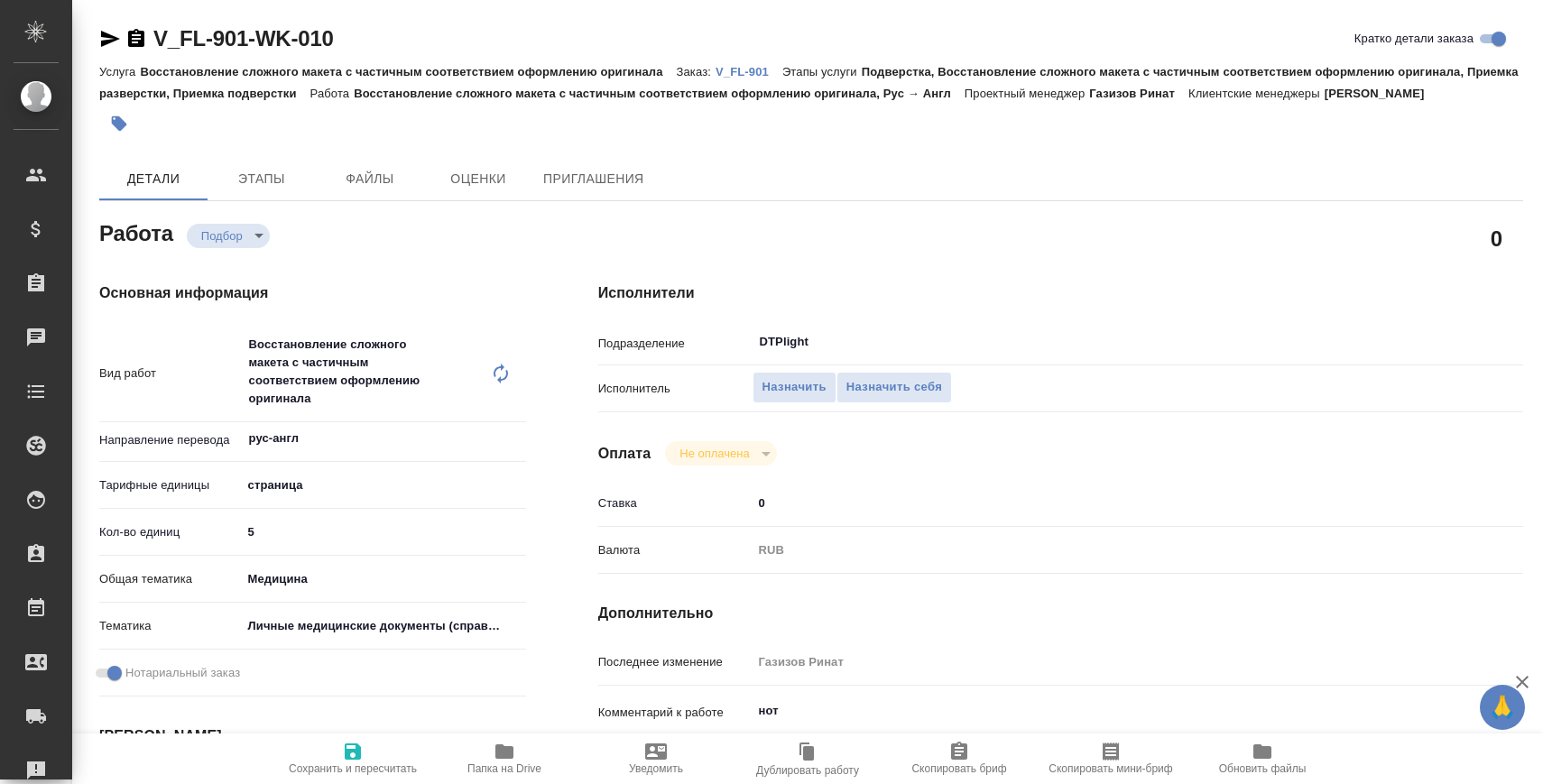
type textarea "x"
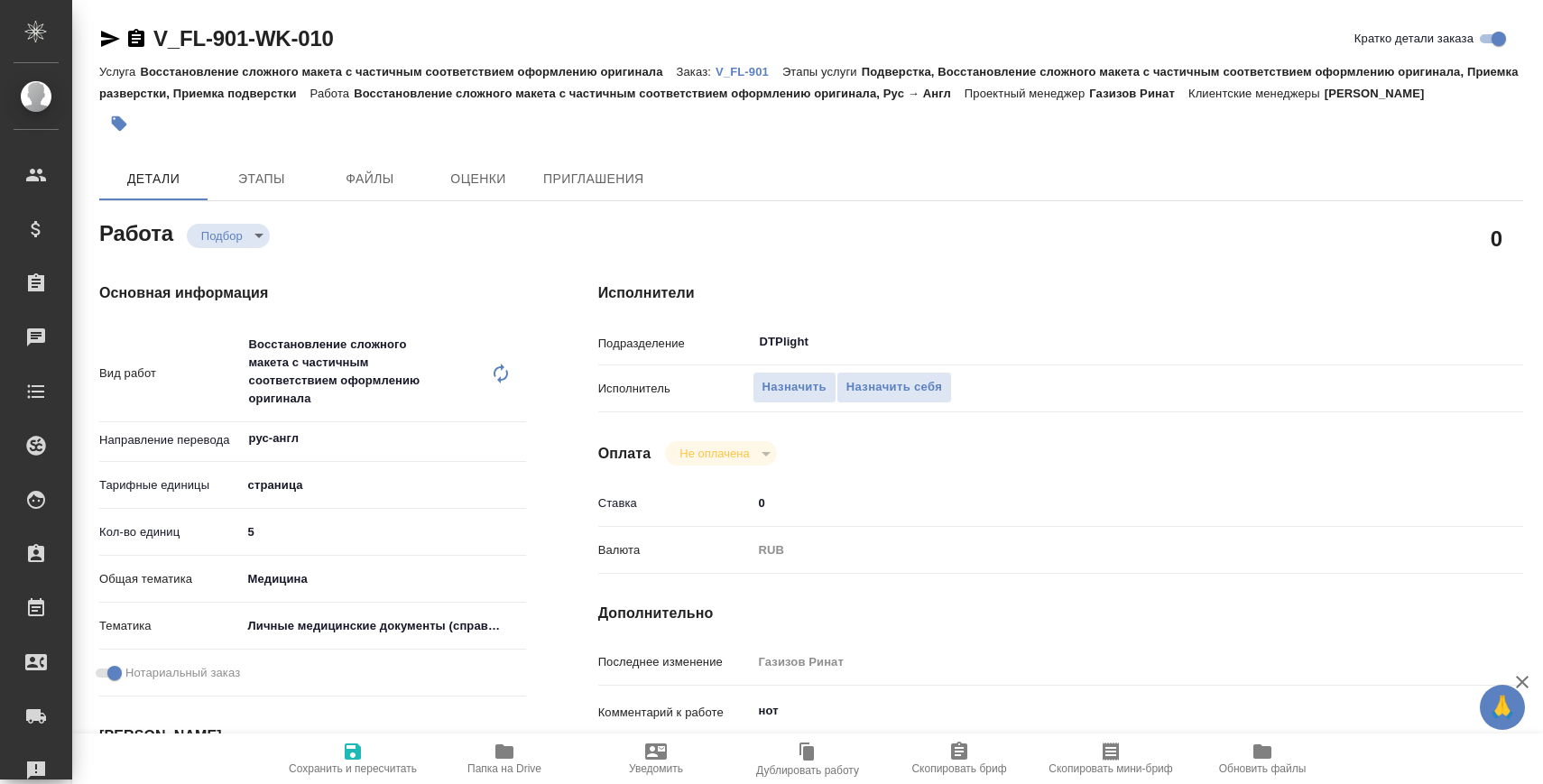
type textarea "x"
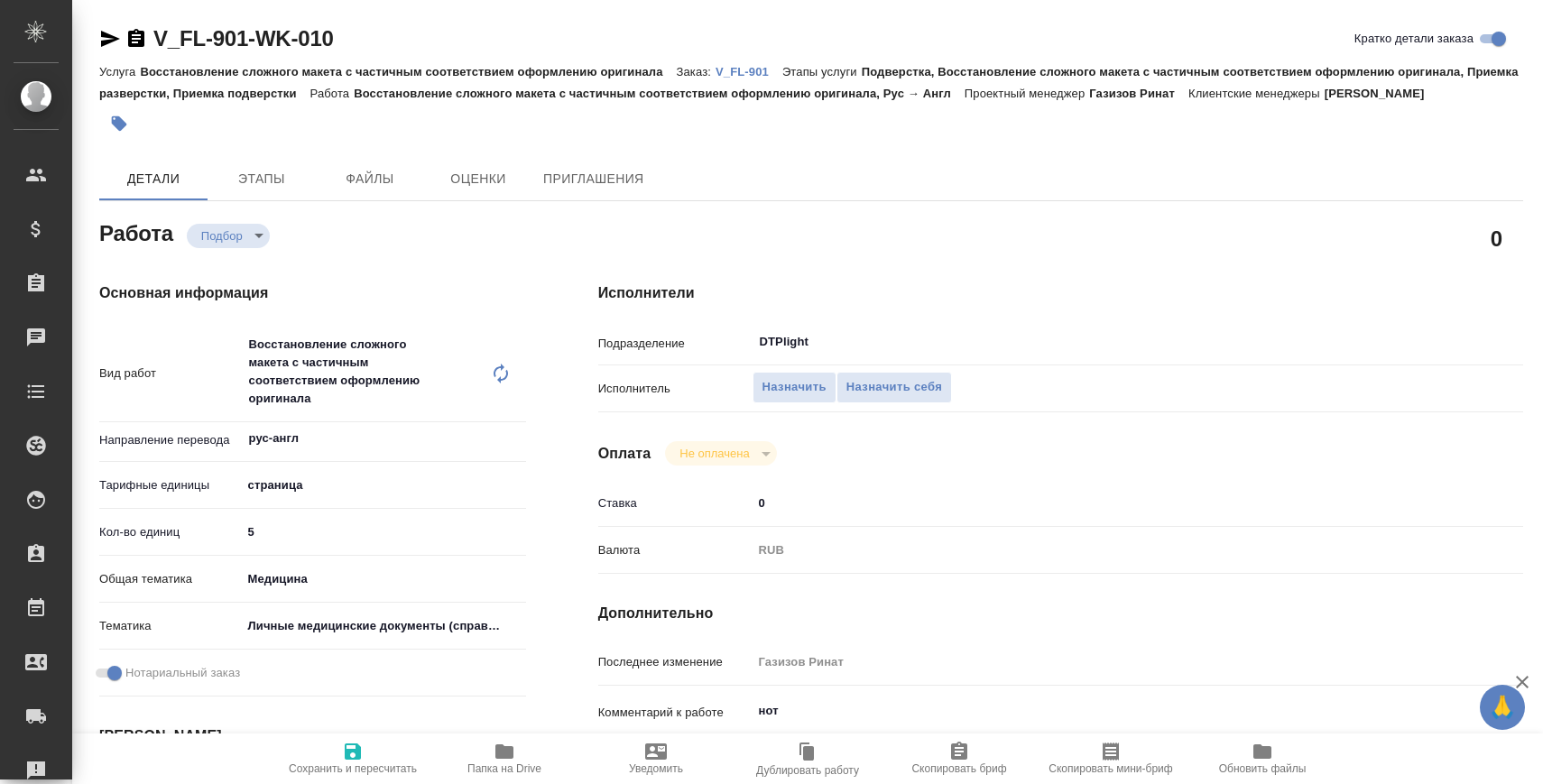
type textarea "x"
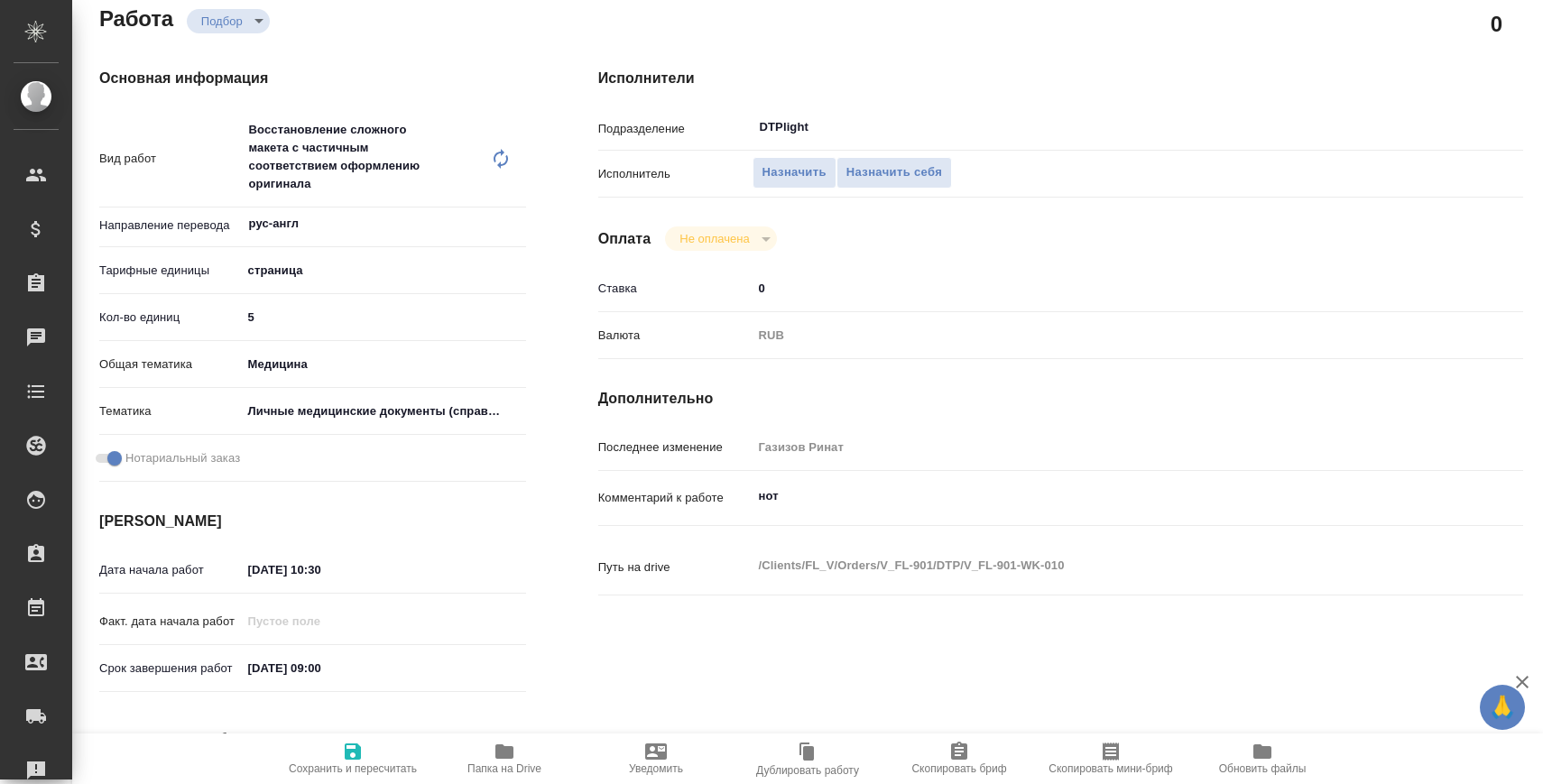
type textarea "x"
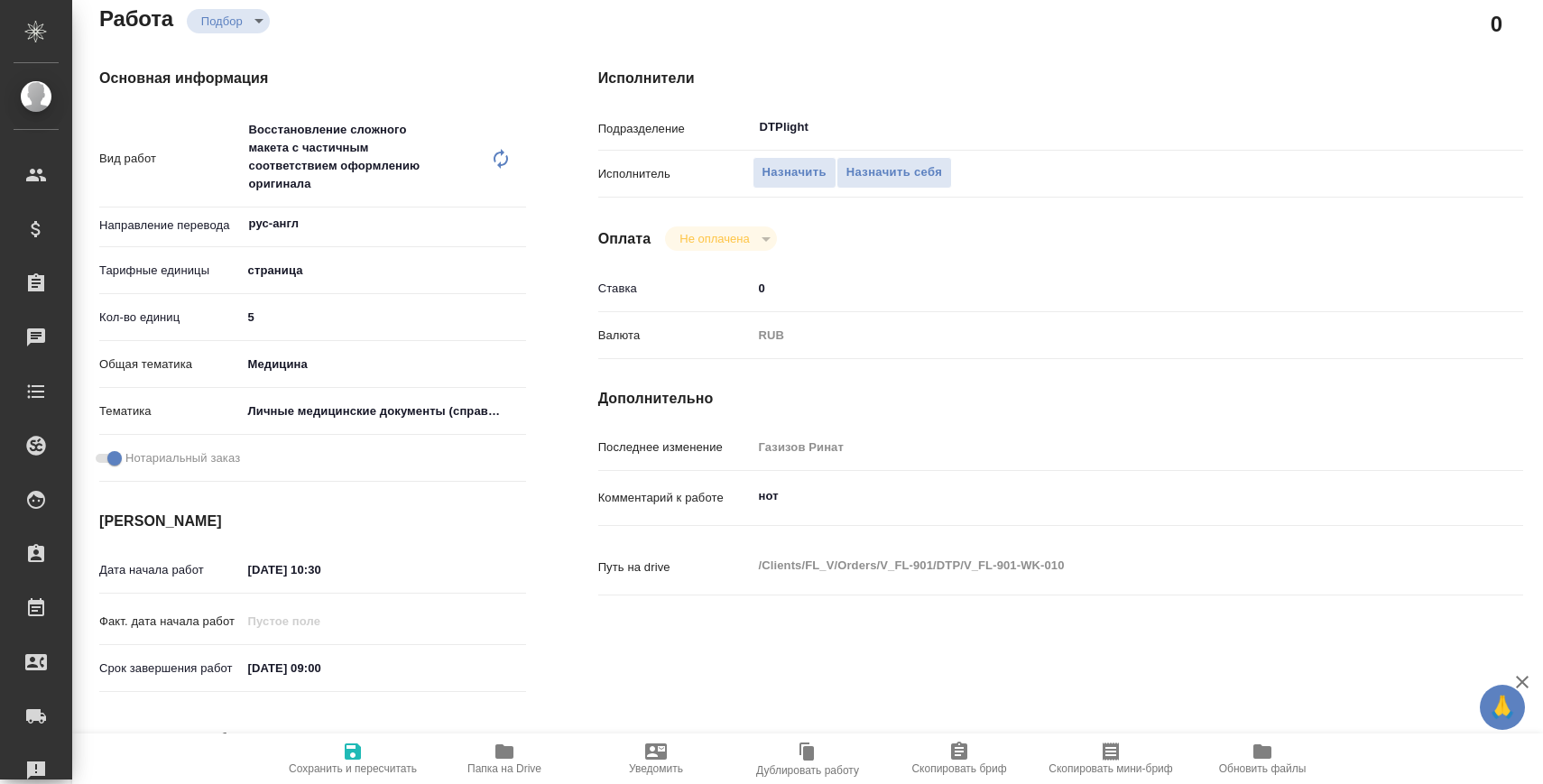
scroll to position [268, 0]
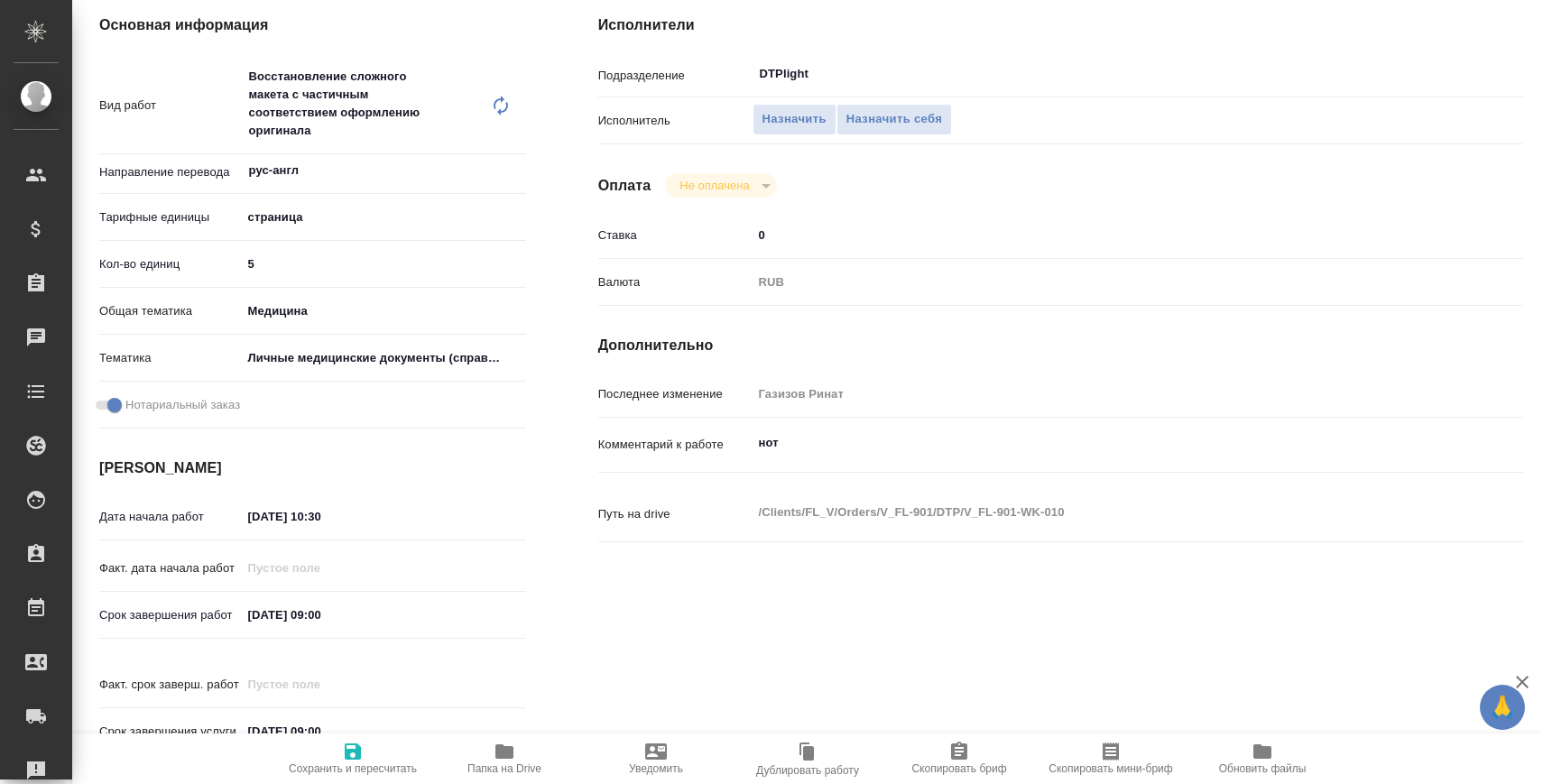
type textarea "x"
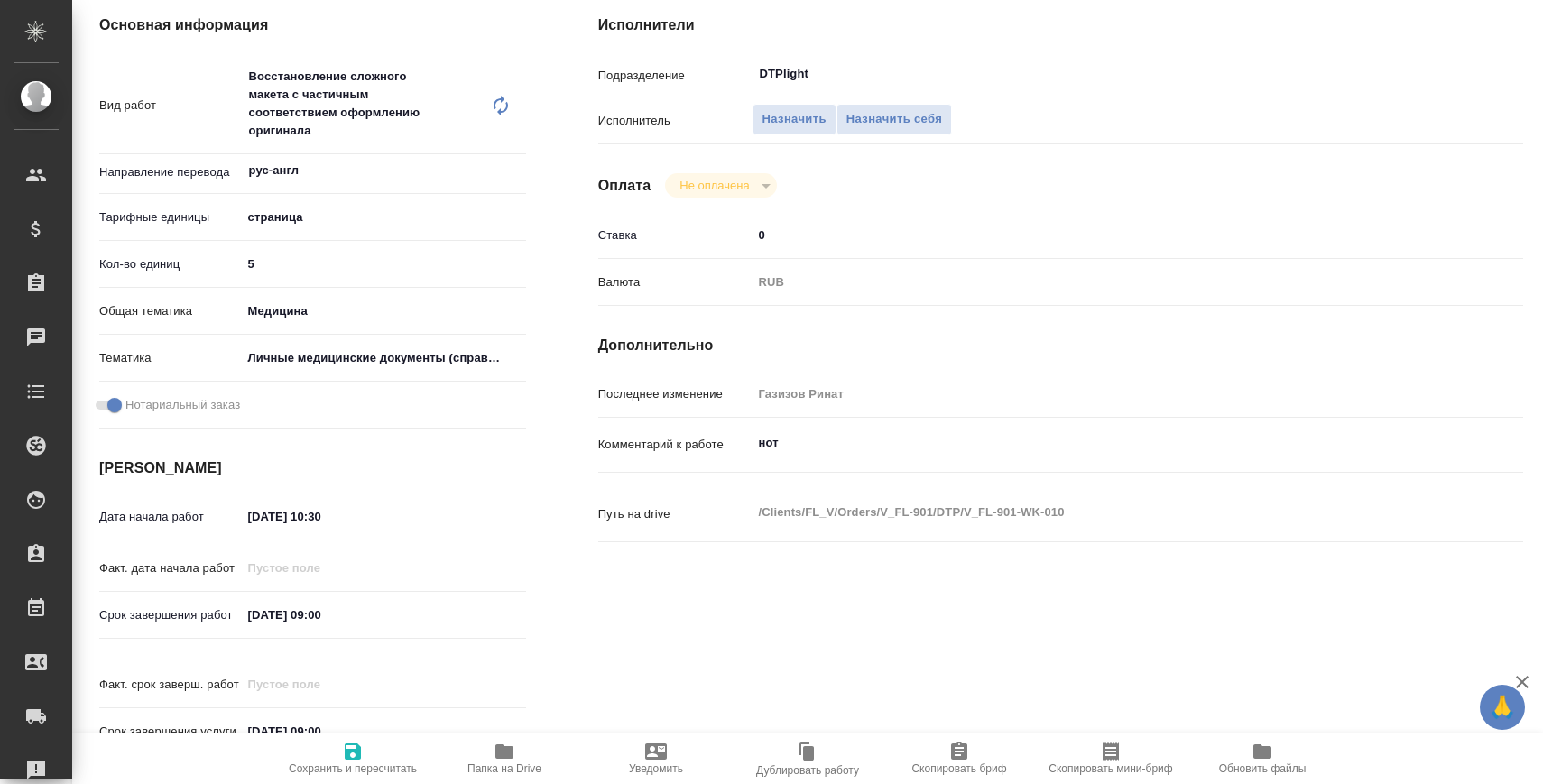
click at [262, 614] on input "13.09.2025 09:00" at bounding box center [320, 615] width 158 height 26
type textarea "x"
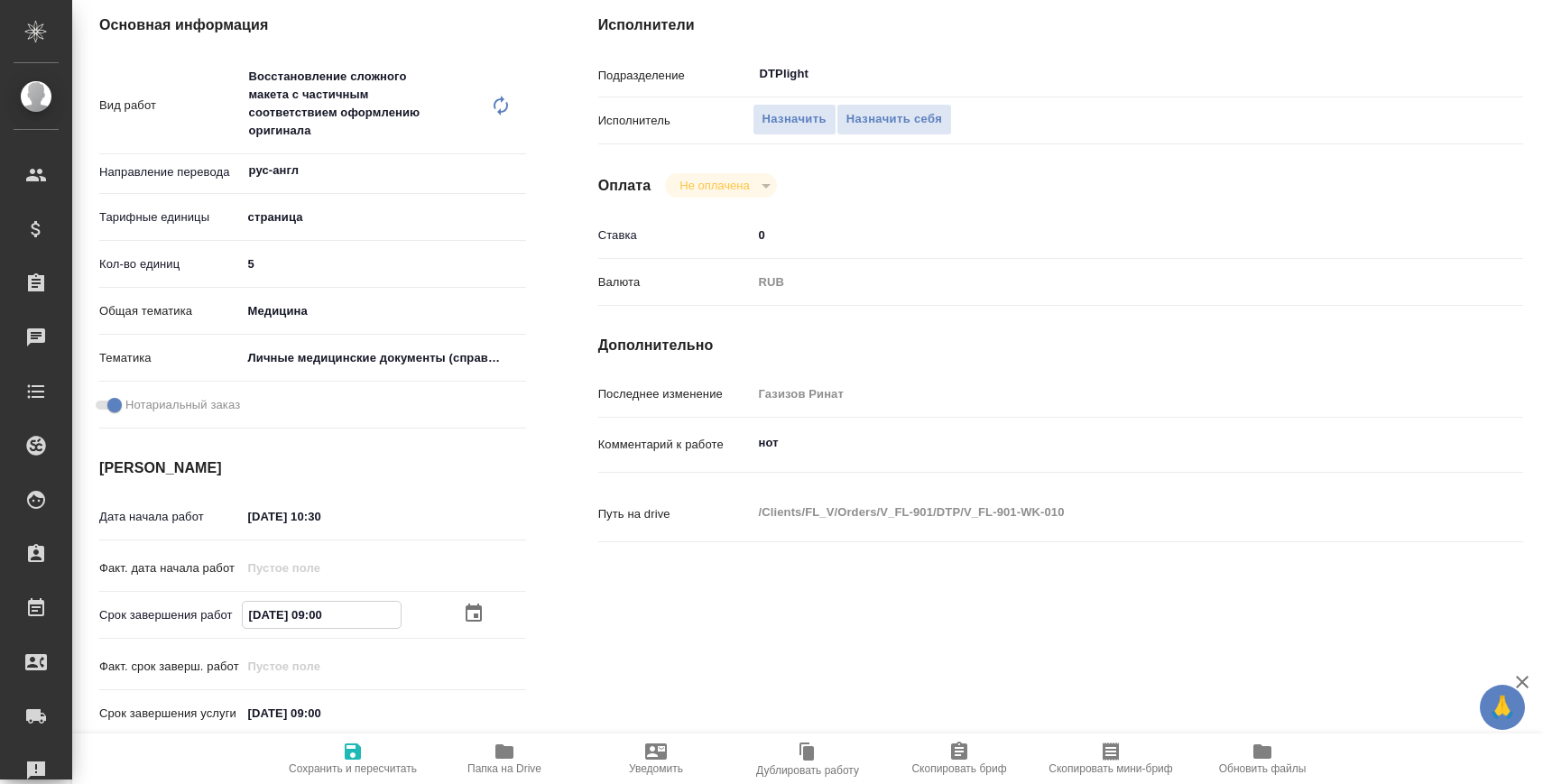
type textarea "x"
type input "10.92.0250 90:0_"
type textarea "x"
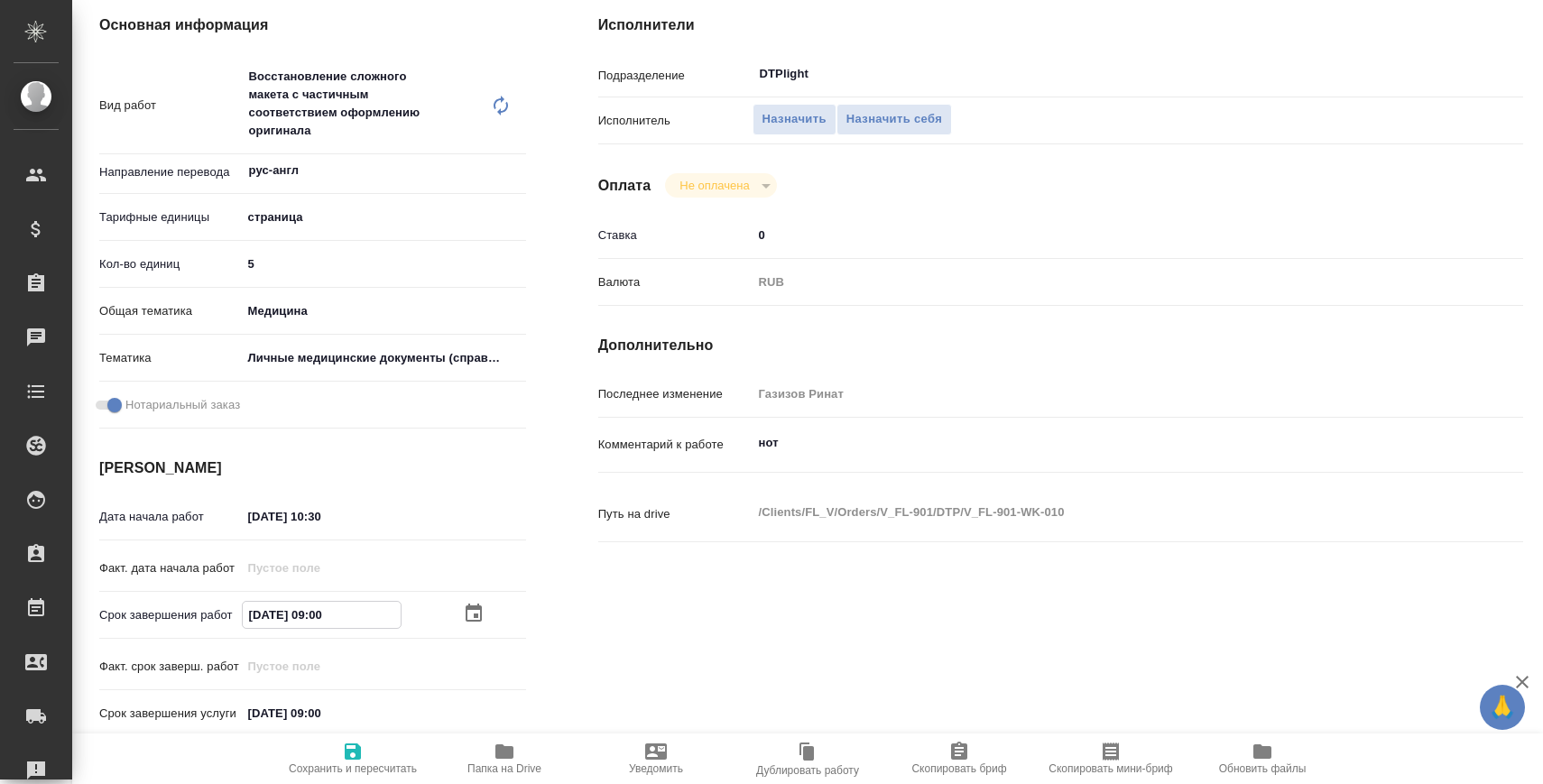
type textarea "x"
type input "12.09.2025 09:00"
type textarea "x"
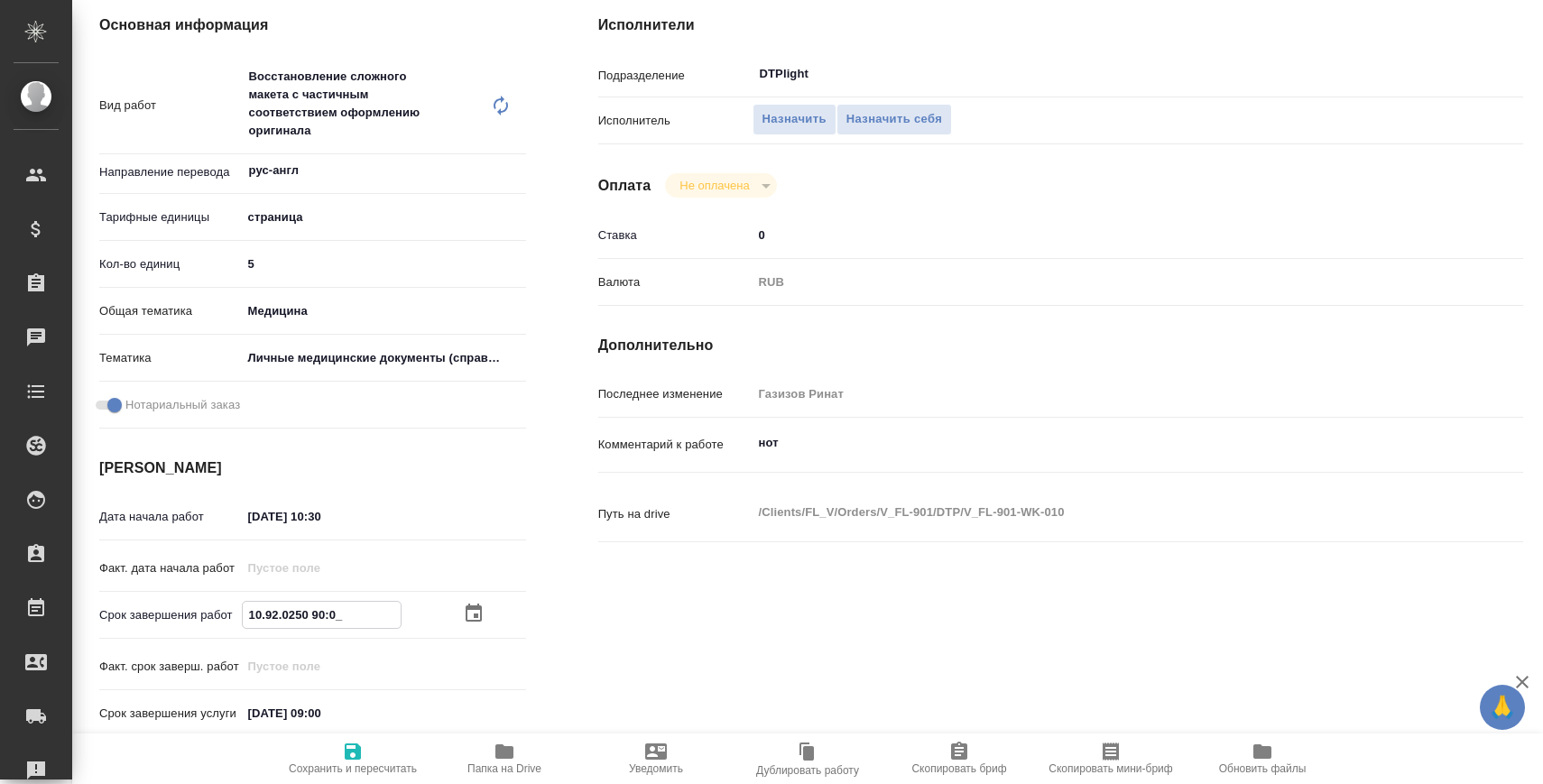
type textarea "x"
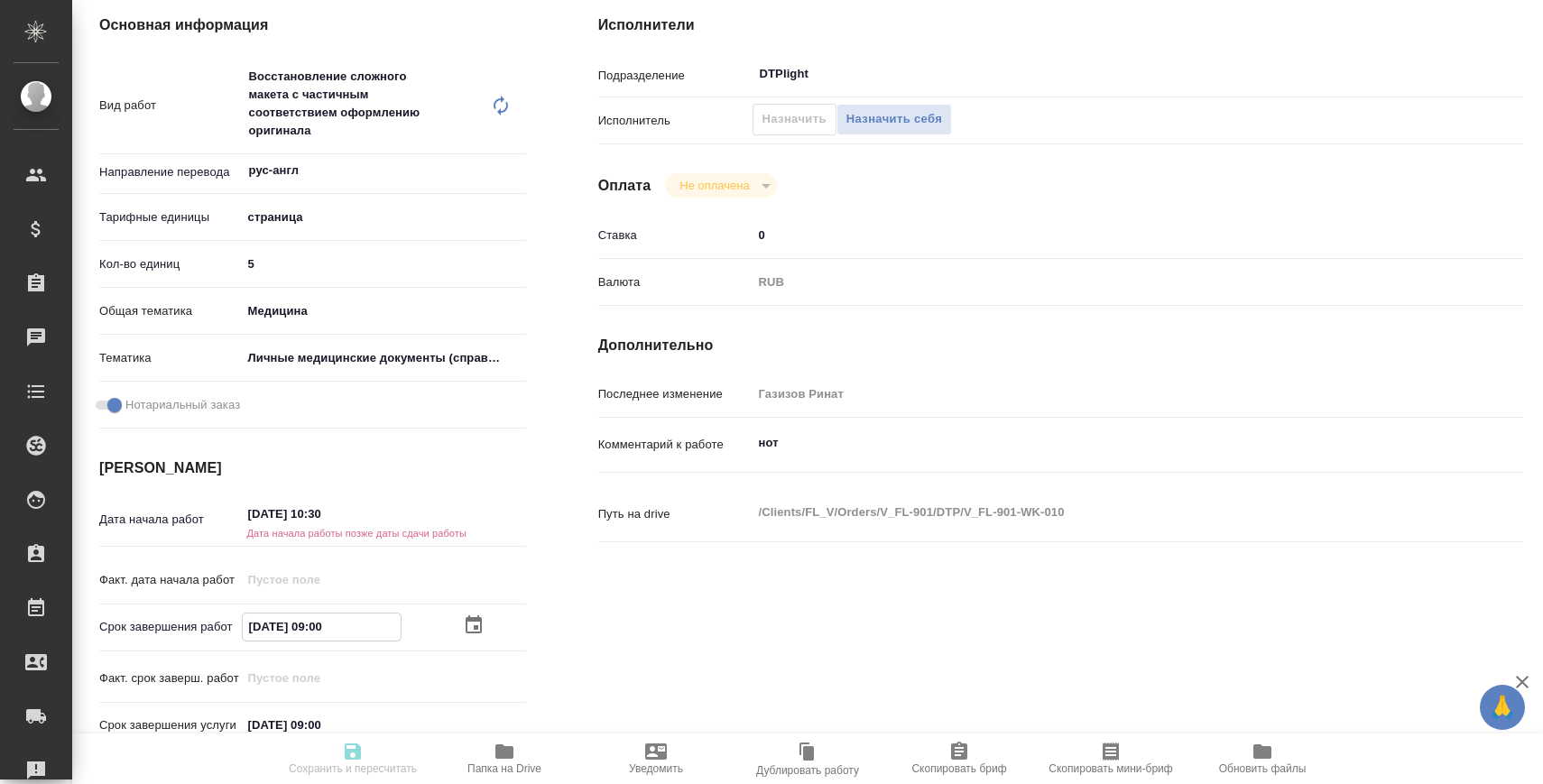
drag, startPoint x: 311, startPoint y: 617, endPoint x: 440, endPoint y: 617, distance: 129.0
click at [440, 617] on div "12.09.2025 09:00" at bounding box center [384, 626] width 284 height 28
drag, startPoint x: 310, startPoint y: 624, endPoint x: 449, endPoint y: 624, distance: 139.0
click at [449, 624] on div "12.09.2025 09:00" at bounding box center [384, 626] width 284 height 28
type textarea "x"
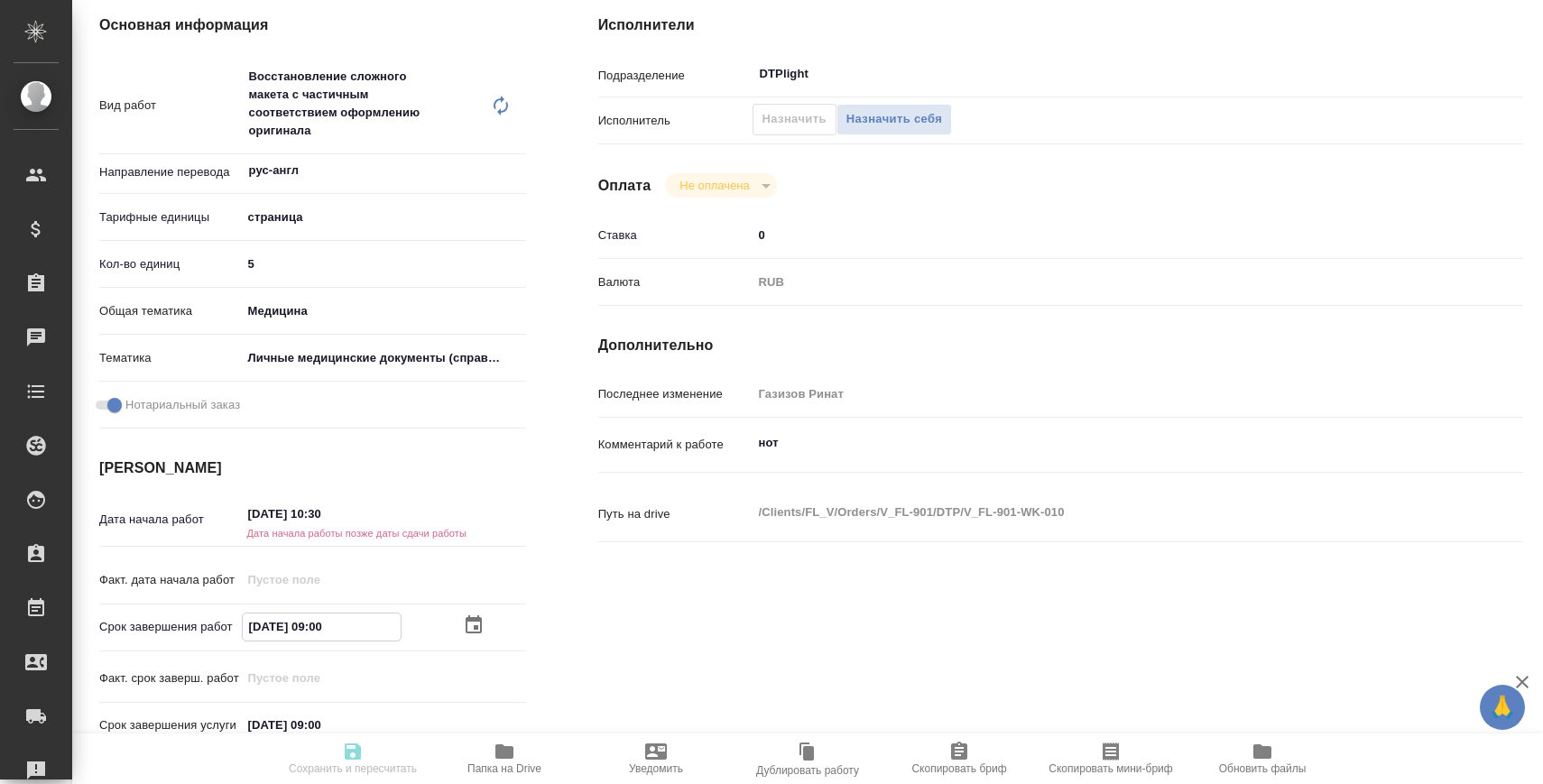
type input "12.09.2025 1_:__"
type textarea "x"
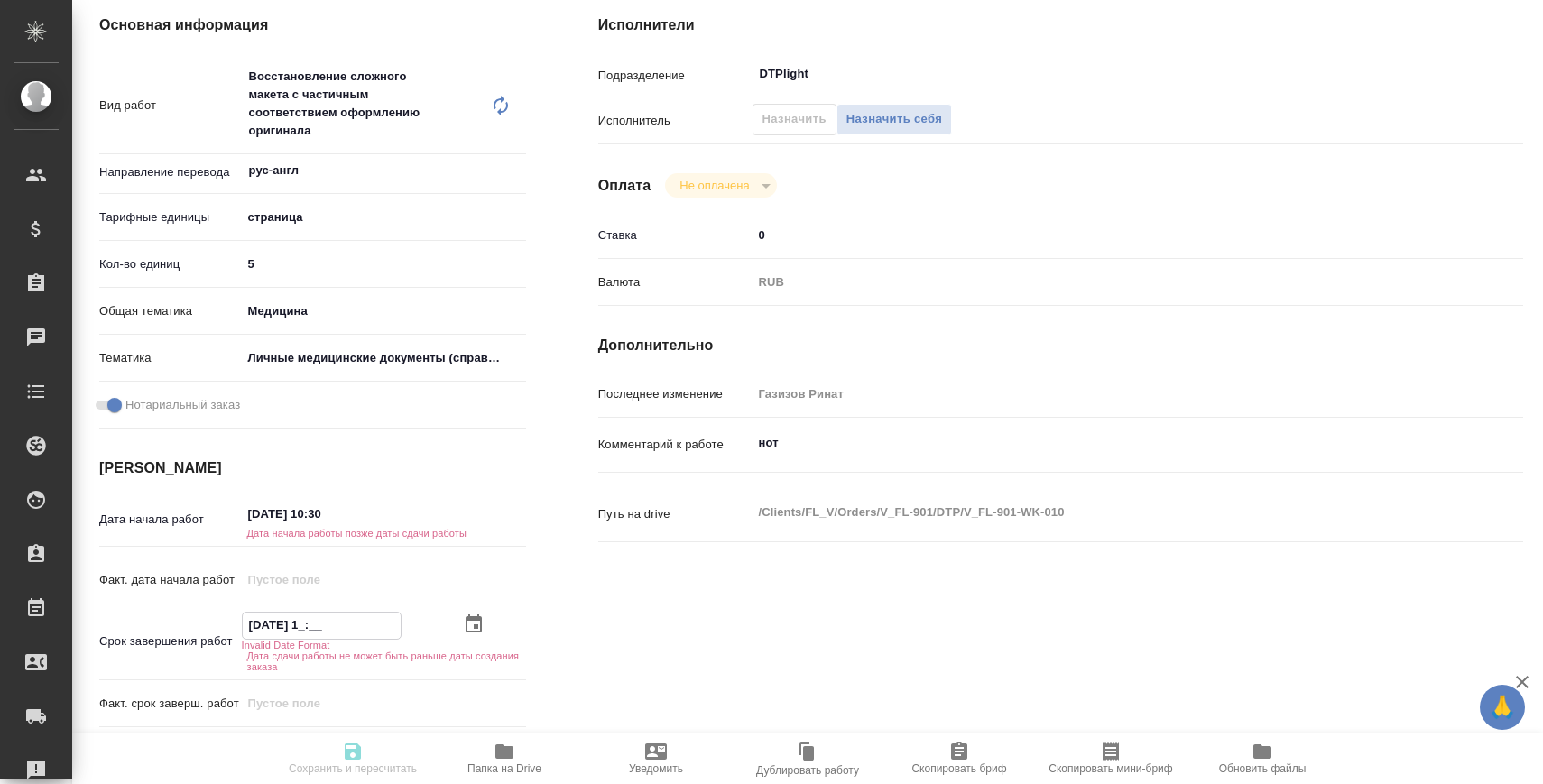
type textarea "x"
type input "12.09.2025 14:__"
type textarea "x"
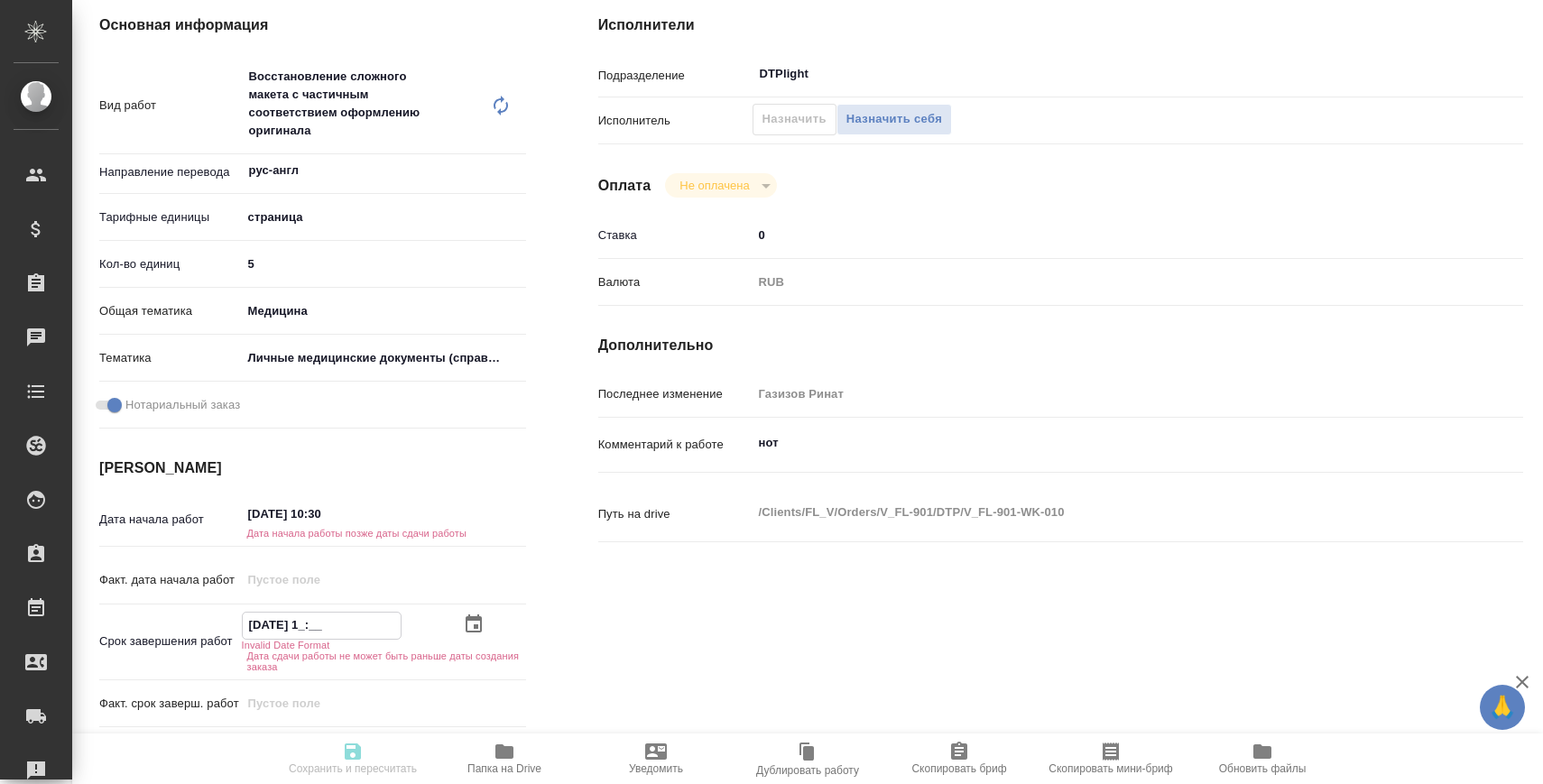
type textarea "x"
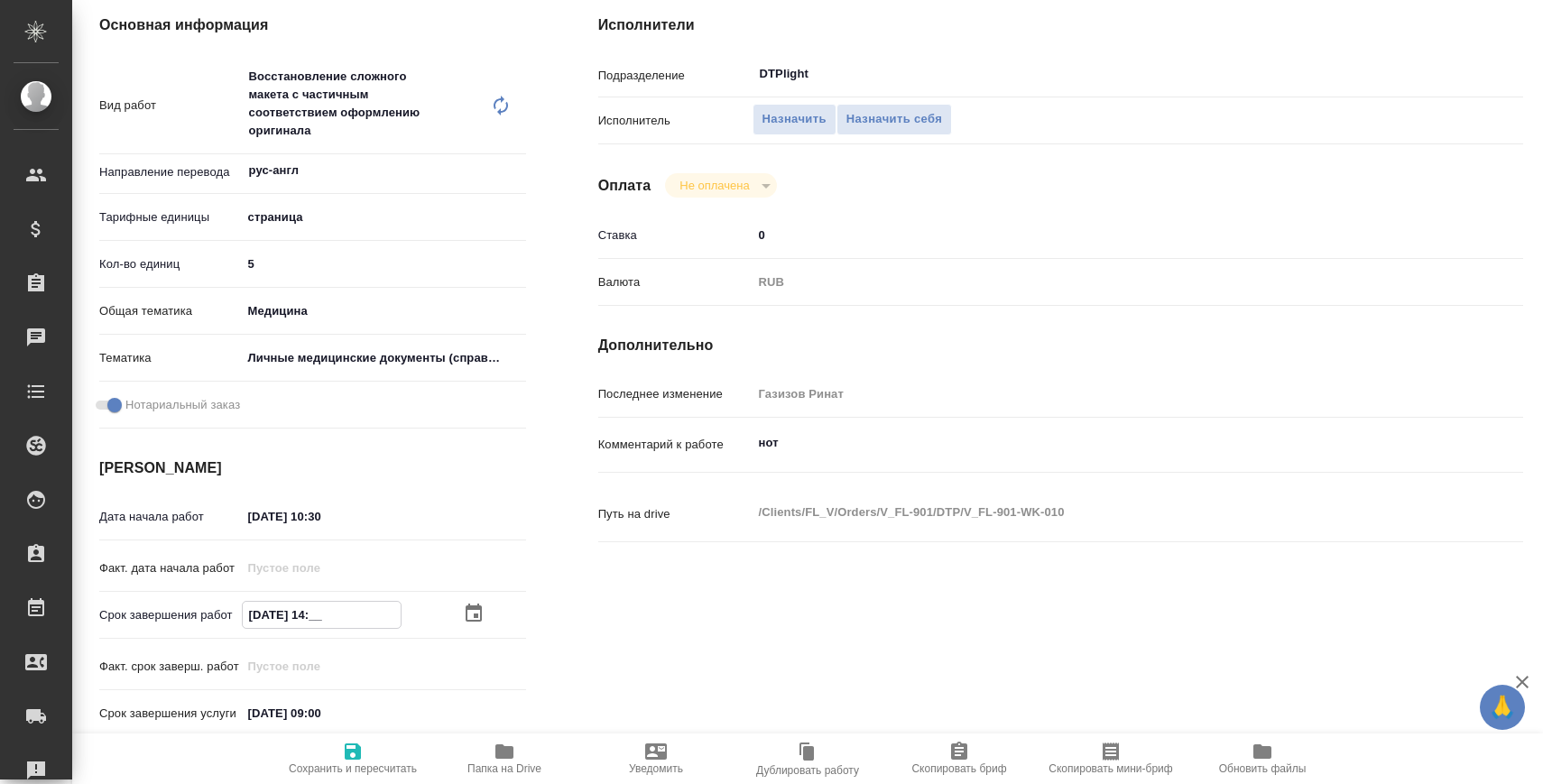
type textarea "x"
type input "12.09.2025 14:3_"
type textarea "x"
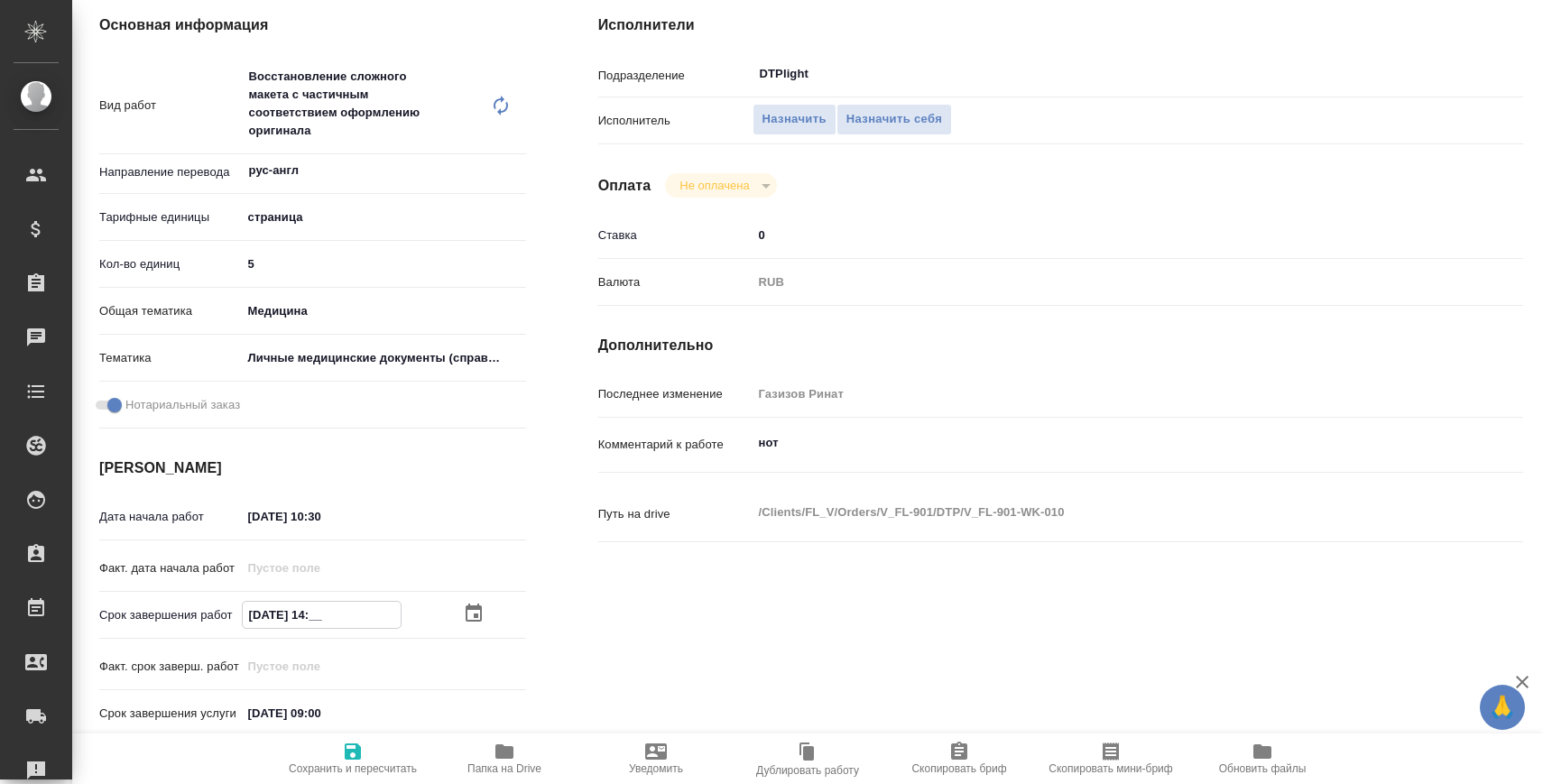
type textarea "x"
type input "[DATE] 14:30"
type textarea "x"
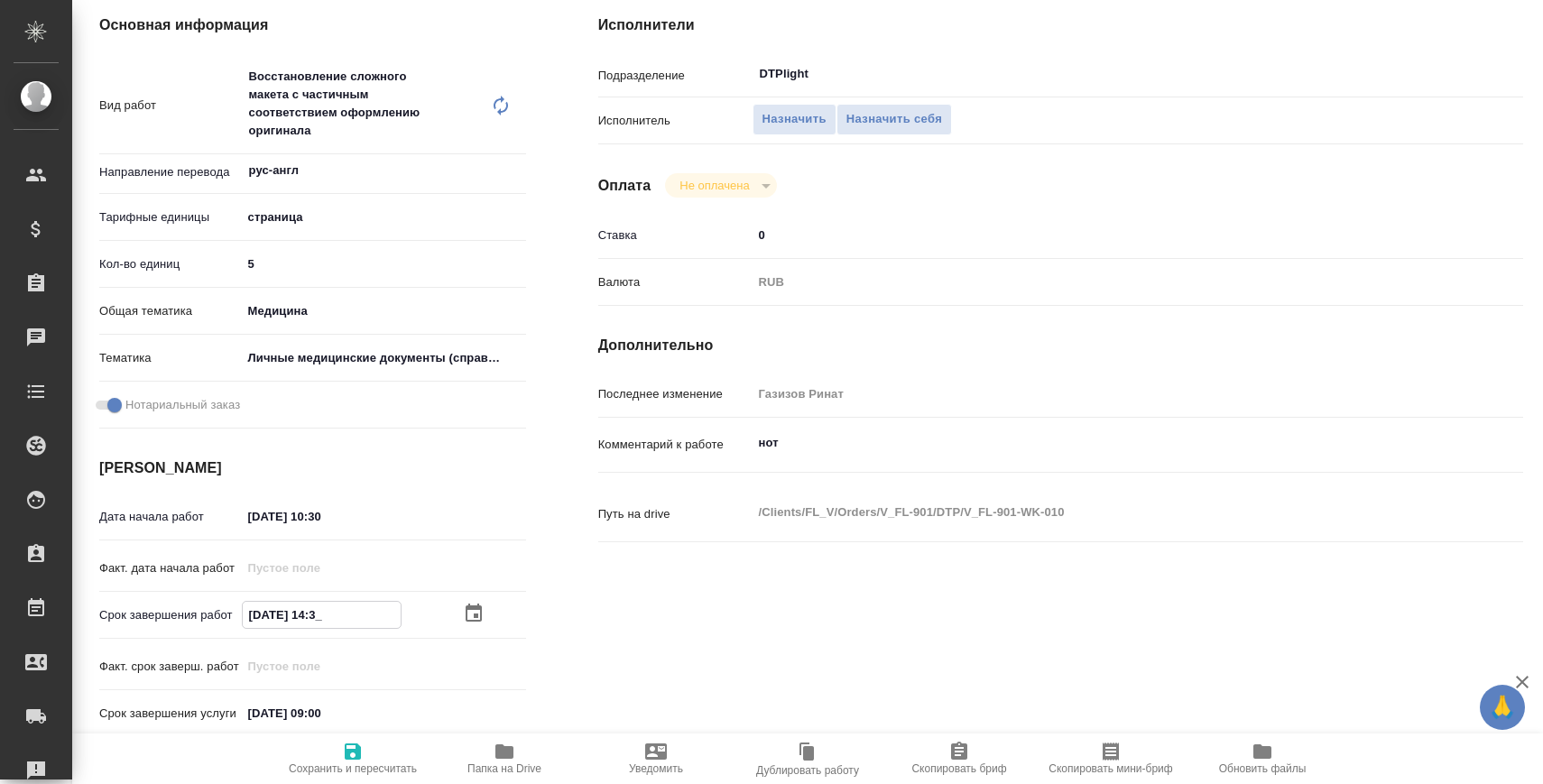
type textarea "x"
type input "[DATE] 14:30"
click at [384, 762] on span "Сохранить и пересчитать" at bounding box center [353, 768] width 129 height 12
type textarea "x"
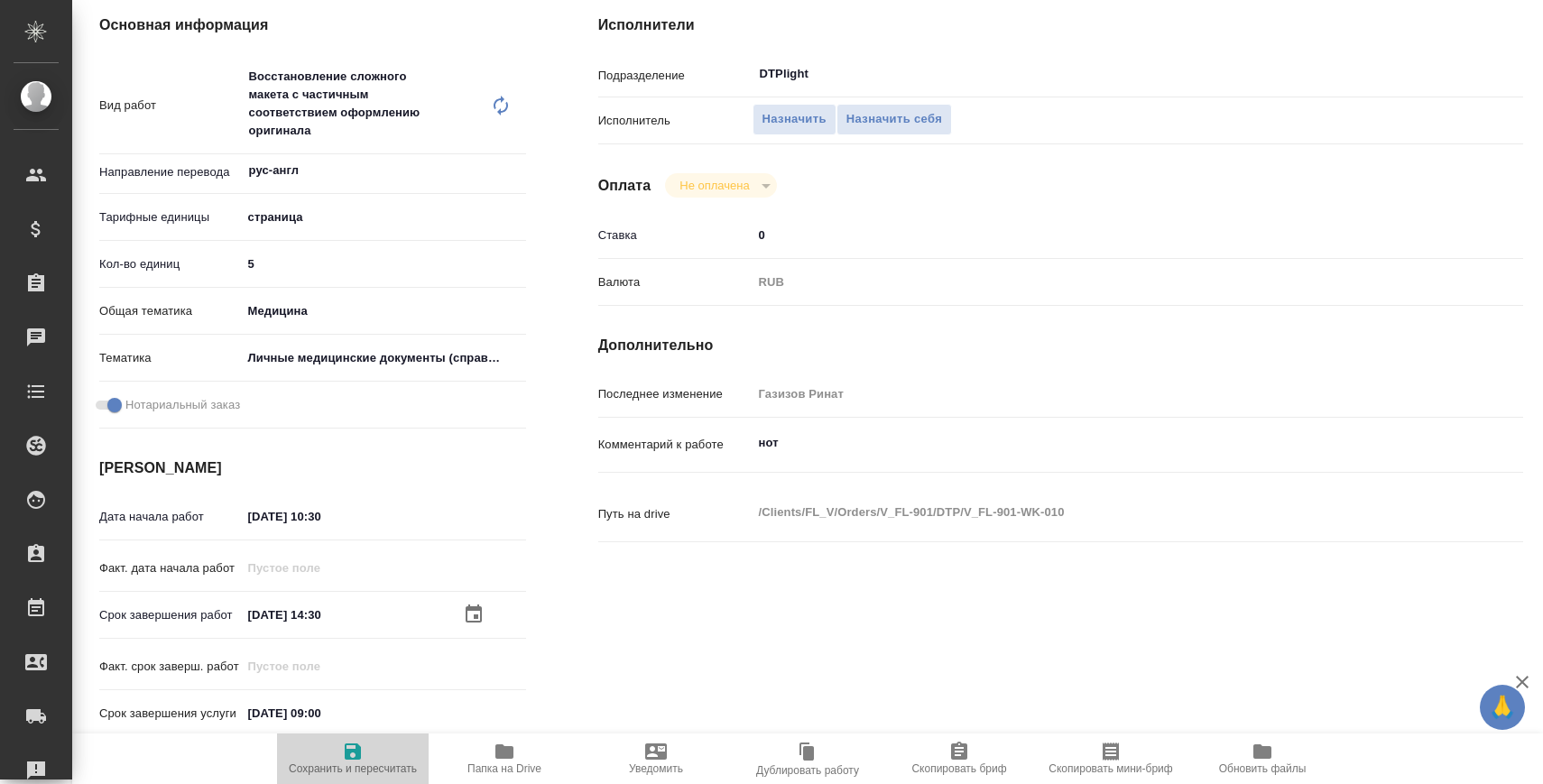
type textarea "x"
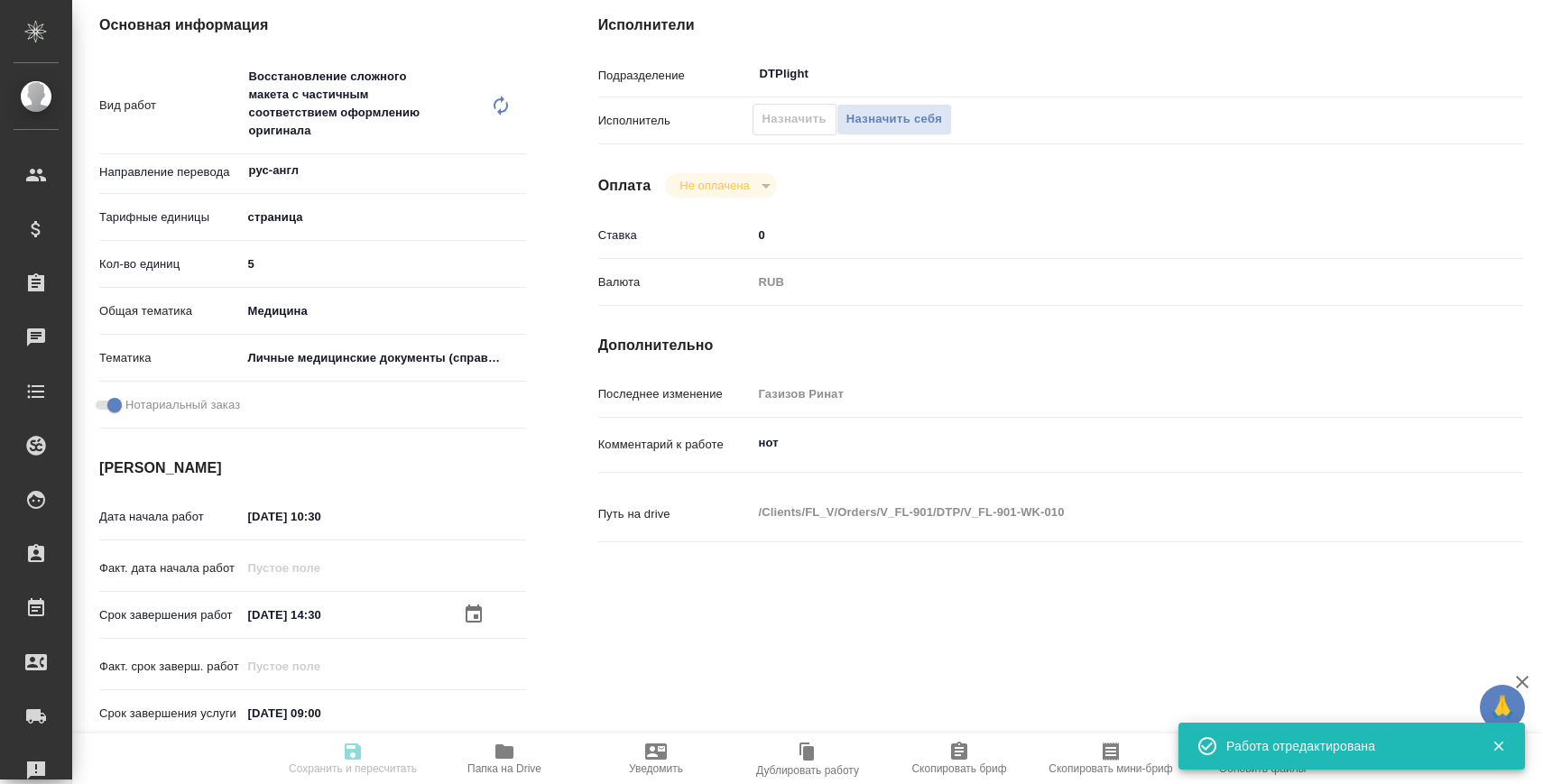
type textarea "x"
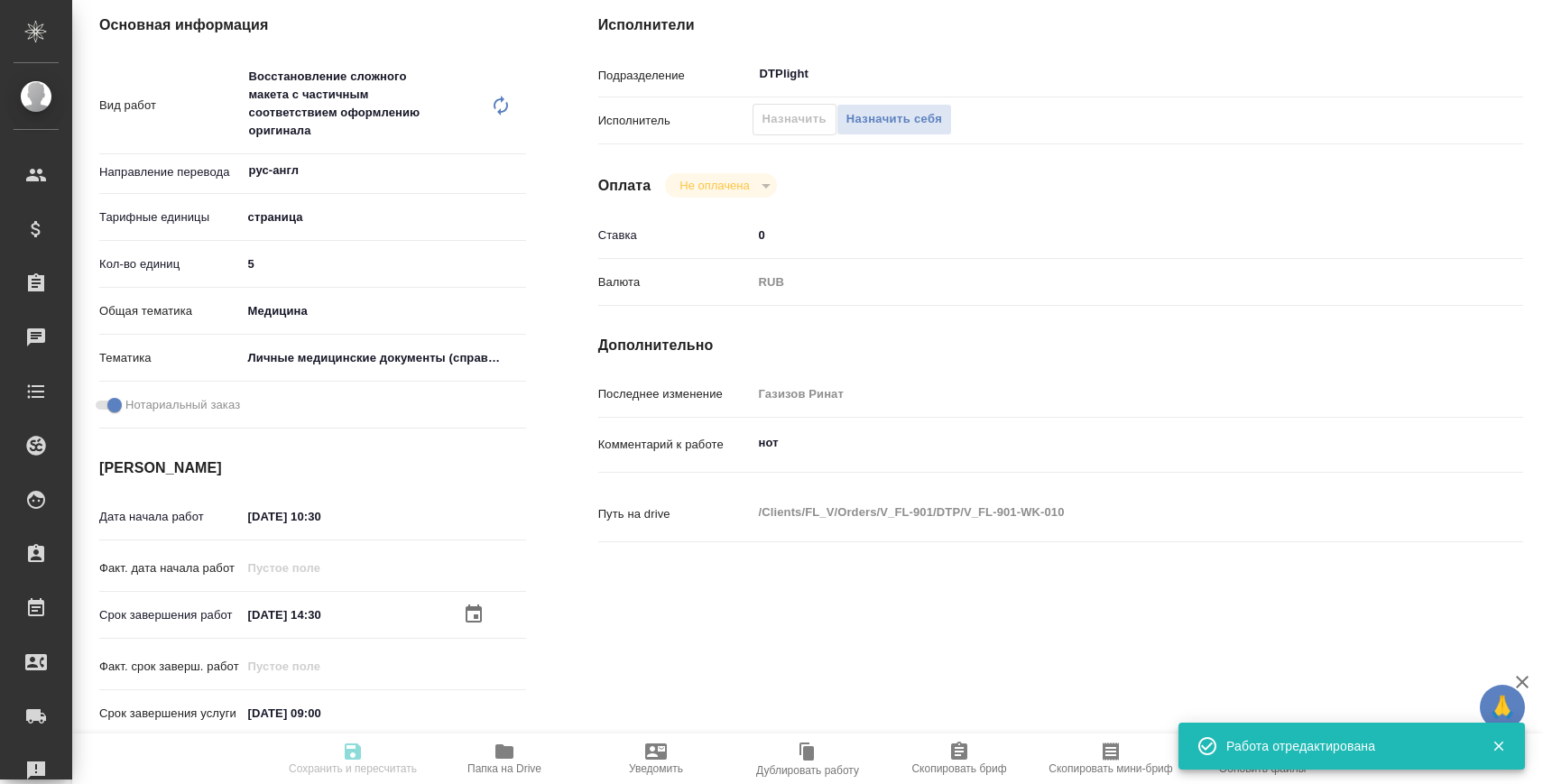
type textarea "x"
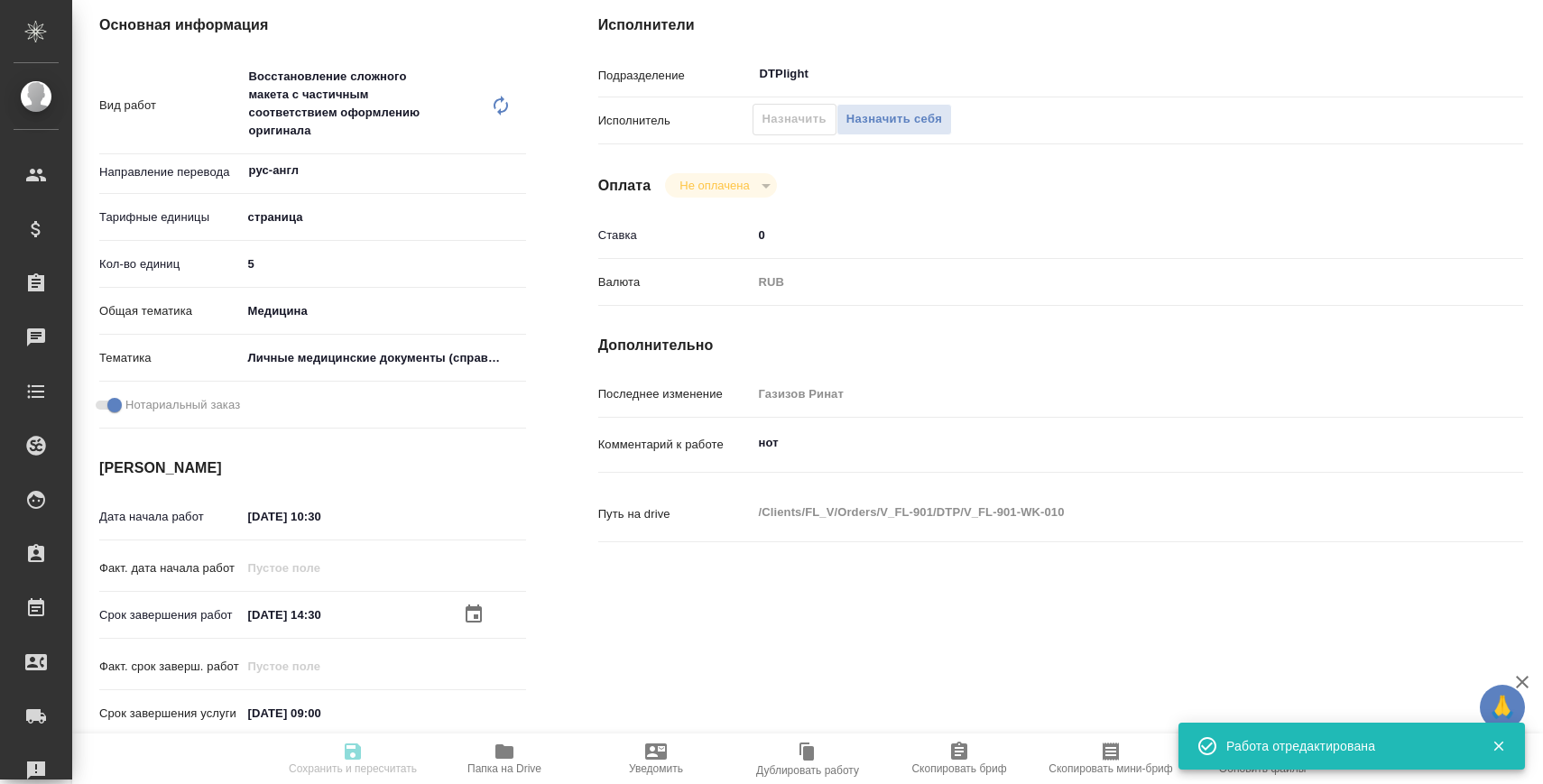
type input "recruiting"
type textarea "Восстановление сложного макета с частичным соответствием оформлению оригинала"
type textarea "x"
type input "рус-англ"
type input "5a8b1489cc6b4906c91bfdb2"
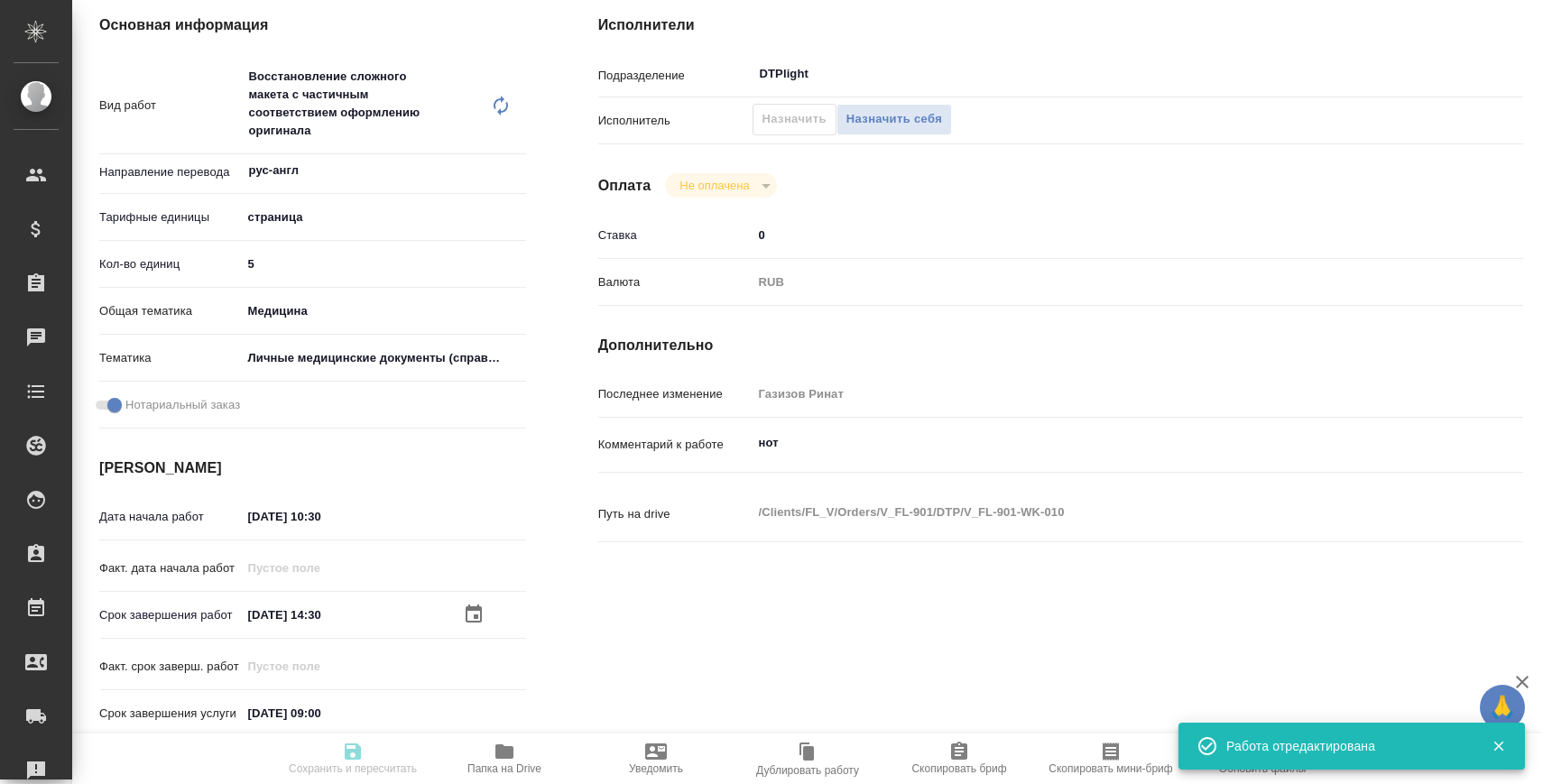
type input "5"
type input "med"
type input "5a8b8b956a9677013d343e74"
checkbox input "true"
type input "[DATE] 10:30"
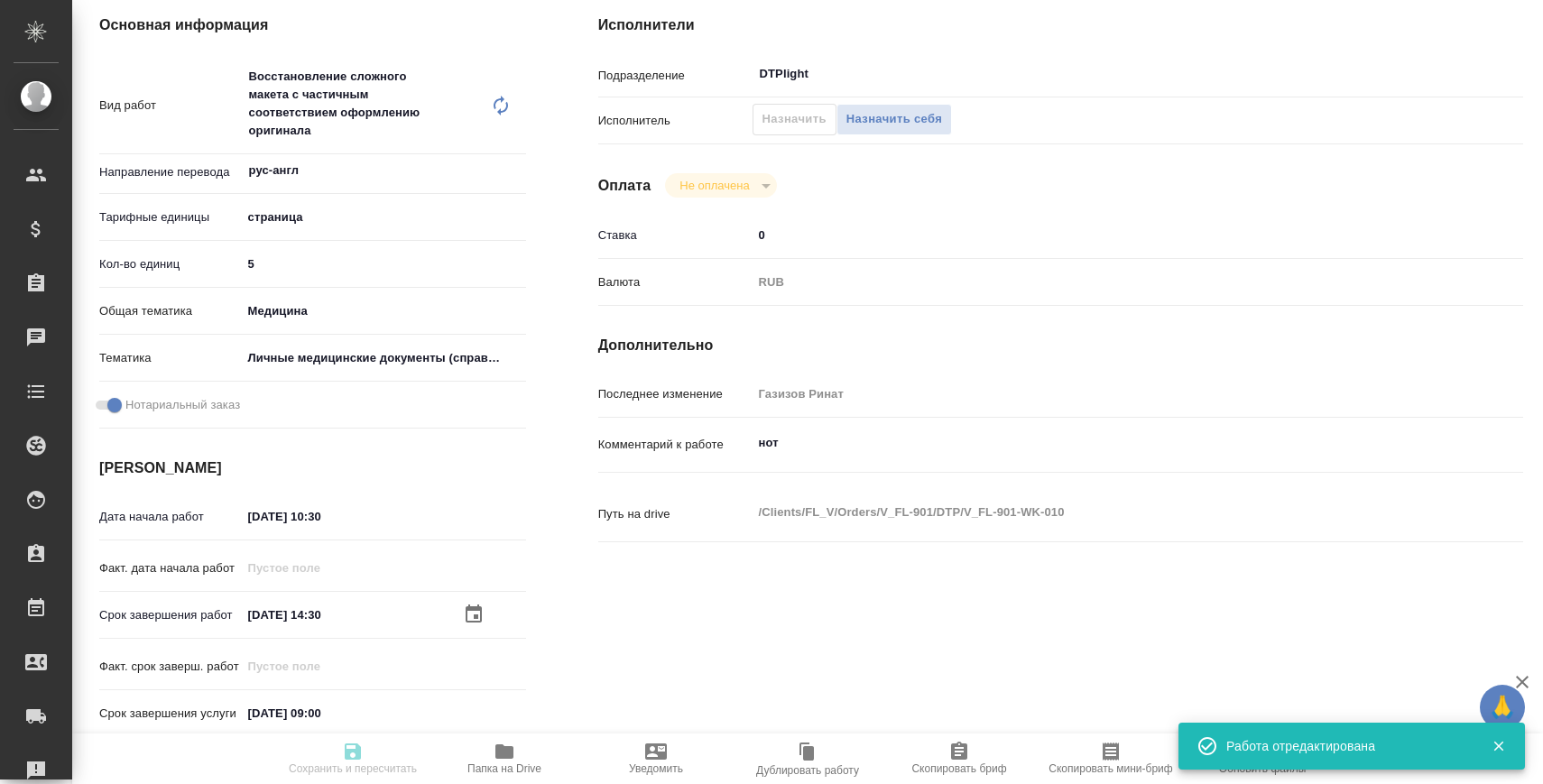
type input "[DATE] 14:30"
type input "[DATE] 09:00"
type input "DTPlight"
type input "notPayed"
type input "0"
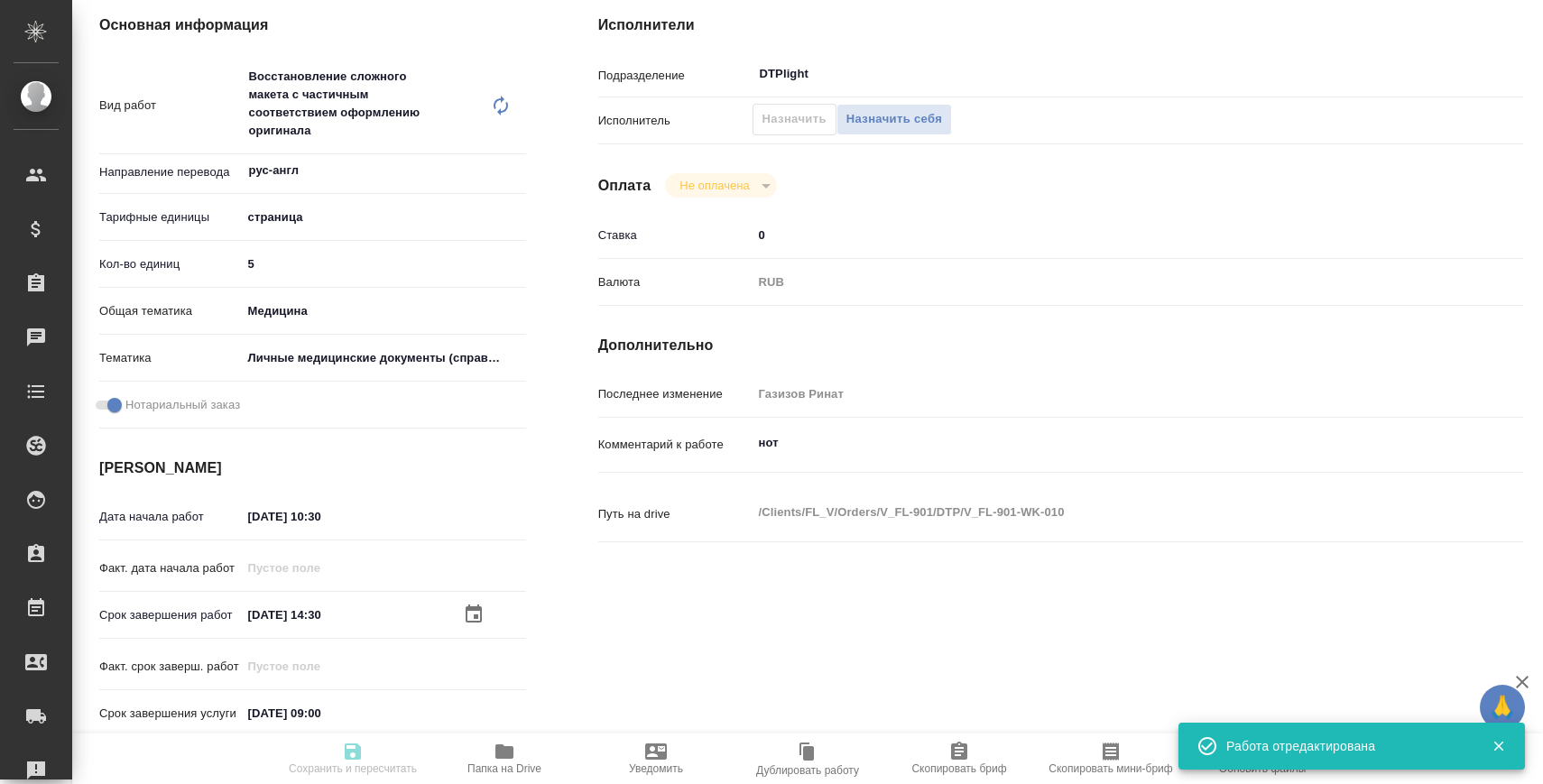
type input "RUB"
type input "Газизов Ринат"
type textarea "нот"
type textarea "x"
type textarea "/Clients/FL_V/Orders/V_FL-901/DTP/V_FL-901-WK-010"
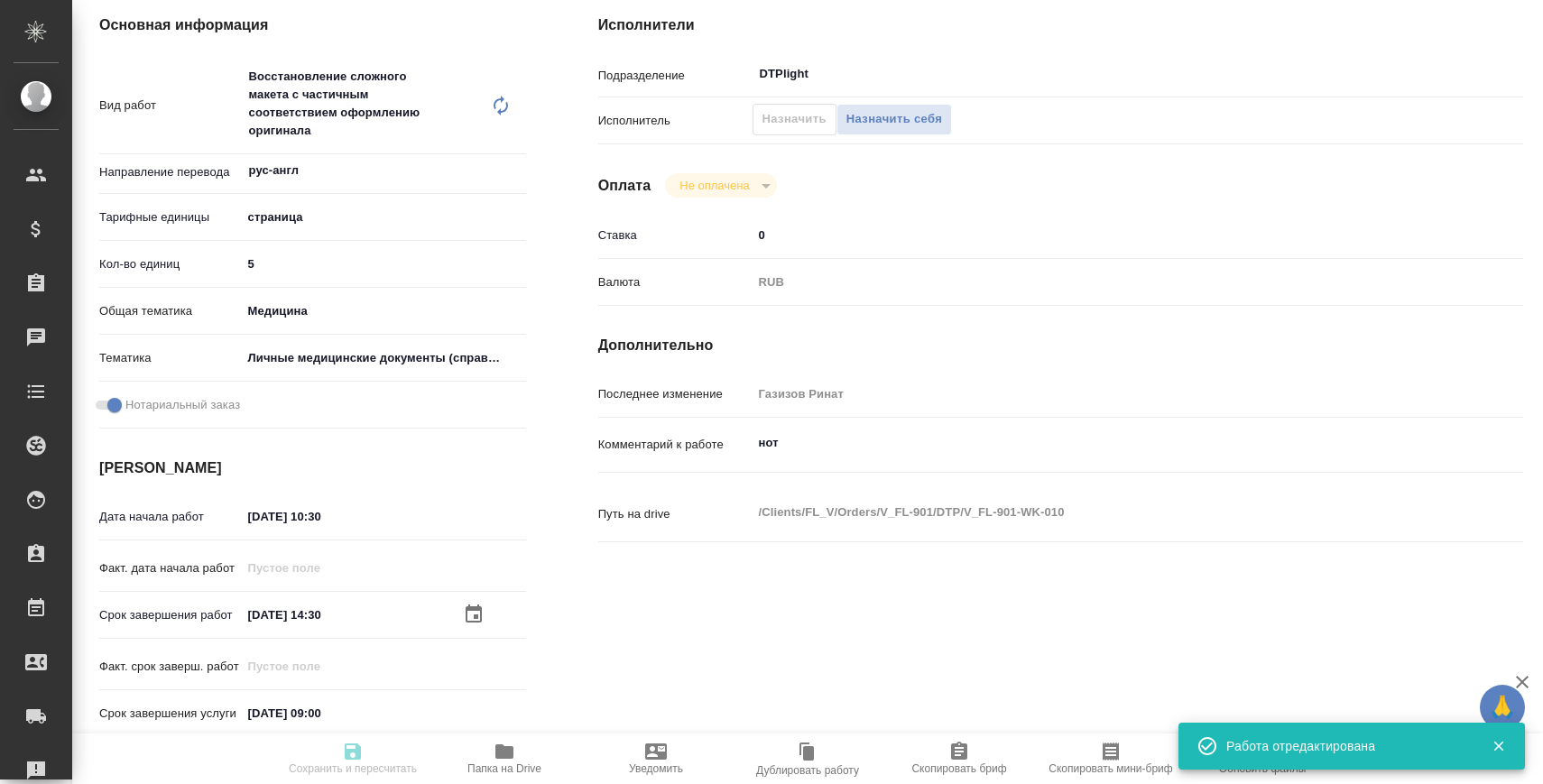
type textarea "x"
type input "V_FL-901"
type input "Восстановление сложного макета с частичным соответствием оформлению оригинала"
type input "Подверстка, Восстановление сложного макета с частичным соответствием оформлению…"
type input "[PERSON_NAME]"
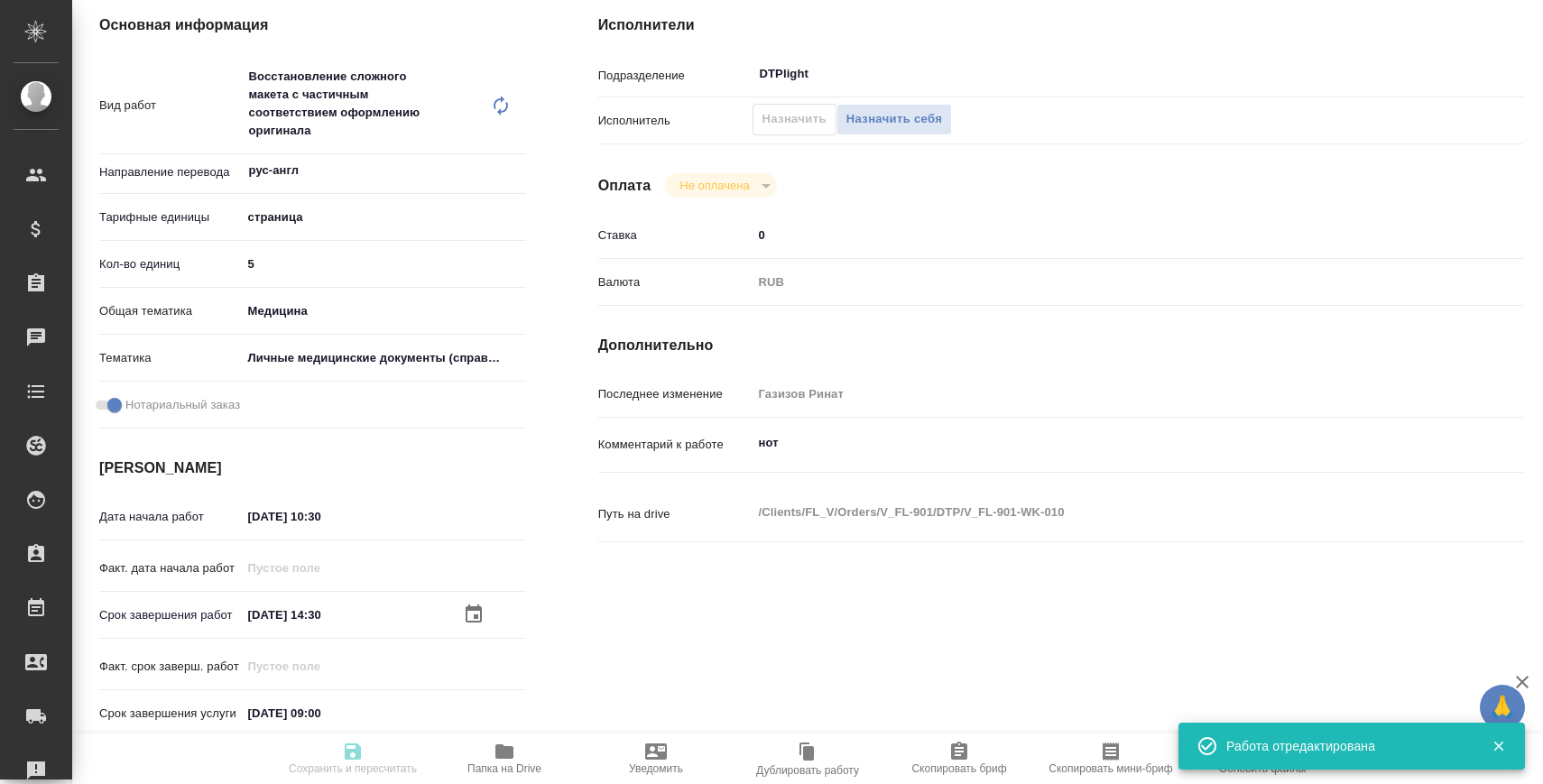
type input "[PERSON_NAME]"
type input "/Clients/FL_V/Orders/V_FL-901"
type textarea "x"
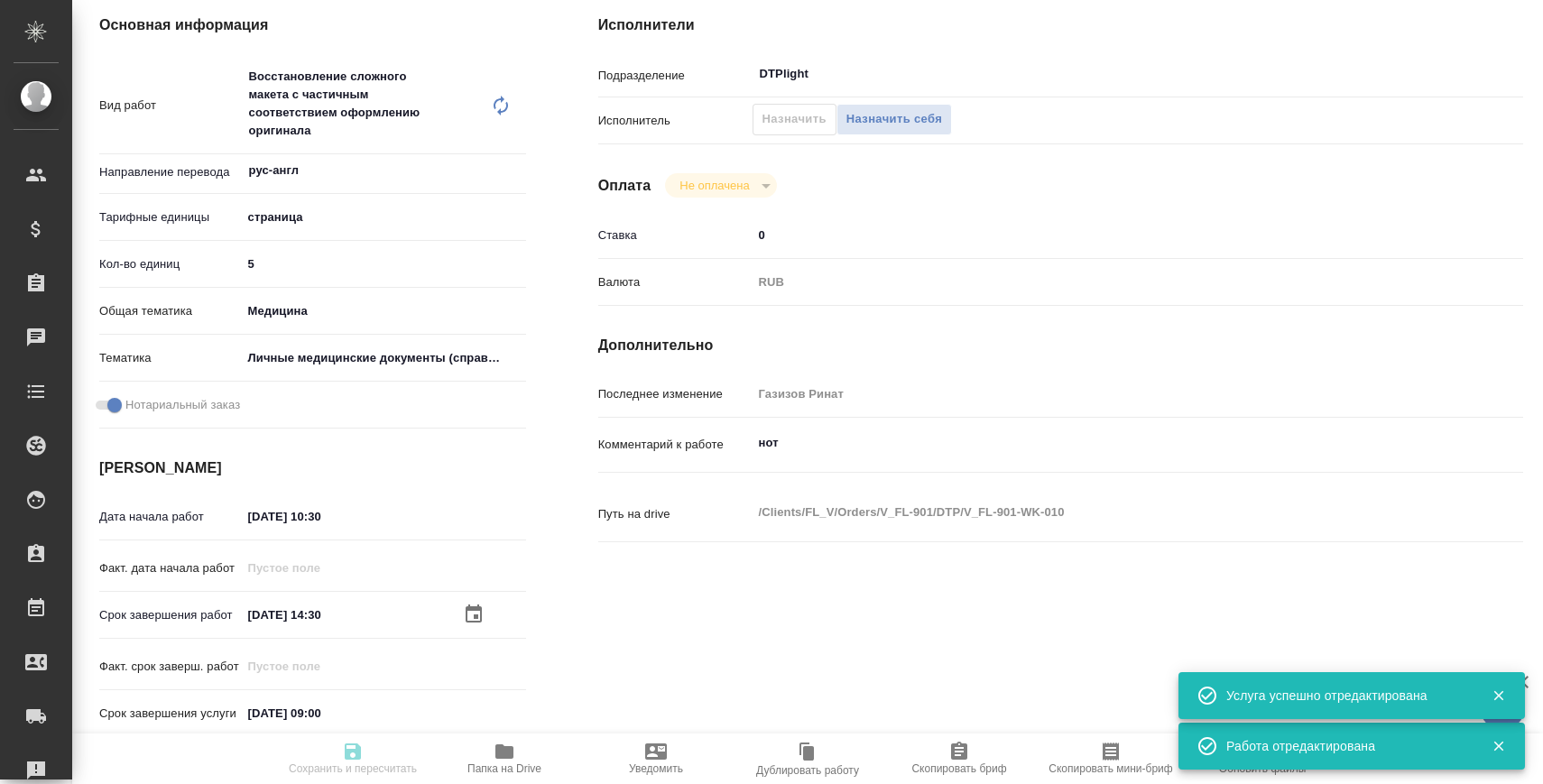
type textarea "x"
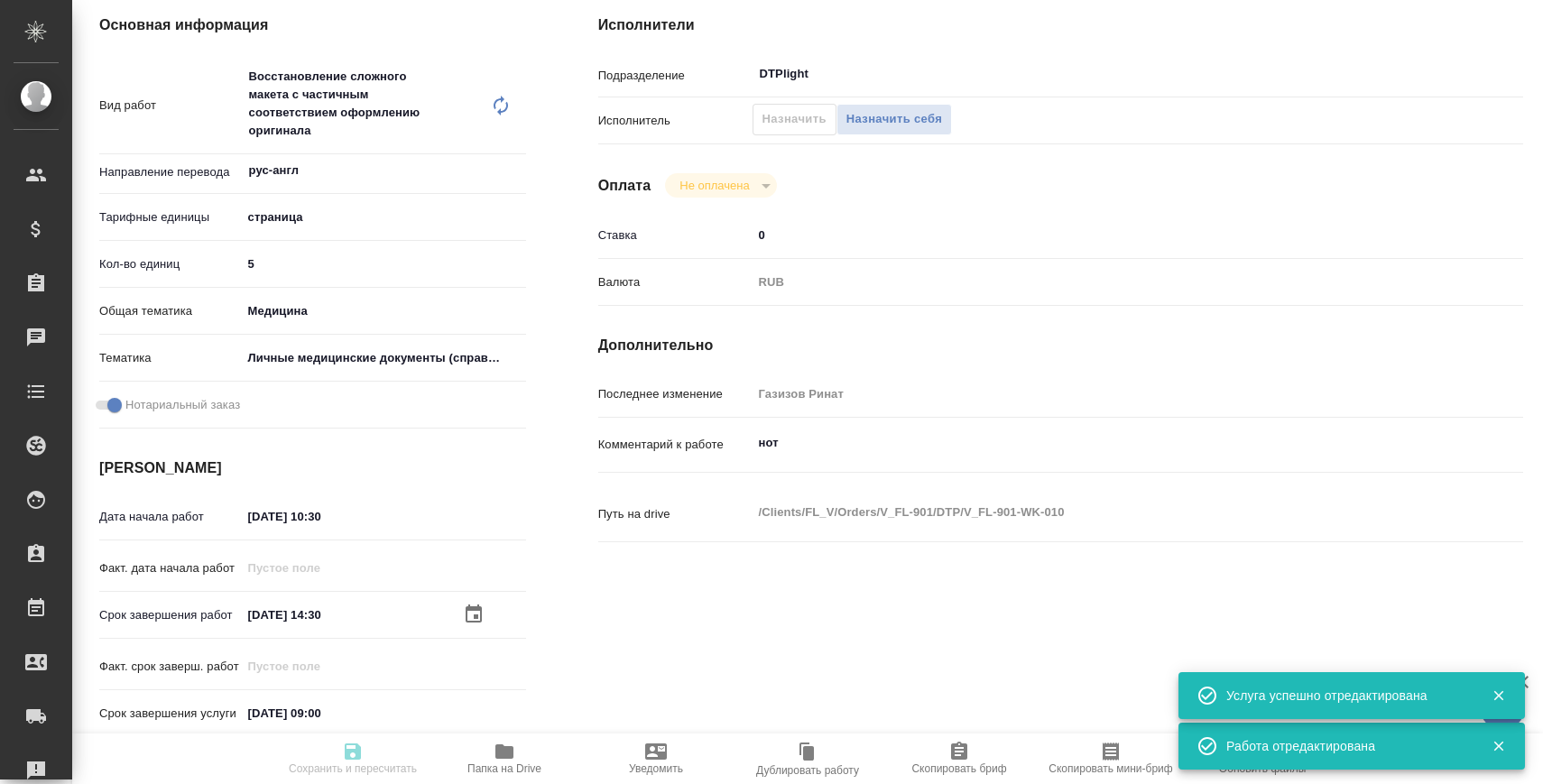
scroll to position [0, 0]
type textarea "x"
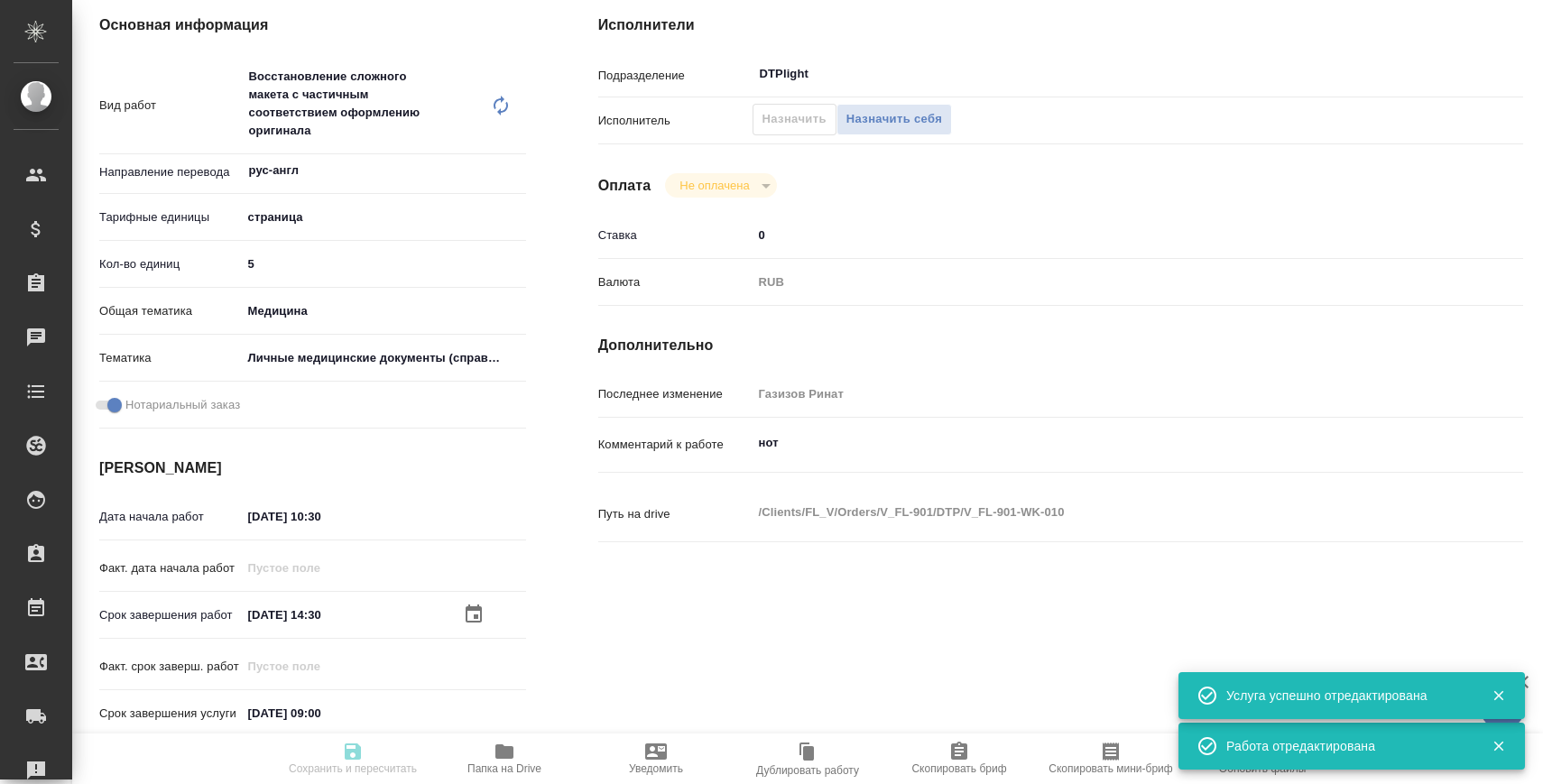
type textarea "x"
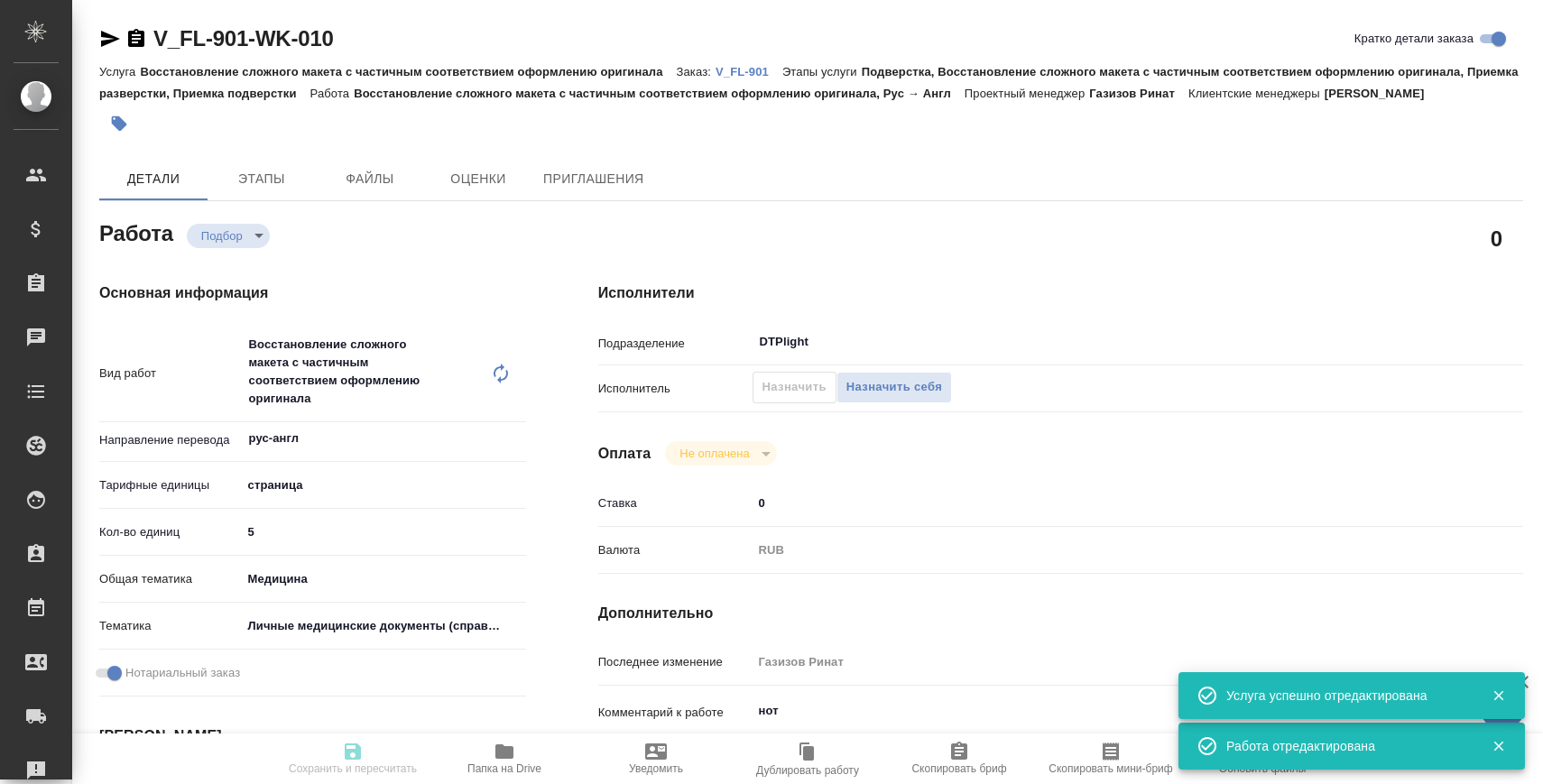
type textarea "x"
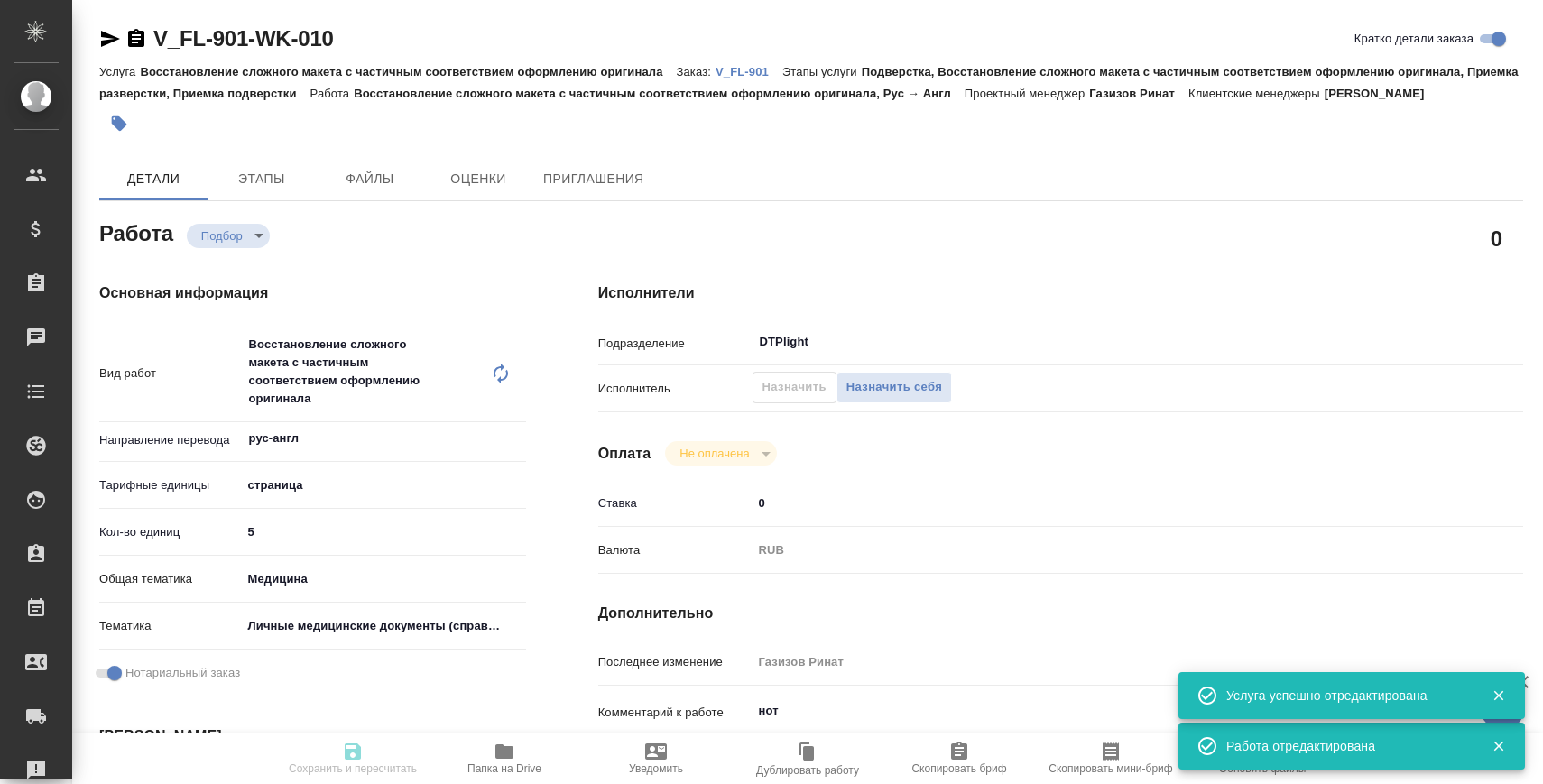
type textarea "x"
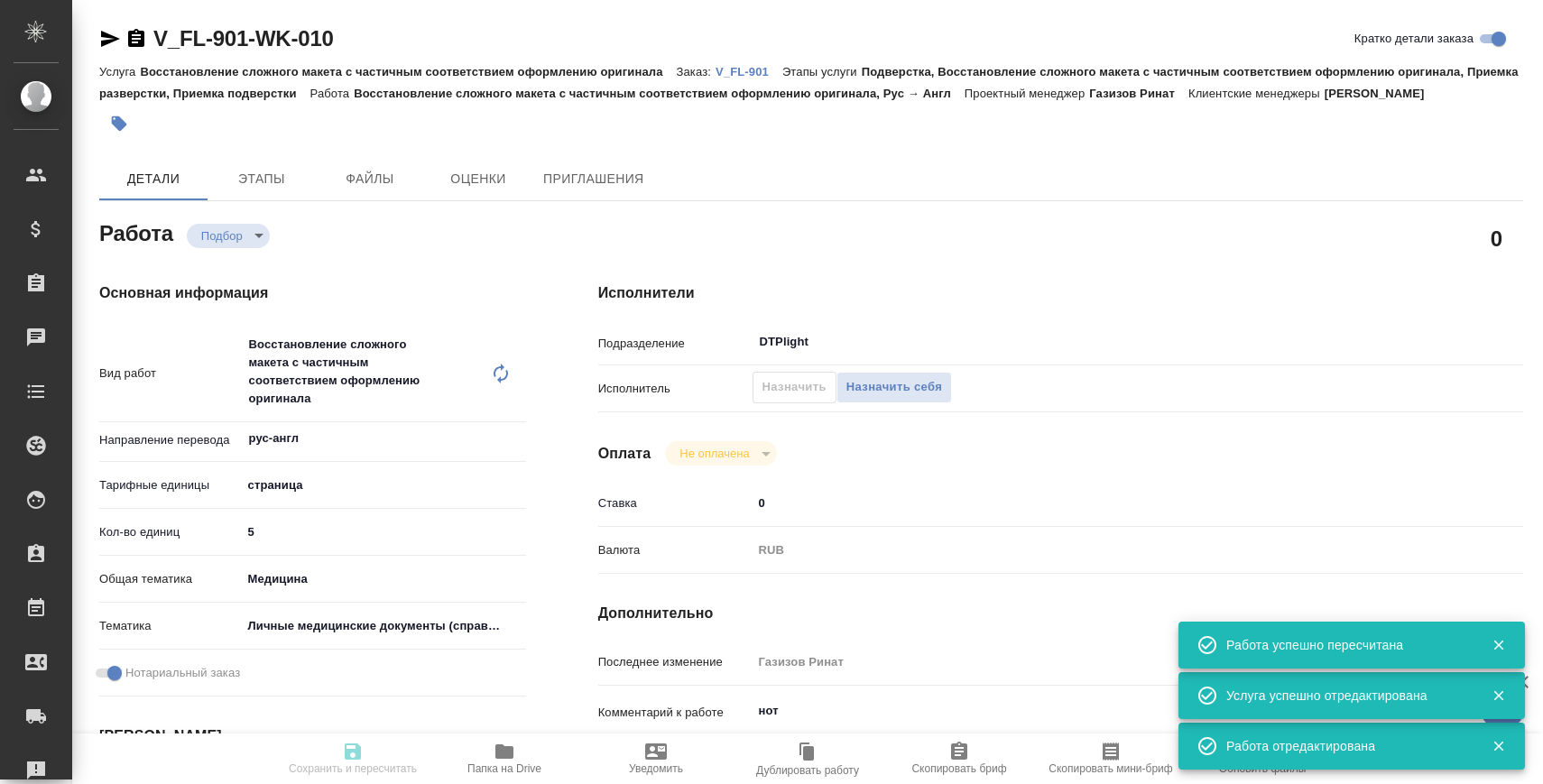
type input "recruiting"
type textarea "Восстановление сложного макета с частичным соответствием оформлению оригинала"
type textarea "x"
type input "рус-англ"
type input "5a8b1489cc6b4906c91bfdb2"
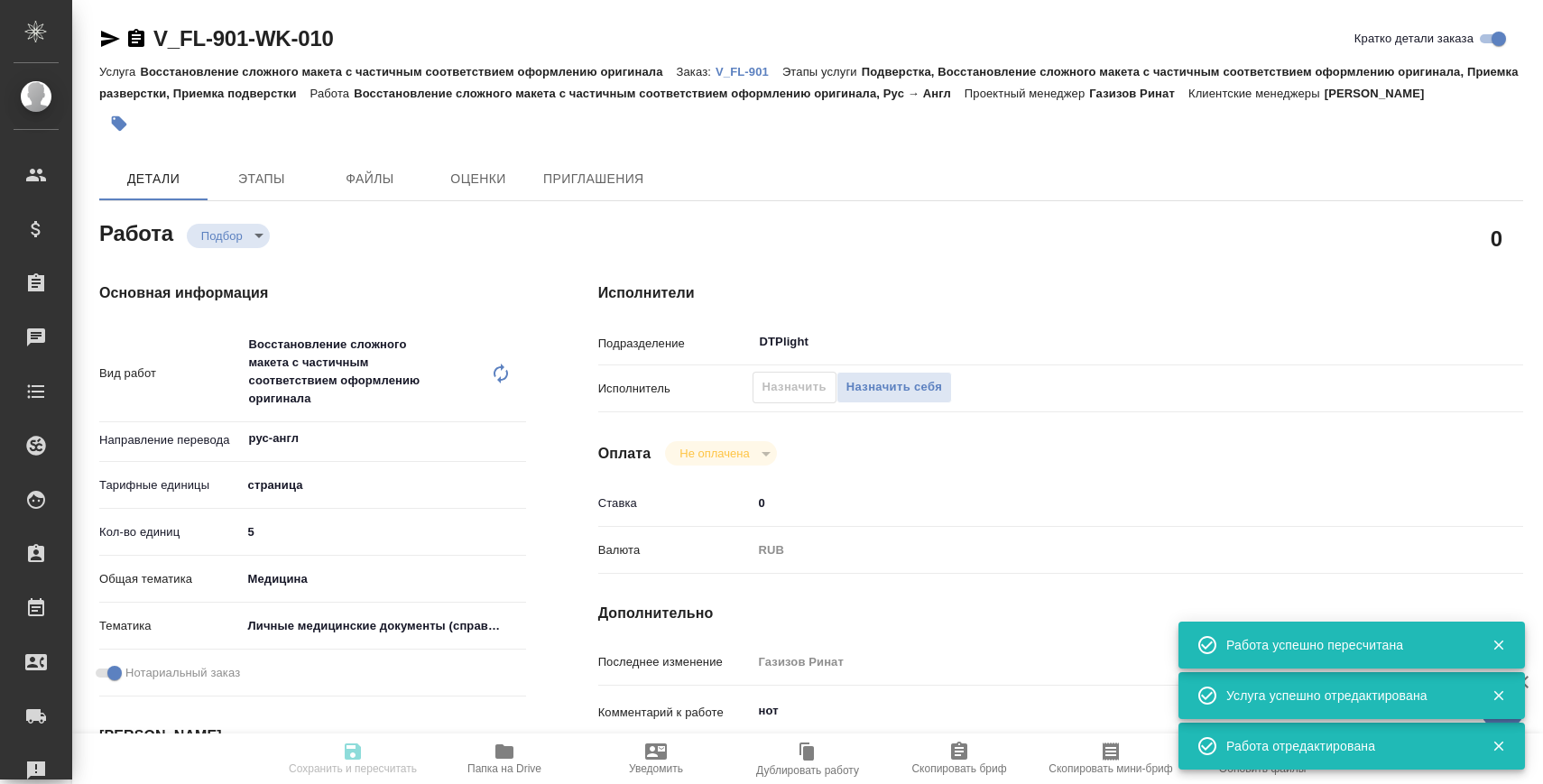
type input "5"
type input "med"
type input "5a8b8b956a9677013d343e74"
checkbox input "true"
type input "[DATE] 10:30"
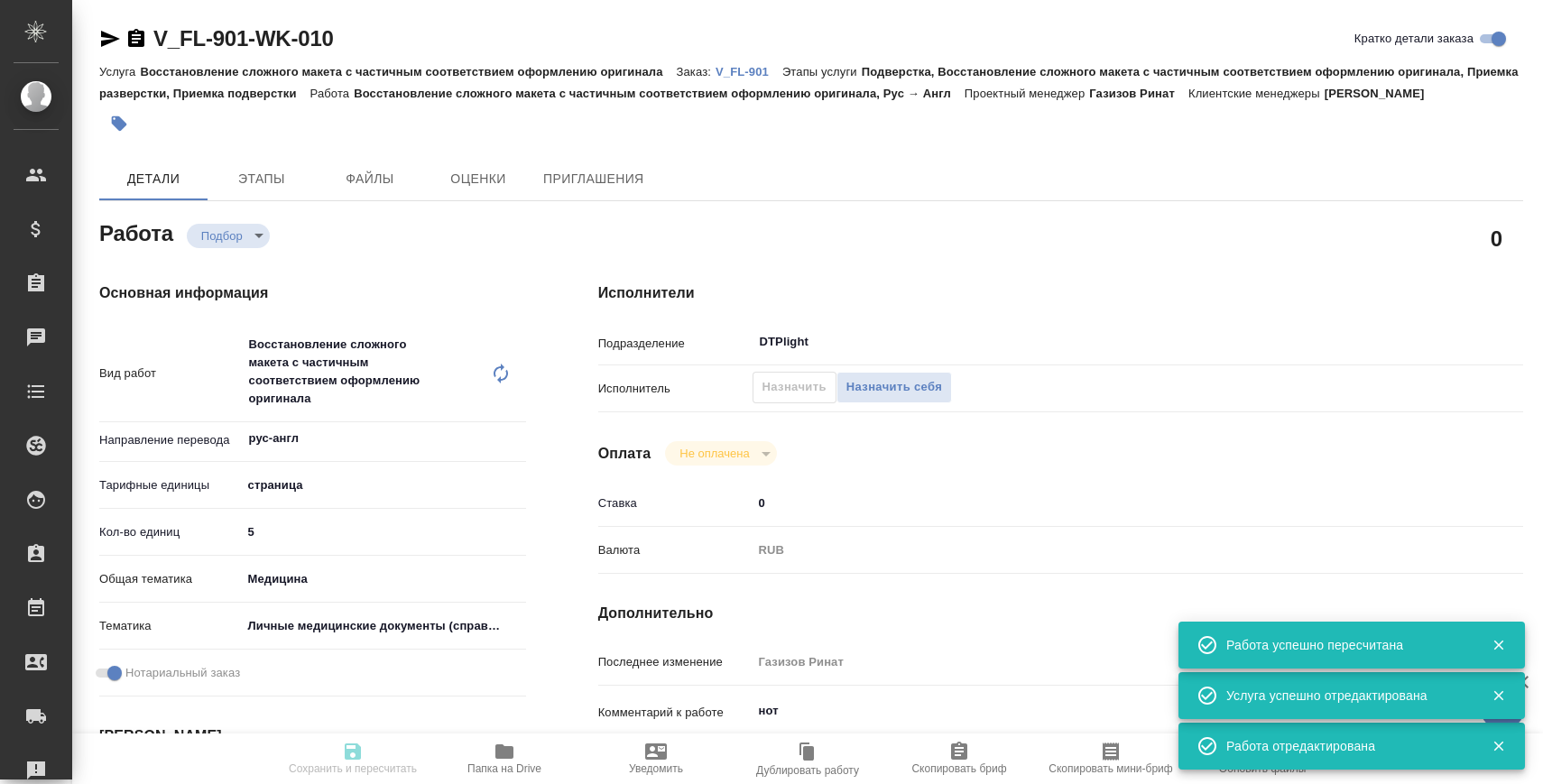
type input "[DATE] 14:30"
type input "[DATE] 09:00"
type input "DTPlight"
type input "notPayed"
type input "0"
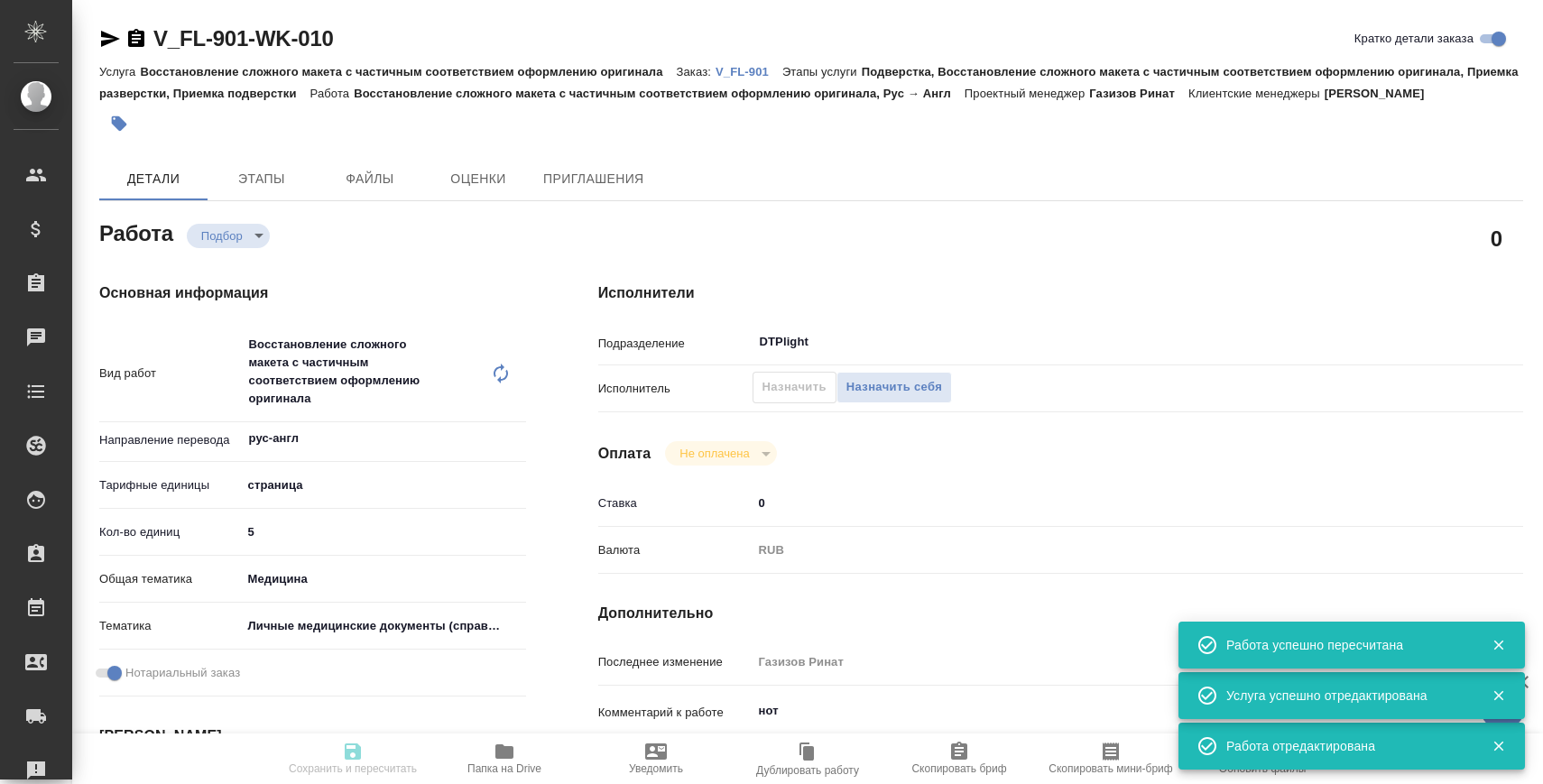
type input "RUB"
type input "Газизов Ринат"
type textarea "нот"
type textarea "x"
type textarea "/Clients/FL_V/Orders/V_FL-901/DTP/V_FL-901-WK-010"
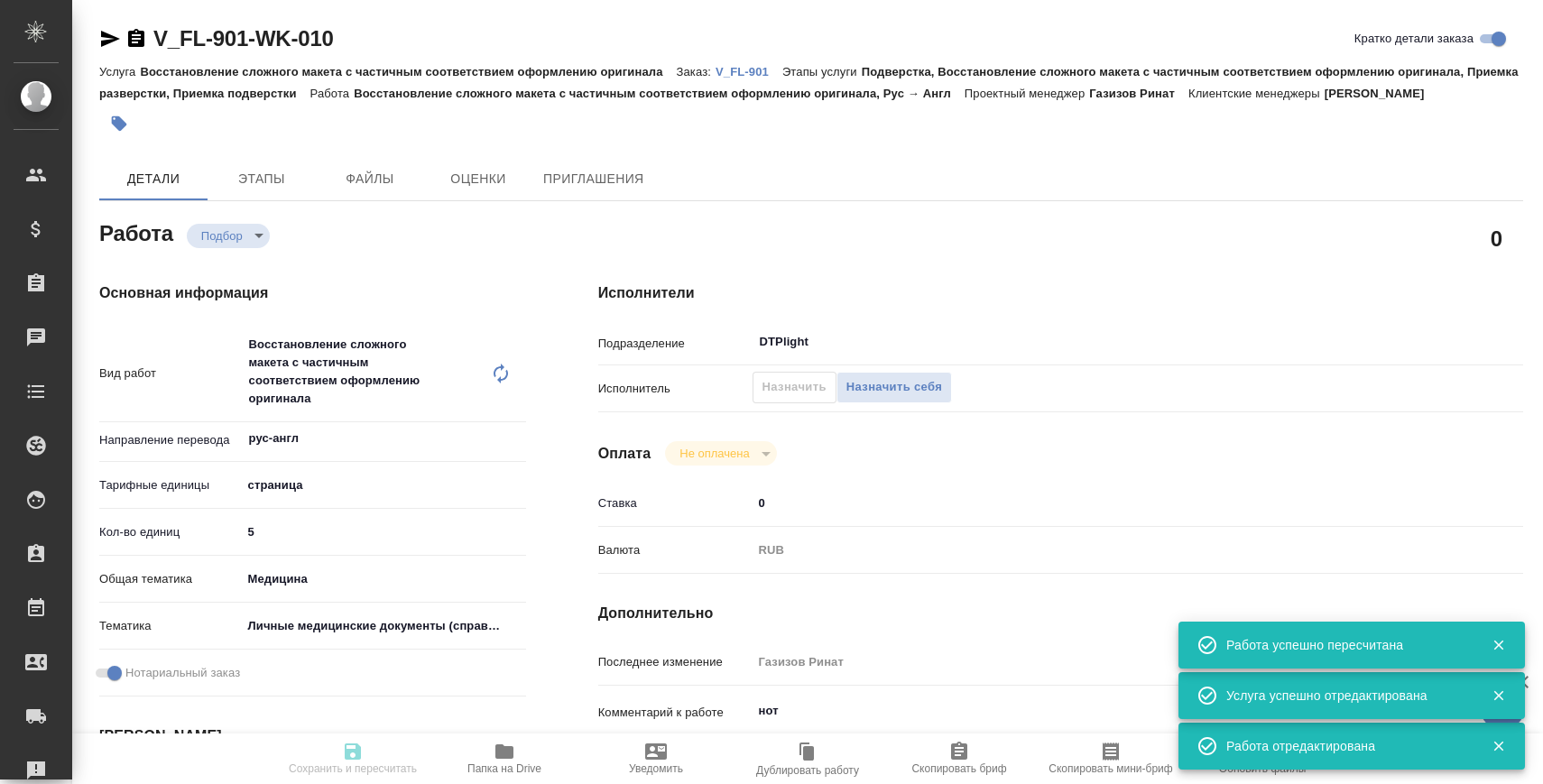
type textarea "x"
type input "V_FL-901"
type input "Восстановление сложного макета с частичным соответствием оформлению оригинала"
type input "Подверстка, Восстановление сложного макета с частичным соответствием оформлению…"
type input "[PERSON_NAME]"
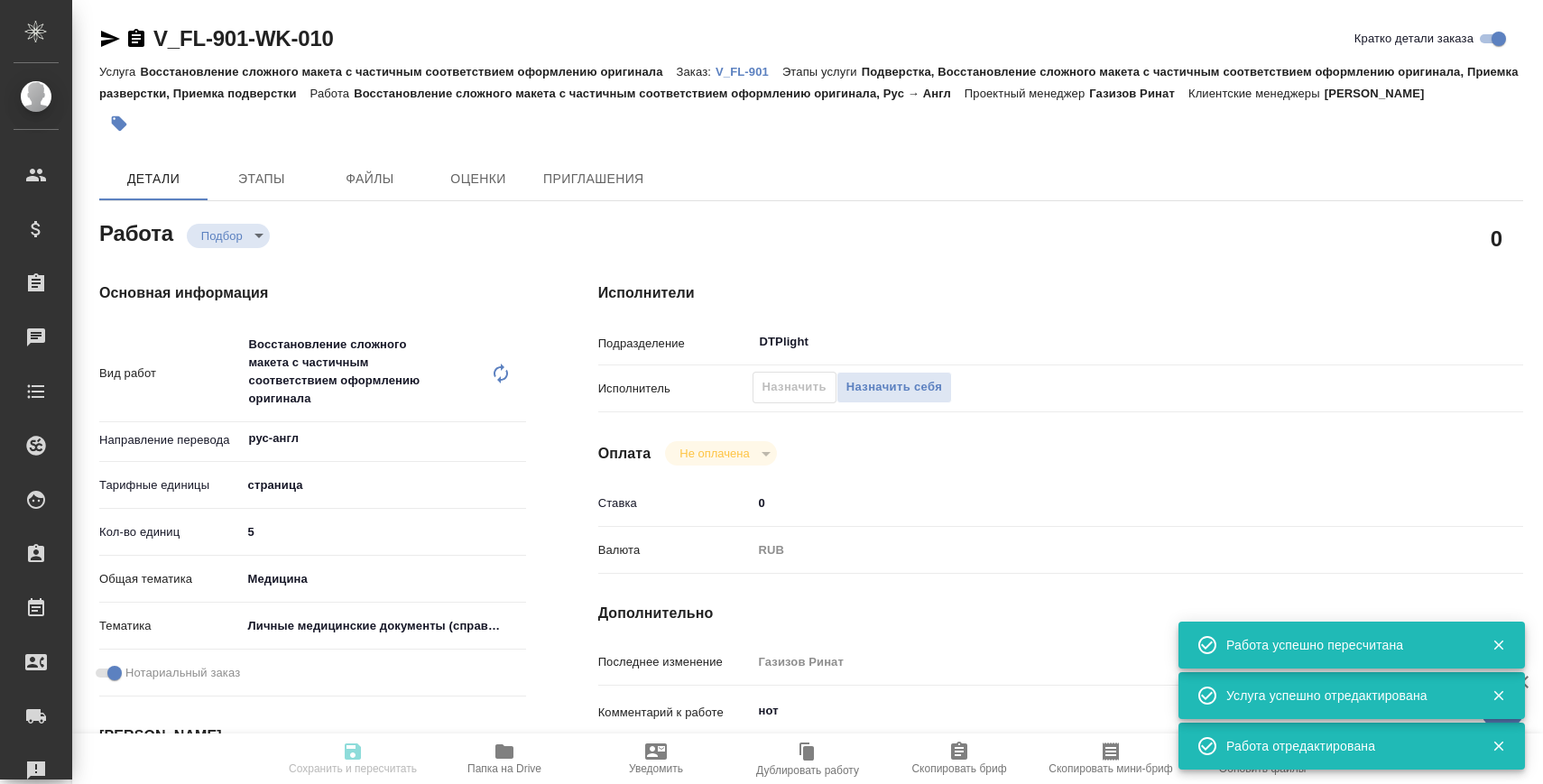
type input "[PERSON_NAME]"
type input "/Clients/FL_V/Orders/V_FL-901"
type textarea "x"
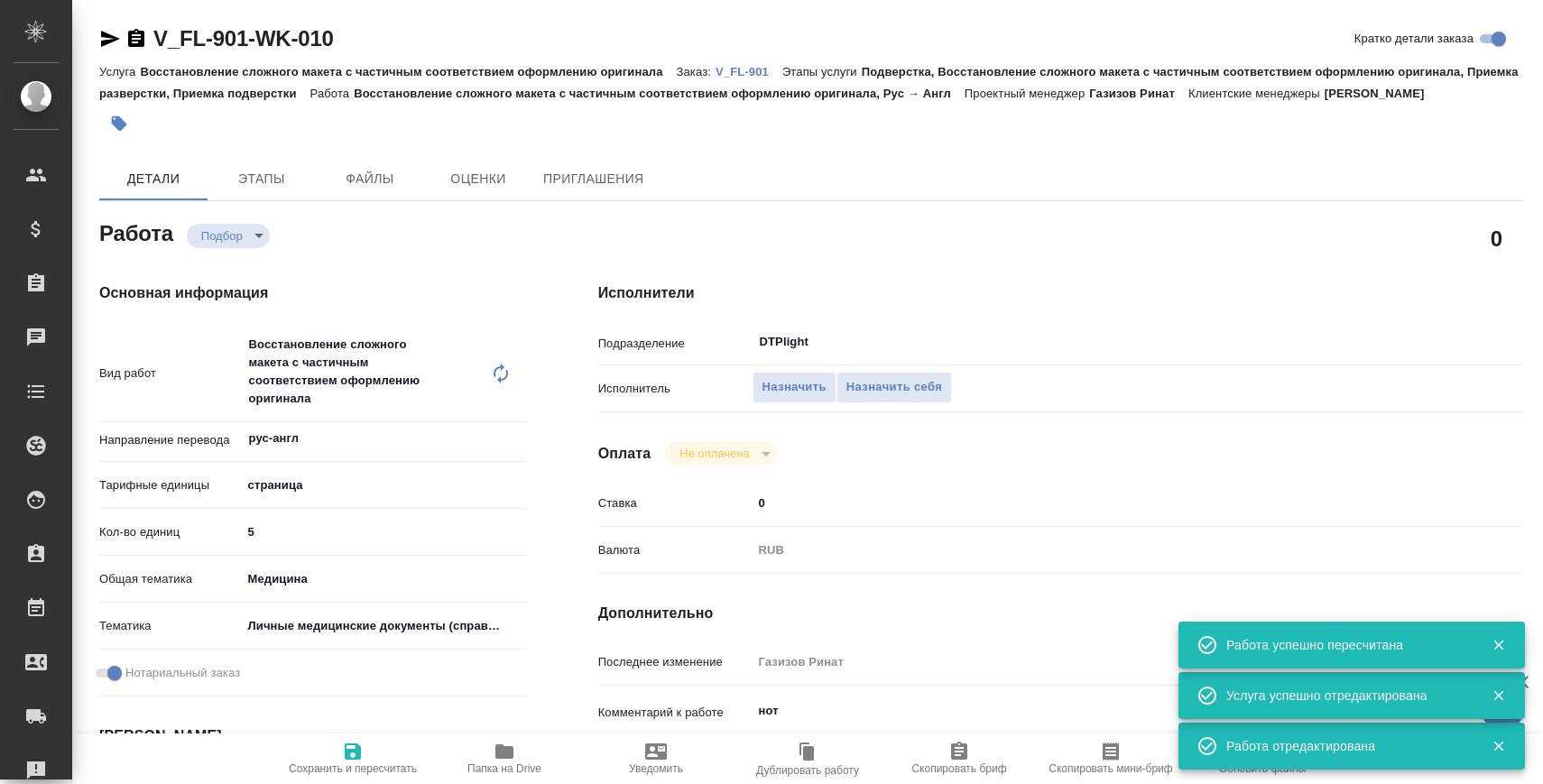
type textarea "x"
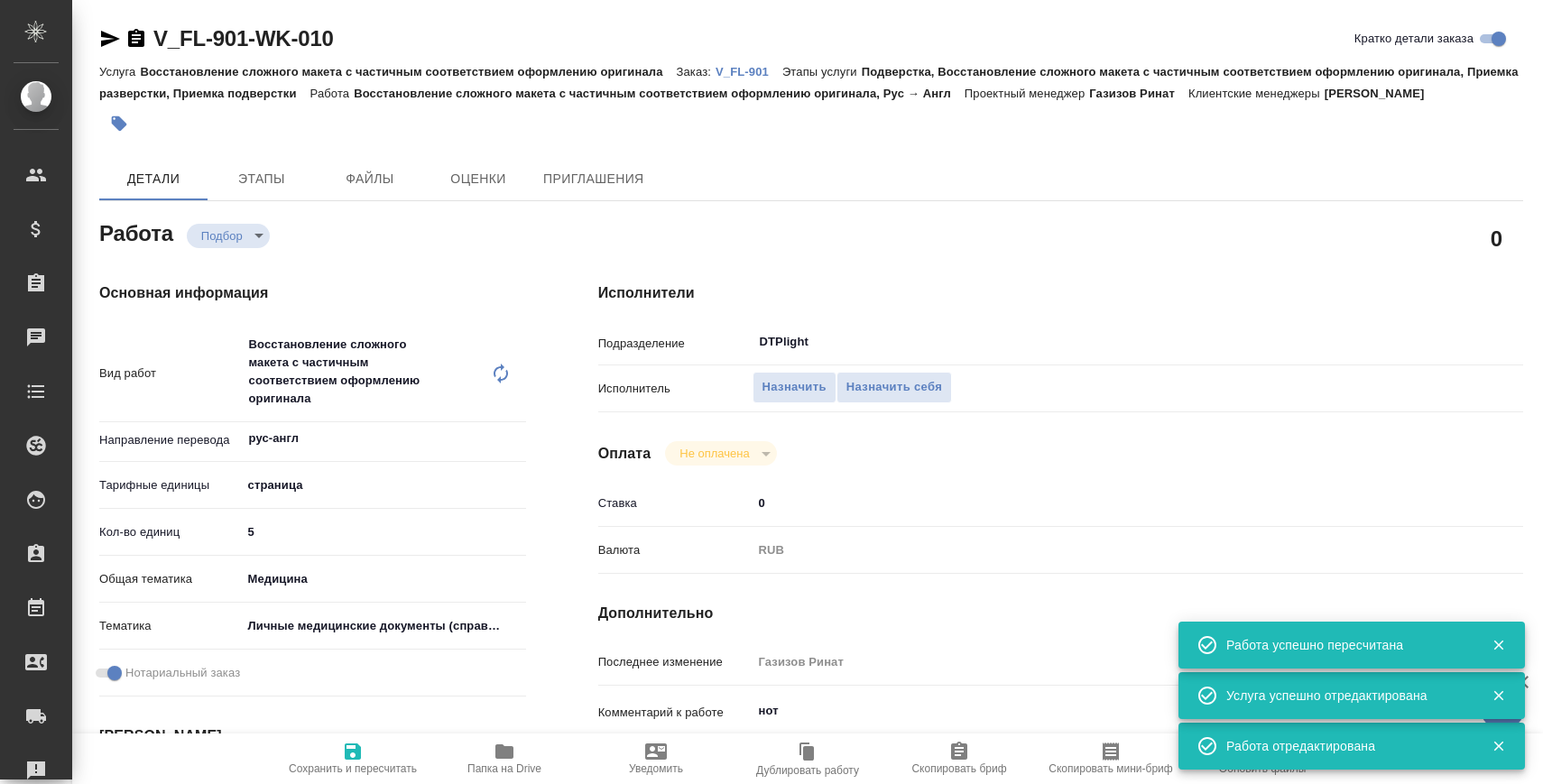
type textarea "x"
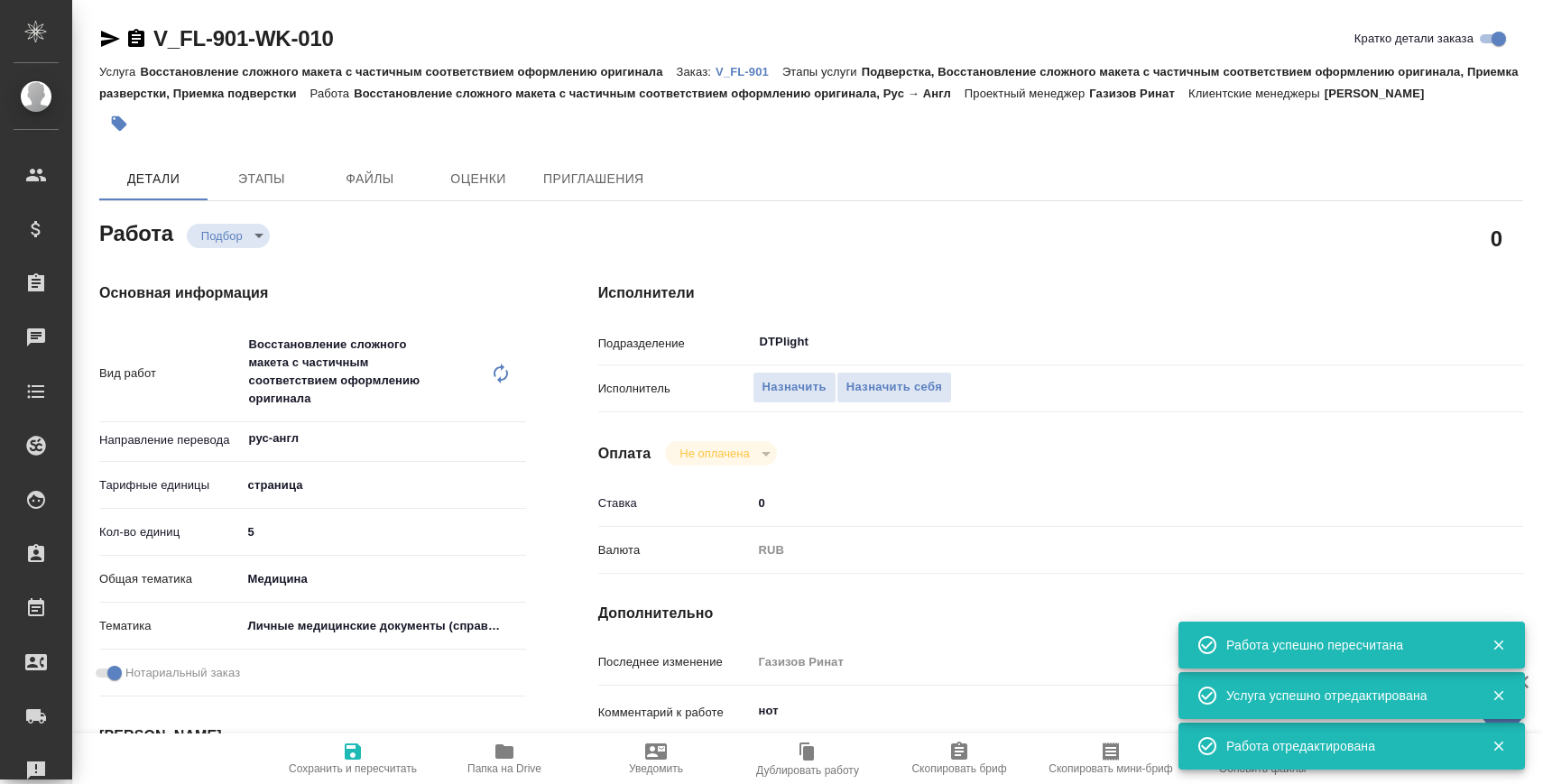
type textarea "x"
click at [111, 39] on icon "button" at bounding box center [110, 39] width 22 height 22
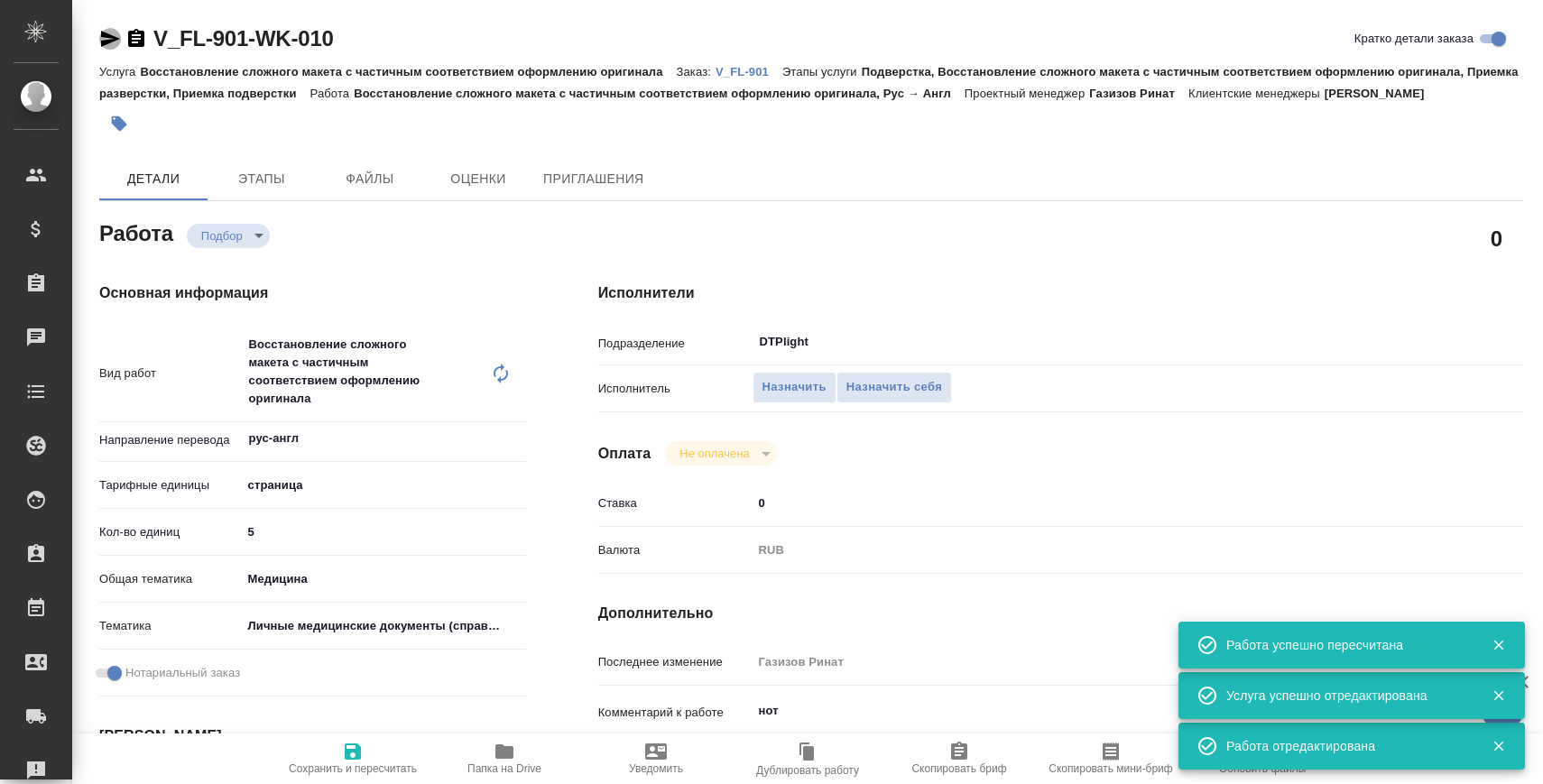
type textarea "x"
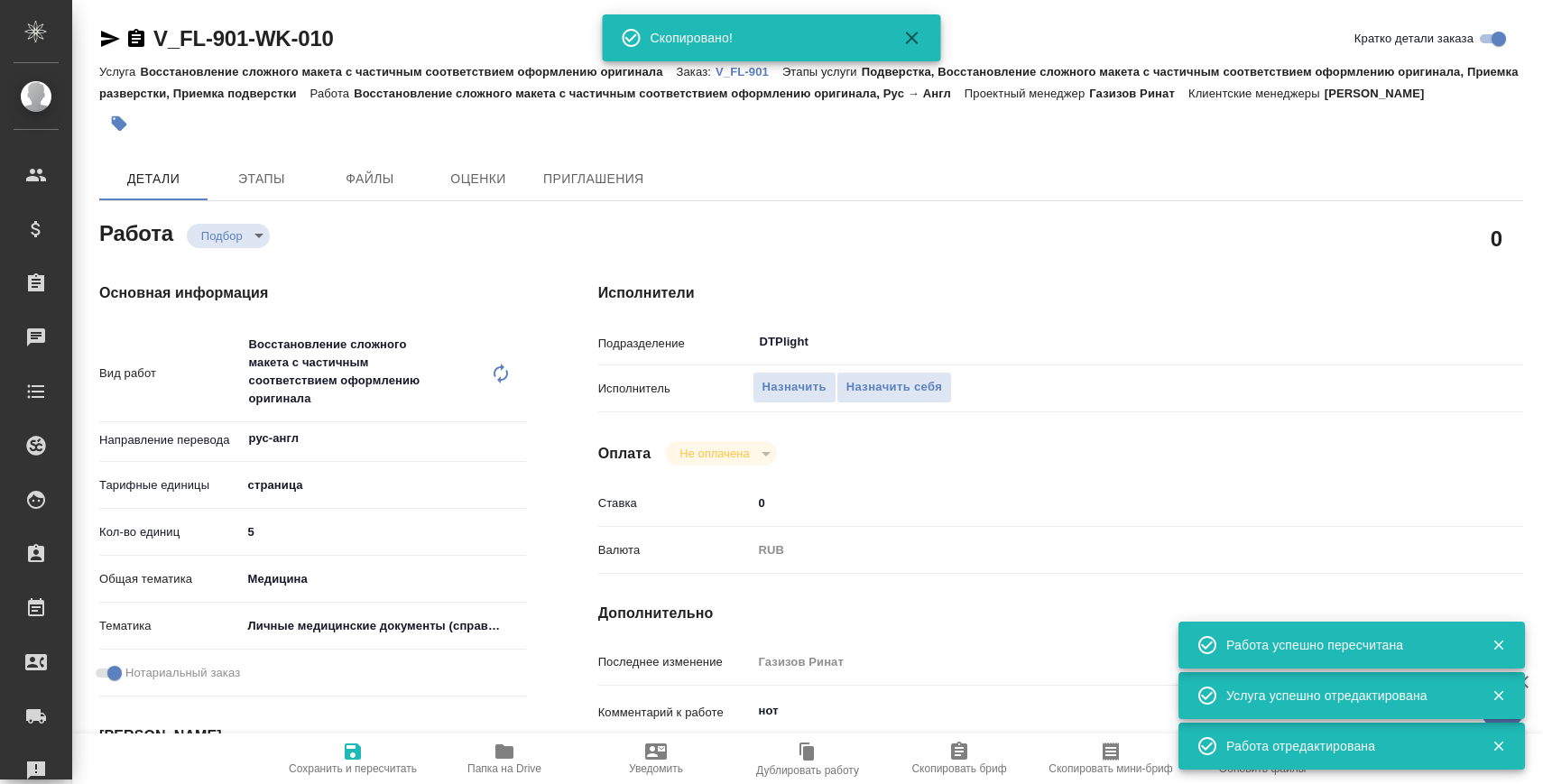
type textarea "x"
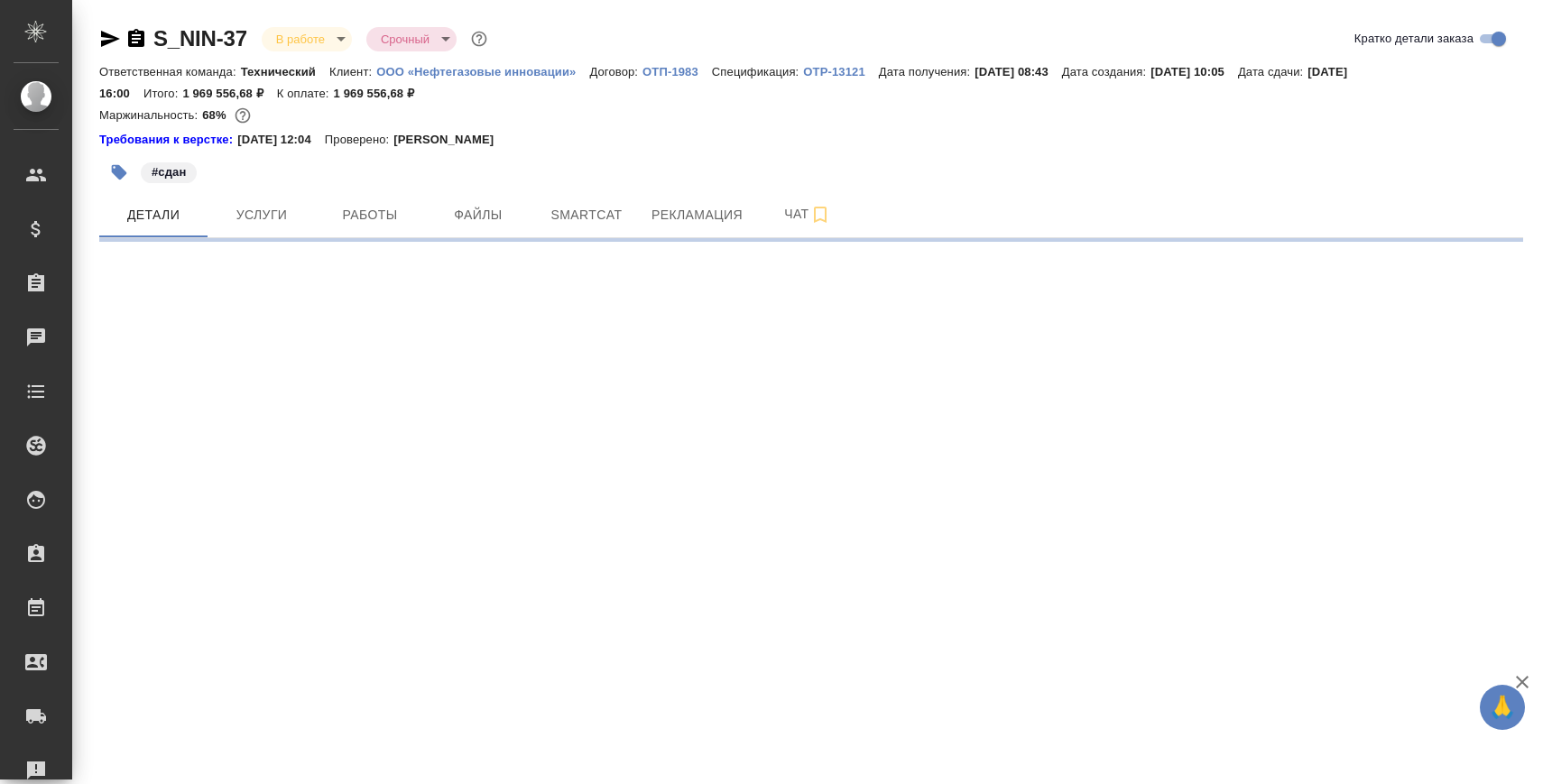
select select "RU"
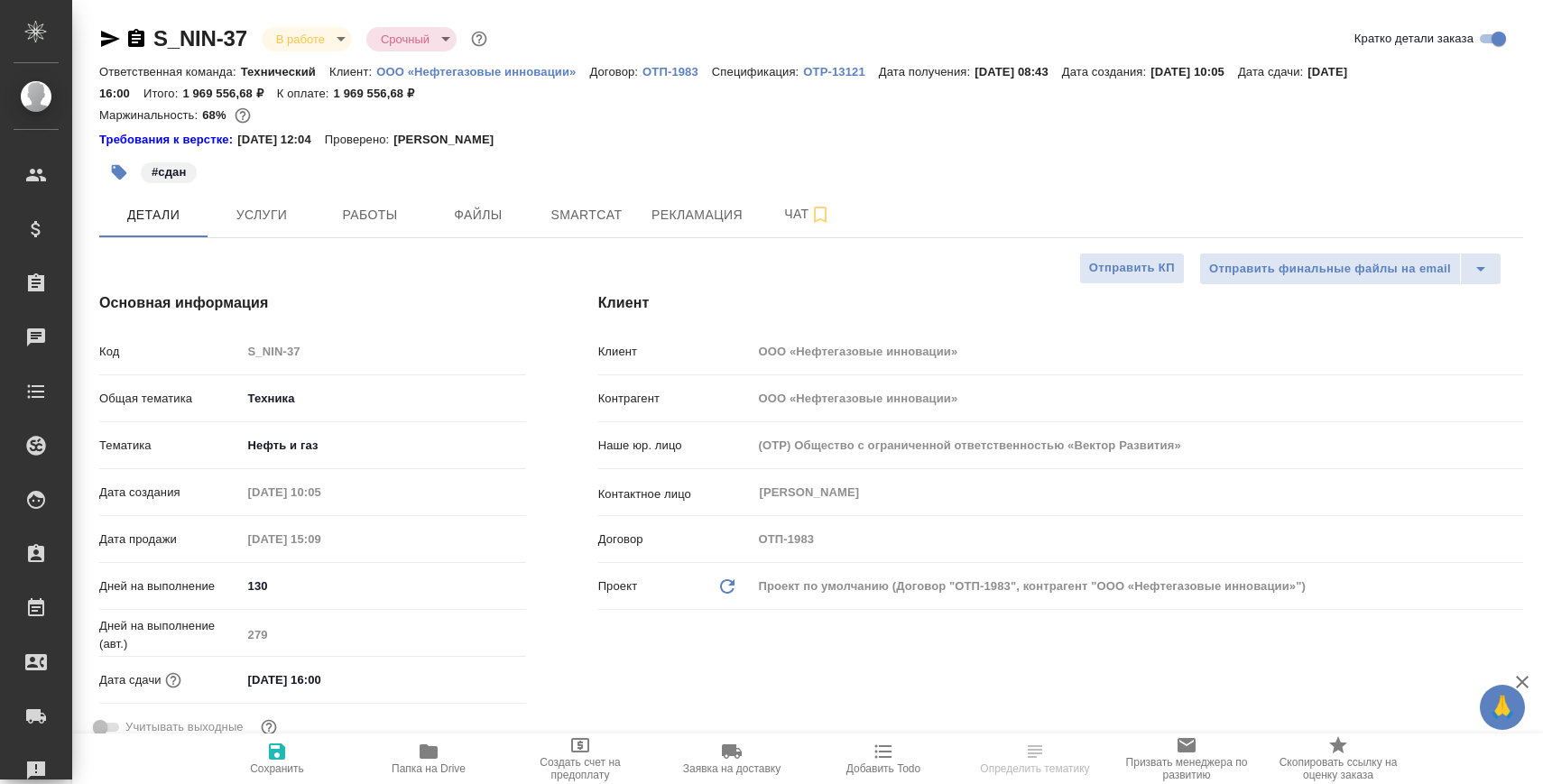
type textarea "x"
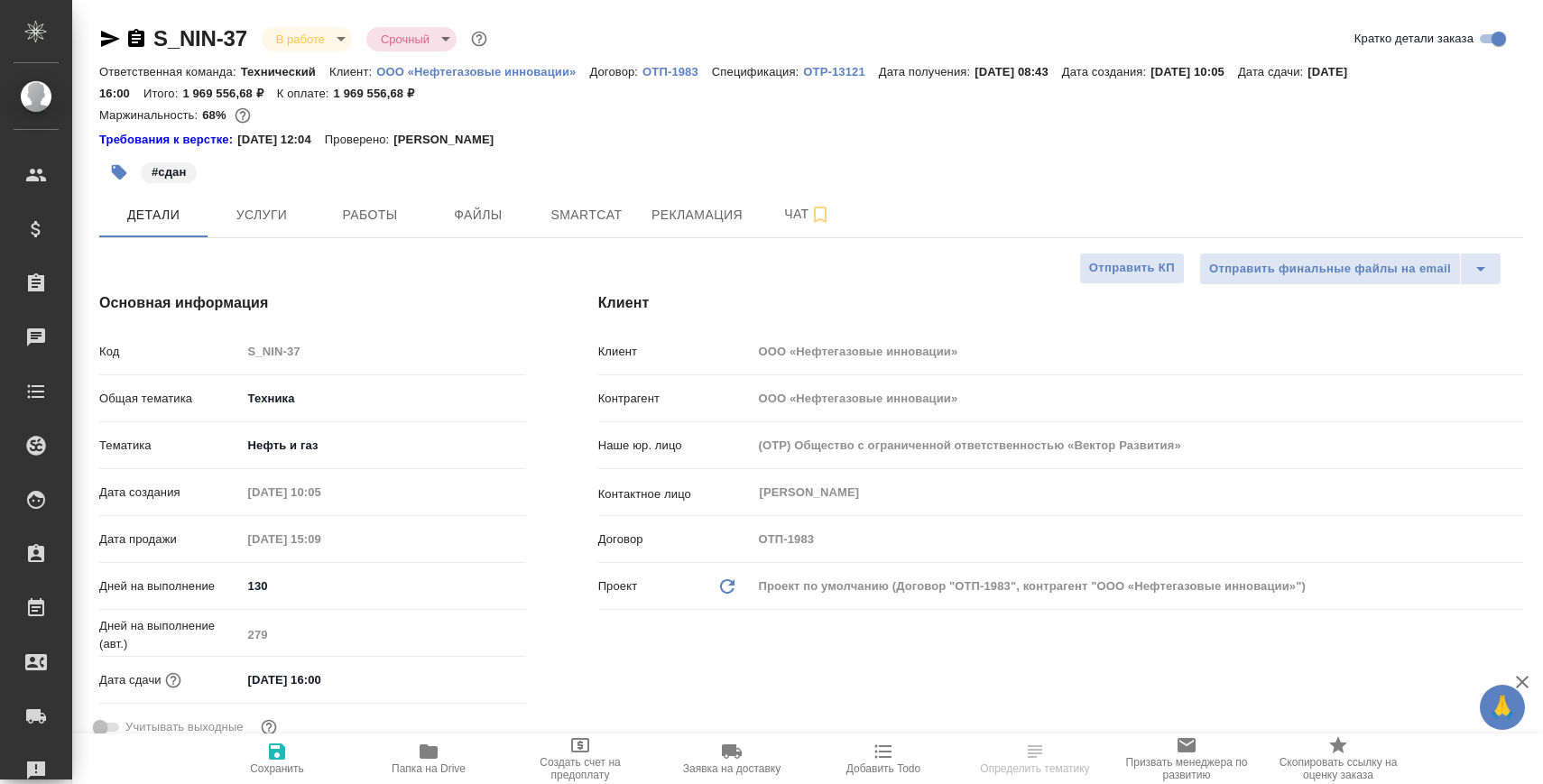
type textarea "x"
click at [402, 766] on span "Папка на Drive" at bounding box center [428, 768] width 74 height 12
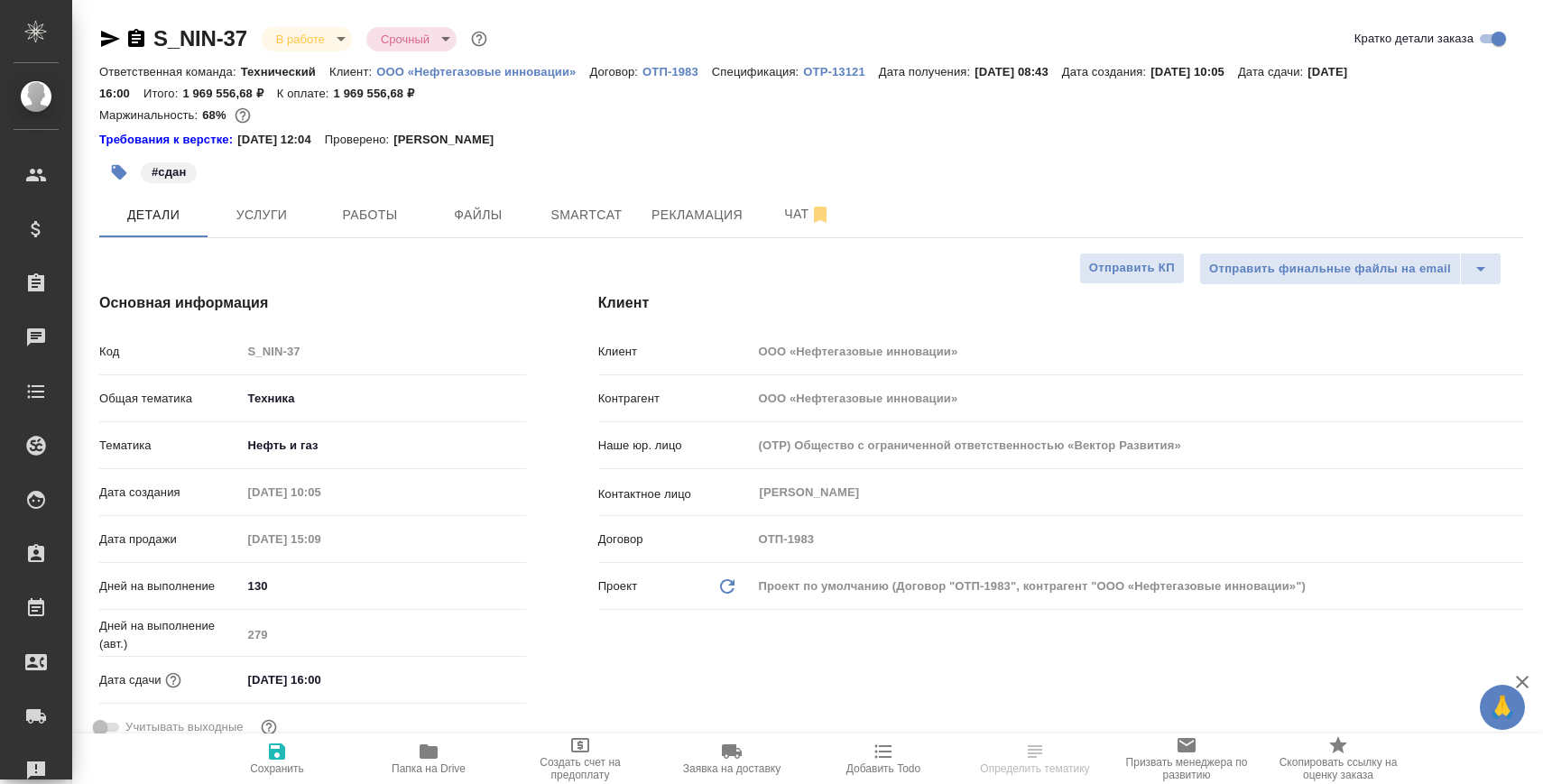
type textarea "x"
select select "RU"
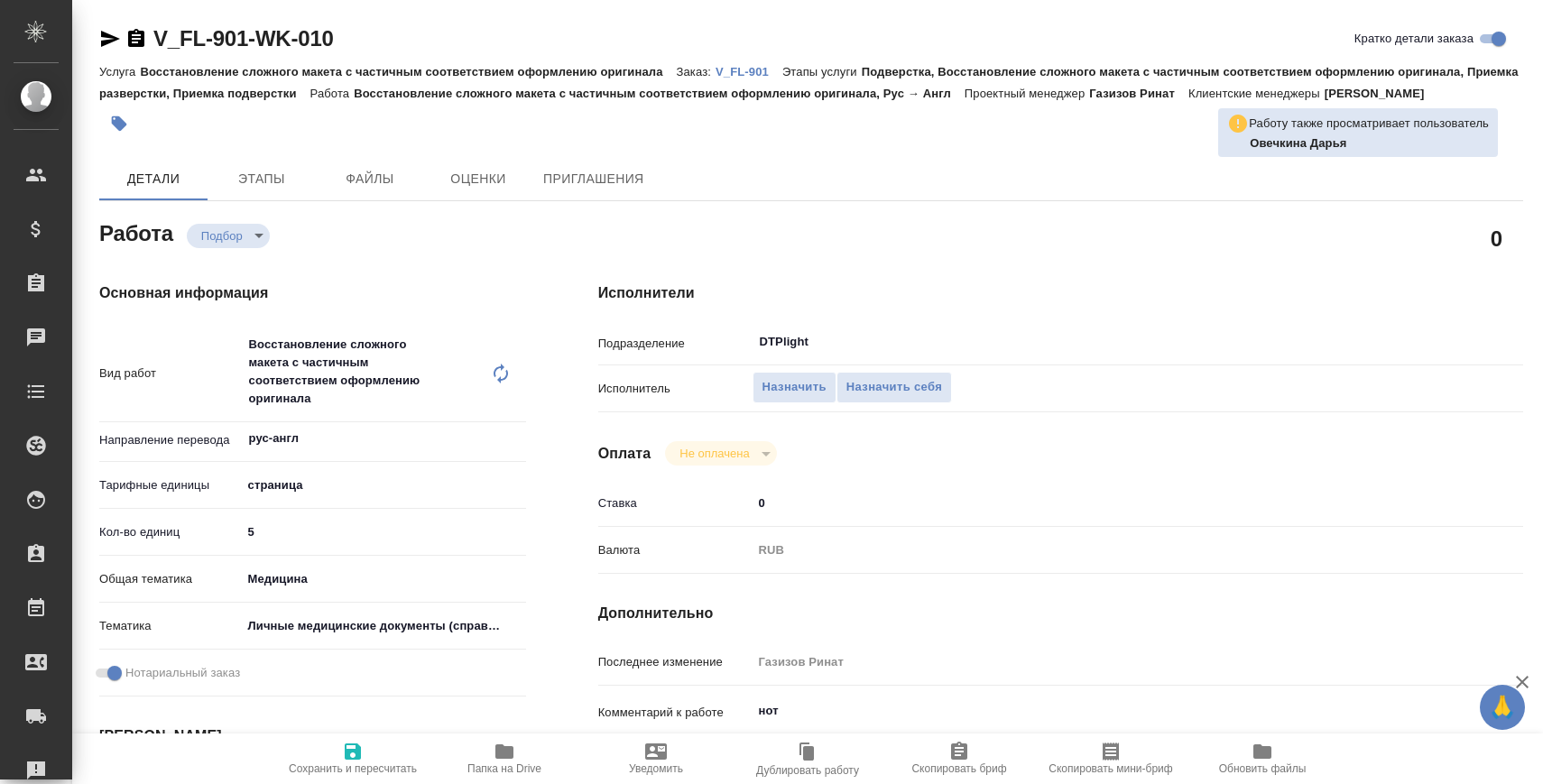
type textarea "x"
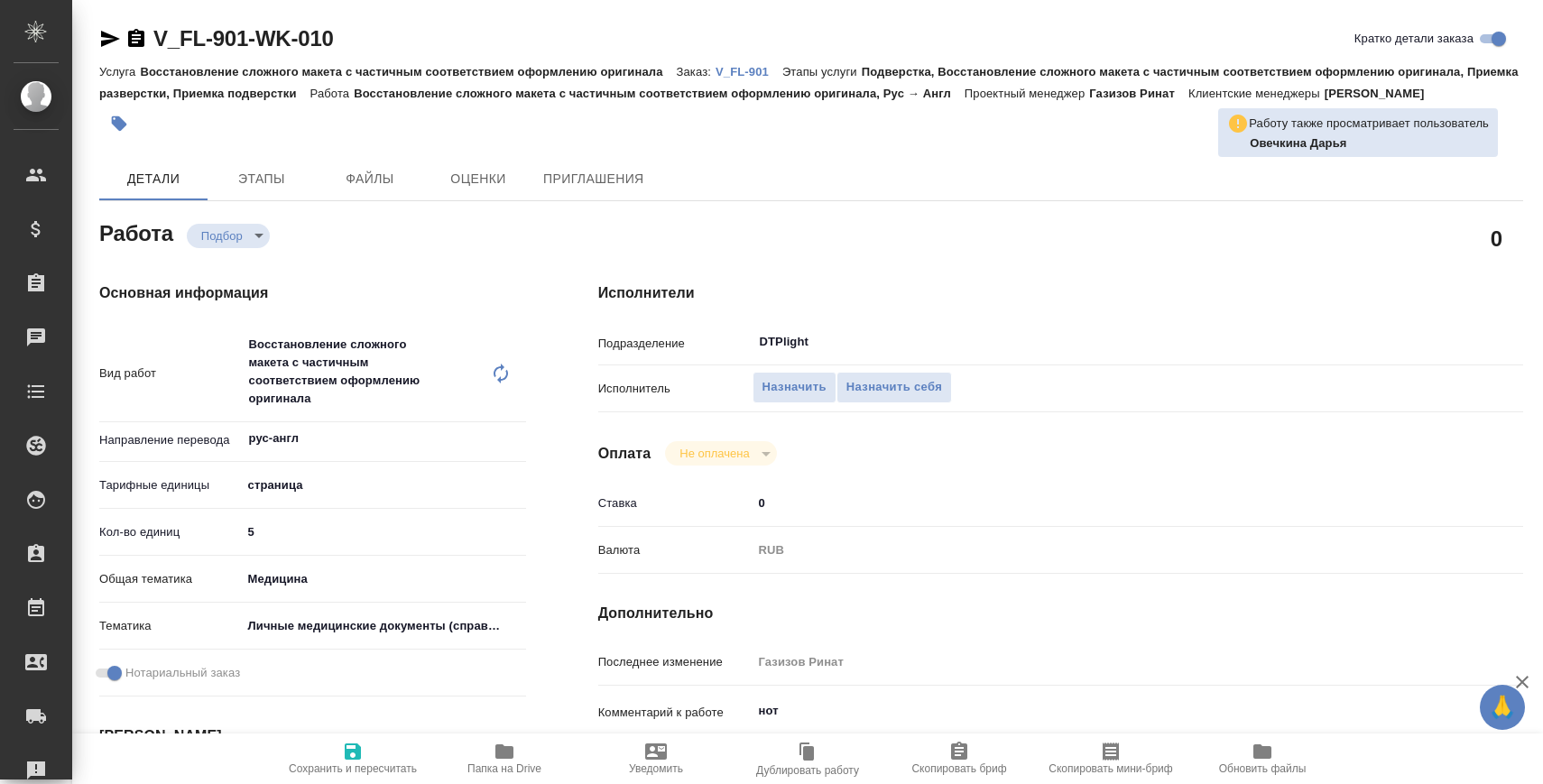
type textarea "x"
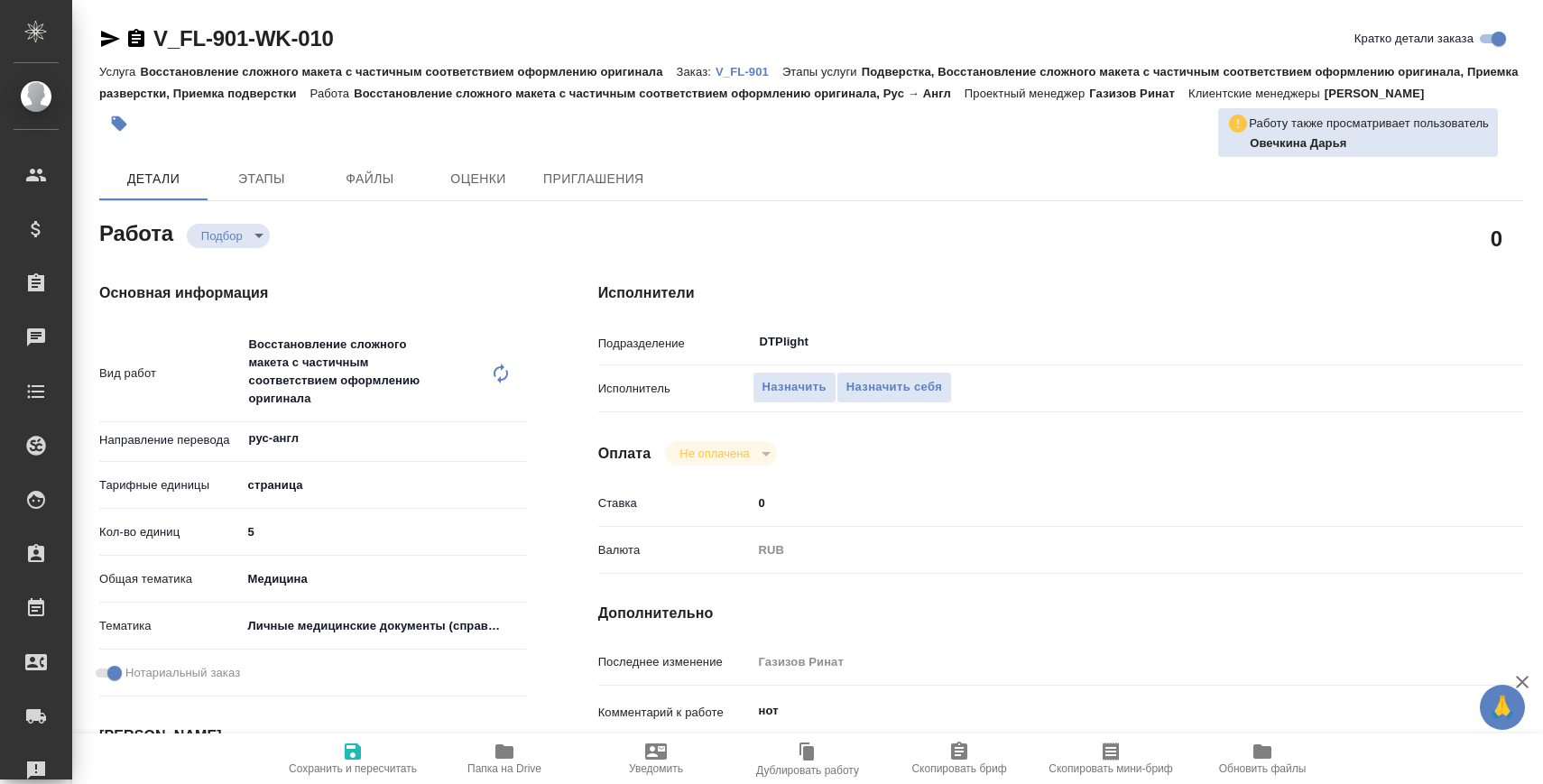
type textarea "x"
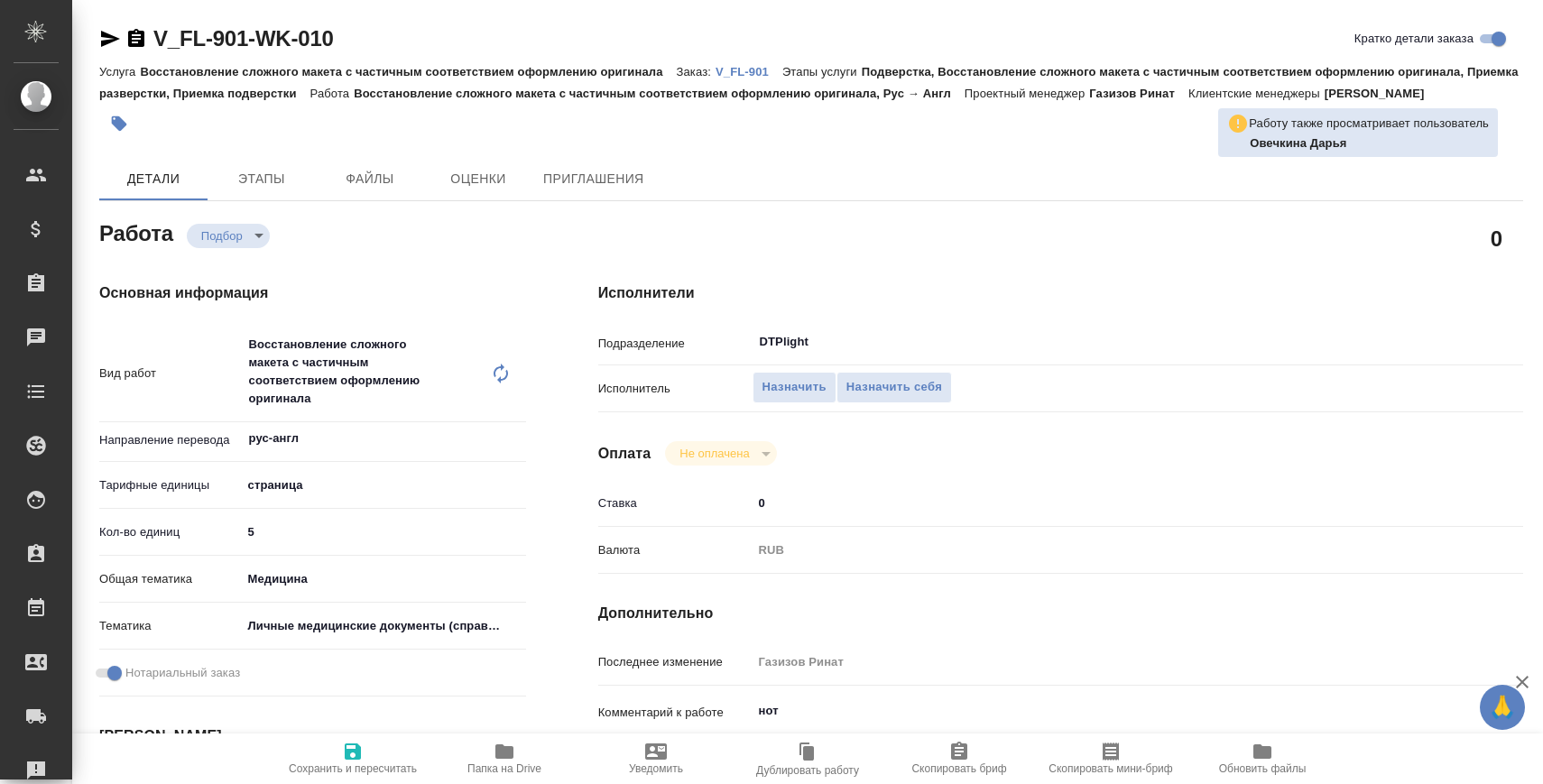
type textarea "x"
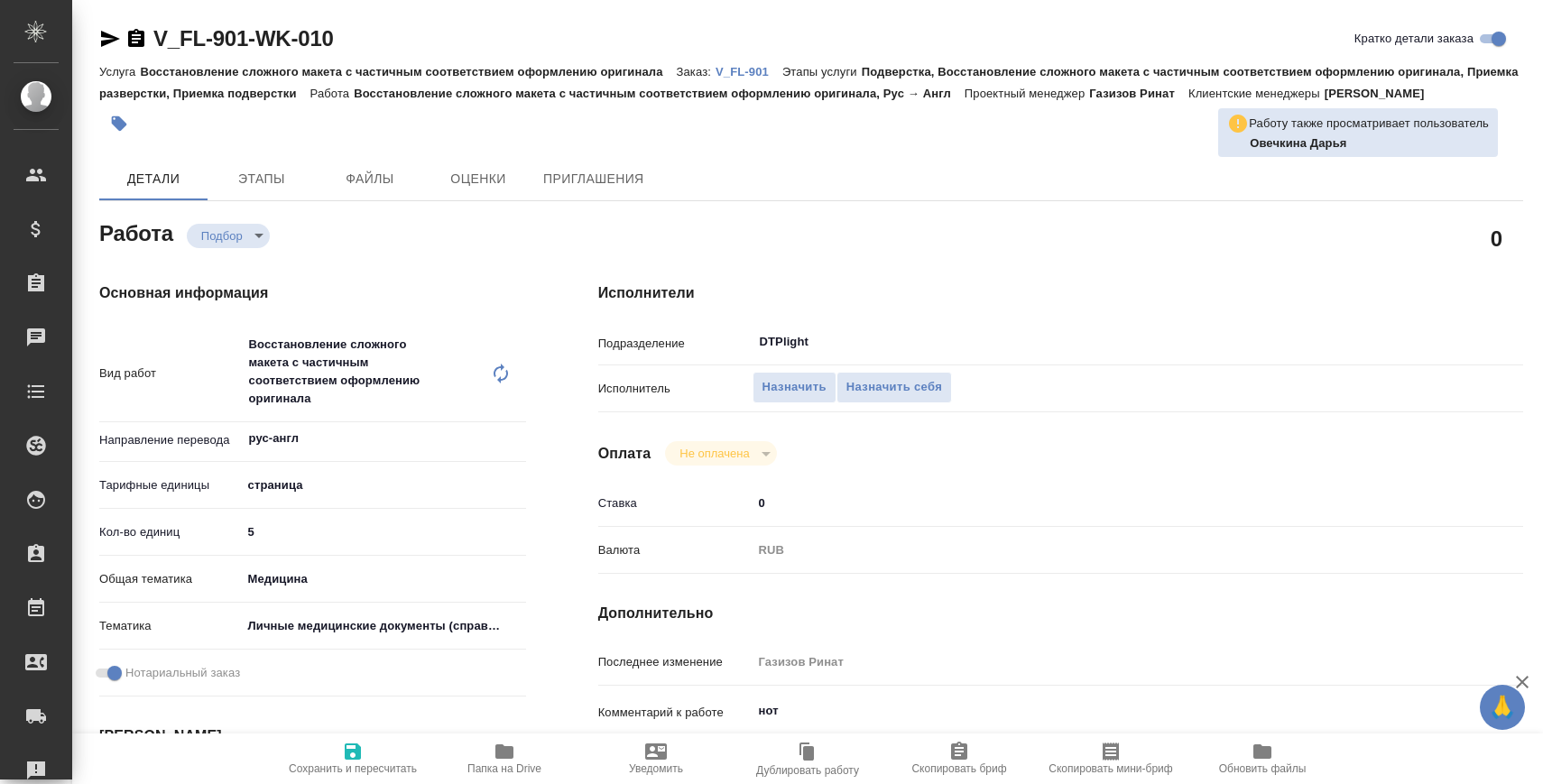
type textarea "x"
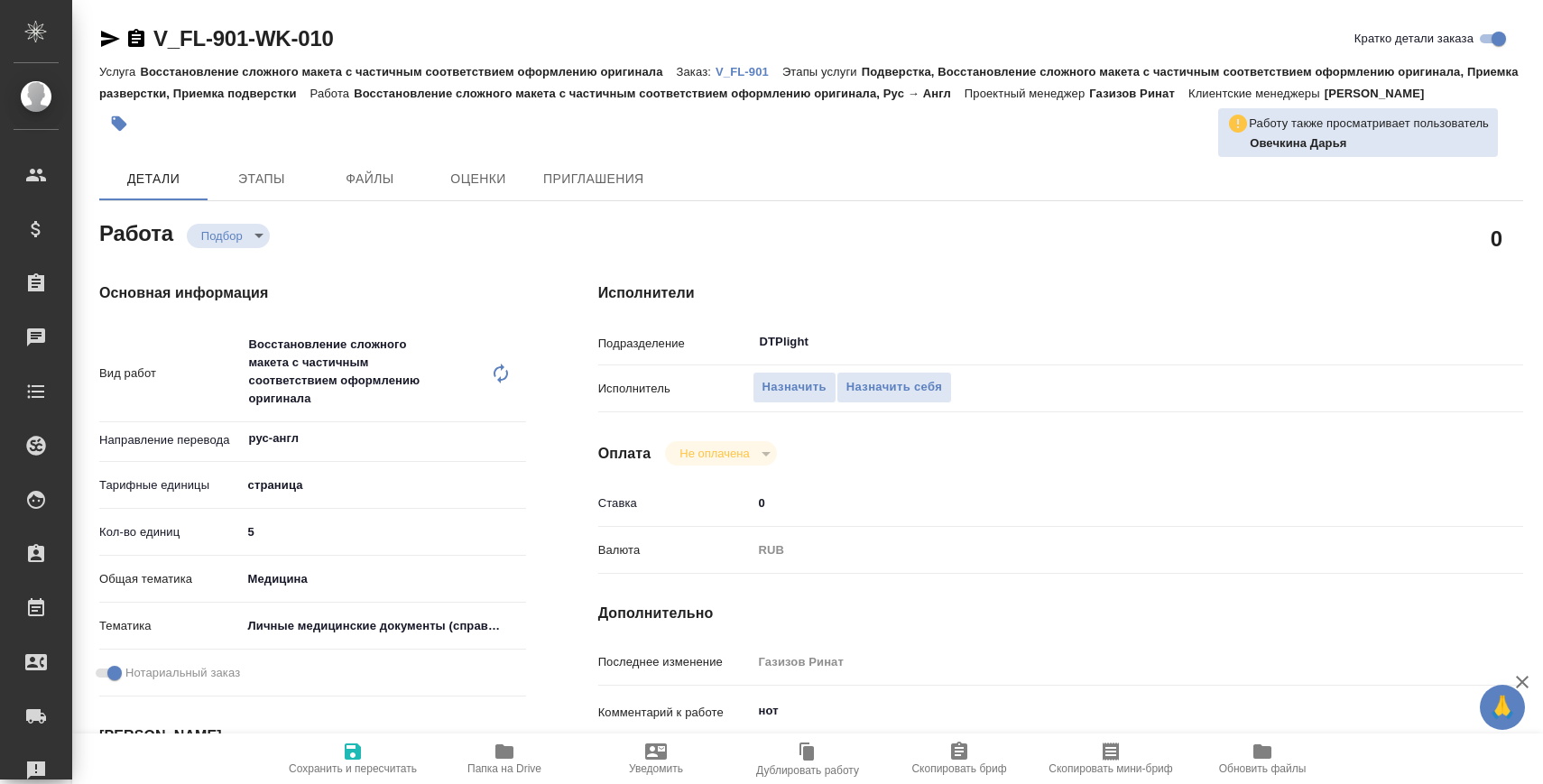
scroll to position [77, 0]
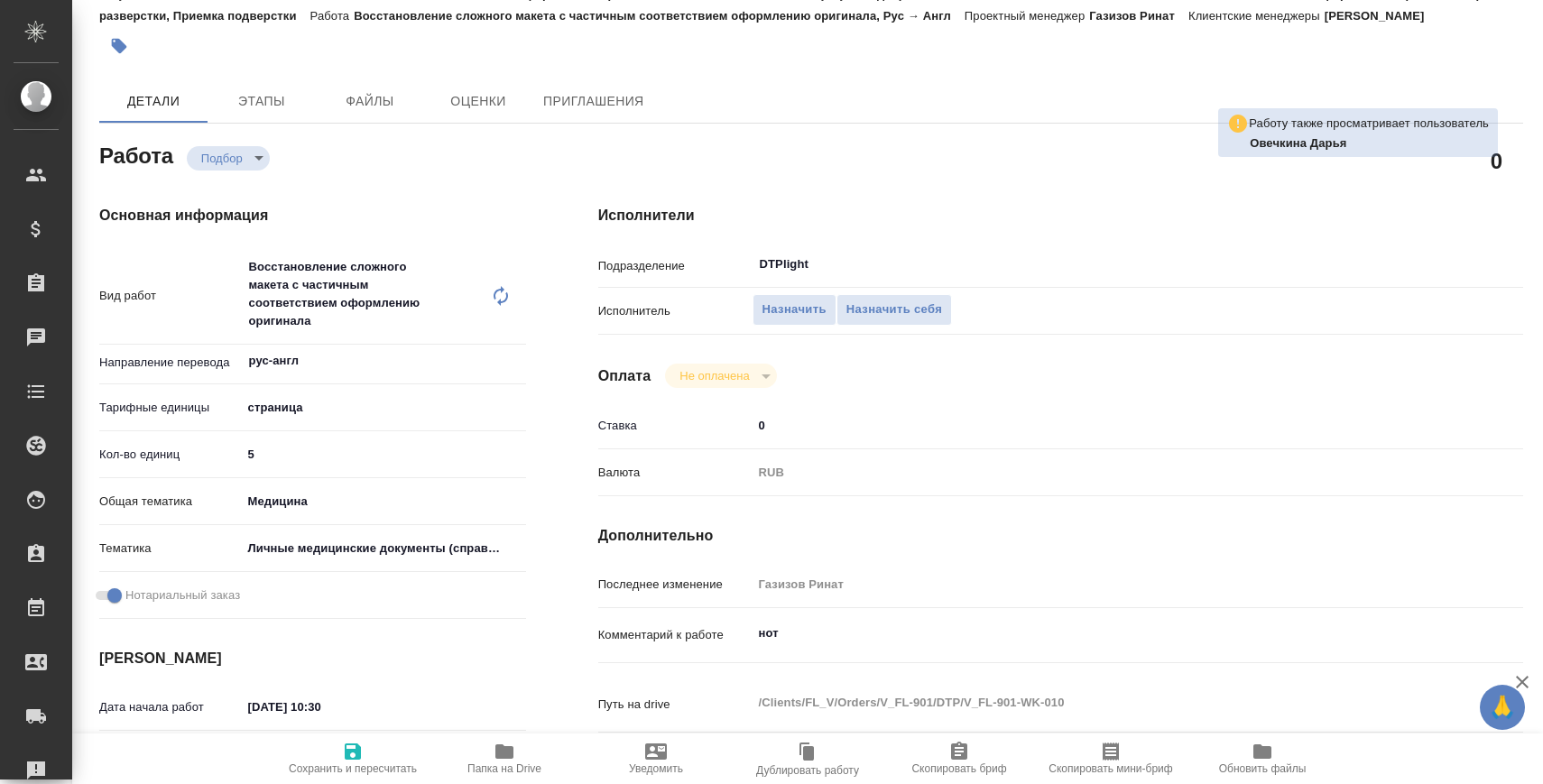
type textarea "x"
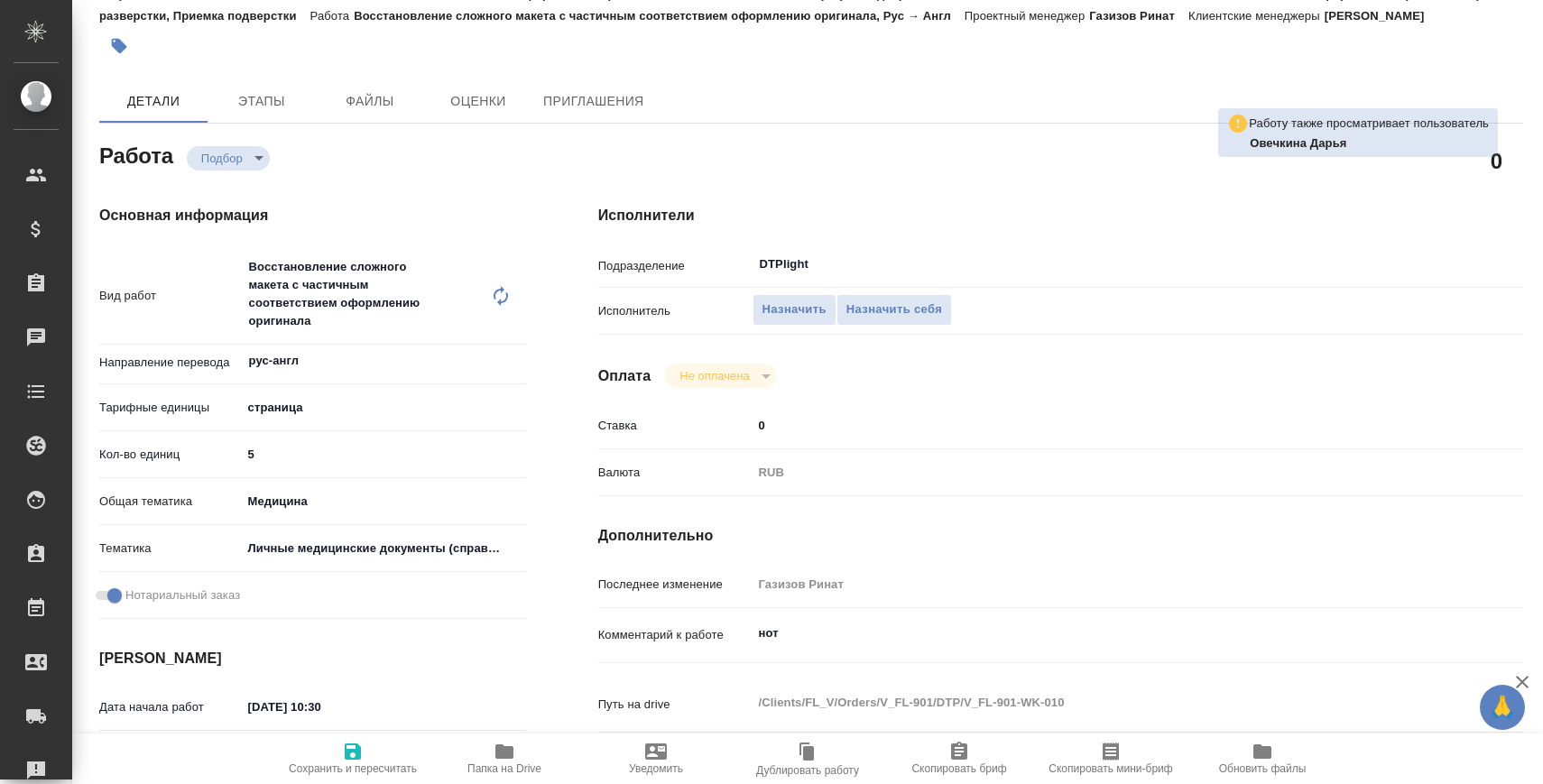
type textarea "x"
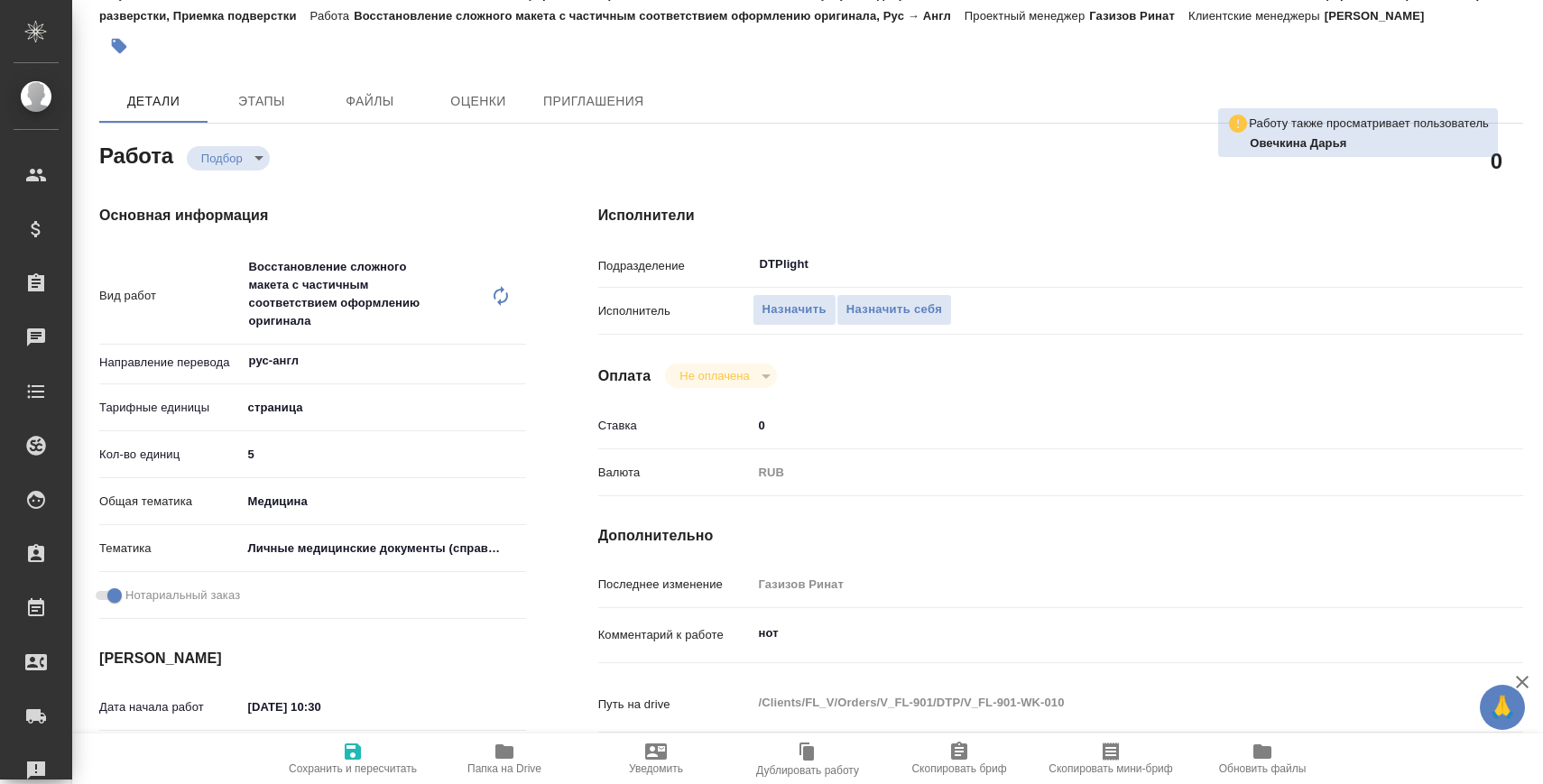
type textarea "x"
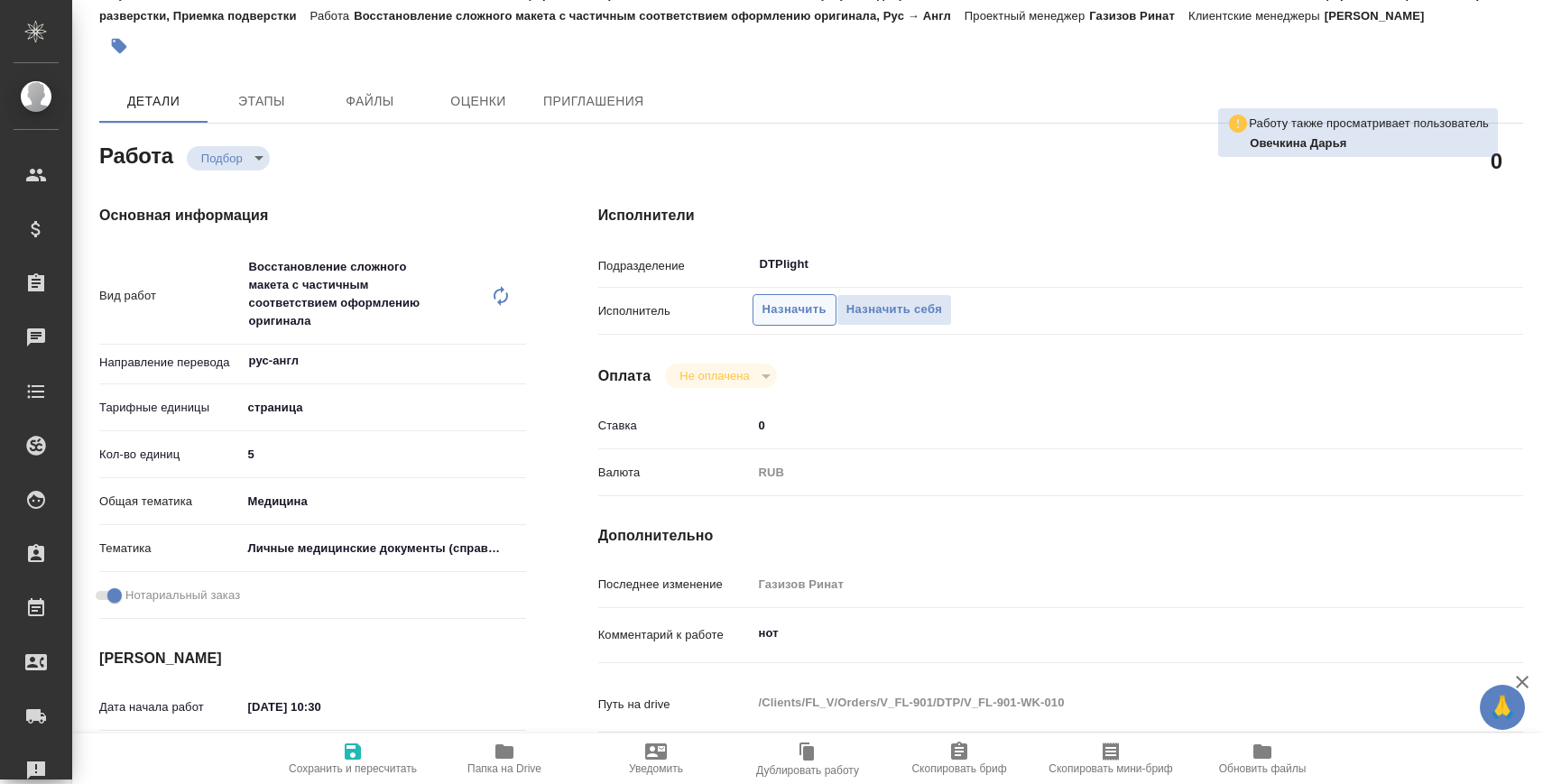
click at [778, 306] on span "Назначить" at bounding box center [795, 310] width 64 height 21
type textarea "x"
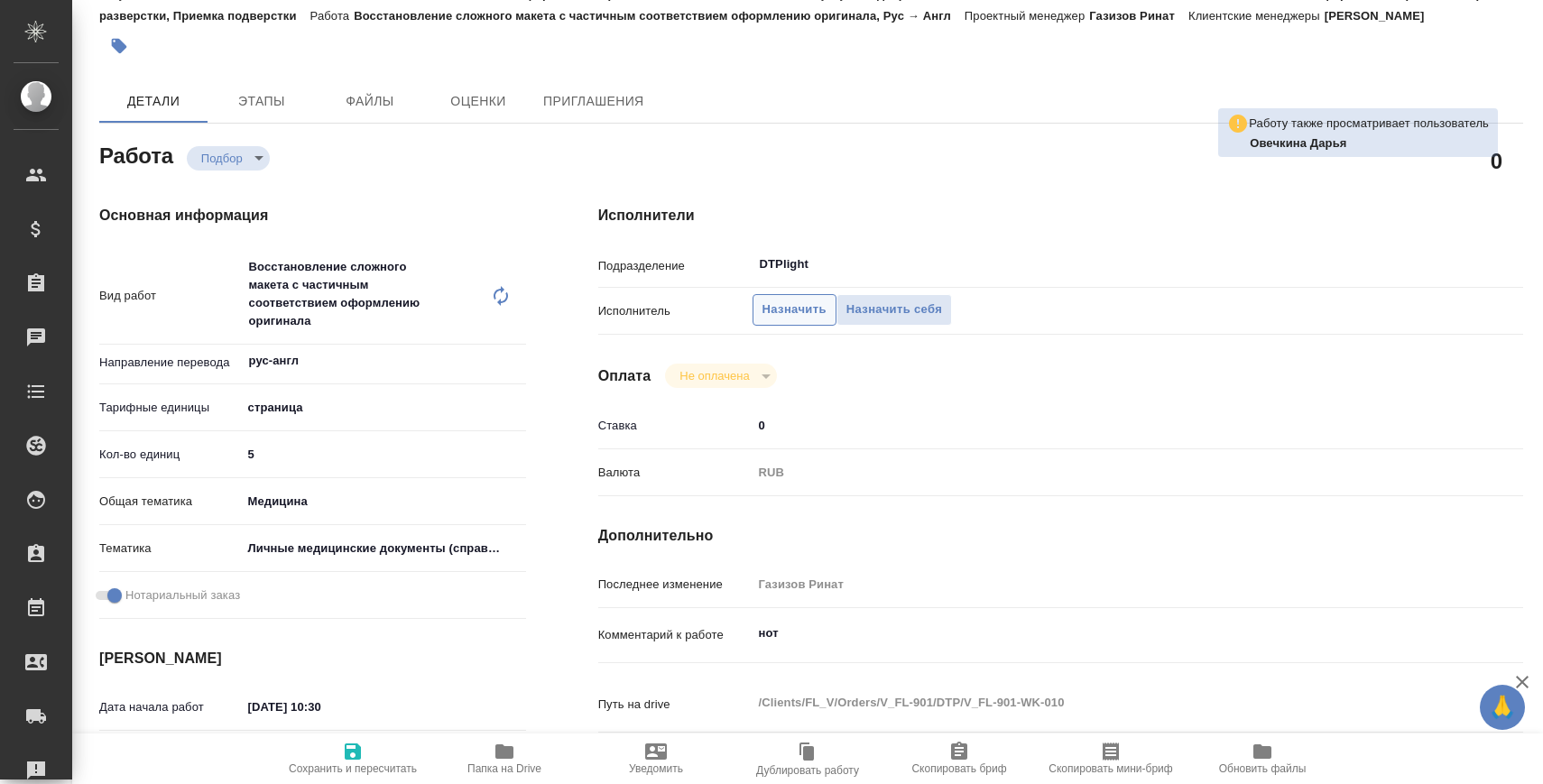
type textarea "x"
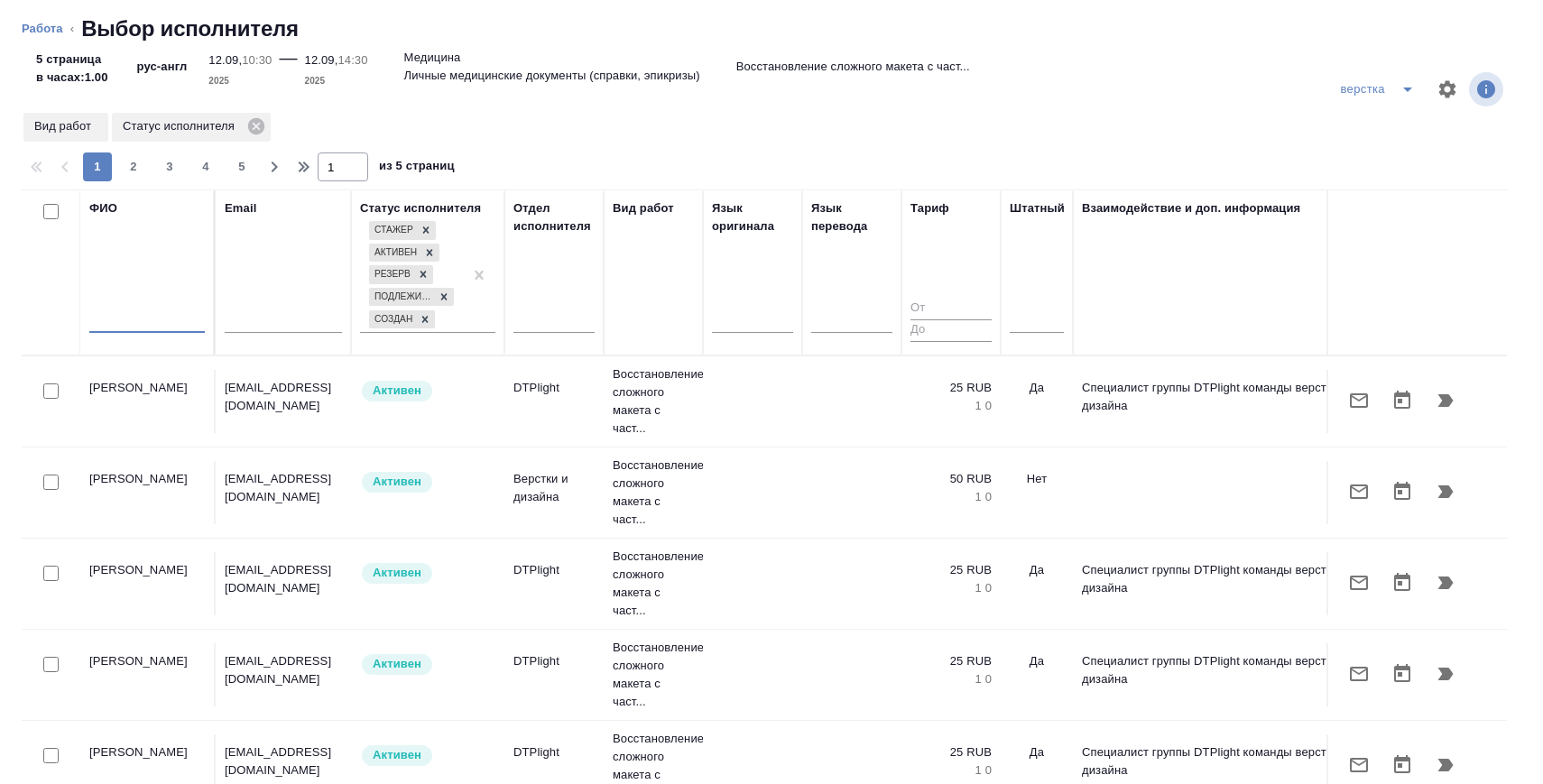
click at [170, 326] on input "text" at bounding box center [147, 321] width 115 height 23
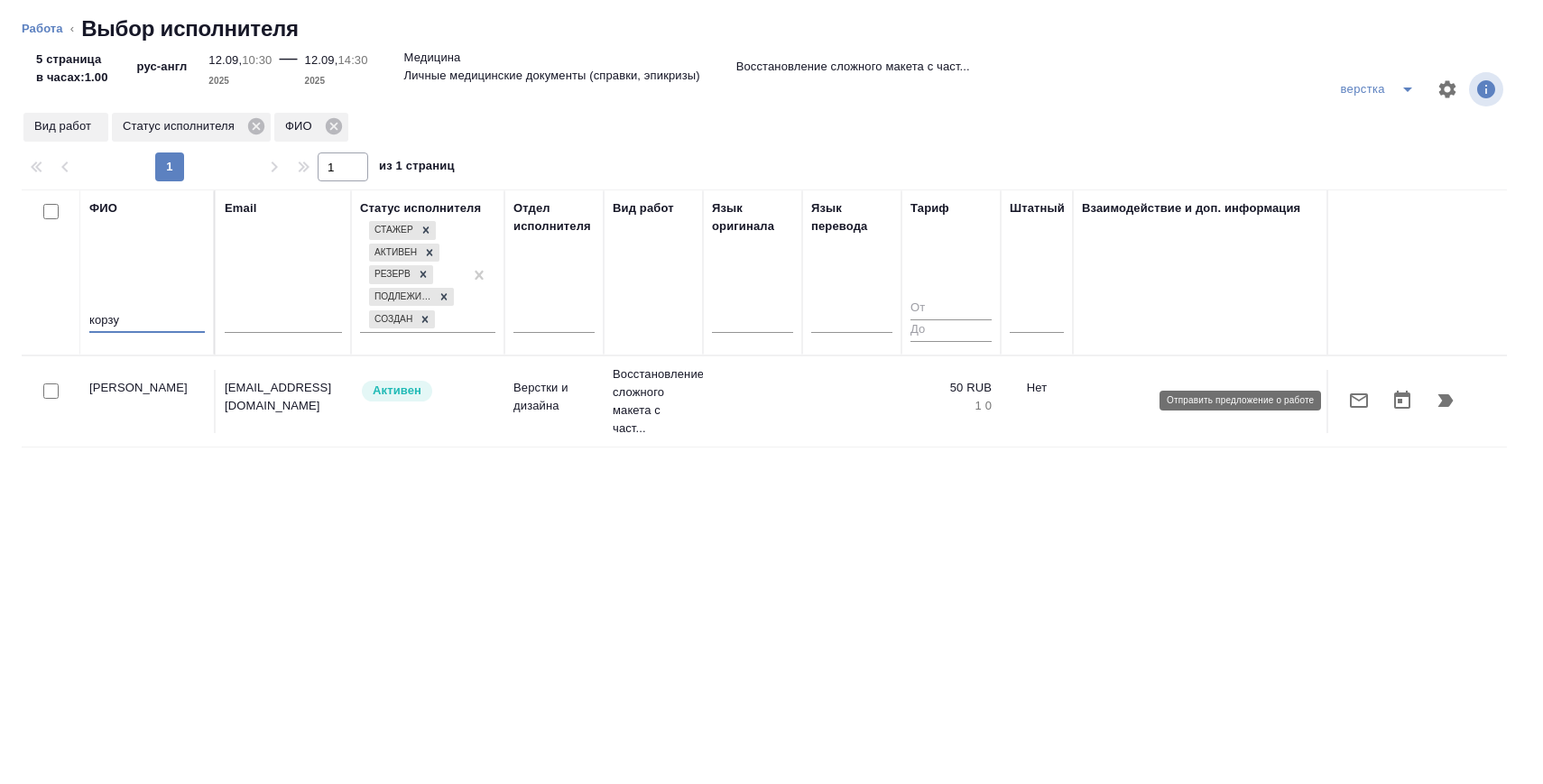
type input "корзу"
click at [1363, 400] on icon "button" at bounding box center [1359, 401] width 22 height 22
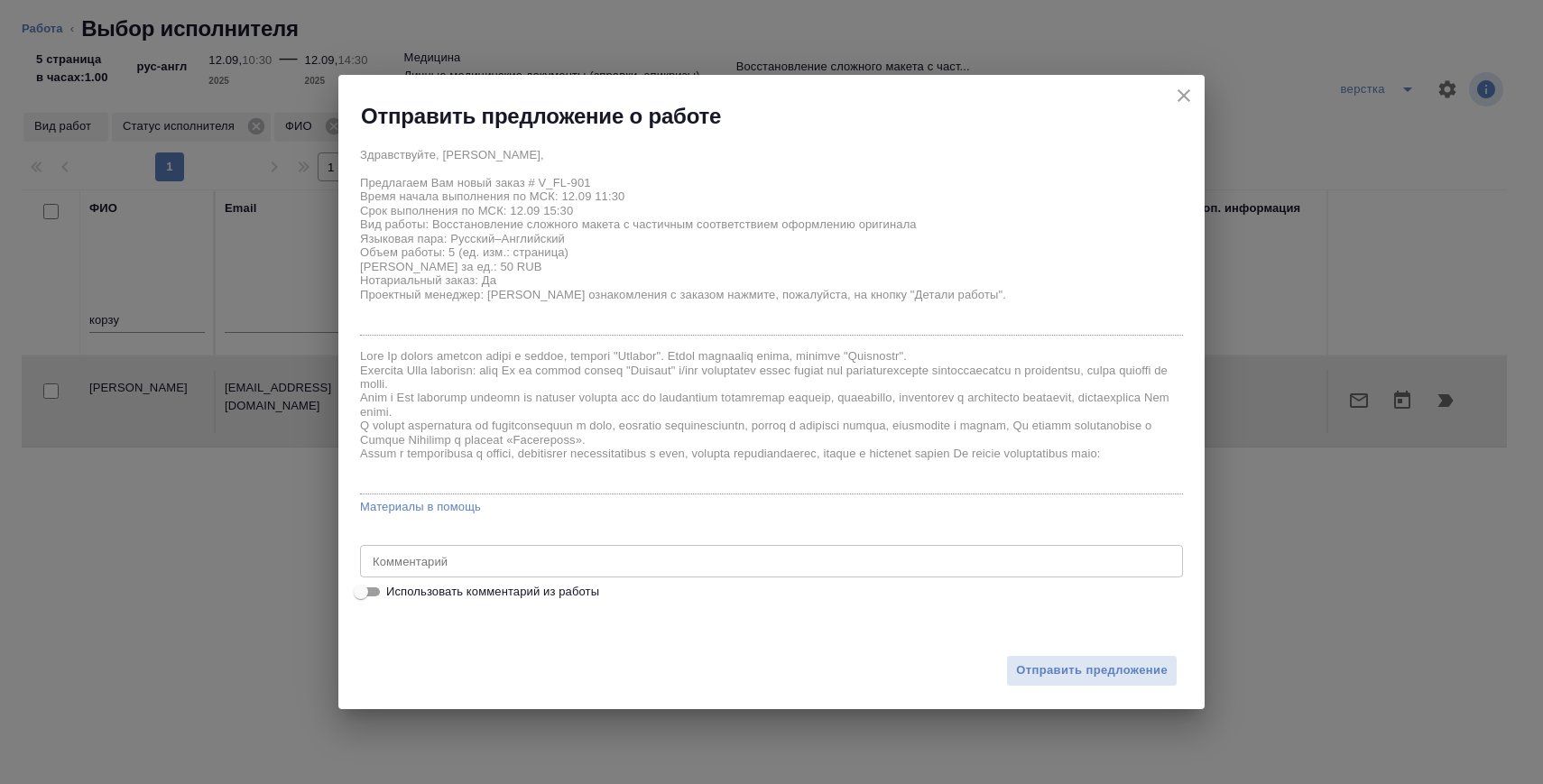
click at [408, 608] on div "Здравствуйте, Ольга, Предлагаем Вам новый заказ # V_FL-901 Время начала выполне…" at bounding box center [771, 369] width 866 height 479
click at [414, 603] on label "Использовать комментарий из работы" at bounding box center [759, 591] width 819 height 22
click at [393, 603] on input "Использовать комментарий из работы" at bounding box center [361, 591] width 65 height 22
checkbox input "true"
drag, startPoint x: 428, startPoint y: 556, endPoint x: 343, endPoint y: 555, distance: 85.0
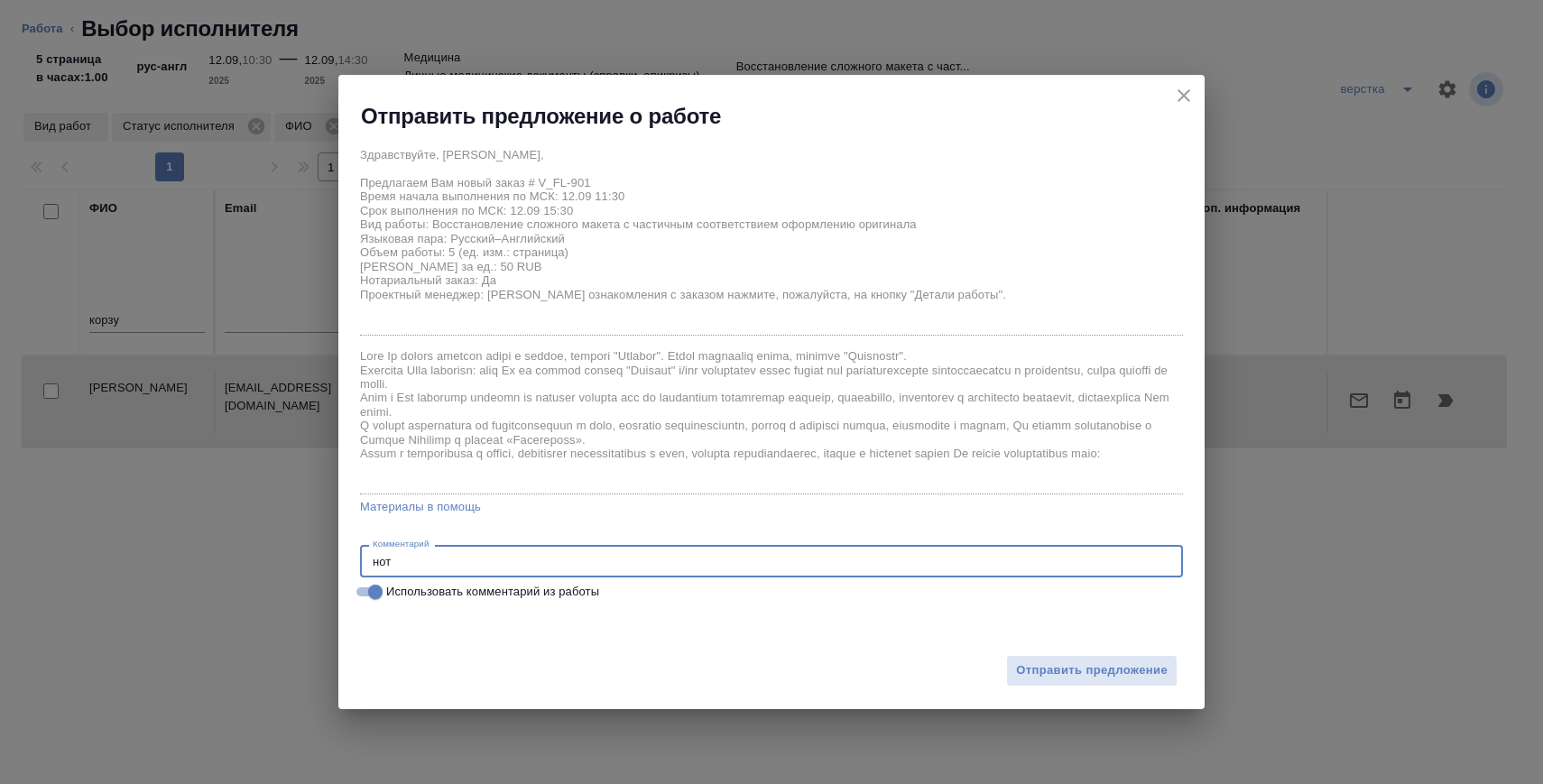
click at [344, 556] on div "Здравствуйте, Ольга, Предлагаем Вам новый заказ # V_FL-901 Время начала выполне…" at bounding box center [771, 369] width 866 height 479
type textarea "под нот. заверение"
click at [1055, 678] on span "Отправить предложение" at bounding box center [1091, 671] width 151 height 21
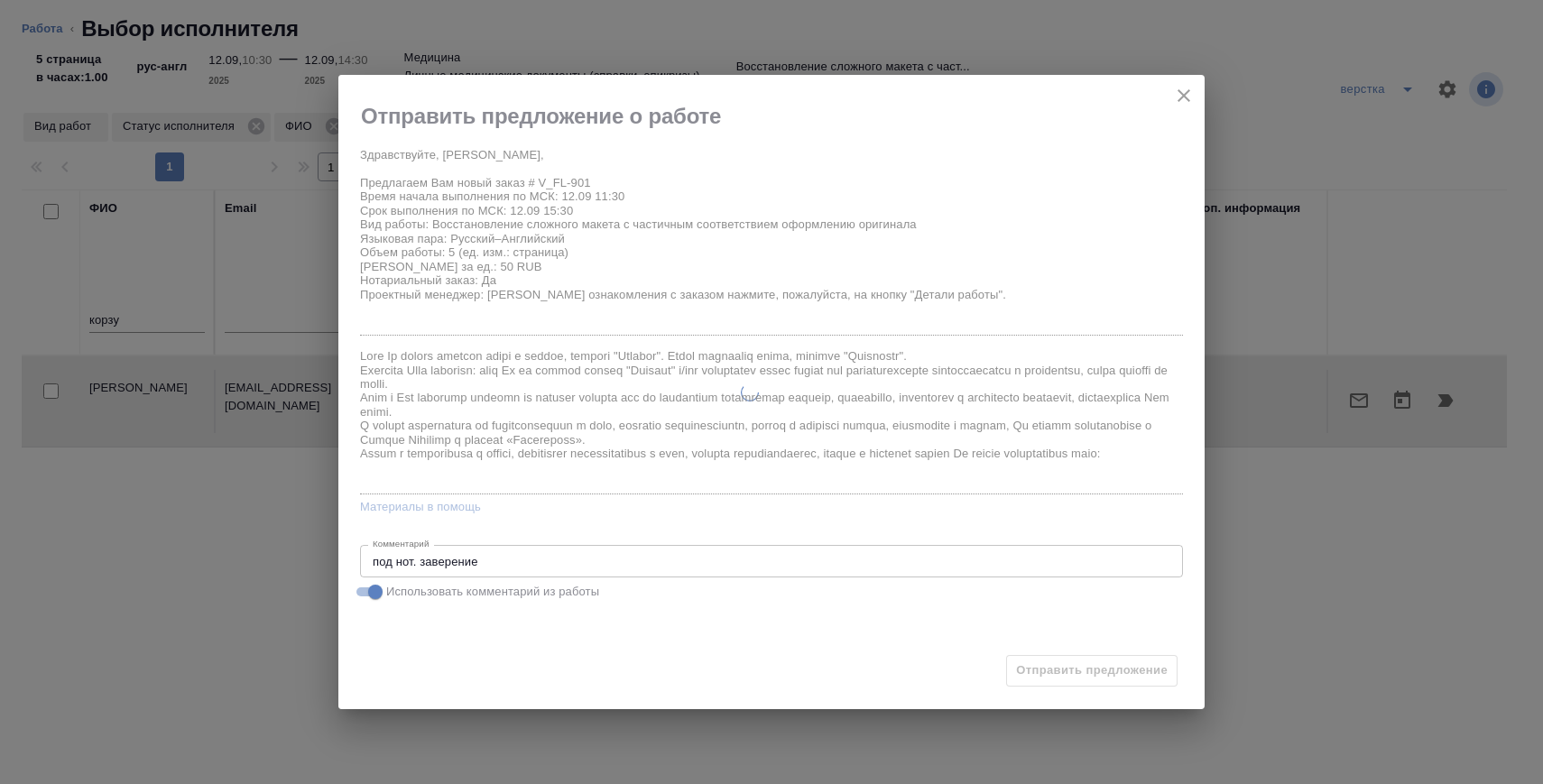
type textarea "x"
type input "12.09.2025 11:30"
type input "12.09.2025 15:30"
type input "13.09.2025 10:00"
type textarea "x"
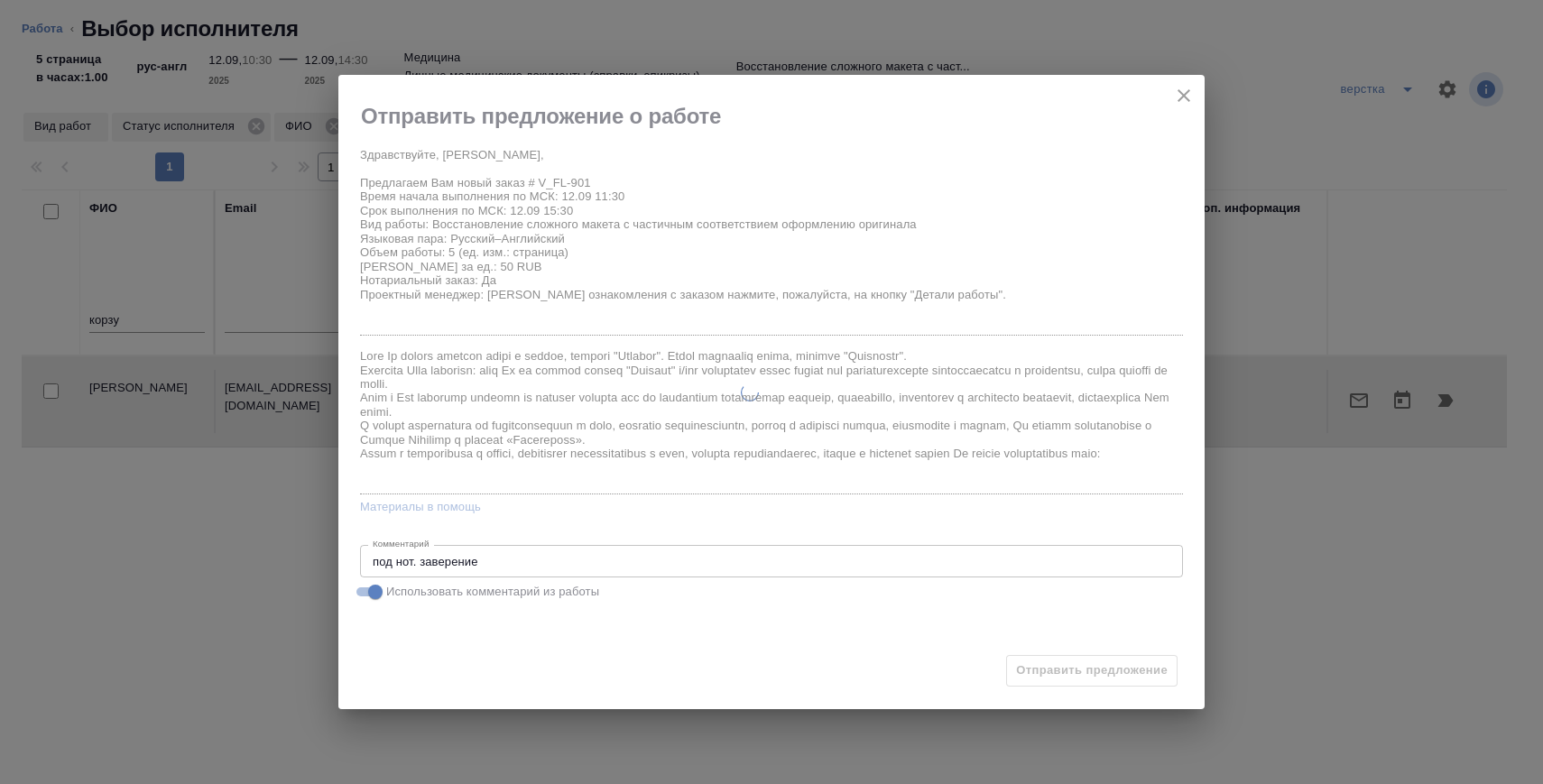
type textarea "x"
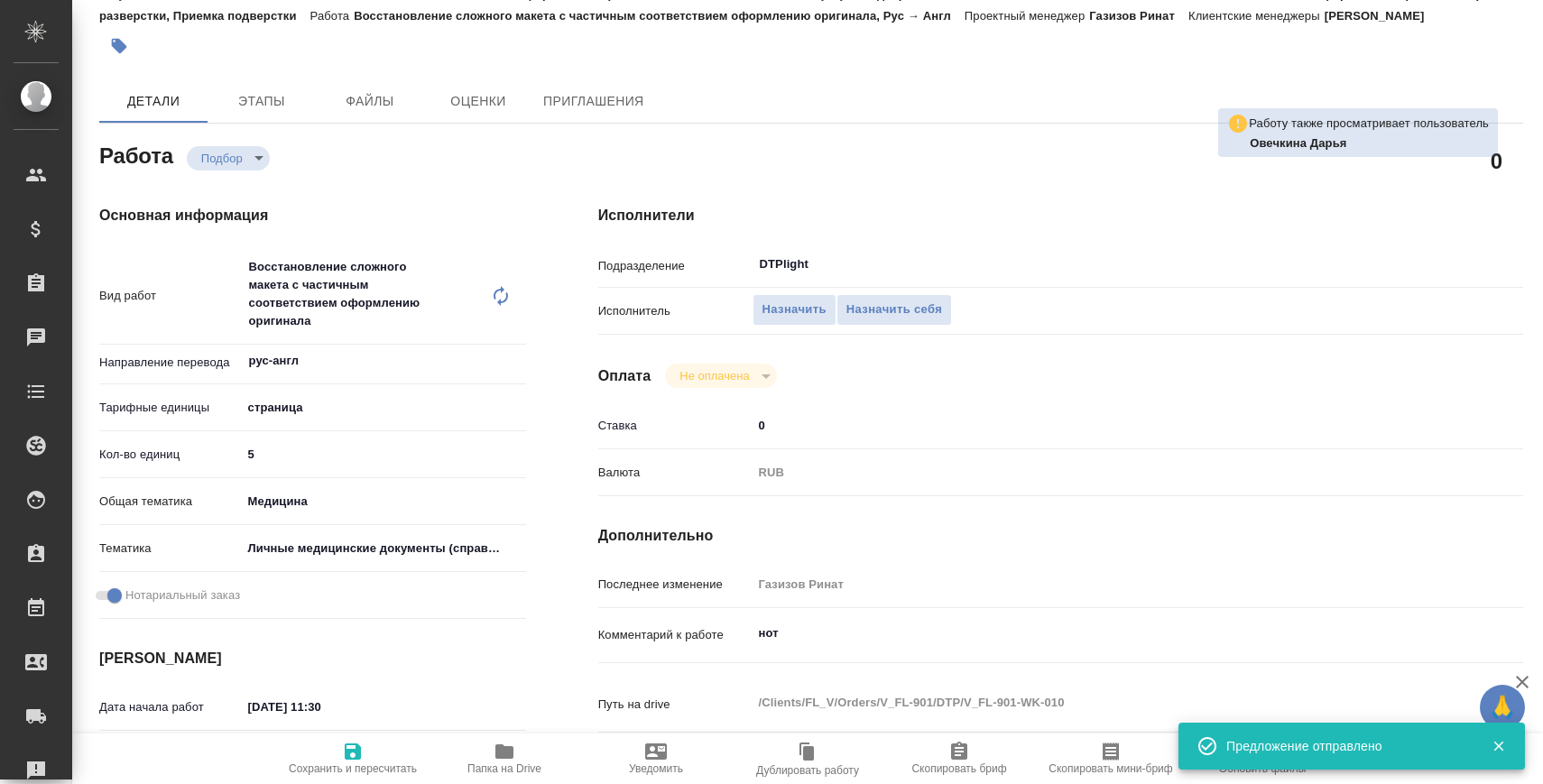
type input "recruiting"
type textarea "Восстановление сложного макета с частичным соответствием оформлению оригинала"
type textarea "x"
type input "рус-англ"
type input "5a8b1489cc6b4906c91bfdb2"
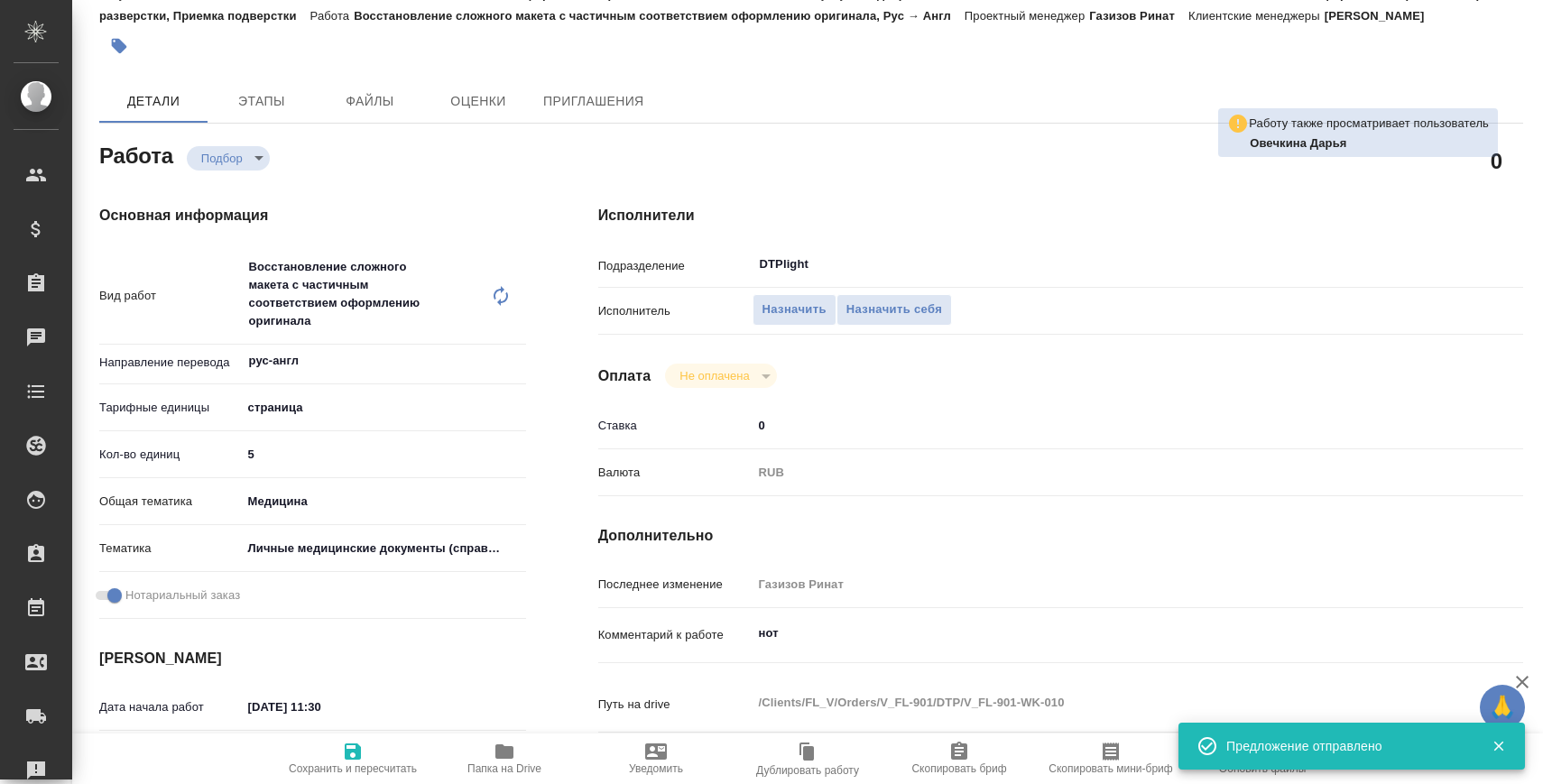
type input "5"
type input "med"
type input "5a8b8b956a9677013d343e74"
checkbox input "true"
type input "12.09.2025 11:30"
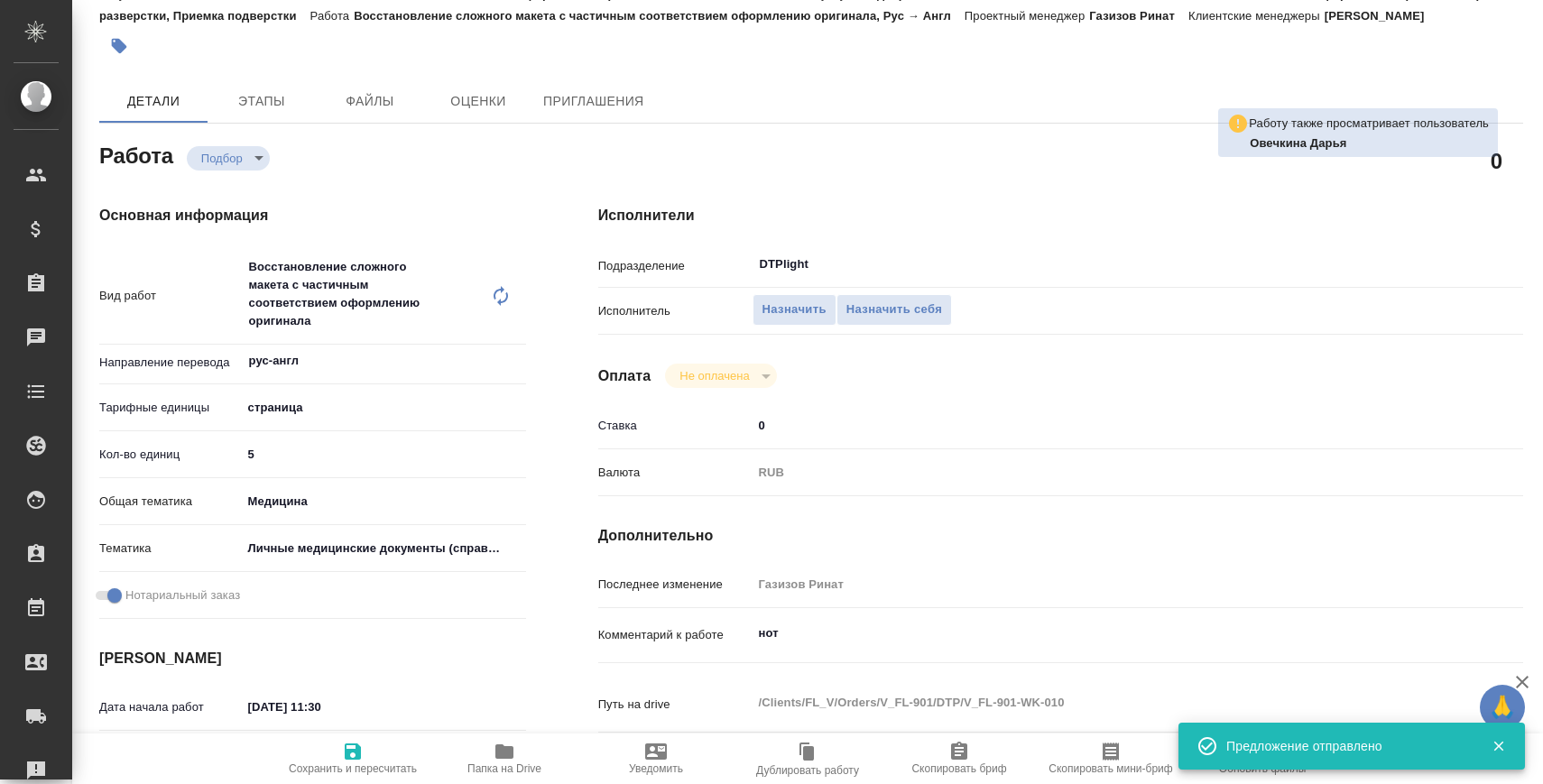
type input "12.09.2025 15:30"
type input "13.09.2025 10:00"
type input "DTPlight"
type input "notPayed"
type input "0"
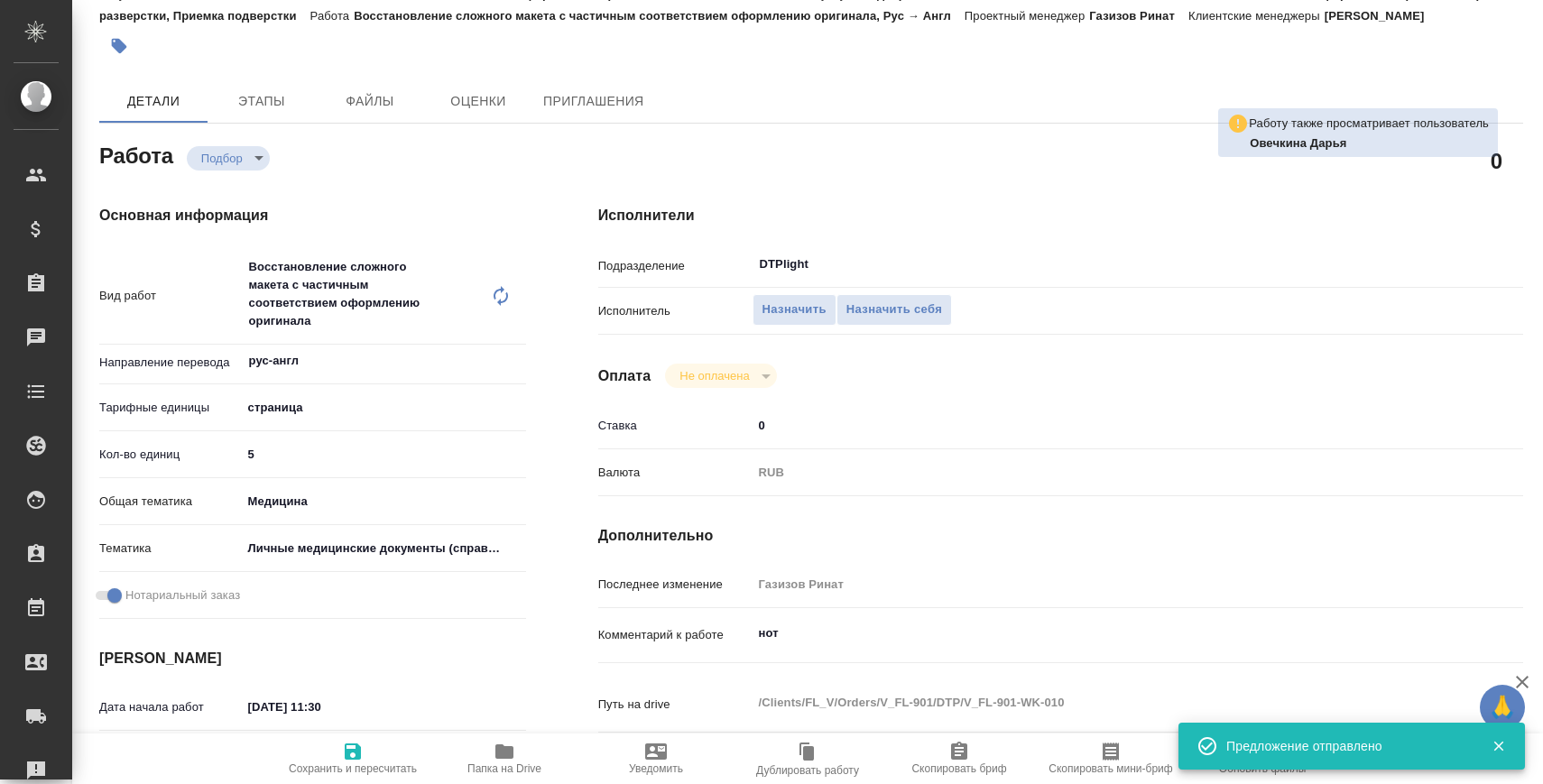
type input "RUB"
type input "Газизов Ринат"
type textarea "нот"
type textarea "x"
type textarea "/Clients/FL_V/Orders/V_FL-901/DTP/V_FL-901-WK-010"
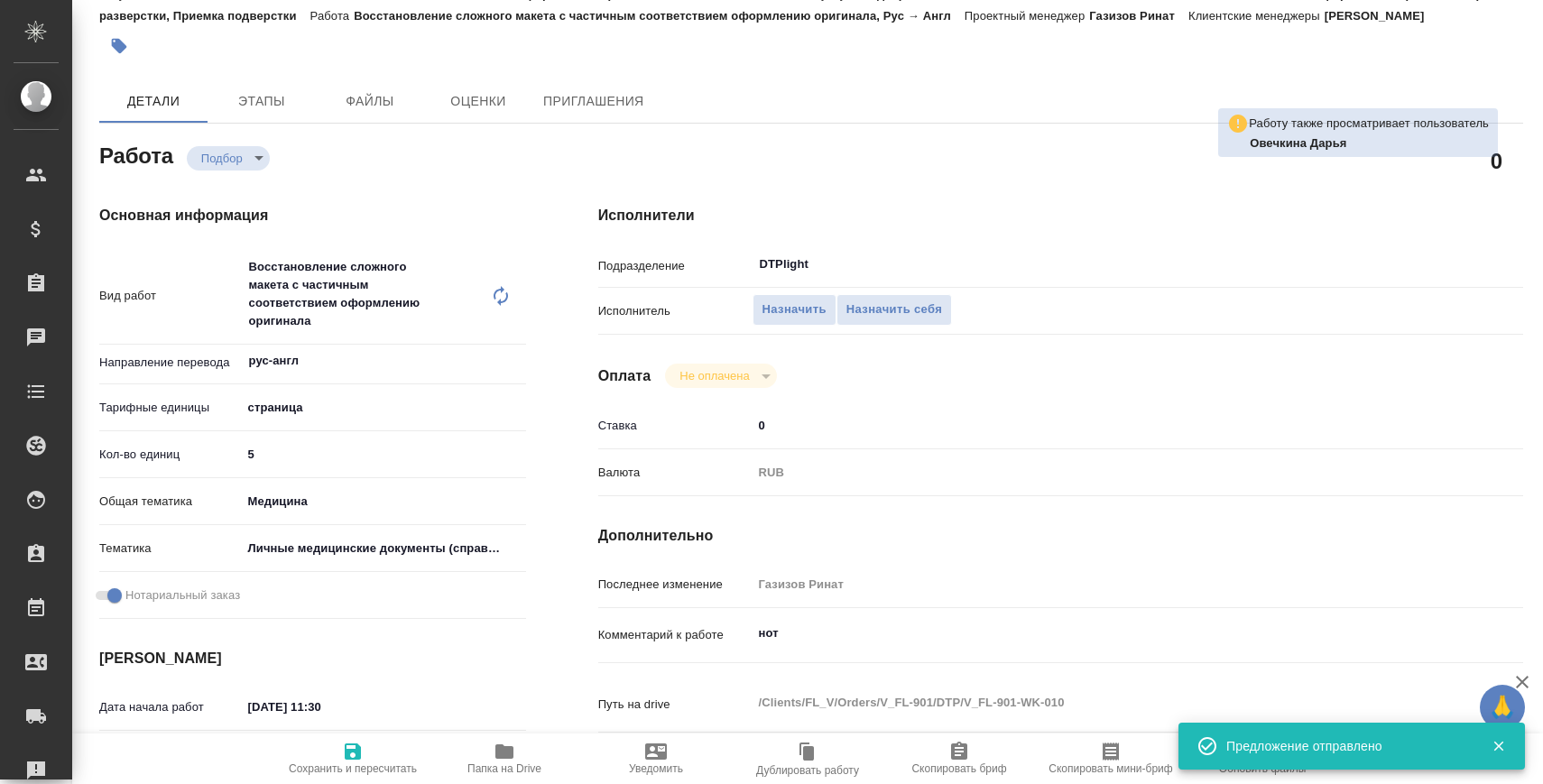
type textarea "x"
type input "V_FL-901"
type input "Восстановление сложного макета с частичным соответствием оформлению оригинала"
type input "Подверстка, Восстановление сложного макета с частичным соответствием оформлению…"
type input "[PERSON_NAME]"
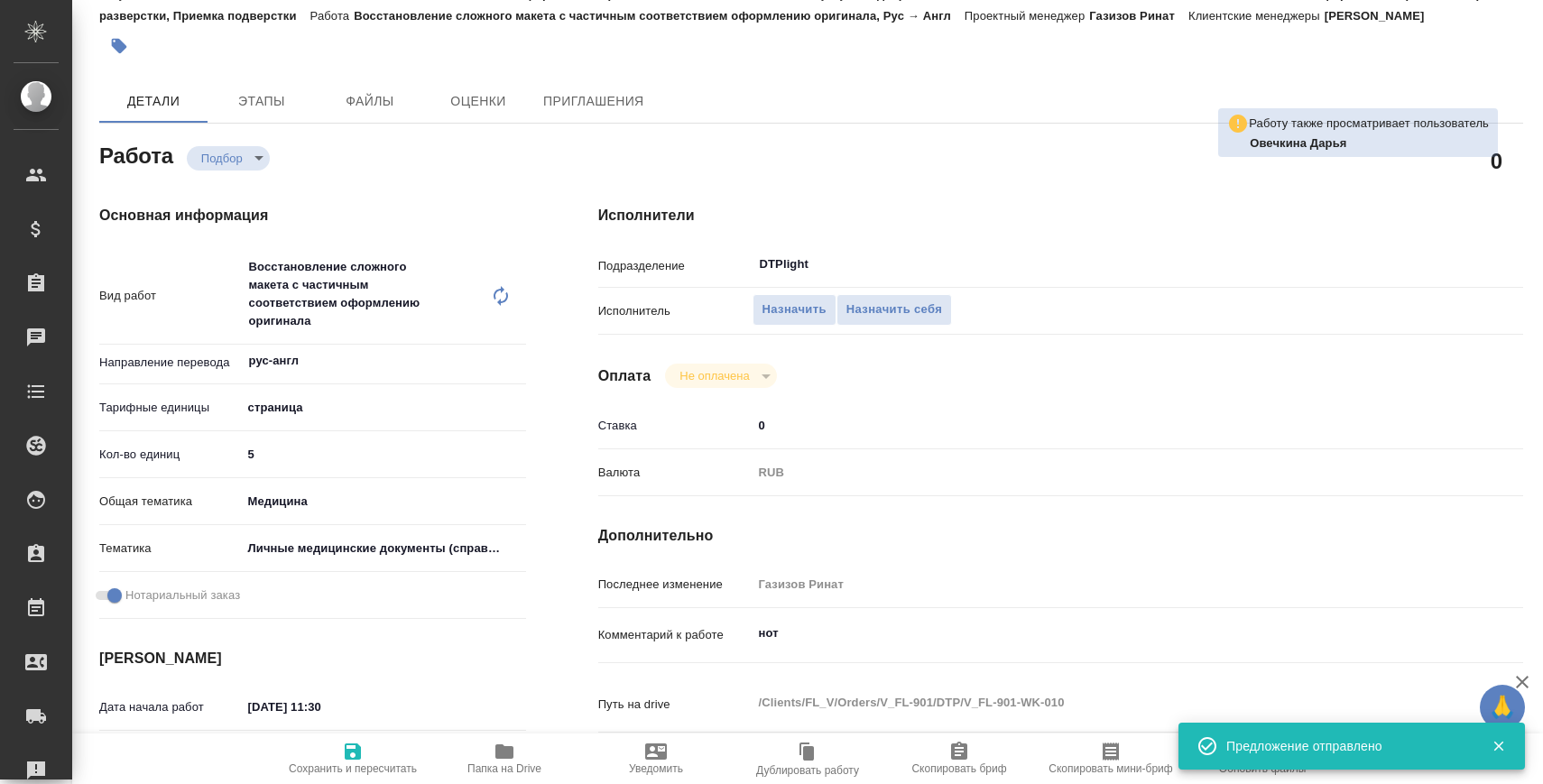
type input "Заборова Александра"
type input "/Clients/FL_V/Orders/V_FL-901"
type textarea "x"
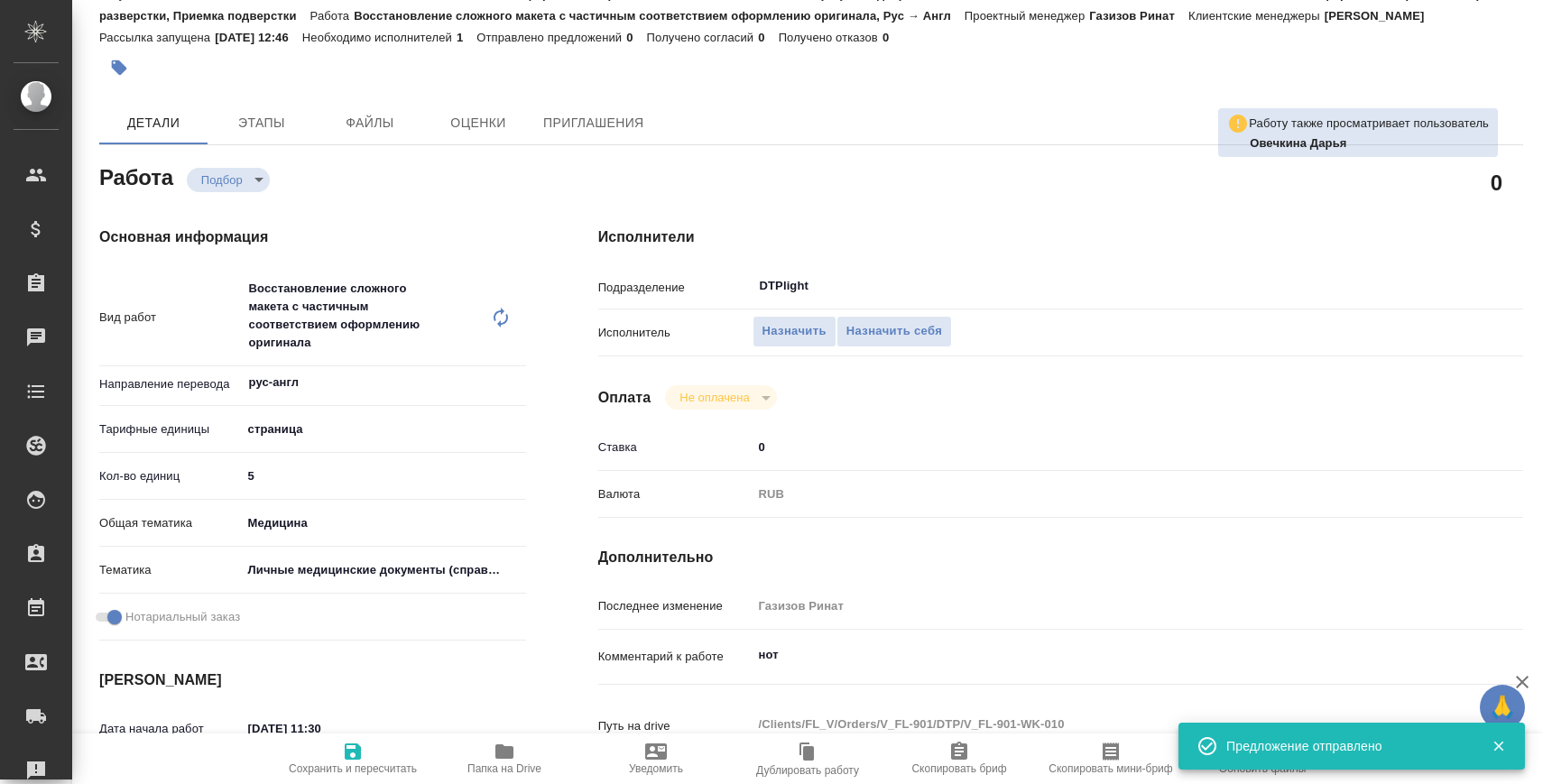
type textarea "x"
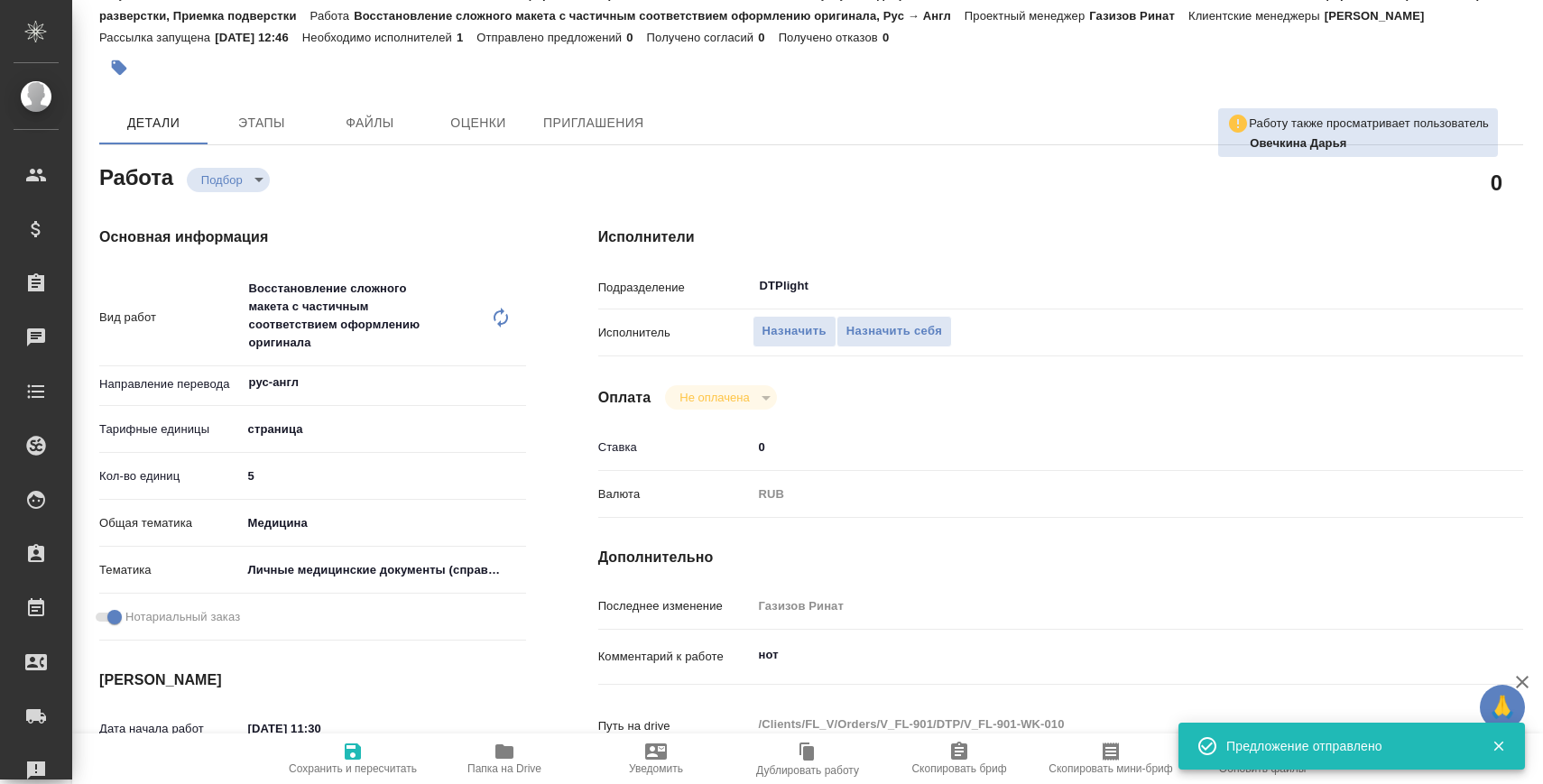
type textarea "x"
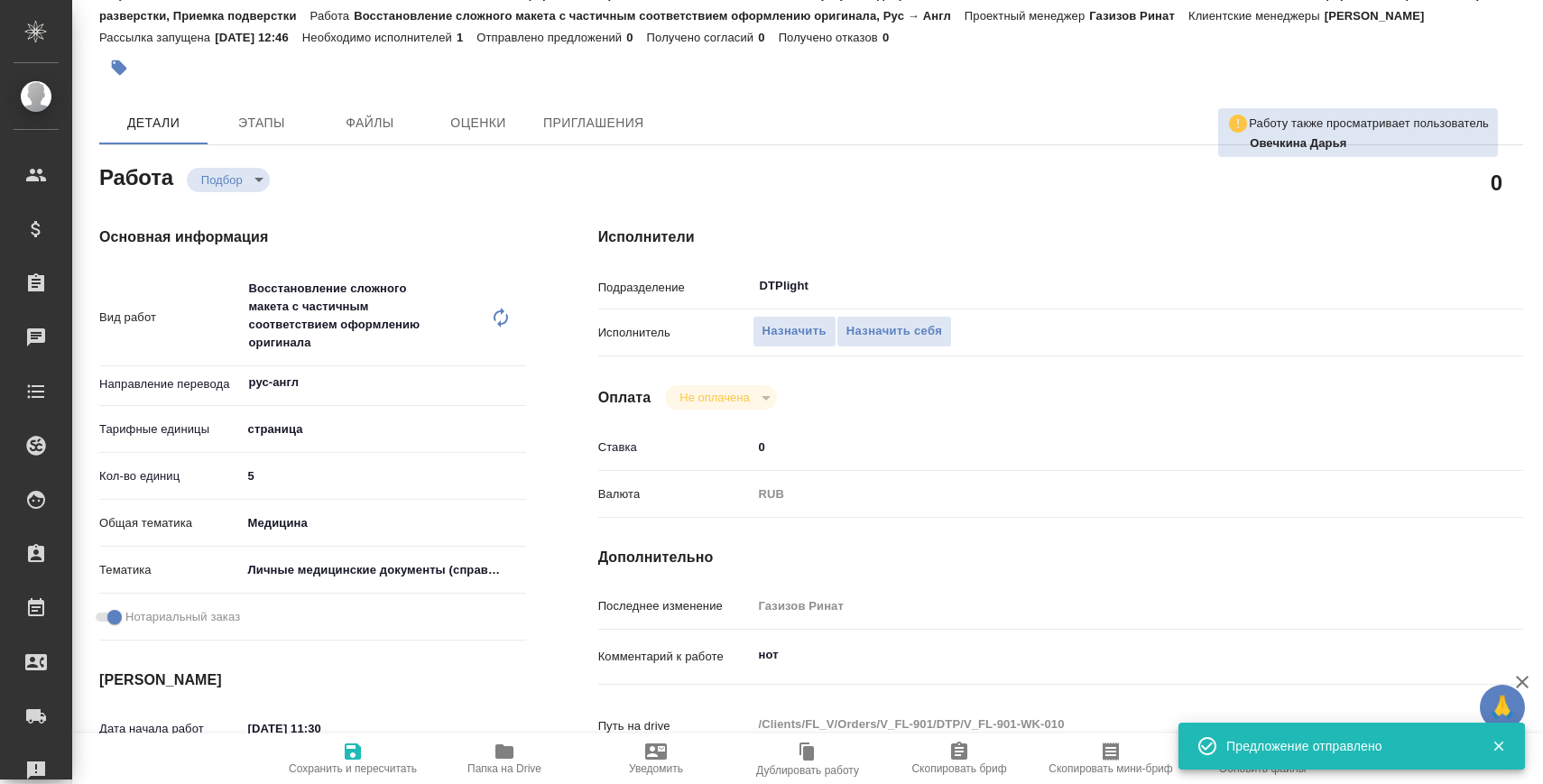
type textarea "x"
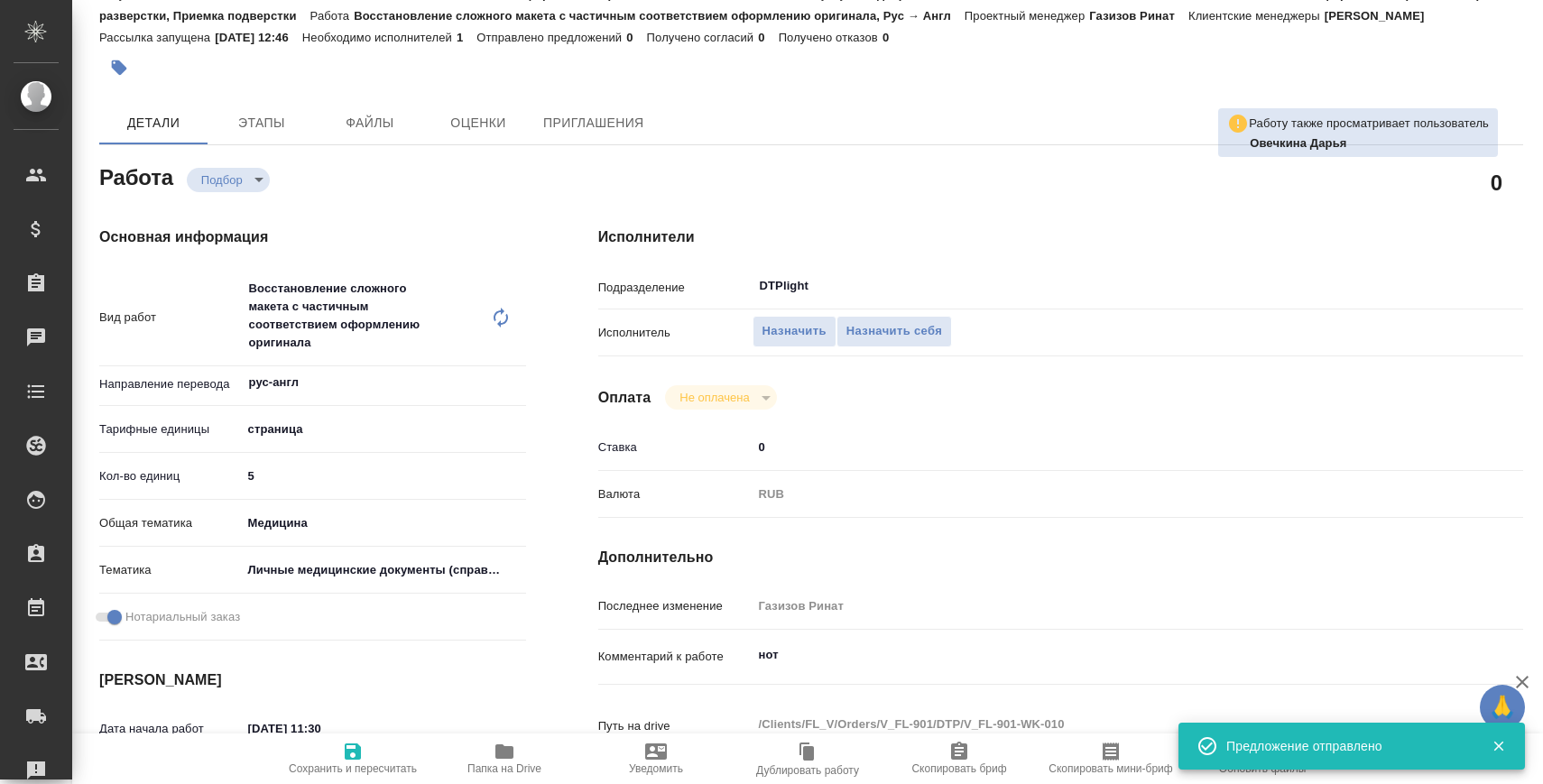
type textarea "x"
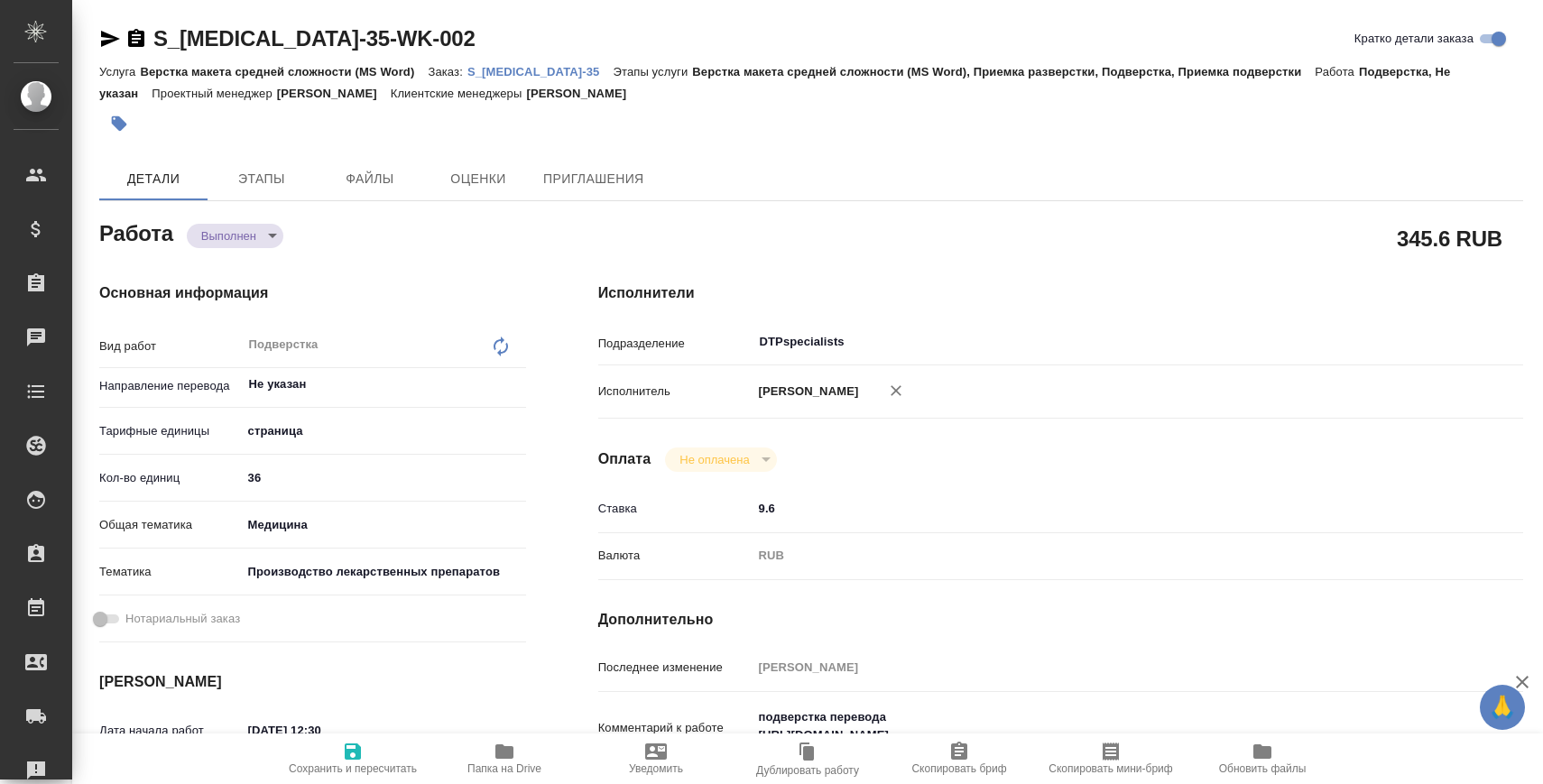
scroll to position [244, 0]
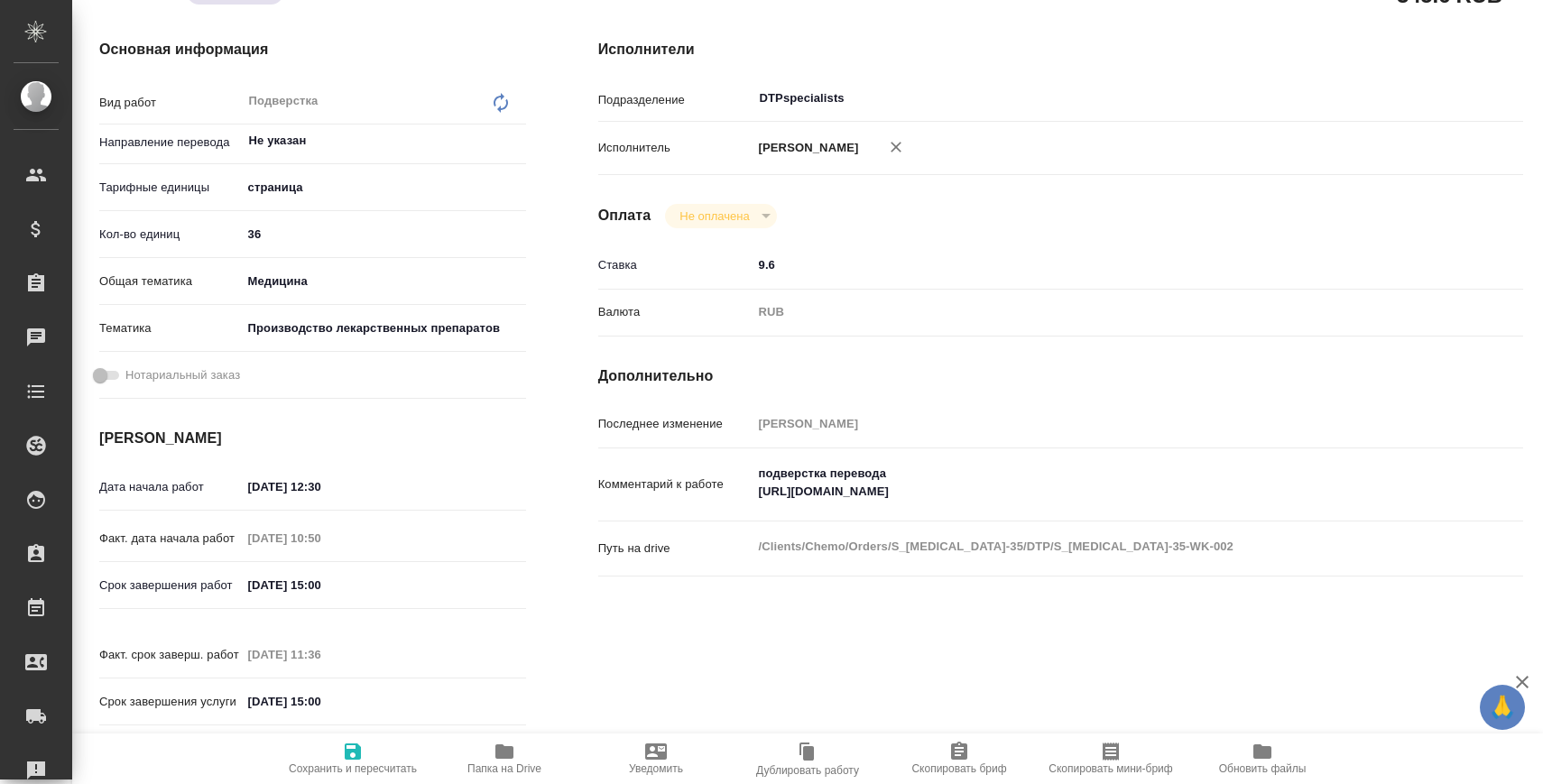
click at [495, 750] on icon "button" at bounding box center [504, 751] width 18 height 14
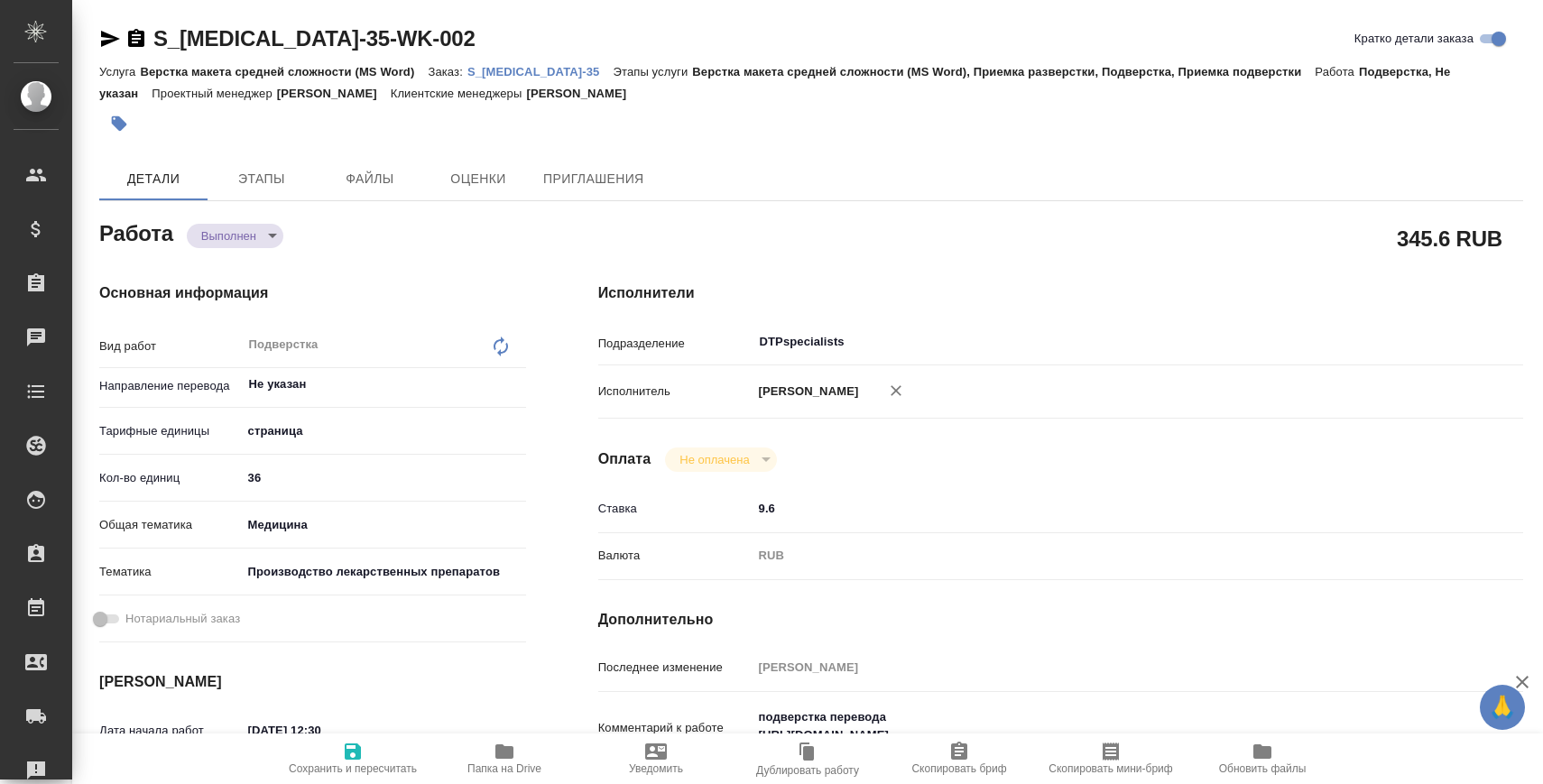
click at [218, 228] on body "🙏 .cls-1 fill:#fff; AWATERA Zaborova Aleksandra Клиенты Спецификации Заказы 0 Ч…" at bounding box center [771, 465] width 1543 height 929
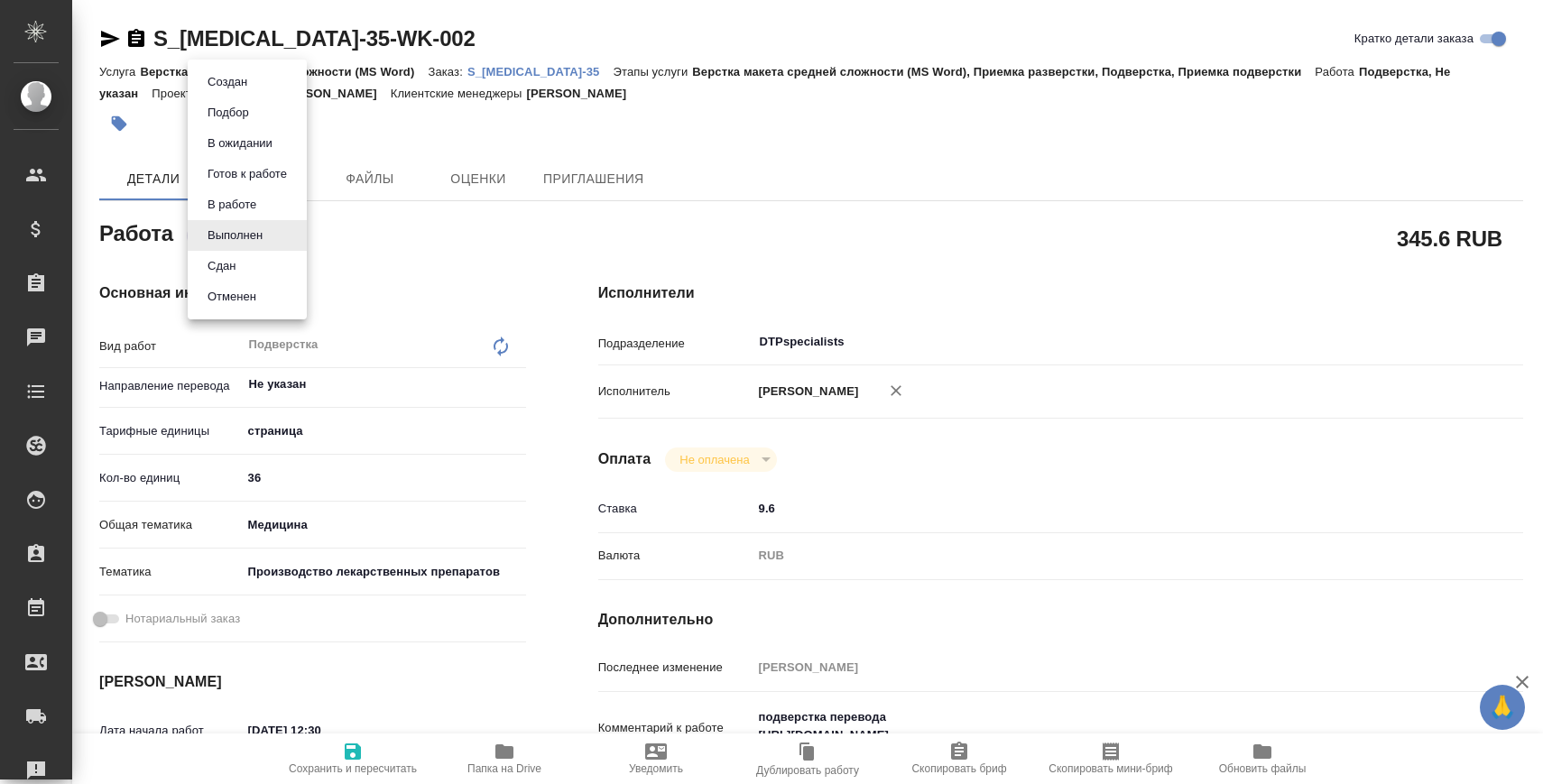
click at [223, 260] on button "Сдан" at bounding box center [221, 265] width 39 height 20
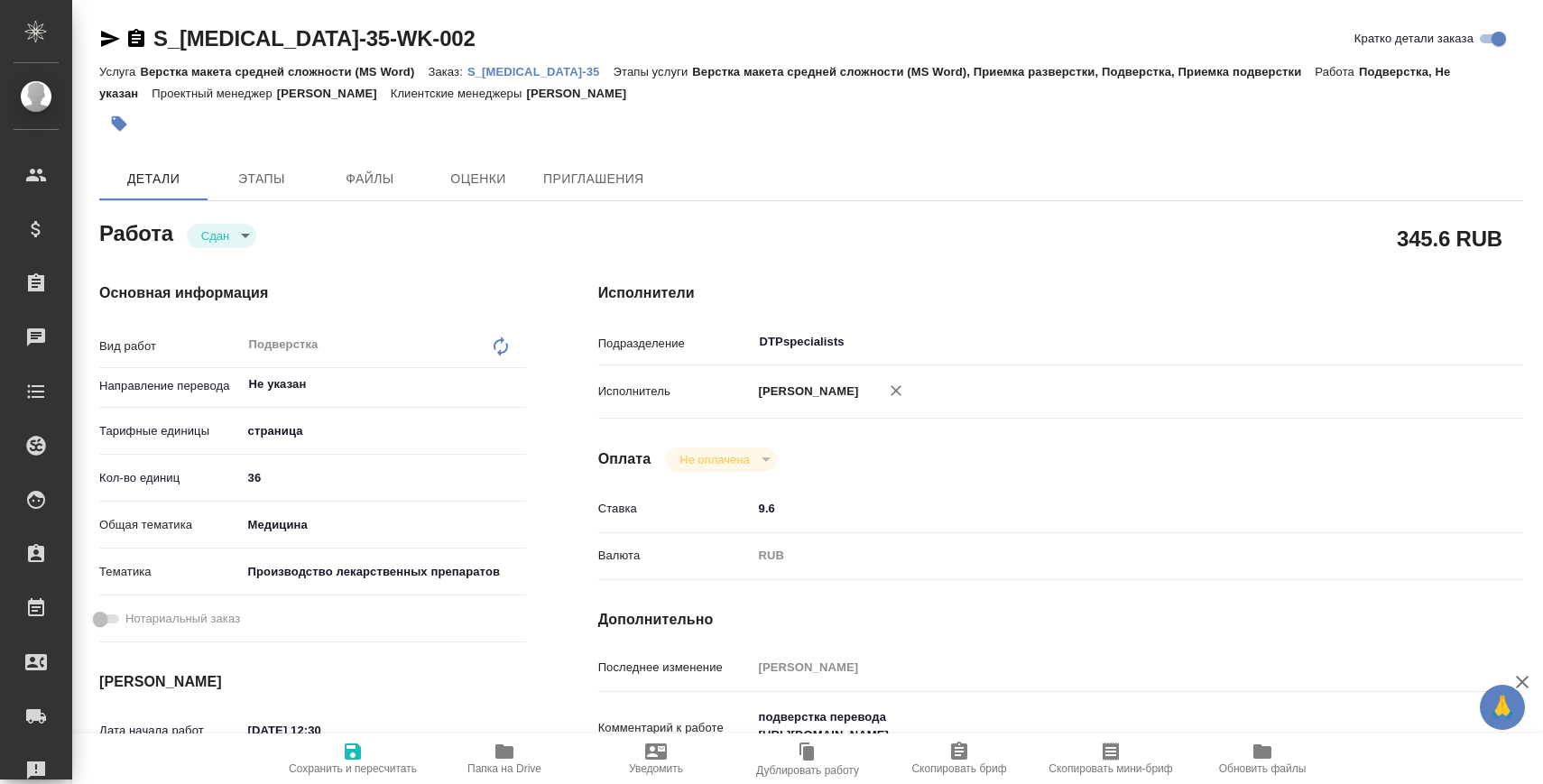
type textarea "x"
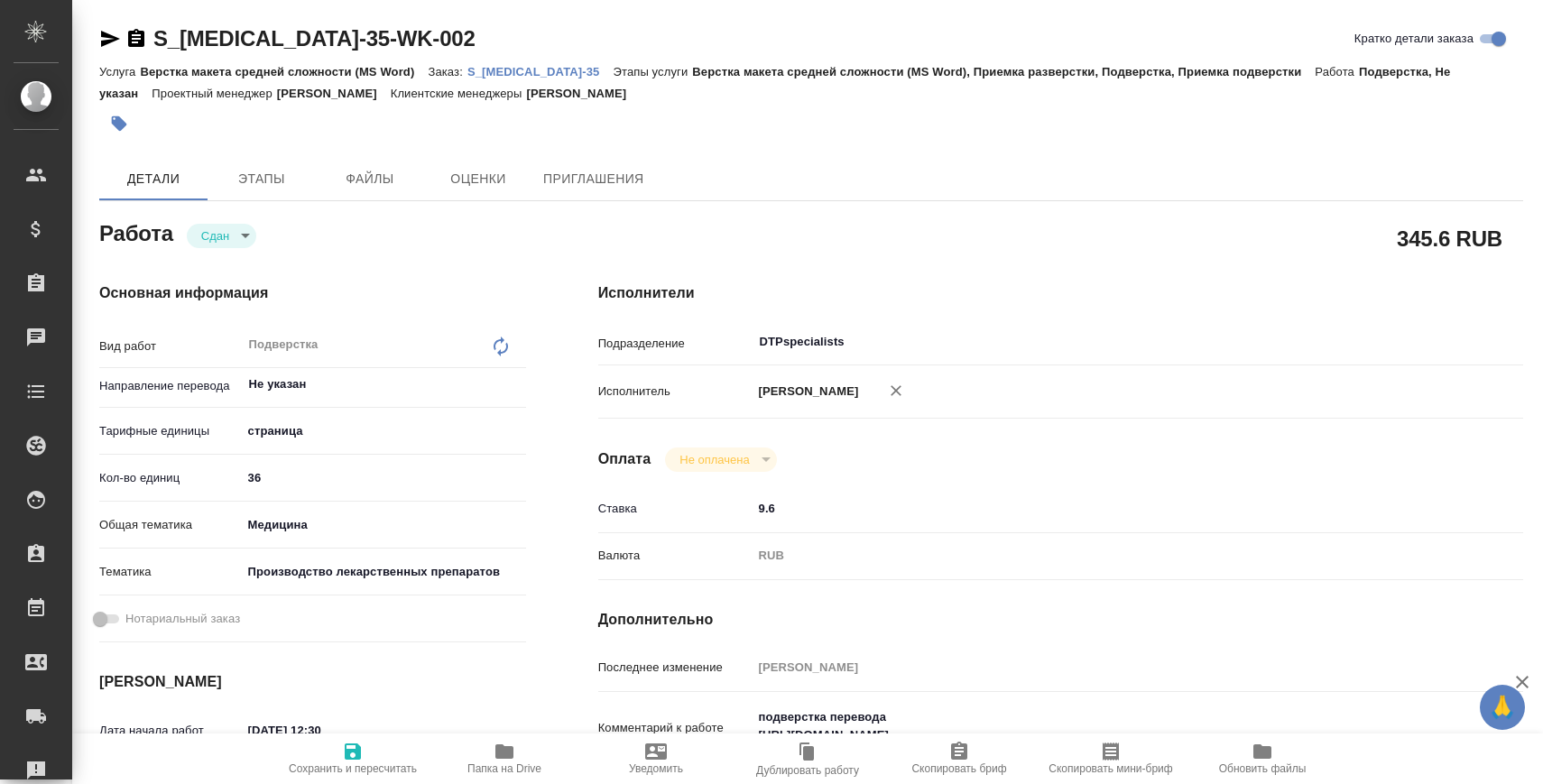
click at [521, 79] on div "Услуга Верстка макета средней сложности (MS Word) Заказ: S_Chemo-35 Этапы услуг…" at bounding box center [811, 82] width 1424 height 43
type textarea "x"
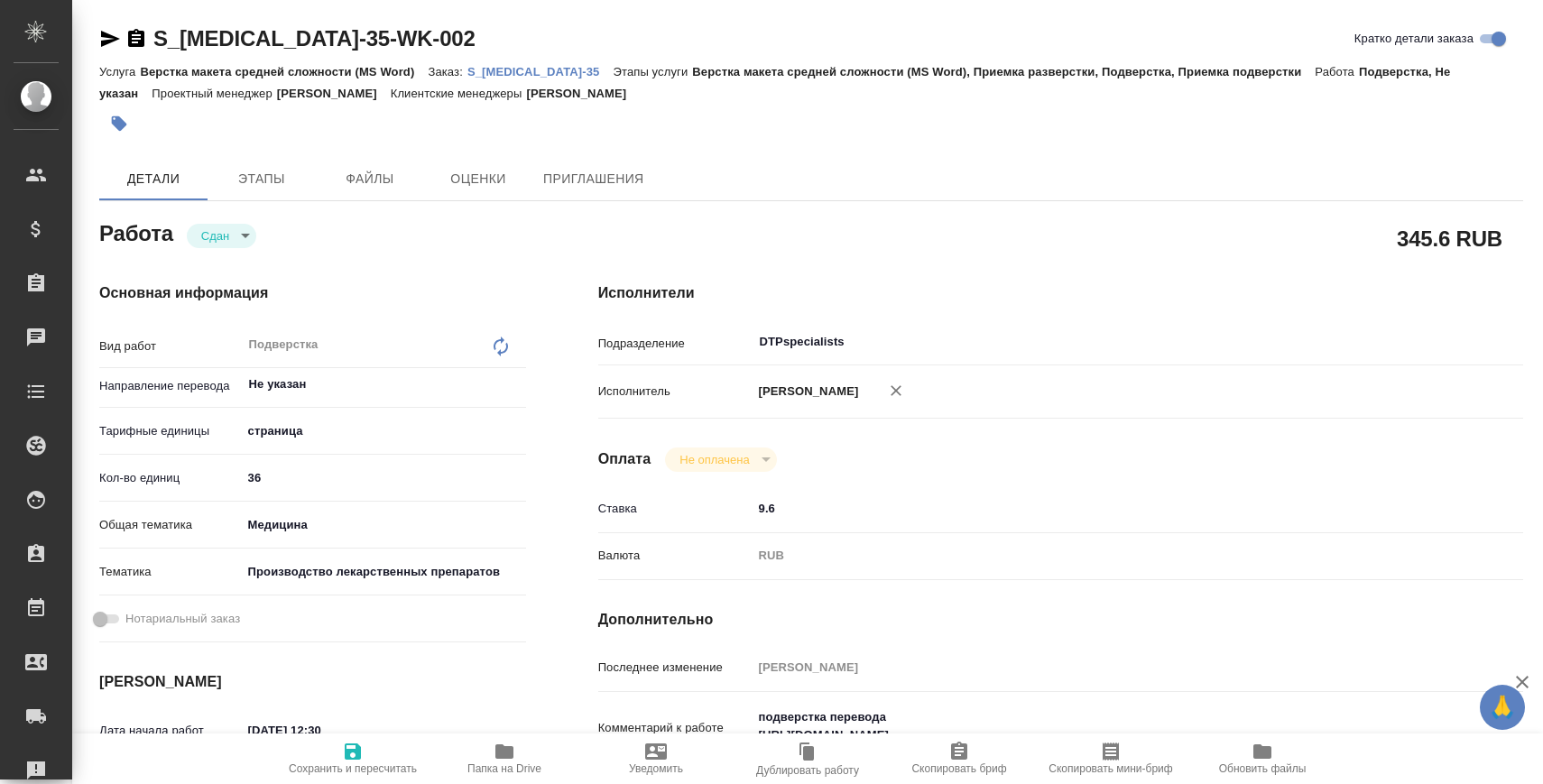
type textarea "x"
click at [528, 68] on p "S_Chemo-35" at bounding box center [540, 72] width 146 height 13
type textarea "x"
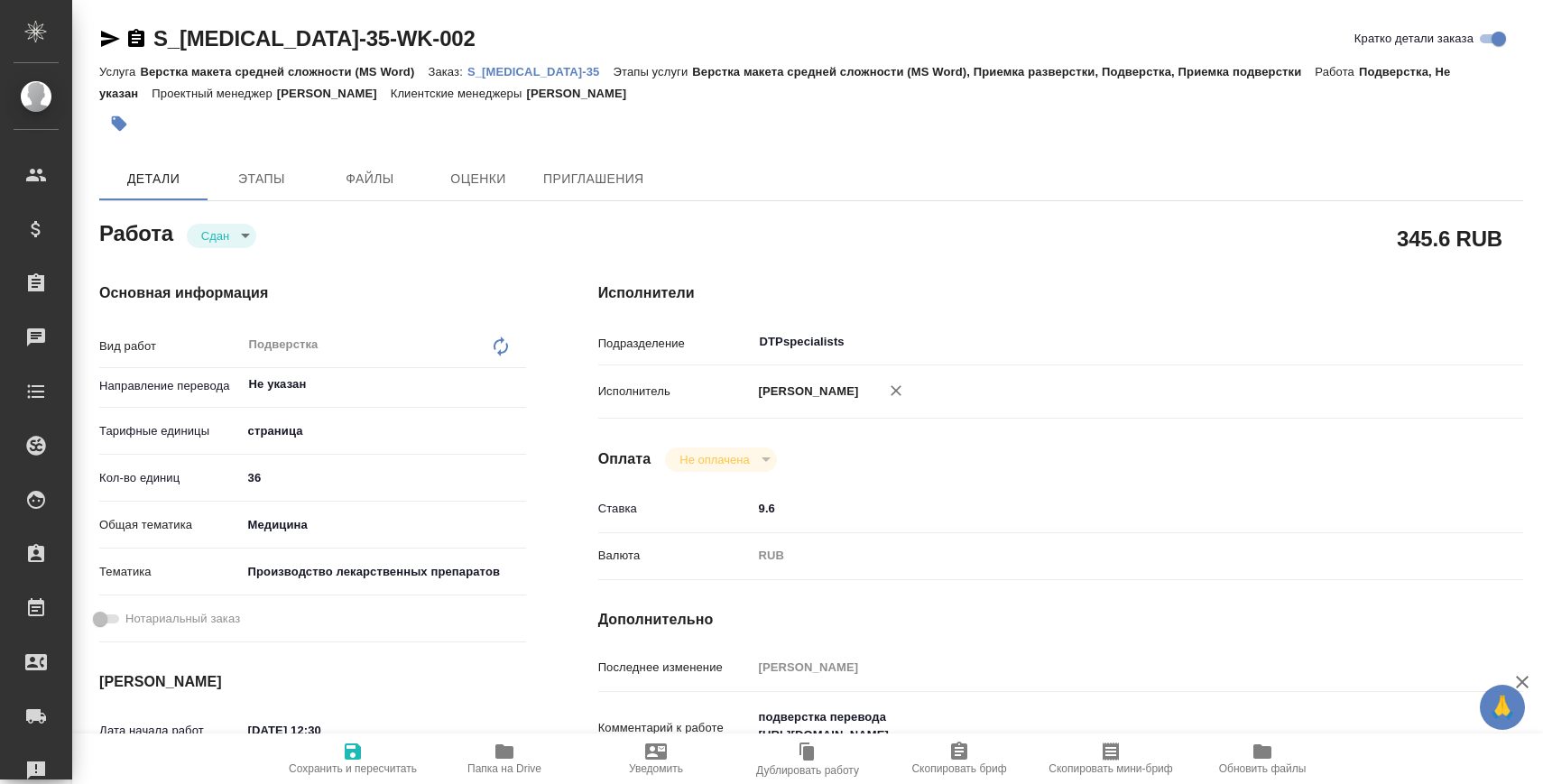
type textarea "x"
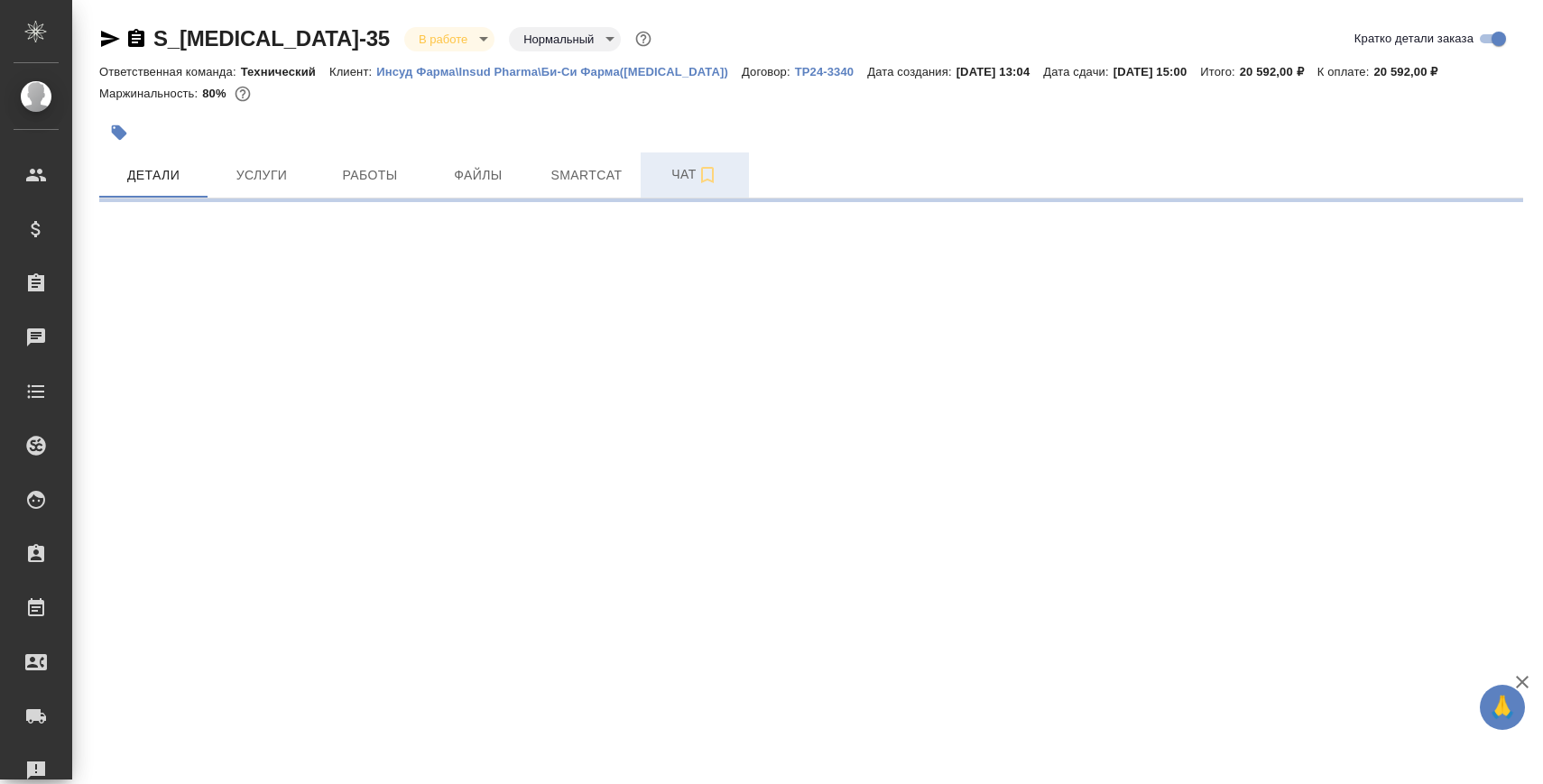
select select "RU"
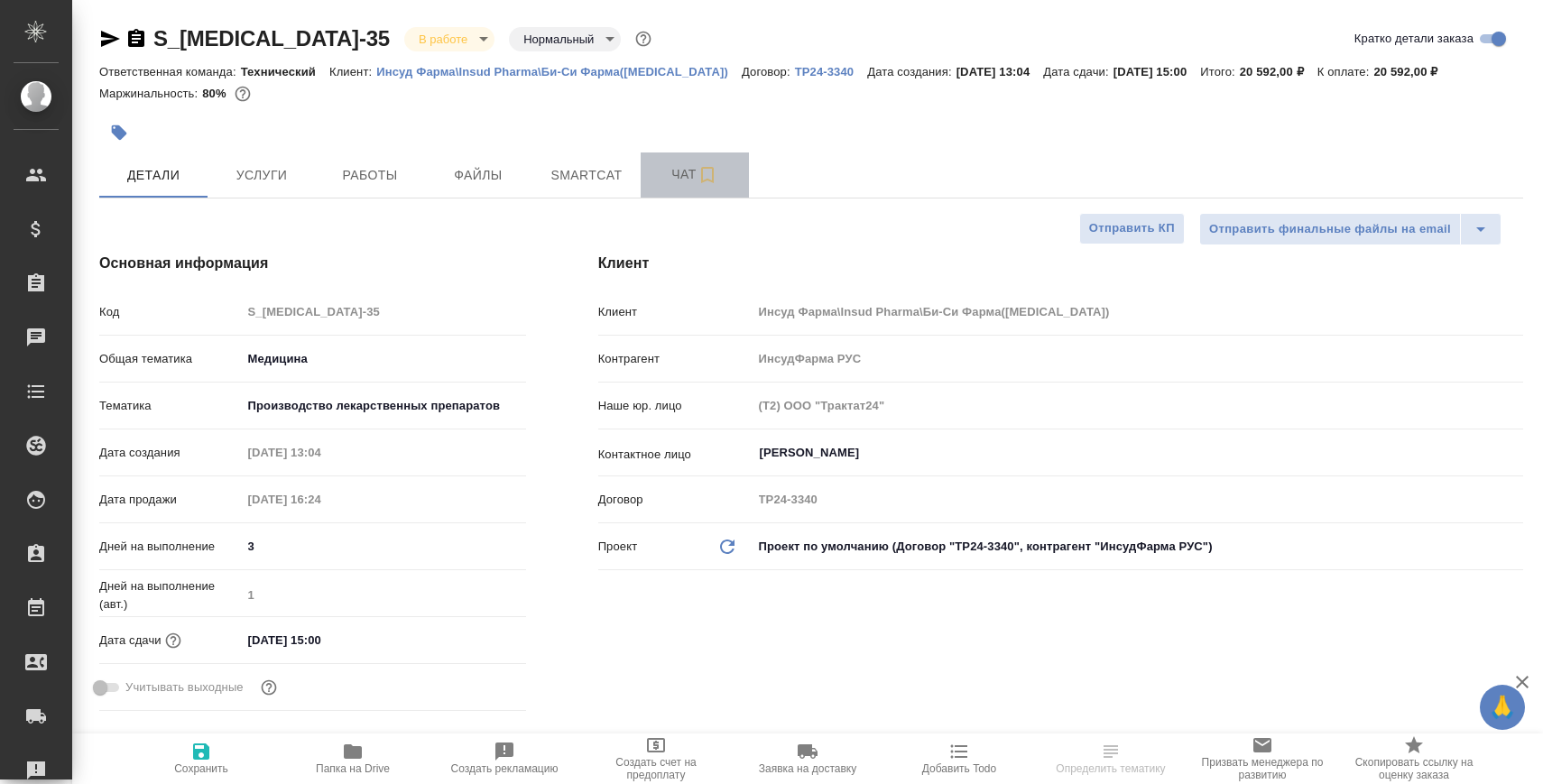
click at [649, 196] on button "Чат" at bounding box center [694, 175] width 109 height 45
type textarea "x"
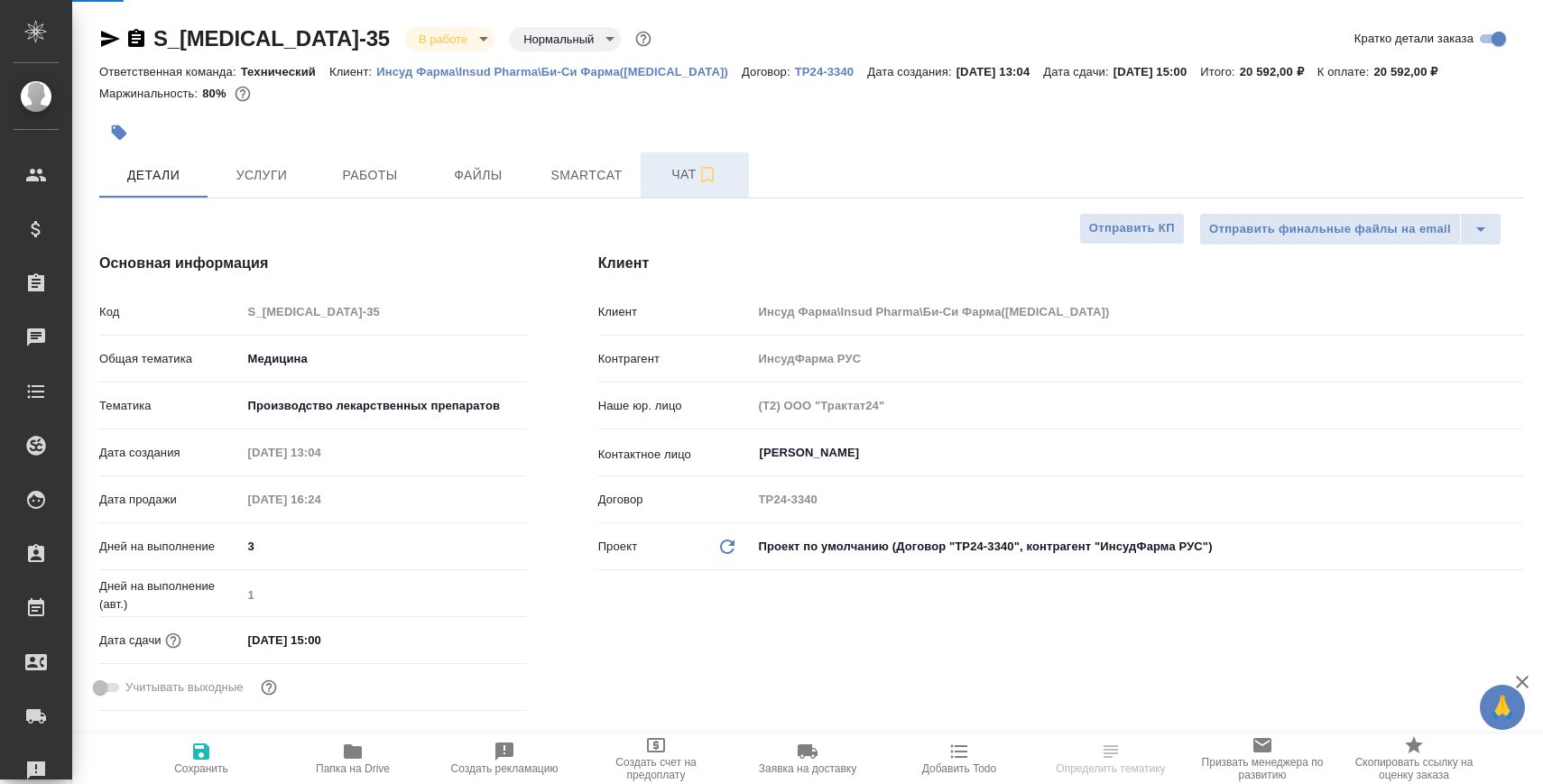
type textarea "x"
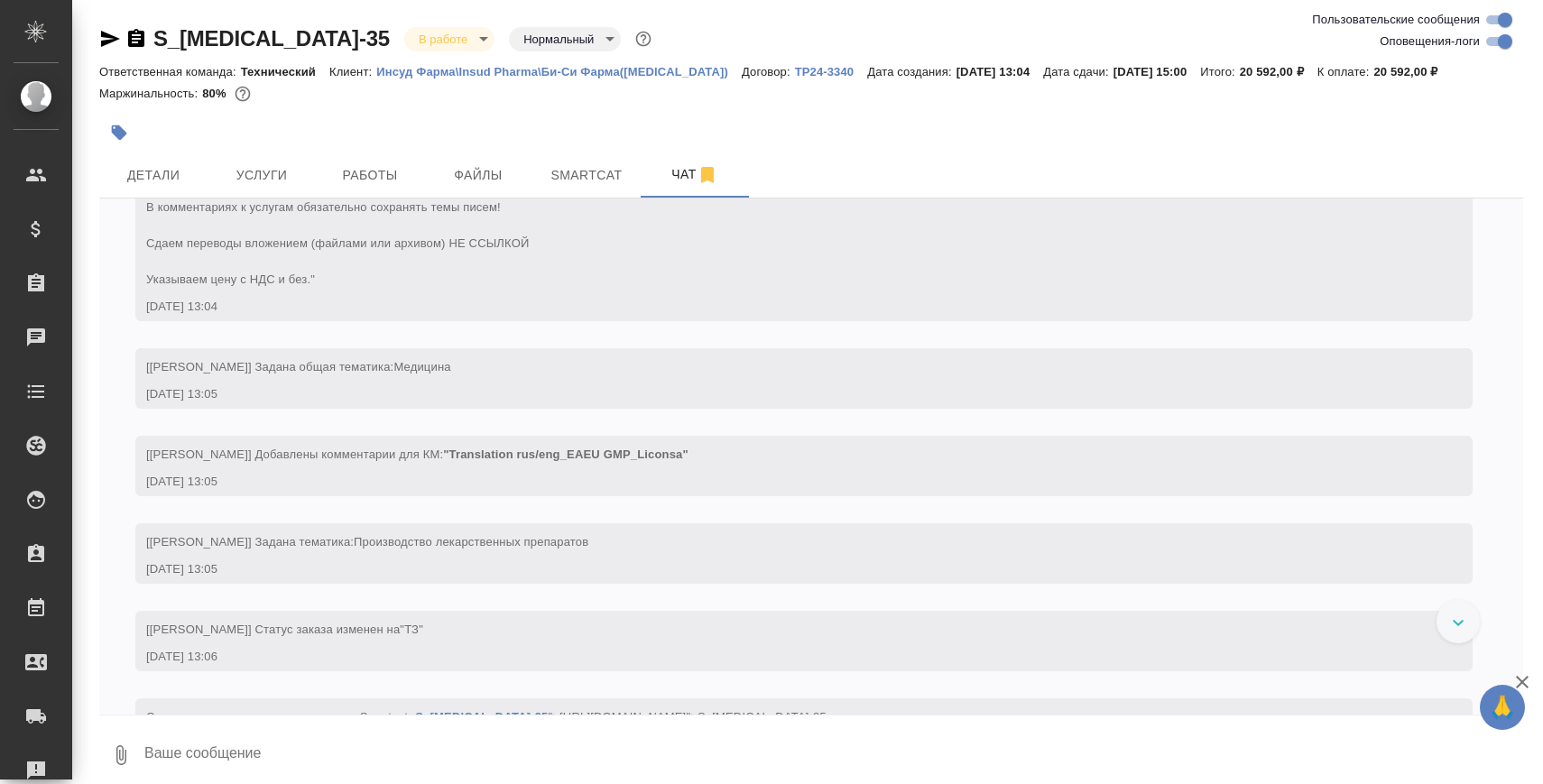
click at [354, 757] on textarea at bounding box center [832, 755] width 1380 height 61
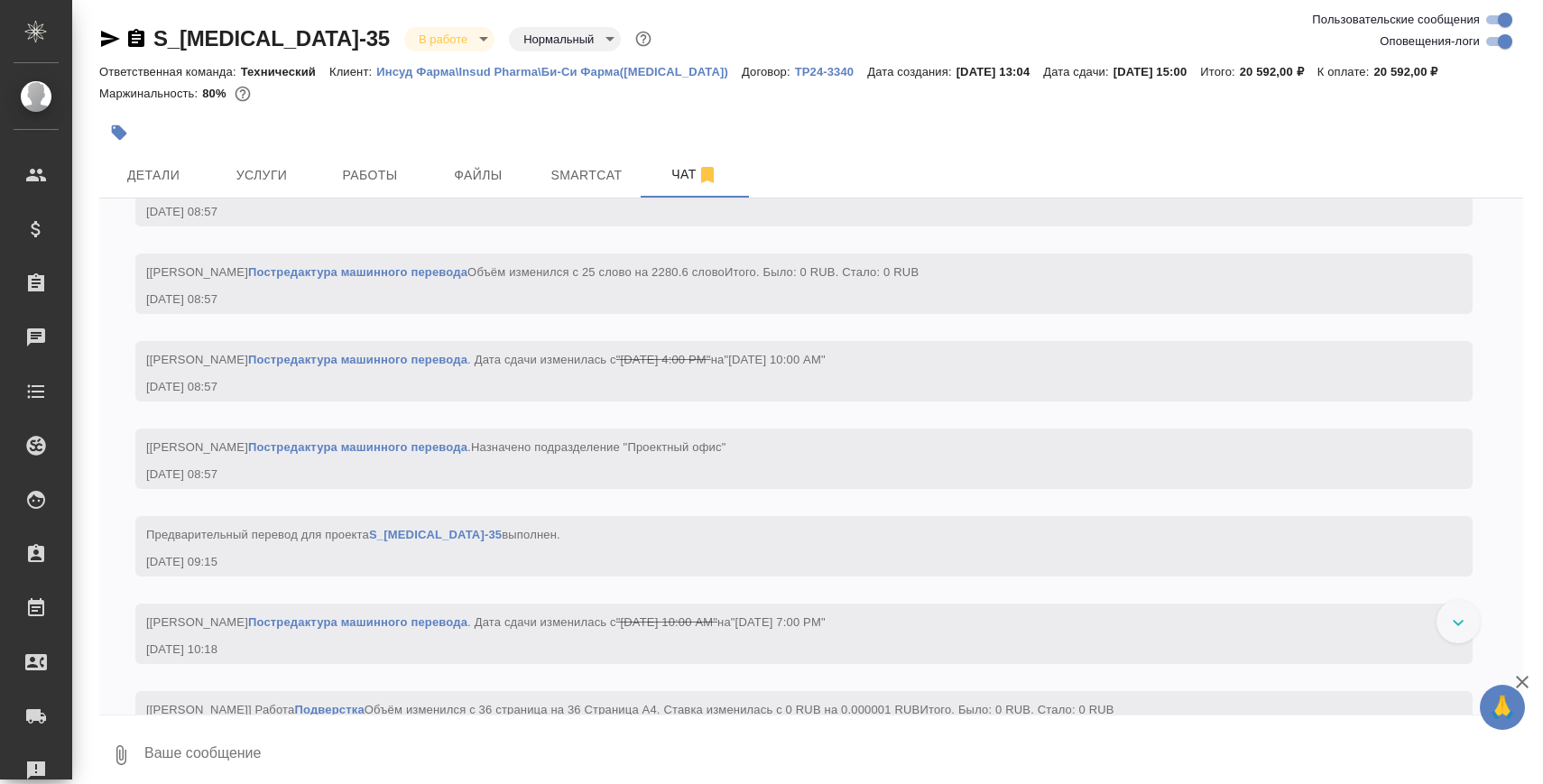
paste textarea "[URL][DOMAIN_NAME][MEDICAL_DATA]"
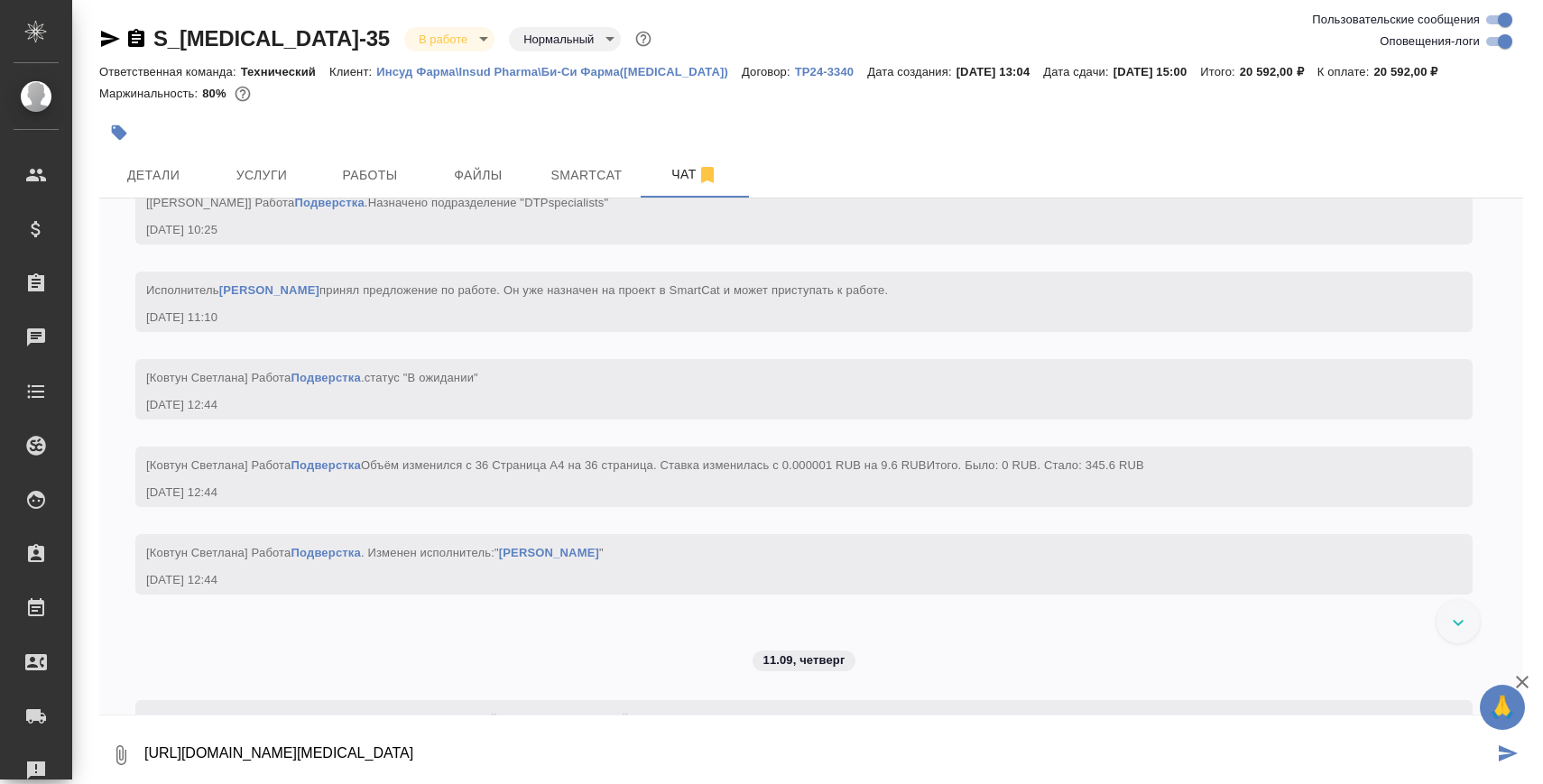
type textarea "[URL][DOMAIN_NAME][MEDICAL_DATA]"
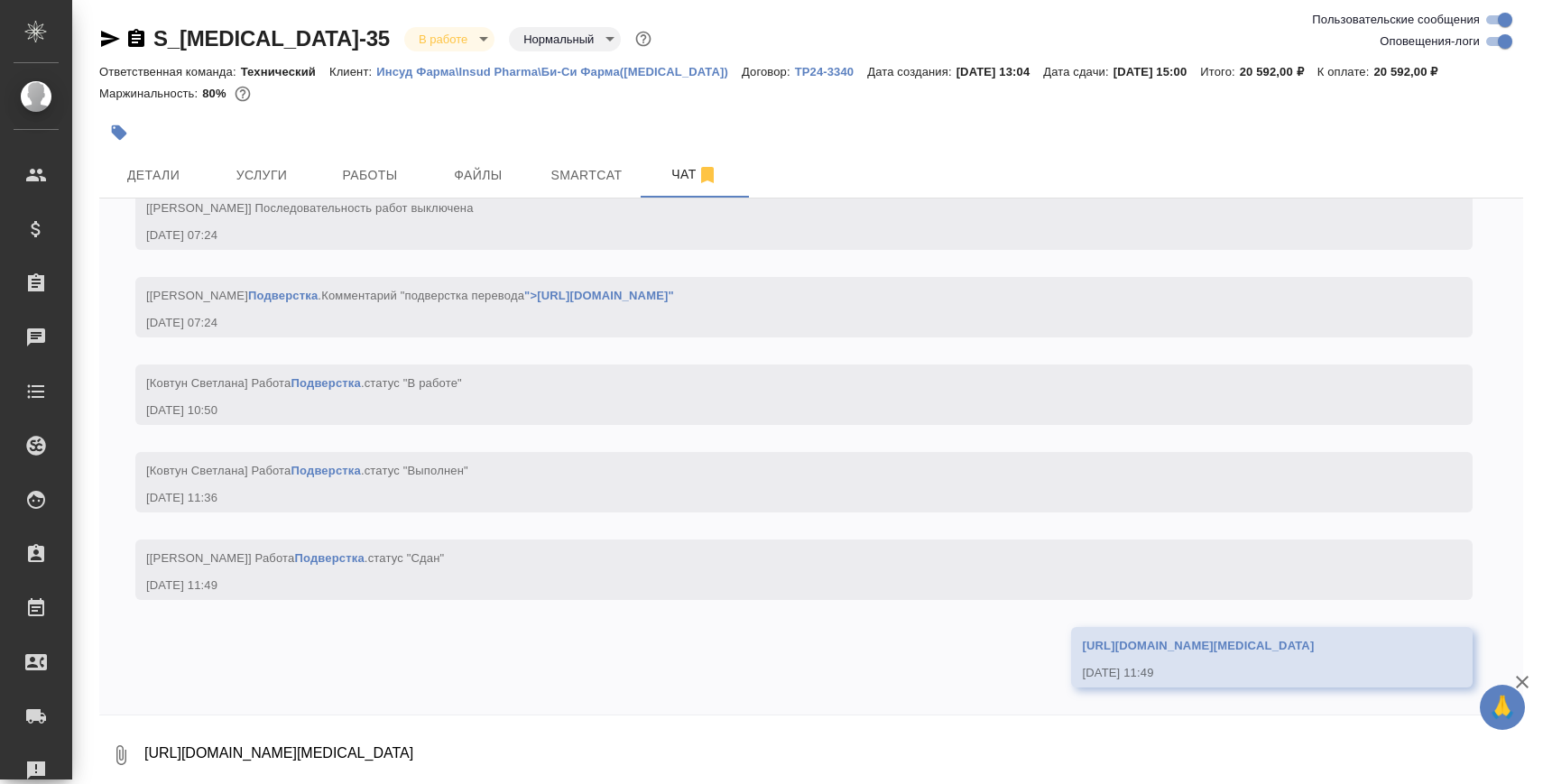
scroll to position [4966, 0]
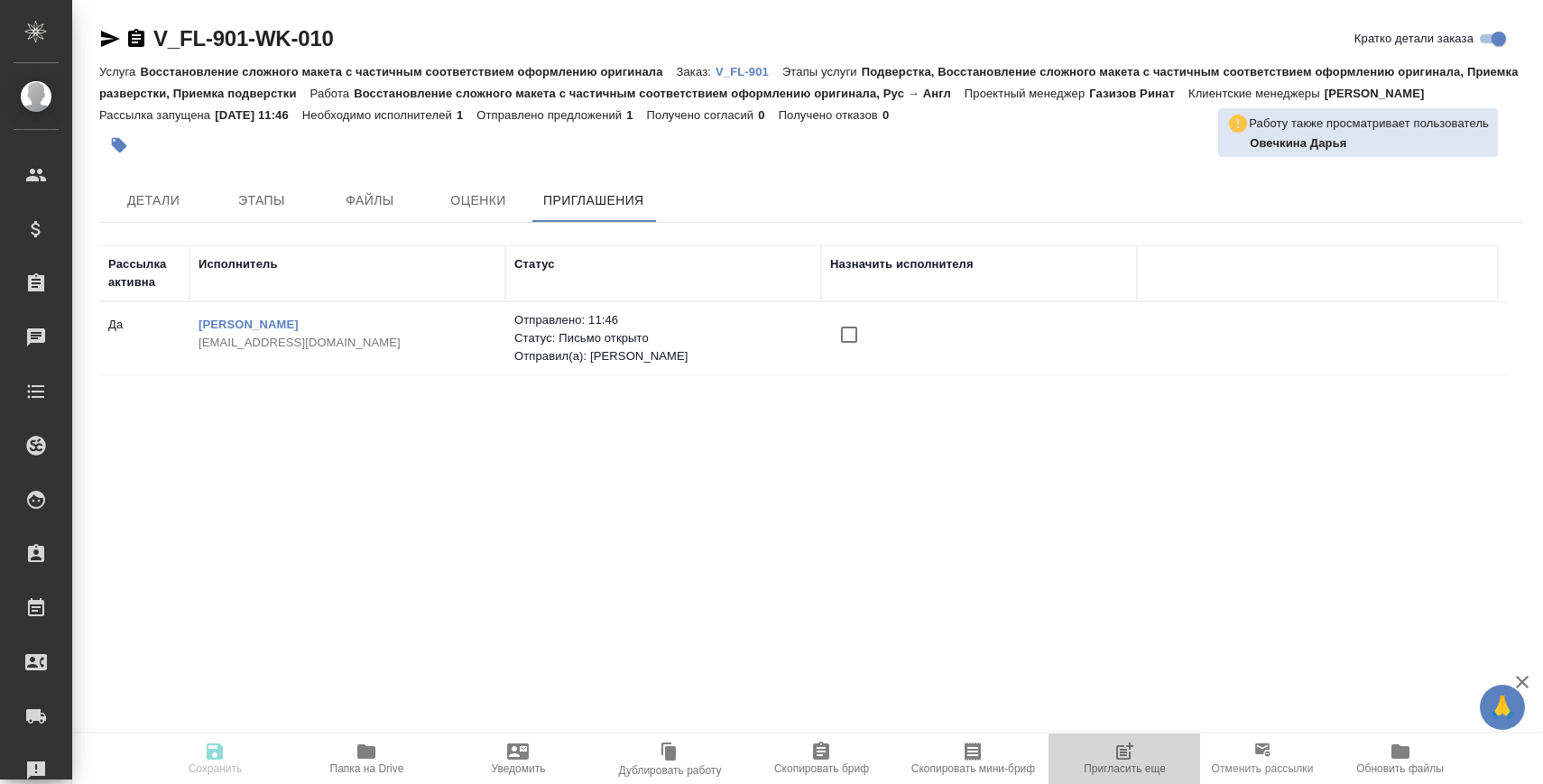
click at [1117, 775] on button "Пригласить еще" at bounding box center [1124, 758] width 151 height 50
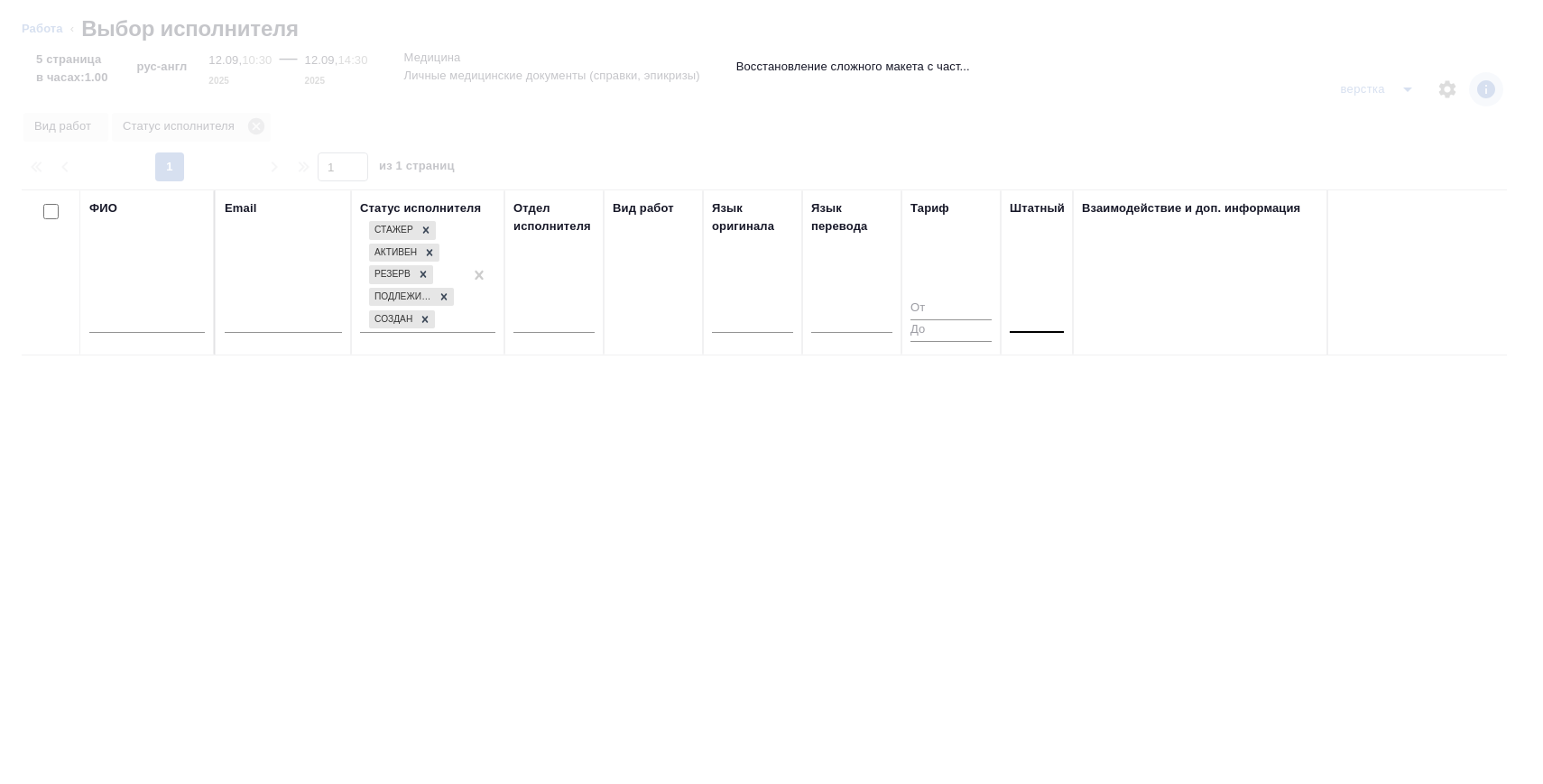
click at [1035, 310] on div at bounding box center [1037, 315] width 54 height 26
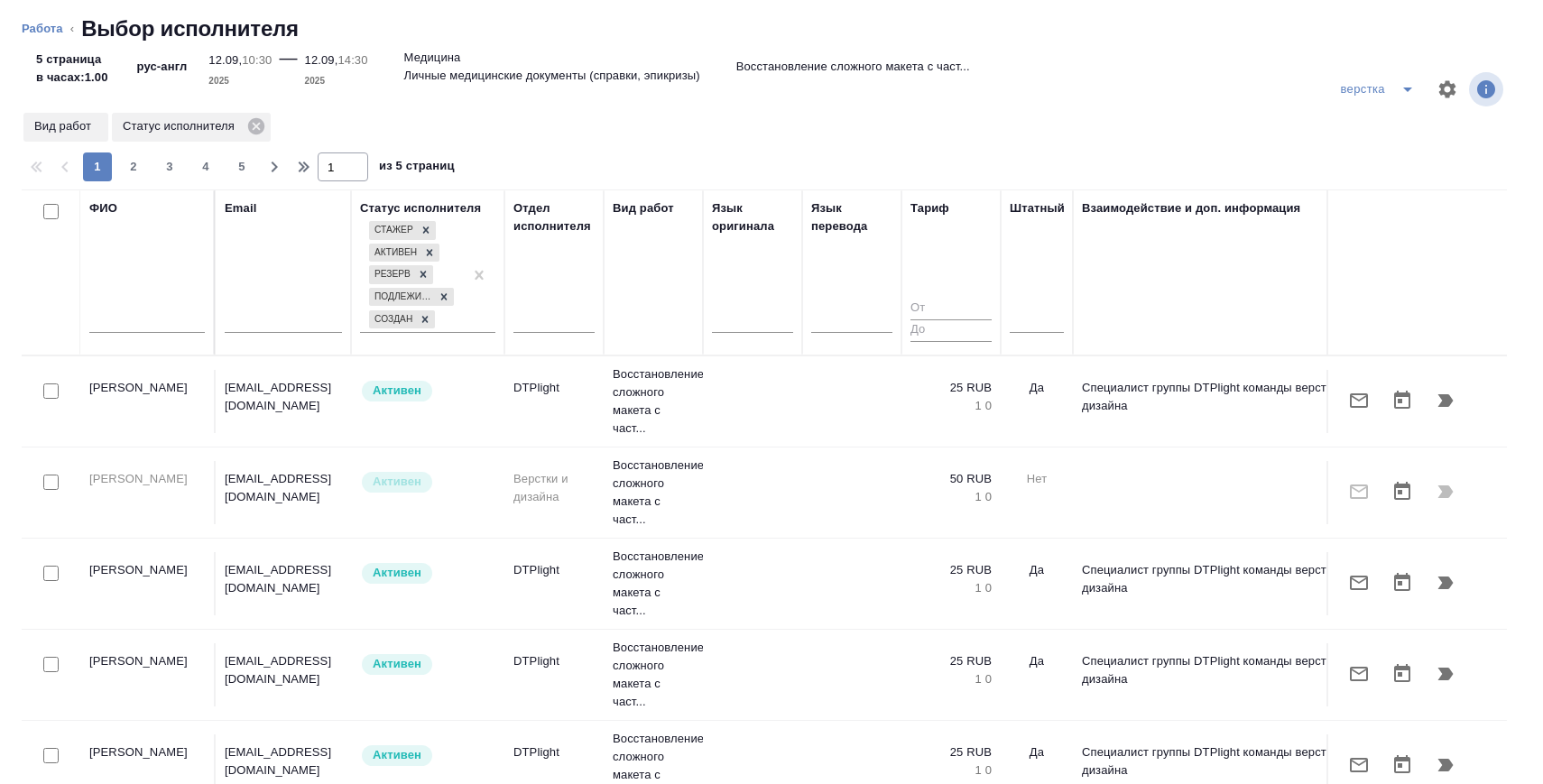
click at [1038, 366] on tr "[PERSON_NAME] [EMAIL_ADDRESS][DOMAIN_NAME] Активен DTPlight Восстановление слож…" at bounding box center [796, 401] width 1548 height 91
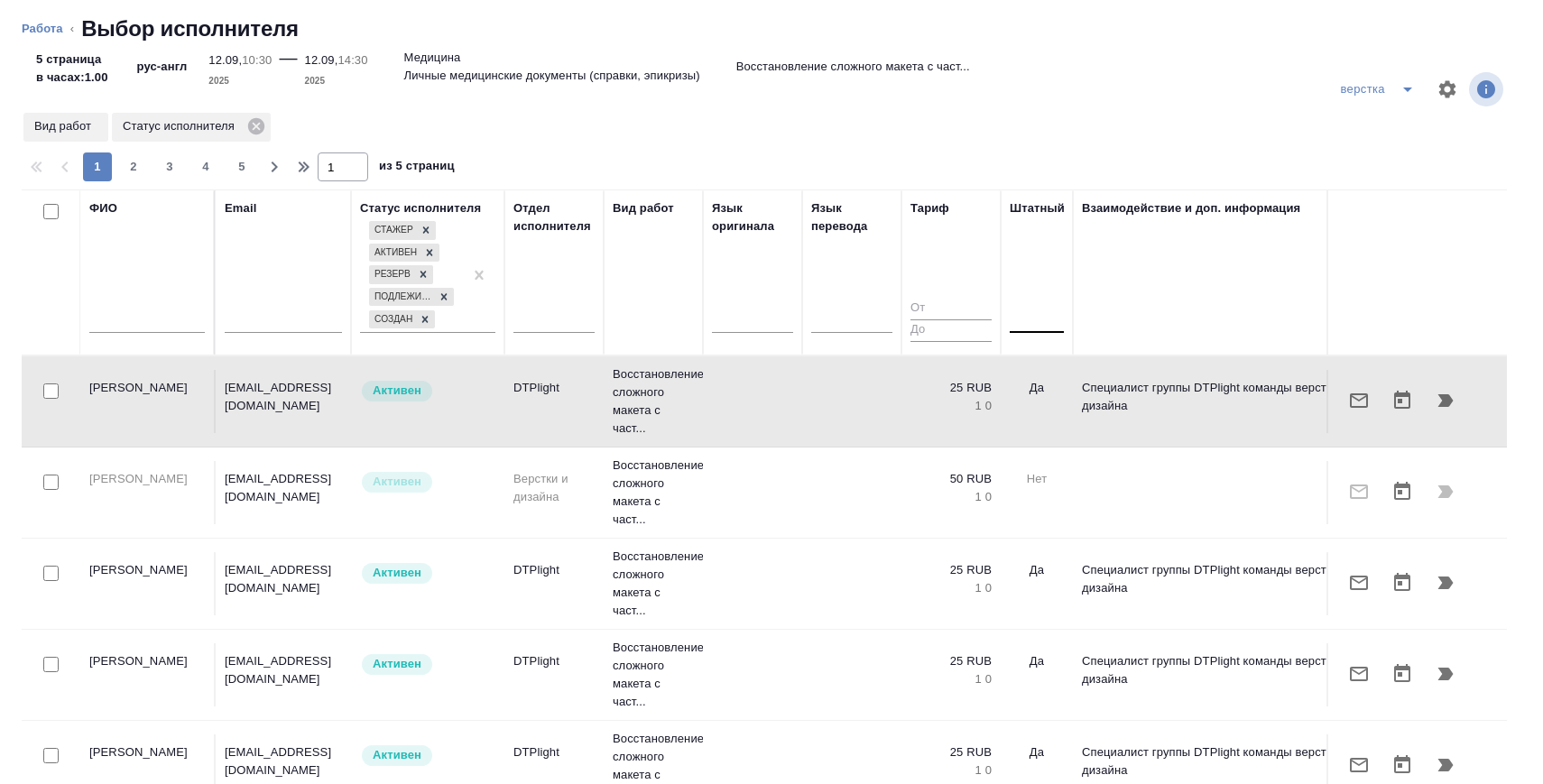
click at [1027, 327] on div at bounding box center [1037, 315] width 54 height 26
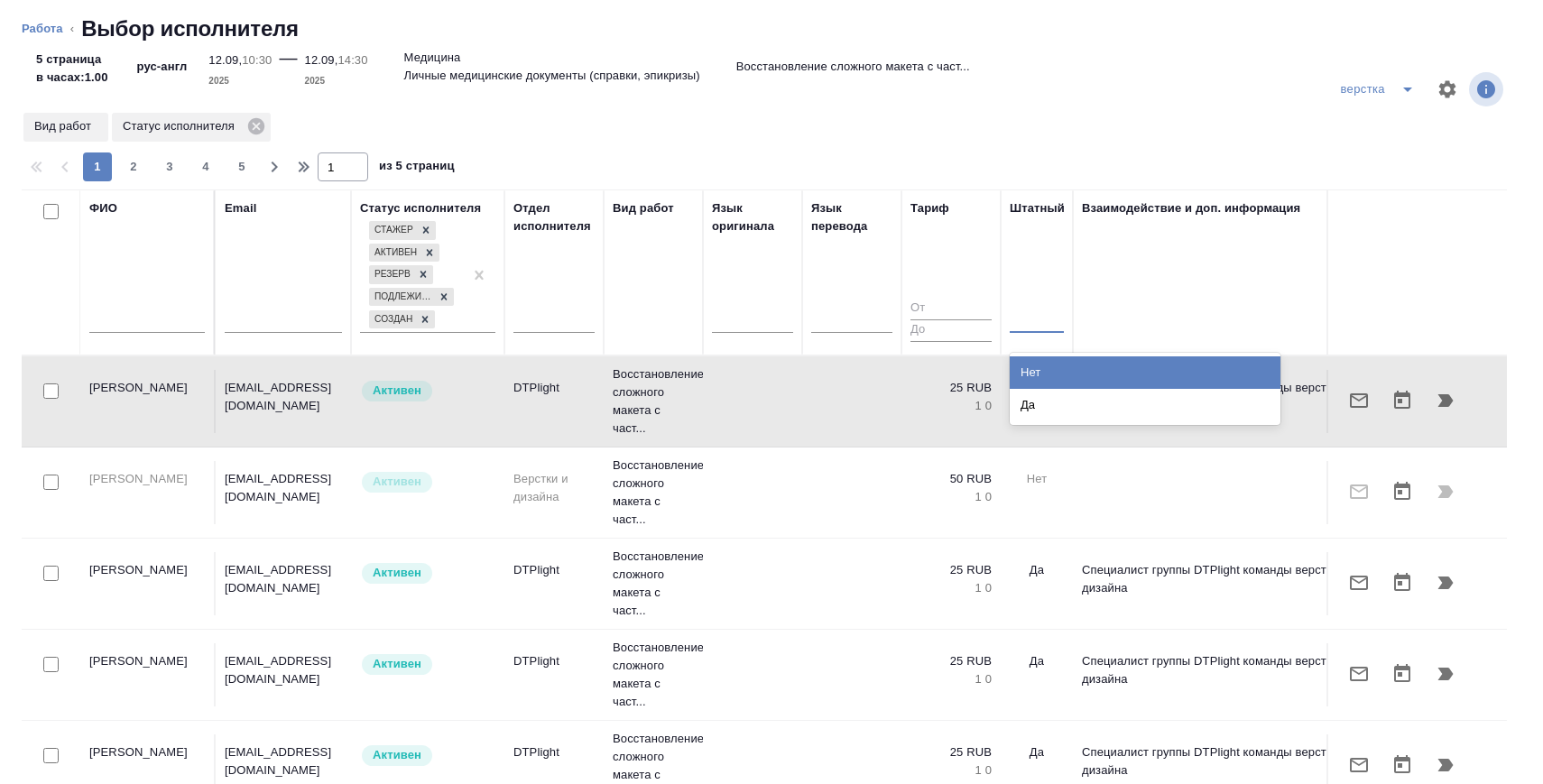
click at [1031, 385] on div "Нет" at bounding box center [1145, 372] width 270 height 32
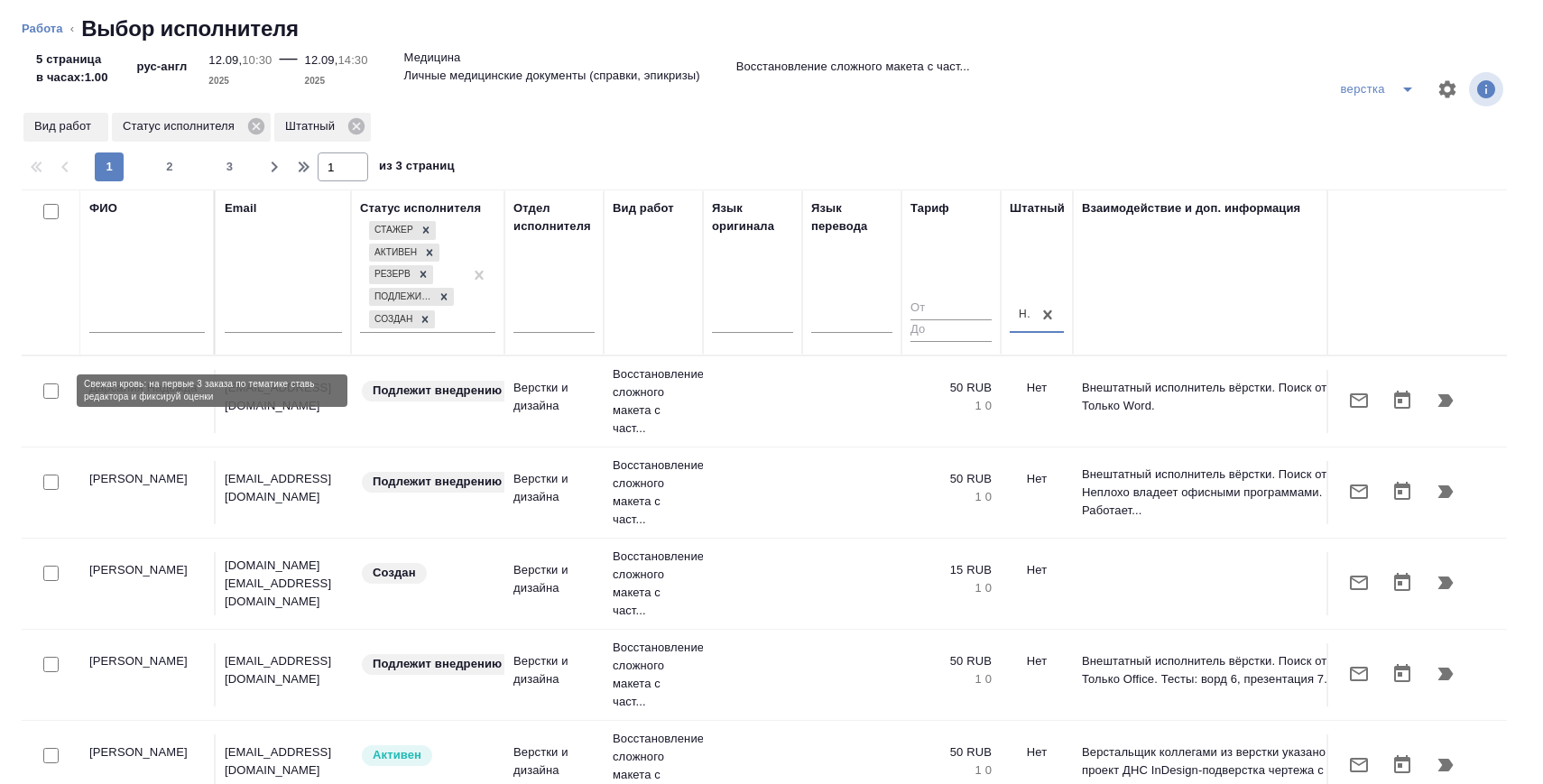
scroll to position [42, 0]
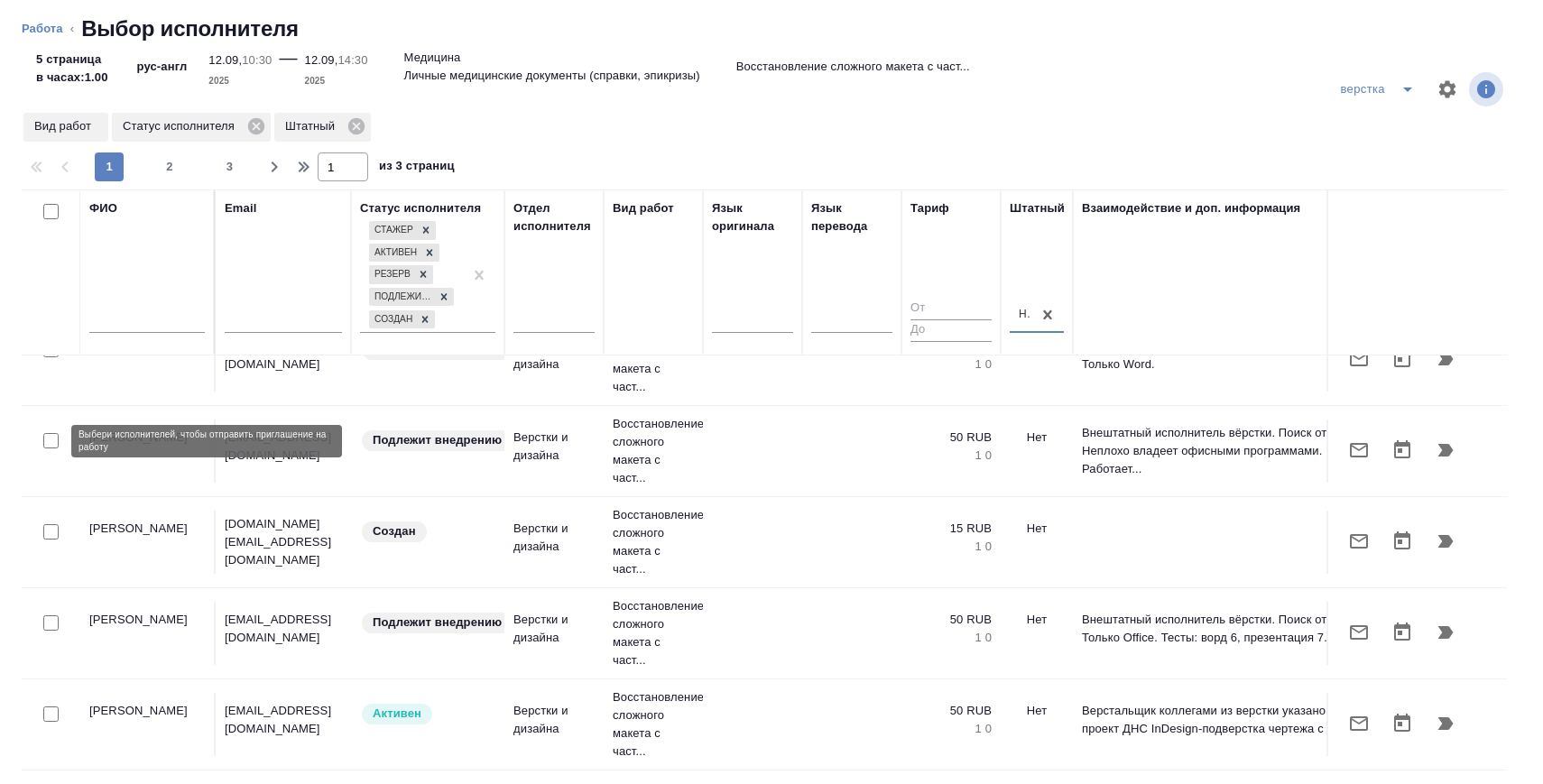
click at [43, 447] on input "checkbox" at bounding box center [51, 440] width 15 height 15
checkbox input "true"
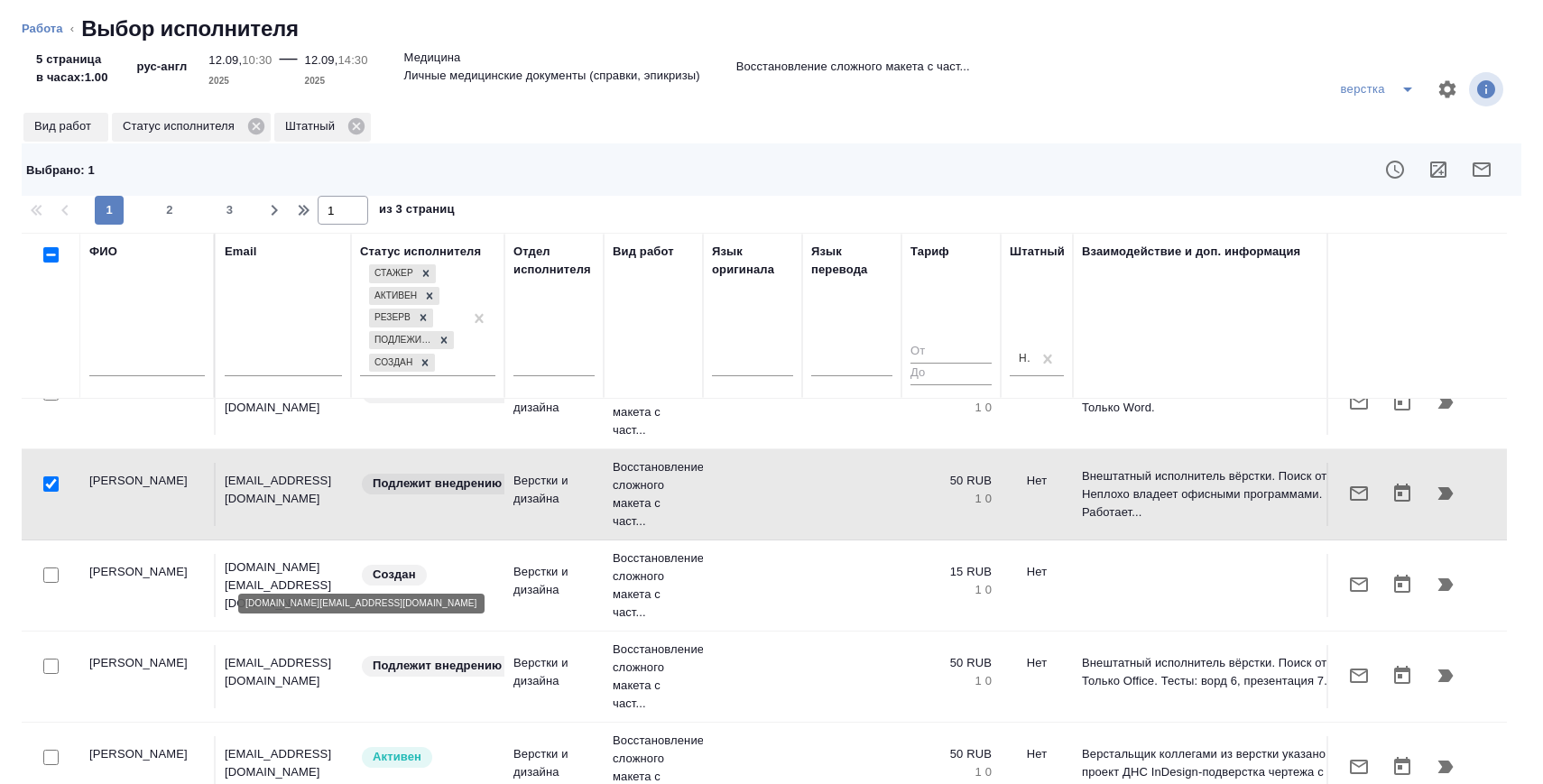
scroll to position [0, 0]
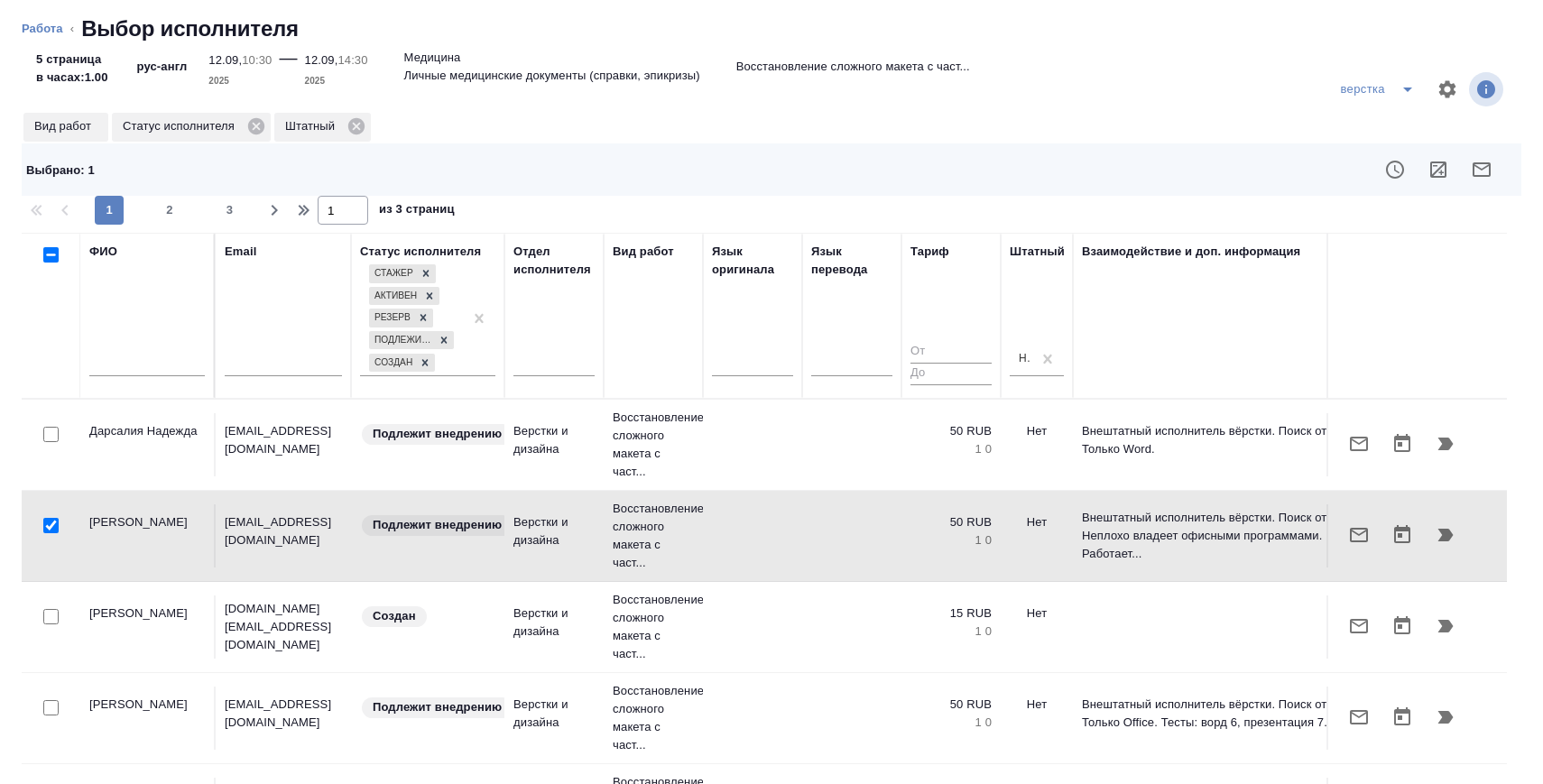
click at [41, 433] on div at bounding box center [50, 435] width 41 height 26
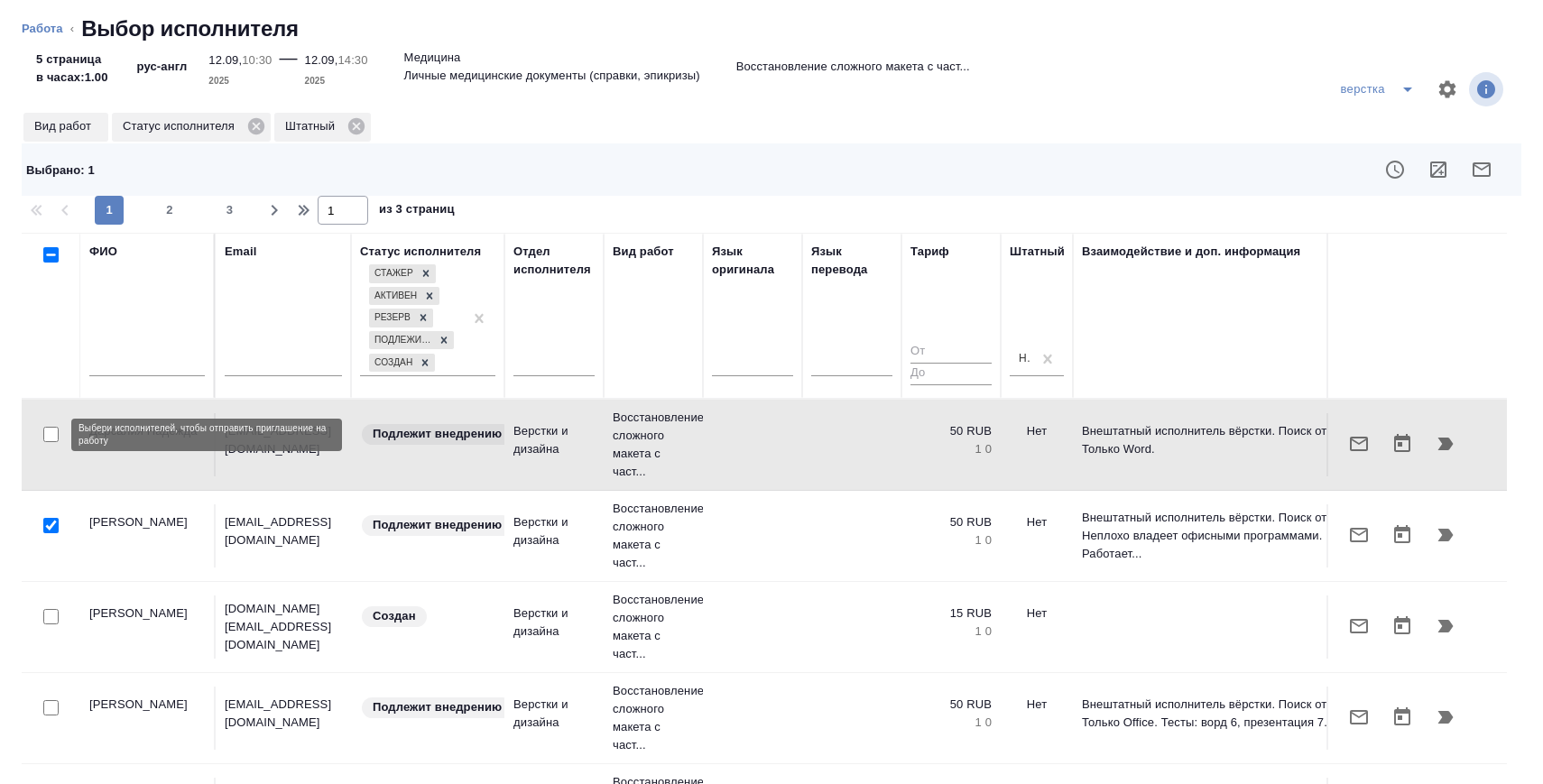
click at [55, 437] on input "checkbox" at bounding box center [51, 435] width 15 height 15
checkbox input "true"
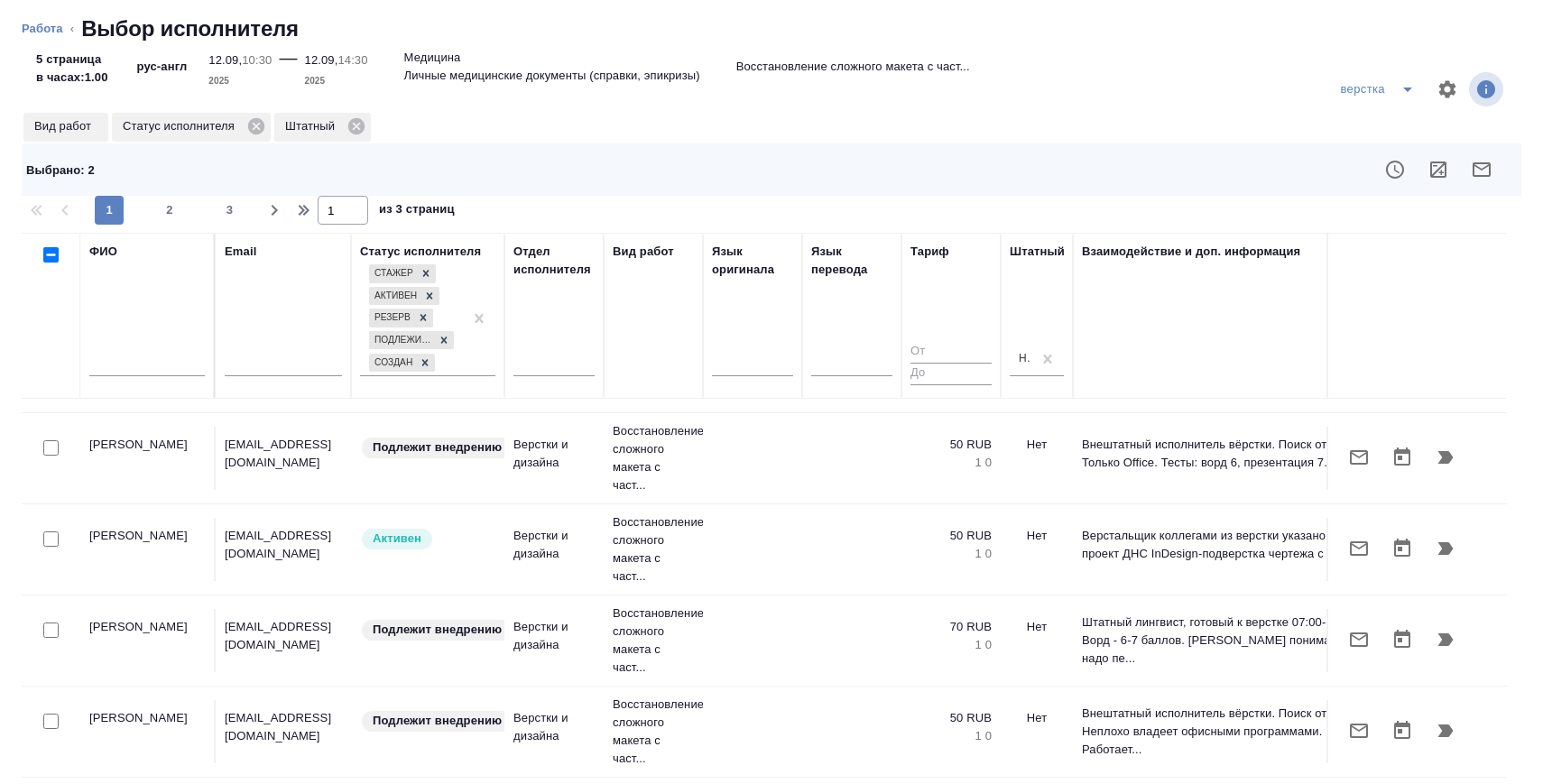
scroll to position [300, 0]
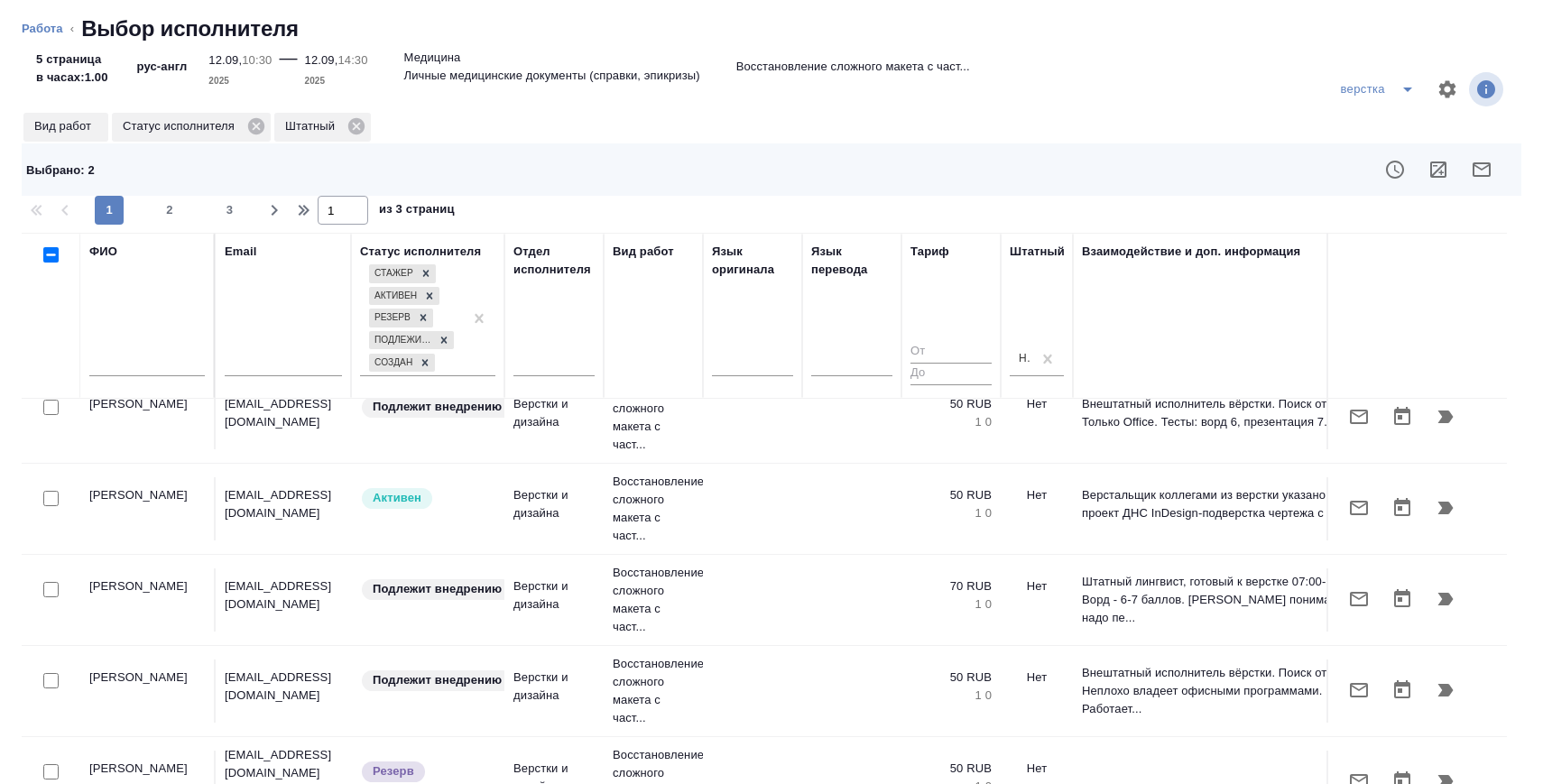
click at [56, 492] on input "checkbox" at bounding box center [51, 498] width 15 height 15
checkbox input "true"
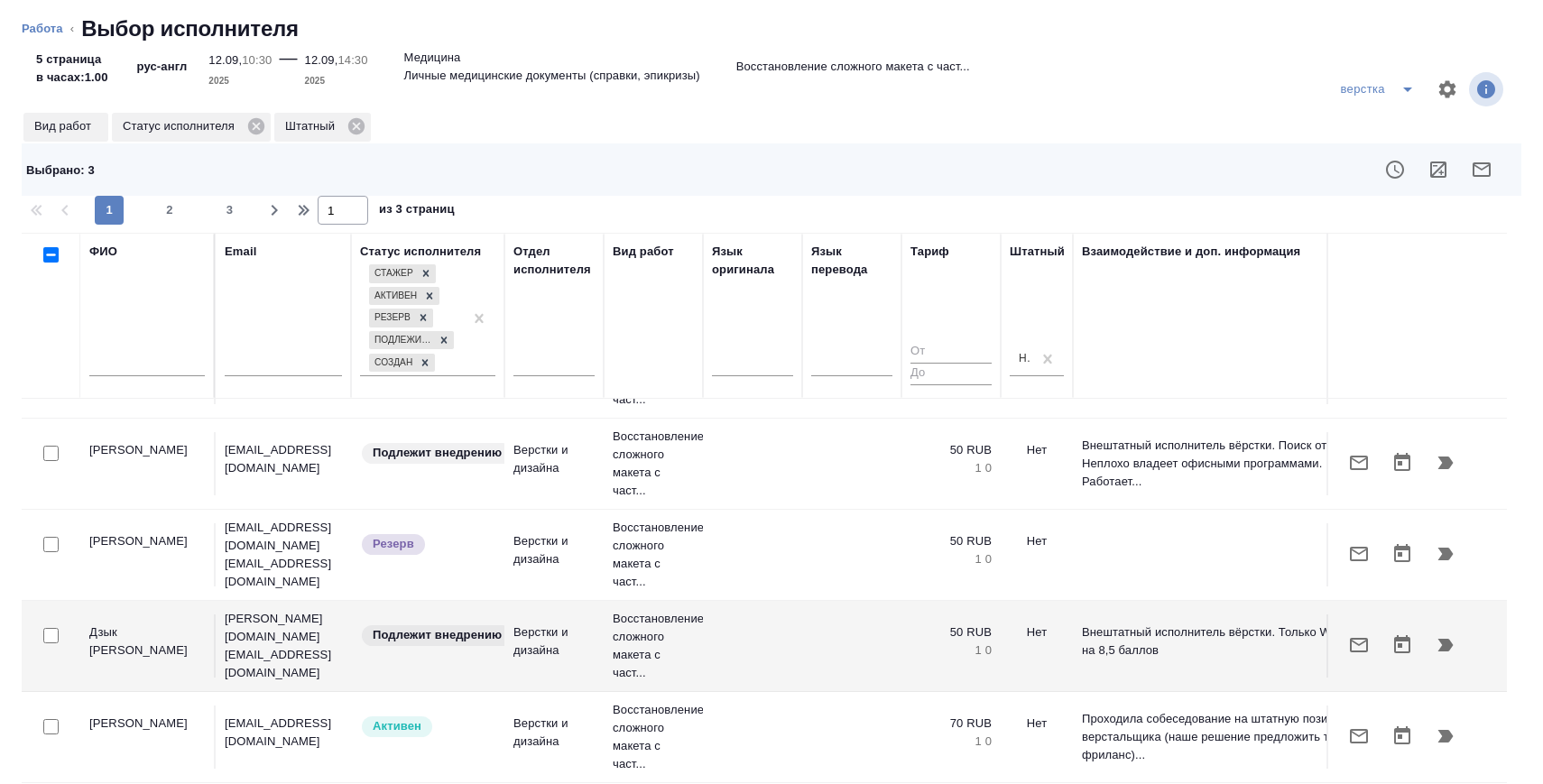
scroll to position [553, 0]
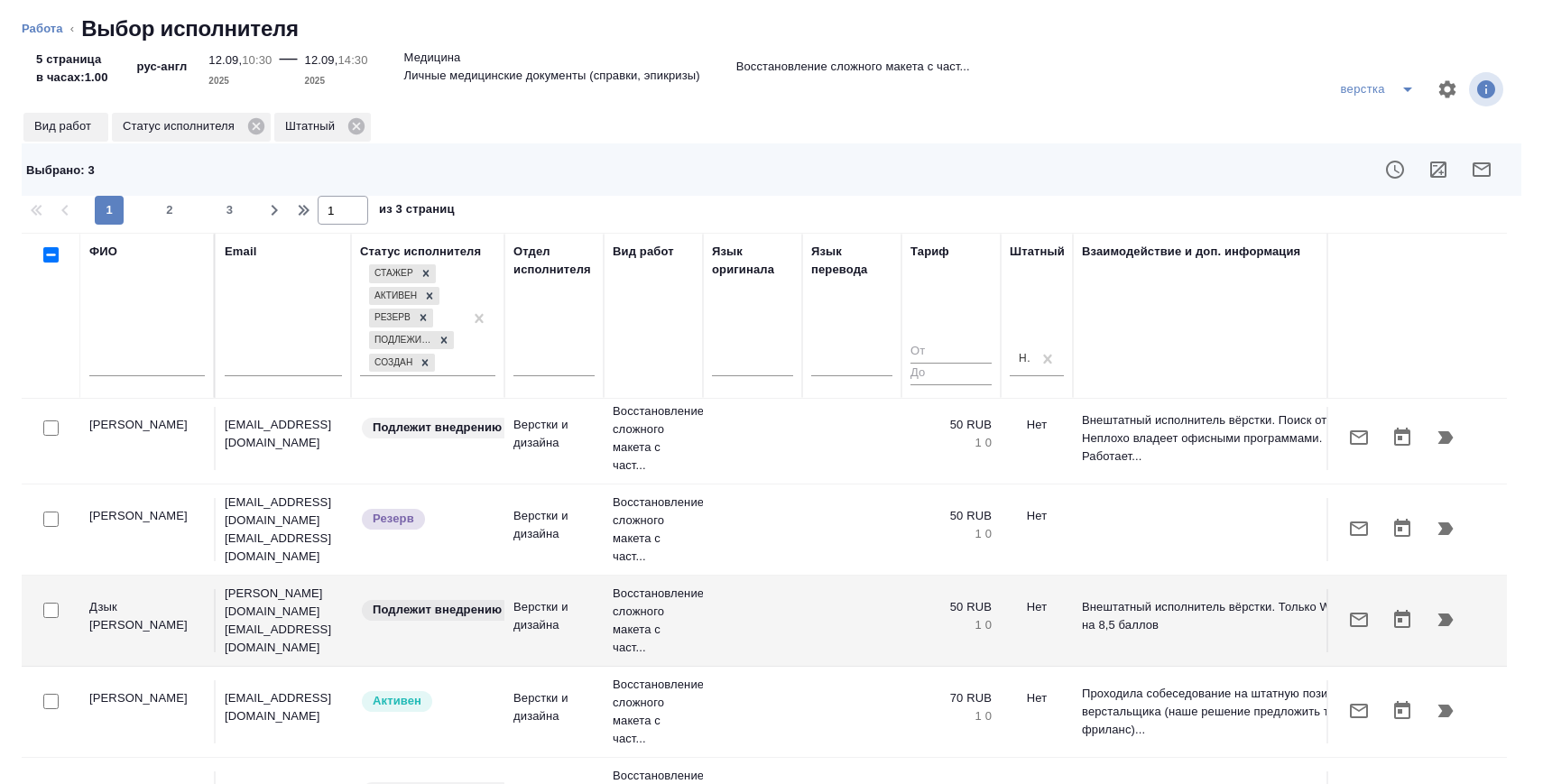
click at [50, 516] on input "checkbox" at bounding box center [51, 519] width 15 height 15
checkbox input "true"
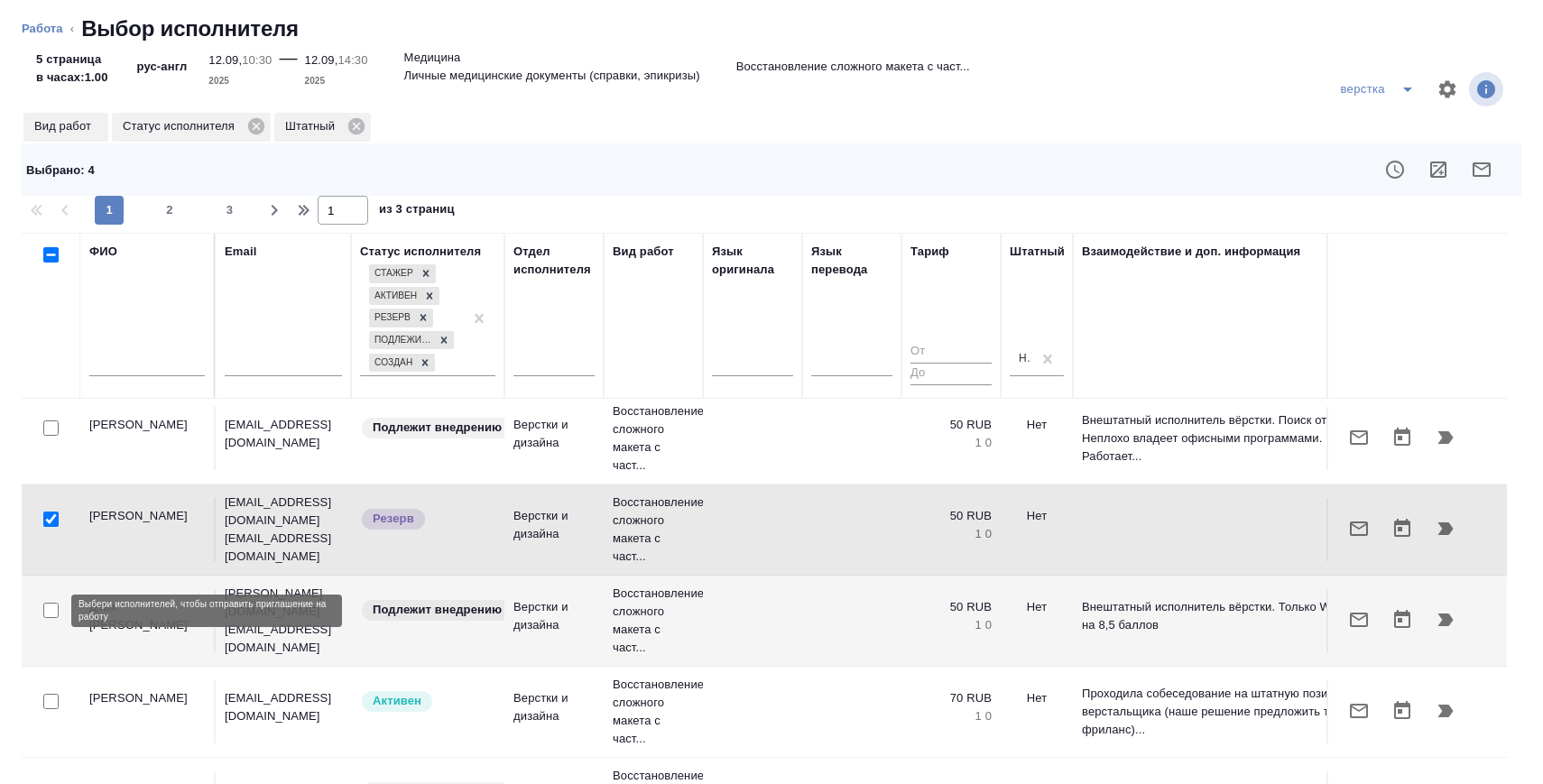
click at [48, 605] on input "checkbox" at bounding box center [51, 610] width 15 height 15
checkbox input "true"
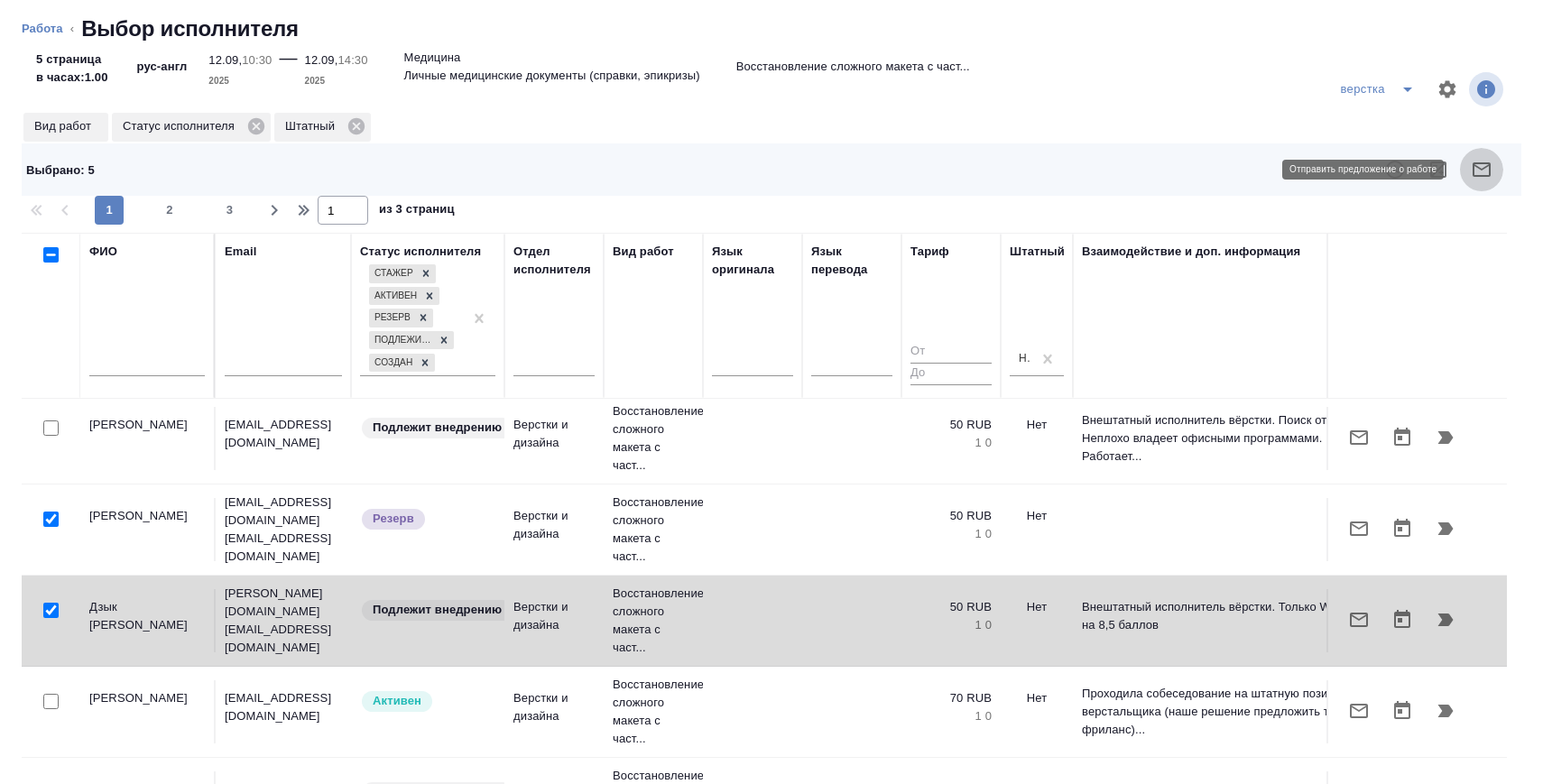
click at [1478, 166] on icon "button" at bounding box center [1481, 169] width 22 height 22
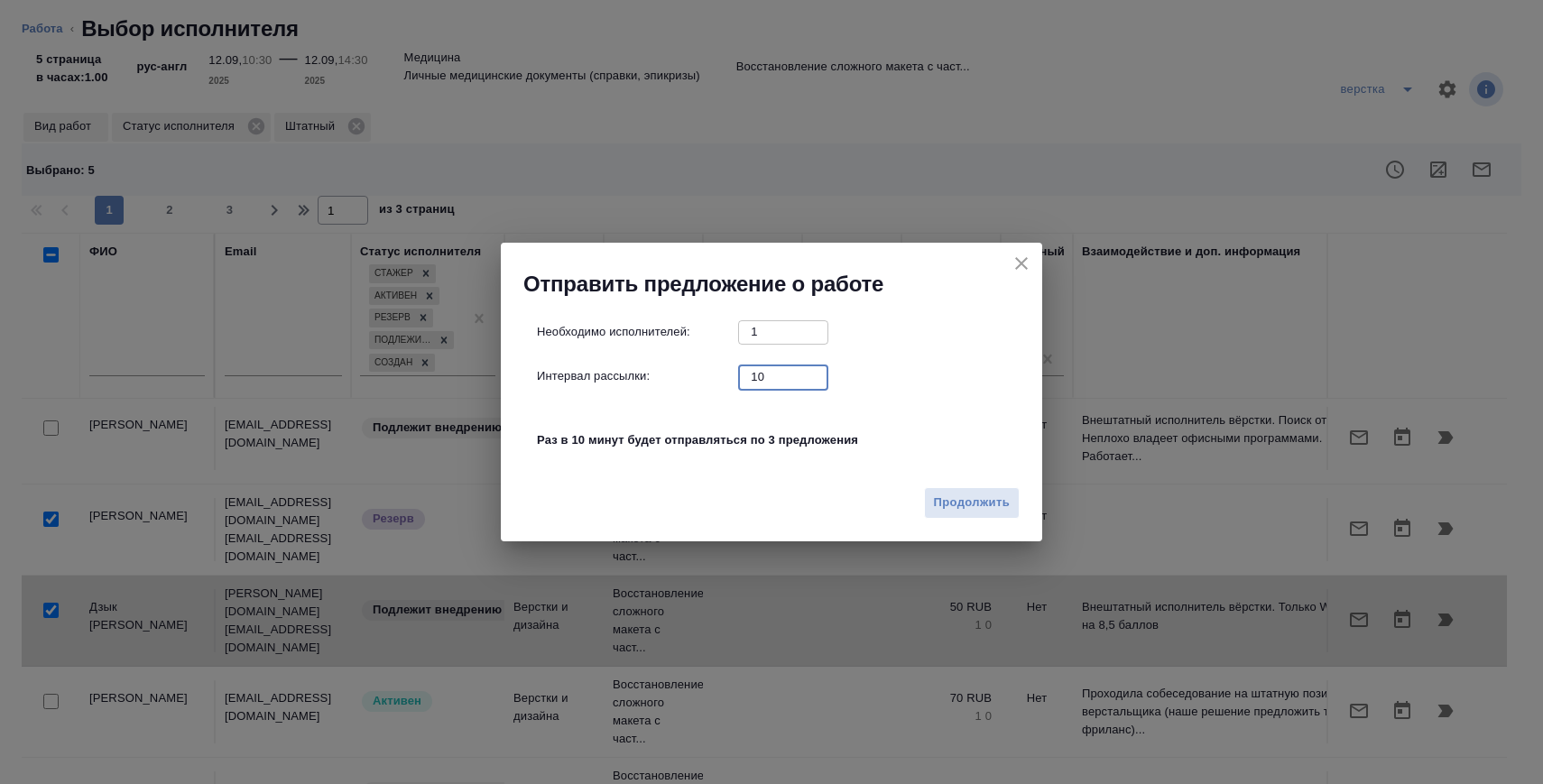
drag, startPoint x: 780, startPoint y: 379, endPoint x: 724, endPoint y: 379, distance: 56.0
click at [724, 379] on div "Интервал рассылки: 10 ​" at bounding box center [779, 377] width 484 height 23
type input "0"
click at [947, 489] on button "Продолжить" at bounding box center [971, 503] width 95 height 31
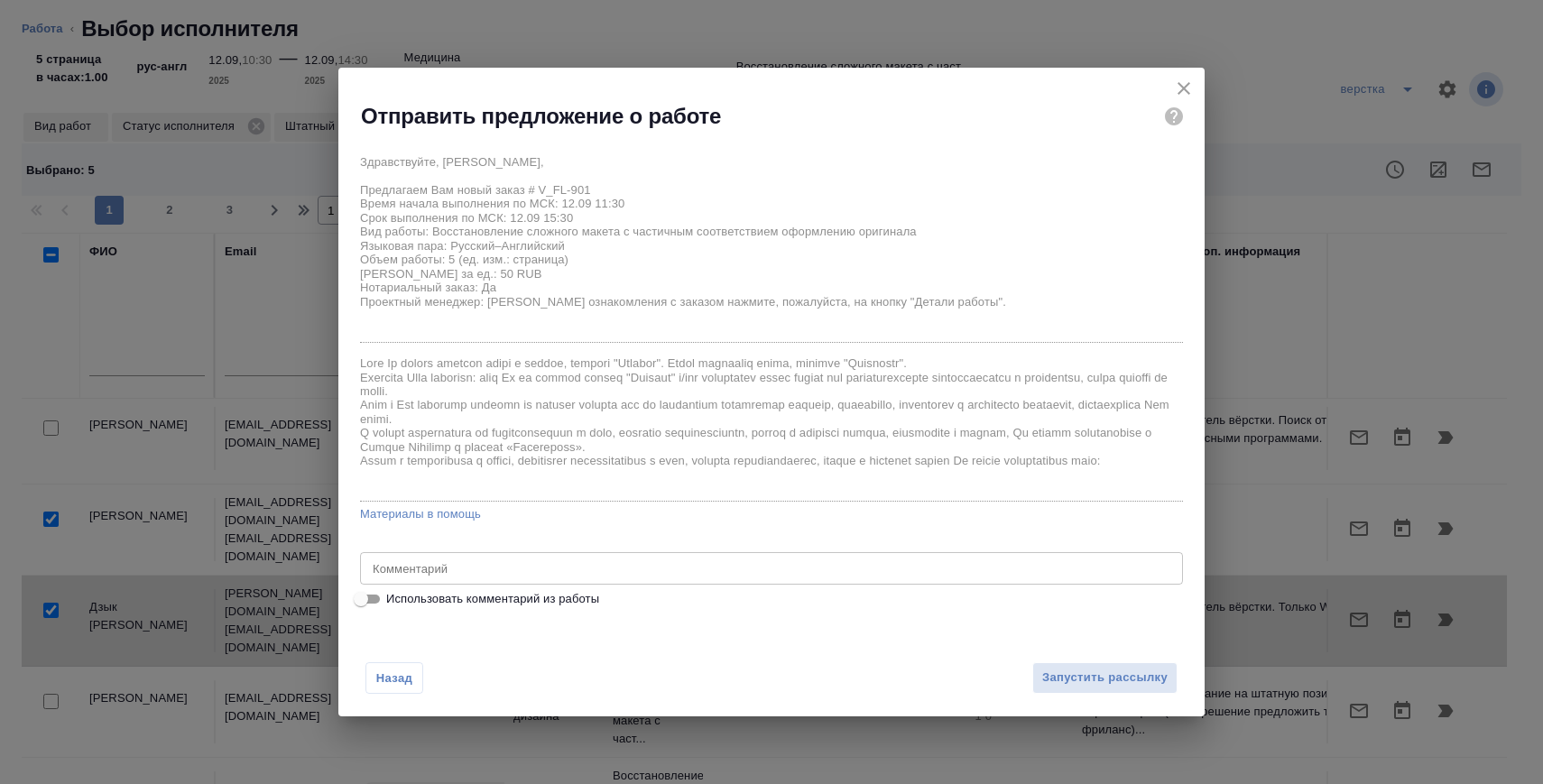
click at [517, 584] on div "x Комментарий" at bounding box center [771, 568] width 823 height 32
click at [516, 602] on span "Использовать комментарий из работы" at bounding box center [492, 598] width 213 height 18
click at [393, 602] on input "Использовать комментарий из работы" at bounding box center [361, 599] width 65 height 22
checkbox input "true"
click at [492, 572] on textarea "нот" at bounding box center [771, 569] width 797 height 13
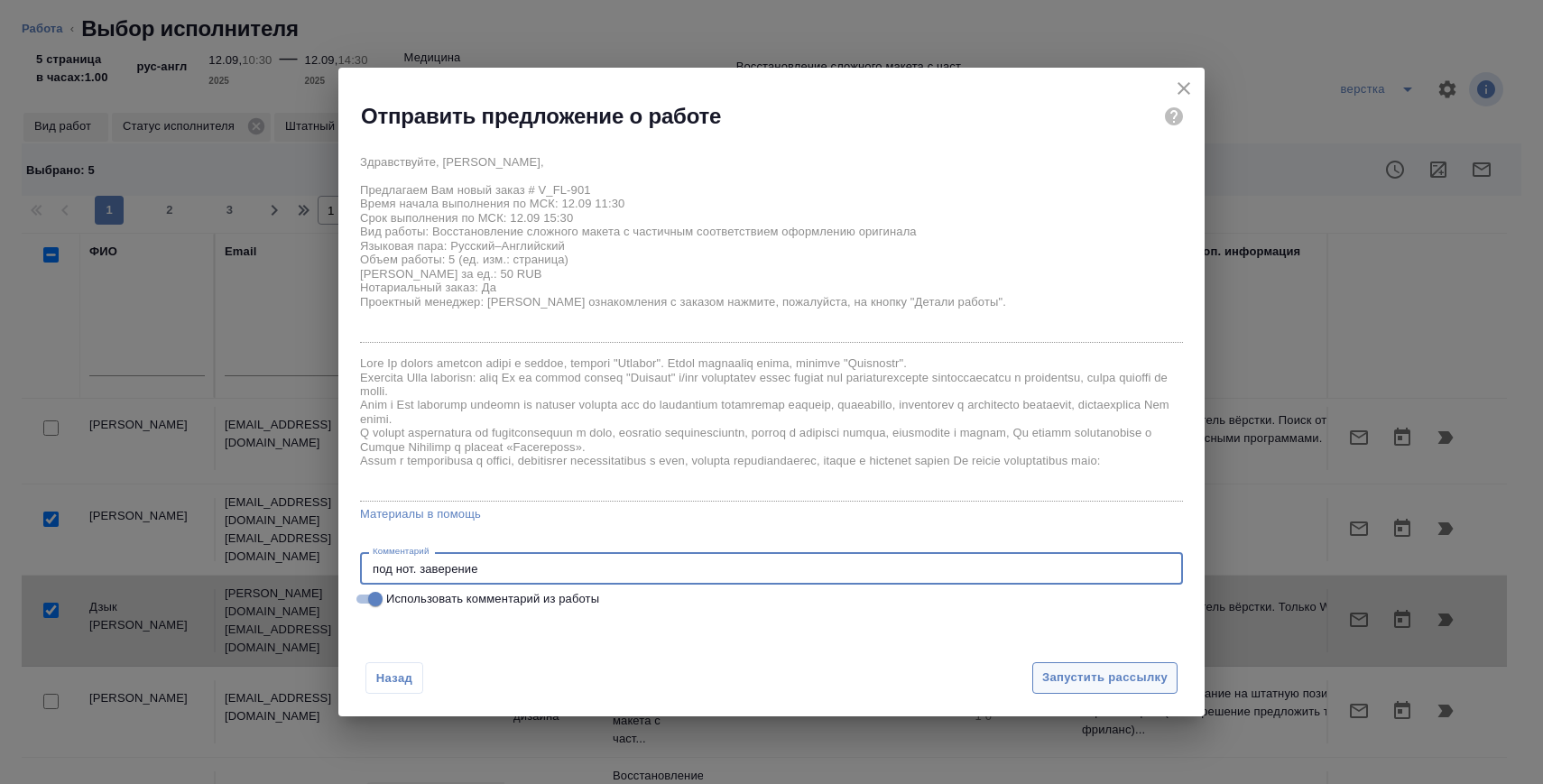
type textarea "под нот. заверение"
click at [1049, 688] on span "Запустить рассылку" at bounding box center [1105, 678] width 126 height 21
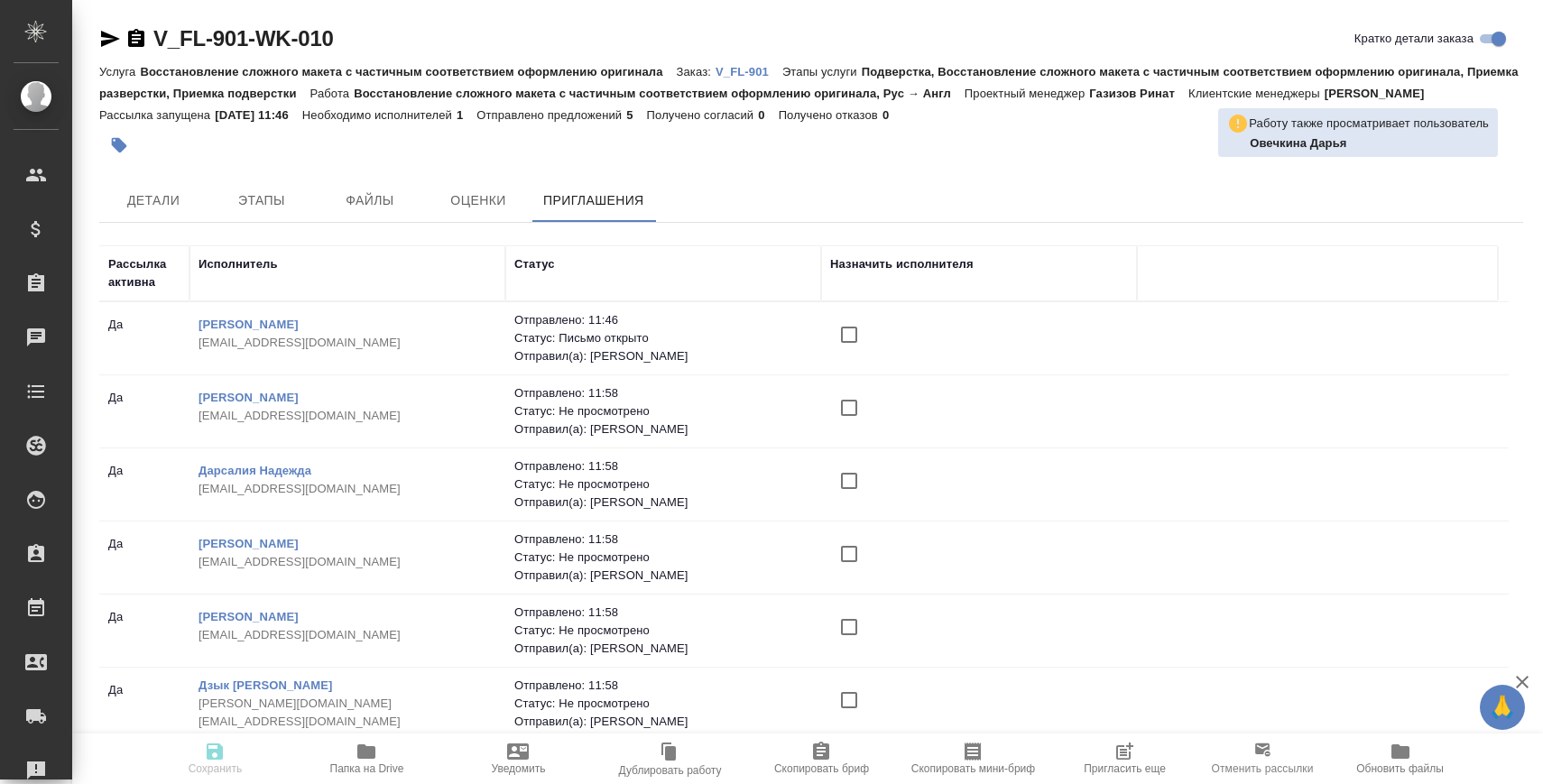
scroll to position [4, 0]
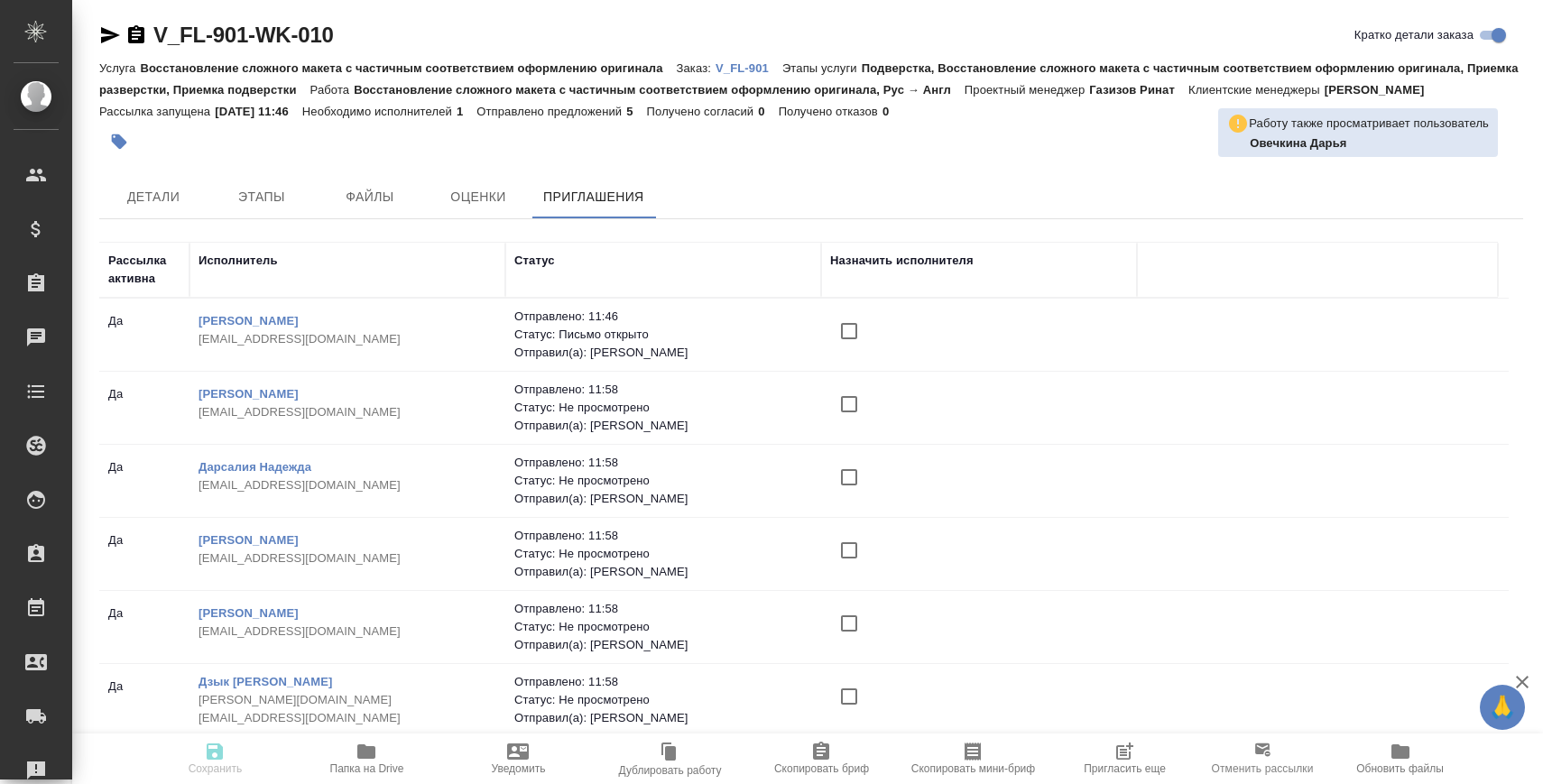
click at [139, 36] on icon "button" at bounding box center [136, 34] width 16 height 18
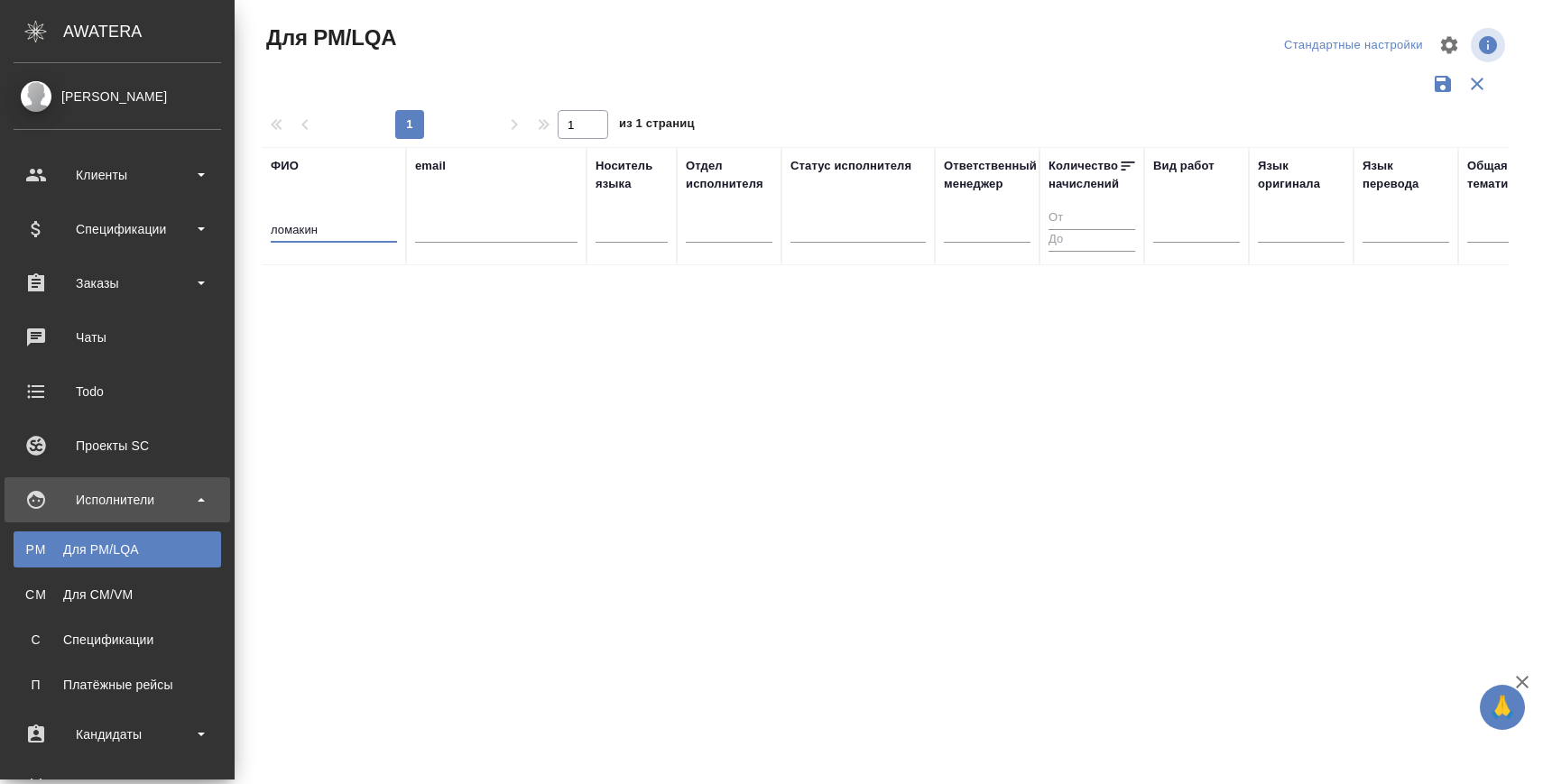
click at [180, 502] on div "Исполнители" at bounding box center [117, 500] width 208 height 27
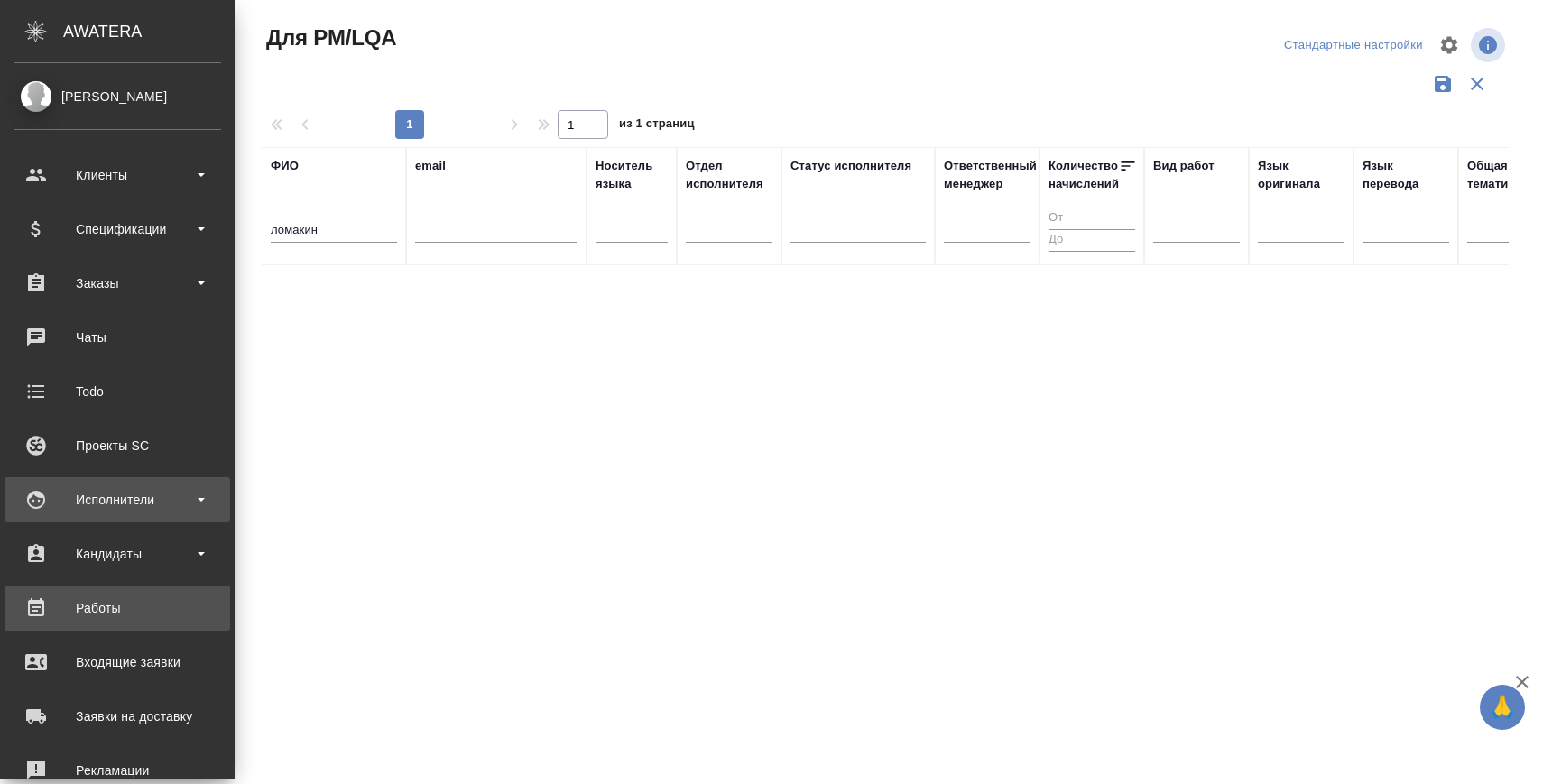
click at [128, 598] on div "Работы" at bounding box center [117, 607] width 208 height 27
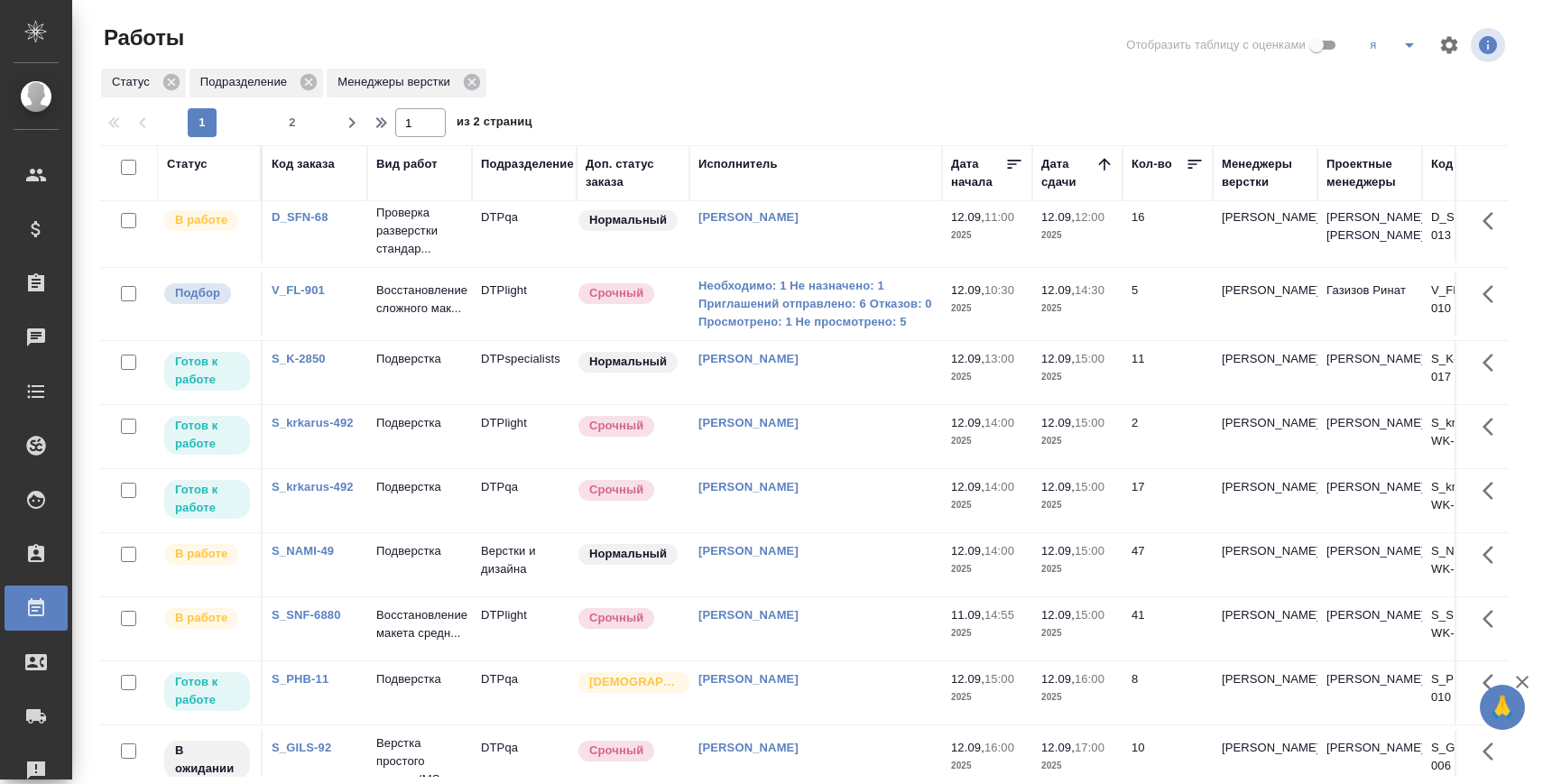
scroll to position [6, 0]
click at [331, 431] on link "S_krkarus-492" at bounding box center [312, 424] width 82 height 13
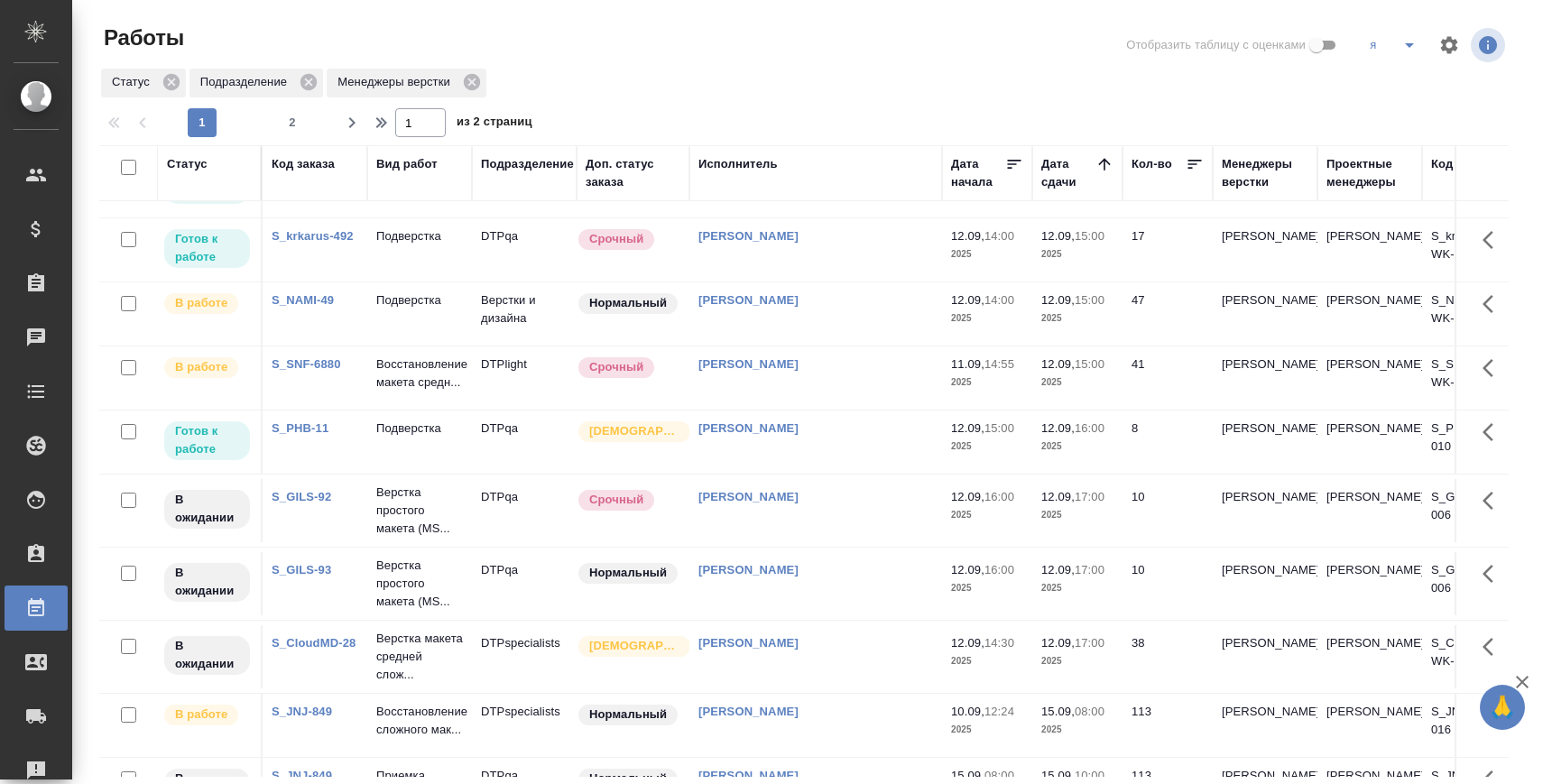
scroll to position [0, 0]
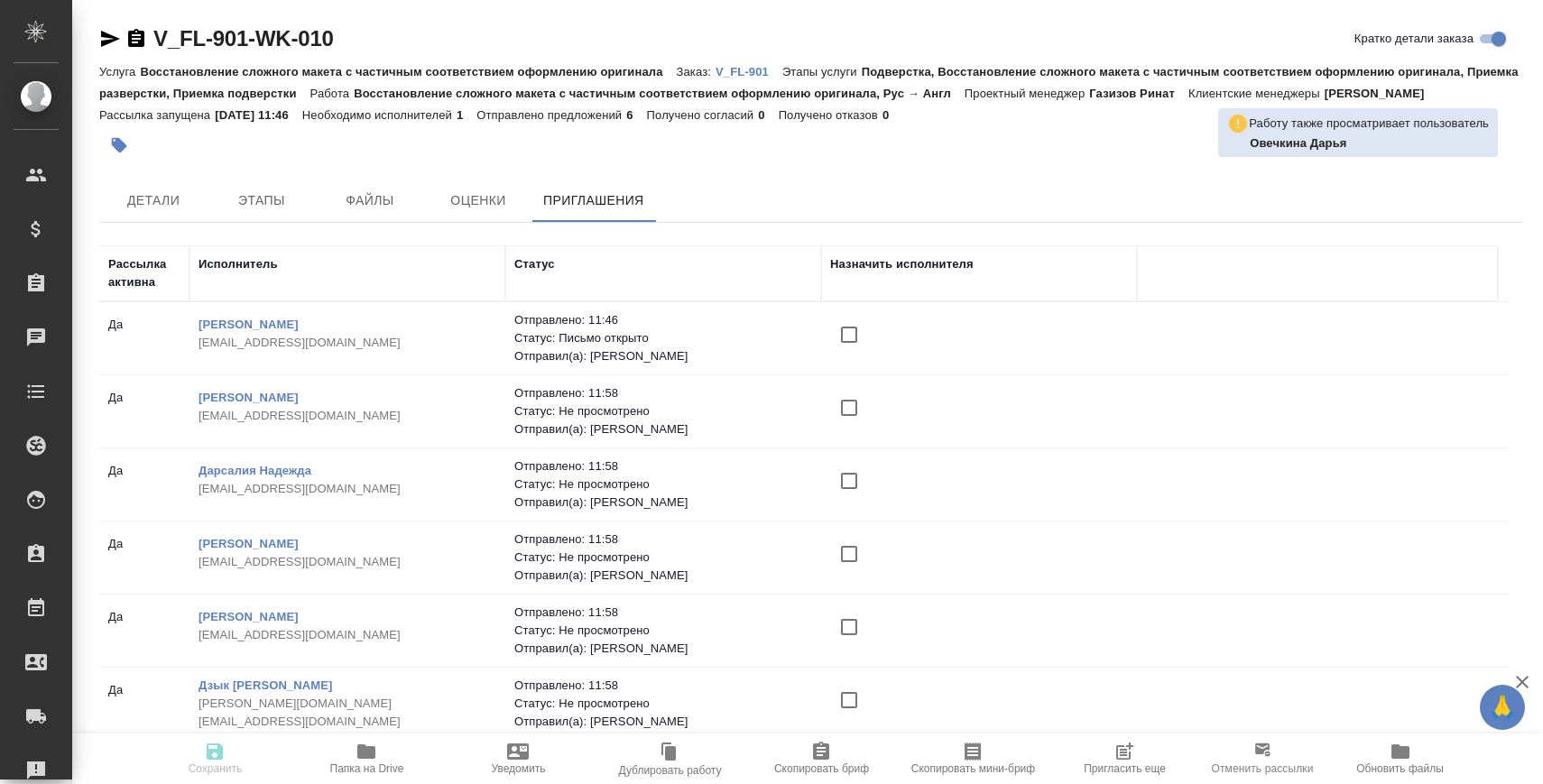
scroll to position [4, 0]
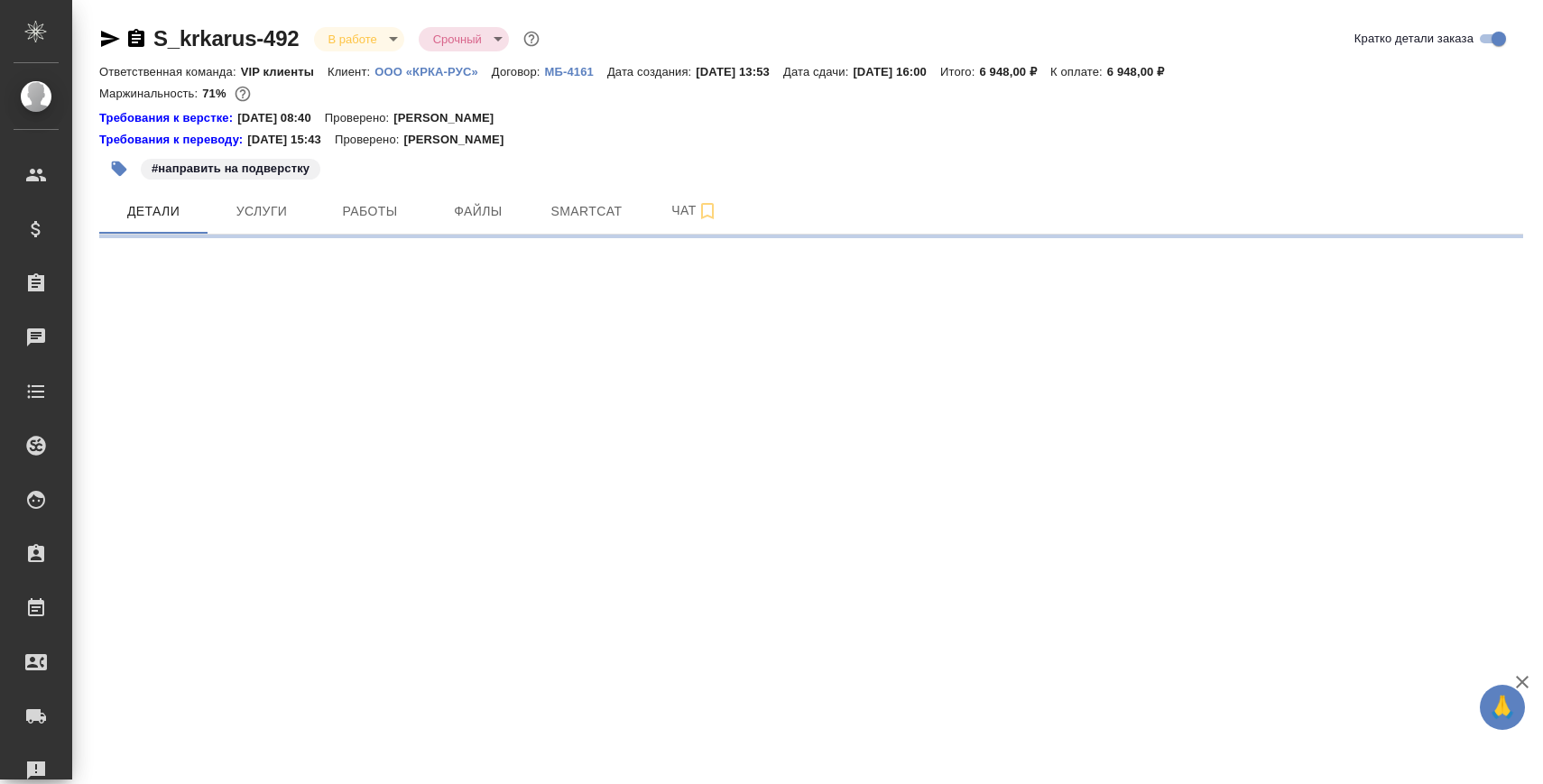
select select "RU"
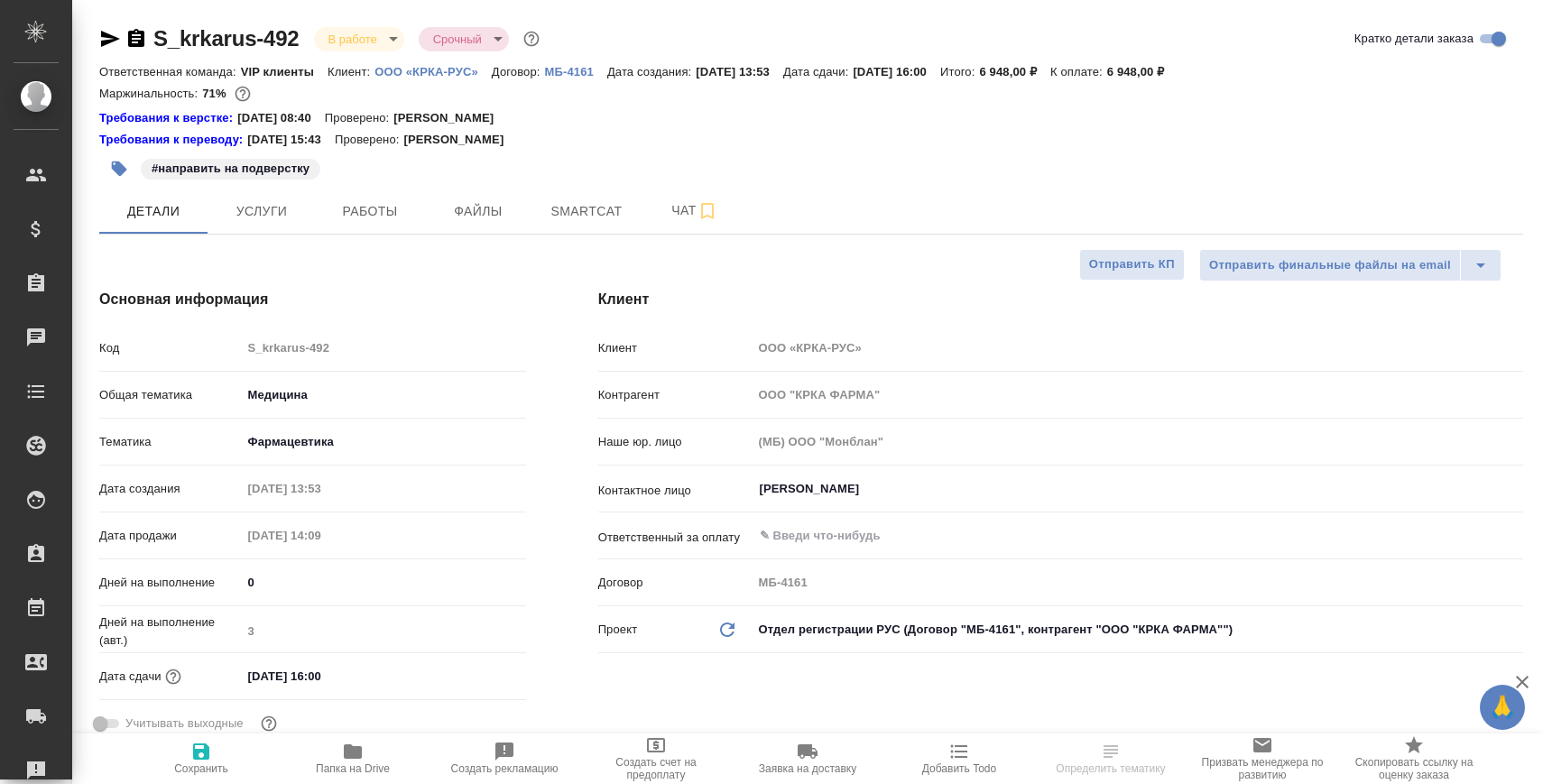
type textarea "x"
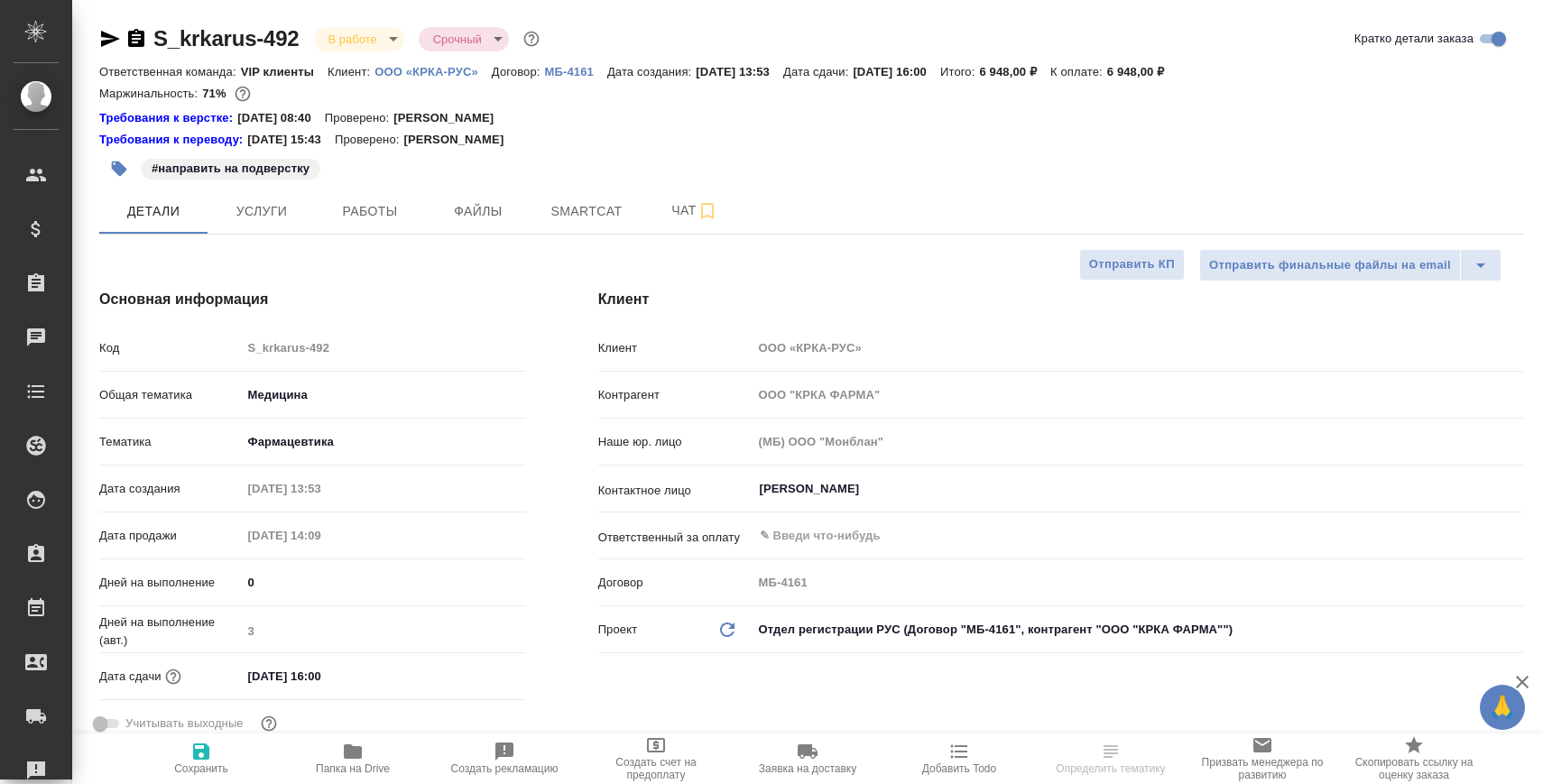
type textarea "x"
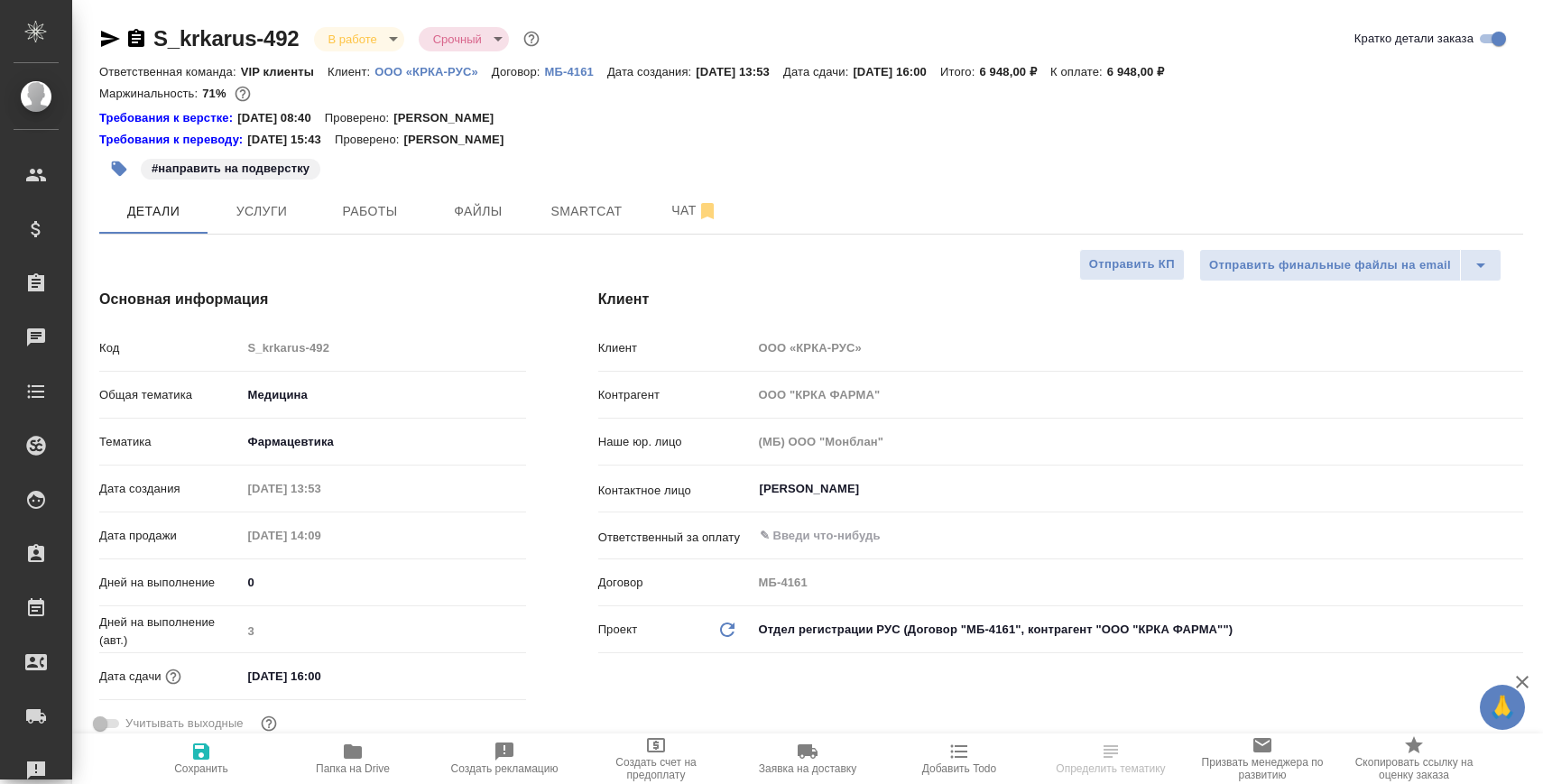
type textarea "x"
click at [390, 204] on span "Работы" at bounding box center [370, 212] width 87 height 23
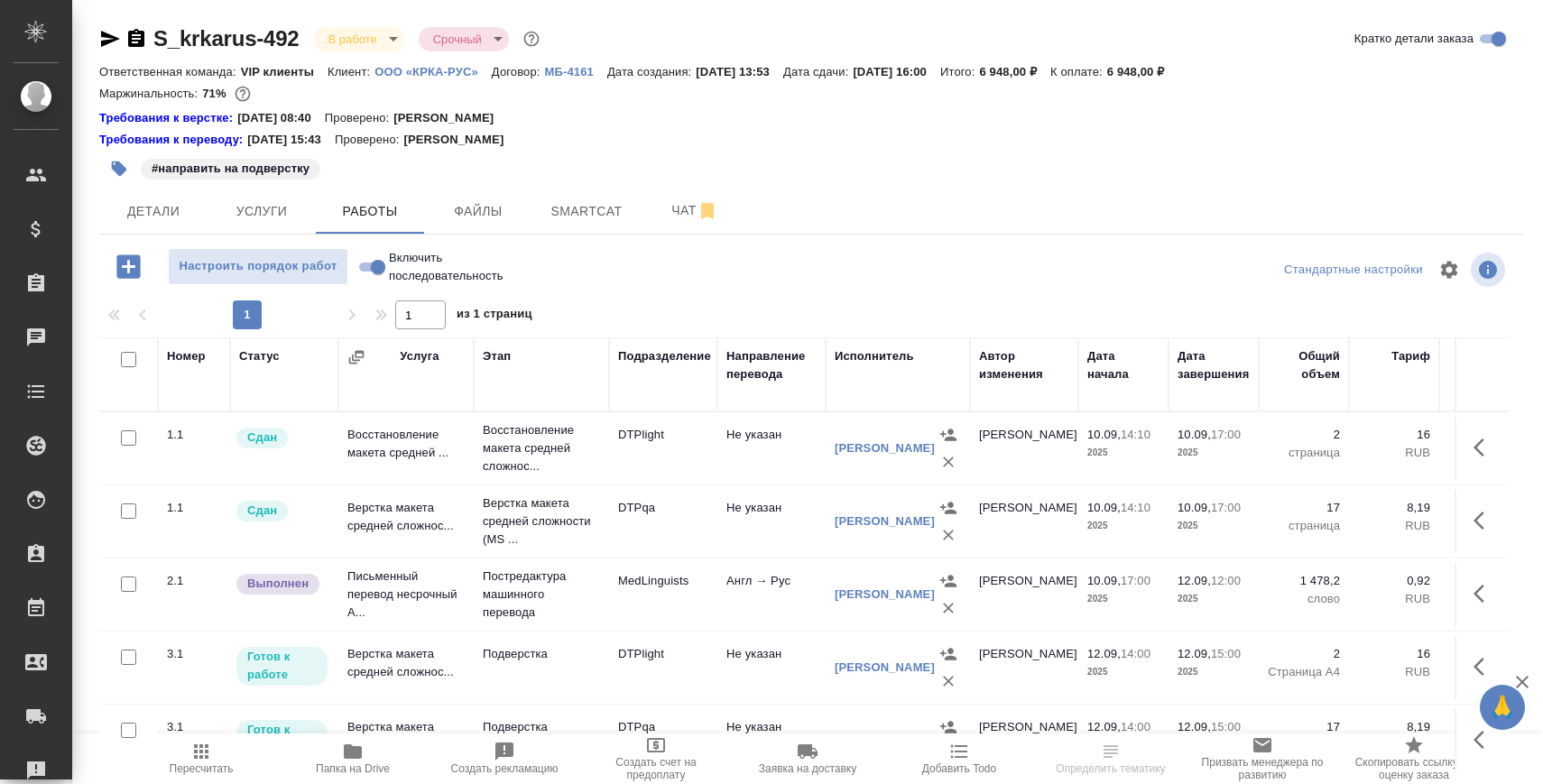
scroll to position [141, 0]
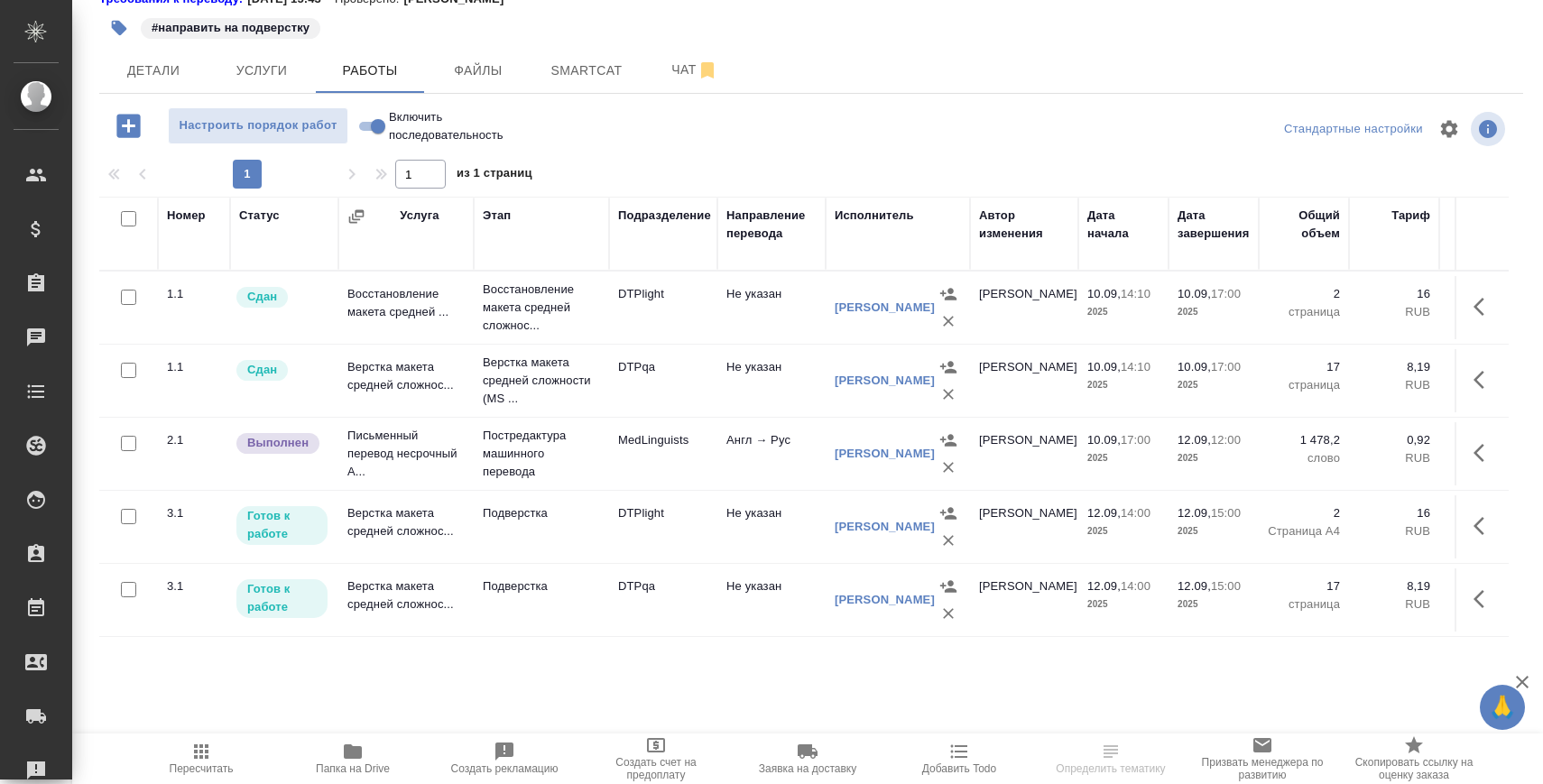
click at [508, 522] on td "Подверстка" at bounding box center [540, 526] width 135 height 63
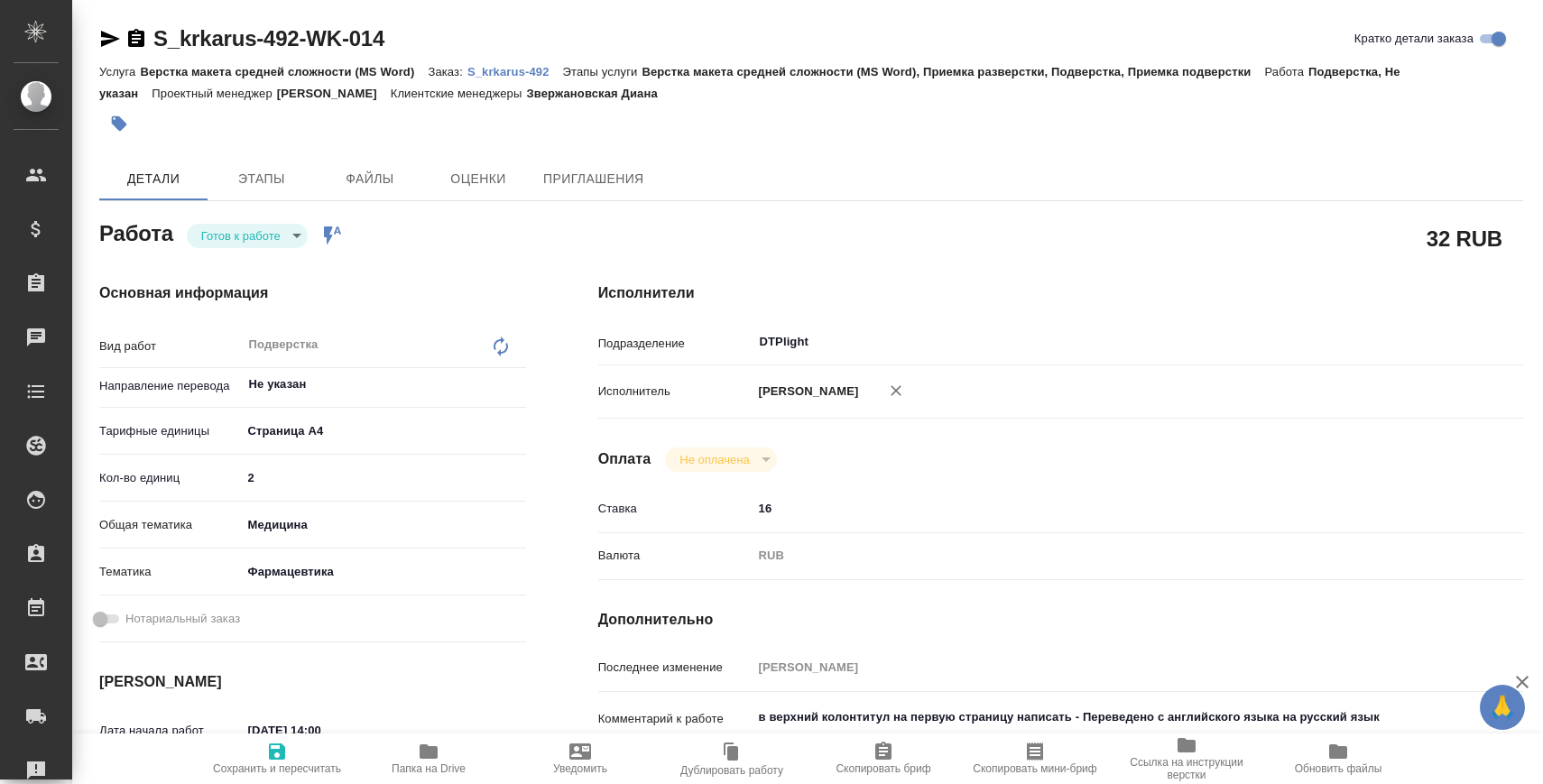
type textarea "x"
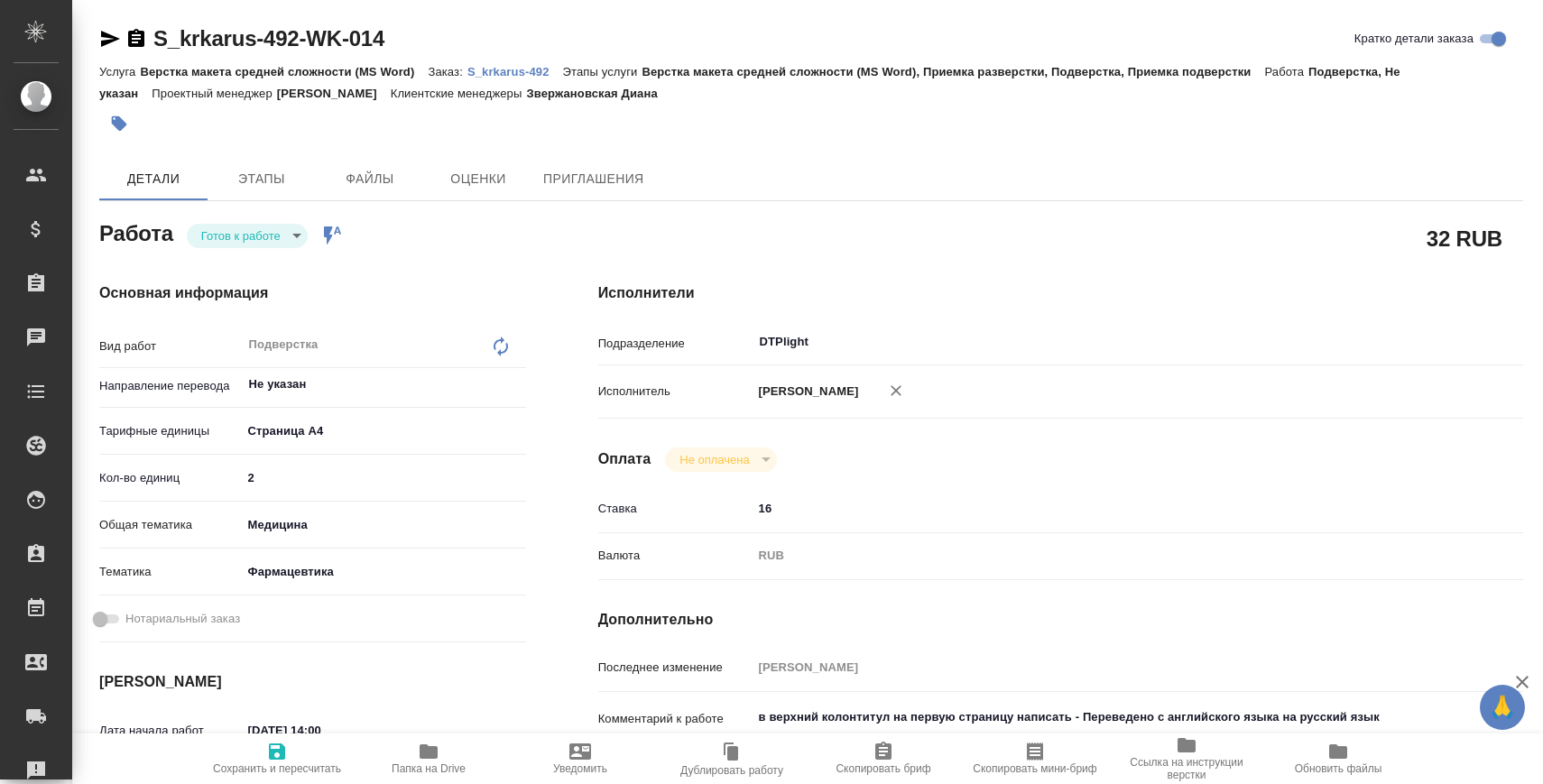
type textarea "x"
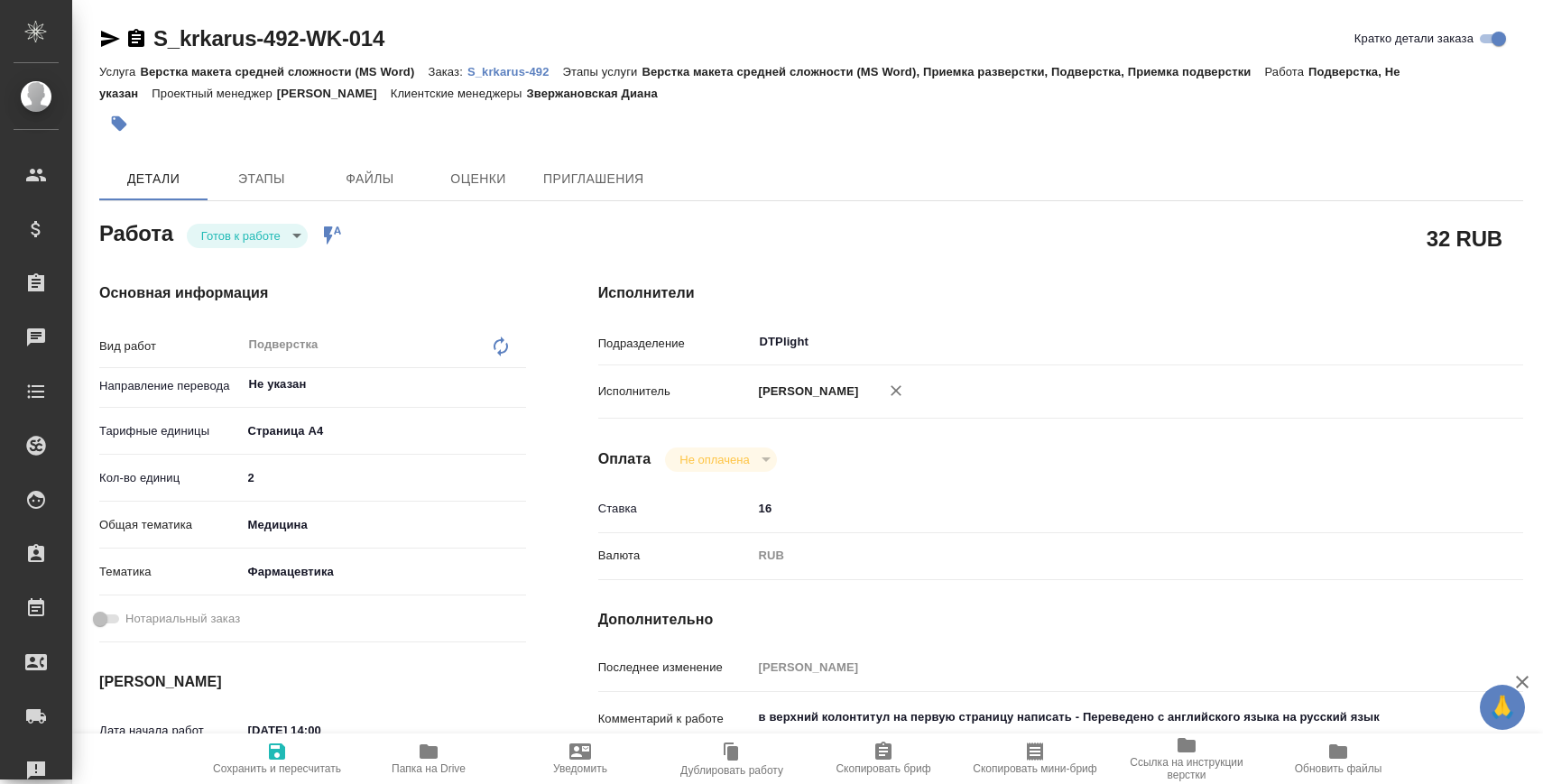
scroll to position [161, 0]
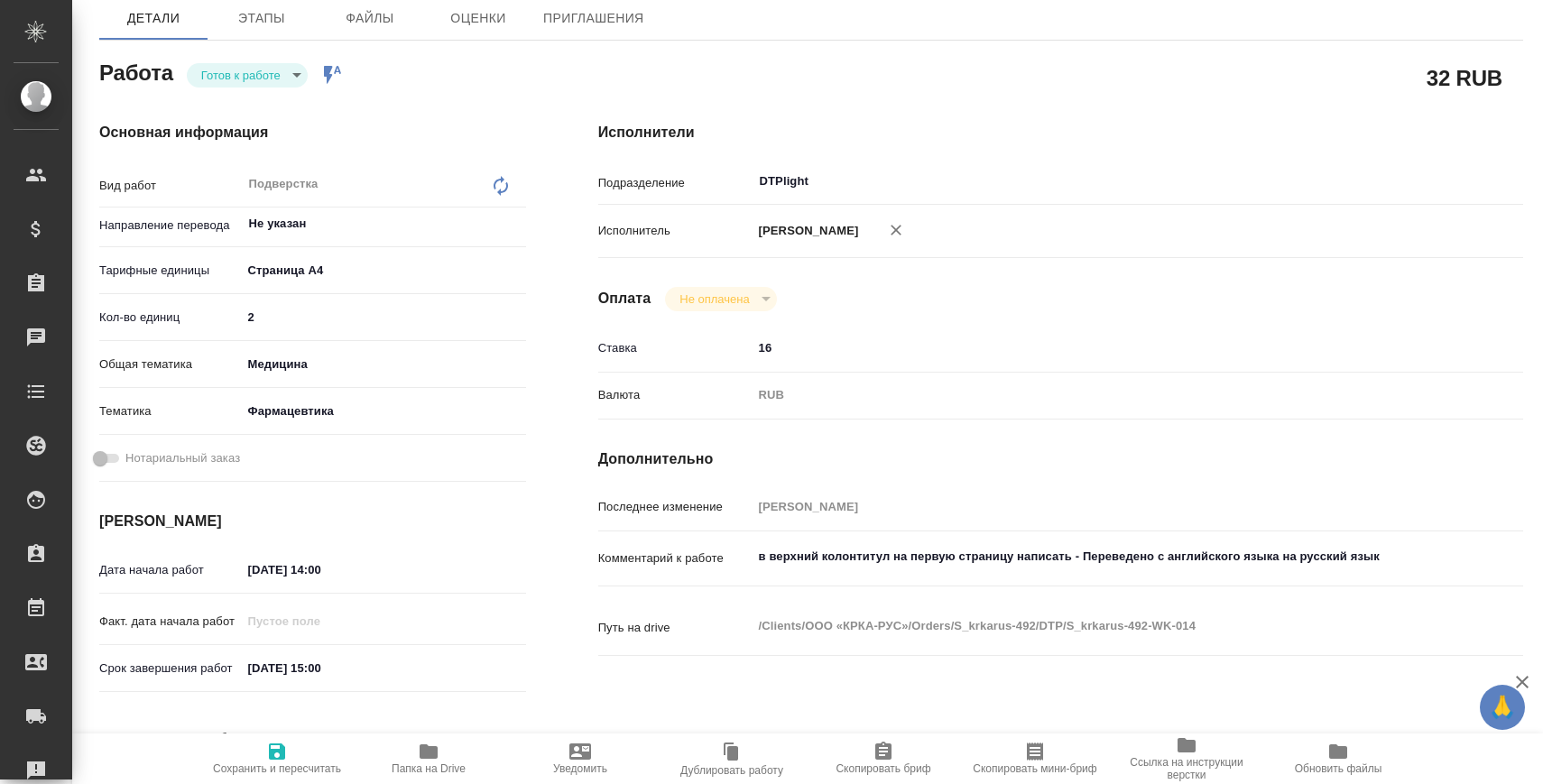
type textarea "x"
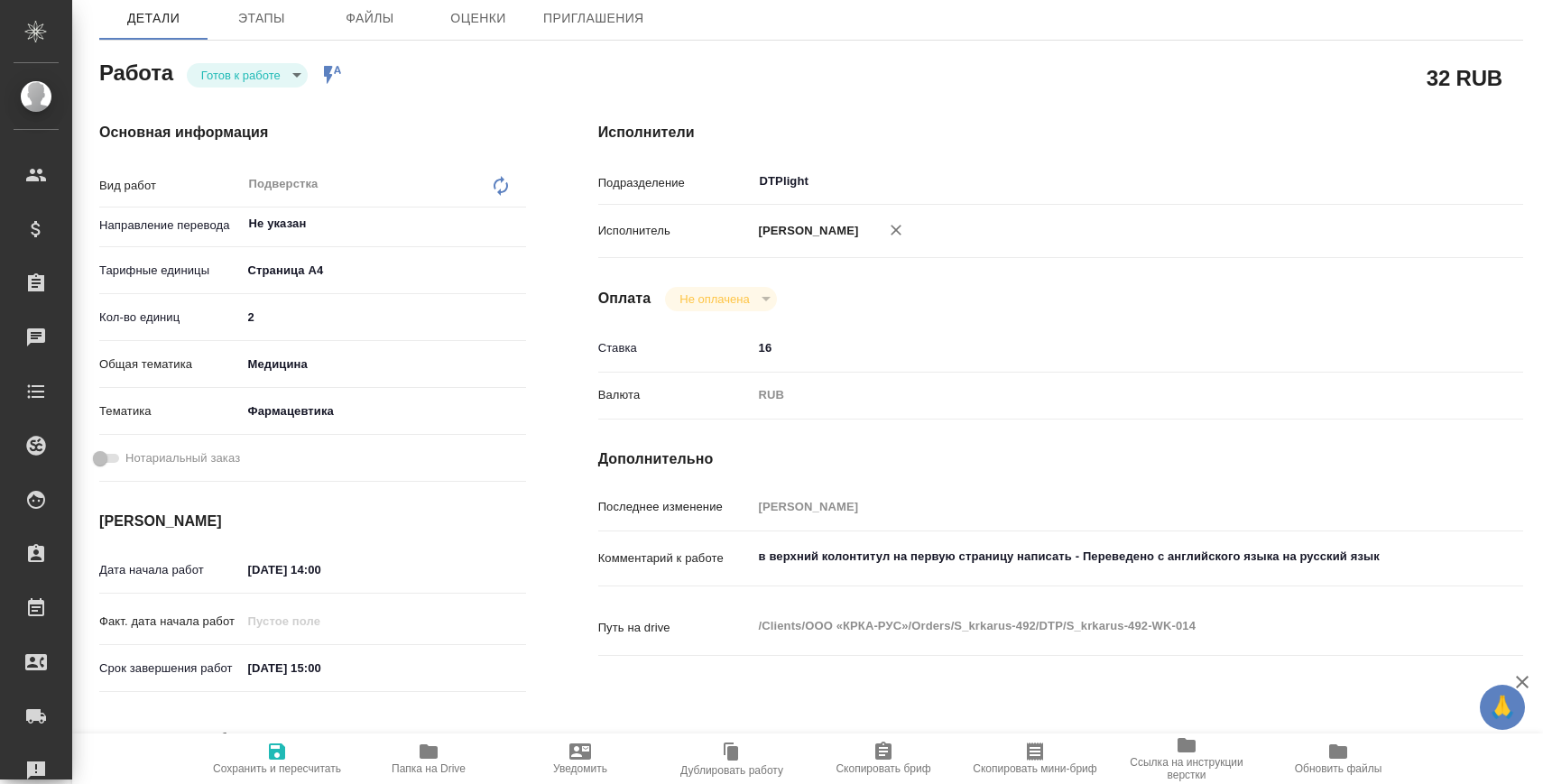
type textarea "x"
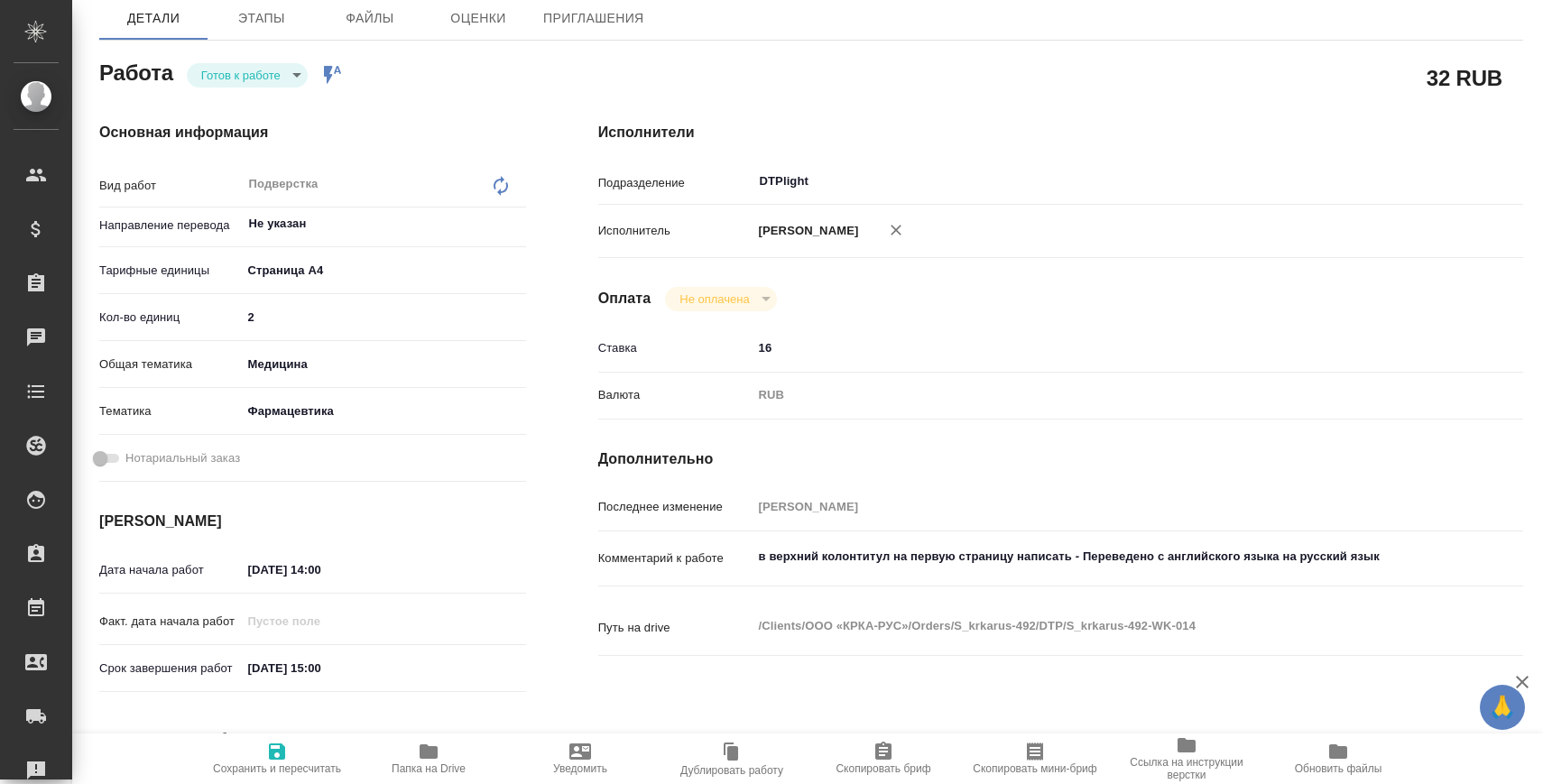
click at [469, 750] on span "Папка на Drive" at bounding box center [429, 758] width 130 height 34
type textarea "x"
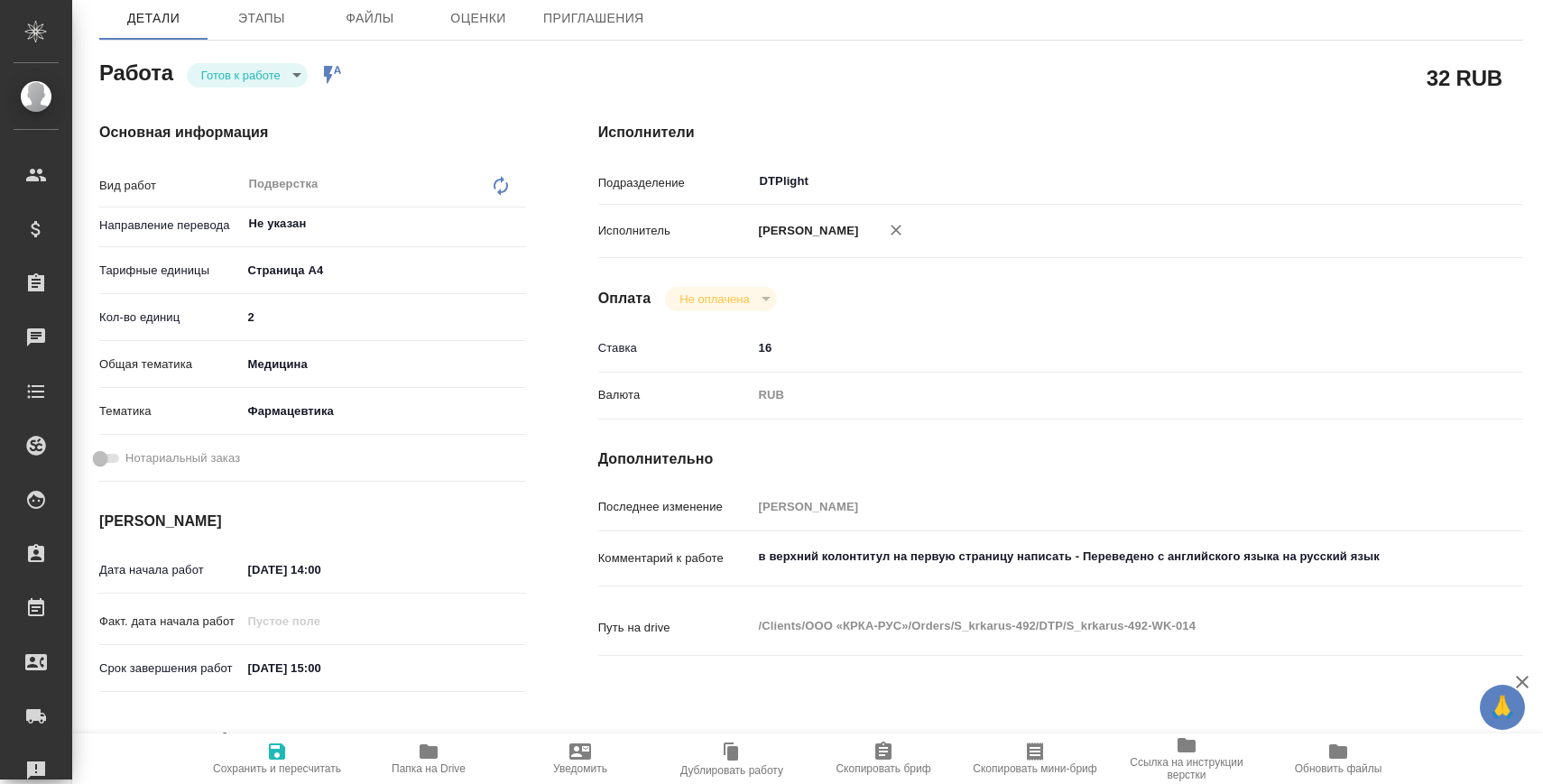
type textarea "x"
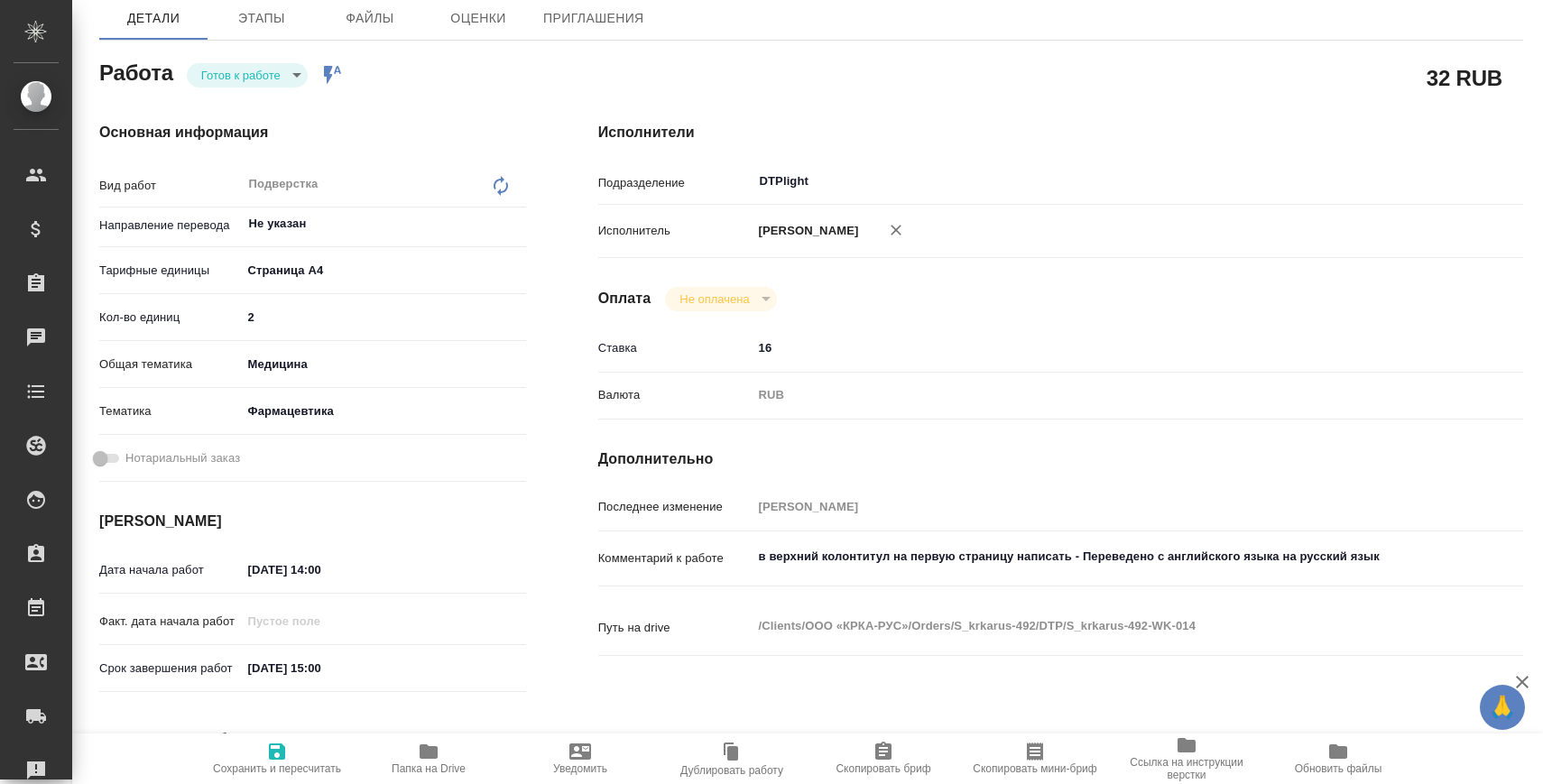
type textarea "x"
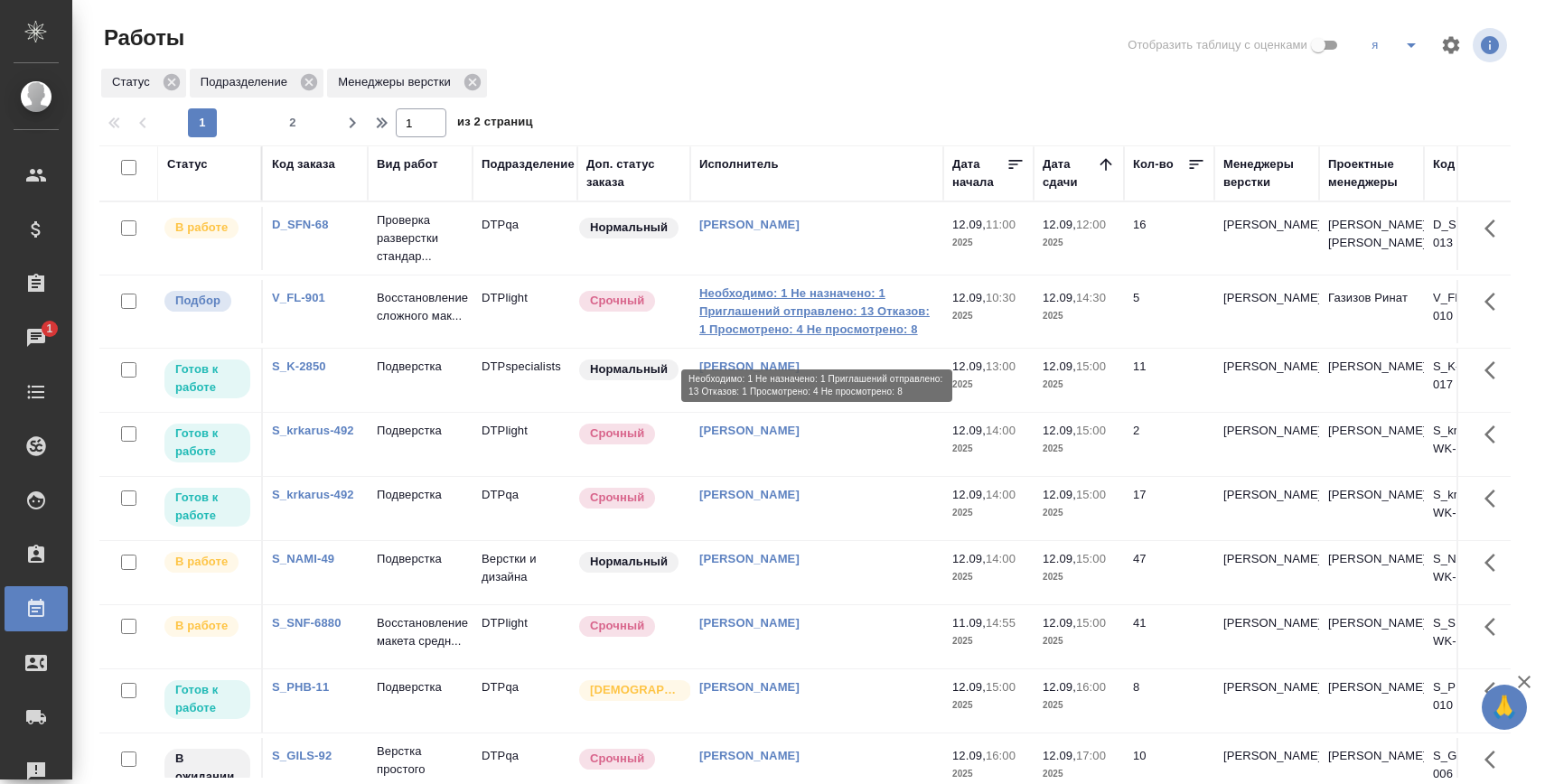
click at [762, 330] on link "Необходимо: 1 Не назначено: 1 Приглашений отправлено: 13 Отказов: 1 Просмотрено…" at bounding box center [816, 311] width 235 height 54
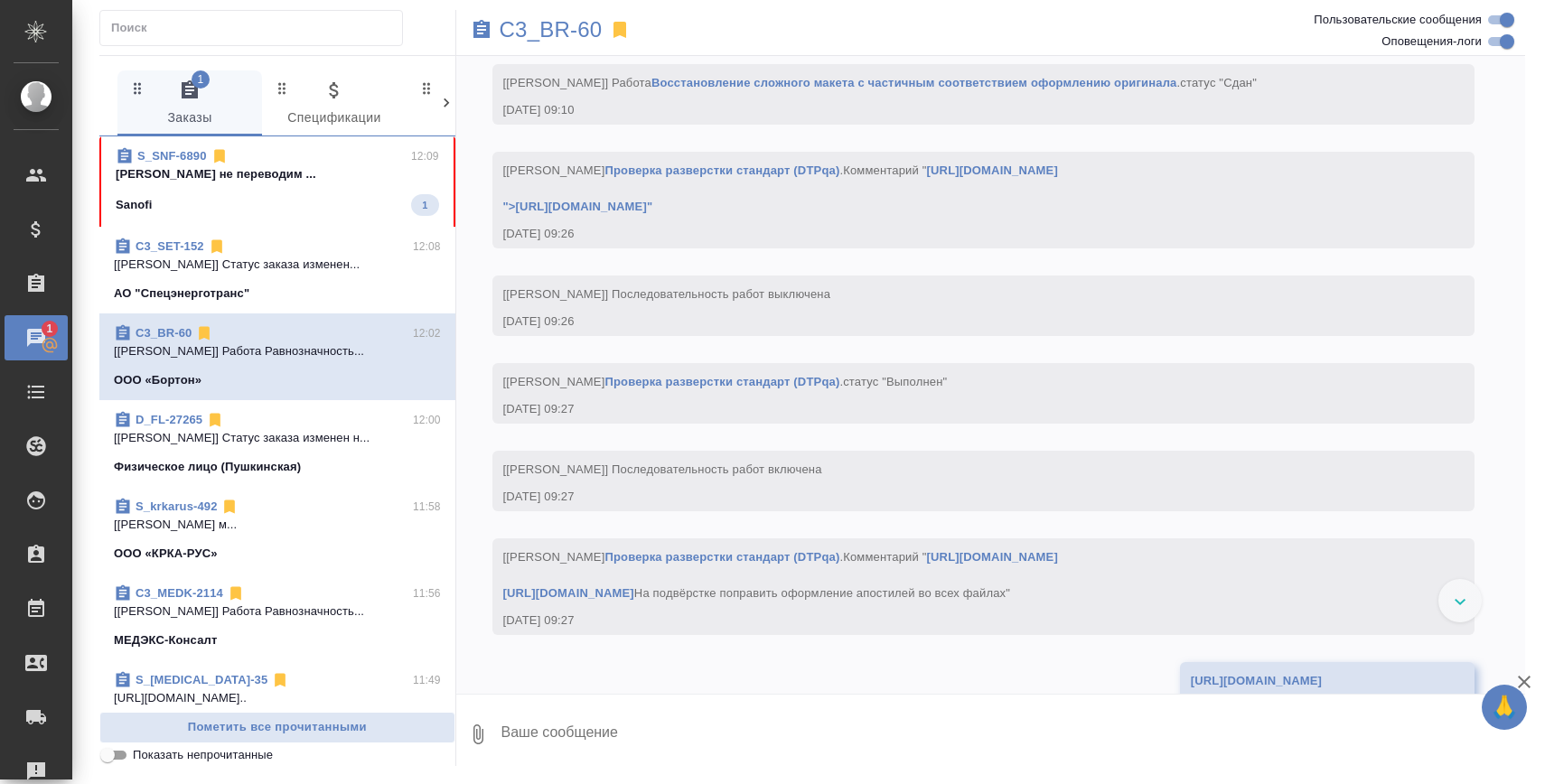
click at [300, 197] on div "Sanofi 1" at bounding box center [277, 204] width 324 height 22
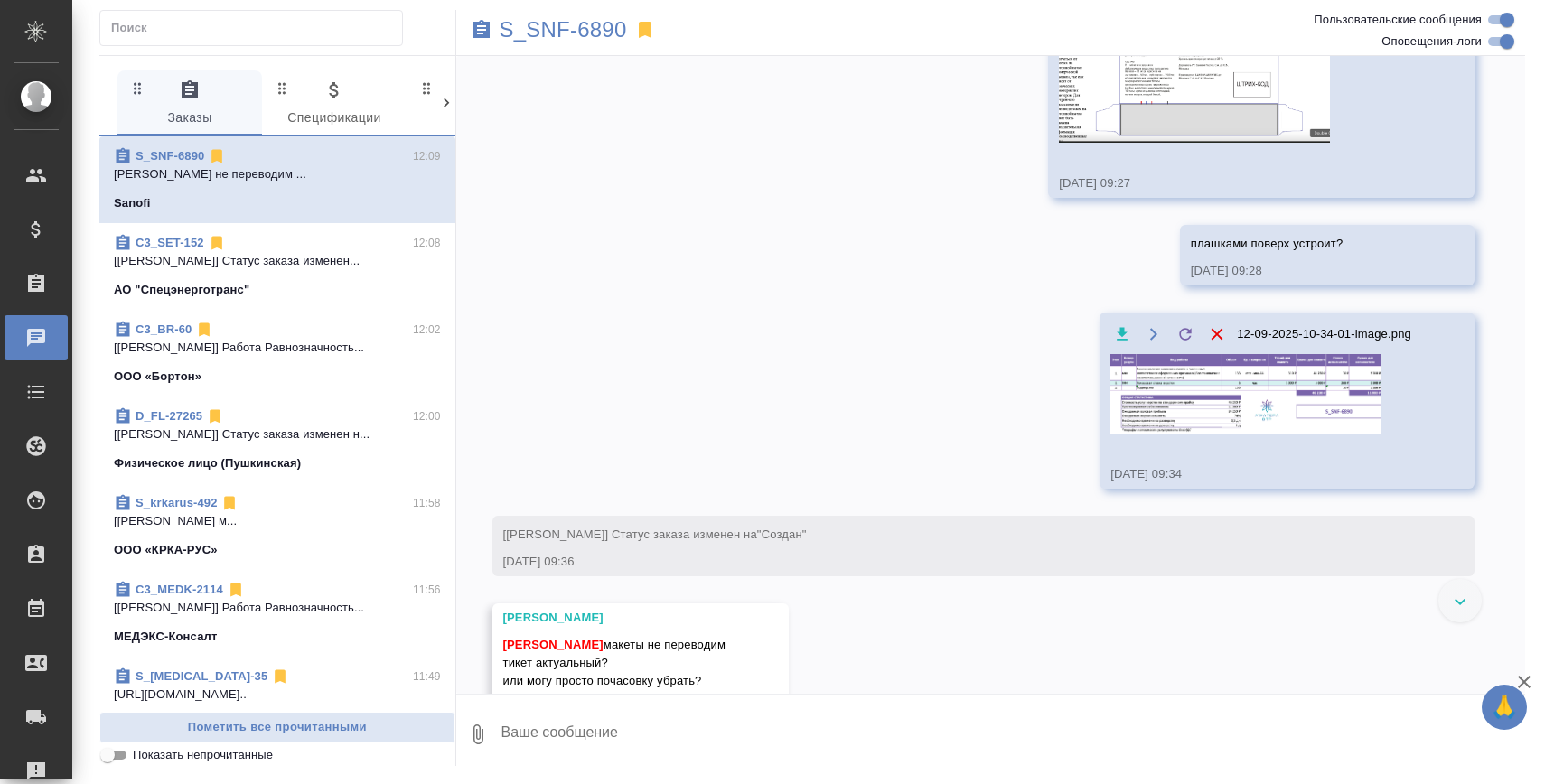
scroll to position [1305, 0]
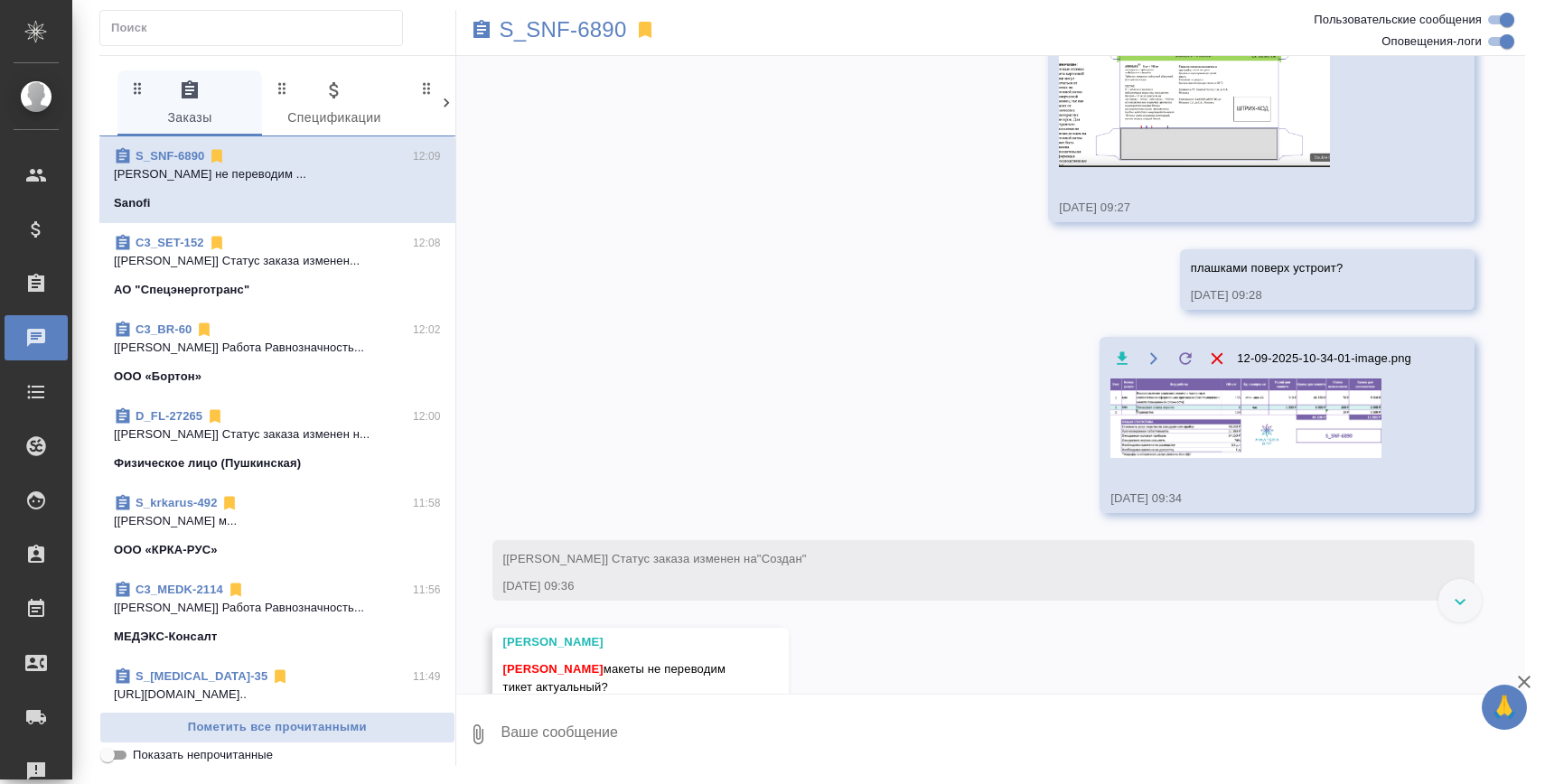
click at [1160, 167] on img at bounding box center [1194, 54] width 271 height 226
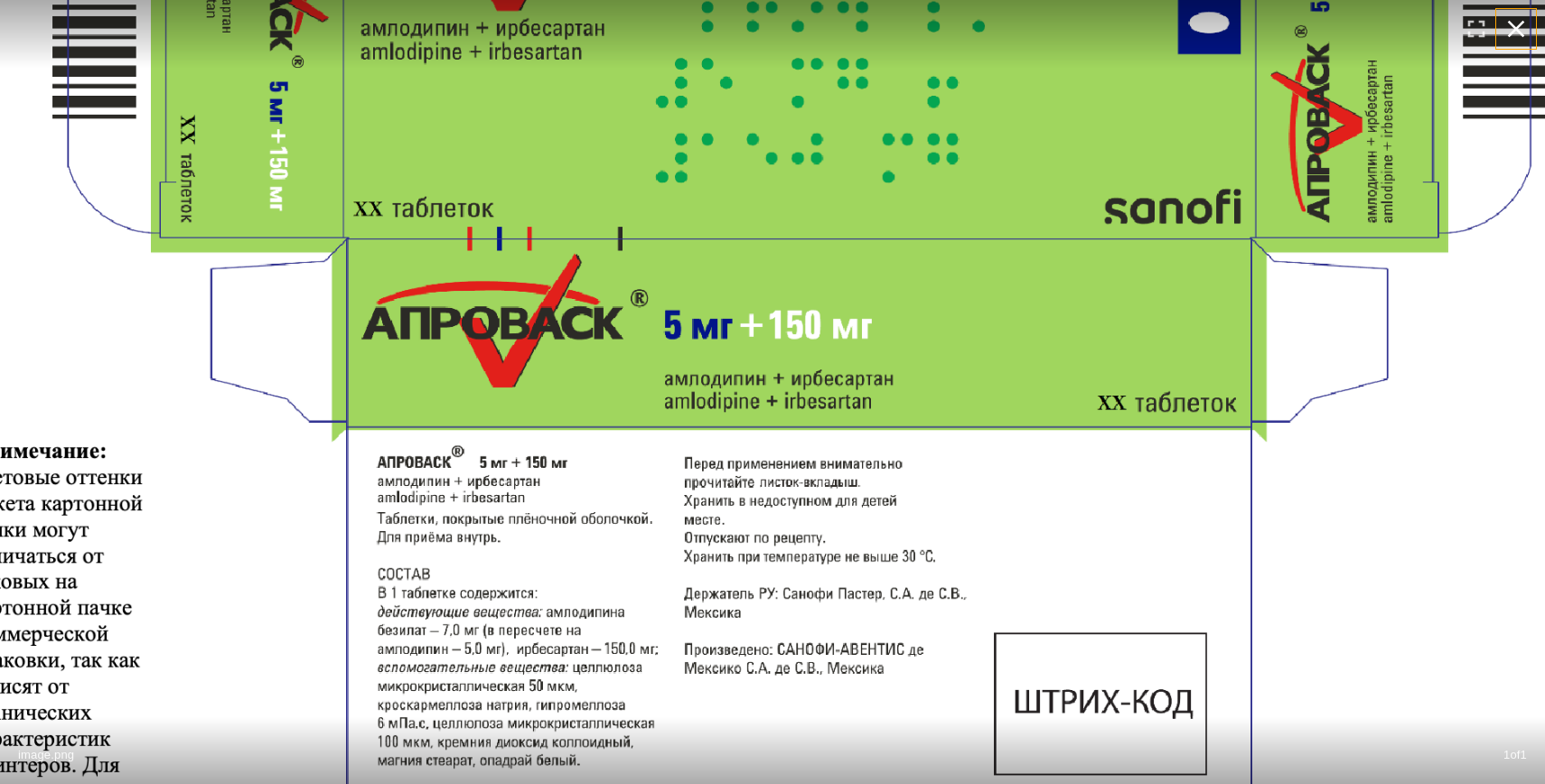
click at [1510, 30] on icon "button" at bounding box center [1516, 28] width 29 height 29
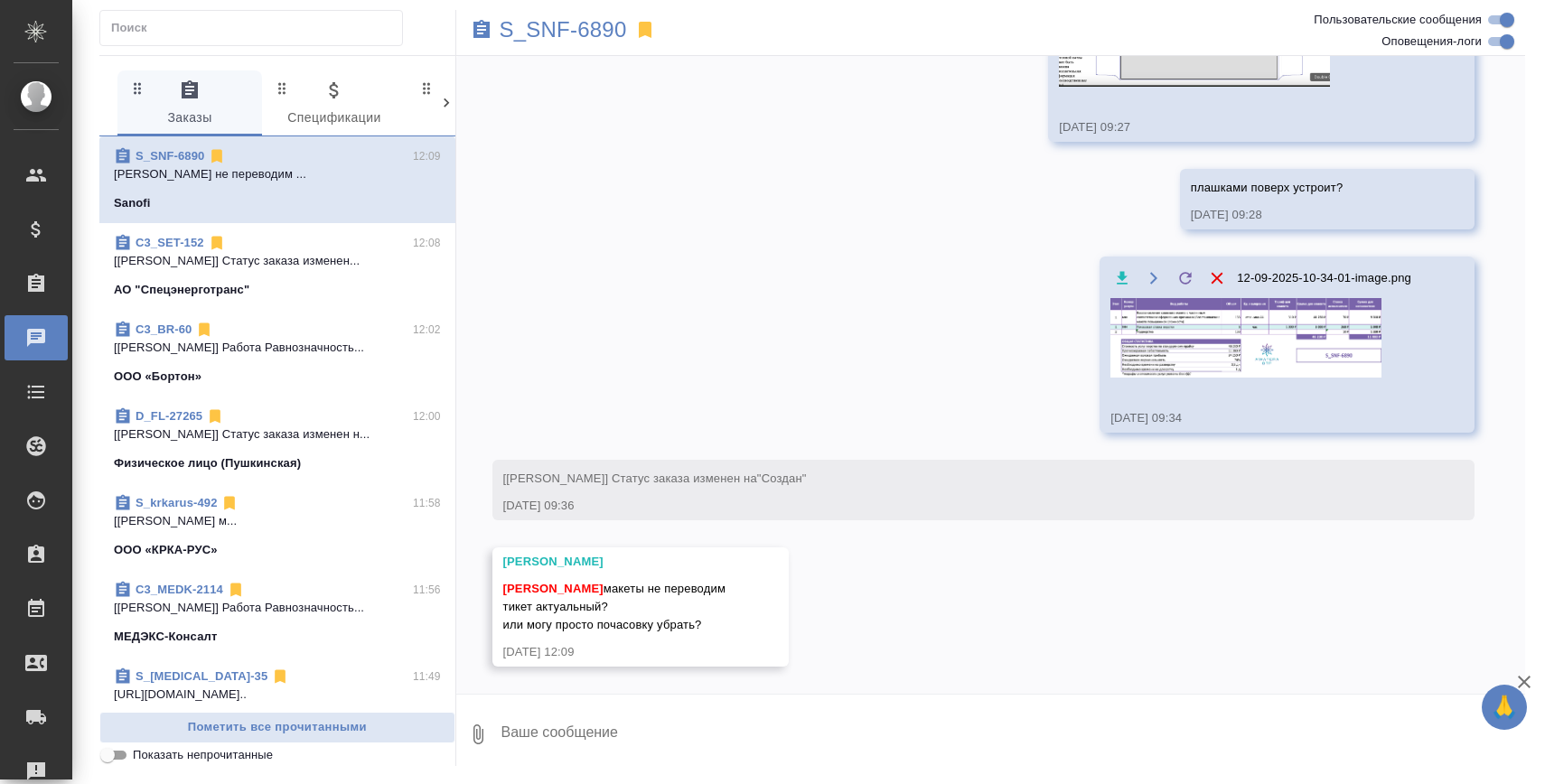
scroll to position [1475, 0]
click at [791, 723] on textarea at bounding box center [1012, 734] width 1027 height 61
type textarea "убираем тогда почасовку, спасибо"
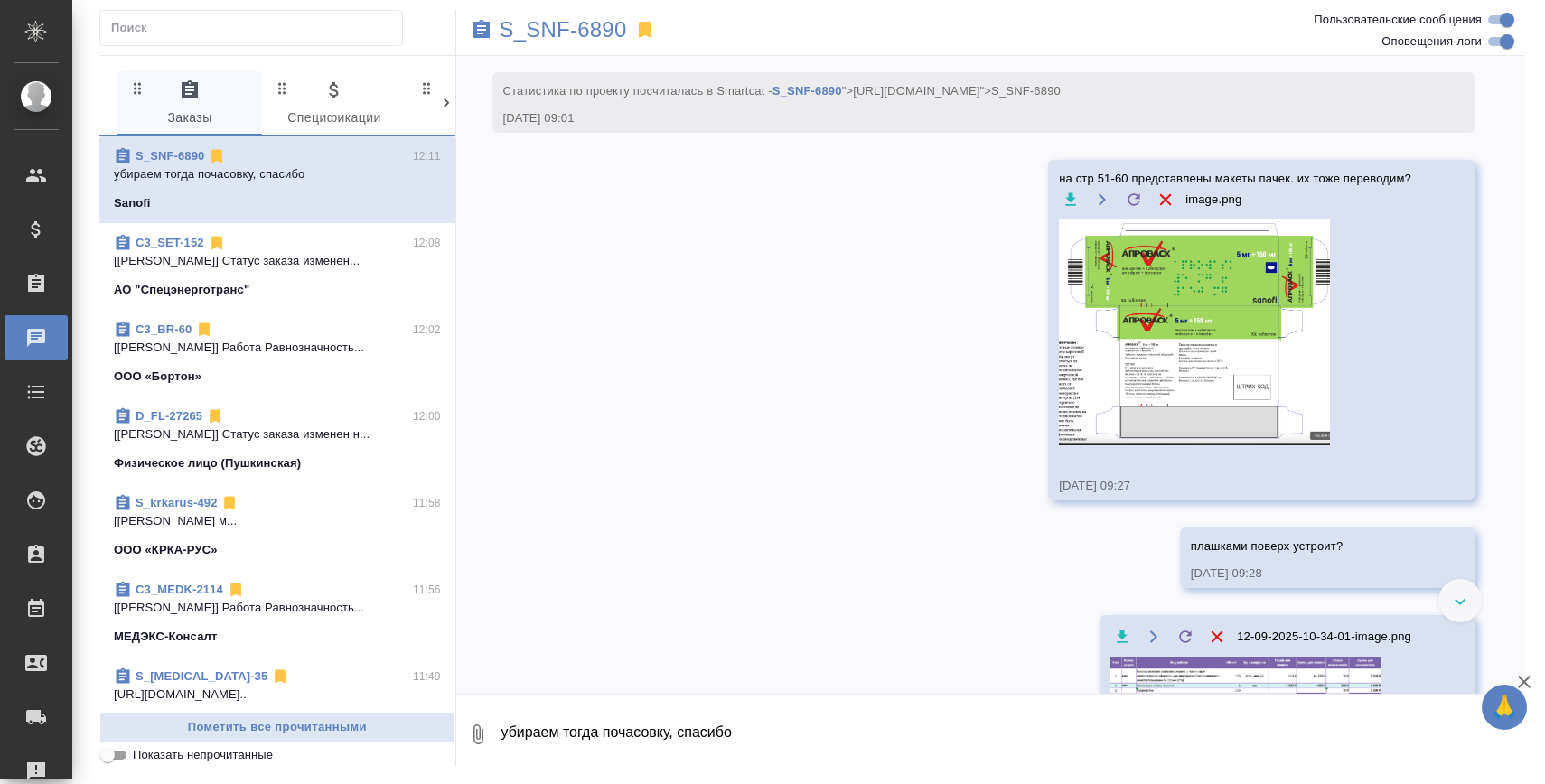
scroll to position [1026, 0]
click at [1158, 427] on img at bounding box center [1194, 333] width 271 height 226
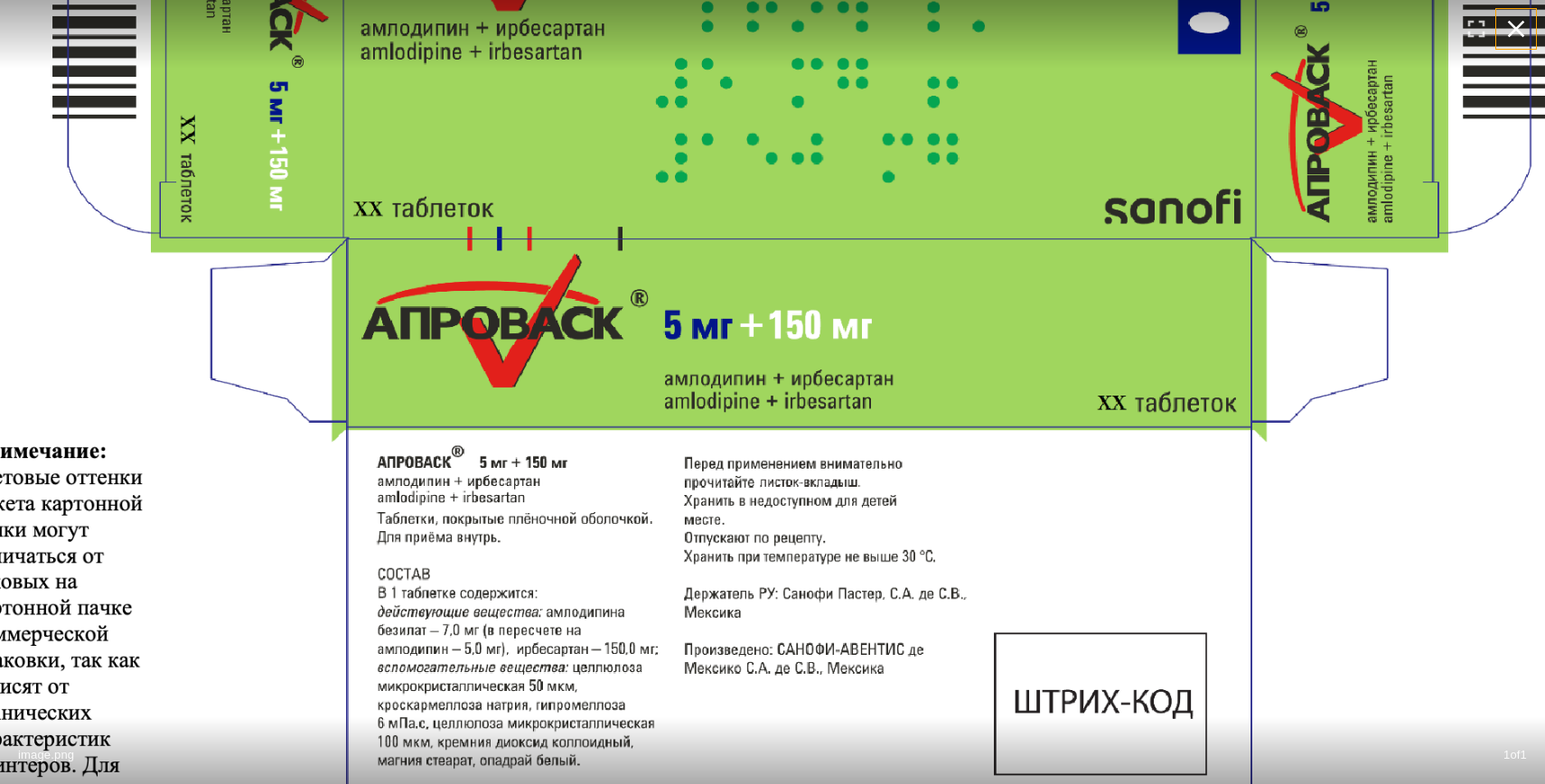
click at [1510, 28] on icon "button" at bounding box center [1516, 28] width 29 height 29
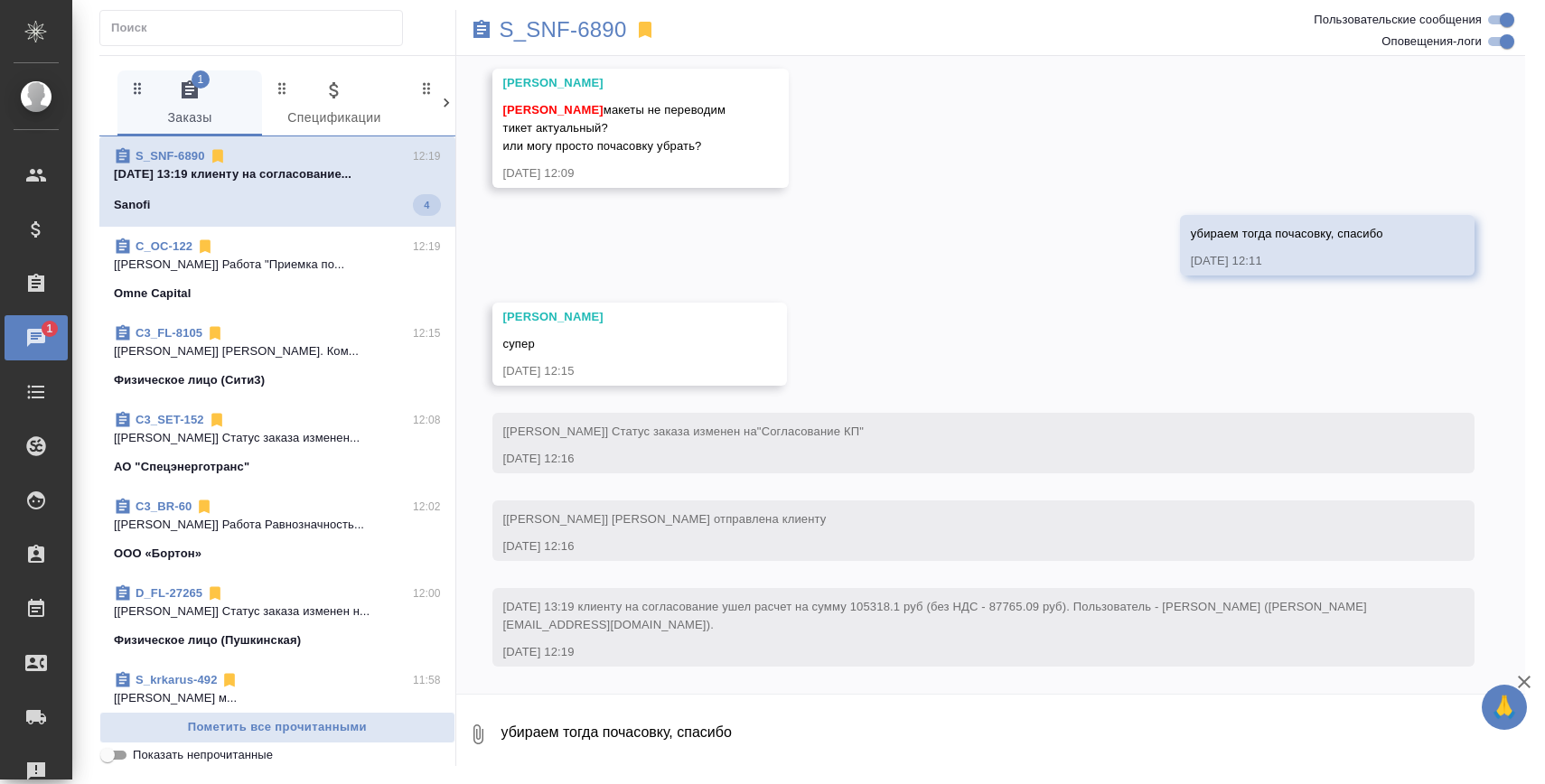
scroll to position [1954, 0]
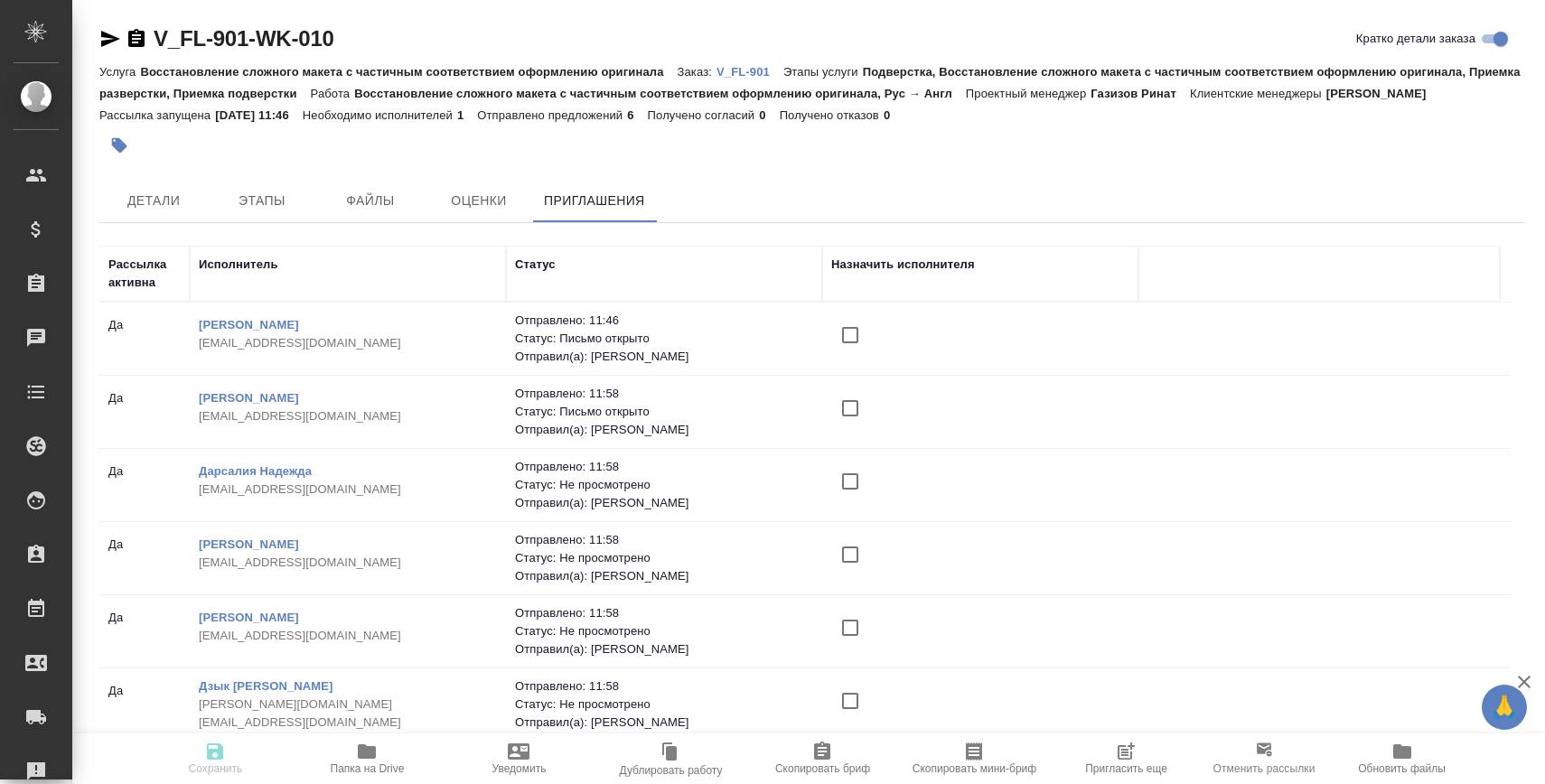
scroll to position [5, 0]
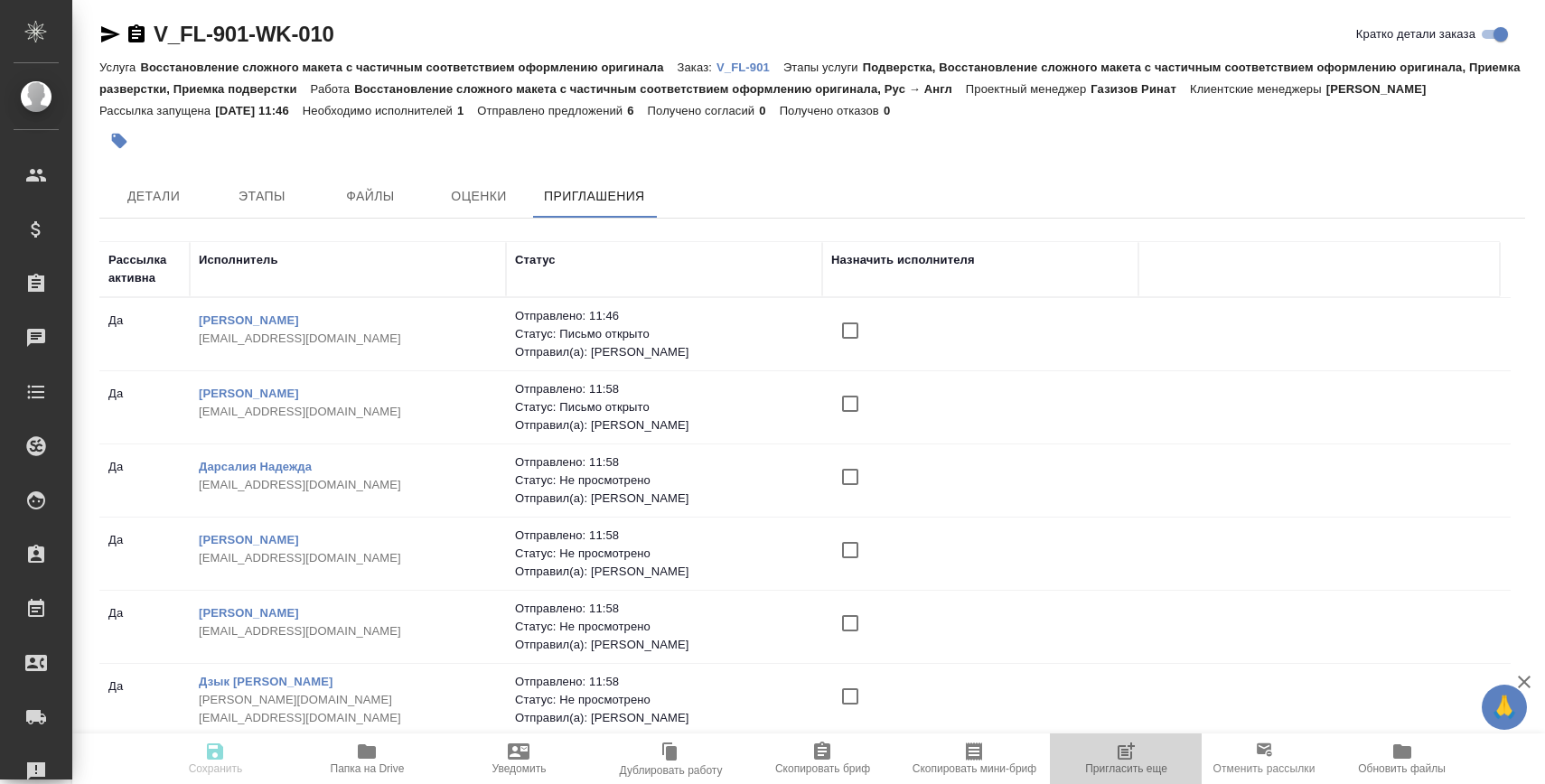
click at [1100, 756] on span "Пригласить еще" at bounding box center [1126, 758] width 131 height 34
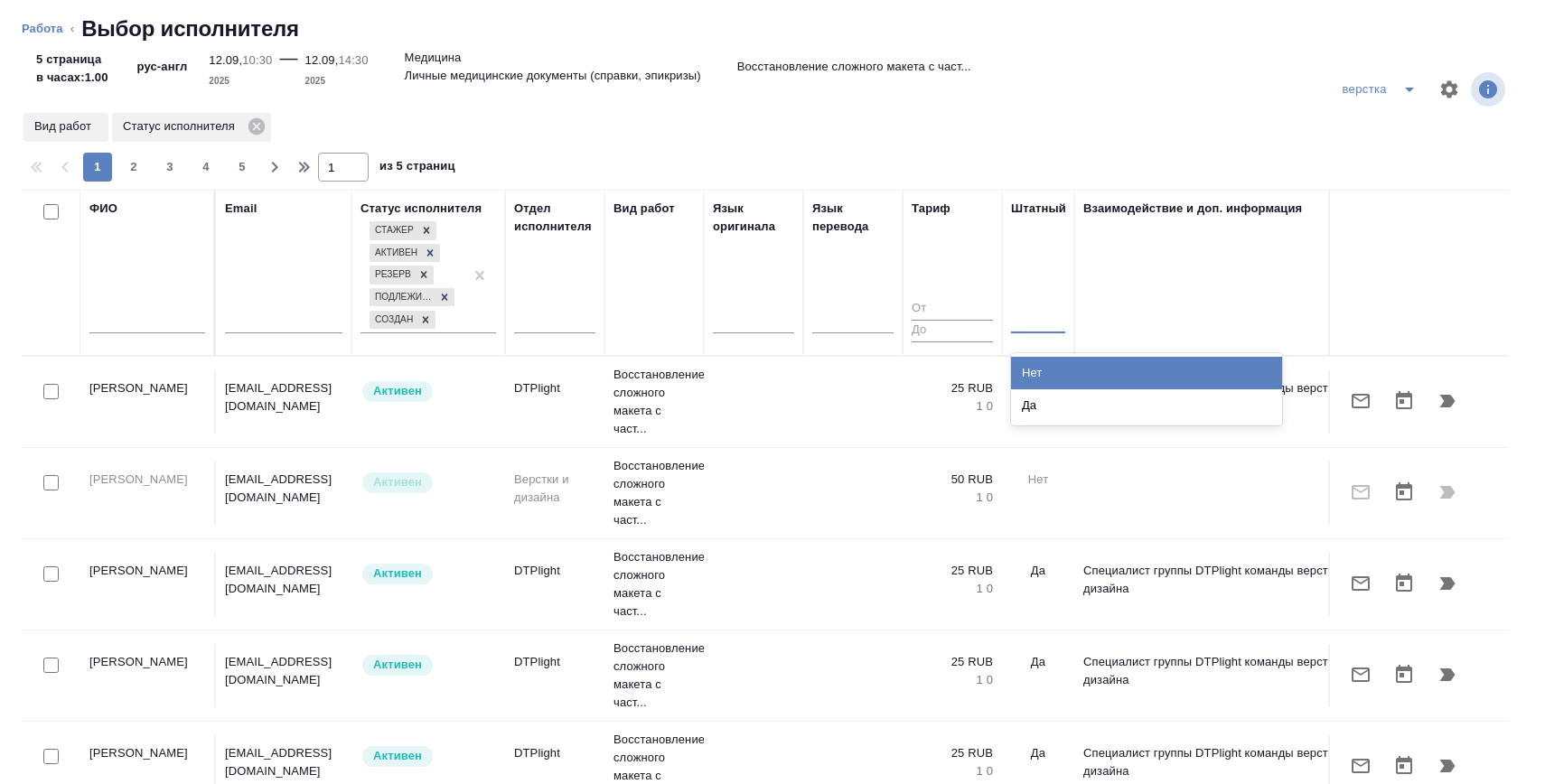
click at [1046, 310] on div at bounding box center [1038, 316] width 54 height 26
click at [1055, 360] on div "Нет" at bounding box center [1147, 373] width 271 height 32
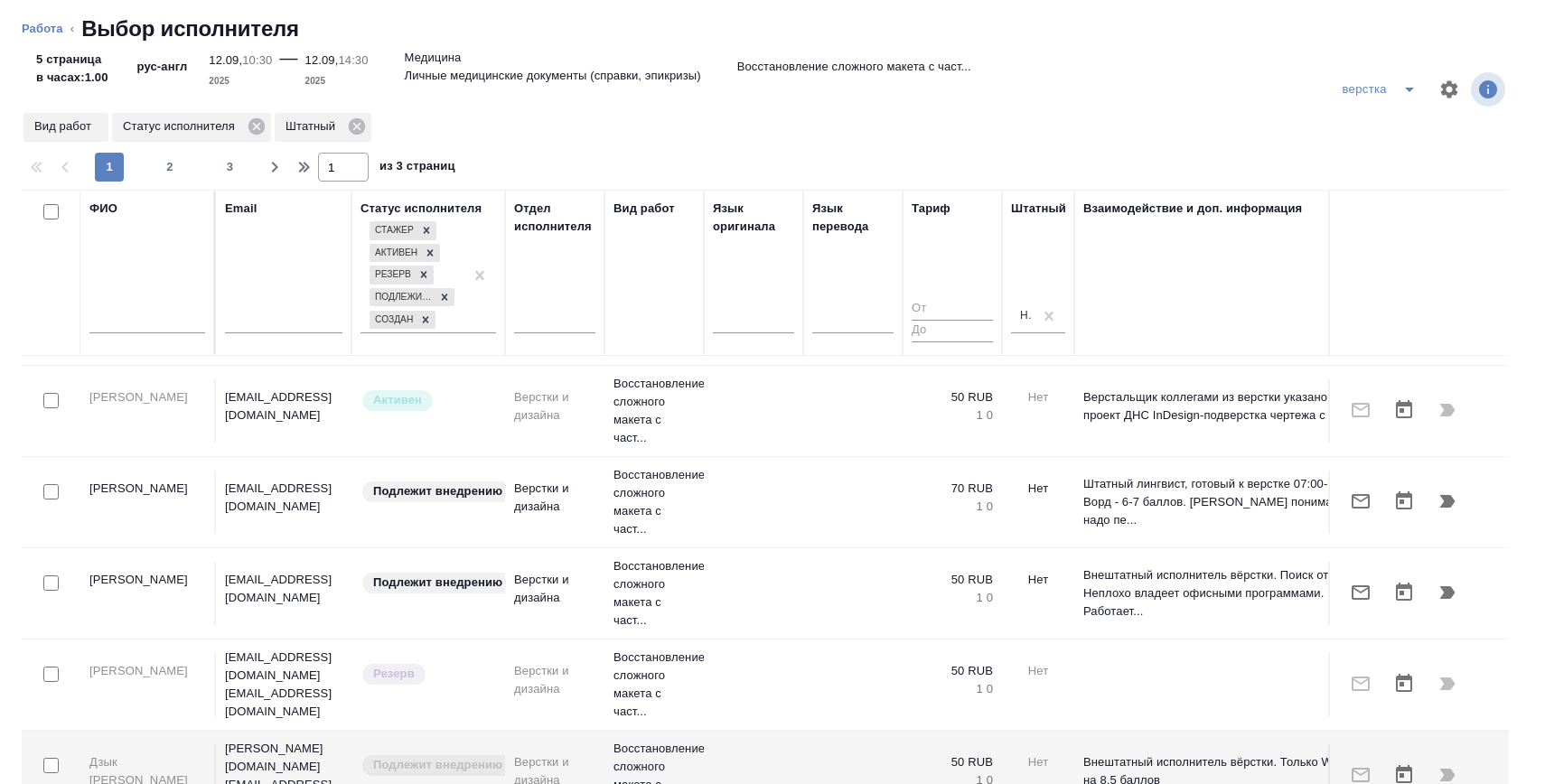
scroll to position [375, 0]
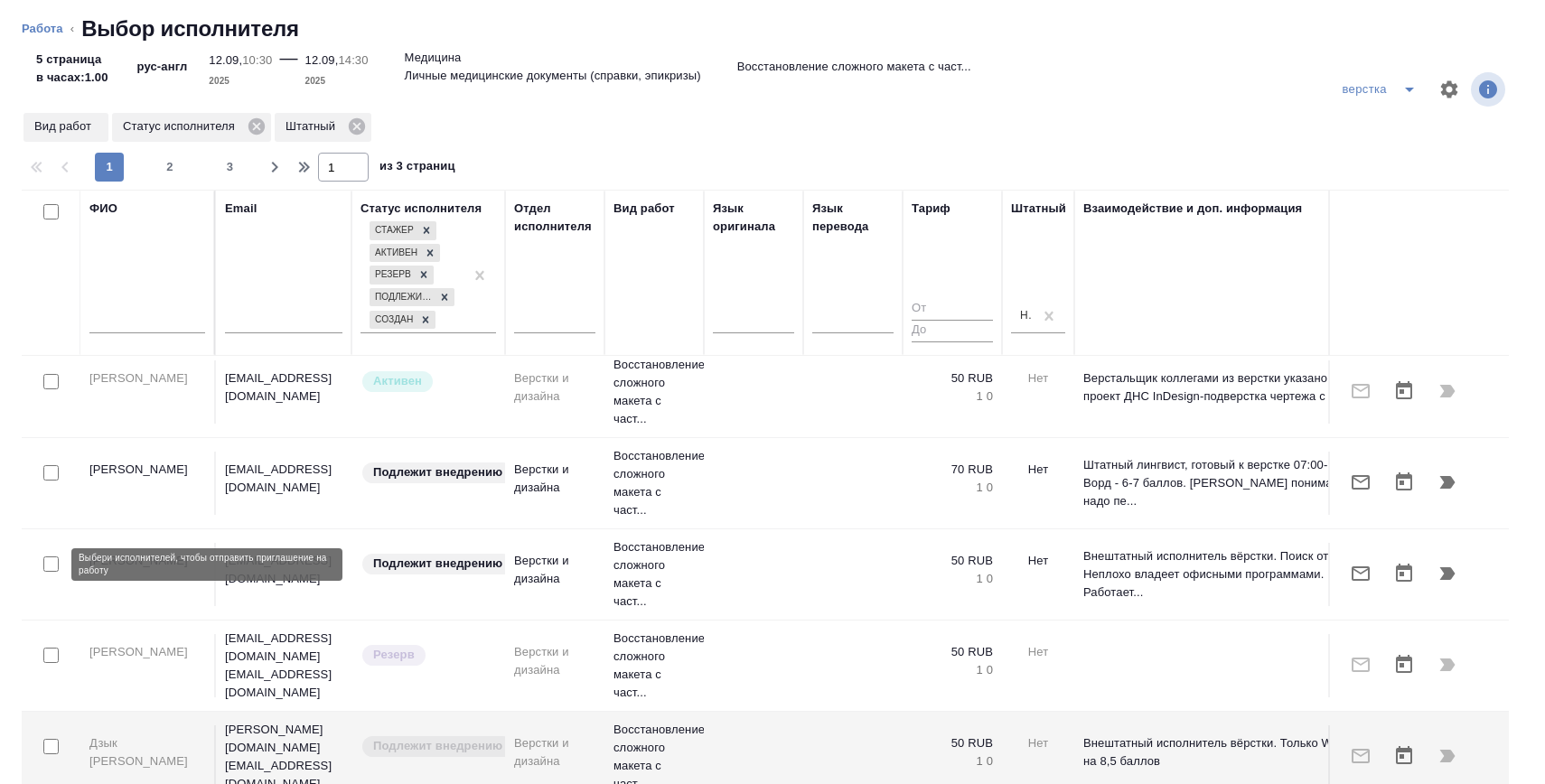
click at [53, 562] on input "checkbox" at bounding box center [51, 564] width 15 height 15
checkbox input "true"
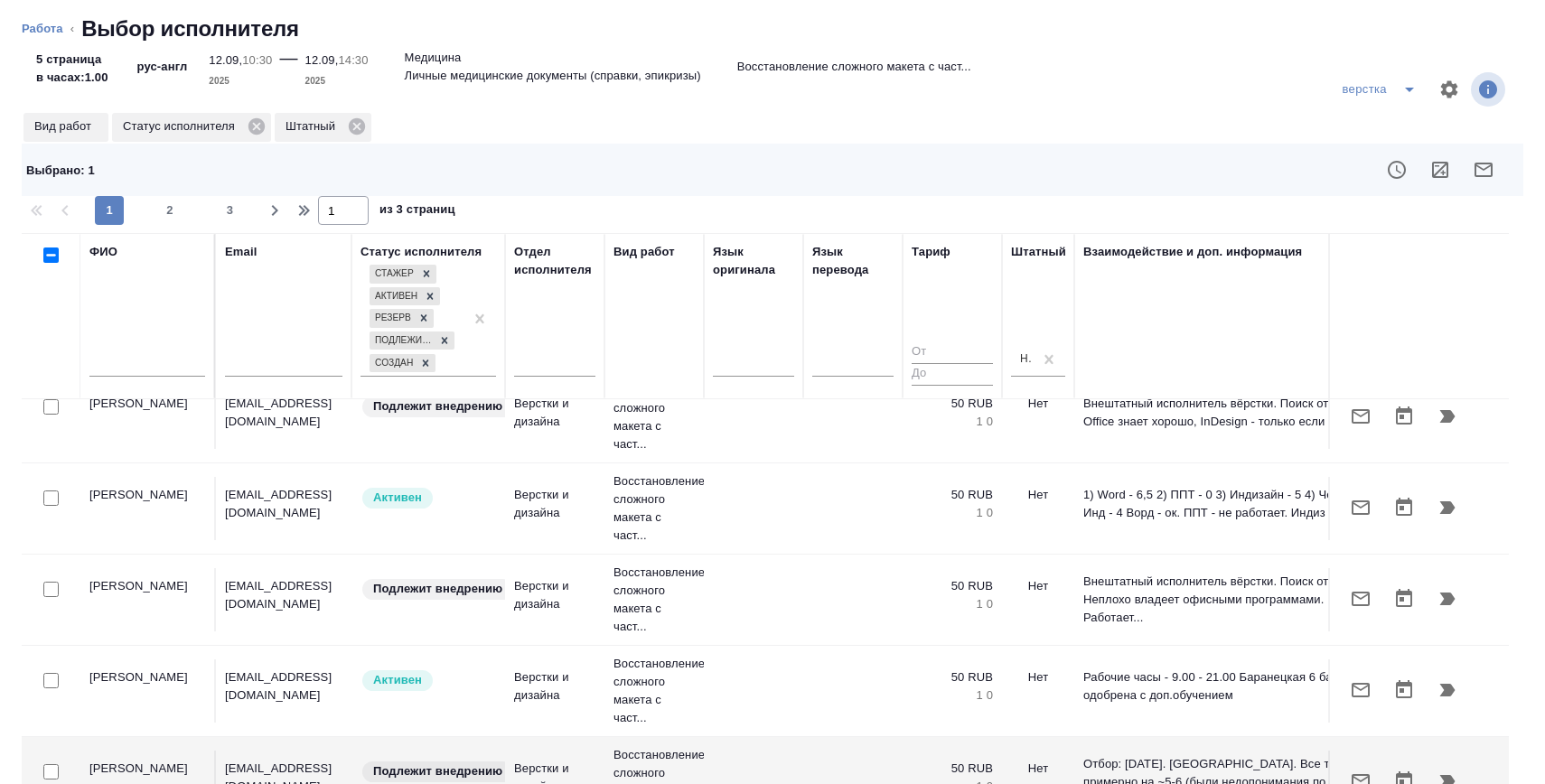
scroll to position [1411, 0]
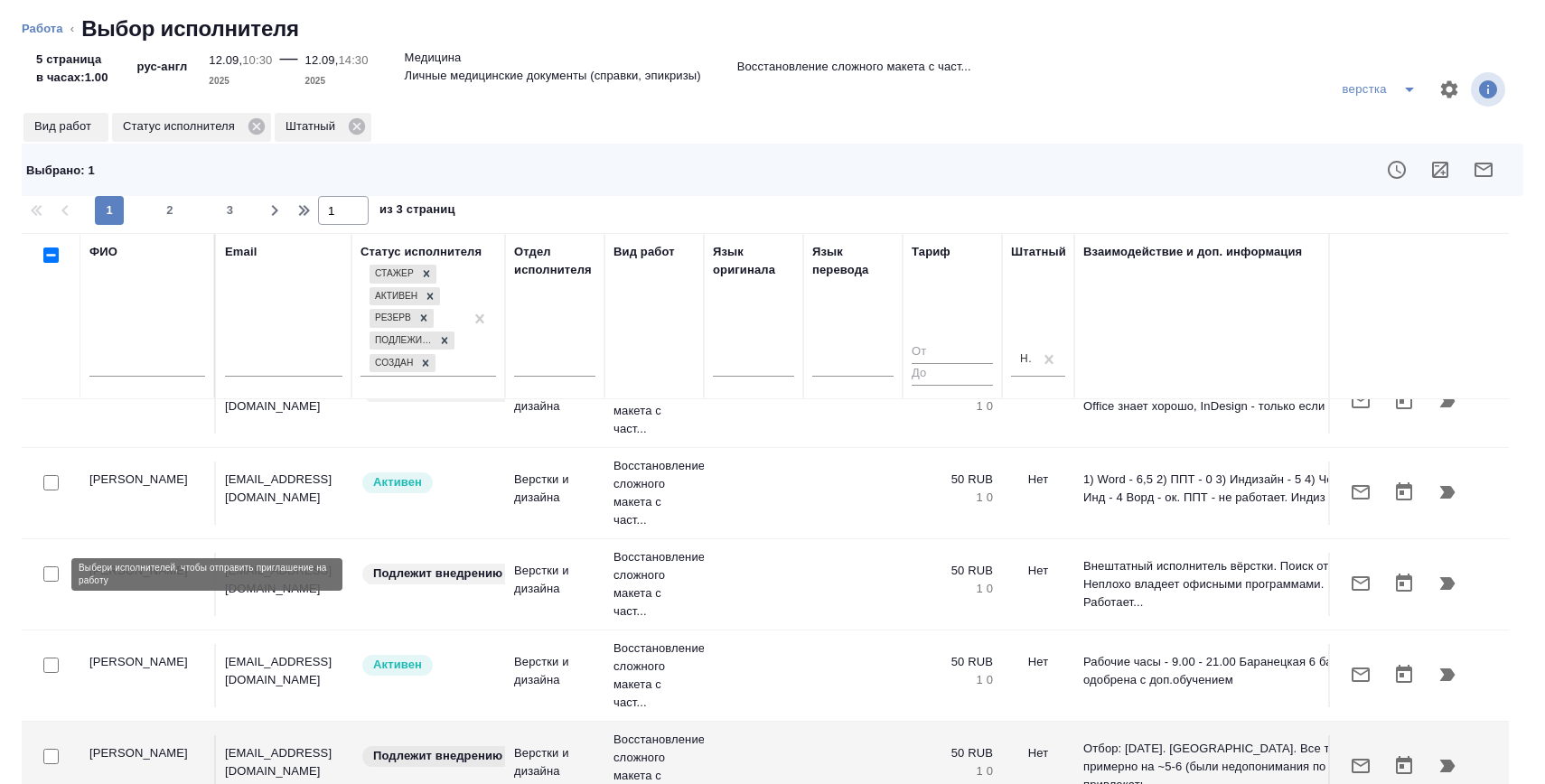
click at [55, 574] on input "checkbox" at bounding box center [51, 574] width 15 height 15
checkbox input "true"
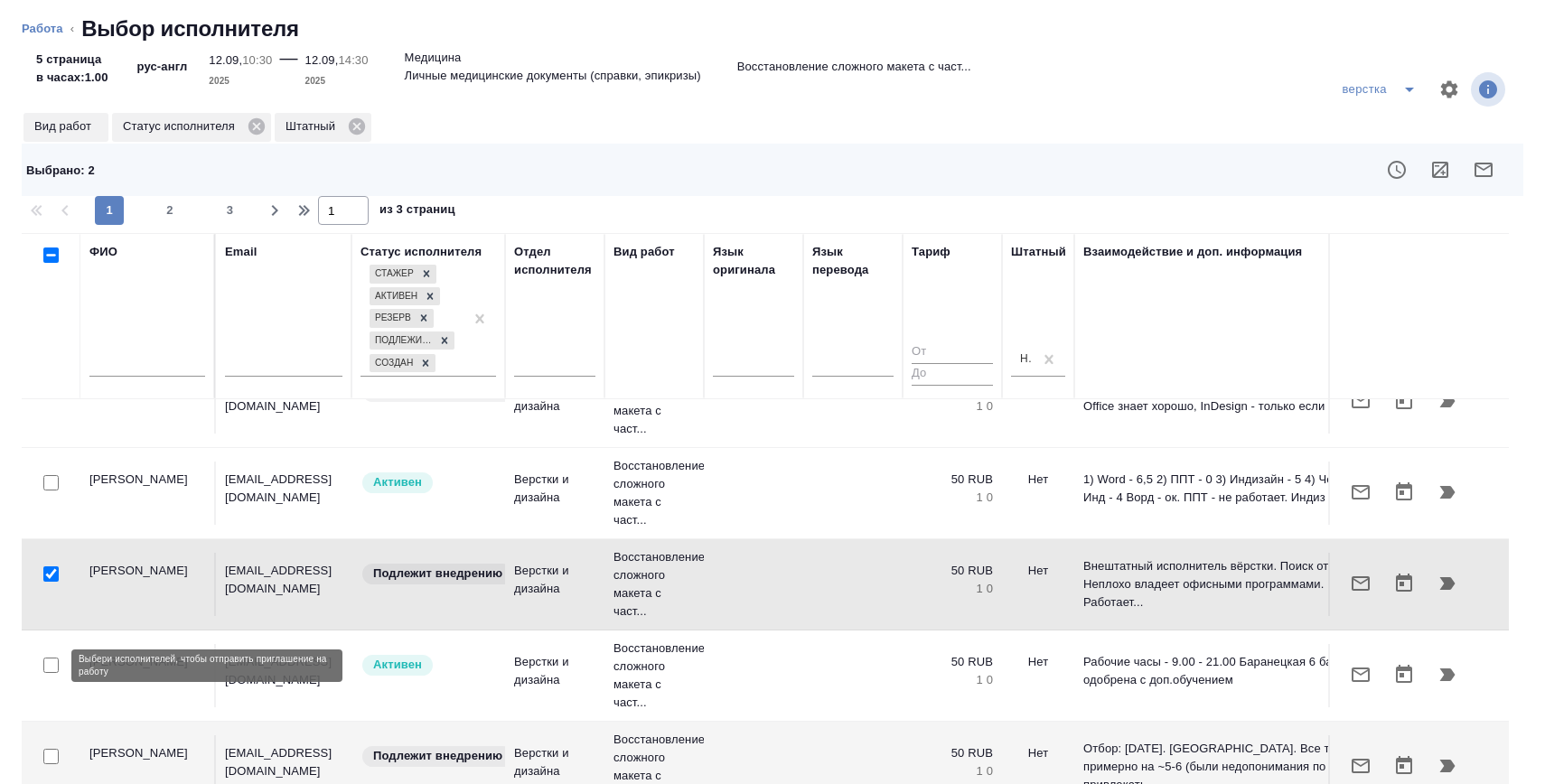
click at [50, 665] on input "checkbox" at bounding box center [51, 665] width 15 height 15
checkbox input "true"
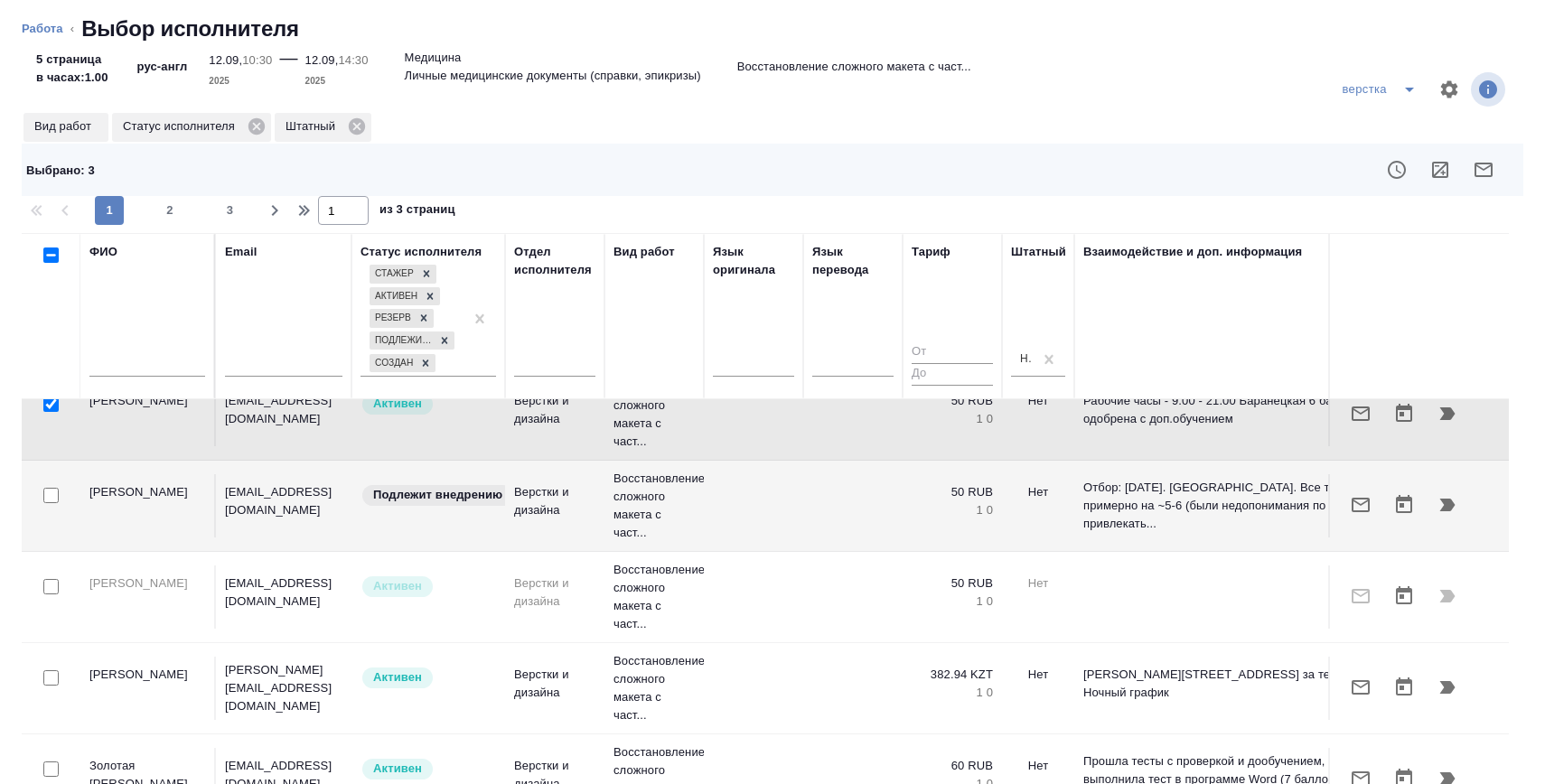
scroll to position [1675, 0]
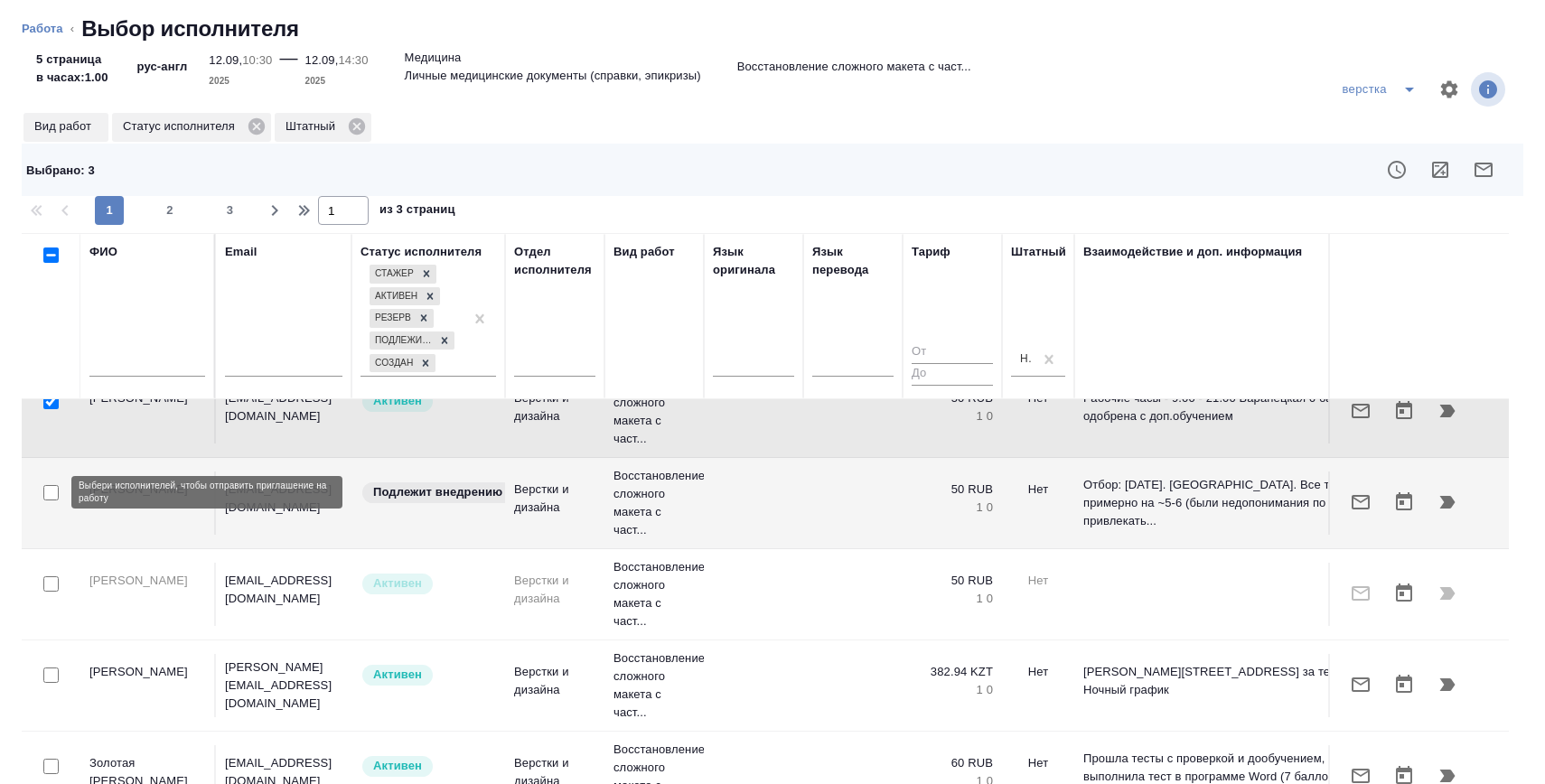
click at [50, 493] on input "checkbox" at bounding box center [51, 493] width 15 height 15
checkbox input "true"
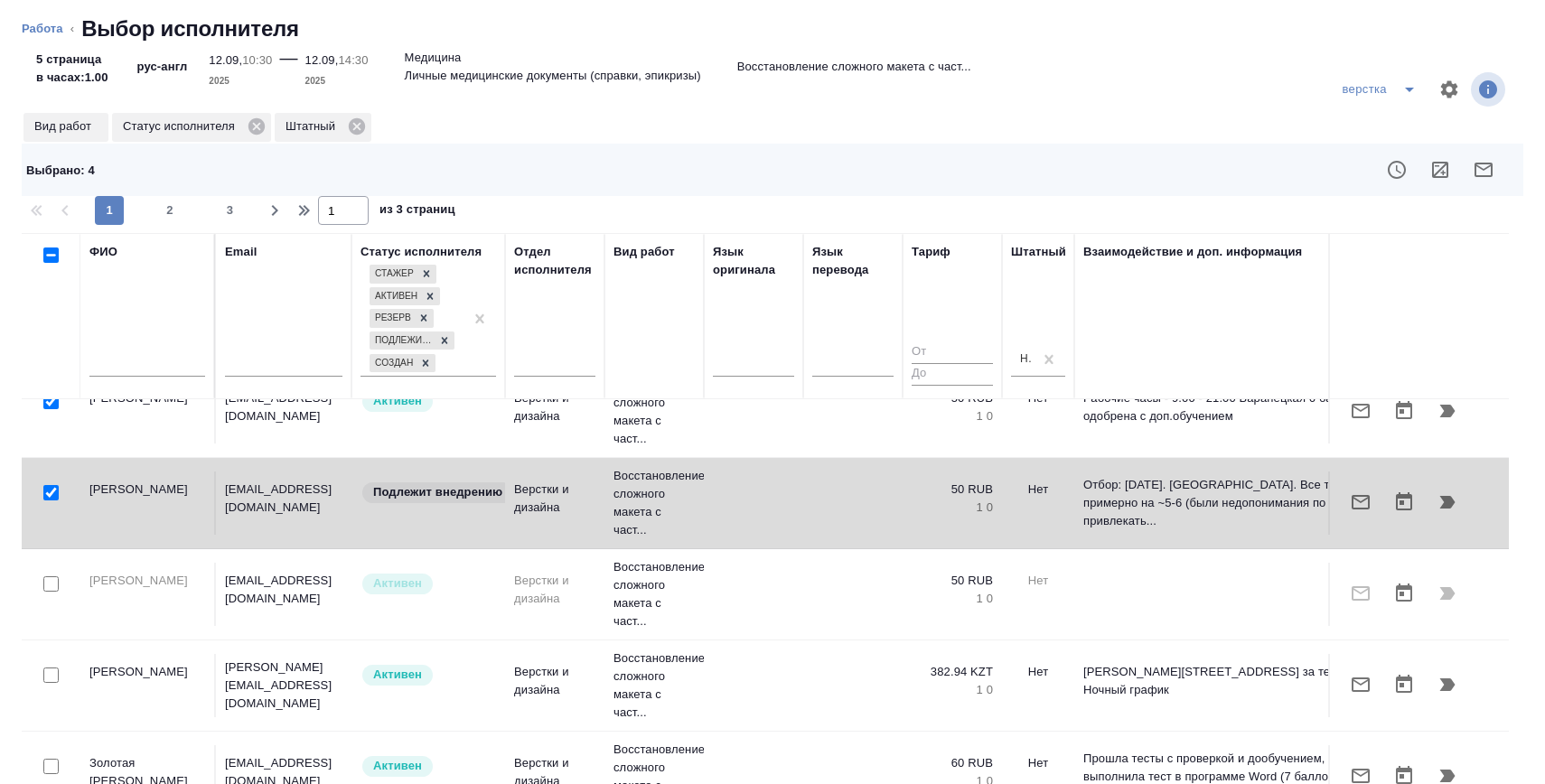
scroll to position [1725, 0]
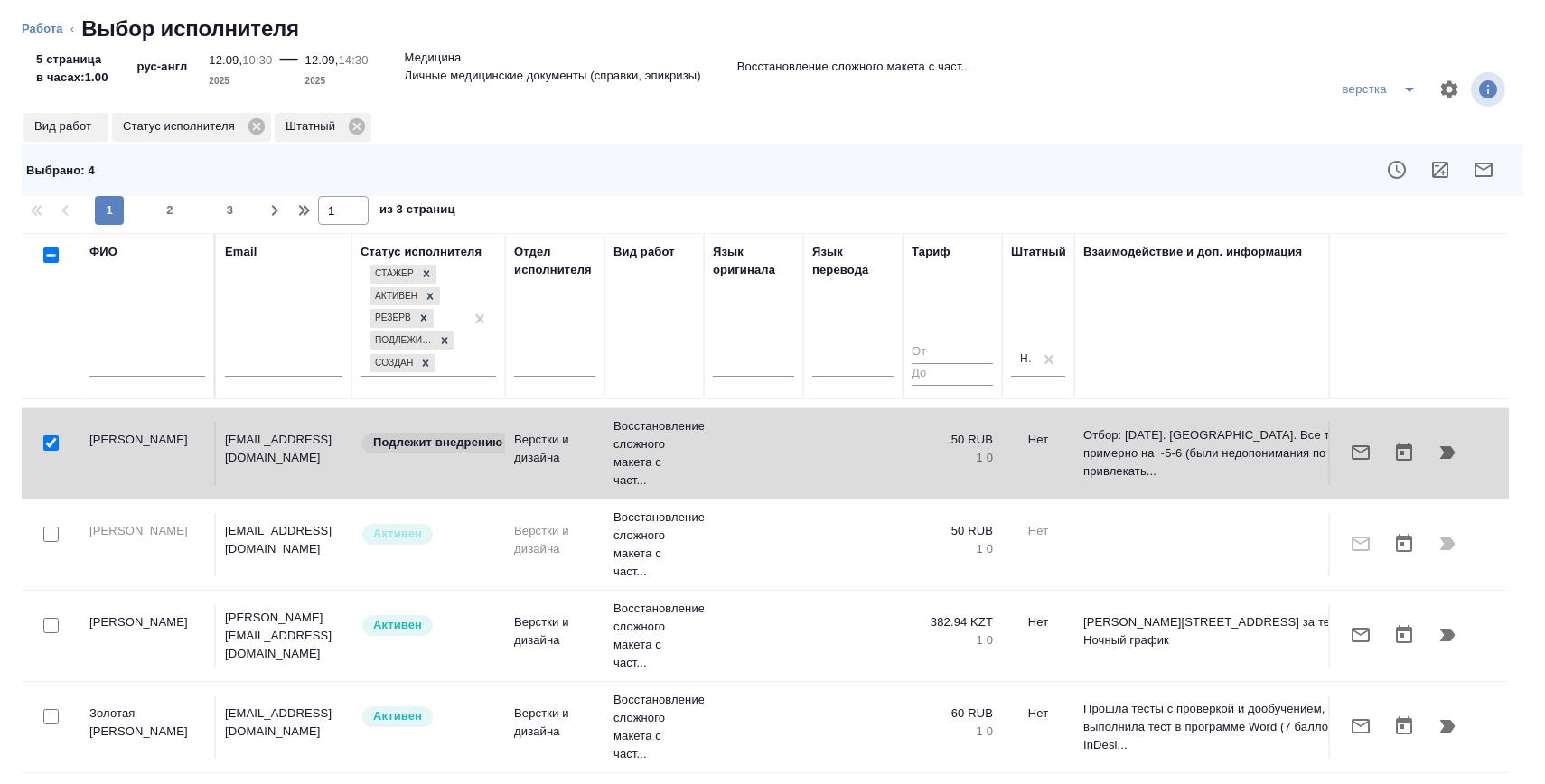
click at [55, 710] on input "checkbox" at bounding box center [51, 717] width 15 height 15
checkbox input "true"
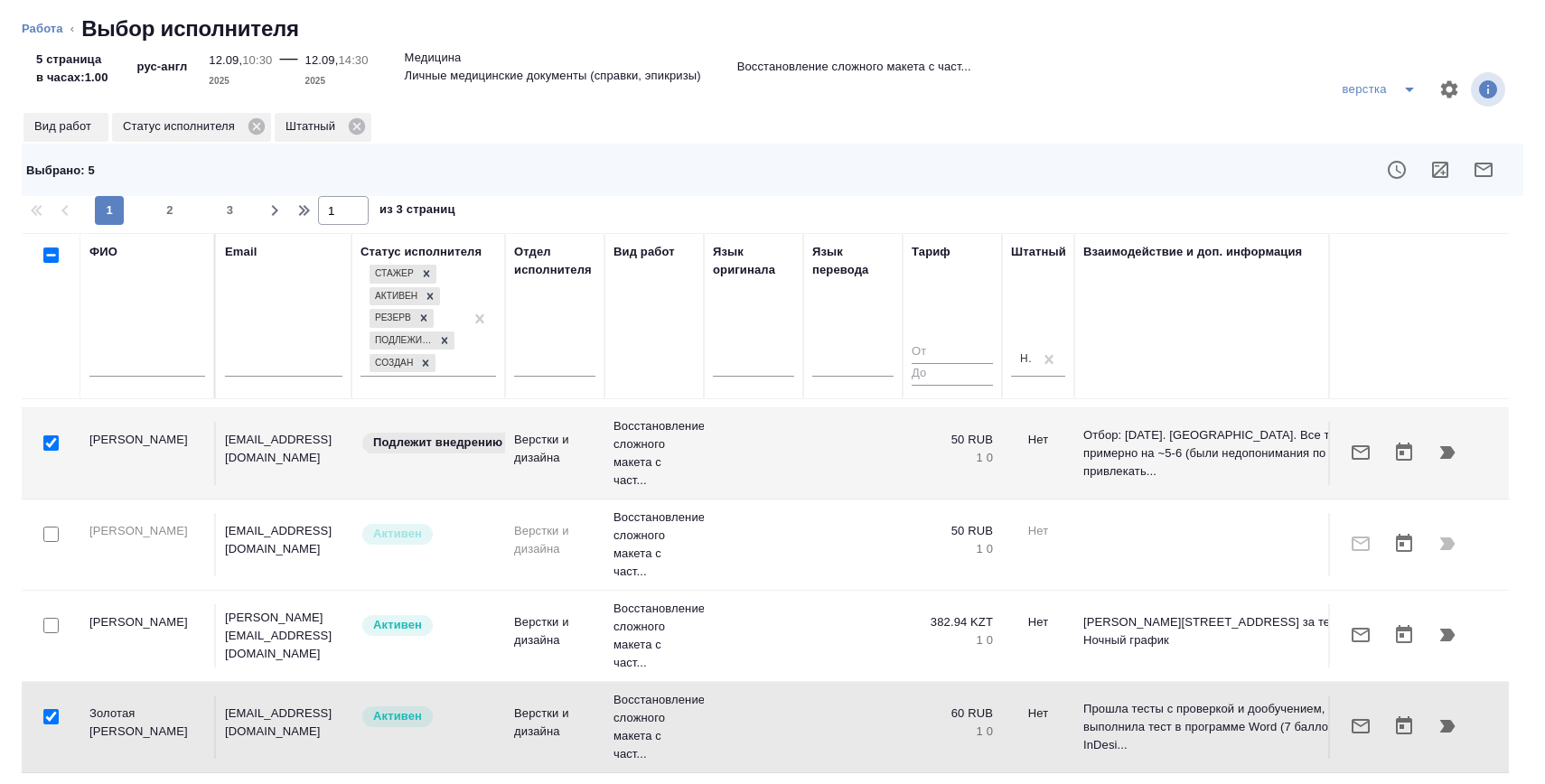
click at [167, 227] on div "верстка Вид работ Статус исполнителя Штатный Выбрано : 5 1 2 3 1 из 3 страниц Ф…" at bounding box center [772, 419] width 1545 height 730
click at [167, 218] on span "2" at bounding box center [169, 210] width 29 height 18
type input "2"
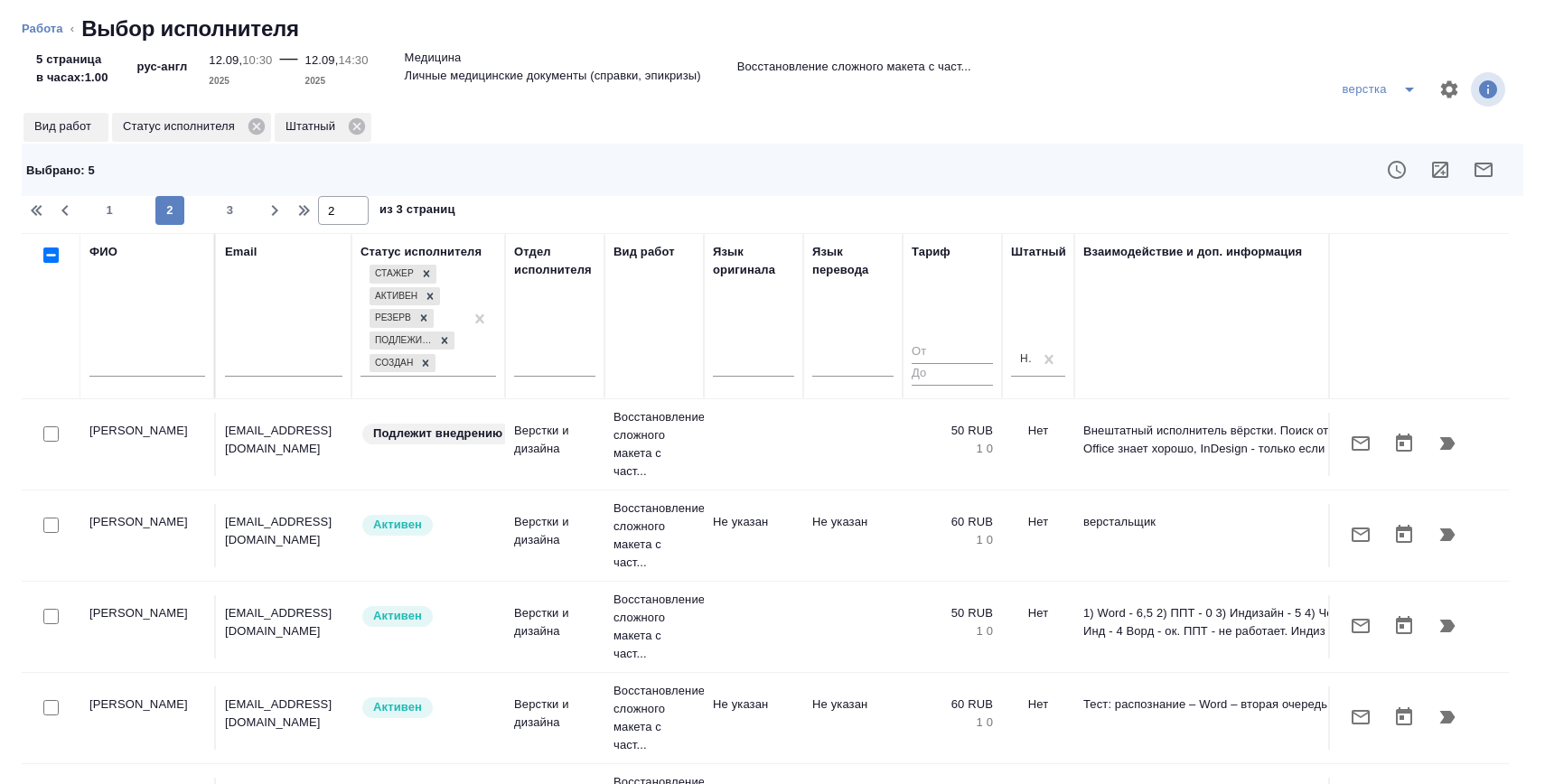
scroll to position [863, 0]
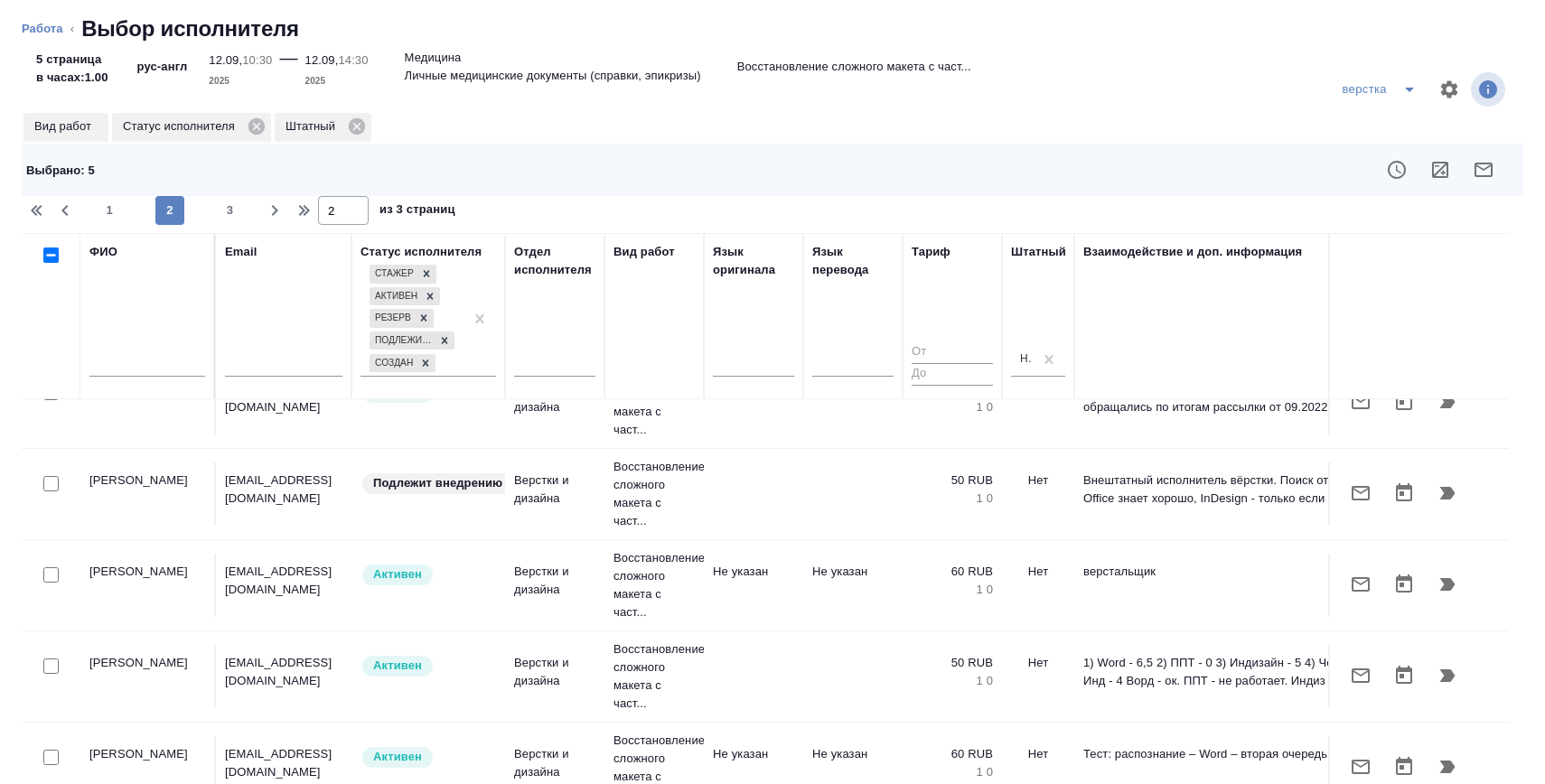
click at [49, 575] on input "checkbox" at bounding box center [51, 575] width 15 height 15
checkbox input "true"
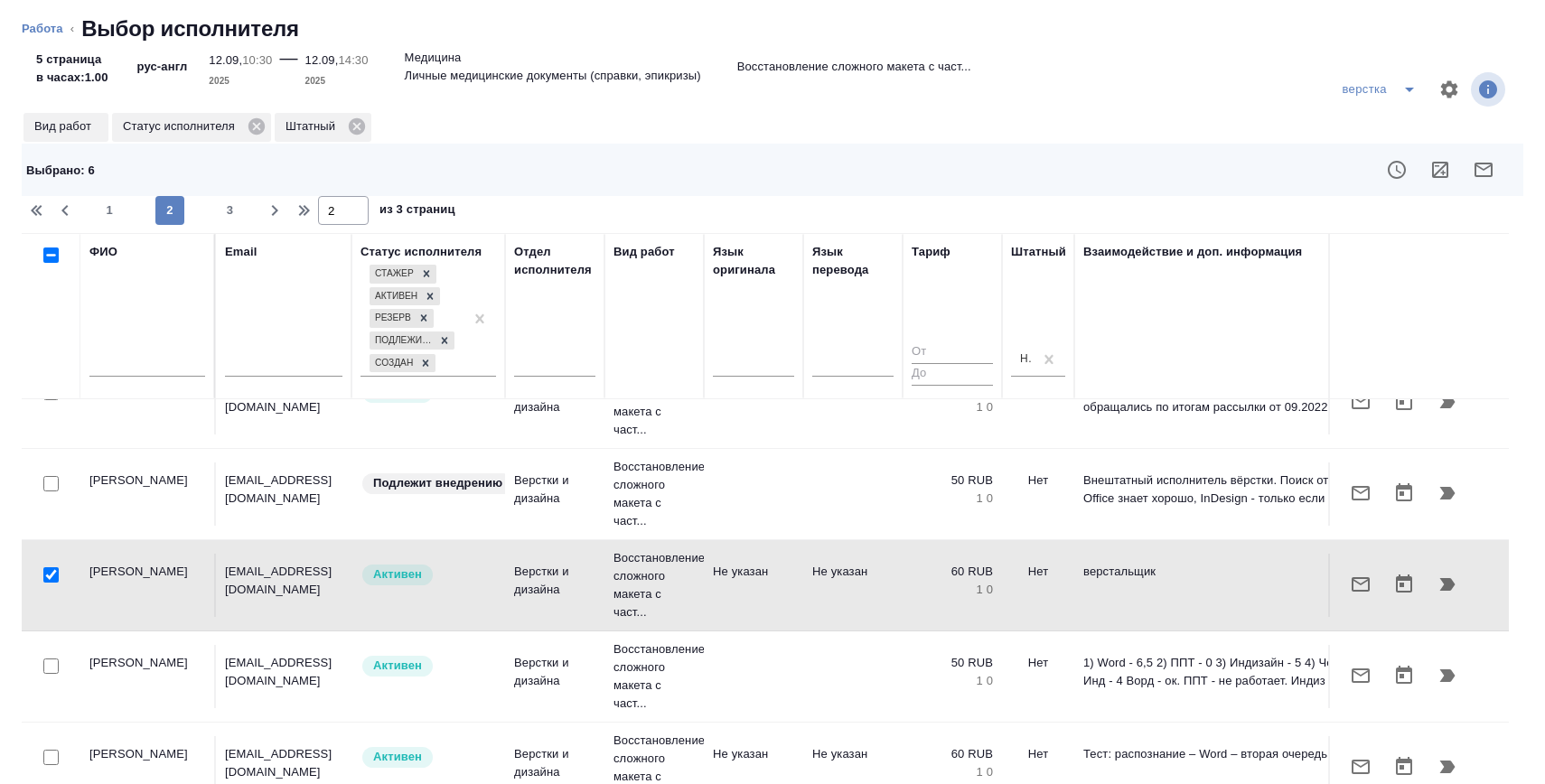
click at [129, 378] on div at bounding box center [148, 367] width 115 height 44
click at [141, 362] on input "text" at bounding box center [148, 365] width 115 height 23
type input "[PERSON_NAME]"
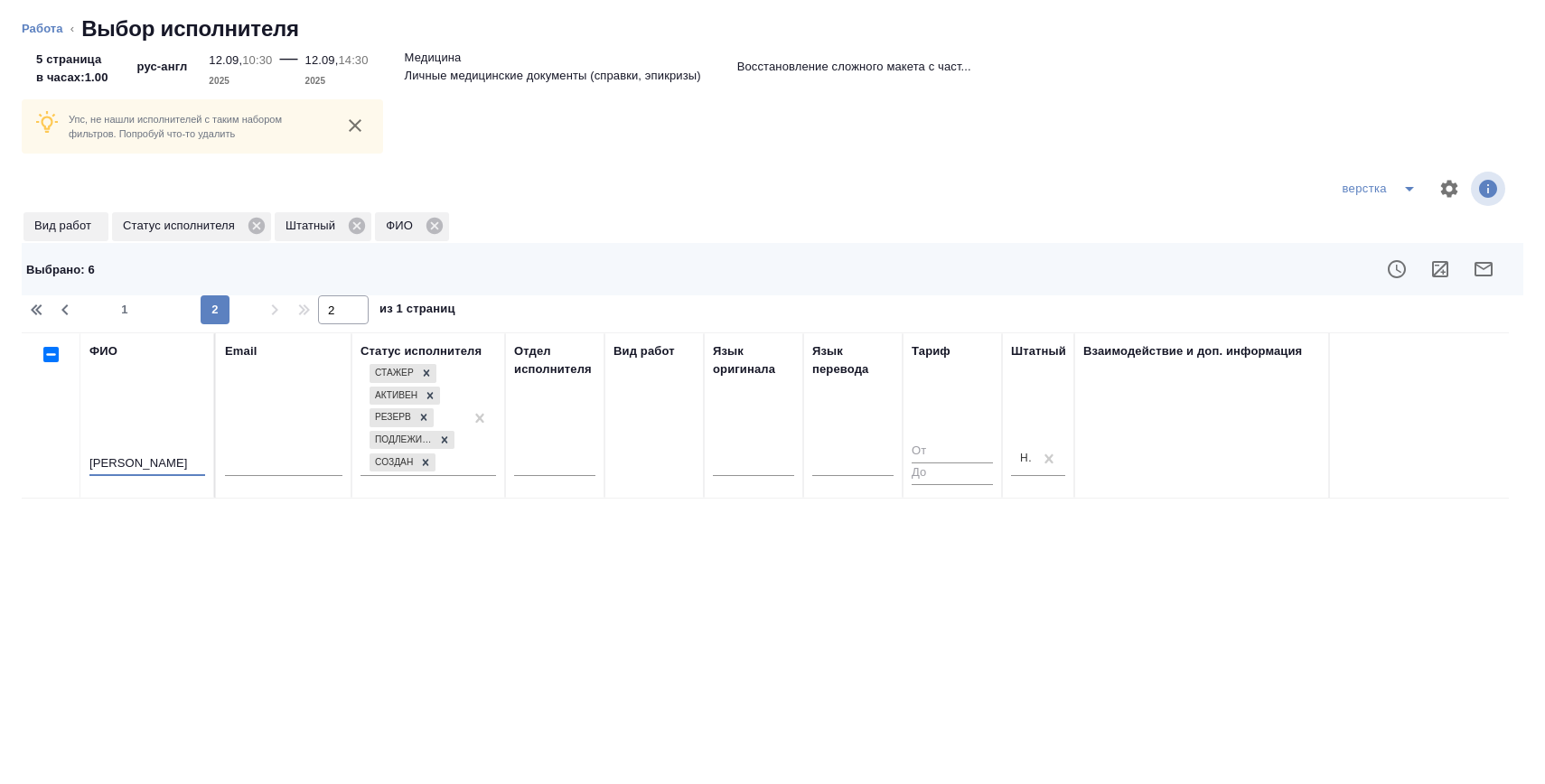
scroll to position [0, 0]
click at [115, 293] on div "Выбрано : 6" at bounding box center [772, 269] width 1501 height 52
click at [117, 301] on span "1" at bounding box center [124, 309] width 29 height 18
type input "1"
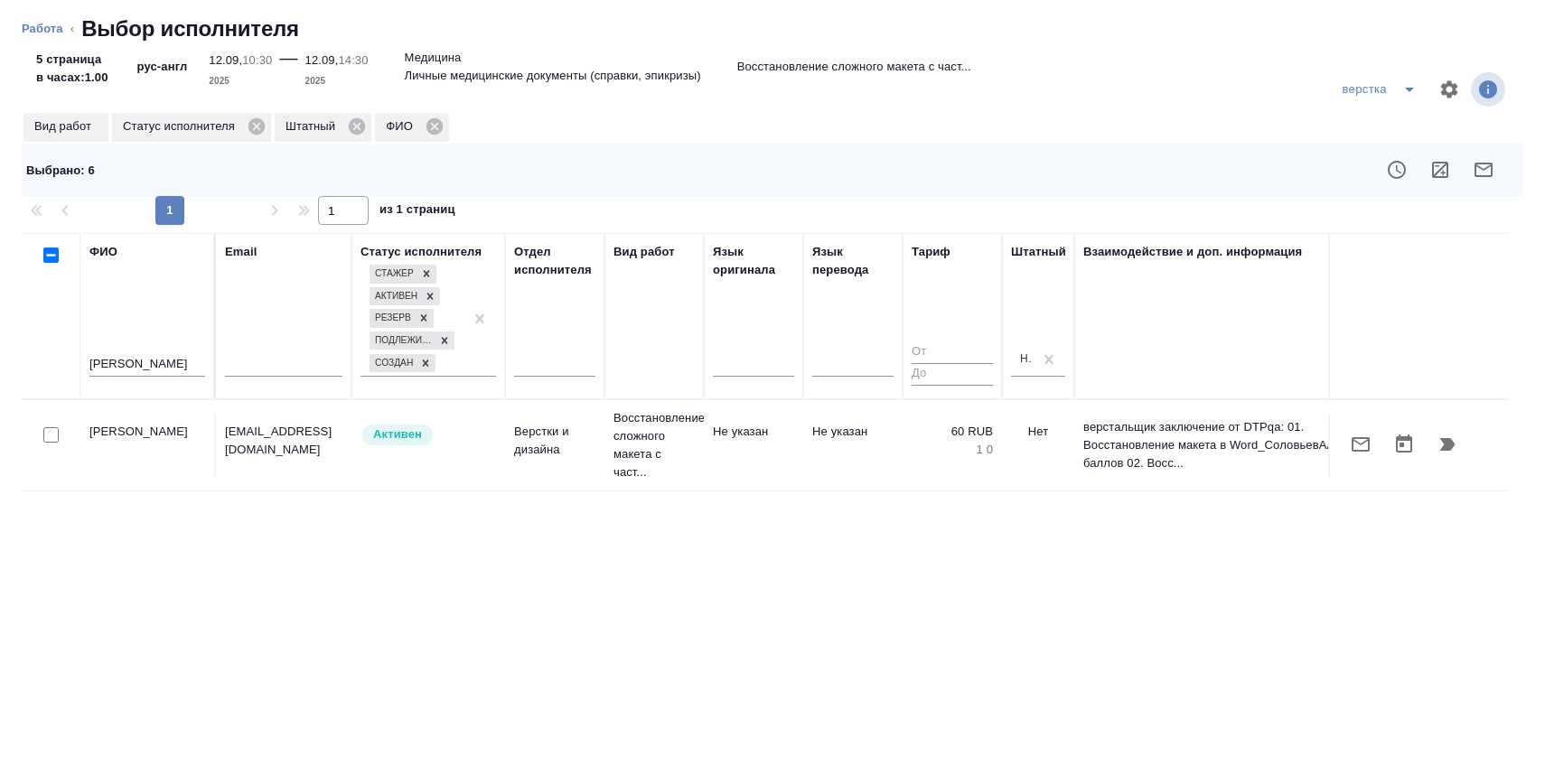
click at [52, 430] on input "checkbox" at bounding box center [51, 435] width 15 height 15
checkbox input "true"
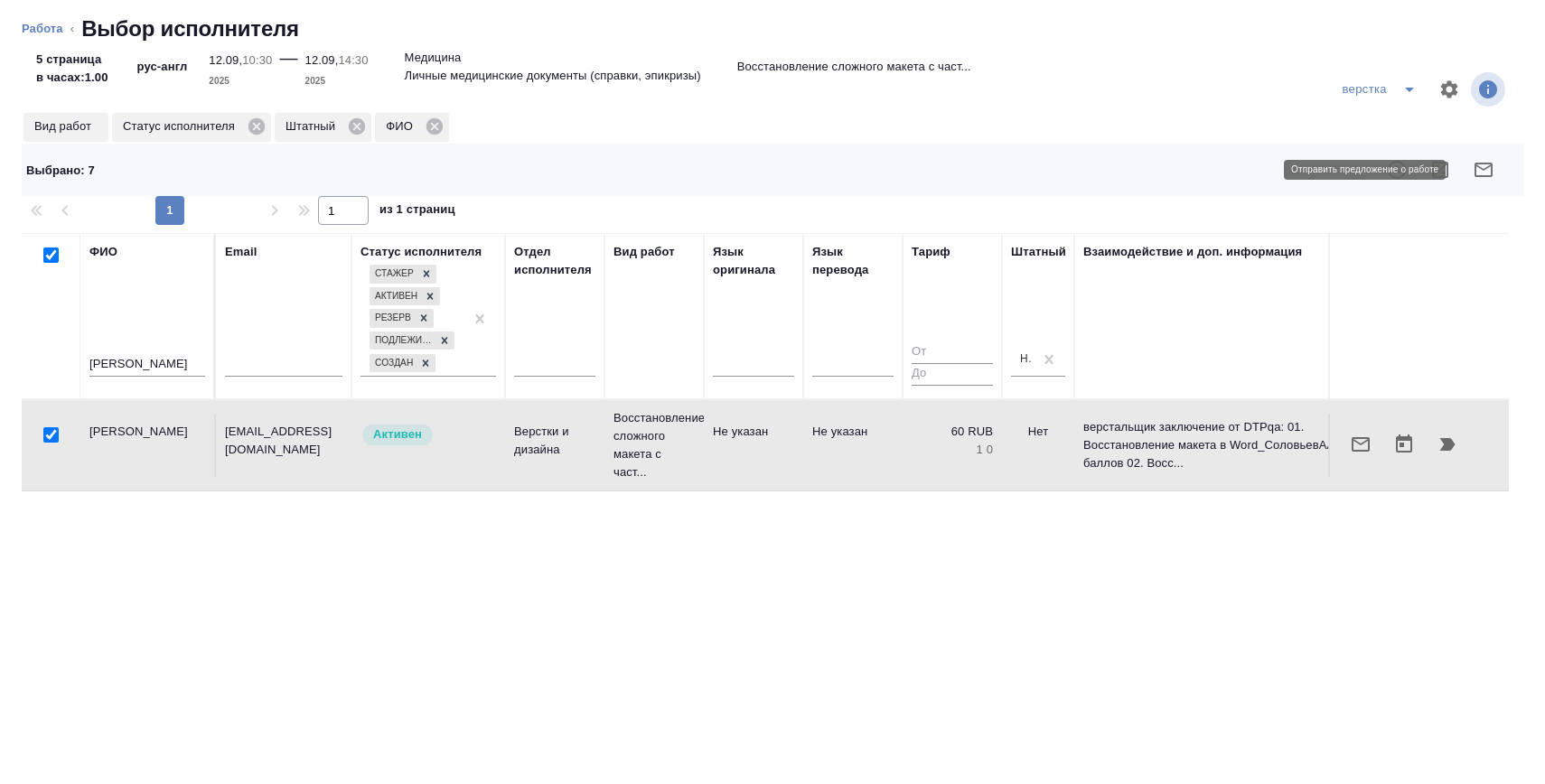
click at [1506, 167] on div at bounding box center [922, 170] width 1194 height 44
click at [1492, 167] on icon "button" at bounding box center [1483, 169] width 22 height 22
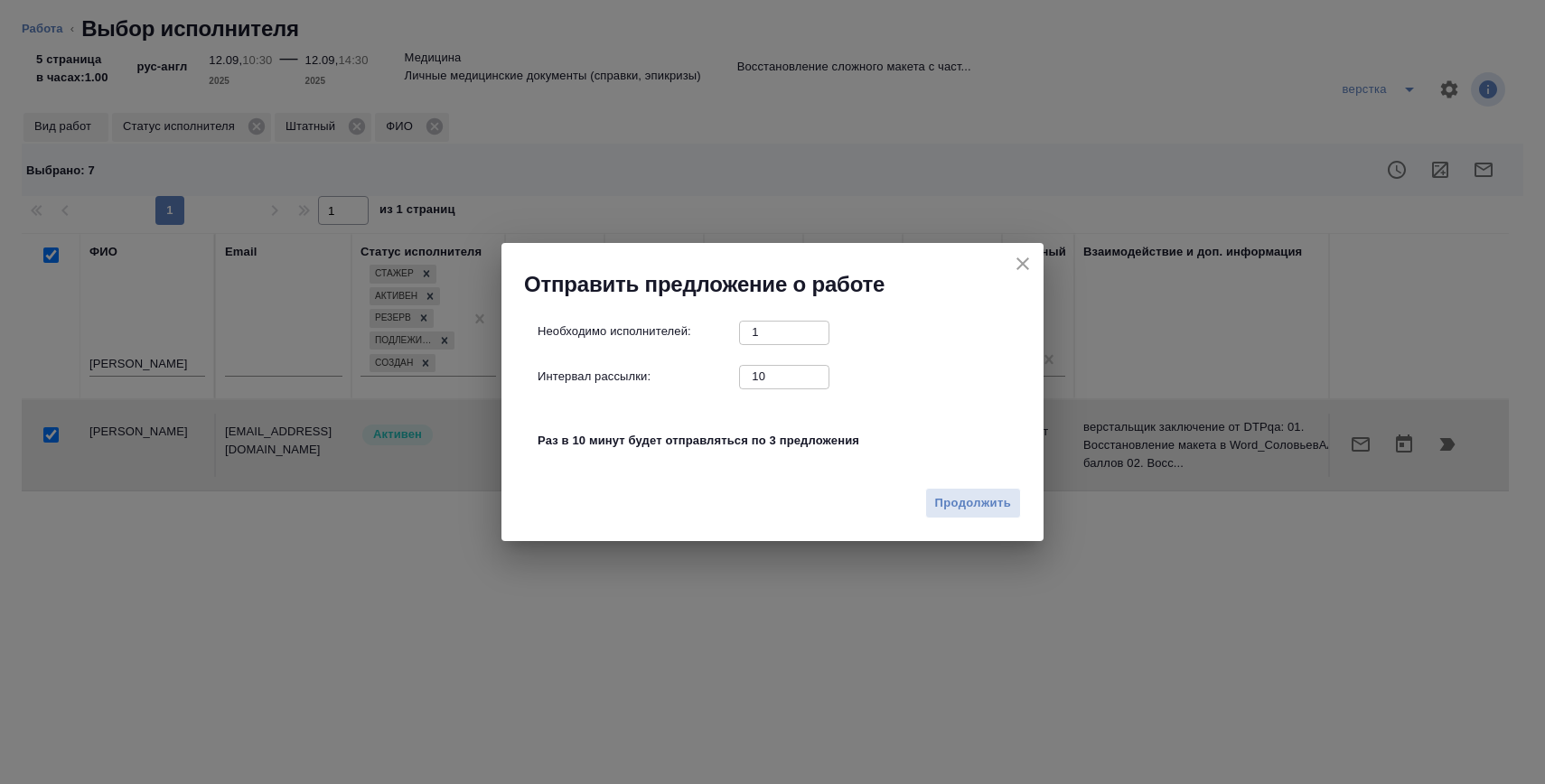
click at [785, 382] on input "10" at bounding box center [783, 376] width 90 height 23
type input "0"
click at [988, 490] on button "Продолжить" at bounding box center [973, 503] width 96 height 31
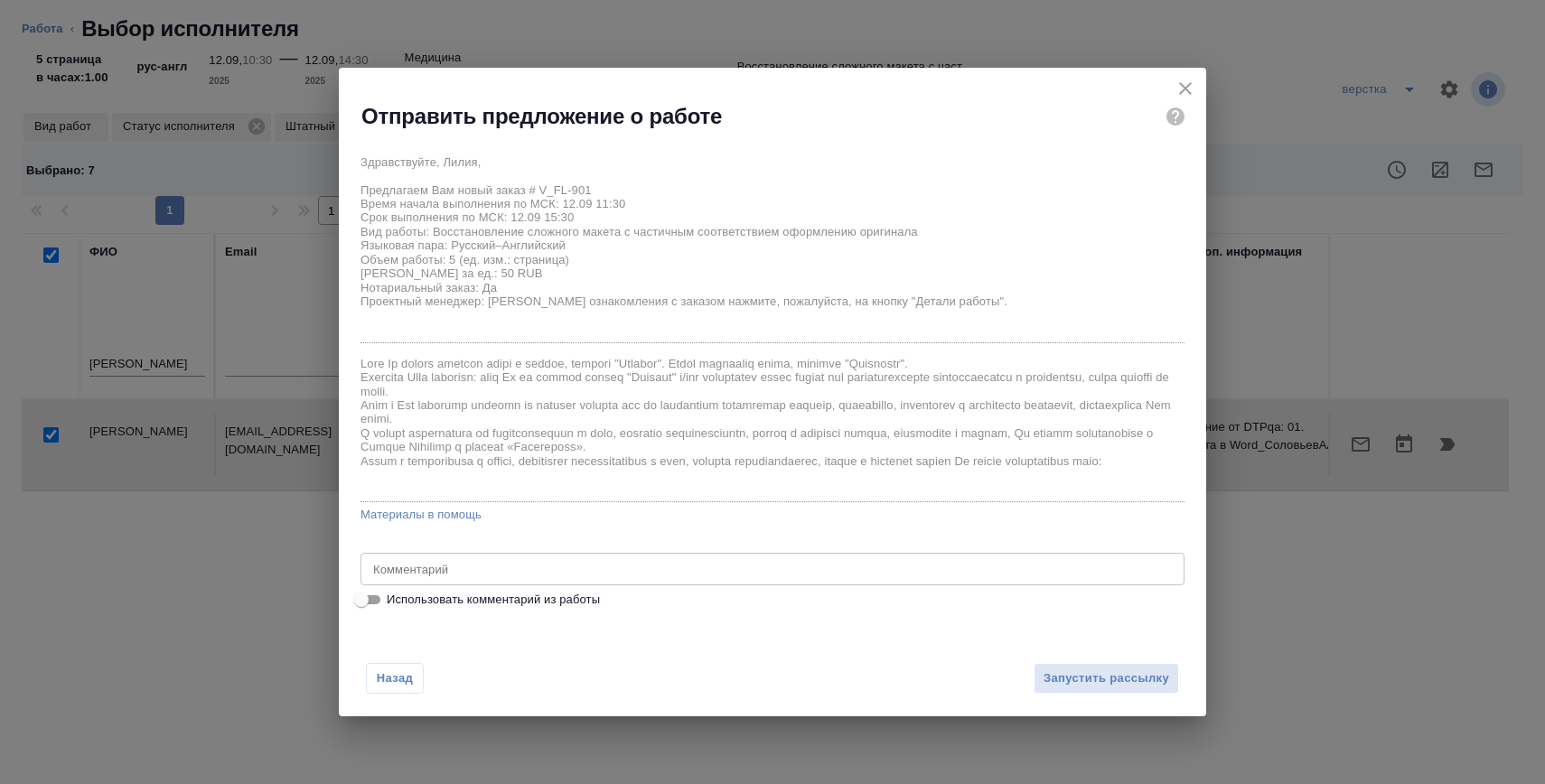
click at [587, 591] on span "Использовать комментарий из работы" at bounding box center [493, 599] width 213 height 18
click at [394, 591] on input "Использовать комментарий из работы" at bounding box center [361, 600] width 65 height 22
checkbox input "true"
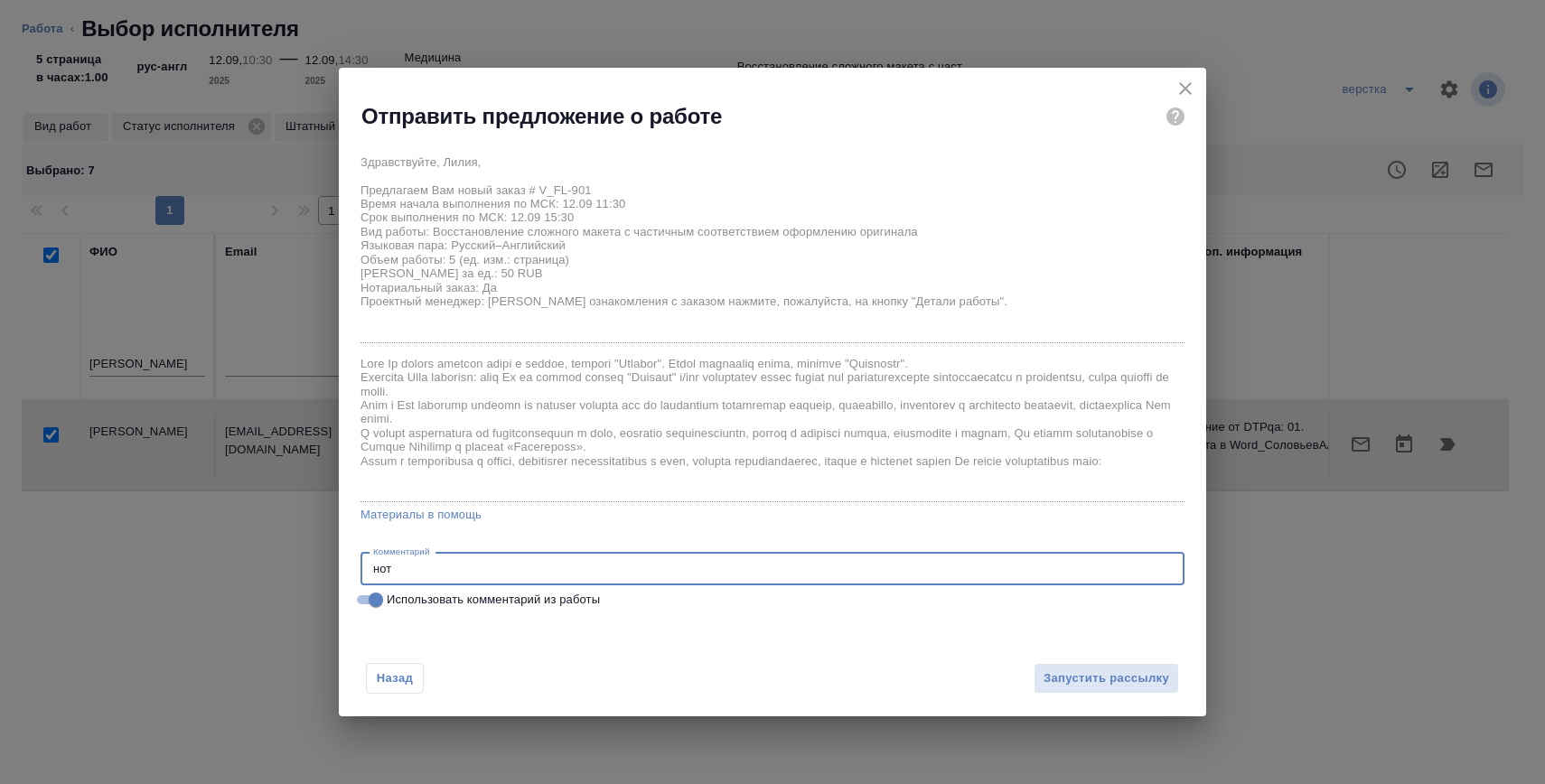
click at [519, 564] on textarea "нот" at bounding box center [772, 568] width 799 height 13
type textarea "под нот. заверение"
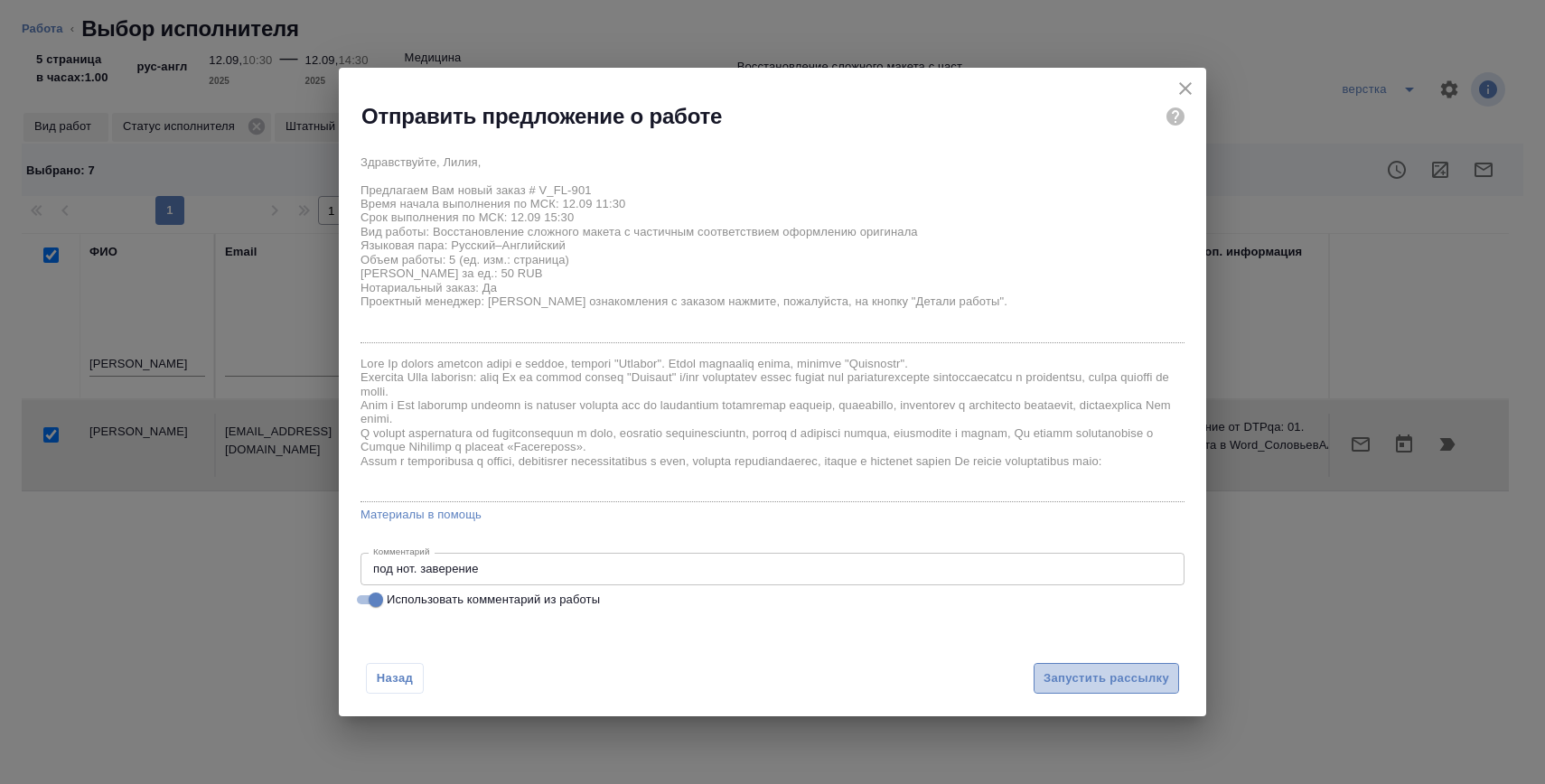
click at [1083, 674] on span "Запустить рассылку" at bounding box center [1106, 679] width 126 height 21
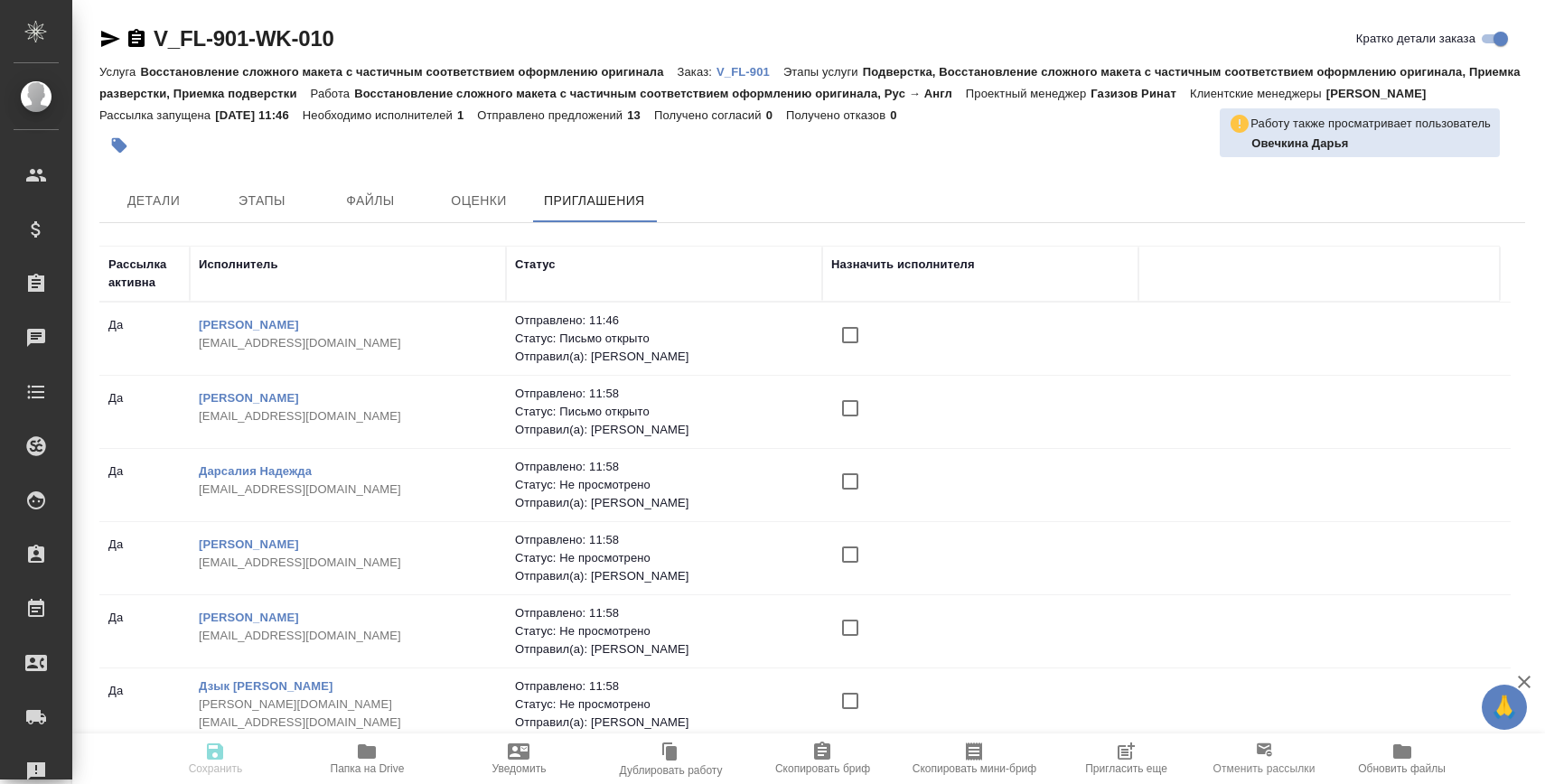
scroll to position [511, 0]
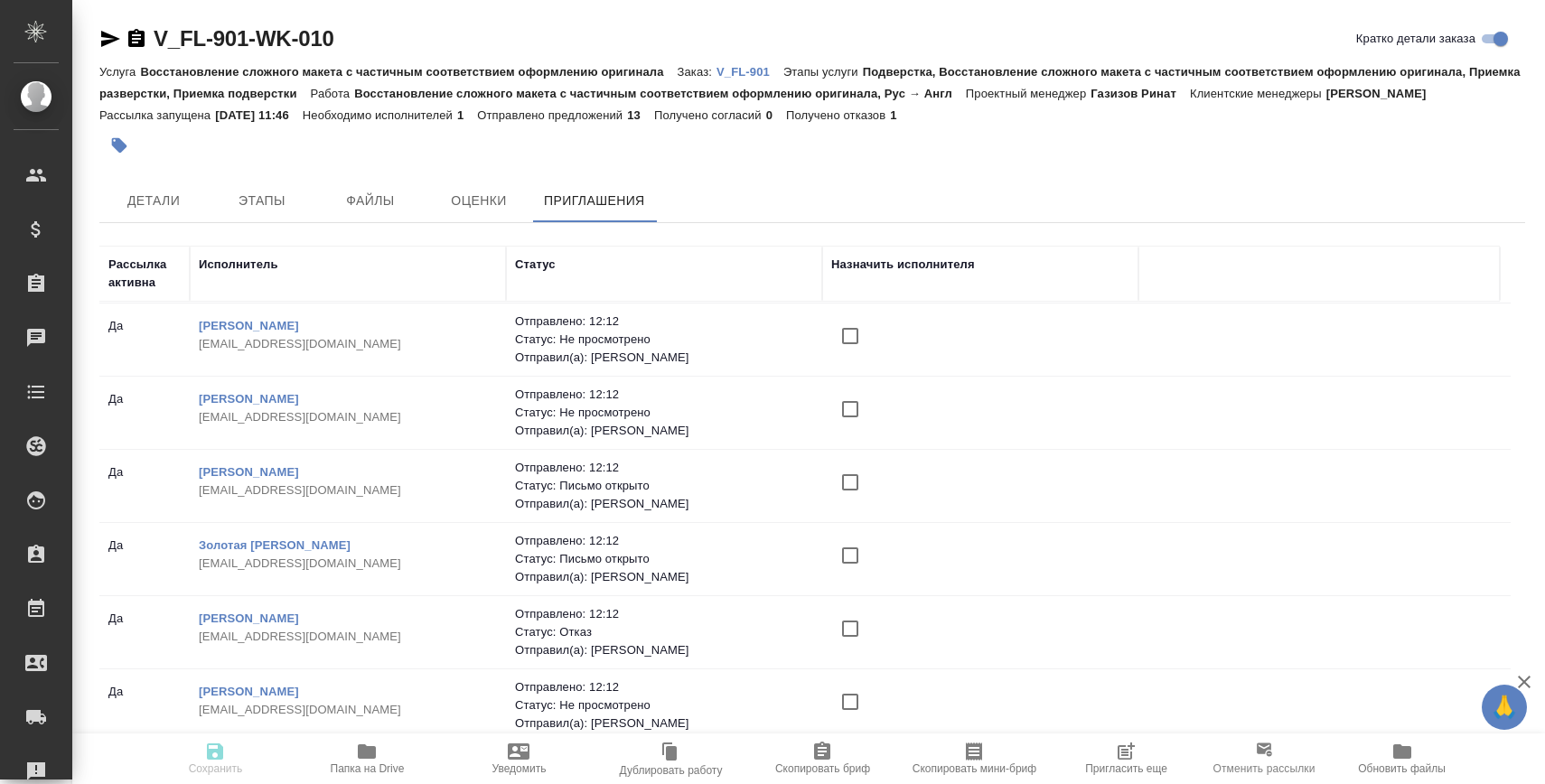
scroll to position [5, 0]
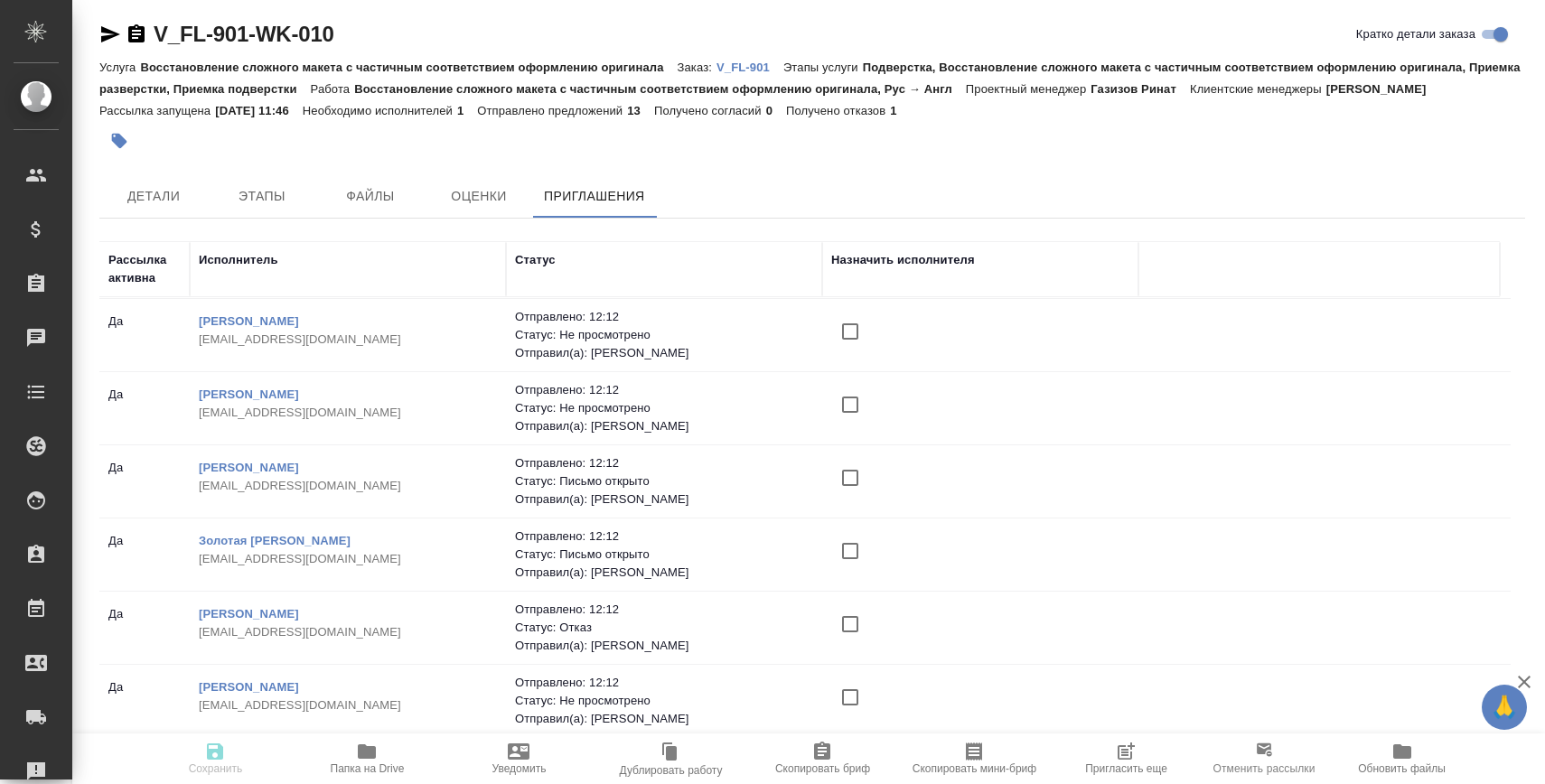
click at [1119, 750] on icon "button" at bounding box center [1125, 751] width 22 height 22
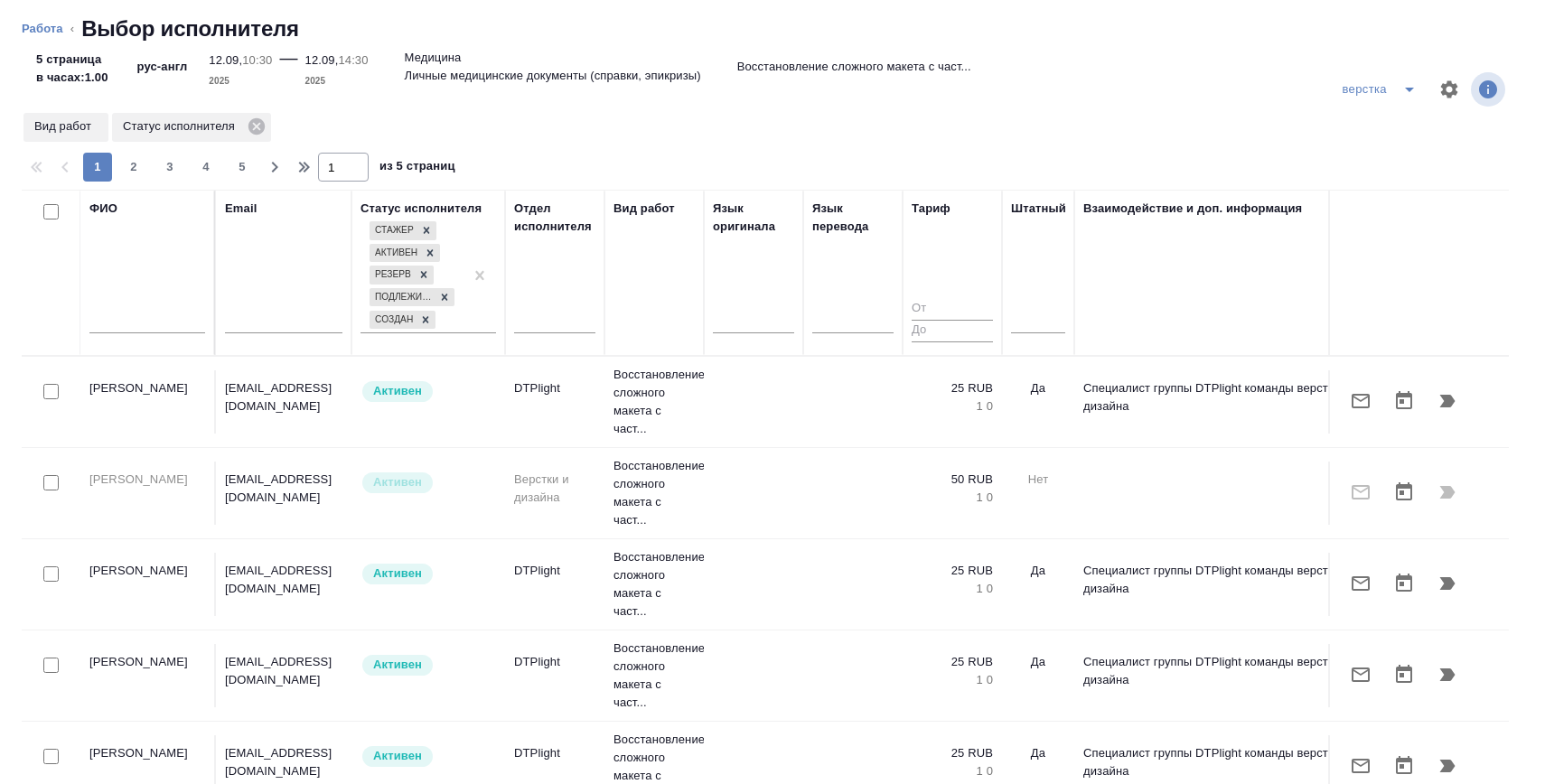
click at [68, 26] on ol "Работа ‹ Выбор исполнителя" at bounding box center [772, 28] width 1501 height 29
click at [58, 26] on link "Работа" at bounding box center [43, 28] width 42 height 13
